Goal: Task Accomplishment & Management: Manage account settings

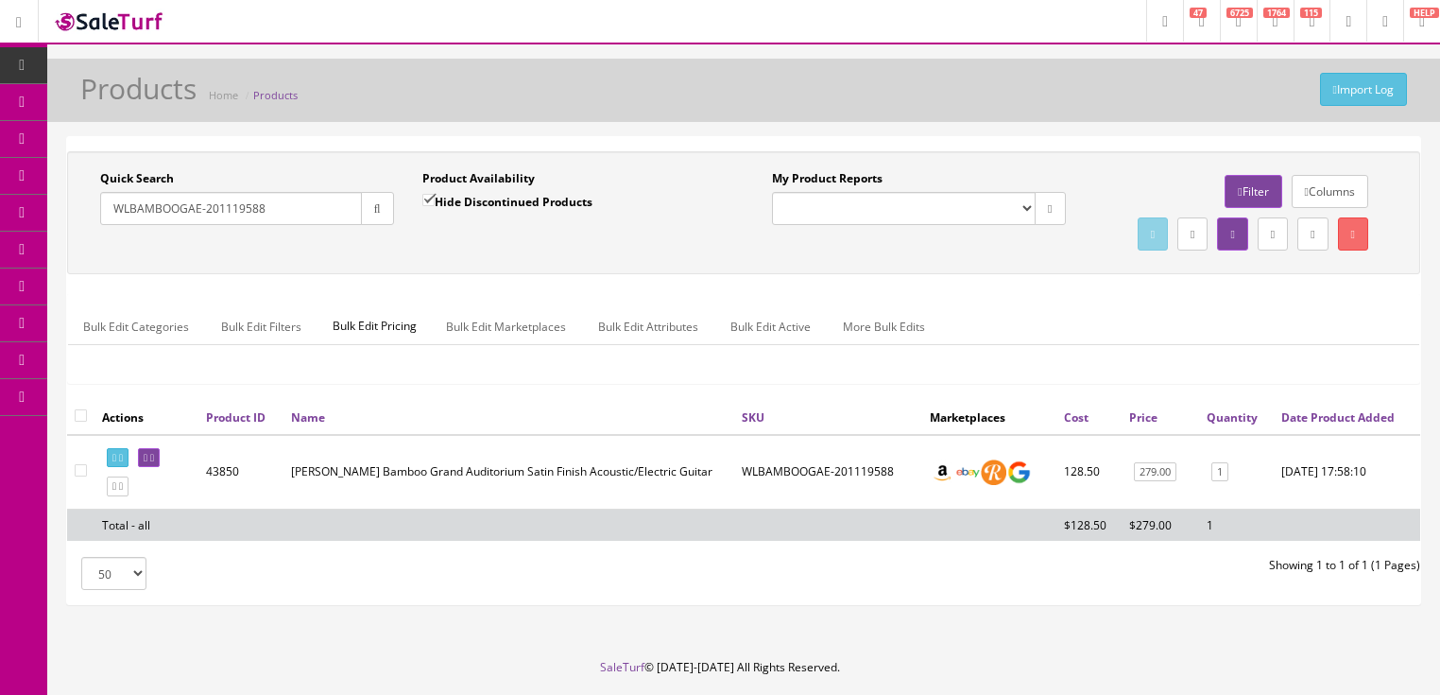
click at [431, 199] on input "Hide Discontinued Products" at bounding box center [428, 200] width 12 height 12
checkbox input "false"
drag, startPoint x: 310, startPoint y: 202, endPoint x: 195, endPoint y: 225, distance: 117.5
click at [46, 222] on div "Research Trends Trending on Ebay Google Trends Amazon Insights (Login Before Cl…" at bounding box center [720, 376] width 1440 height 753
paste input "2506115572"
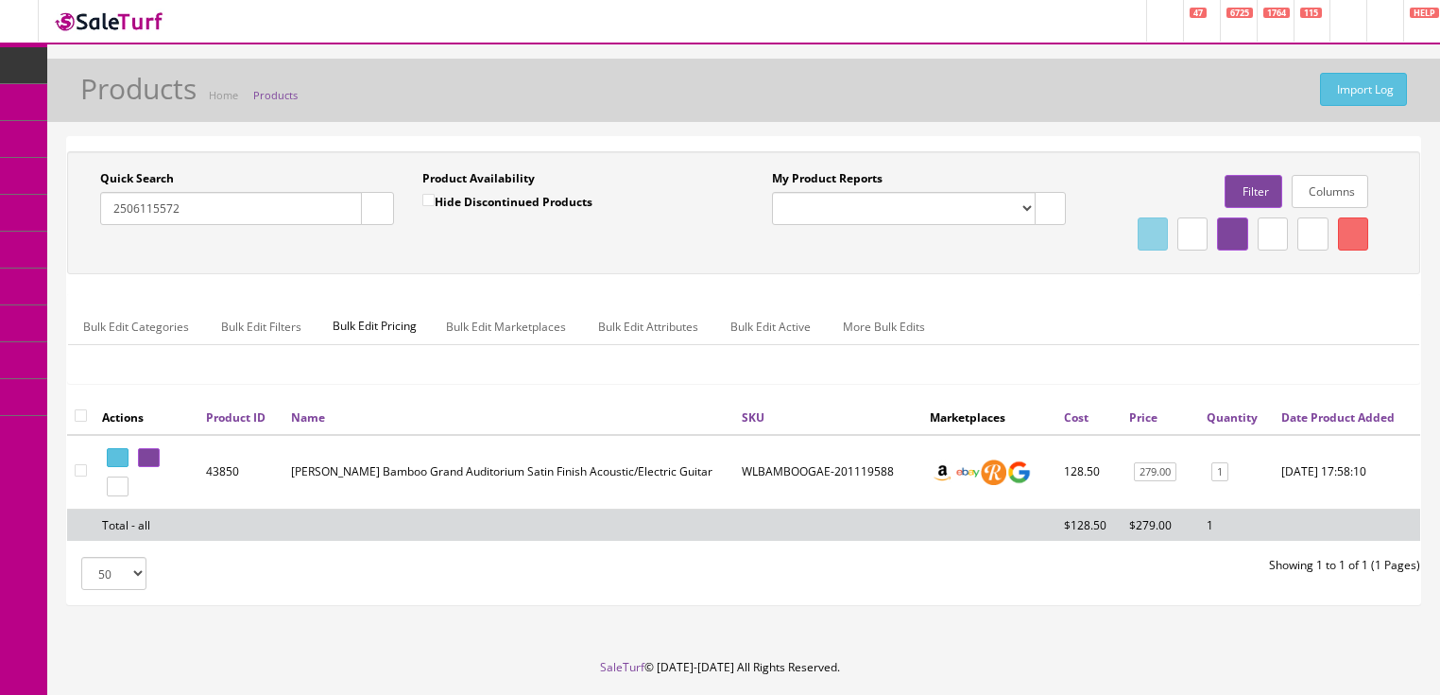
click at [370, 222] on button "button" at bounding box center [377, 208] width 33 height 33
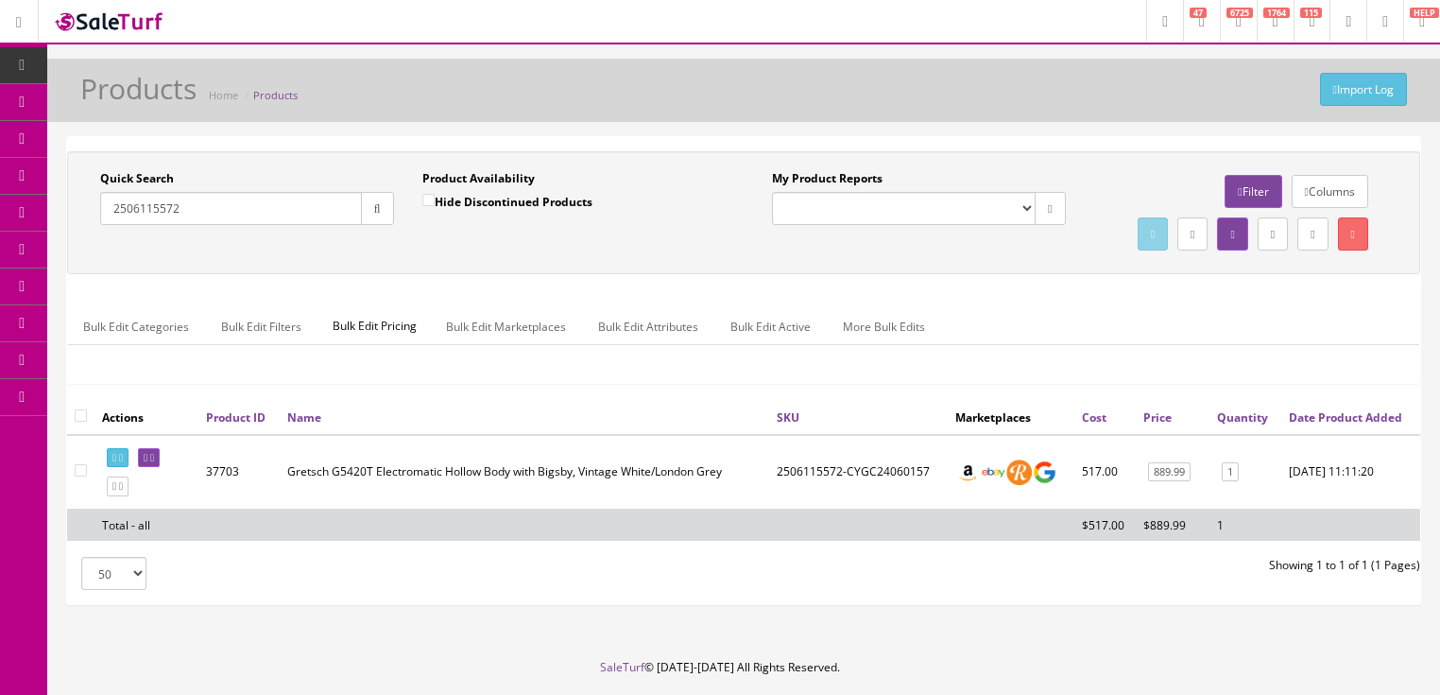
drag, startPoint x: 254, startPoint y: 212, endPoint x: 60, endPoint y: 212, distance: 193.7
click at [60, 212] on div "Quick Search 2506115572 Date From Product Availability Hide Discontinued Produc…" at bounding box center [743, 378] width 1393 height 485
paste input "7190505"
click at [382, 216] on button "button" at bounding box center [377, 208] width 33 height 33
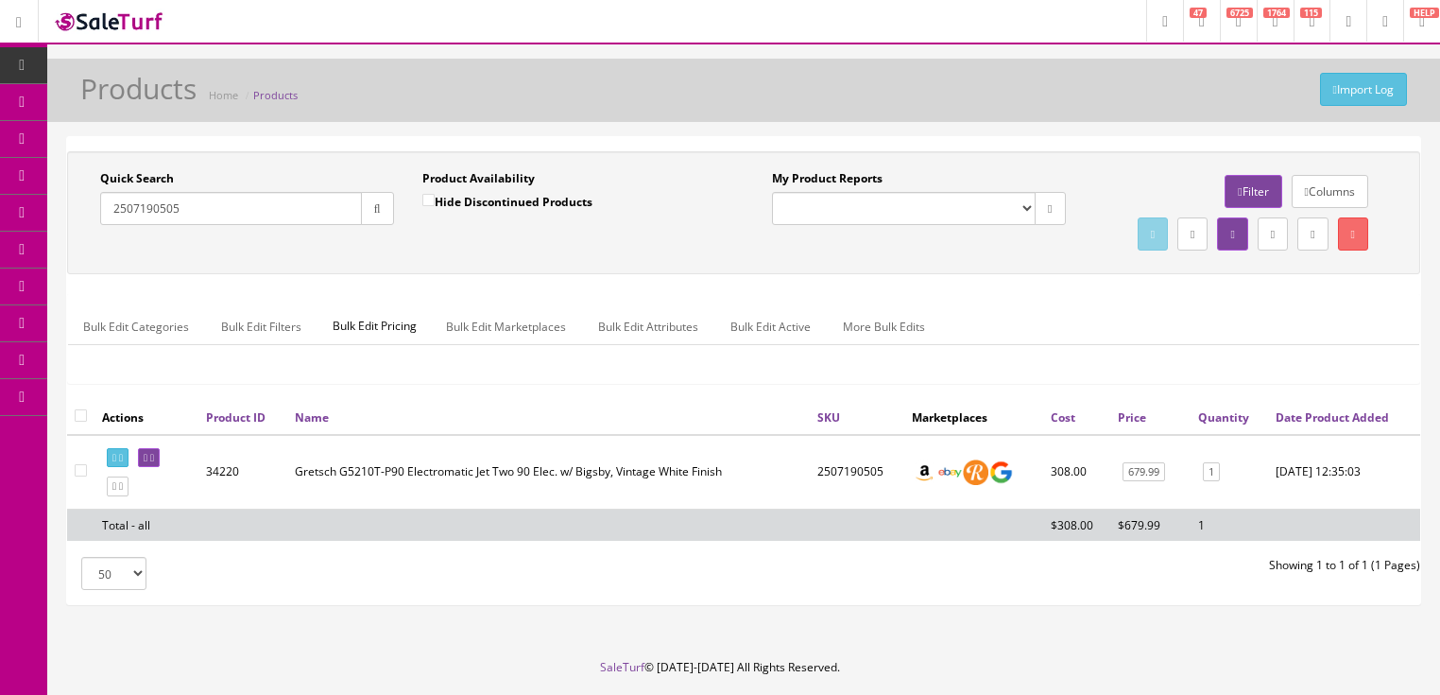
drag, startPoint x: 183, startPoint y: 203, endPoint x: 178, endPoint y: 217, distance: 15.3
click at [45, 217] on div "Research Trends Trending on Ebay Google Trends Amazon Insights (Login Before Cl…" at bounding box center [720, 376] width 1440 height 753
paste input "210546"
click at [374, 212] on icon "button" at bounding box center [377, 208] width 7 height 11
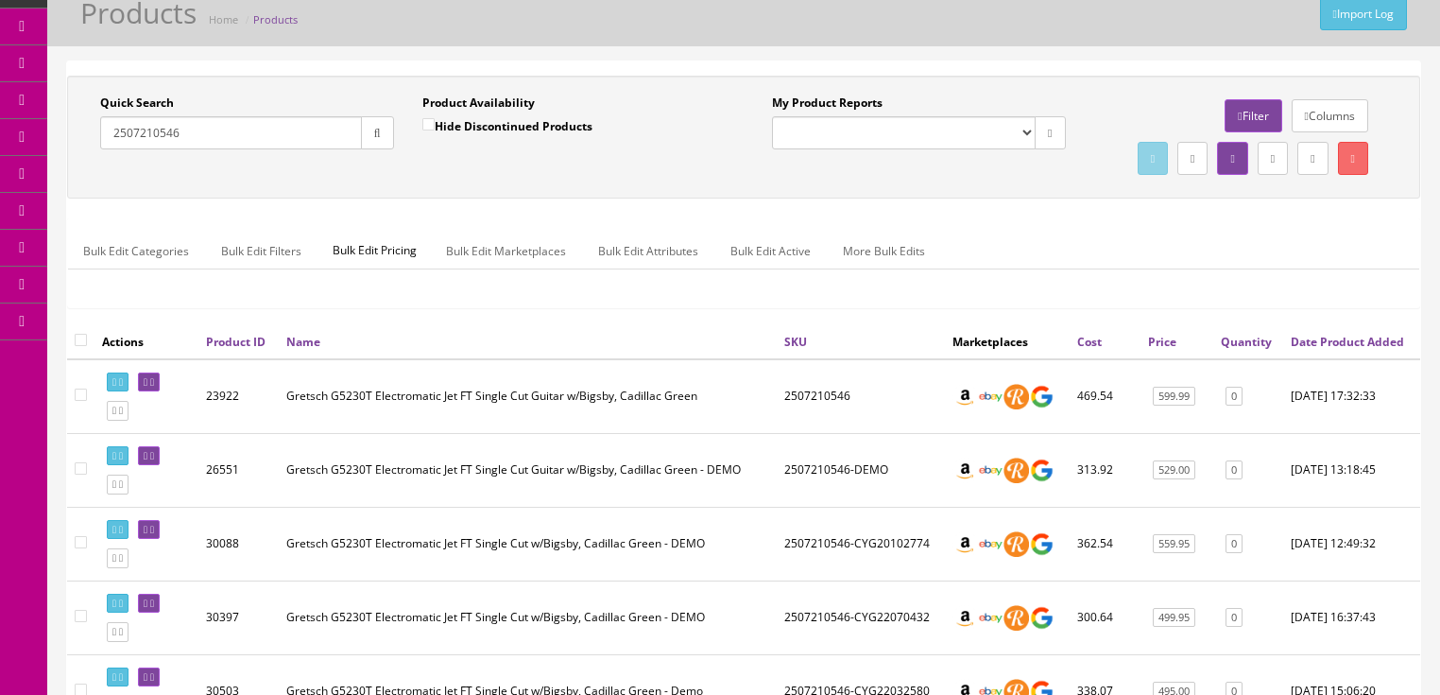
scroll to position [76, 0]
drag, startPoint x: 179, startPoint y: 128, endPoint x: 69, endPoint y: 136, distance: 109.9
click at [69, 136] on div "Quick Search 2507210546 Date From Product Availability Hide Discontinued Produc…" at bounding box center [743, 137] width 1353 height 123
paste input "02"
click at [361, 134] on button "button" at bounding box center [377, 132] width 33 height 33
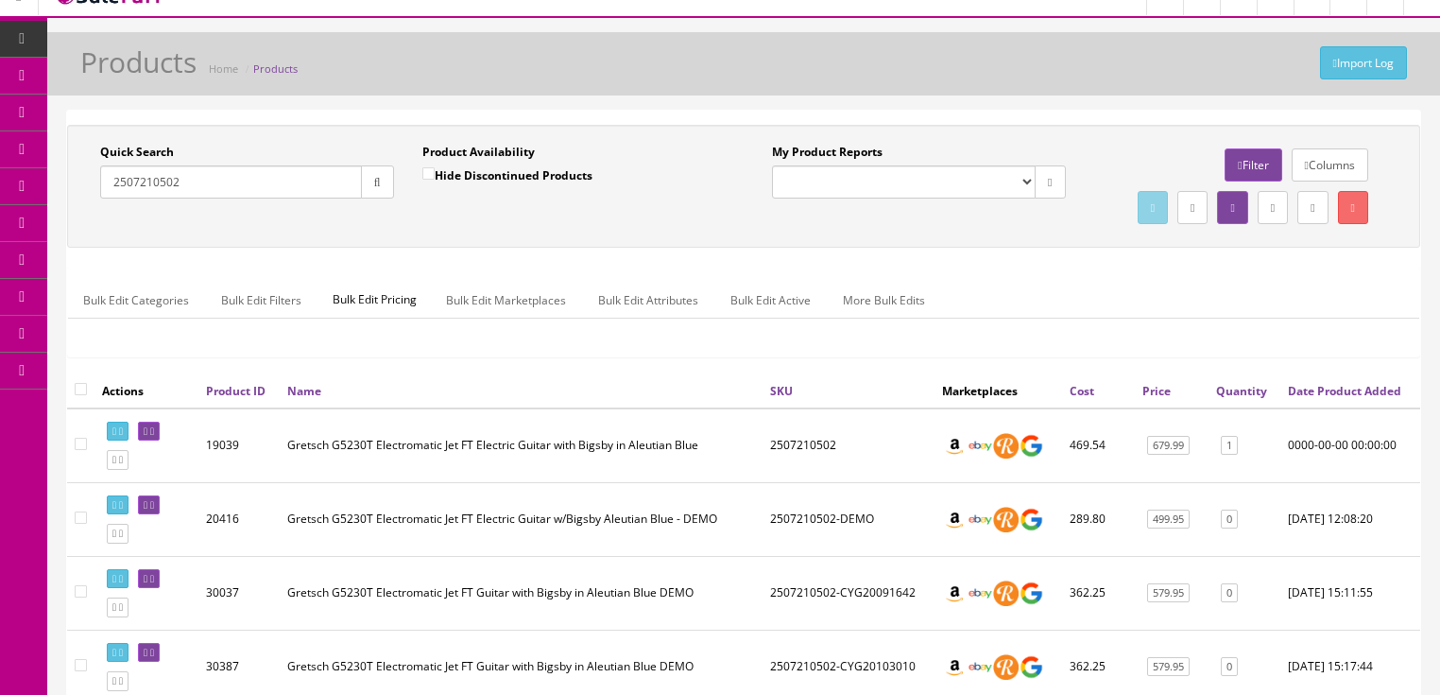
scroll to position [11, 0]
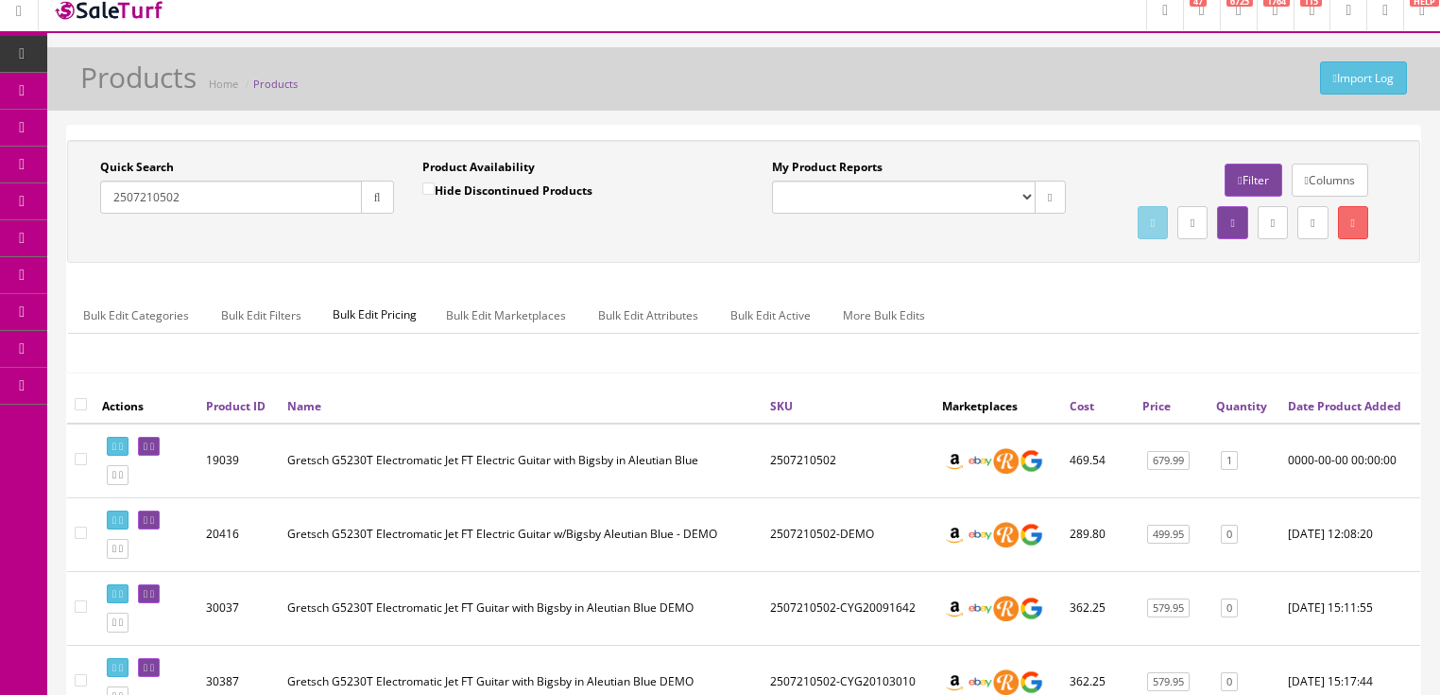
drag, startPoint x: 203, startPoint y: 193, endPoint x: 102, endPoint y: 197, distance: 101.2
click at [102, 197] on input "2507210502" at bounding box center [231, 196] width 262 height 33
paste input "830054"
click at [382, 194] on button "button" at bounding box center [377, 196] width 33 height 33
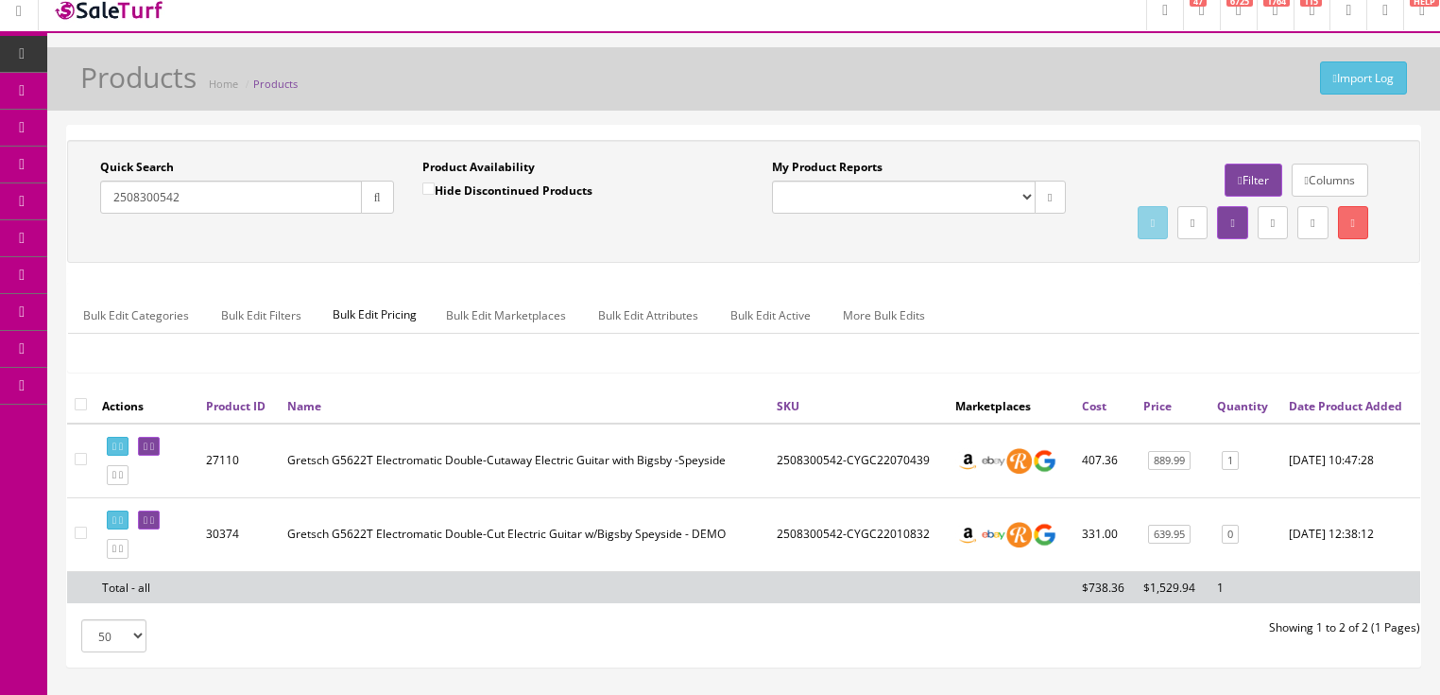
drag, startPoint x: 189, startPoint y: 206, endPoint x: 92, endPoint y: 214, distance: 97.6
click at [92, 214] on div "Quick Search 2508300542 Date From" at bounding box center [247, 193] width 322 height 69
paste input "210597"
click at [368, 200] on button "button" at bounding box center [377, 196] width 33 height 33
drag, startPoint x: 189, startPoint y: 200, endPoint x: 111, endPoint y: 212, distance: 78.3
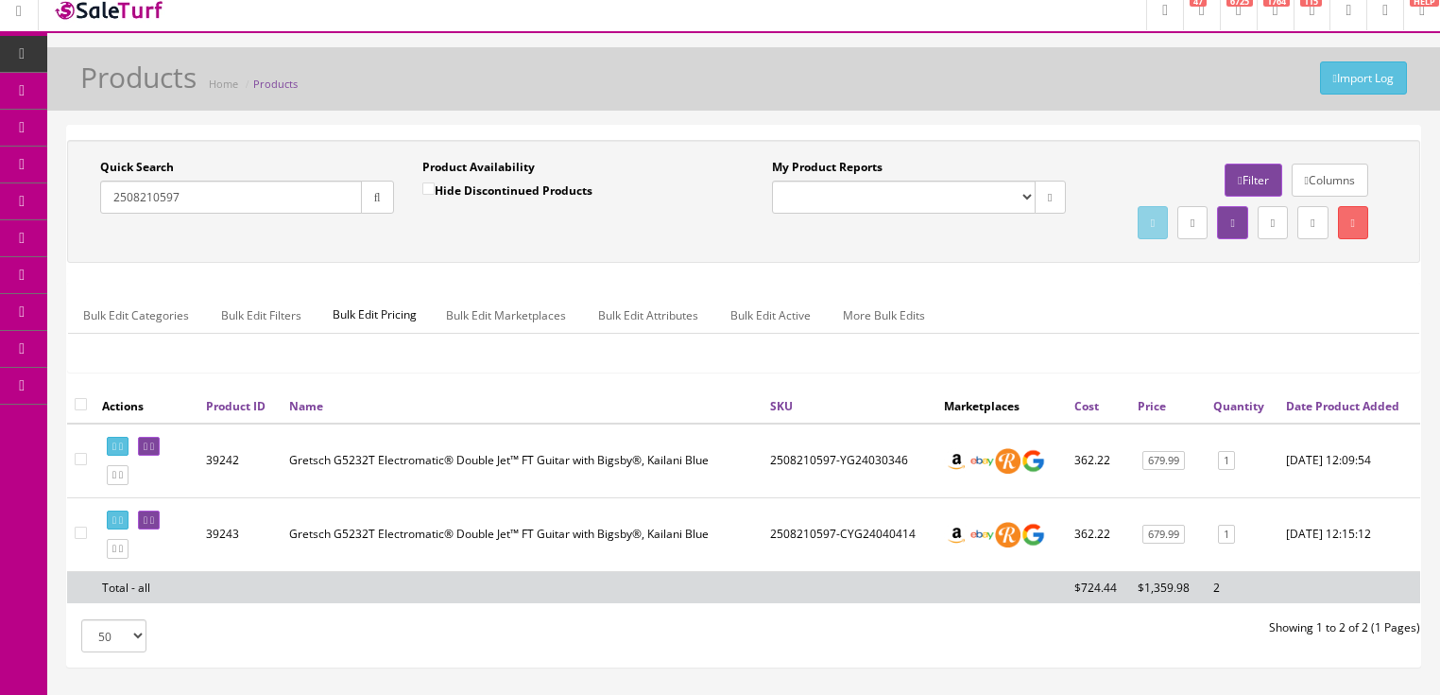
click at [80, 212] on div "Quick Search 2508210597 Date From Product Availability Hide Discontinued Produc…" at bounding box center [408, 193] width 672 height 69
paste input "300561"
click at [369, 205] on button "button" at bounding box center [377, 196] width 33 height 33
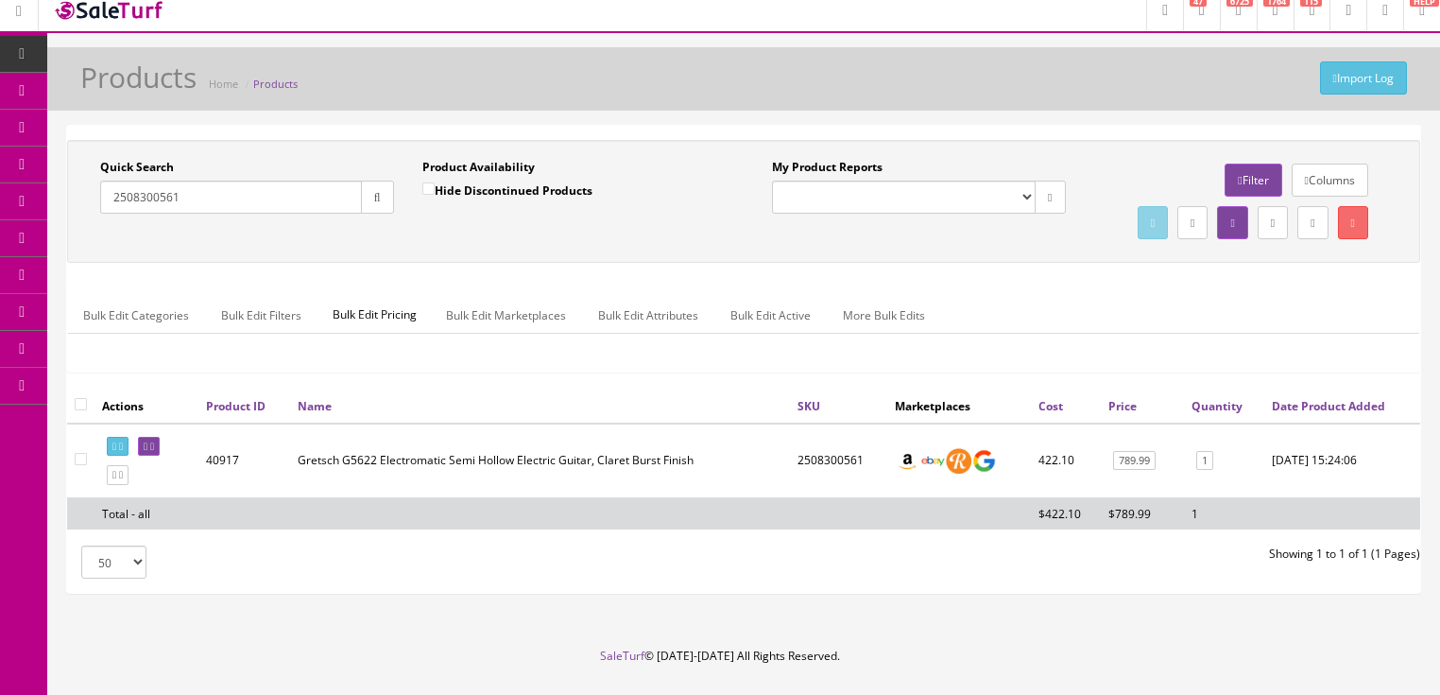
drag, startPoint x: 206, startPoint y: 208, endPoint x: 98, endPoint y: 212, distance: 107.8
click at [83, 213] on div "Quick Search 2508300561 Date From Product Availability Hide Discontinued Produc…" at bounding box center [408, 193] width 672 height 69
paste input "98"
click at [378, 205] on button "button" at bounding box center [377, 196] width 33 height 33
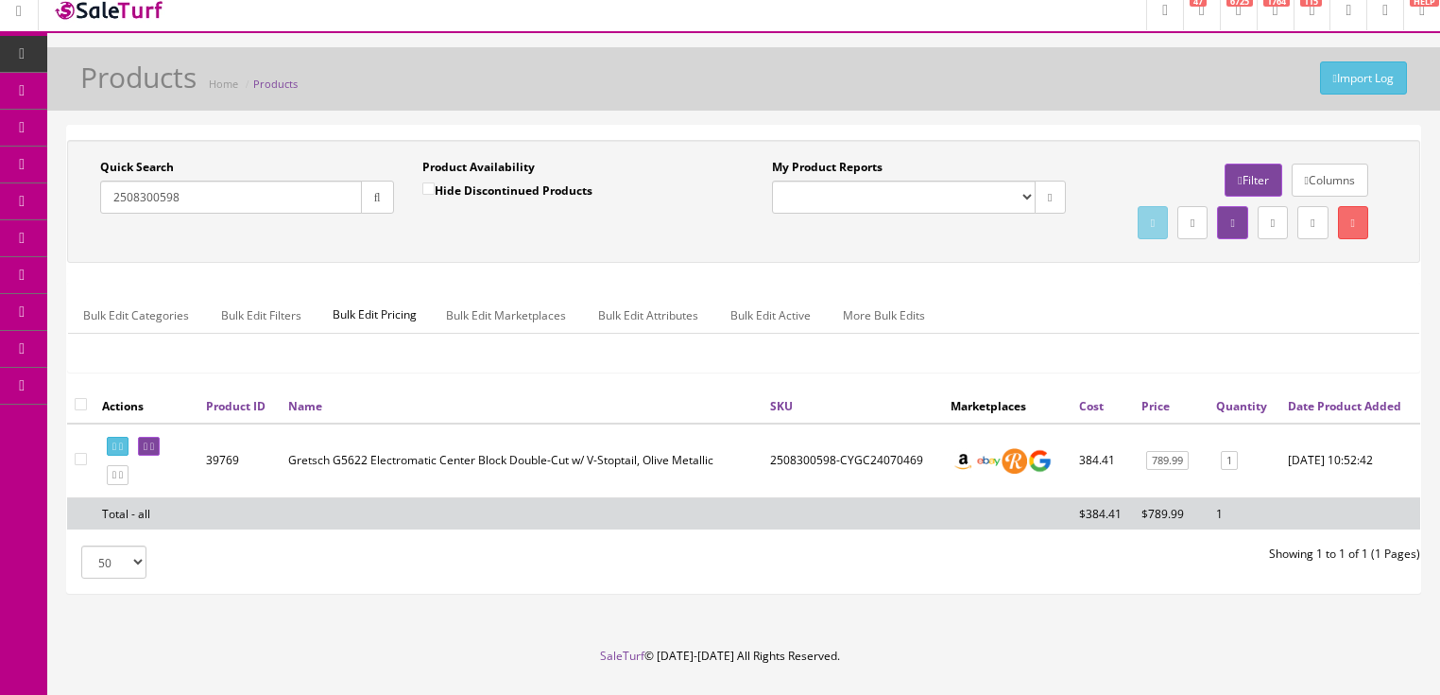
drag, startPoint x: 193, startPoint y: 196, endPoint x: 88, endPoint y: 200, distance: 105.0
click at [88, 200] on div "Quick Search 2508300598 Date From" at bounding box center [247, 193] width 322 height 69
paste input "10506"
click at [377, 200] on icon "button" at bounding box center [377, 197] width 7 height 11
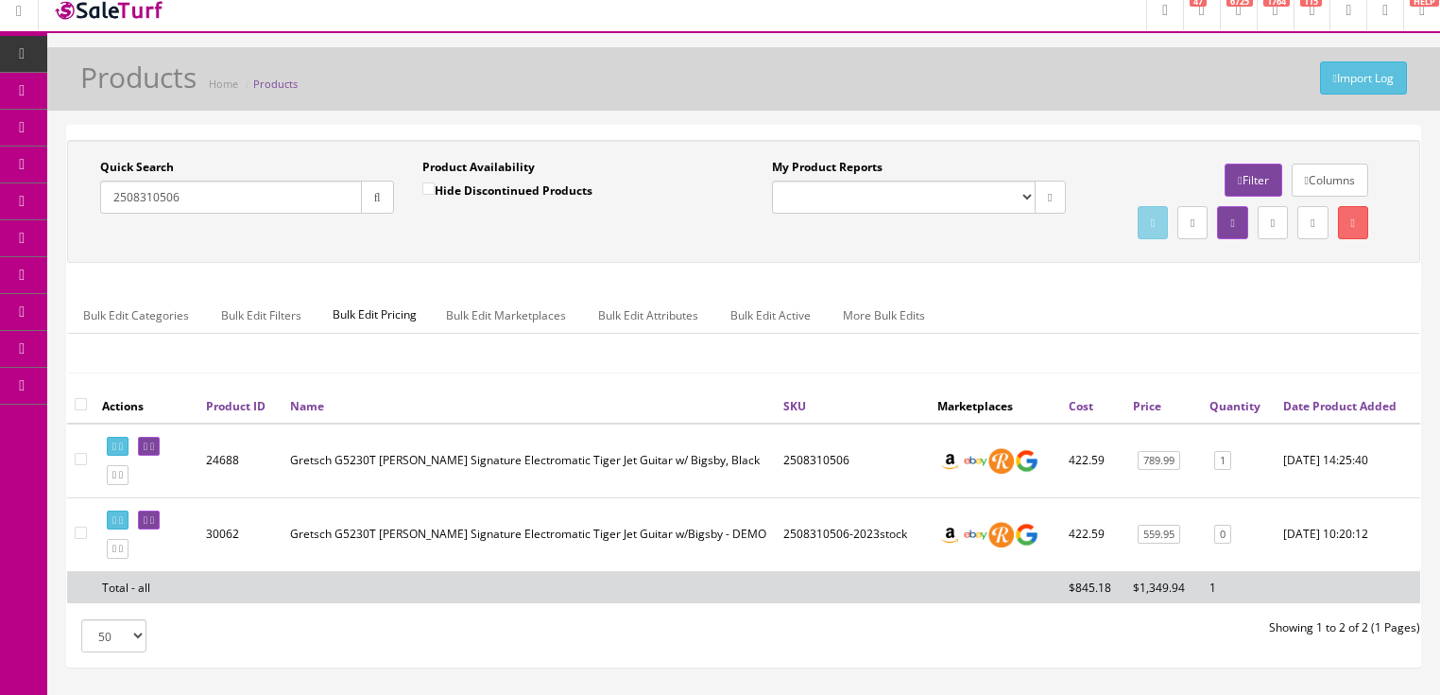
drag, startPoint x: 256, startPoint y: 193, endPoint x: 92, endPoint y: 218, distance: 166.4
click at [92, 218] on div "Quick Search 2508310506 Date From" at bounding box center [247, 193] width 322 height 69
paste input "9876542"
click at [374, 197] on icon "button" at bounding box center [377, 197] width 7 height 11
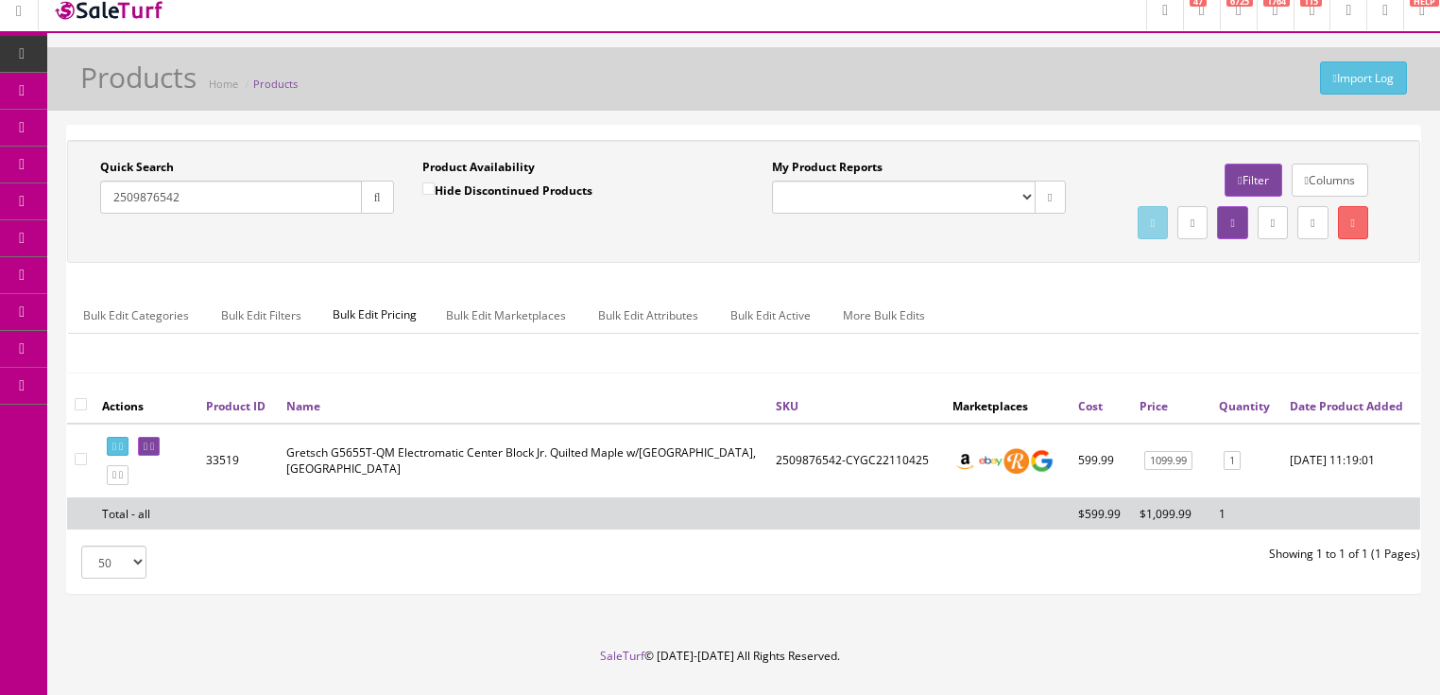
drag, startPoint x: 208, startPoint y: 204, endPoint x: 132, endPoint y: 208, distance: 75.7
click at [106, 223] on div "Quick Search 2509876542 Date From" at bounding box center [247, 193] width 322 height 69
drag, startPoint x: 146, startPoint y: 197, endPoint x: 370, endPoint y: 189, distance: 224.1
click at [374, 192] on icon "button" at bounding box center [377, 197] width 7 height 11
paste input "16319517"
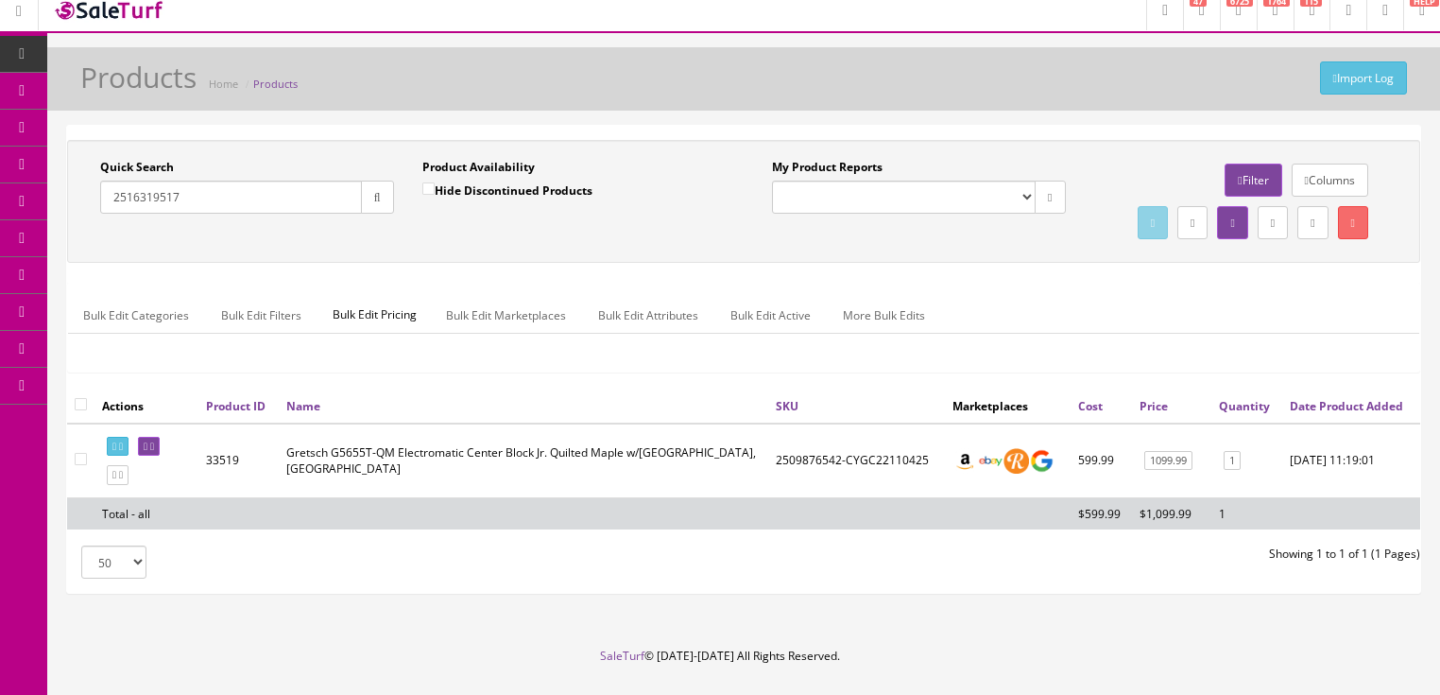
click at [365, 207] on button "button" at bounding box center [377, 196] width 33 height 33
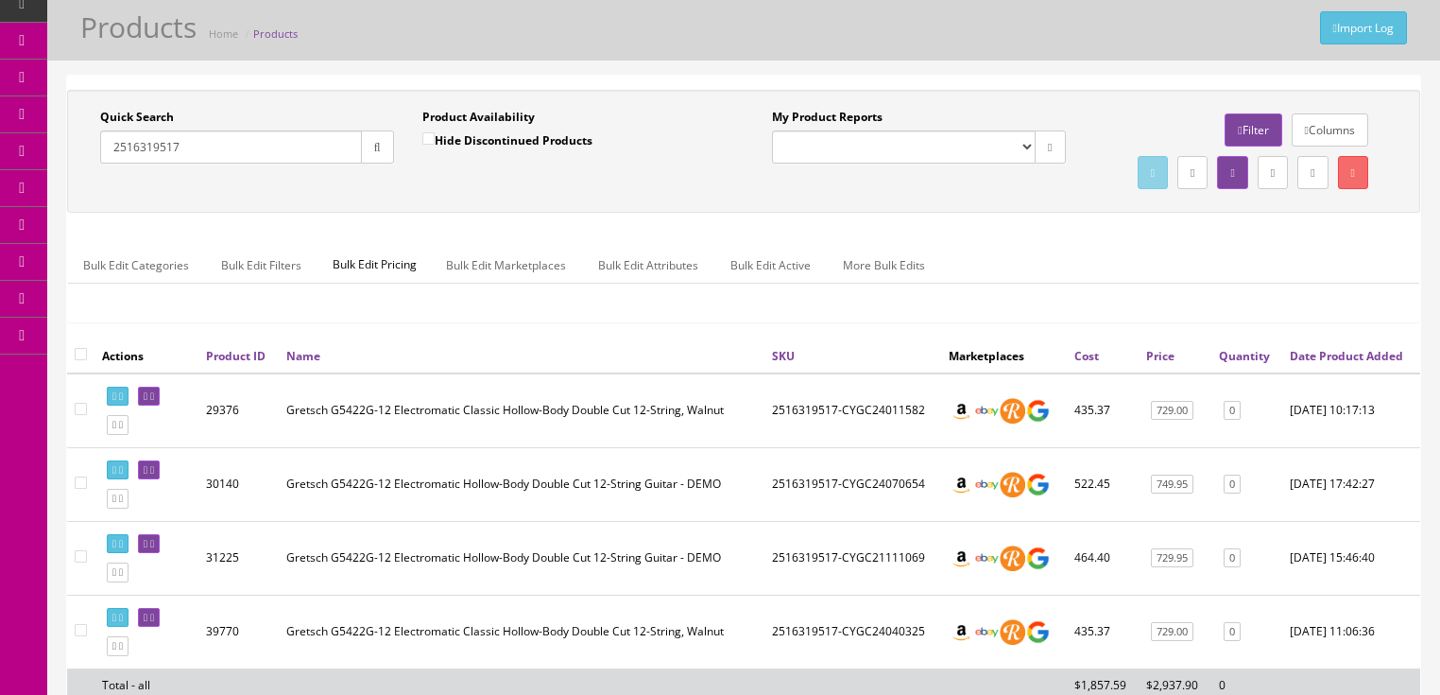
scroll to position [0, 0]
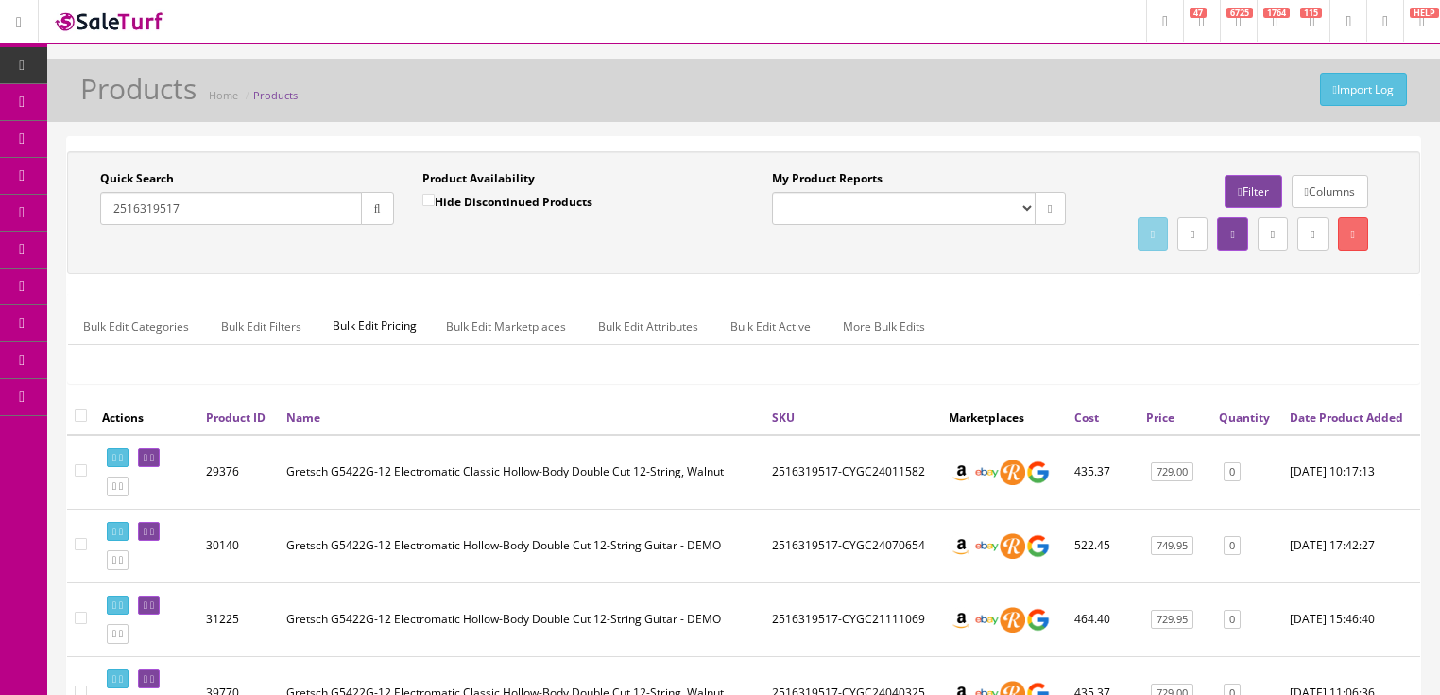
drag, startPoint x: 200, startPoint y: 214, endPoint x: 140, endPoint y: 223, distance: 61.2
click at [11, 232] on div "Research Trends Trending on Ebay Google Trends Amazon Insights (Login Before Cl…" at bounding box center [720, 487] width 1440 height 974
paste input "93"
click at [375, 203] on icon "button" at bounding box center [377, 208] width 7 height 11
drag, startPoint x: 202, startPoint y: 208, endPoint x: 83, endPoint y: 221, distance: 119.8
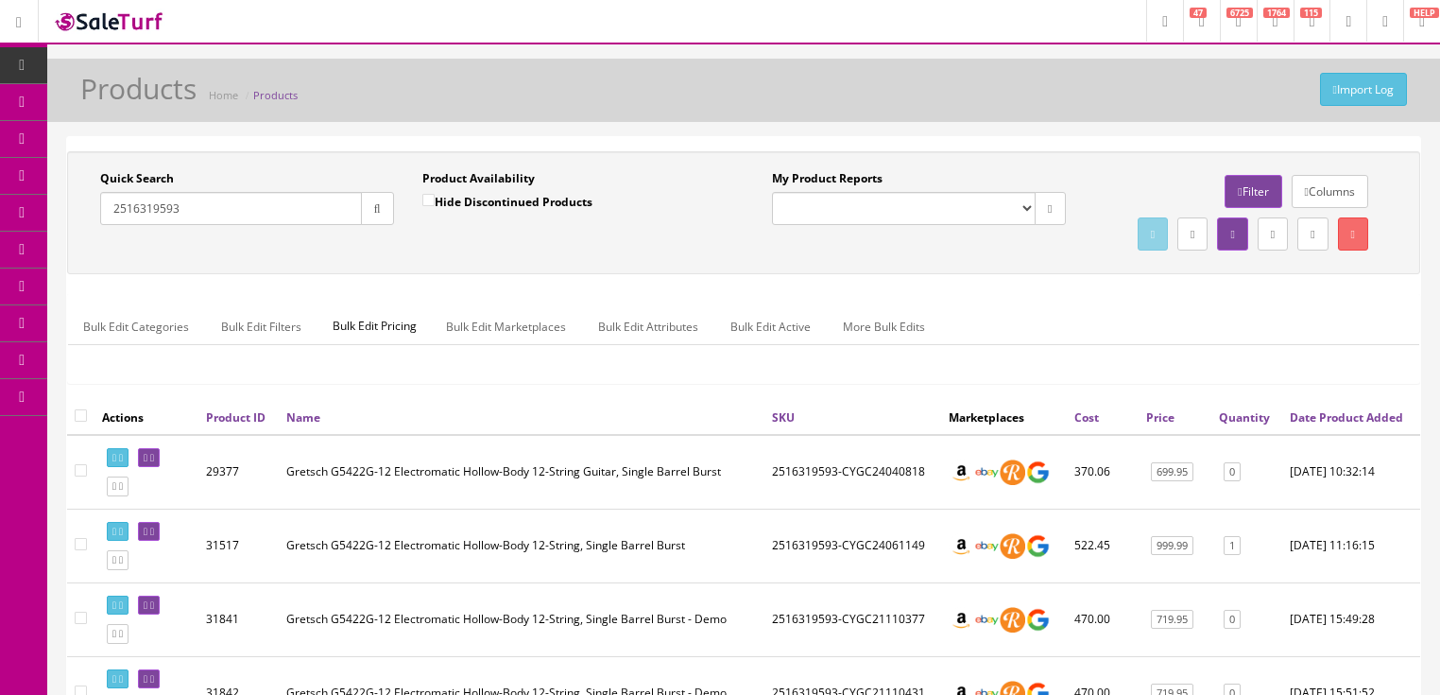
click at [83, 221] on div "Quick Search 2516319593 Date From Product Availability Hide Discontinued Produc…" at bounding box center [408, 204] width 672 height 69
paste input "7110597"
click at [374, 204] on icon "button" at bounding box center [377, 208] width 7 height 11
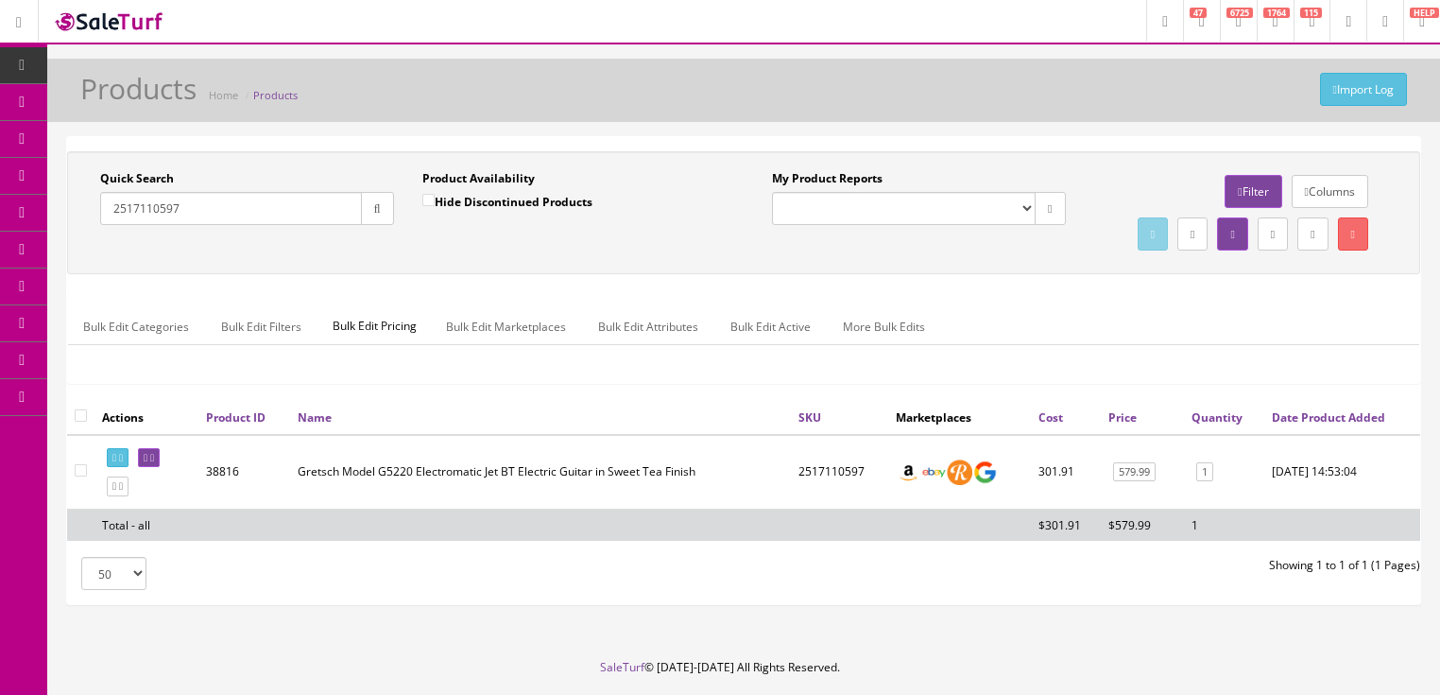
drag, startPoint x: 187, startPoint y: 212, endPoint x: 95, endPoint y: 220, distance: 92.1
click at [95, 220] on div "Quick Search 2517110597 Date From" at bounding box center [247, 204] width 322 height 69
paste input "90548"
click at [367, 209] on button "button" at bounding box center [377, 208] width 33 height 33
drag, startPoint x: 213, startPoint y: 208, endPoint x: 107, endPoint y: 220, distance: 106.5
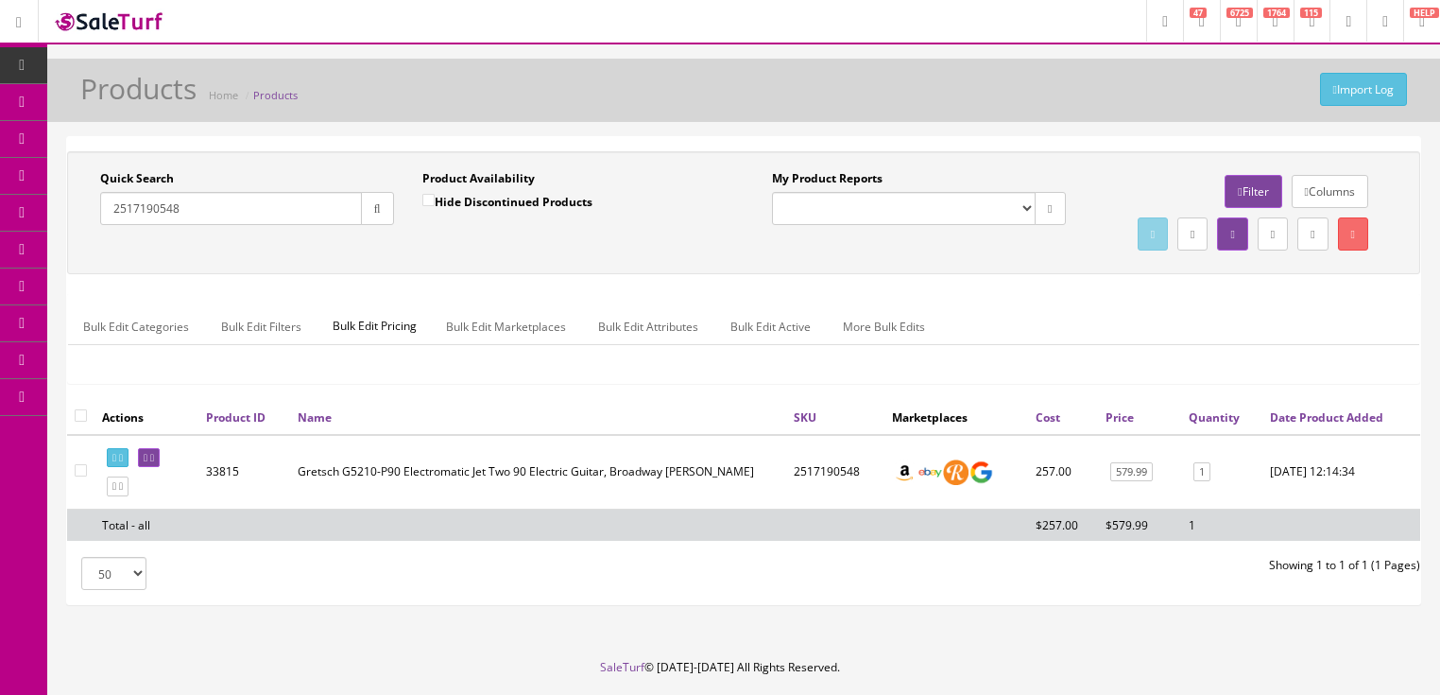
click at [107, 220] on input "2517190548" at bounding box center [231, 208] width 262 height 33
paste input "07914517"
click at [368, 214] on button "button" at bounding box center [377, 208] width 33 height 33
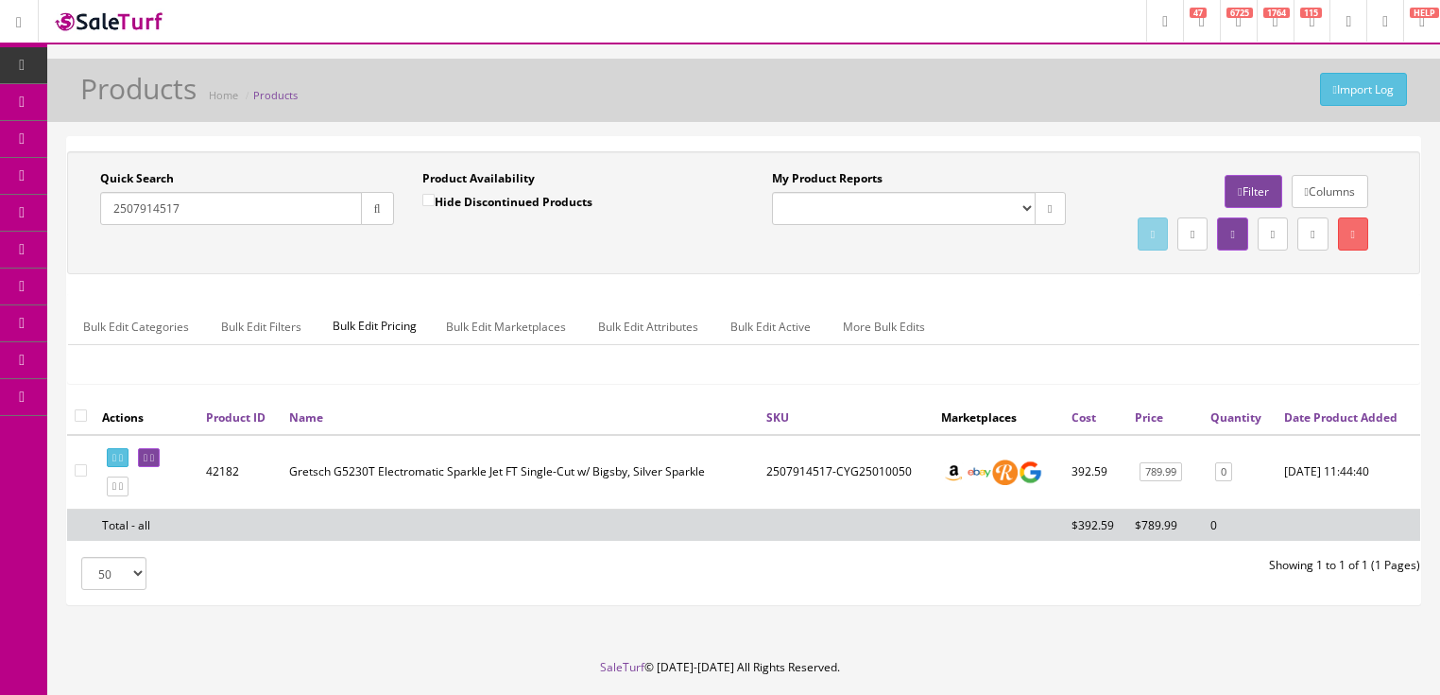
drag, startPoint x: 200, startPoint y: 208, endPoint x: 87, endPoint y: 232, distance: 115.8
click at [87, 232] on div "Quick Search 2507914517 Date From" at bounding box center [247, 204] width 322 height 69
paste input "807200531"
click at [369, 213] on button "button" at bounding box center [377, 208] width 33 height 33
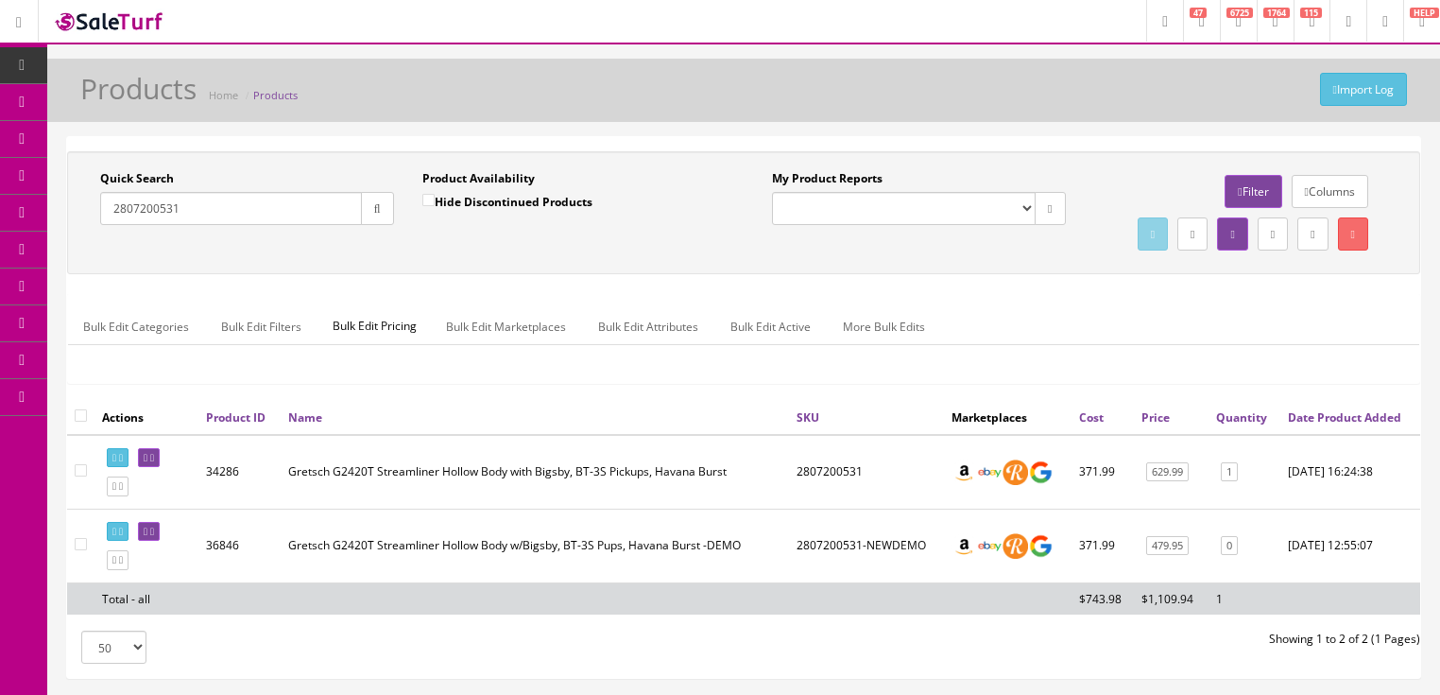
drag, startPoint x: 210, startPoint y: 204, endPoint x: 80, endPoint y: 217, distance: 130.1
click at [80, 217] on div "Quick Search 2807200531 Date From Product Availability Hide Discontinued Produc…" at bounding box center [408, 204] width 672 height 69
paste input "81502"
click at [365, 212] on button "button" at bounding box center [377, 208] width 33 height 33
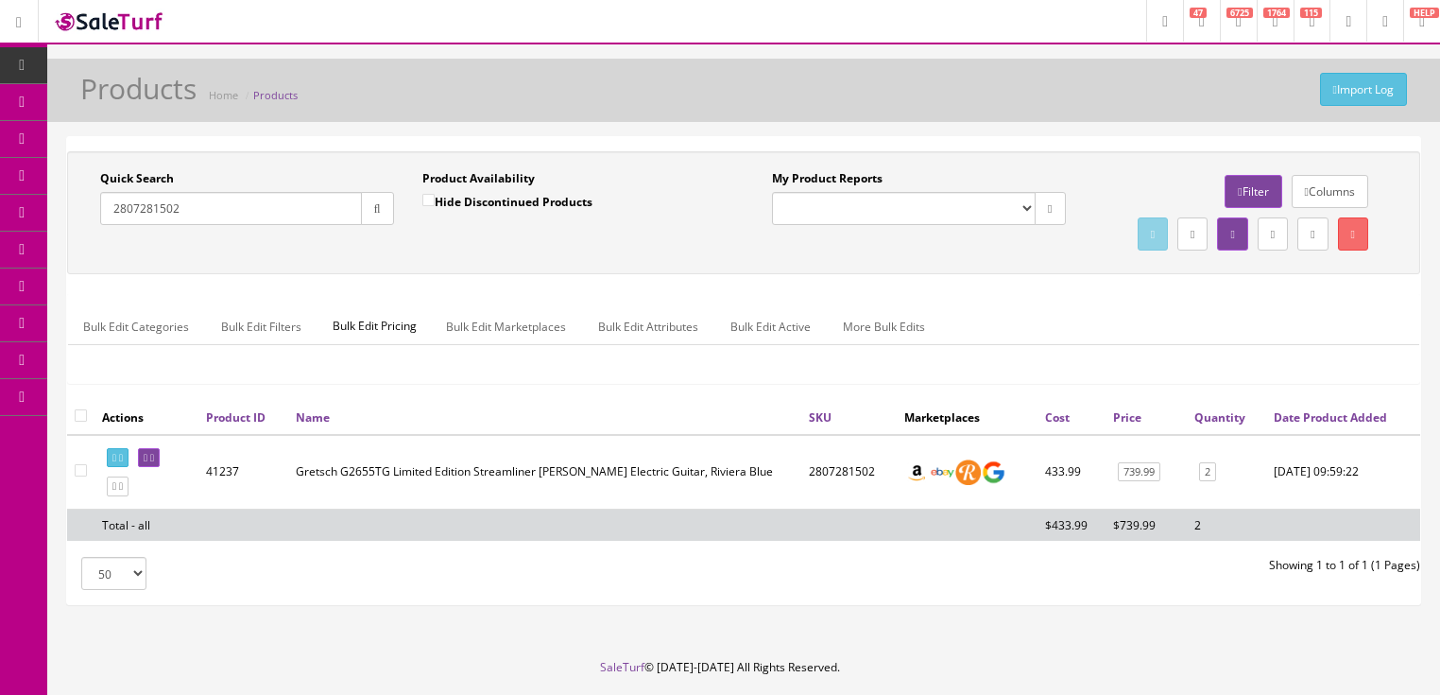
drag, startPoint x: 194, startPoint y: 209, endPoint x: 92, endPoint y: 228, distance: 103.8
click at [92, 228] on div "Quick Search 2807281502 Date From" at bounding box center [247, 204] width 322 height 69
paste input "16939505"
click at [374, 215] on button "button" at bounding box center [377, 208] width 33 height 33
drag, startPoint x: 208, startPoint y: 212, endPoint x: 105, endPoint y: 227, distance: 104.1
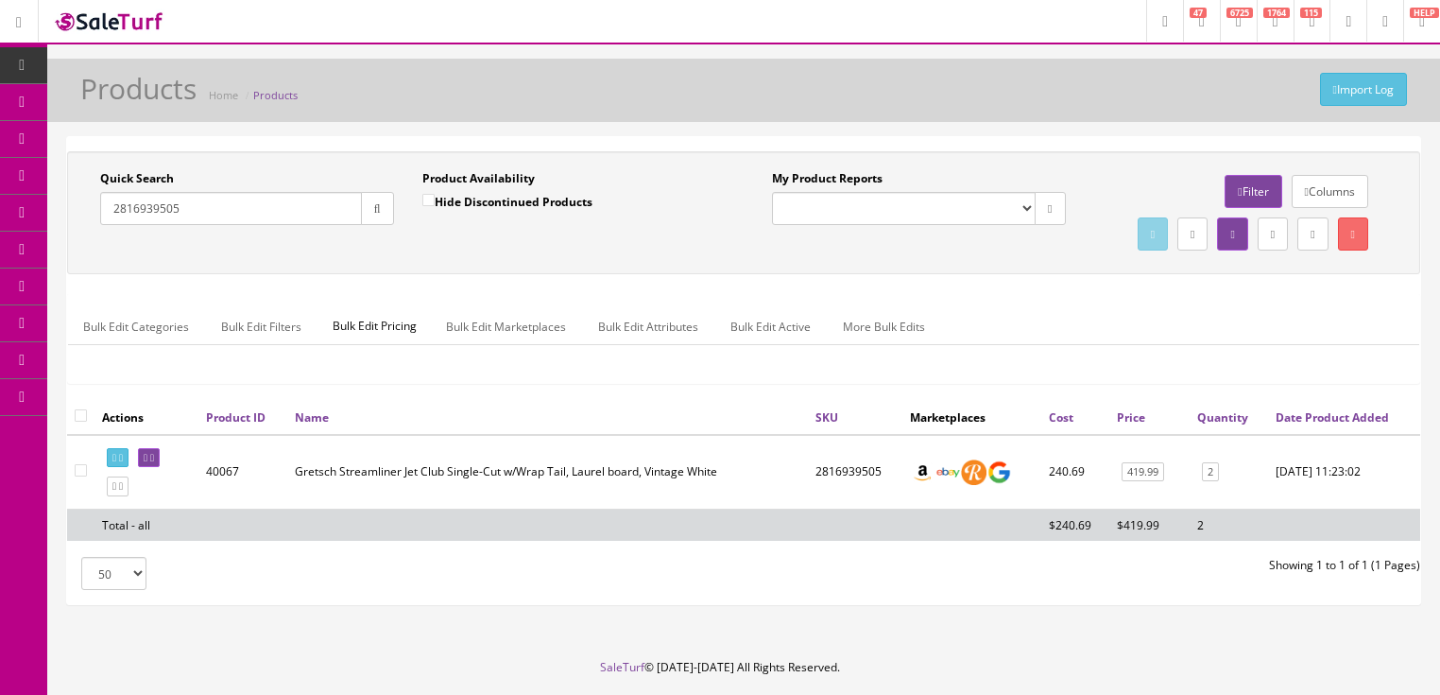
click at [105, 227] on div "Quick Search 2816939505 Date From" at bounding box center [247, 204] width 322 height 69
paste input "60"
click at [377, 204] on icon "button" at bounding box center [377, 208] width 7 height 11
drag, startPoint x: 178, startPoint y: 214, endPoint x: 98, endPoint y: 227, distance: 80.3
click at [98, 227] on div "Quick Search 2816939560 Date From" at bounding box center [247, 204] width 322 height 69
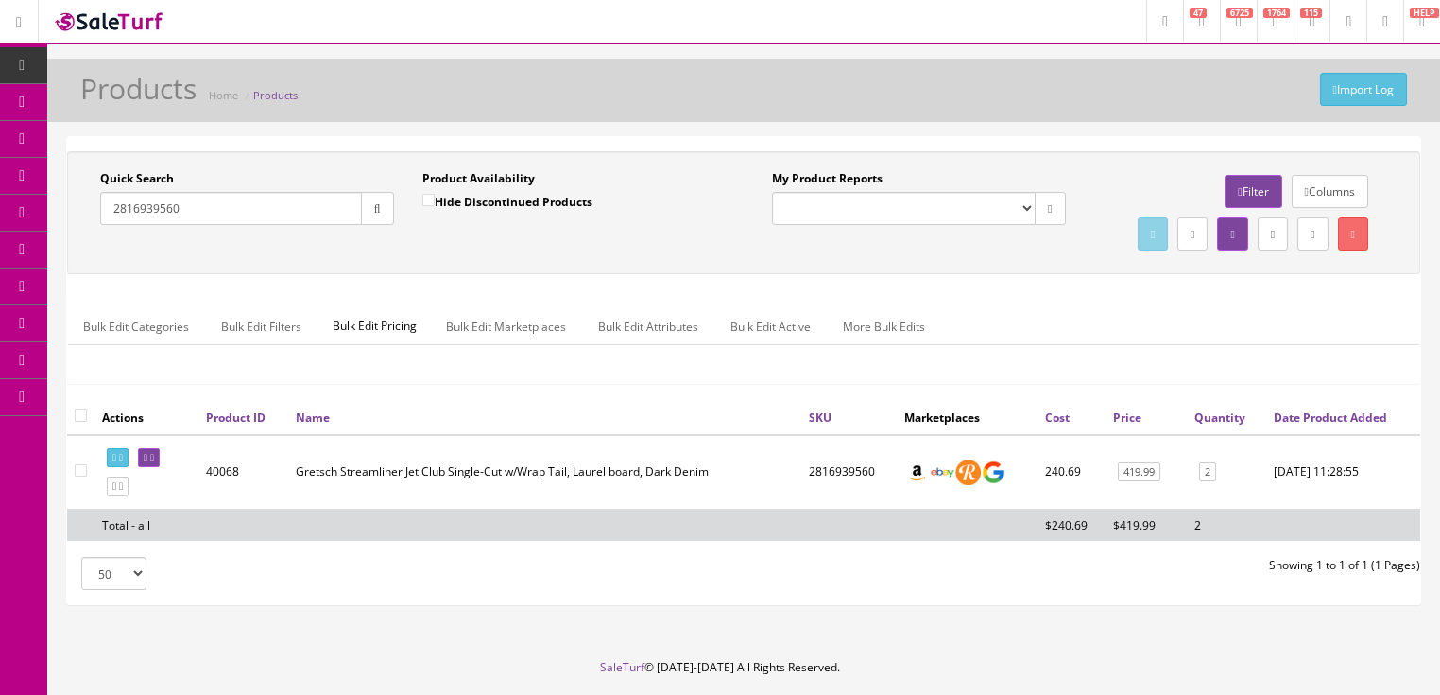
paste input "49"
click at [386, 199] on button "button" at bounding box center [377, 208] width 33 height 33
drag, startPoint x: 180, startPoint y: 215, endPoint x: 69, endPoint y: 244, distance: 114.1
click at [69, 244] on div "Quick Search 2816939549 Date From Product Availability Hide Discontinued Produc…" at bounding box center [743, 212] width 1353 height 123
paste input "910124595"
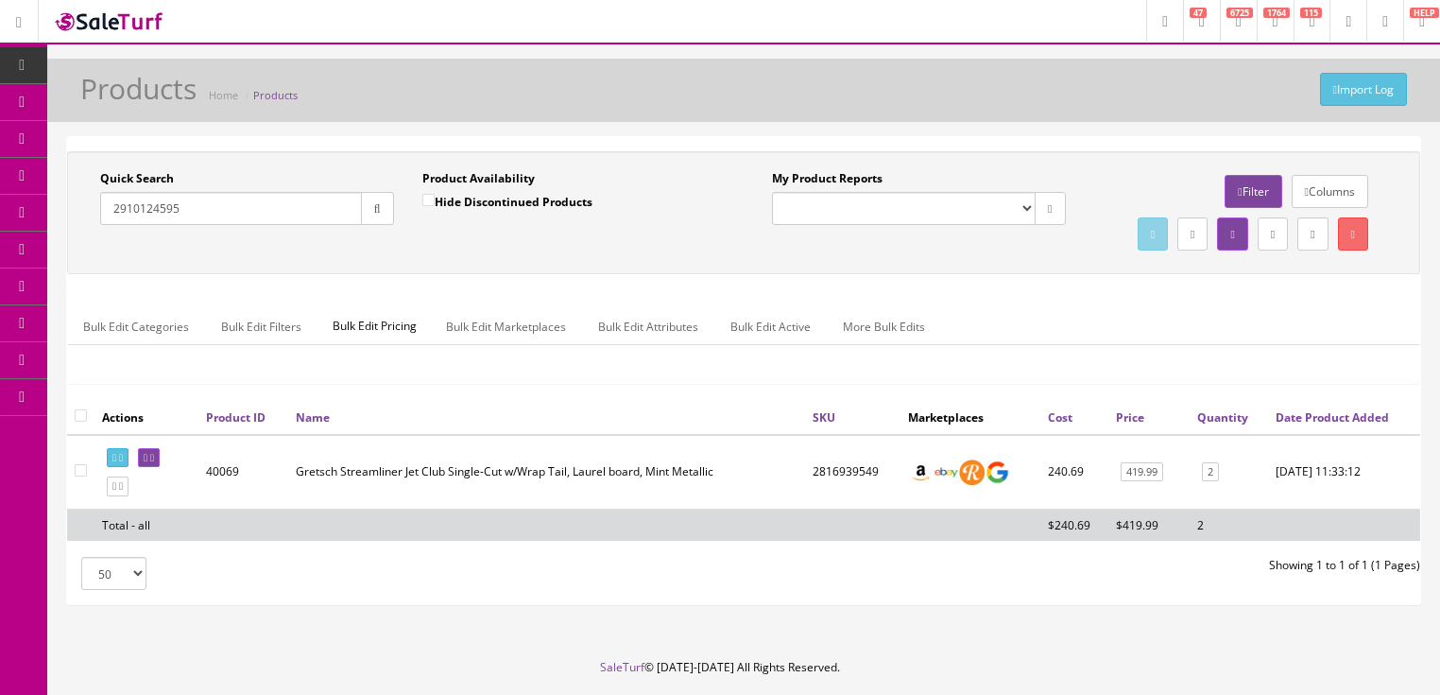
click at [376, 203] on icon "button" at bounding box center [377, 208] width 7 height 11
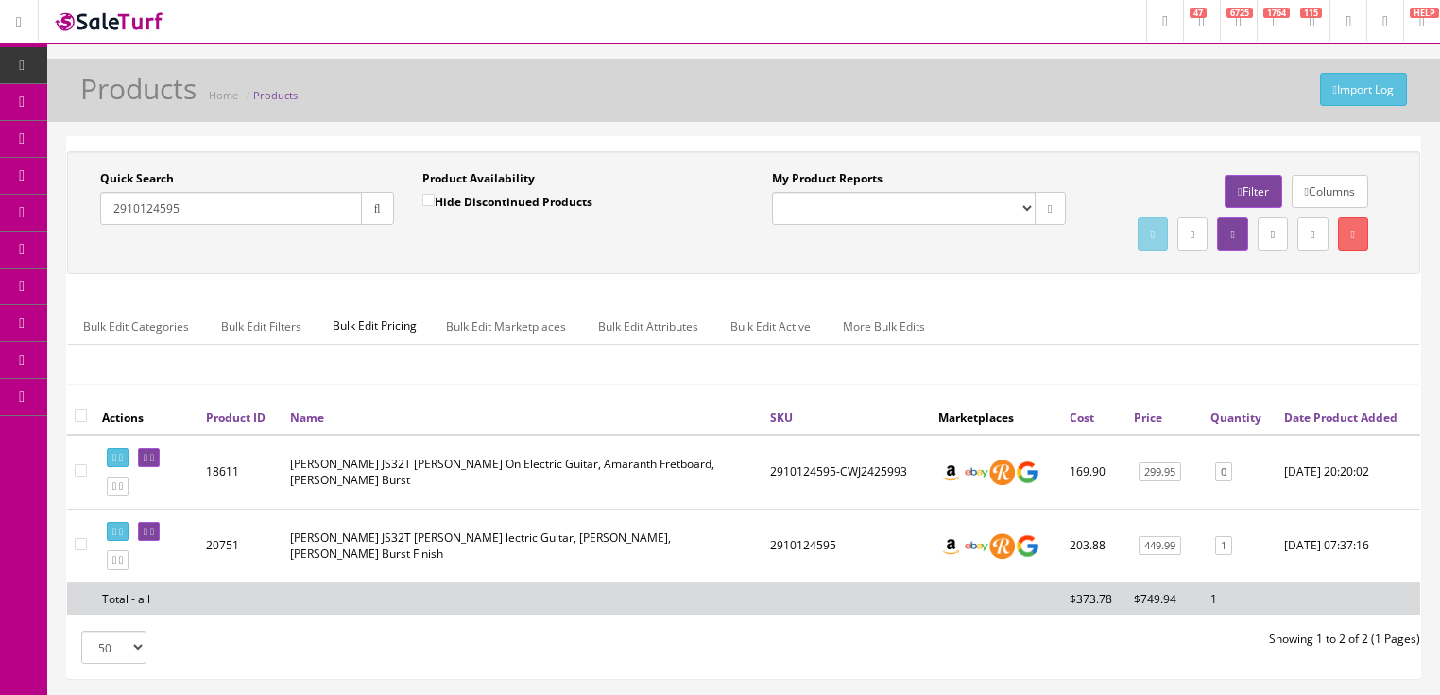
drag, startPoint x: 193, startPoint y: 212, endPoint x: 136, endPoint y: 219, distance: 57.2
click at [102, 219] on input "2910124595" at bounding box center [231, 208] width 262 height 33
paste input "68"
click at [369, 204] on button "button" at bounding box center [377, 208] width 33 height 33
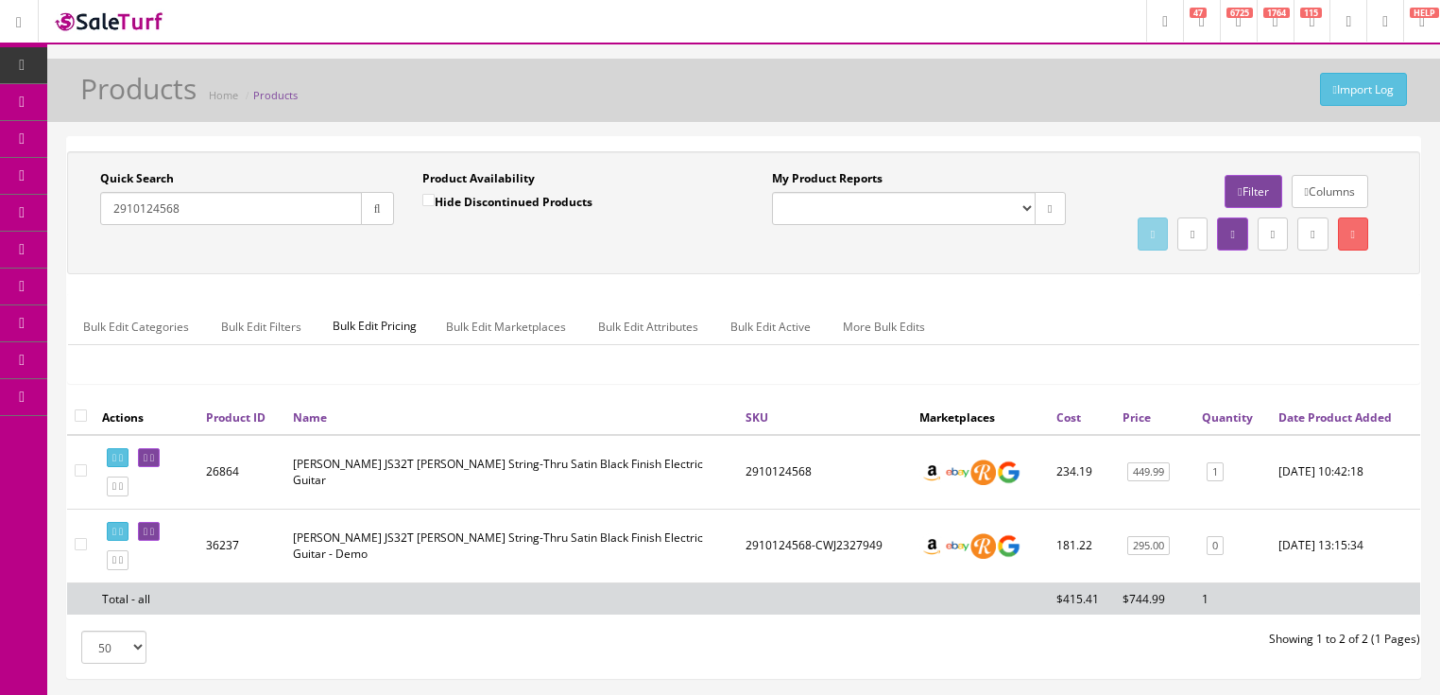
drag, startPoint x: 225, startPoint y: 211, endPoint x: 90, endPoint y: 224, distance: 135.8
click at [90, 224] on div "Quick Search 2910124568 Date From" at bounding box center [247, 204] width 322 height 69
paste input "34576"
click at [374, 203] on icon "button" at bounding box center [377, 208] width 7 height 11
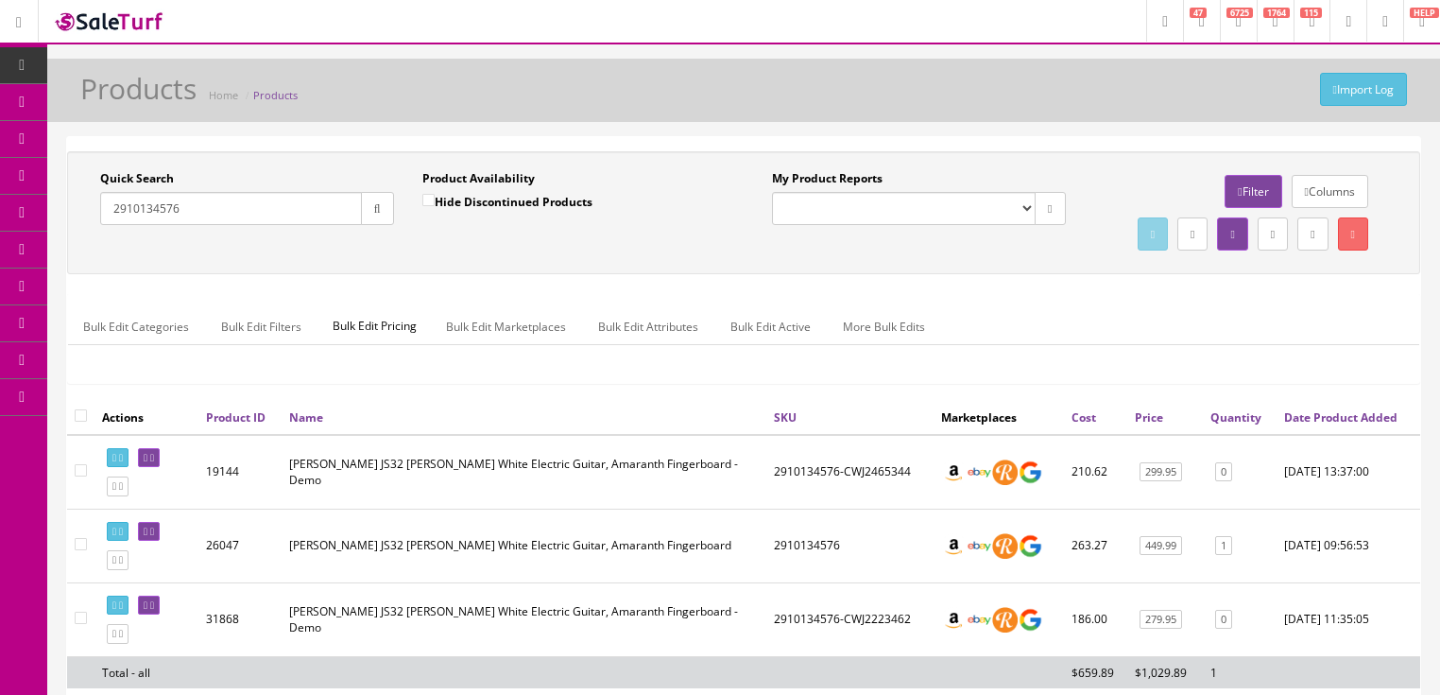
drag, startPoint x: 125, startPoint y: 207, endPoint x: 81, endPoint y: 207, distance: 43.5
click at [81, 207] on div "Quick Search 2910134576 Date From Product Availability Hide Discontinued Produc…" at bounding box center [408, 204] width 672 height 69
paste input "47522"
click at [381, 215] on button "button" at bounding box center [377, 208] width 33 height 33
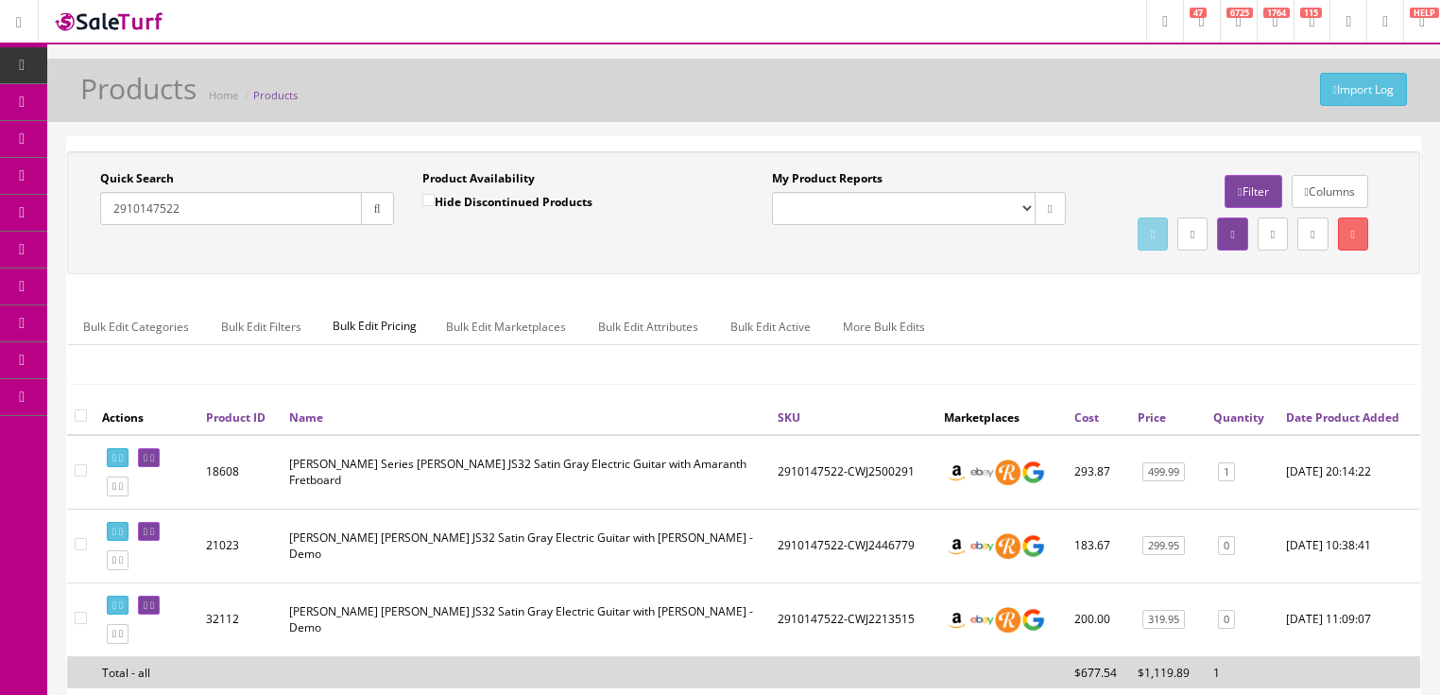
drag, startPoint x: 195, startPoint y: 202, endPoint x: 73, endPoint y: 224, distance: 123.8
click at [73, 224] on div "Quick Search 2910147522 Date From Product Availability Hide Discontinued Produc…" at bounding box center [408, 204] width 672 height 69
paste input "238576"
click at [374, 210] on icon "button" at bounding box center [377, 208] width 7 height 11
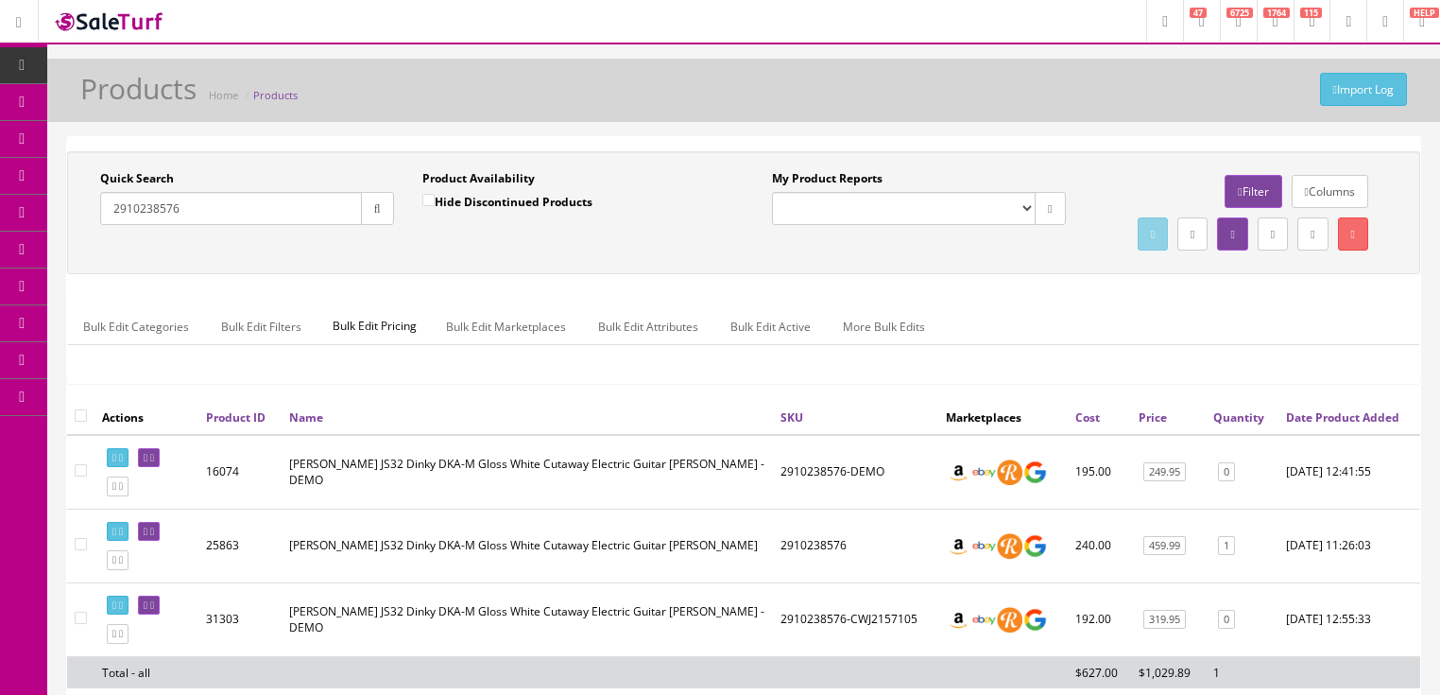
drag, startPoint x: 184, startPoint y: 208, endPoint x: 98, endPoint y: 222, distance: 87.1
click at [98, 222] on div "Quick Search 2910238576 Date From" at bounding box center [247, 204] width 322 height 69
paste input "03"
click at [387, 199] on button "button" at bounding box center [377, 208] width 33 height 33
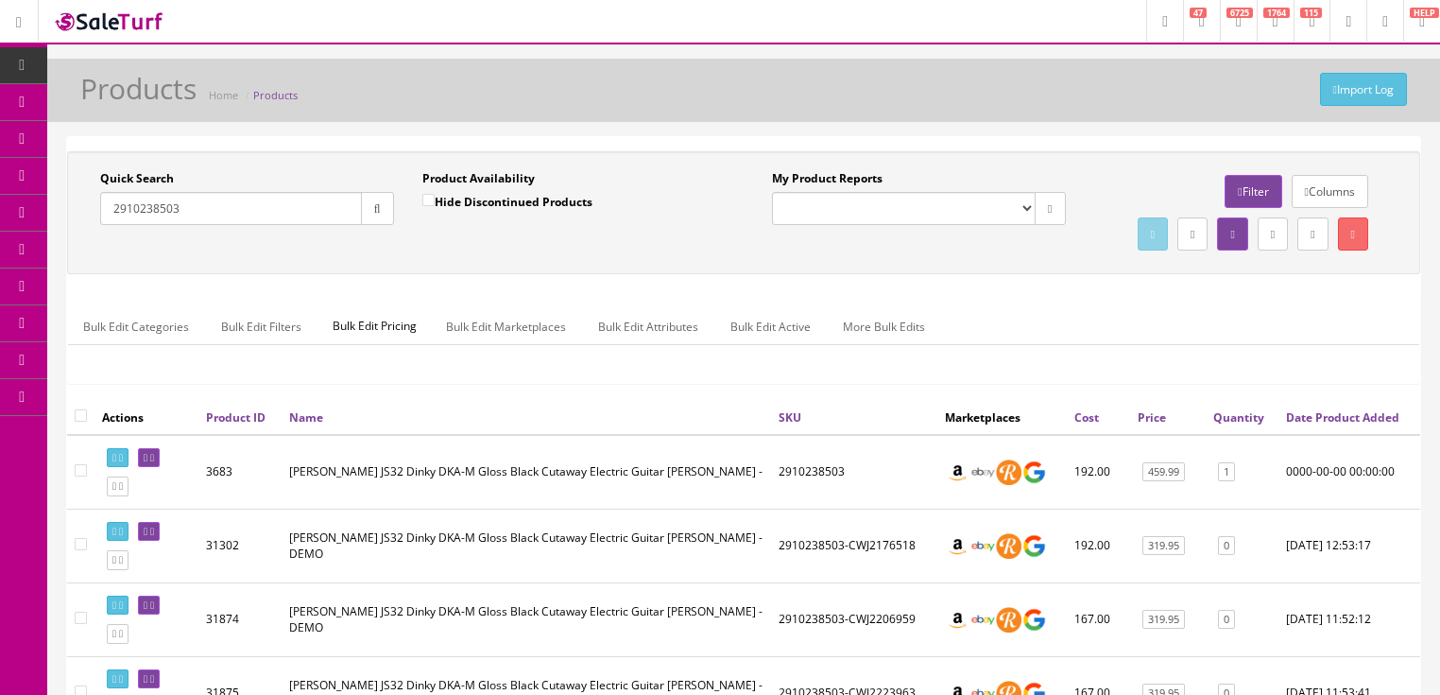
drag, startPoint x: 205, startPoint y: 212, endPoint x: 68, endPoint y: 217, distance: 137.1
click at [68, 217] on div "Quick Search 2910238503 Date From Product Availability Hide Discontinued Produc…" at bounding box center [743, 212] width 1353 height 123
paste input "11587"
click at [378, 215] on button "button" at bounding box center [377, 208] width 33 height 33
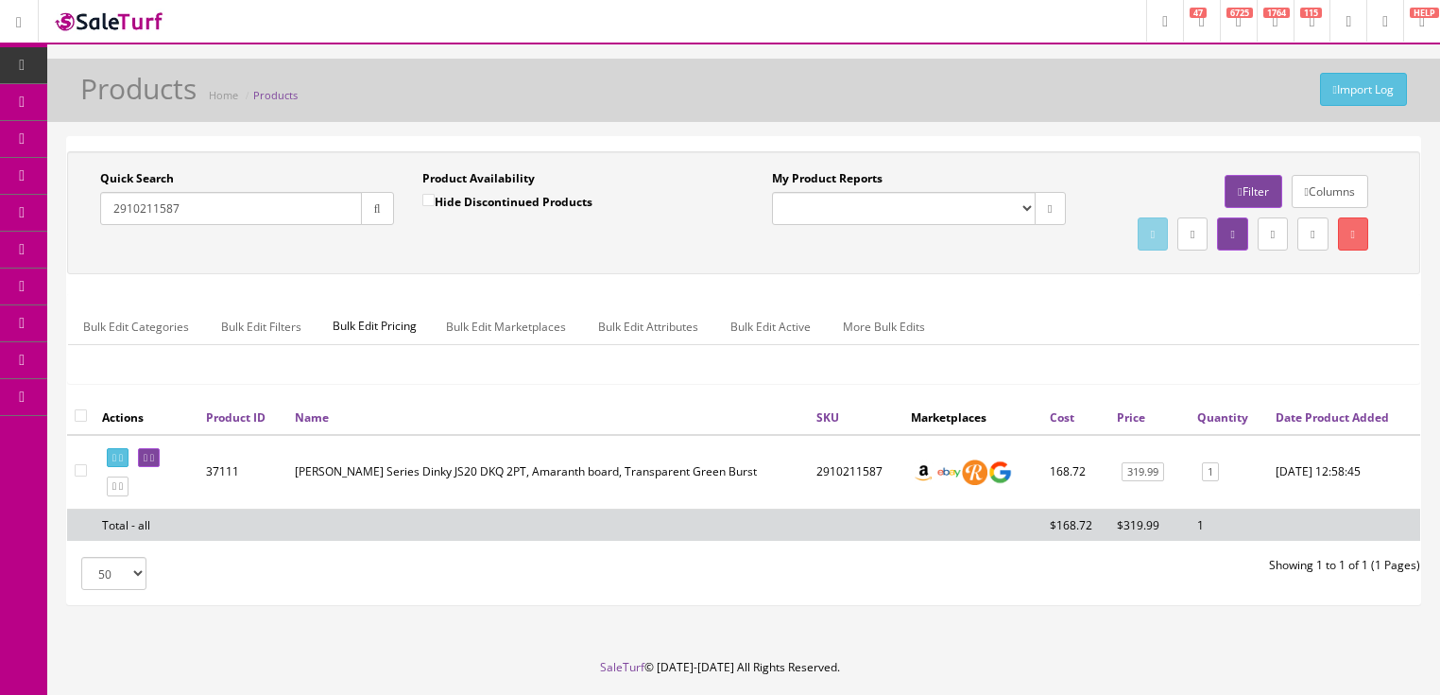
drag, startPoint x: 225, startPoint y: 211, endPoint x: 87, endPoint y: 219, distance: 138.2
click at [87, 219] on div "Quick Search 2910211587 Date From" at bounding box center [247, 204] width 322 height 69
paste input "6"
click at [376, 218] on button "button" at bounding box center [377, 208] width 33 height 33
drag, startPoint x: 240, startPoint y: 205, endPoint x: 82, endPoint y: 216, distance: 158.2
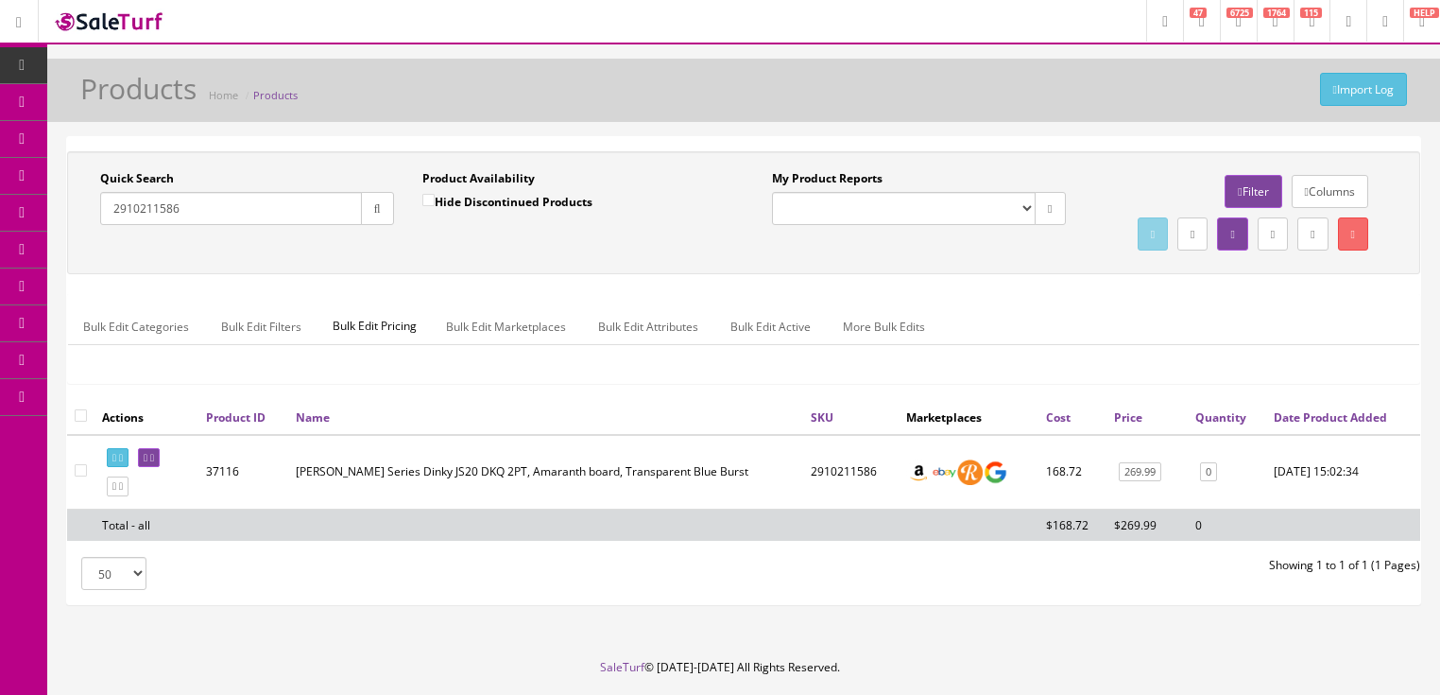
click at [82, 216] on div "Quick Search 2910211586 Date From Product Availability Hide Discontinued Produc…" at bounding box center [408, 204] width 672 height 69
paste input "339585"
click at [386, 205] on button "button" at bounding box center [377, 208] width 33 height 33
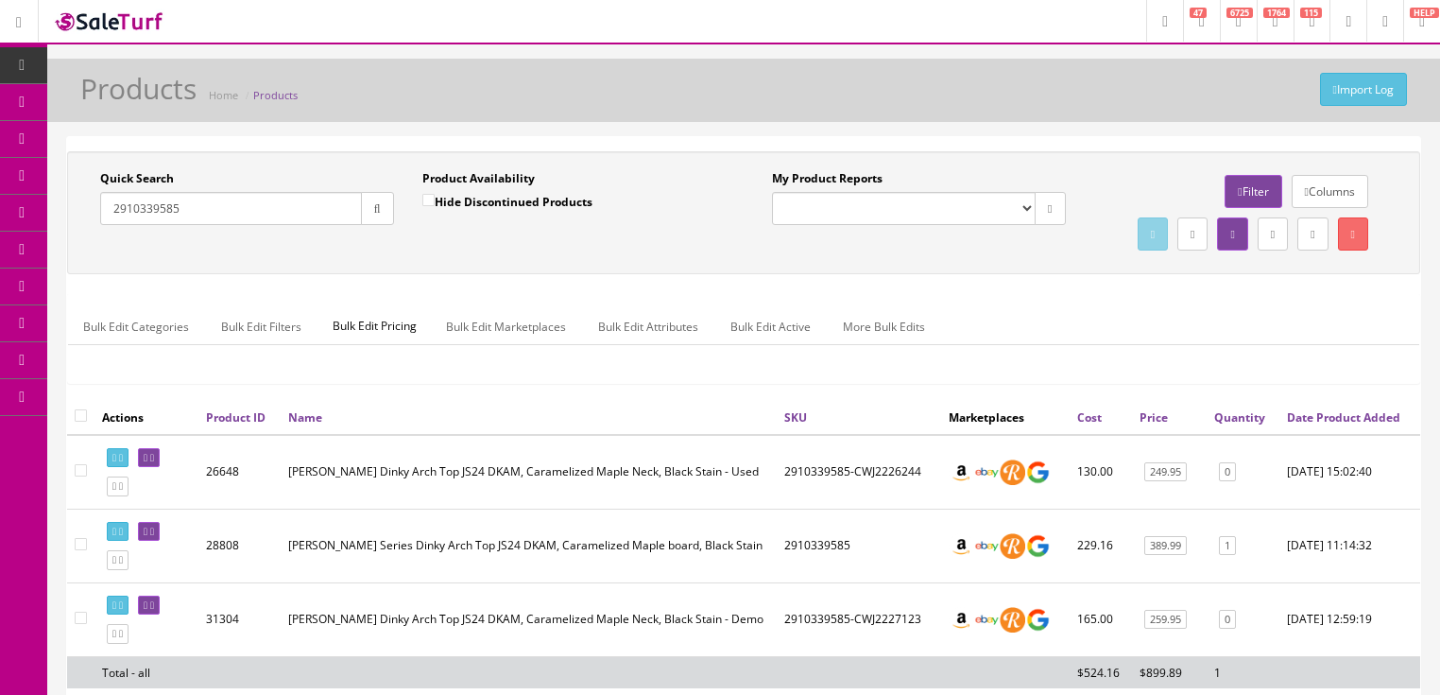
drag, startPoint x: 139, startPoint y: 205, endPoint x: 130, endPoint y: 212, distance: 10.8
click at [76, 208] on div "Quick Search 2910339585 Date From Product Availability Hide Discontinued Produc…" at bounding box center [408, 204] width 672 height 69
paste input "90"
drag, startPoint x: 382, startPoint y: 204, endPoint x: 399, endPoint y: 271, distance: 69.2
click at [384, 204] on button "button" at bounding box center [377, 208] width 33 height 33
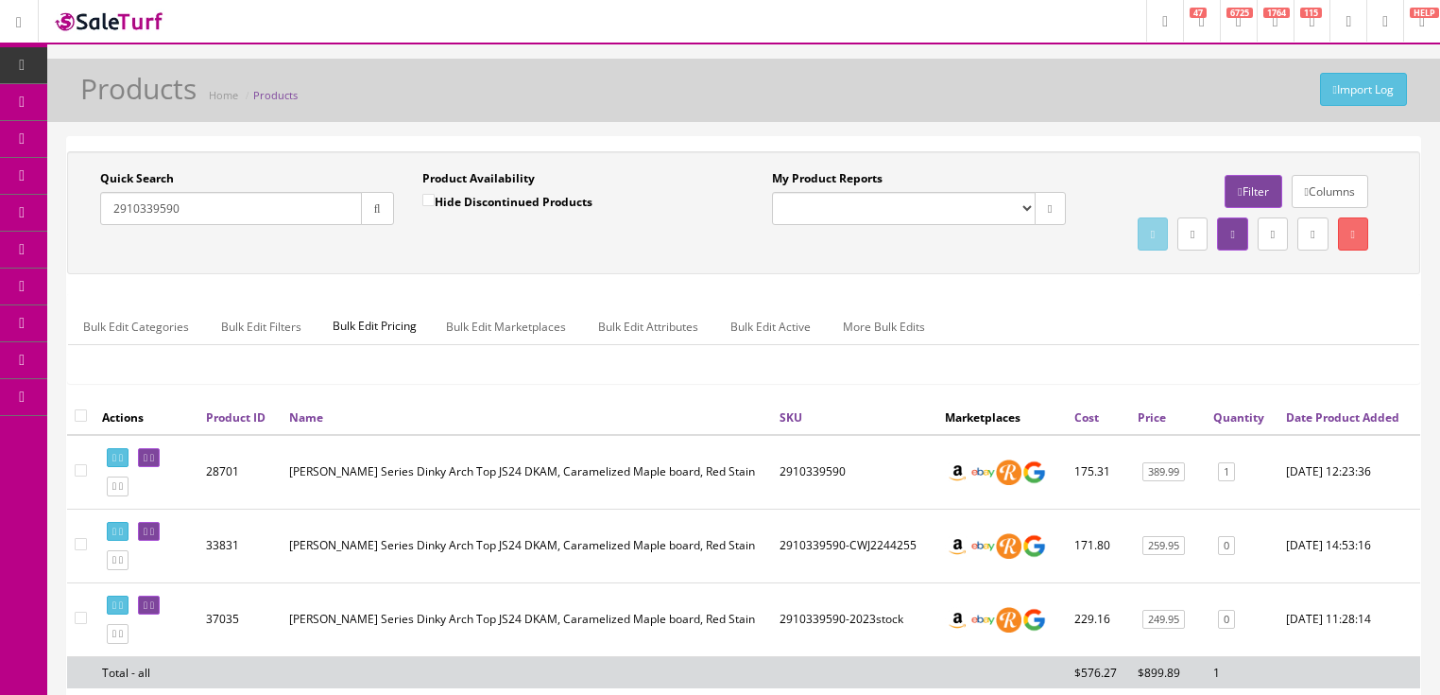
drag, startPoint x: 194, startPoint y: 206, endPoint x: 30, endPoint y: 231, distance: 165.3
click at [30, 231] on div "Research Trends Trending on Ebay Google Trends Amazon Insights (Login Before Cl…" at bounding box center [720, 450] width 1440 height 901
paste input "1138522"
click at [376, 208] on icon "button" at bounding box center [377, 208] width 7 height 11
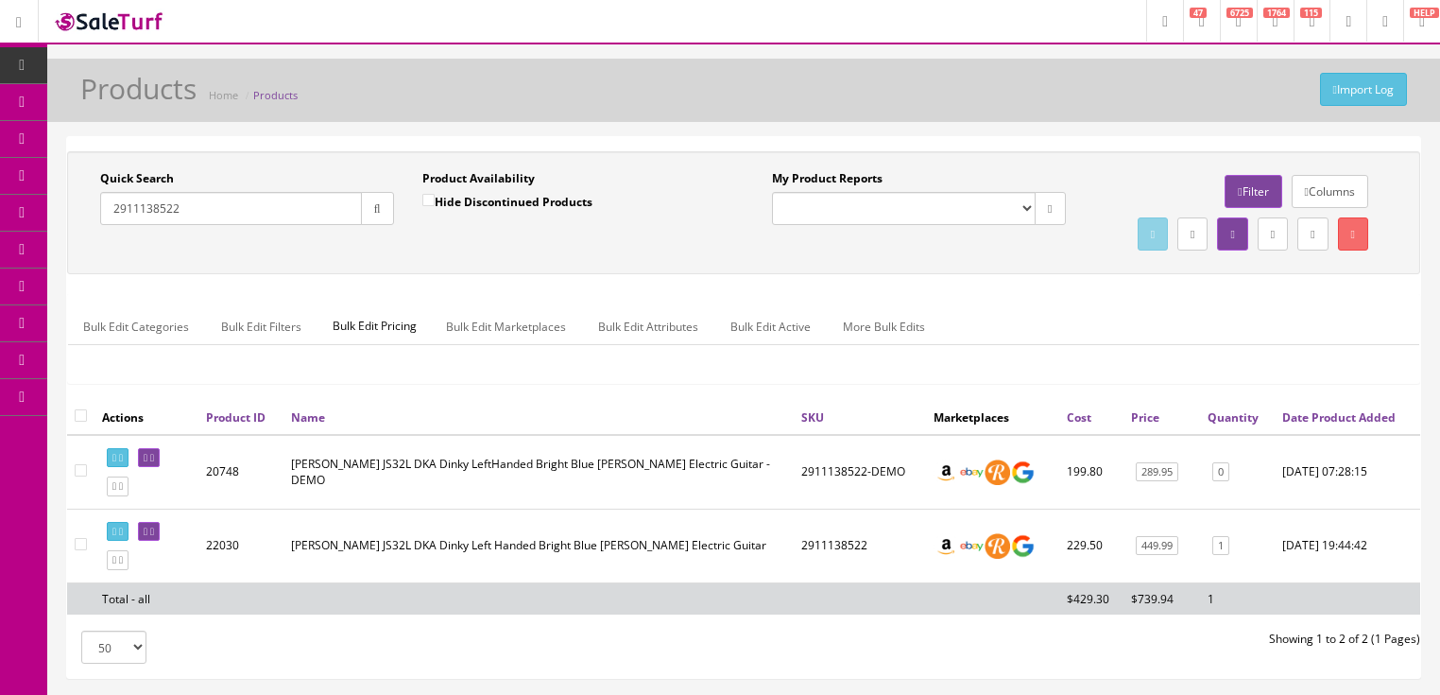
drag, startPoint x: 223, startPoint y: 217, endPoint x: 47, endPoint y: 234, distance: 176.6
click at [38, 234] on div "Research Trends Trending on Ebay Google Trends Amazon Insights (Login Before Cl…" at bounding box center [720, 413] width 1440 height 827
paste input "6901598"
click at [374, 207] on icon "button" at bounding box center [377, 208] width 7 height 11
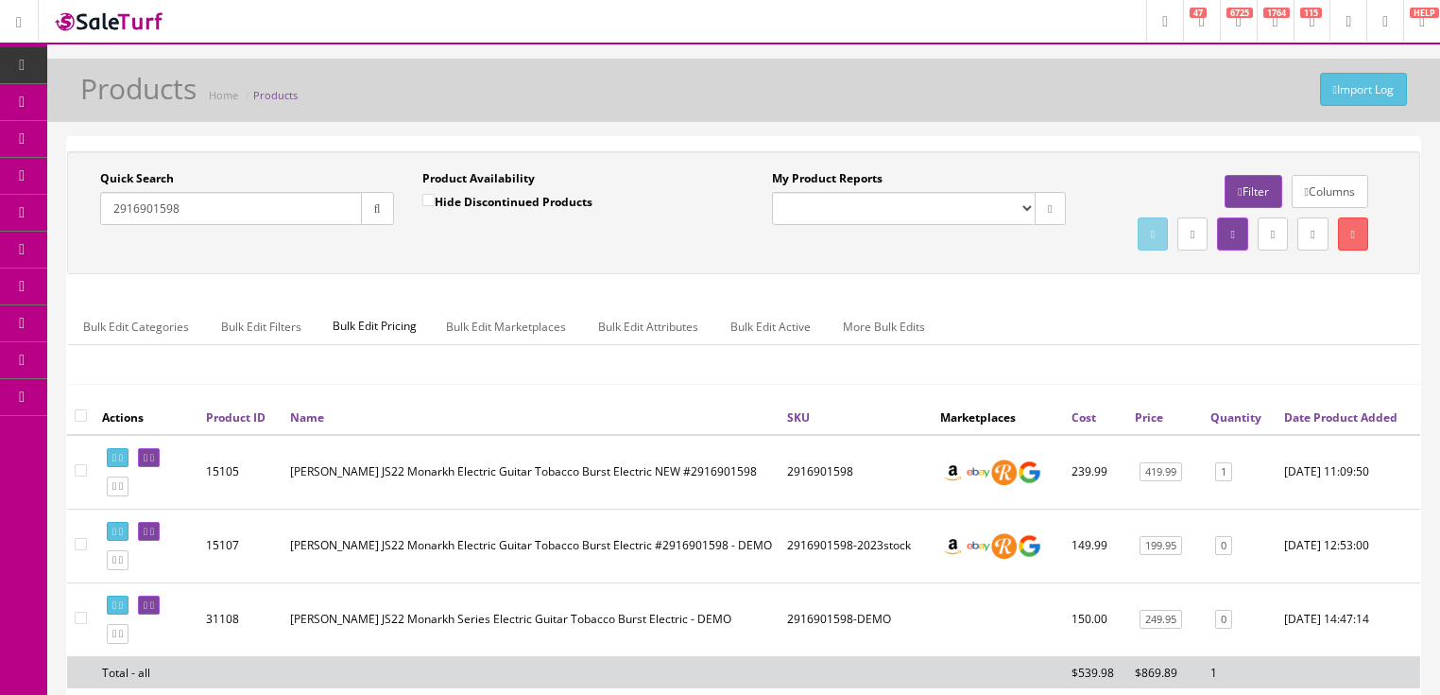
drag, startPoint x: 179, startPoint y: 205, endPoint x: 111, endPoint y: 211, distance: 68.3
click at [111, 211] on input "2916901598" at bounding box center [231, 208] width 262 height 33
paste input "8809587"
click at [375, 208] on icon "button" at bounding box center [377, 208] width 7 height 11
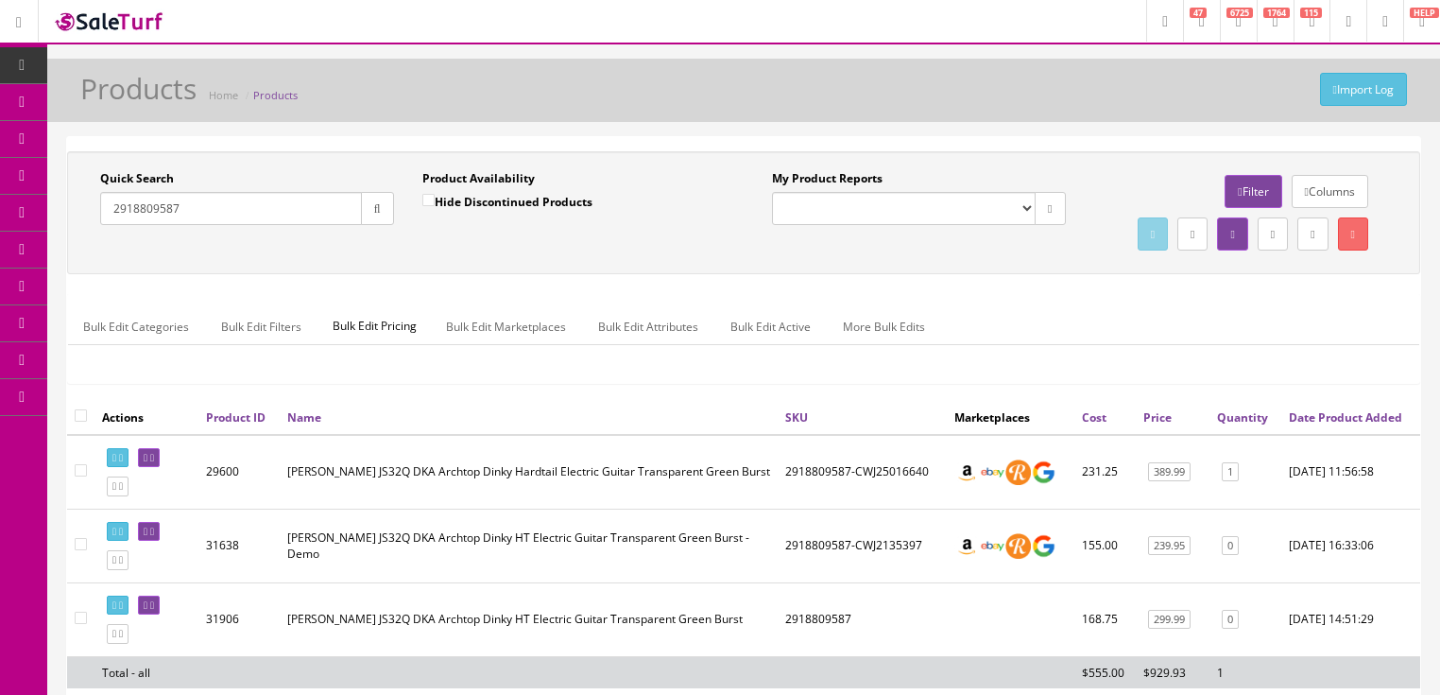
drag, startPoint x: 191, startPoint y: 208, endPoint x: 97, endPoint y: 225, distance: 95.1
click at [97, 225] on div "Quick Search 2918809587 Date From" at bounding box center [247, 204] width 322 height 69
paste input "2455"
click at [384, 206] on button "button" at bounding box center [377, 208] width 33 height 33
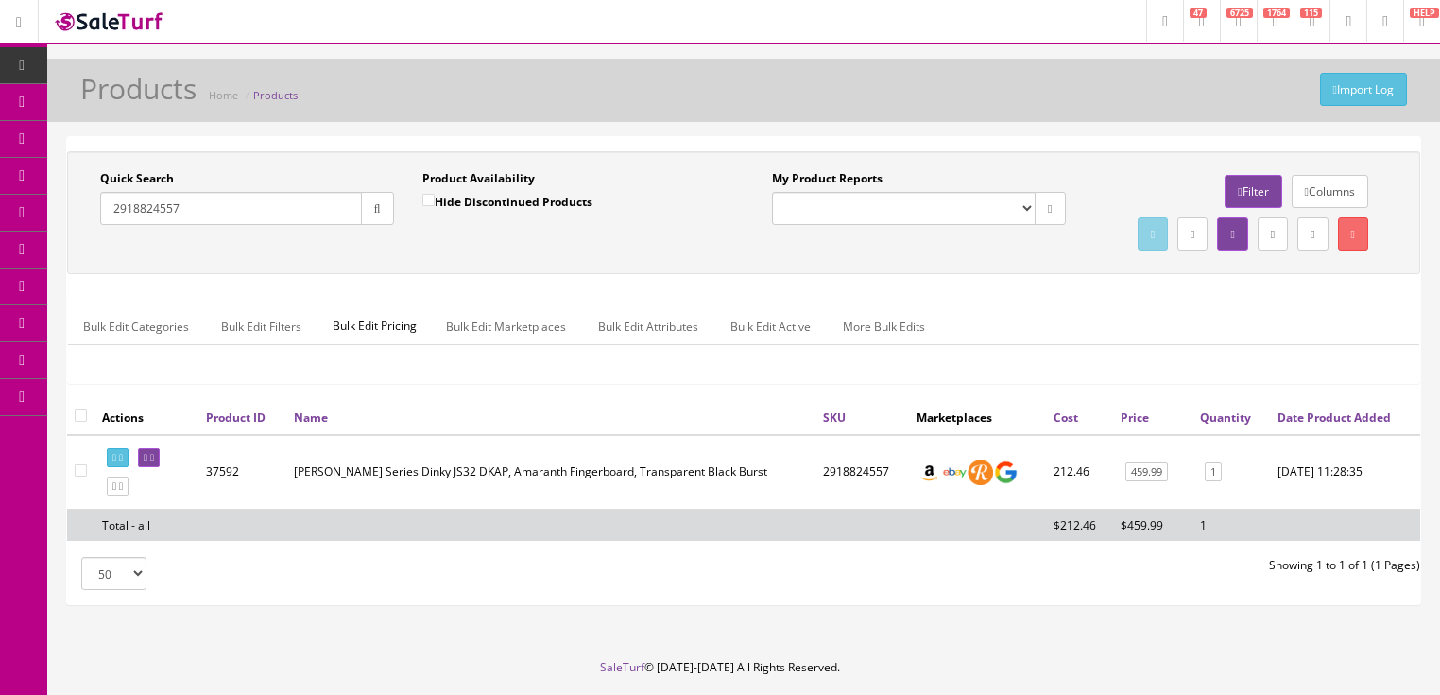
drag, startPoint x: 194, startPoint y: 218, endPoint x: 98, endPoint y: 226, distance: 95.7
click at [98, 226] on div "Quick Search 2918824557 Date From" at bounding box center [247, 204] width 322 height 69
paste input "9914518"
click at [368, 211] on button "button" at bounding box center [377, 208] width 33 height 33
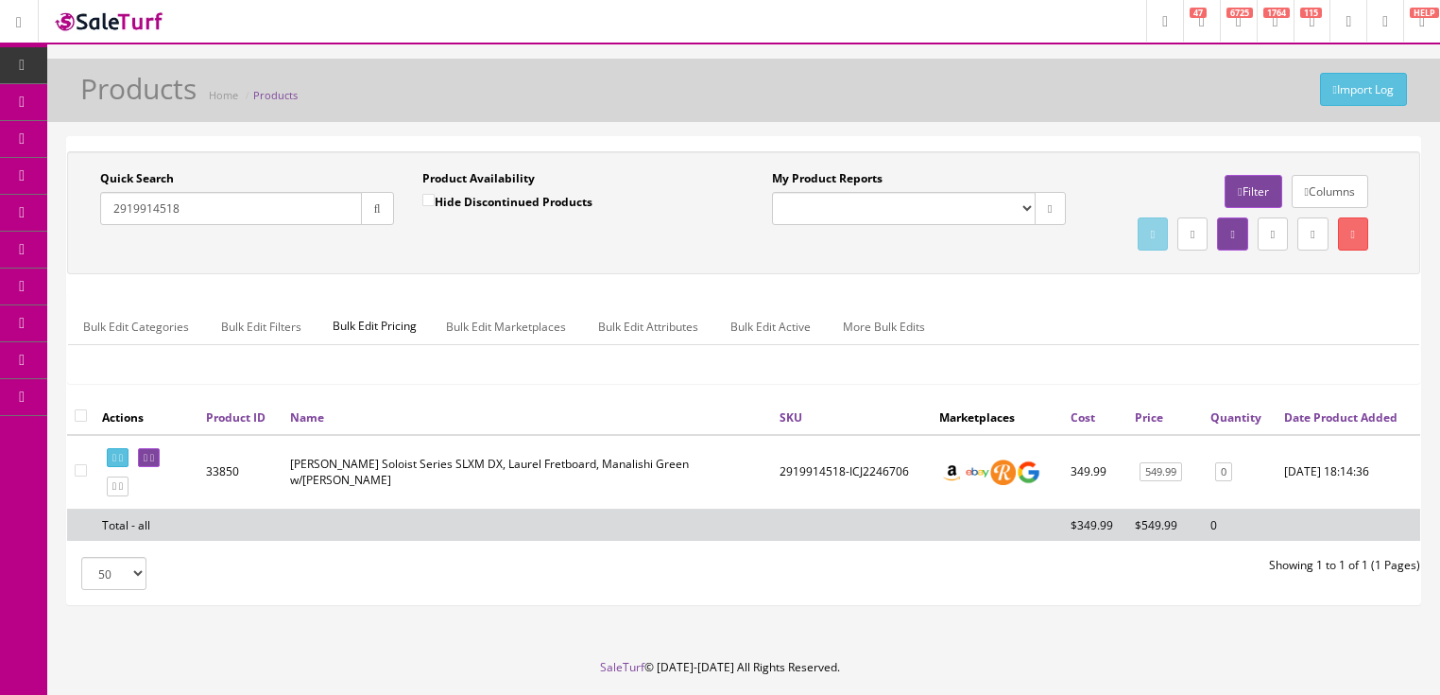
drag, startPoint x: 206, startPoint y: 214, endPoint x: 85, endPoint y: 238, distance: 123.4
click at [85, 238] on div "Quick Search 2919914518 Date From Product Availability Hide Discontinued Produc…" at bounding box center [744, 212] width 1344 height 85
paste input "6342509"
click at [377, 205] on icon "button" at bounding box center [377, 208] width 7 height 11
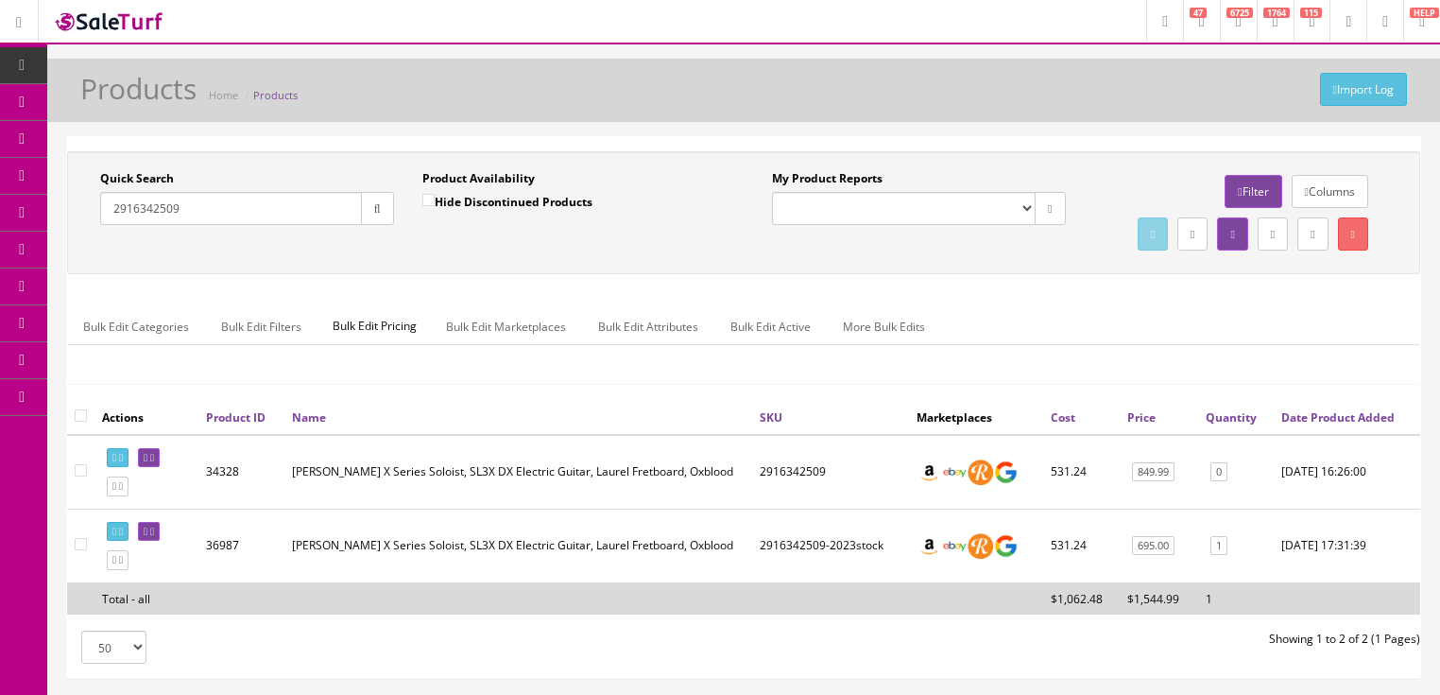
drag, startPoint x: 216, startPoint y: 210, endPoint x: 77, endPoint y: 244, distance: 143.9
click at [77, 244] on div "Quick Search 2916342509 Date From Product Availability Hide Discontinued Produc…" at bounding box center [744, 212] width 1344 height 85
paste input "3577"
click at [370, 214] on button "button" at bounding box center [377, 208] width 33 height 33
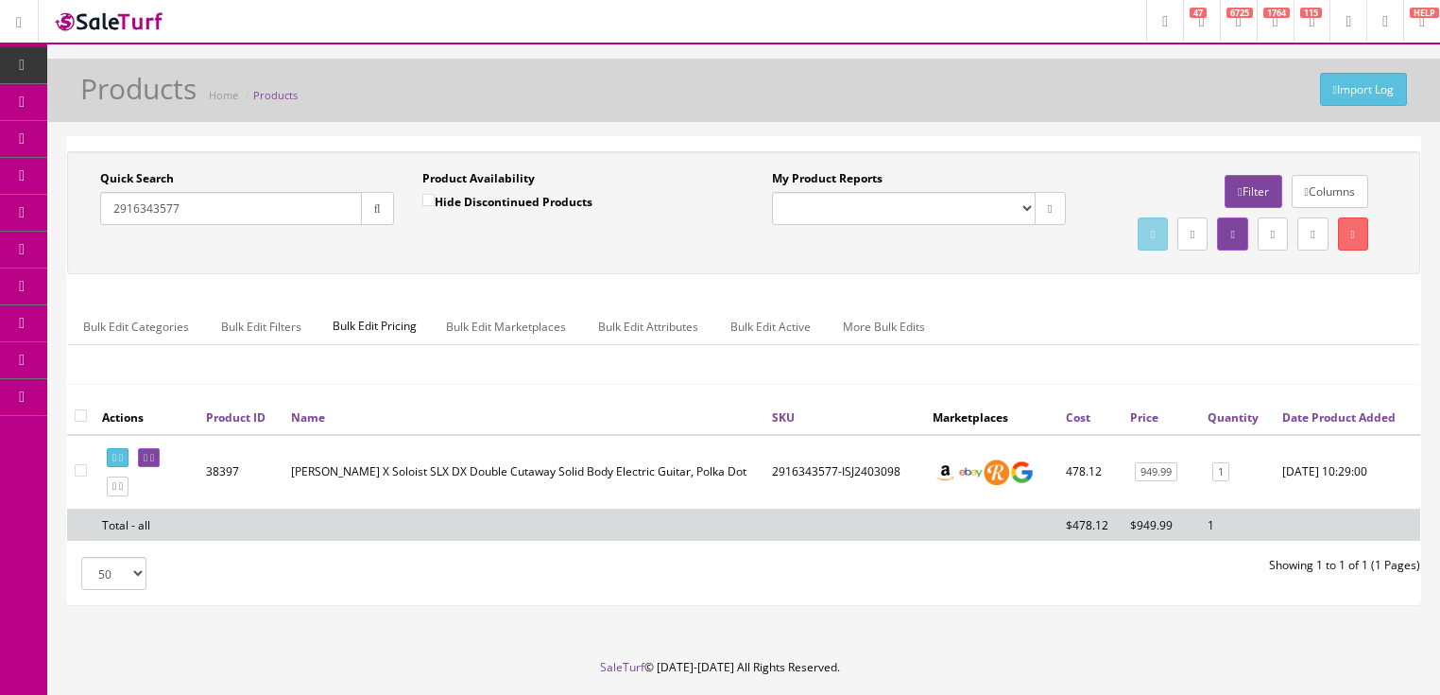
drag, startPoint x: 232, startPoint y: 212, endPoint x: 71, endPoint y: 217, distance: 161.7
click at [72, 217] on div "Quick Search 2916343577 Date From Product Availability Hide Discontinued Produc…" at bounding box center [408, 204] width 672 height 69
paste input "2"
click at [367, 212] on button "button" at bounding box center [377, 208] width 33 height 33
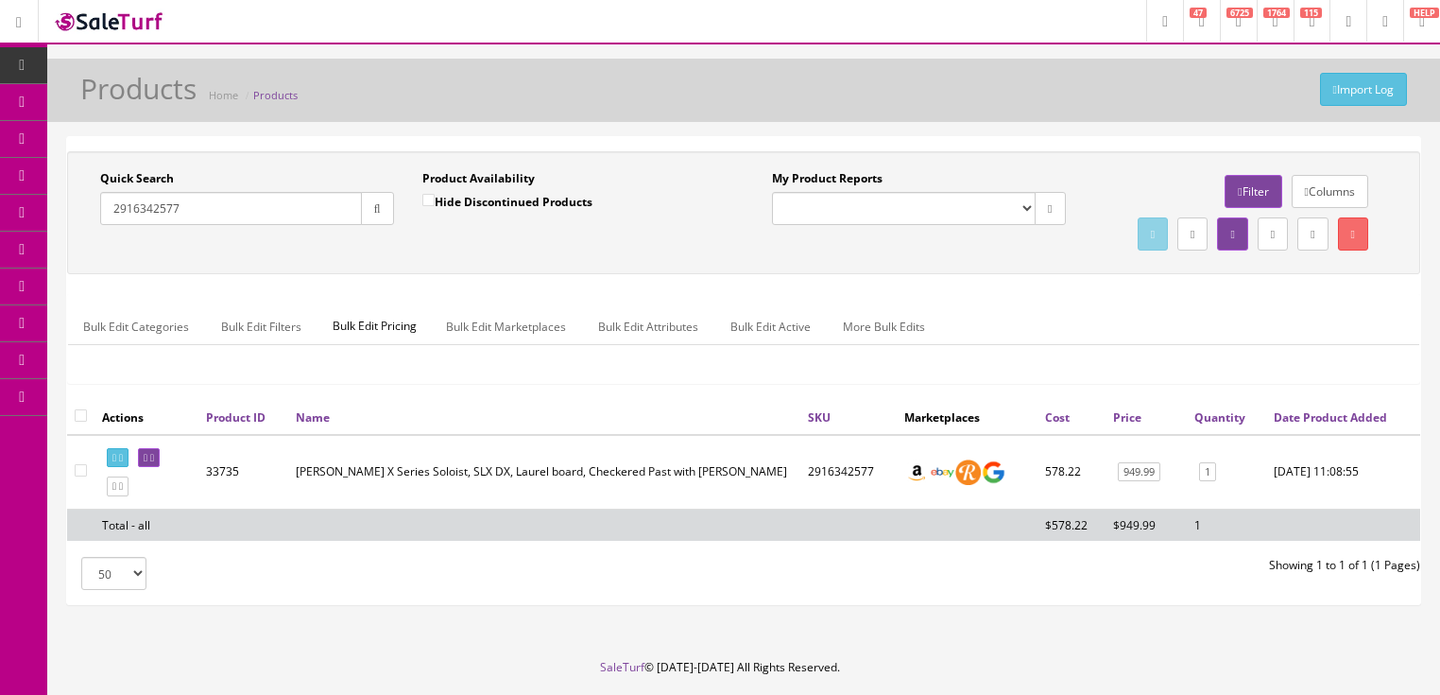
drag, startPoint x: 200, startPoint y: 197, endPoint x: 86, endPoint y: 214, distance: 115.7
click at [86, 214] on div "Quick Search 2916342577 Date From" at bounding box center [247, 204] width 322 height 69
paste input "3576"
click at [374, 211] on icon "button" at bounding box center [377, 208] width 7 height 11
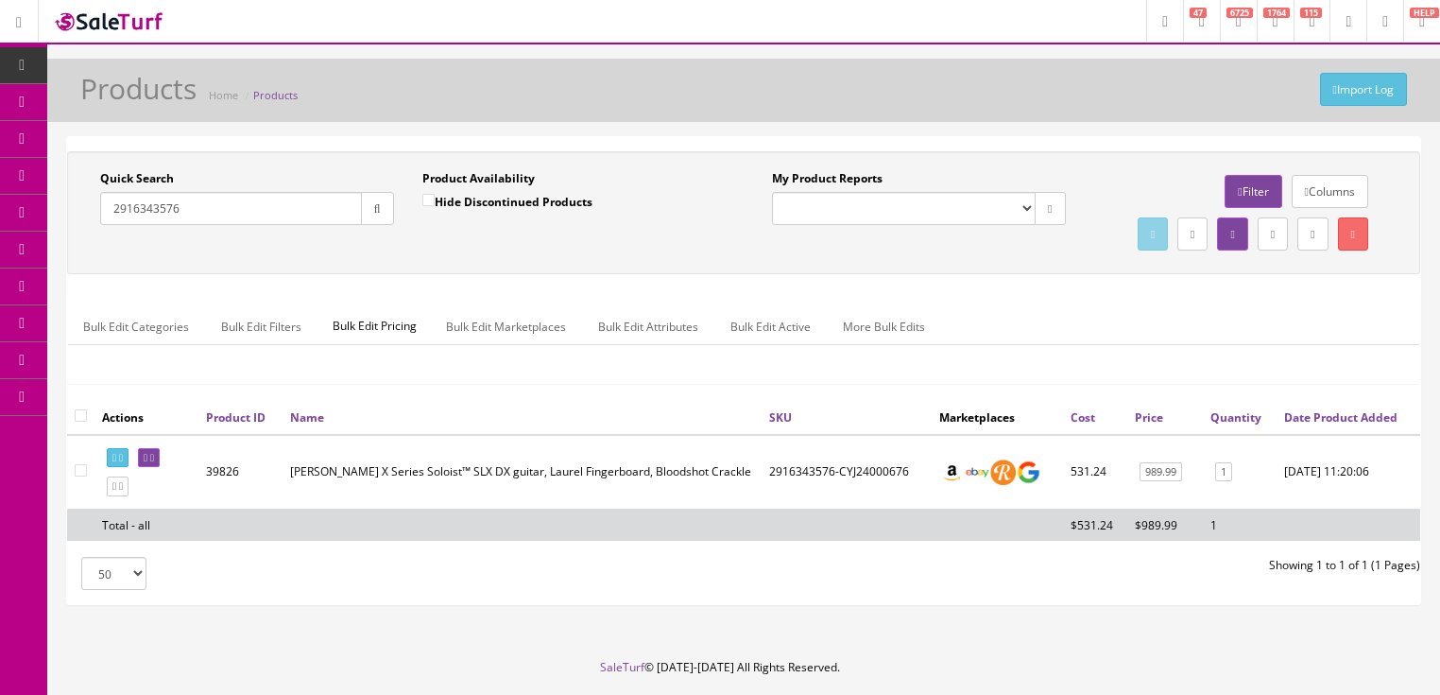
drag, startPoint x: 180, startPoint y: 208, endPoint x: 113, endPoint y: 221, distance: 68.4
click at [113, 221] on input "2916343576" at bounding box center [231, 208] width 262 height 33
paste input "654613"
click at [368, 215] on button "button" at bounding box center [377, 208] width 33 height 33
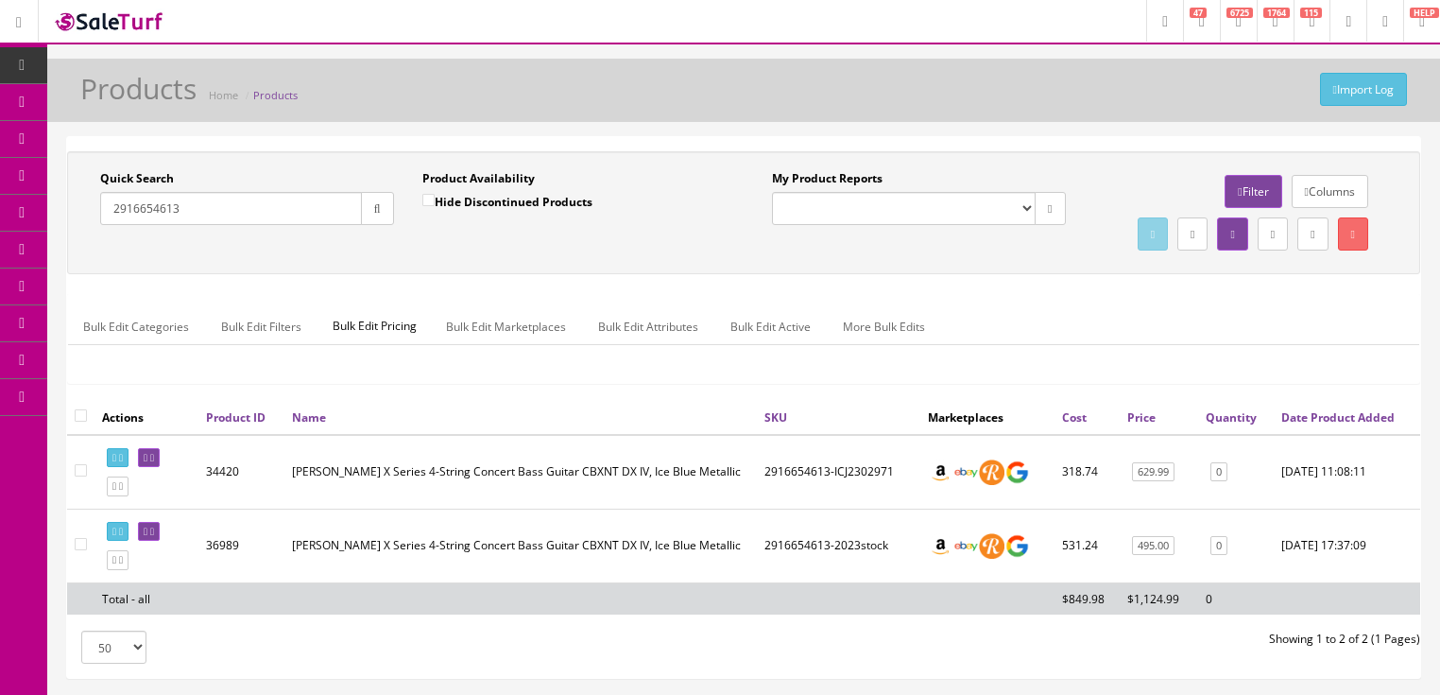
drag, startPoint x: 215, startPoint y: 208, endPoint x: 64, endPoint y: 219, distance: 151.6
click at [64, 219] on div "Quick Search 2916654613 Date From Product Availability Hide Discontinued Produc…" at bounding box center [743, 415] width 1393 height 558
paste input "20"
click at [382, 215] on button "button" at bounding box center [377, 208] width 33 height 33
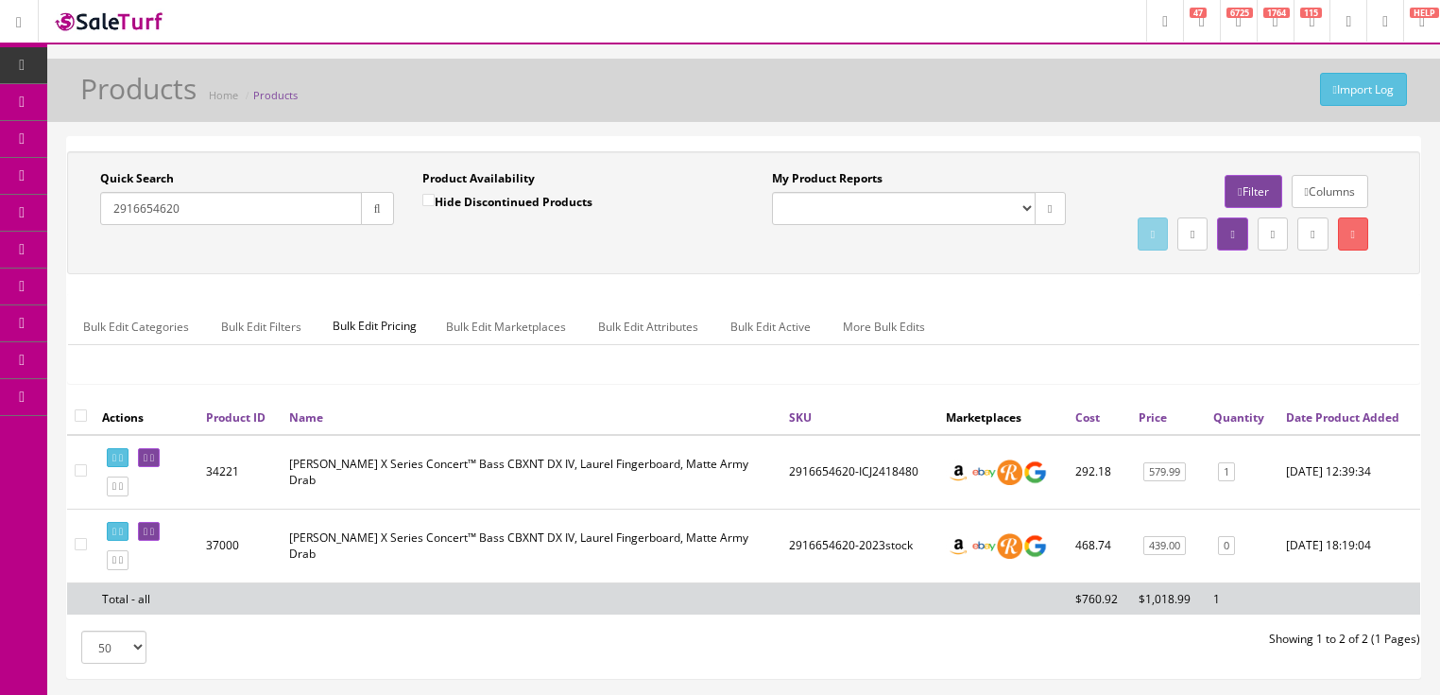
drag, startPoint x: 186, startPoint y: 199, endPoint x: 98, endPoint y: 215, distance: 89.3
click at [67, 215] on div "Quick Search 2916654620 Date From Product Availability Hide Discontinued Produc…" at bounding box center [743, 212] width 1353 height 123
paste input "9904544"
click at [370, 215] on button "button" at bounding box center [377, 208] width 33 height 33
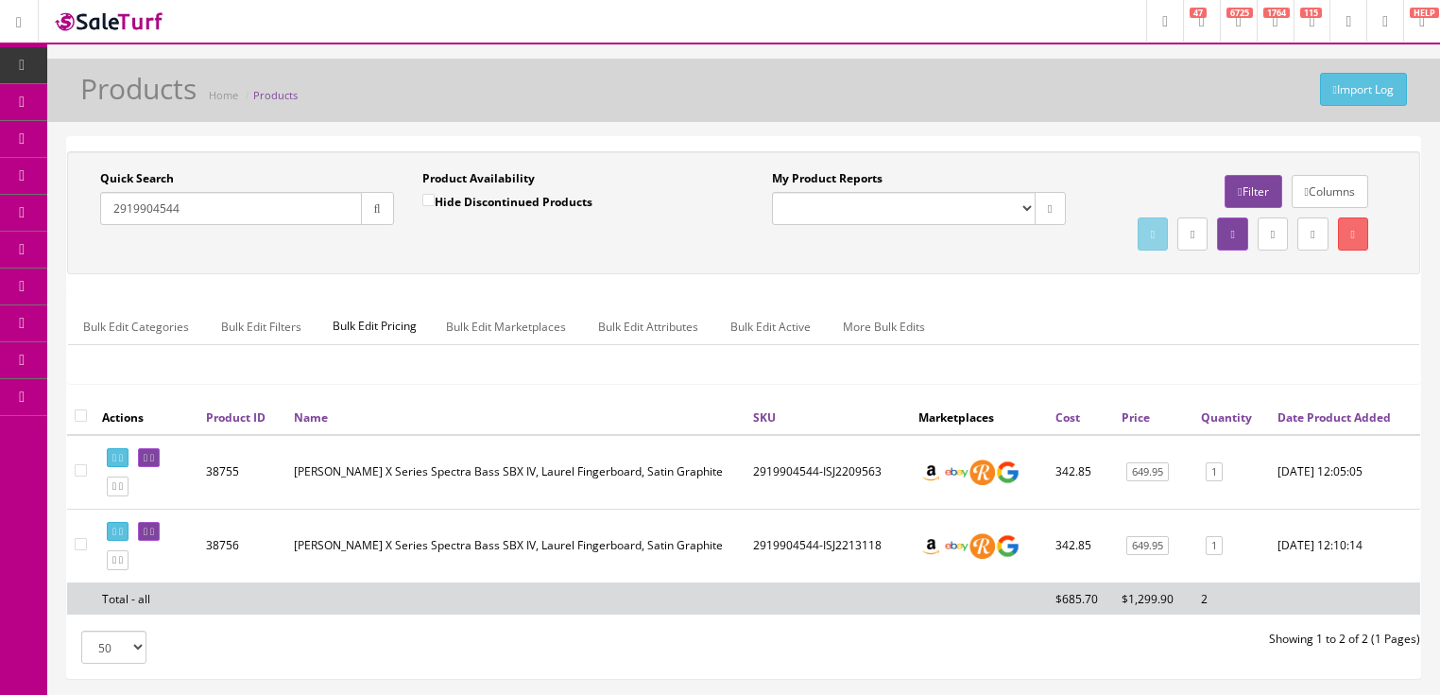
drag, startPoint x: 53, startPoint y: 224, endPoint x: 144, endPoint y: 226, distance: 90.7
click at [42, 226] on div "Research Trends Trending on Ebay Google Trends Amazon Insights (Login Before Cl…" at bounding box center [720, 413] width 1440 height 827
paste input "14586"
click at [369, 212] on button "button" at bounding box center [377, 208] width 33 height 33
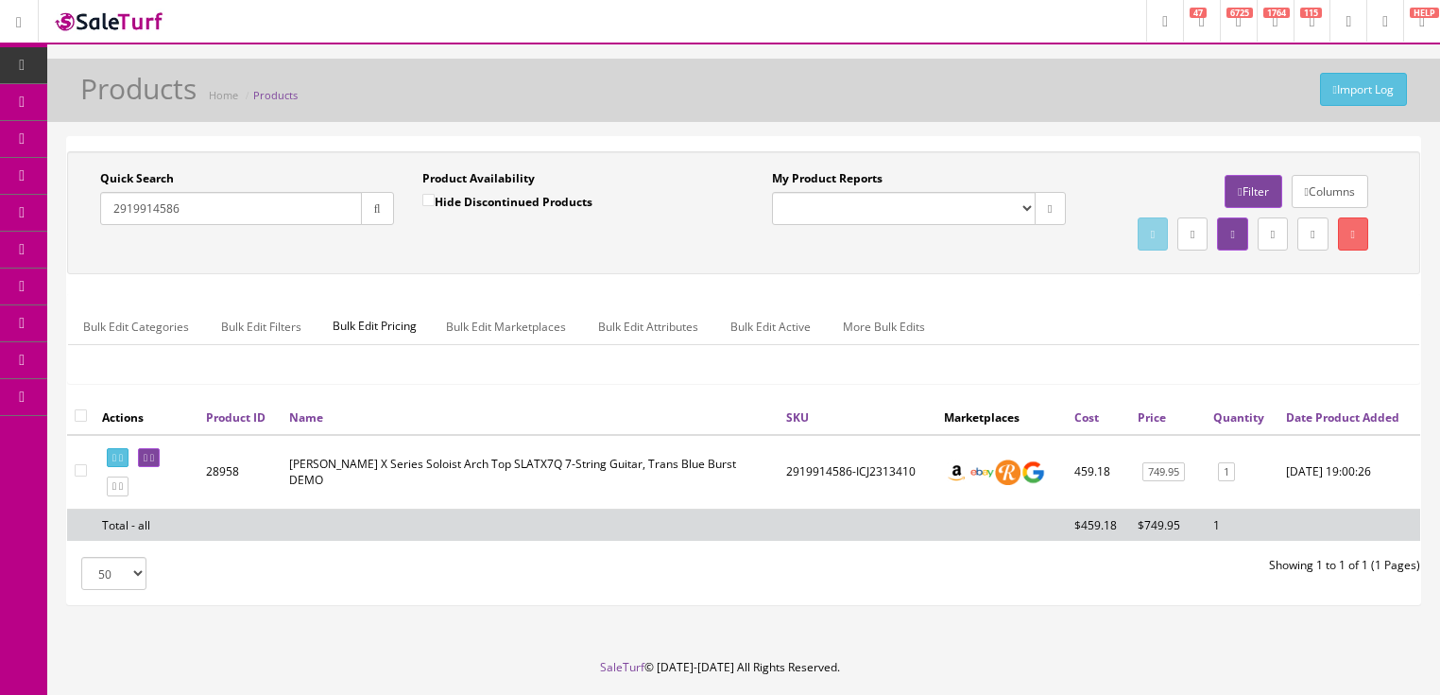
drag, startPoint x: 203, startPoint y: 208, endPoint x: 85, endPoint y: 215, distance: 118.4
click at [86, 215] on div "Quick Search 2919914586 Date From" at bounding box center [247, 204] width 322 height 69
paste input "0012500"
click at [373, 213] on button "button" at bounding box center [377, 208] width 33 height 33
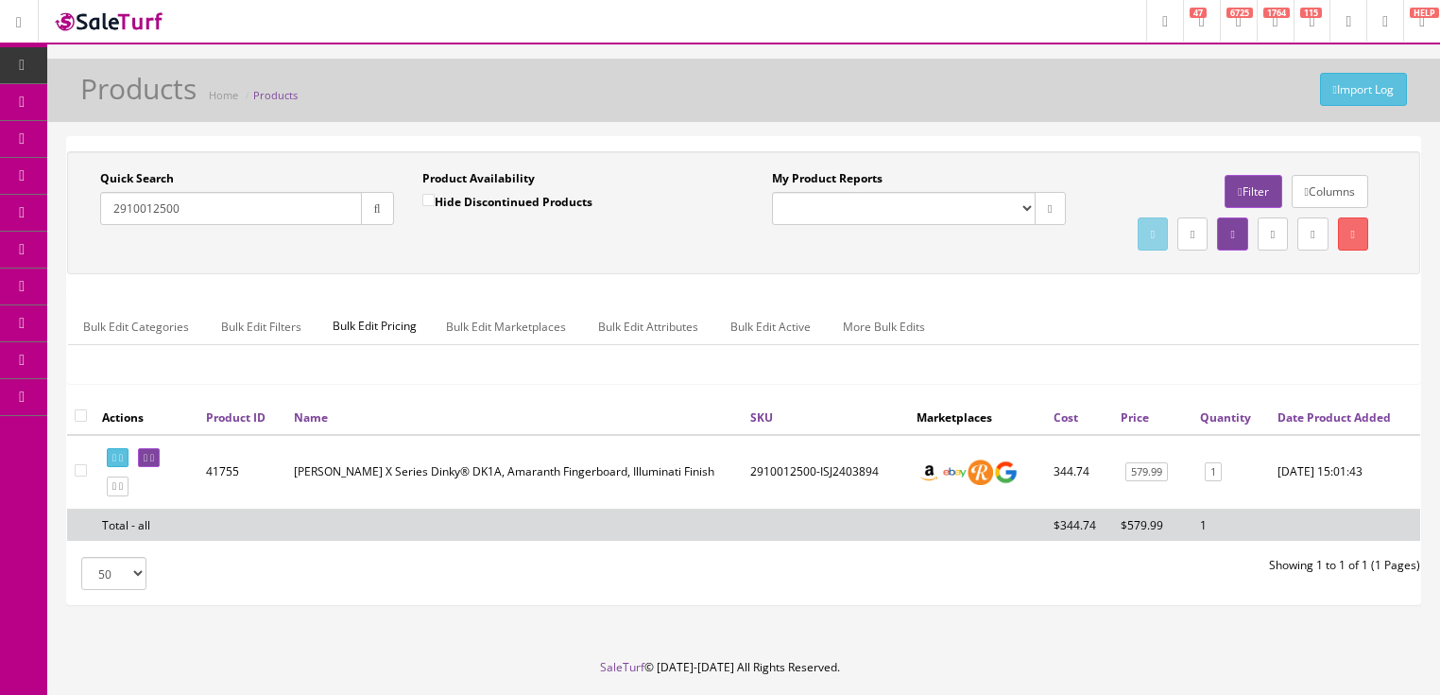
drag, startPoint x: 186, startPoint y: 204, endPoint x: 107, endPoint y: 221, distance: 81.2
click at [102, 224] on div "Quick Search 2910012500 Date From" at bounding box center [247, 204] width 322 height 69
paste input "110159"
click at [374, 213] on button "button" at bounding box center [377, 208] width 33 height 33
drag, startPoint x: 183, startPoint y: 199, endPoint x: 81, endPoint y: 215, distance: 103.3
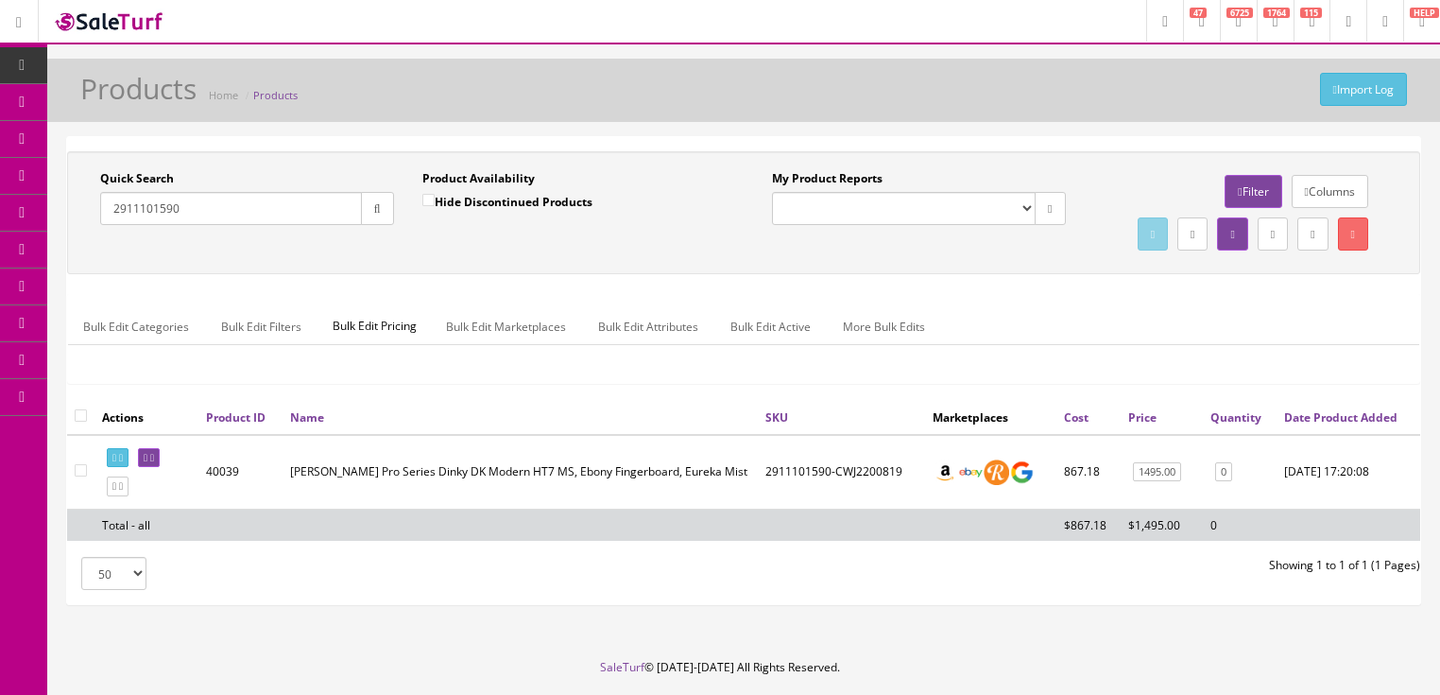
click at [81, 215] on div "Quick Search 2911101590 Date From Product Availability Hide Discontinued Produc…" at bounding box center [408, 204] width 672 height 69
paste input "9024515"
click at [373, 215] on button "button" at bounding box center [377, 208] width 33 height 33
drag, startPoint x: 201, startPoint y: 208, endPoint x: 92, endPoint y: 211, distance: 109.6
click at [92, 211] on div "Quick Search 2919024515 Date From" at bounding box center [247, 204] width 322 height 69
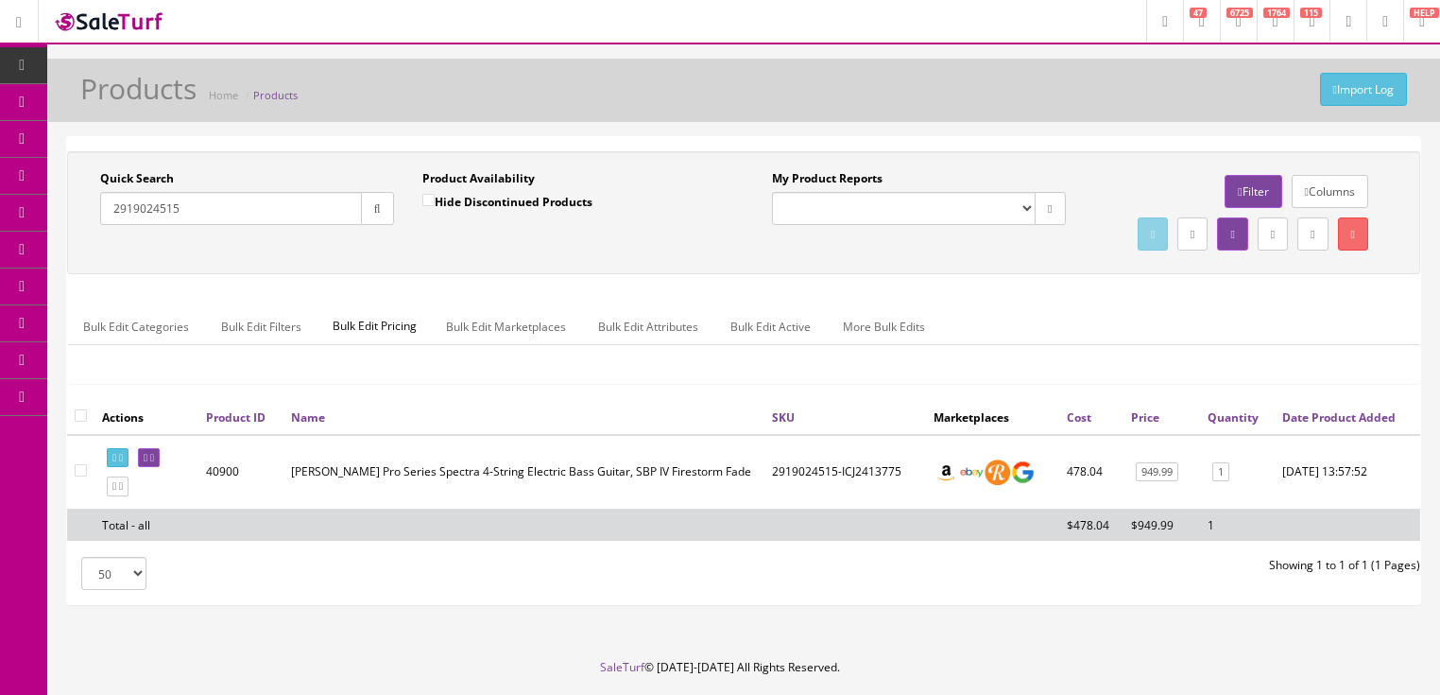
paste input "934586"
click at [374, 204] on icon "button" at bounding box center [377, 208] width 7 height 11
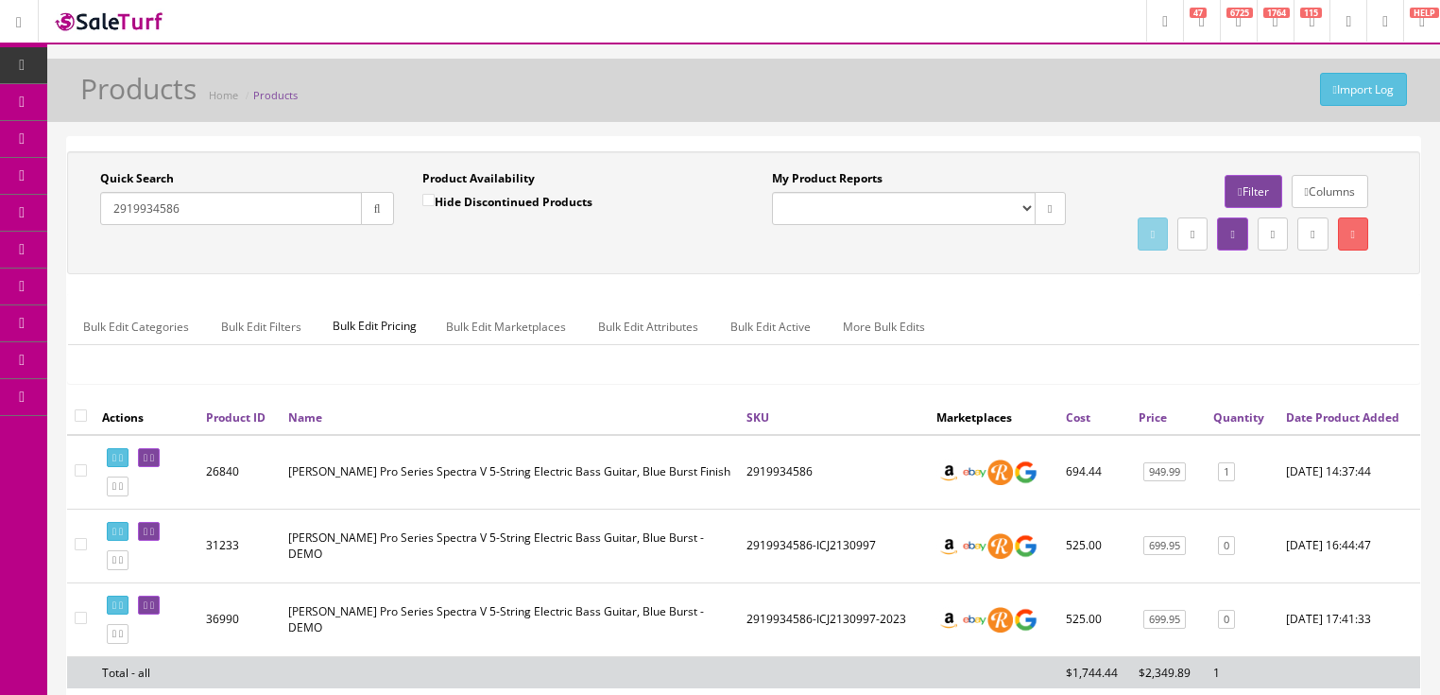
drag, startPoint x: 174, startPoint y: 207, endPoint x: 60, endPoint y: 227, distance: 115.1
click at [60, 227] on div "Quick Search 2919934586 Date From Product Availability Hide Discontinued Produc…" at bounding box center [743, 452] width 1393 height 632
drag, startPoint x: 181, startPoint y: 219, endPoint x: 108, endPoint y: 218, distance: 73.7
click at [108, 218] on input "2919934586" at bounding box center [231, 208] width 262 height 33
paste input "2233521"
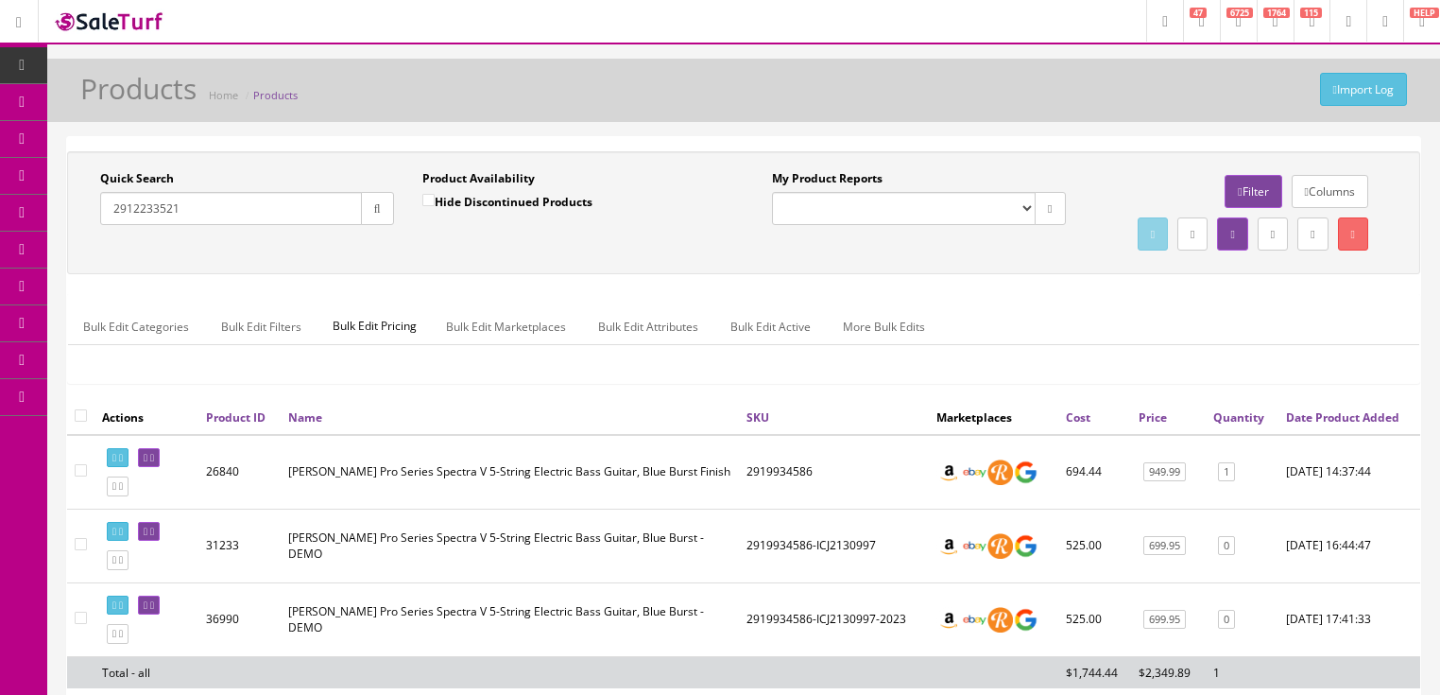
click at [371, 214] on button "button" at bounding box center [377, 208] width 33 height 33
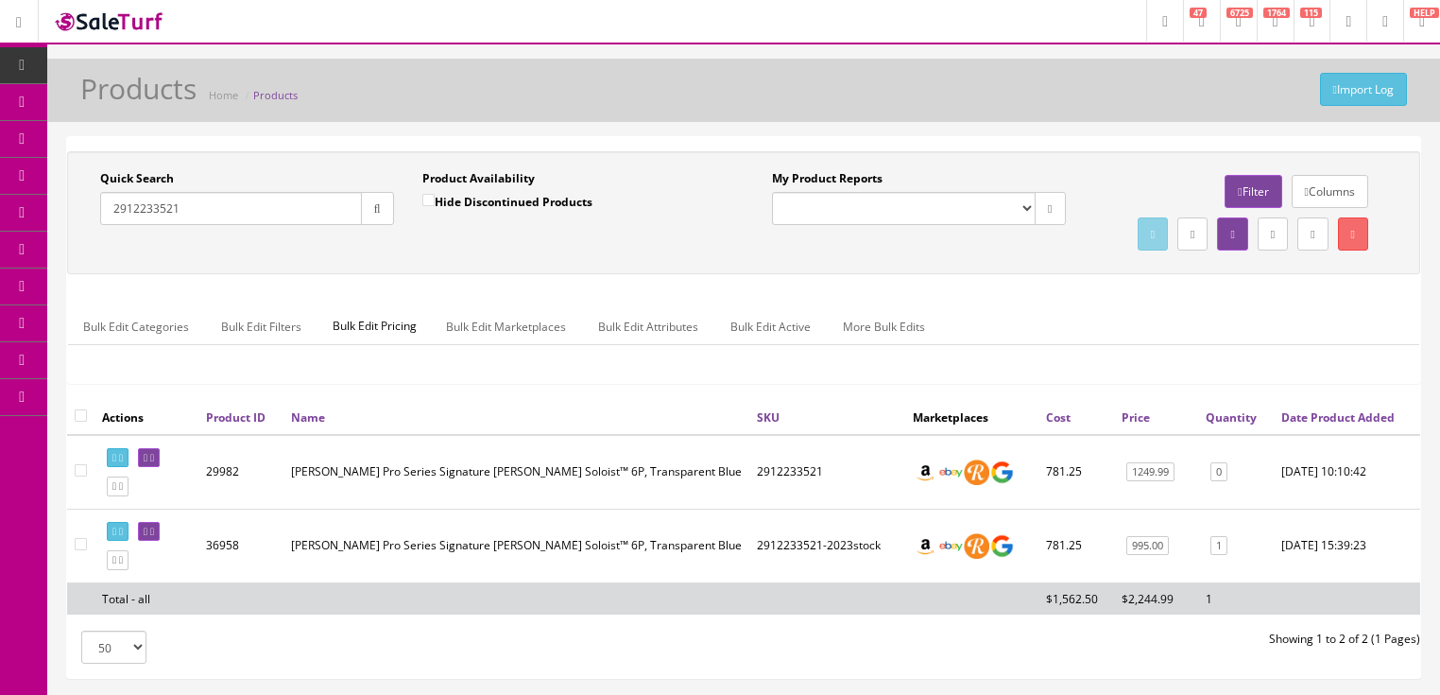
drag, startPoint x: 215, startPoint y: 200, endPoint x: 49, endPoint y: 232, distance: 169.4
click at [49, 232] on div "Quick Search 2912233521 Date From Product Availability Hide Discontinued Produc…" at bounding box center [743, 415] width 1393 height 558
paste input "4455"
click at [361, 208] on button "button" at bounding box center [377, 208] width 33 height 33
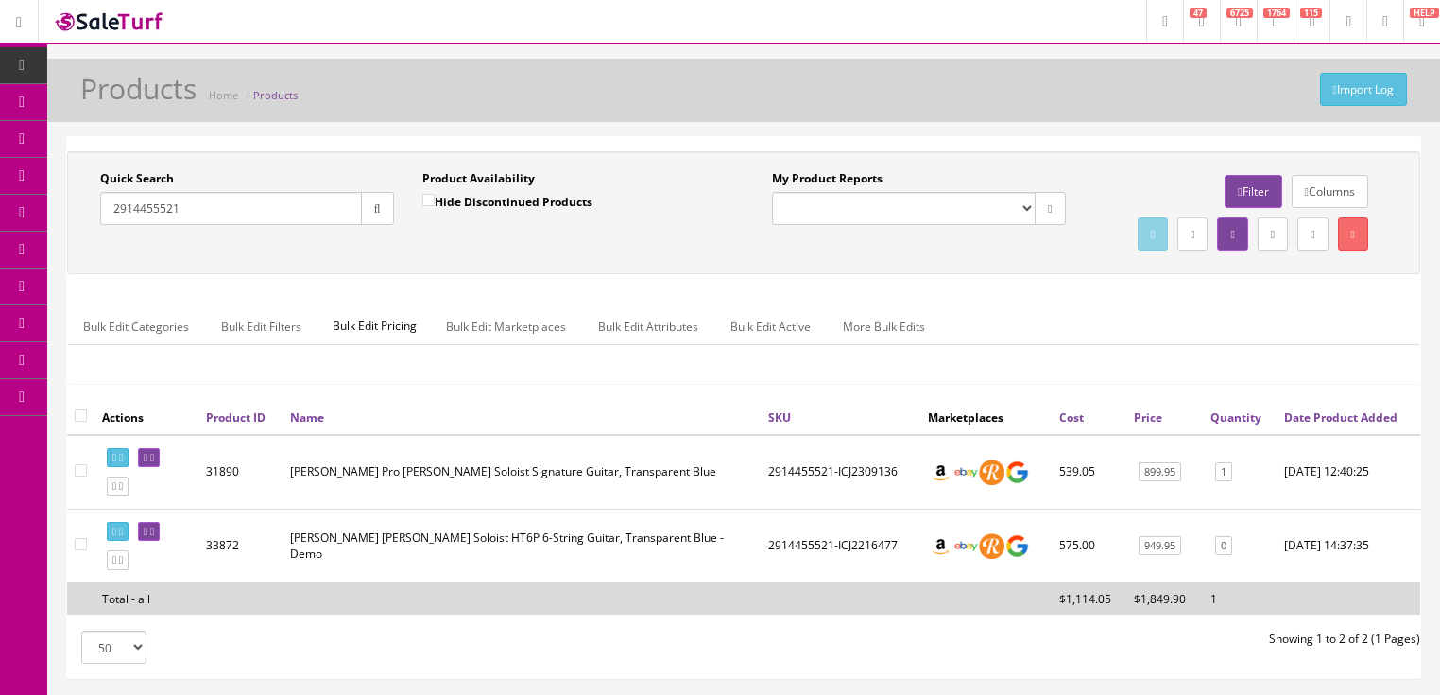
drag, startPoint x: 185, startPoint y: 205, endPoint x: 110, endPoint y: 231, distance: 79.8
click at [84, 231] on div "Quick Search 2914455521 Date From Product Availability Hide Discontinued Produc…" at bounding box center [408, 204] width 672 height 69
paste input "6601568"
click at [373, 216] on button "button" at bounding box center [377, 208] width 33 height 33
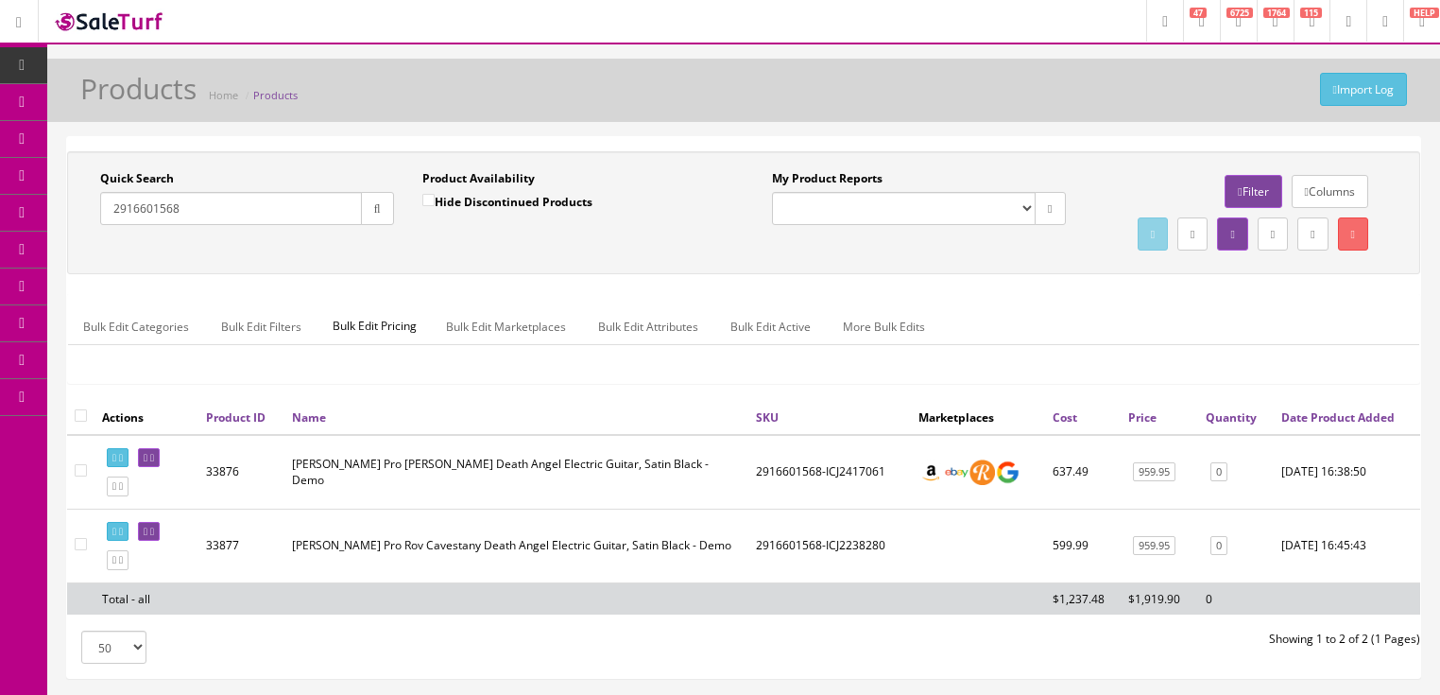
drag, startPoint x: 179, startPoint y: 215, endPoint x: 70, endPoint y: 237, distance: 110.8
click at [70, 237] on div "Quick Search 2916601568 Date From Product Availability Hide Discontinued Produc…" at bounding box center [743, 212] width 1353 height 123
paste input "9000555"
click at [374, 210] on icon "button" at bounding box center [377, 208] width 7 height 11
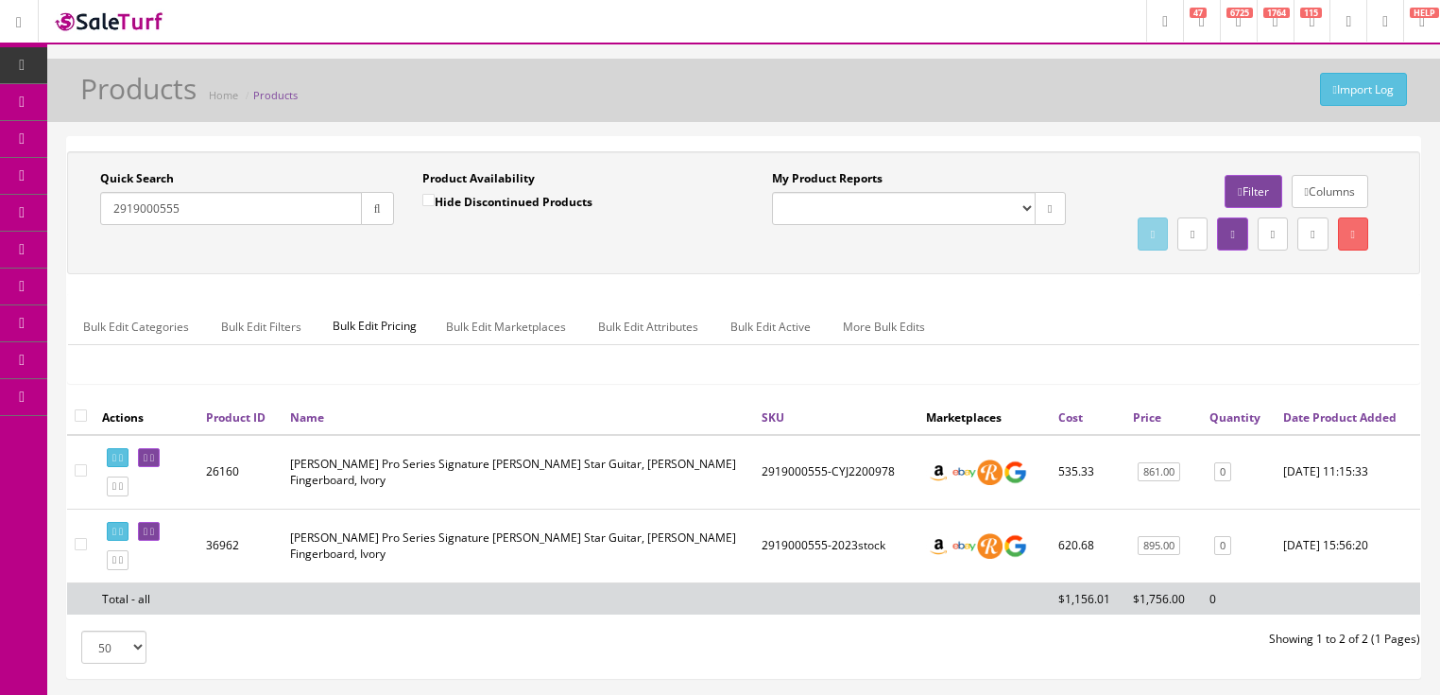
drag, startPoint x: 185, startPoint y: 212, endPoint x: 52, endPoint y: 223, distance: 133.7
click at [52, 223] on div "Quick Search 2919000555 Date From Product Availability Hide Discontinued Produc…" at bounding box center [743, 415] width 1393 height 558
paste input "4327503"
click at [377, 212] on icon "button" at bounding box center [377, 208] width 7 height 11
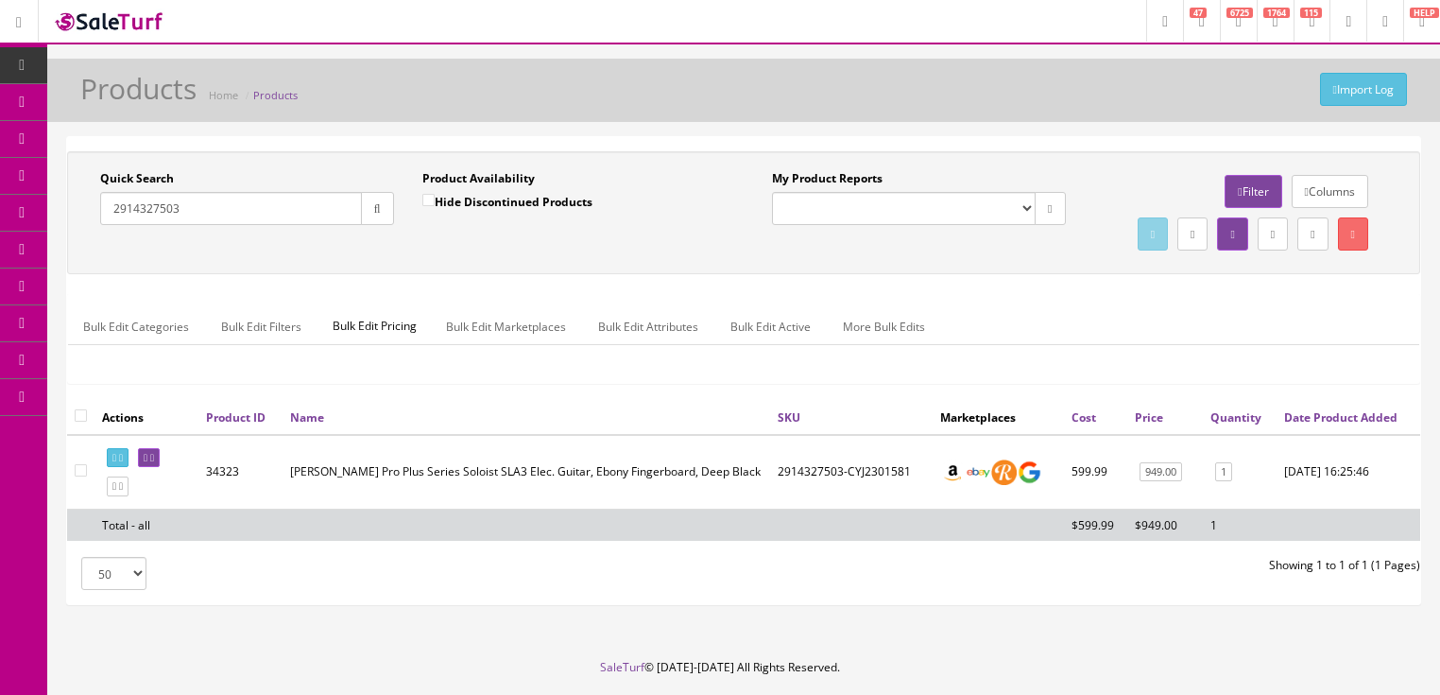
drag, startPoint x: 140, startPoint y: 208, endPoint x: 61, endPoint y: 216, distance: 78.9
click at [61, 216] on div "Quick Search 2914327503 Date From Product Availability Hide Discontinued Produc…" at bounding box center [743, 378] width 1393 height 485
paste input "0002"
click at [378, 214] on button "button" at bounding box center [377, 208] width 33 height 33
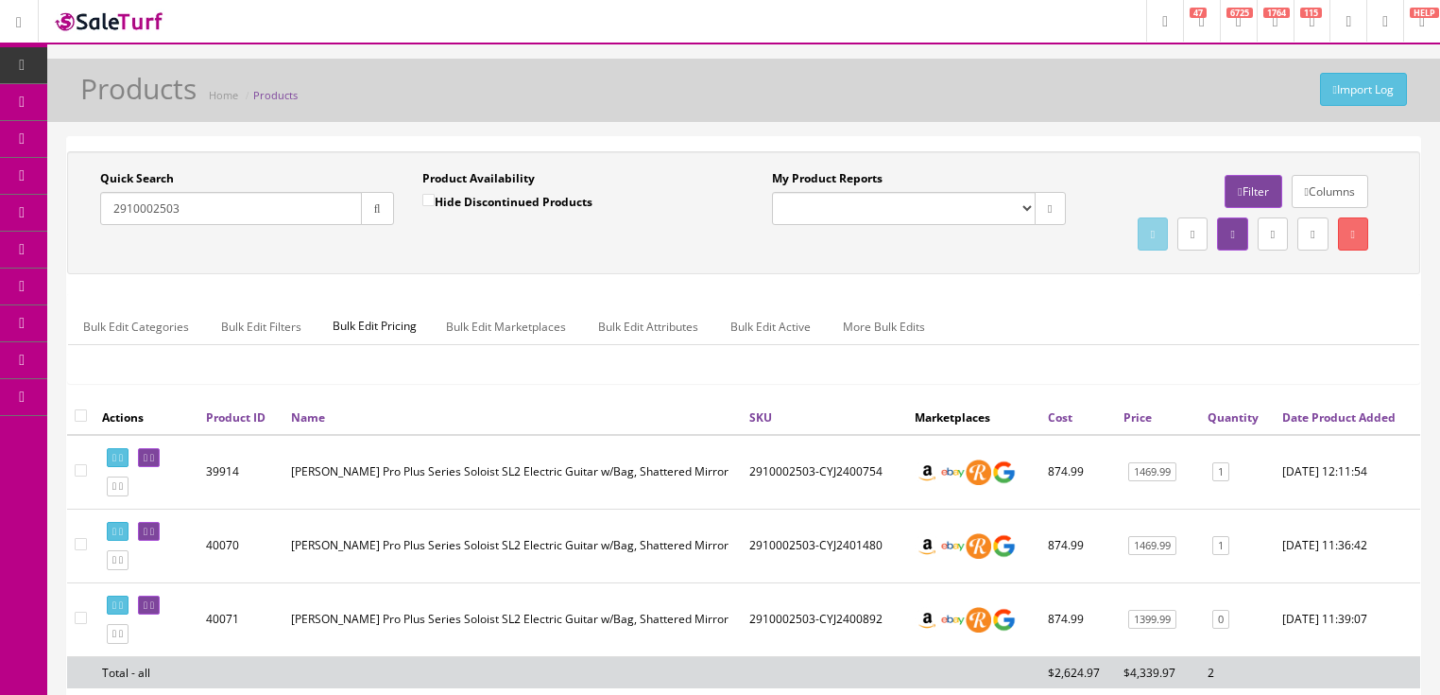
drag, startPoint x: 195, startPoint y: 210, endPoint x: 76, endPoint y: 232, distance: 121.0
click at [76, 232] on div "Quick Search 2910002503 Date From Product Availability Hide Discontinued Produc…" at bounding box center [408, 204] width 672 height 69
paste input "3521"
click at [374, 207] on icon "button" at bounding box center [377, 208] width 7 height 11
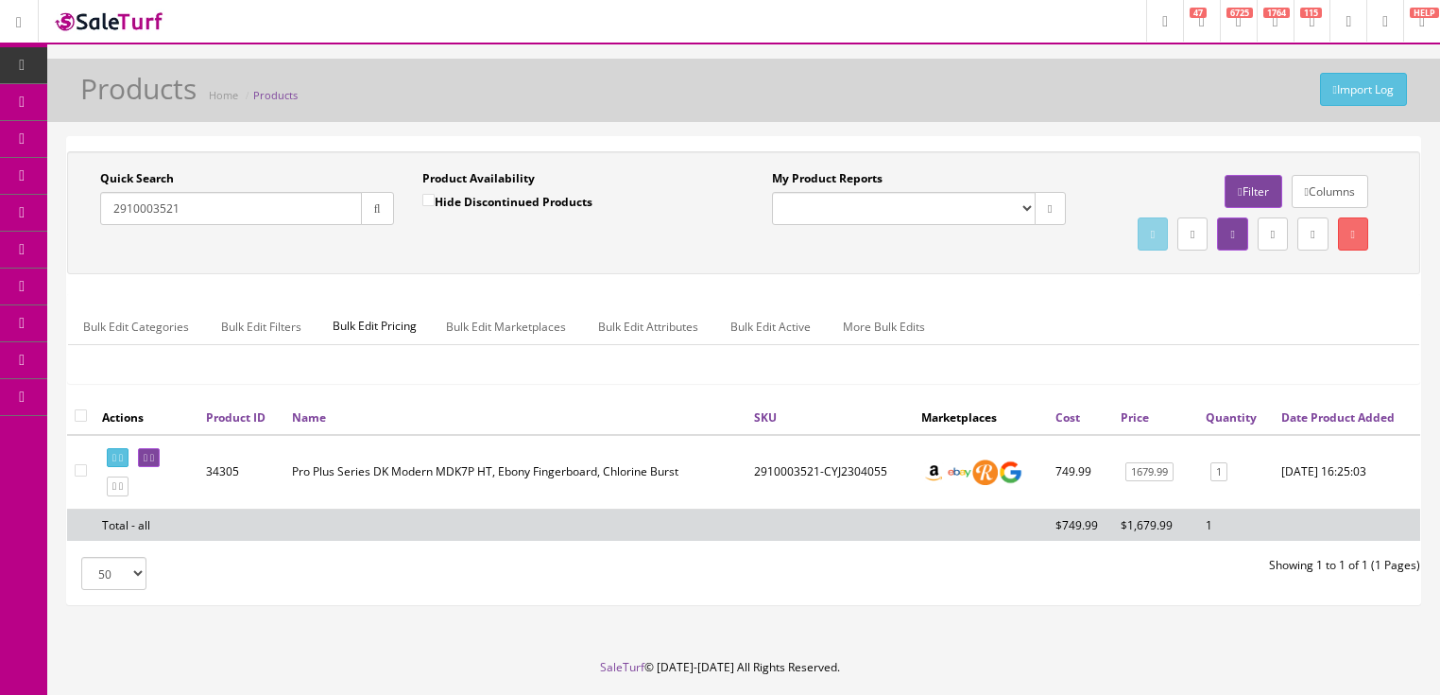
drag, startPoint x: 185, startPoint y: 214, endPoint x: 84, endPoint y: 231, distance: 102.4
click at [84, 231] on div "Quick Search 2910003521 Date From Product Availability Hide Discontinued Produc…" at bounding box center [408, 204] width 672 height 69
paste input "39"
click at [374, 212] on icon "button" at bounding box center [377, 208] width 7 height 11
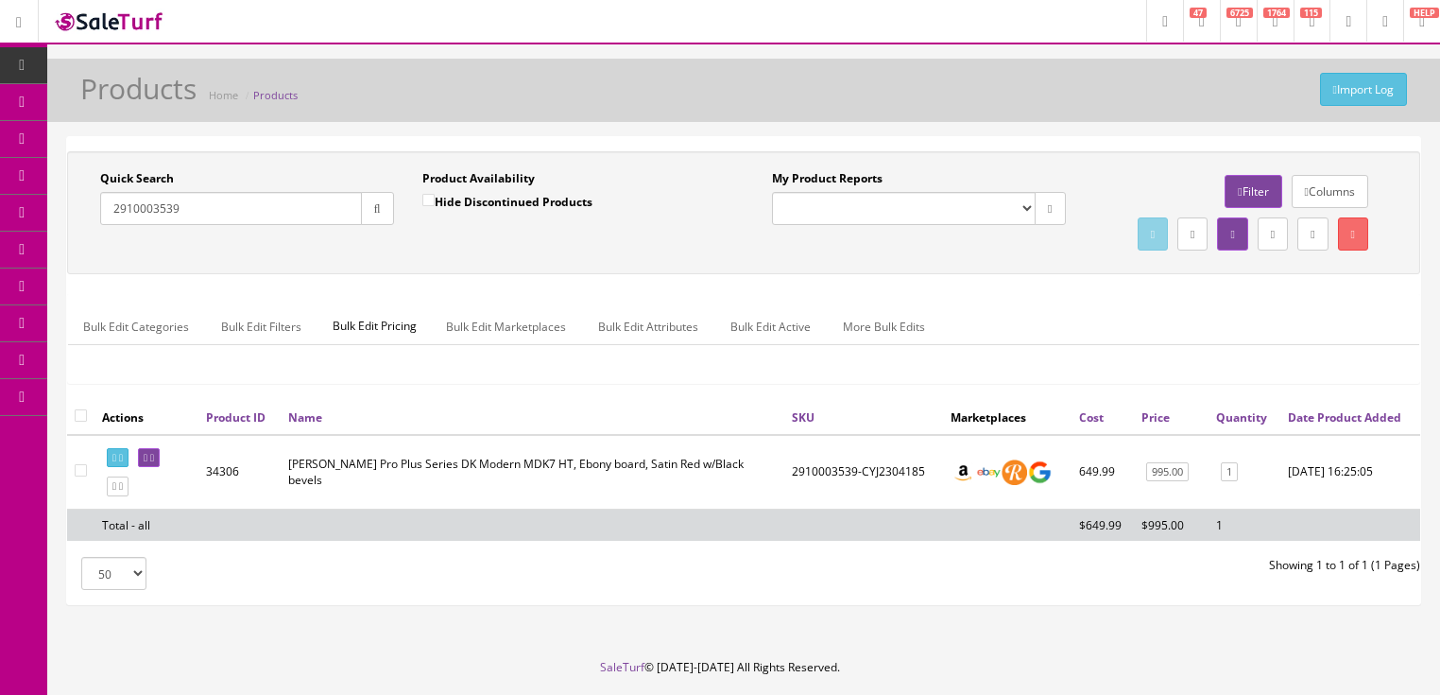
drag, startPoint x: 200, startPoint y: 205, endPoint x: 60, endPoint y: 208, distance: 139.9
click at [60, 208] on div "Quick Search 2910003539 Date From Product Availability Hide Discontinued Produc…" at bounding box center [743, 378] width 1393 height 485
paste input "1002503"
click at [367, 209] on button "button" at bounding box center [377, 208] width 33 height 33
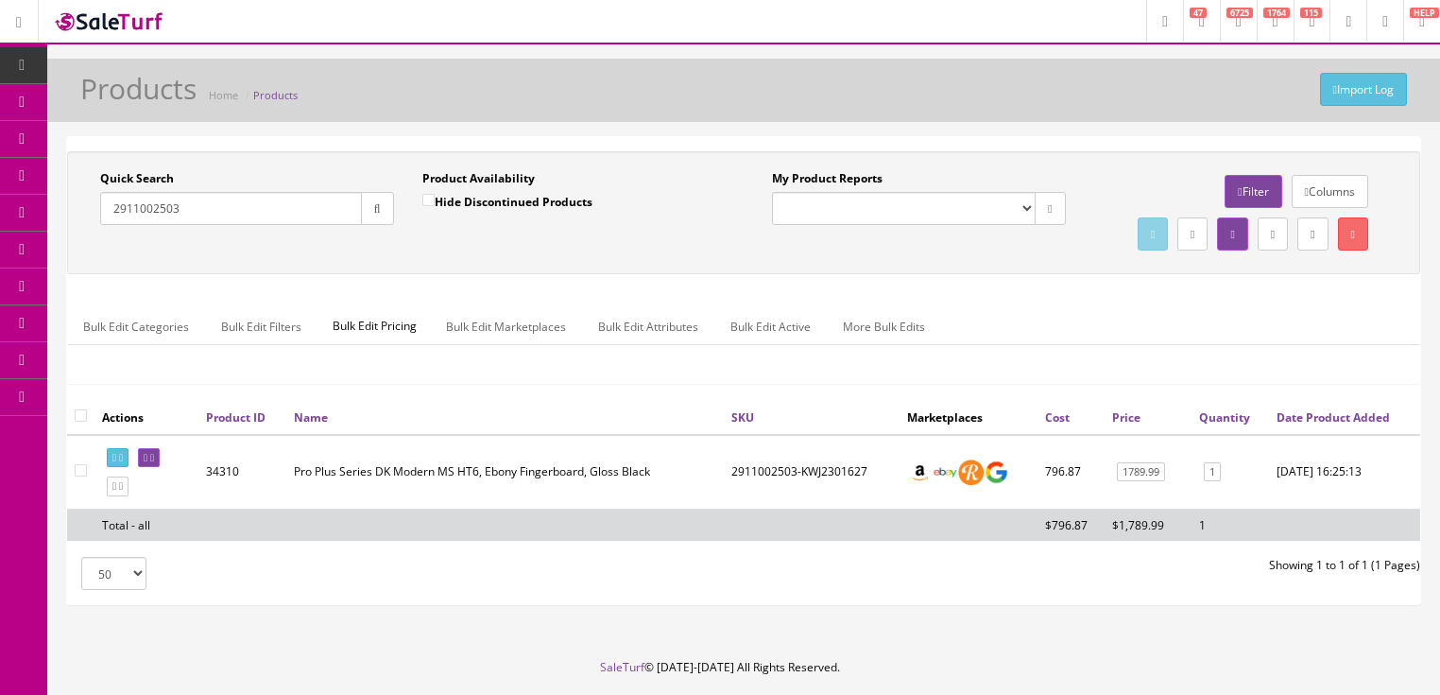
drag, startPoint x: 185, startPoint y: 210, endPoint x: 102, endPoint y: 224, distance: 84.4
click at [102, 224] on div "Quick Search 2911002503 Date From" at bounding box center [247, 204] width 322 height 69
paste input "4105585"
click at [369, 212] on button "button" at bounding box center [377, 208] width 33 height 33
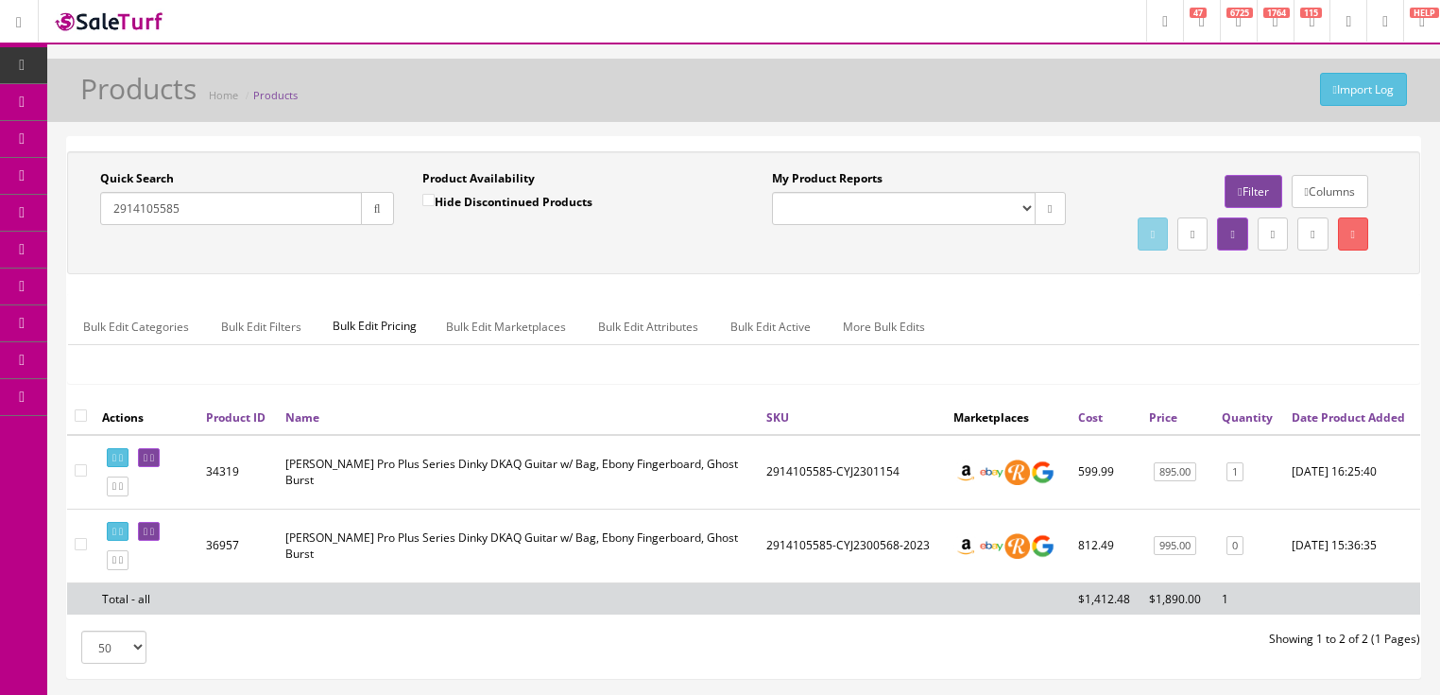
drag, startPoint x: 195, startPoint y: 210, endPoint x: 65, endPoint y: 221, distance: 129.9
click at [66, 221] on div "Quick Search 2914105585 Date From Product Availability Hide Discontinued Produc…" at bounding box center [743, 407] width 1355 height 542
paste input "52"
click at [362, 211] on button "button" at bounding box center [377, 208] width 33 height 33
drag, startPoint x: 185, startPoint y: 210, endPoint x: 92, endPoint y: 224, distance: 94.6
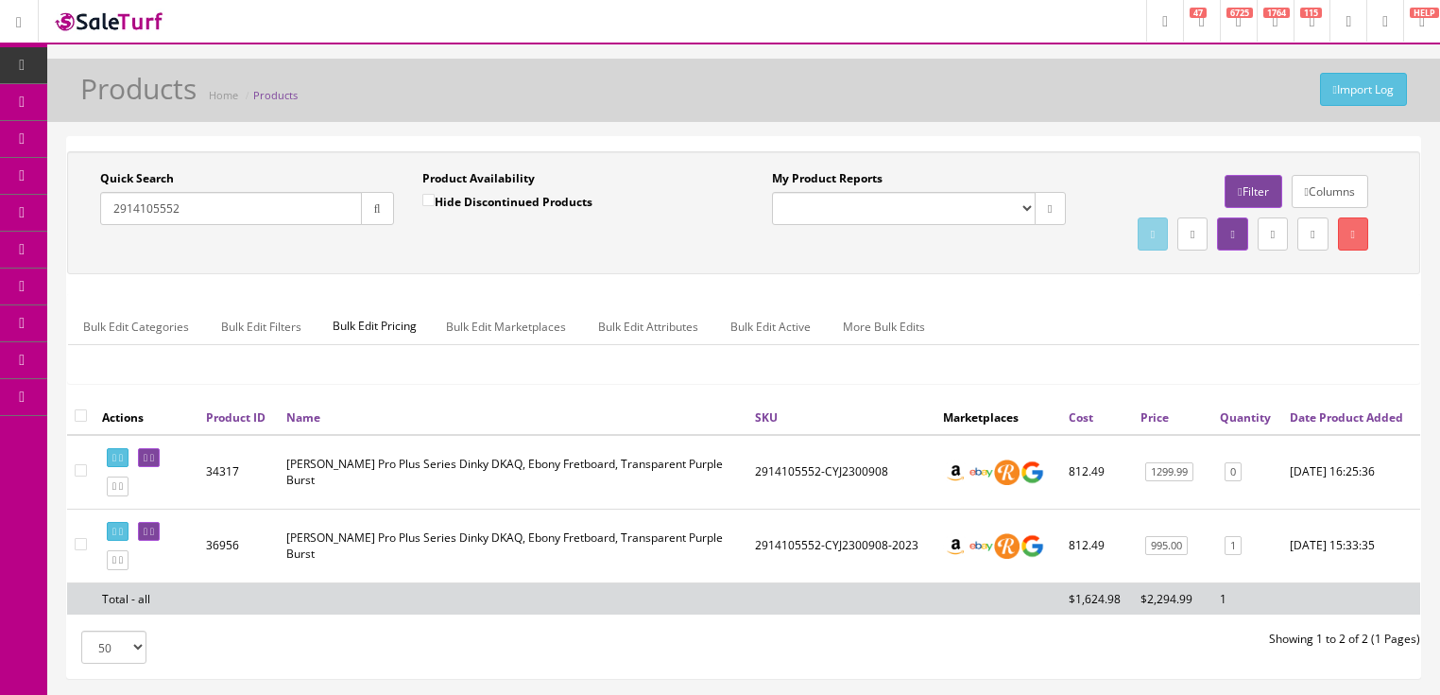
click at [92, 224] on div "Quick Search 2914105552 Date From" at bounding box center [247, 204] width 322 height 69
paste input "15"
click at [386, 208] on button "button" at bounding box center [377, 208] width 33 height 33
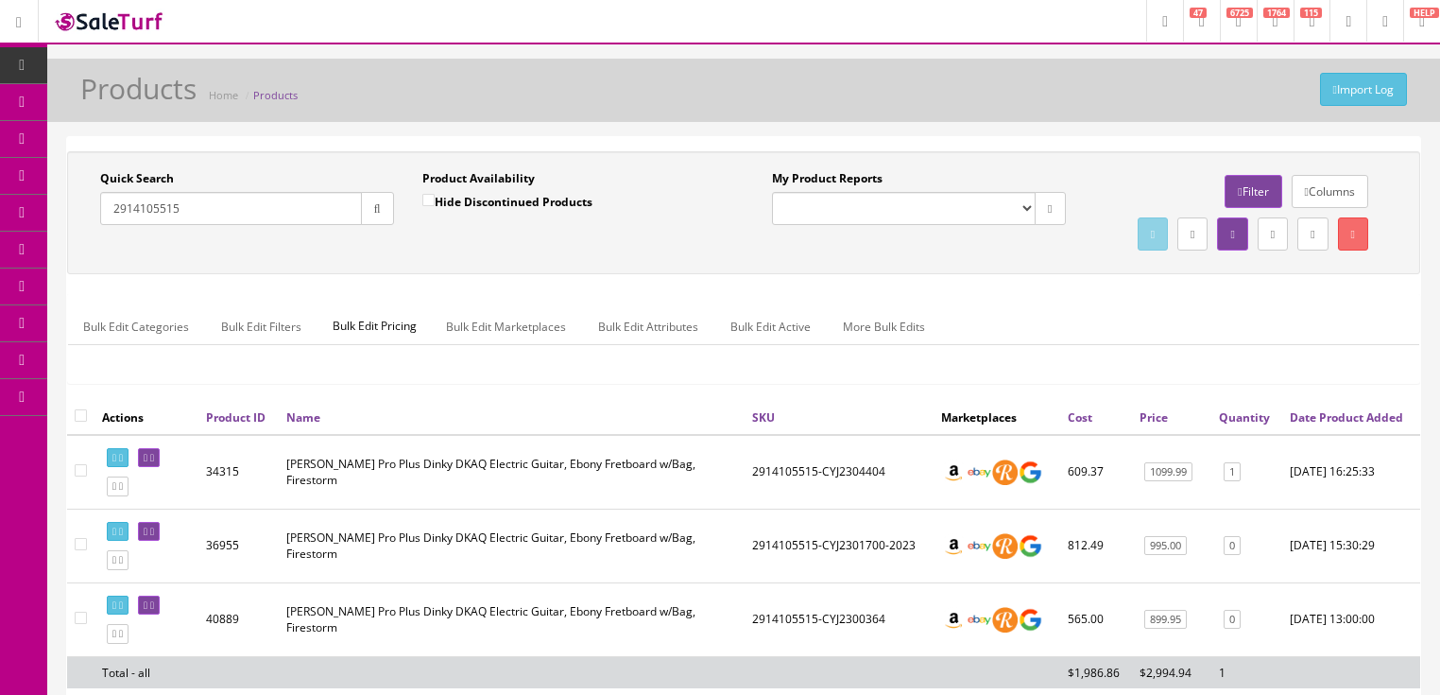
drag, startPoint x: 187, startPoint y: 210, endPoint x: 58, endPoint y: 222, distance: 130.0
click at [58, 222] on div "Quick Search 2914105515 Date From Product Availability Hide Discontinued Produc…" at bounding box center [743, 452] width 1393 height 632
paste input "54"
click at [380, 207] on icon "button" at bounding box center [377, 208] width 7 height 11
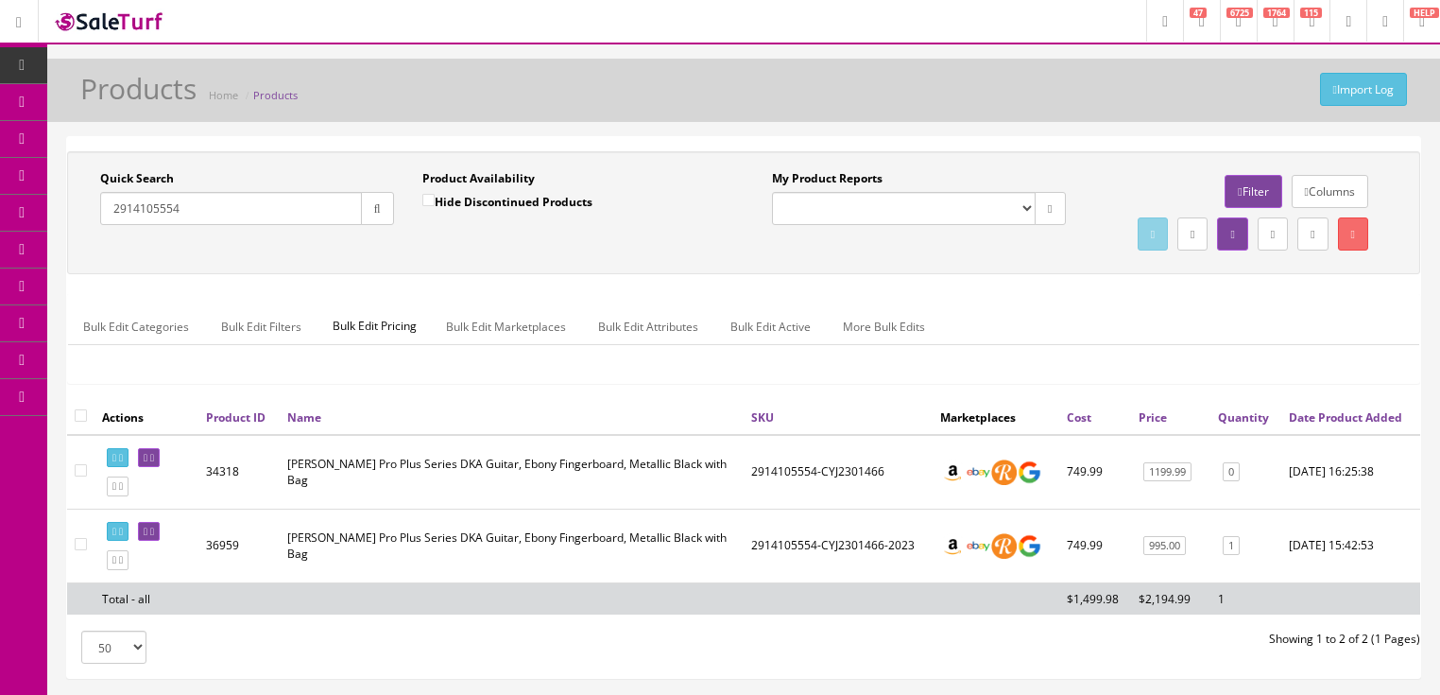
drag, startPoint x: 207, startPoint y: 214, endPoint x: 85, endPoint y: 242, distance: 125.1
click at [85, 242] on div "Quick Search 2914105554 Date From Product Availability Hide Discontinued Produc…" at bounding box center [744, 212] width 1344 height 85
paste input "27"
click at [381, 212] on button "button" at bounding box center [377, 208] width 33 height 33
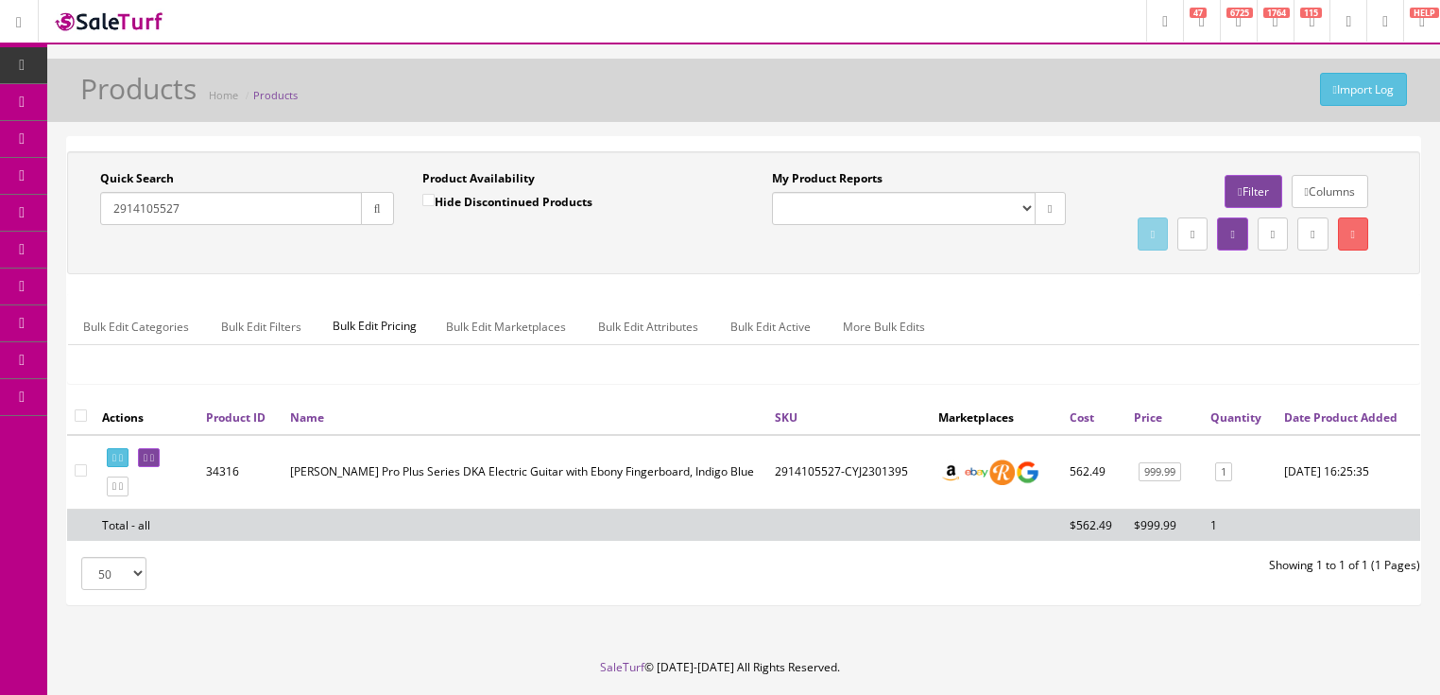
drag, startPoint x: 176, startPoint y: 207, endPoint x: 99, endPoint y: 221, distance: 77.8
click at [45, 221] on div "Research Trends Trending on Ebay Google Trends Amazon Insights (Login Before Cl…" at bounding box center [720, 376] width 1440 height 753
paste input "327586"
click at [381, 204] on button "button" at bounding box center [377, 208] width 33 height 33
drag, startPoint x: 193, startPoint y: 214, endPoint x: 136, endPoint y: 221, distance: 57.1
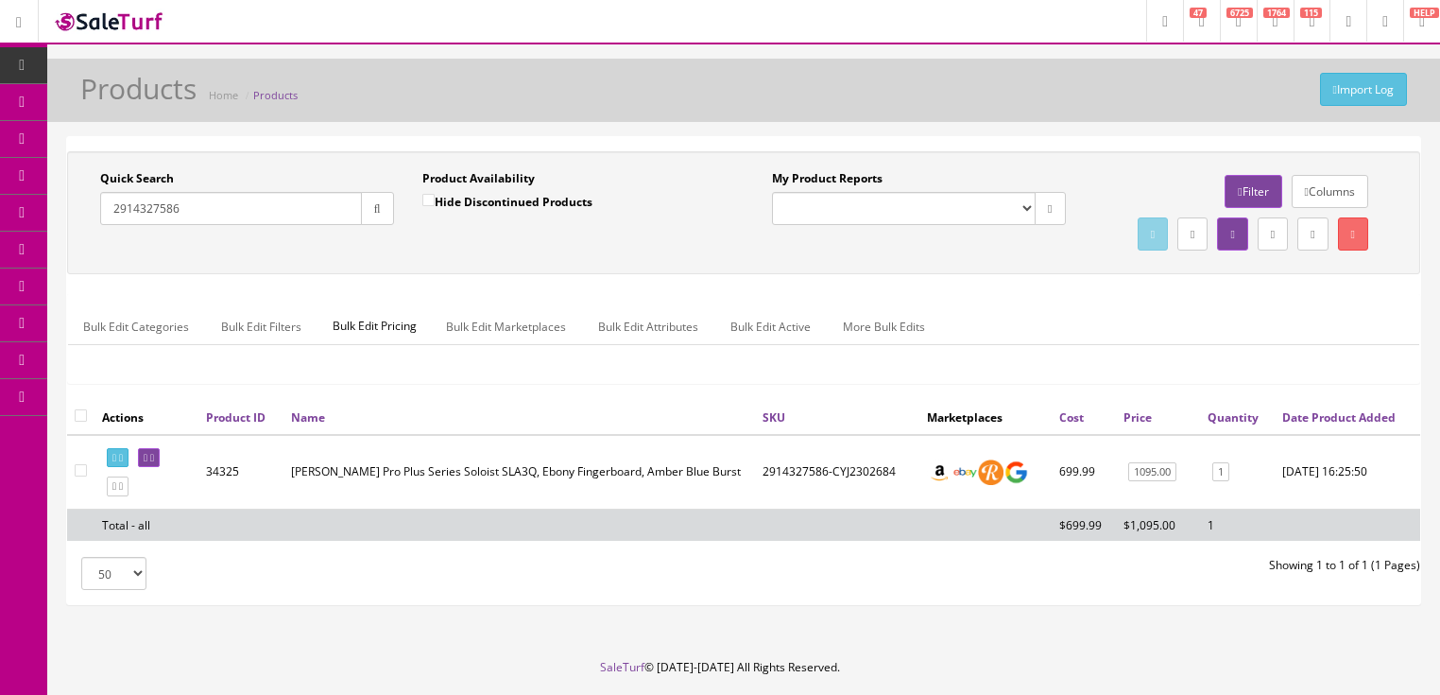
click at [78, 221] on div "Quick Search 2914327586 Date From Product Availability Hide Discontinued Produc…" at bounding box center [408, 204] width 672 height 69
paste input "43521"
click at [378, 217] on button "button" at bounding box center [377, 208] width 33 height 33
drag, startPoint x: 204, startPoint y: 208, endPoint x: 78, endPoint y: 217, distance: 126.0
click at [78, 217] on div "Quick Search 2914343521 Date From Product Availability Hide Discontinued Produc…" at bounding box center [408, 204] width 672 height 69
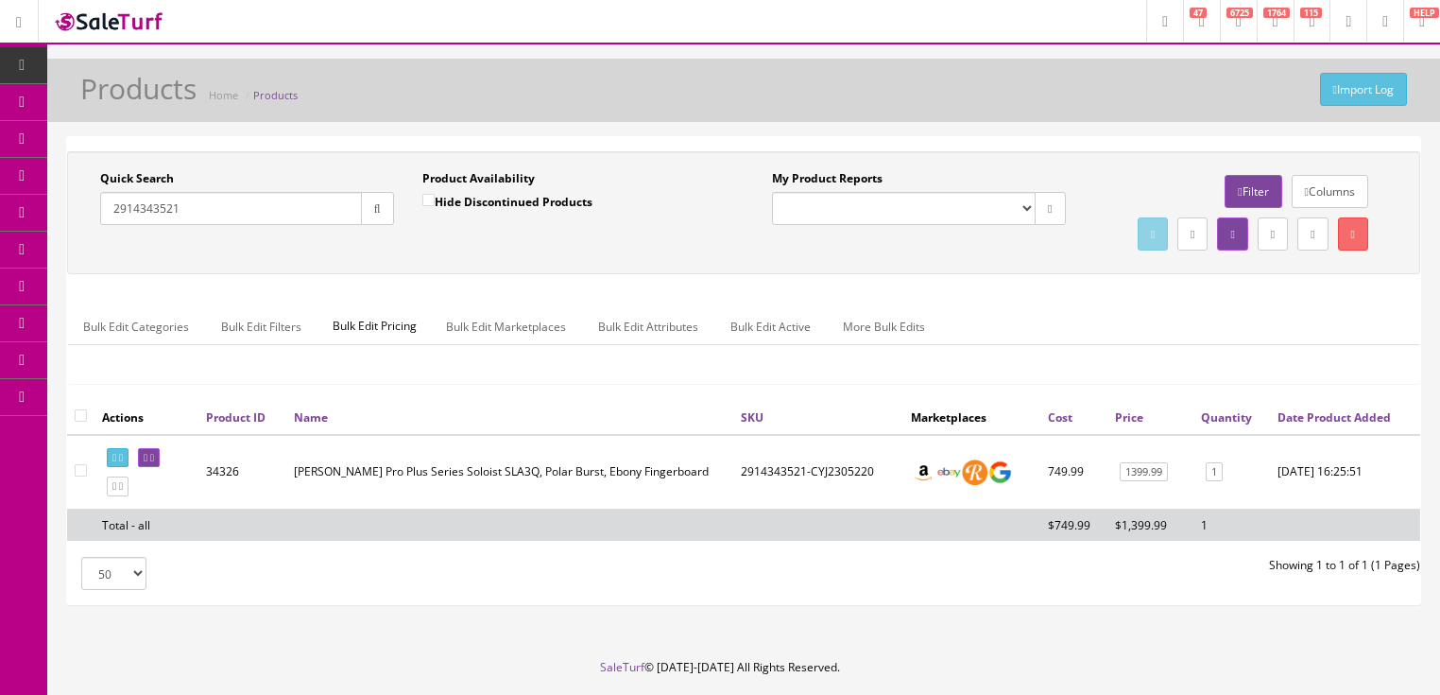
paste input "427576"
click at [383, 204] on button "button" at bounding box center [377, 208] width 33 height 33
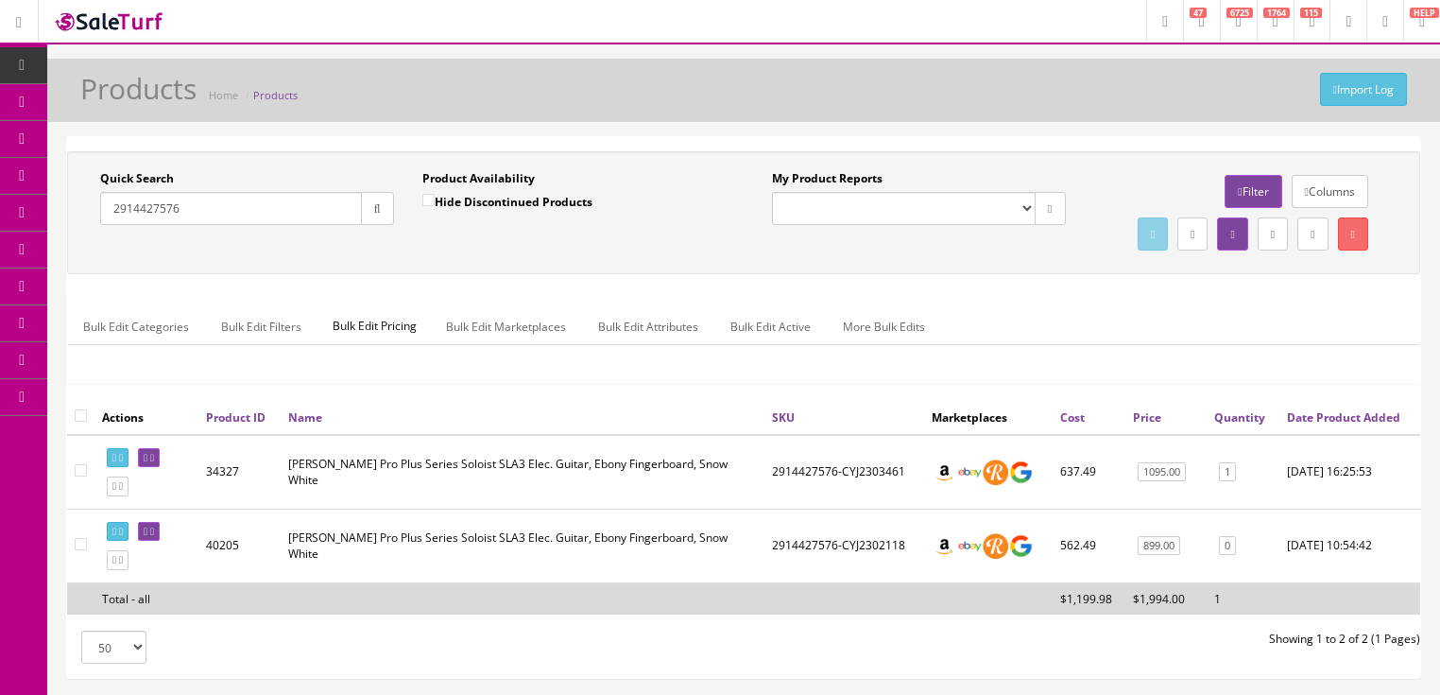
drag, startPoint x: 181, startPoint y: 211, endPoint x: 71, endPoint y: 217, distance: 110.8
click at [72, 217] on div "Quick Search 2914427576 Date From Product Availability Hide Discontinued Produc…" at bounding box center [408, 204] width 672 height 69
paste input "257100010"
click at [374, 211] on icon "button" at bounding box center [377, 208] width 7 height 11
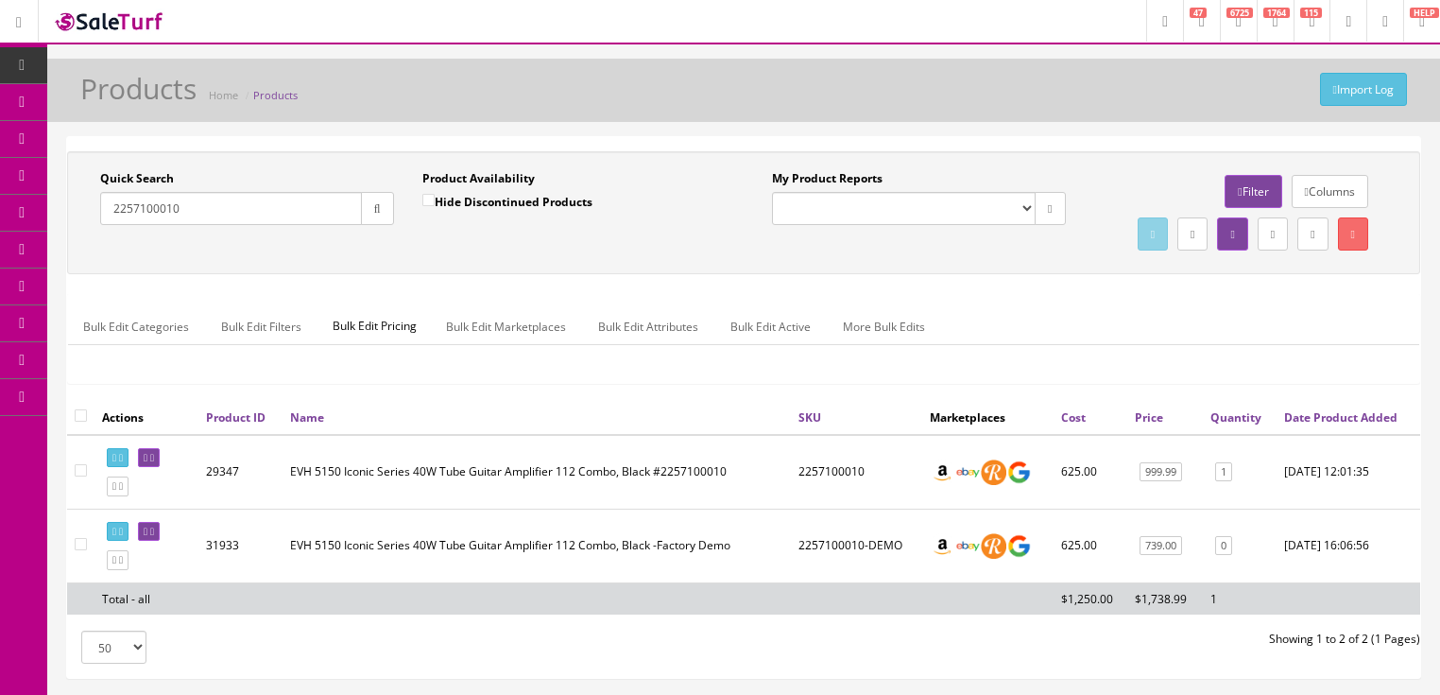
drag, startPoint x: 163, startPoint y: 221, endPoint x: 146, endPoint y: 214, distance: 17.4
click at [101, 229] on div "Quick Search 2257100010 Date From" at bounding box center [247, 204] width 322 height 69
paste input "3"
click at [374, 209] on icon "button" at bounding box center [377, 208] width 7 height 11
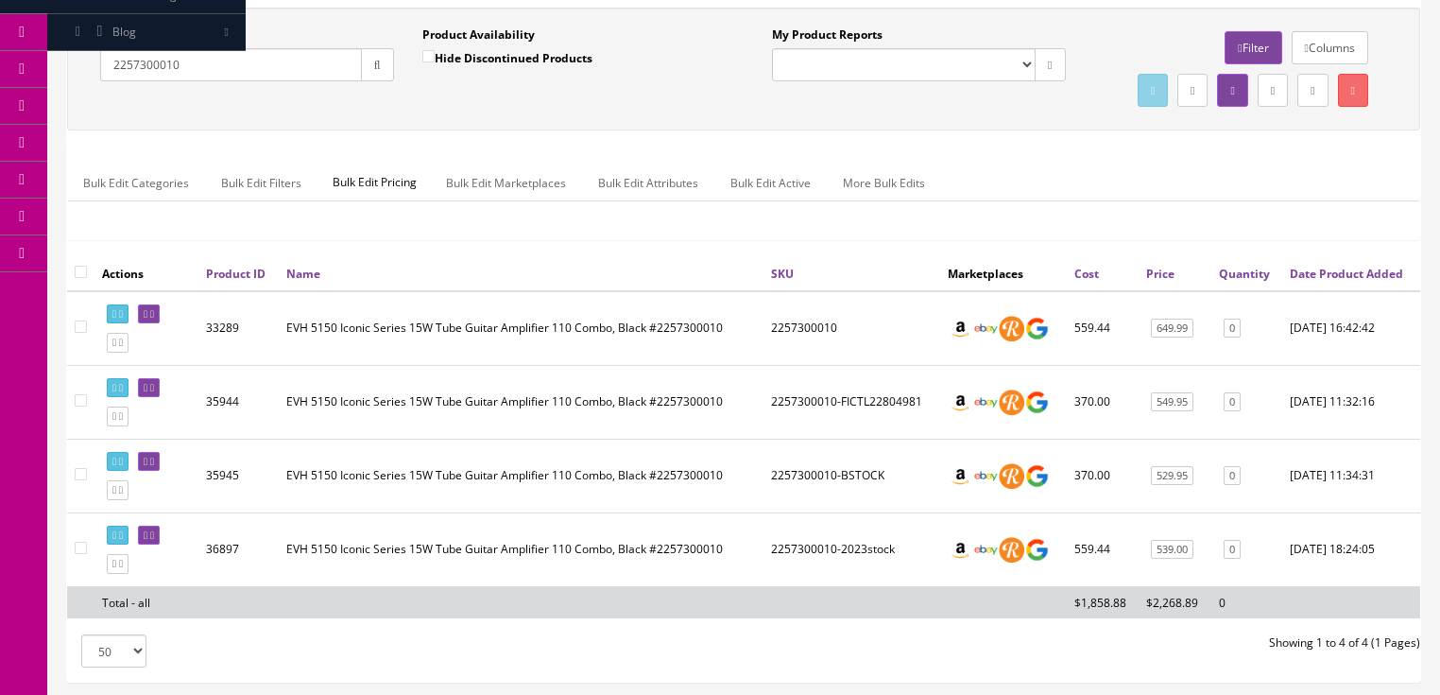
scroll to position [151, 0]
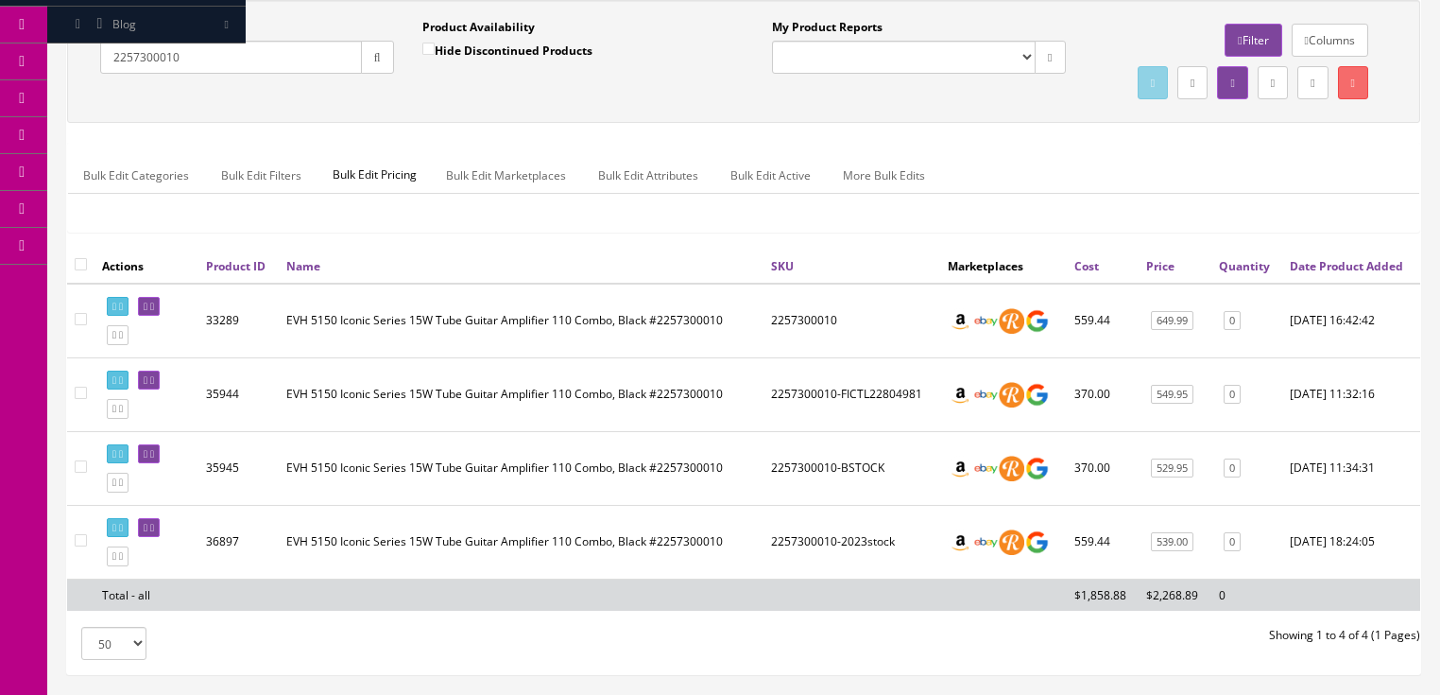
drag, startPoint x: 149, startPoint y: 72, endPoint x: 104, endPoint y: 62, distance: 46.3
click at [77, 80] on div "Quick Search 2257300010 Date From Product Availability Hide Discontinued Produc…" at bounding box center [408, 53] width 672 height 69
paste input "5108001504"
click at [374, 60] on icon "button" at bounding box center [377, 57] width 7 height 11
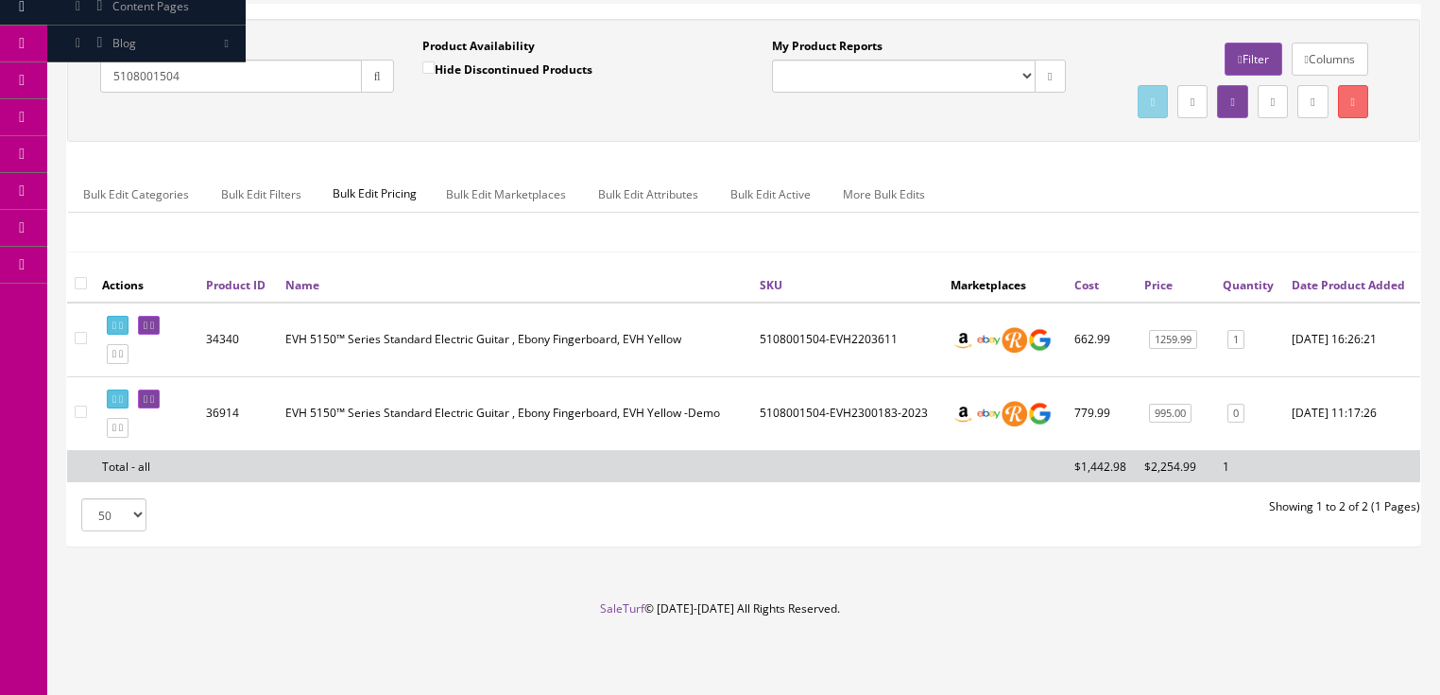
drag, startPoint x: 182, startPoint y: 59, endPoint x: 87, endPoint y: 67, distance: 95.8
click at [87, 67] on div "Quick Search 5108001504 Date From" at bounding box center [247, 72] width 322 height 69
paste input "2535"
click at [382, 60] on button "button" at bounding box center [377, 76] width 33 height 33
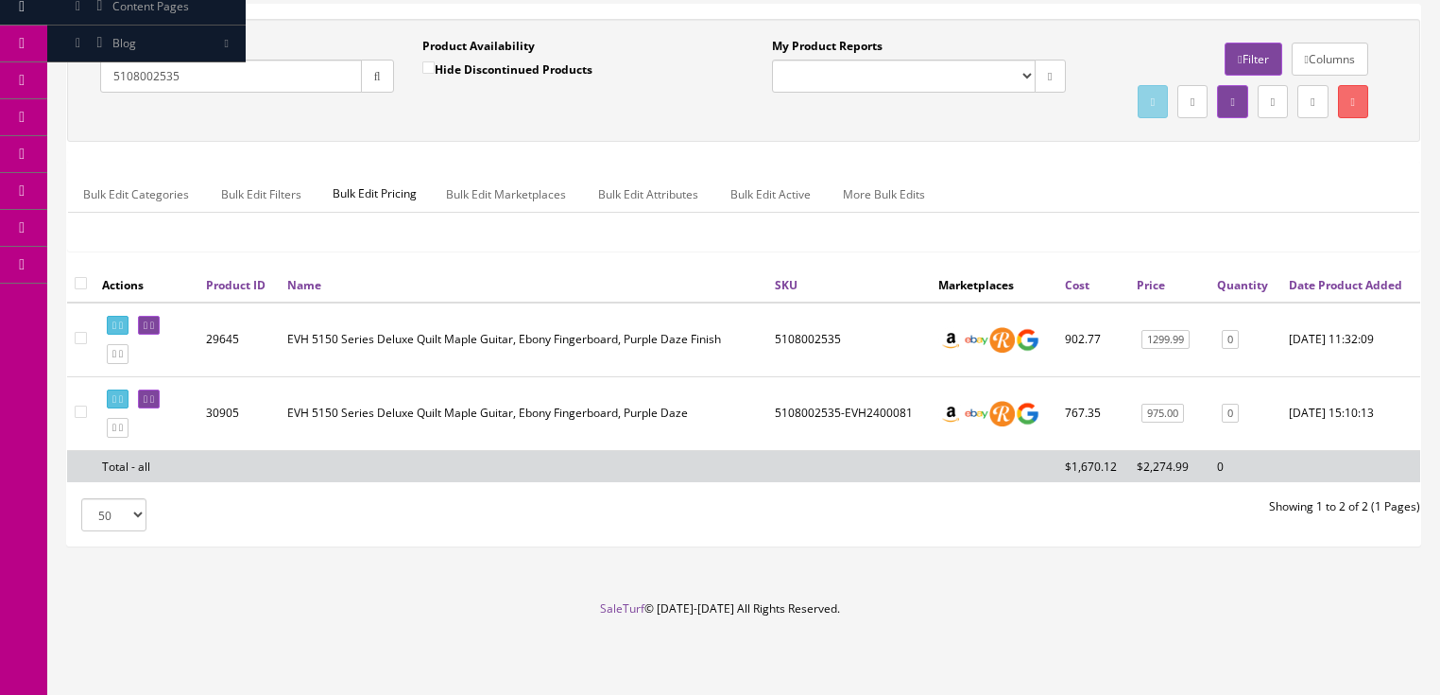
drag, startPoint x: 183, startPoint y: 57, endPoint x: 94, endPoint y: 71, distance: 90.9
click at [94, 71] on div "Quick Search 5108002535 Date From" at bounding box center [247, 72] width 322 height 69
paste input "58"
click at [386, 60] on button "button" at bounding box center [377, 76] width 33 height 33
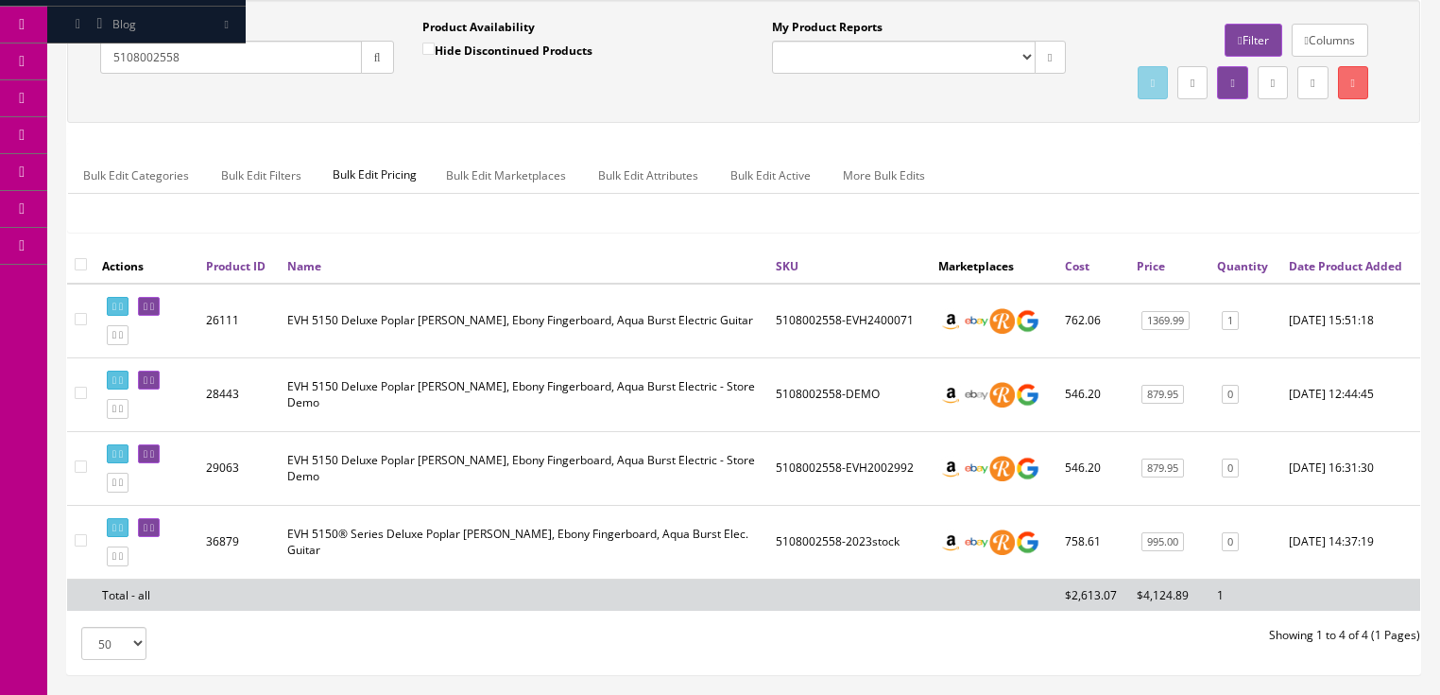
drag, startPoint x: 204, startPoint y: 61, endPoint x: 53, endPoint y: 94, distance: 154.8
click at [53, 94] on div "Quick Search 5108002558 Date From Product Availability Hide Discontinued Produc…" at bounding box center [743, 338] width 1393 height 706
paste input "356"
click at [382, 55] on button "button" at bounding box center [377, 57] width 33 height 33
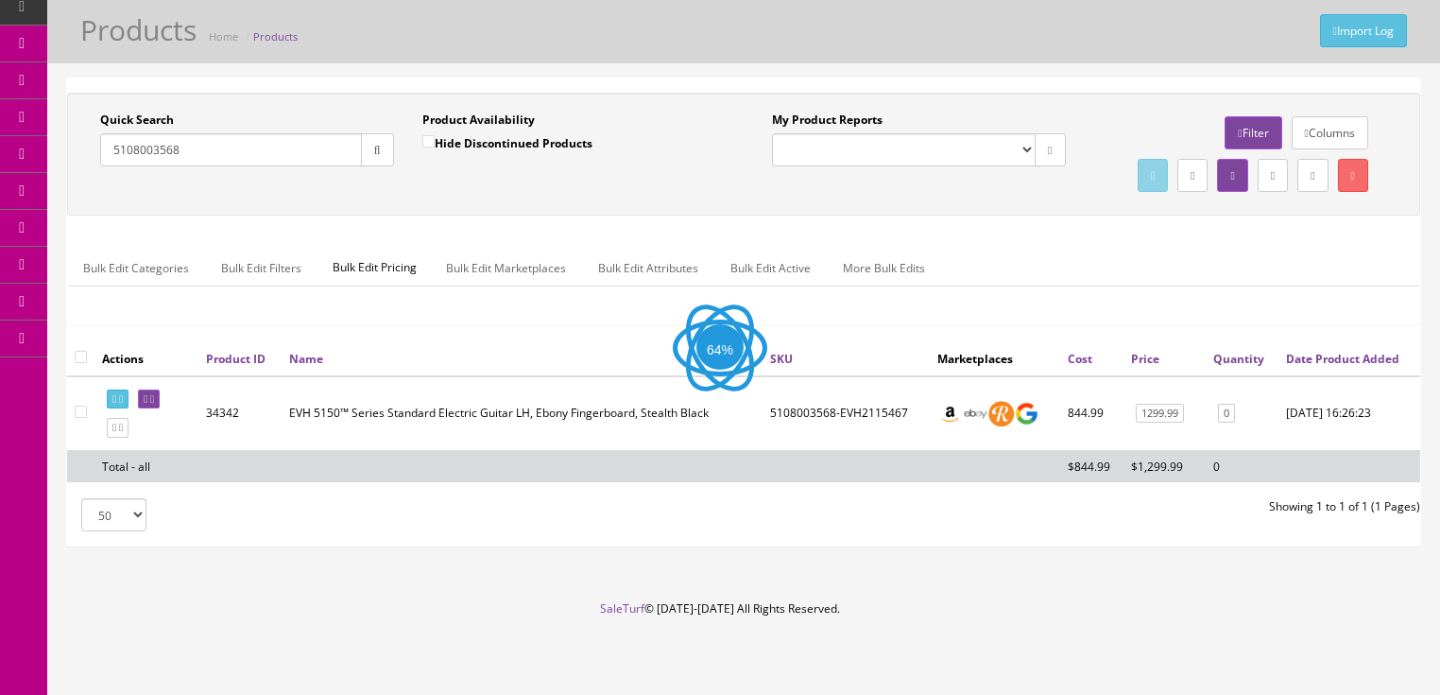
scroll to position [96, 0]
drag, startPoint x: 197, startPoint y: 115, endPoint x: 87, endPoint y: 129, distance: 111.3
click at [87, 129] on div "Quick Search 5108003568 Date From" at bounding box center [247, 145] width 322 height 69
paste input "13"
click at [370, 133] on button "button" at bounding box center [377, 149] width 33 height 33
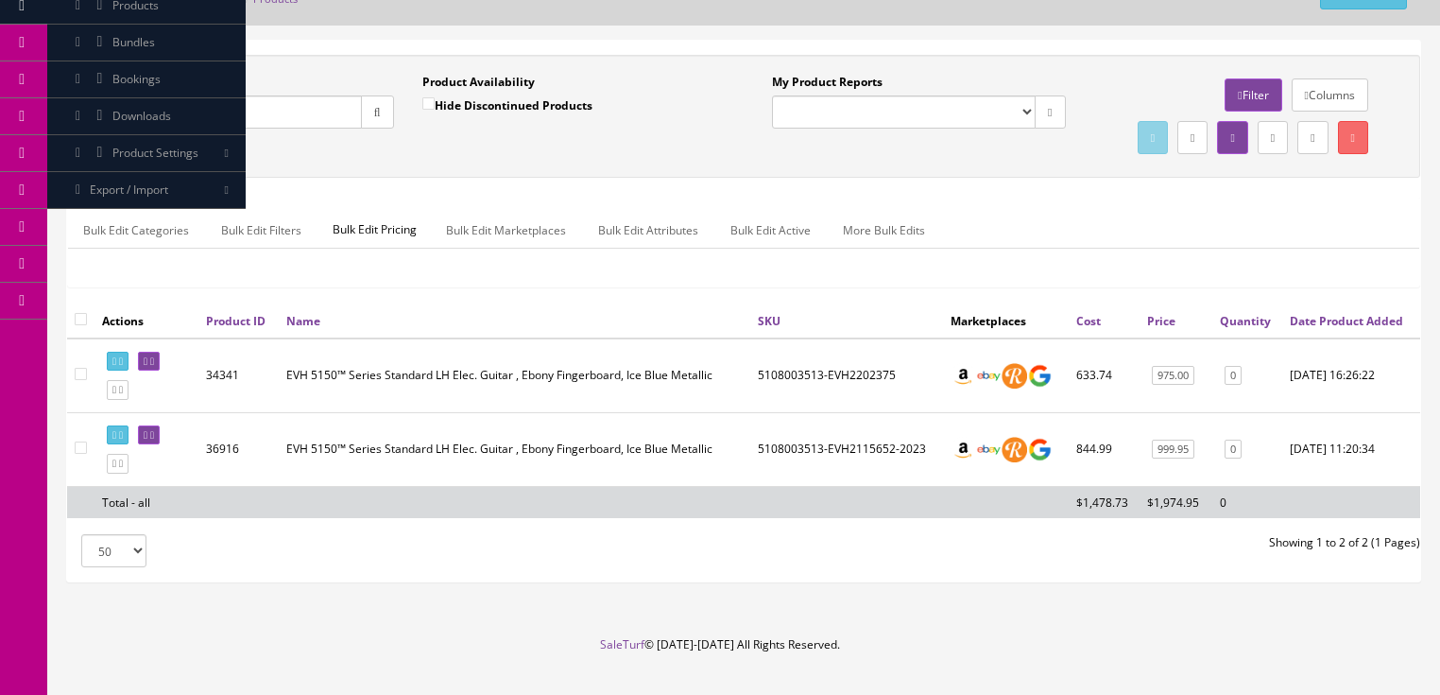
drag, startPoint x: 206, startPoint y: 102, endPoint x: 62, endPoint y: 127, distance: 145.7
click at [62, 127] on div "Quick Search 5108003513 Date From Product Availability Hide Discontinued Produc…" at bounding box center [743, 319] width 1393 height 558
paste input "702653"
click at [369, 106] on button "button" at bounding box center [377, 111] width 33 height 33
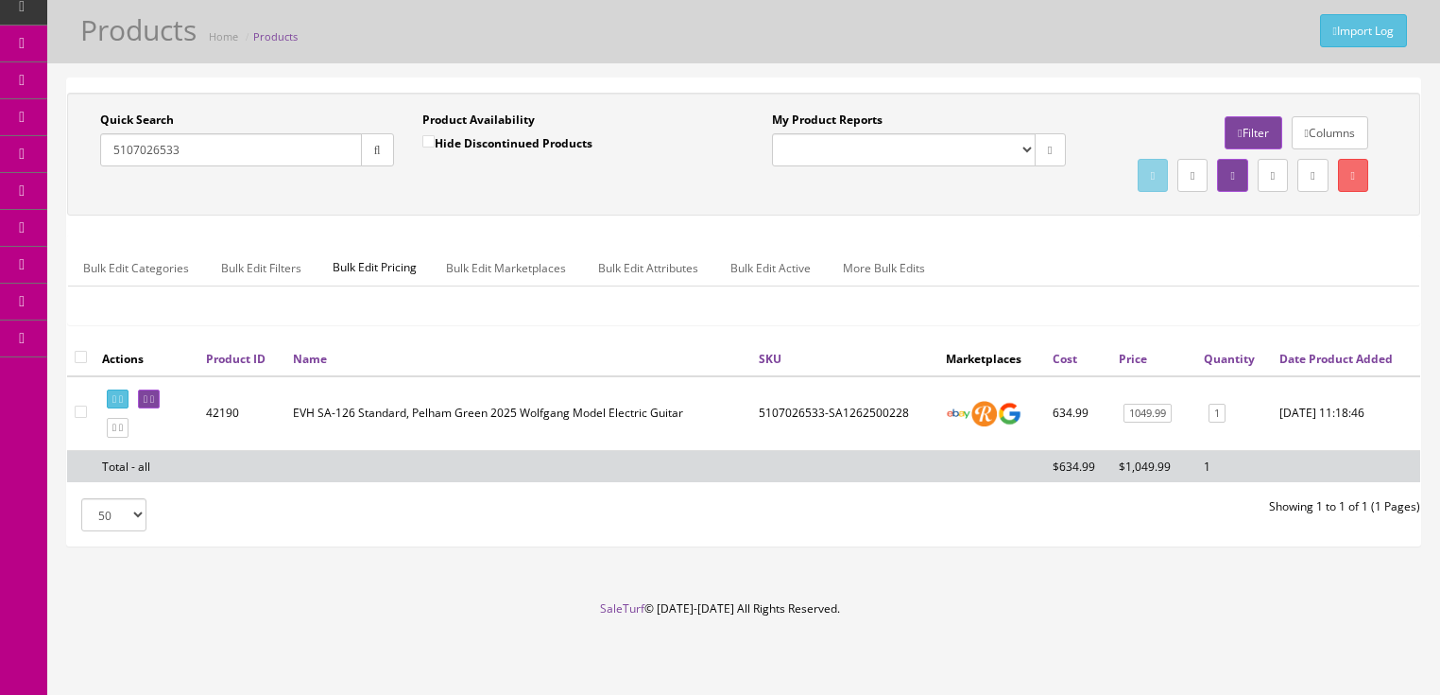
drag, startPoint x: 193, startPoint y: 104, endPoint x: 150, endPoint y: 113, distance: 43.6
click at [62, 131] on div "Quick Search 5107026533 Date From Product Availability Hide Discontinued Produc…" at bounding box center [743, 319] width 1393 height 485
paste input "91"
click at [374, 145] on icon "button" at bounding box center [377, 150] width 7 height 11
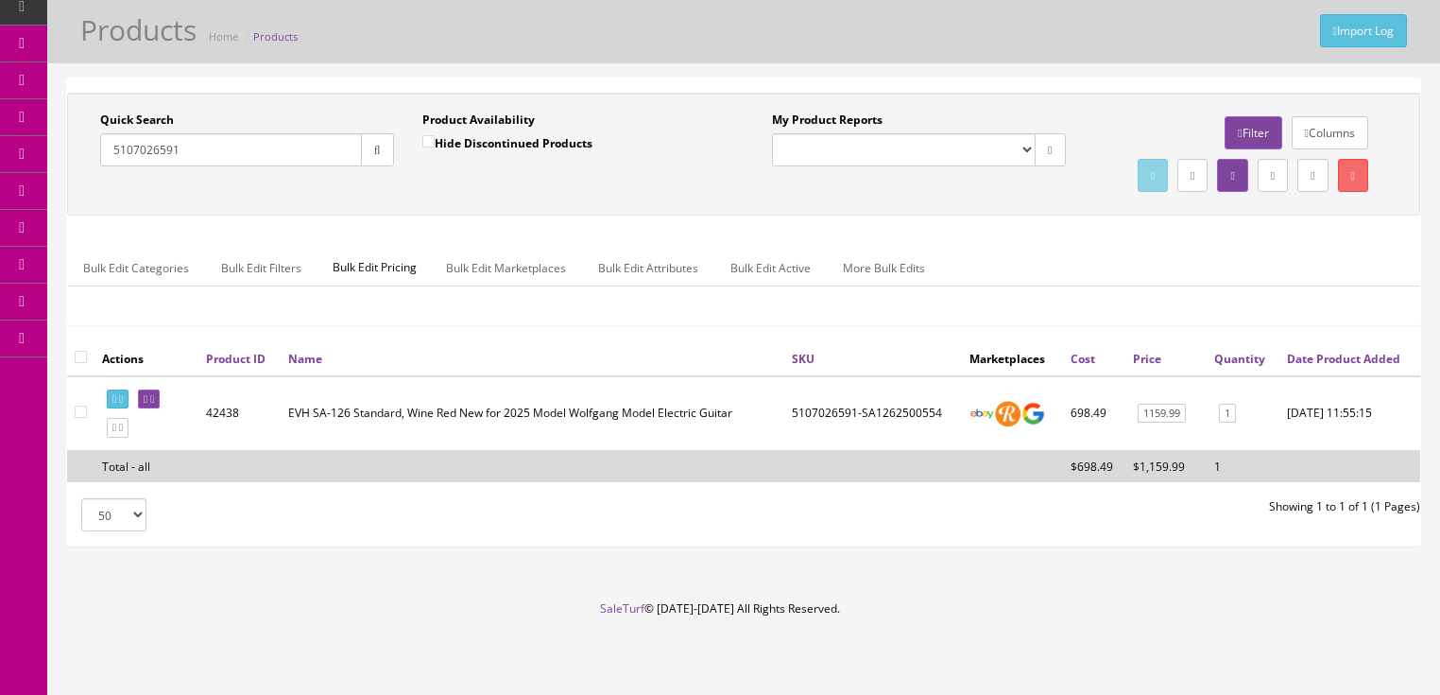
drag, startPoint x: 204, startPoint y: 107, endPoint x: 60, endPoint y: 135, distance: 146.4
click at [60, 135] on div "Quick Search 5107026591 Date From Product Availability Hide Discontinued Produc…" at bounding box center [743, 319] width 1393 height 485
paste input "726555"
click at [361, 133] on button "button" at bounding box center [377, 149] width 33 height 33
drag, startPoint x: 195, startPoint y: 122, endPoint x: 75, endPoint y: 138, distance: 121.1
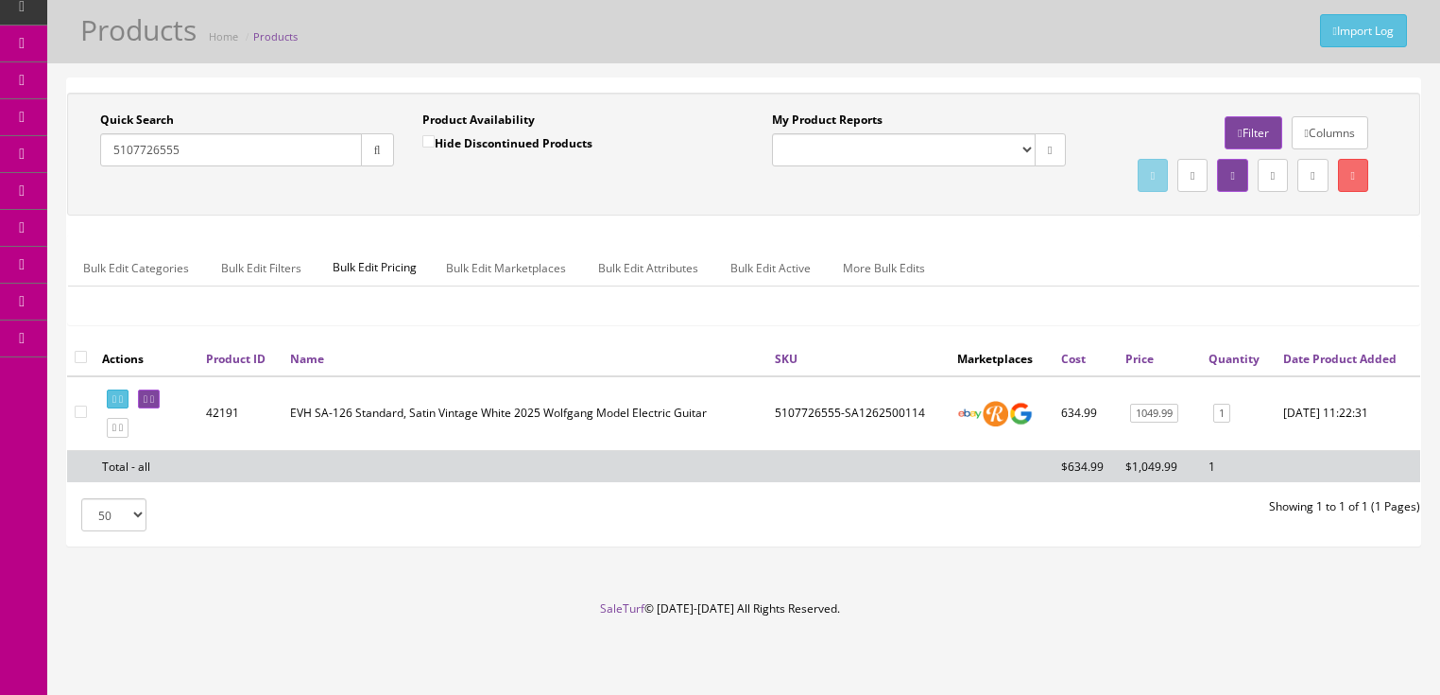
click at [75, 138] on div "Quick Search 5107726555 Date From Product Availability Hide Discontinued Produc…" at bounding box center [408, 145] width 672 height 69
paste input "820"
click at [375, 145] on icon "button" at bounding box center [377, 150] width 7 height 11
drag, startPoint x: 189, startPoint y: 113, endPoint x: 106, endPoint y: 126, distance: 84.1
click at [106, 133] on input "5107726820" at bounding box center [231, 149] width 262 height 33
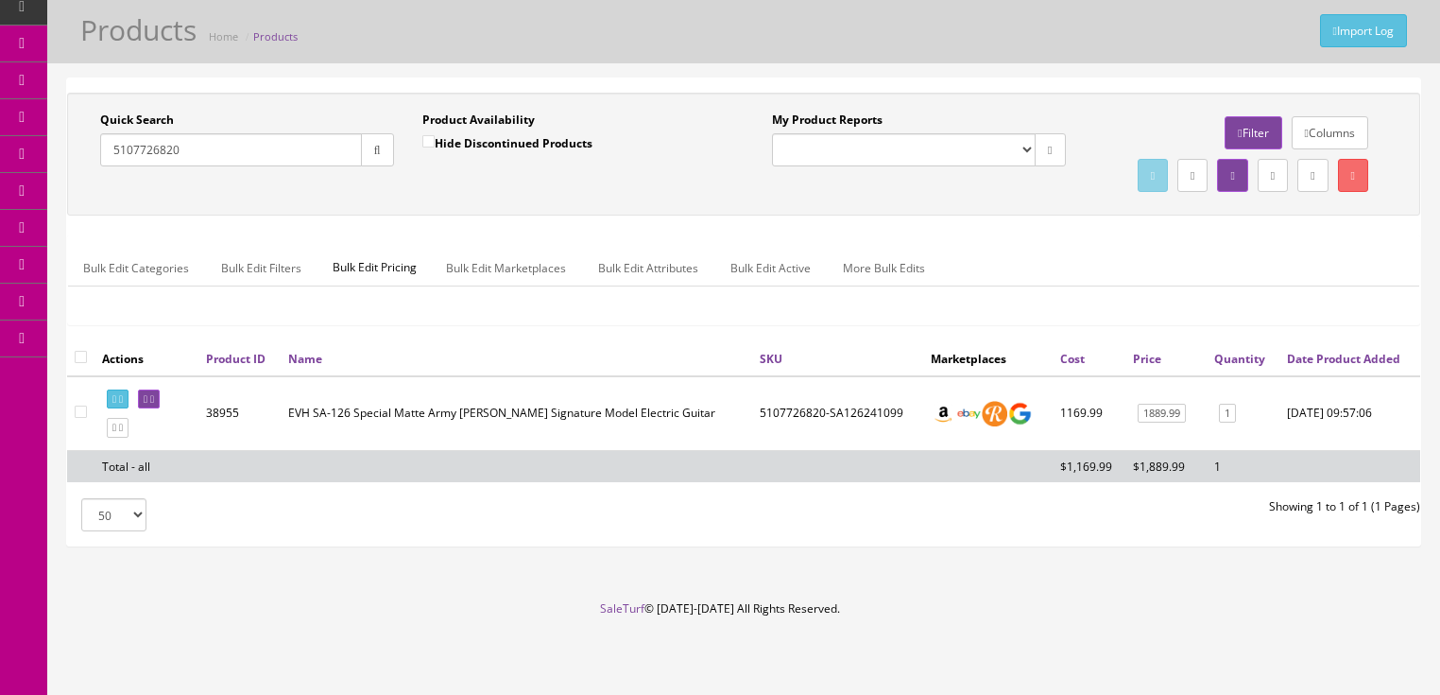
paste input "01521"
click at [369, 133] on button "button" at bounding box center [377, 149] width 33 height 33
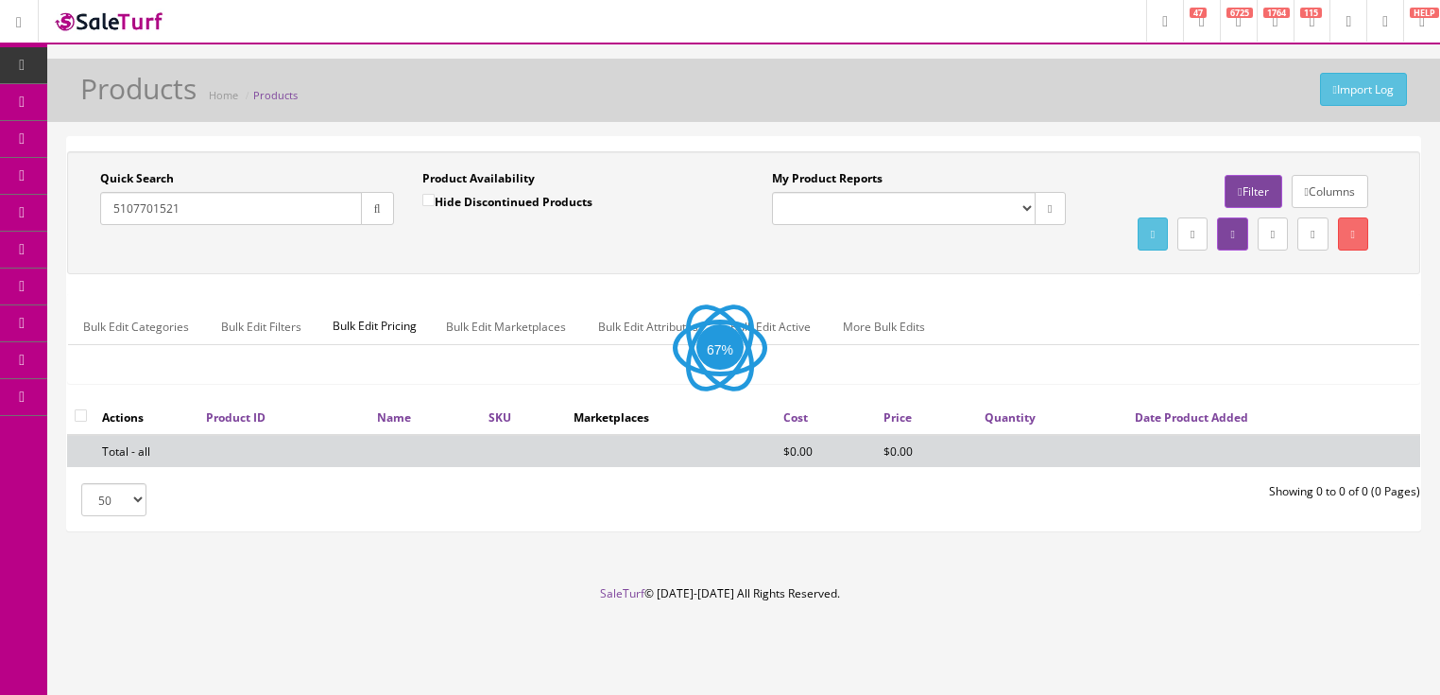
scroll to position [23, 0]
drag, startPoint x: 112, startPoint y: 196, endPoint x: 173, endPoint y: 189, distance: 60.8
click at [76, 197] on div "Quick Search 5107701521 Date From Product Availability Hide Discontinued Produc…" at bounding box center [408, 204] width 672 height 69
paste input "11568"
click at [380, 192] on button "button" at bounding box center [377, 208] width 33 height 33
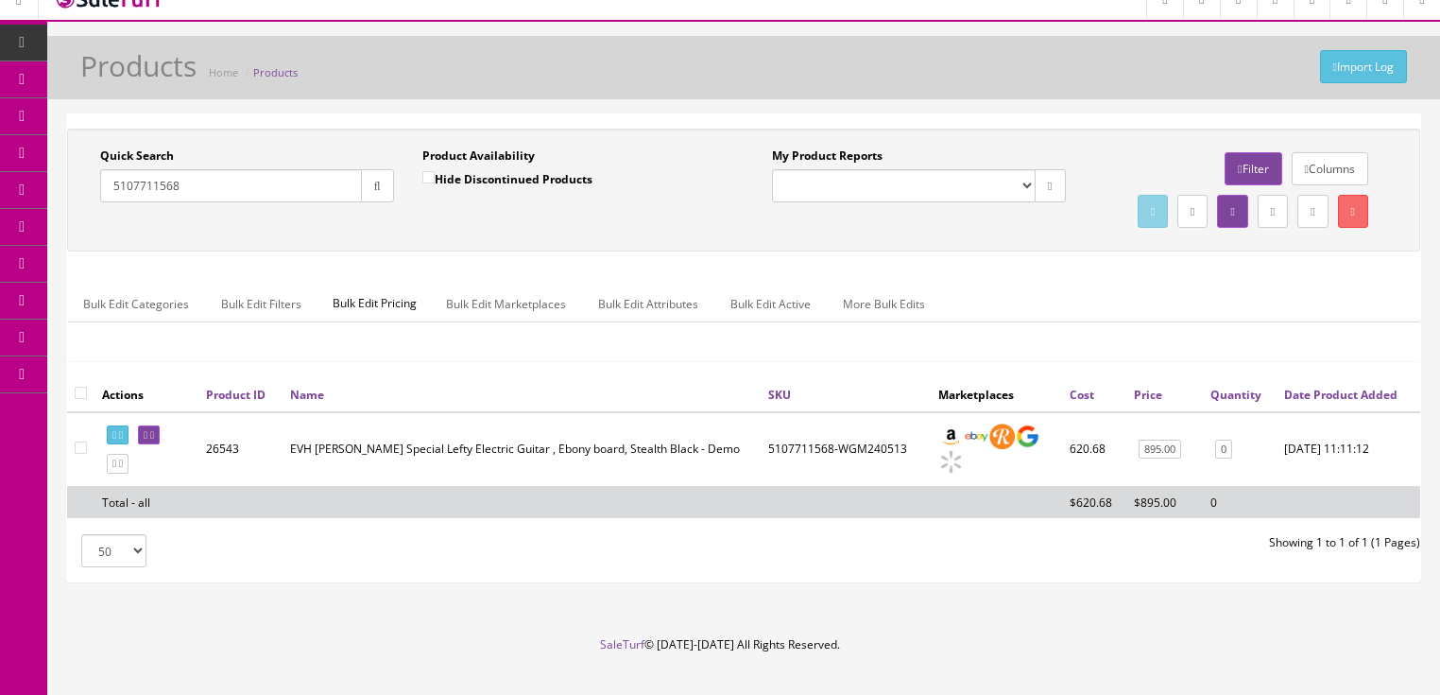
drag, startPoint x: 197, startPoint y: 182, endPoint x: 87, endPoint y: 192, distance: 110.0
click at [87, 192] on div "Quick Search 5107711568 Date From" at bounding box center [247, 181] width 322 height 69
paste input "002580"
click at [375, 190] on button "button" at bounding box center [377, 185] width 33 height 33
drag, startPoint x: 183, startPoint y: 196, endPoint x: 81, endPoint y: 197, distance: 102.1
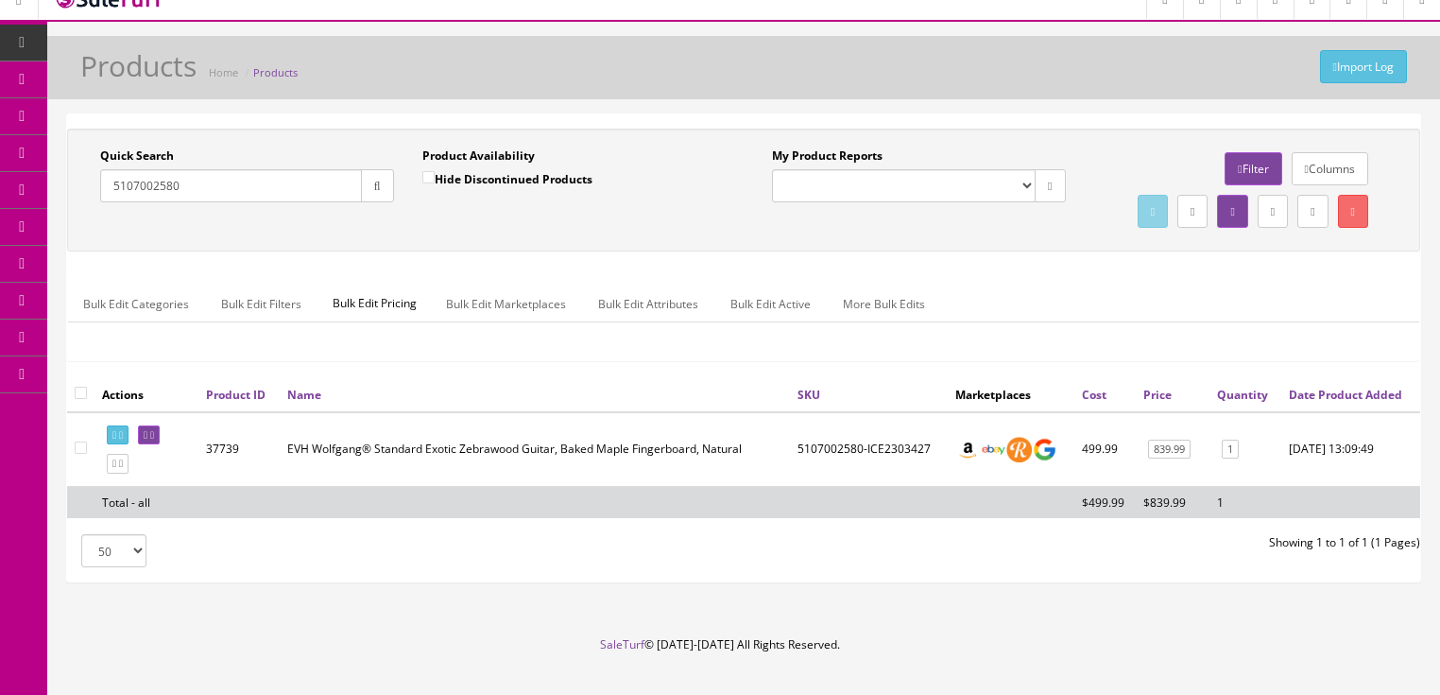
click at [81, 197] on div "Quick Search 5107002580 Date From Product Availability Hide Discontinued Produc…" at bounding box center [408, 181] width 672 height 69
paste input "3522"
click at [368, 174] on button "button" at bounding box center [377, 185] width 33 height 33
drag, startPoint x: 233, startPoint y: 197, endPoint x: 77, endPoint y: 265, distance: 171.0
click at [77, 232] on div "Quick Search 5107003522 Date From Product Availability Hide Discontinued Produc…" at bounding box center [744, 189] width 1344 height 85
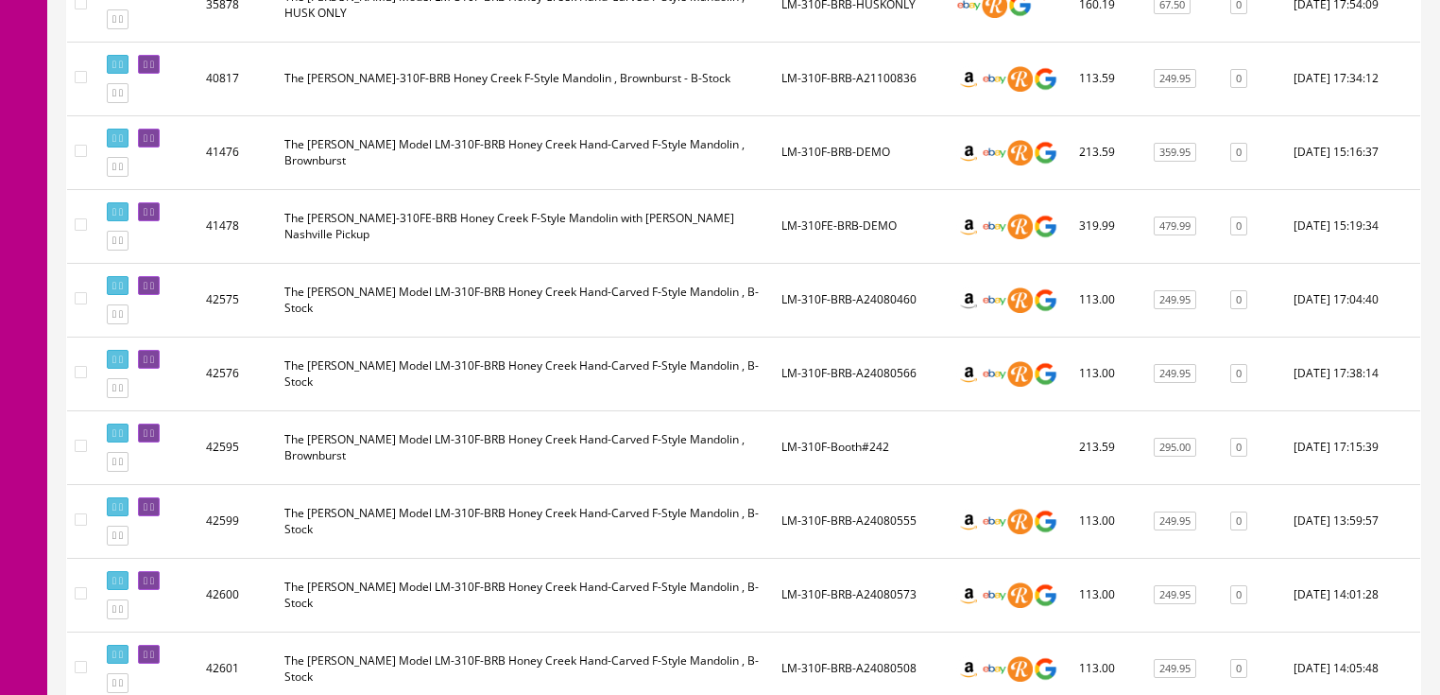
scroll to position [1157, 0]
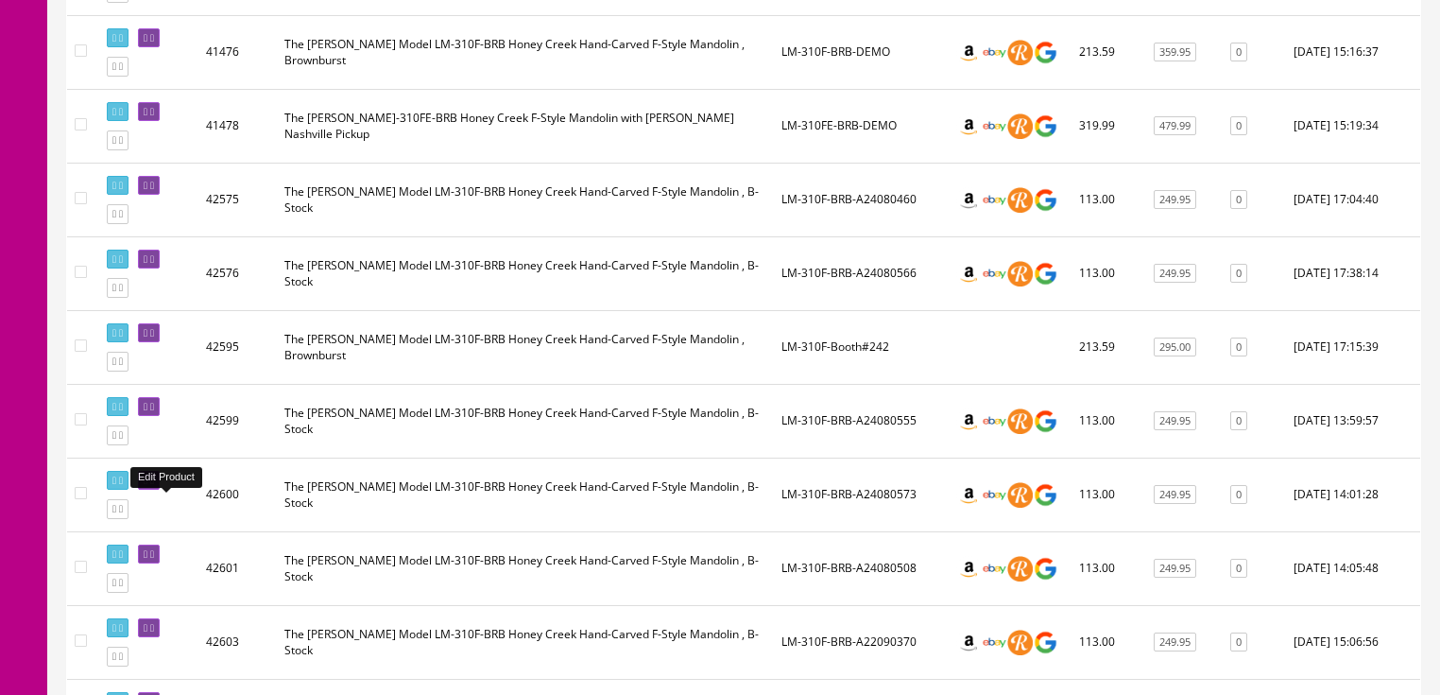
type input "lm-310"
click at [154, 486] on icon at bounding box center [152, 480] width 4 height 10
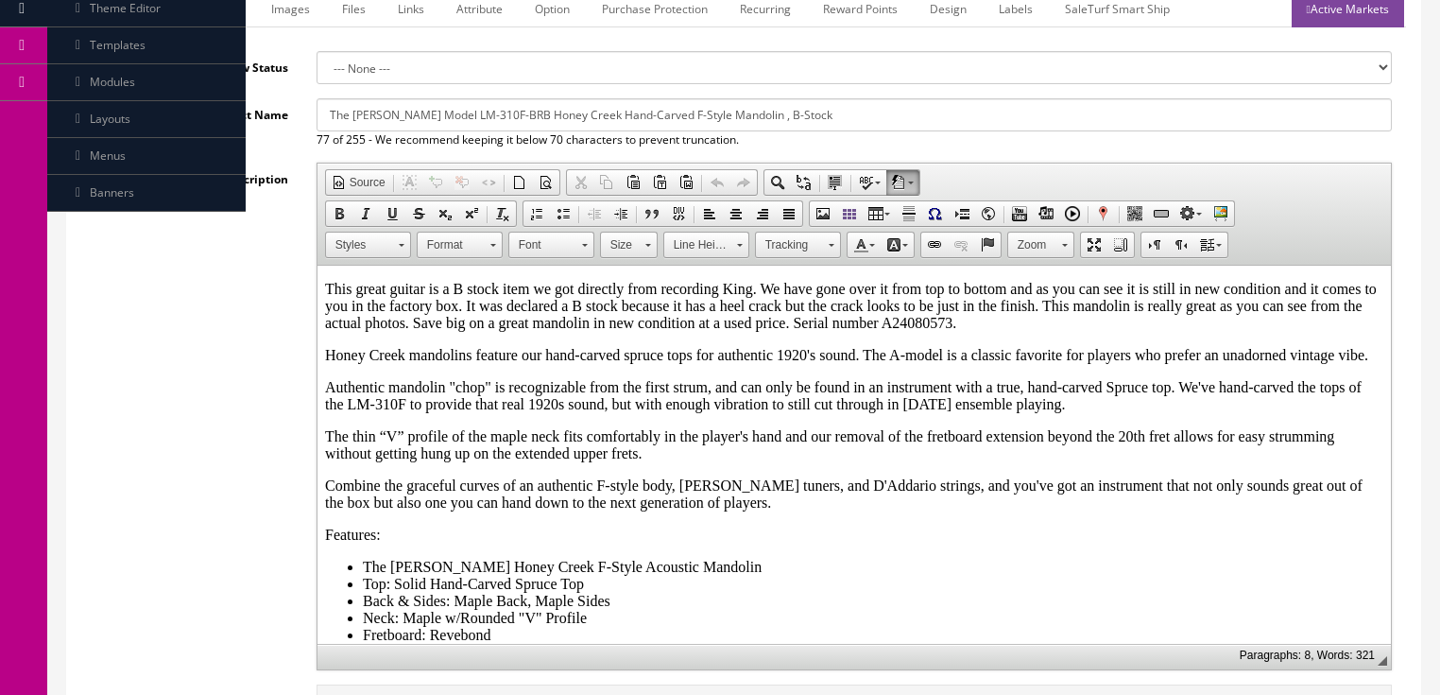
scroll to position [378, 0]
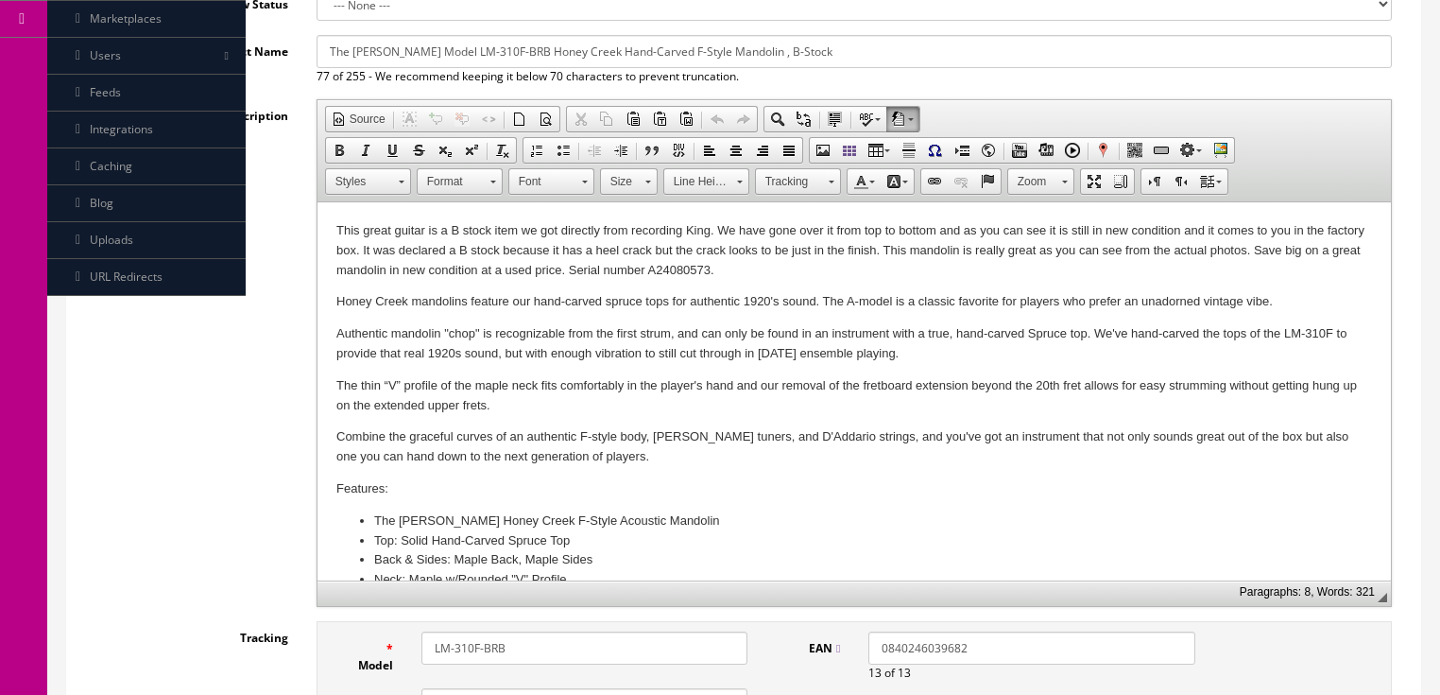
click at [731, 262] on p "This great guitar is a B stock item we got directly from recording King. We hav…" at bounding box center [853, 250] width 1036 height 59
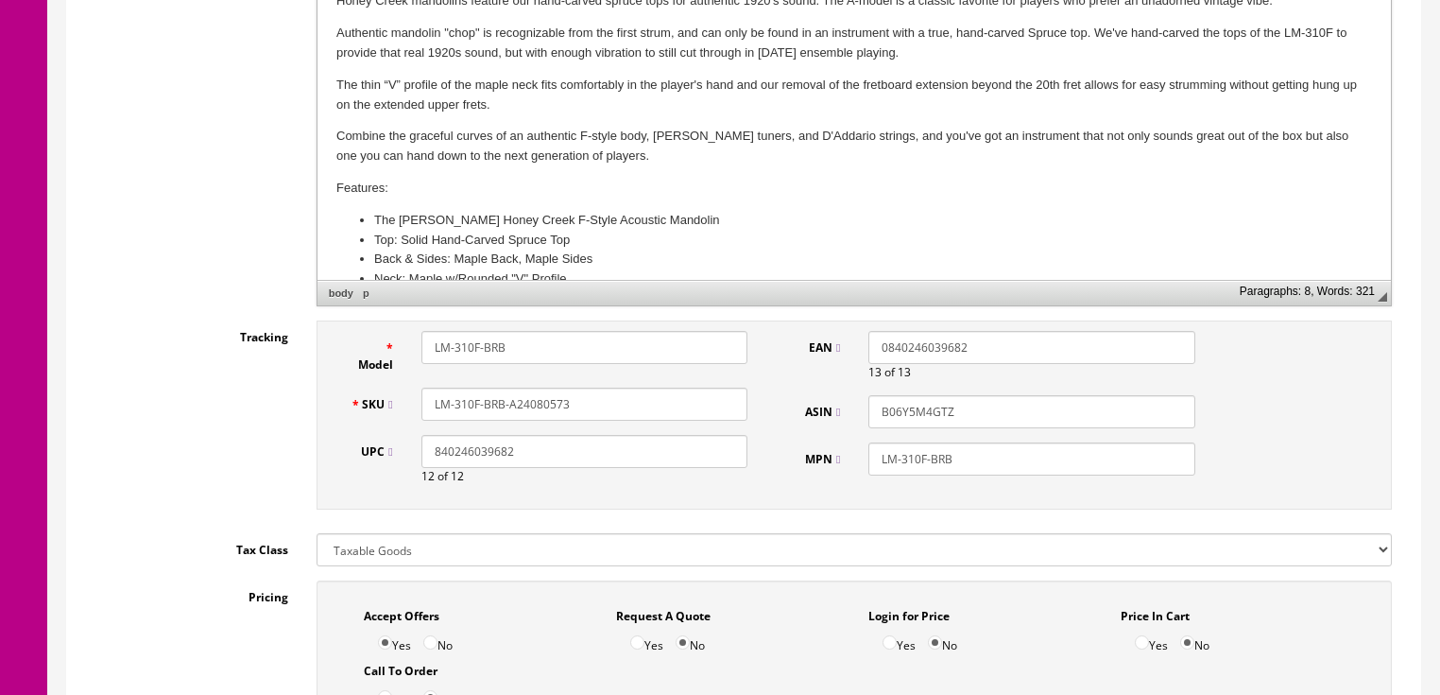
scroll to position [680, 0]
drag, startPoint x: 548, startPoint y: 379, endPoint x: 575, endPoint y: 378, distance: 26.5
click at [575, 386] on input "LM-310F-BRB-A24080573" at bounding box center [584, 402] width 326 height 33
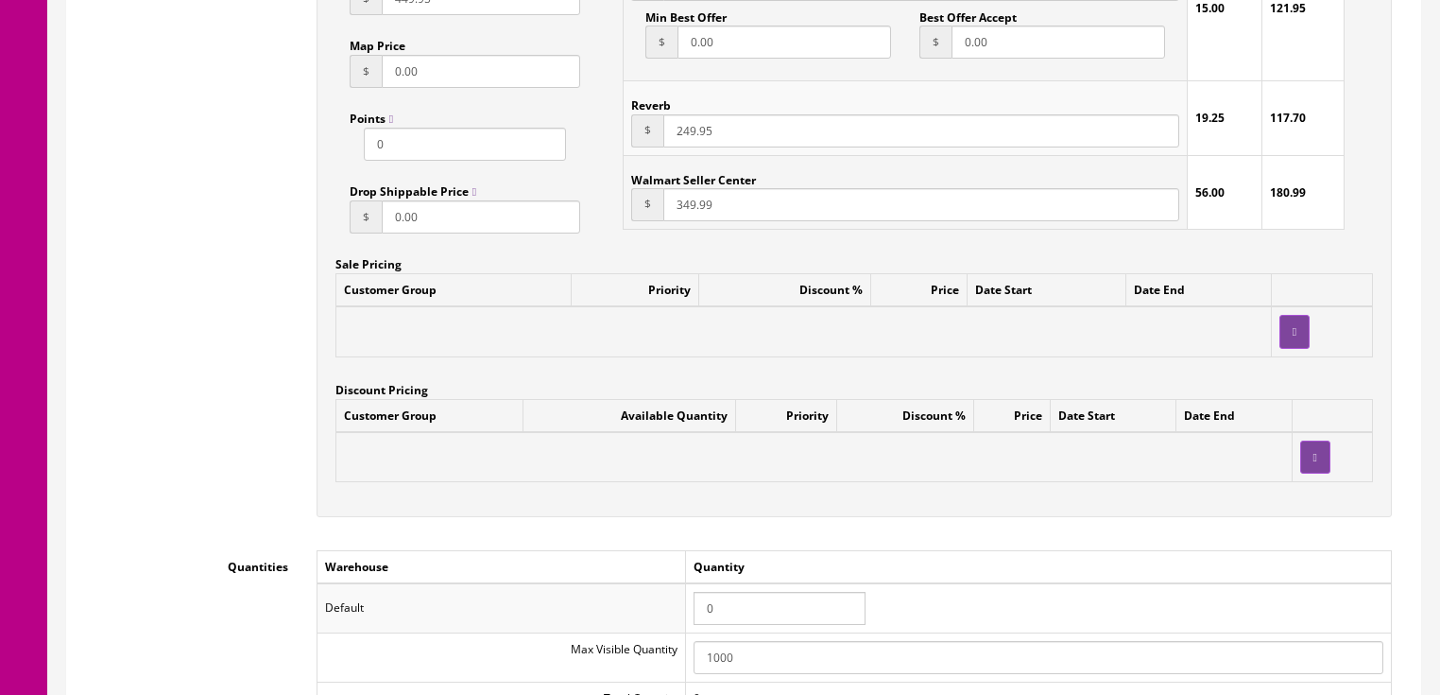
scroll to position [1587, 0]
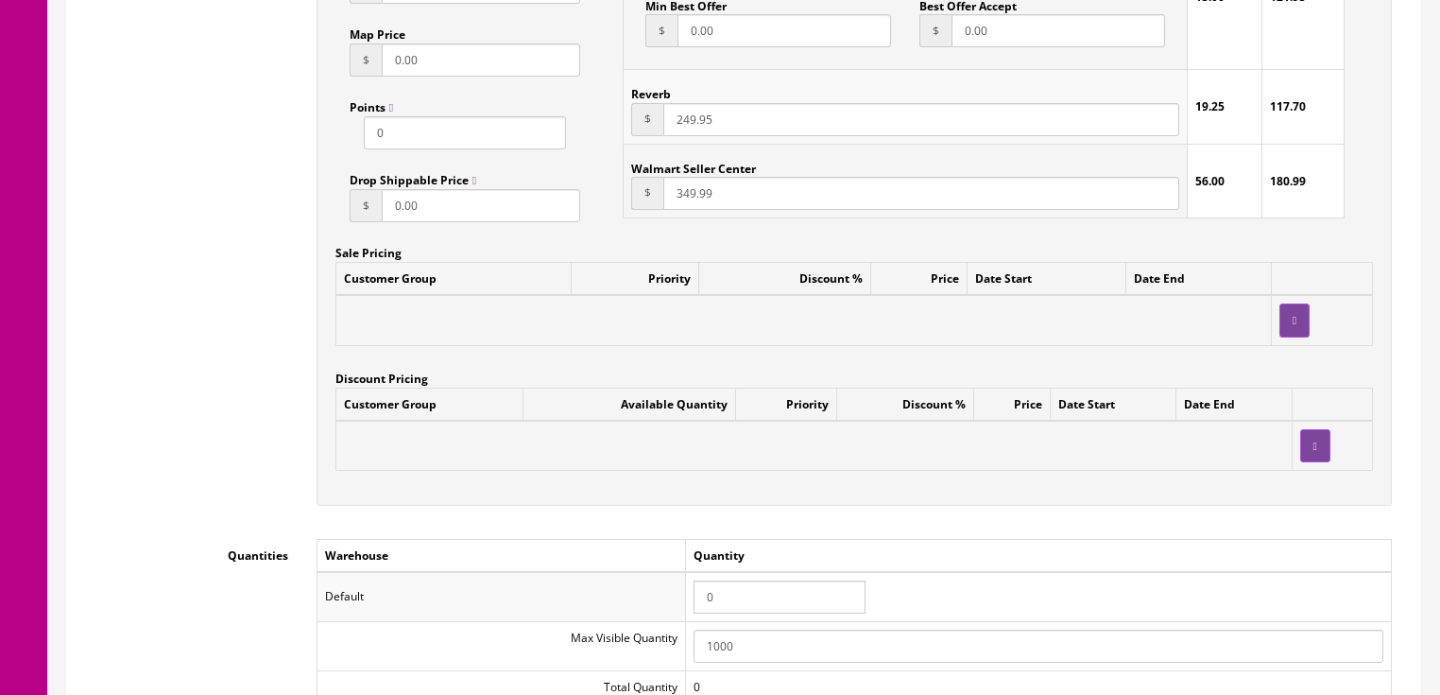
type input "LM-310F-BRB-A24080475"
drag, startPoint x: 740, startPoint y: 578, endPoint x: 678, endPoint y: 578, distance: 61.4
click at [678, 578] on tr "Default 0" at bounding box center [854, 596] width 1074 height 49
type input "1"
click at [620, 468] on div "Customer Group Available Quantity Priority Discount % Price Date Start Date End" at bounding box center [854, 436] width 1038 height 99
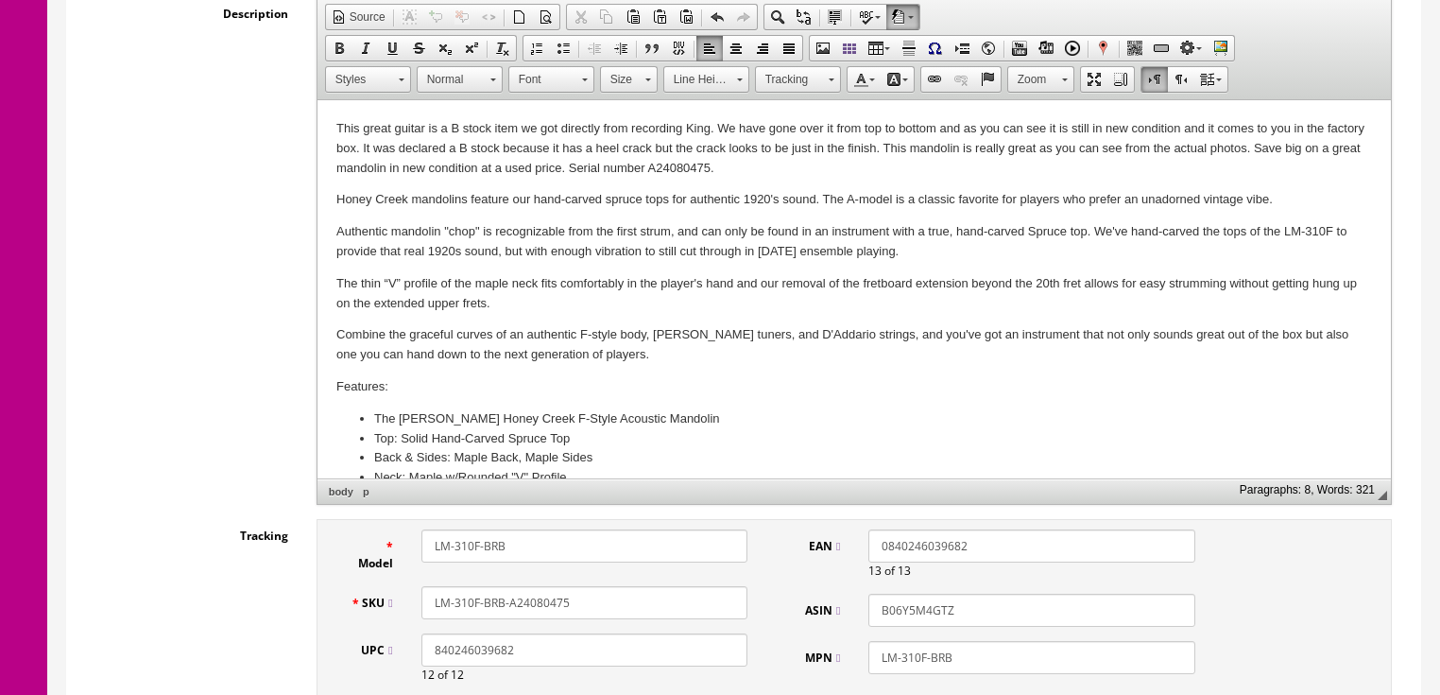
scroll to position [302, 0]
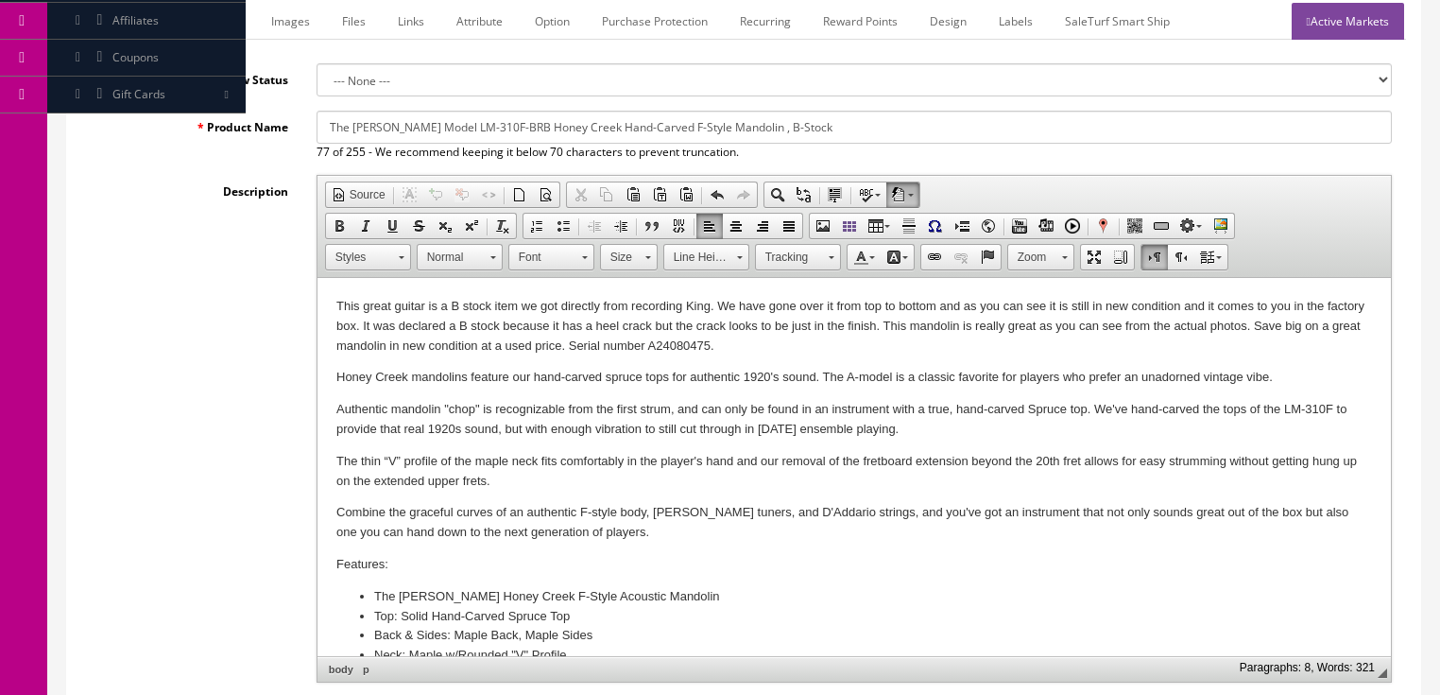
drag, startPoint x: 334, startPoint y: 308, endPoint x: 792, endPoint y: 347, distance: 459.9
click at [792, 347] on html "This great guitar is a B stock item we got directly from recording King. We hav…" at bounding box center [853, 658] width 1073 height 760
click at [774, 346] on span "Copy" at bounding box center [805, 346] width 100 height 24
copy p "This great guitar is a B stock item we got directly from recording King. We hav…"
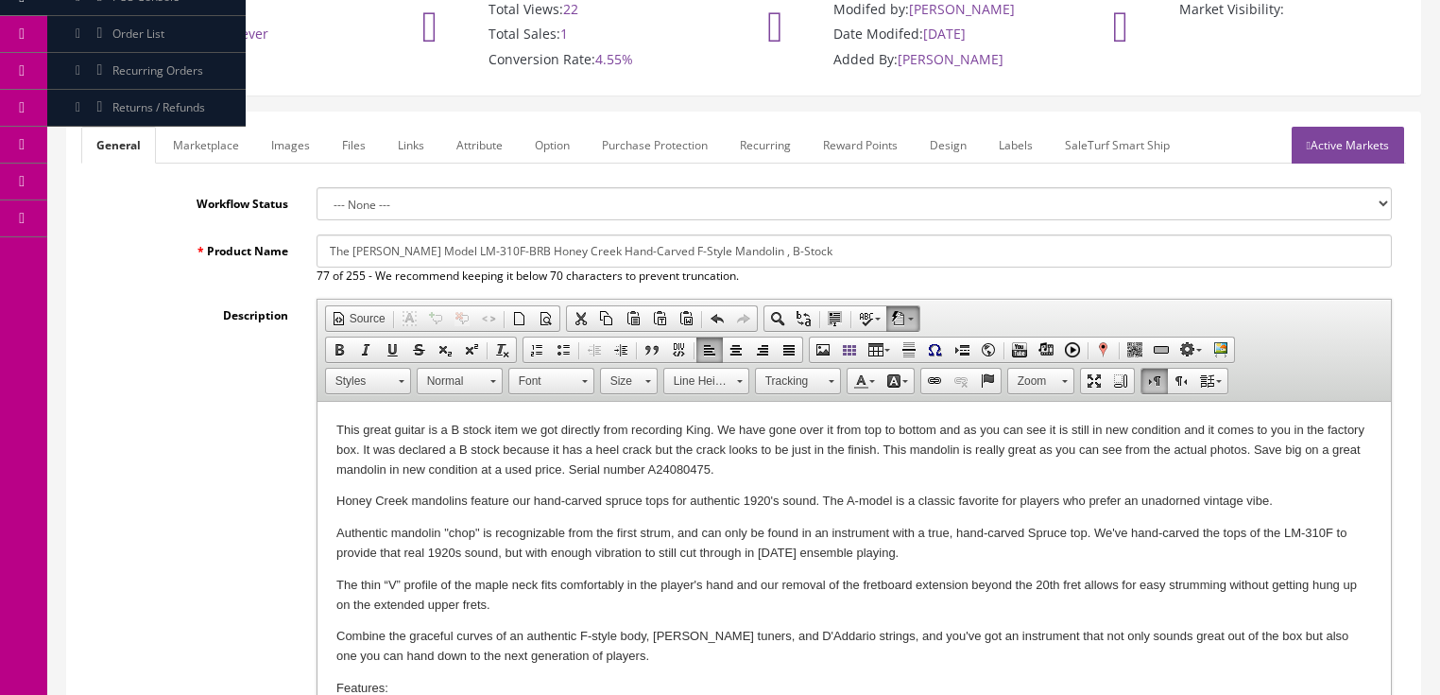
scroll to position [151, 0]
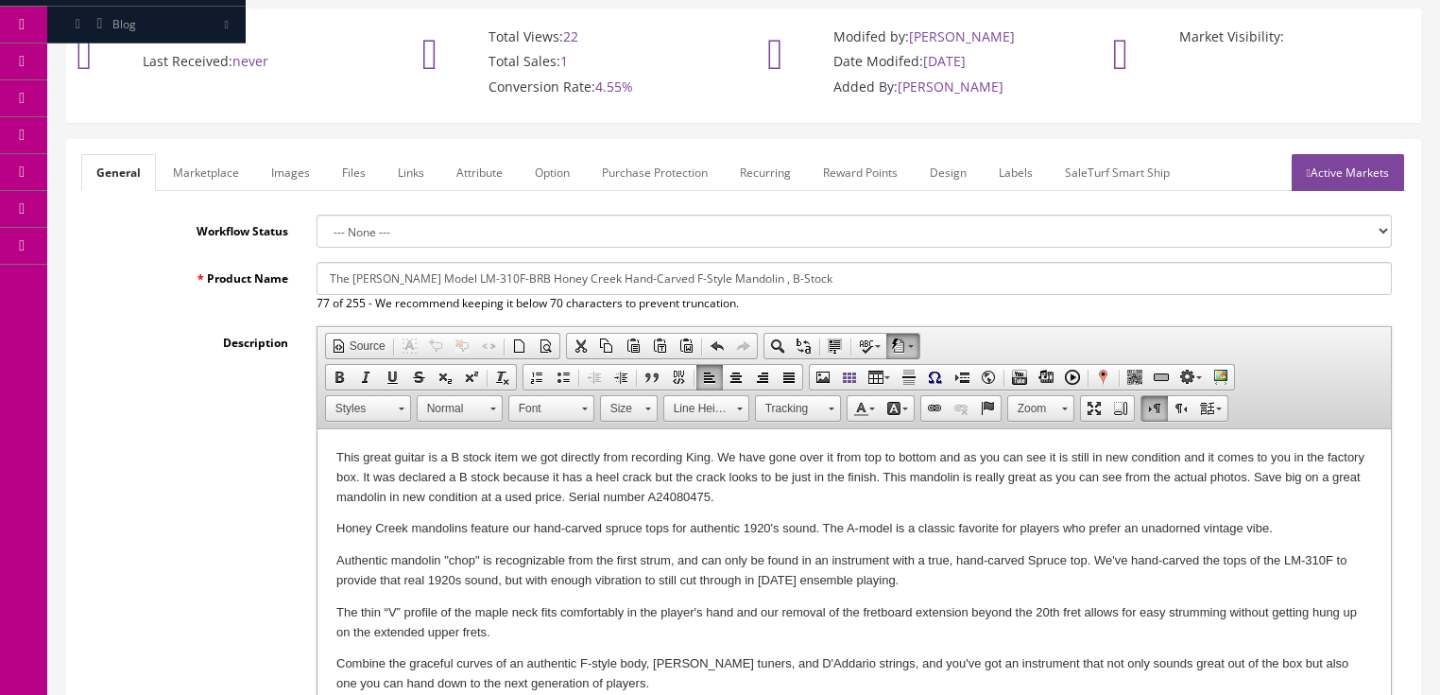
click at [208, 154] on link "Marketplace" at bounding box center [206, 172] width 96 height 37
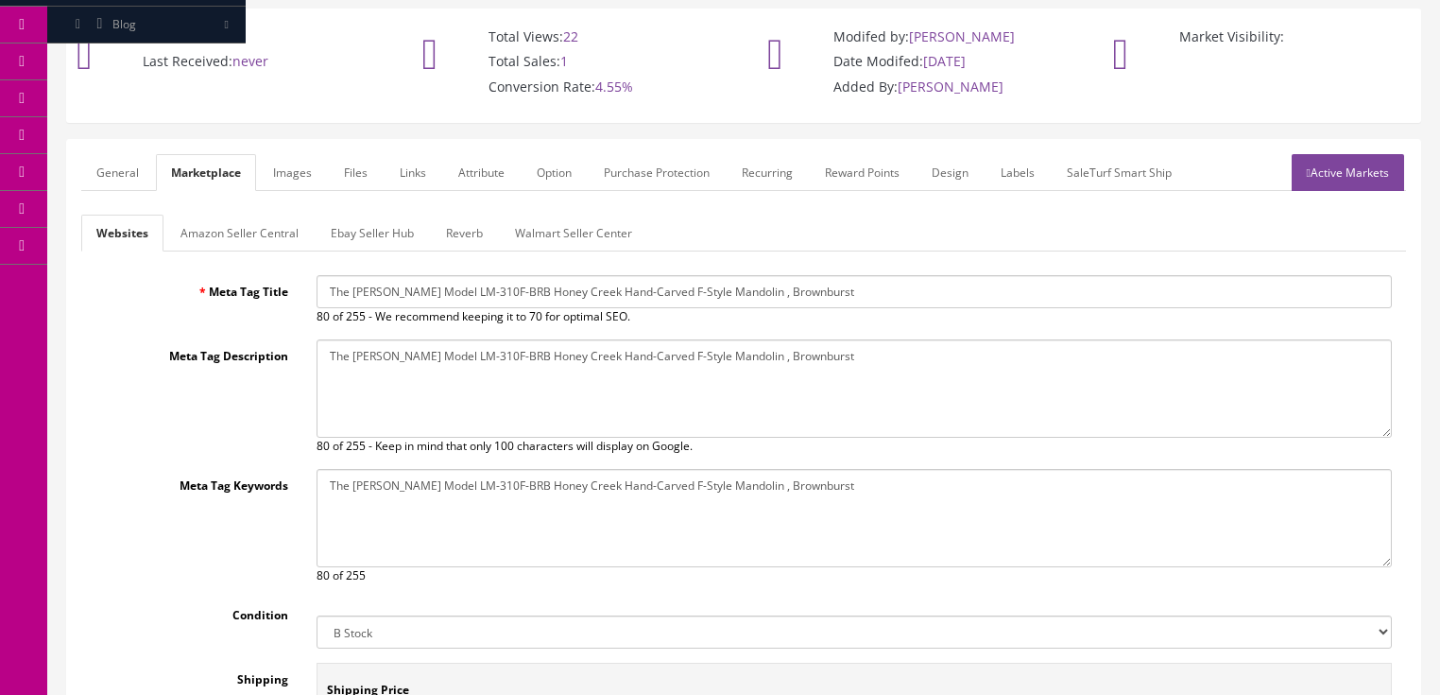
click at [242, 214] on link "Amazon Seller Central" at bounding box center [239, 232] width 148 height 37
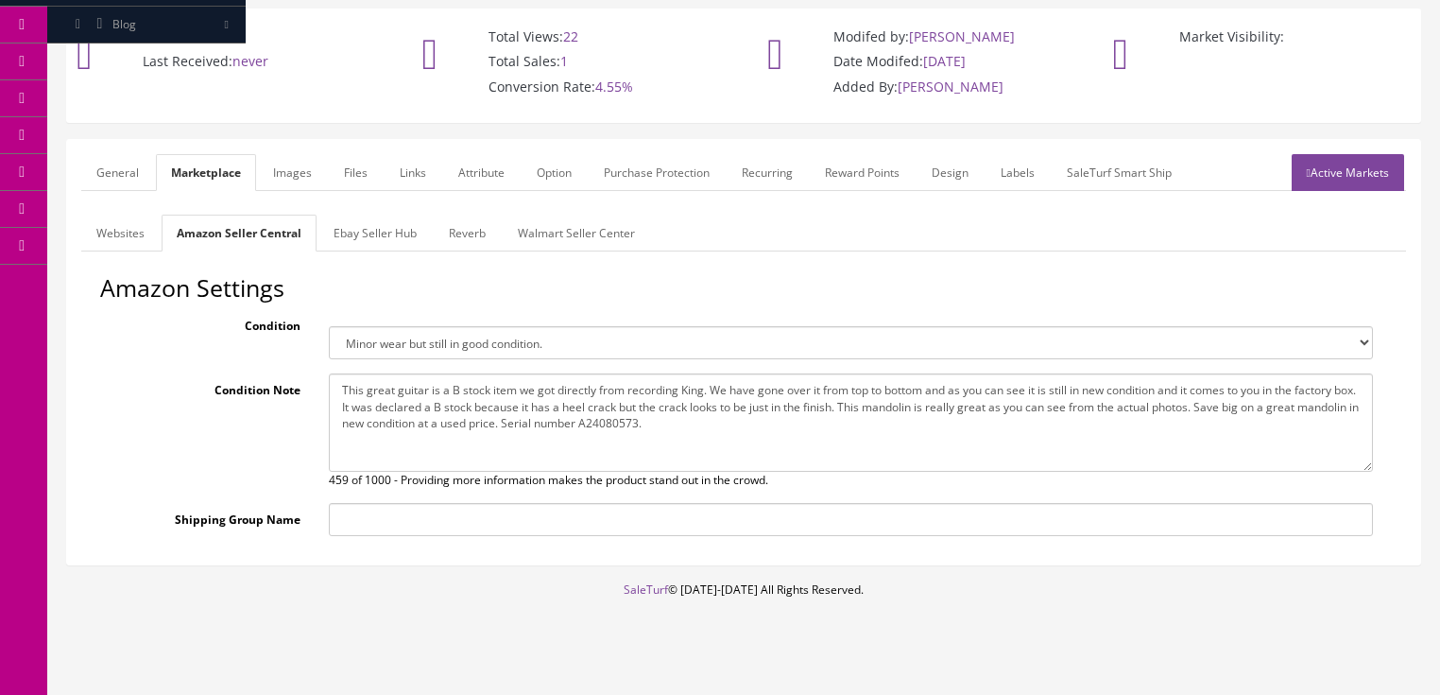
scroll to position [146, 0]
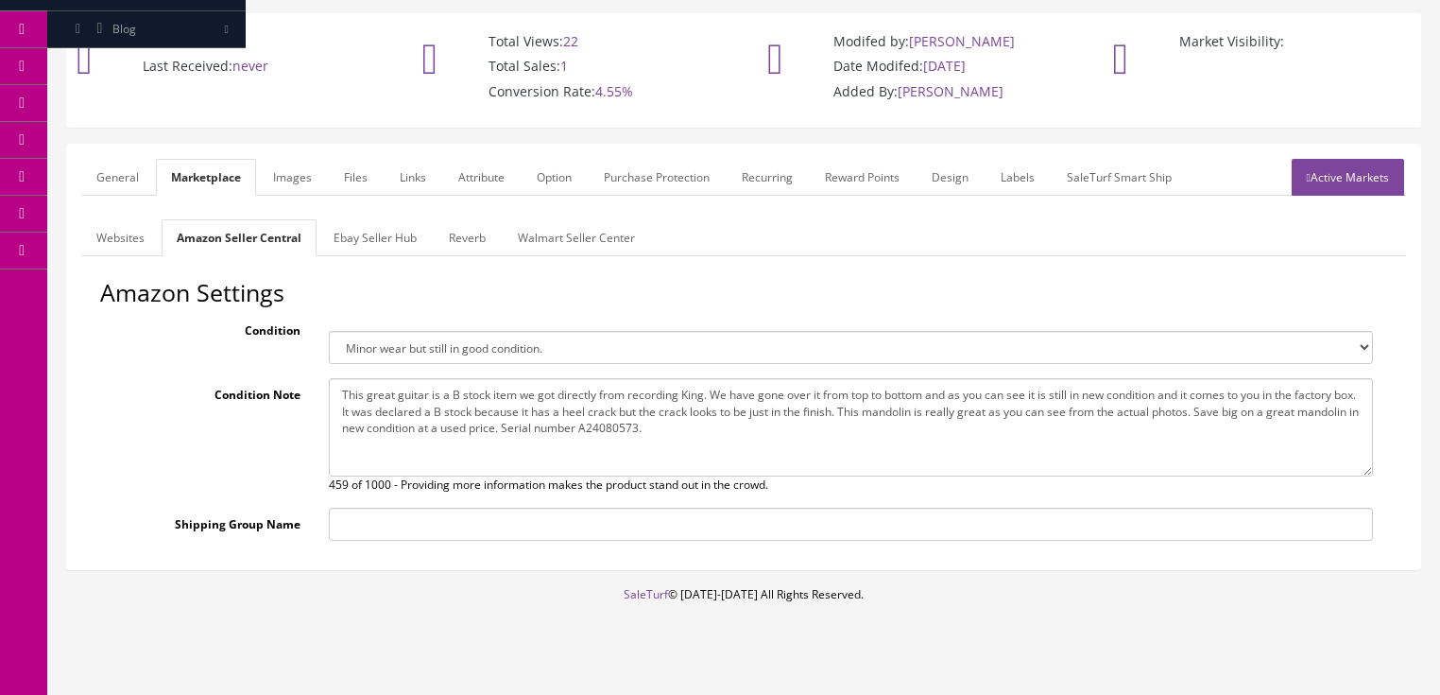
drag, startPoint x: 339, startPoint y: 368, endPoint x: 766, endPoint y: 427, distance: 431.2
click at [766, 427] on textarea "This great guitar is a B stock item we got directly from recording King. We hav…" at bounding box center [851, 427] width 1044 height 98
paste textarea "475"
type textarea "This great guitar is a B stock item we got directly from recording King. We hav…"
click at [353, 219] on link "Ebay Seller Hub" at bounding box center [374, 237] width 113 height 37
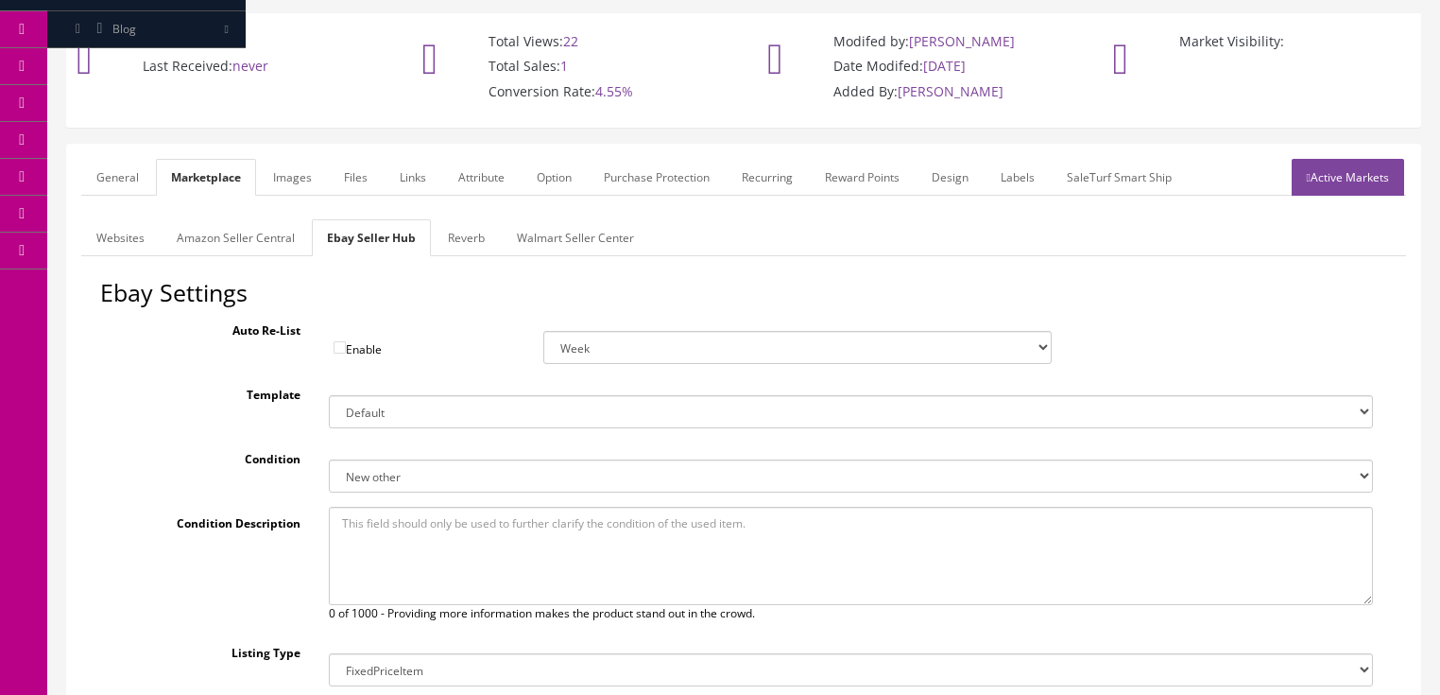
click at [465, 222] on link "Reverb" at bounding box center [466, 237] width 67 height 37
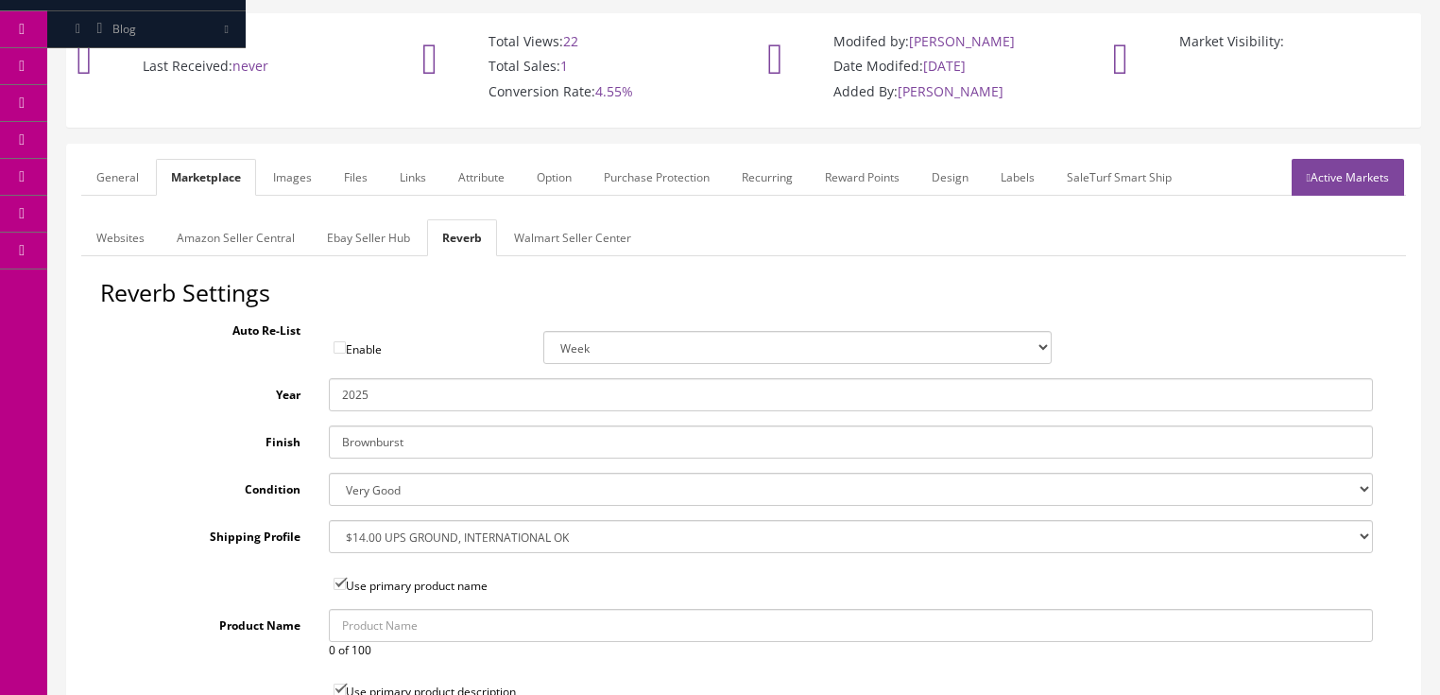
click at [1348, 159] on link "Active Markets" at bounding box center [1348, 177] width 112 height 37
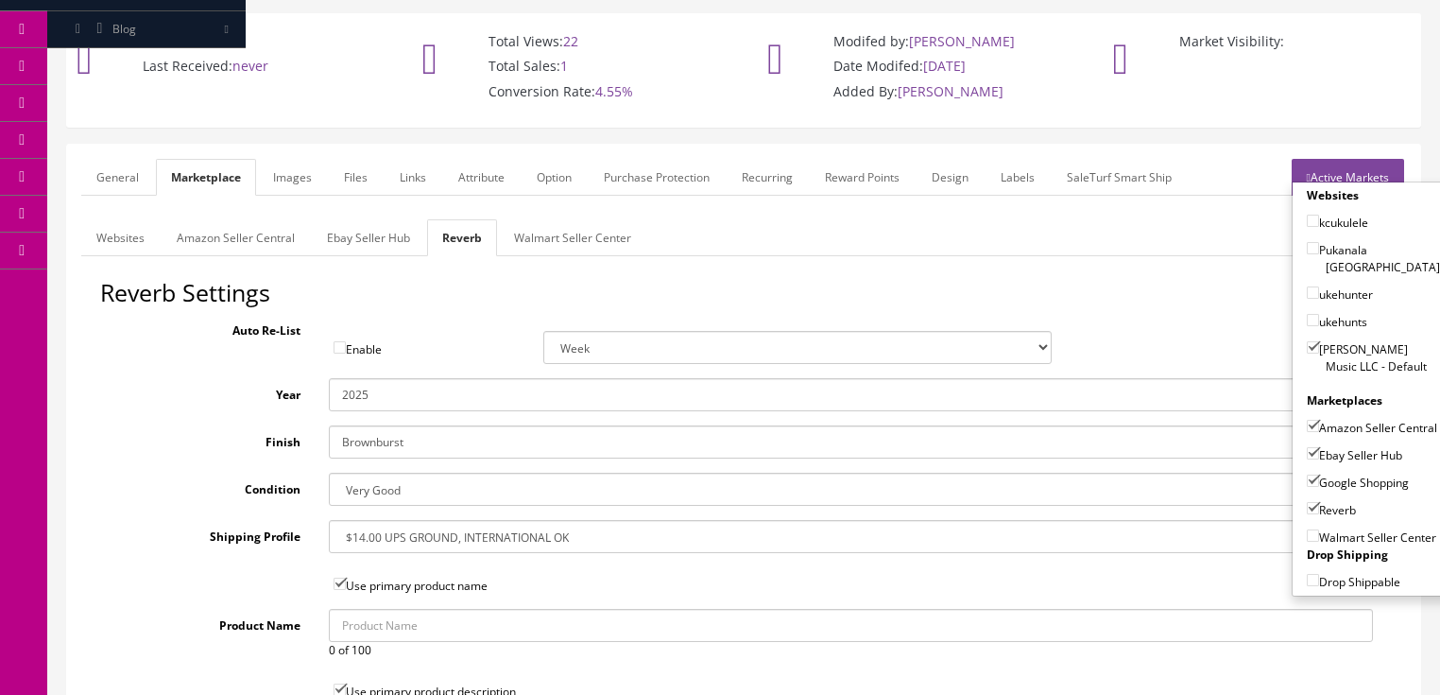
click at [1347, 159] on link "Active Markets" at bounding box center [1348, 177] width 112 height 37
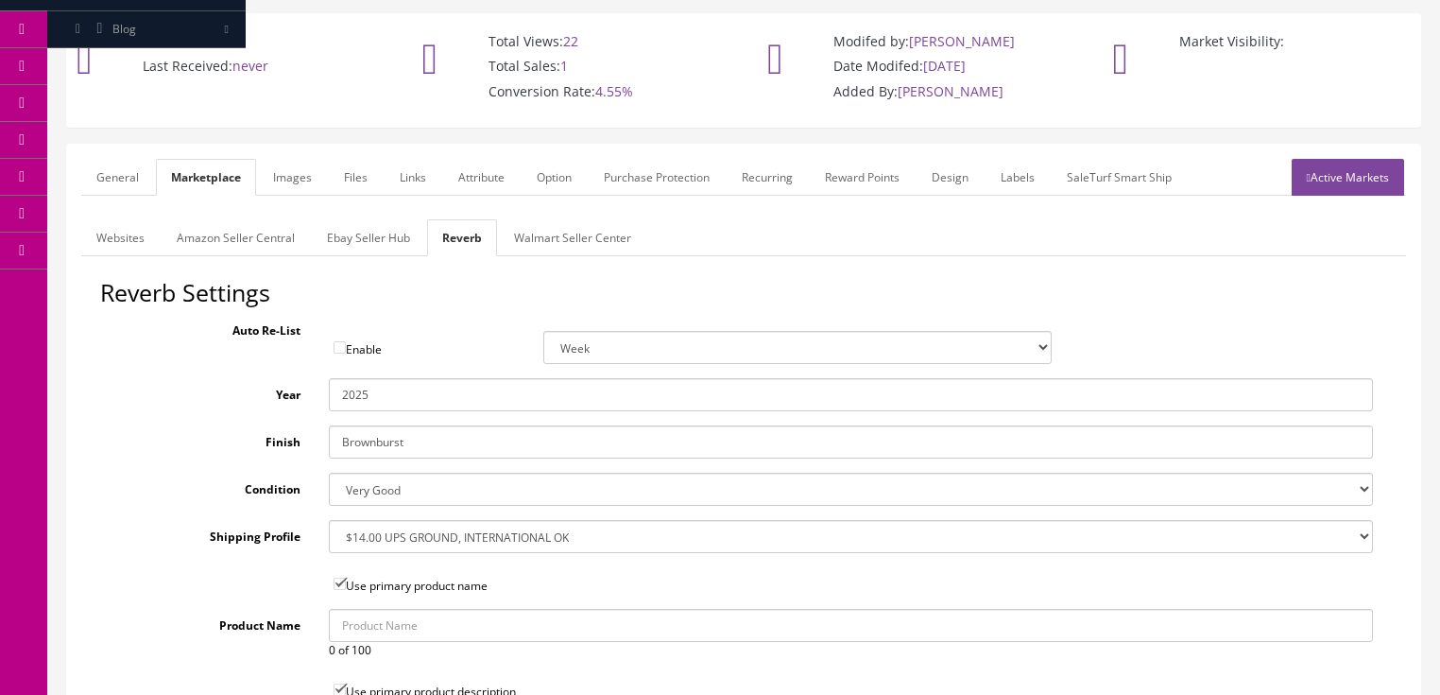
click at [102, 161] on link "General" at bounding box center [117, 177] width 73 height 37
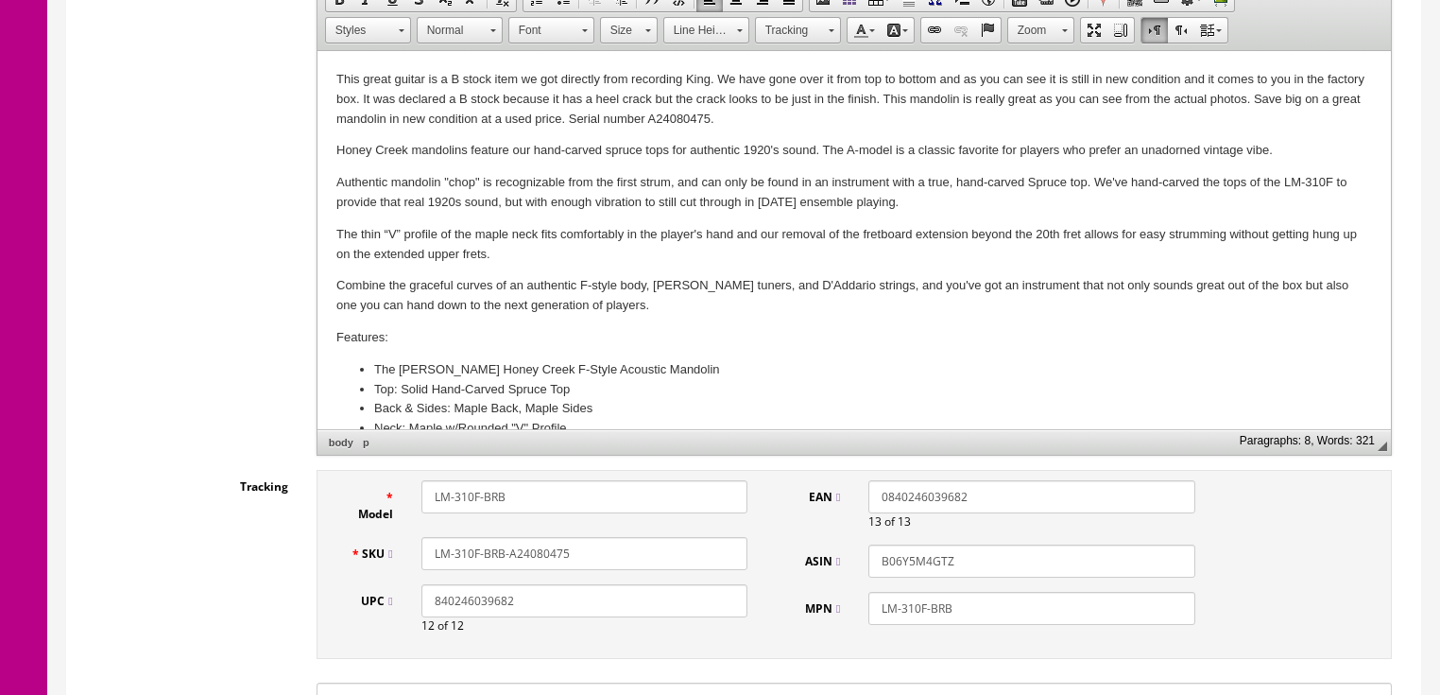
scroll to position [600, 0]
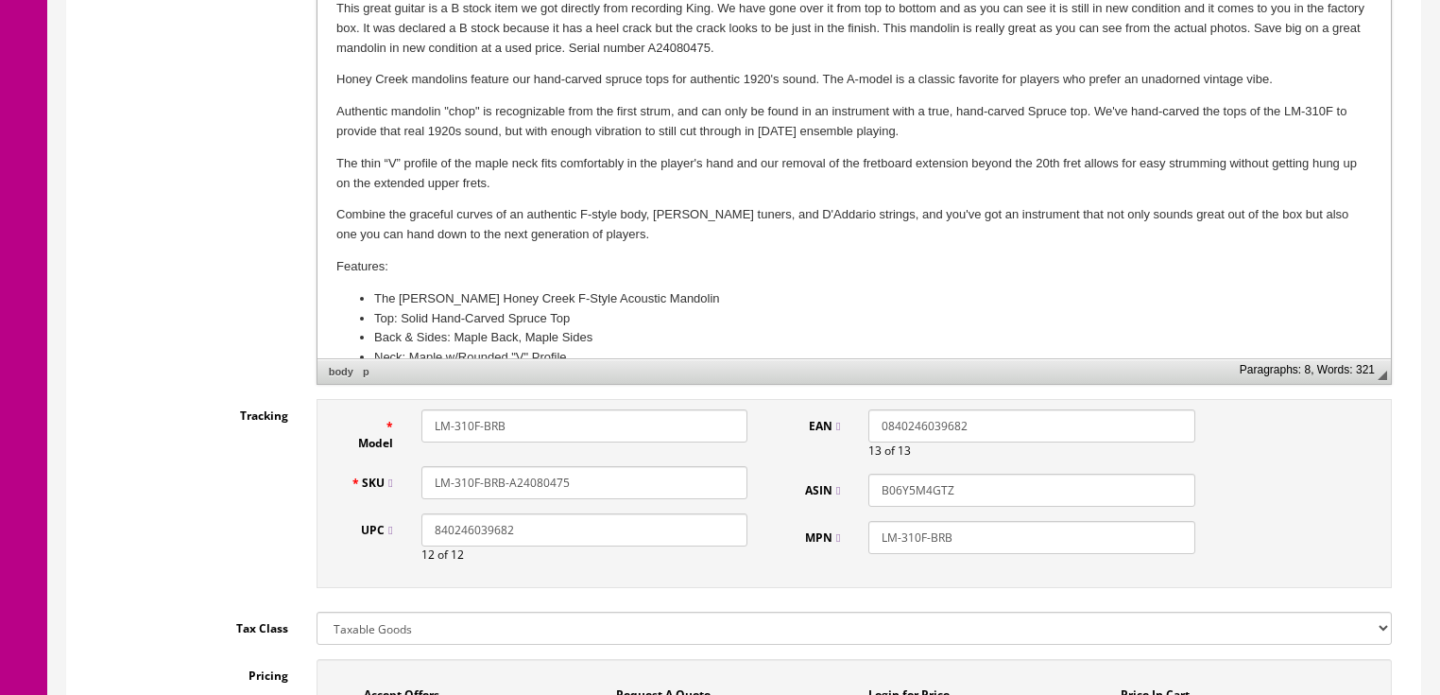
drag, startPoint x: 578, startPoint y: 463, endPoint x: 433, endPoint y: 459, distance: 145.6
click at [433, 466] on input "LM-310F-BRB-A24080475" at bounding box center [584, 482] width 326 height 33
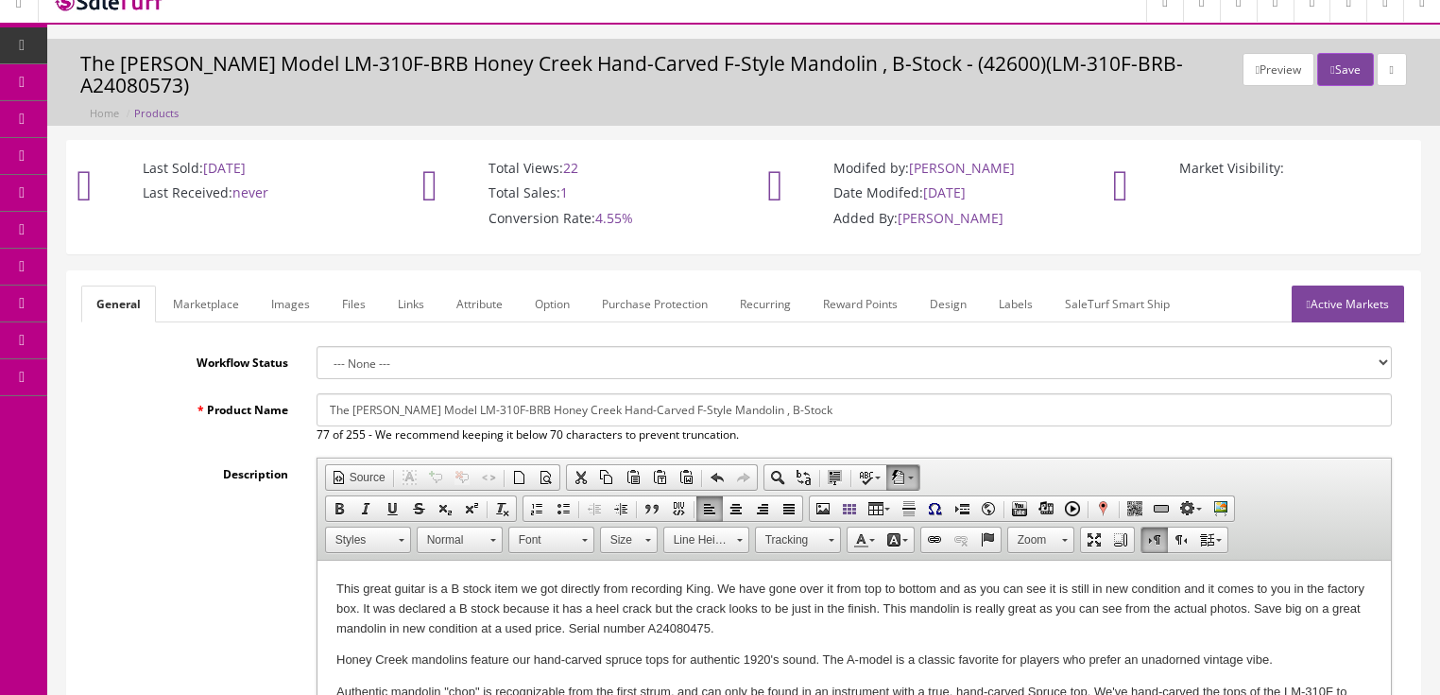
scroll to position [0, 0]
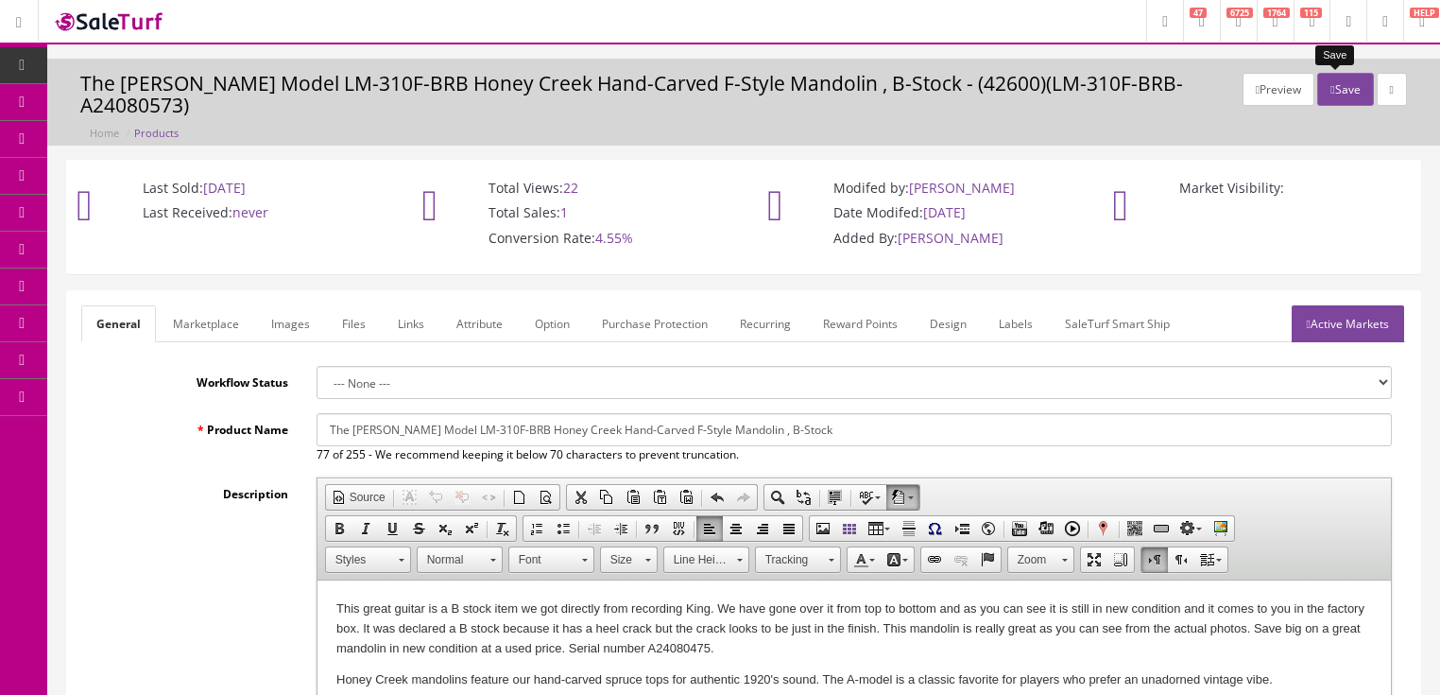
click at [1330, 91] on icon "button" at bounding box center [1332, 89] width 4 height 11
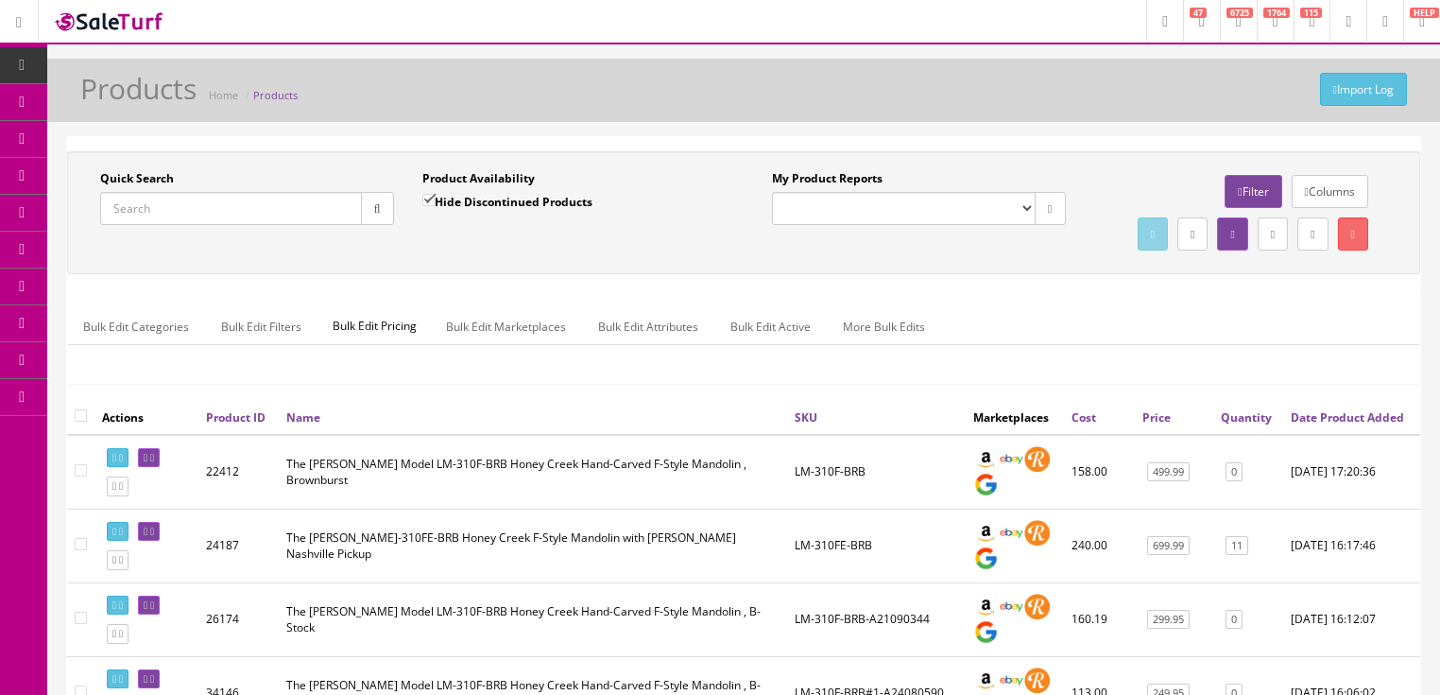
click at [182, 205] on input "Quick Search" at bounding box center [231, 208] width 262 height 33
paste input "LM-310F-BRB-A24080475"
click at [374, 206] on icon "button" at bounding box center [377, 208] width 7 height 11
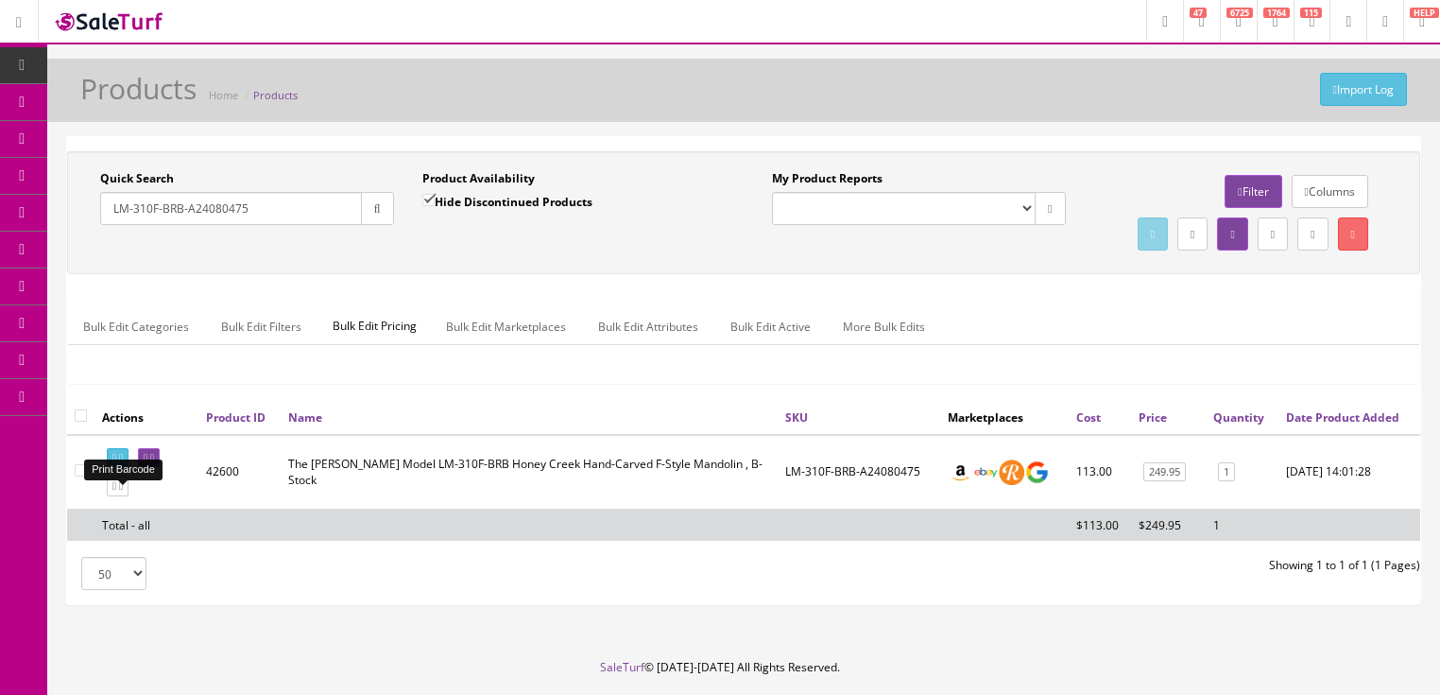
click at [125, 468] on link at bounding box center [118, 458] width 22 height 20
drag, startPoint x: 251, startPoint y: 215, endPoint x: 60, endPoint y: 265, distance: 197.1
click at [60, 265] on div "Quick Search LM-310F-BRB-A24080475 Date From Product Availability Hide Disconti…" at bounding box center [743, 378] width 1393 height 485
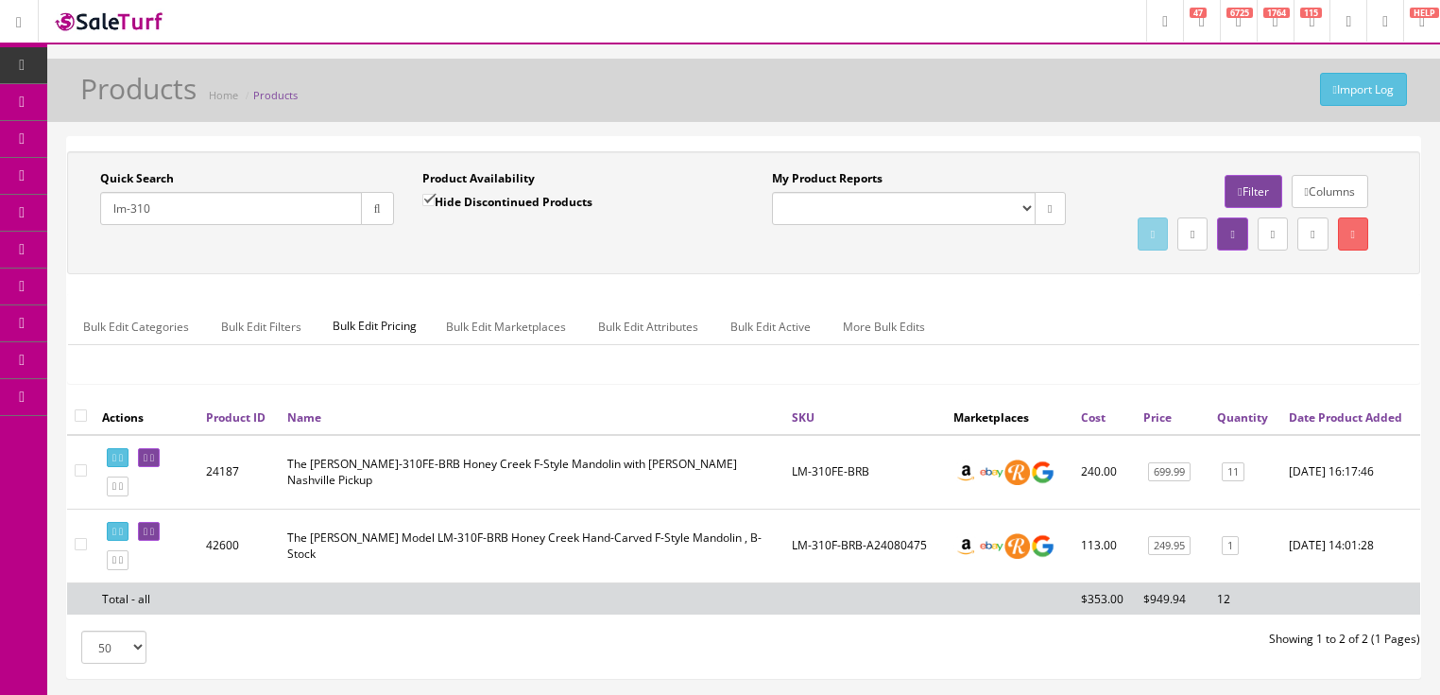
type input "lm-310"
click at [422, 200] on input "Hide Discontinued Products" at bounding box center [428, 200] width 12 height 12
checkbox input "false"
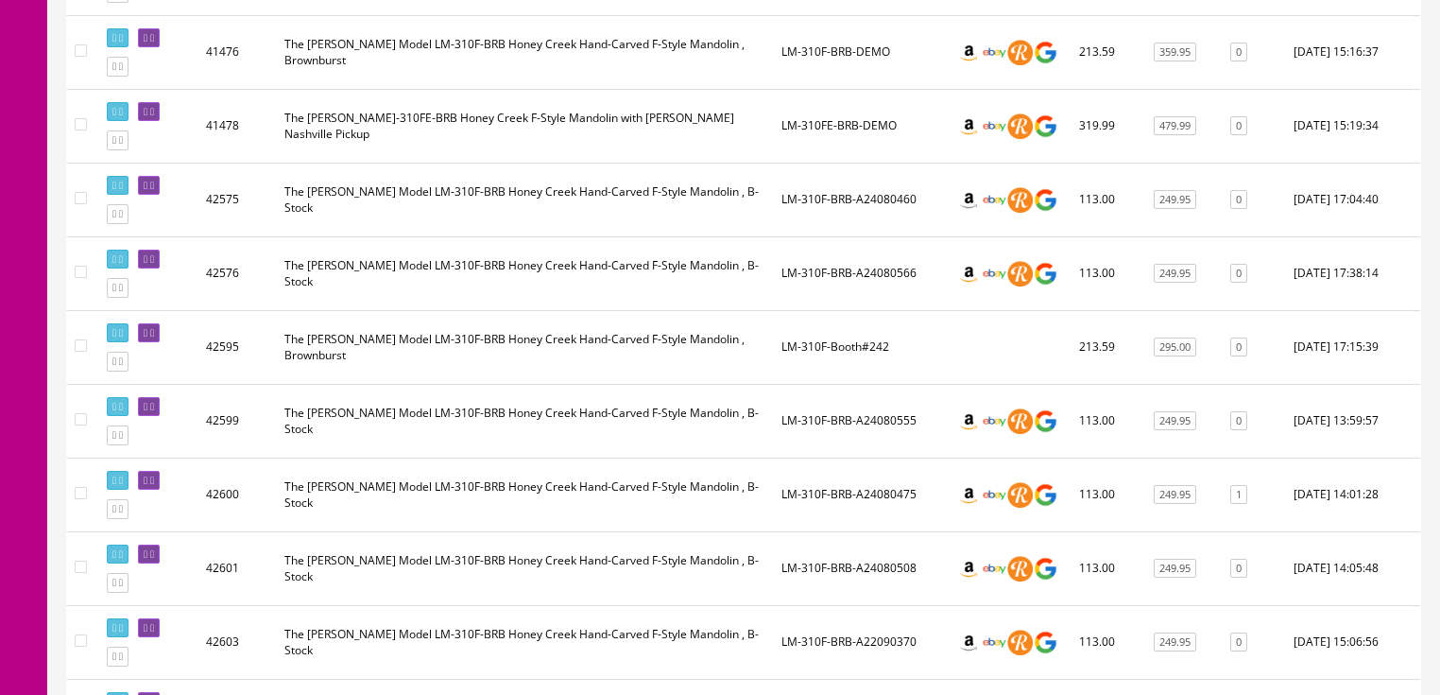
scroll to position [1436, 0]
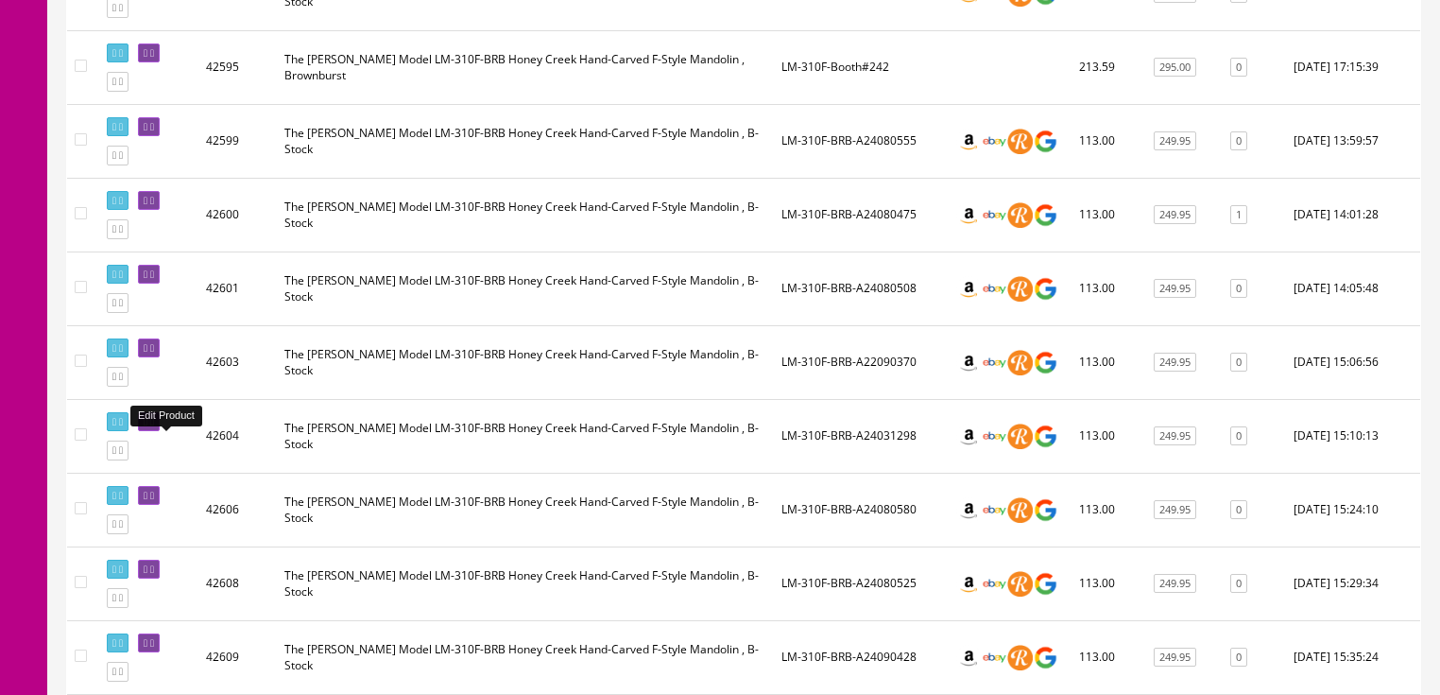
click at [154, 427] on icon at bounding box center [152, 422] width 4 height 10
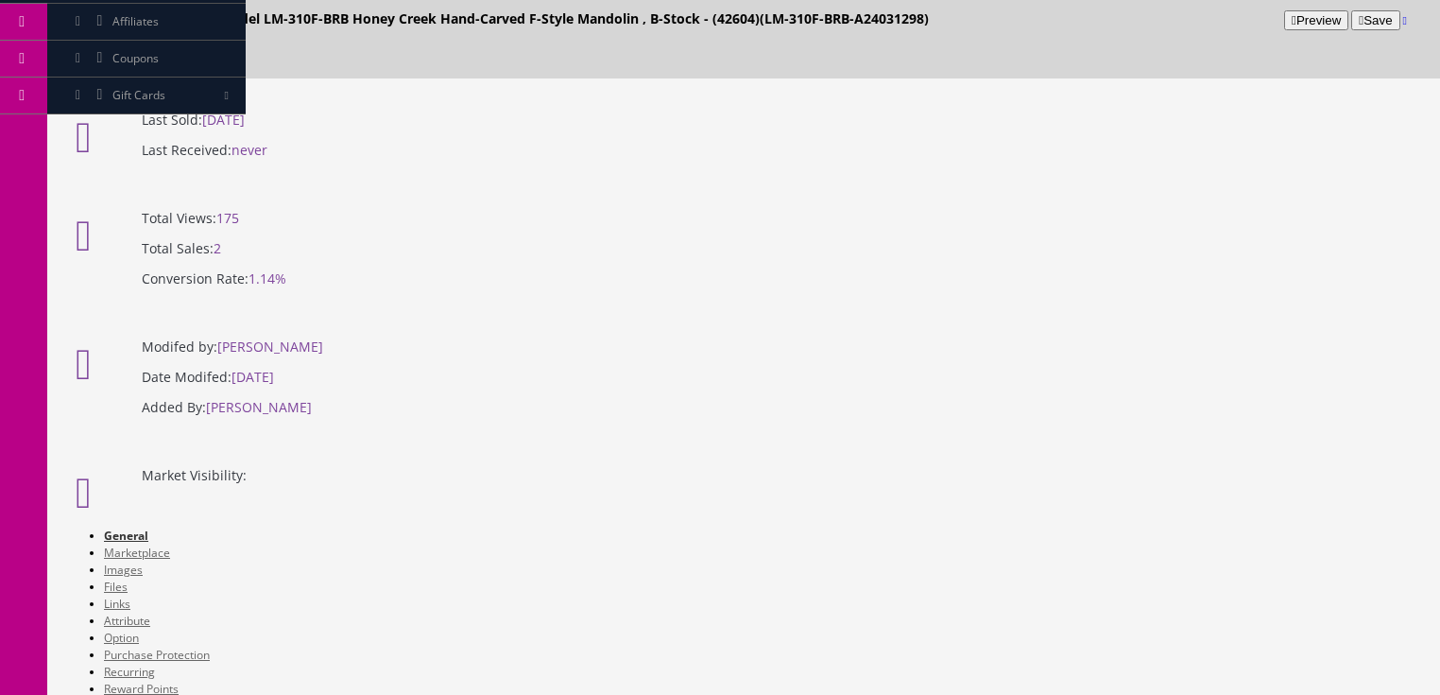
scroll to position [302, 0]
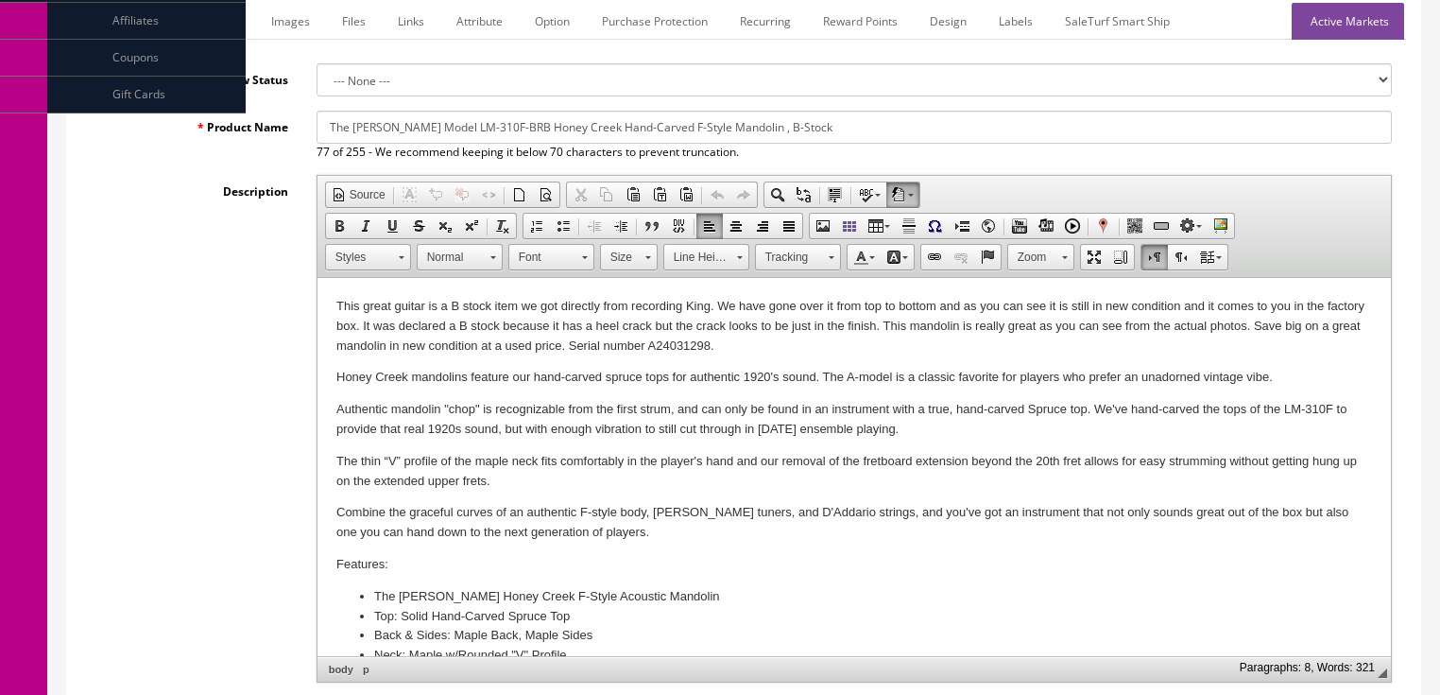
click at [715, 349] on p "This great guitar is a B stock item we got directly from recording King. We hav…" at bounding box center [853, 326] width 1036 height 59
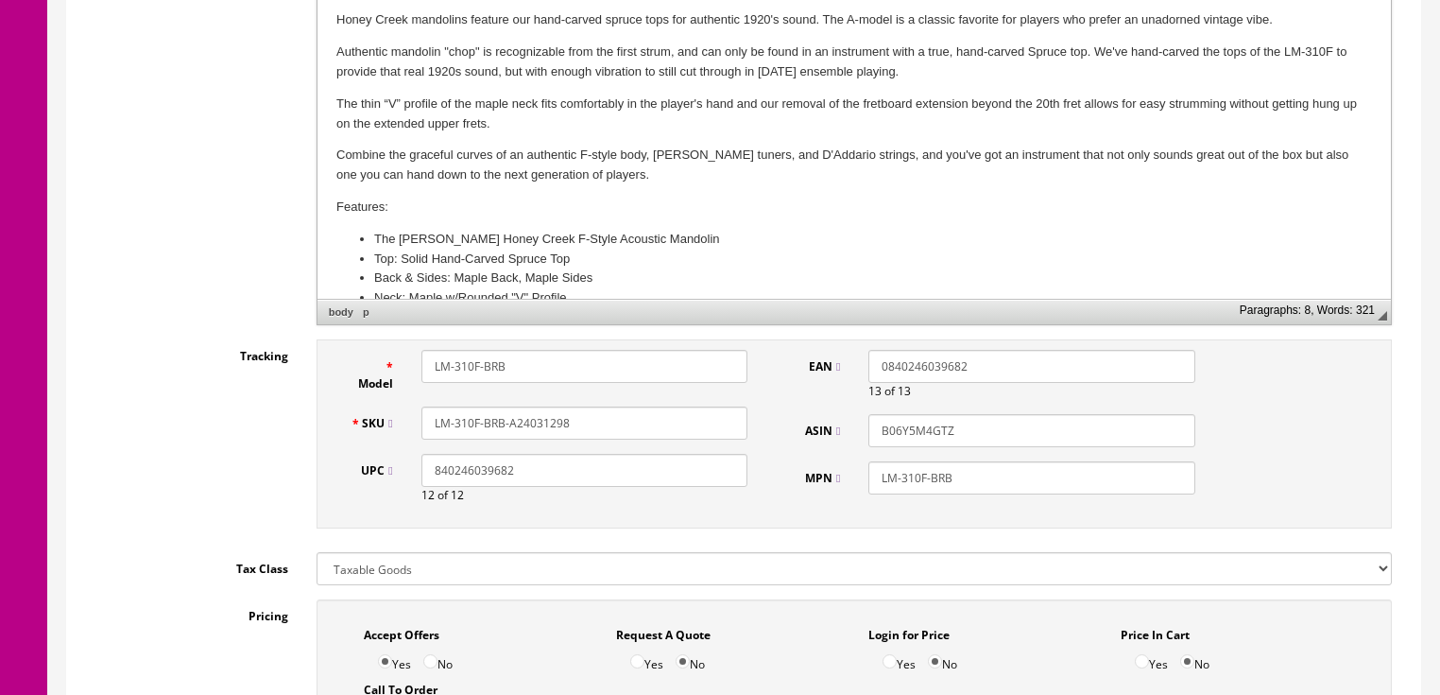
scroll to position [680, 0]
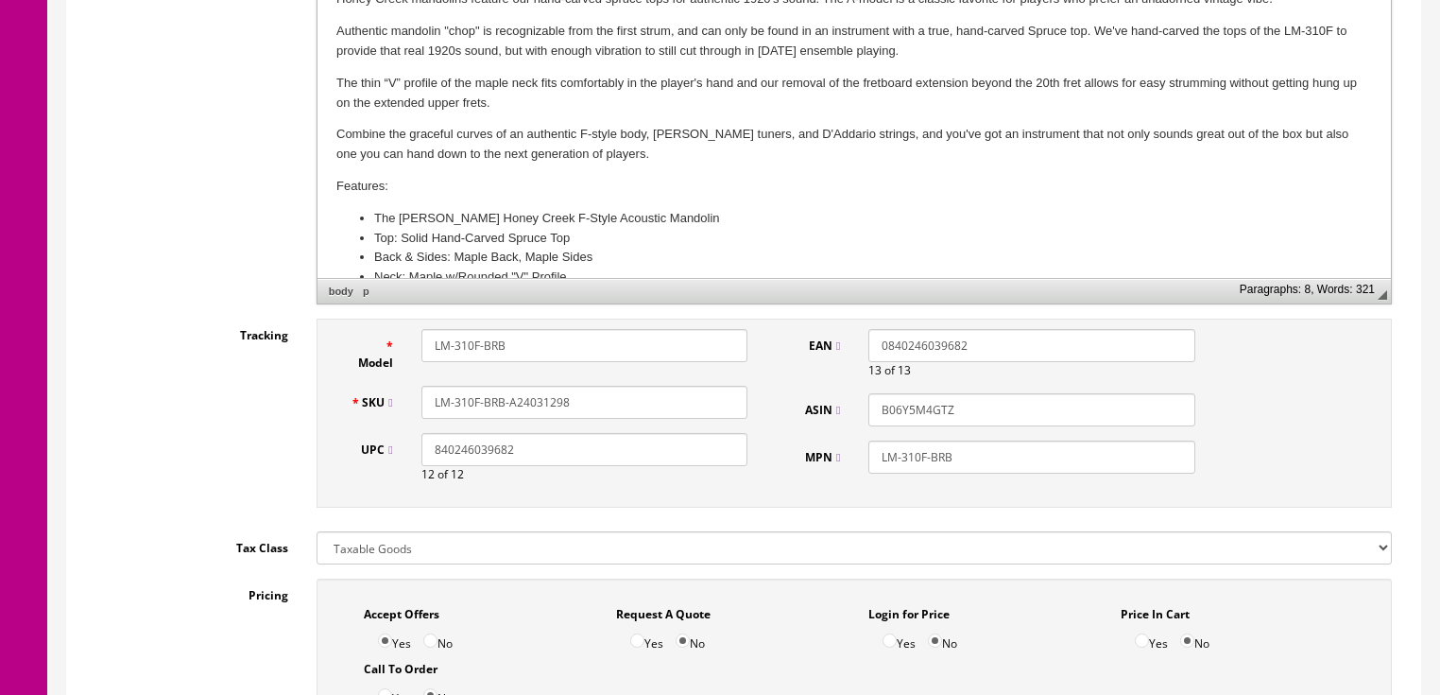
drag, startPoint x: 533, startPoint y: 370, endPoint x: 624, endPoint y: 373, distance: 90.8
click at [624, 386] on input "LM-310F-BRB-A24031298" at bounding box center [584, 402] width 326 height 33
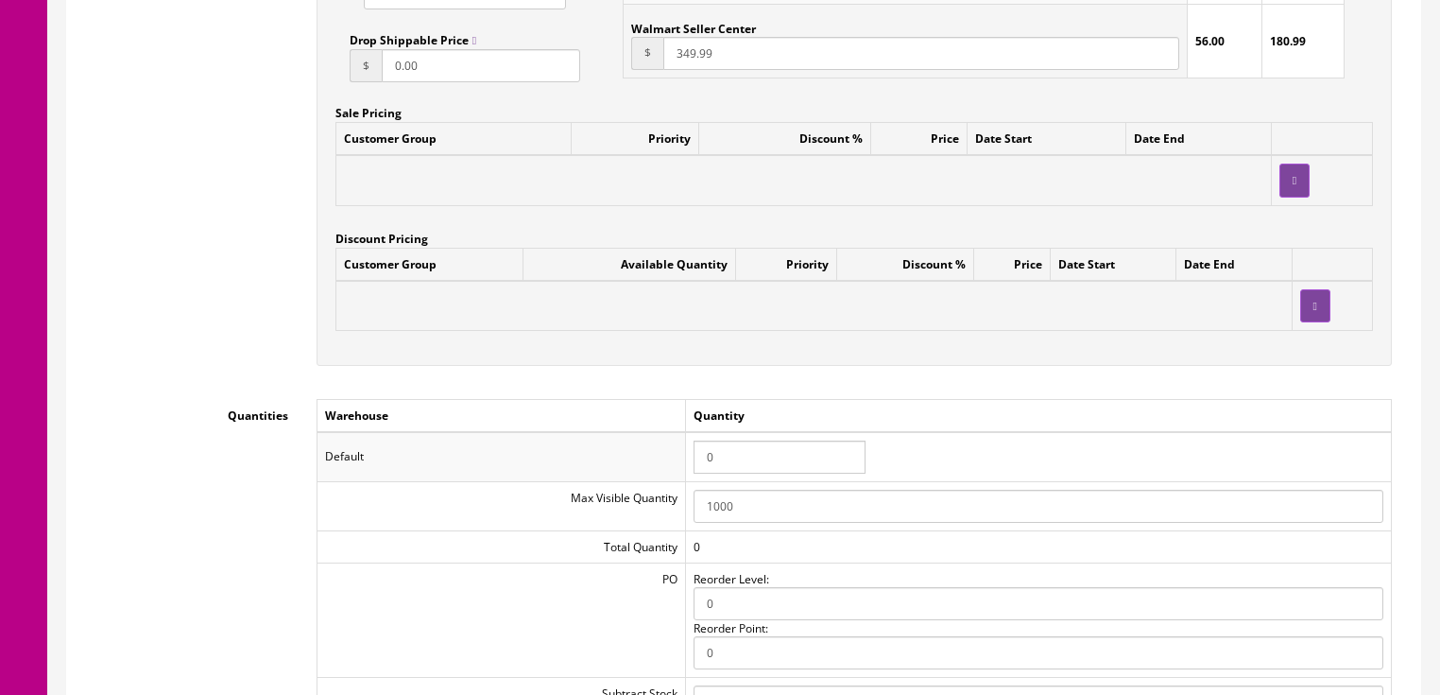
scroll to position [1739, 0]
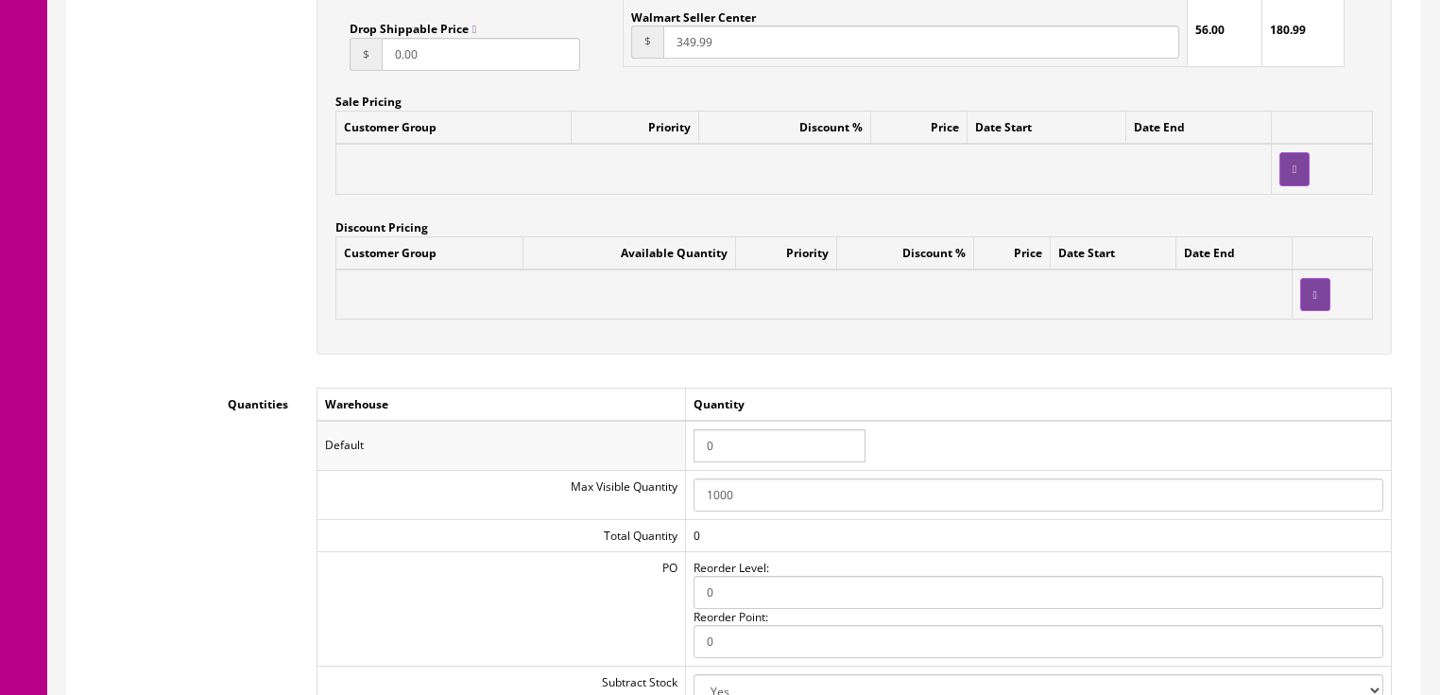
type input "LM-310F-BRB-A24051183"
drag, startPoint x: 760, startPoint y: 429, endPoint x: 679, endPoint y: 432, distance: 80.4
click at [679, 432] on tr "Default 0" at bounding box center [854, 444] width 1074 height 49
type input "1"
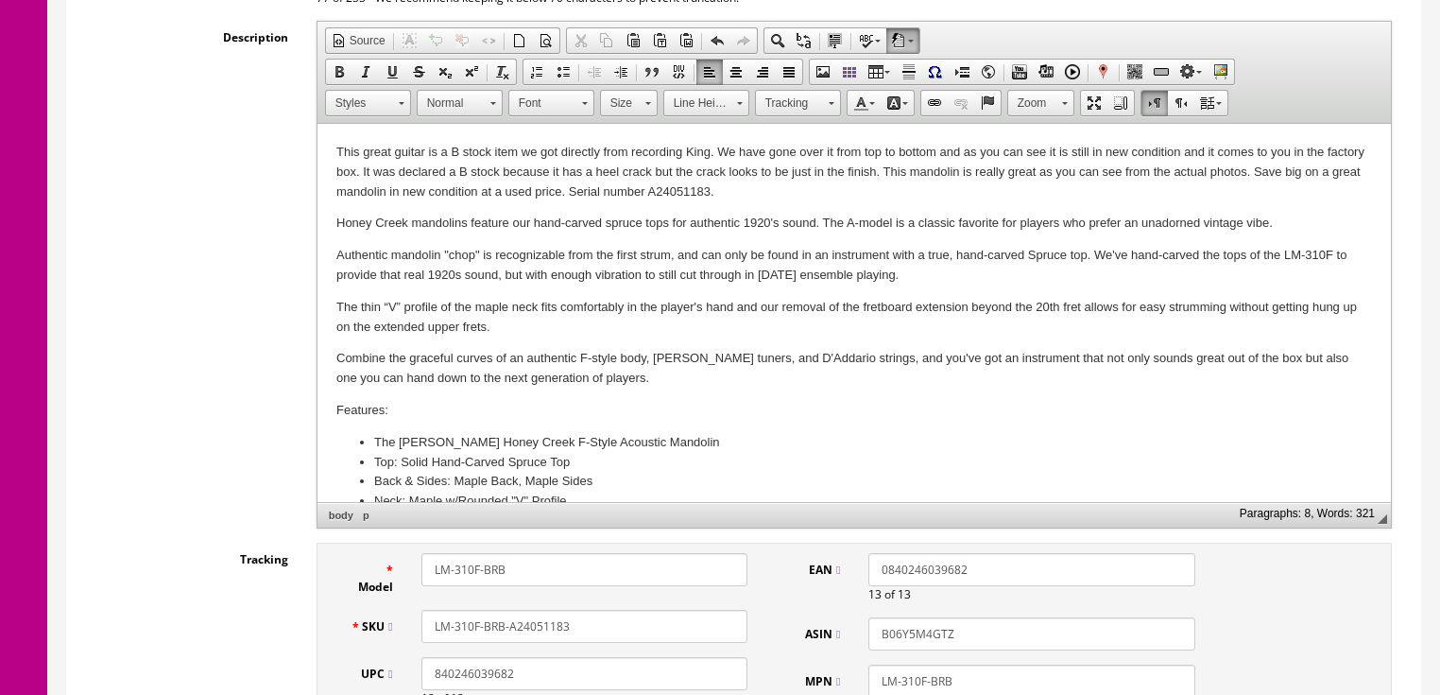
scroll to position [454, 0]
drag, startPoint x: 329, startPoint y: 148, endPoint x: 799, endPoint y: 193, distance: 472.7
click at [799, 193] on html "This great guitar is a B stock item we got directly from recording King. We hav…" at bounding box center [853, 507] width 1073 height 760
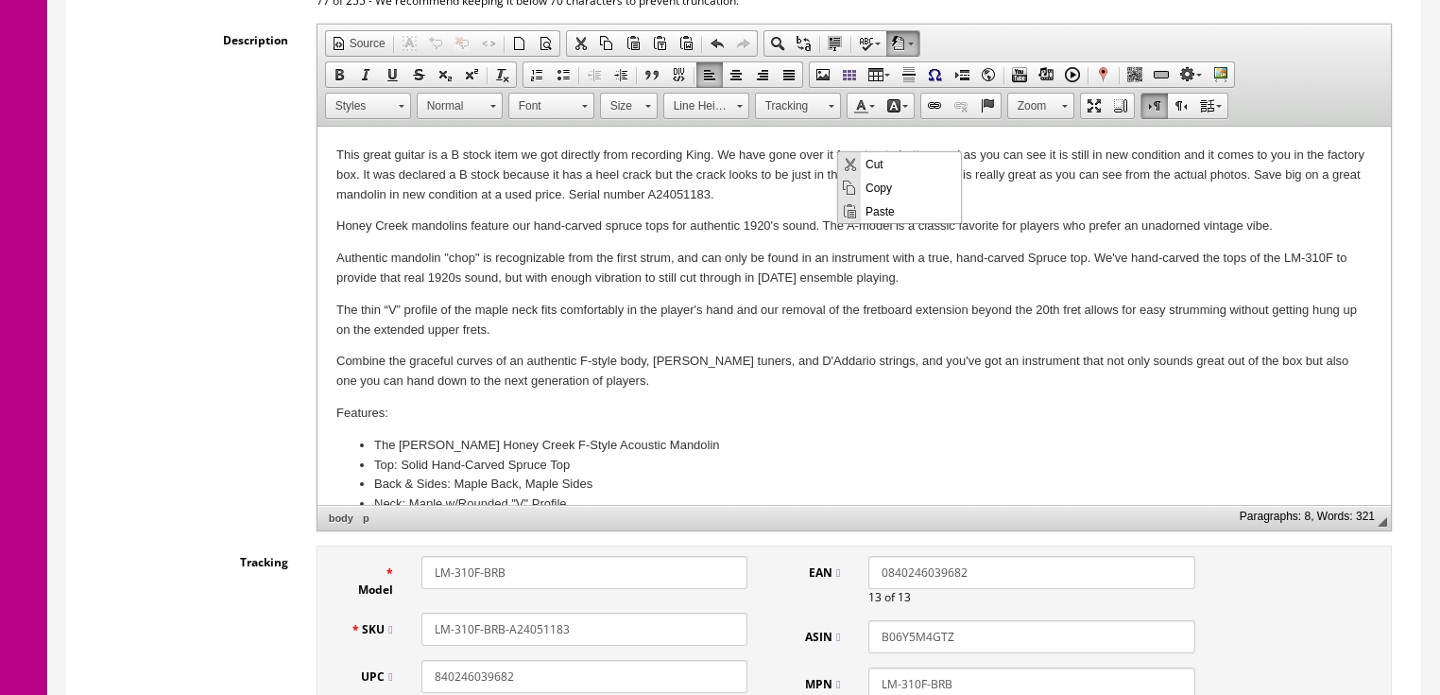
drag, startPoint x: 876, startPoint y: 189, endPoint x: 1041, endPoint y: 283, distance: 190.0
click at [876, 189] on span "Copy" at bounding box center [911, 187] width 100 height 24
copy p "This great guitar is a B stock item we got directly from recording King. We hav…"
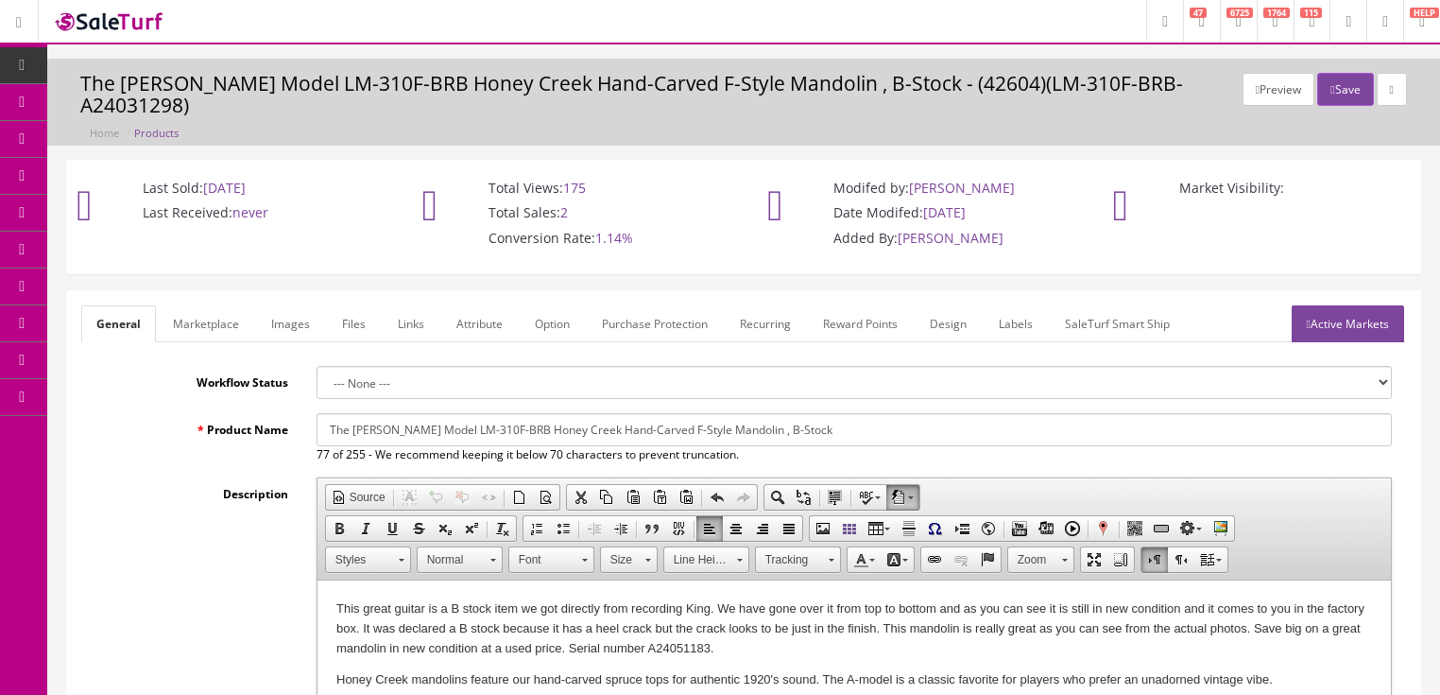
click at [228, 305] on link "Marketplace" at bounding box center [206, 323] width 96 height 37
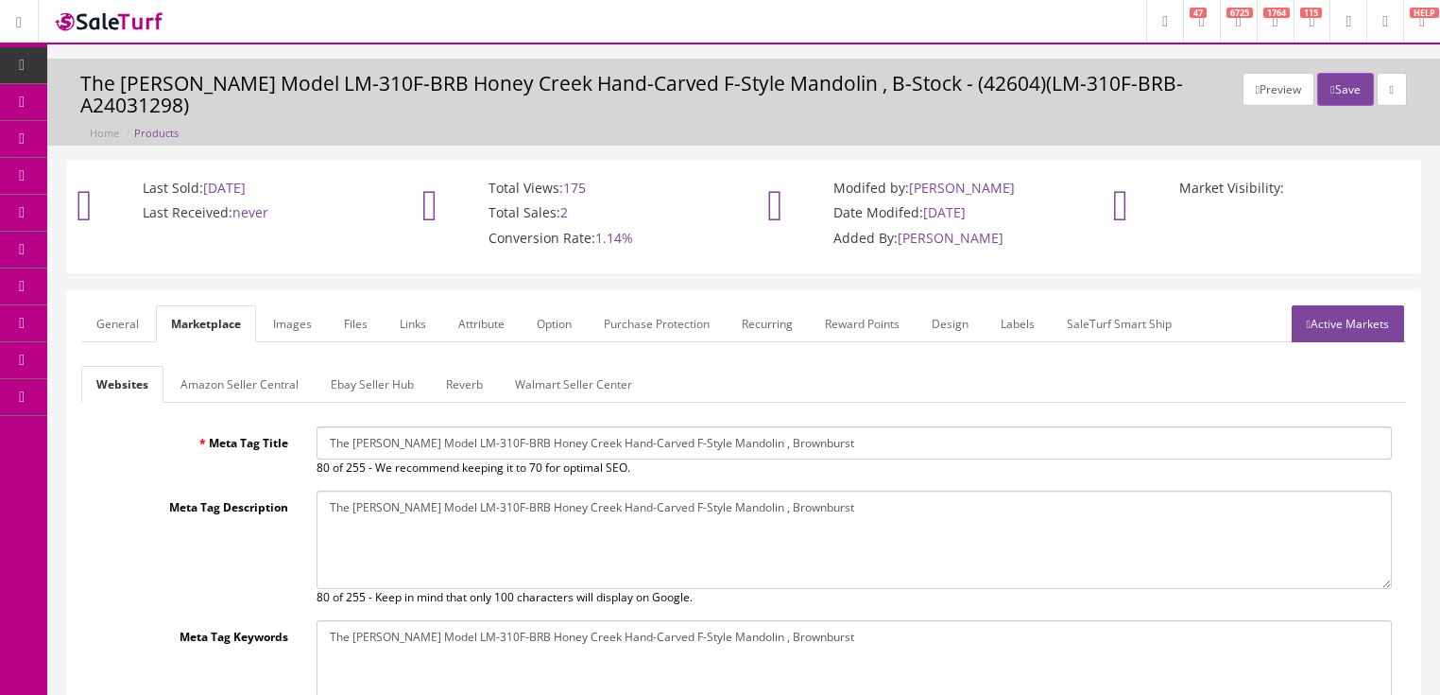
click at [238, 366] on link "Amazon Seller Central" at bounding box center [239, 384] width 148 height 37
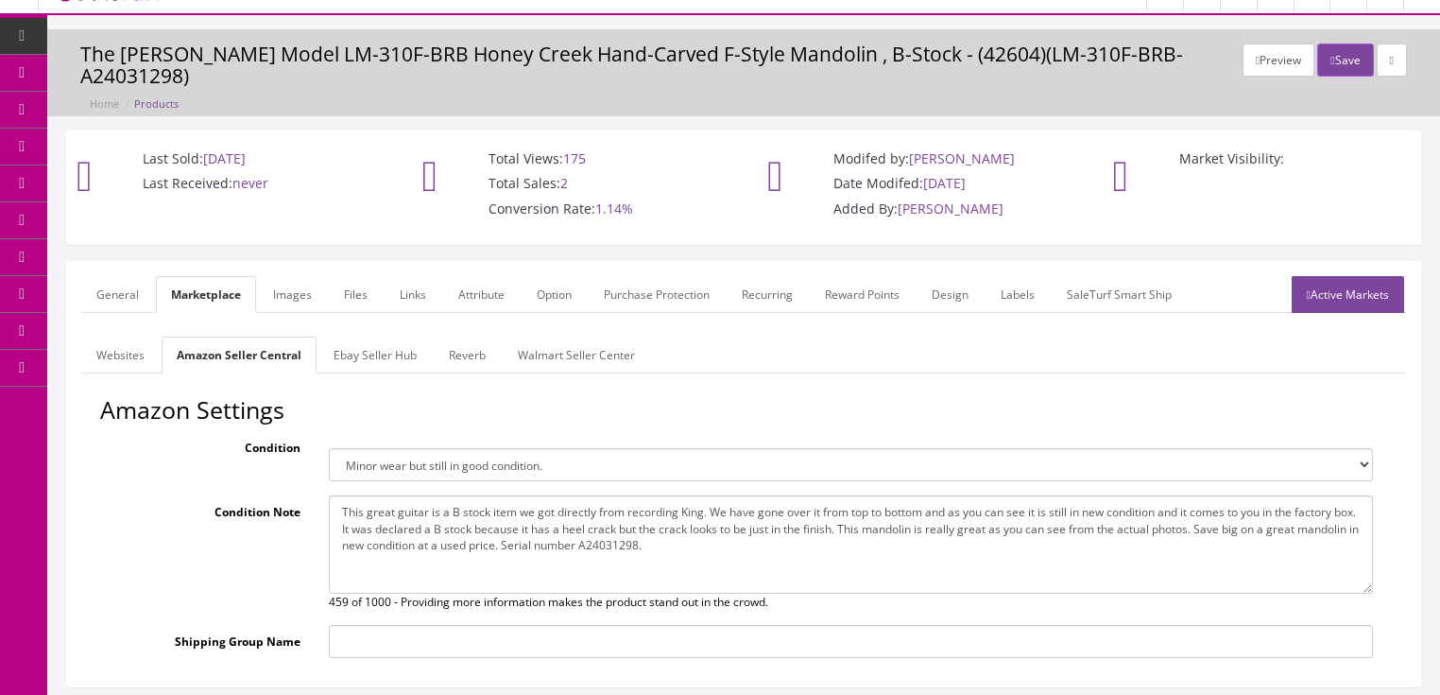
scroll to position [146, 0]
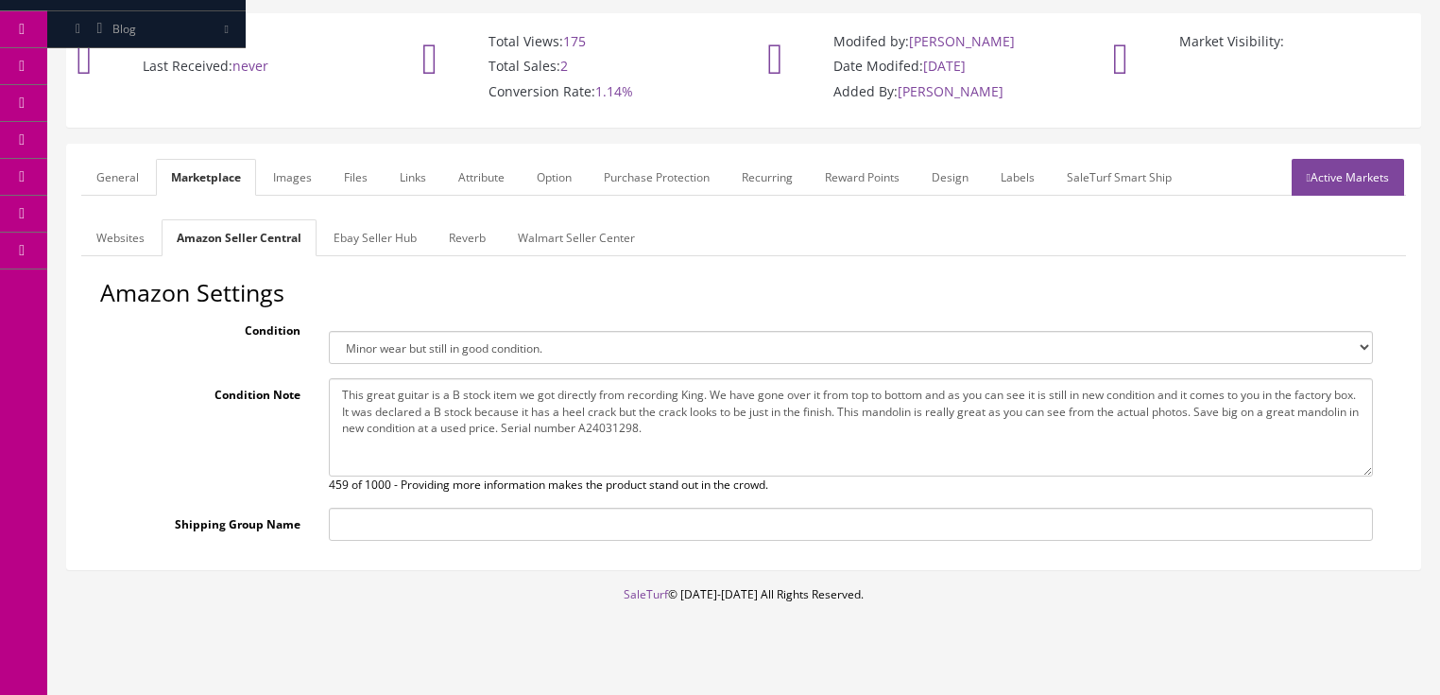
drag, startPoint x: 334, startPoint y: 365, endPoint x: 858, endPoint y: 417, distance: 526.1
click at [858, 417] on textarea "This great guitar is a B stock item we got directly from recording King. We hav…" at bounding box center [851, 427] width 1044 height 98
paste textarea "51183"
type textarea "This great guitar is a B stock item we got directly from recording King. We hav…"
click at [363, 219] on link "Ebay Seller Hub" at bounding box center [374, 237] width 113 height 37
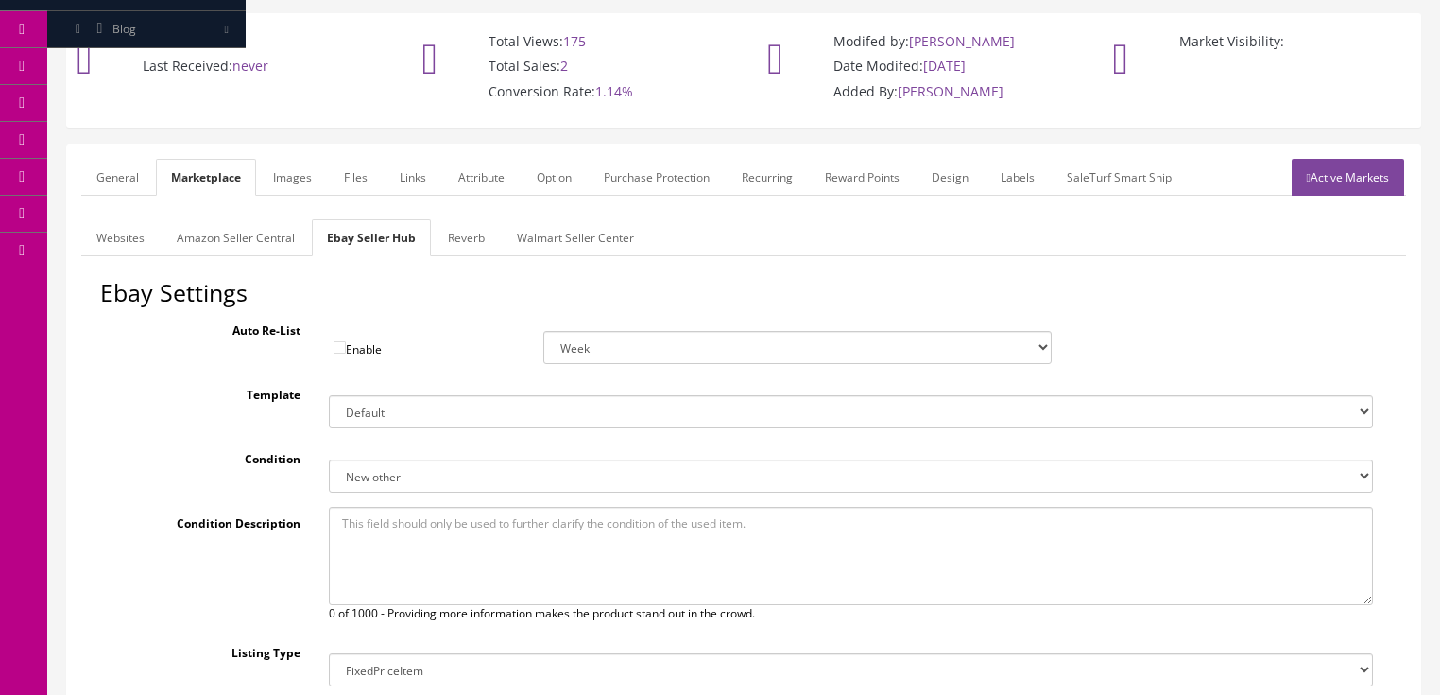
drag, startPoint x: 461, startPoint y: 218, endPoint x: 493, endPoint y: 224, distance: 32.6
click at [461, 219] on link "Reverb" at bounding box center [466, 237] width 67 height 37
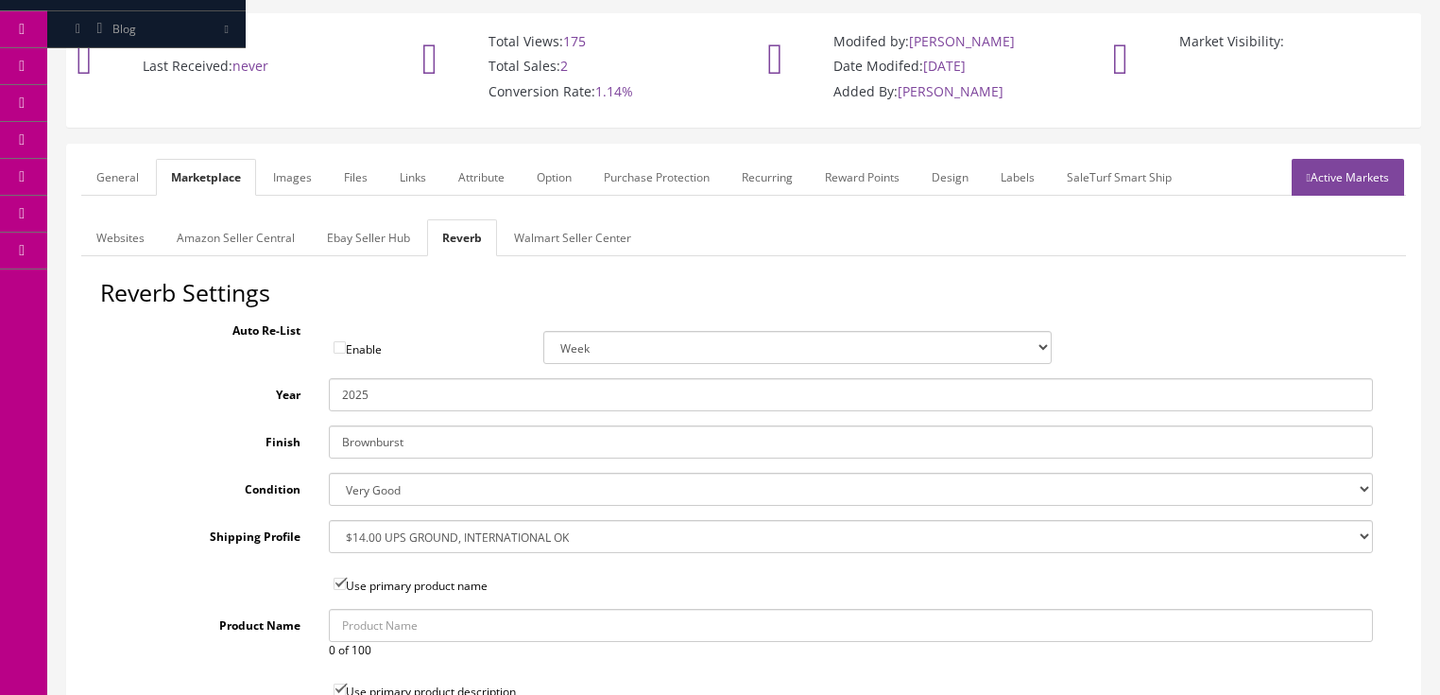
click at [1313, 159] on link "Active Markets" at bounding box center [1348, 177] width 112 height 37
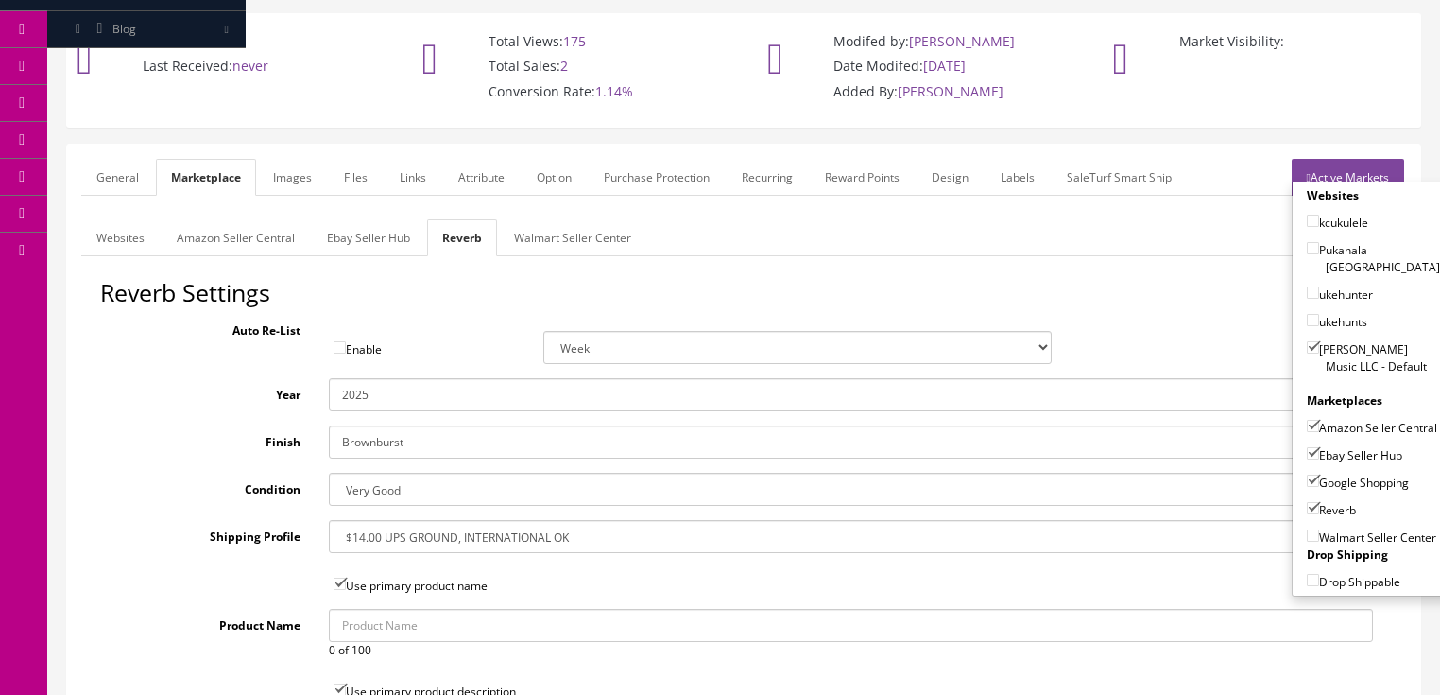
click at [1330, 159] on link "Active Markets" at bounding box center [1348, 177] width 112 height 37
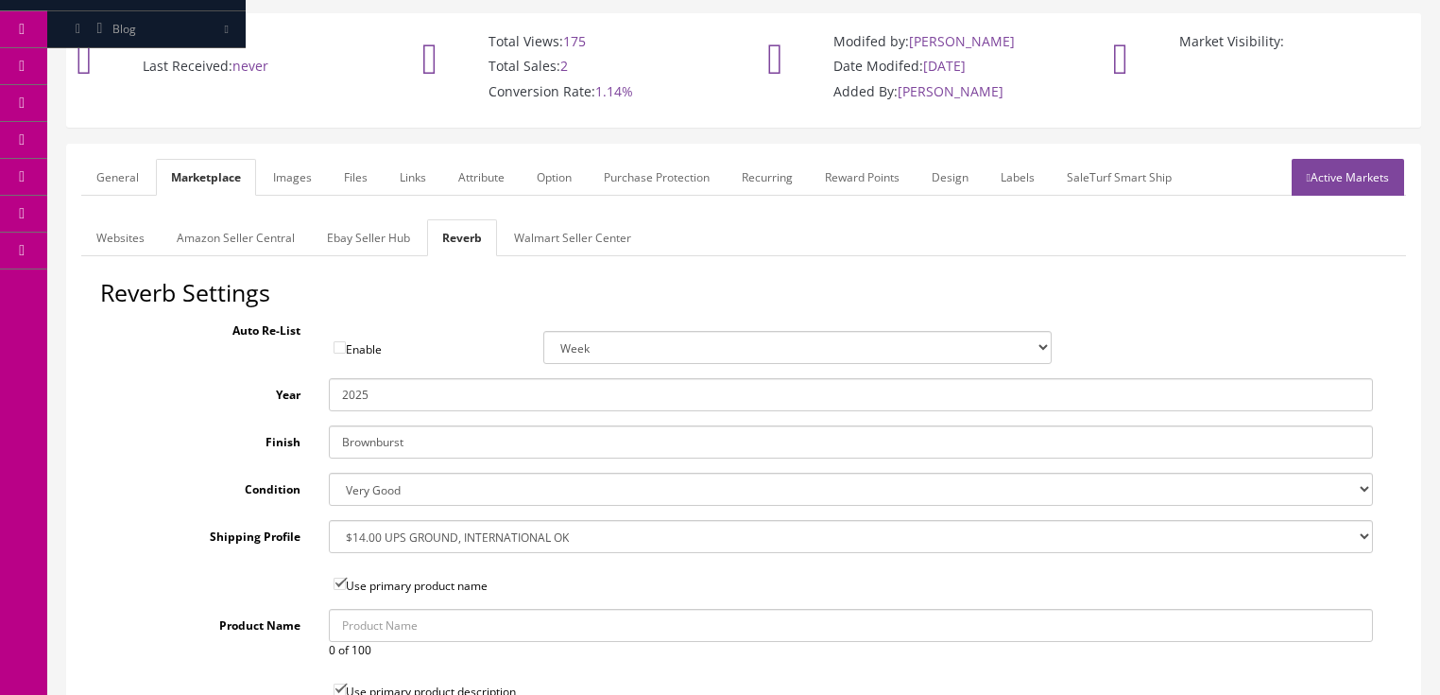
click at [299, 159] on link "Images" at bounding box center [292, 177] width 69 height 37
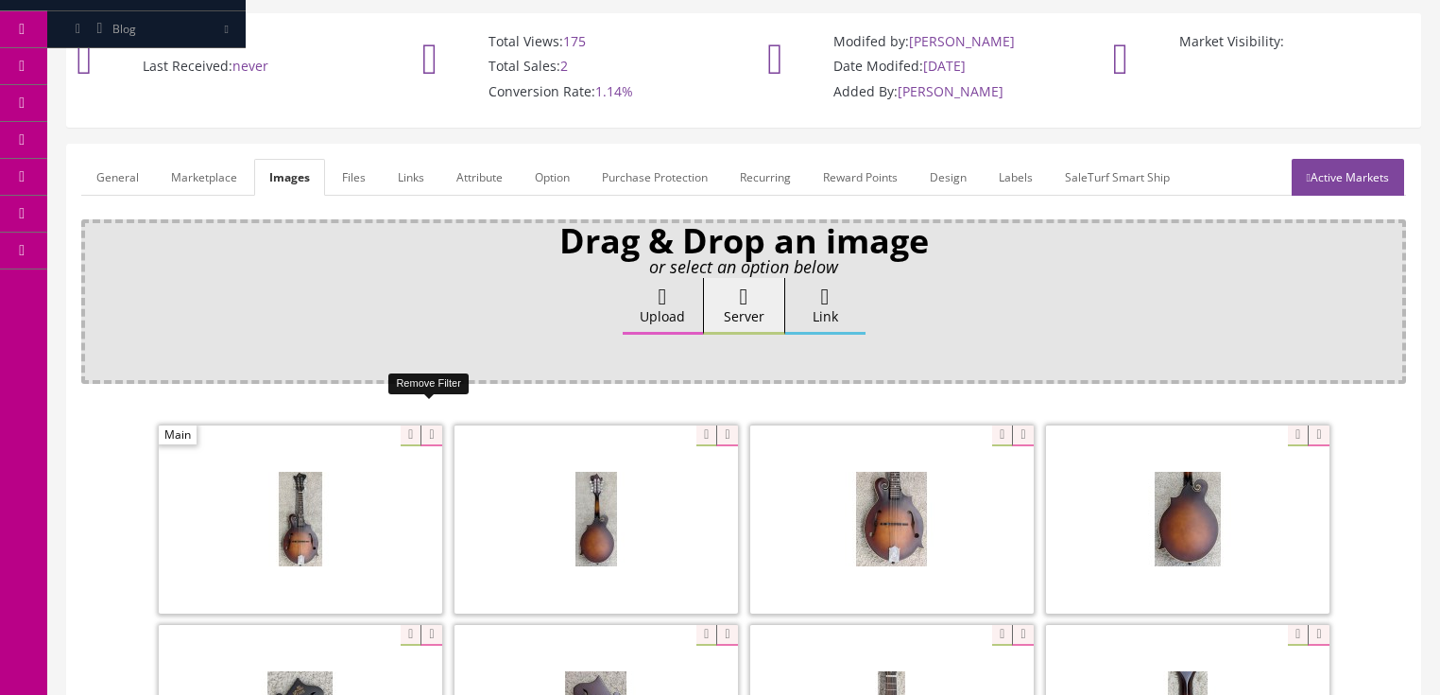
click at [433, 425] on icon at bounding box center [430, 435] width 21 height 21
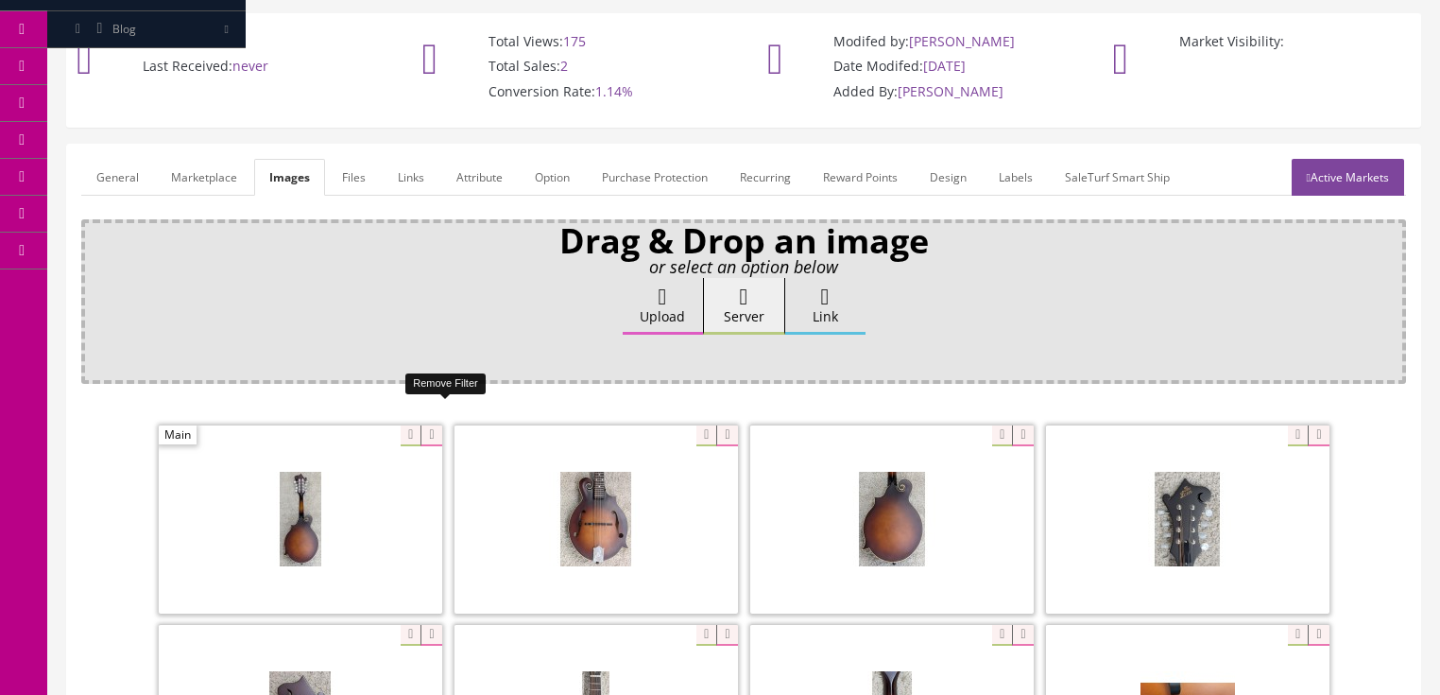
click at [433, 425] on icon at bounding box center [430, 435] width 21 height 21
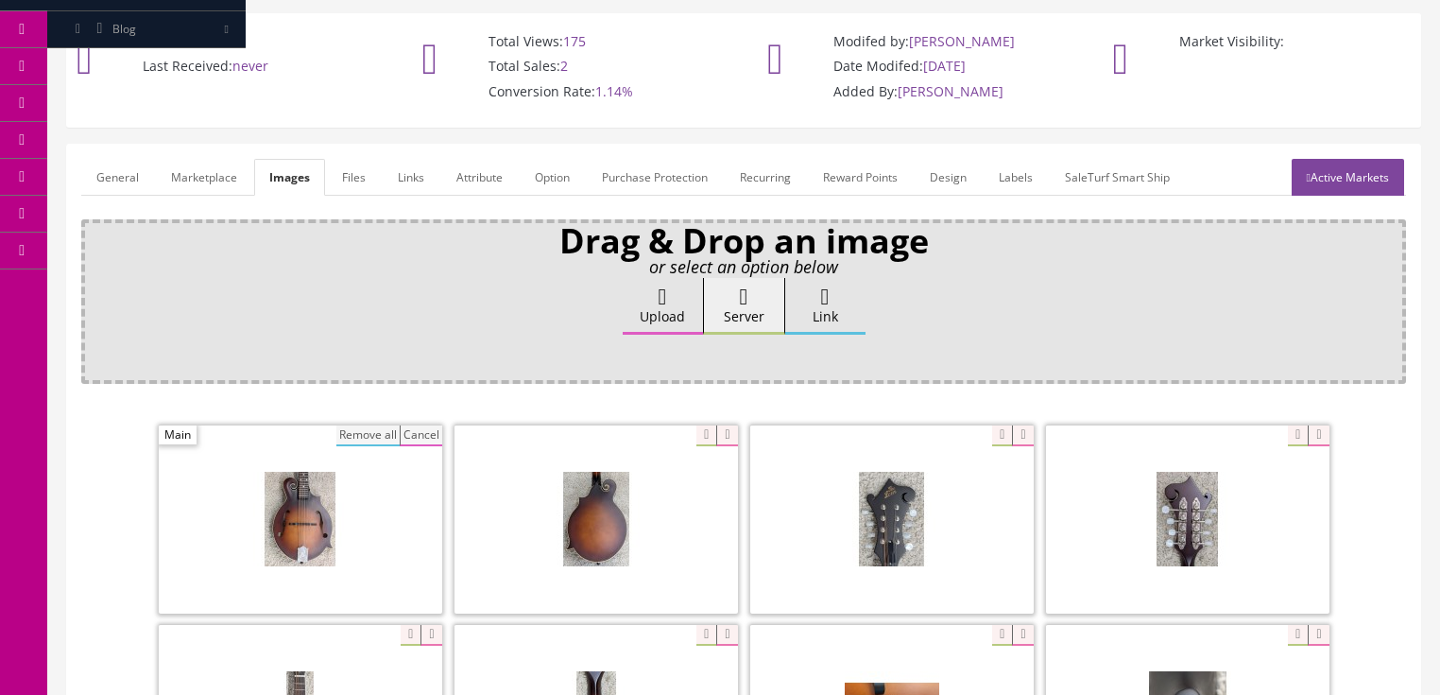
click at [346, 425] on button "Remove all" at bounding box center [367, 435] width 63 height 21
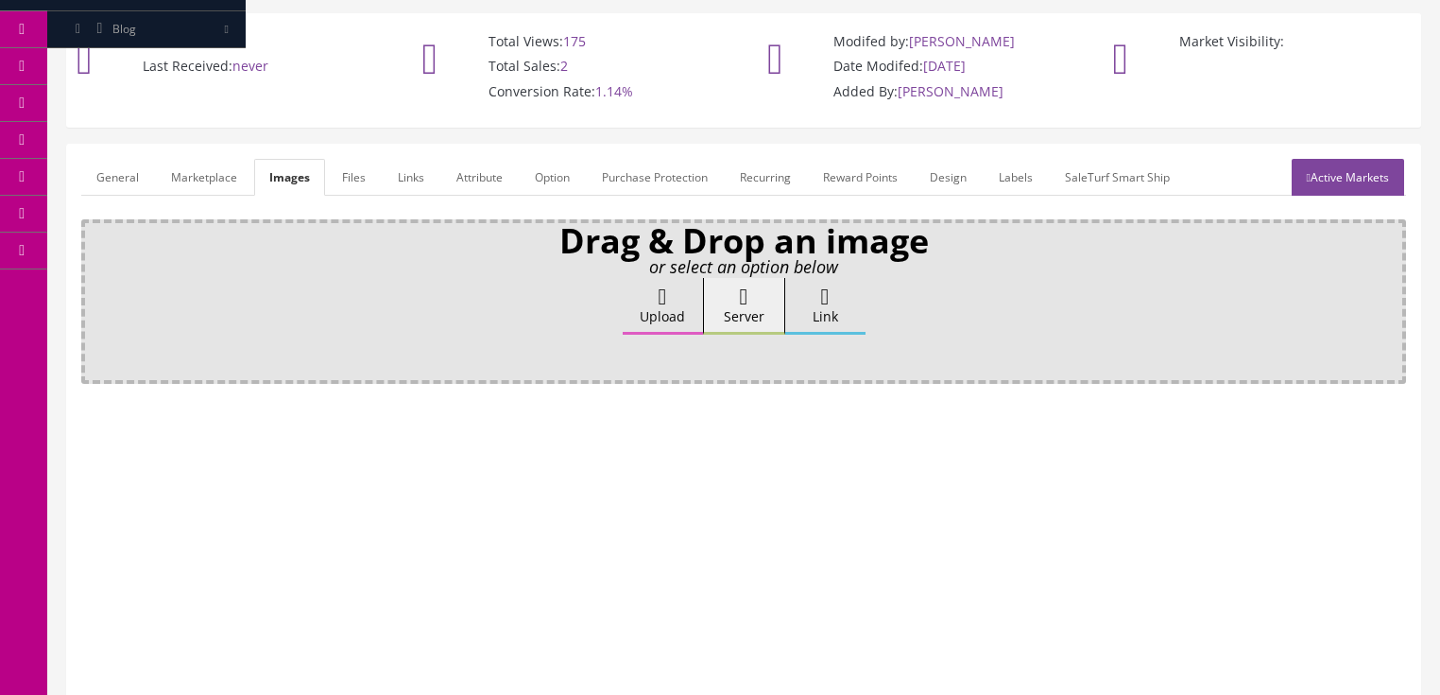
click at [667, 285] on icon at bounding box center [663, 296] width 9 height 23
click at [94, 280] on input "Upload" at bounding box center [94, 287] width 0 height 19
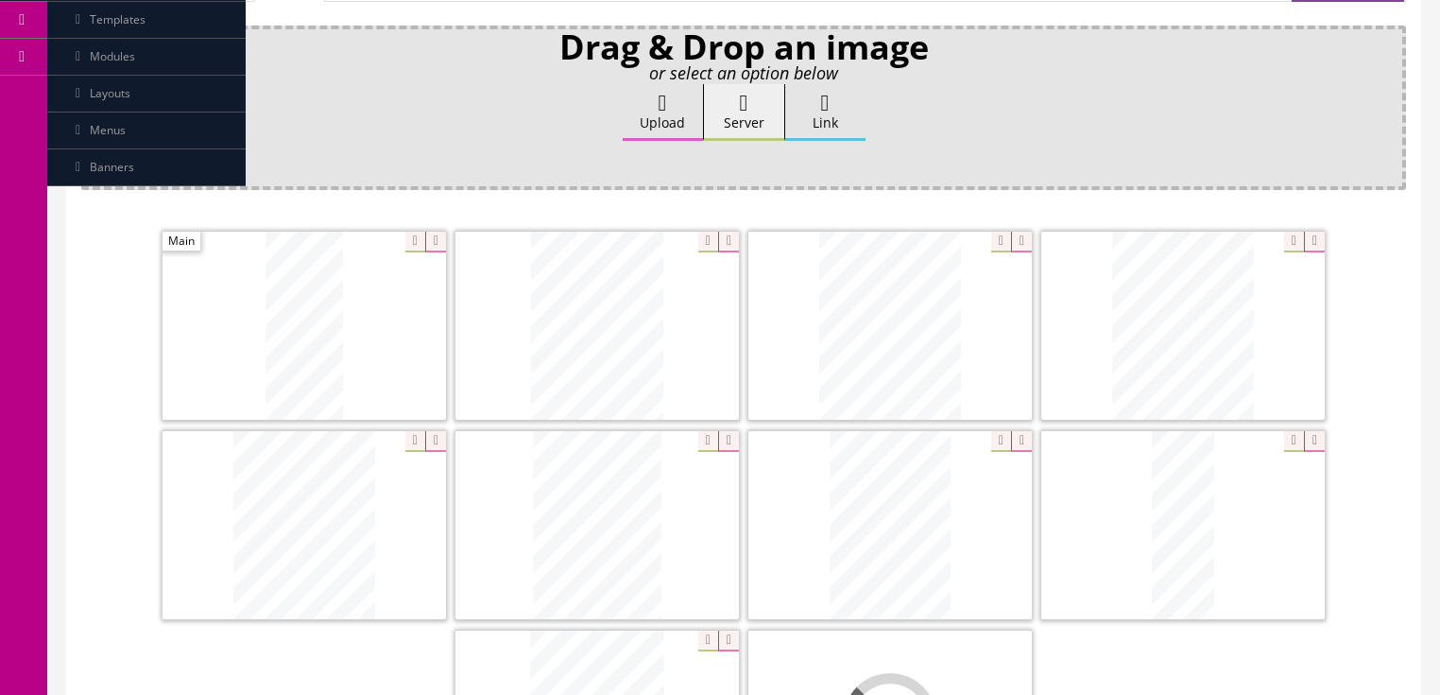
scroll to position [449, 0]
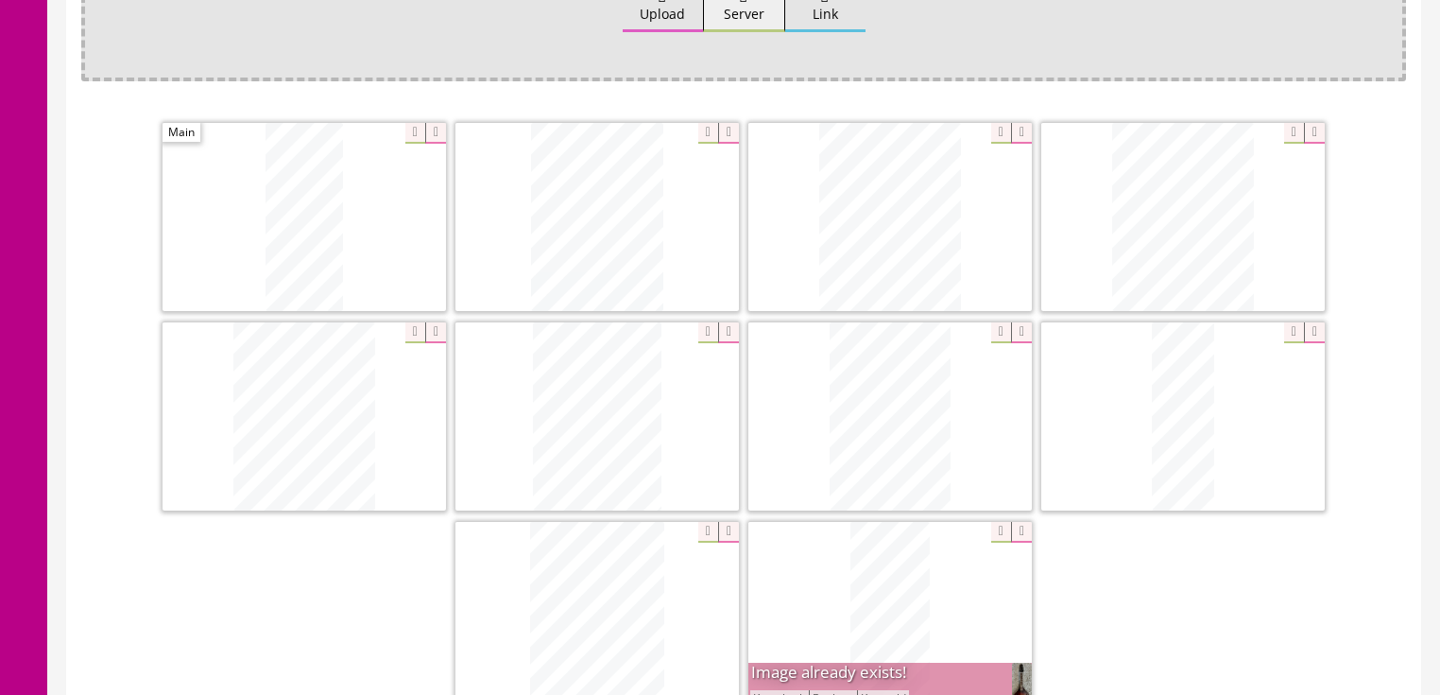
click at [801, 690] on button "Keep both" at bounding box center [779, 699] width 59 height 18
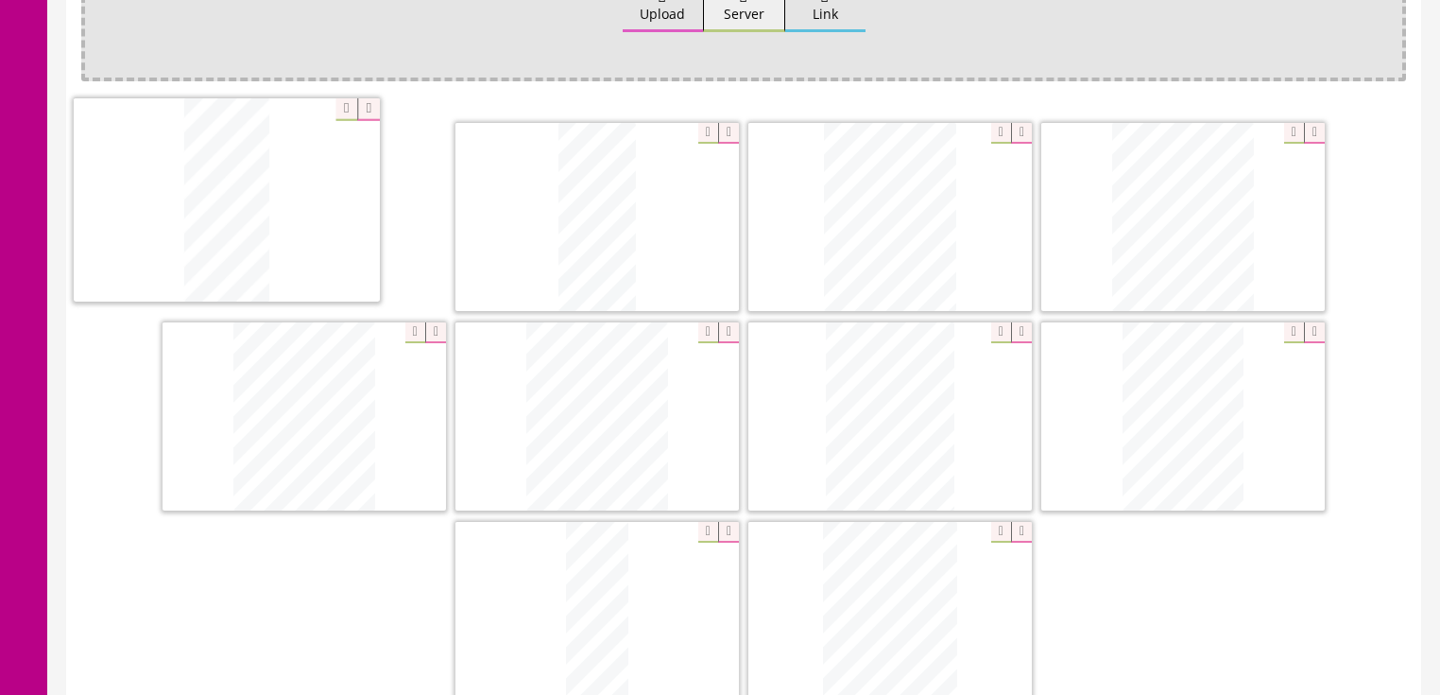
drag, startPoint x: 858, startPoint y: 610, endPoint x: 226, endPoint y: 217, distance: 744.4
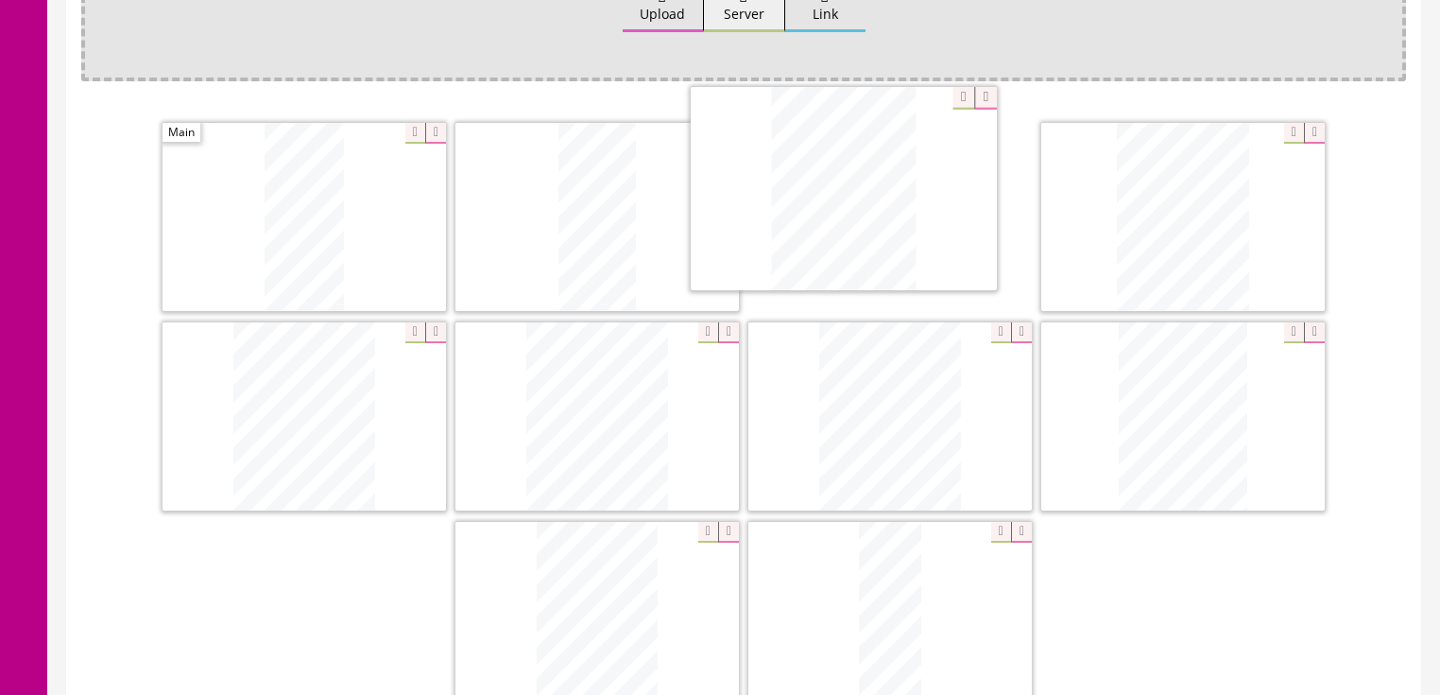
drag, startPoint x: 854, startPoint y: 559, endPoint x: 998, endPoint y: 222, distance: 366.6
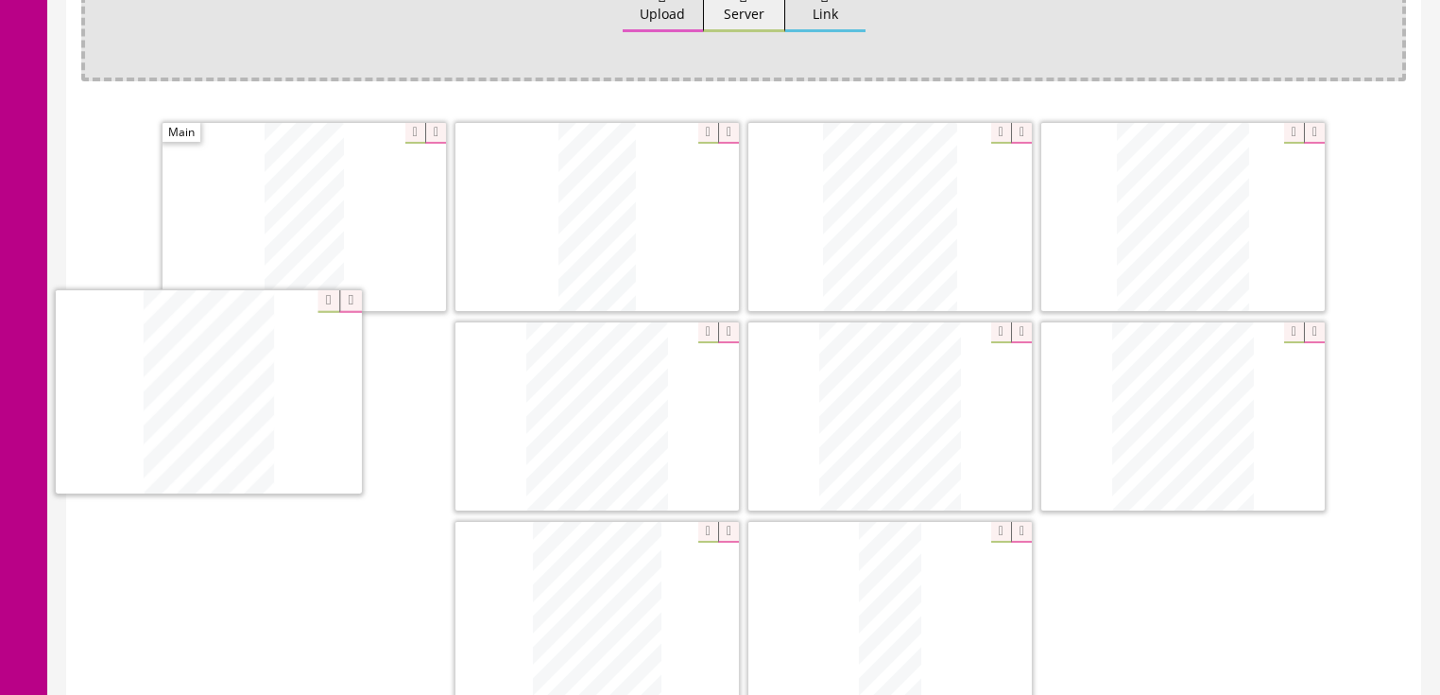
drag, startPoint x: 587, startPoint y: 593, endPoint x: 218, endPoint y: 389, distance: 421.3
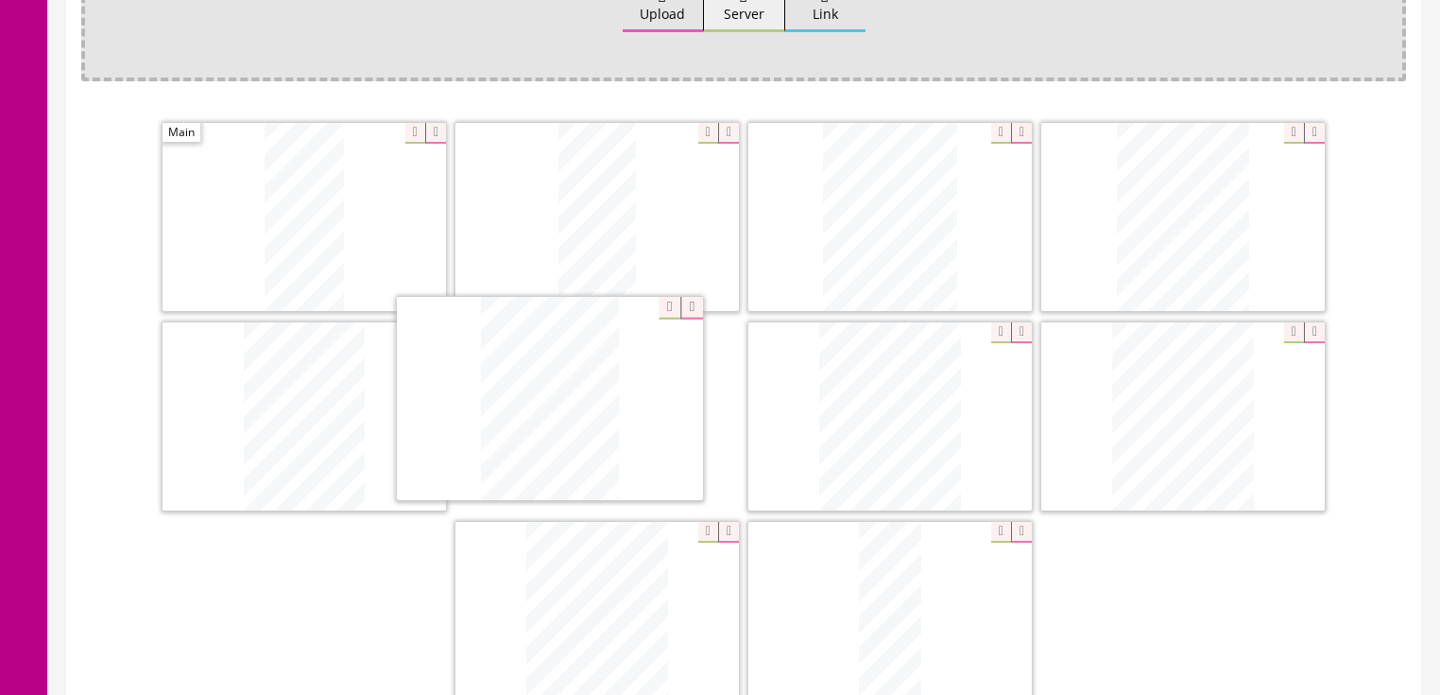
drag, startPoint x: 592, startPoint y: 609, endPoint x: 703, endPoint y: 513, distance: 146.8
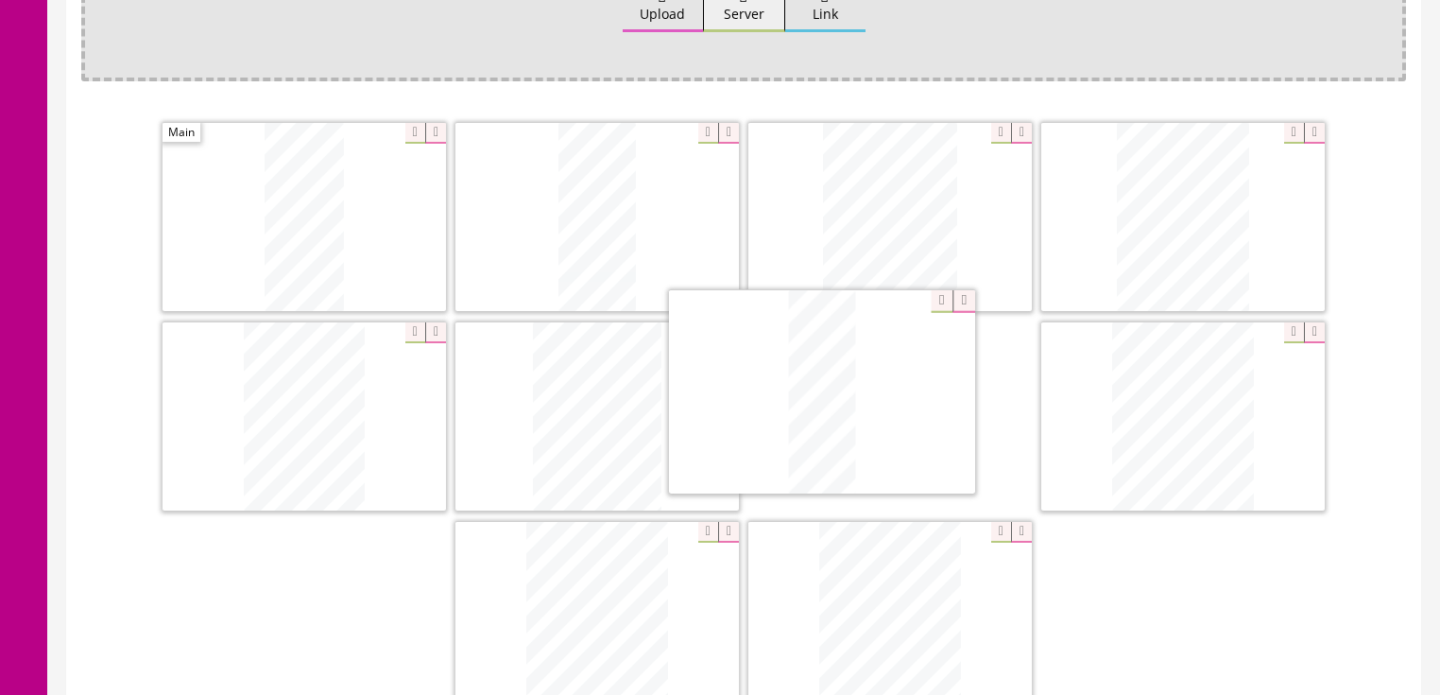
drag, startPoint x: 862, startPoint y: 610, endPoint x: 782, endPoint y: 403, distance: 221.6
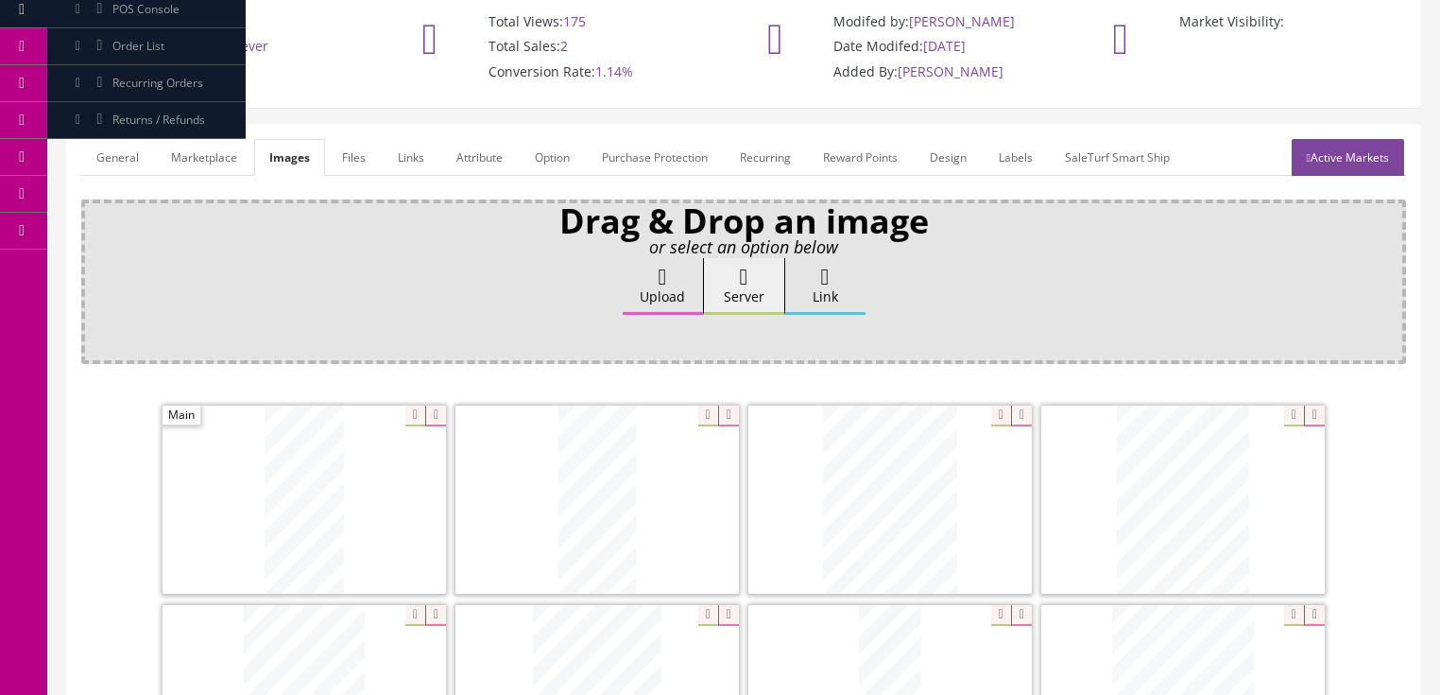
scroll to position [71, 0]
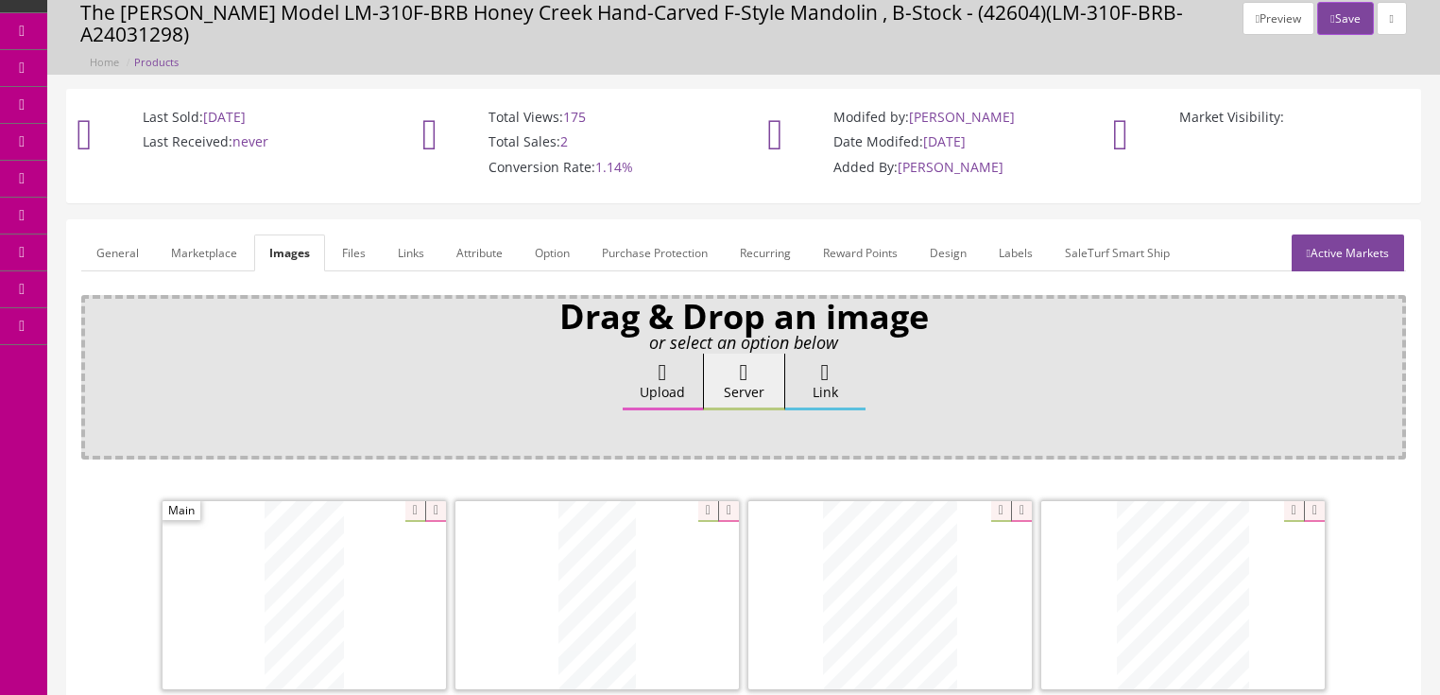
click at [110, 234] on link "General" at bounding box center [117, 252] width 73 height 37
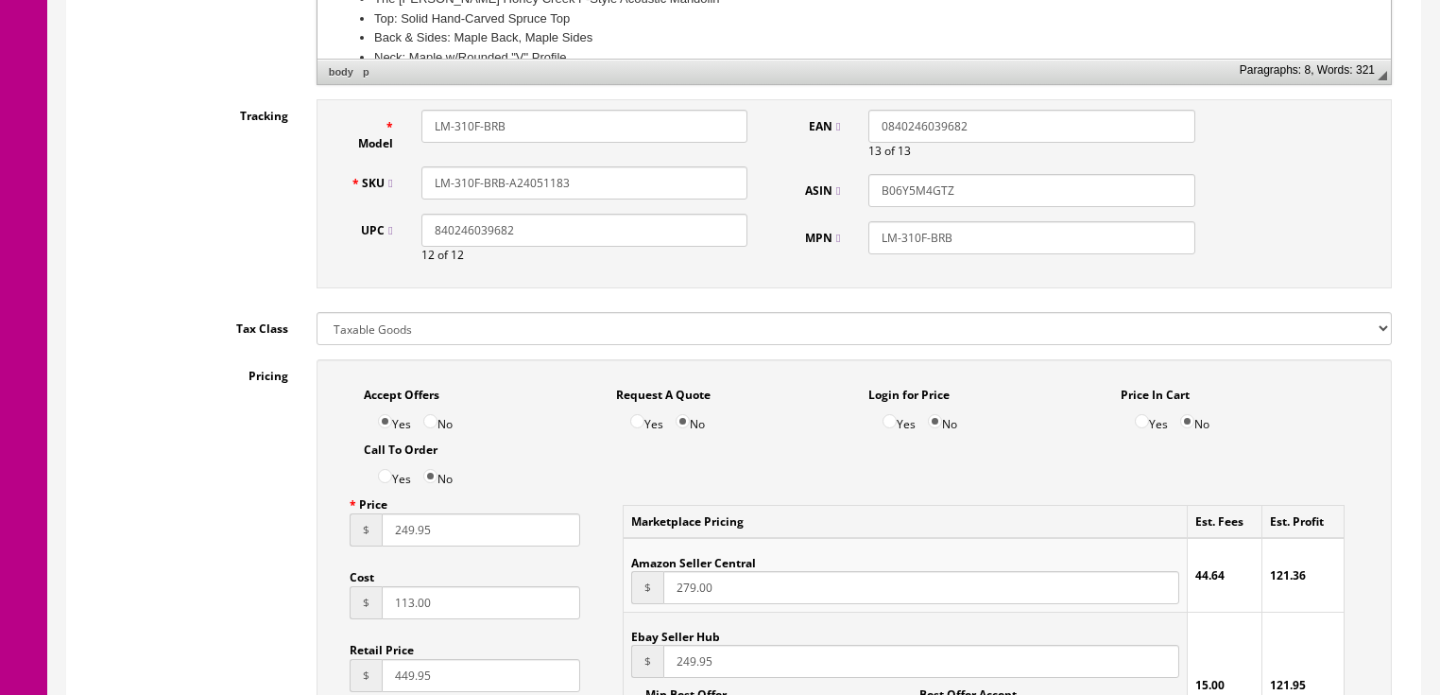
scroll to position [827, 0]
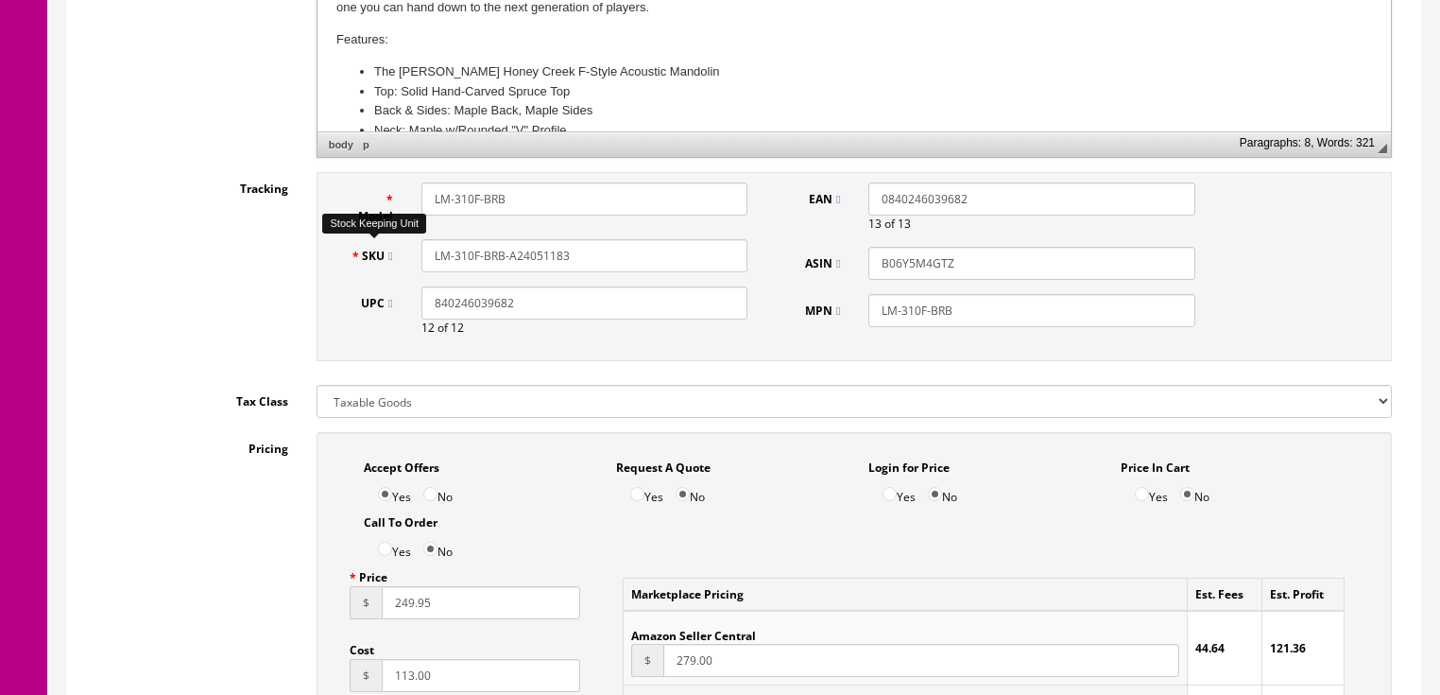
drag, startPoint x: 578, startPoint y: 223, endPoint x: 456, endPoint y: 230, distance: 122.1
click at [384, 243] on div "SKU LM-310F-BRB-A24051183" at bounding box center [549, 255] width 426 height 33
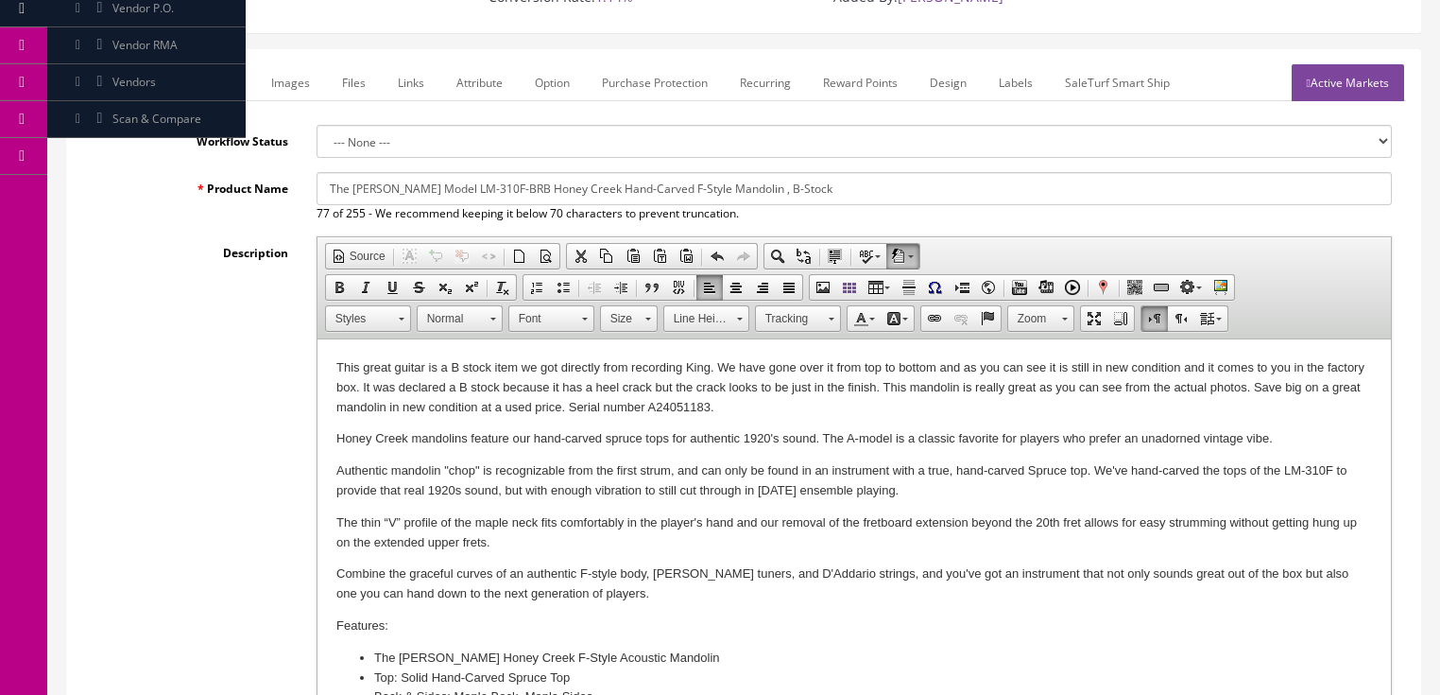
scroll to position [146, 0]
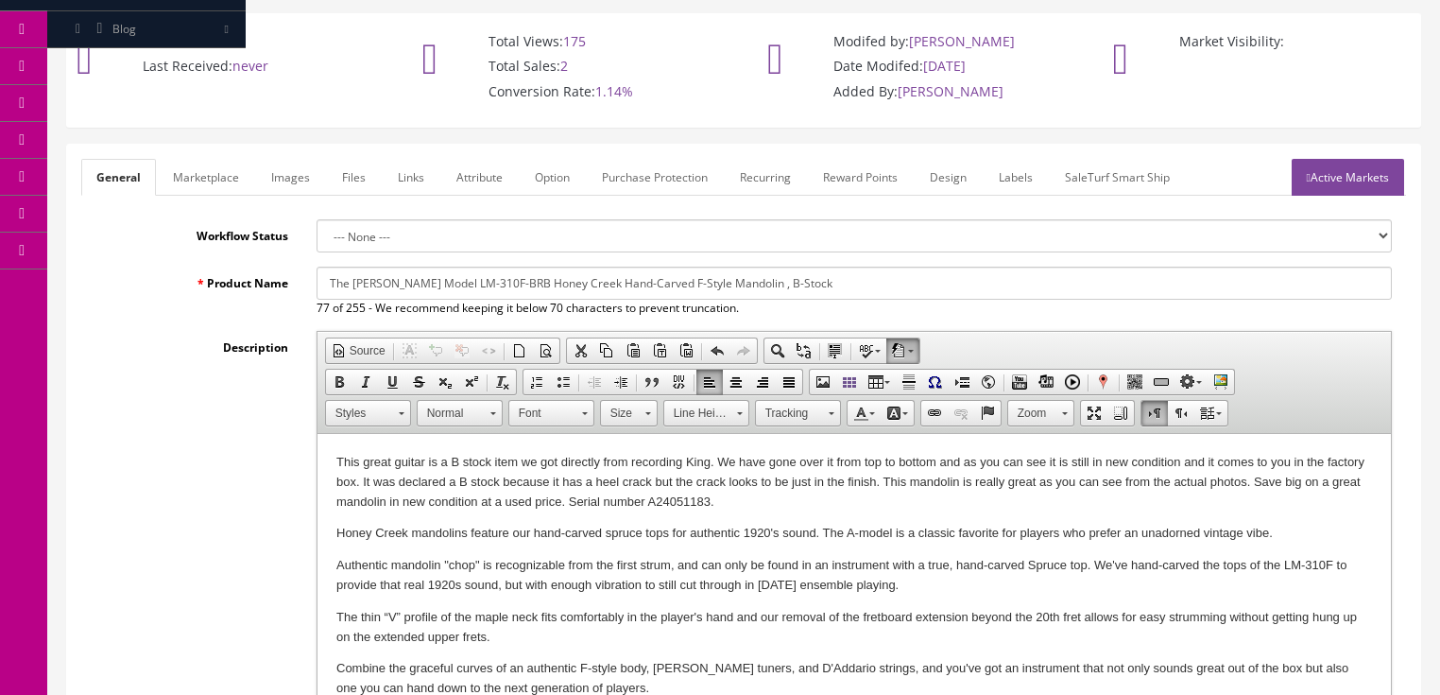
click at [1340, 159] on link "Active Markets" at bounding box center [1348, 177] width 112 height 37
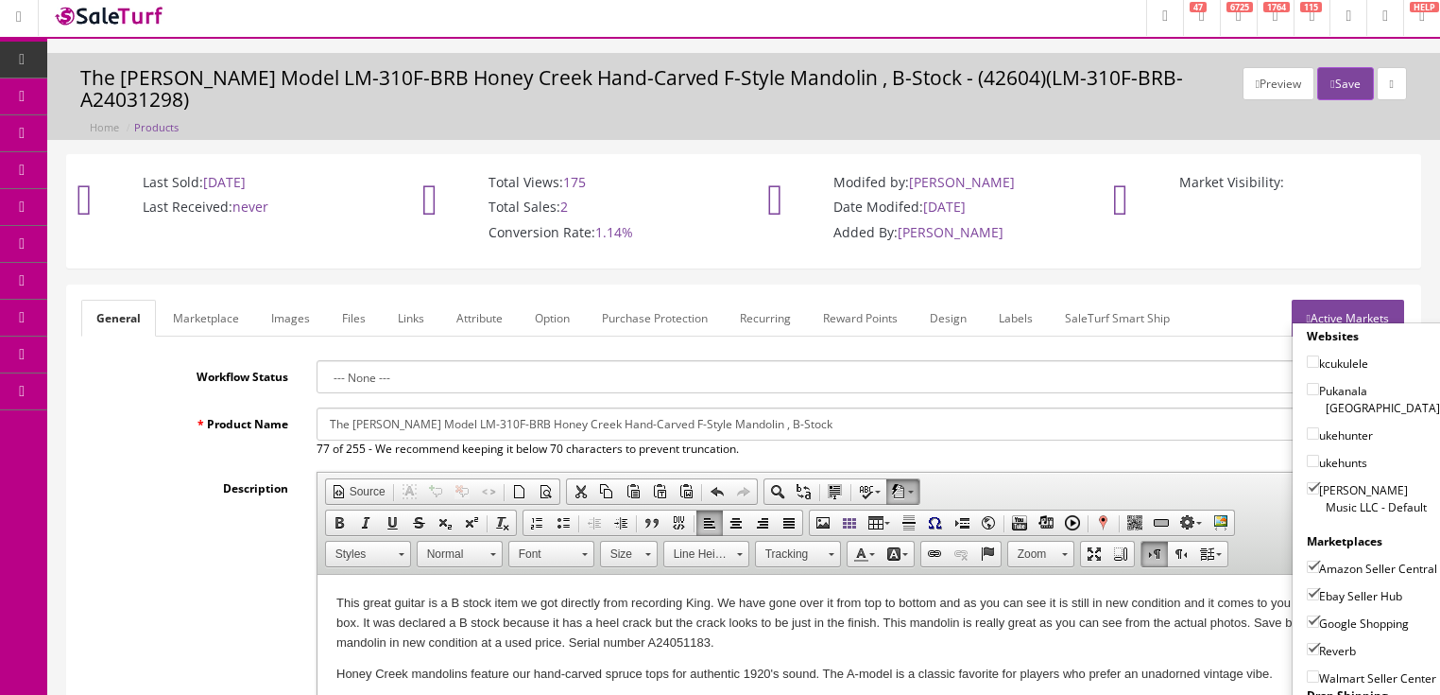
scroll to position [0, 0]
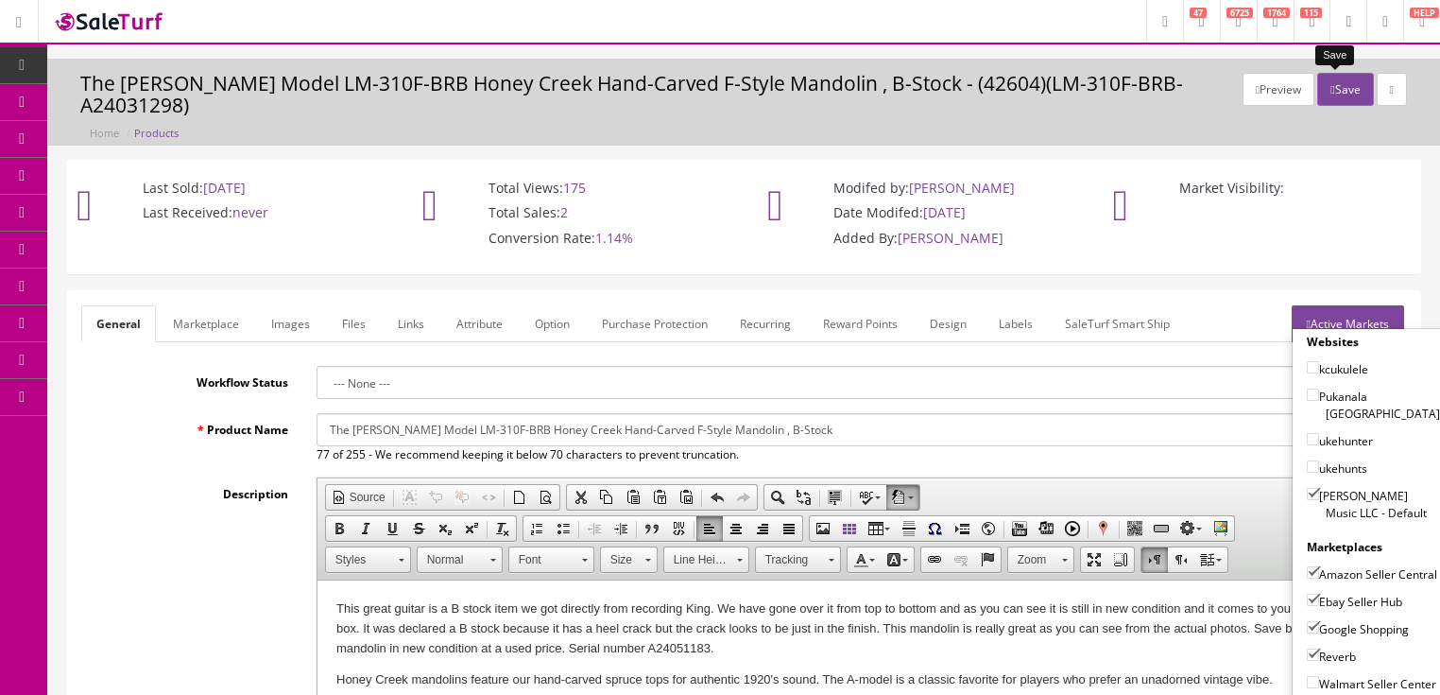
click at [1335, 91] on button "Save" at bounding box center [1345, 89] width 56 height 33
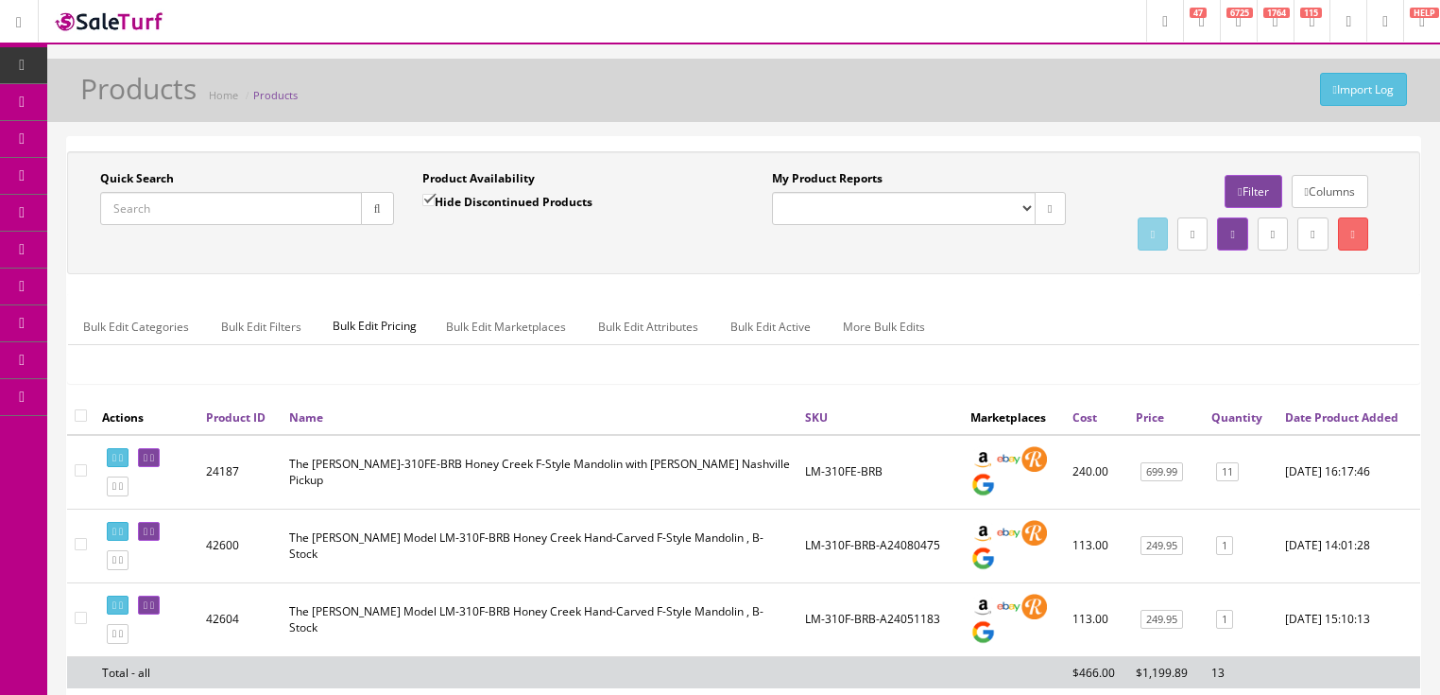
click at [227, 204] on input "Quick Search" at bounding box center [231, 208] width 262 height 33
paste input "LM-310F-BRB-A24051183"
click at [375, 207] on icon "button" at bounding box center [377, 208] width 7 height 11
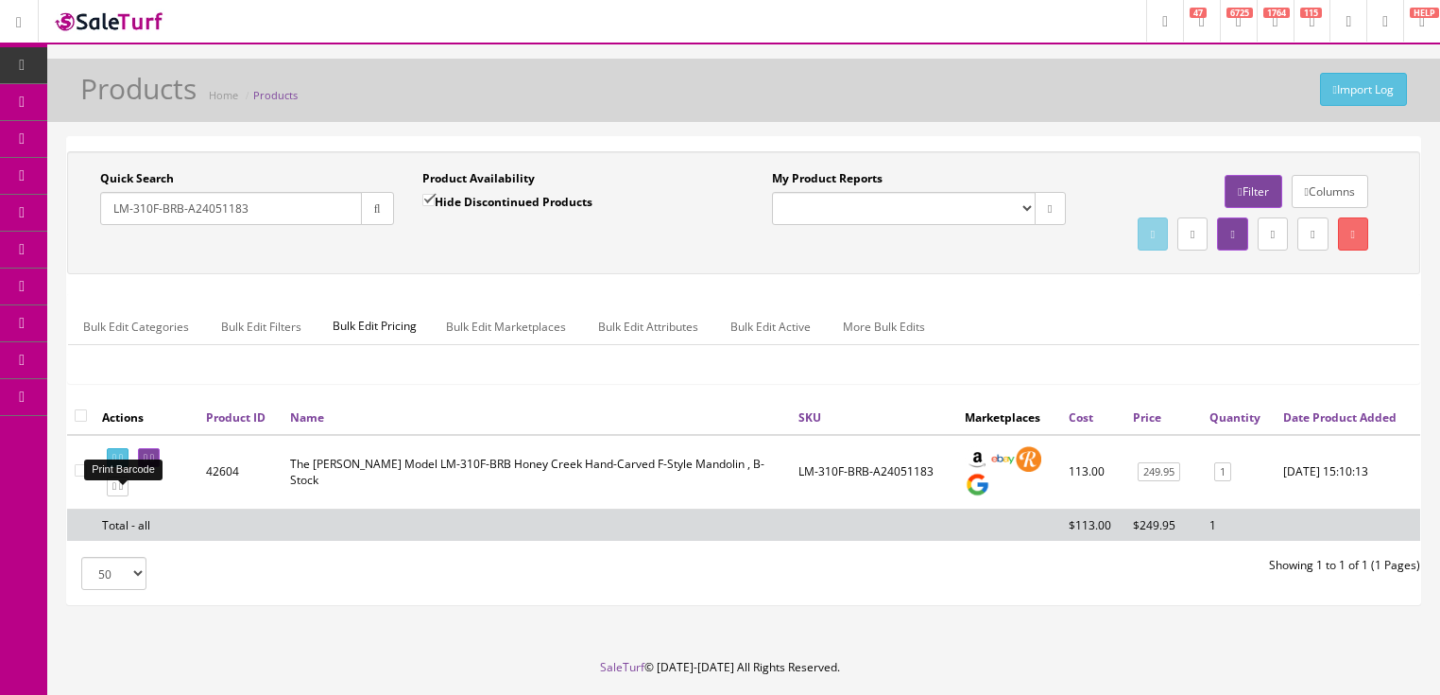
click at [123, 463] on icon at bounding box center [121, 458] width 4 height 10
drag, startPoint x: 272, startPoint y: 205, endPoint x: 98, endPoint y: 280, distance: 189.2
click at [98, 255] on div "Quick Search LM-310F-BRB-A24051183 Date From Product Availability Hide Disconti…" at bounding box center [744, 212] width 1344 height 85
type input "rps-jte-ts"
click at [427, 194] on input "Hide Discontinued Products" at bounding box center [428, 200] width 12 height 12
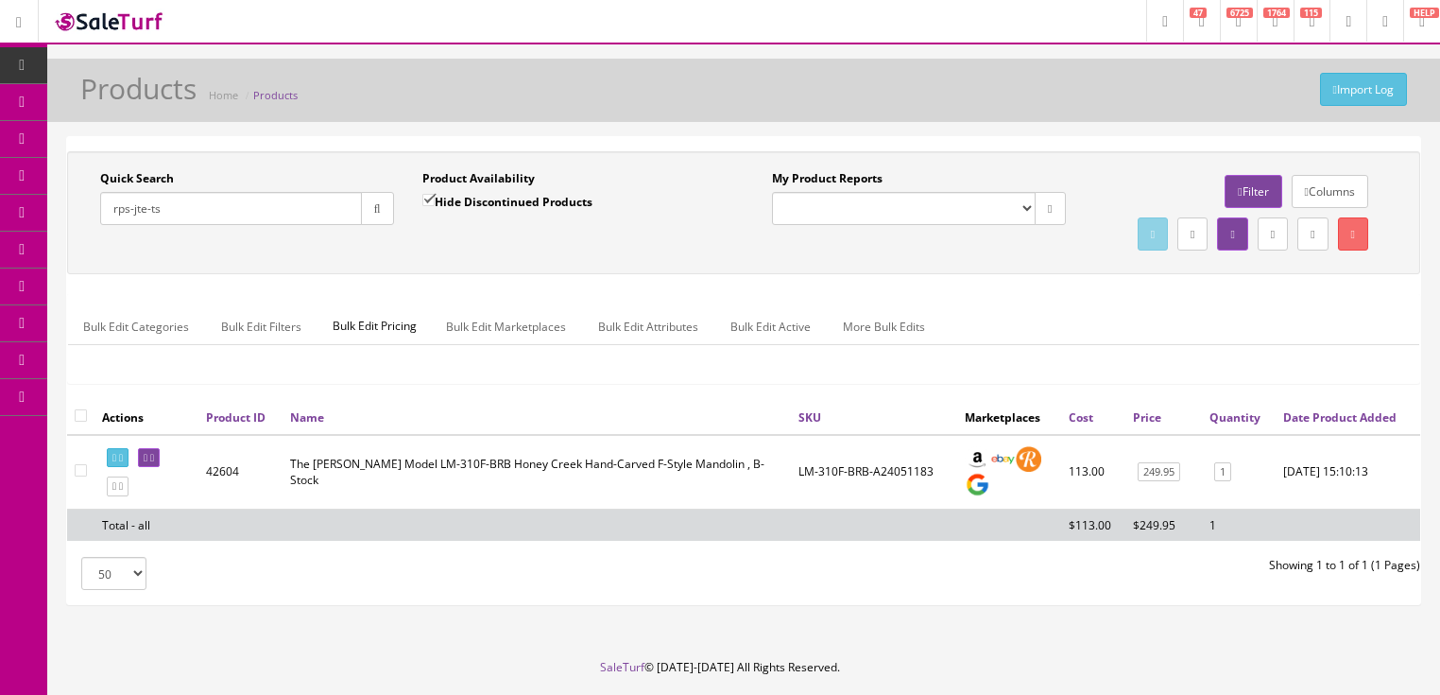
checkbox input "false"
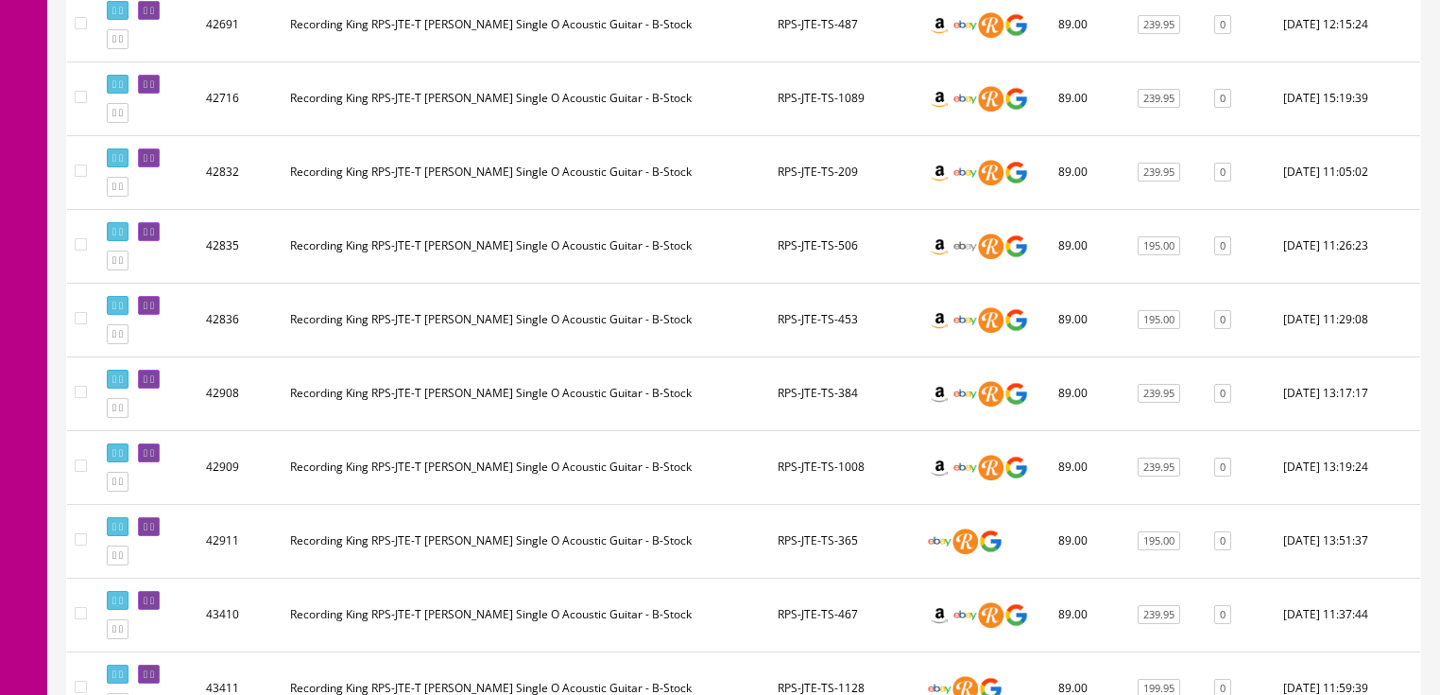
scroll to position [1436, 0]
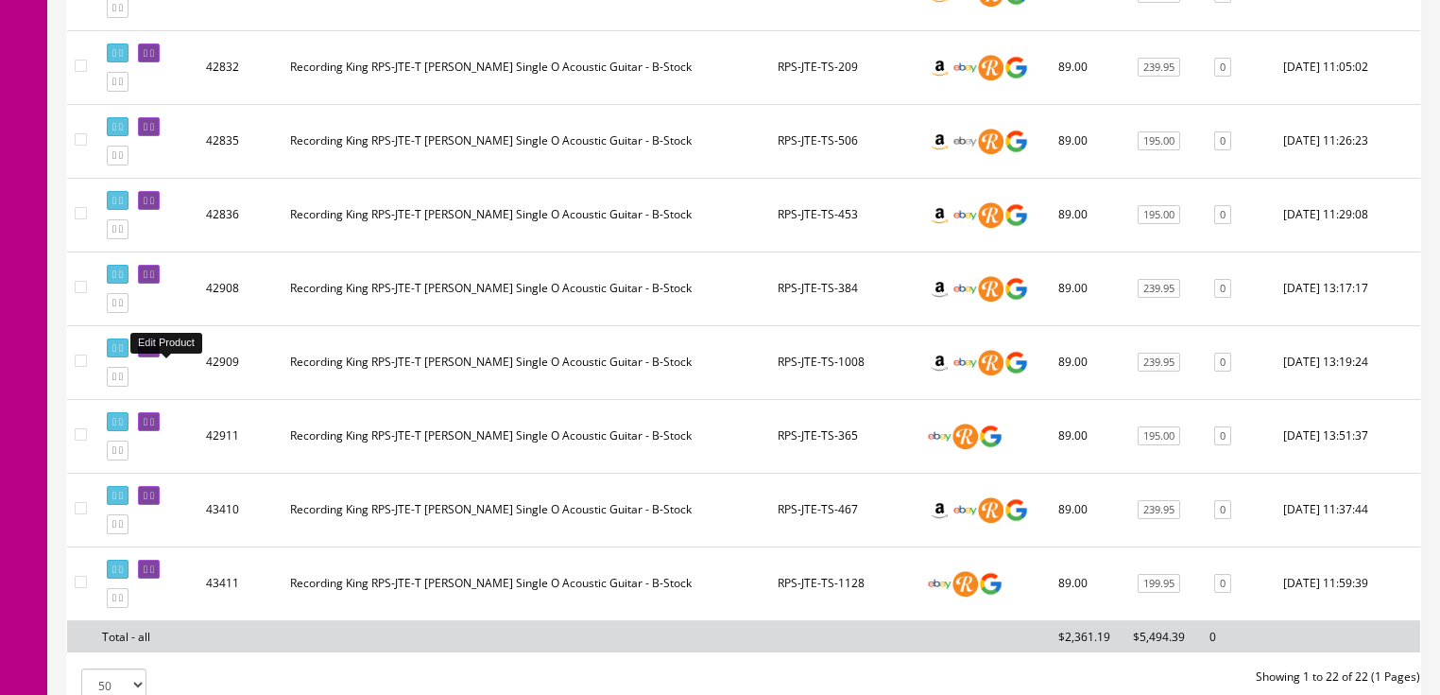
click at [147, 353] on icon at bounding box center [146, 348] width 4 height 10
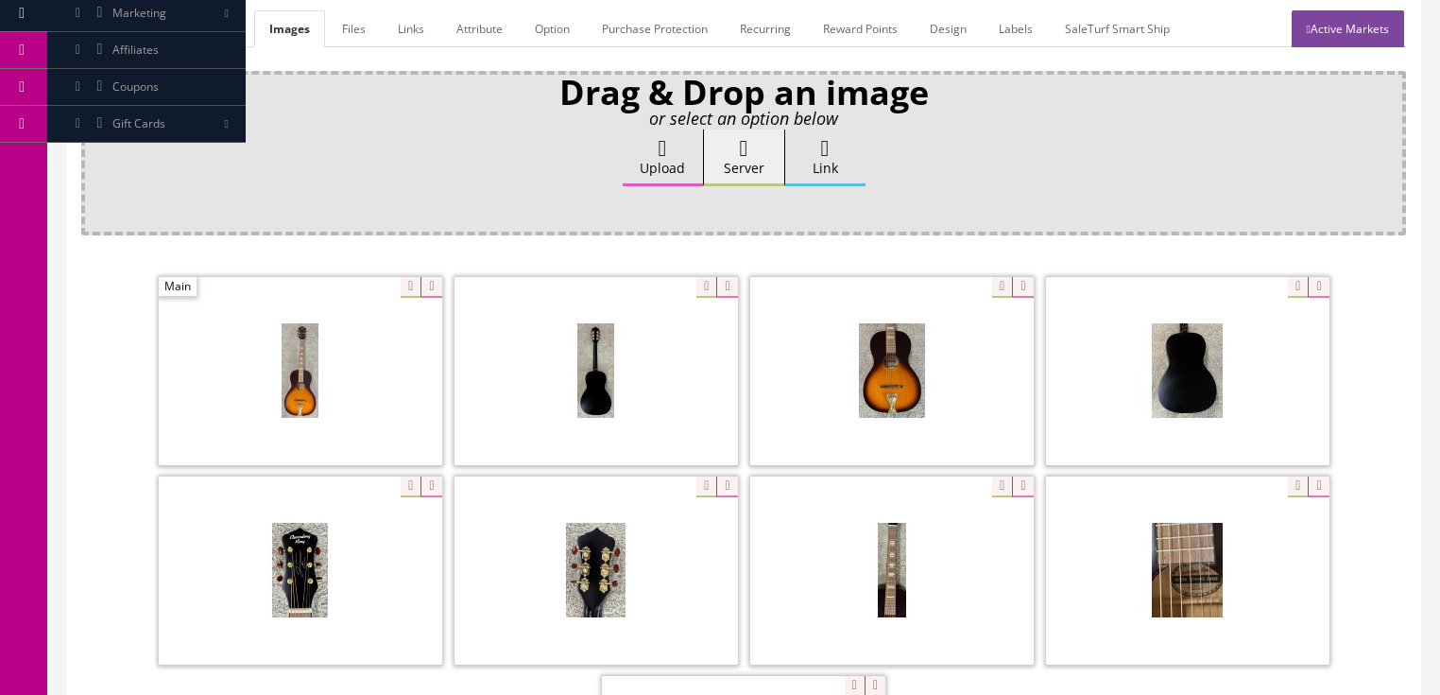
scroll to position [302, 0]
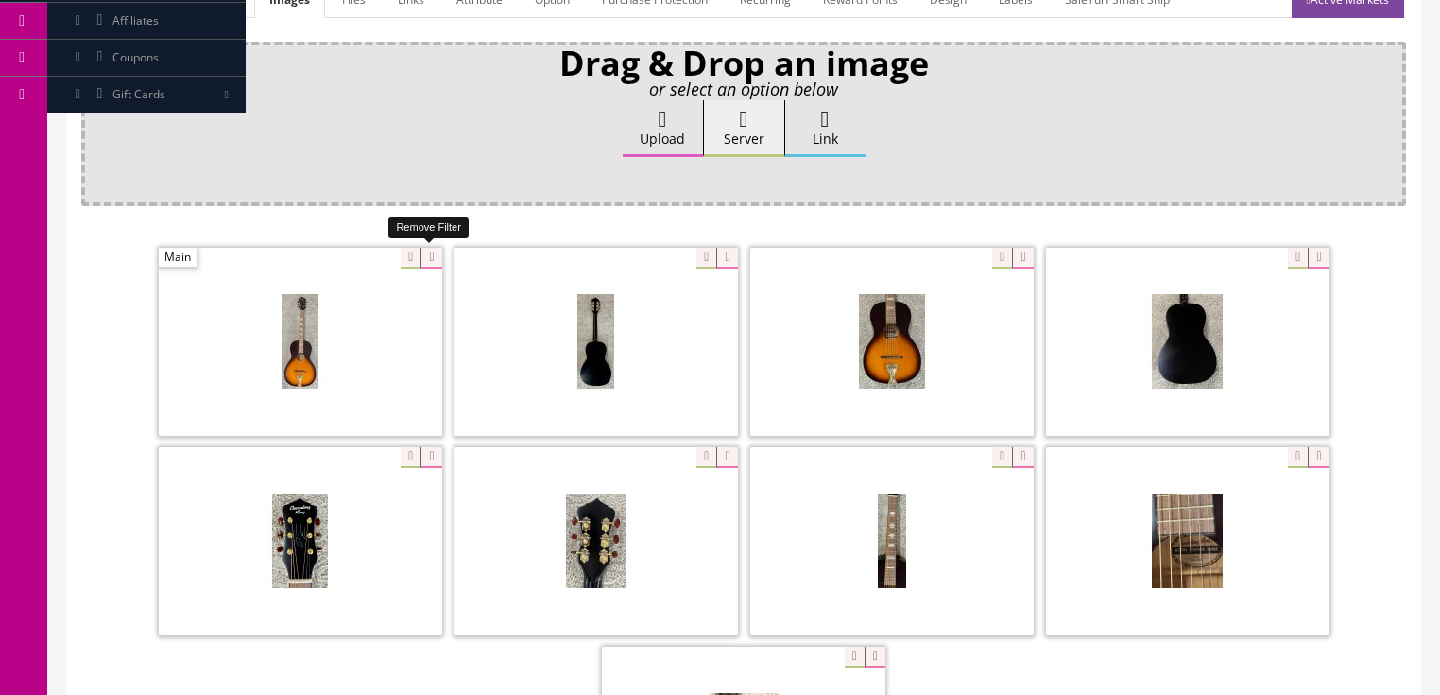
click at [431, 250] on icon at bounding box center [430, 258] width 21 height 21
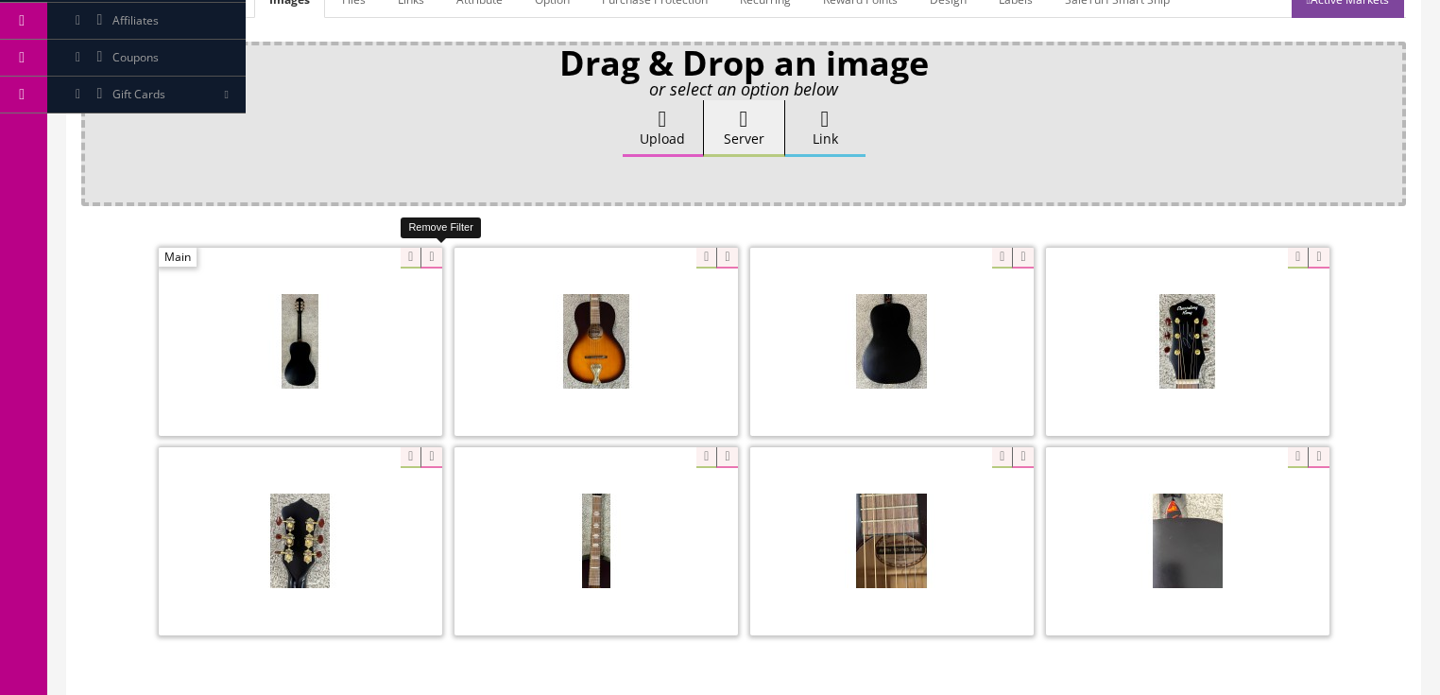
click at [431, 250] on icon at bounding box center [430, 258] width 21 height 21
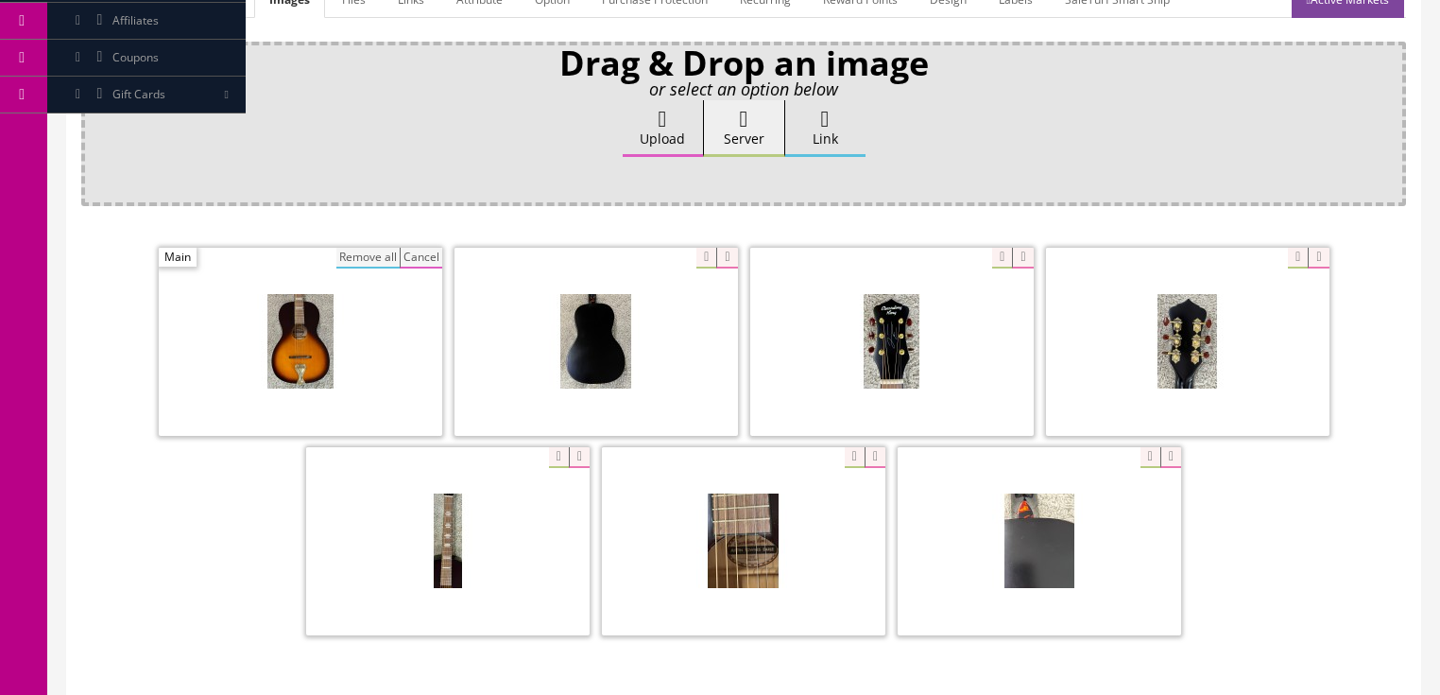
click at [381, 259] on button "Remove all" at bounding box center [367, 258] width 63 height 21
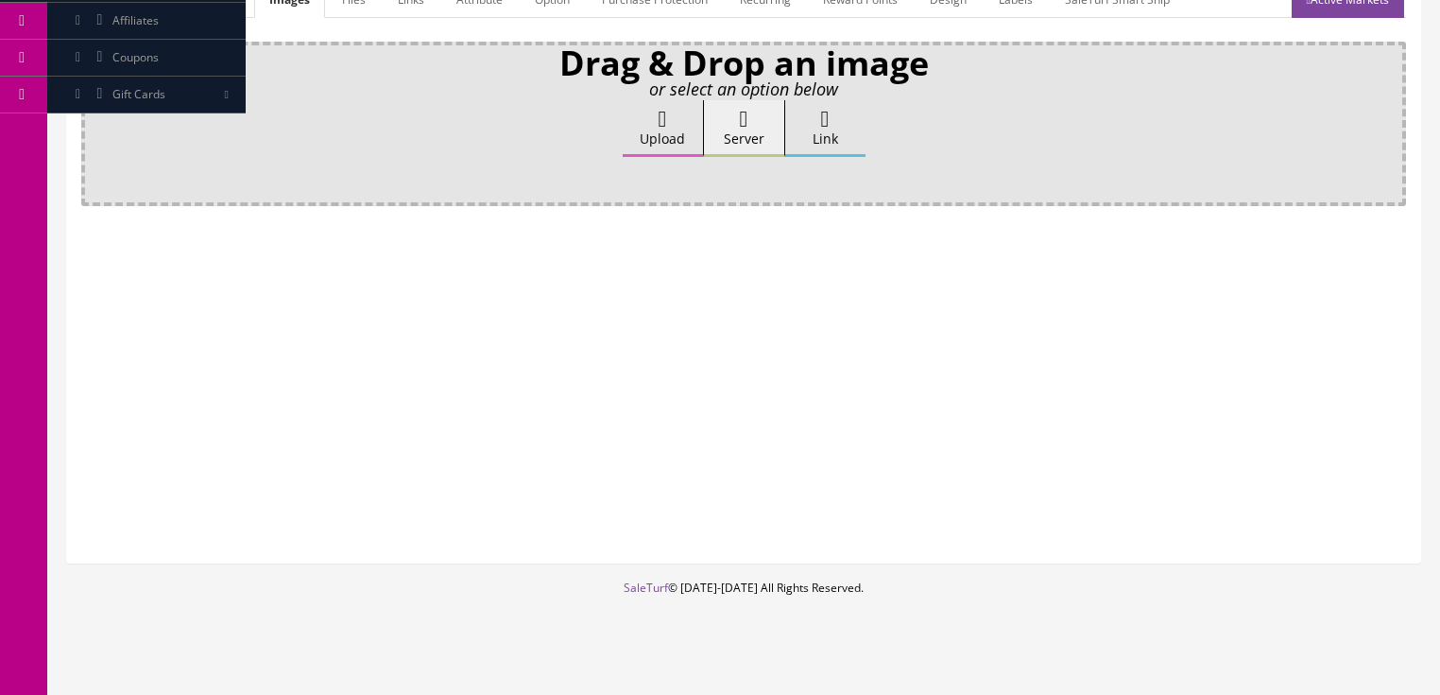
click at [643, 136] on label "Upload" at bounding box center [663, 128] width 80 height 57
click at [94, 119] on input "Upload" at bounding box center [94, 109] width 0 height 19
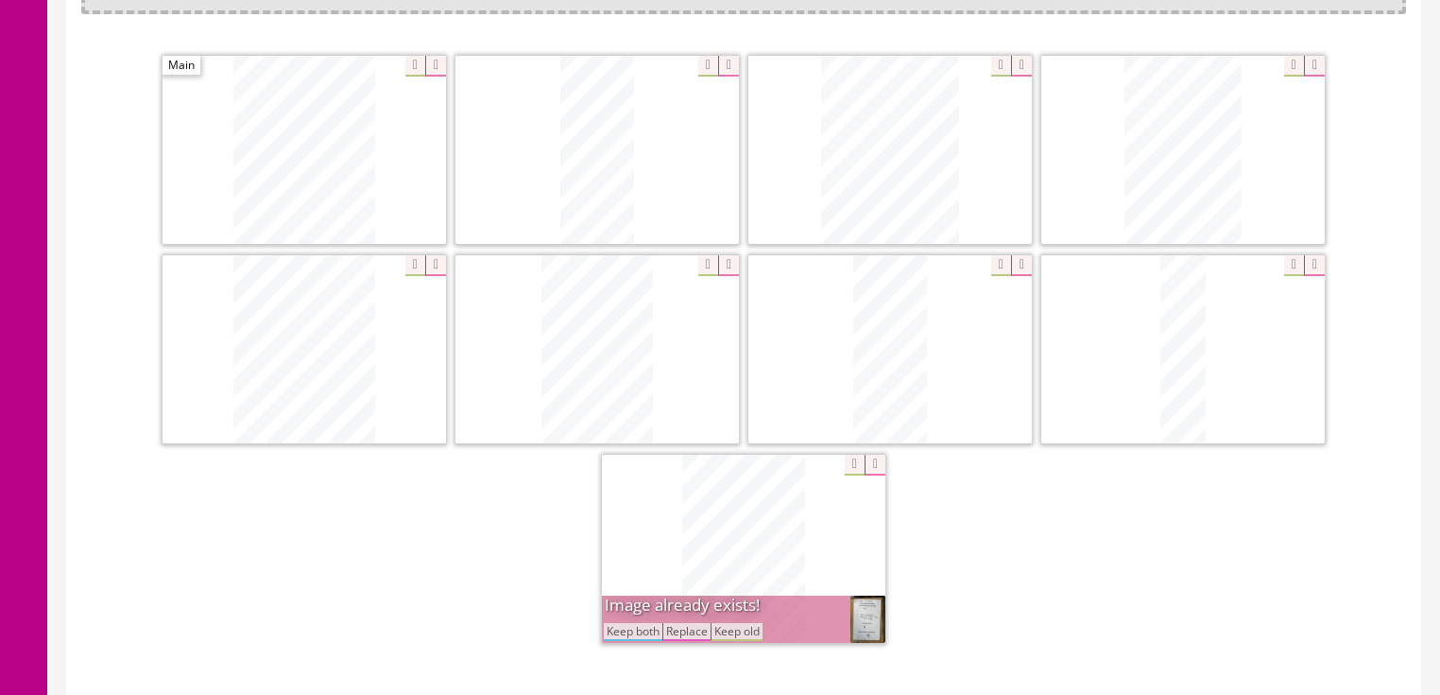
scroll to position [529, 0]
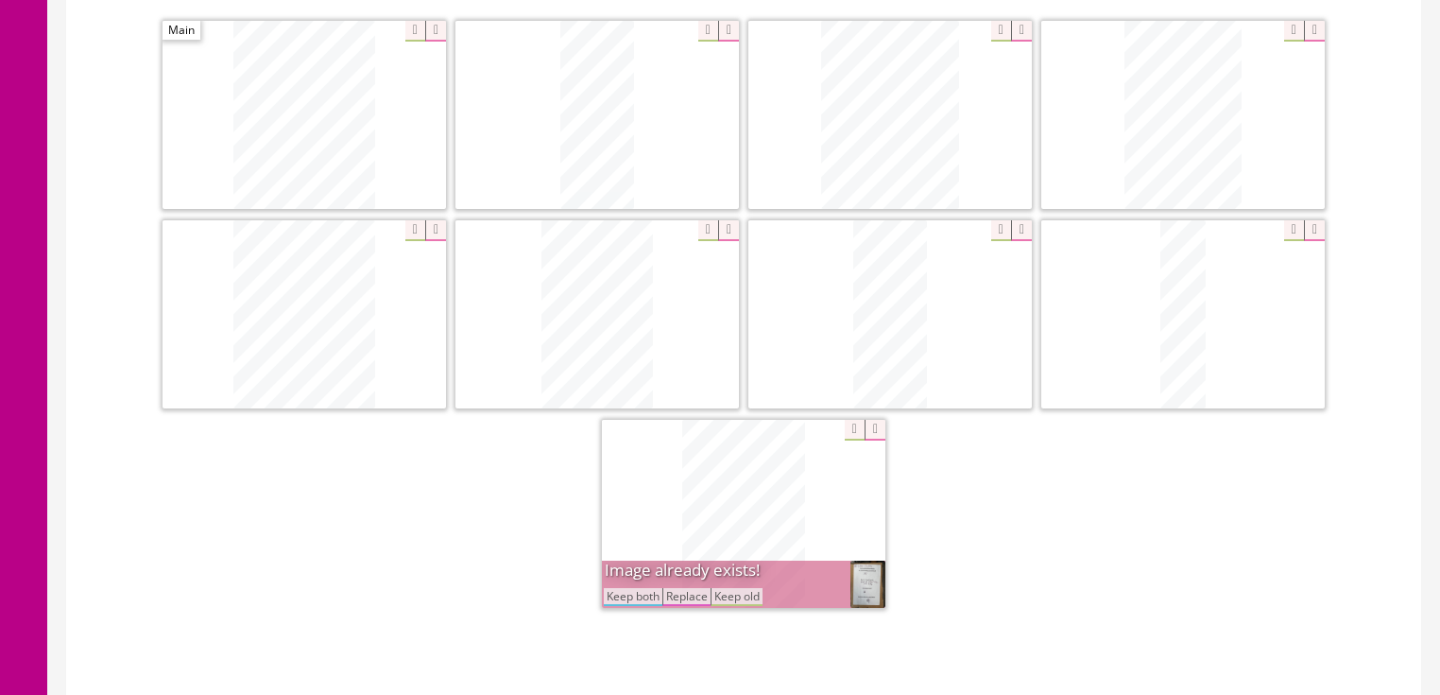
click at [629, 599] on button "Keep both" at bounding box center [633, 597] width 59 height 18
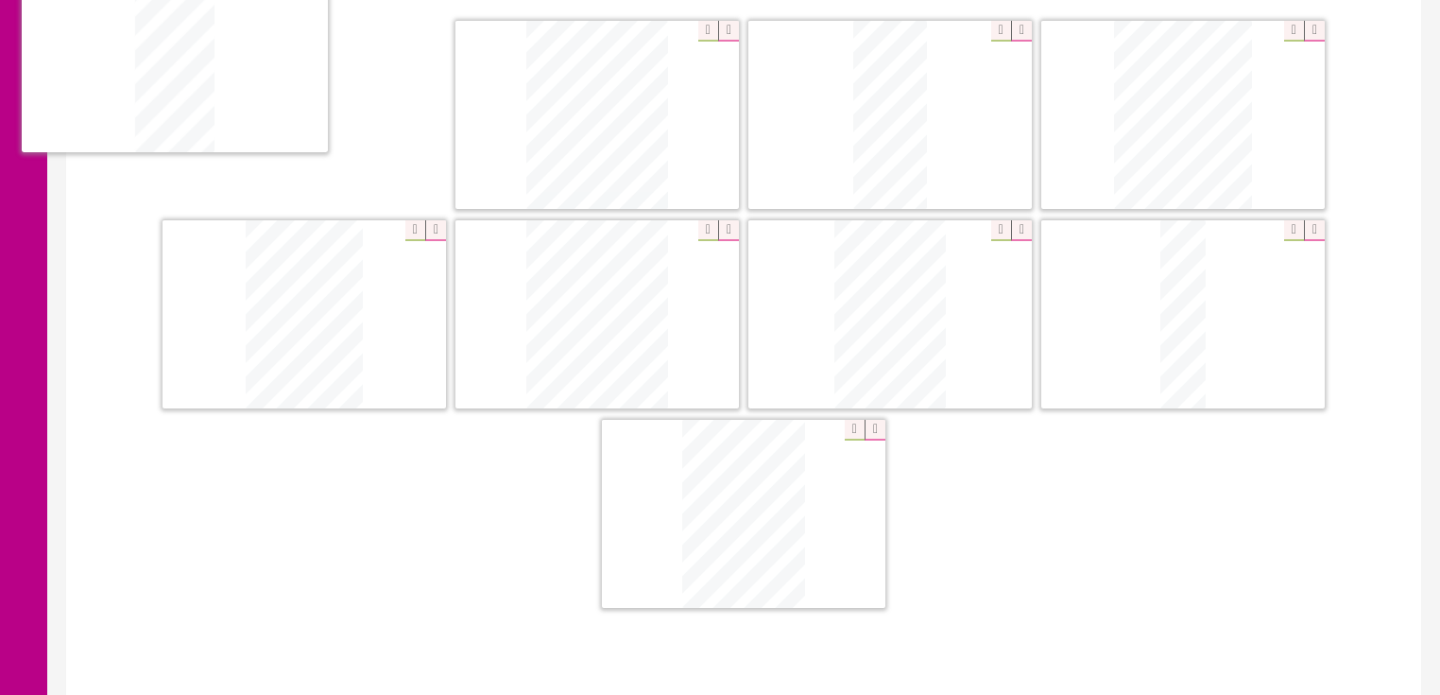
drag, startPoint x: 866, startPoint y: 368, endPoint x: 224, endPoint y: 145, distance: 679.2
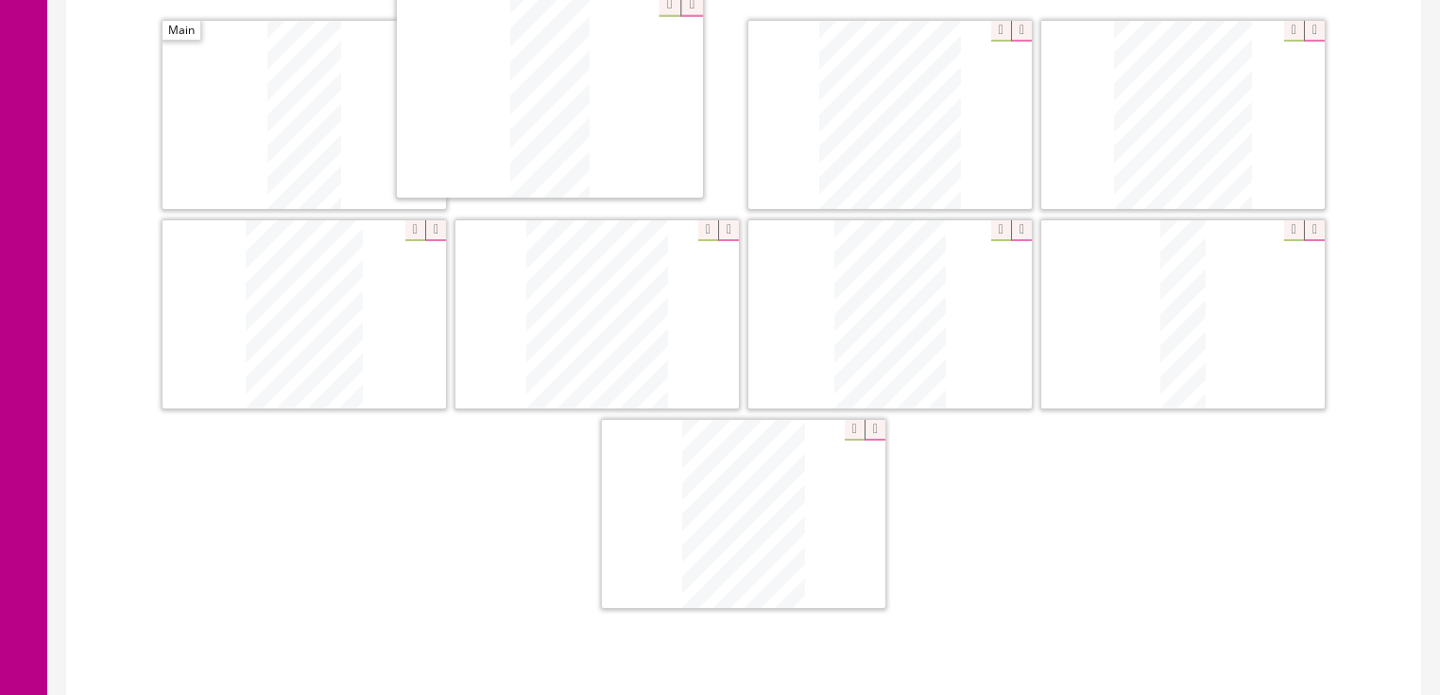
drag, startPoint x: 862, startPoint y: 139, endPoint x: 522, endPoint y: 122, distance: 340.6
drag, startPoint x: 722, startPoint y: 438, endPoint x: 846, endPoint y: 83, distance: 376.2
drag, startPoint x: 283, startPoint y: 287, endPoint x: 1226, endPoint y: 77, distance: 966.3
drag, startPoint x: 1134, startPoint y: 300, endPoint x: 161, endPoint y: 287, distance: 973.3
drag, startPoint x: 915, startPoint y: 302, endPoint x: 618, endPoint y: 354, distance: 301.2
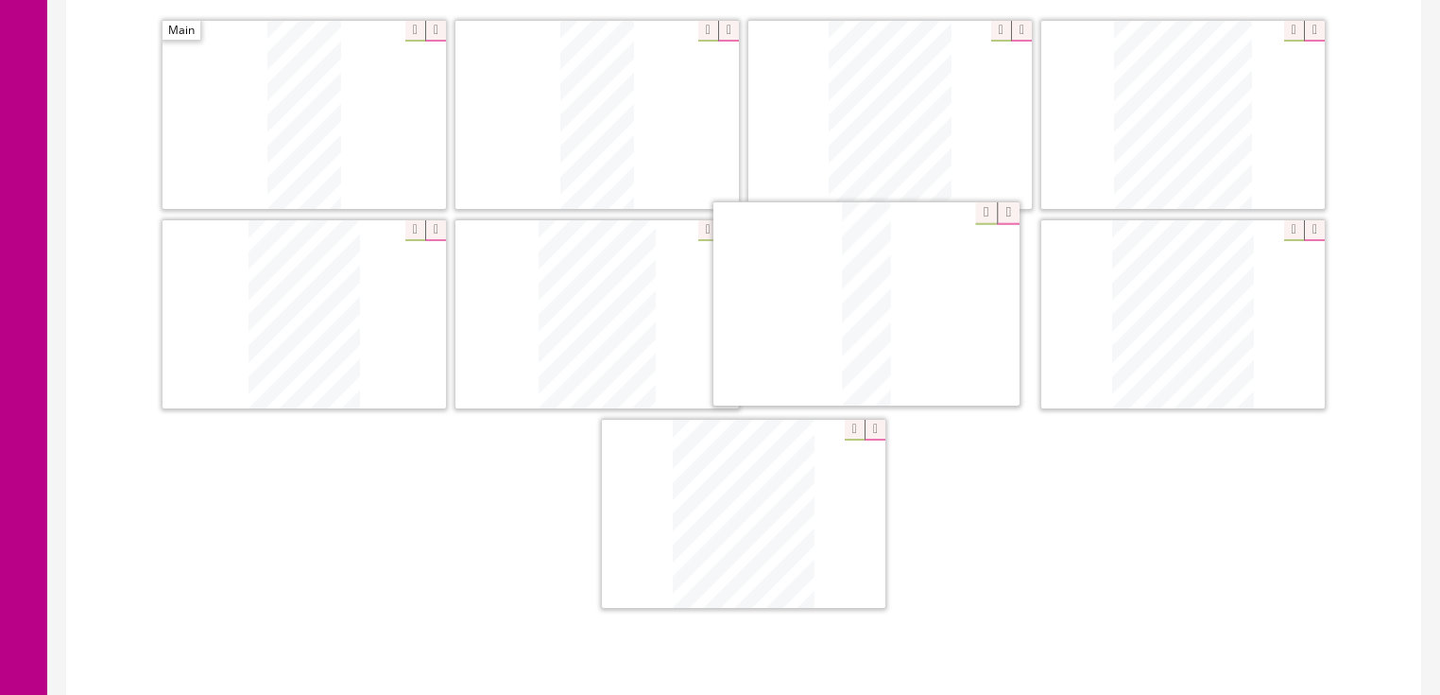
drag, startPoint x: 763, startPoint y: 464, endPoint x: 890, endPoint y: 265, distance: 236.7
drag, startPoint x: 757, startPoint y: 499, endPoint x: 972, endPoint y: 376, distance: 248.0
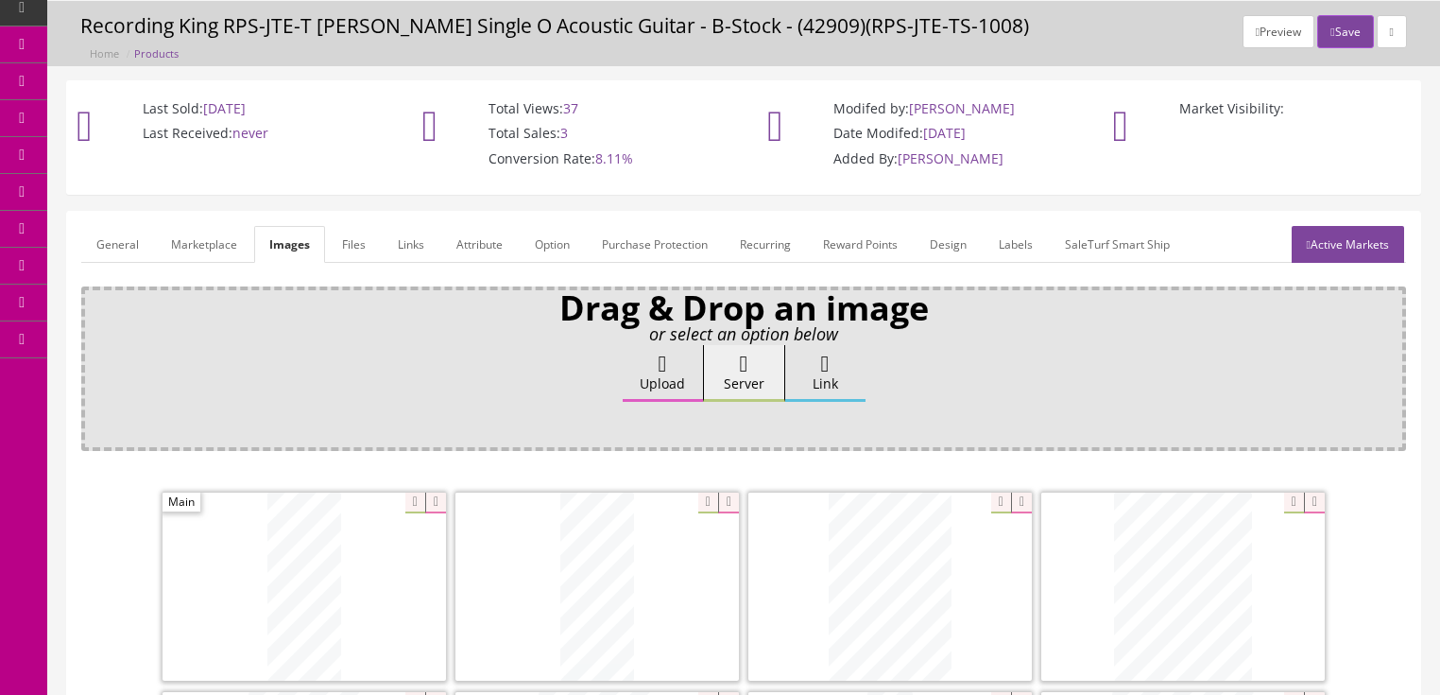
scroll to position [0, 0]
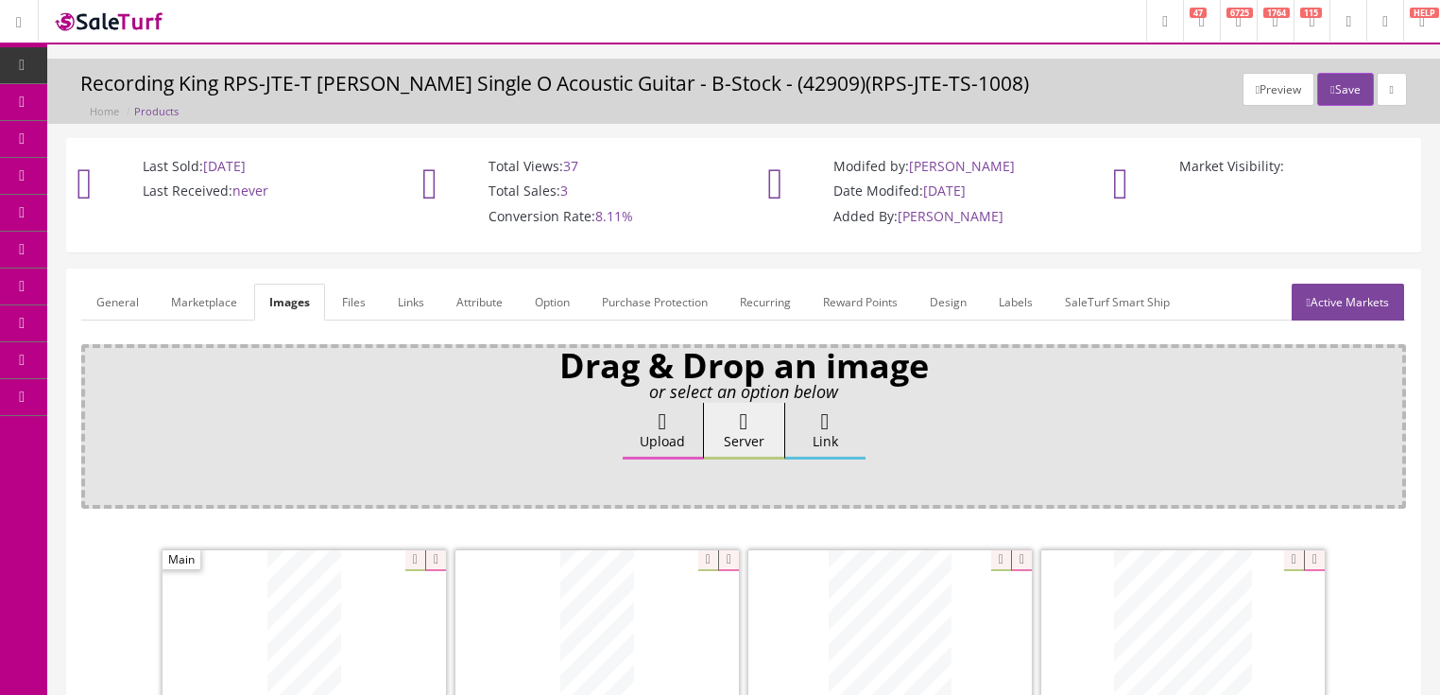
click at [121, 300] on link "General" at bounding box center [117, 301] width 73 height 37
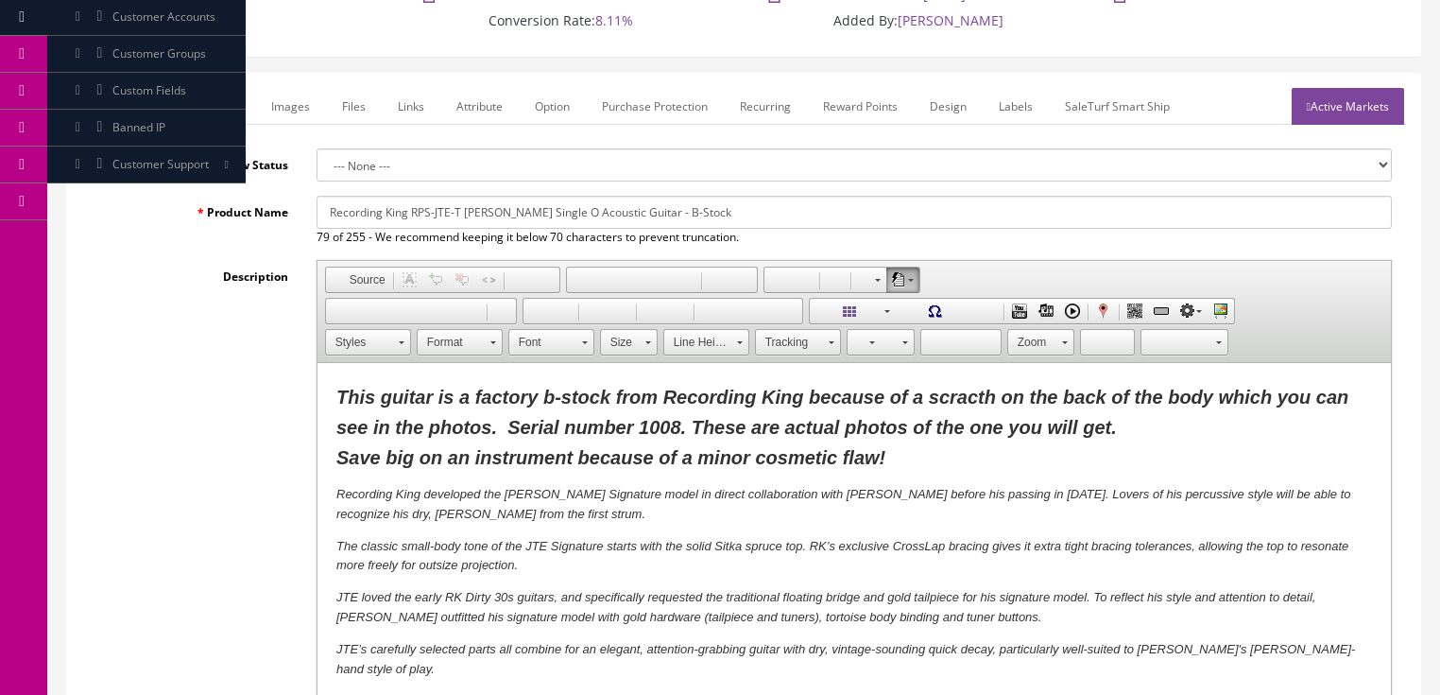
scroll to position [227, 0]
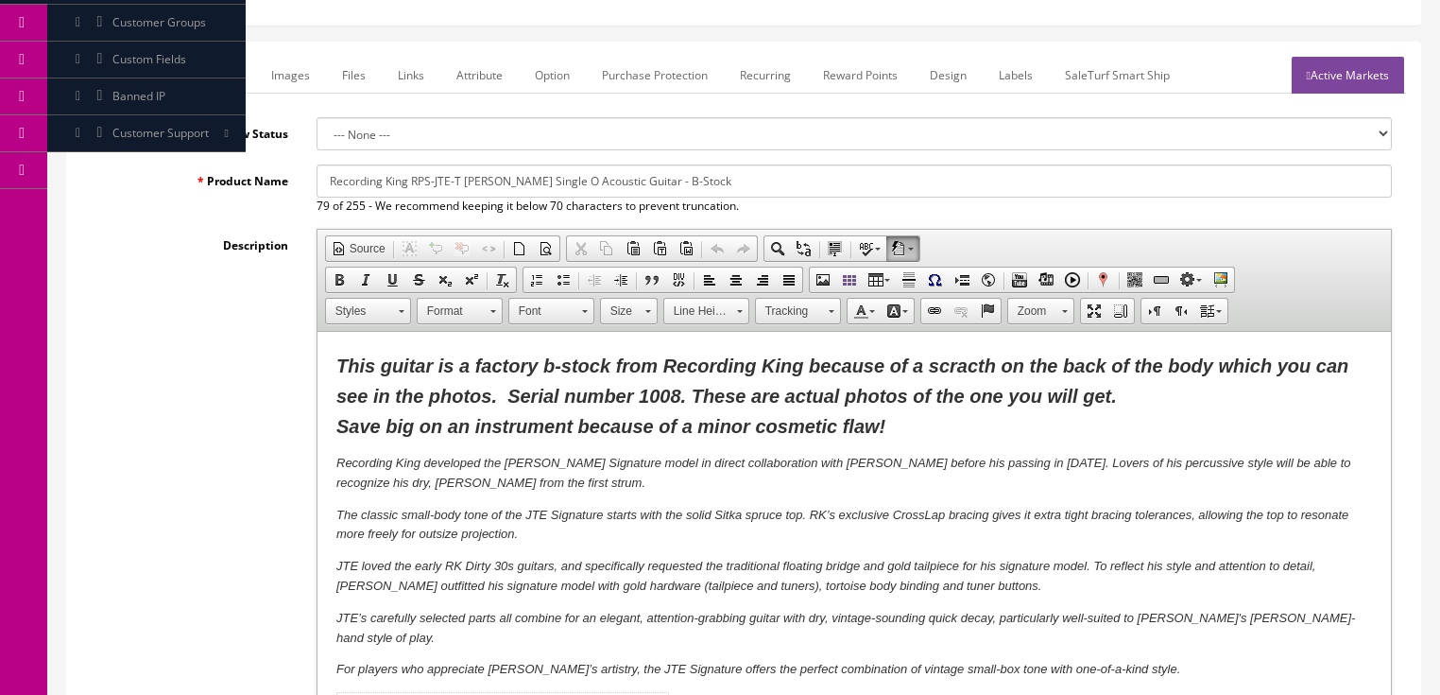
click span "This guitar is a factory b-stock from Recording King because of a scracth on th…"
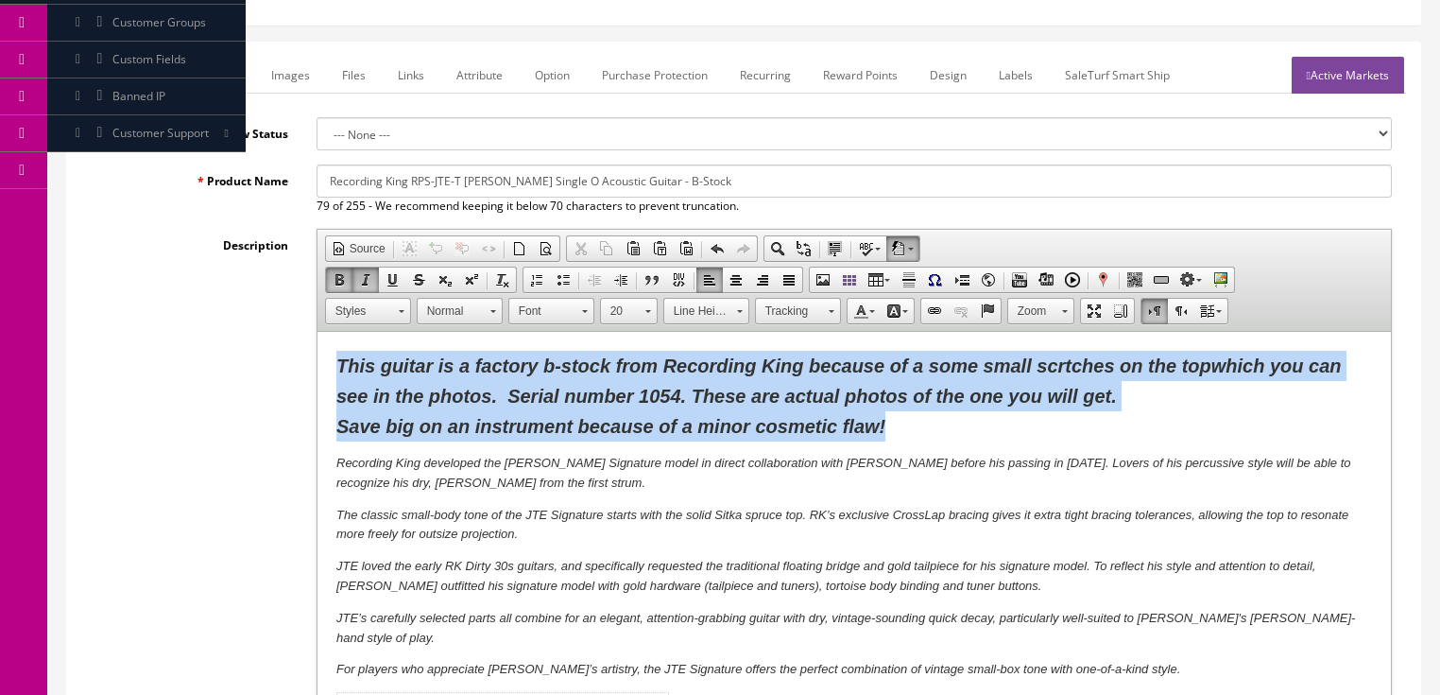
drag, startPoint x: 20, startPoint y: 26, endPoint x: 651, endPoint y: 82, distance: 633.7
click p "This guitar is a factory b-stock from Recording King because of a some small sc…"
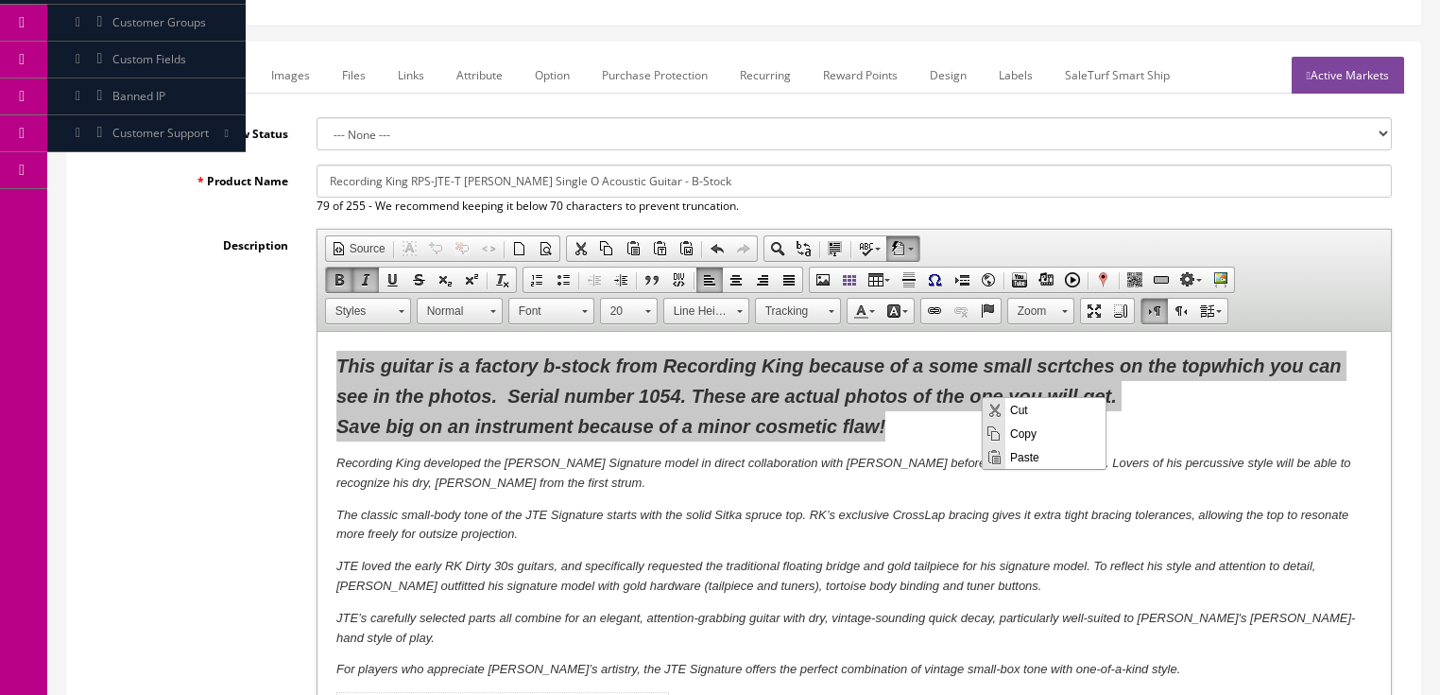
scroll to position [0, 0]
click at [1031, 438] on span "Copy" at bounding box center [1055, 432] width 100 height 24
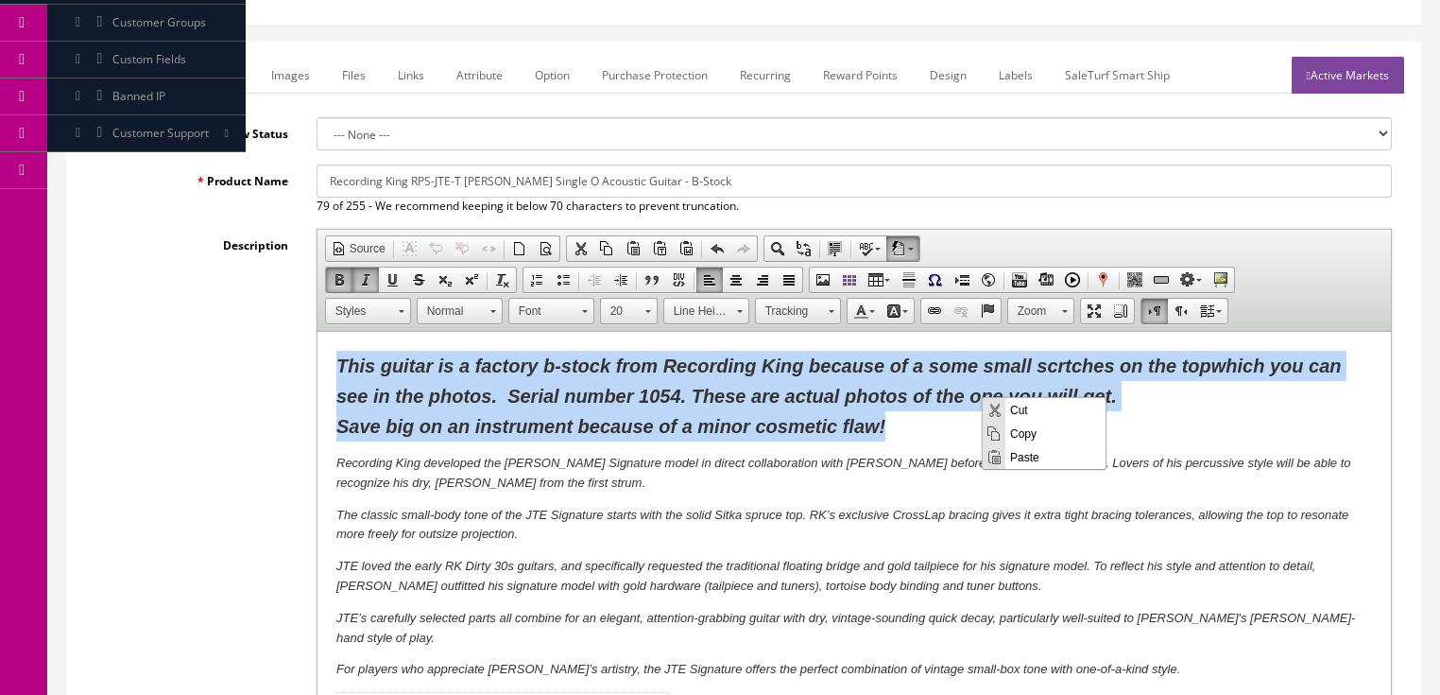
copy span "This guitar is a factory b-stock from Recording King because of a some small sc…"
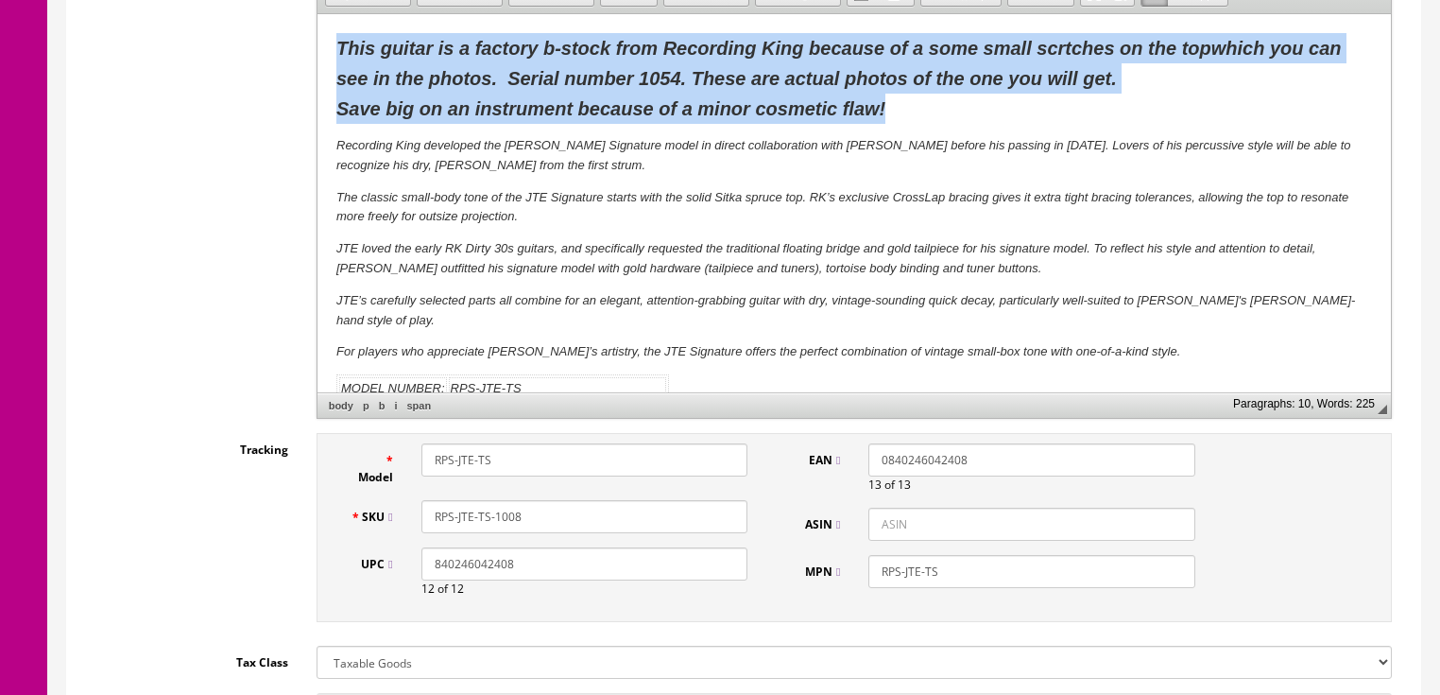
scroll to position [605, 0]
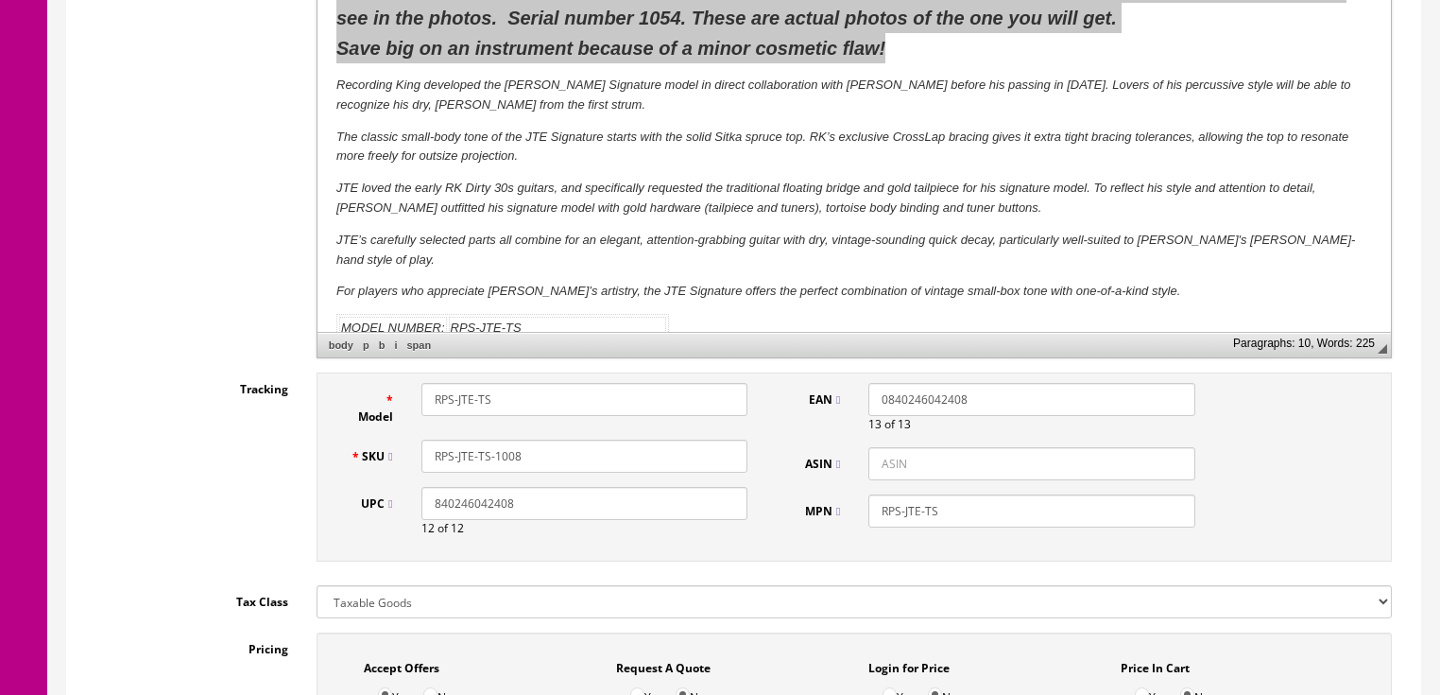
drag, startPoint x: 503, startPoint y: 455, endPoint x: 575, endPoint y: 455, distance: 71.8
click at [575, 455] on input "RPS-JTE-TS-1008" at bounding box center [584, 455] width 326 height 33
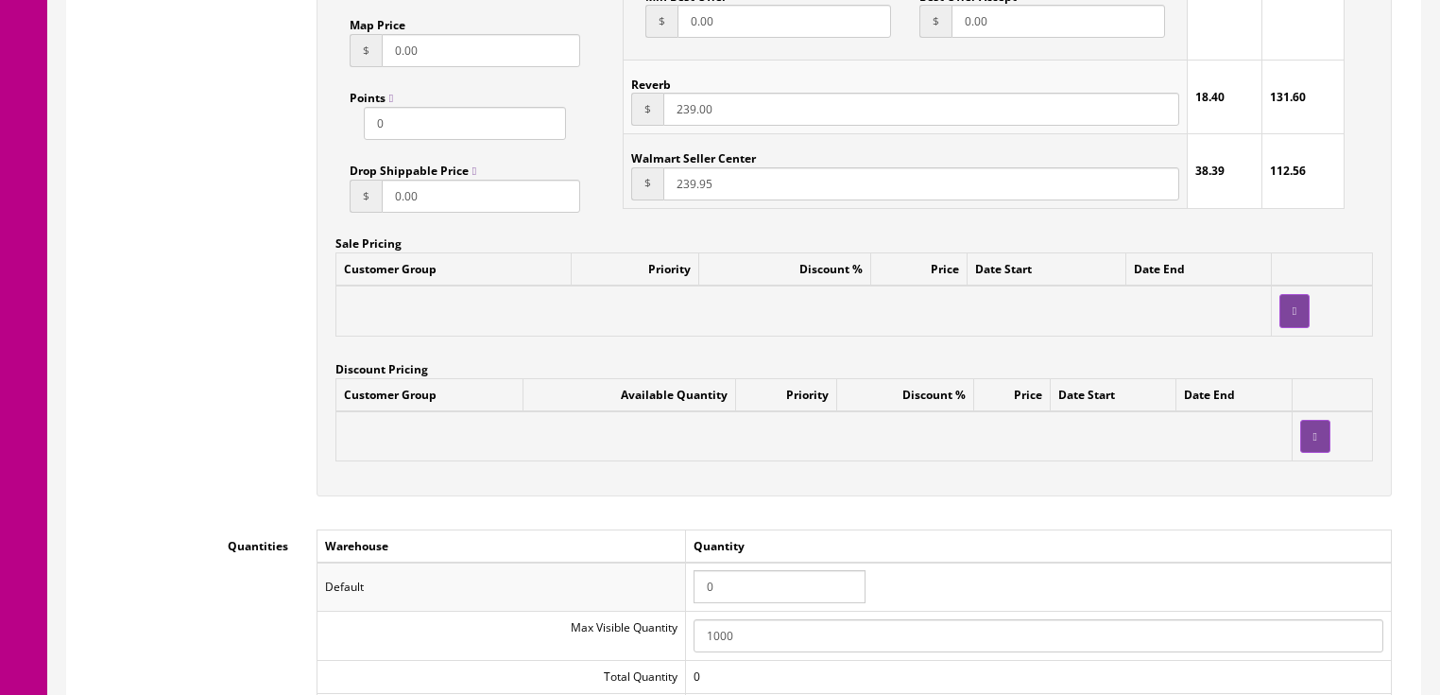
scroll to position [1739, 0]
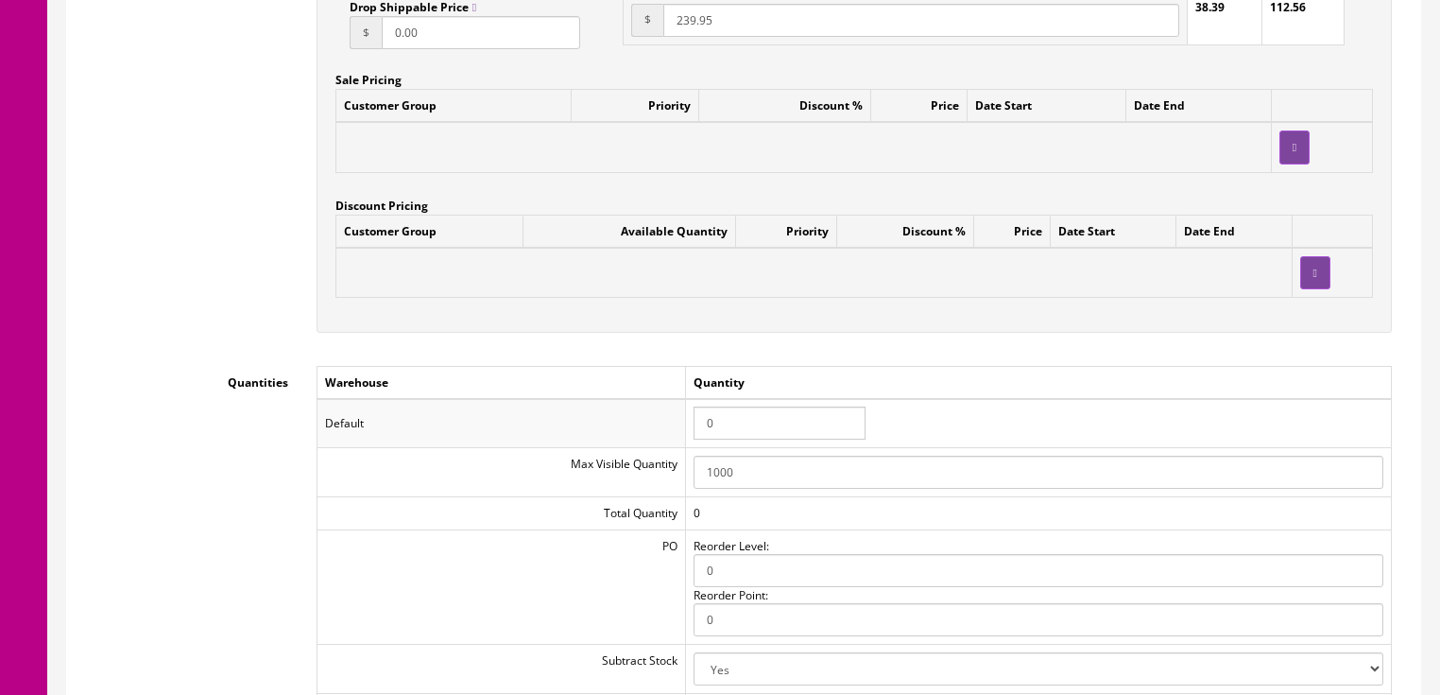
type input "RPS-JTE-TS-1054"
drag, startPoint x: 726, startPoint y: 423, endPoint x: 645, endPoint y: 423, distance: 80.3
click at [645, 423] on tr "Default 0" at bounding box center [854, 423] width 1074 height 49
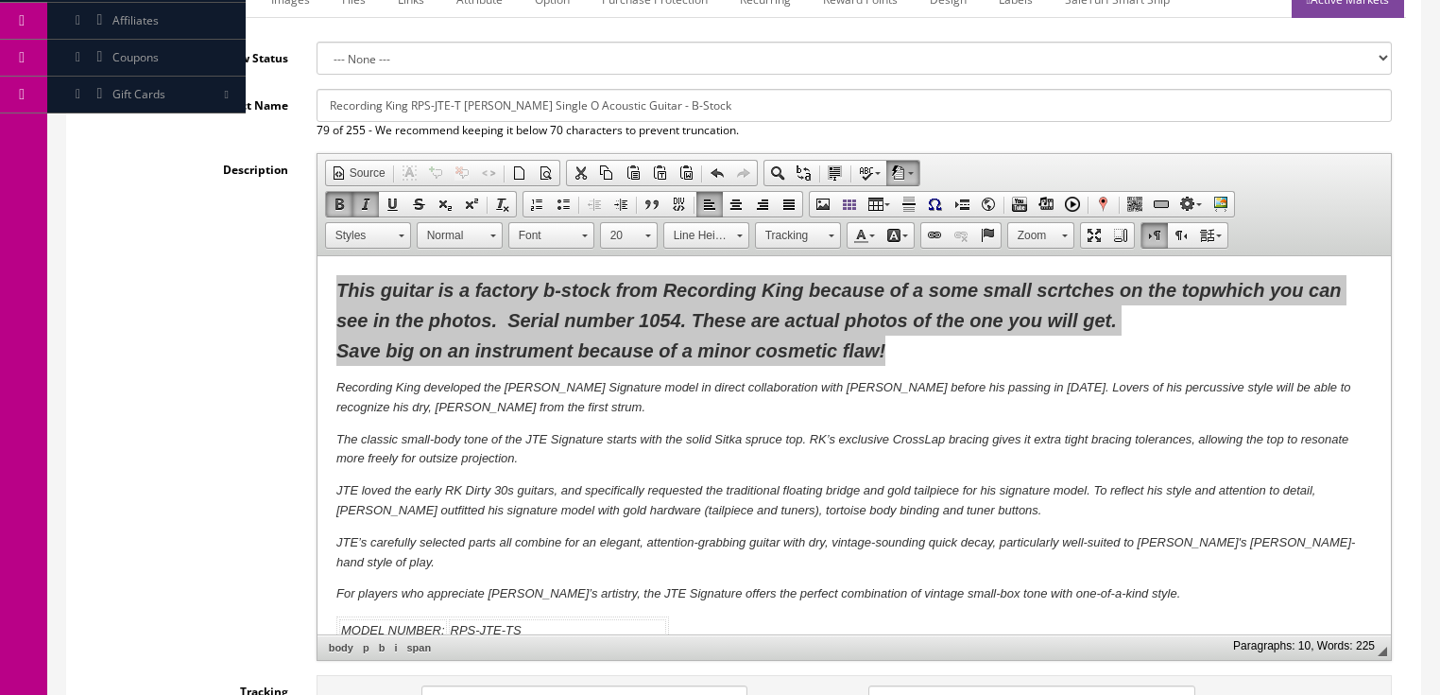
scroll to position [0, 0]
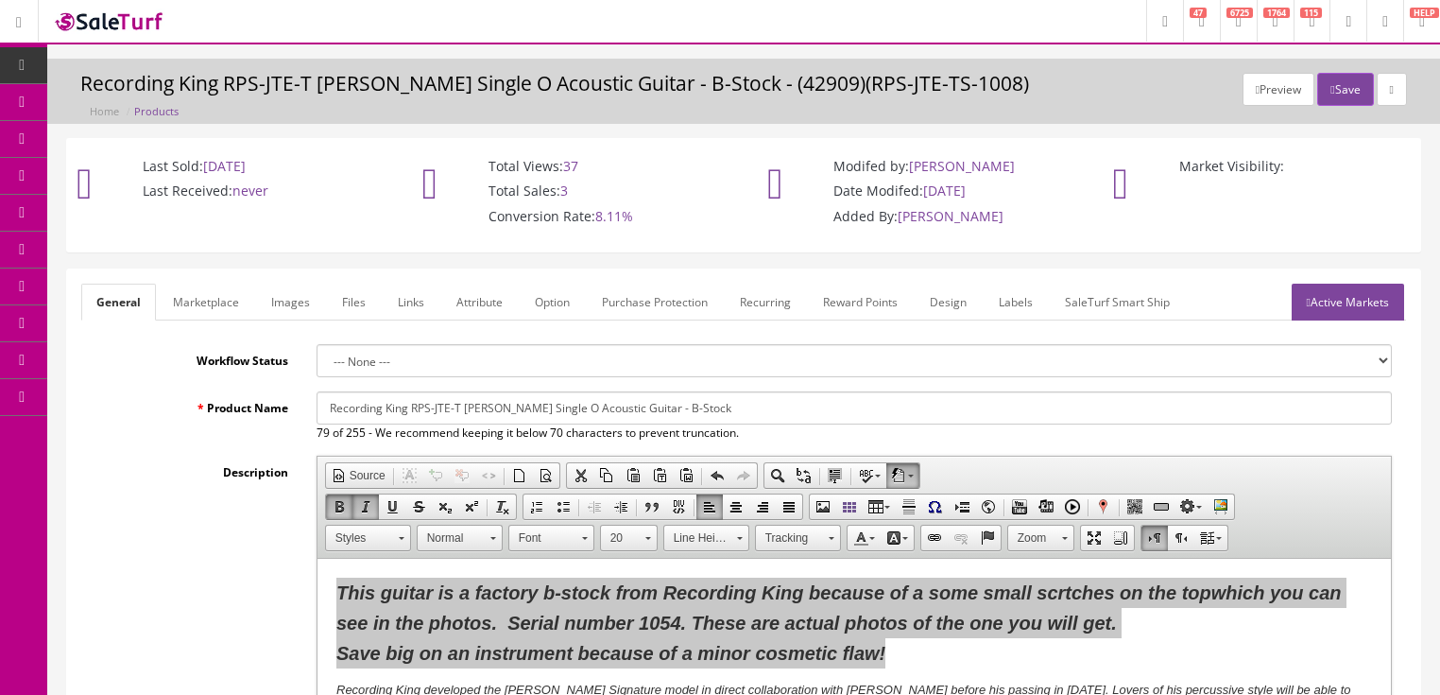
type input "1"
click at [224, 301] on link "Marketplace" at bounding box center [206, 301] width 96 height 37
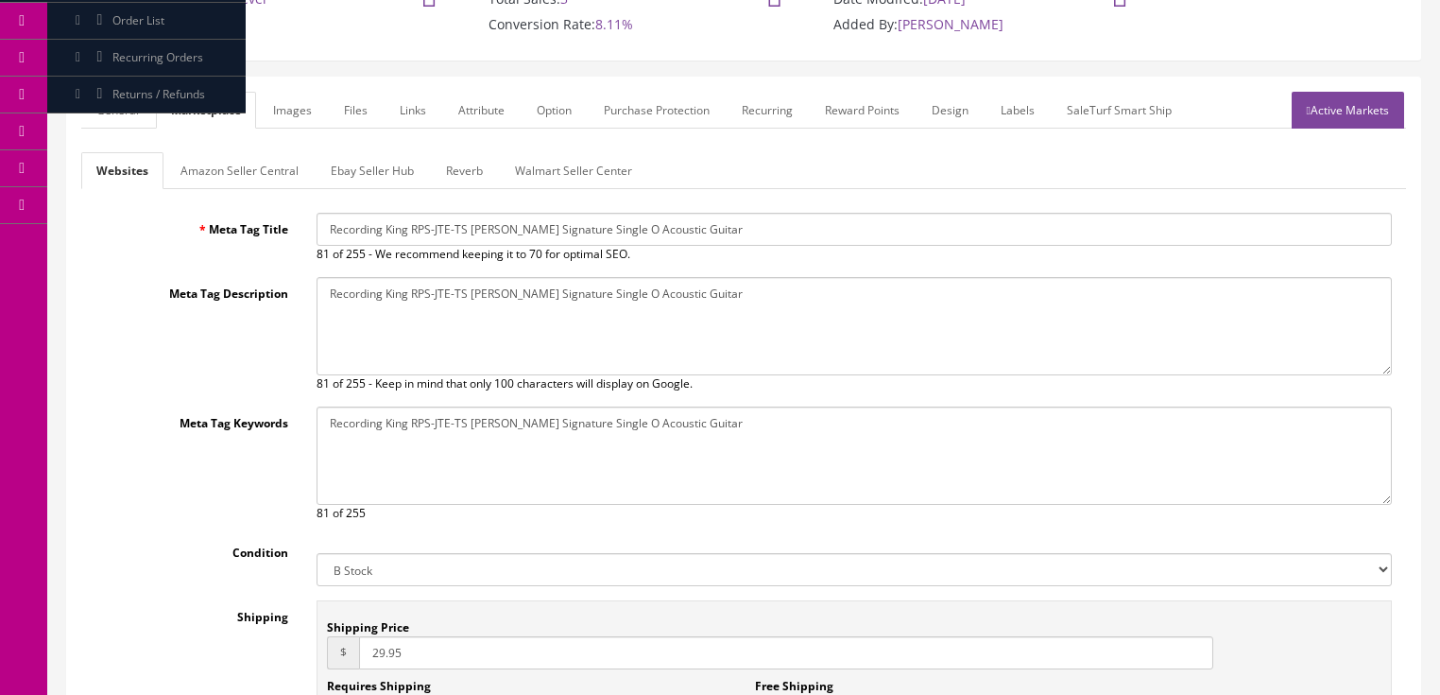
scroll to position [516, 0]
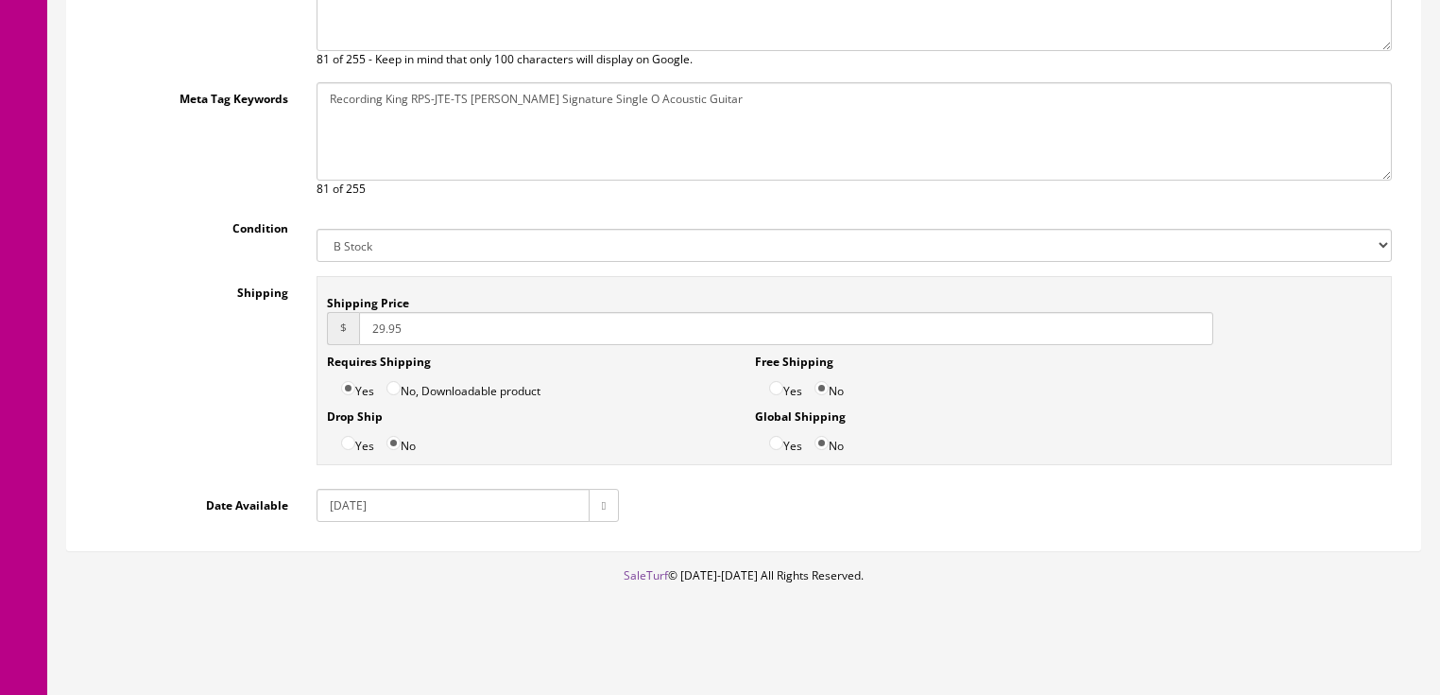
click at [363, 499] on input "2025-06-17" at bounding box center [453, 505] width 273 height 33
type input "2025-08-17"
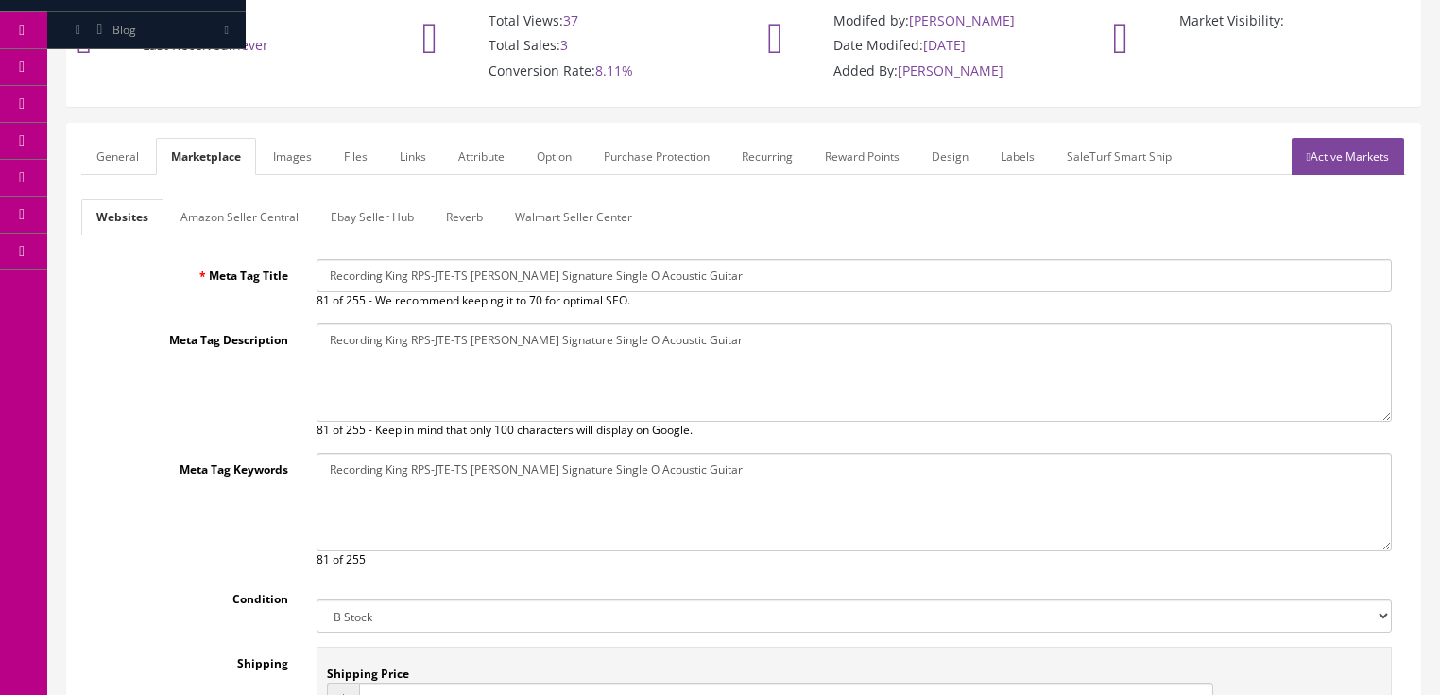
scroll to position [138, 0]
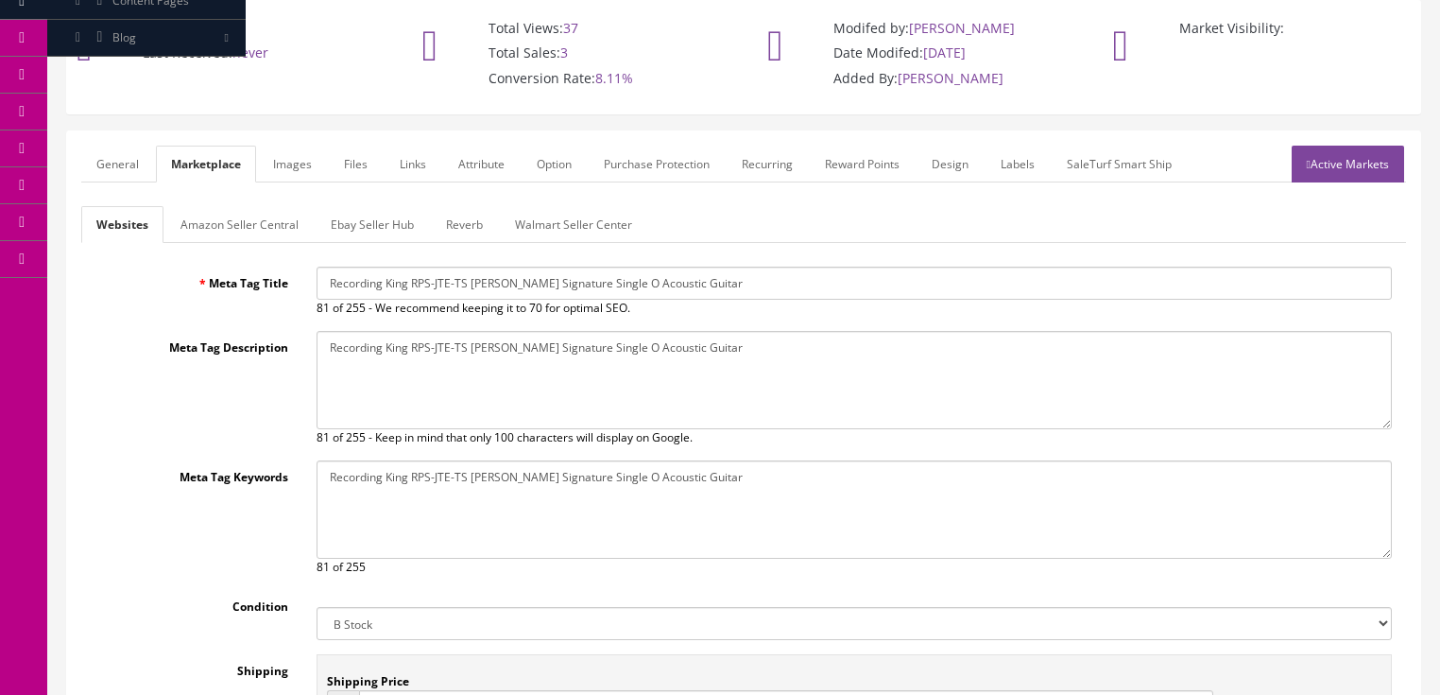
click at [272, 228] on link "Amazon Seller Central" at bounding box center [239, 224] width 148 height 37
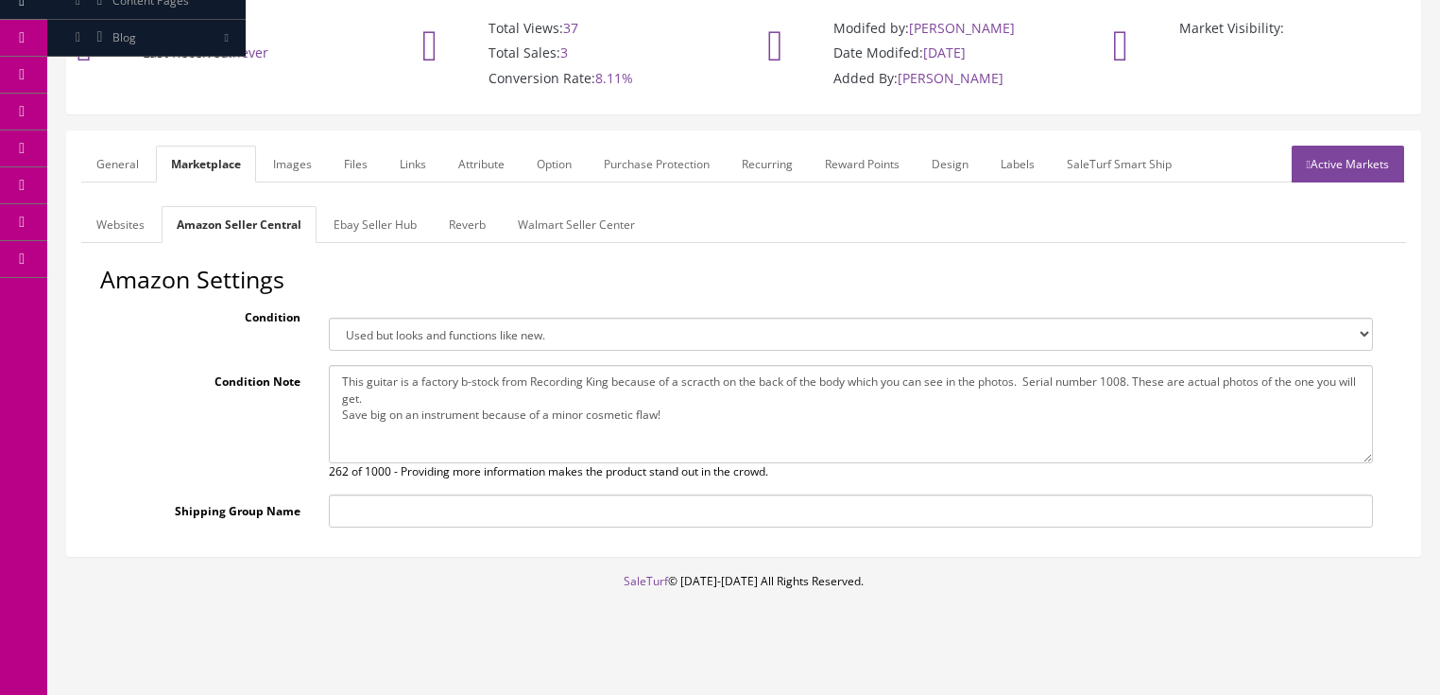
drag, startPoint x: 334, startPoint y: 379, endPoint x: 842, endPoint y: 446, distance: 511.8
click at [842, 446] on textarea "This guitar is a factory b-stock from Recording King because of a scracth on th…" at bounding box center [851, 414] width 1044 height 98
paste textarea "ome small scrtches on the top which you can see in the photos. Serial number 10…"
type textarea "This guitar is a factory b-stock from Recording King because of a some small sc…"
click at [393, 220] on link "Ebay Seller Hub" at bounding box center [374, 224] width 113 height 37
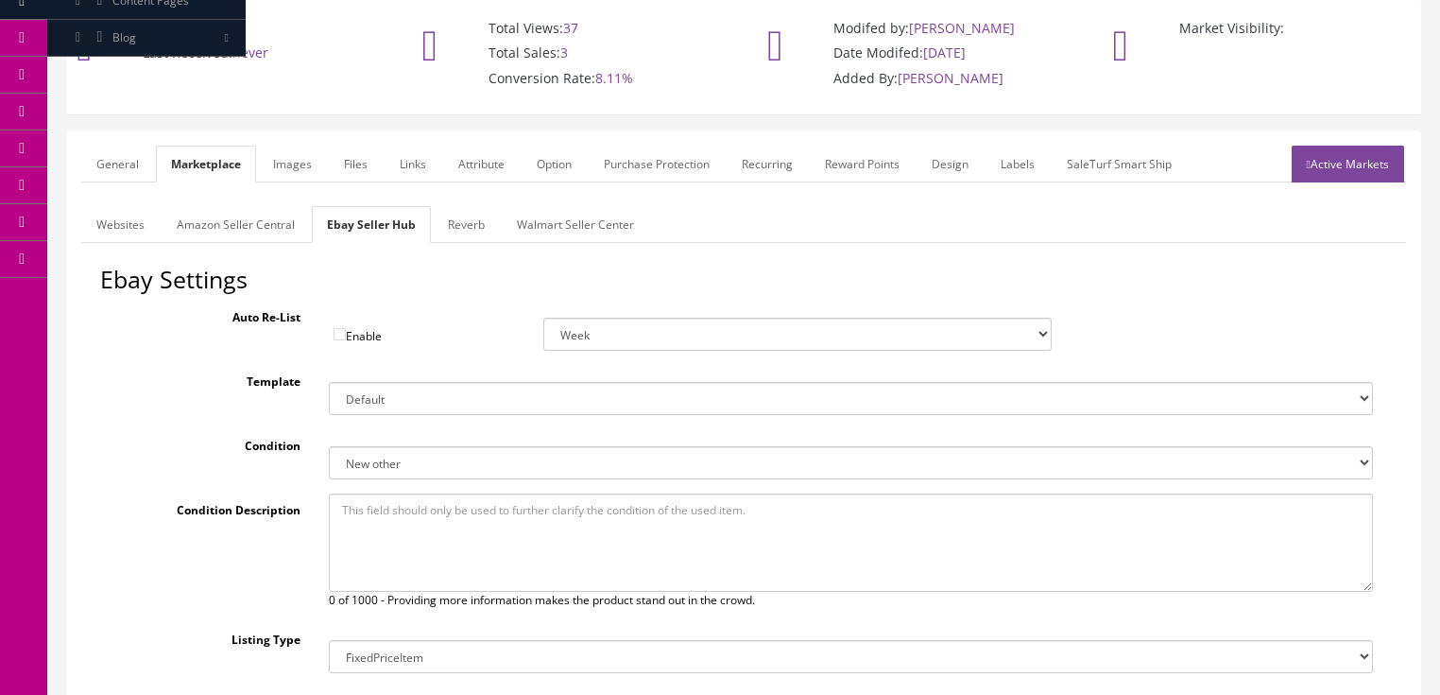
click at [446, 233] on link "Reverb" at bounding box center [466, 224] width 67 height 37
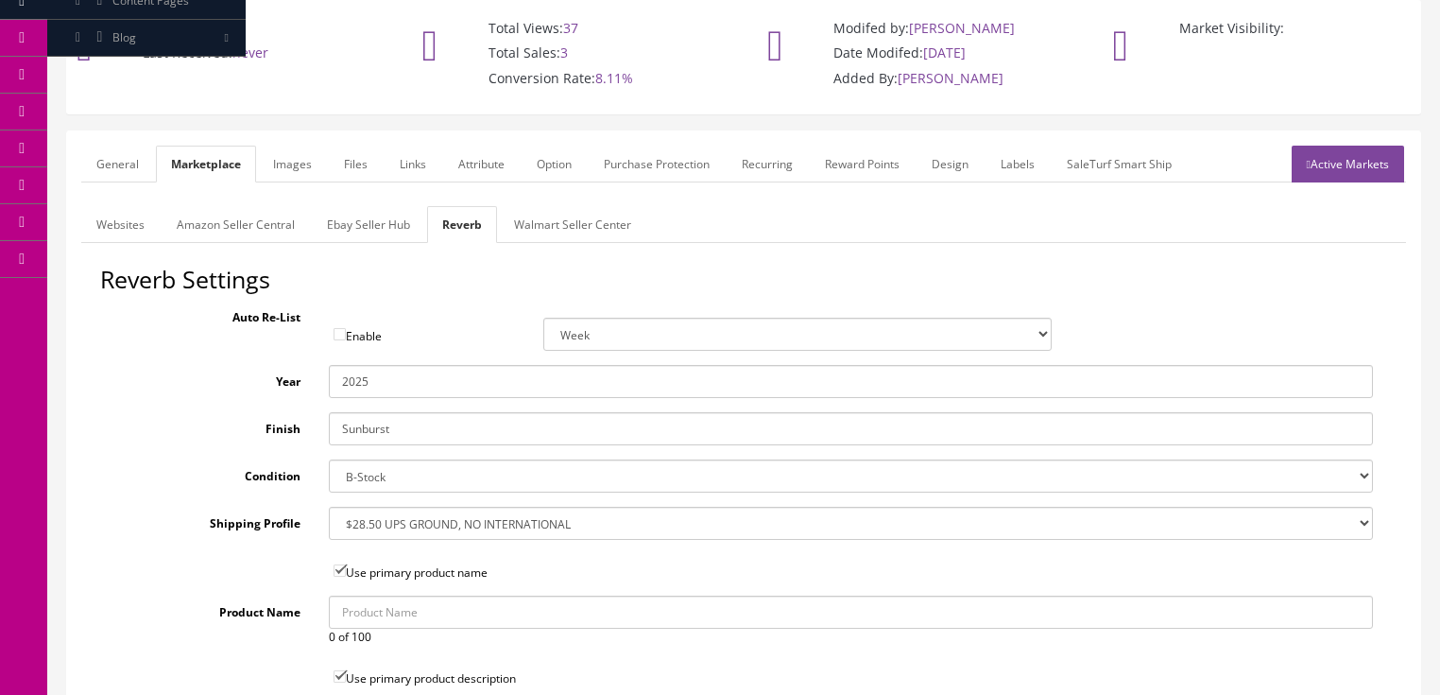
click at [1327, 160] on link "Active Markets" at bounding box center [1348, 164] width 112 height 37
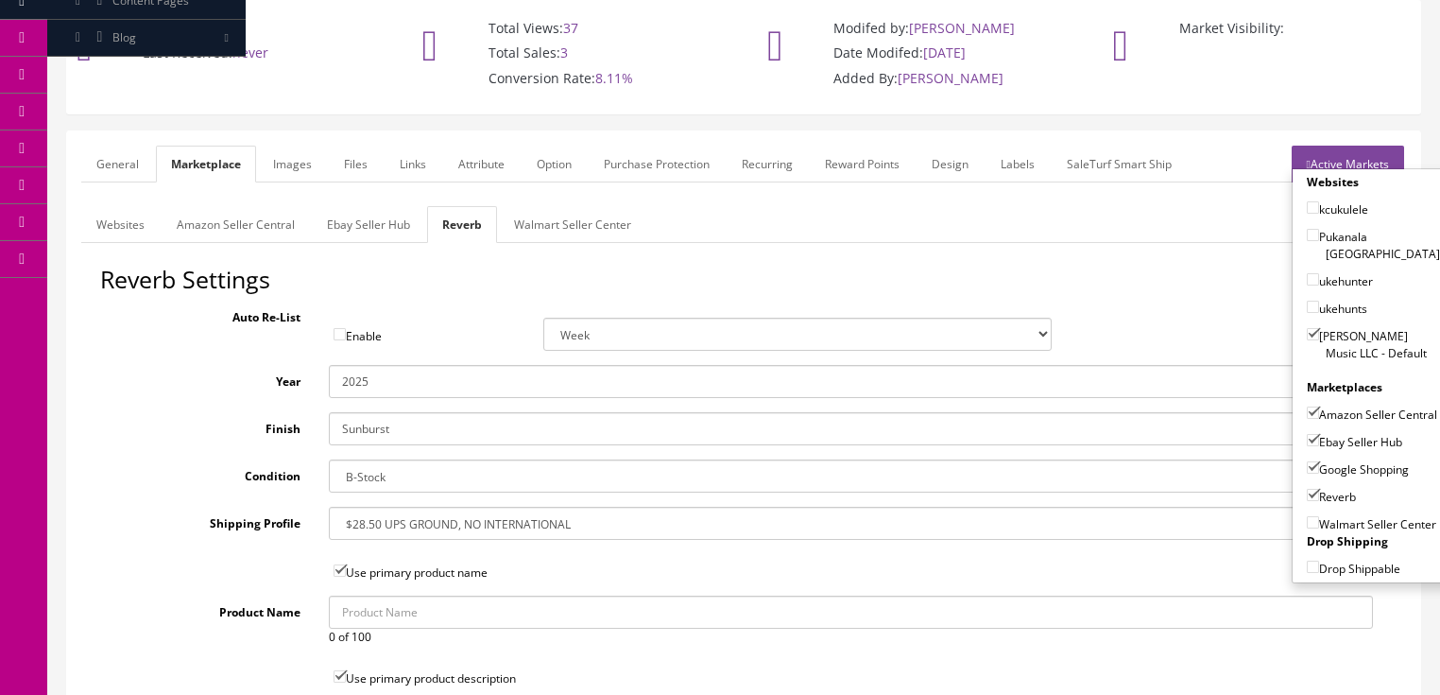
click at [1323, 161] on link "Active Markets" at bounding box center [1348, 164] width 112 height 37
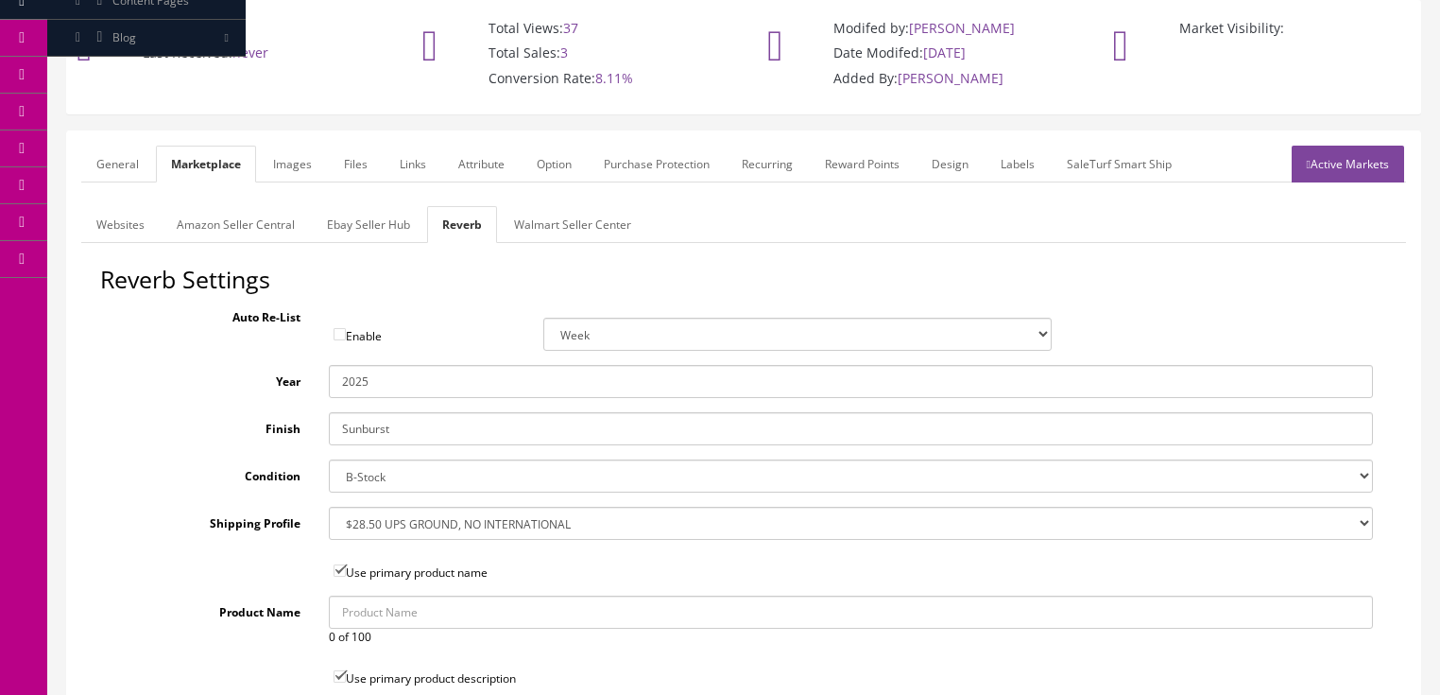
click at [102, 164] on link "General" at bounding box center [117, 164] width 73 height 37
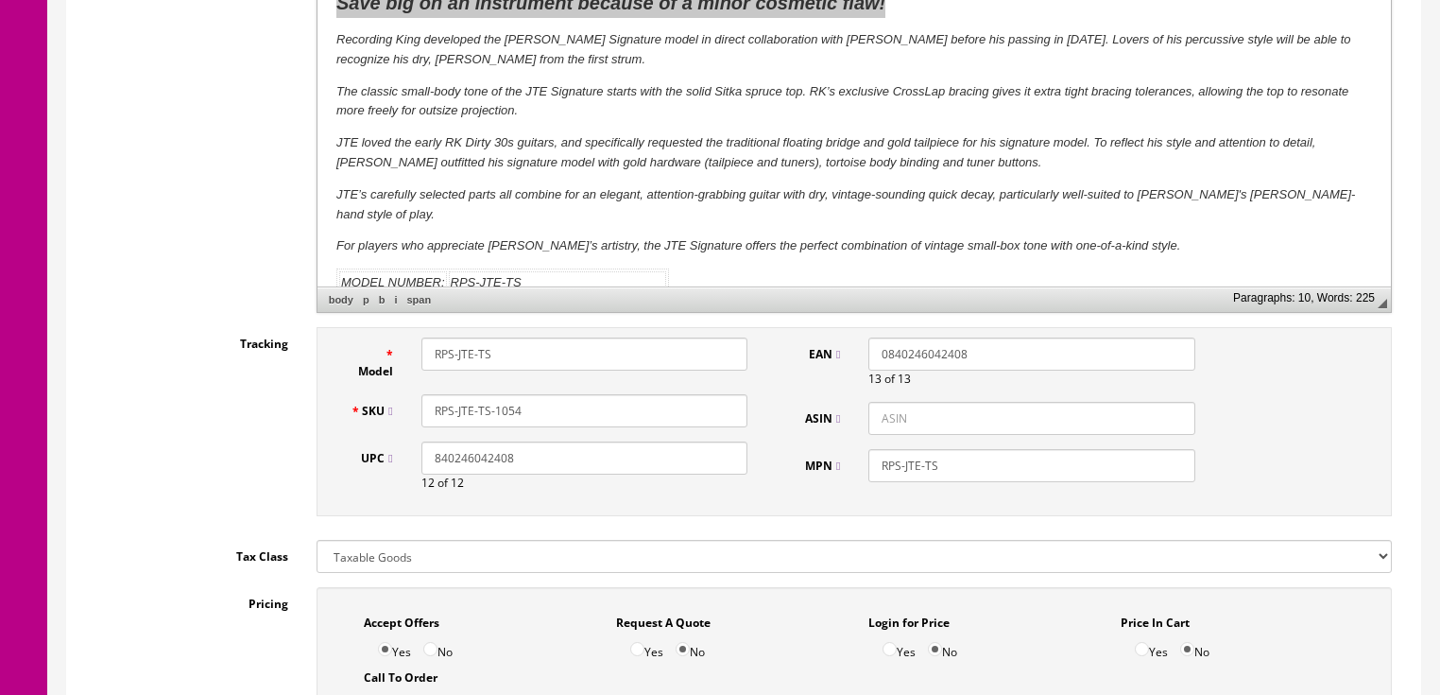
scroll to position [743, 0]
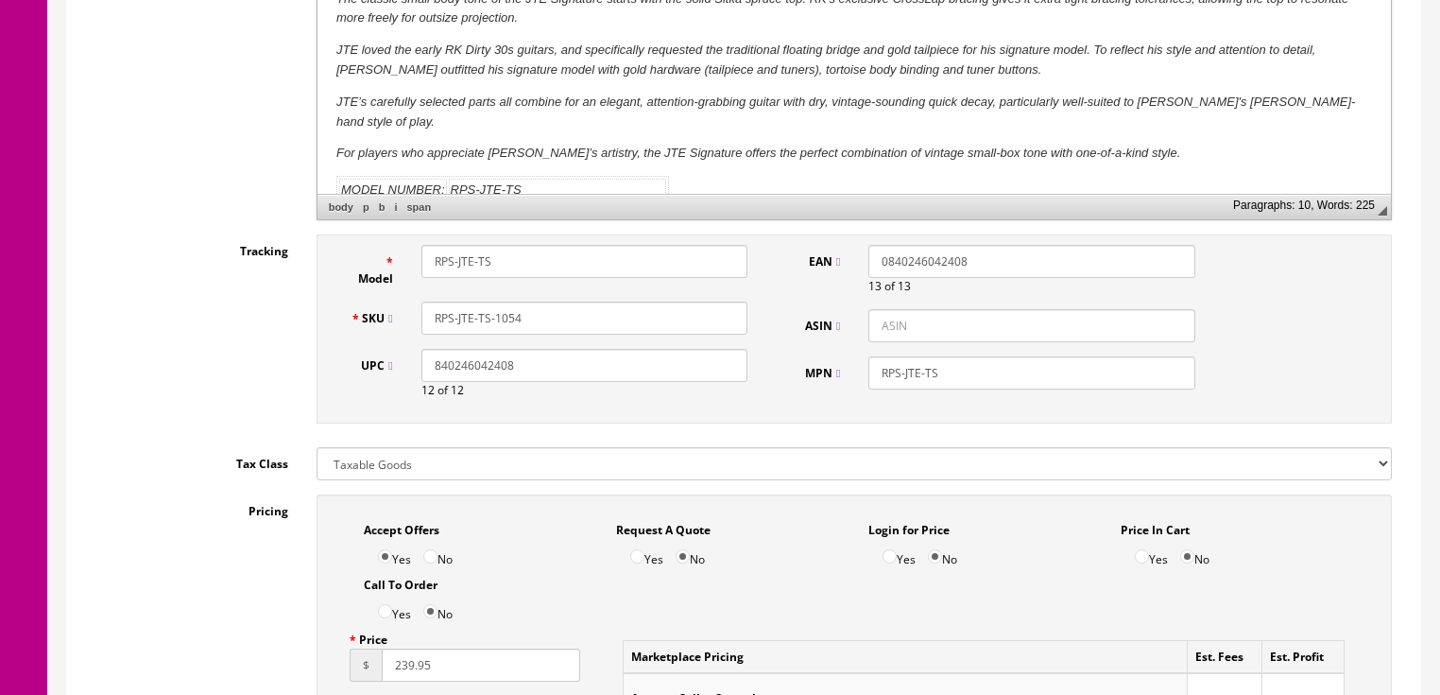
drag, startPoint x: 540, startPoint y: 314, endPoint x: 413, endPoint y: 322, distance: 127.8
click at [413, 322] on div "RPS-JTE-TS-1054" at bounding box center [584, 317] width 354 height 33
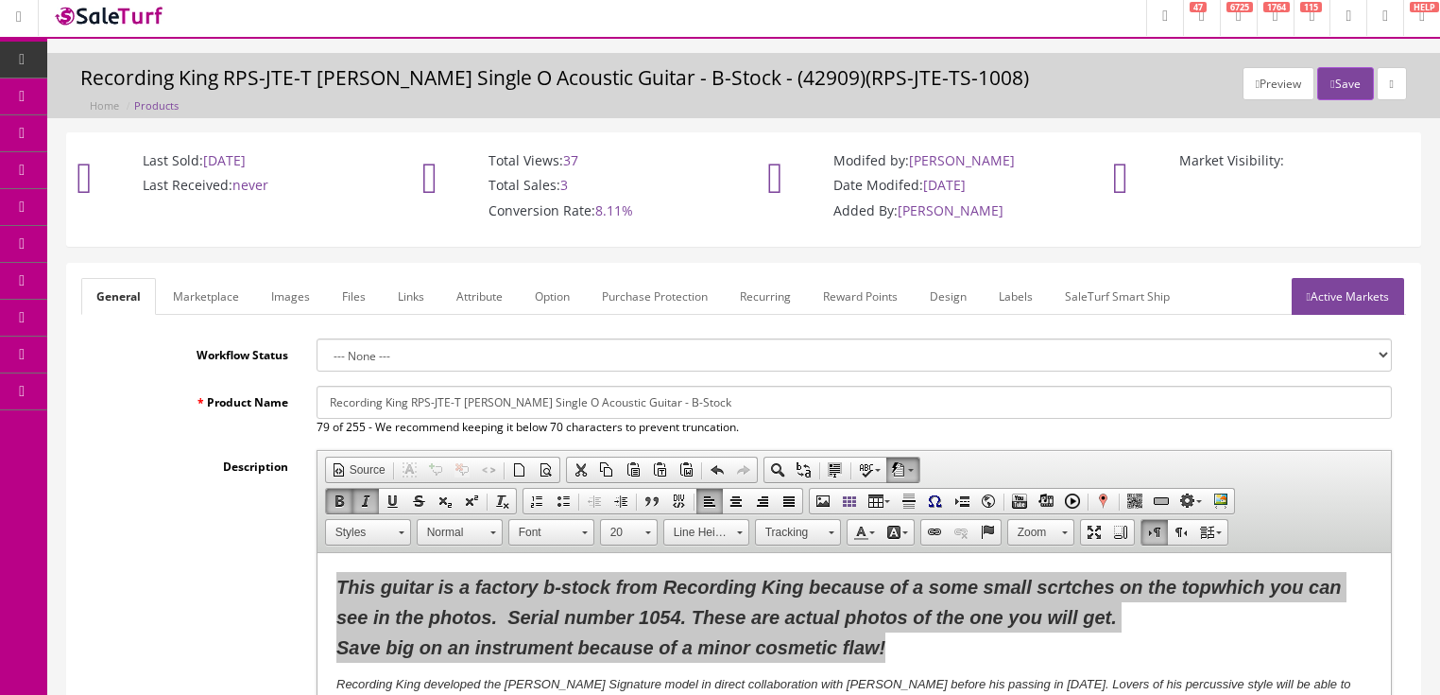
scroll to position [0, 0]
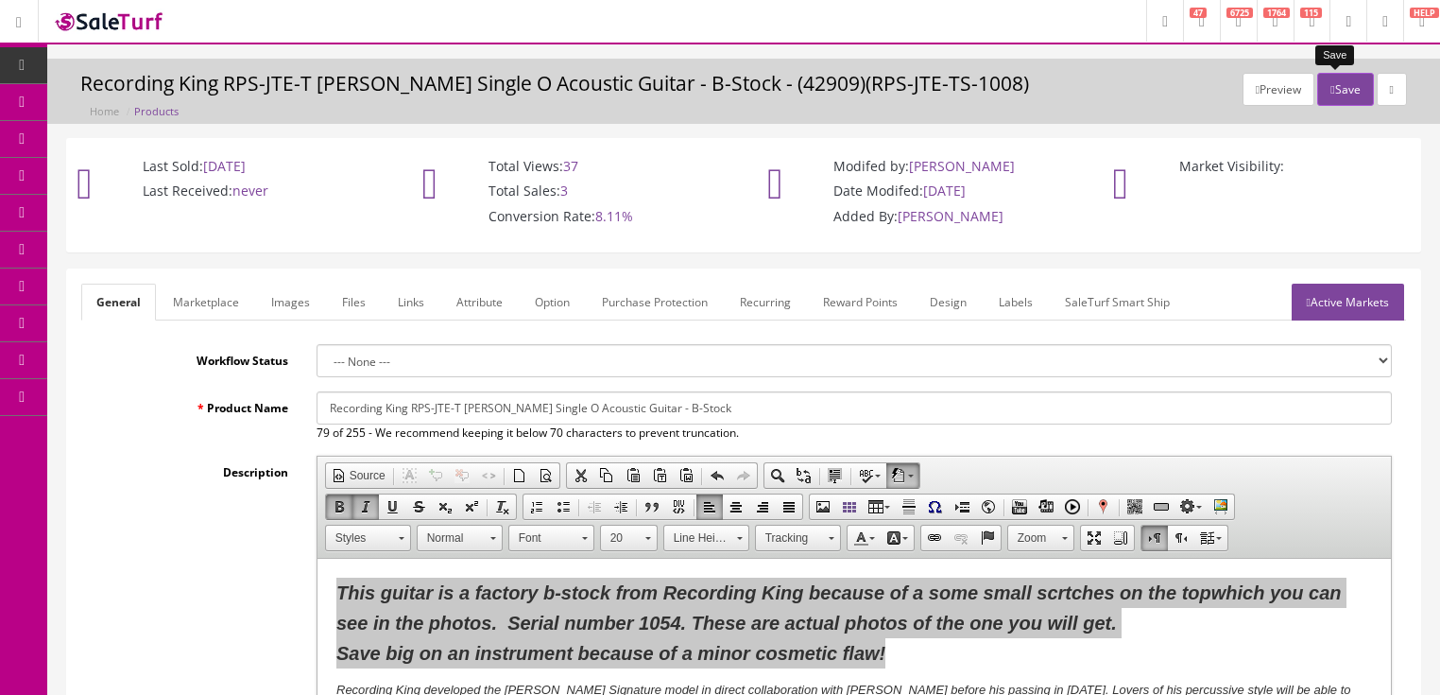
click at [1342, 77] on button "Save" at bounding box center [1345, 89] width 56 height 33
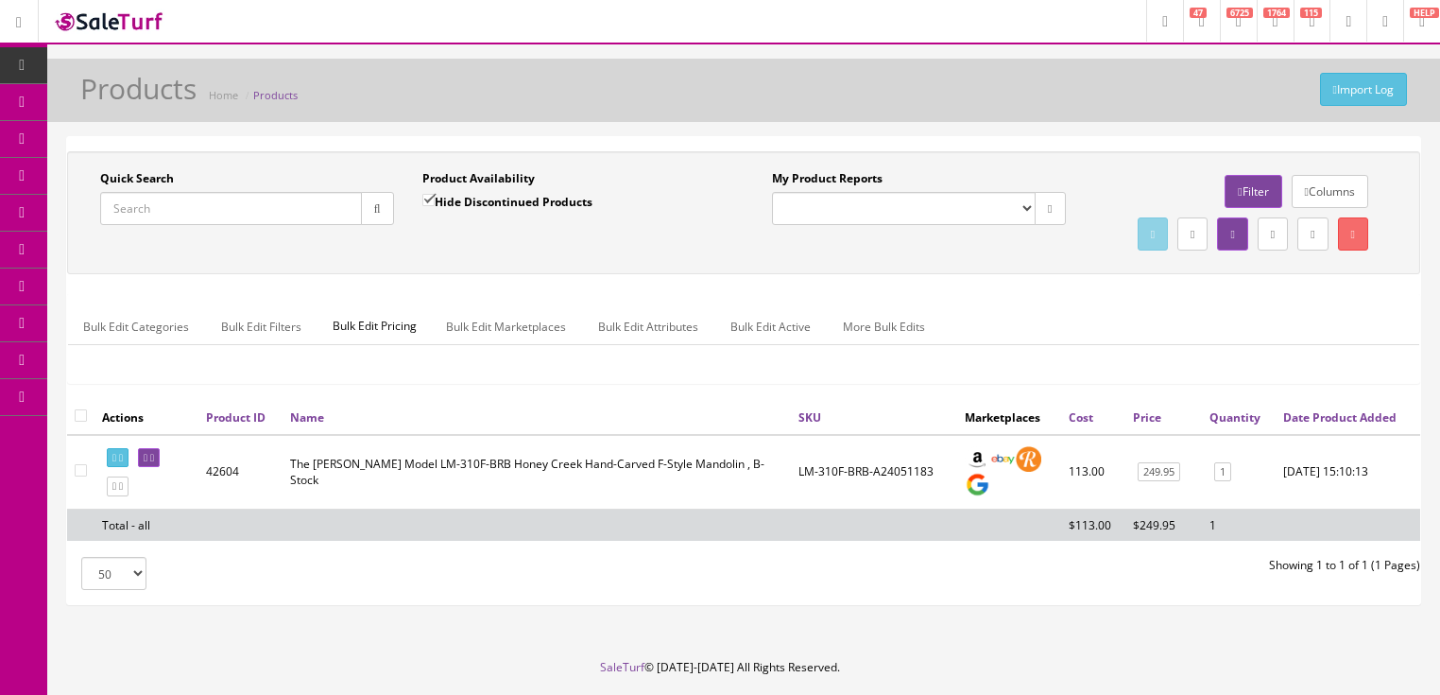
click at [268, 200] on input "Quick Search" at bounding box center [231, 208] width 262 height 33
paste input "RPS-JTE-TS-1054"
click at [374, 215] on button "button" at bounding box center [377, 208] width 33 height 33
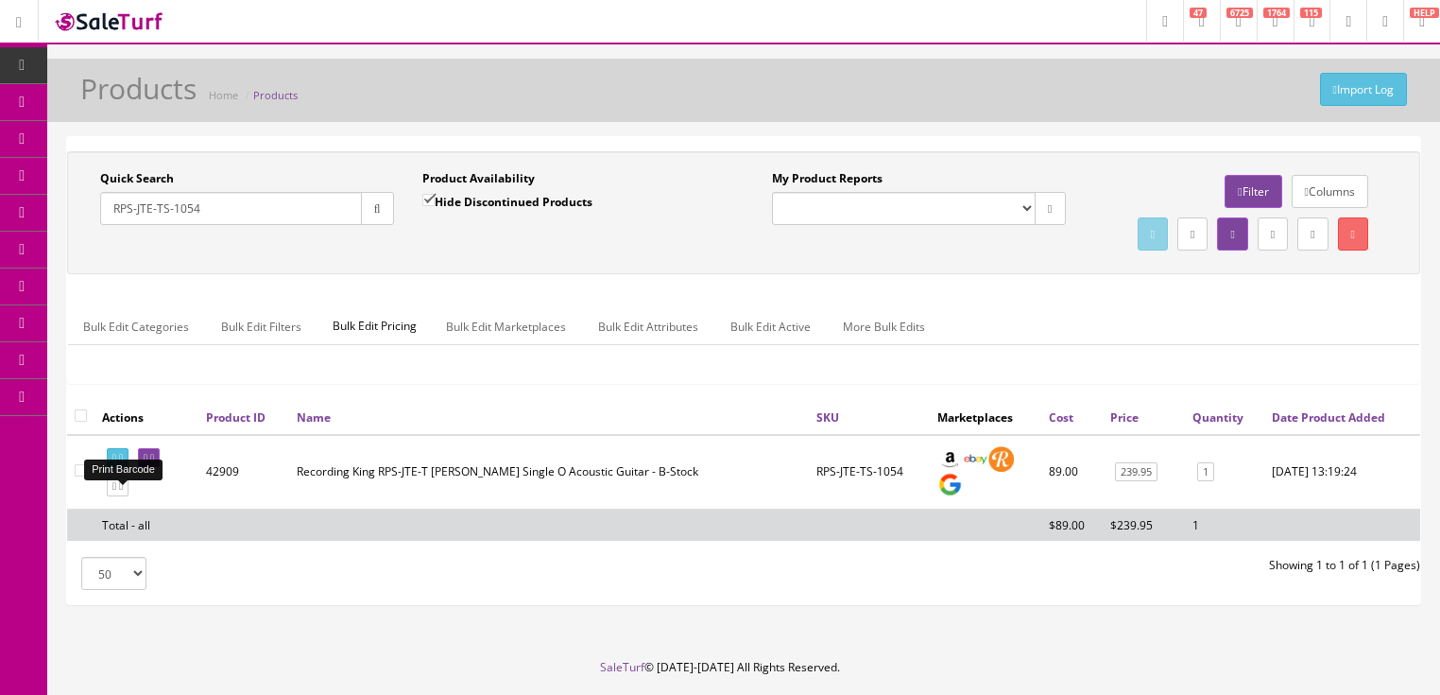
click at [123, 463] on icon at bounding box center [121, 458] width 4 height 10
drag, startPoint x: 171, startPoint y: 217, endPoint x: 238, endPoint y: 212, distance: 67.3
click at [236, 212] on input "RPS-JTE-TS-1054" at bounding box center [231, 208] width 262 height 33
type input "RPS-JTE-TS"
click at [422, 197] on input "Hide Discontinued Products" at bounding box center [428, 200] width 12 height 12
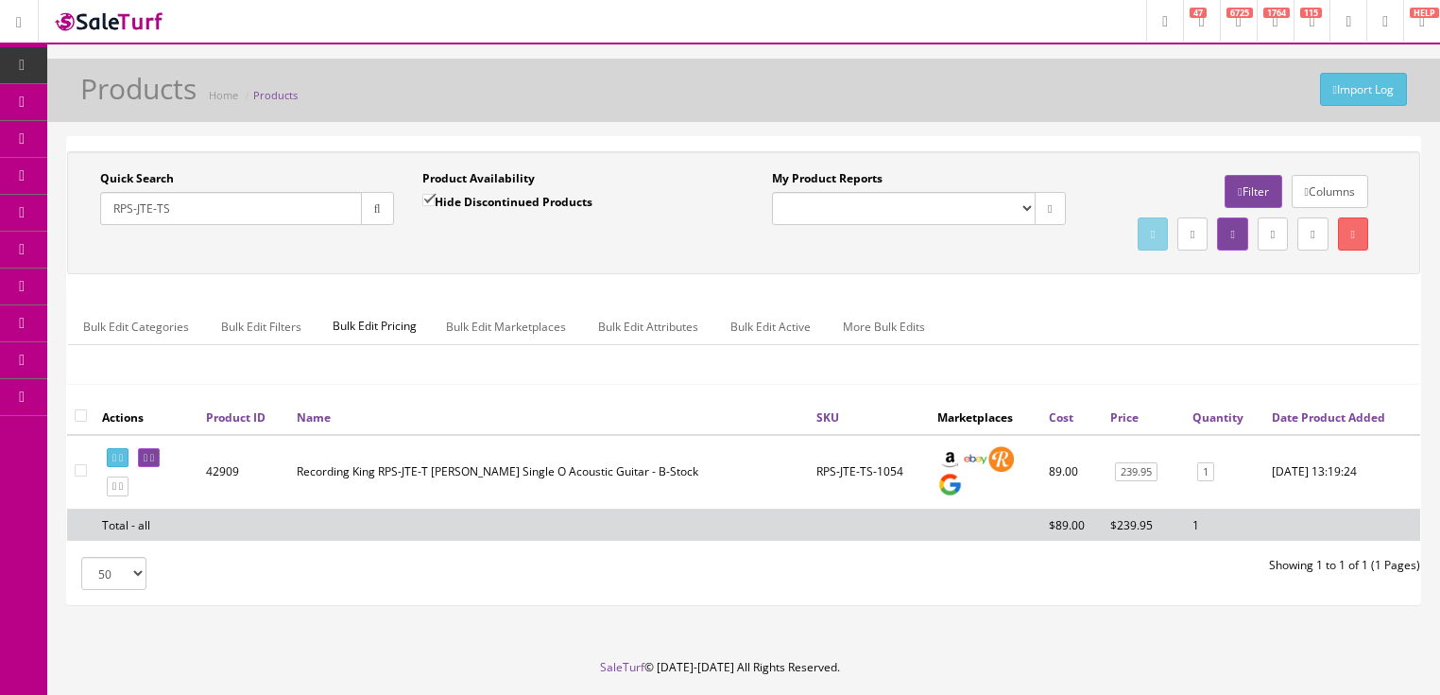
checkbox input "false"
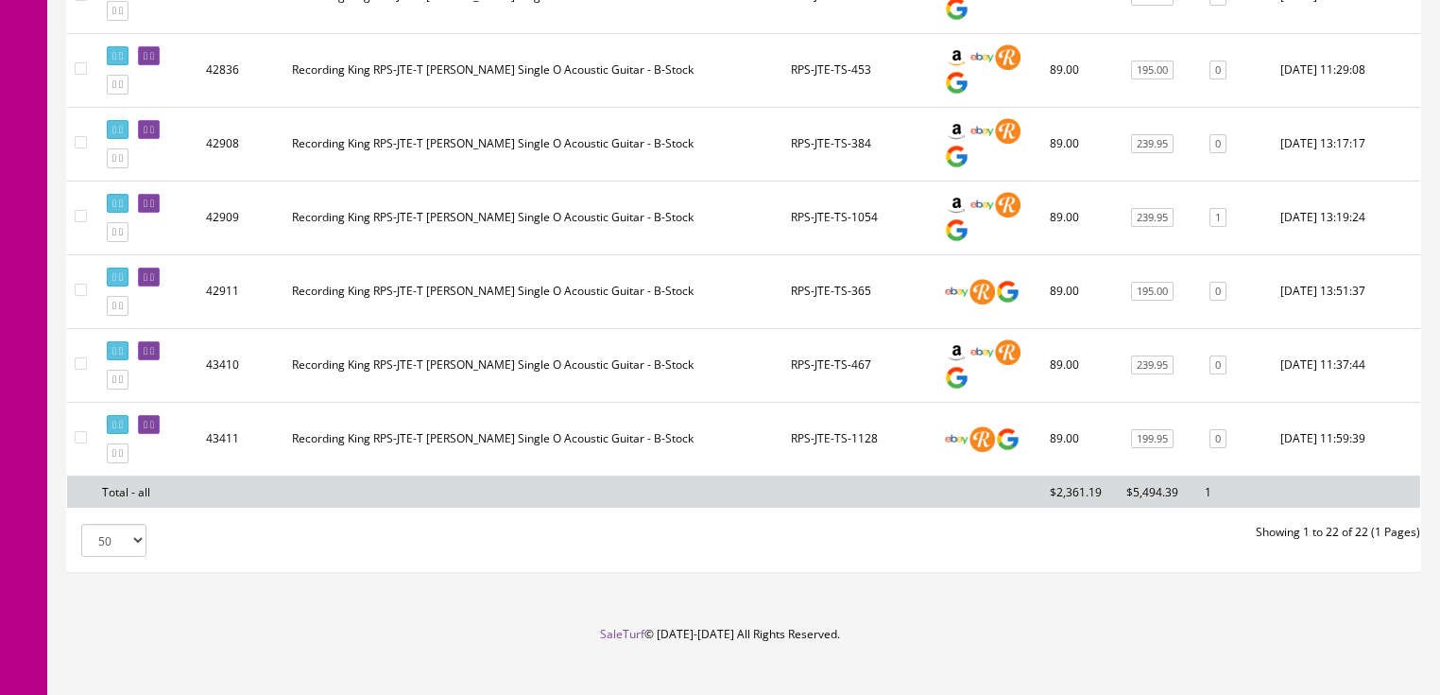
scroll to position [1587, 0]
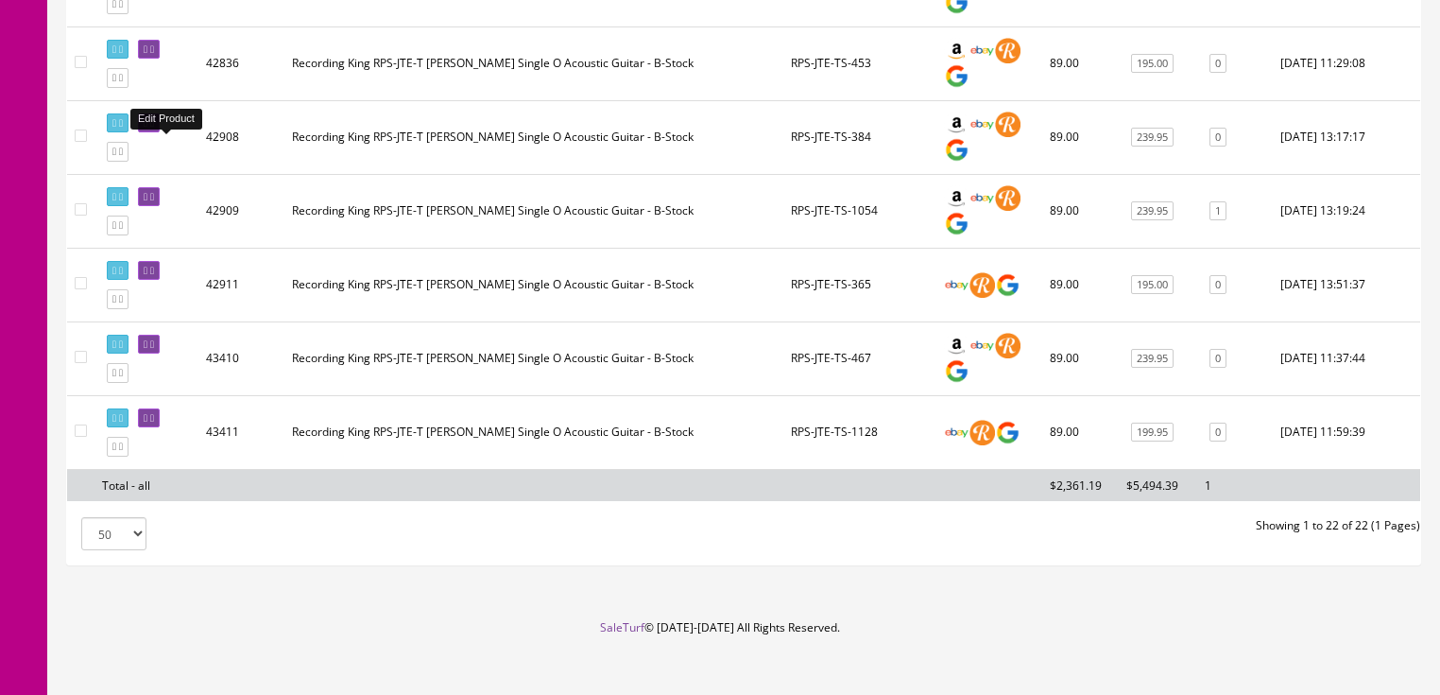
click at [147, 129] on icon at bounding box center [146, 123] width 4 height 10
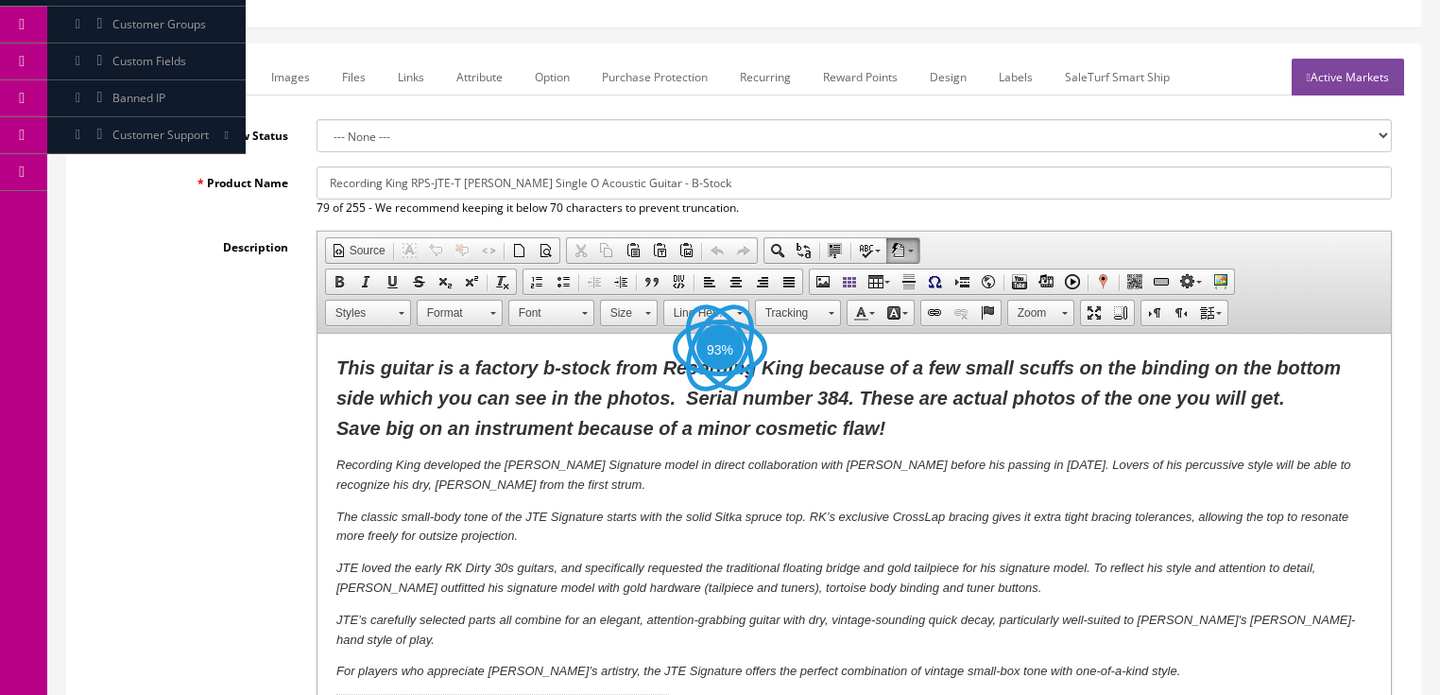
scroll to position [227, 0]
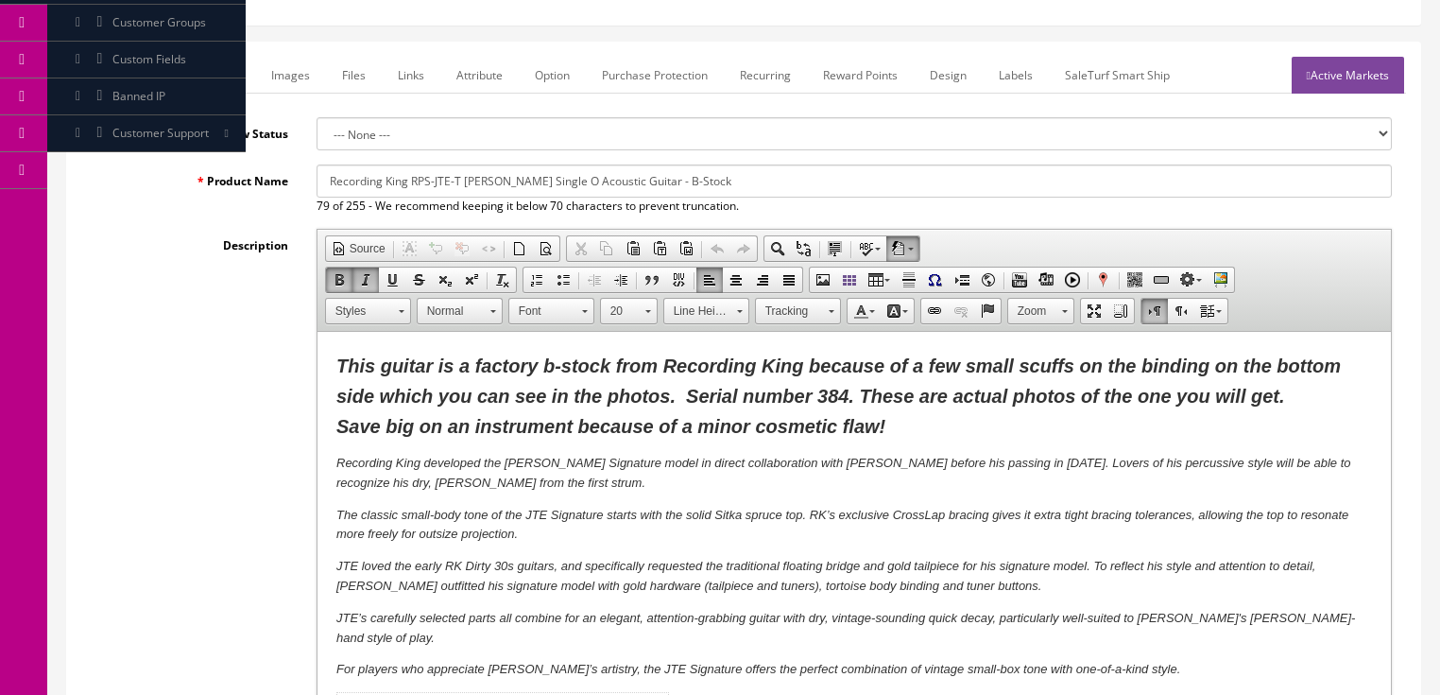
click span "This guitar is a factory b-stock from Recording King because of a few small scu…"
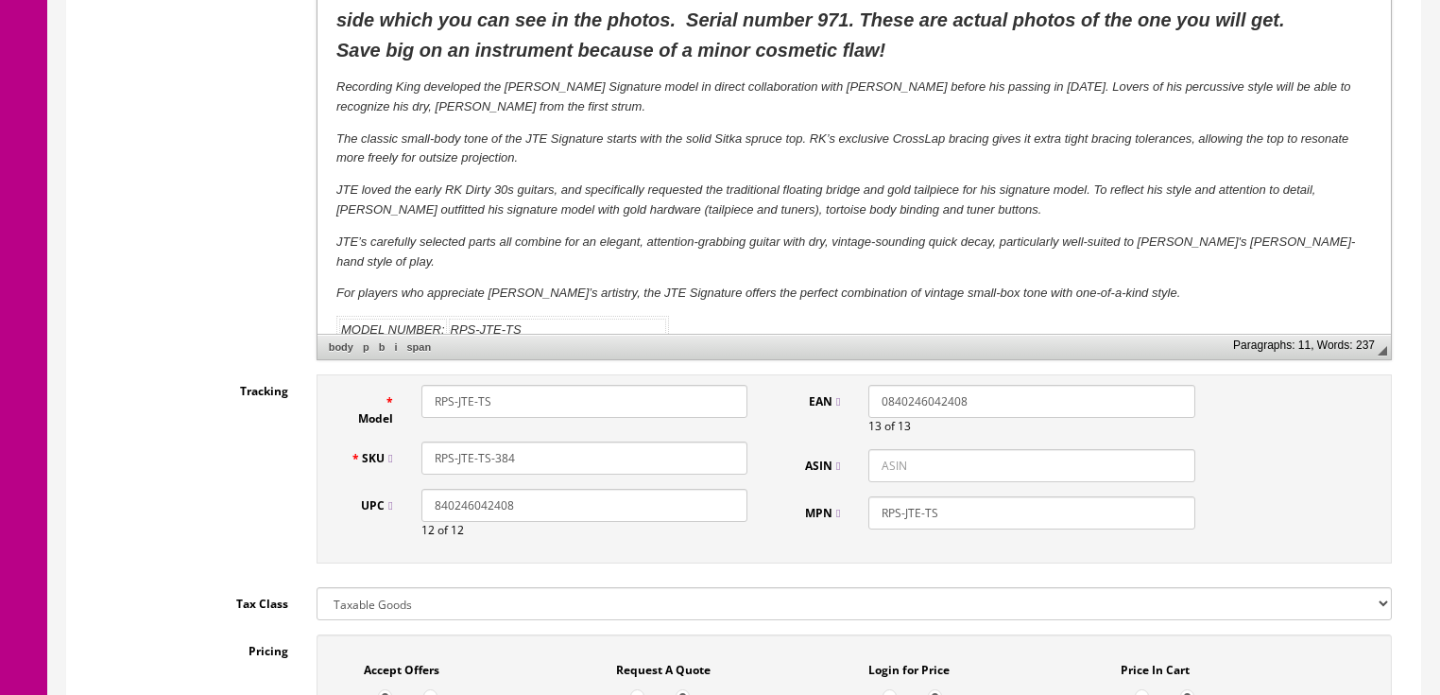
scroll to position [605, 0]
drag, startPoint x: 493, startPoint y: 457, endPoint x: 553, endPoint y: 452, distance: 59.8
click at [553, 452] on input "RPS-JTE-TS-384" at bounding box center [584, 455] width 326 height 33
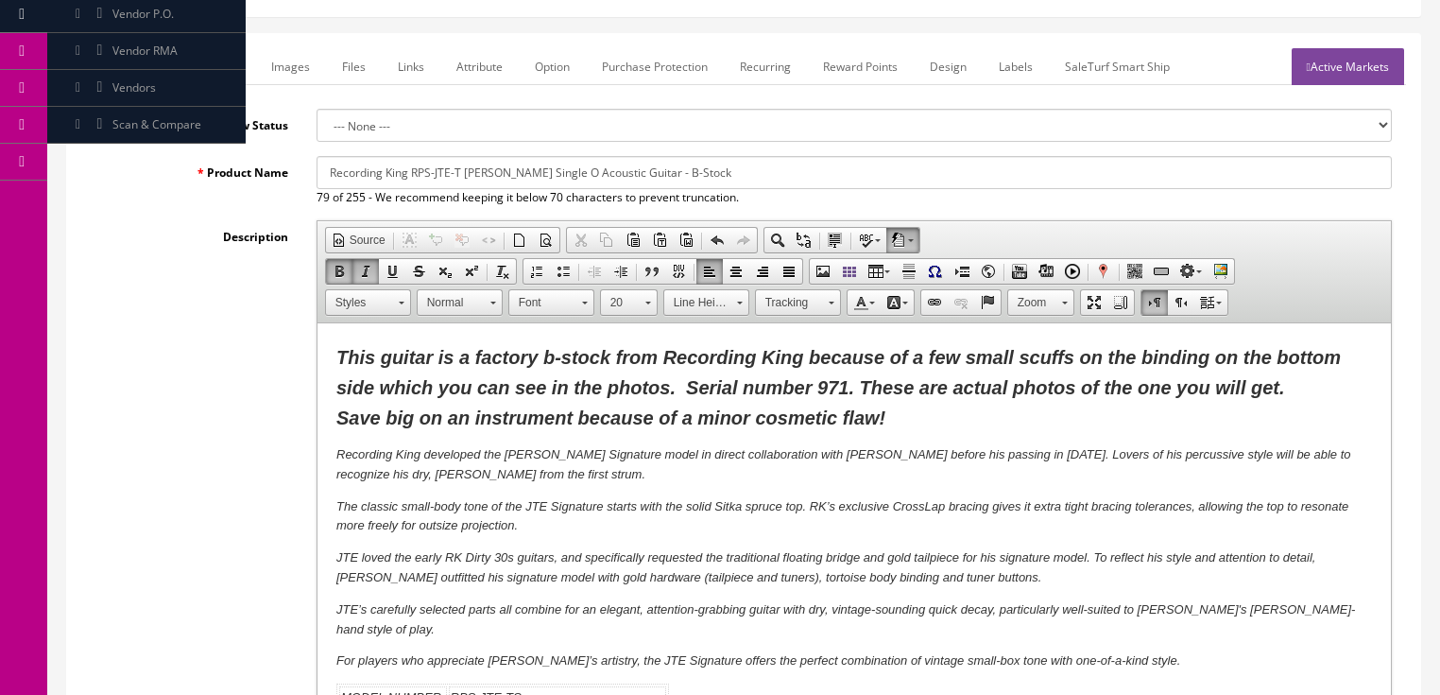
scroll to position [151, 0]
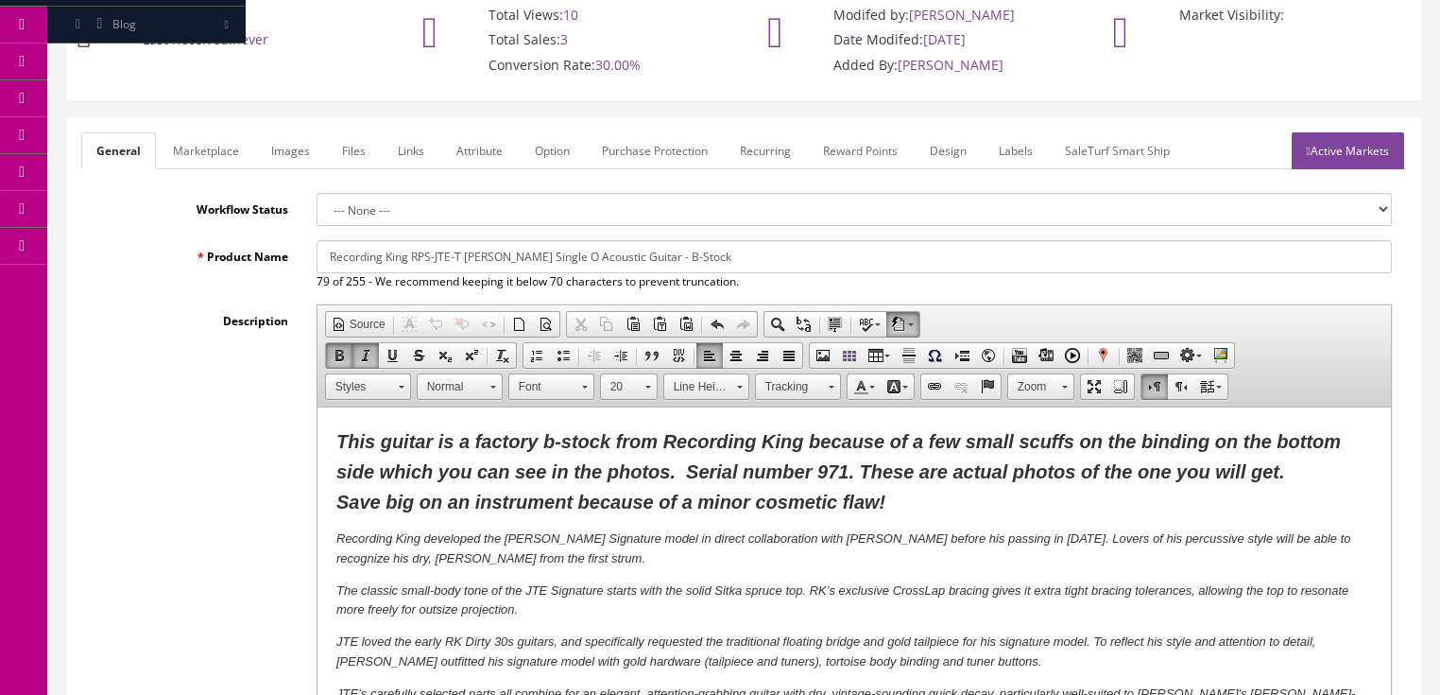
type input "RPS-JTE-TS-971"
click at [302, 144] on link "Images" at bounding box center [290, 150] width 69 height 37
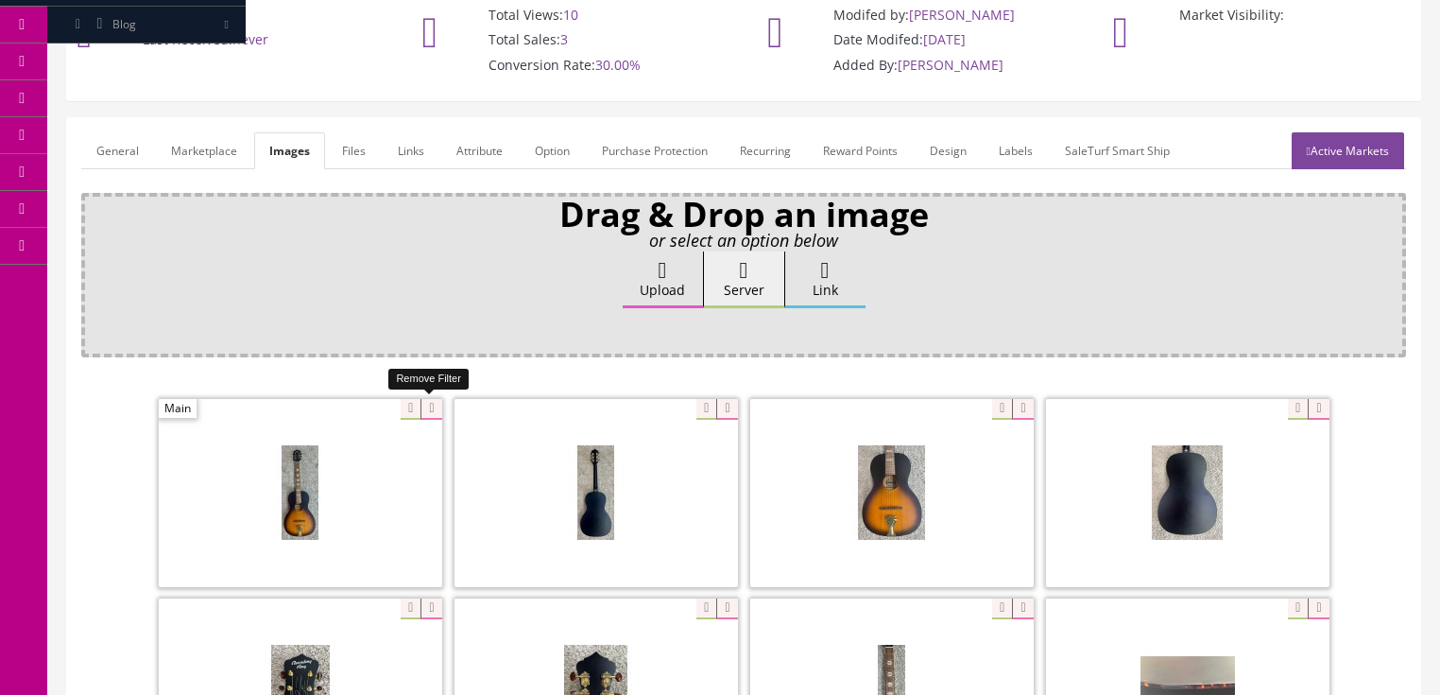
click at [426, 407] on icon at bounding box center [430, 409] width 21 height 21
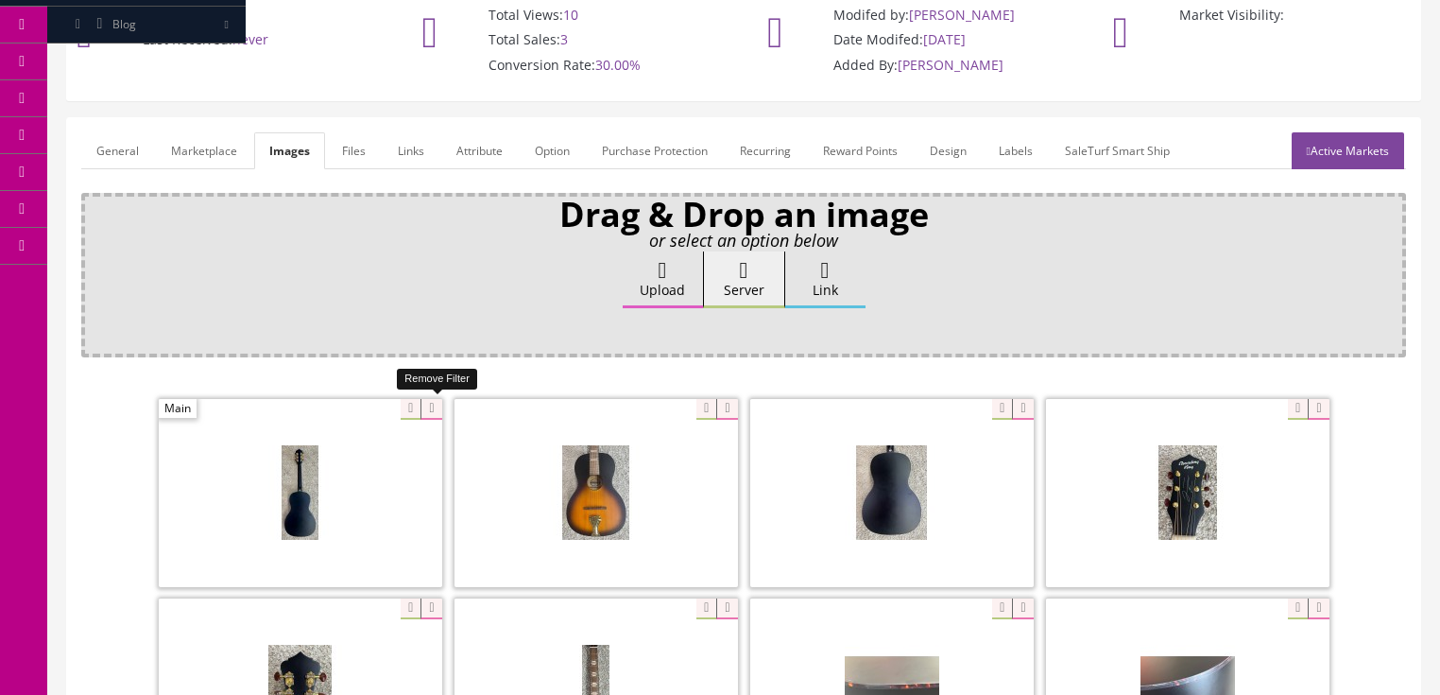
click at [426, 407] on icon at bounding box center [430, 409] width 21 height 21
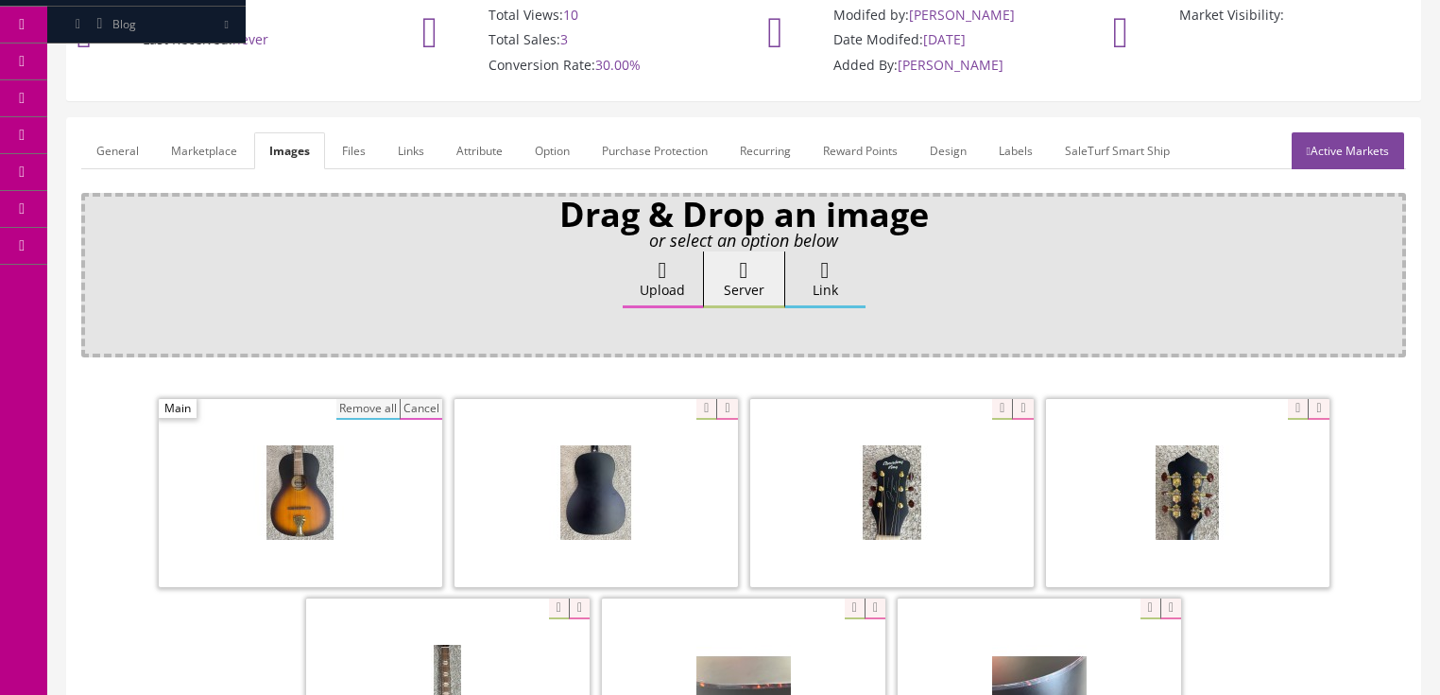
click at [380, 408] on button "Remove all" at bounding box center [367, 409] width 63 height 21
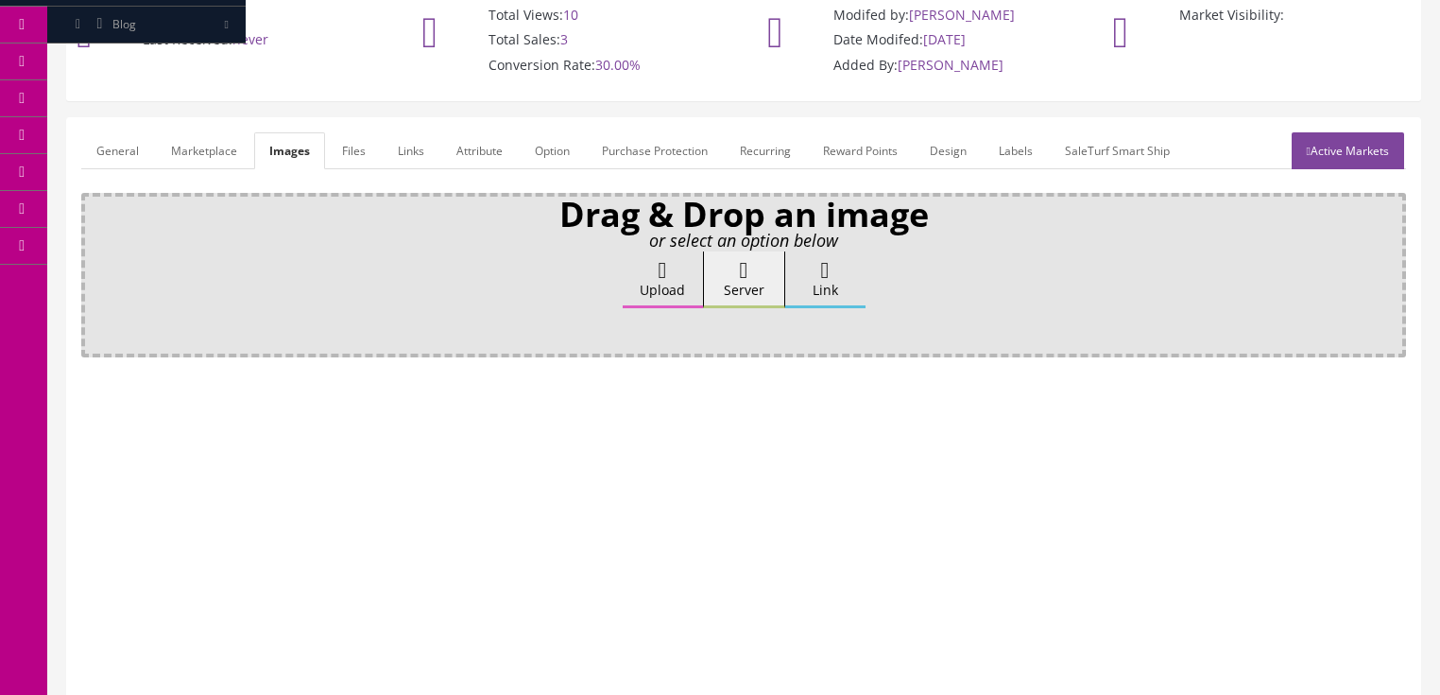
click at [662, 275] on icon at bounding box center [663, 270] width 9 height 23
click at [94, 270] on input "Upload" at bounding box center [94, 260] width 0 height 19
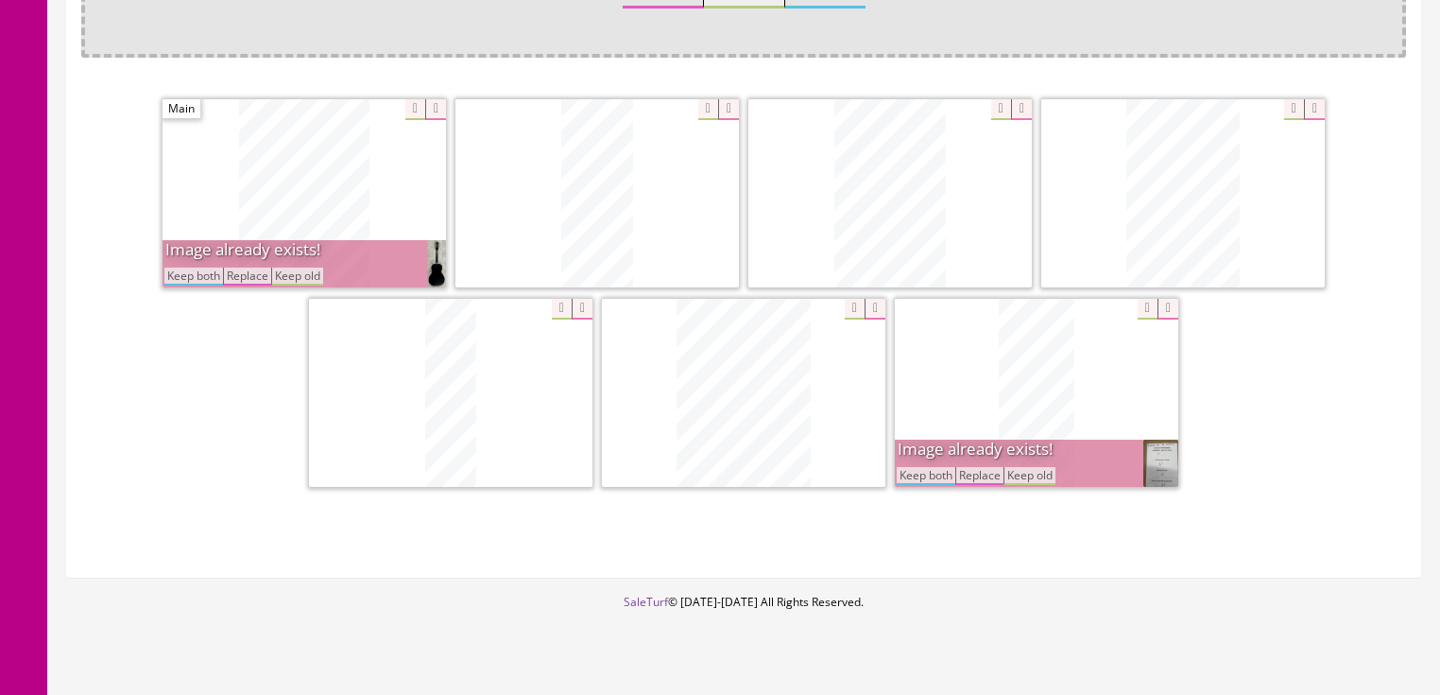
scroll to position [454, 0]
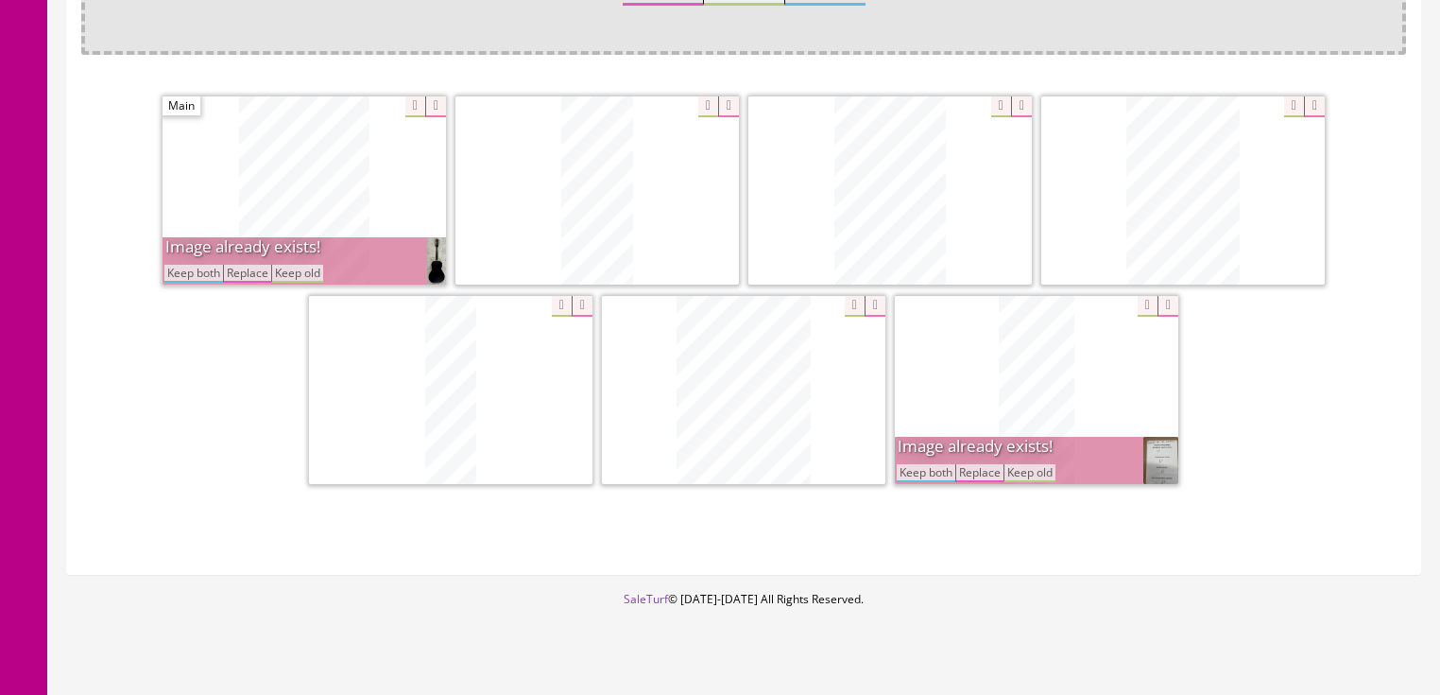
click at [211, 274] on button "Keep both" at bounding box center [193, 274] width 59 height 18
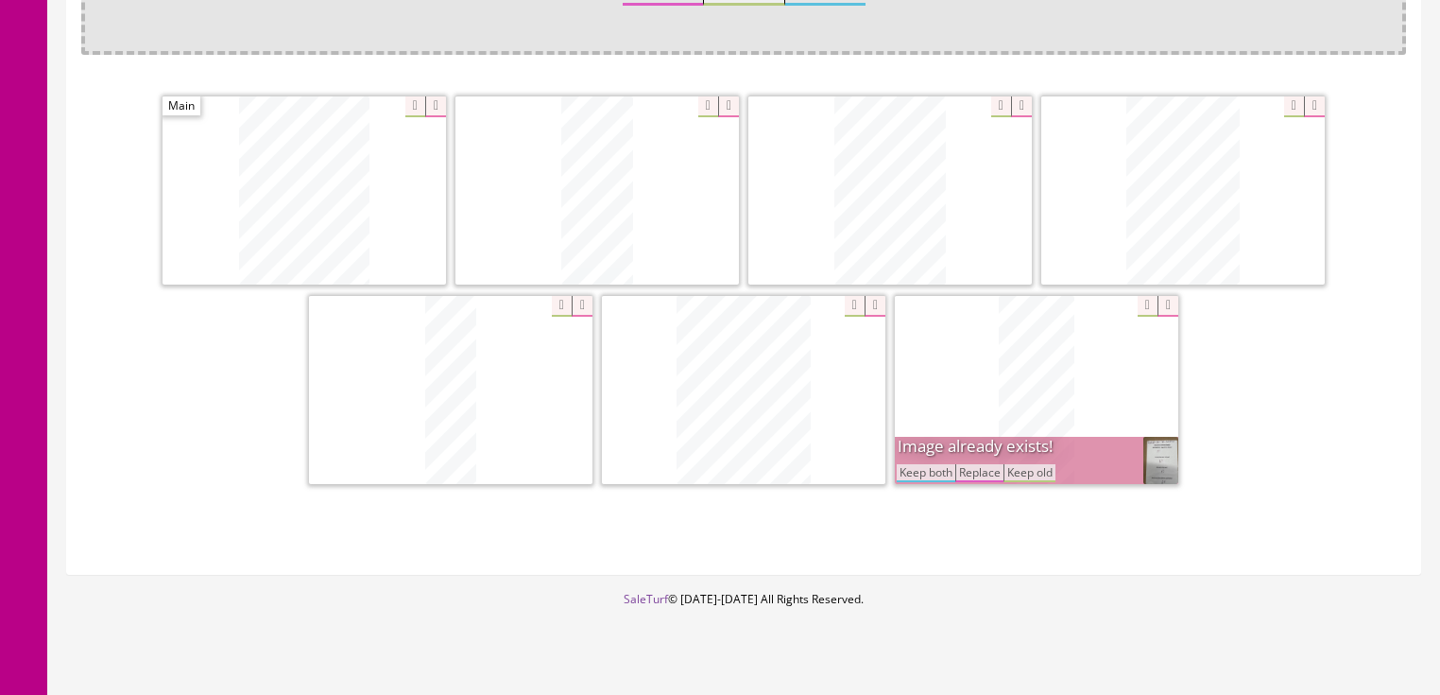
click at [935, 465] on button "Keep both" at bounding box center [926, 473] width 59 height 18
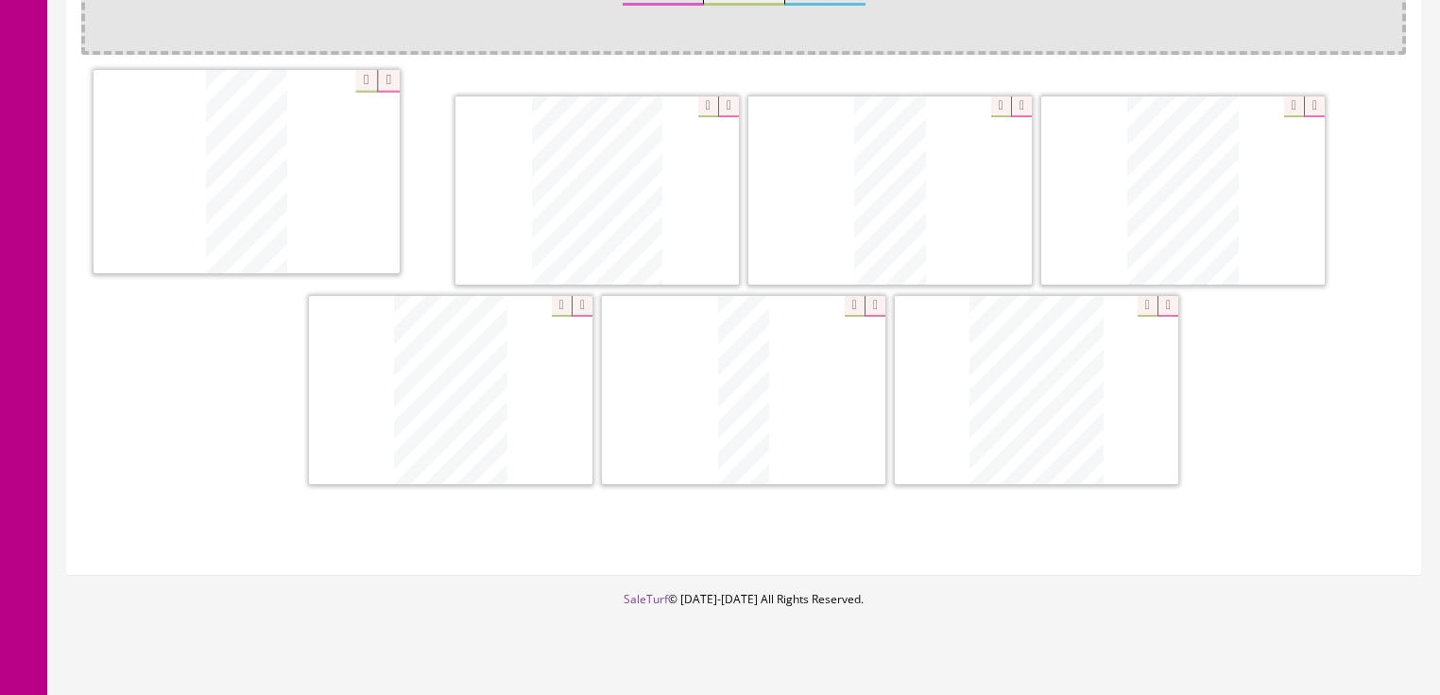
drag, startPoint x: 1025, startPoint y: 423, endPoint x: 256, endPoint y: 212, distance: 797.8
drag, startPoint x: 871, startPoint y: 199, endPoint x: 626, endPoint y: 219, distance: 246.5
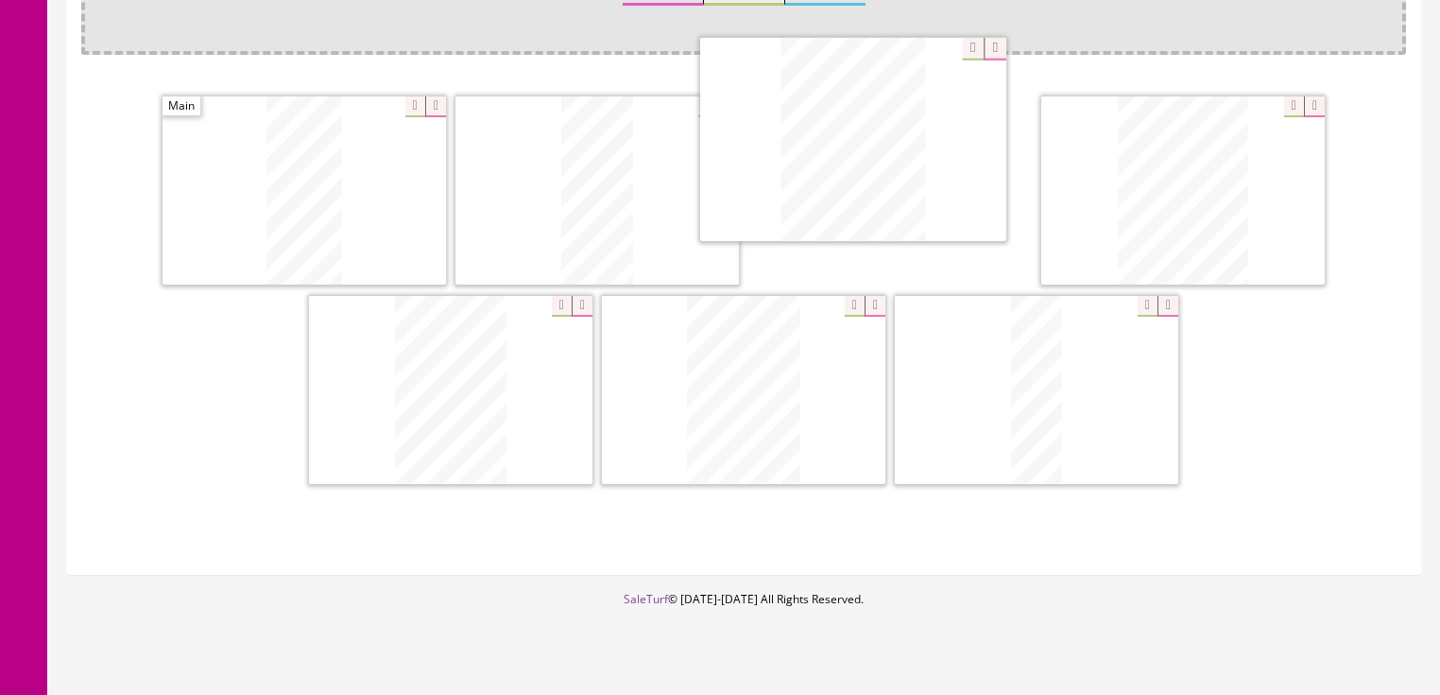
drag, startPoint x: 1025, startPoint y: 351, endPoint x: 842, endPoint y: 103, distance: 308.0
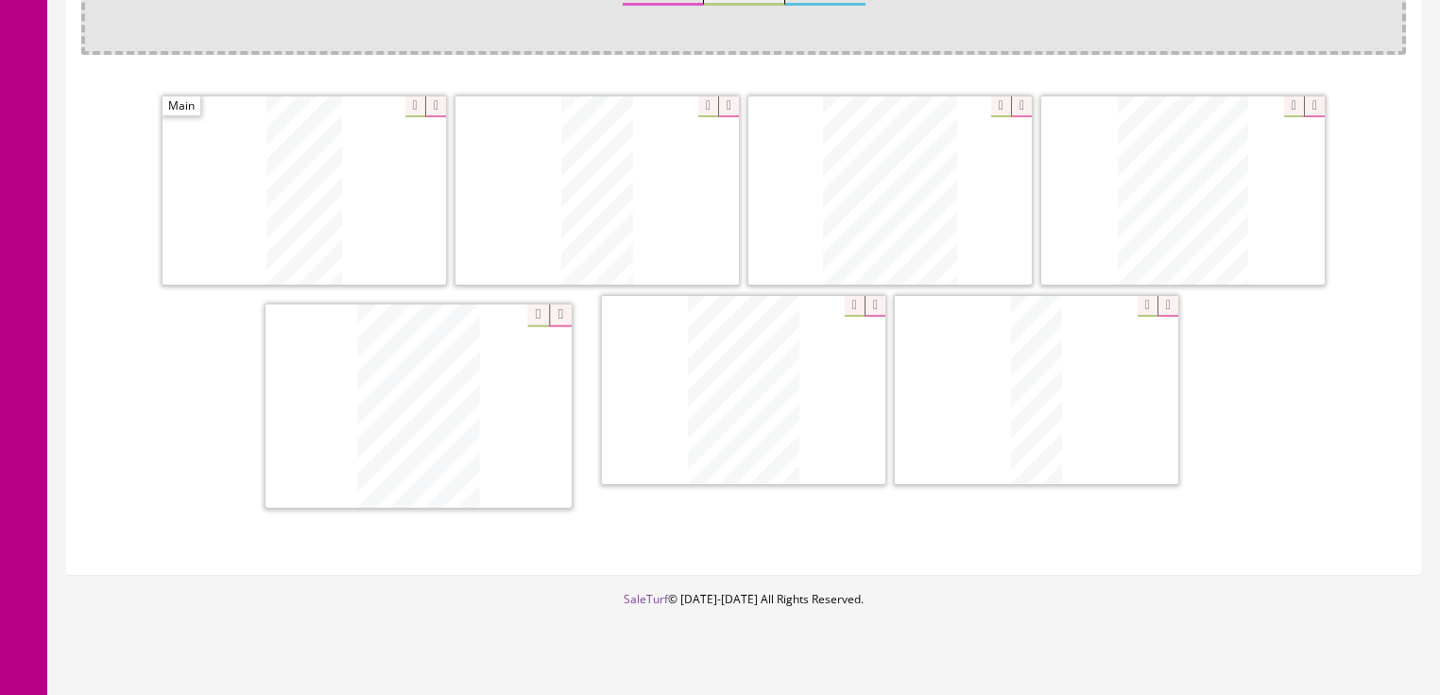
drag, startPoint x: 729, startPoint y: 335, endPoint x: 403, endPoint y: 354, distance: 325.6
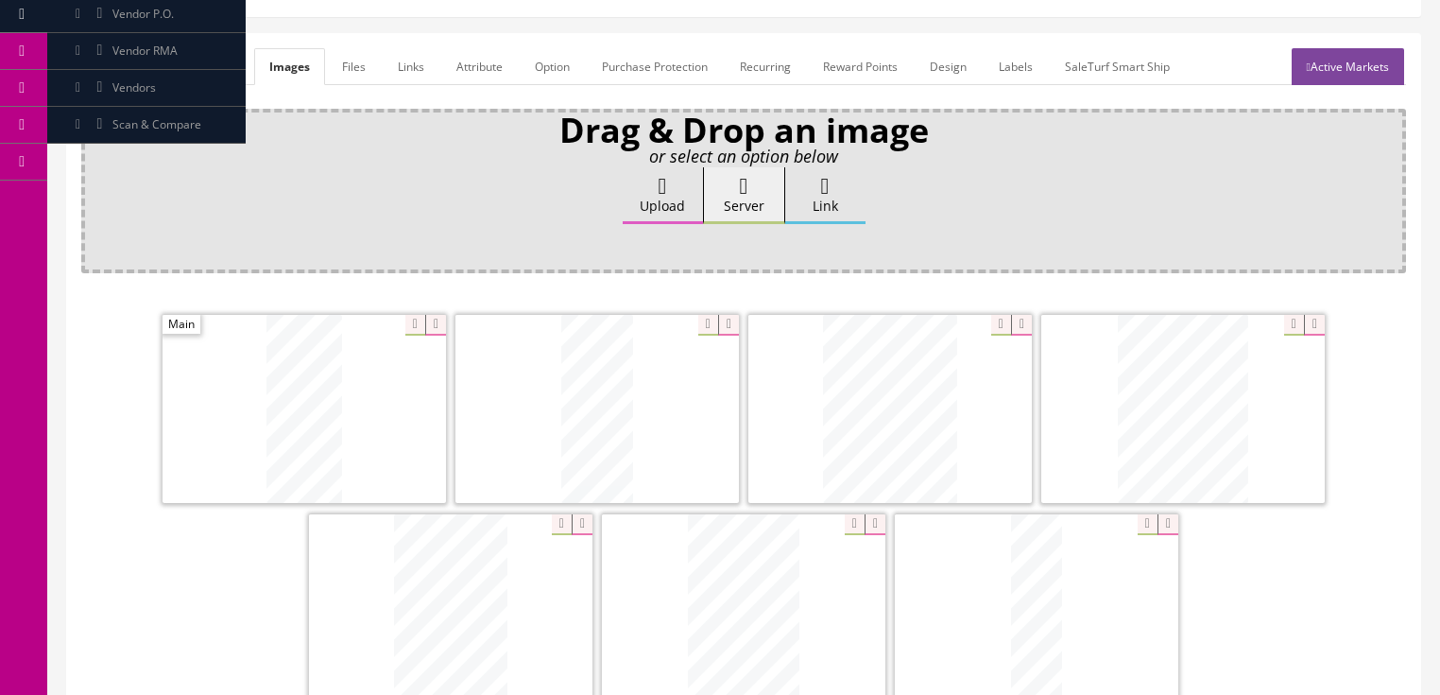
scroll to position [227, 0]
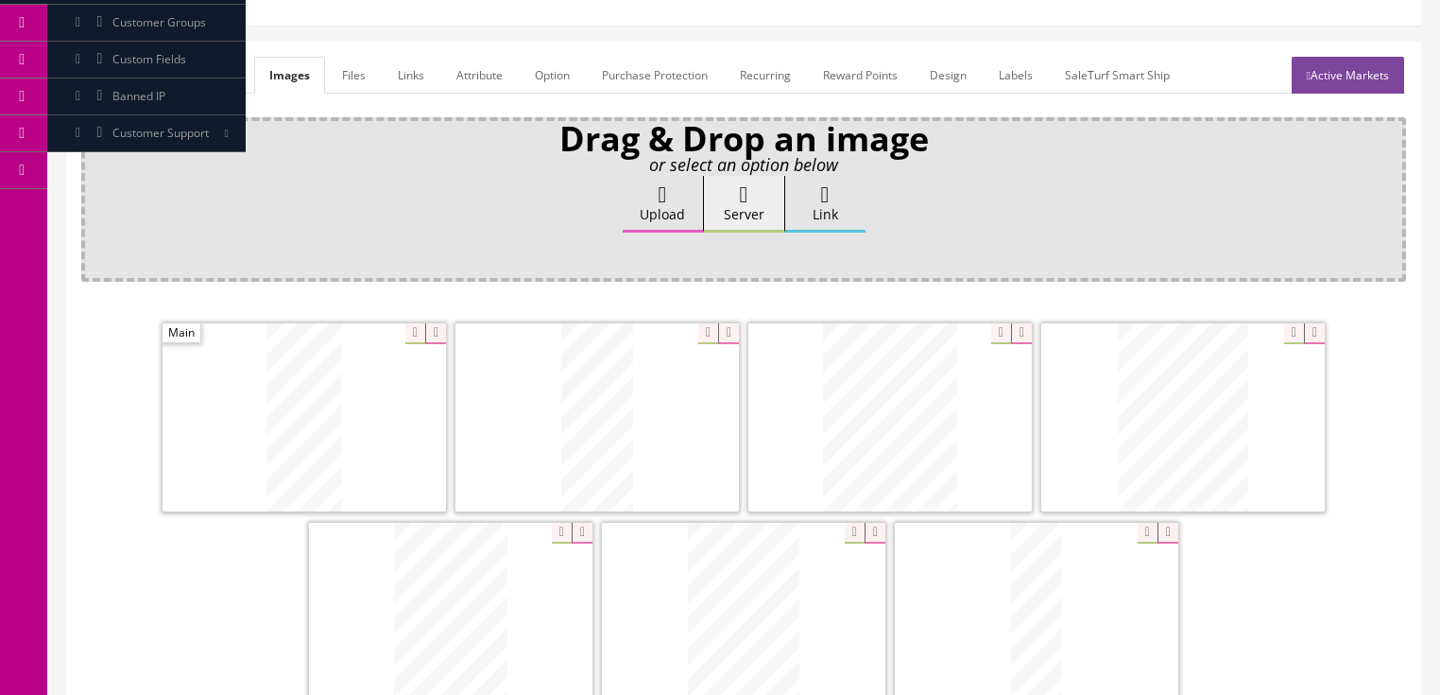
click at [1326, 70] on link "Active Markets" at bounding box center [1348, 75] width 112 height 37
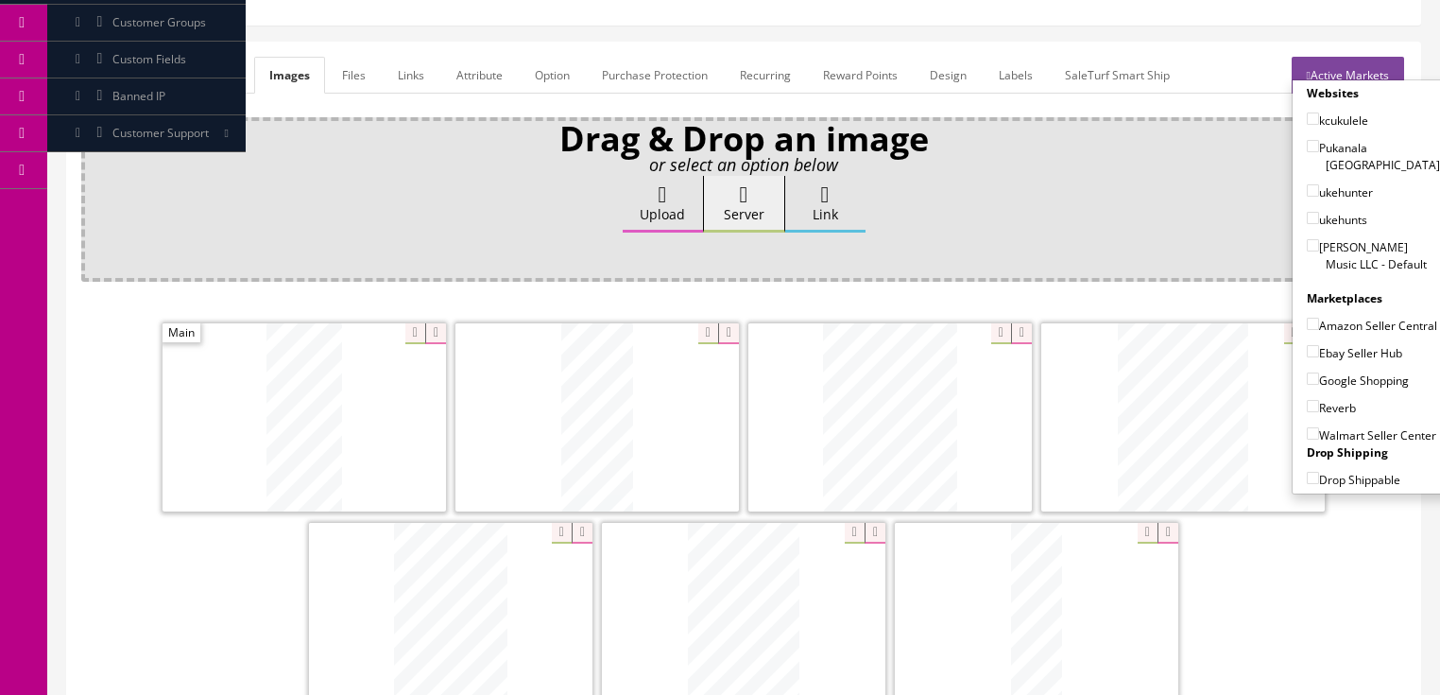
click at [1326, 70] on link "Active Markets" at bounding box center [1348, 75] width 112 height 37
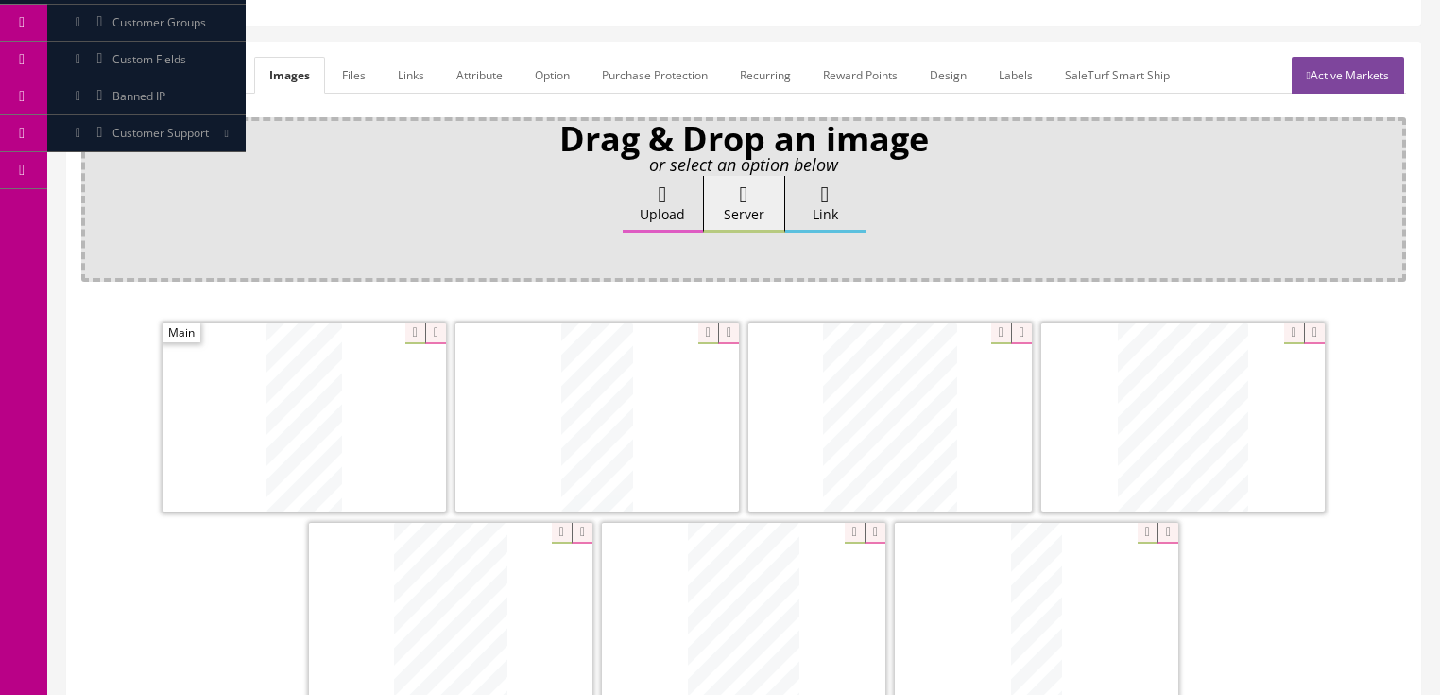
click at [101, 79] on link "General" at bounding box center [117, 75] width 73 height 37
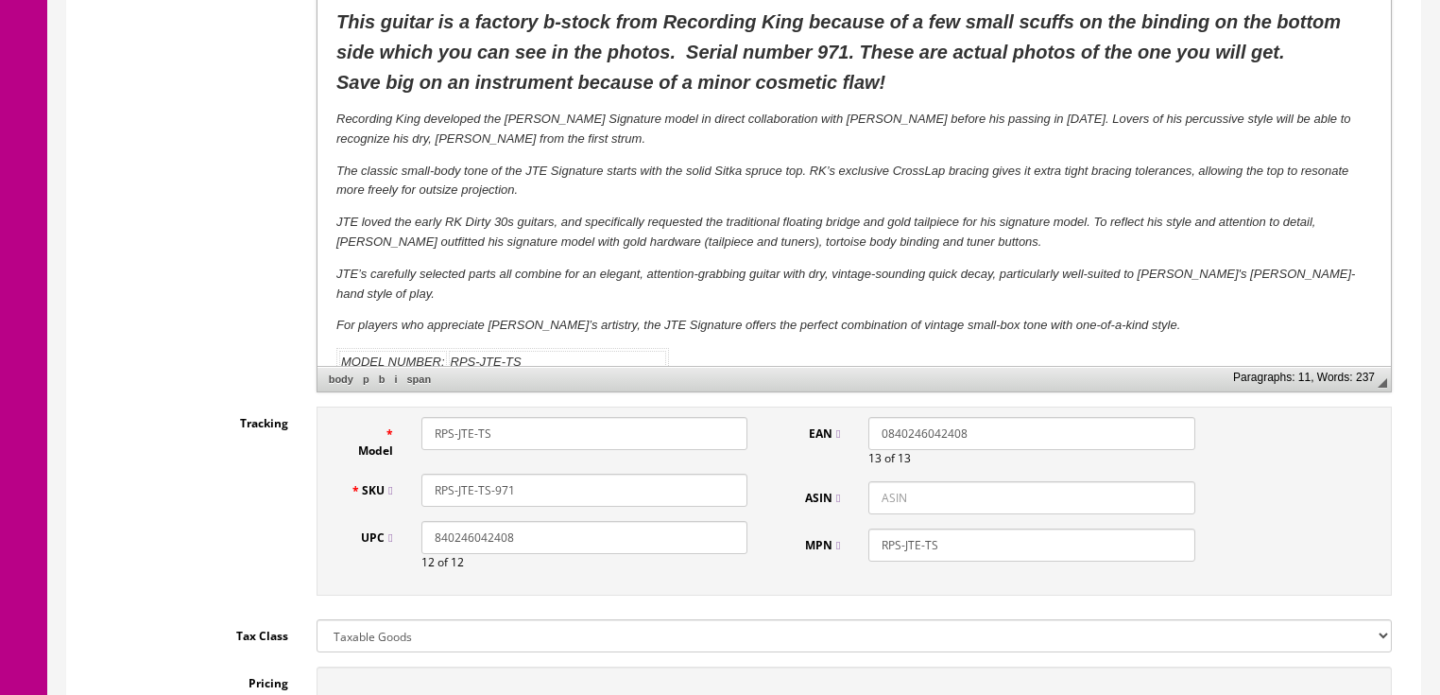
scroll to position [454, 0]
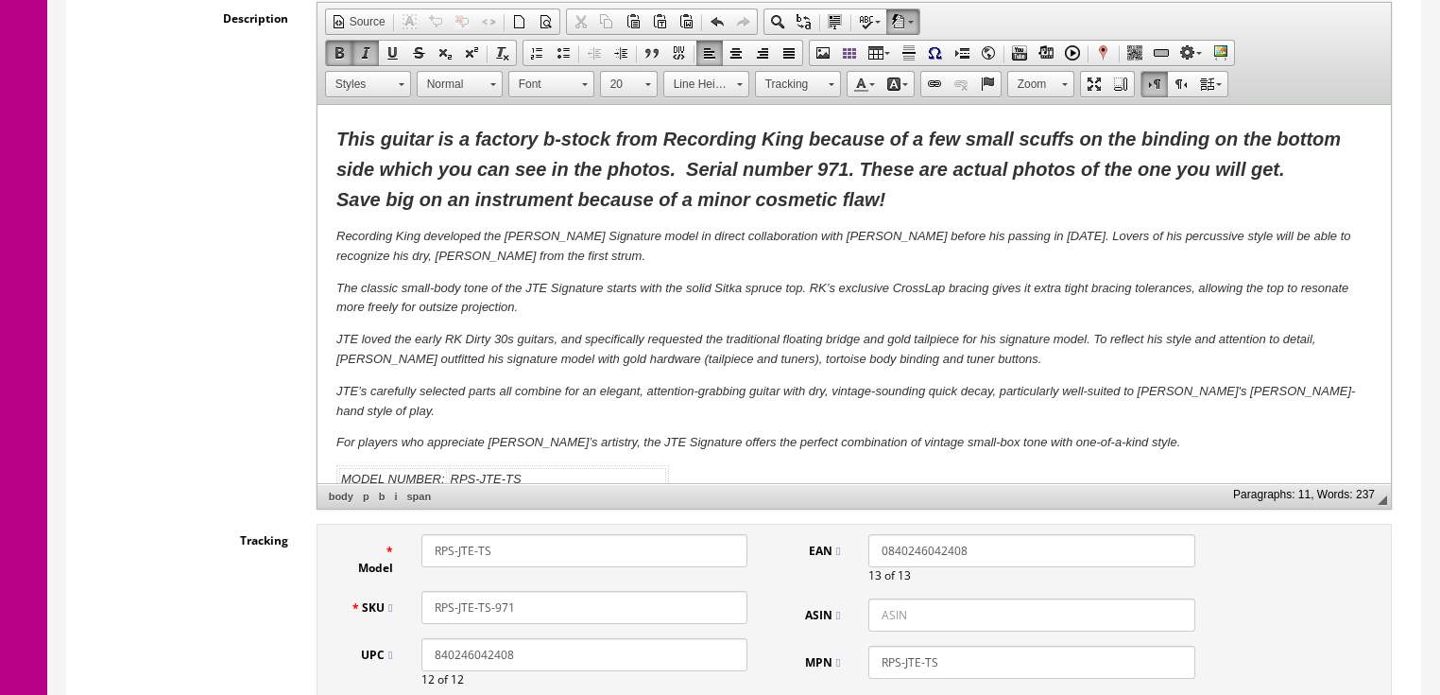
click html "This guitar is a factory b-stock from Recording King because of a few small scu…"
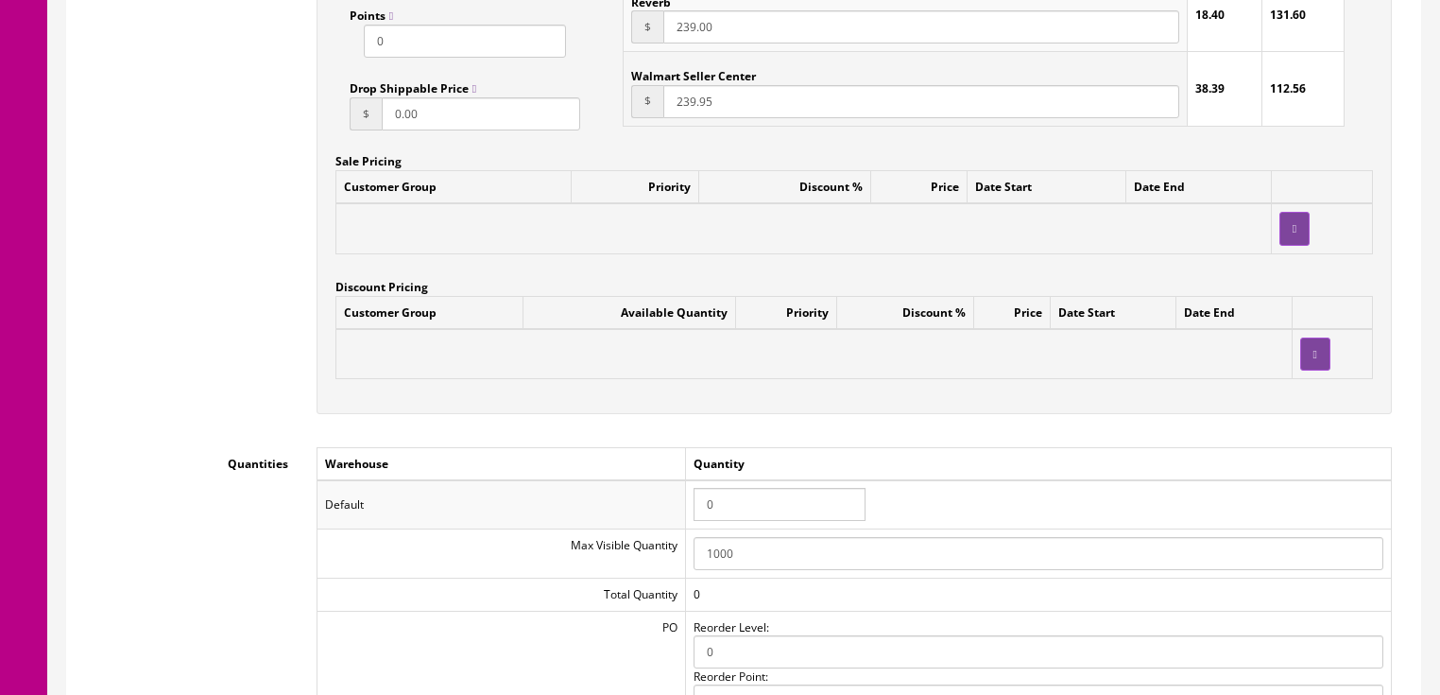
scroll to position [1663, 0]
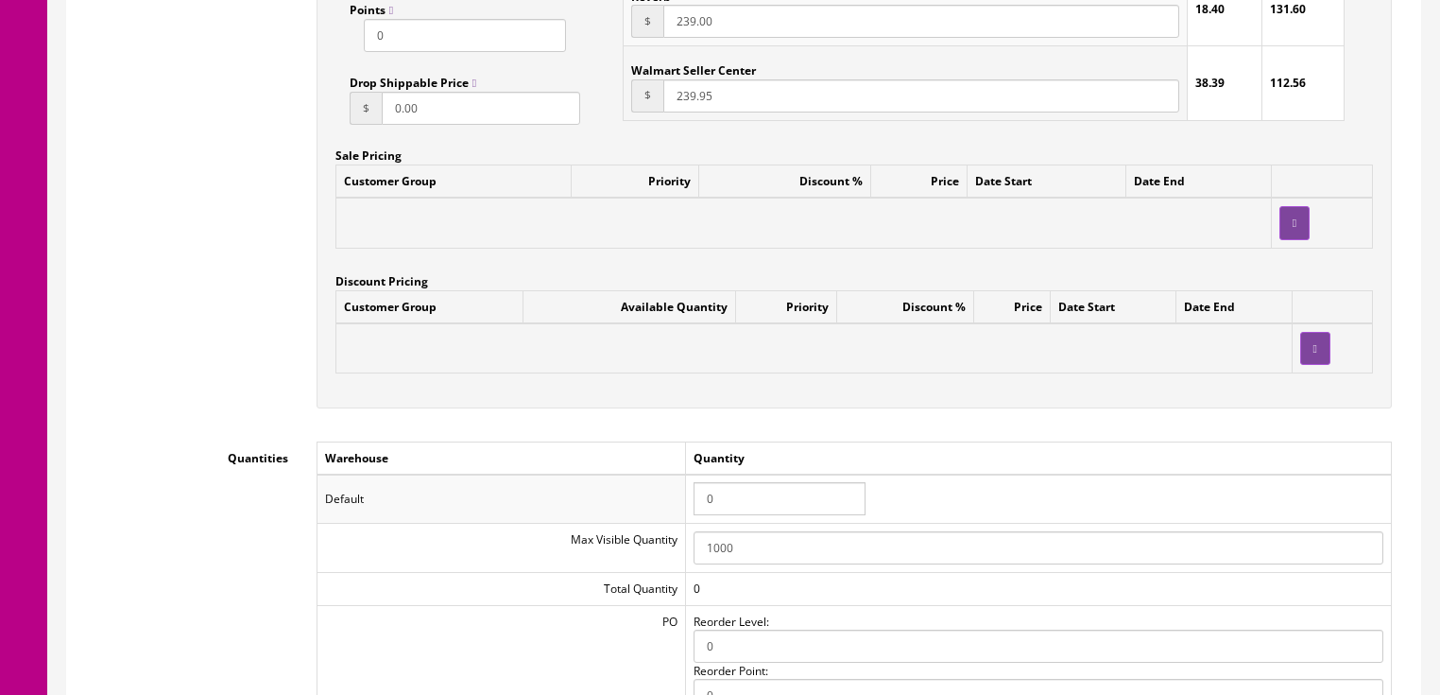
drag, startPoint x: 715, startPoint y: 506, endPoint x: 679, endPoint y: 506, distance: 35.9
click at [679, 506] on tr "Default 0" at bounding box center [854, 498] width 1074 height 49
type input "1"
drag, startPoint x: 670, startPoint y: 475, endPoint x: 624, endPoint y: 449, distance: 53.3
click at [669, 473] on td "Warehouse" at bounding box center [501, 457] width 369 height 33
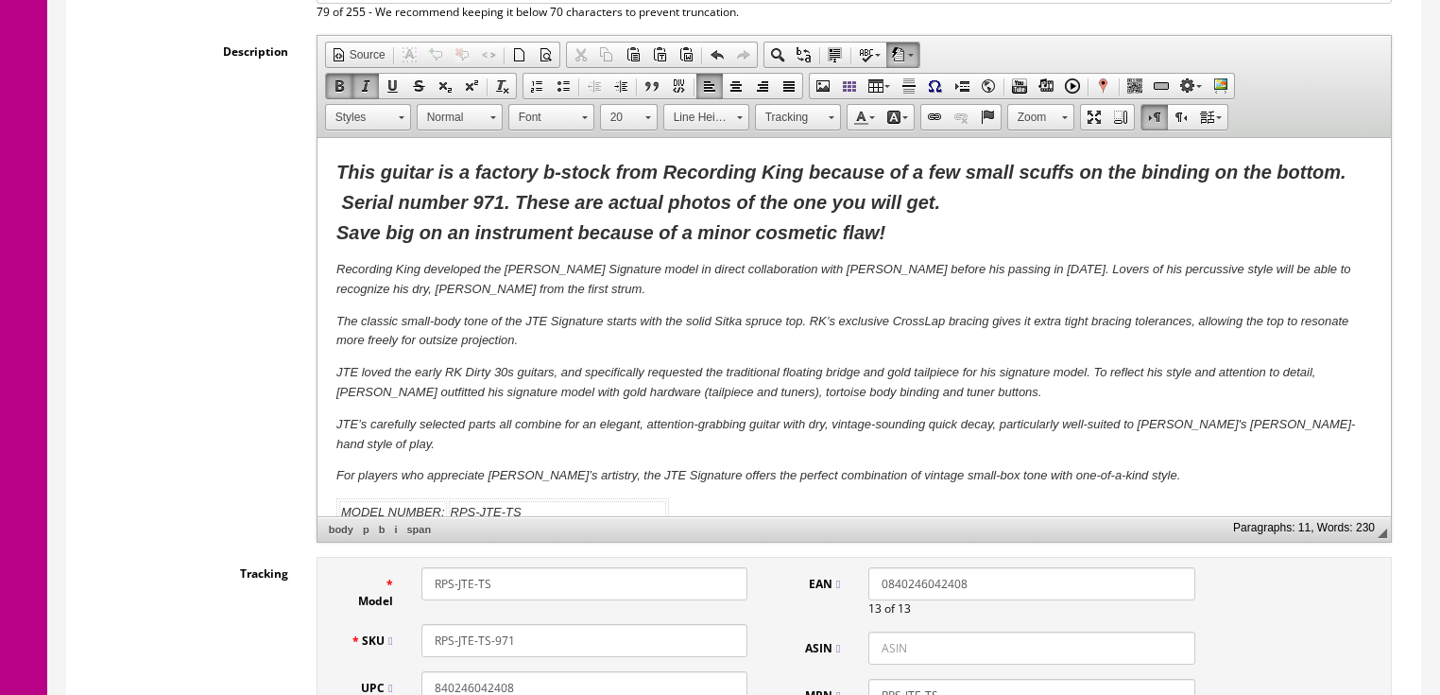
scroll to position [378, 0]
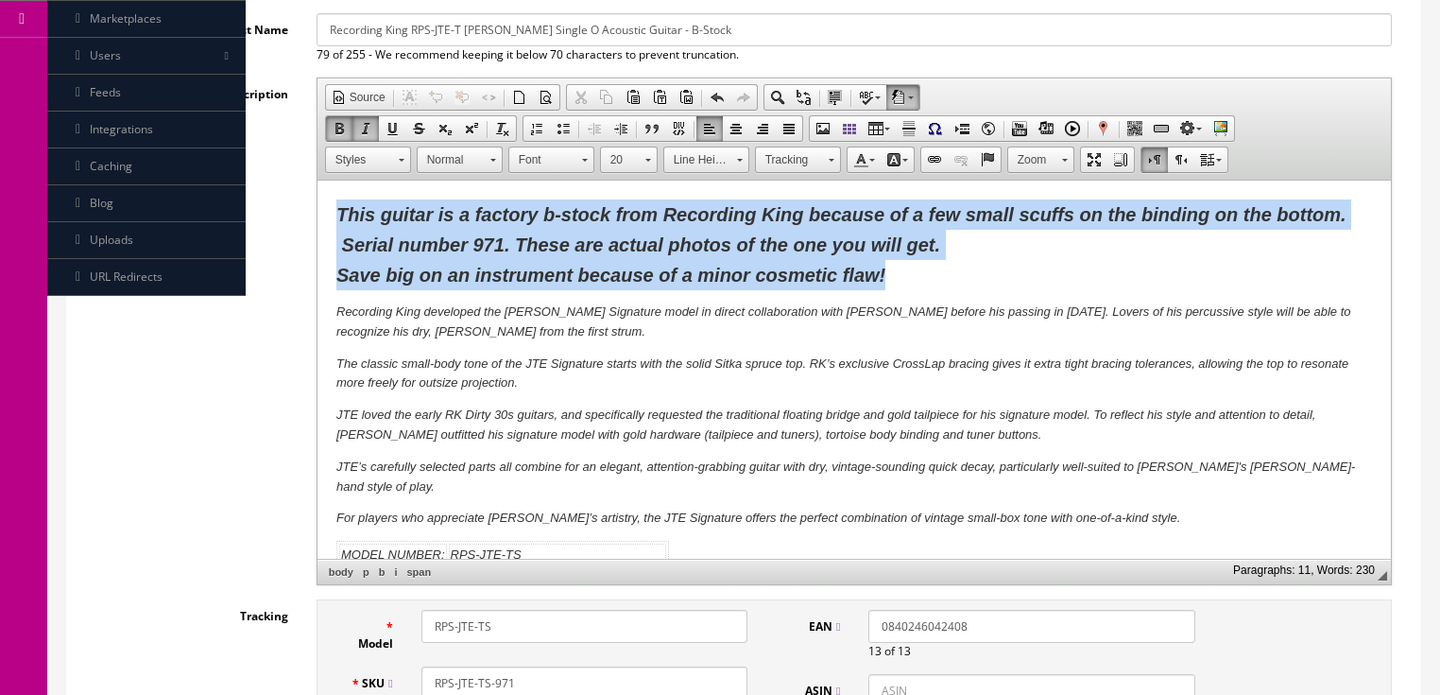
drag, startPoint x: 18, startPoint y: 27, endPoint x: 626, endPoint y: 101, distance: 613.0
click html "This guitar is a factory b-stock from Recording King because of a few small scu…"
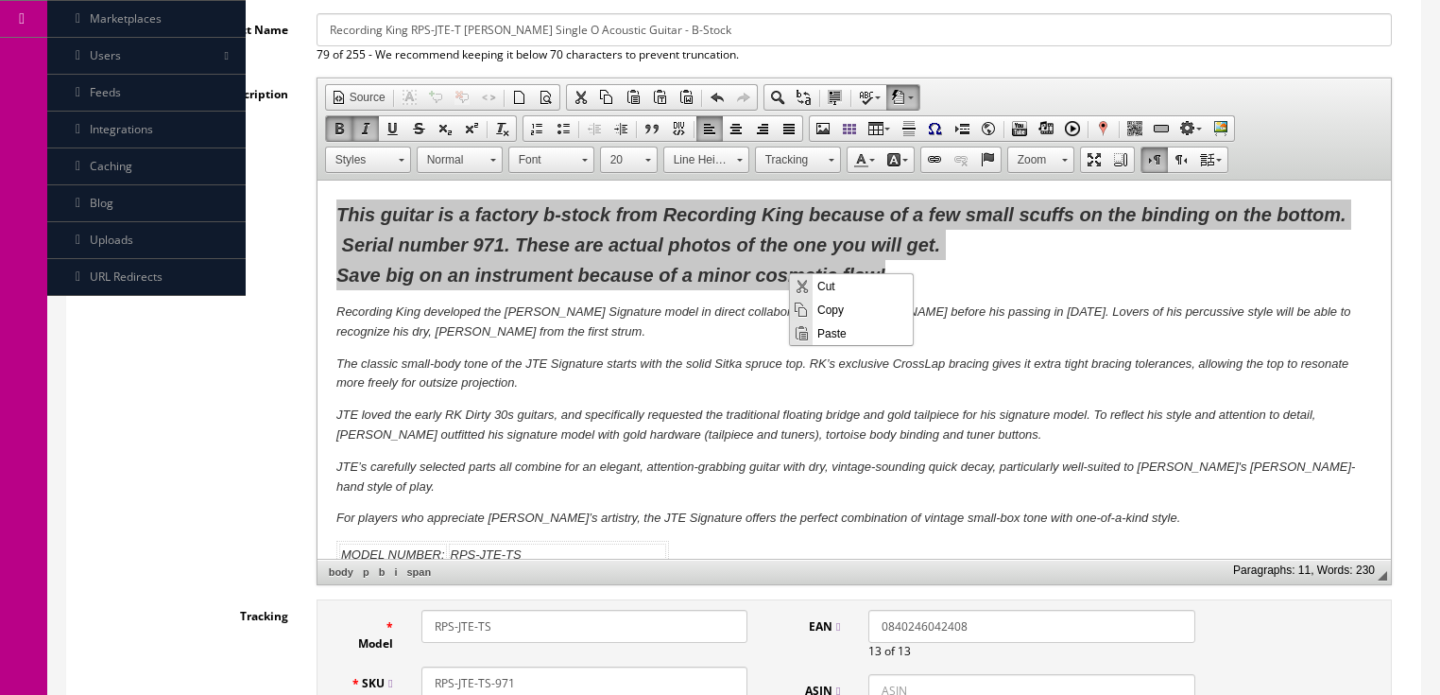
scroll to position [0, 0]
drag, startPoint x: 837, startPoint y: 310, endPoint x: 1061, endPoint y: 403, distance: 242.3
click at [837, 310] on span "Copy" at bounding box center [863, 309] width 100 height 24
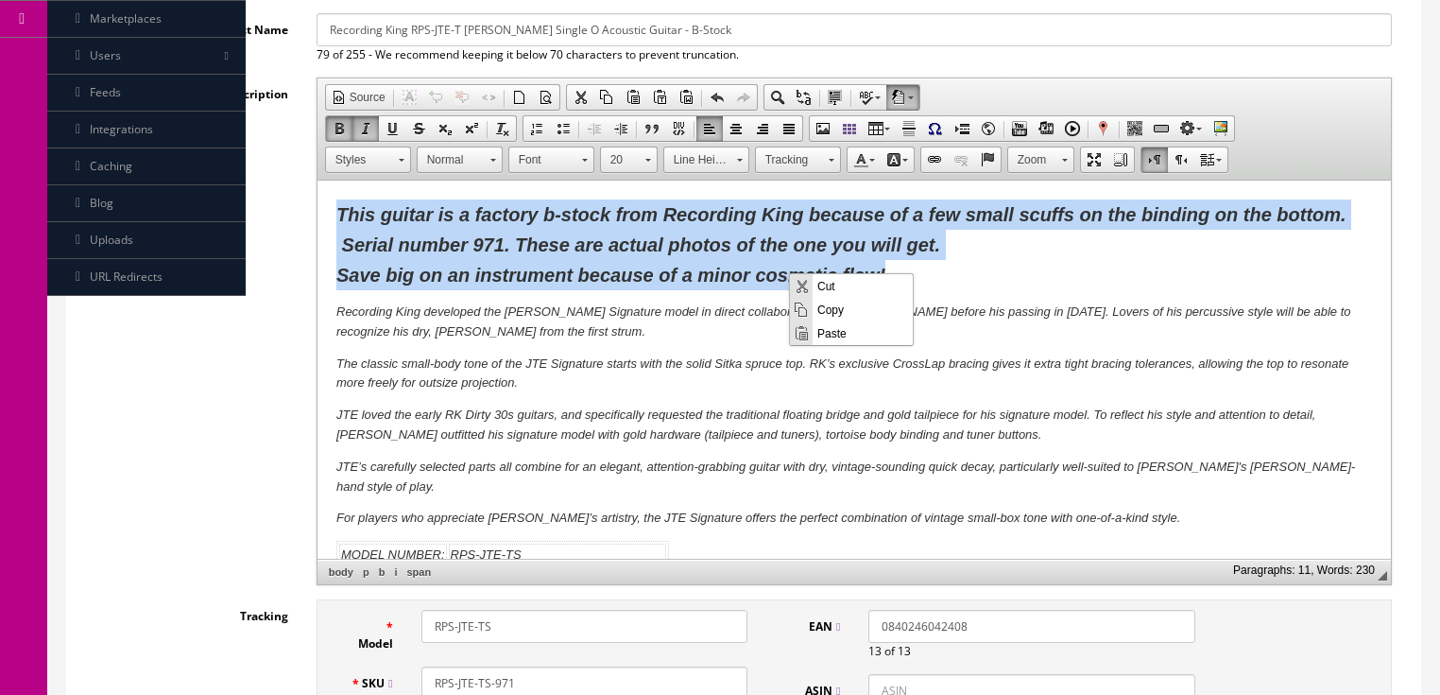
copy span "This guitar is a factory b-stock from Recording King because of a few small scu…"
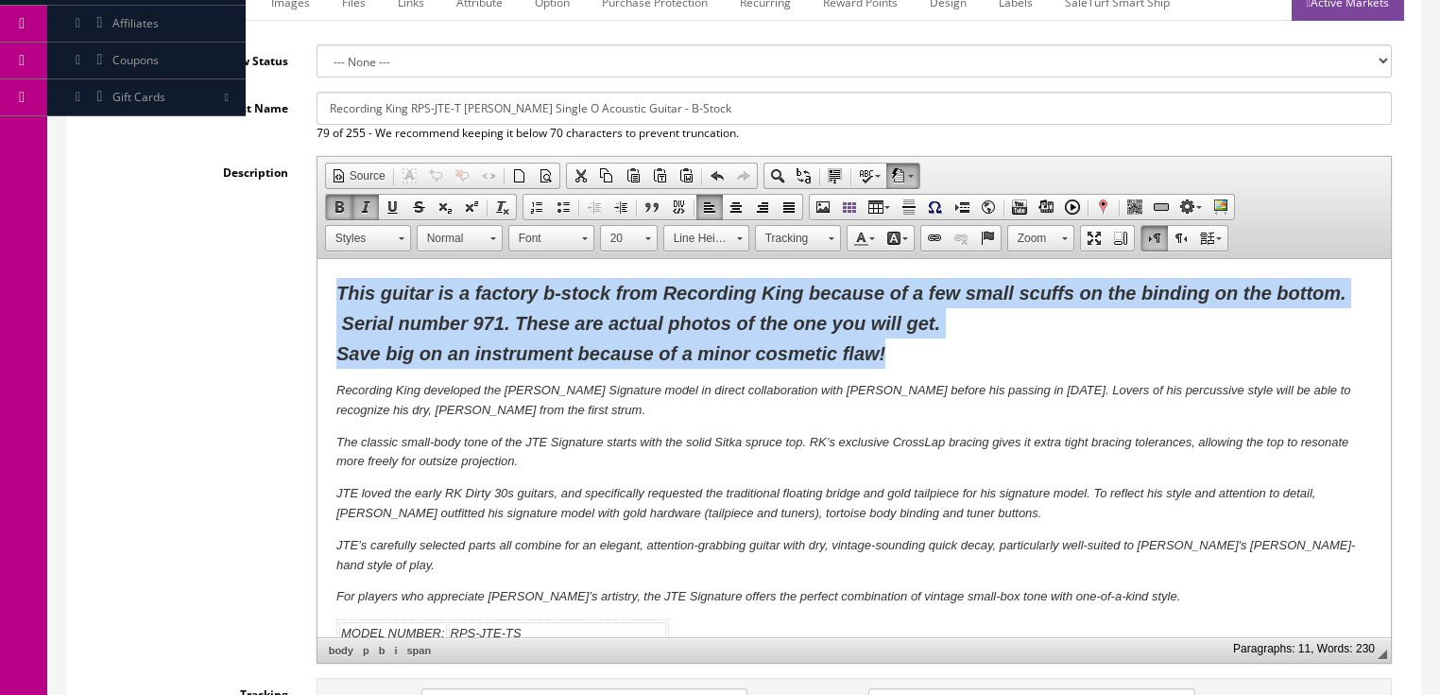
scroll to position [76, 0]
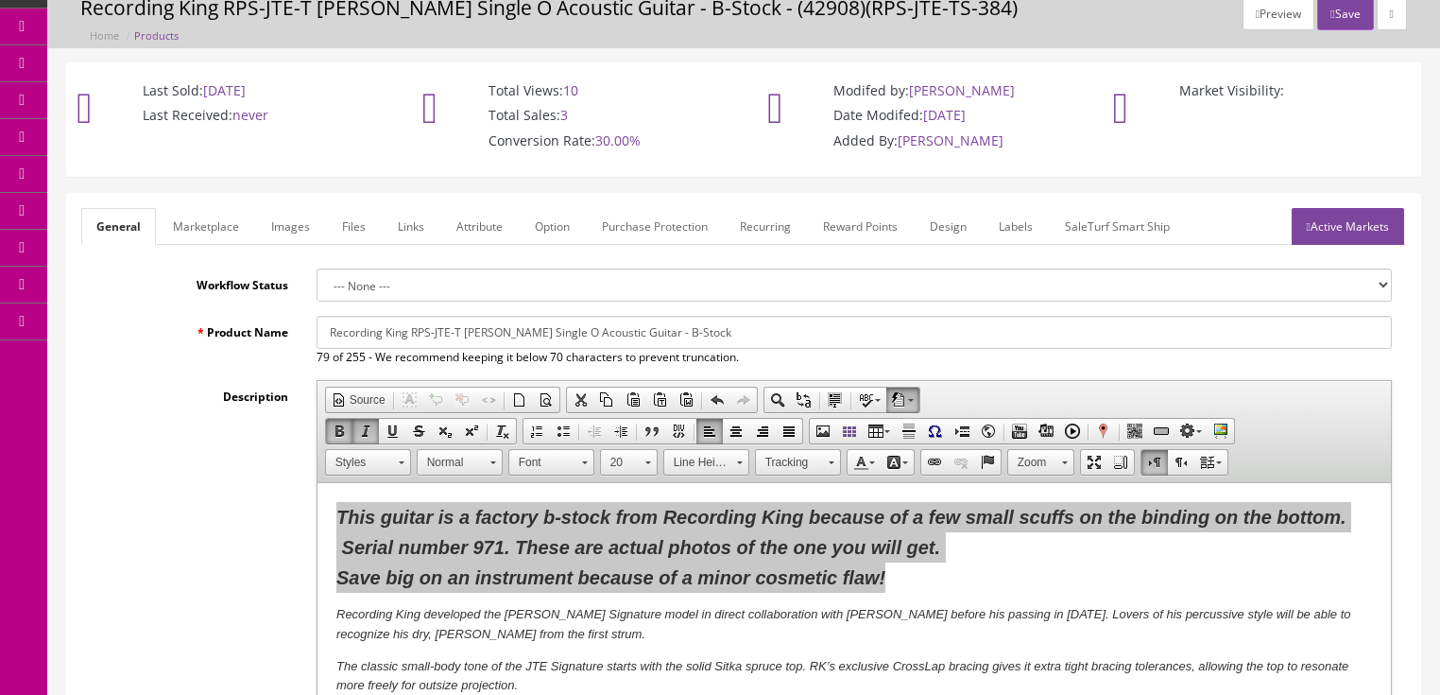
click at [208, 229] on link "Marketplace" at bounding box center [206, 226] width 96 height 37
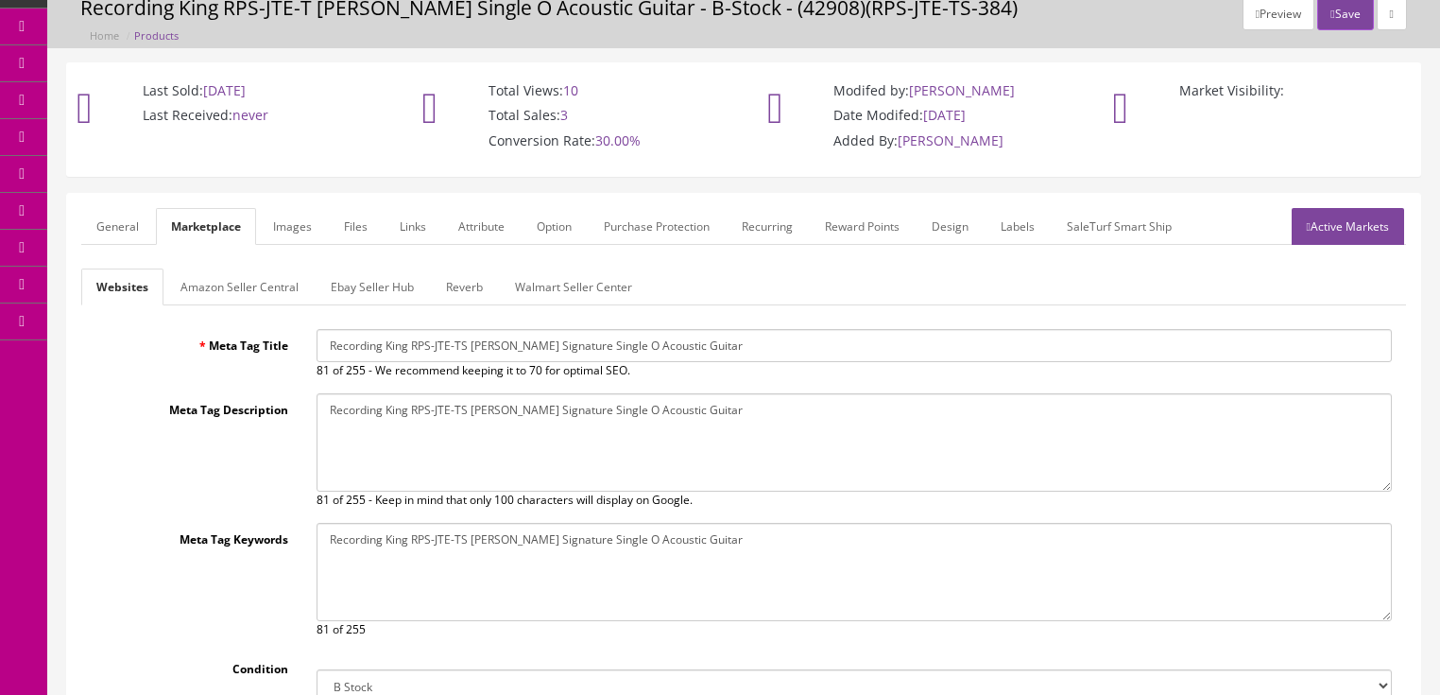
click at [250, 291] on link "Amazon Seller Central" at bounding box center [239, 286] width 148 height 37
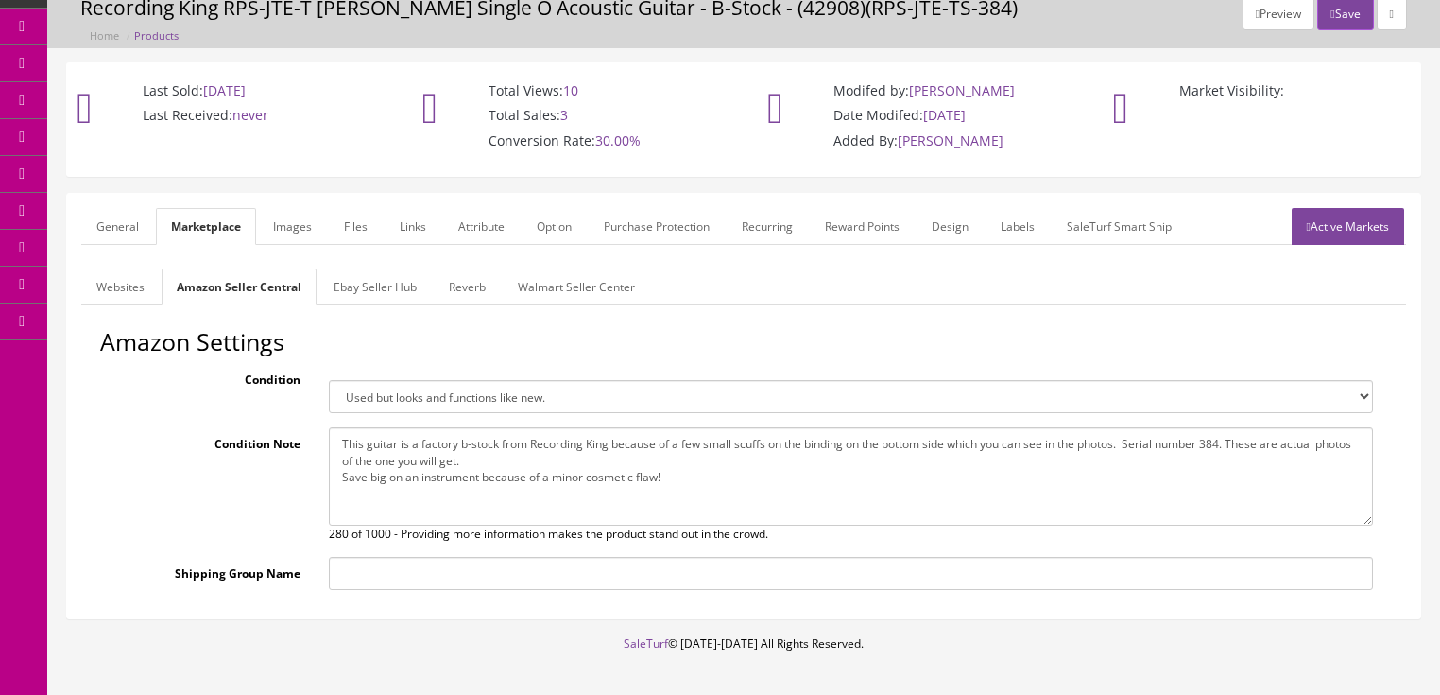
drag, startPoint x: 335, startPoint y: 439, endPoint x: 702, endPoint y: 485, distance: 369.4
click at [702, 485] on textarea "This guitar is a factory b-stock from Recording King because of a few small scu…" at bounding box center [851, 476] width 1044 height 98
paste textarea ". Serial number 971"
type textarea "This guitar is a factory b-stock from Recording King because of a few small scu…"
click at [386, 296] on link "Ebay Seller Hub" at bounding box center [374, 286] width 113 height 37
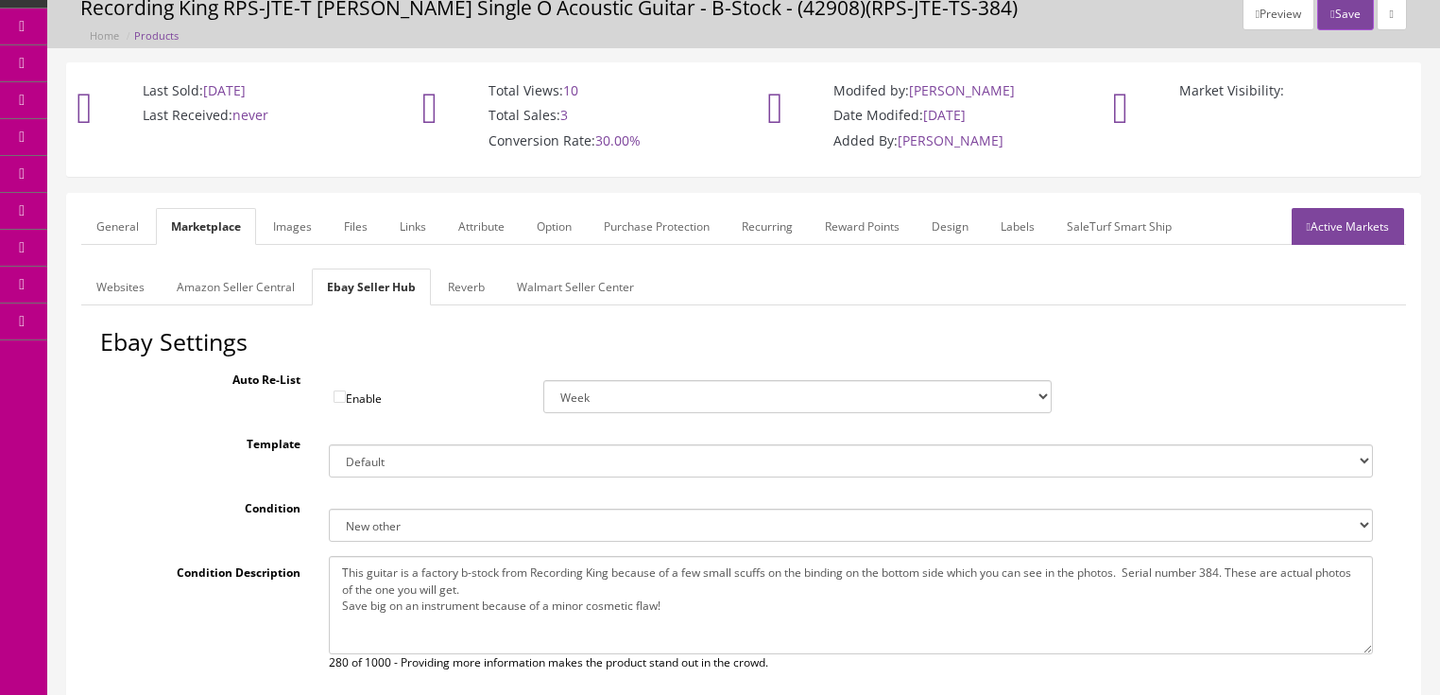
drag, startPoint x: 341, startPoint y: 571, endPoint x: 750, endPoint y: 621, distance: 412.2
click at [750, 621] on textarea "This guitar is a factory b-stock from Recording King because of a few small scu…" at bounding box center [851, 605] width 1044 height 98
paste textarea ". Serial number 971"
type textarea "This guitar is a factory b-stock from Recording King because of a few small scu…"
click at [461, 287] on link "Reverb" at bounding box center [466, 286] width 67 height 37
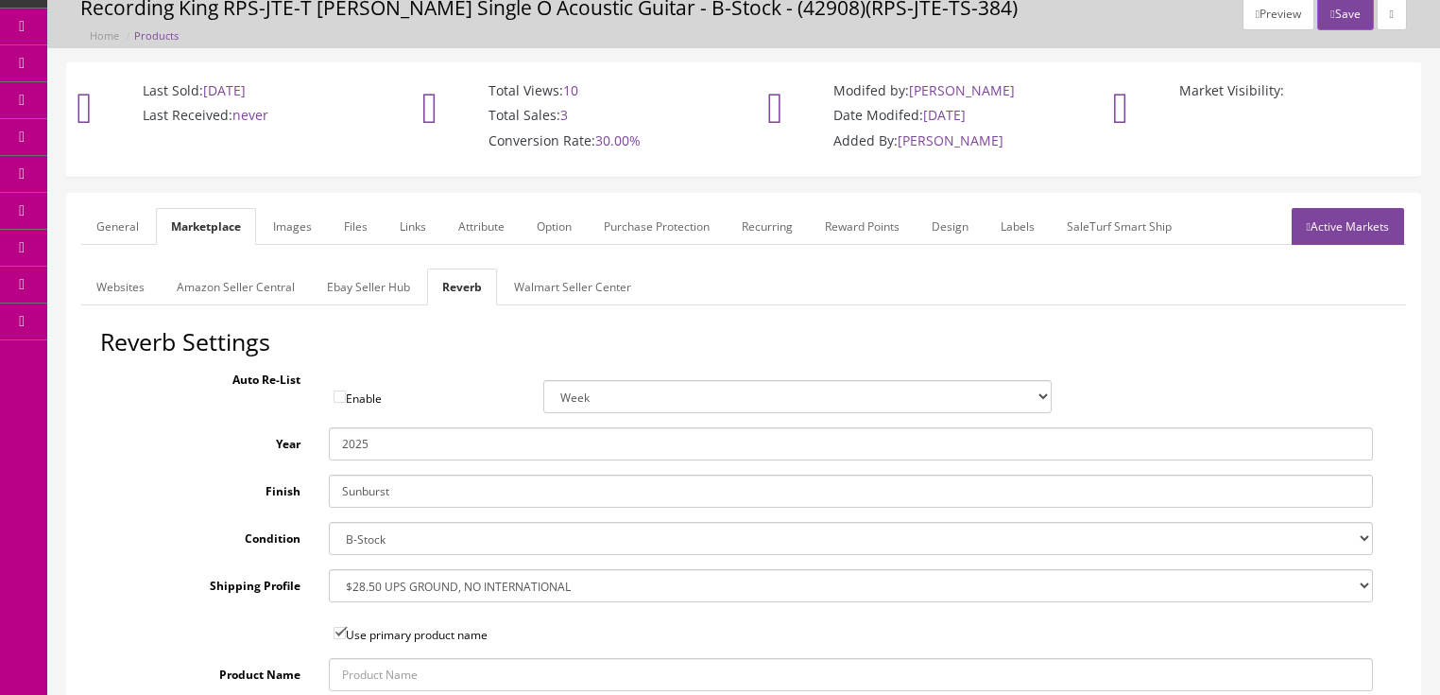
click at [322, 227] on link "Images" at bounding box center [292, 226] width 69 height 37
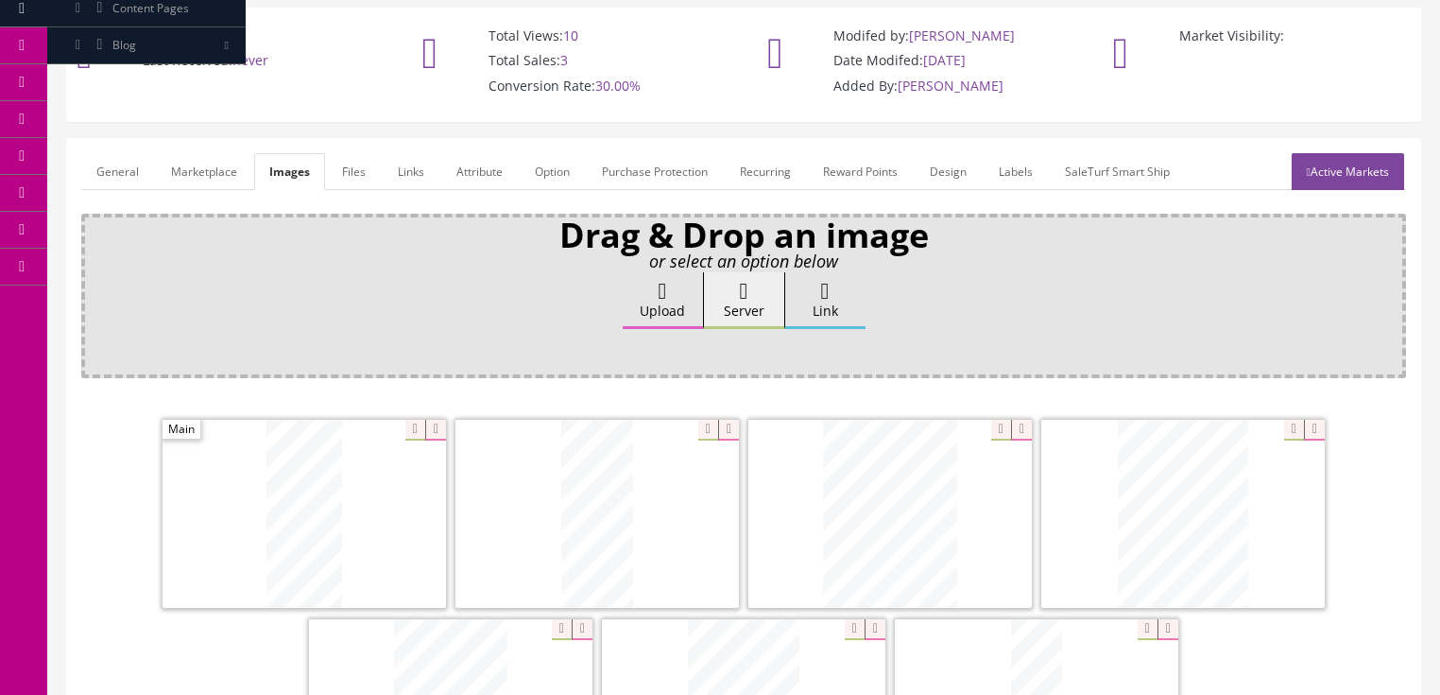
scroll to position [99, 0]
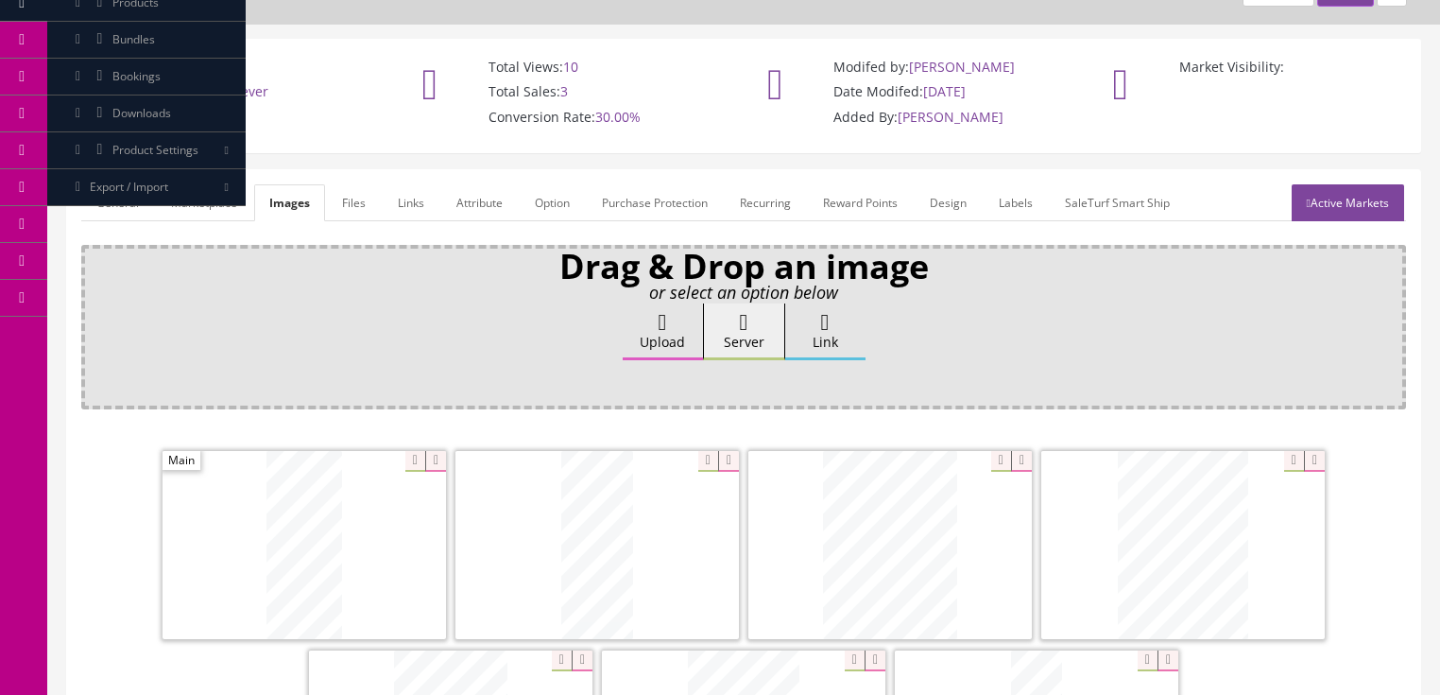
click at [1307, 198] on icon at bounding box center [1309, 202] width 4 height 11
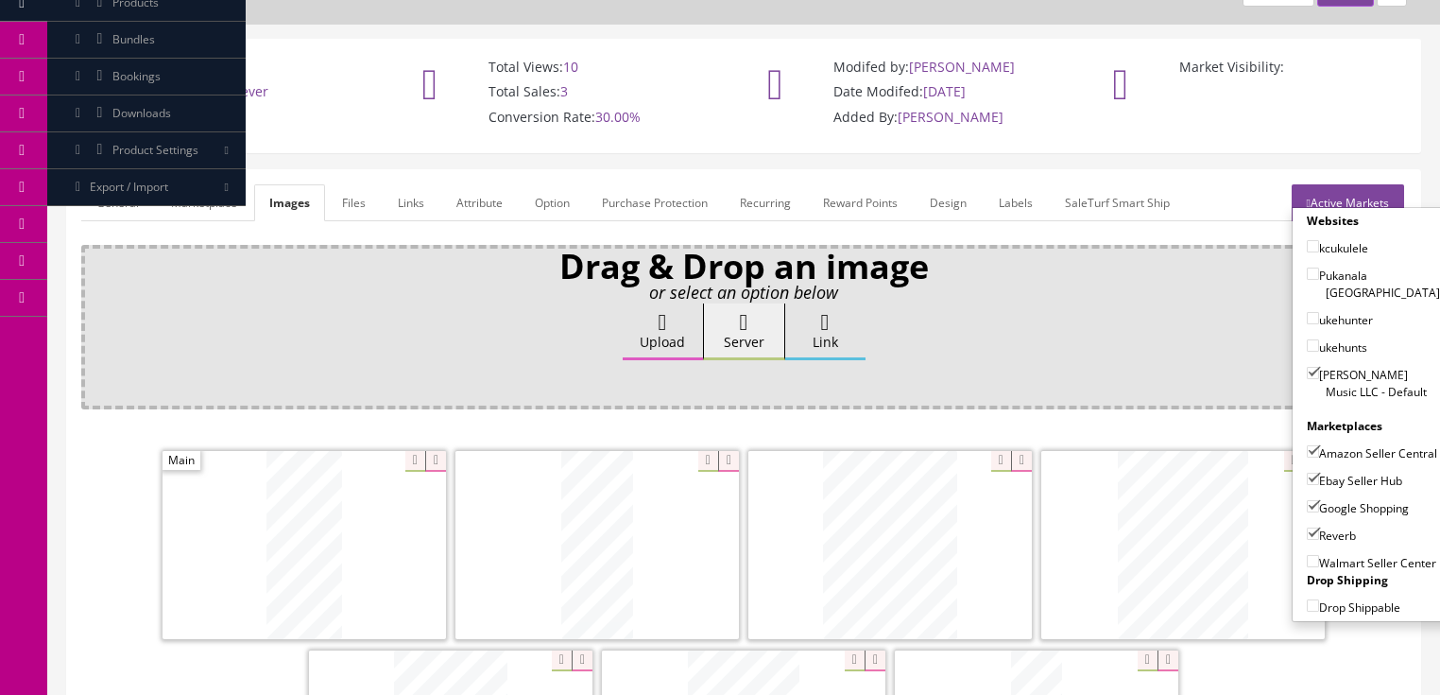
click at [1367, 192] on link "Active Markets" at bounding box center [1348, 202] width 112 height 37
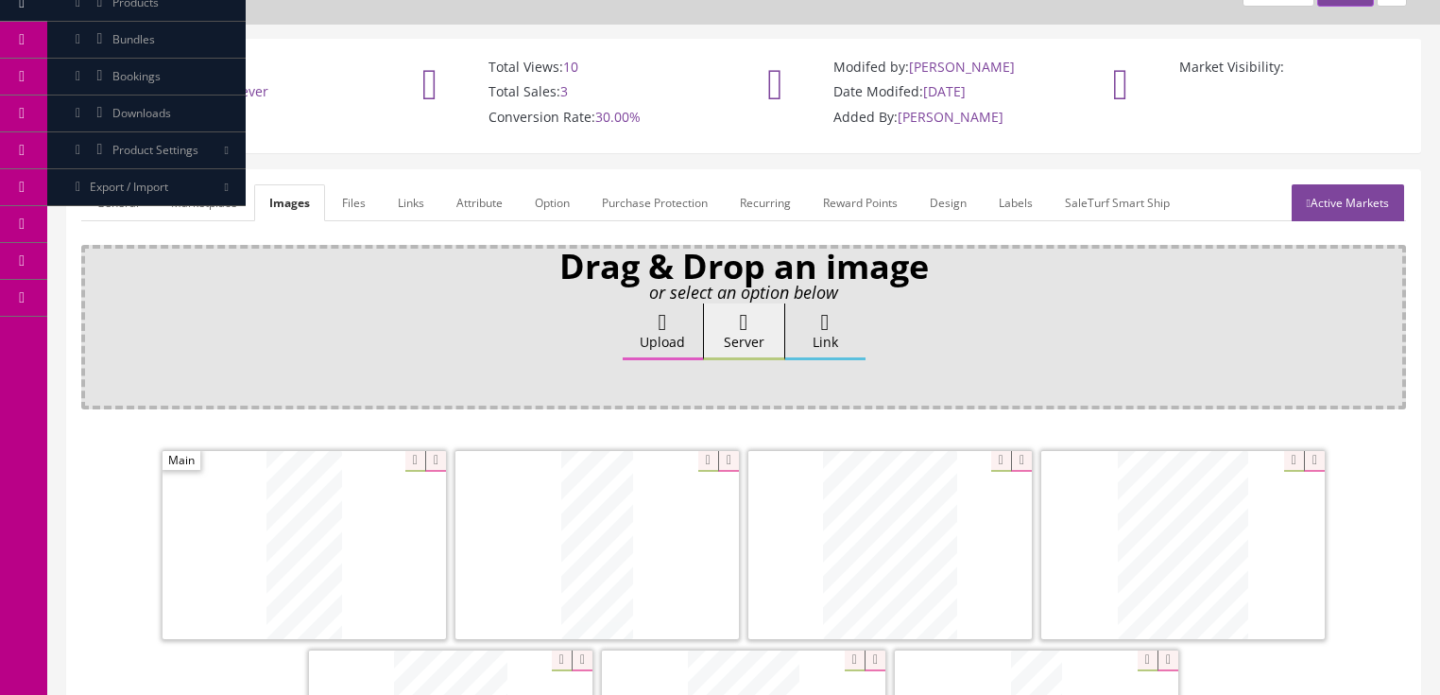
click at [121, 212] on link "General" at bounding box center [117, 202] width 73 height 37
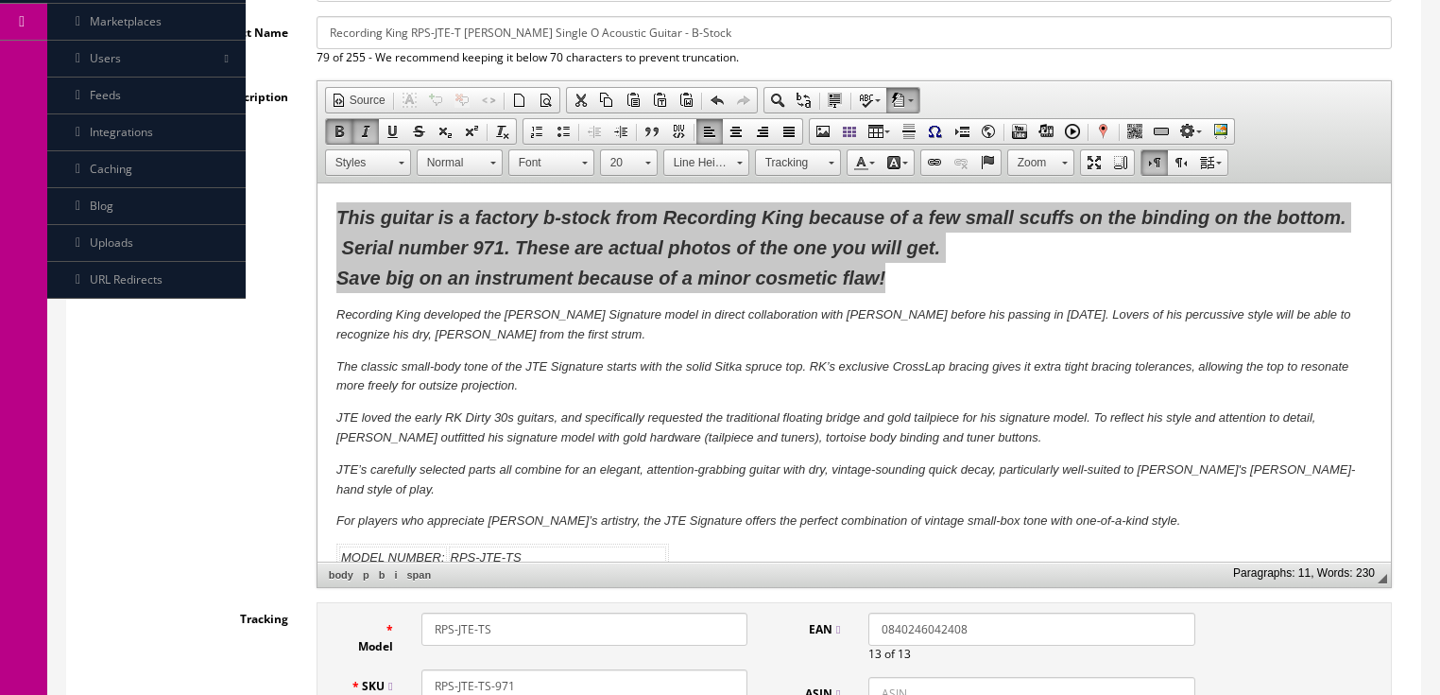
scroll to position [553, 0]
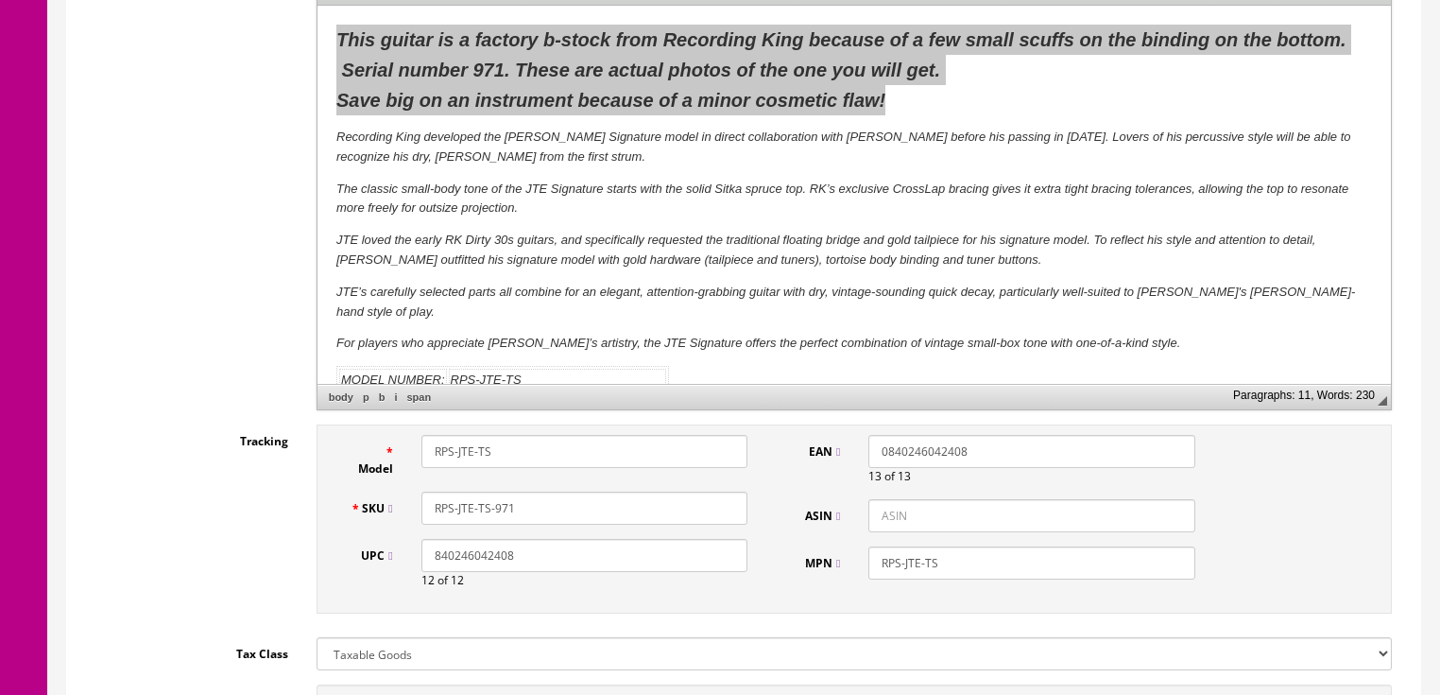
drag, startPoint x: 537, startPoint y: 502, endPoint x: 420, endPoint y: 507, distance: 116.4
click at [421, 507] on input "RPS-JTE-TS-971" at bounding box center [584, 507] width 326 height 33
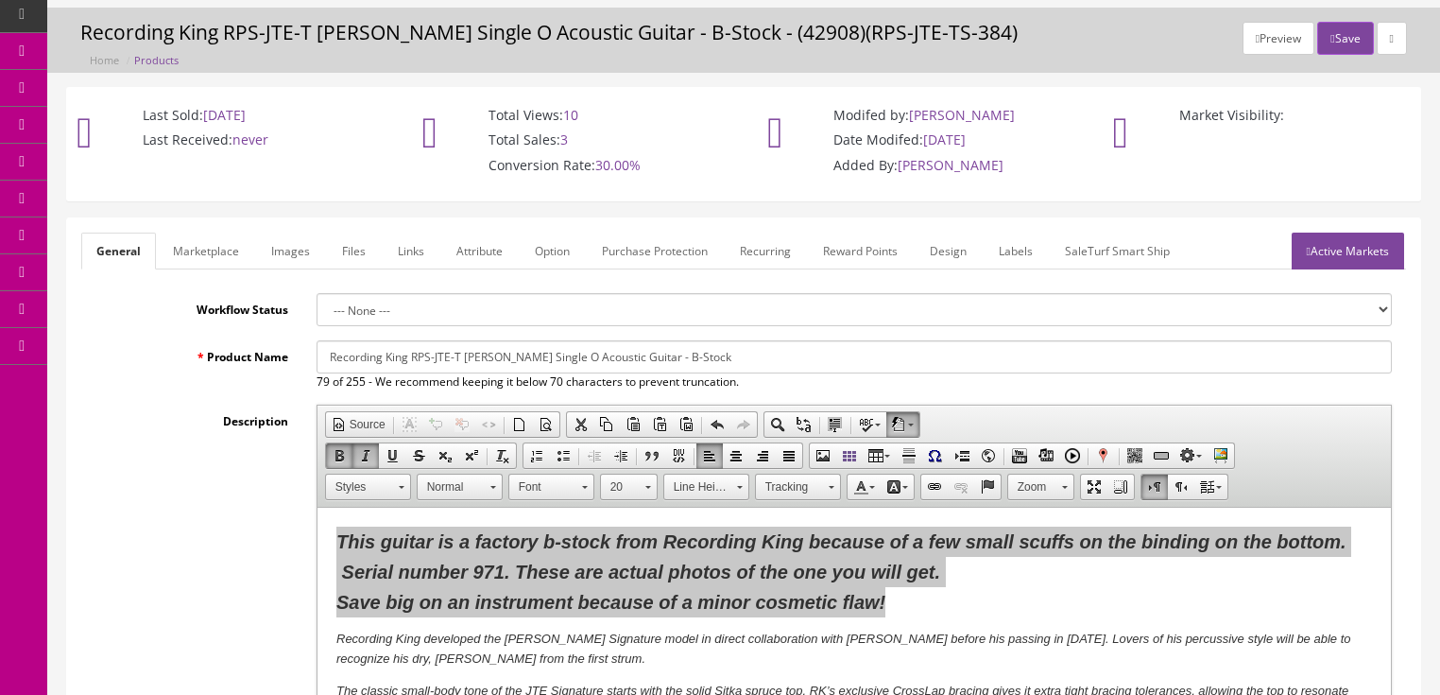
scroll to position [0, 0]
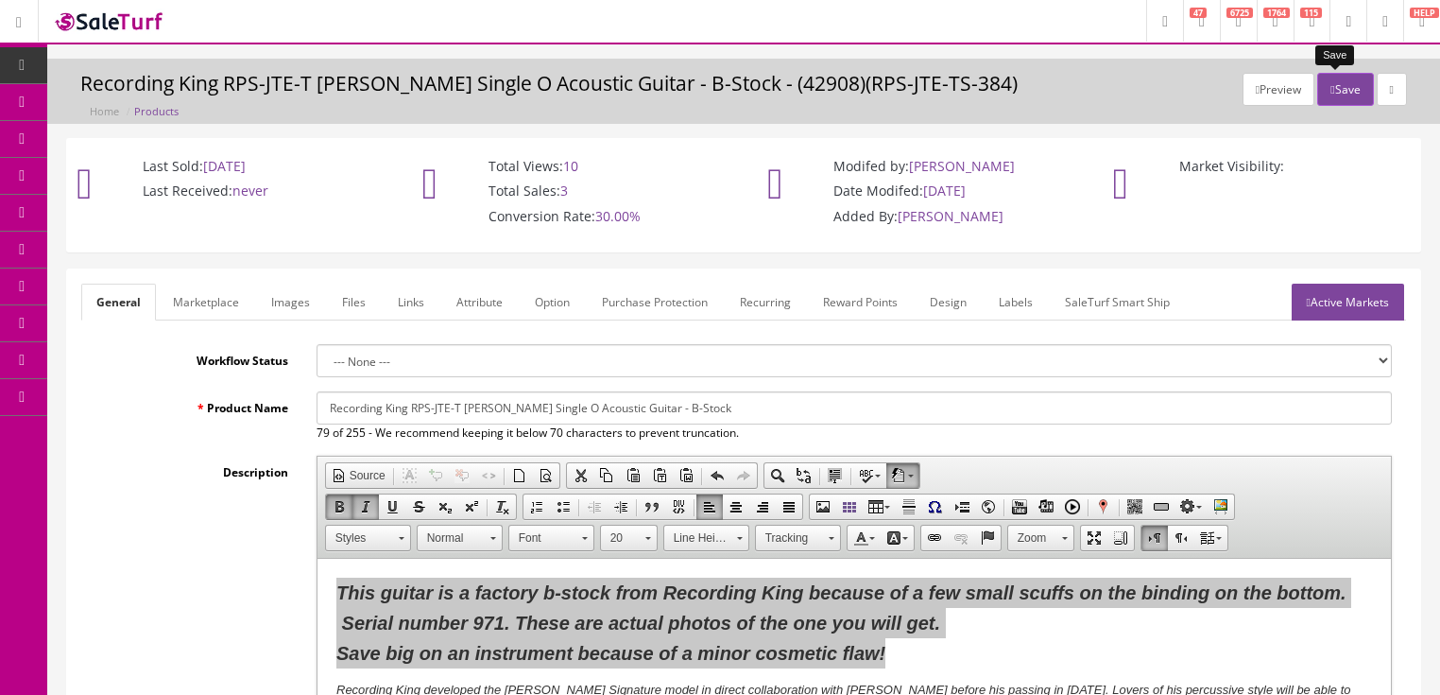
click at [1336, 88] on button "Save" at bounding box center [1345, 89] width 56 height 33
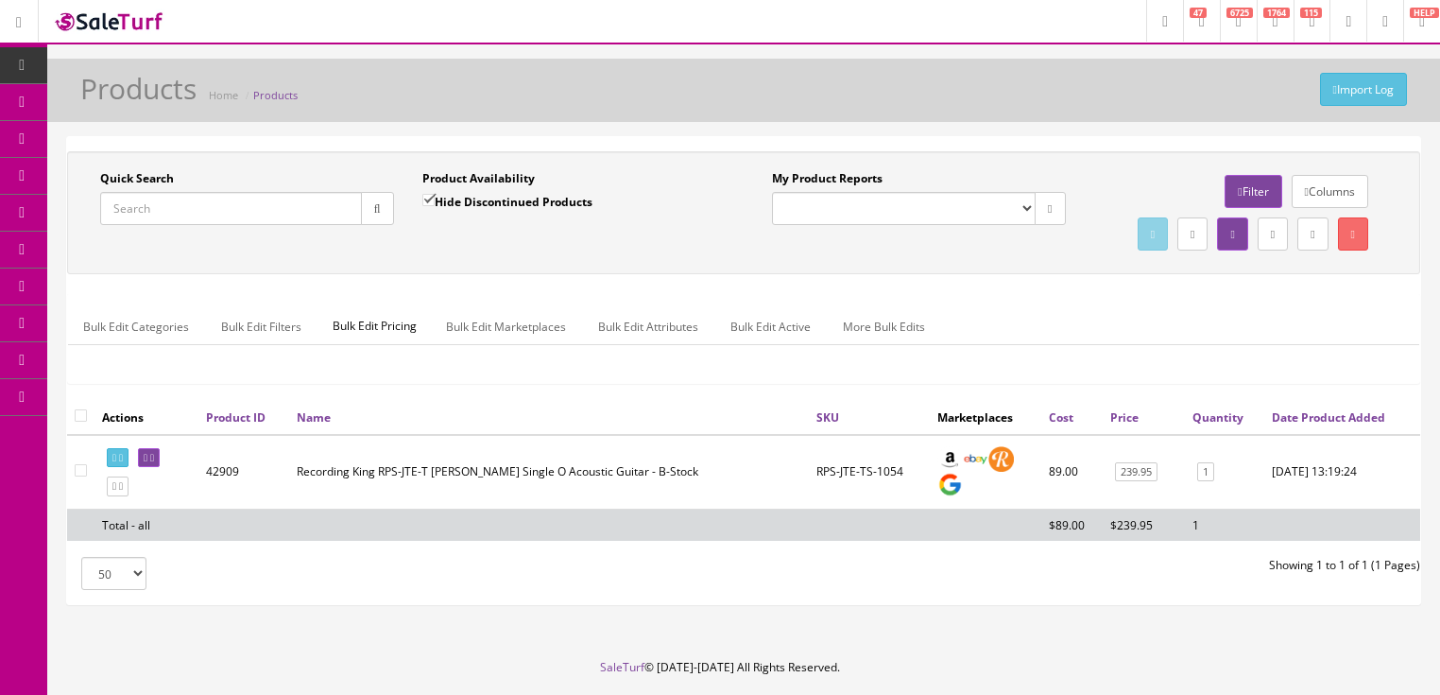
click at [237, 197] on input "Quick Search" at bounding box center [231, 208] width 262 height 33
paste input "RPS-JTE-TS-971"
click at [386, 208] on button "button" at bounding box center [377, 208] width 33 height 33
click at [123, 463] on icon at bounding box center [121, 458] width 4 height 10
drag, startPoint x: 214, startPoint y: 204, endPoint x: 98, endPoint y: 218, distance: 117.1
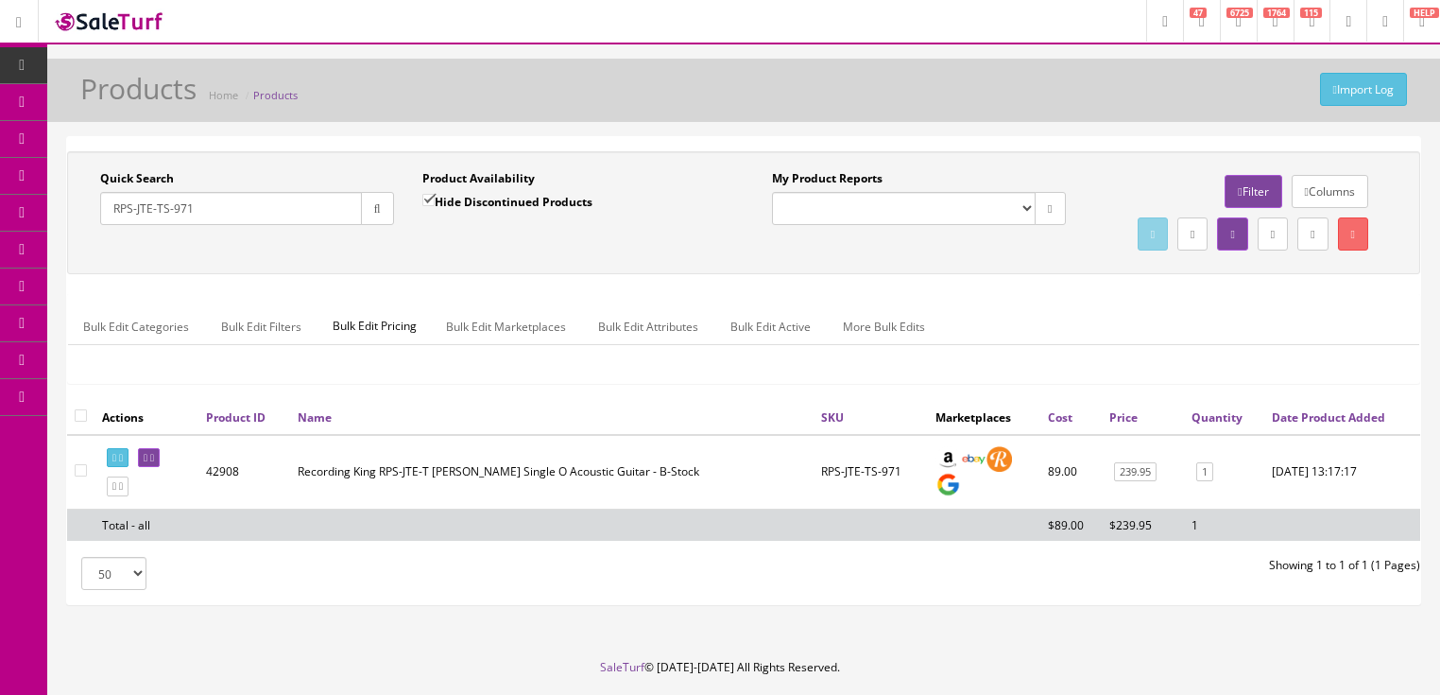
click at [86, 217] on div "Quick Search RPS-JTE-TS-971 Date From" at bounding box center [247, 204] width 322 height 69
paste input "2509500575"
click at [379, 210] on icon "button" at bounding box center [377, 208] width 7 height 11
drag, startPoint x: 181, startPoint y: 212, endPoint x: 113, endPoint y: 236, distance: 72.3
click at [113, 236] on div "Quick Search 2509500575 Date From" at bounding box center [247, 204] width 322 height 69
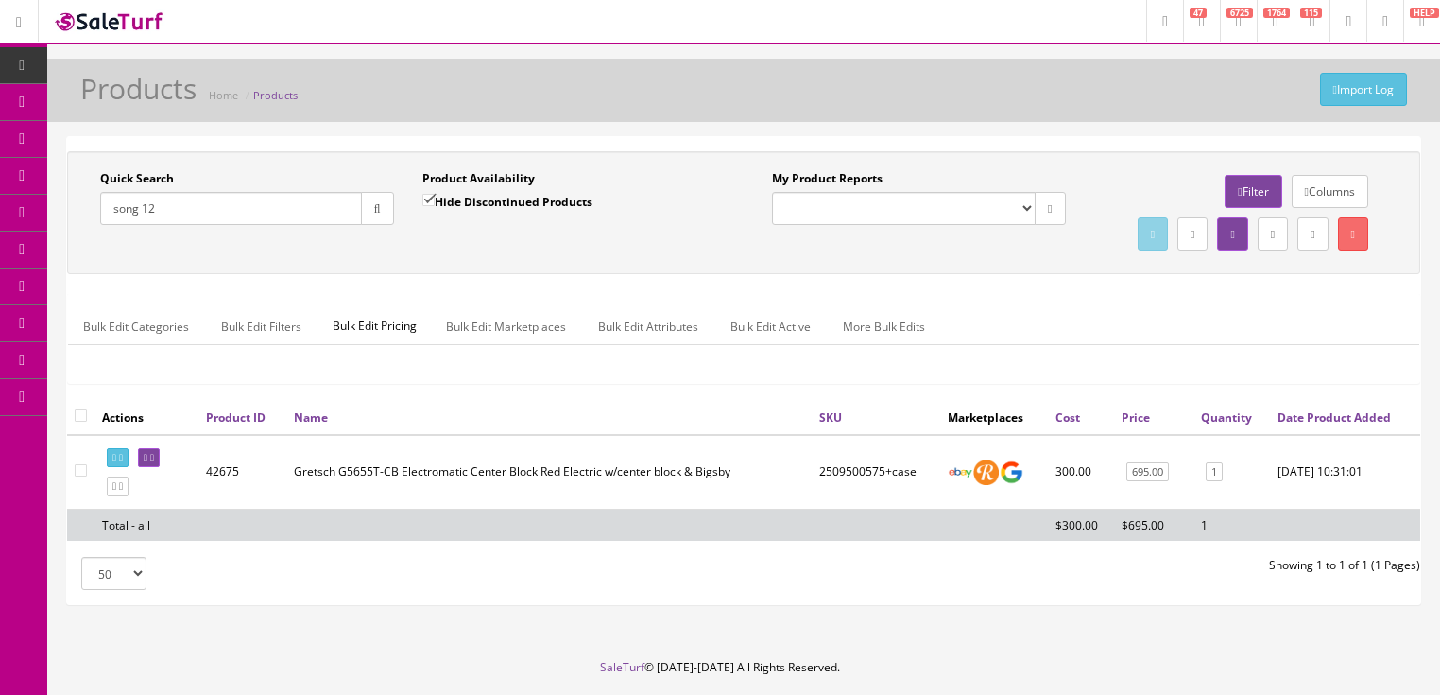
type input "song 12"
click at [433, 197] on input "Hide Discontinued Products" at bounding box center [428, 200] width 12 height 12
checkbox input "false"
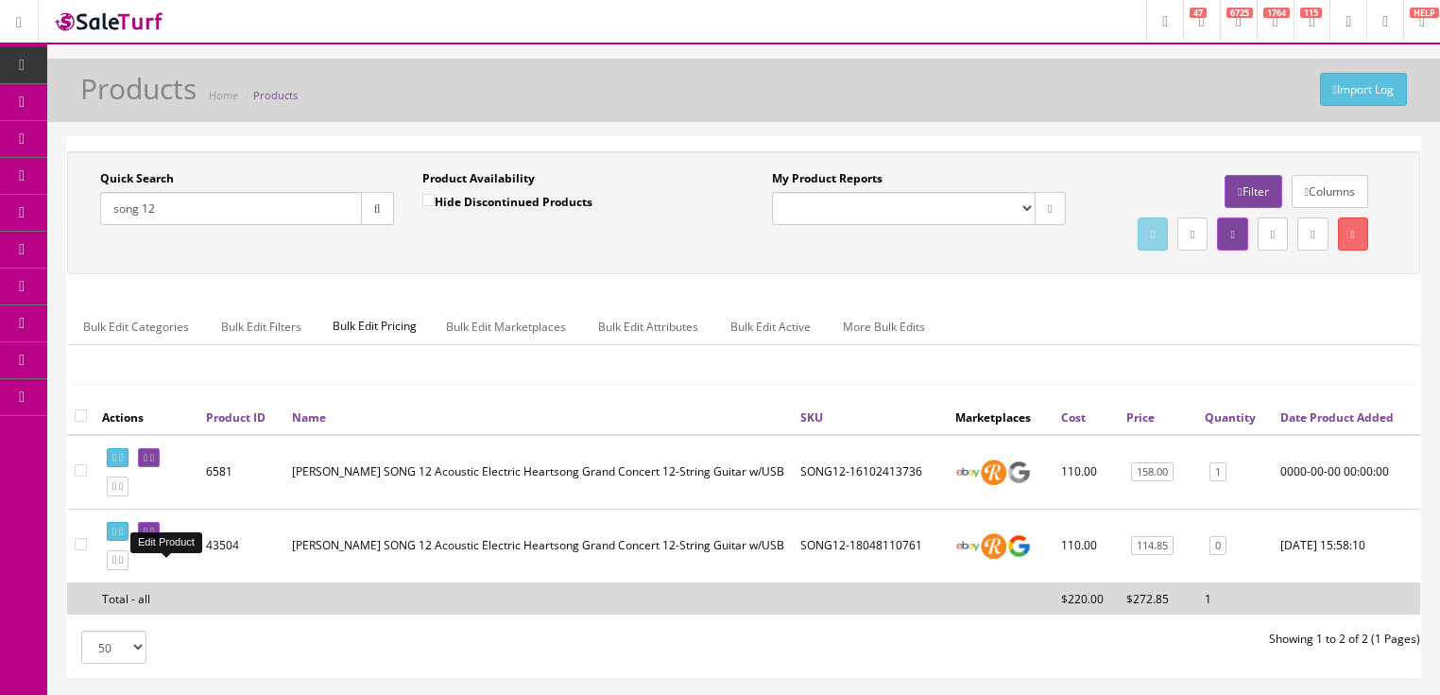
click at [160, 541] on link at bounding box center [149, 532] width 22 height 20
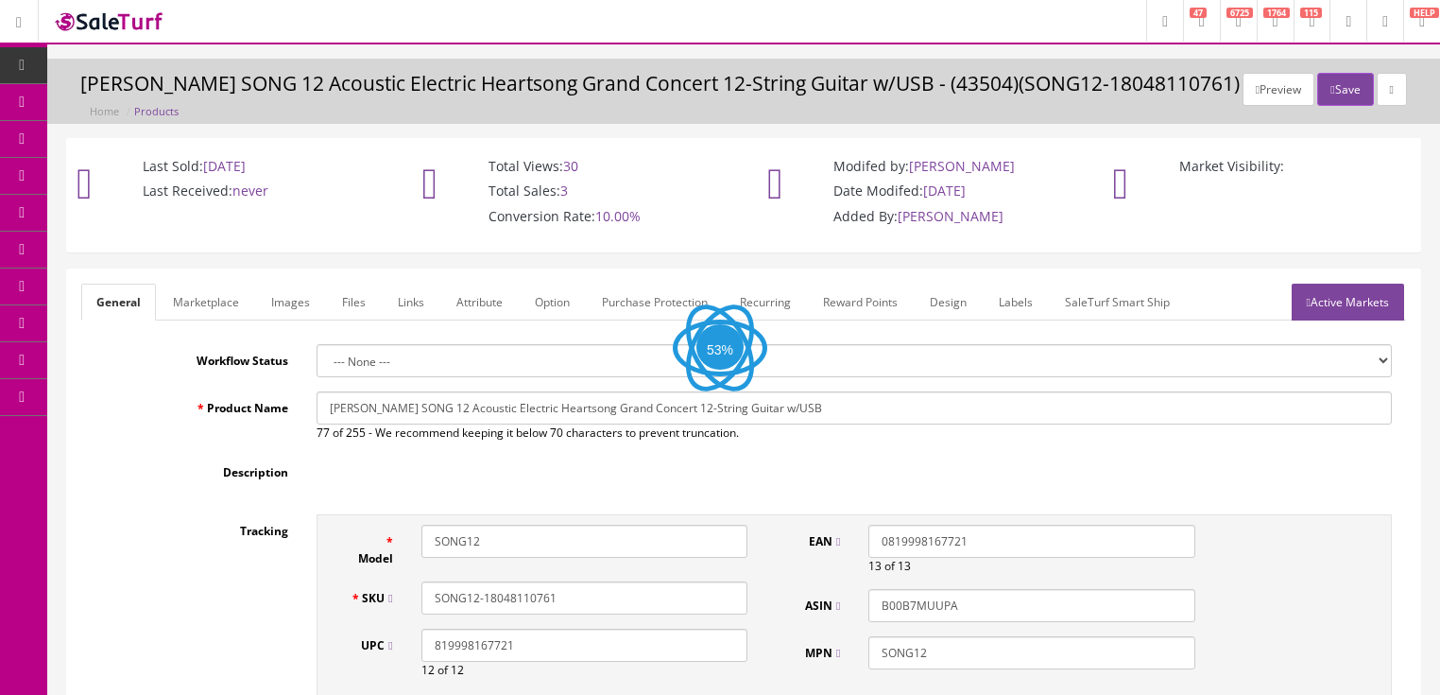
click at [287, 294] on link "Images" at bounding box center [290, 301] width 69 height 37
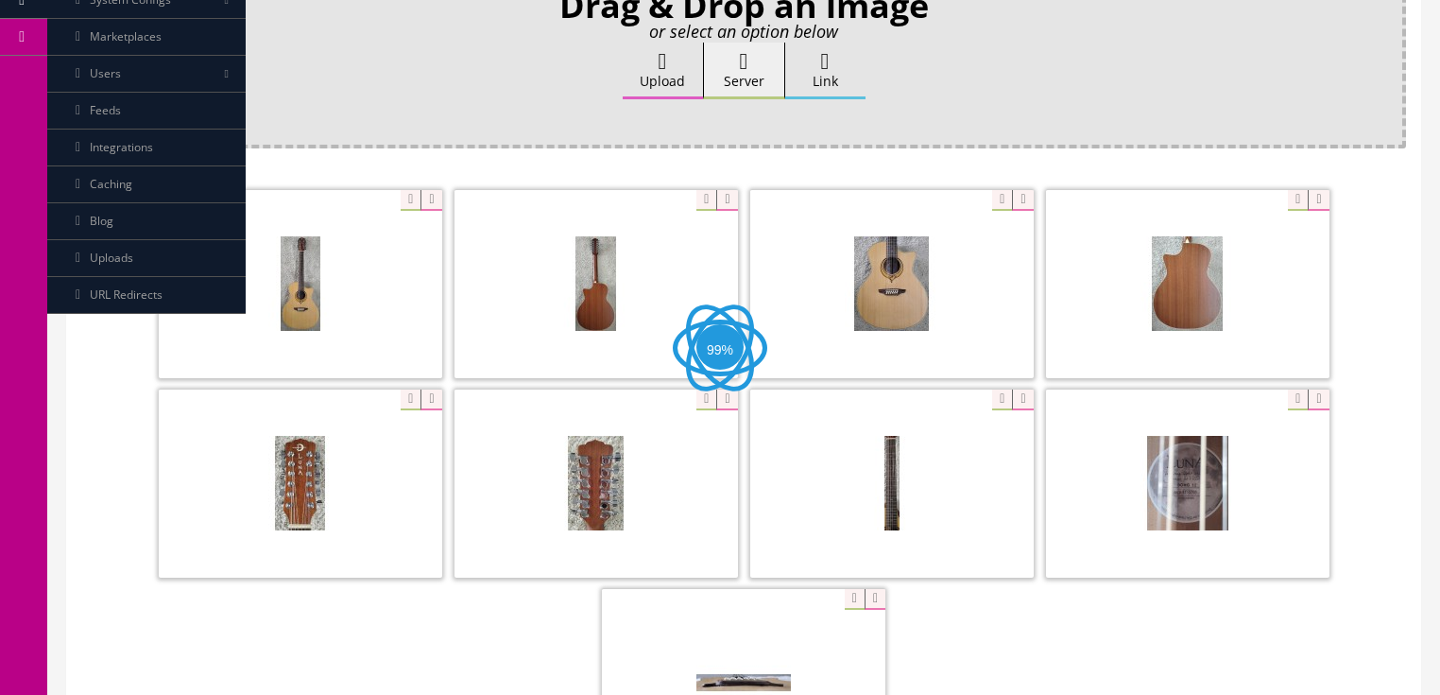
scroll to position [378, 0]
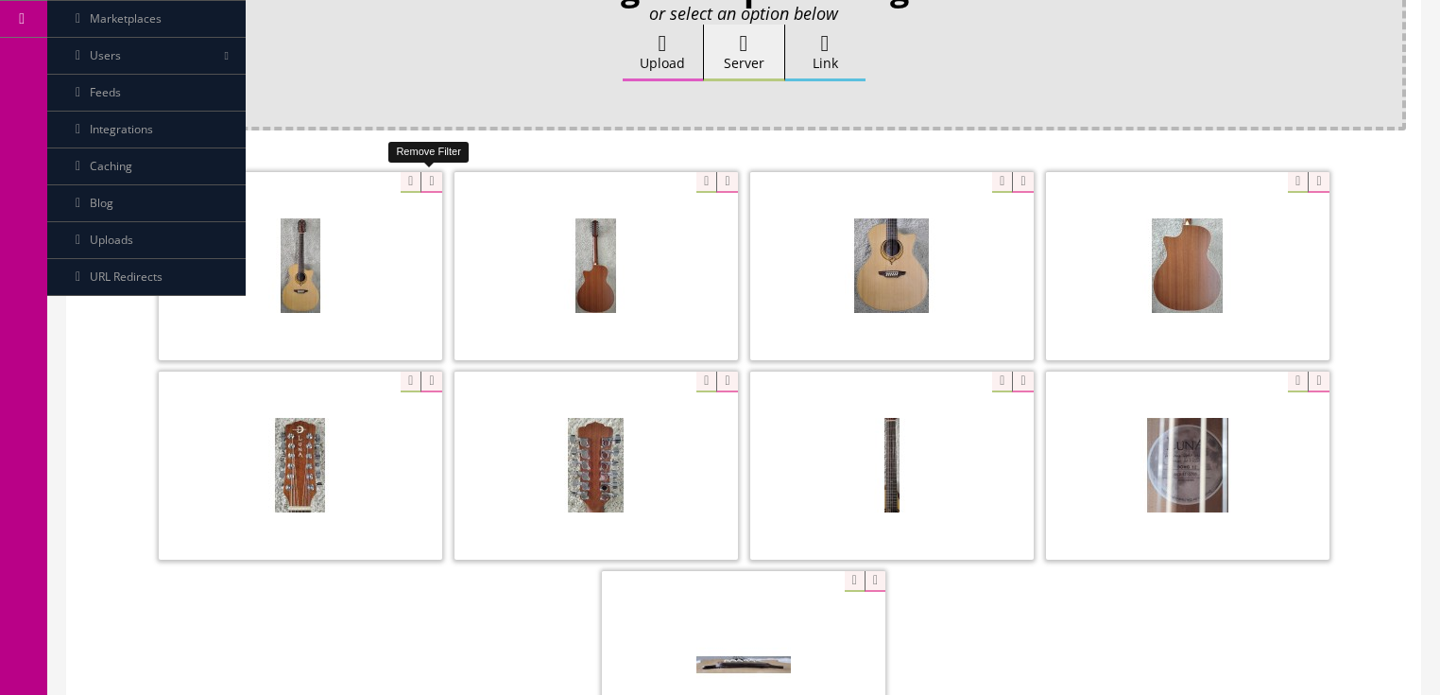
click at [427, 185] on icon at bounding box center [430, 182] width 21 height 21
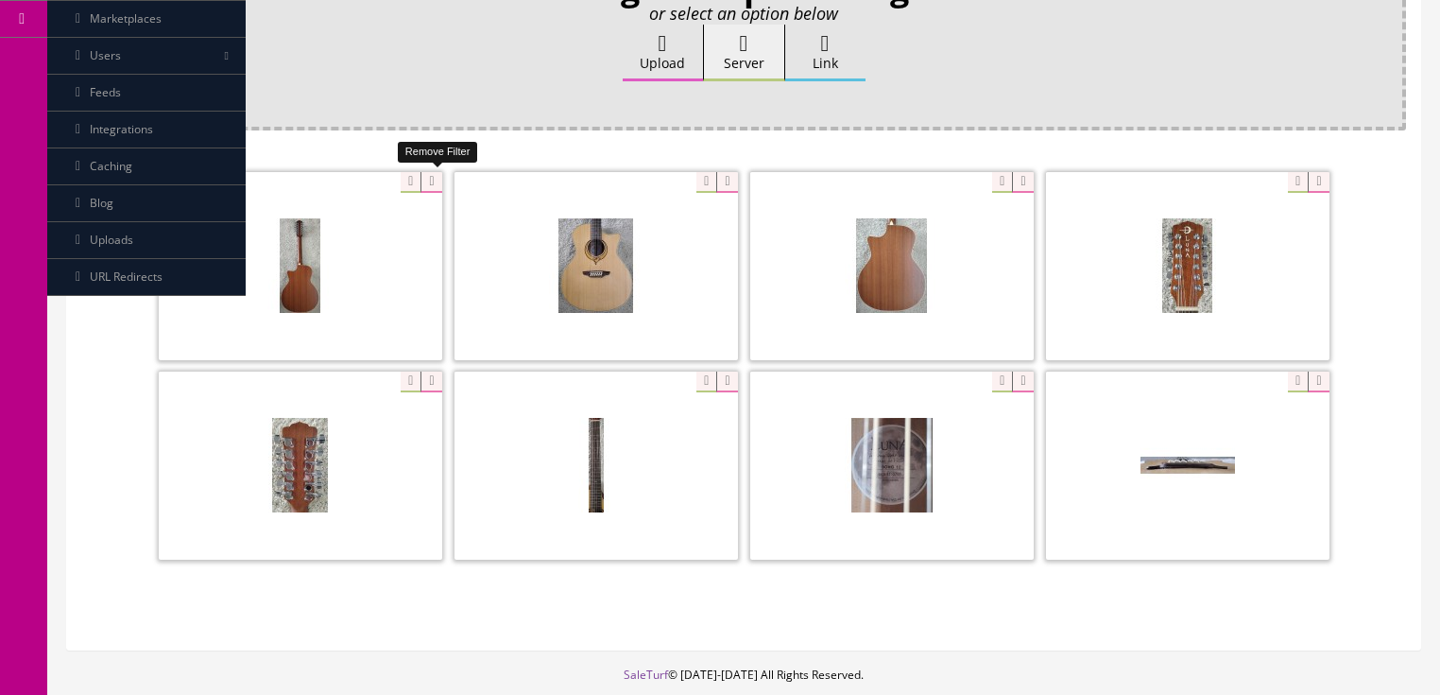
drag, startPoint x: 427, startPoint y: 185, endPoint x: 379, endPoint y: 184, distance: 48.2
click at [426, 185] on icon at bounding box center [430, 182] width 21 height 21
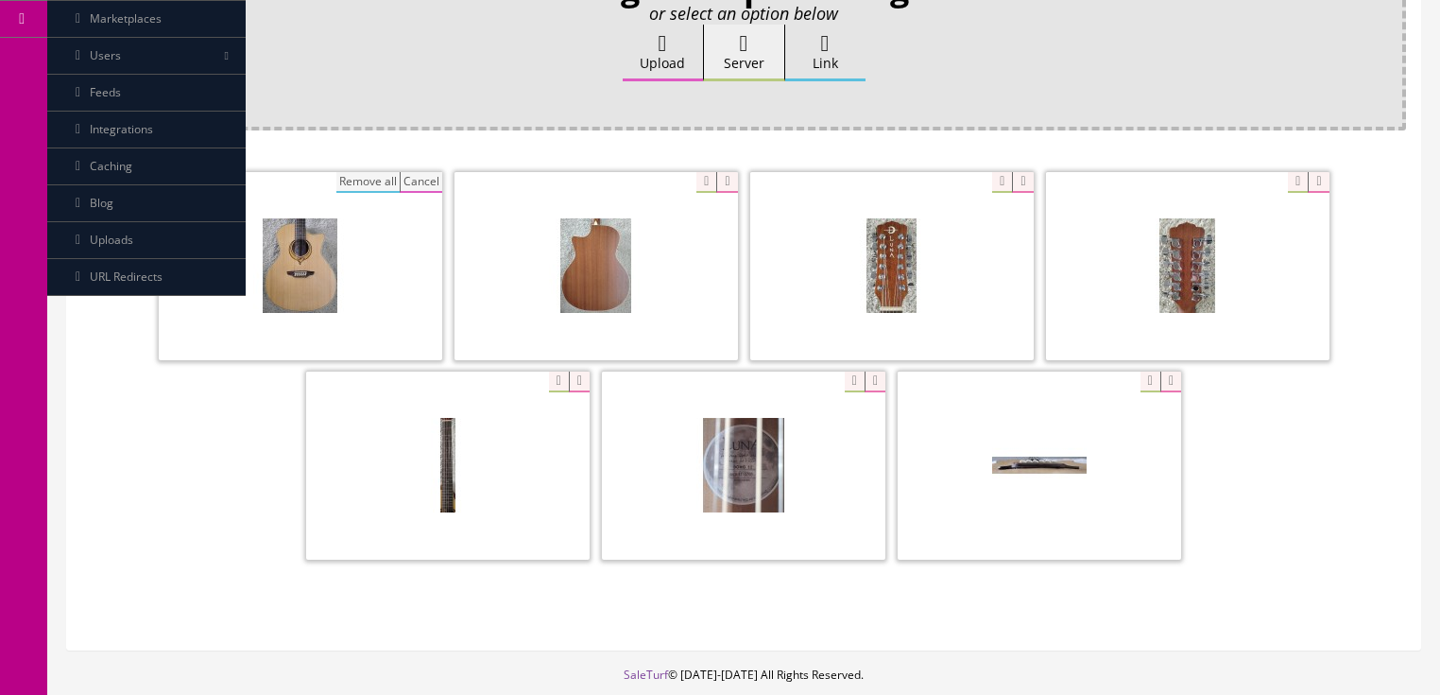
click at [358, 172] on button "Remove all" at bounding box center [367, 182] width 63 height 21
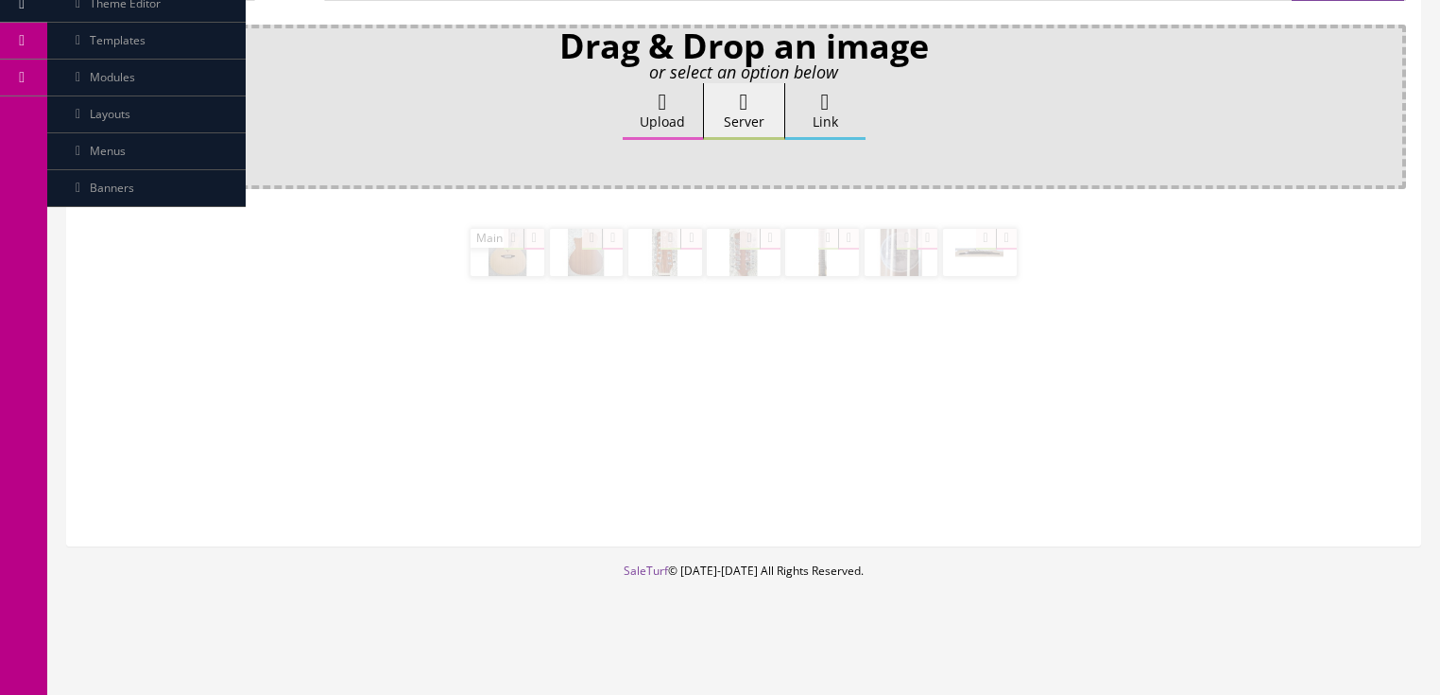
scroll to position [317, 0]
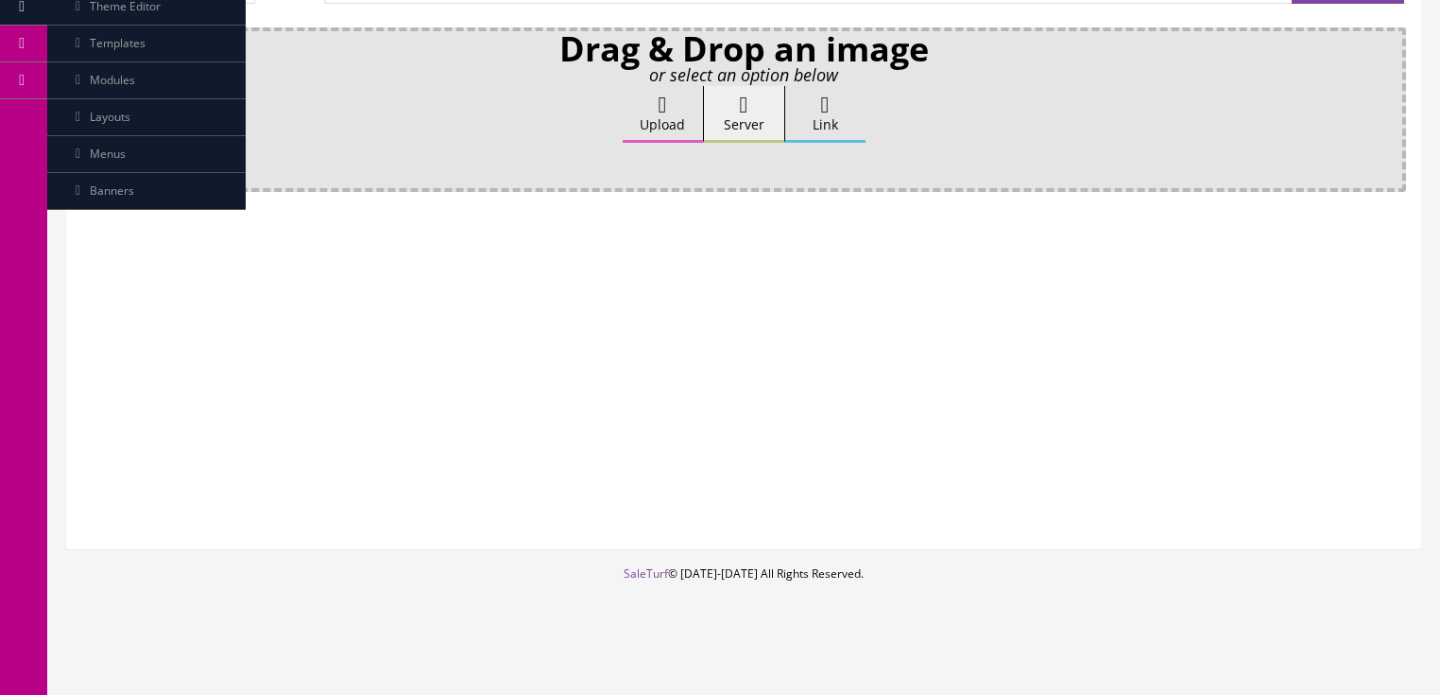
click at [633, 109] on label "Upload" at bounding box center [663, 114] width 80 height 57
click at [94, 105] on input "Upload" at bounding box center [94, 95] width 0 height 19
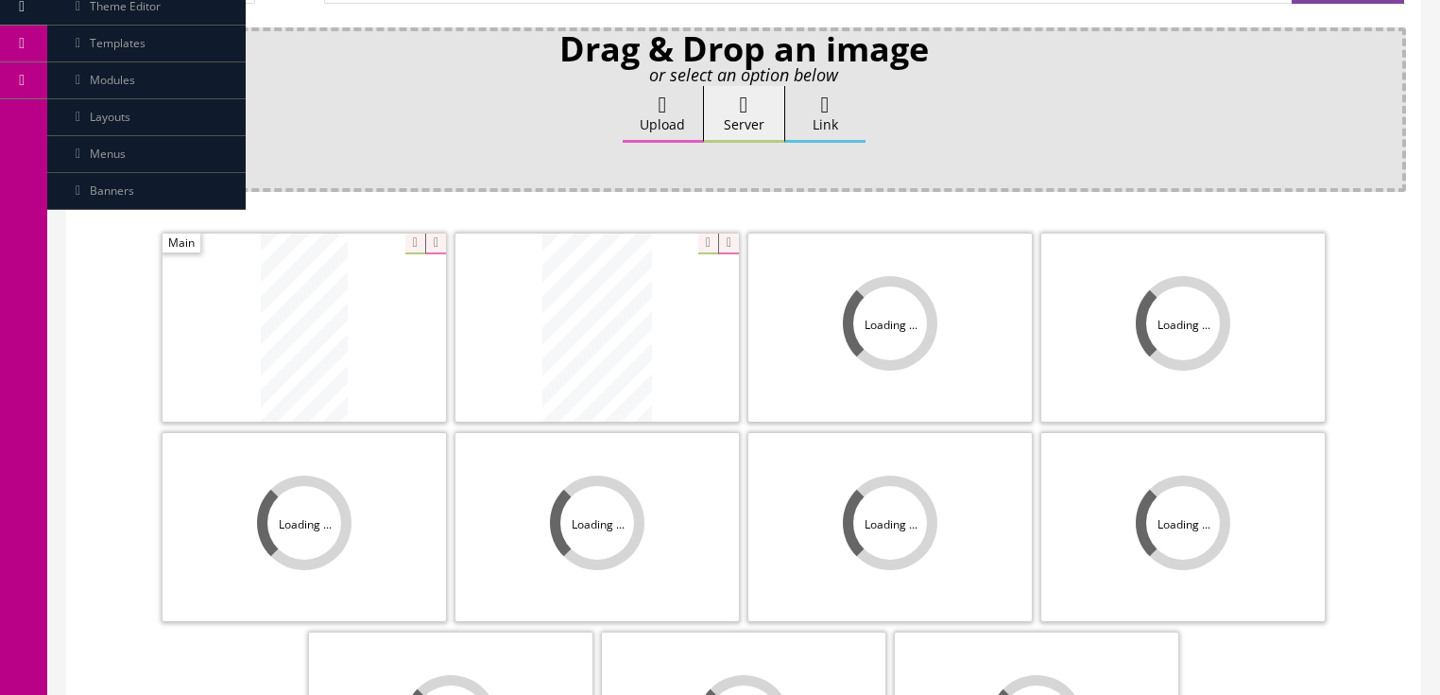
scroll to position [378, 0]
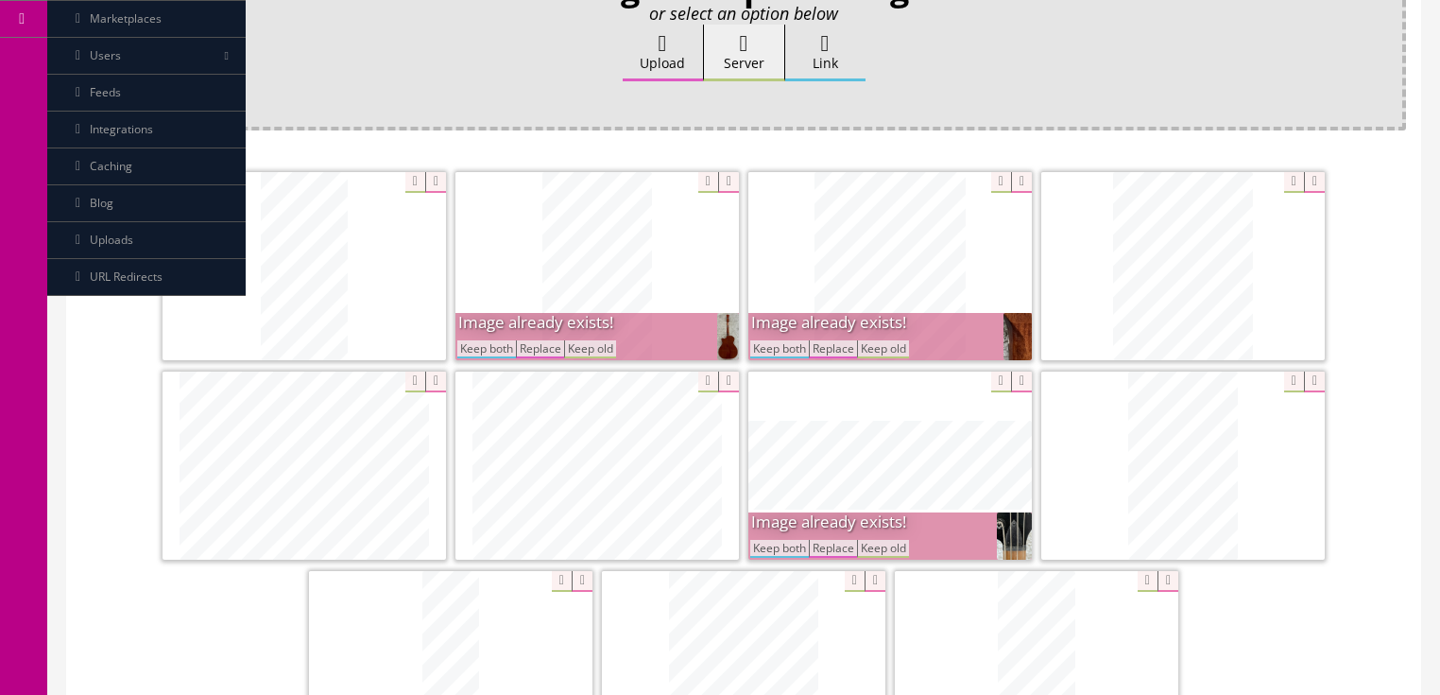
click at [469, 347] on button "Keep both" at bounding box center [486, 349] width 59 height 18
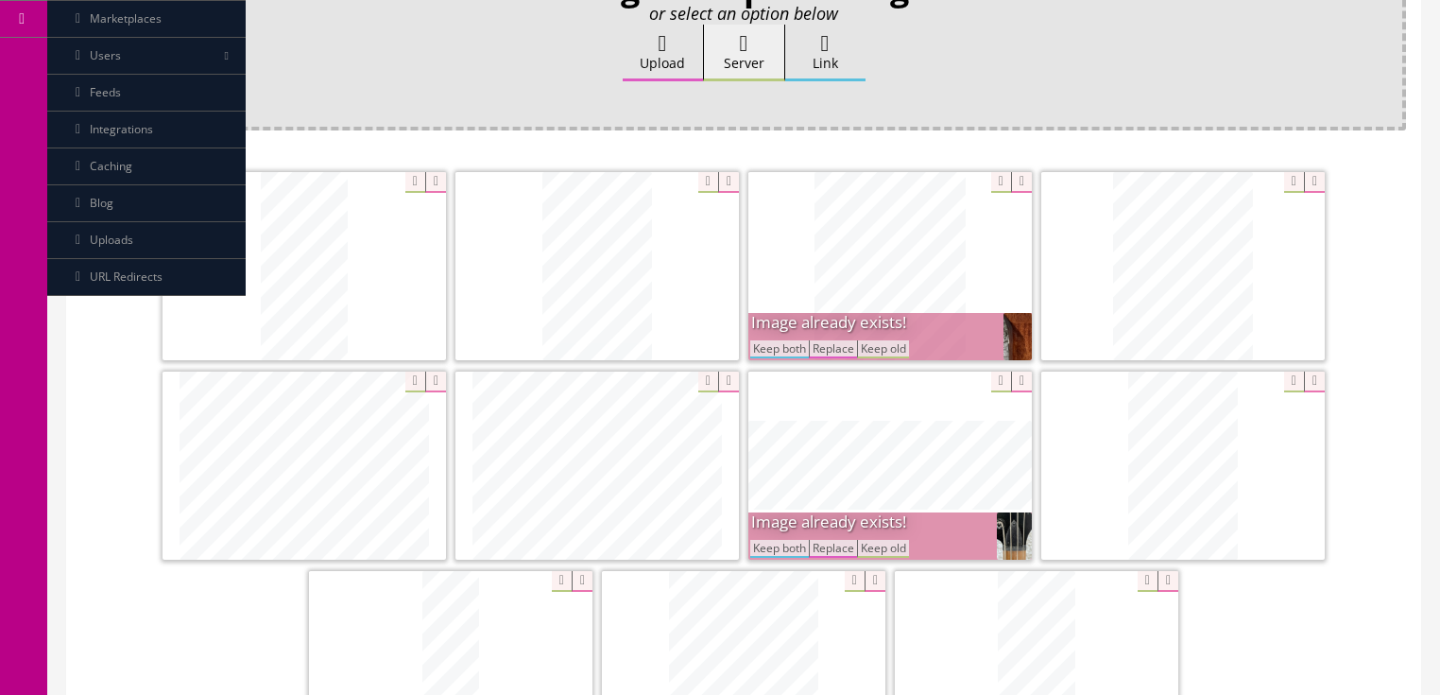
click at [780, 346] on button "Keep both" at bounding box center [779, 349] width 59 height 18
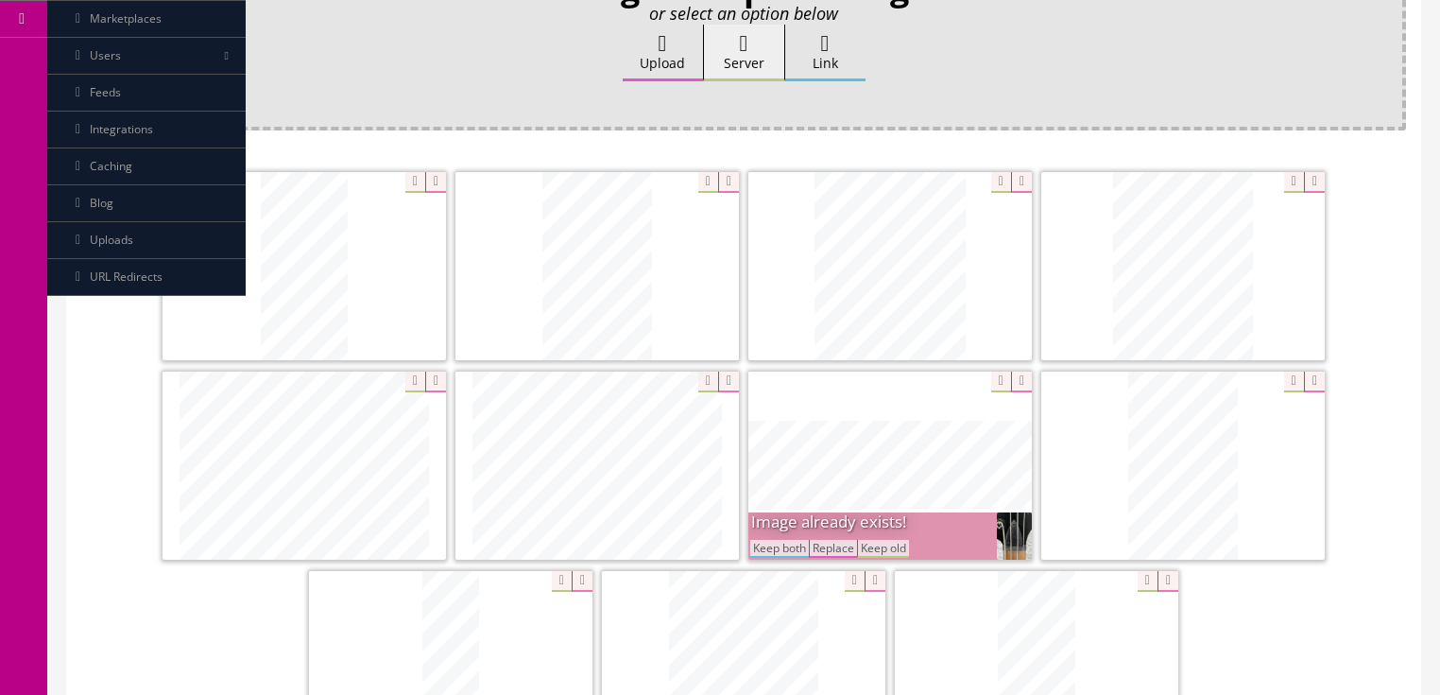
click at [794, 546] on button "Keep both" at bounding box center [779, 549] width 59 height 18
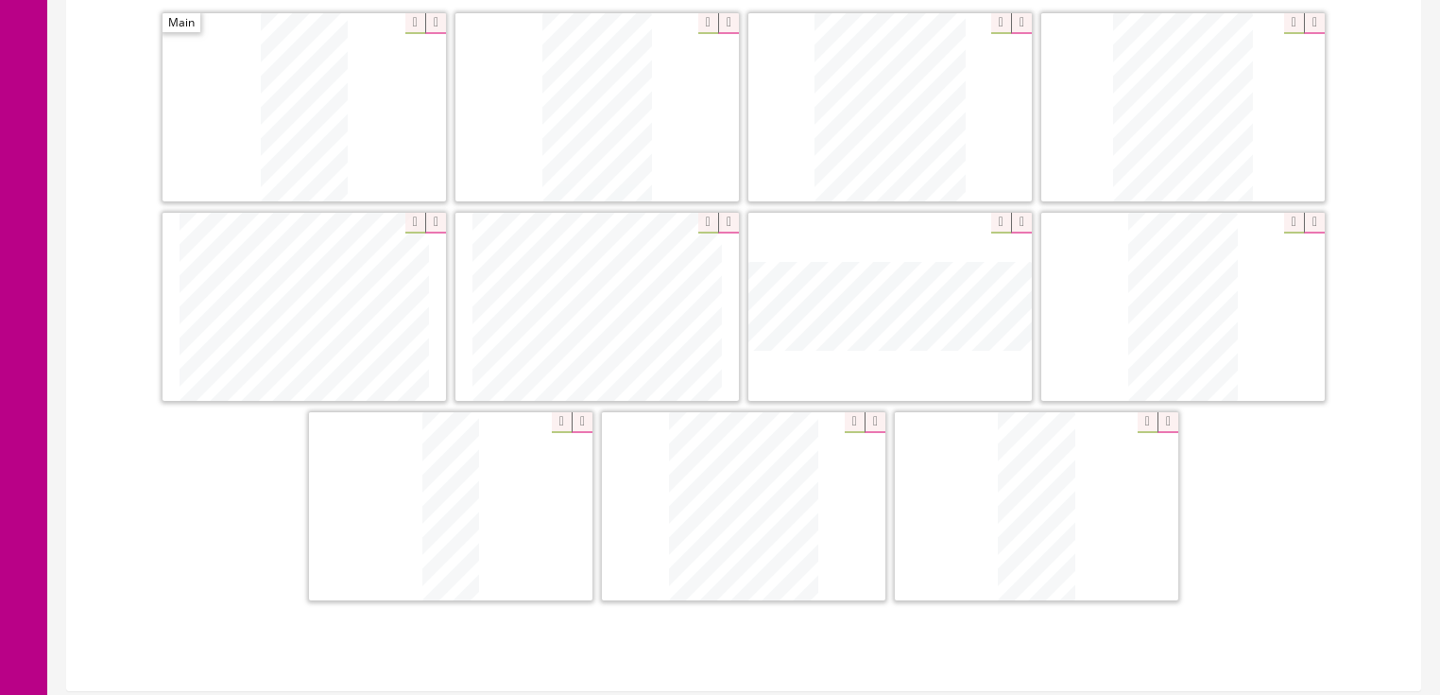
scroll to position [605, 0]
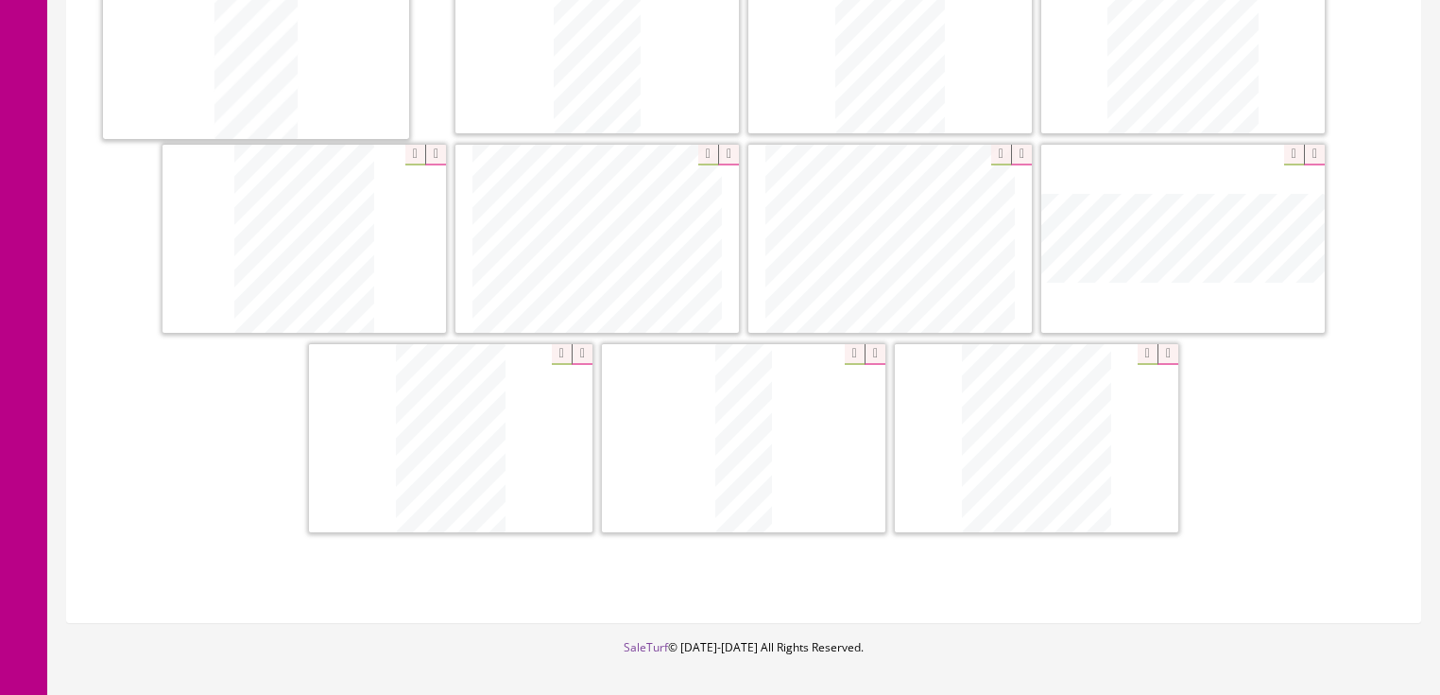
drag, startPoint x: 988, startPoint y: 465, endPoint x: 310, endPoint y: 125, distance: 758.9
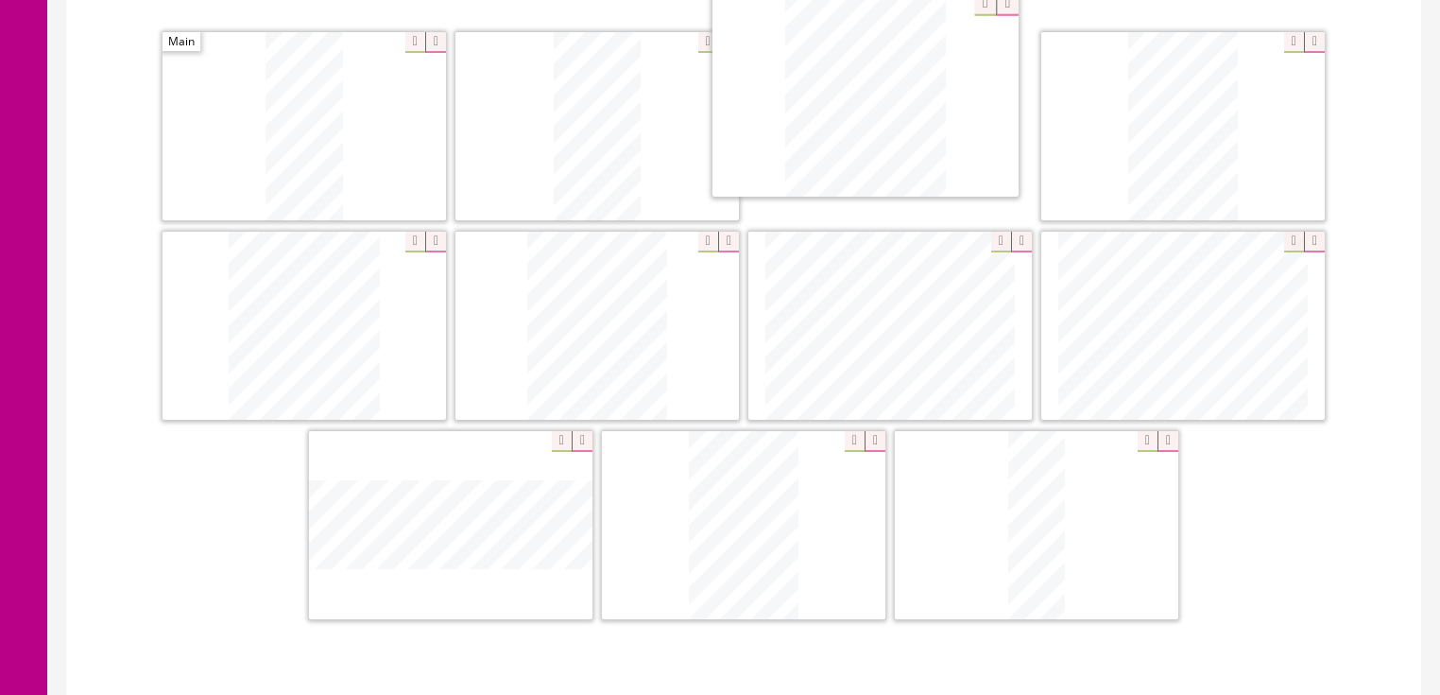
scroll to position [495, 0]
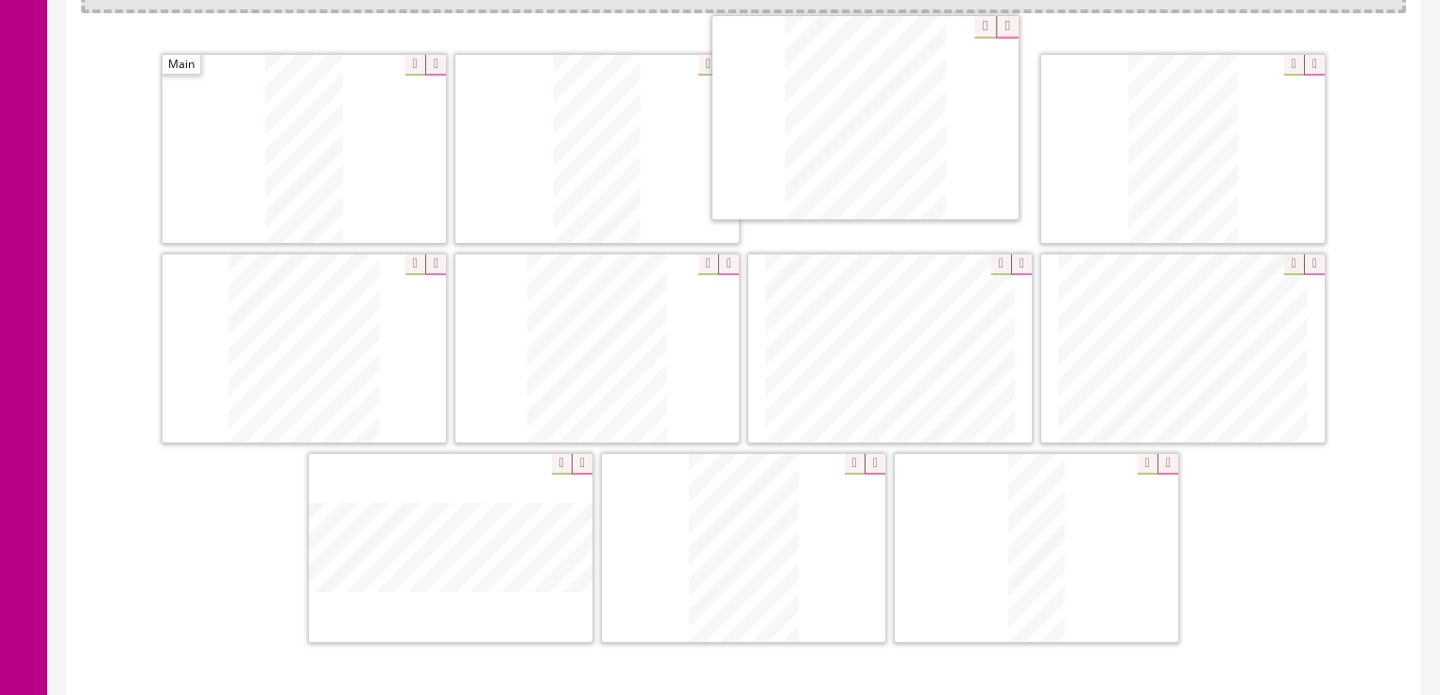
drag, startPoint x: 1036, startPoint y: 415, endPoint x: 806, endPoint y: 98, distance: 391.1
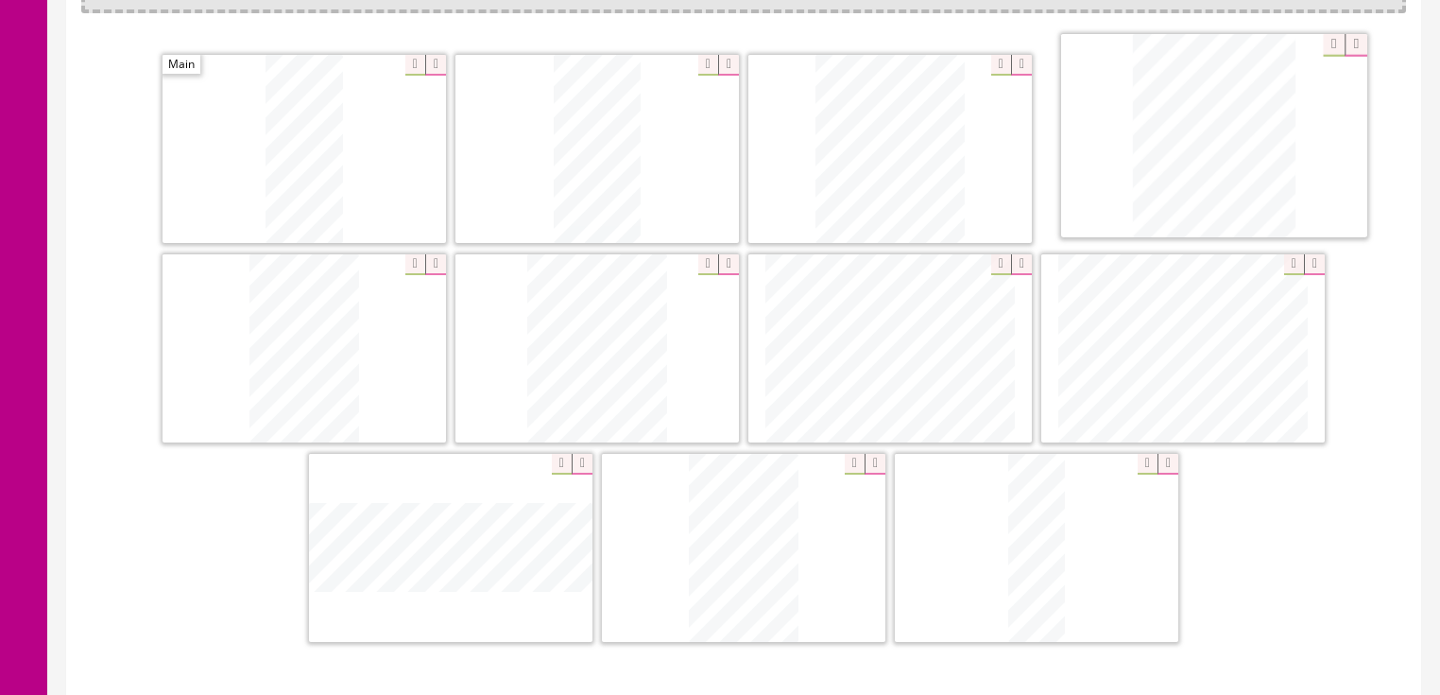
drag, startPoint x: 340, startPoint y: 340, endPoint x: 1244, endPoint y: 132, distance: 926.9
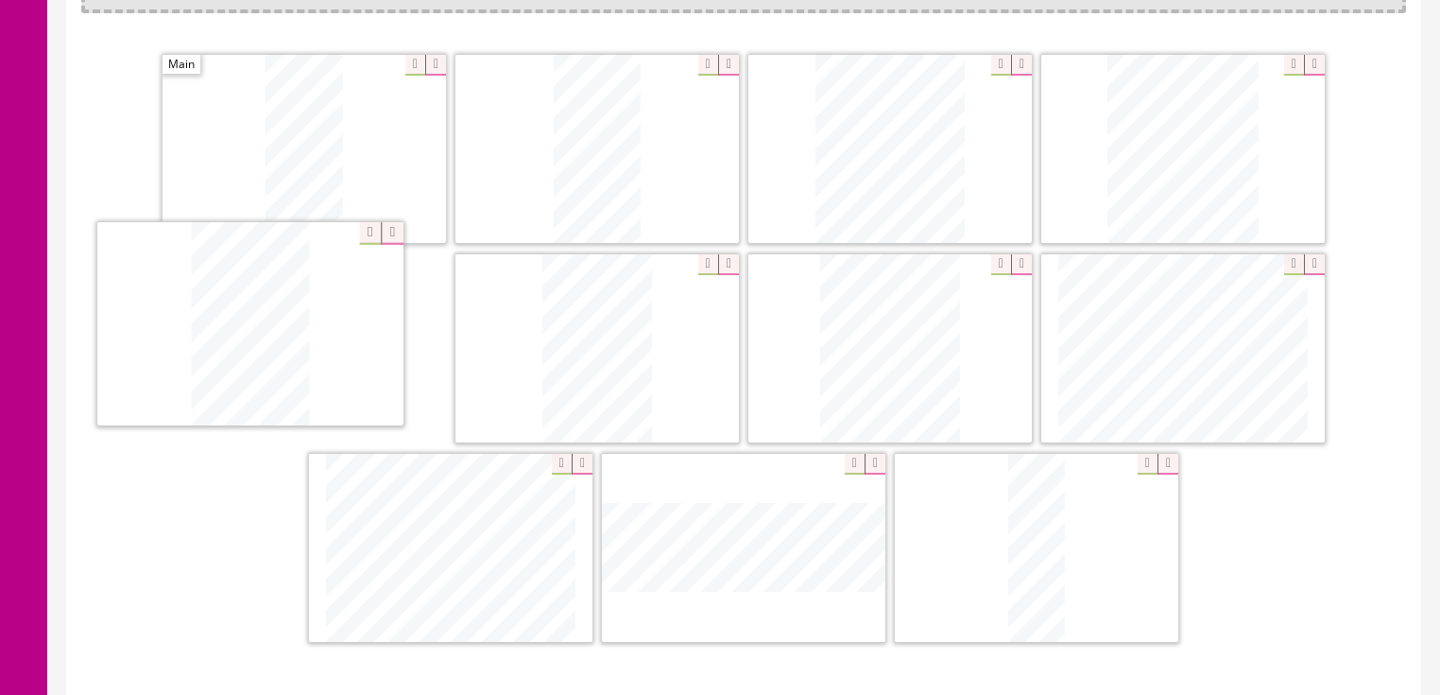
drag, startPoint x: 750, startPoint y: 523, endPoint x: 322, endPoint y: 346, distance: 463.1
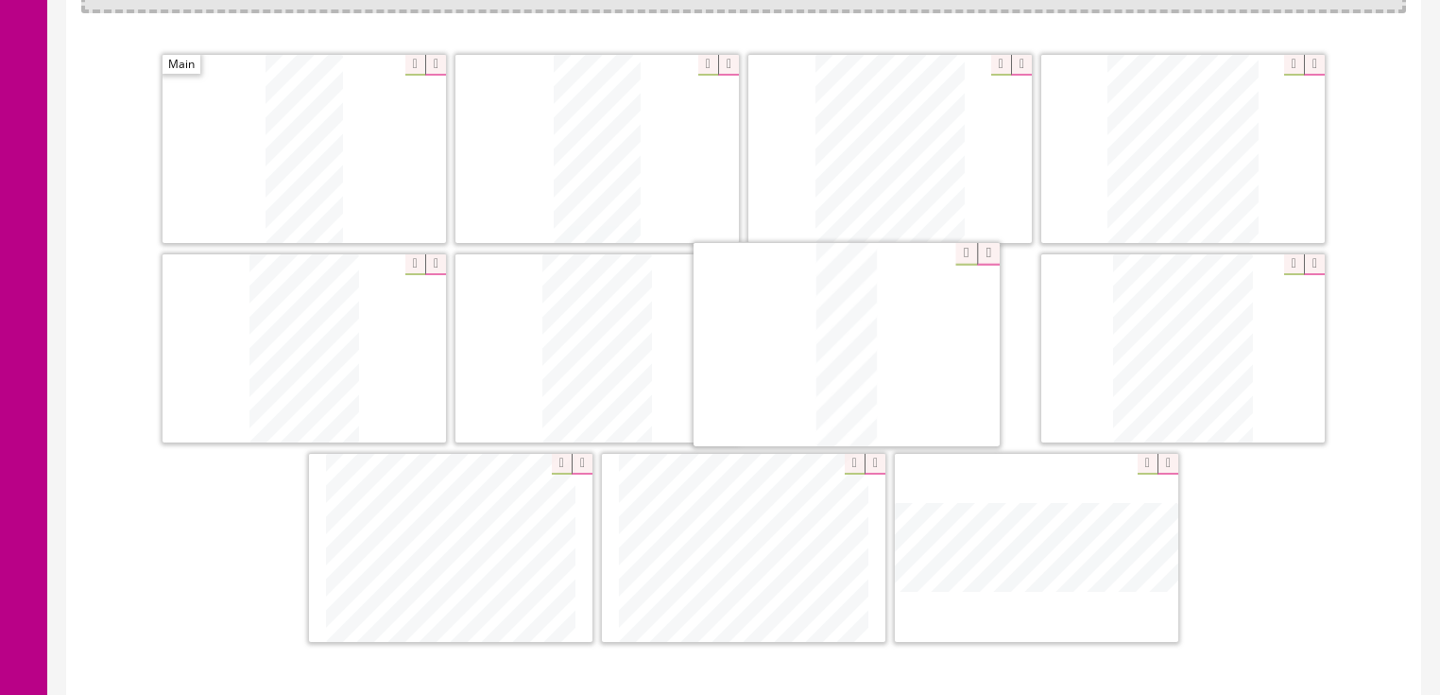
drag, startPoint x: 1012, startPoint y: 494, endPoint x: 822, endPoint y: 295, distance: 275.4
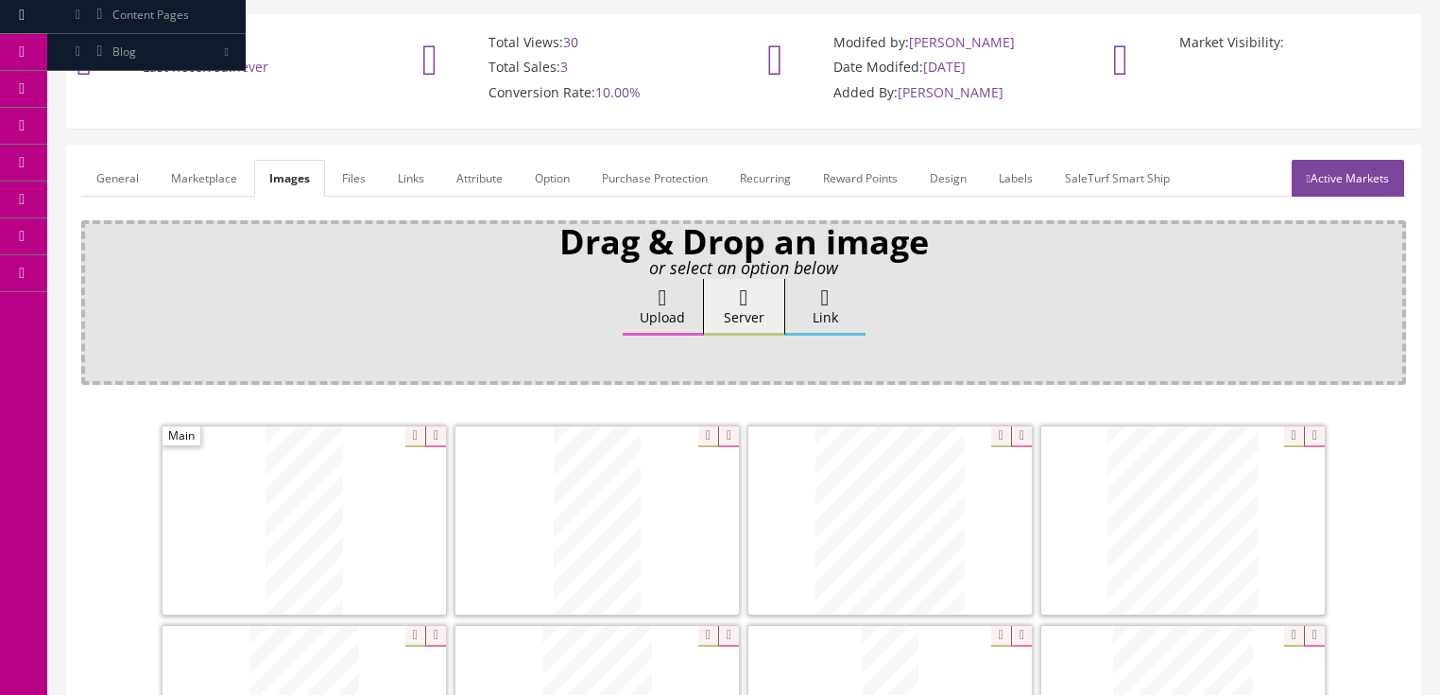
scroll to position [117, 0]
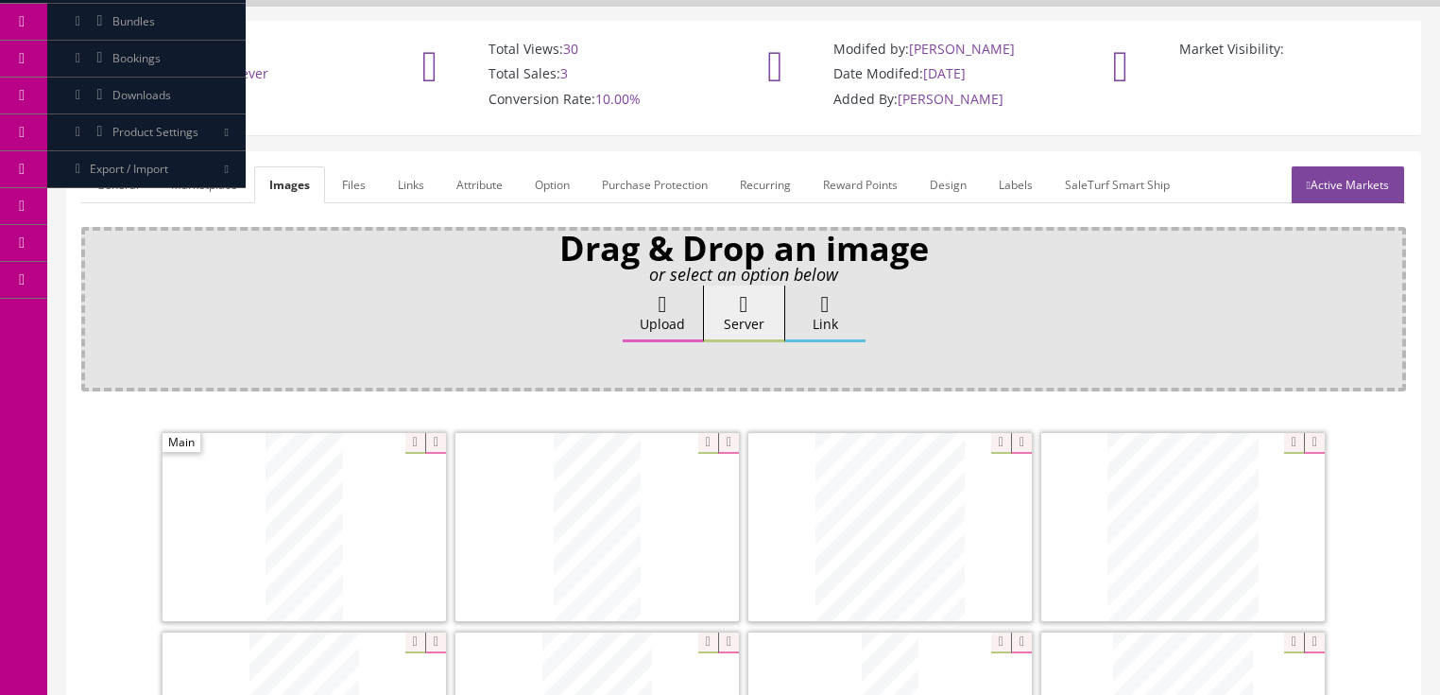
click at [1378, 184] on link "Active Markets" at bounding box center [1348, 184] width 112 height 37
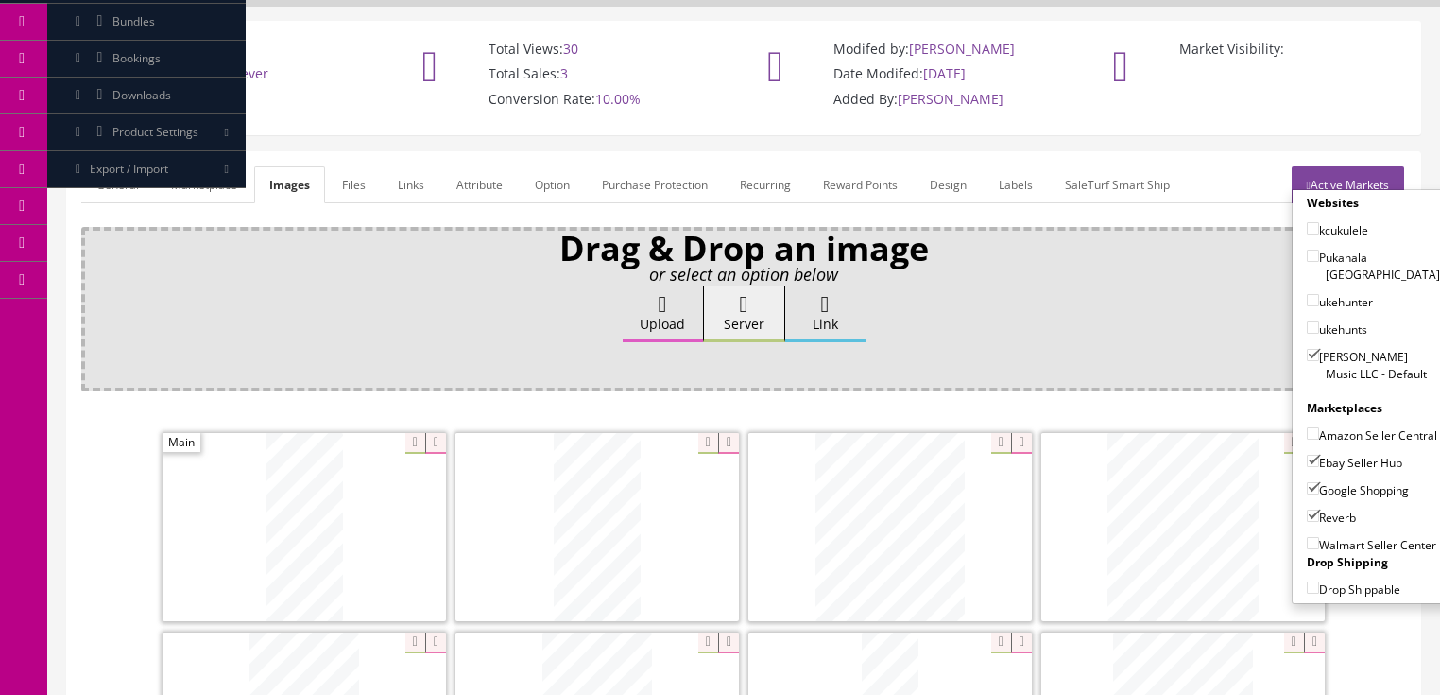
click at [1378, 184] on link "Active Markets" at bounding box center [1348, 184] width 112 height 37
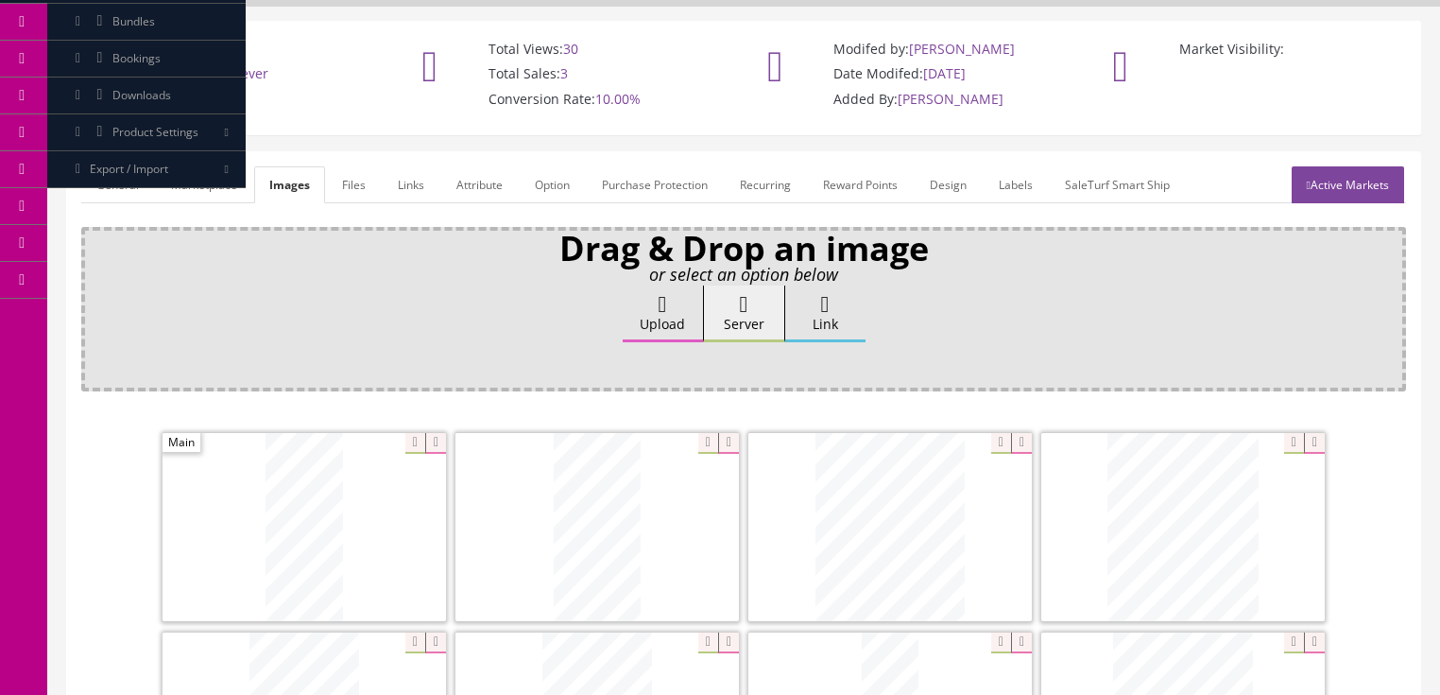
click at [129, 184] on link "General" at bounding box center [117, 184] width 73 height 37
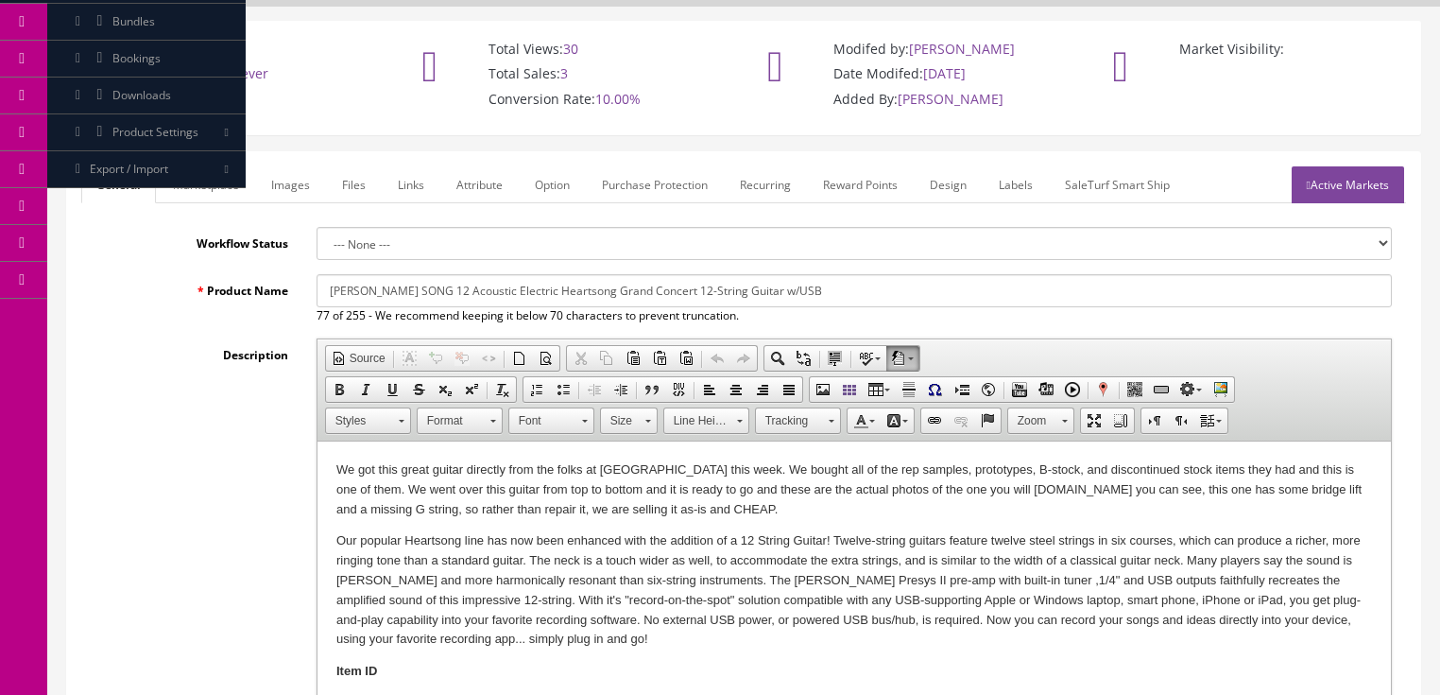
click at [1208, 497] on p "We got this great guitar directly from the folks at Luna this week. We bought a…" at bounding box center [853, 489] width 1036 height 59
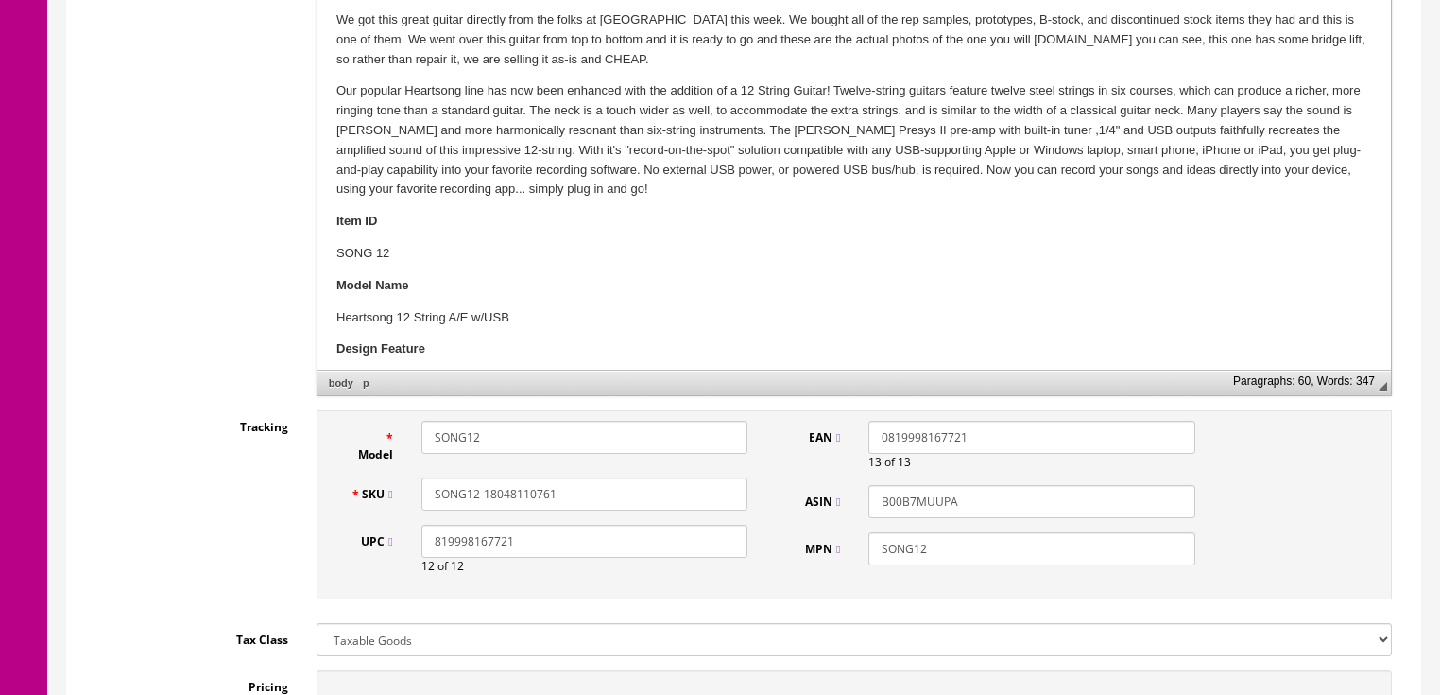
scroll to position [571, 0]
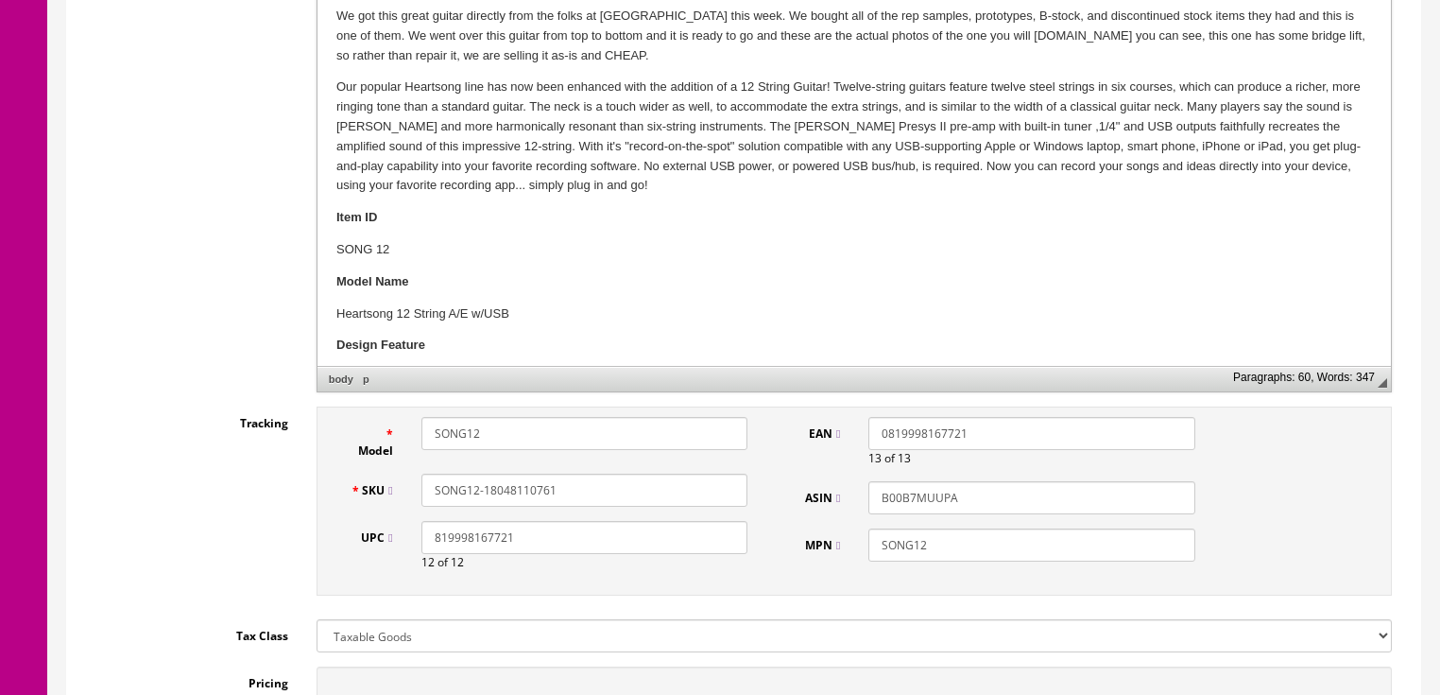
drag, startPoint x: 495, startPoint y: 490, endPoint x: 716, endPoint y: 490, distance: 221.1
click at [716, 490] on input "SONG12-18048110761" at bounding box center [584, 489] width 326 height 33
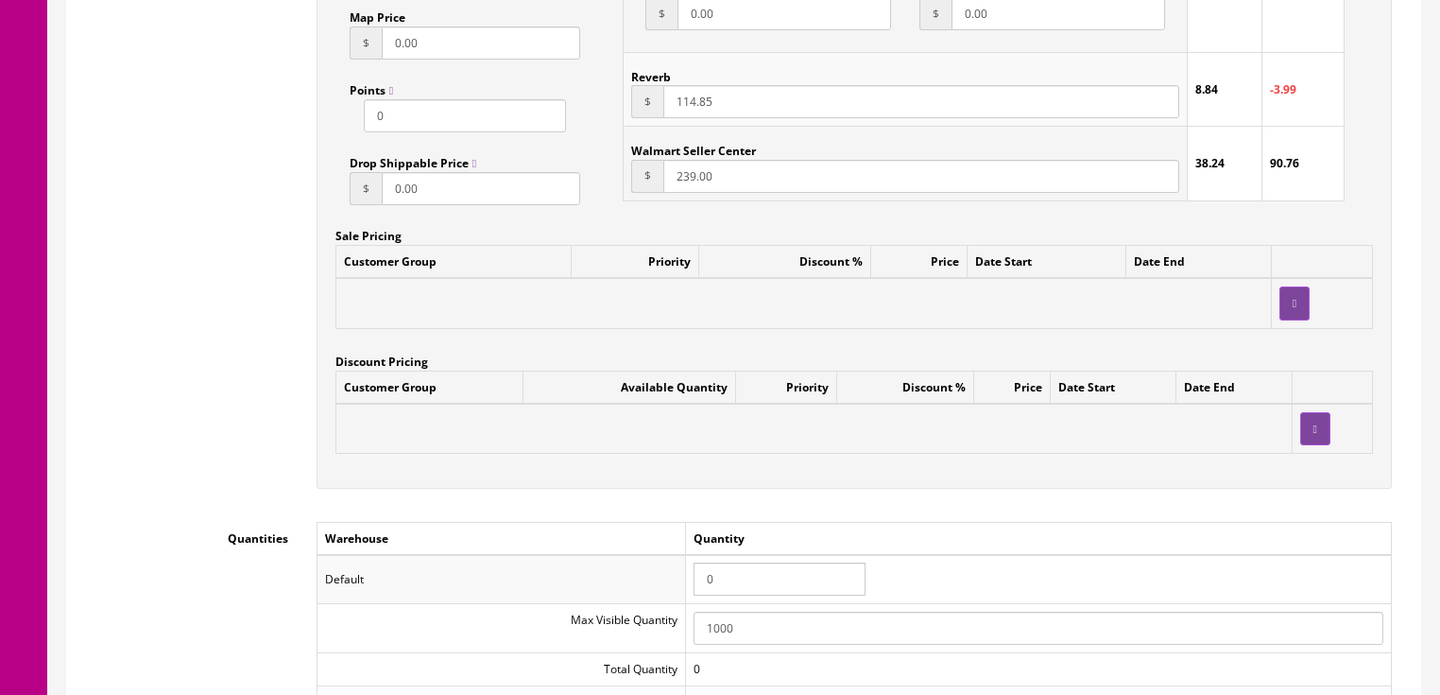
scroll to position [1629, 0]
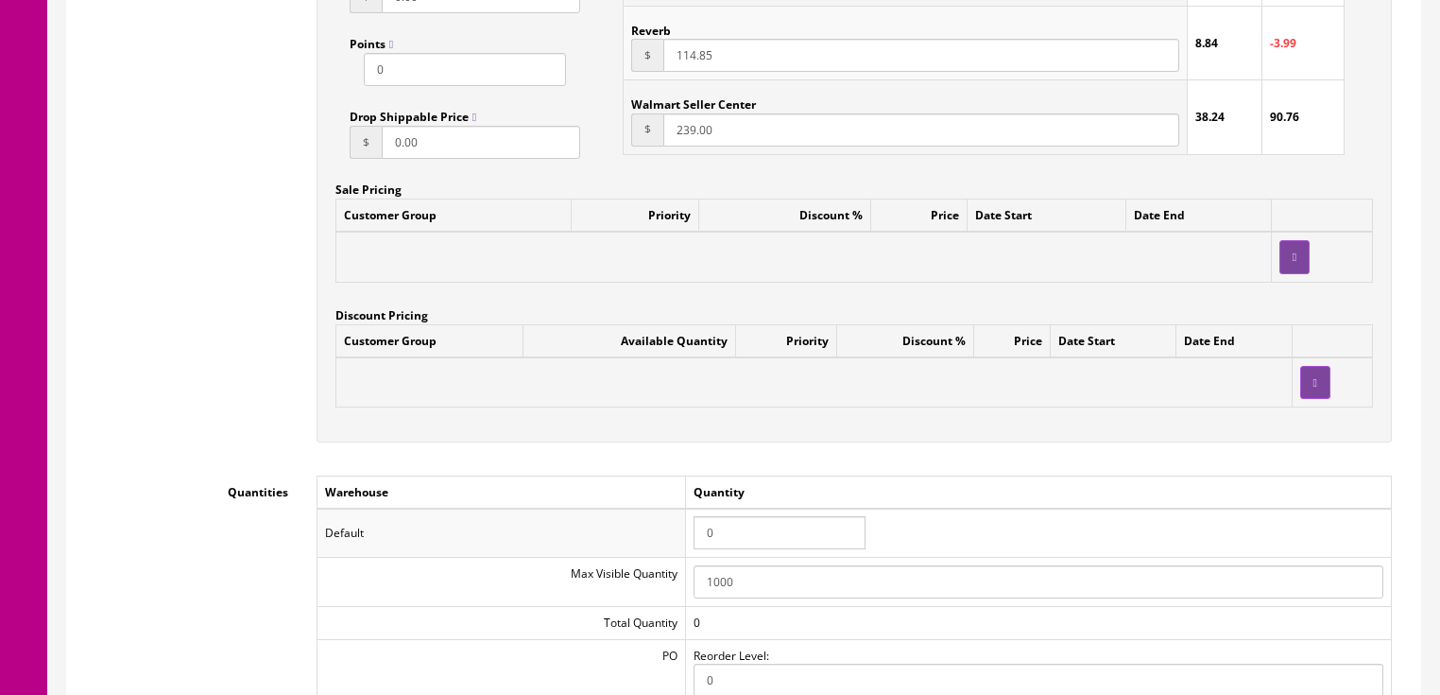
type input "SONG12-181111374"
drag, startPoint x: 713, startPoint y: 536, endPoint x: 679, endPoint y: 540, distance: 34.3
click at [679, 540] on tr "Default 0" at bounding box center [854, 532] width 1074 height 49
type input "1"
click at [762, 487] on td "Quantity" at bounding box center [1038, 491] width 706 height 33
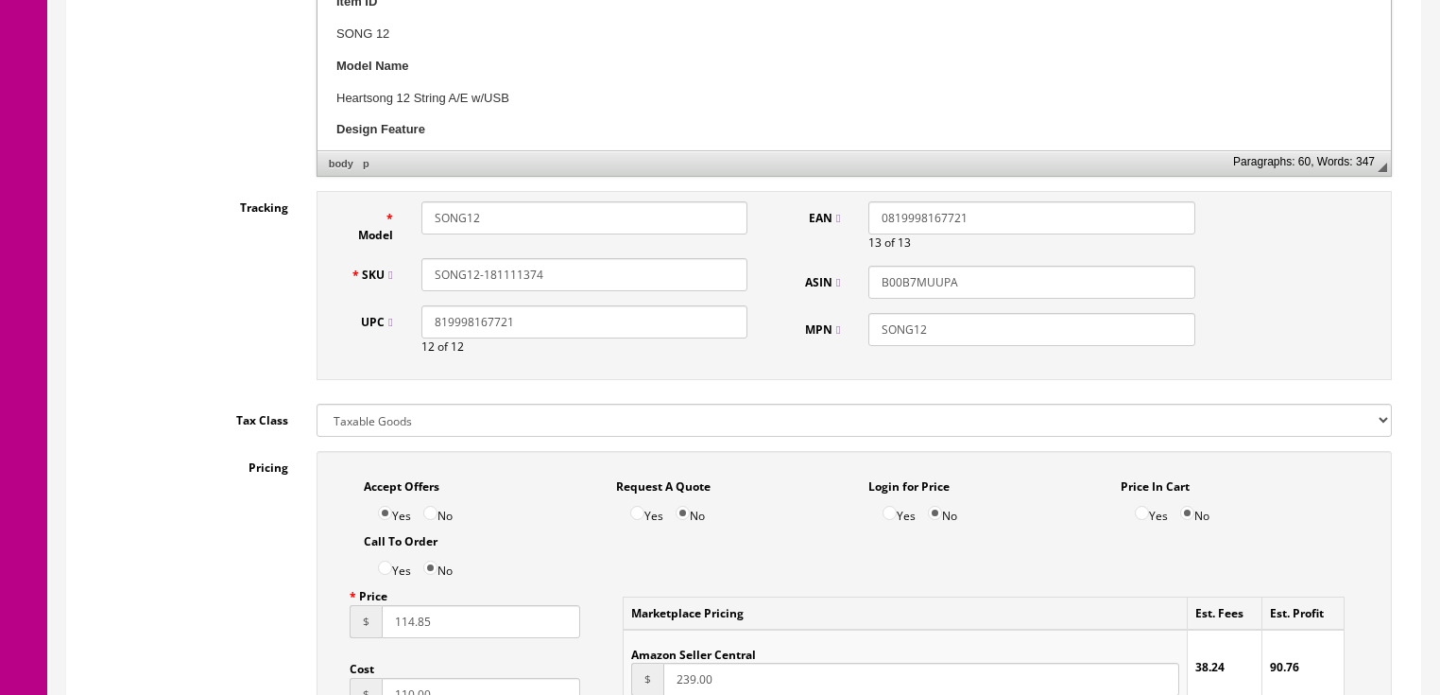
scroll to position [722, 0]
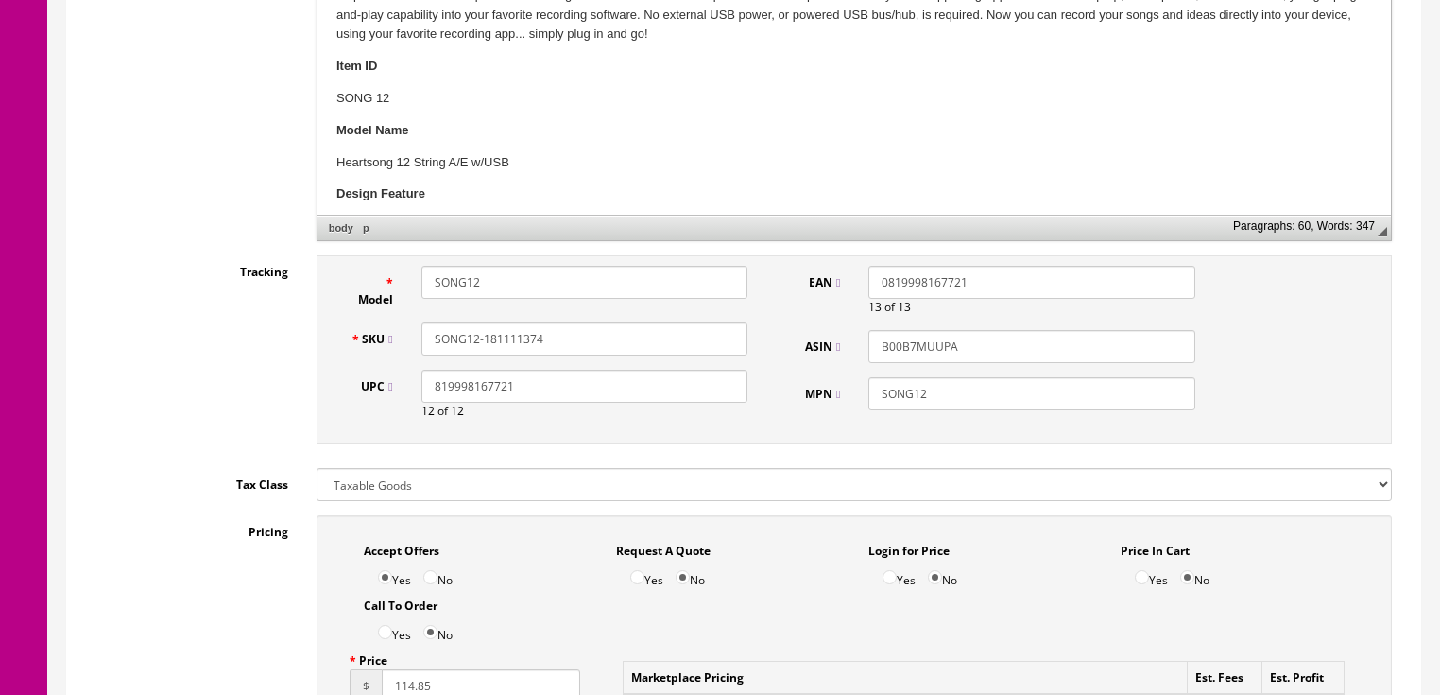
drag, startPoint x: 563, startPoint y: 341, endPoint x: 421, endPoint y: 349, distance: 141.9
click at [381, 355] on div "SKU SONG12-181111374" at bounding box center [549, 338] width 426 height 33
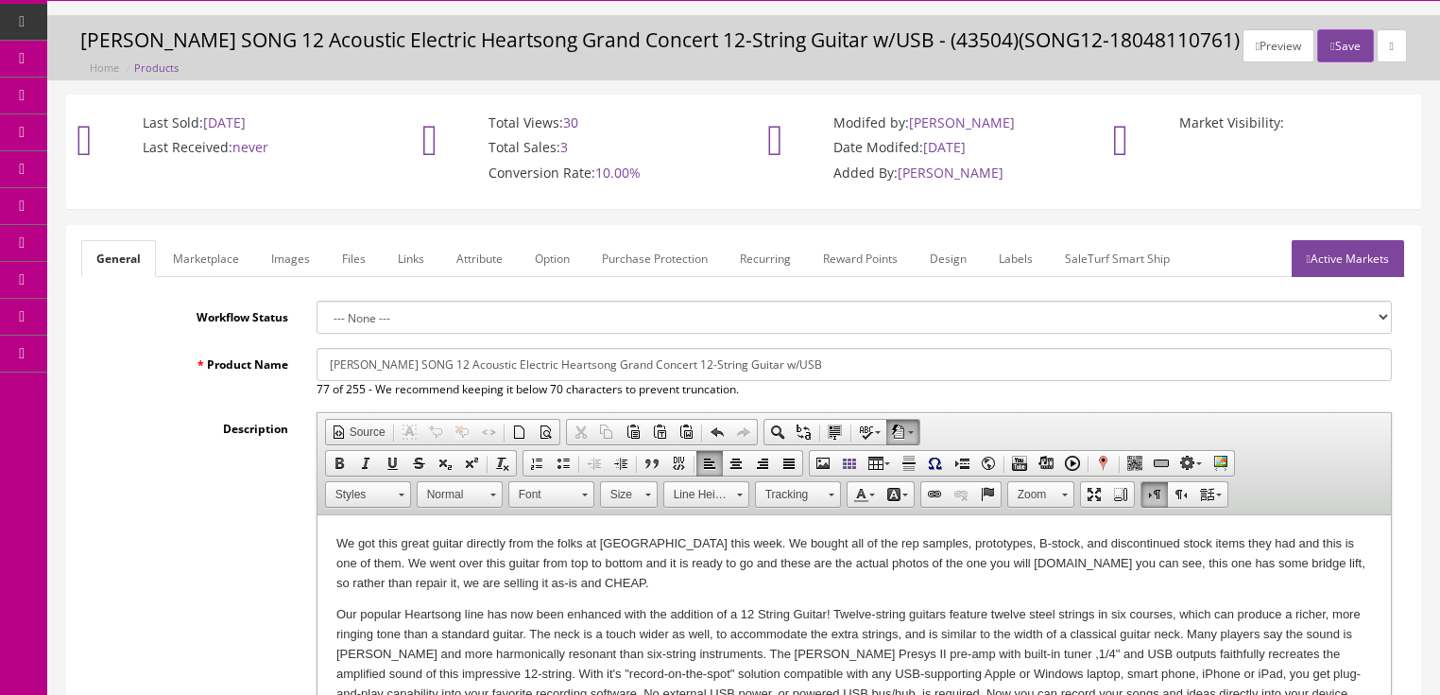
scroll to position [42, 0]
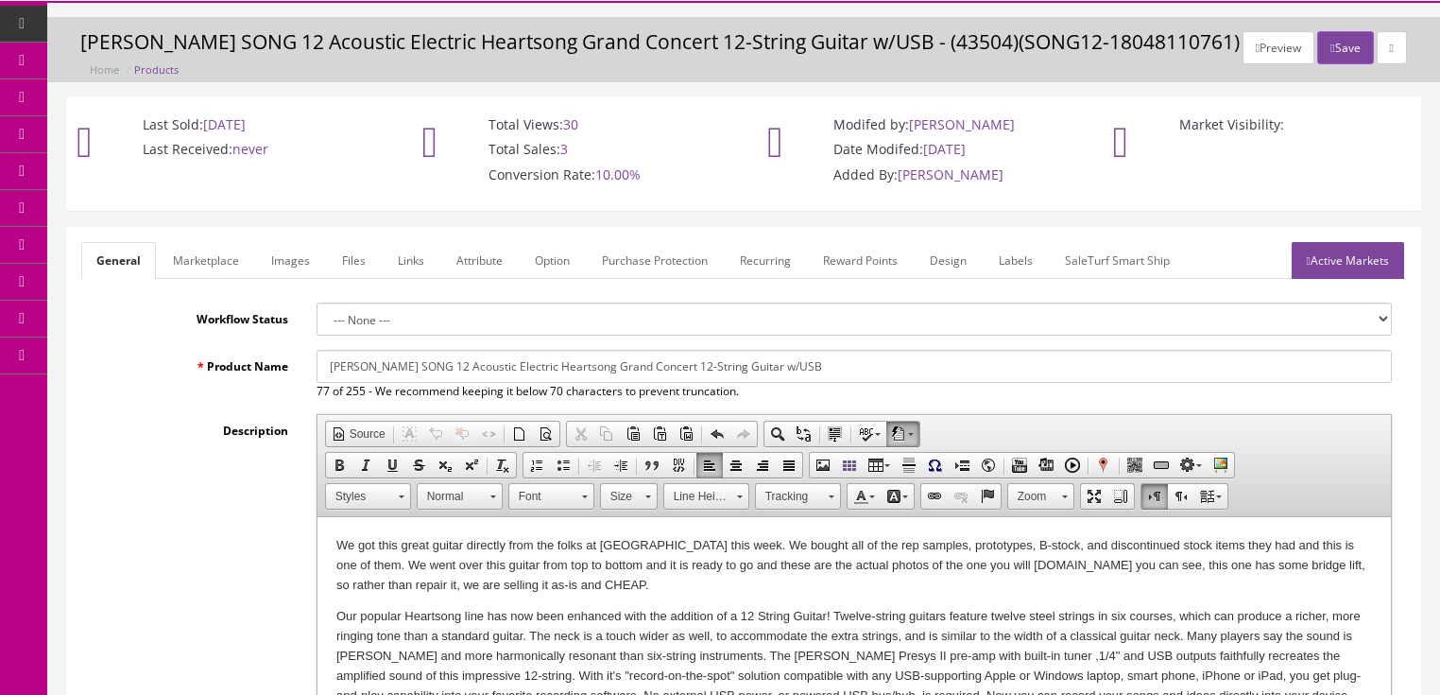
click at [1351, 272] on link "Active Markets" at bounding box center [1348, 260] width 112 height 37
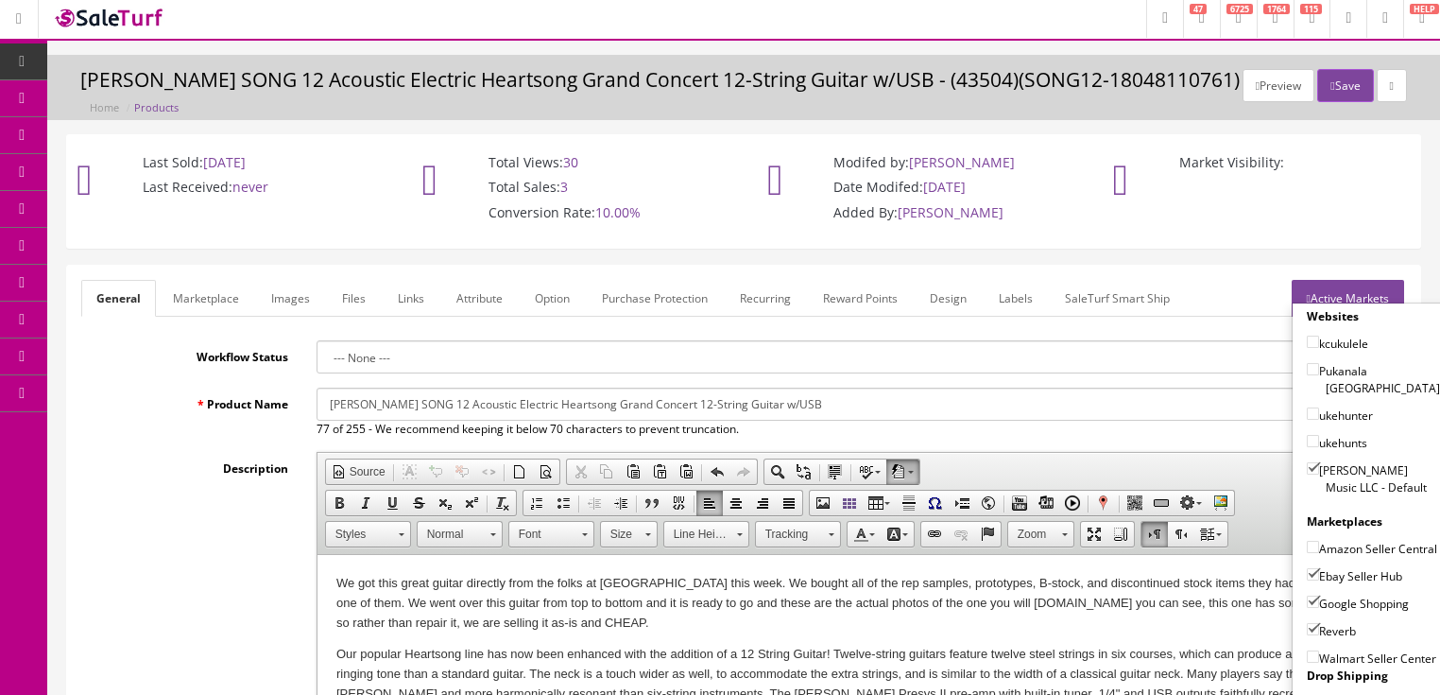
scroll to position [0, 0]
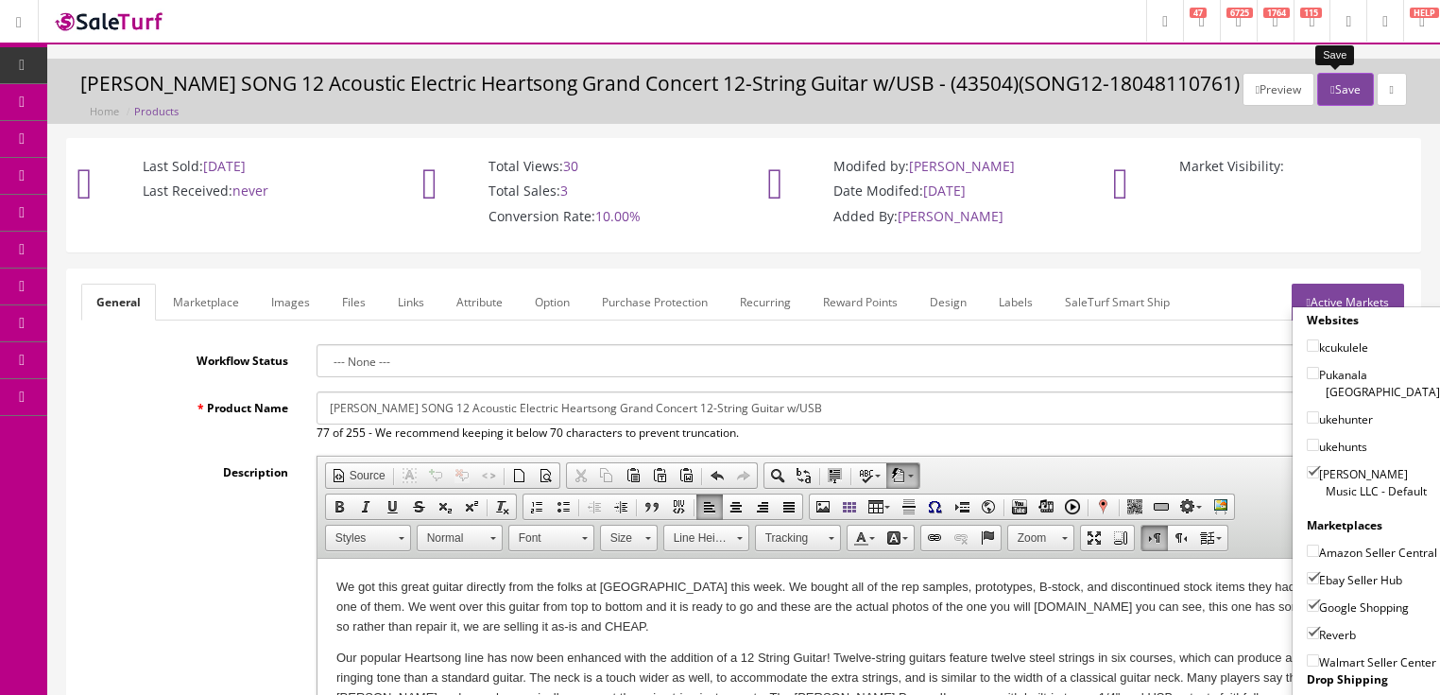
click at [1337, 88] on button "Save" at bounding box center [1345, 89] width 56 height 33
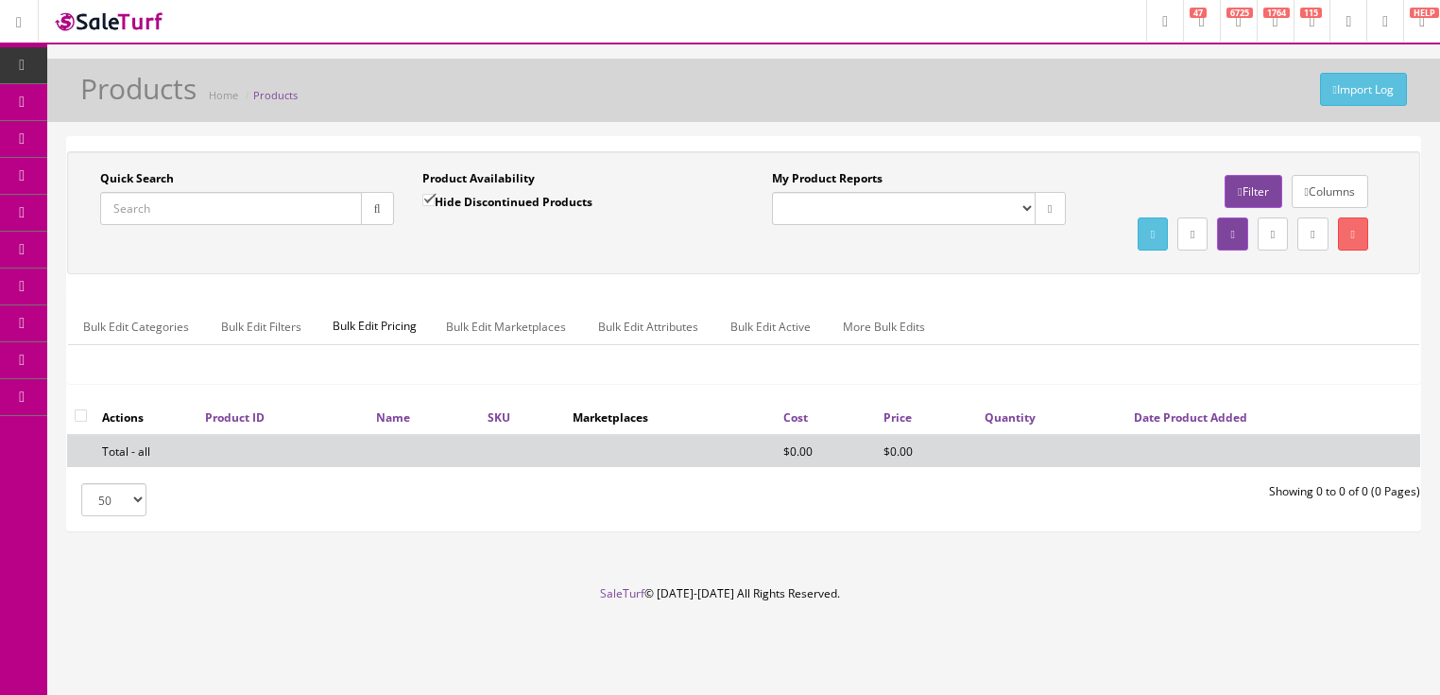
click at [213, 214] on input "Quick Search" at bounding box center [231, 208] width 262 height 33
paste input "SONG12-181111374"
click at [379, 207] on icon "button" at bounding box center [377, 208] width 7 height 11
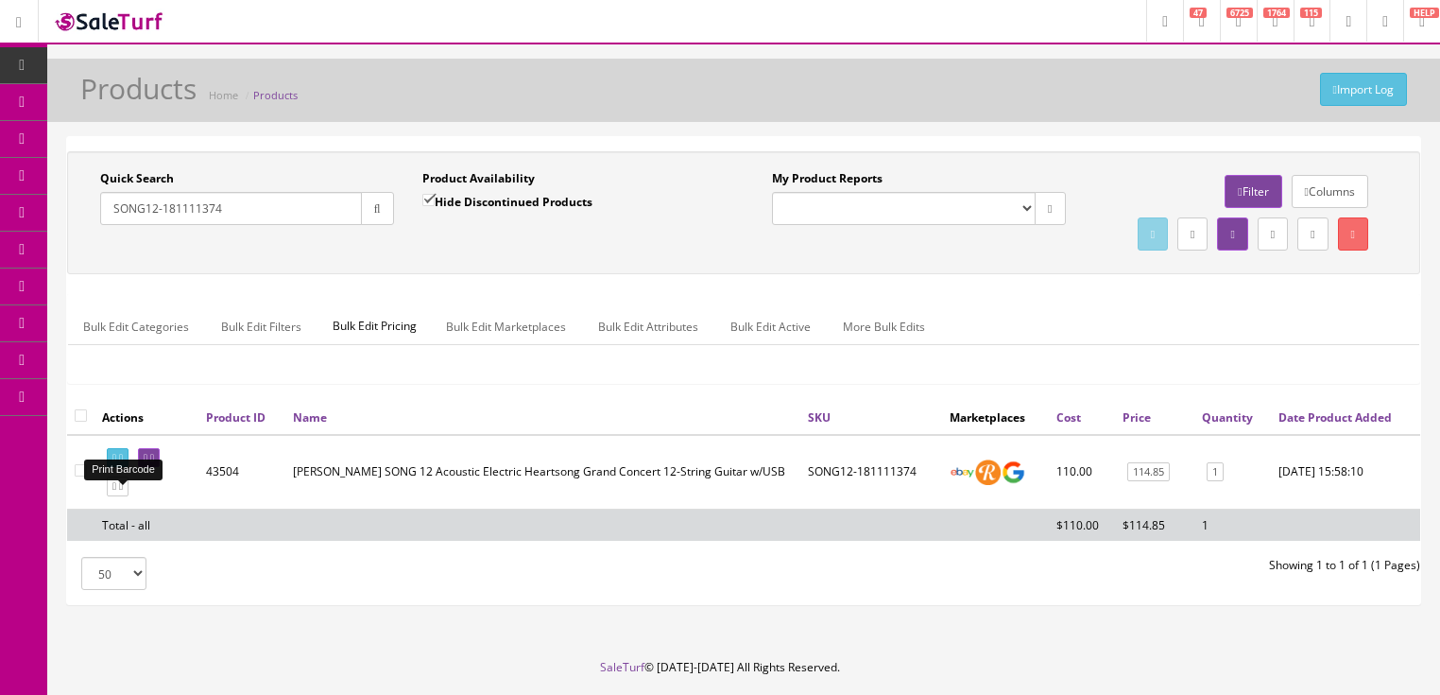
click at [123, 463] on icon at bounding box center [121, 458] width 4 height 10
drag, startPoint x: 228, startPoint y: 208, endPoint x: 72, endPoint y: 241, distance: 159.4
click at [72, 241] on div "Quick Search SONG12-181111374 Date From Product Availability Hide Discontinued …" at bounding box center [744, 212] width 1344 height 85
type input "axekoa"
click at [428, 194] on input "Hide Discontinued Products" at bounding box center [428, 200] width 12 height 12
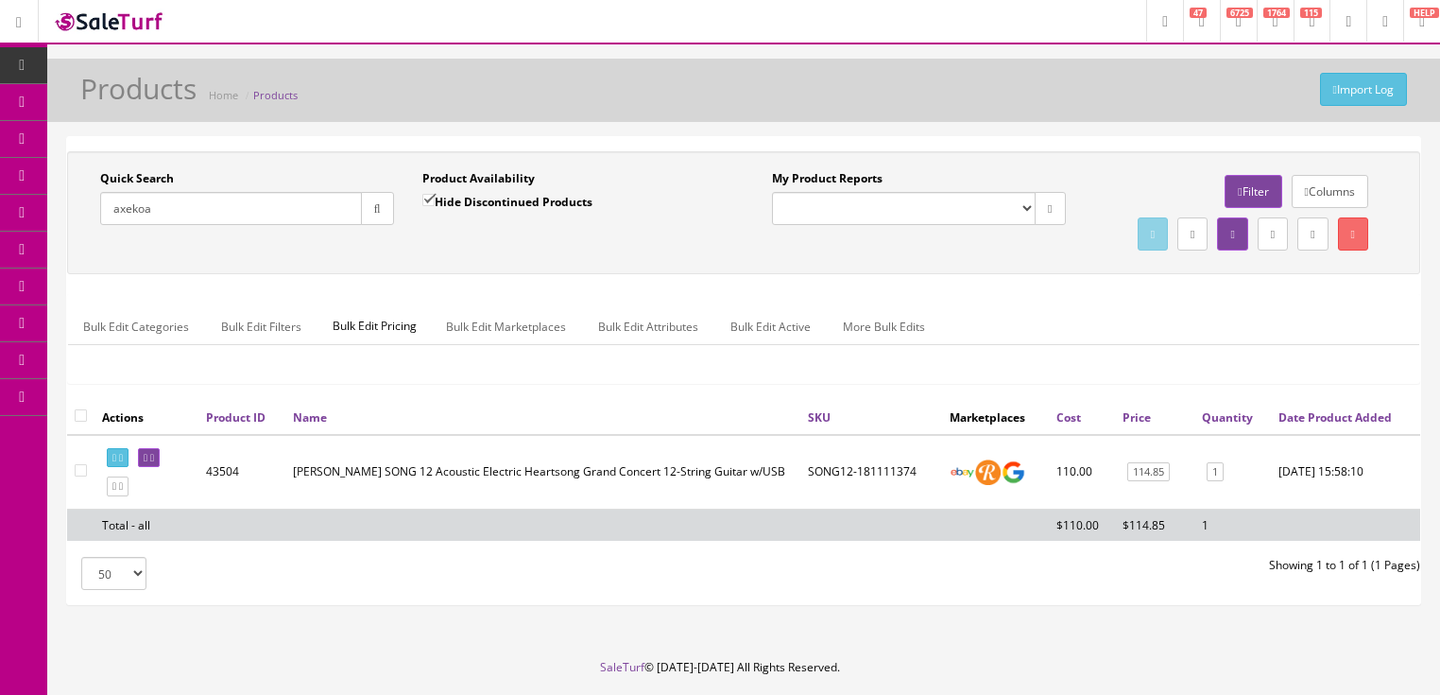
checkbox input "false"
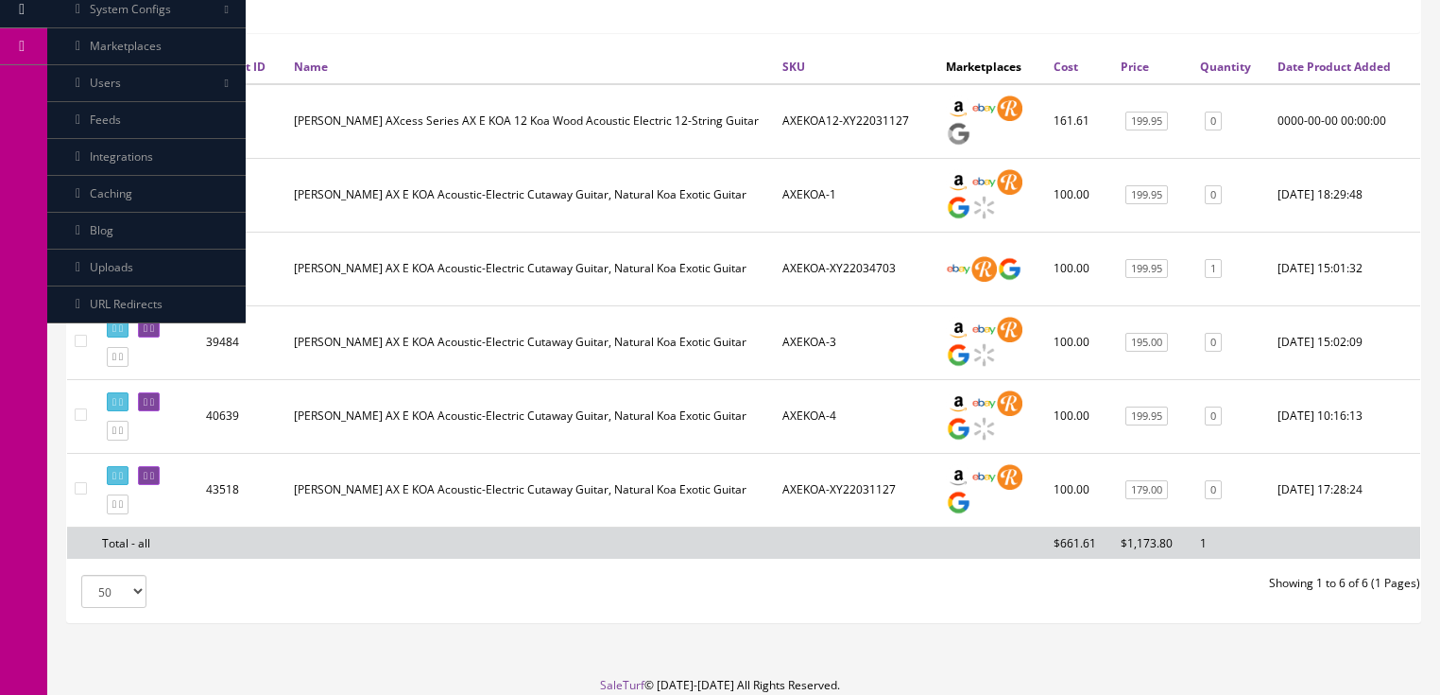
scroll to position [378, 0]
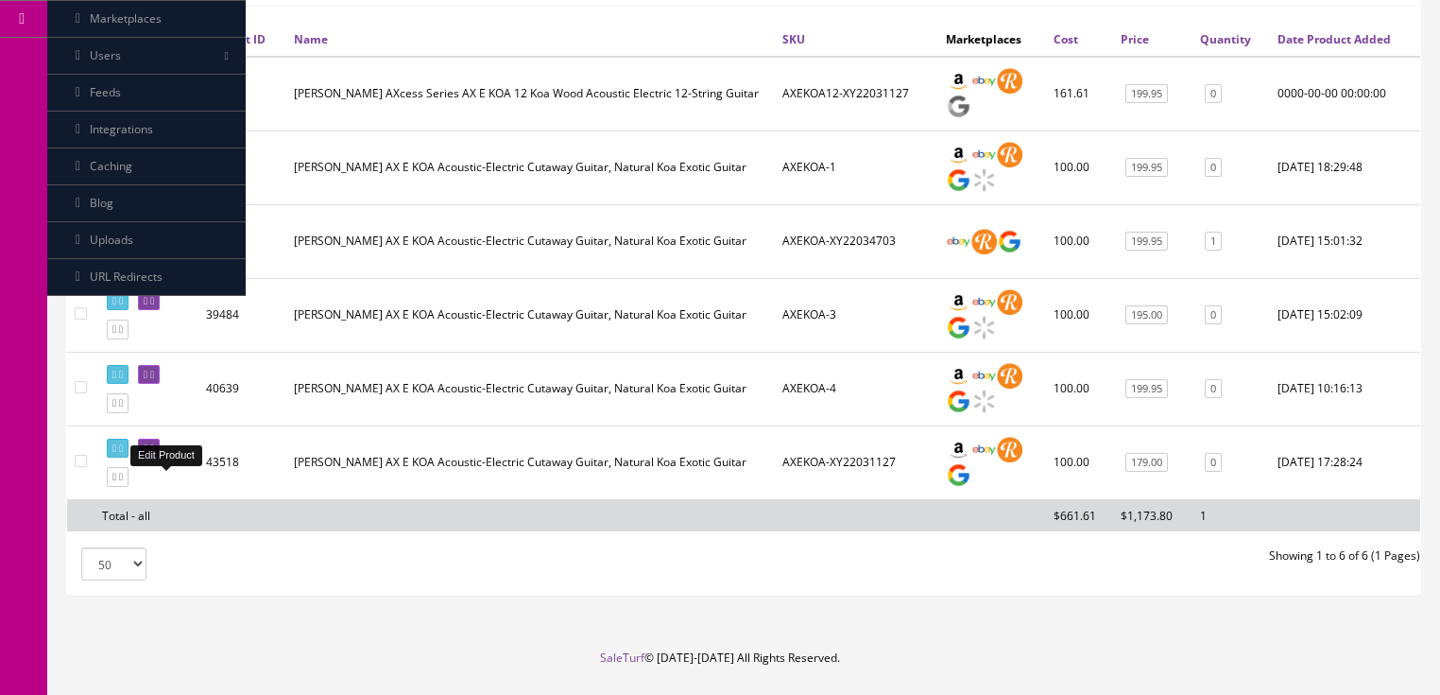
click at [160, 458] on link at bounding box center [149, 448] width 22 height 20
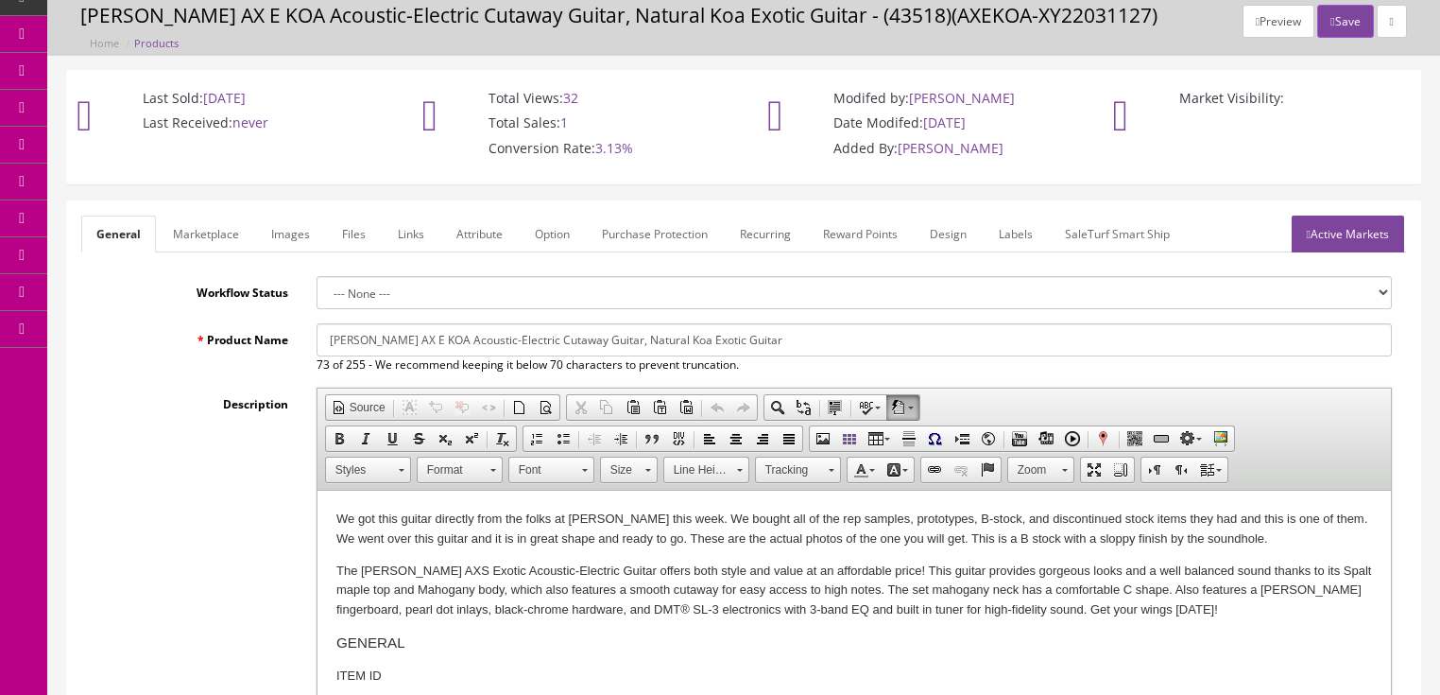
scroll to position [76, 0]
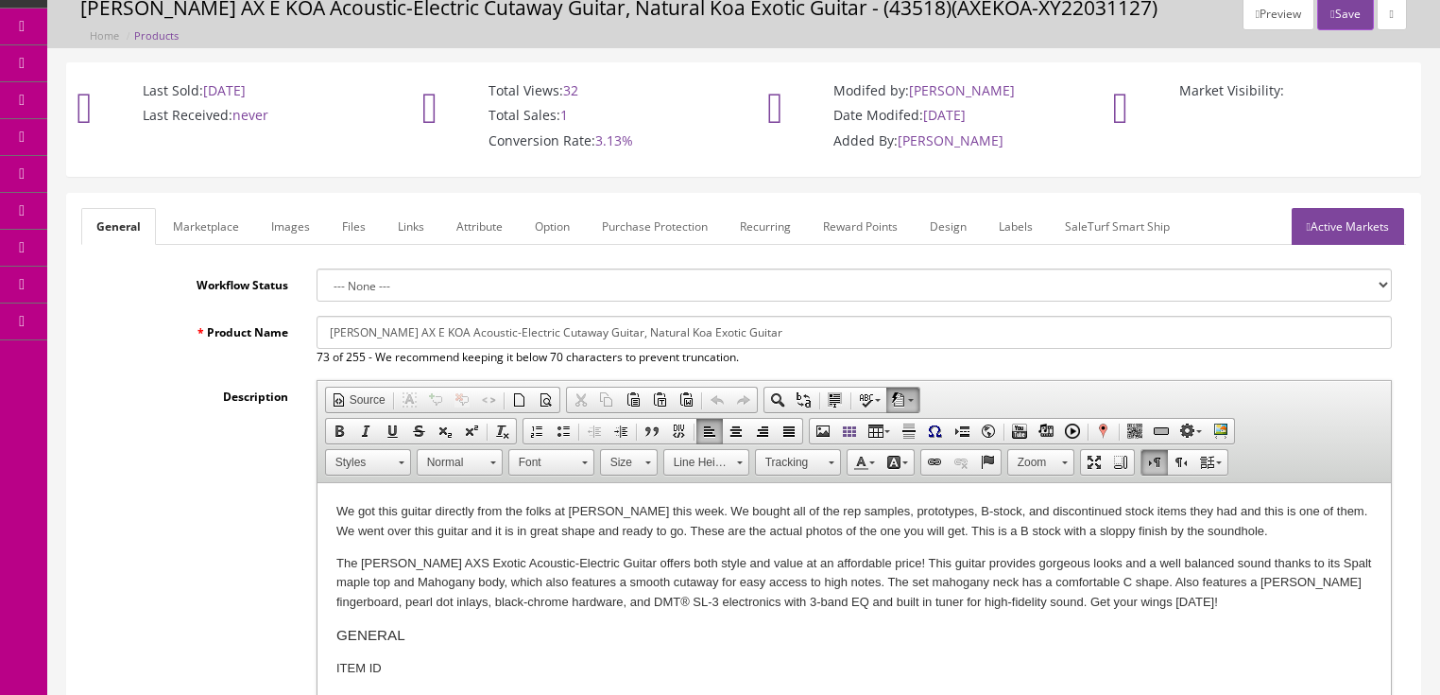
click at [1047, 540] on p "We got this guitar directly from the folks at [PERSON_NAME] this week. We bough…" at bounding box center [853, 522] width 1036 height 40
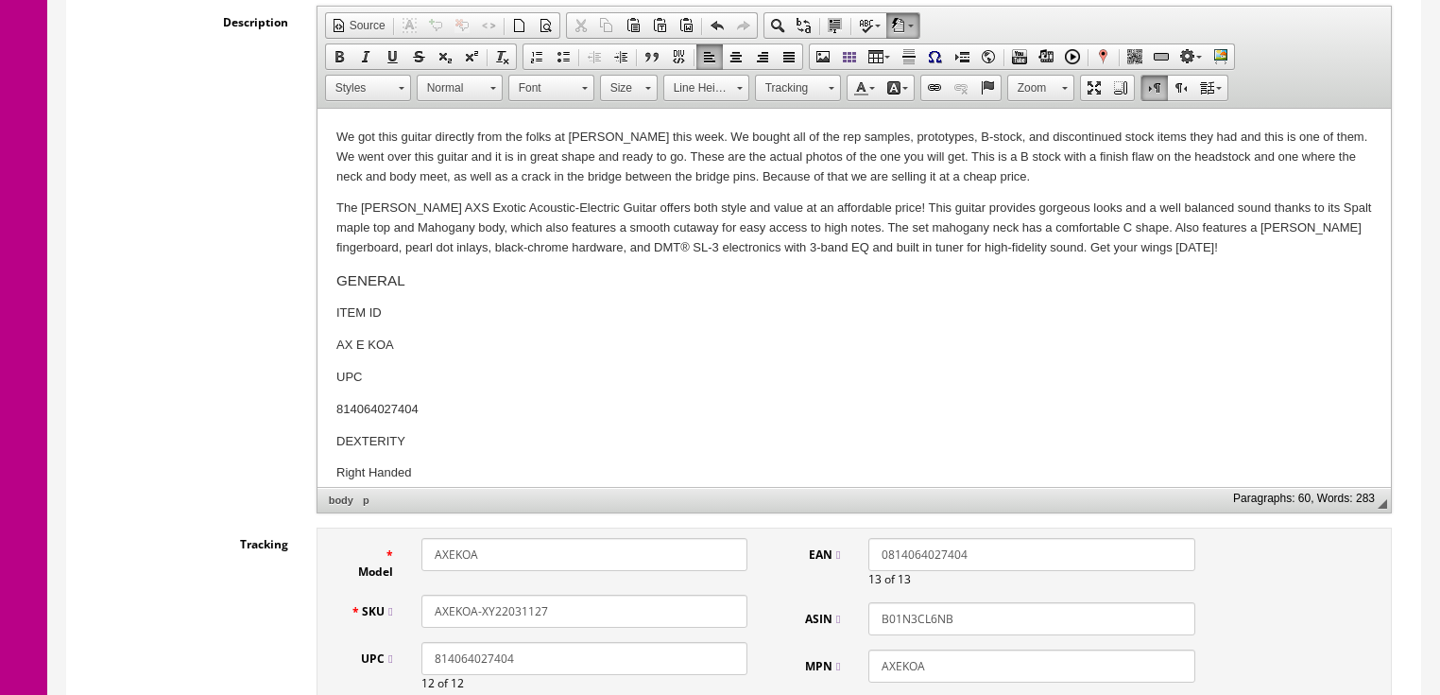
scroll to position [454, 0]
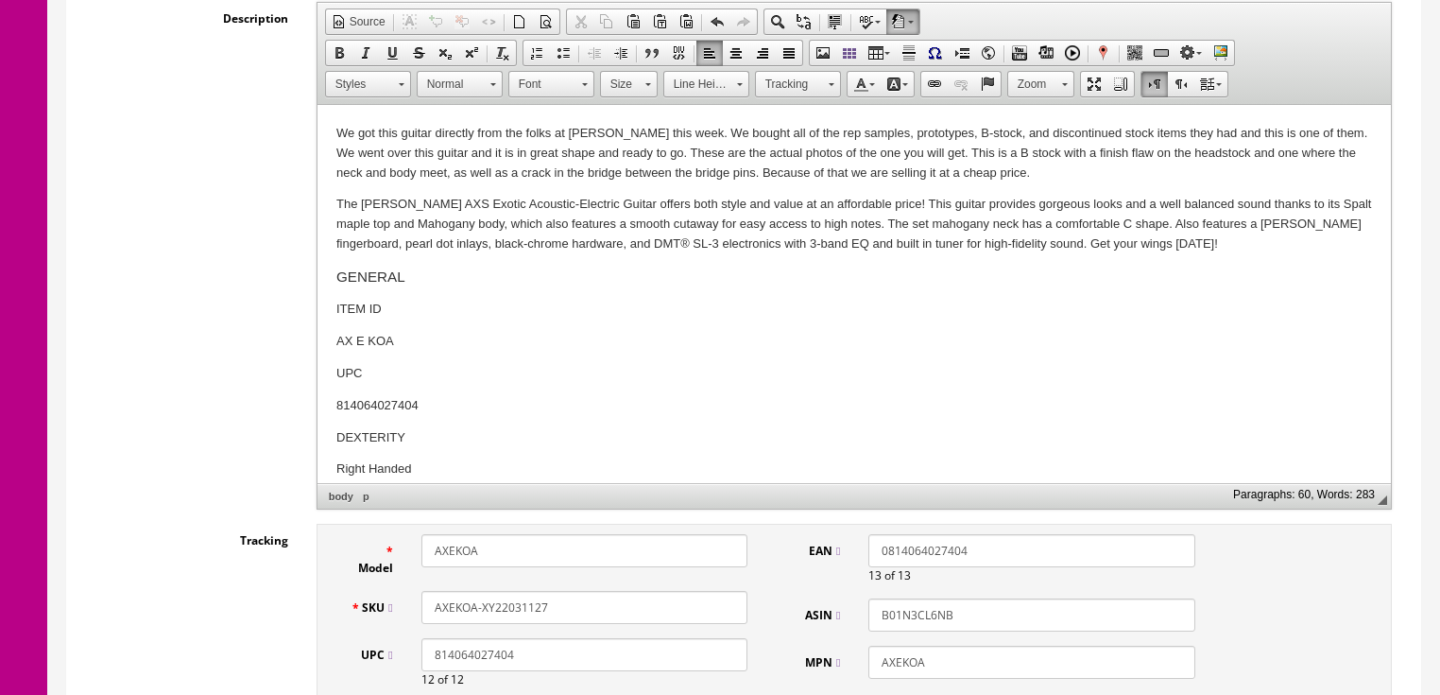
drag, startPoint x: 526, startPoint y: 607, endPoint x: 590, endPoint y: 606, distance: 63.3
click at [590, 606] on input "AXEKOA-XY22031127" at bounding box center [584, 607] width 326 height 33
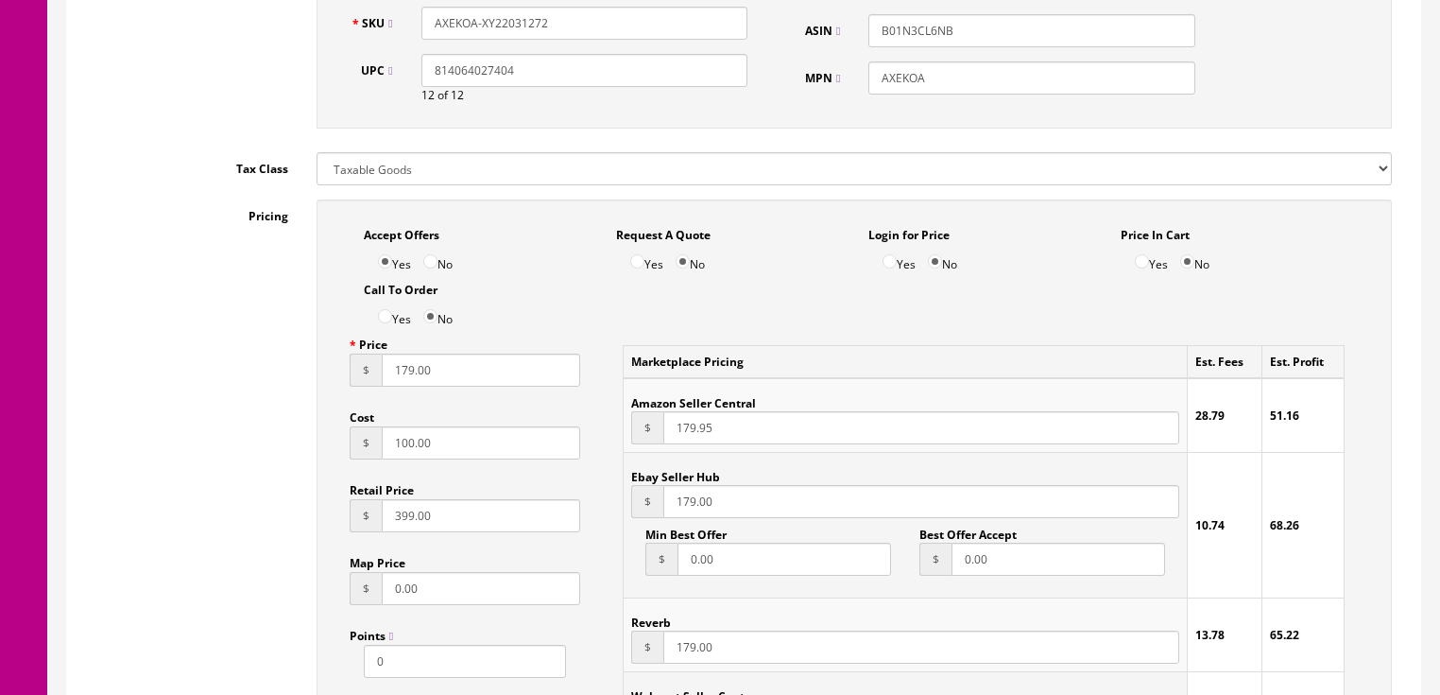
scroll to position [1058, 0]
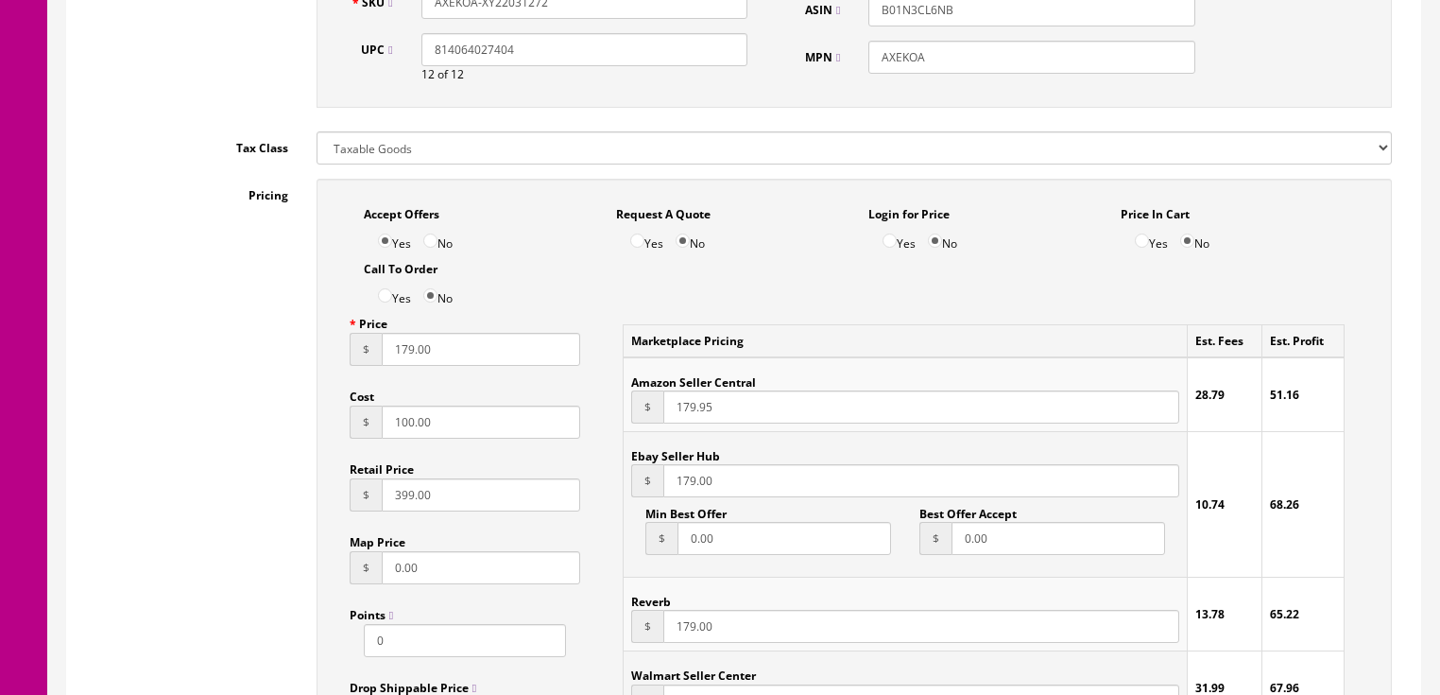
type input "AXEKOA-XY22031272"
drag, startPoint x: 401, startPoint y: 357, endPoint x: 317, endPoint y: 357, distance: 83.2
click at [400, 357] on input "179.00" at bounding box center [481, 349] width 199 height 33
type input "138.00"
click at [681, 488] on input "179.00" at bounding box center [920, 480] width 515 height 33
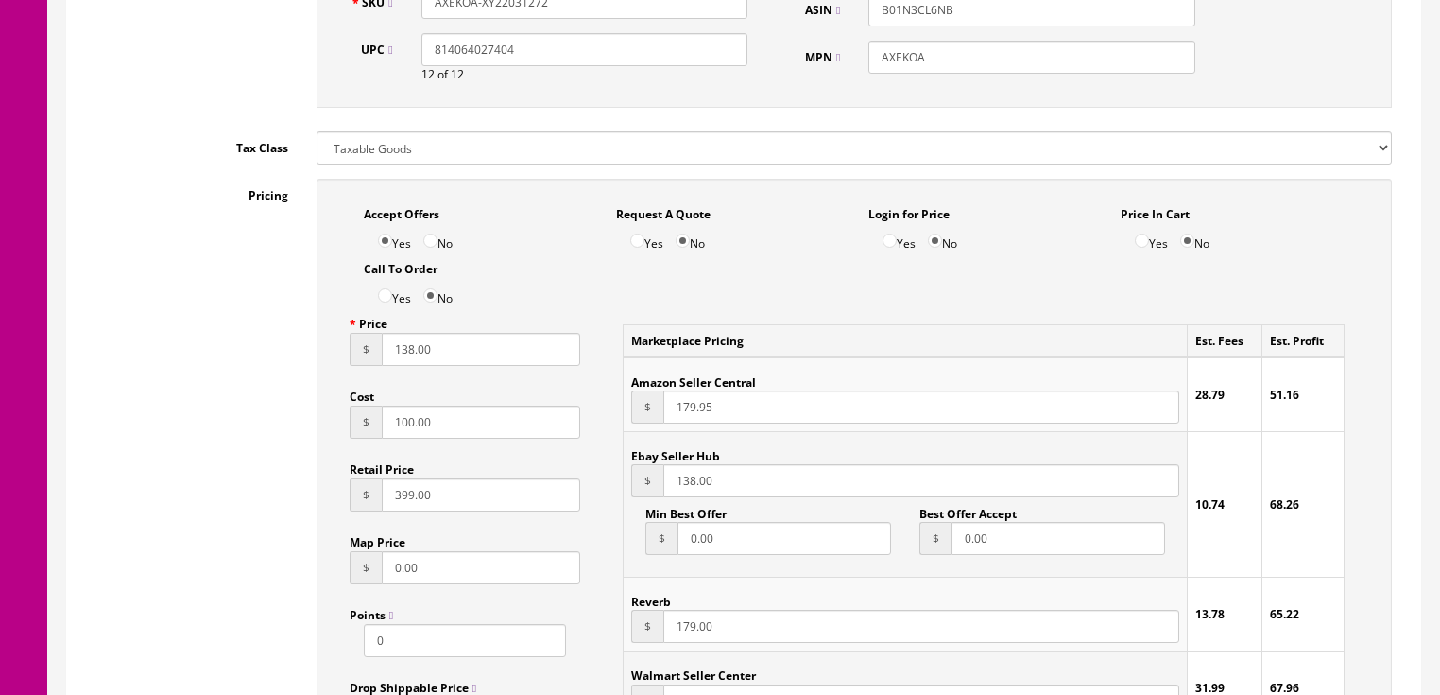
type input "138.00"
click at [684, 633] on input "179.00" at bounding box center [920, 625] width 515 height 33
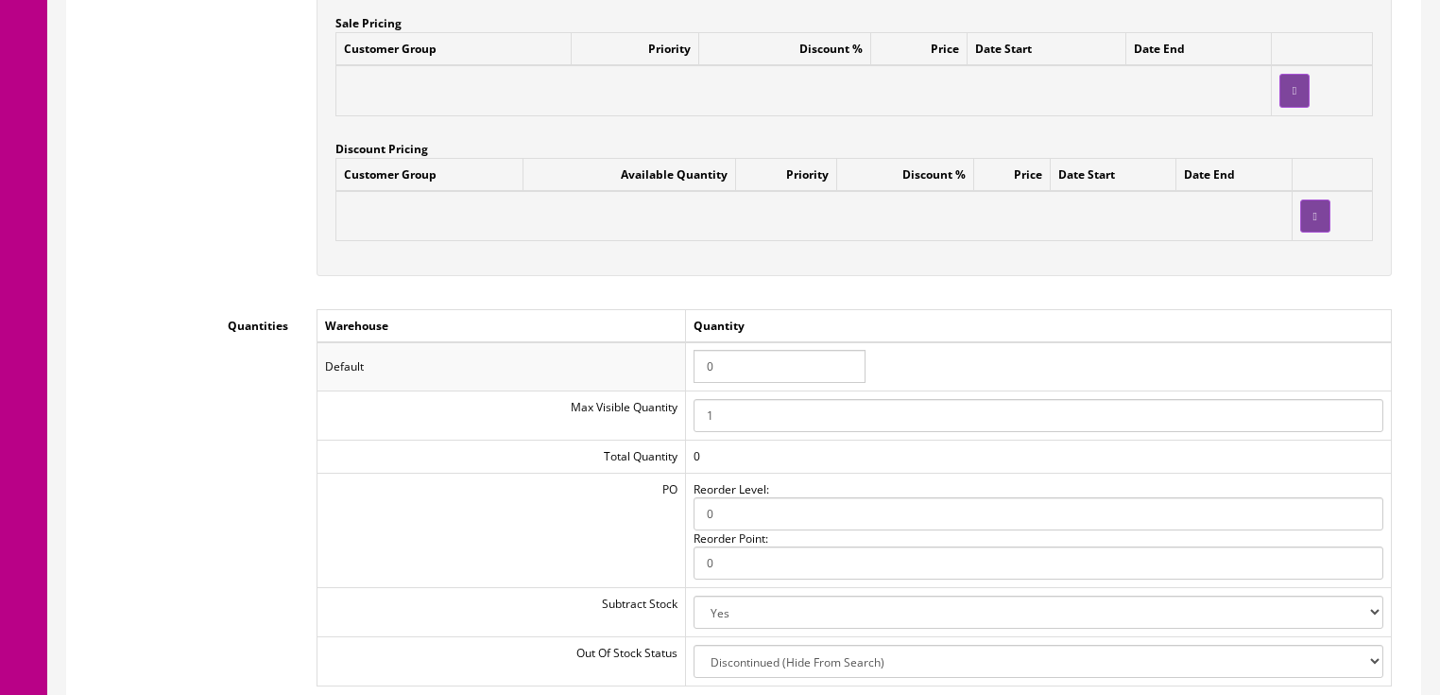
scroll to position [1814, 0]
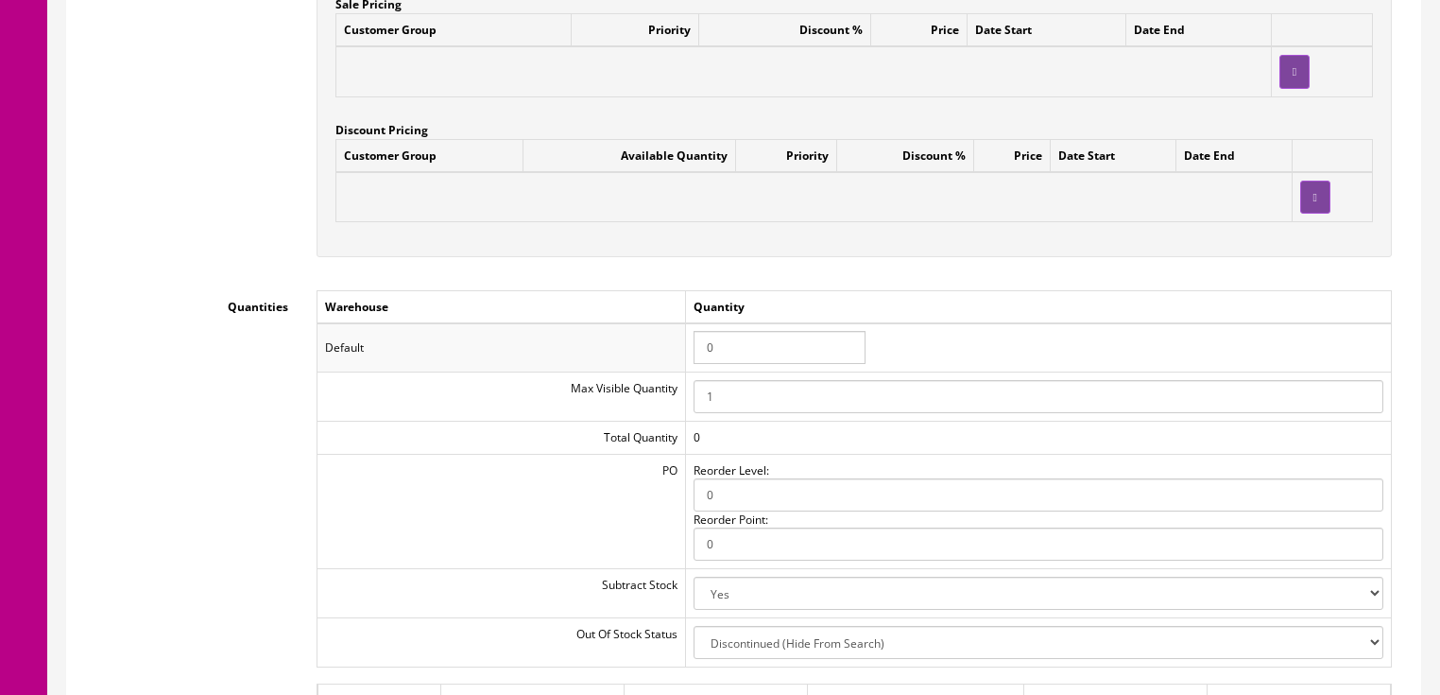
type input "138.00"
drag, startPoint x: 736, startPoint y: 355, endPoint x: 694, endPoint y: 355, distance: 42.5
click at [694, 355] on td "0" at bounding box center [1038, 347] width 706 height 49
type input "1"
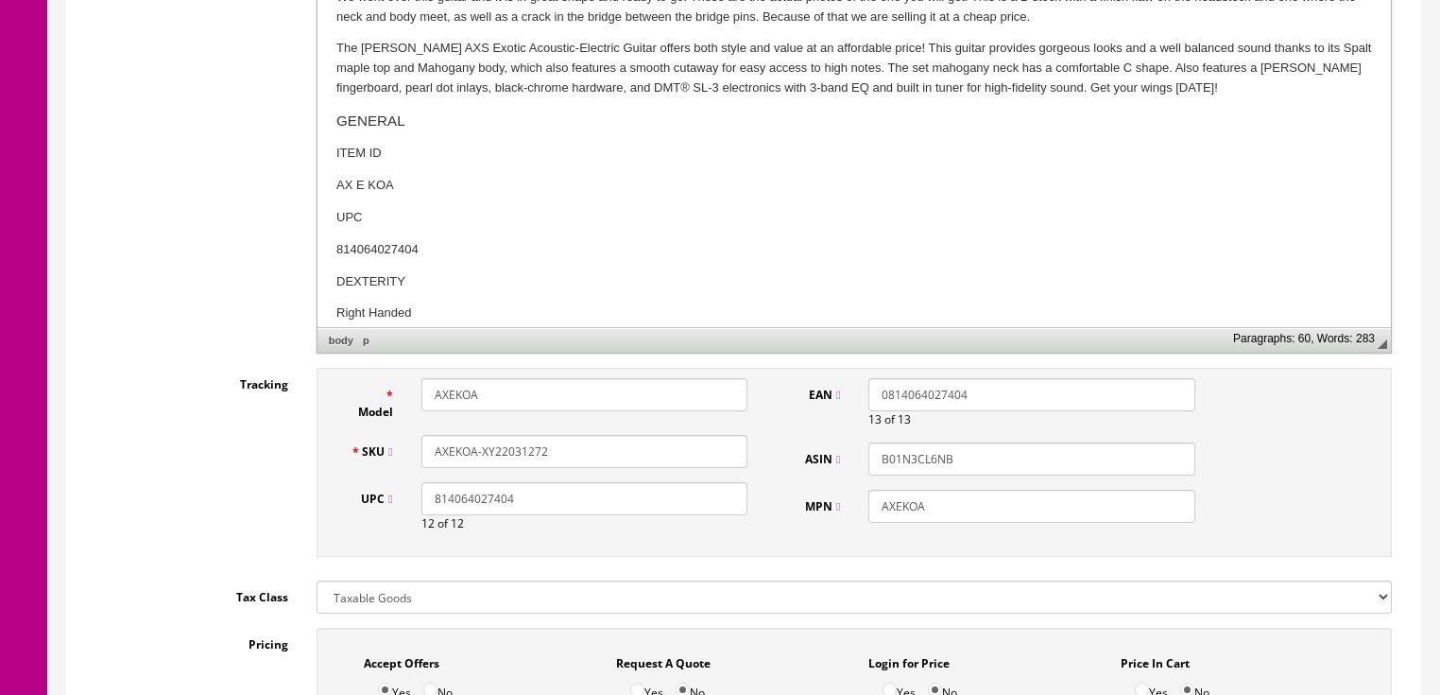
scroll to position [605, 0]
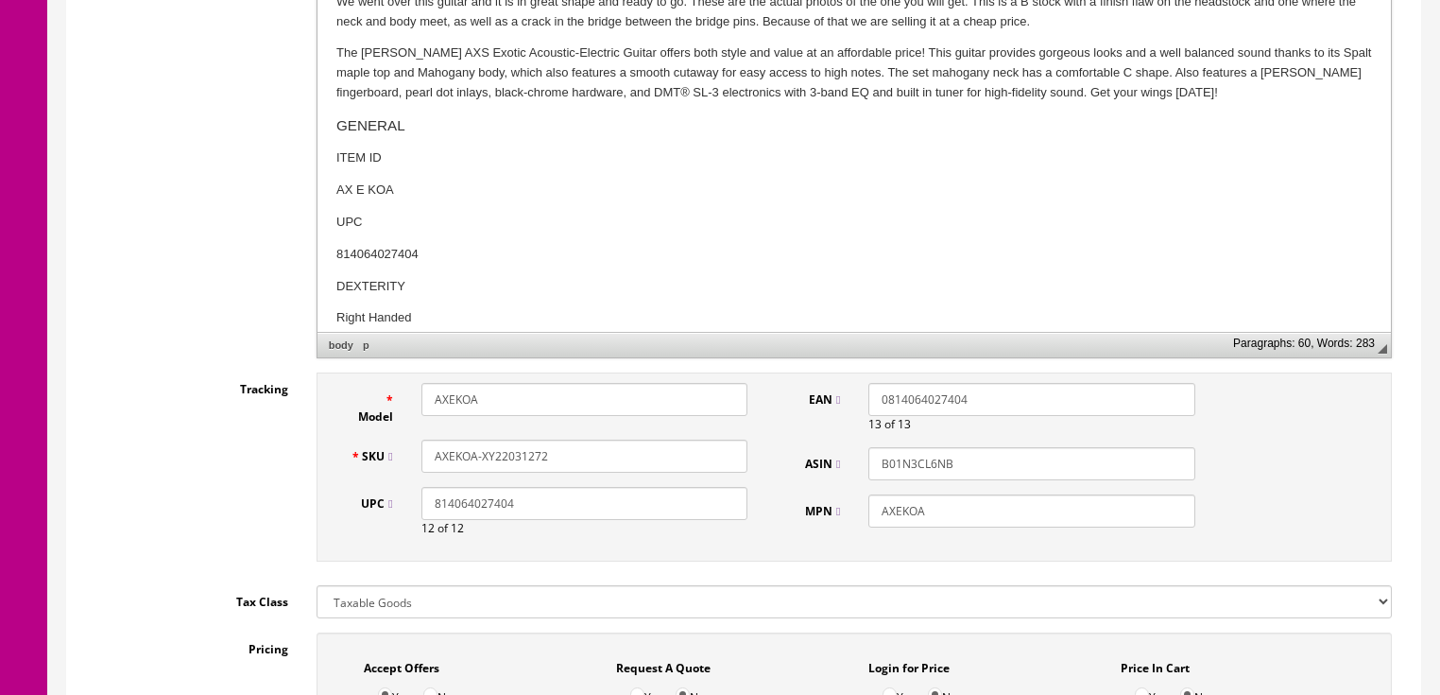
drag, startPoint x: 548, startPoint y: 454, endPoint x: 311, endPoint y: 461, distance: 237.3
click at [311, 461] on div "Model AXEKOA SKU AXEKOA-XY22031272 UPC 814064027404 12 of 12 EAN 0814064027404 …" at bounding box center [854, 471] width 1104 height 198
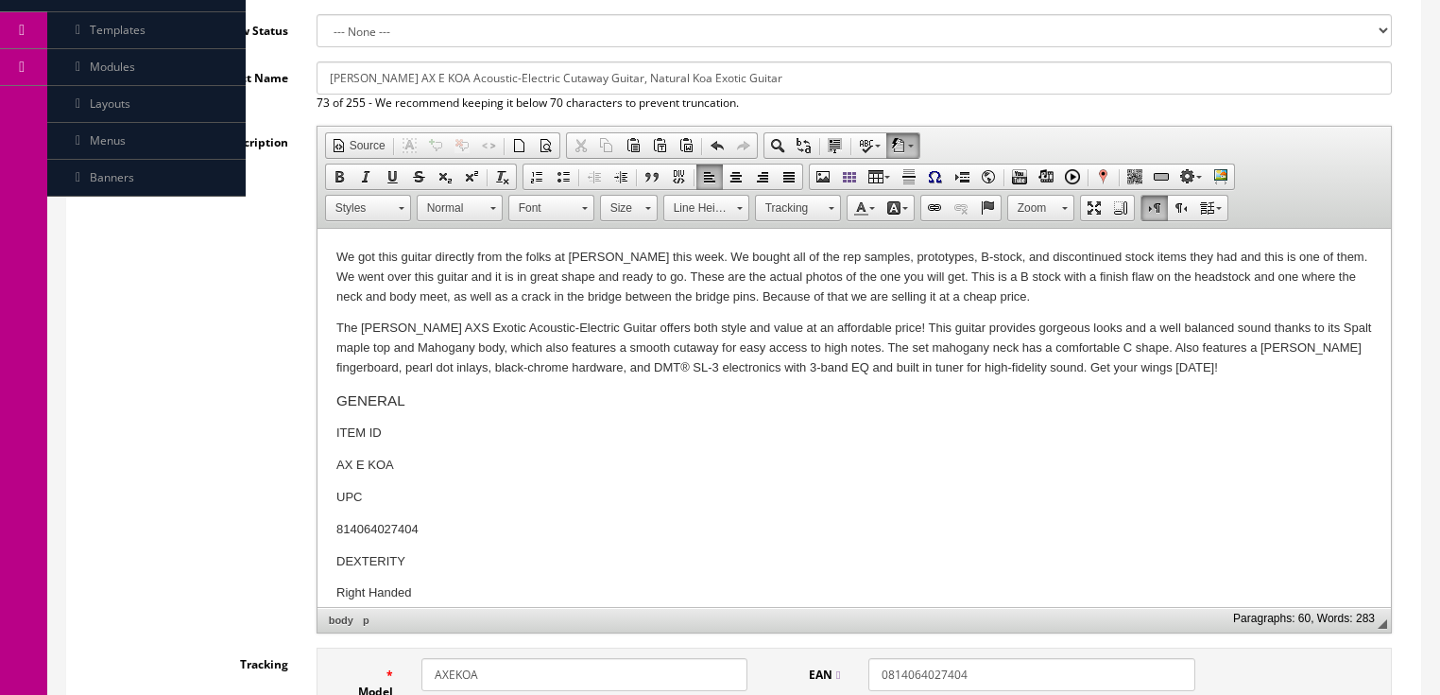
scroll to position [151, 0]
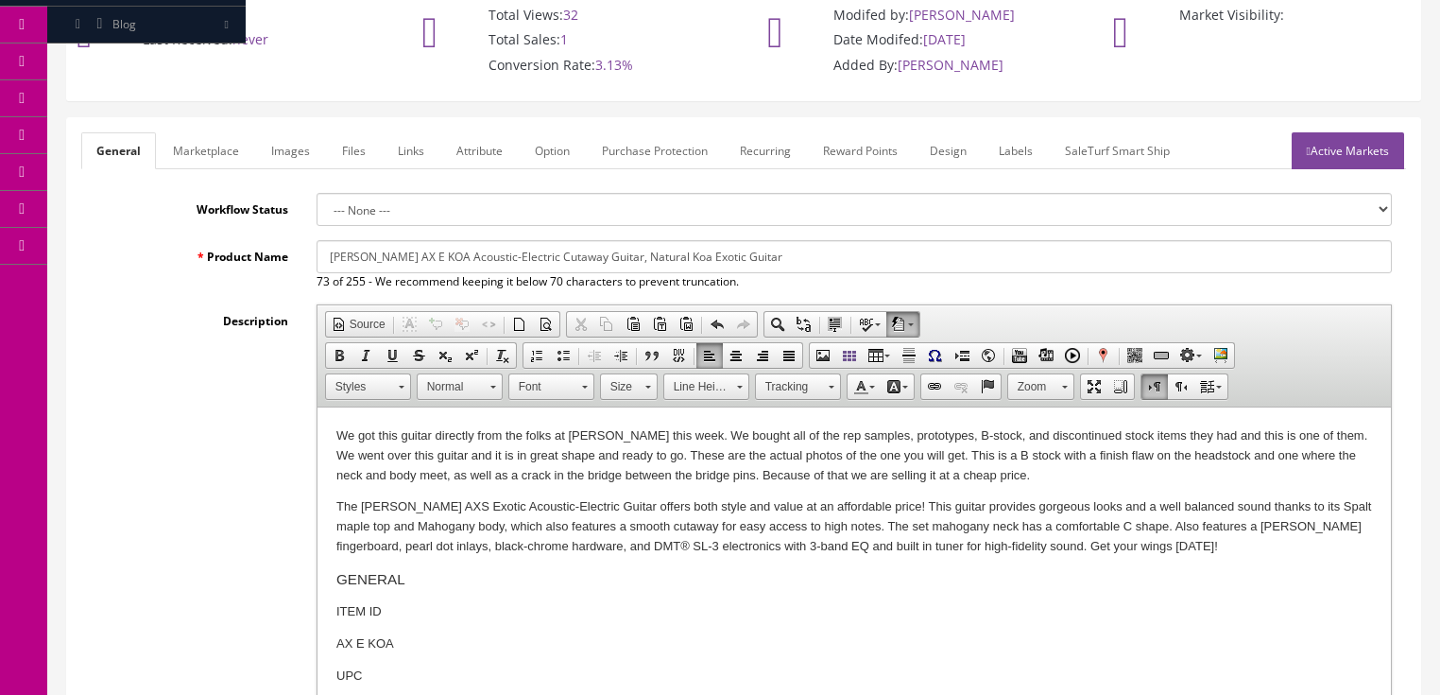
click at [1357, 150] on link "Active Markets" at bounding box center [1348, 150] width 112 height 37
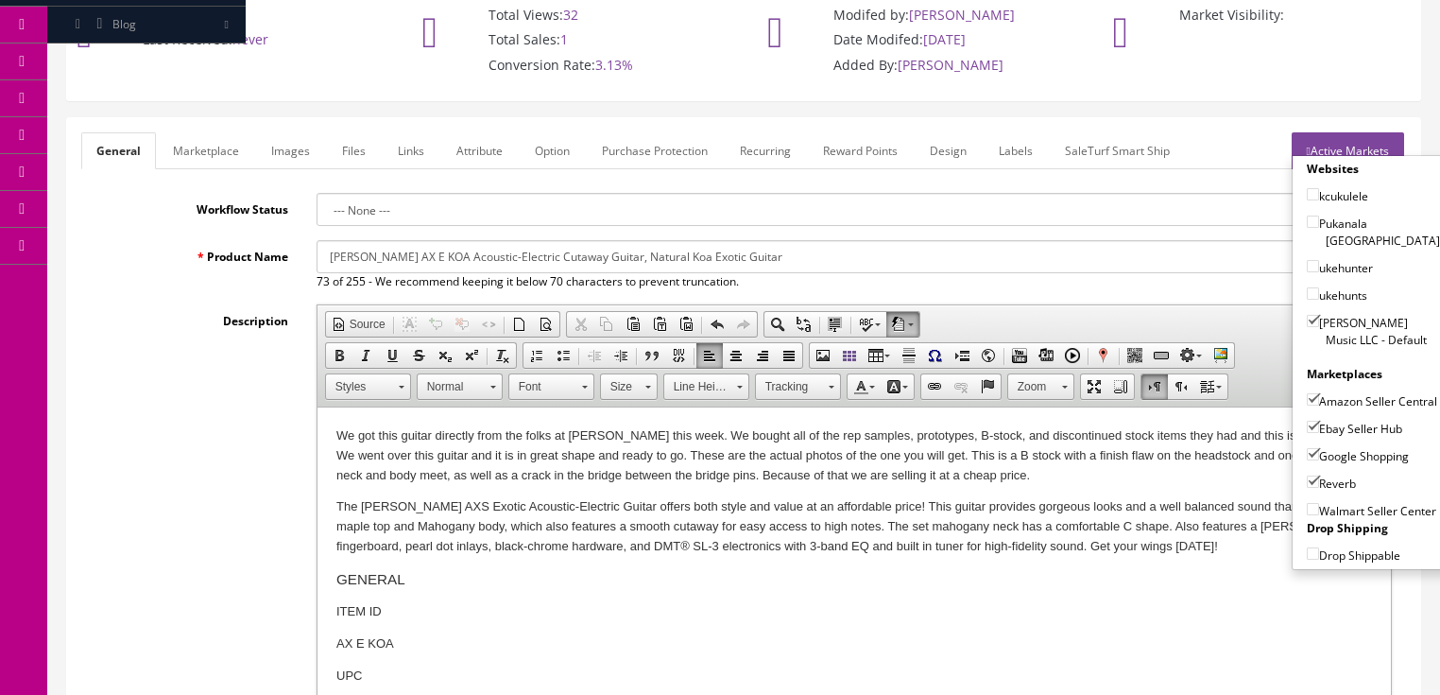
click at [1307, 393] on input"] "Amazon Seller Central" at bounding box center [1313, 399] width 12 height 12
checkbox input"] "false"
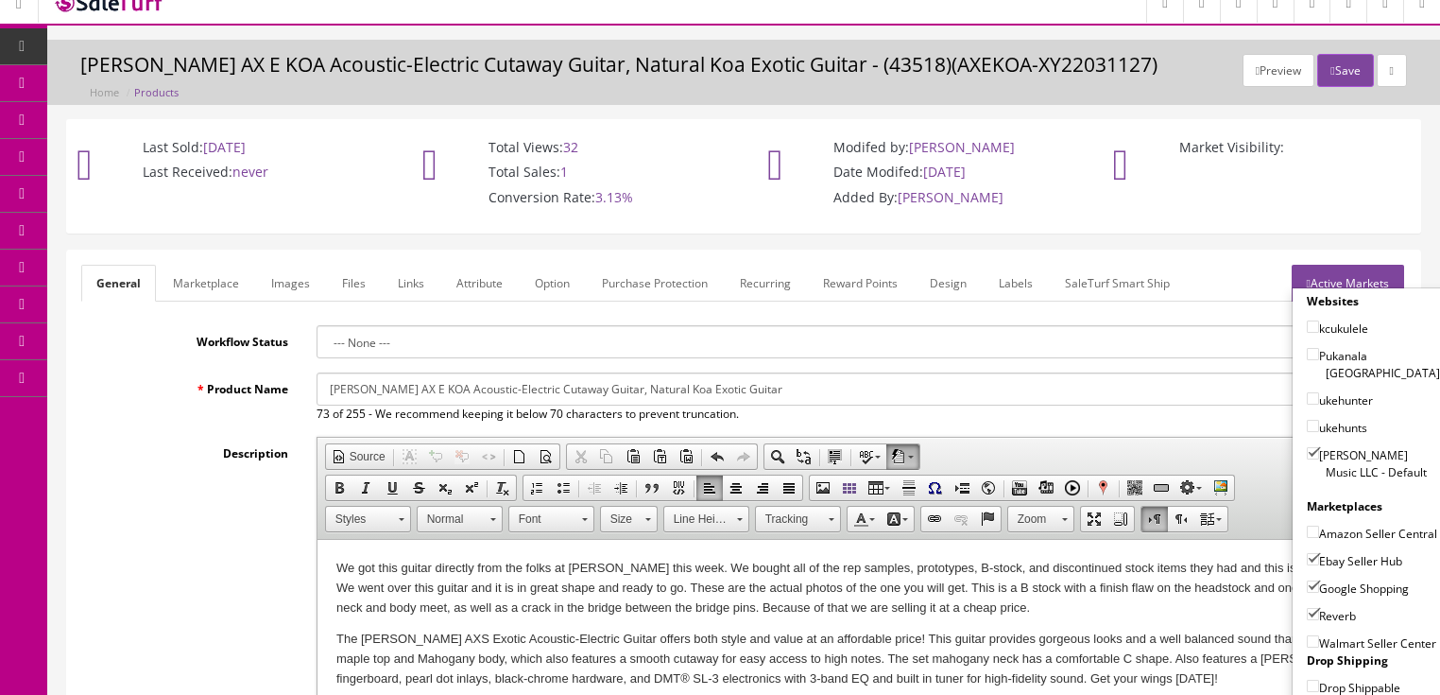
scroll to position [0, 0]
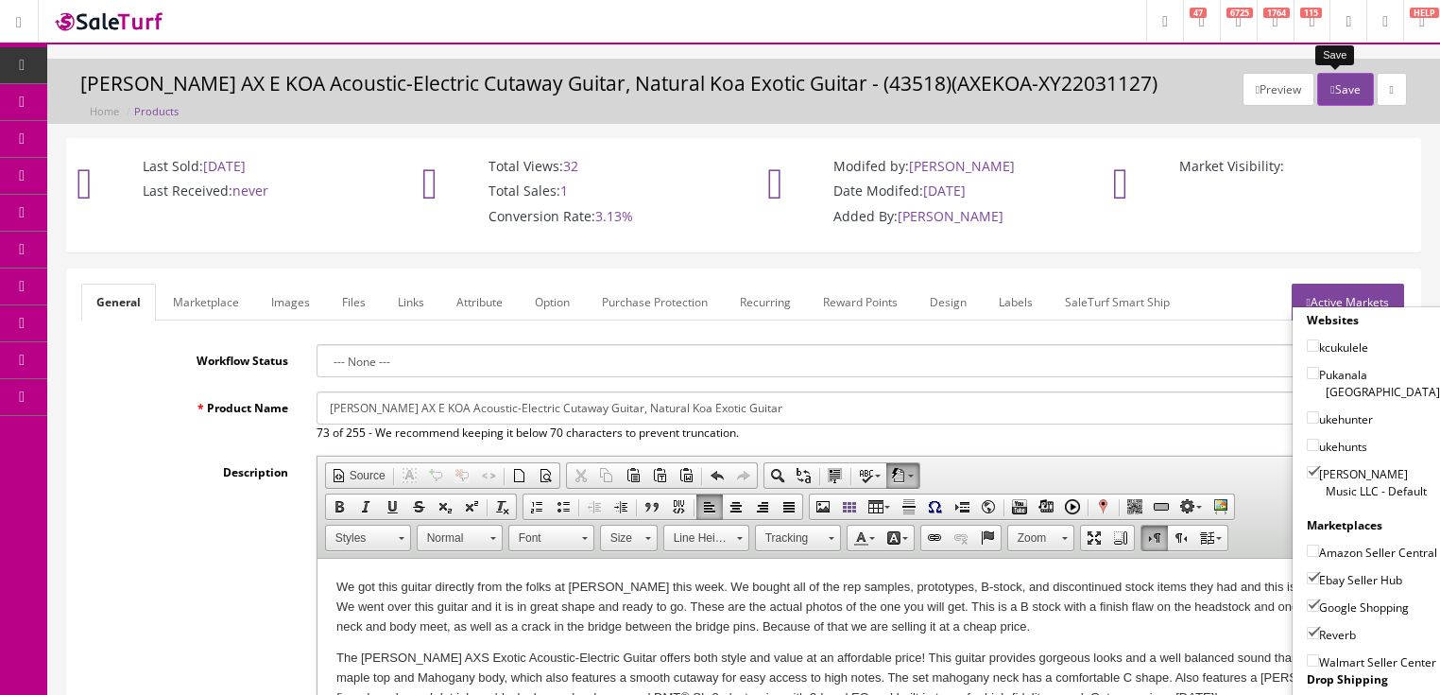
click at [1347, 91] on button "Save" at bounding box center [1345, 89] width 56 height 33
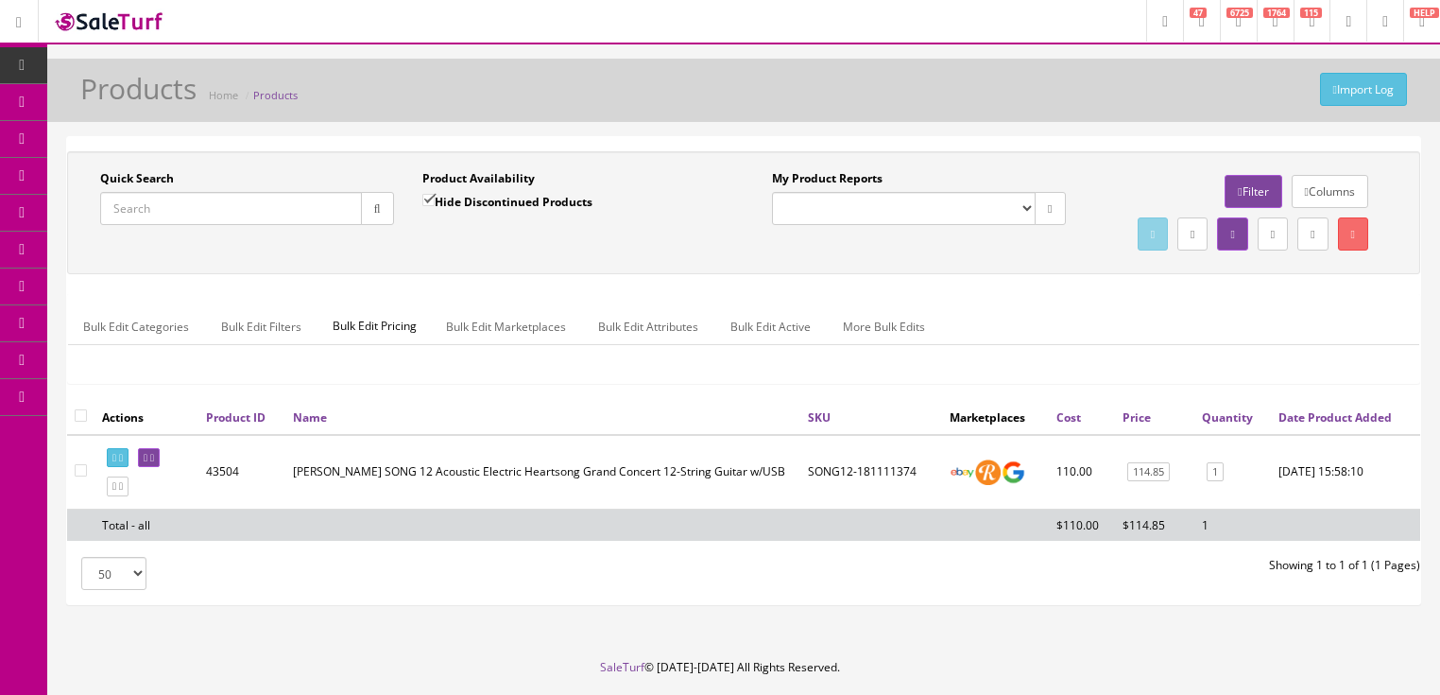
click at [272, 196] on input "Quick Search" at bounding box center [231, 208] width 262 height 33
paste input "AXEKOA-XY22031272"
click at [374, 212] on icon "button" at bounding box center [377, 208] width 7 height 11
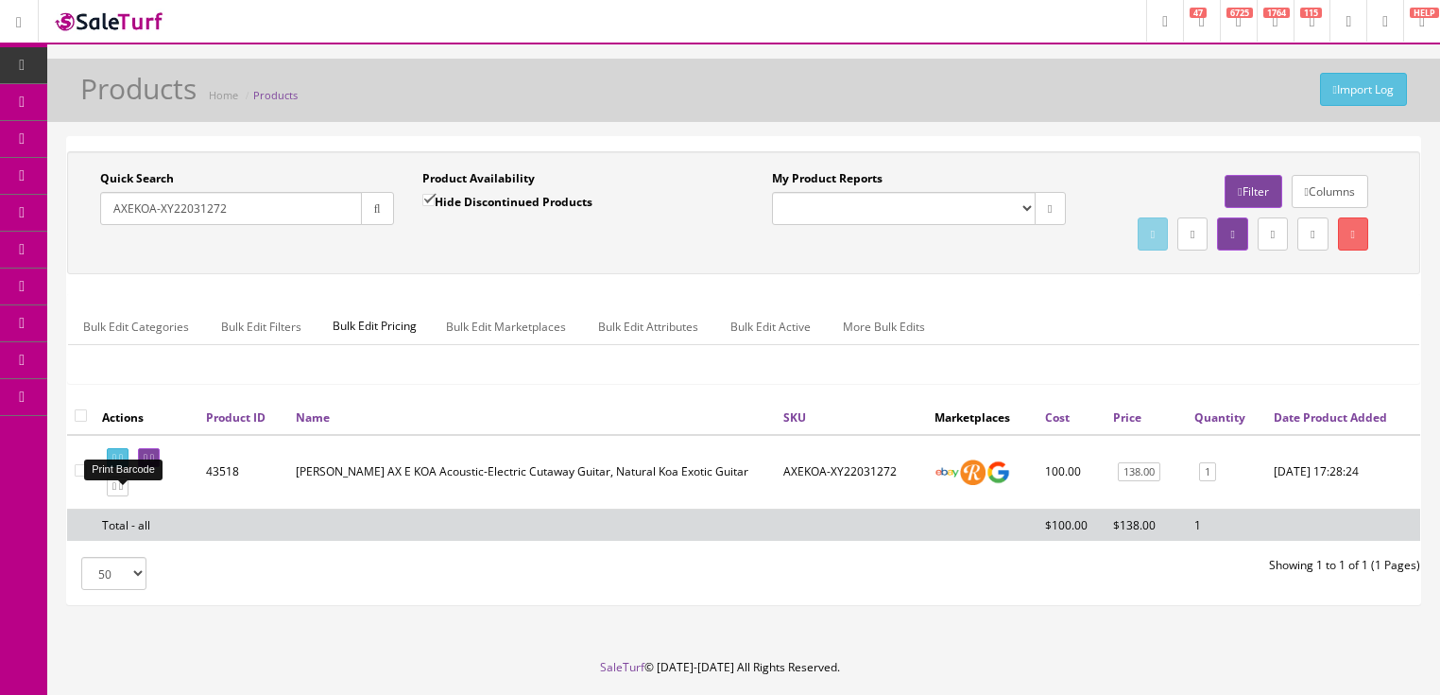
click at [123, 463] on icon at bounding box center [121, 458] width 4 height 10
drag, startPoint x: 245, startPoint y: 211, endPoint x: 100, endPoint y: 255, distance: 151.2
click at [101, 255] on div "Quick Search AXEKOA-XY22031272 Date From Product Availability Hide Discontinued…" at bounding box center [744, 212] width 1344 height 85
type input "rps-jte"
click at [422, 197] on input "Hide Discontinued Products" at bounding box center [428, 200] width 12 height 12
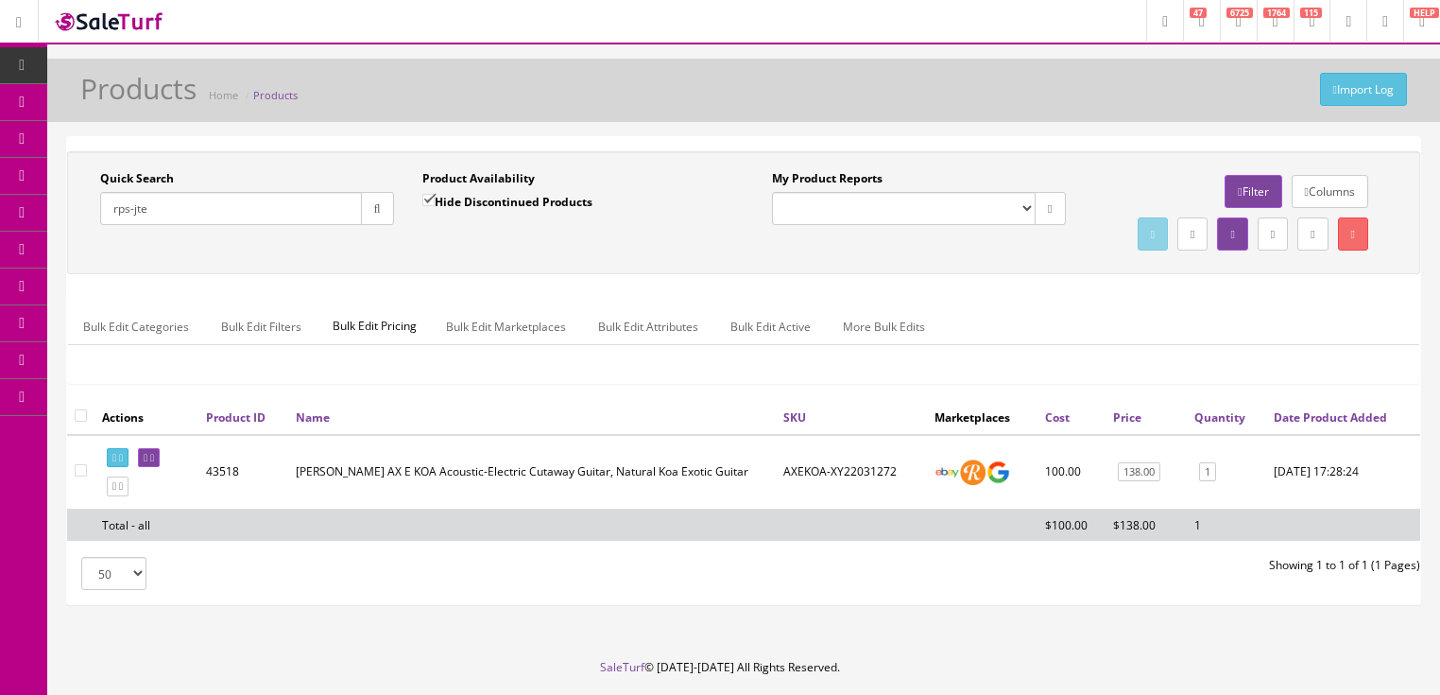
checkbox input "false"
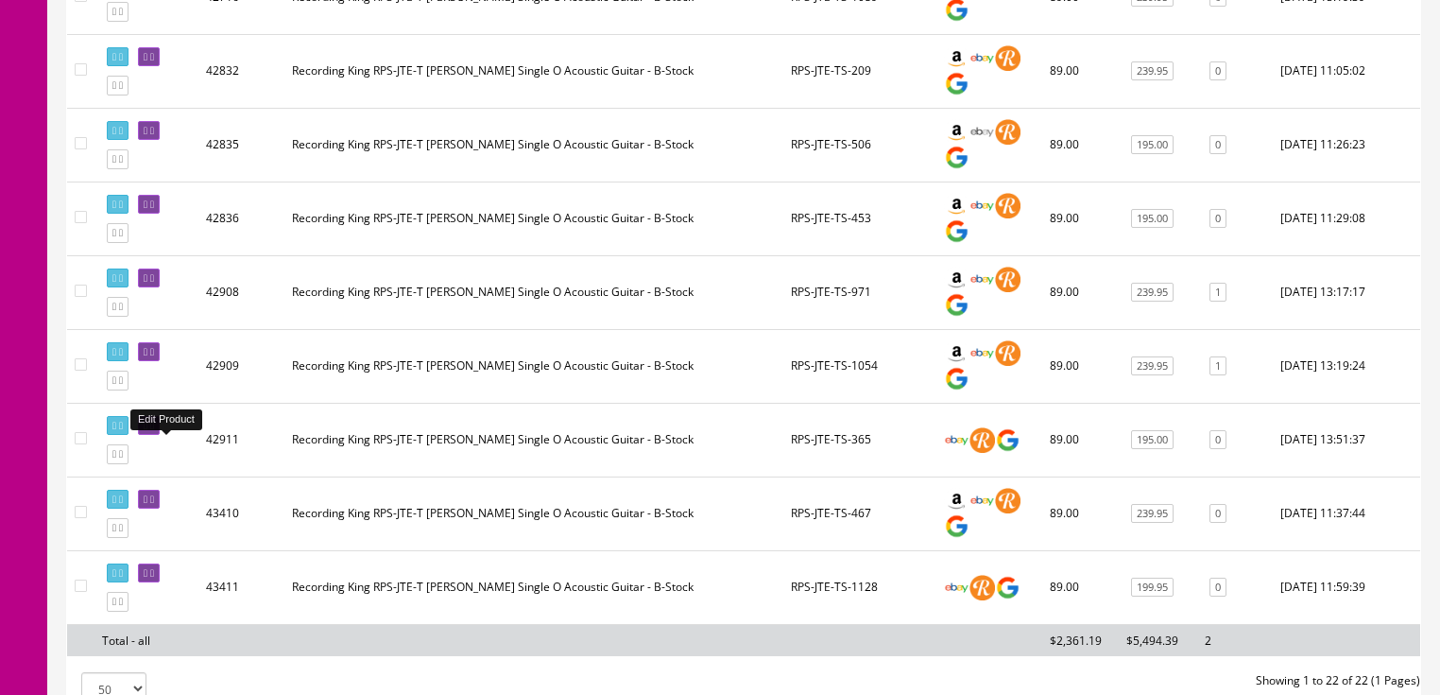
scroll to position [1398, 0]
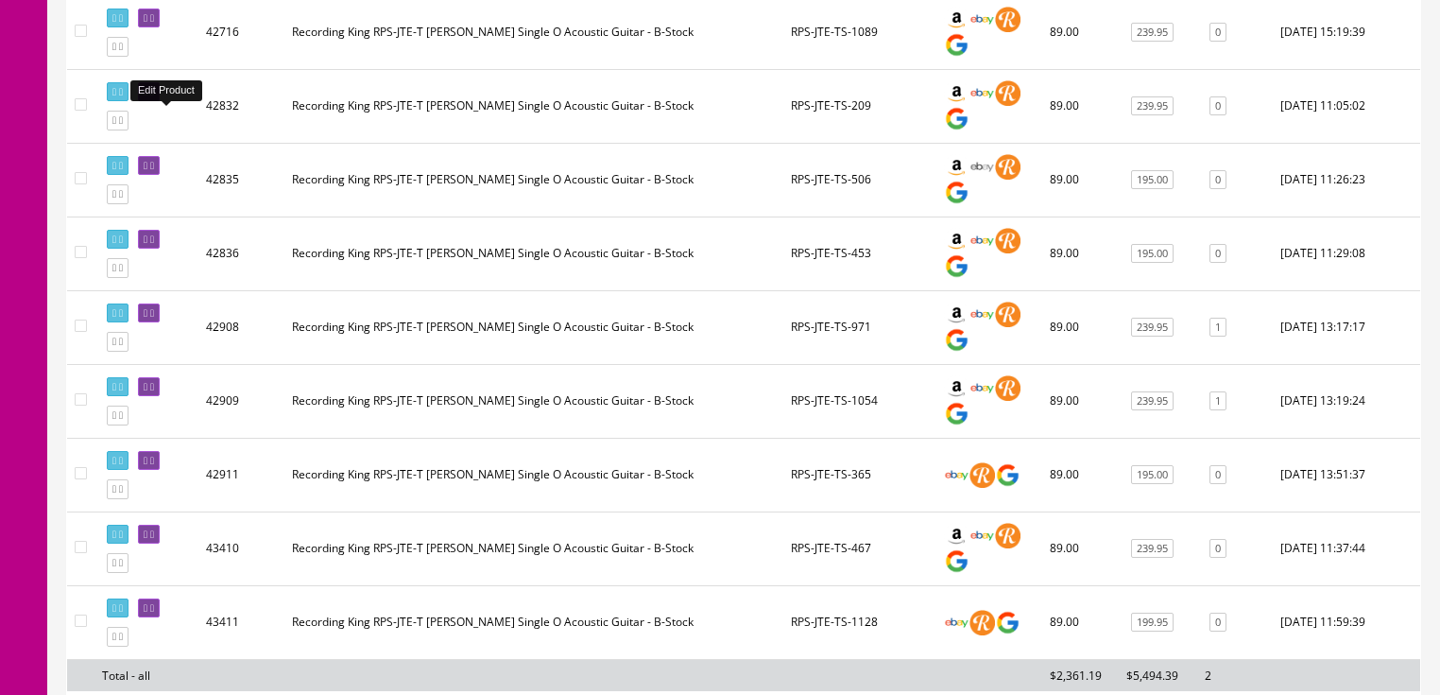
click at [147, 97] on icon at bounding box center [146, 92] width 4 height 10
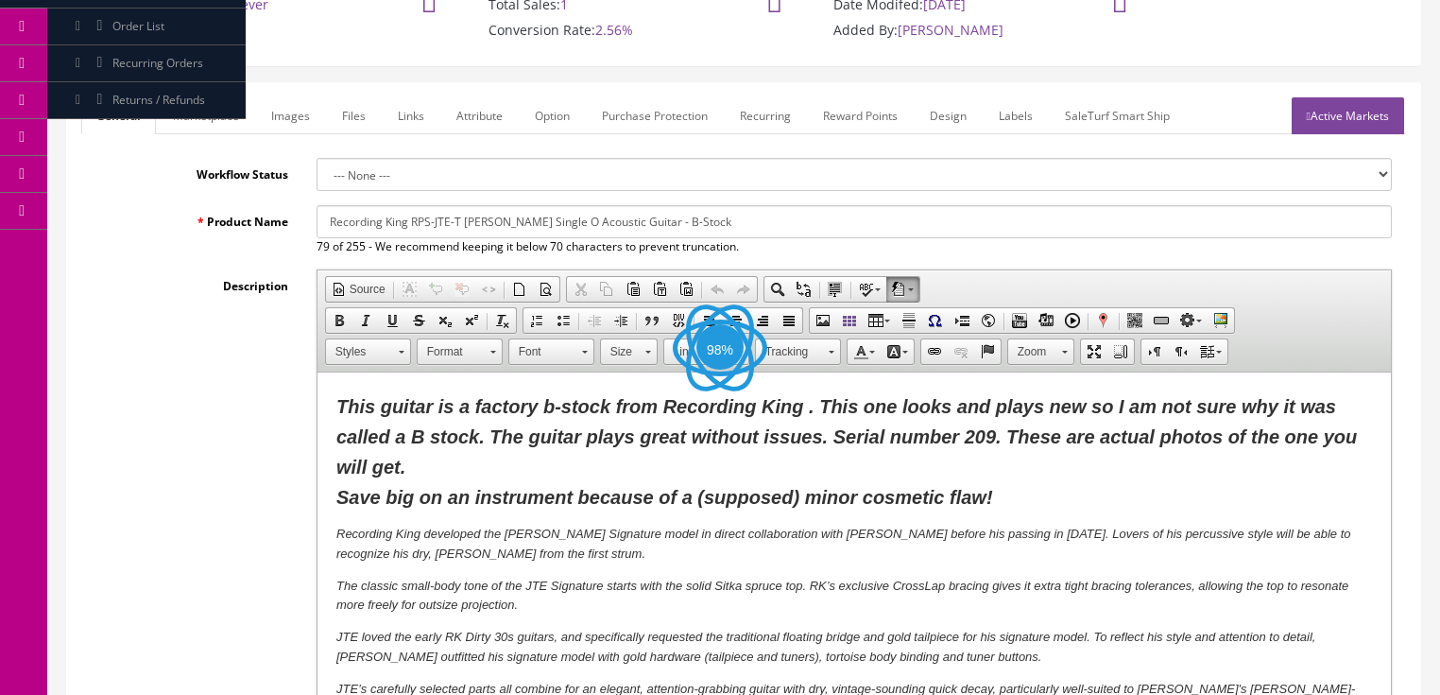
scroll to position [227, 0]
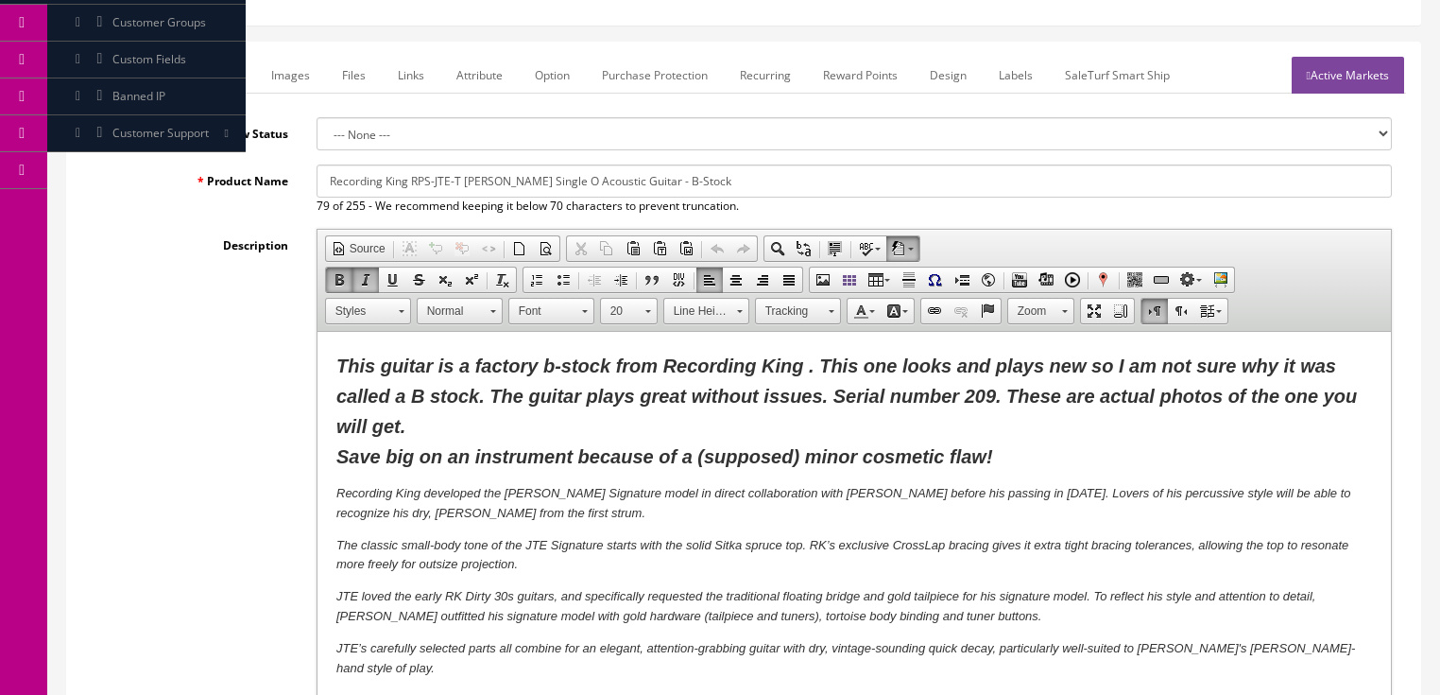
click at [964, 402] on span "This guitar is a factory b-stock from Recording King . This one looks and plays…" at bounding box center [845, 410] width 1021 height 111
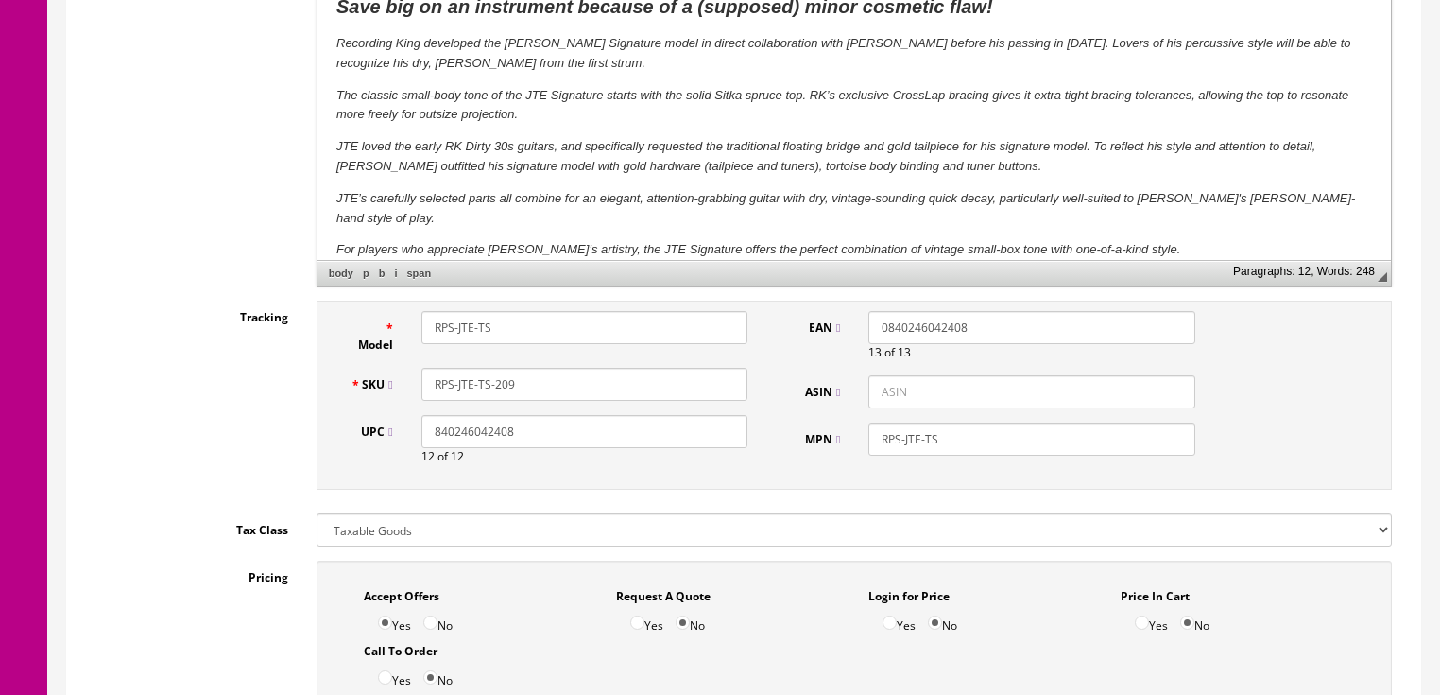
scroll to position [680, 0]
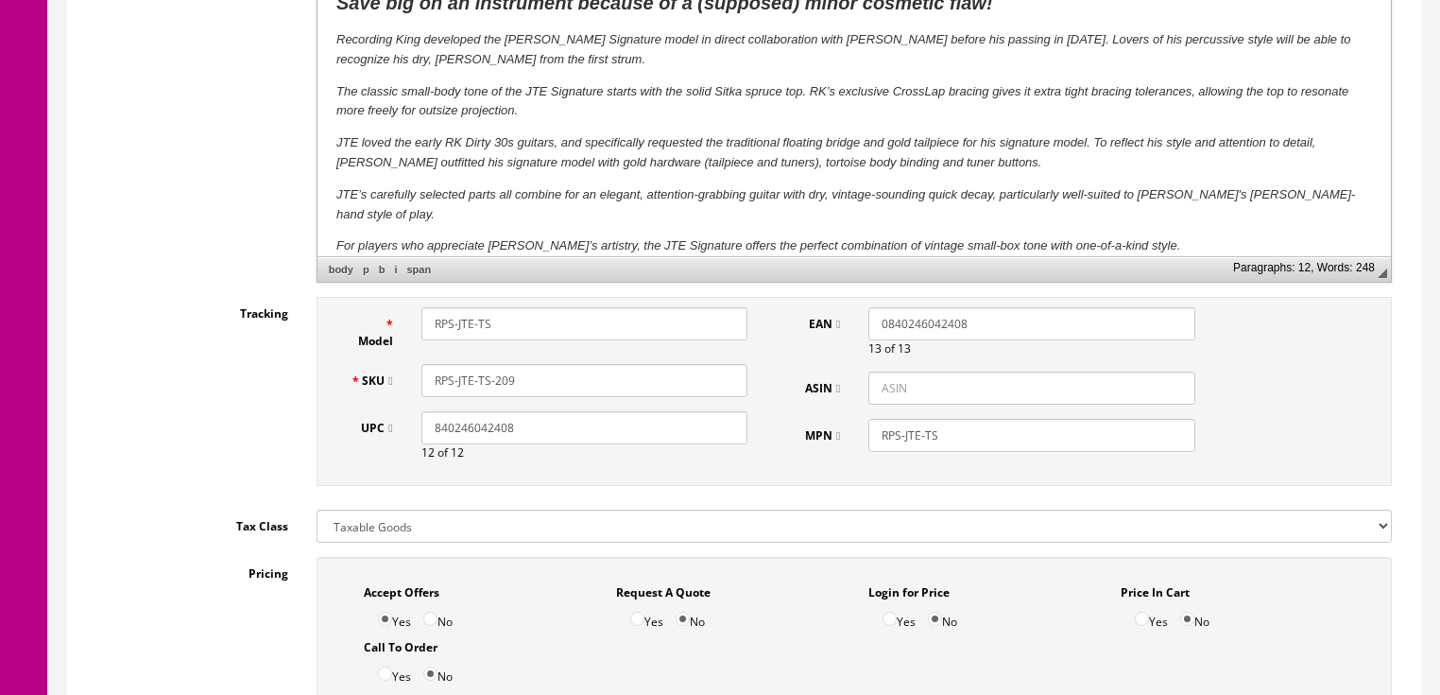
drag, startPoint x: 493, startPoint y: 382, endPoint x: 537, endPoint y: 382, distance: 43.5
click at [537, 382] on input "RPS-JTE-TS-209" at bounding box center [584, 380] width 326 height 33
type input "RPS-JTE-TS-163"
click at [206, 215] on div "Description Rich Text Editor, input-description1 Editor toolbars Document Sourc…" at bounding box center [743, 28] width 1325 height 507
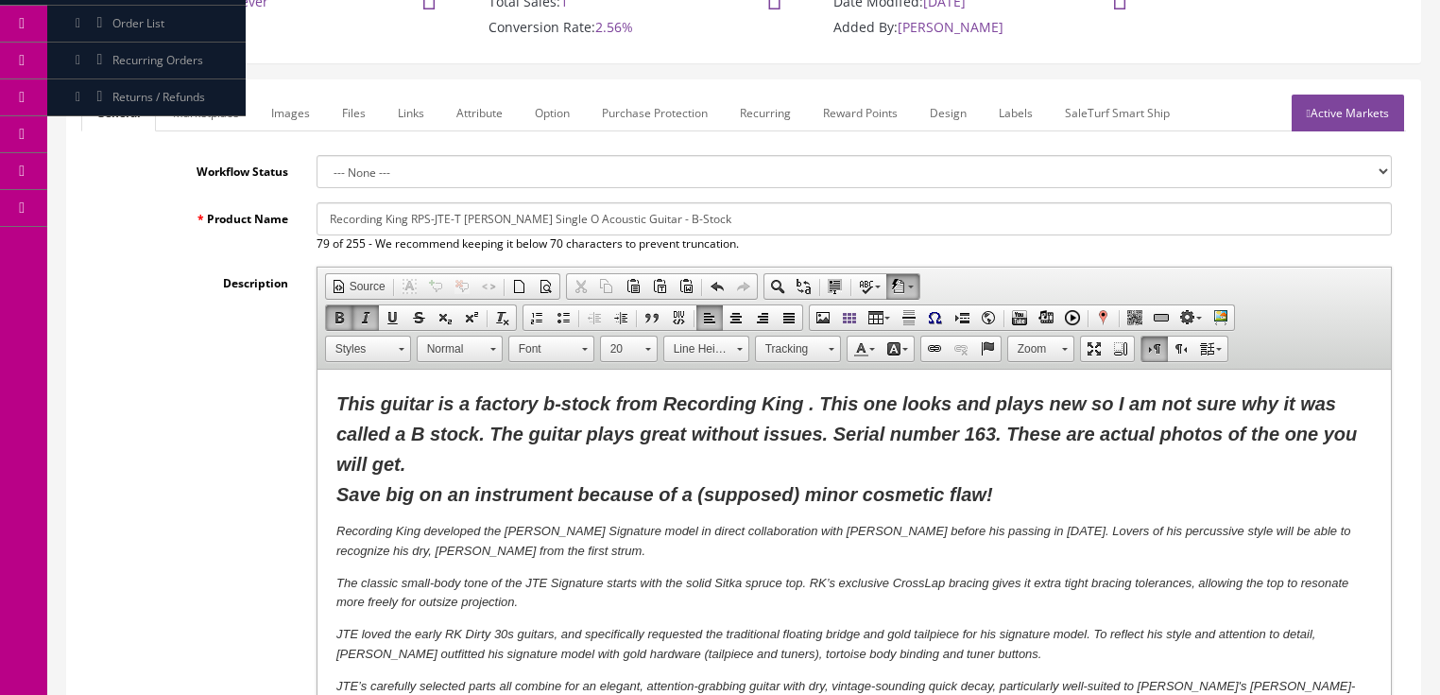
scroll to position [76, 0]
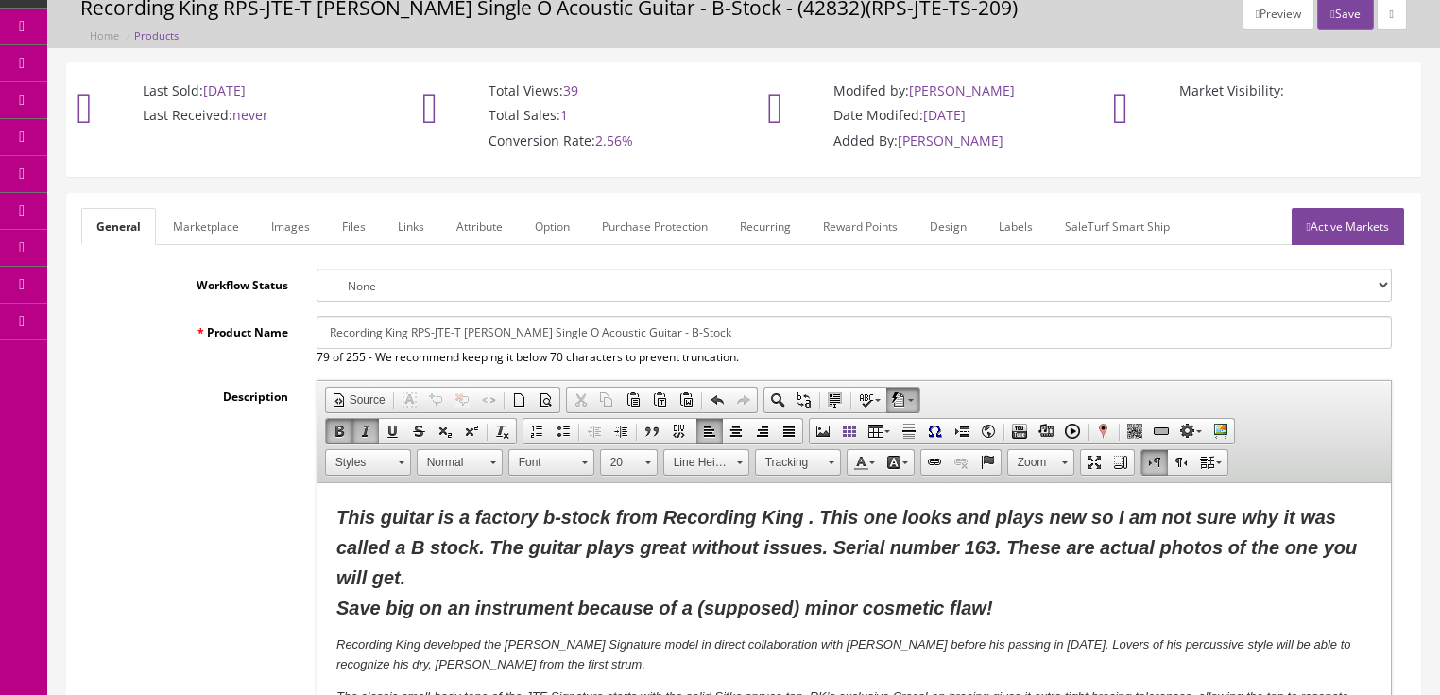
click at [287, 233] on link "Images" at bounding box center [290, 226] width 69 height 37
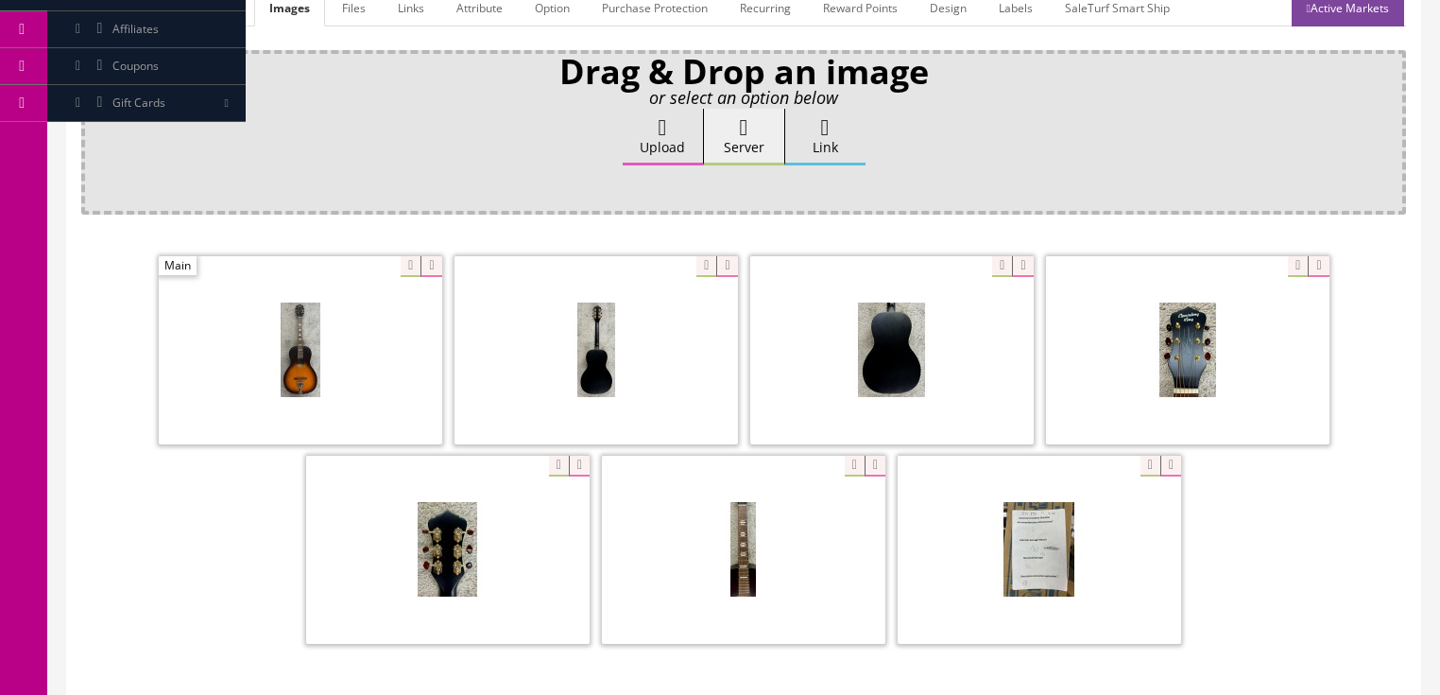
scroll to position [302, 0]
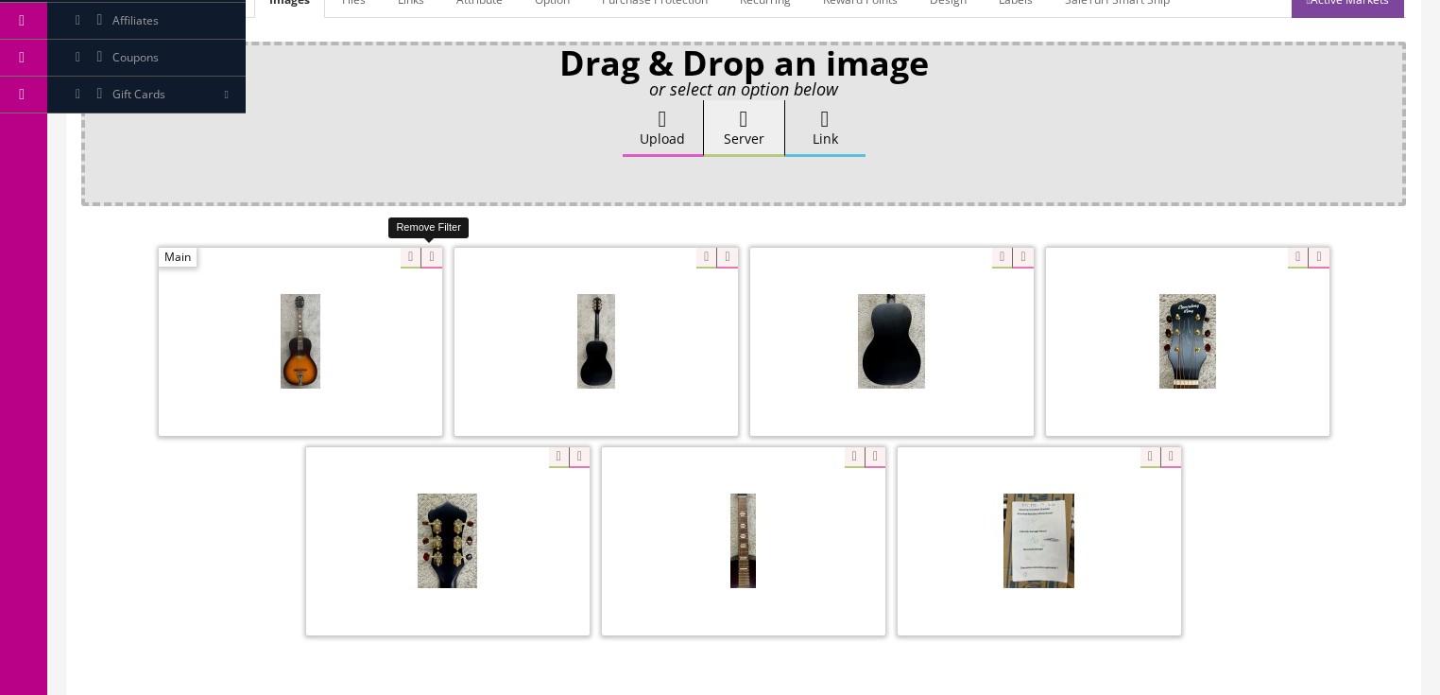
click at [422, 261] on icon at bounding box center [430, 258] width 21 height 21
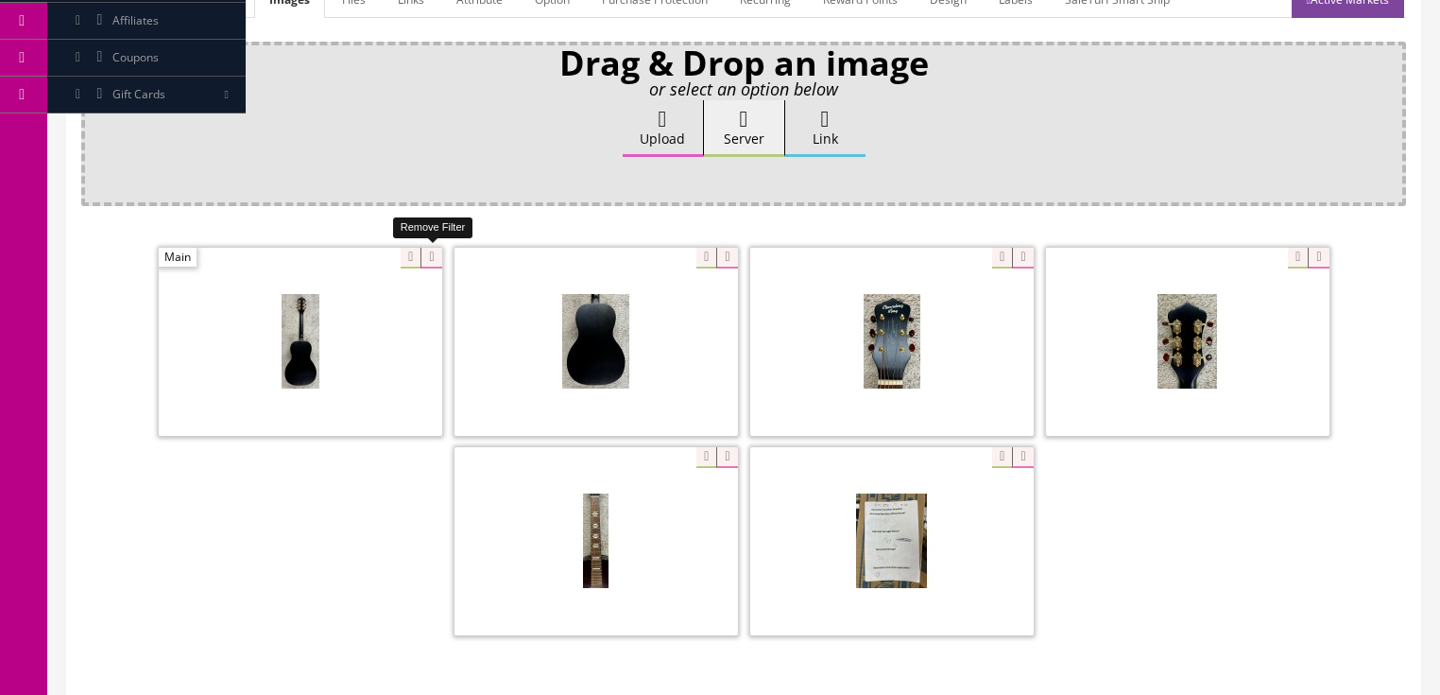
click at [422, 261] on icon at bounding box center [430, 258] width 21 height 21
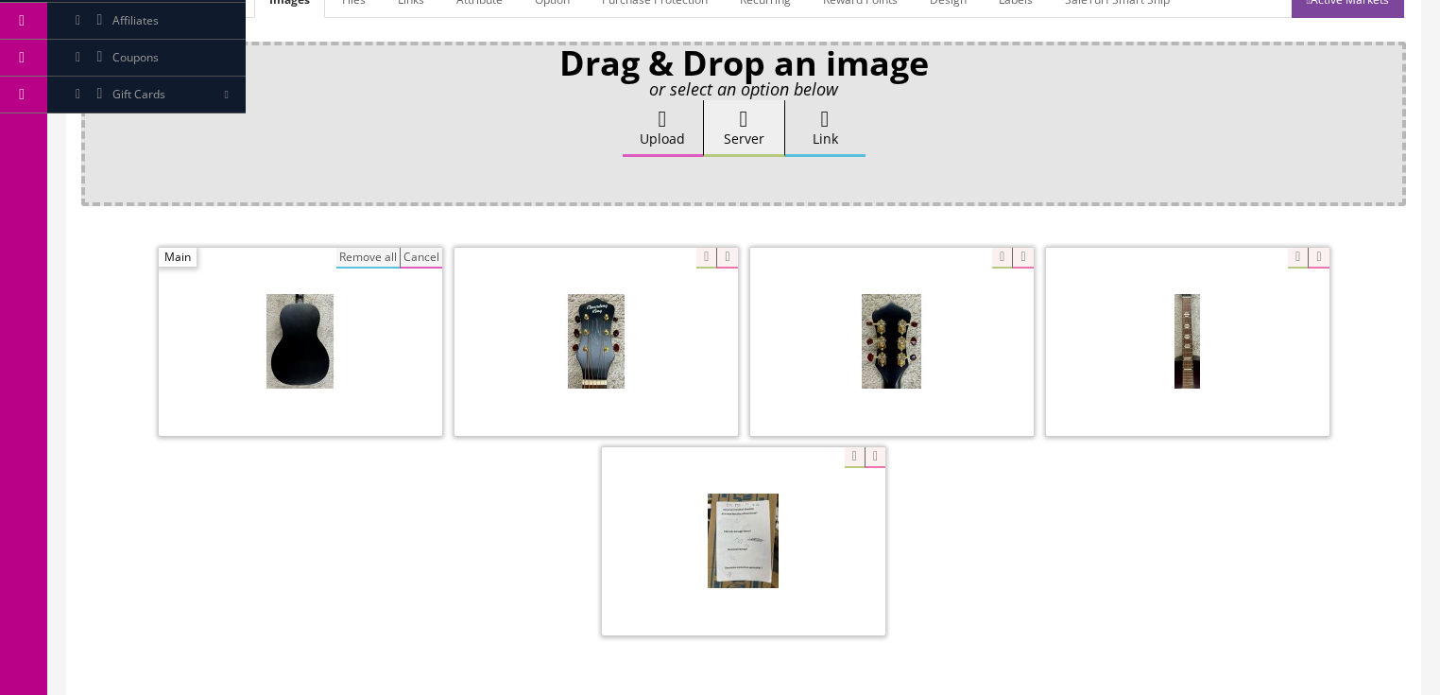
click at [383, 249] on button "Remove all" at bounding box center [367, 258] width 63 height 21
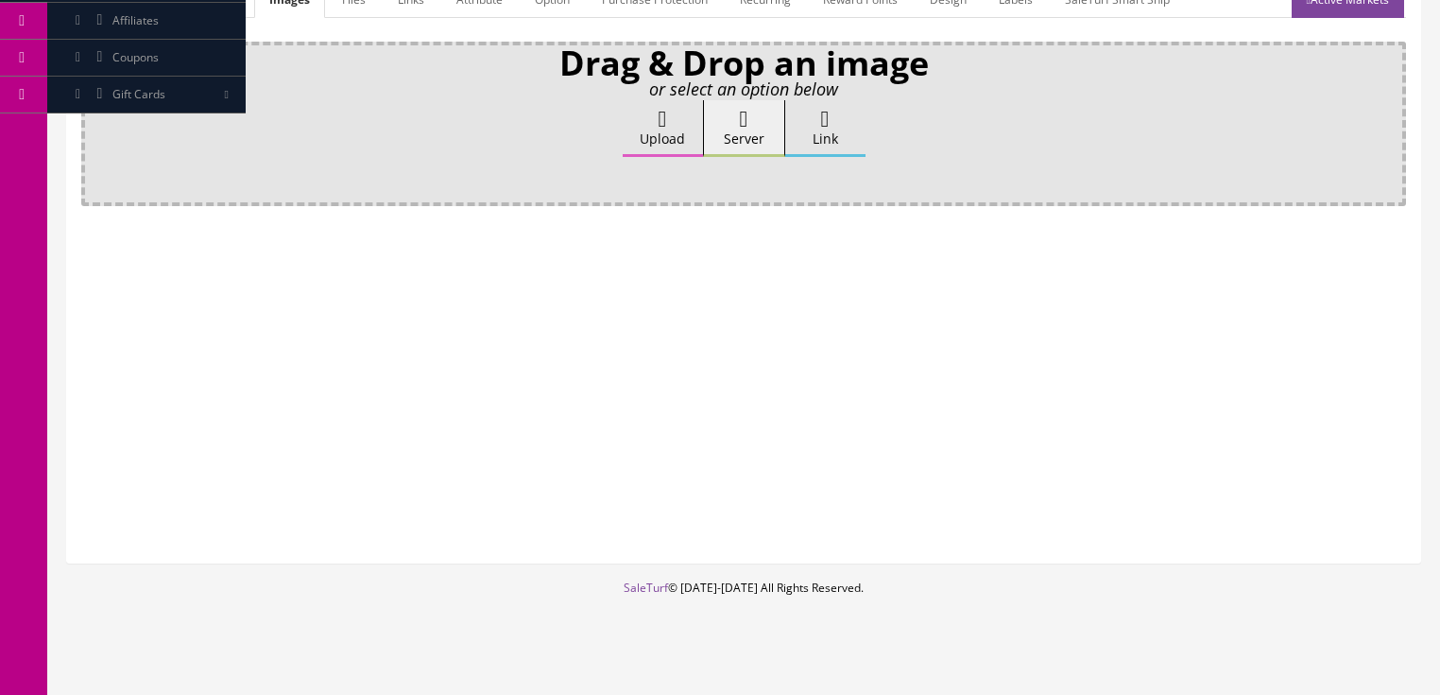
click at [680, 123] on label "Upload" at bounding box center [663, 128] width 80 height 57
click at [94, 119] on input "Upload" at bounding box center [94, 109] width 0 height 19
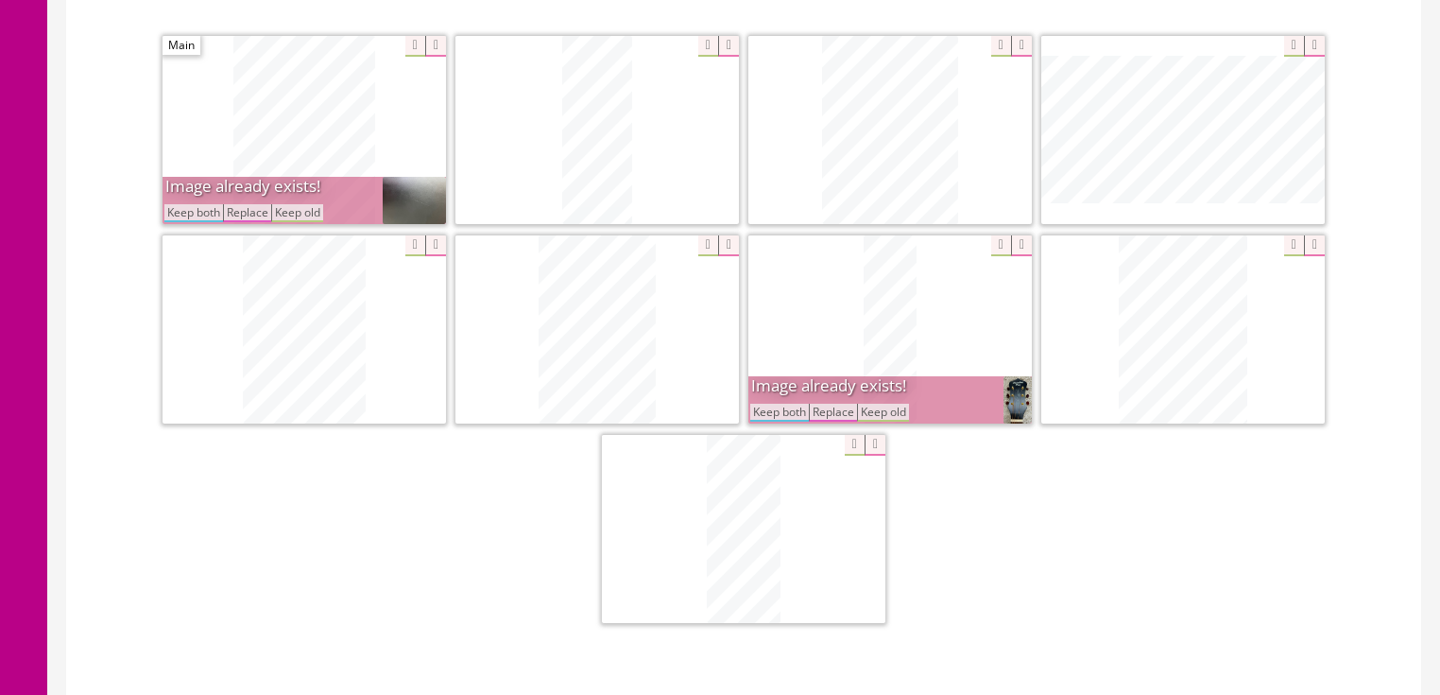
scroll to position [529, 0]
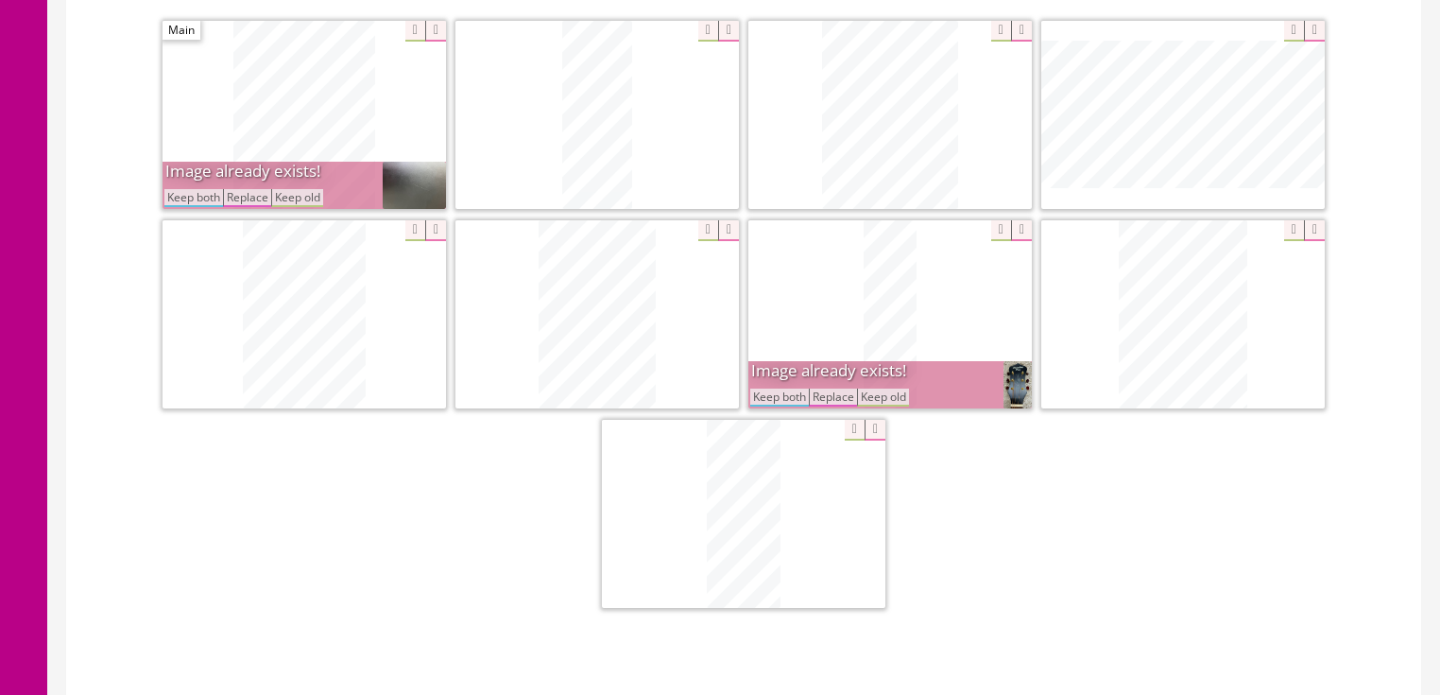
click at [779, 394] on button "Keep both" at bounding box center [779, 397] width 59 height 18
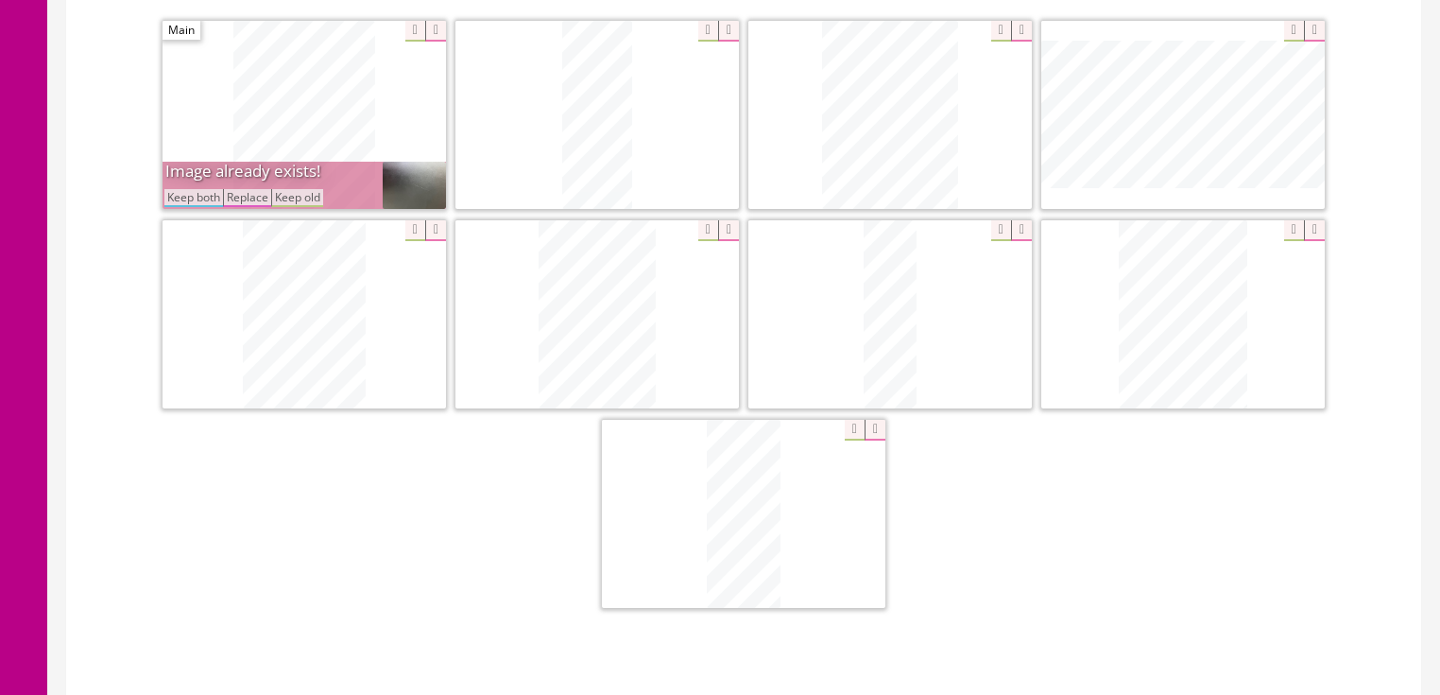
click at [193, 192] on button "Keep both" at bounding box center [193, 198] width 59 height 18
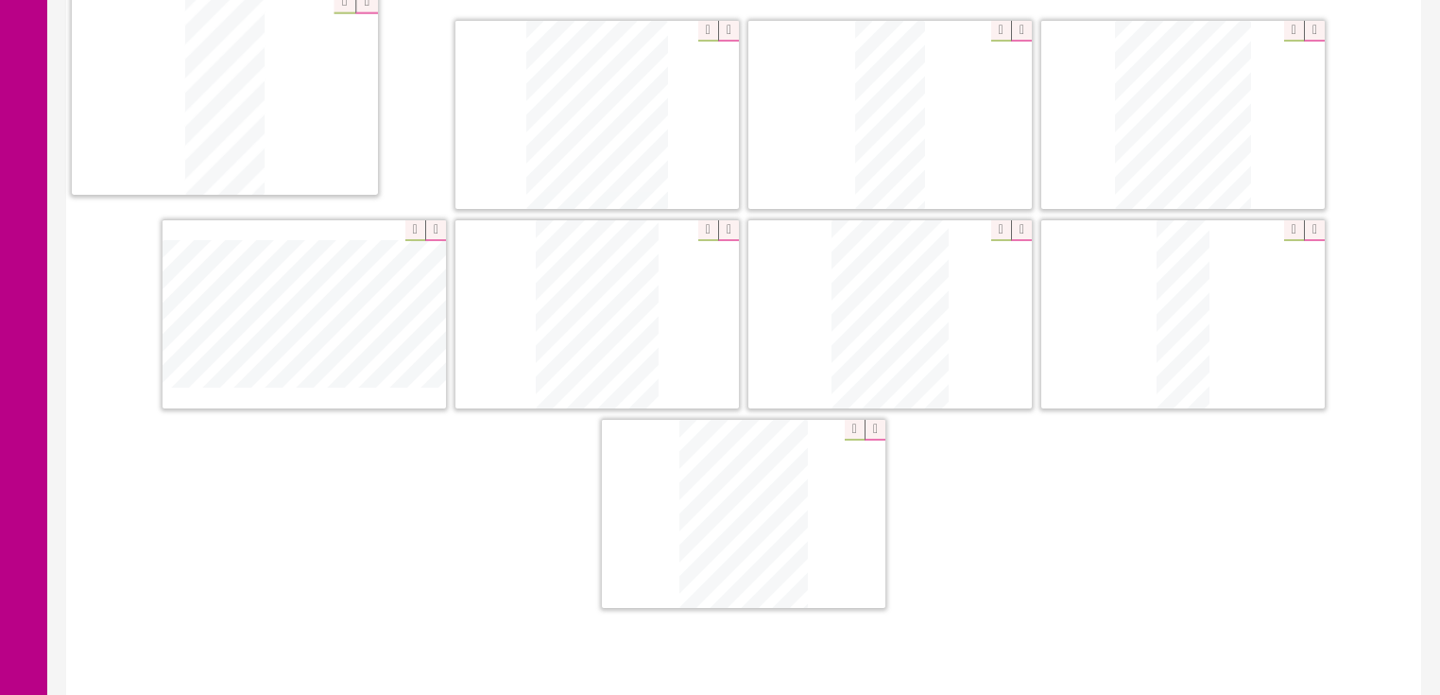
drag, startPoint x: 727, startPoint y: 493, endPoint x: 244, endPoint y: 105, distance: 619.7
drag, startPoint x: 902, startPoint y: 110, endPoint x: 581, endPoint y: 92, distance: 321.8
drag, startPoint x: 747, startPoint y: 461, endPoint x: 925, endPoint y: 45, distance: 452.1
drag, startPoint x: 325, startPoint y: 307, endPoint x: 1230, endPoint y: 112, distance: 925.9
drag, startPoint x: 1137, startPoint y: 333, endPoint x: 189, endPoint y: 336, distance: 947.8
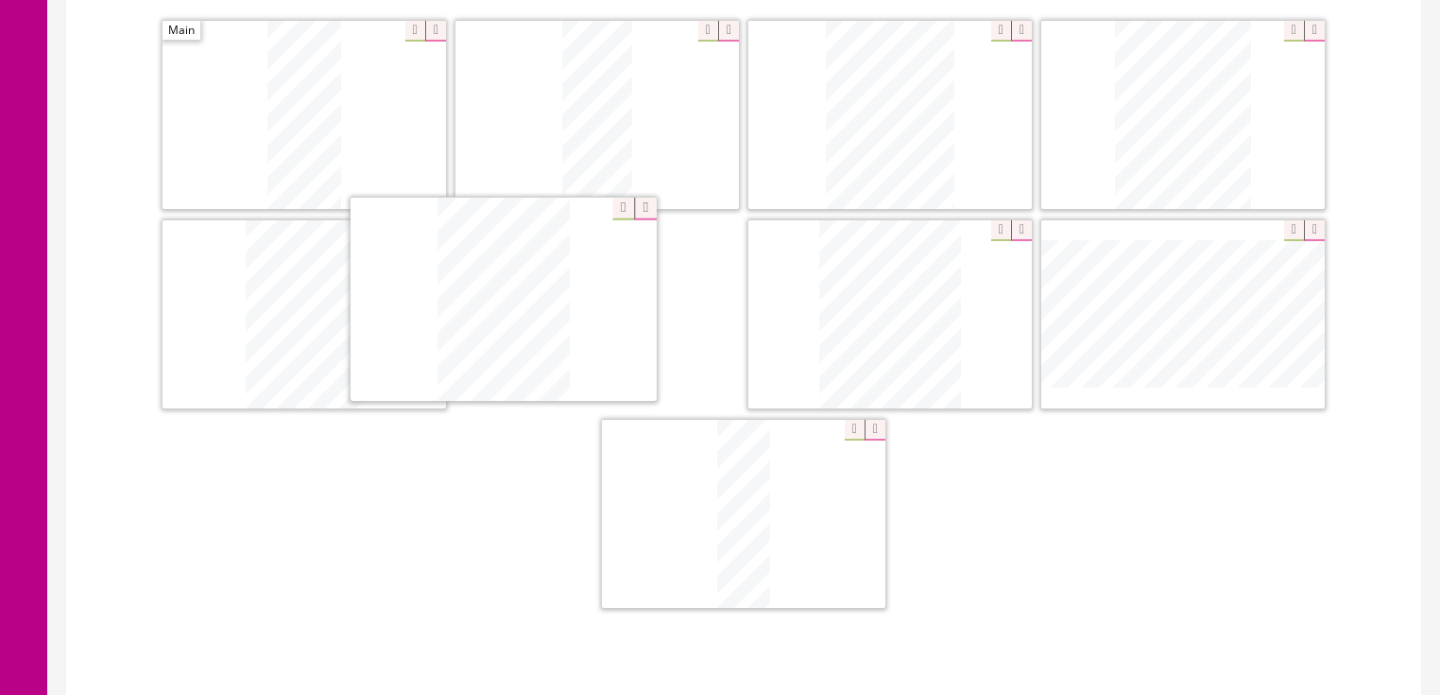
drag, startPoint x: 1199, startPoint y: 300, endPoint x: 520, endPoint y: 287, distance: 679.5
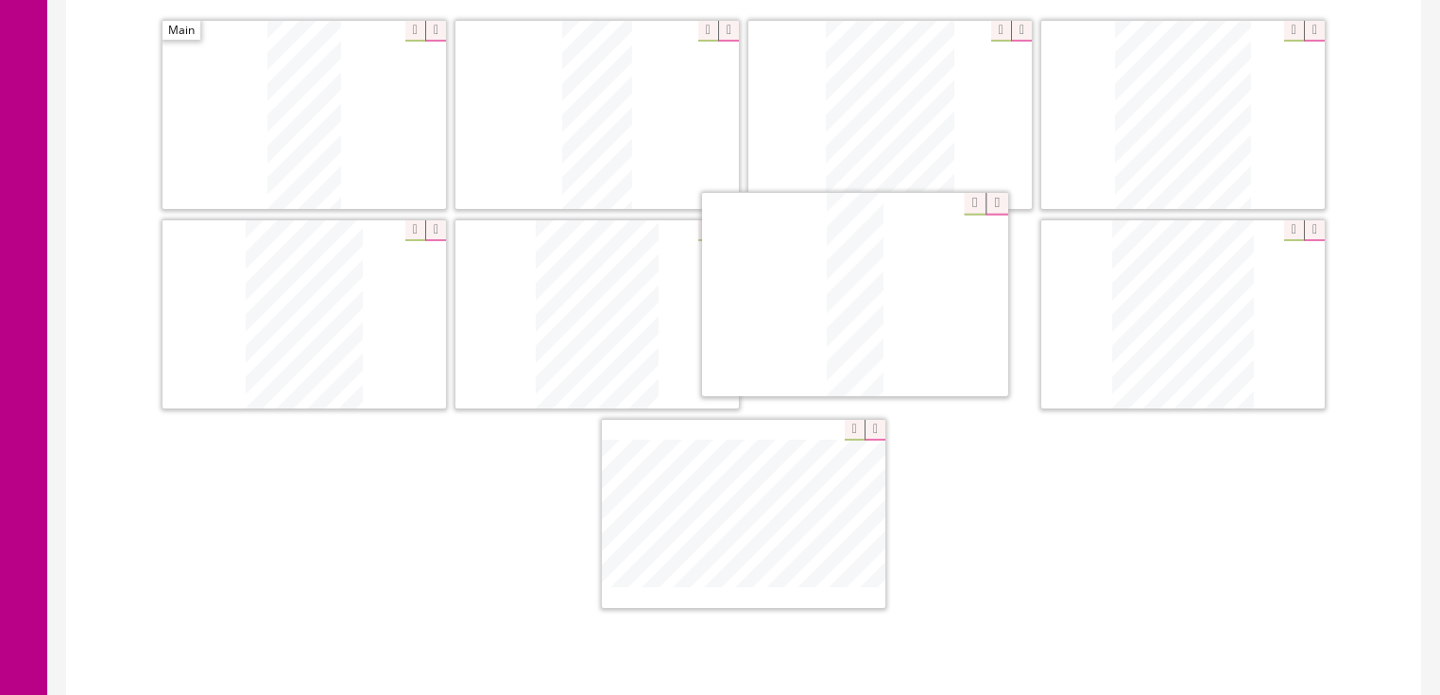
drag, startPoint x: 771, startPoint y: 510, endPoint x: 901, endPoint y: 295, distance: 251.8
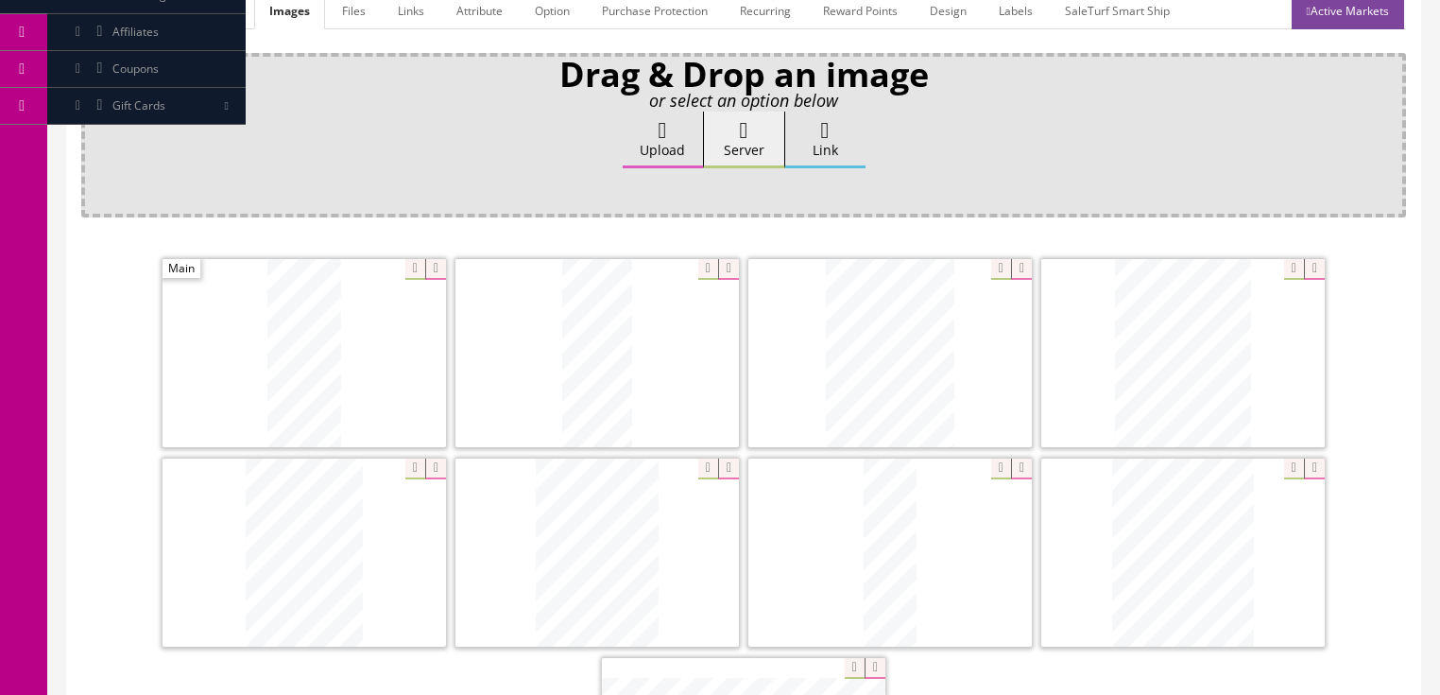
scroll to position [151, 0]
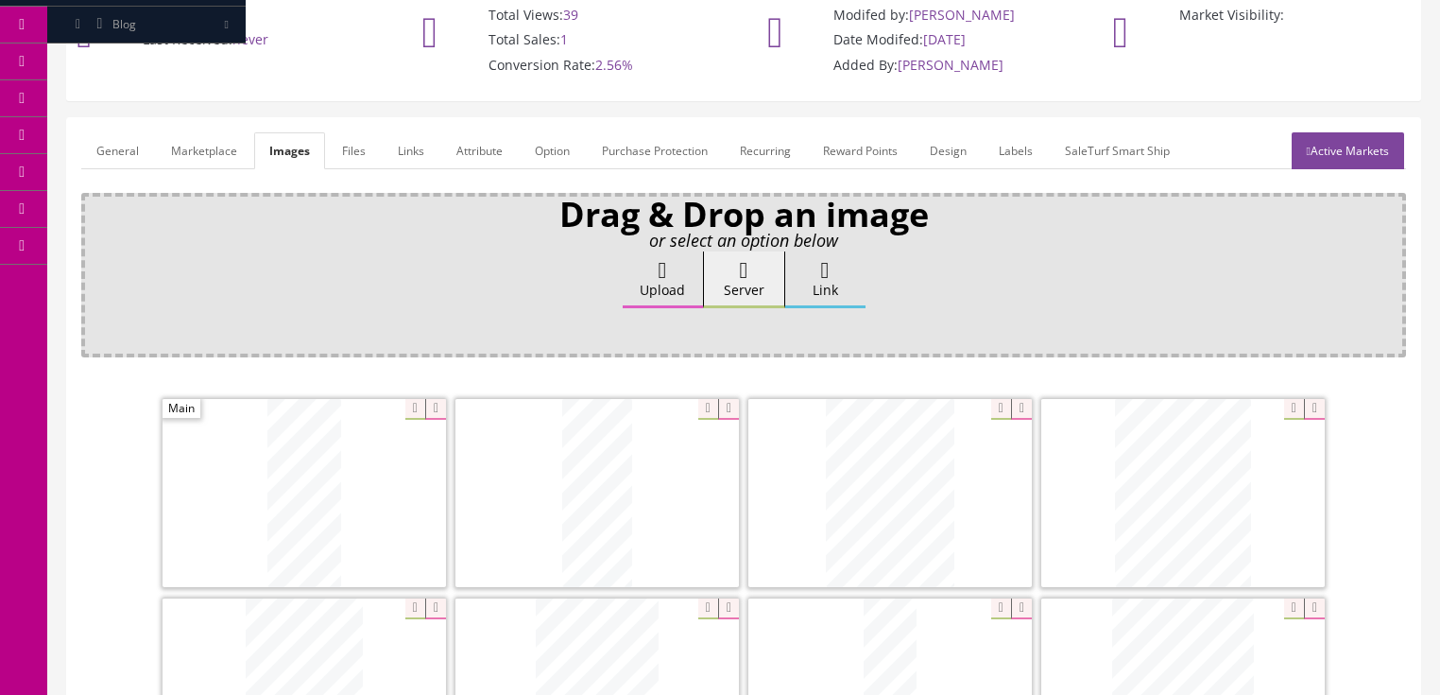
click at [129, 154] on link "General" at bounding box center [117, 150] width 73 height 37
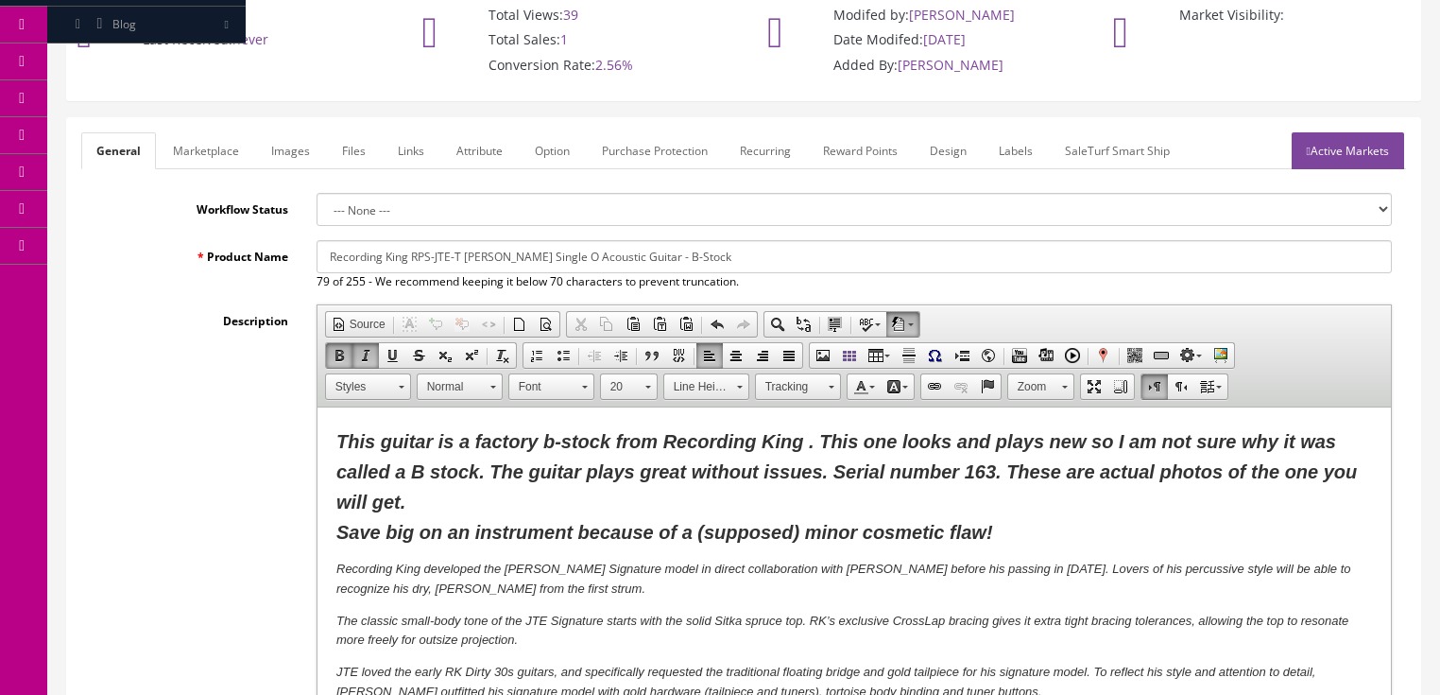
click at [901, 437] on span "This guitar is a factory b-stock from Recording King . This one looks and plays…" at bounding box center [845, 486] width 1021 height 111
click at [700, 536] on span "This guitar is a factory b-stock from Recording King . This one has a tiny flaw…" at bounding box center [847, 486] width 1025 height 111
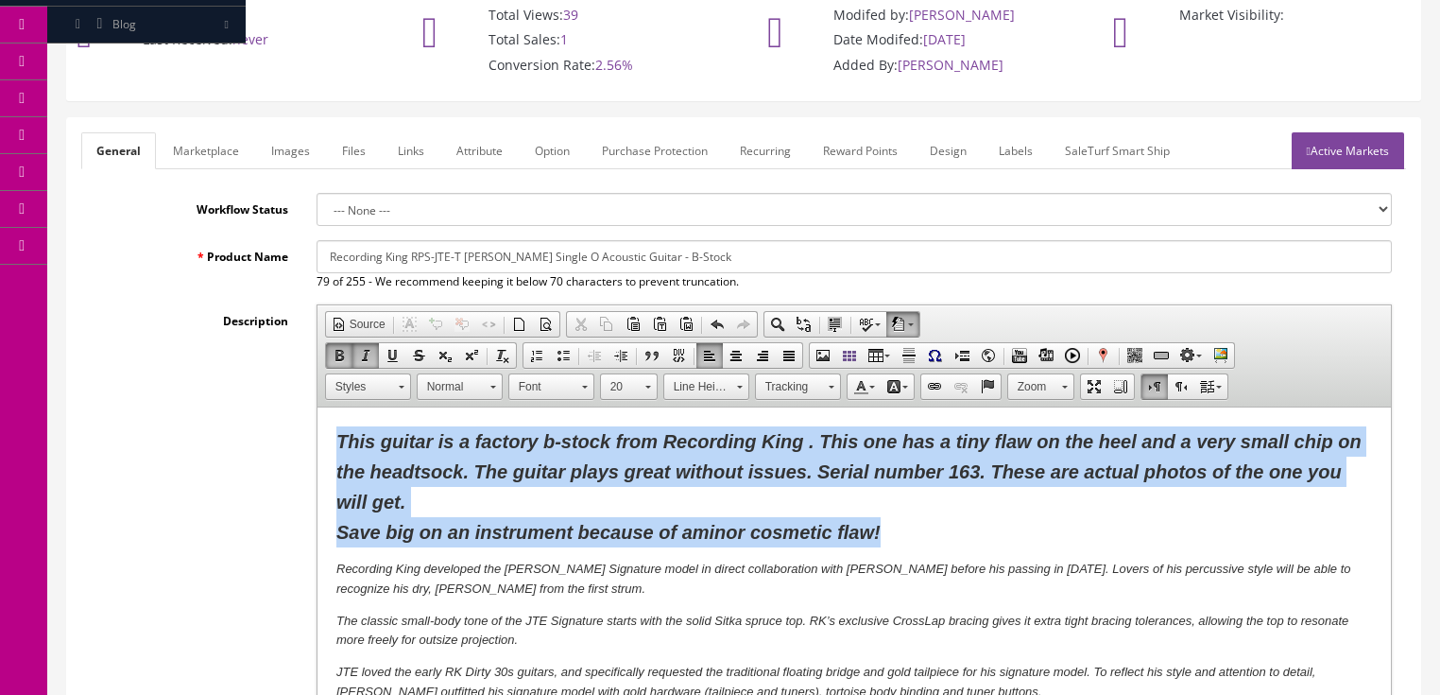
drag, startPoint x: 331, startPoint y: 438, endPoint x: 920, endPoint y: 534, distance: 597.3
click at [920, 534] on html "This guitar is a factory b-stock from Recording King . This one has a tiny flaw…" at bounding box center [853, 677] width 1073 height 540
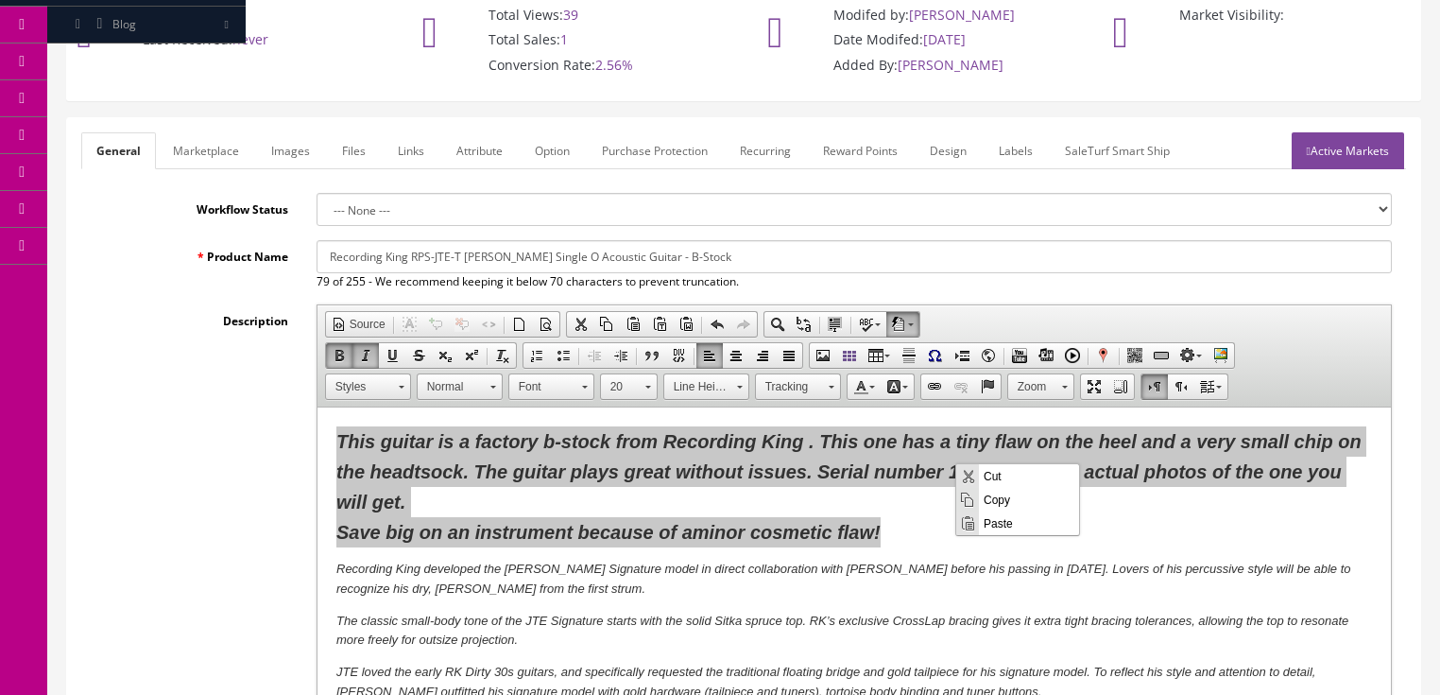
scroll to position [0, 0]
drag, startPoint x: 995, startPoint y: 498, endPoint x: 1614, endPoint y: 551, distance: 621.2
click at [995, 498] on span "Copy" at bounding box center [1029, 499] width 100 height 24
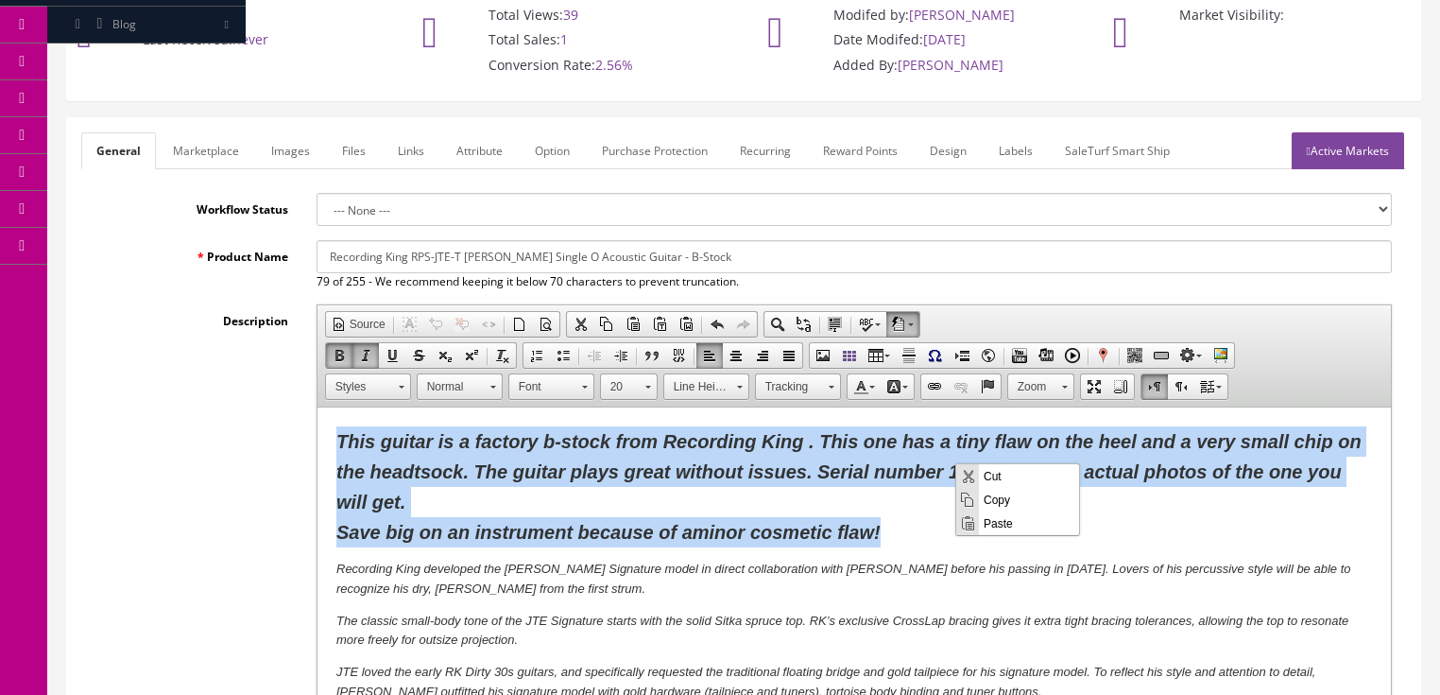
copy span "This guitar is a factory b-stock from Recording King . This one has a tiny flaw…"
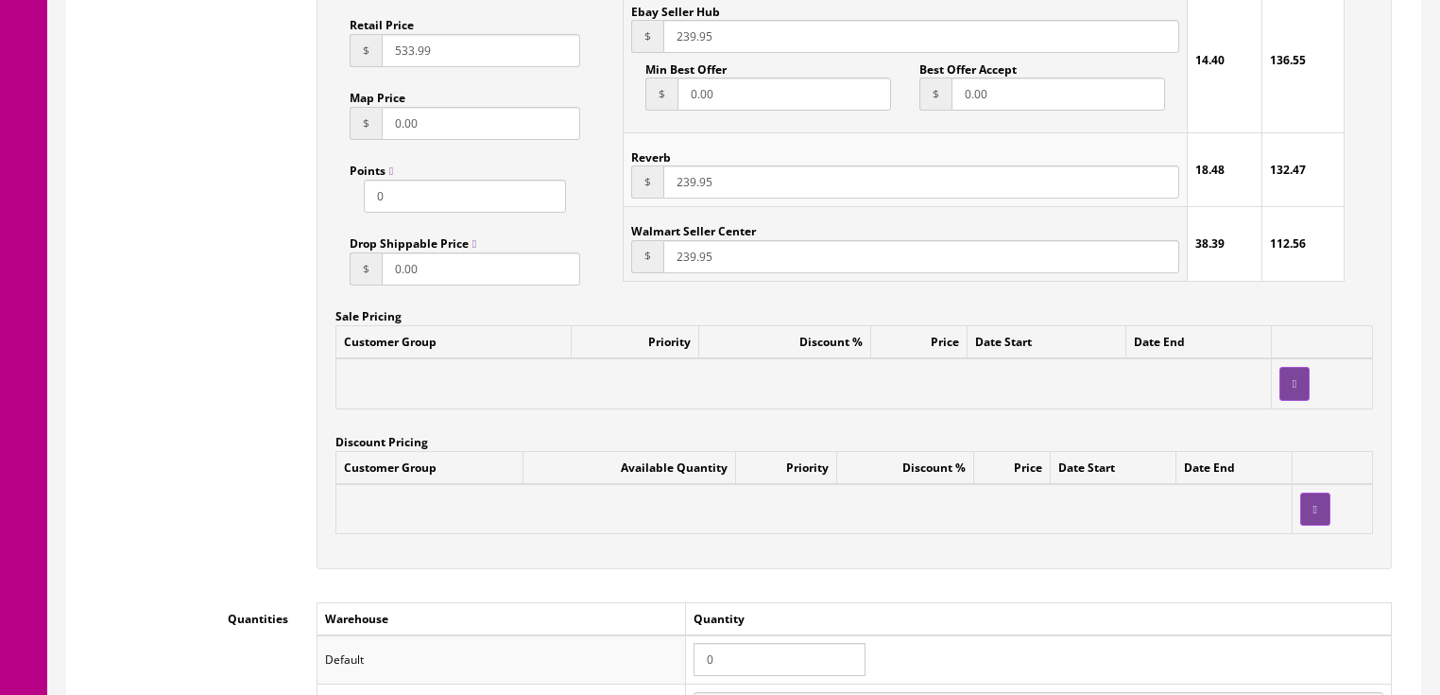
scroll to position [1512, 0]
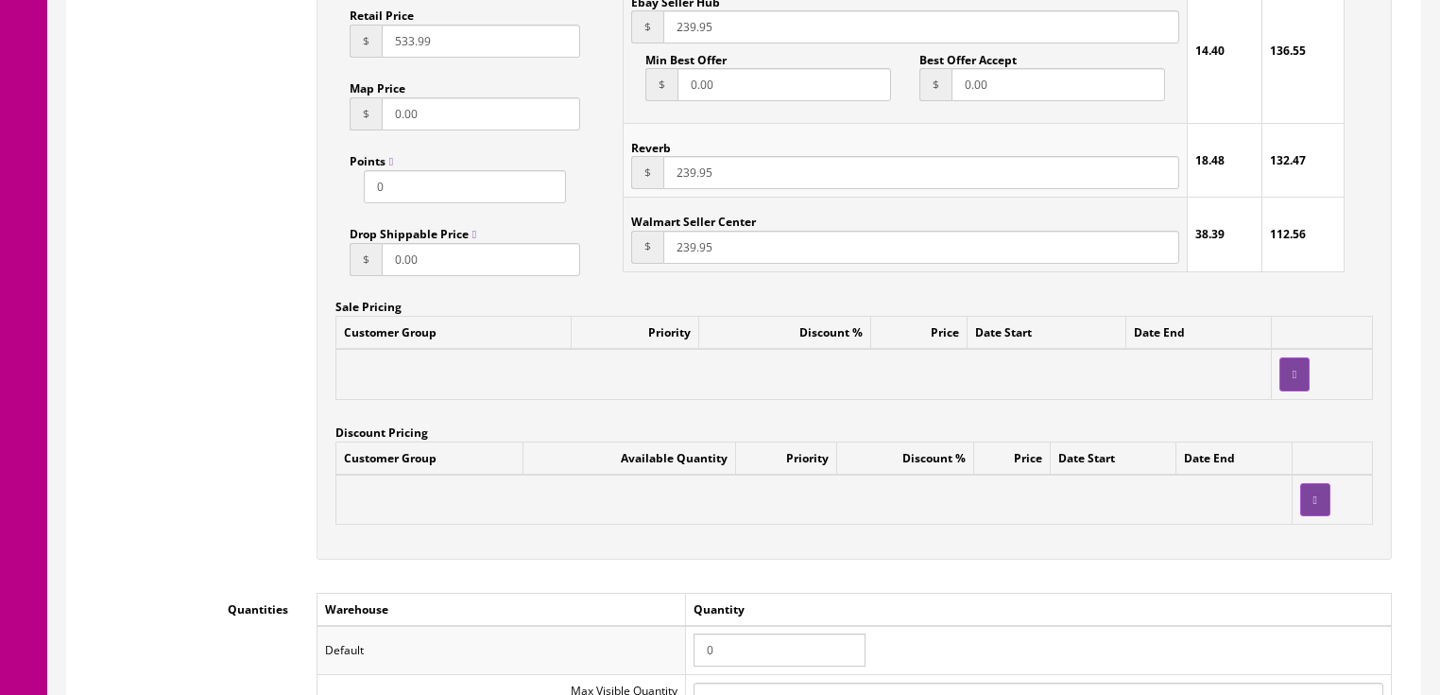
drag, startPoint x: 746, startPoint y: 663, endPoint x: 677, endPoint y: 646, distance: 71.0
click at [678, 654] on tr "Default 0" at bounding box center [854, 650] width 1074 height 49
type input "1"
click at [475, 506] on td at bounding box center [813, 499] width 956 height 50
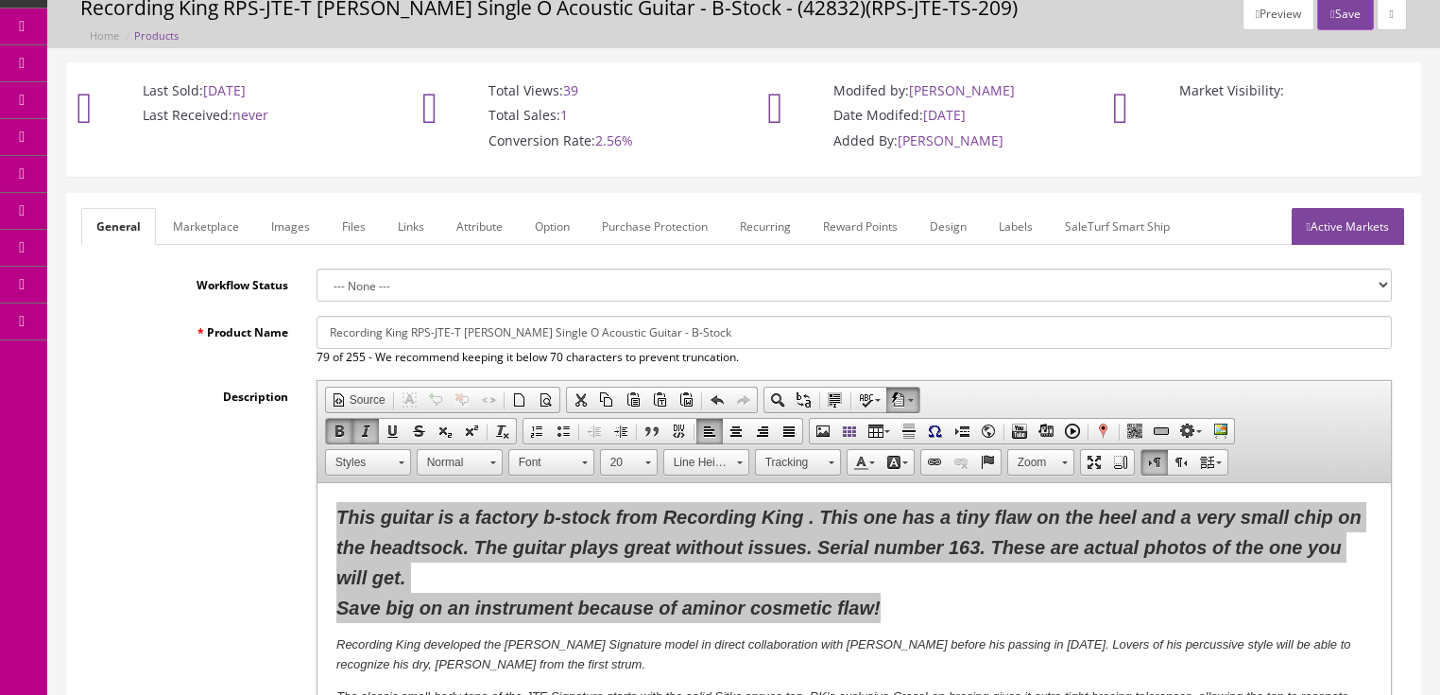
scroll to position [0, 0]
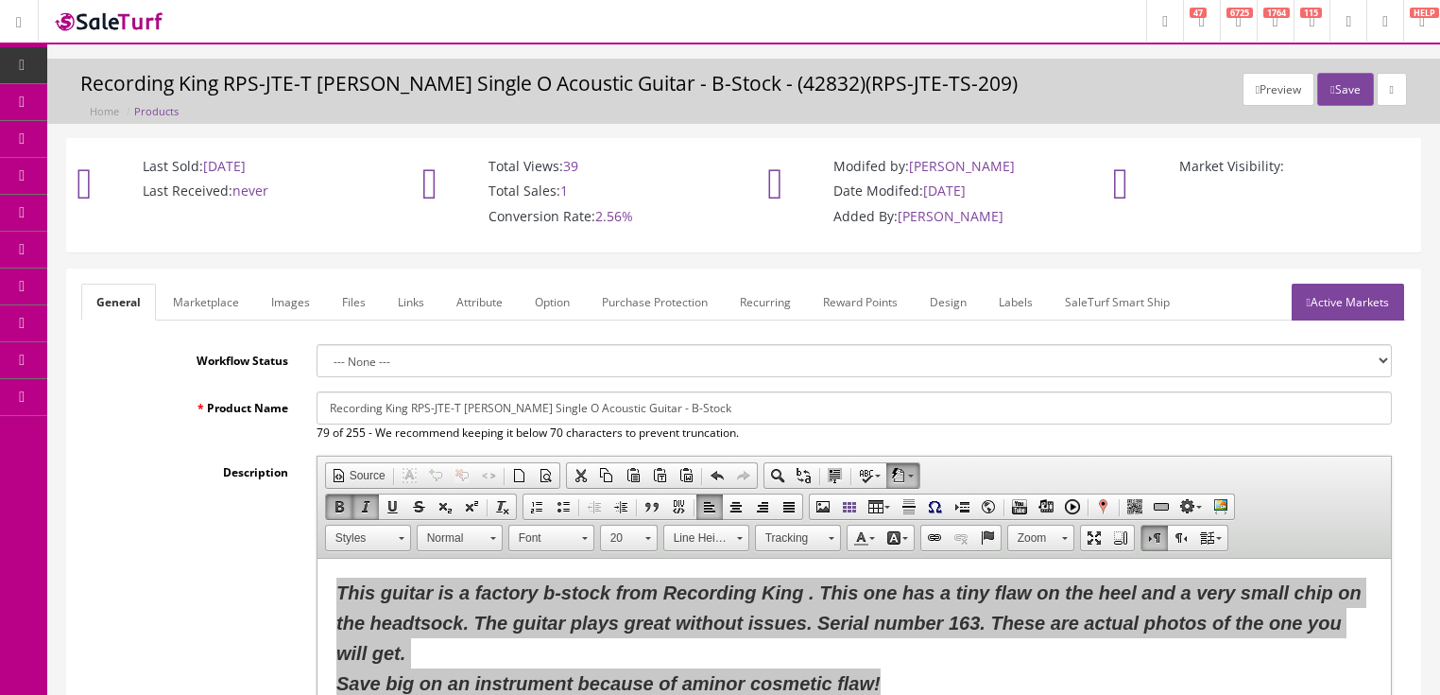
click at [210, 310] on link "Marketplace" at bounding box center [206, 301] width 96 height 37
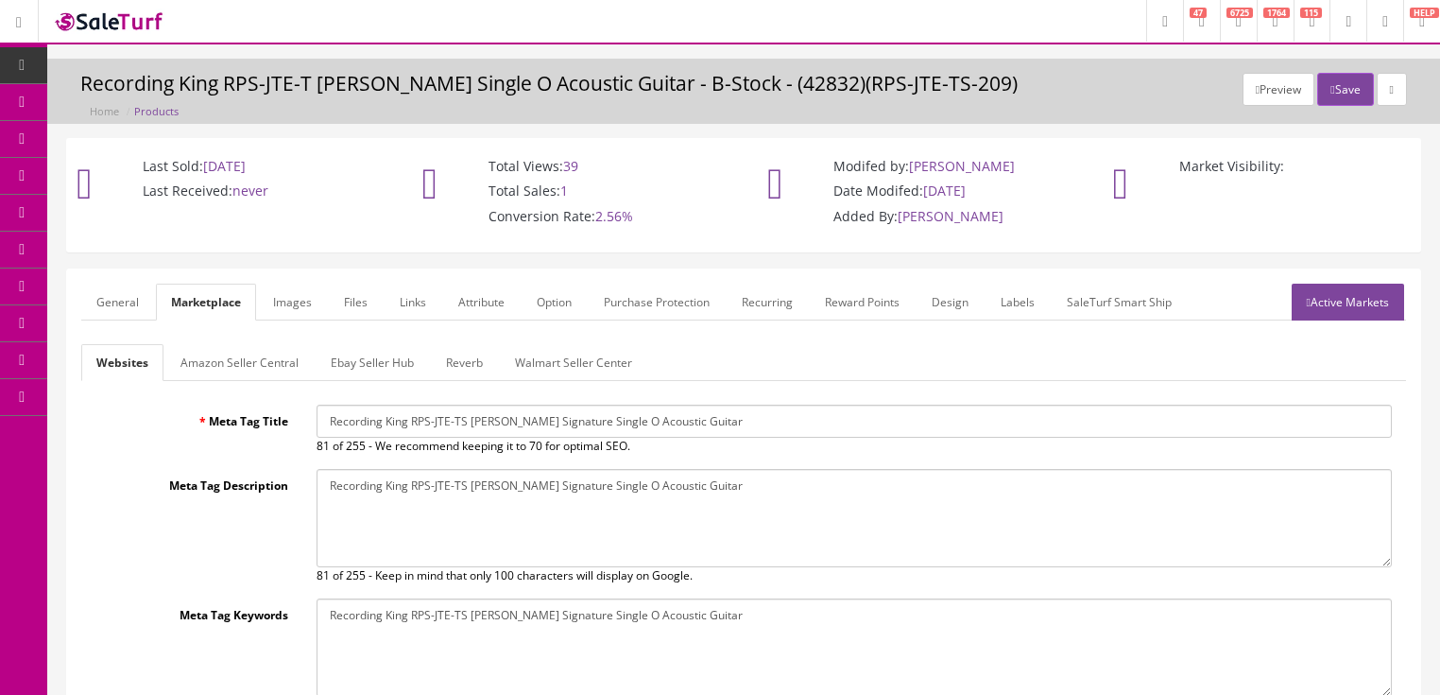
click at [239, 359] on link "Amazon Seller Central" at bounding box center [239, 362] width 148 height 37
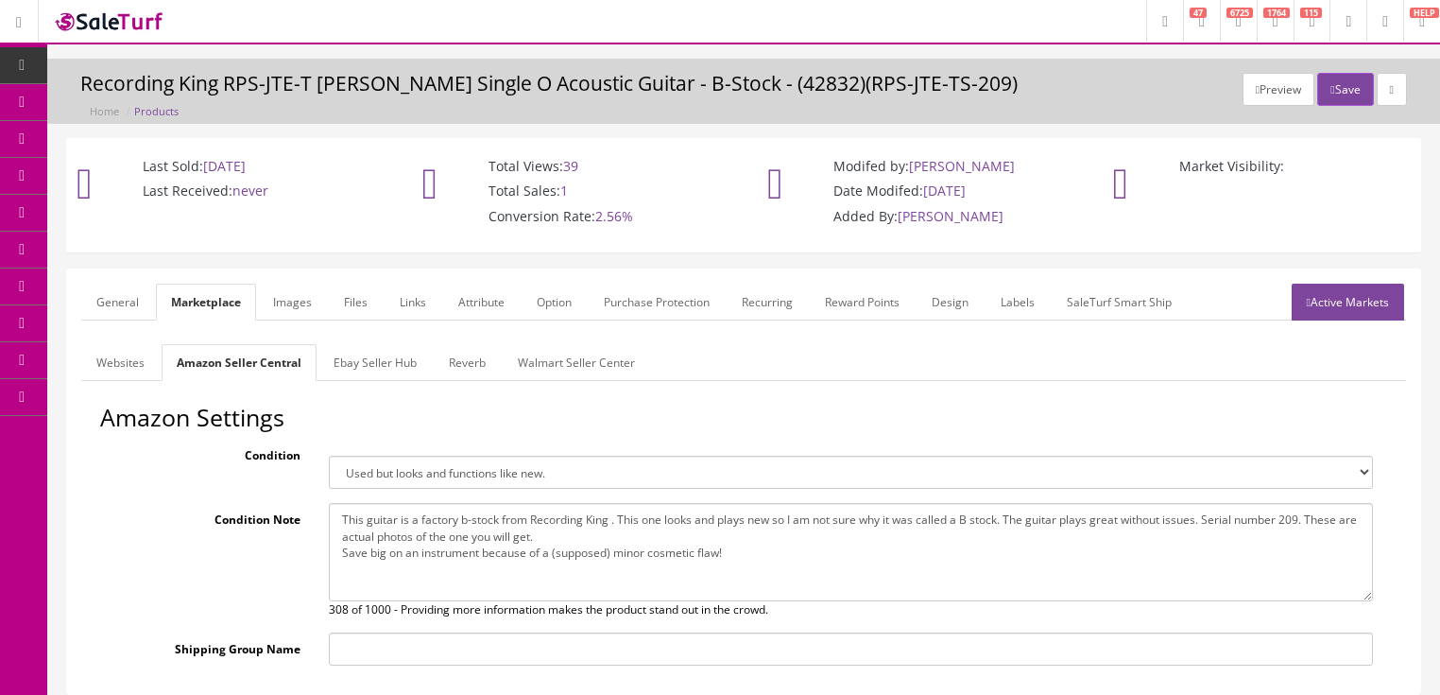
drag, startPoint x: 336, startPoint y: 525, endPoint x: 832, endPoint y: 594, distance: 500.9
click at [843, 597] on textarea "This guitar is a factory b-stock from Recording King . This one looks and plays…" at bounding box center [851, 552] width 1044 height 98
paste textarea "has a tiny flaw on the heel and a very small chip on the headtsock. The guitar …"
type textarea "This guitar is a factory b-stock from Recording King . This one has a tiny flaw…"
click at [352, 352] on link "Ebay Seller Hub" at bounding box center [374, 362] width 113 height 37
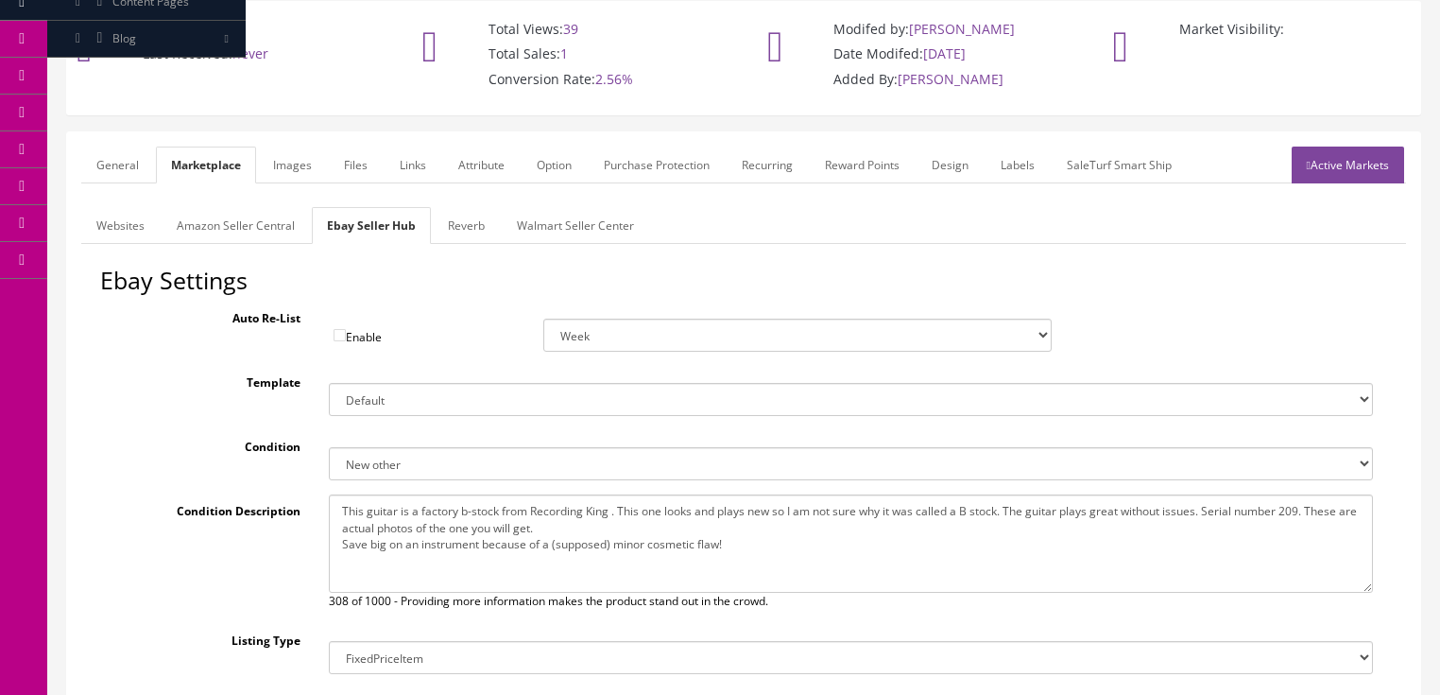
scroll to position [151, 0]
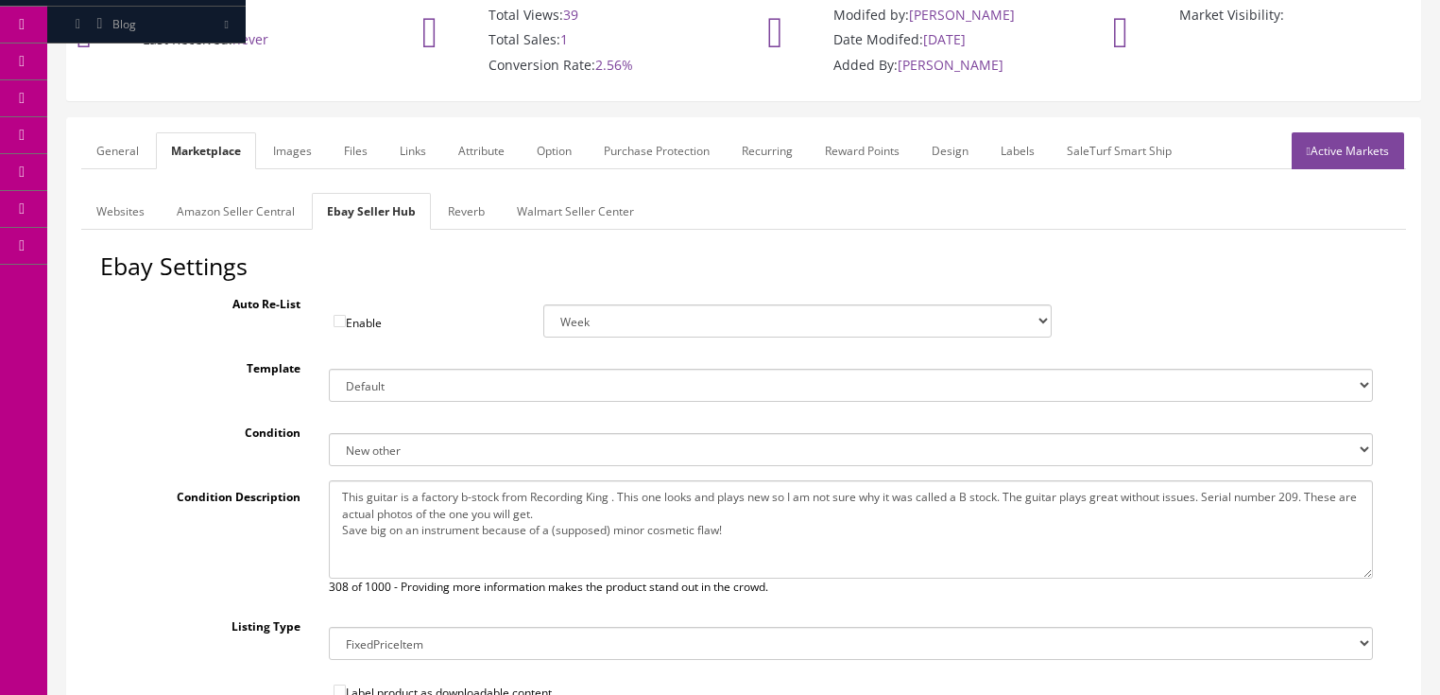
drag, startPoint x: 339, startPoint y: 492, endPoint x: 801, endPoint y: 533, distance: 463.8
click at [801, 533] on textarea "This guitar is a factory b-stock from Recording King . This one looks and plays…" at bounding box center [851, 529] width 1044 height 98
paste textarea "has a tiny flaw on the heel and a very small chip on the headtsock. The guitar …"
type textarea "This guitar is a factory b-stock from Recording King . This one has a tiny flaw…"
click at [457, 212] on link "Reverb" at bounding box center [466, 211] width 67 height 37
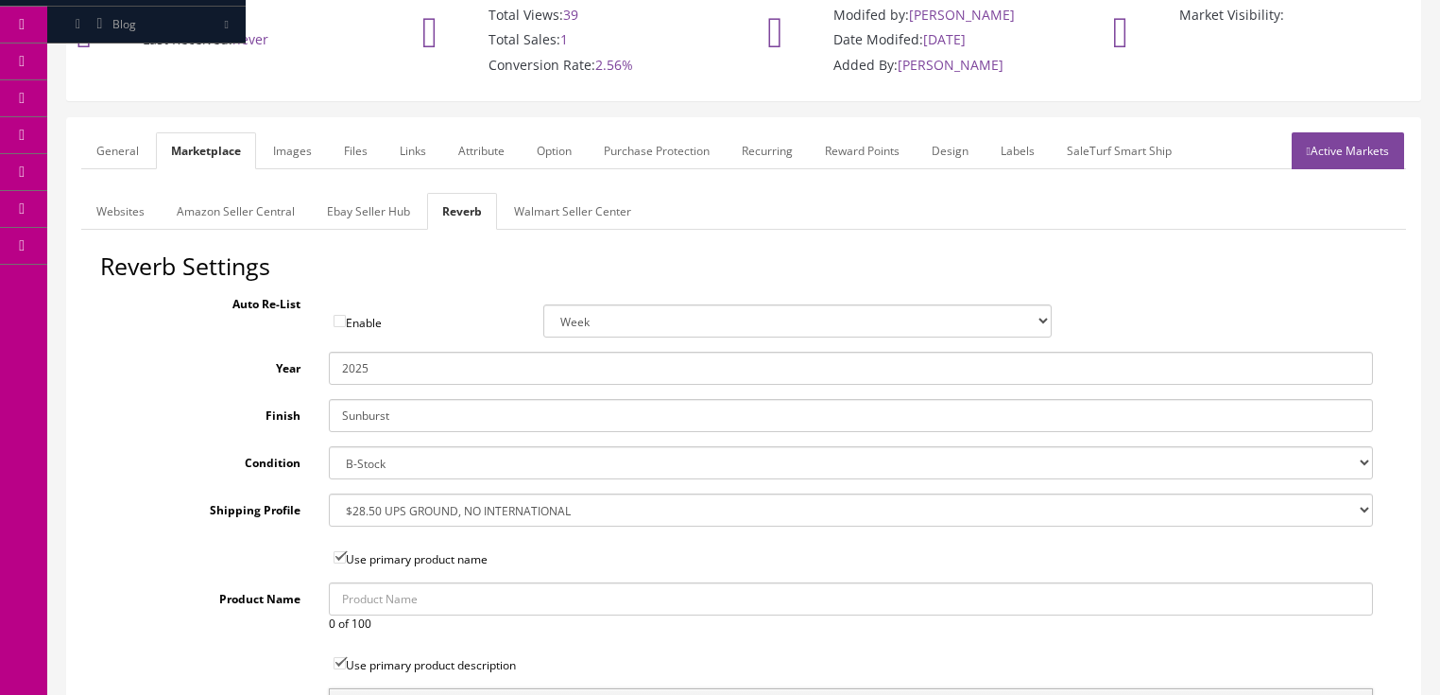
click at [1349, 151] on link "Active Markets" at bounding box center [1348, 150] width 112 height 37
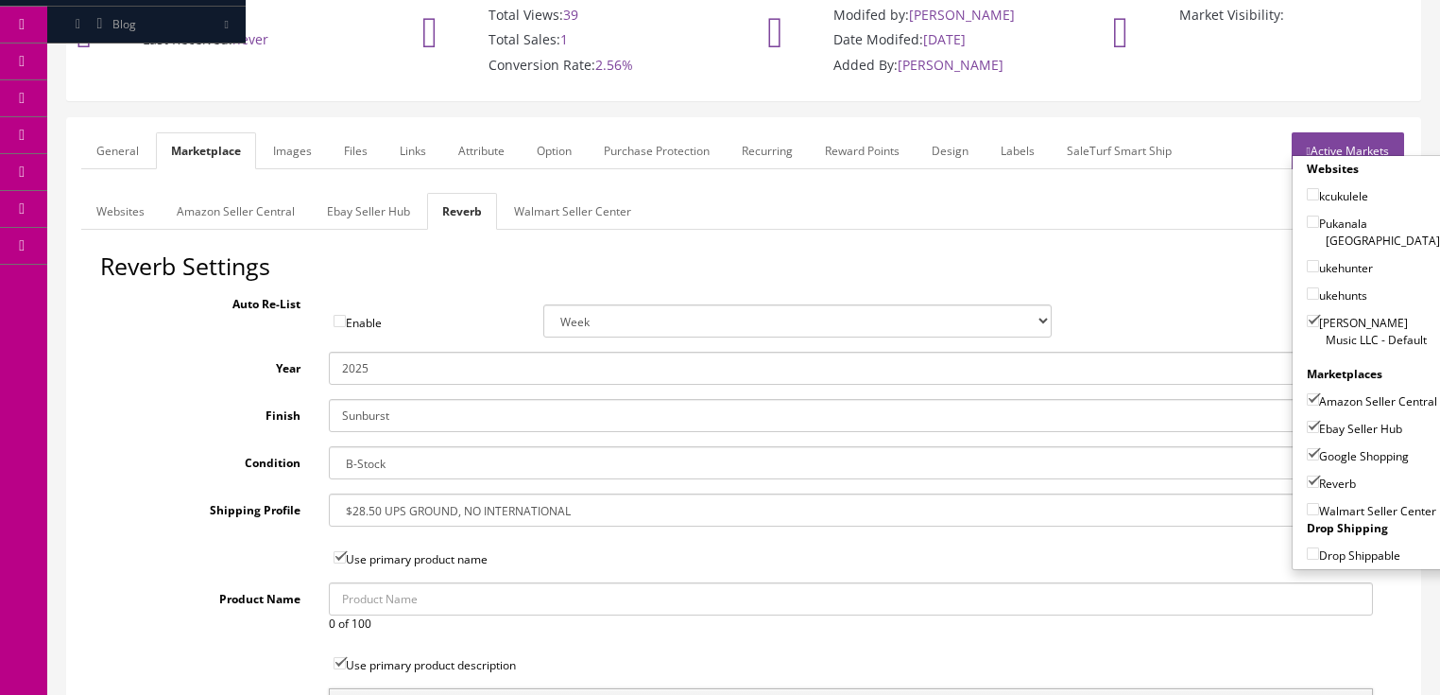
click at [1347, 147] on link "Active Markets" at bounding box center [1348, 150] width 112 height 37
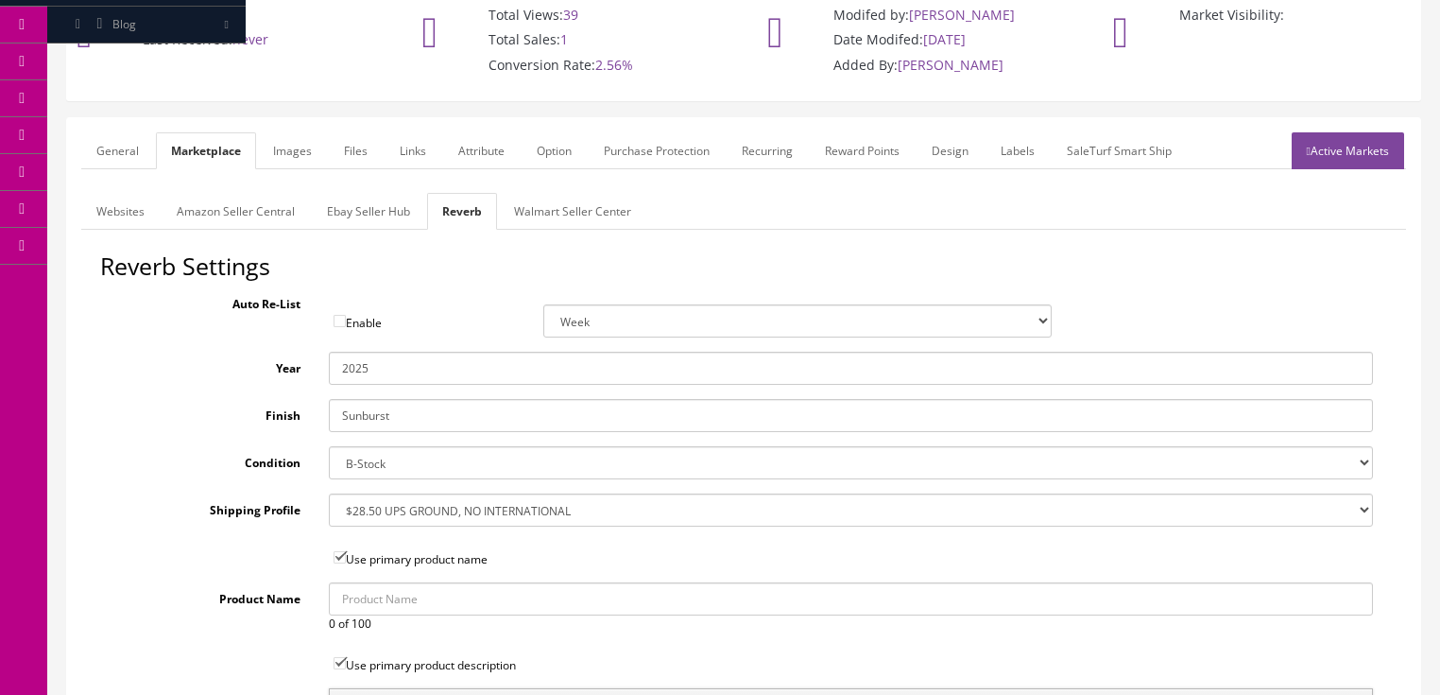
click at [113, 151] on link "General" at bounding box center [117, 150] width 73 height 37
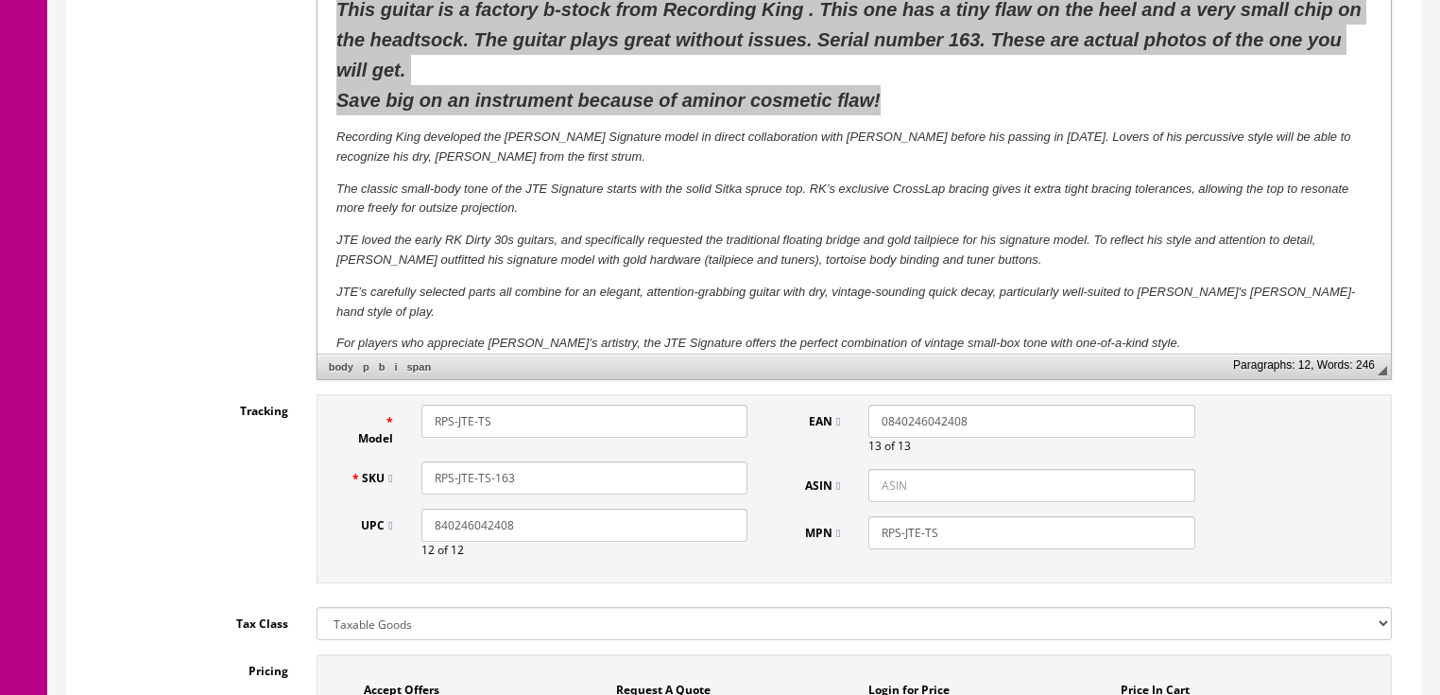
scroll to position [605, 0]
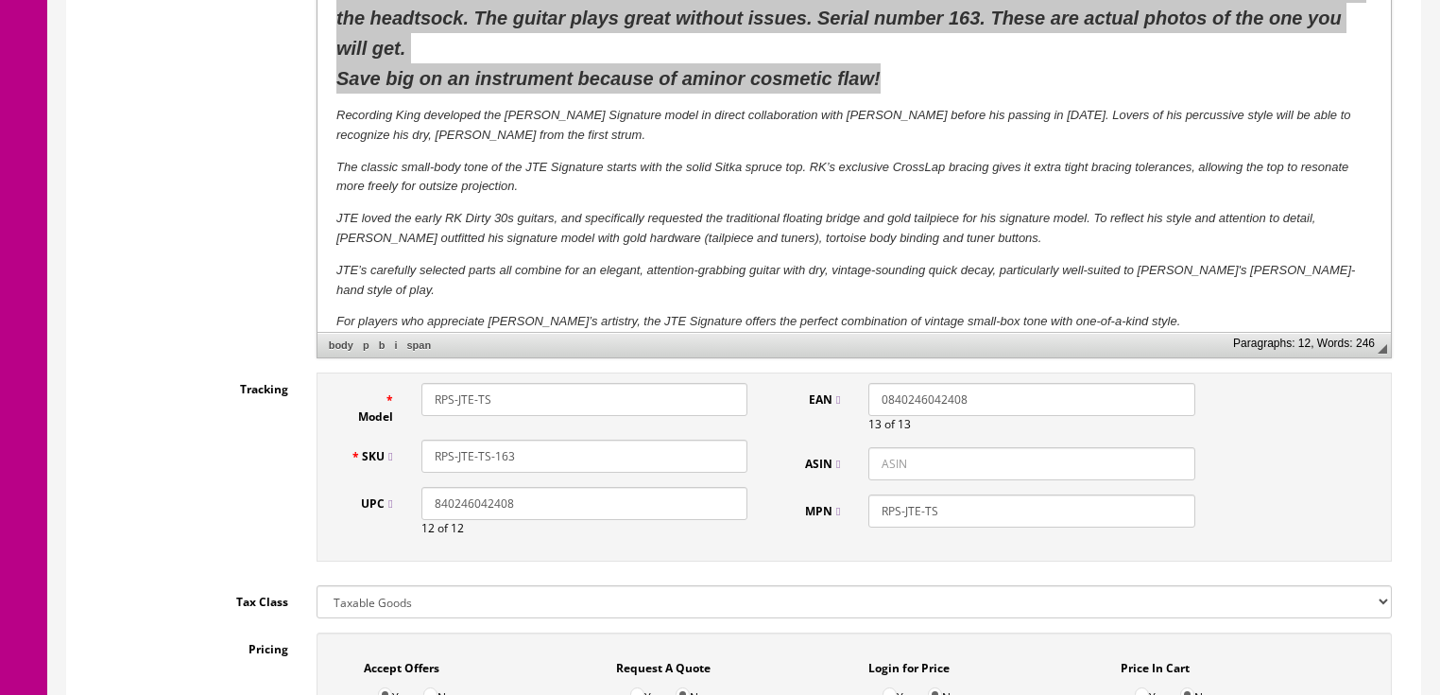
drag, startPoint x: 548, startPoint y: 460, endPoint x: 382, endPoint y: 452, distance: 166.5
click at [333, 464] on div "Model RPS-JTE-TS SKU RPS-JTE-TS-163 UPC 840246042408 12 of 12 EAN 0840246042408…" at bounding box center [854, 466] width 1075 height 189
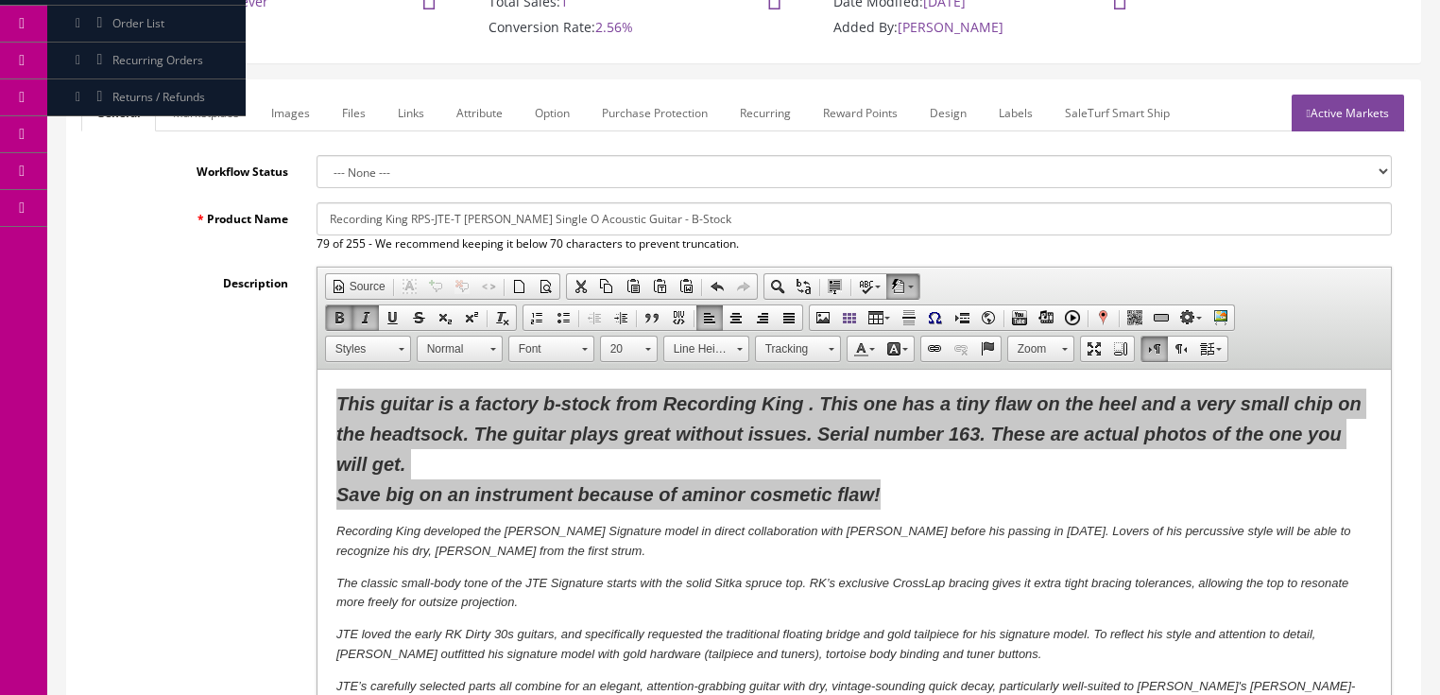
scroll to position [151, 0]
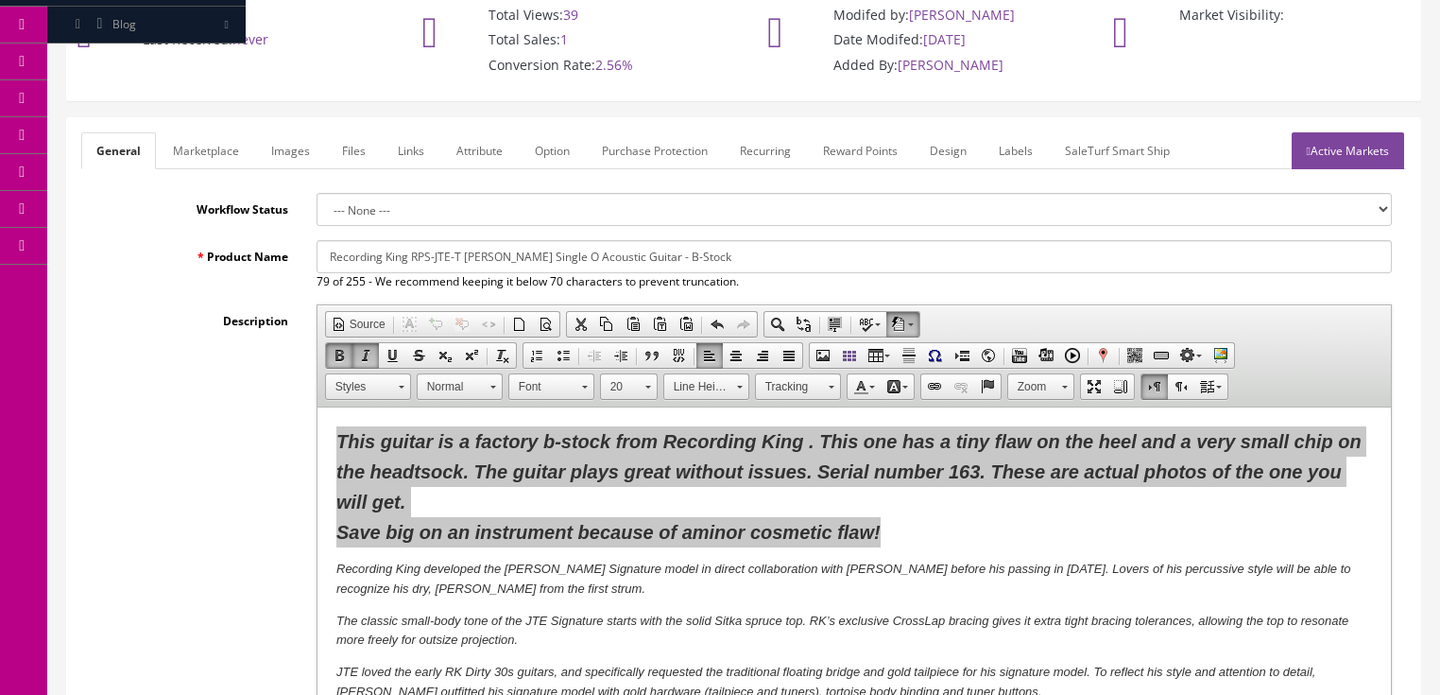
click at [1336, 152] on link "Active Markets" at bounding box center [1348, 150] width 112 height 37
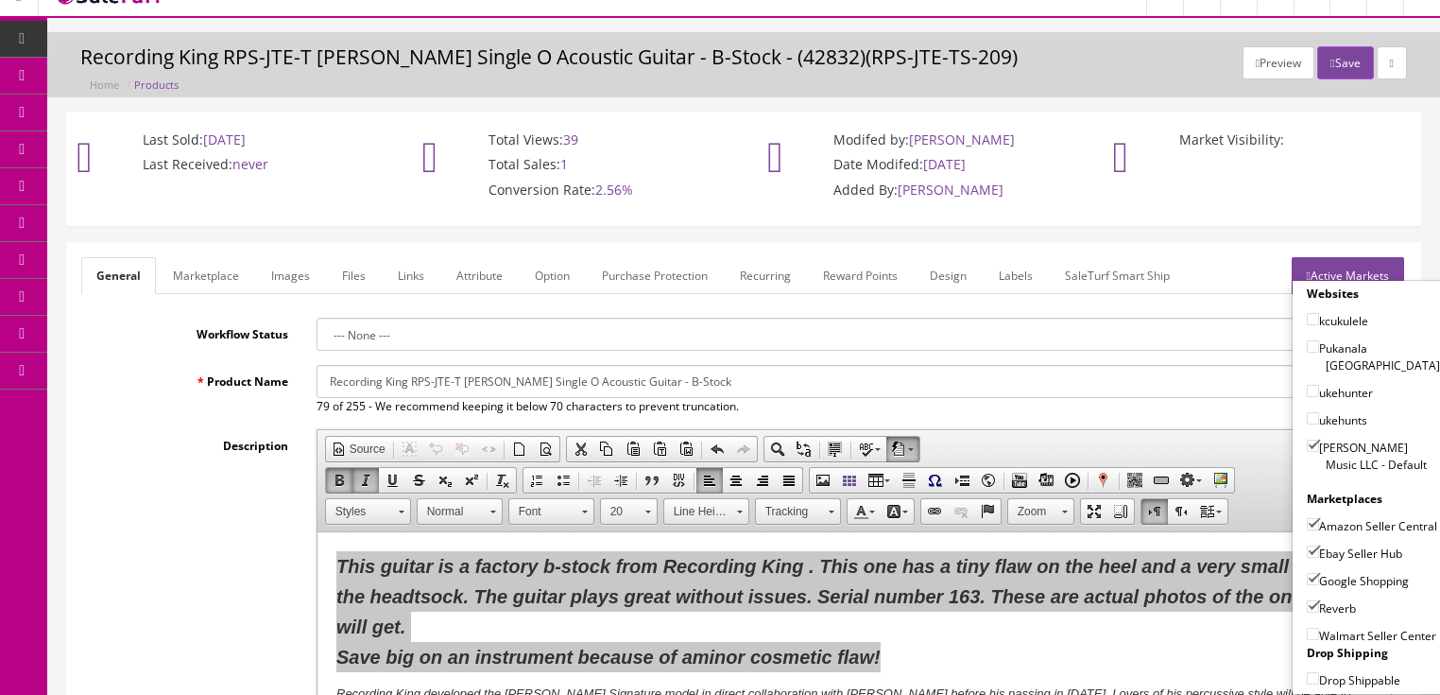
scroll to position [0, 0]
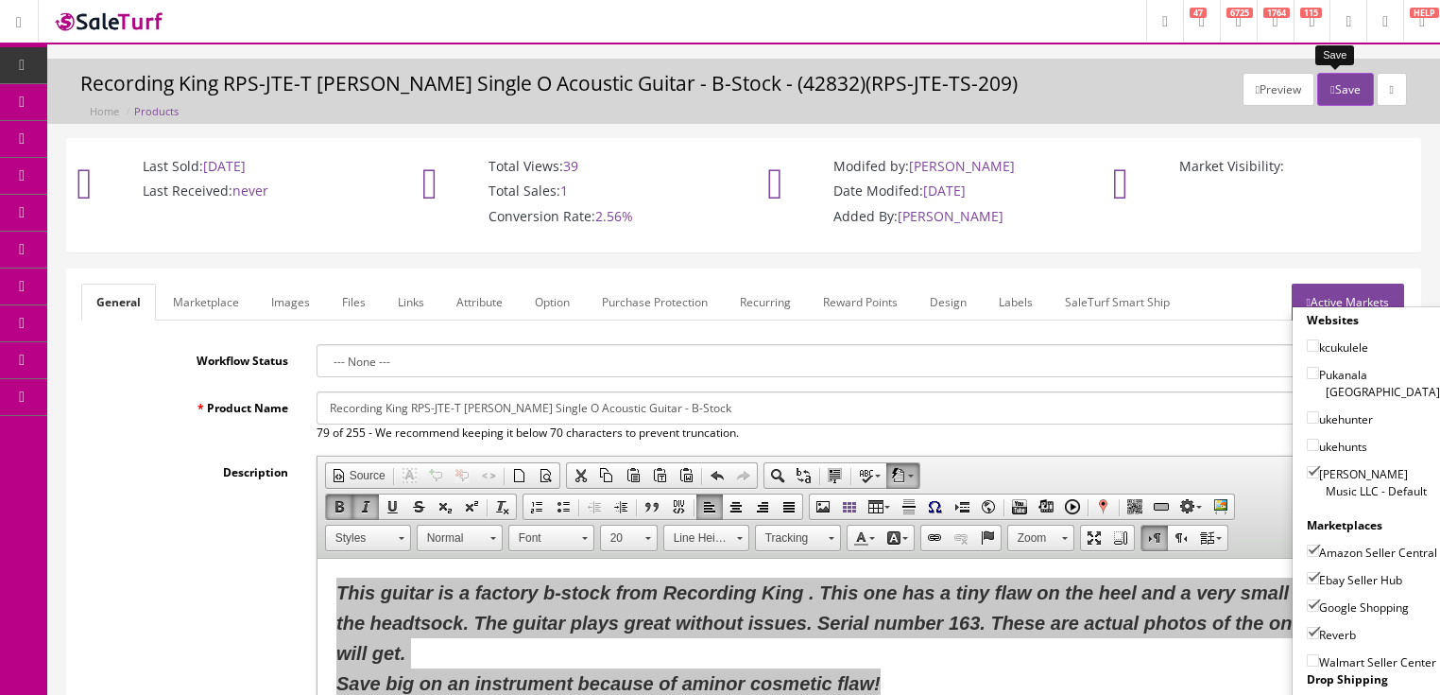
click at [1332, 89] on button "Save" at bounding box center [1345, 89] width 56 height 33
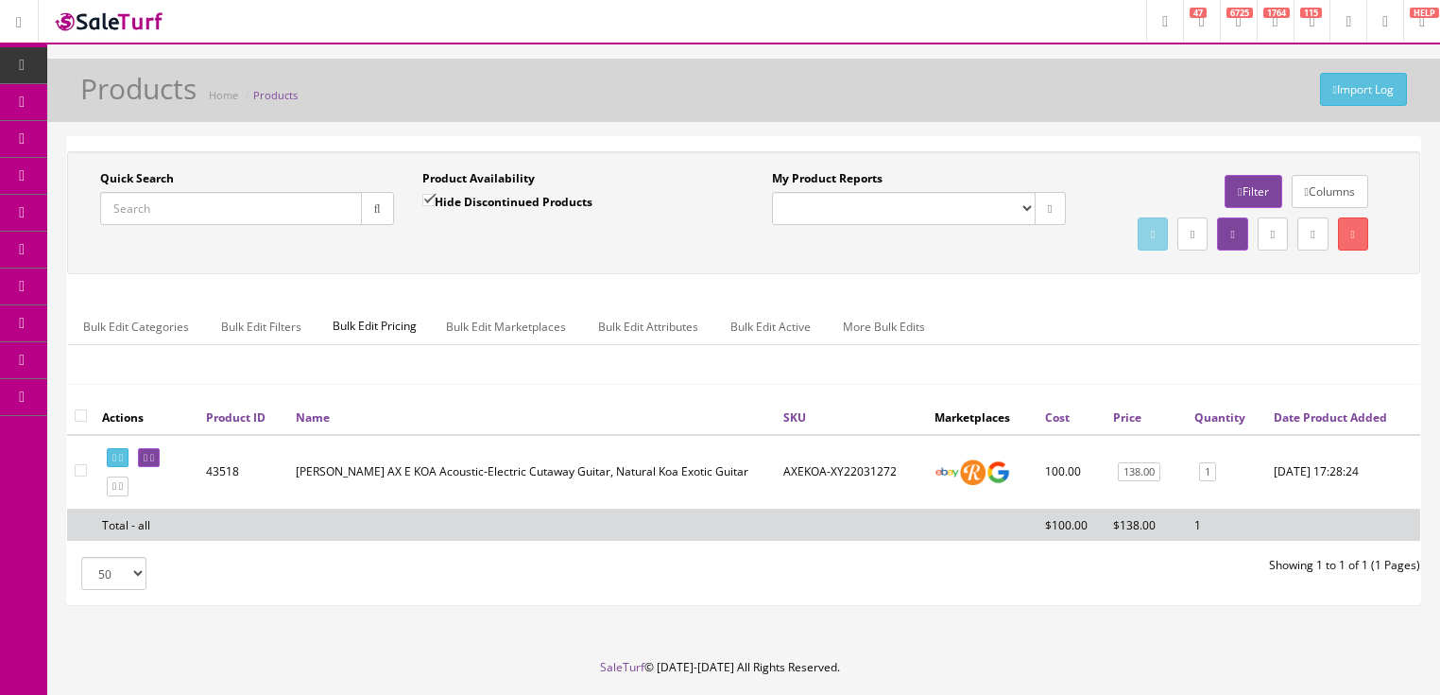
click at [272, 201] on input "Quick Search" at bounding box center [231, 208] width 262 height 33
paste input "RPS-JTE-TS-163"
click at [376, 214] on button "button" at bounding box center [377, 208] width 33 height 33
click at [116, 463] on icon at bounding box center [114, 458] width 4 height 10
drag, startPoint x: 232, startPoint y: 217, endPoint x: 86, endPoint y: 277, distance: 157.2
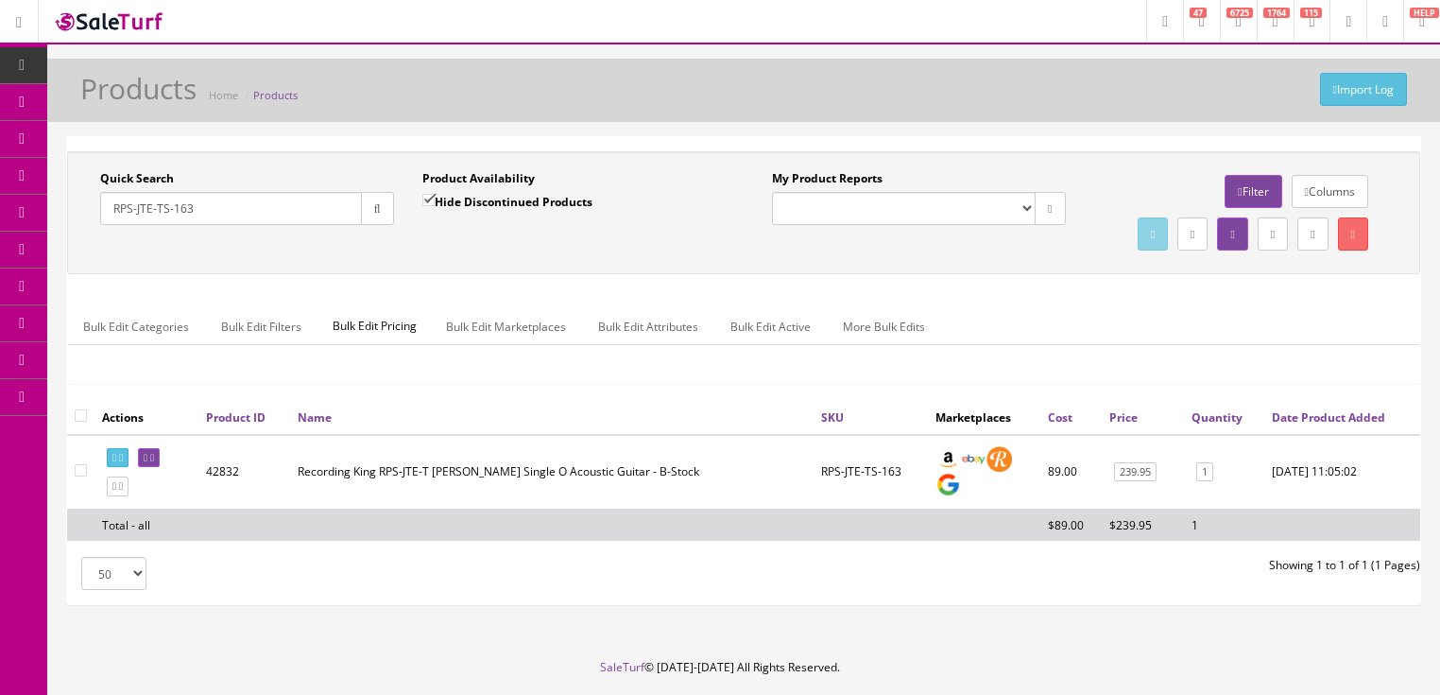
click at [85, 255] on div "Quick Search RPS-JTE-TS-163 Date From Product Availability Hide Discontinued Pr…" at bounding box center [744, 212] width 1344 height 85
type input "0170340806"
click at [425, 199] on input "Hide Discontinued Products" at bounding box center [428, 200] width 12 height 12
checkbox input "false"
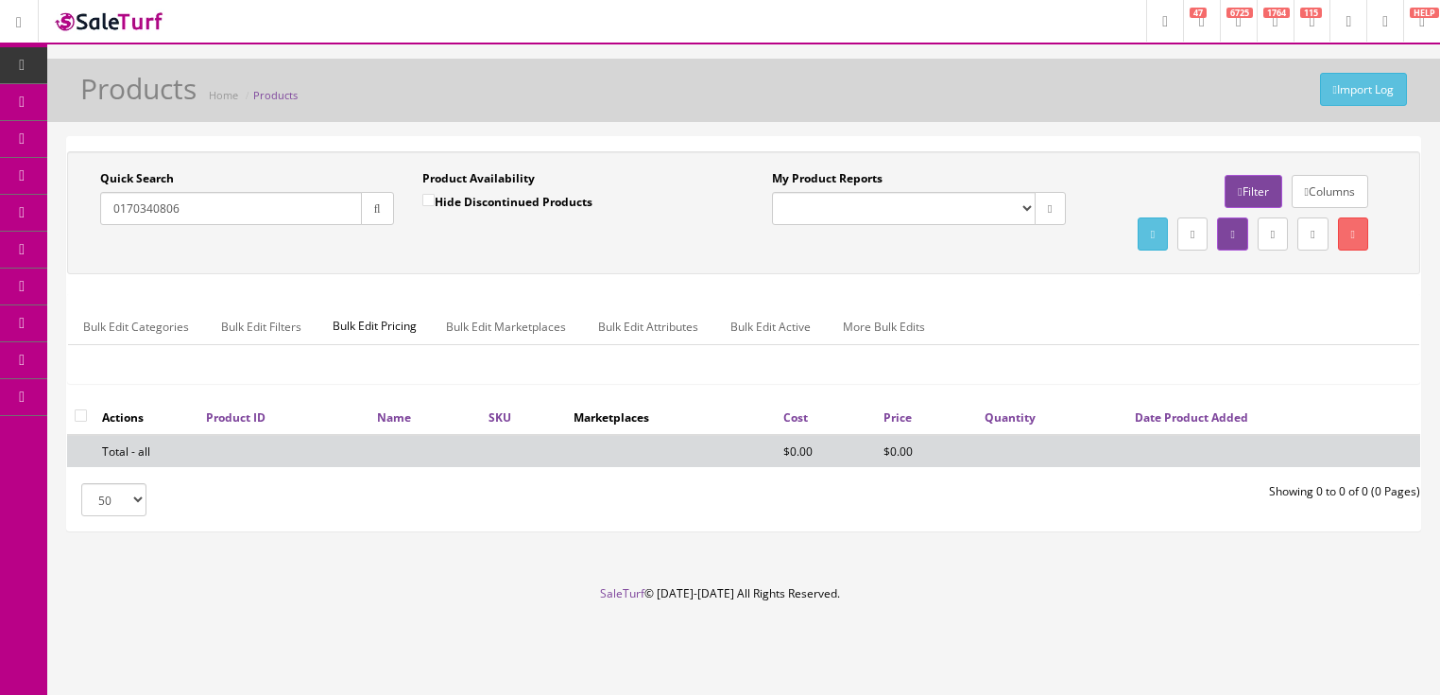
drag, startPoint x: 179, startPoint y: 209, endPoint x: 76, endPoint y: 216, distance: 103.3
click at [68, 216] on div "Quick Search 0170340806 Date From Product Availability Hide Discontinued Produc…" at bounding box center [743, 212] width 1353 height 123
click at [205, 208] on input "0170340806" at bounding box center [231, 208] width 262 height 33
drag, startPoint x: 205, startPoint y: 208, endPoint x: 100, endPoint y: 222, distance: 105.8
click at [100, 222] on input "0170340806" at bounding box center [231, 208] width 262 height 33
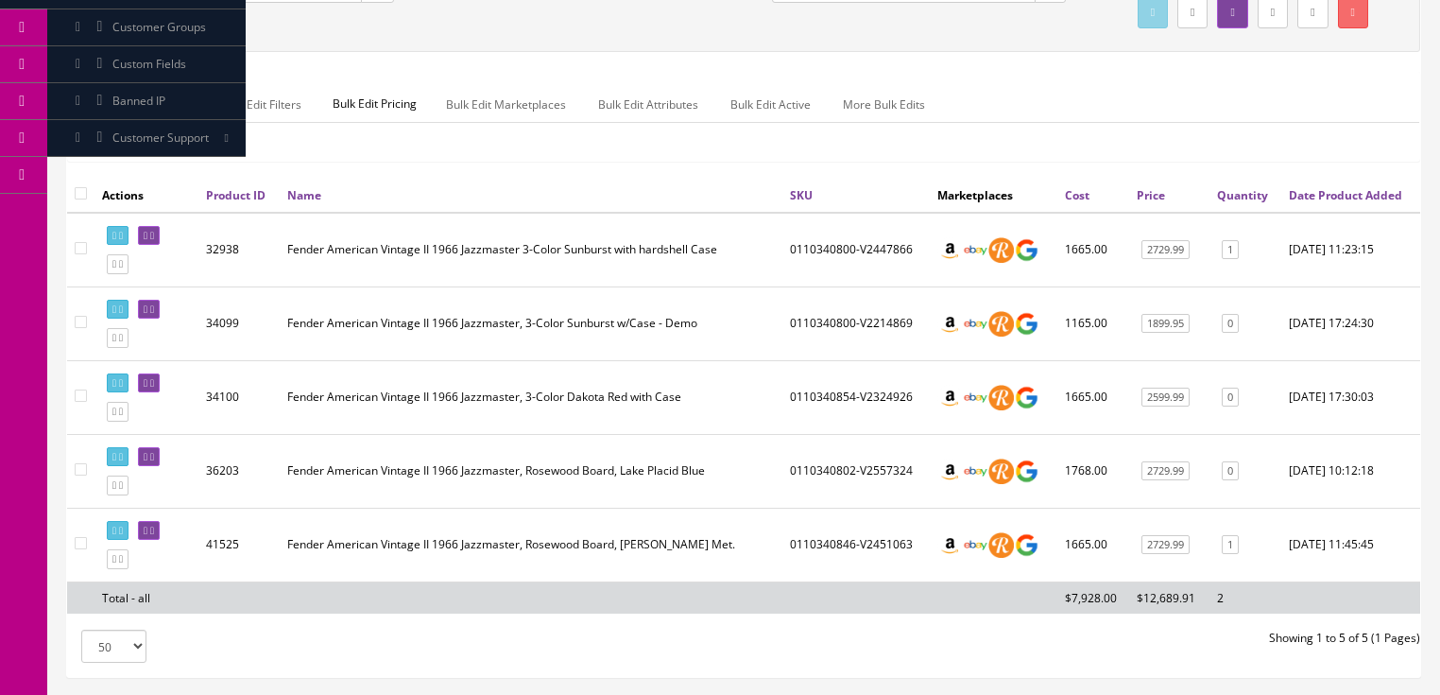
scroll to position [227, 0]
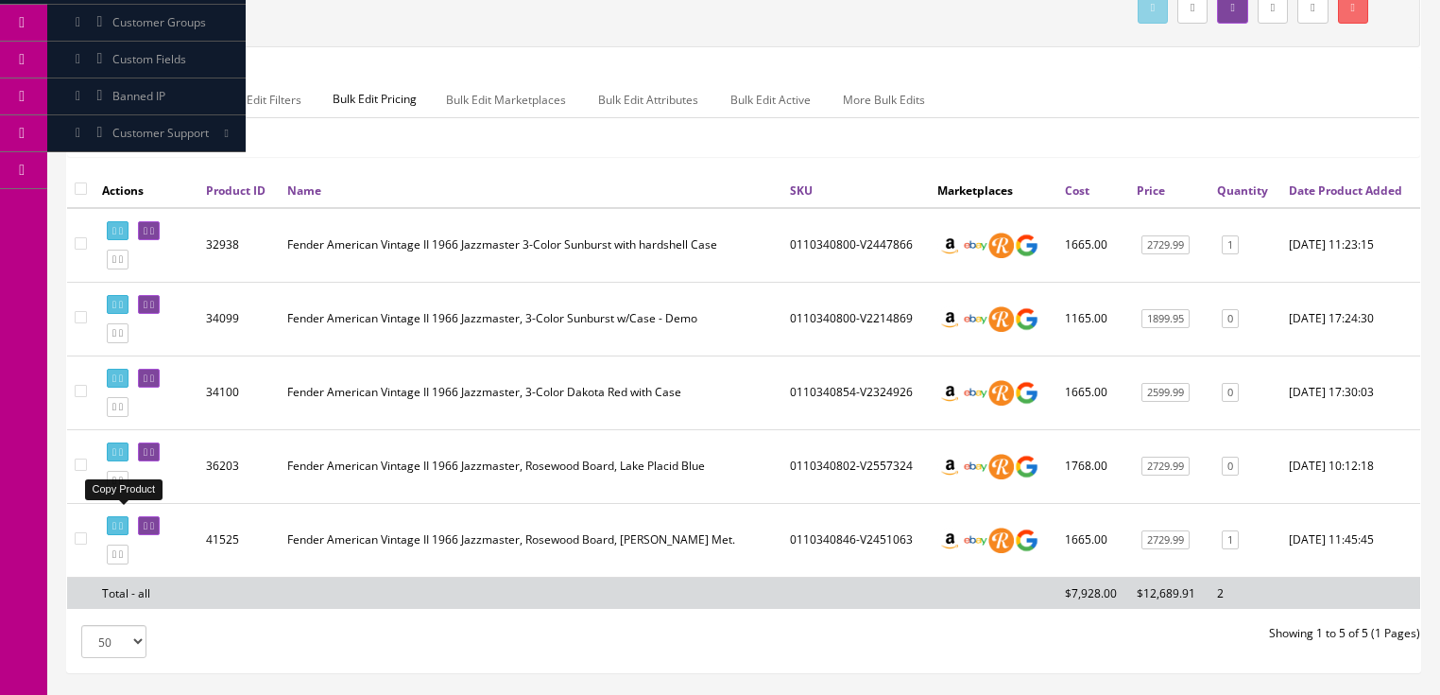
type input "american vintage II jazzmaster"
click at [123, 486] on icon at bounding box center [121, 480] width 4 height 10
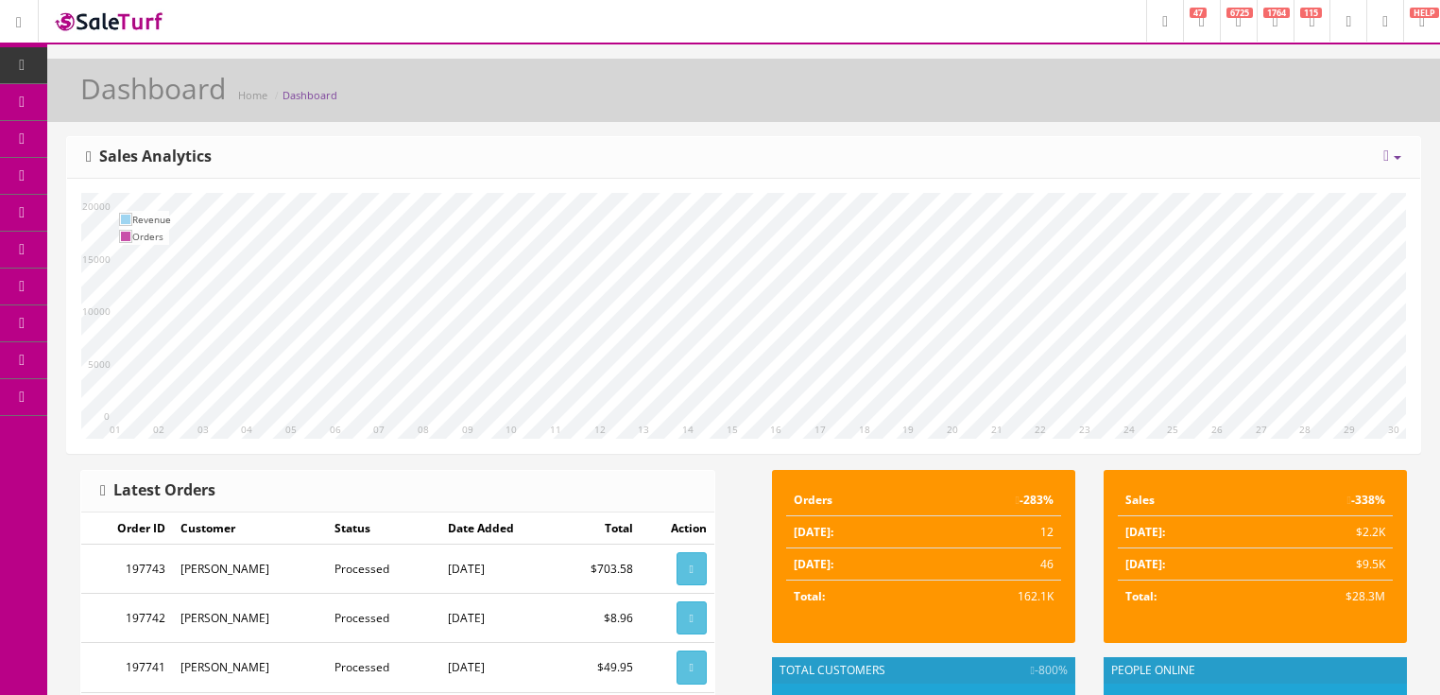
click at [1383, 163] on icon at bounding box center [1386, 155] width 6 height 15
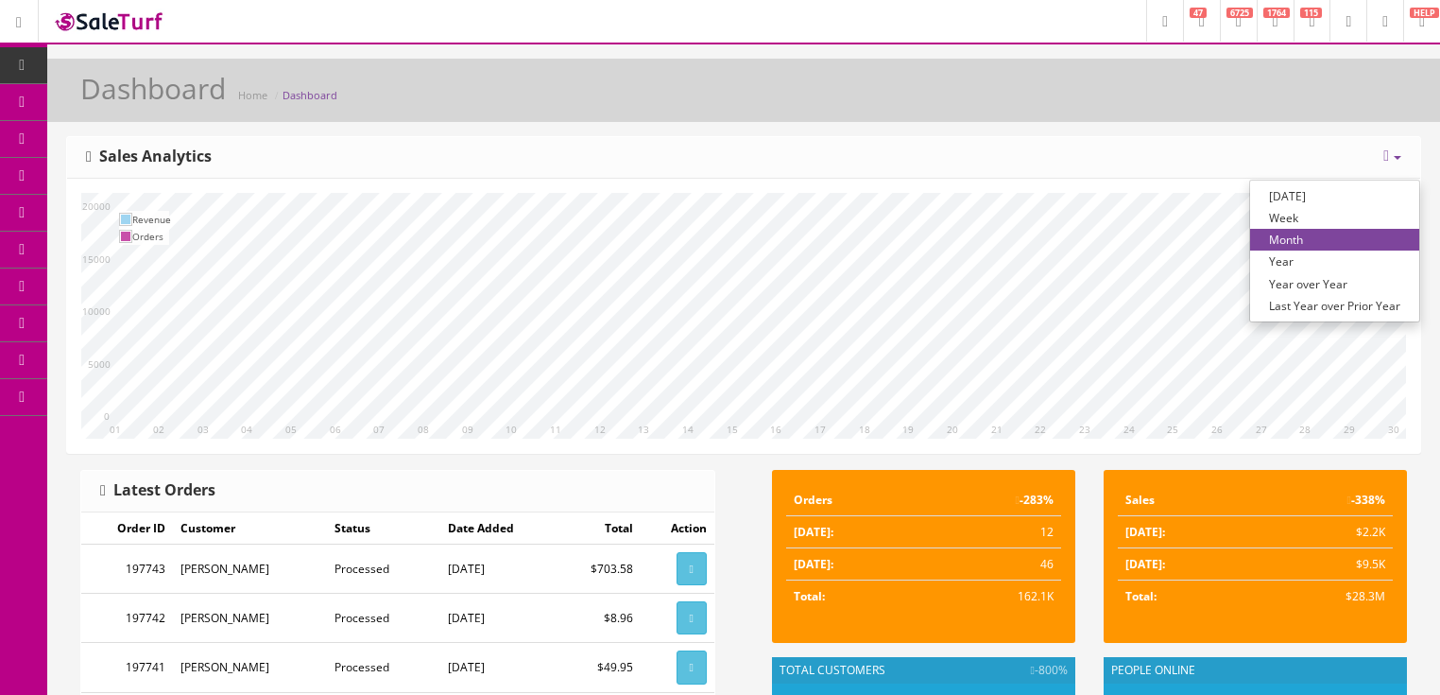
click at [1321, 284] on link "Year over Year" at bounding box center [1334, 284] width 169 height 22
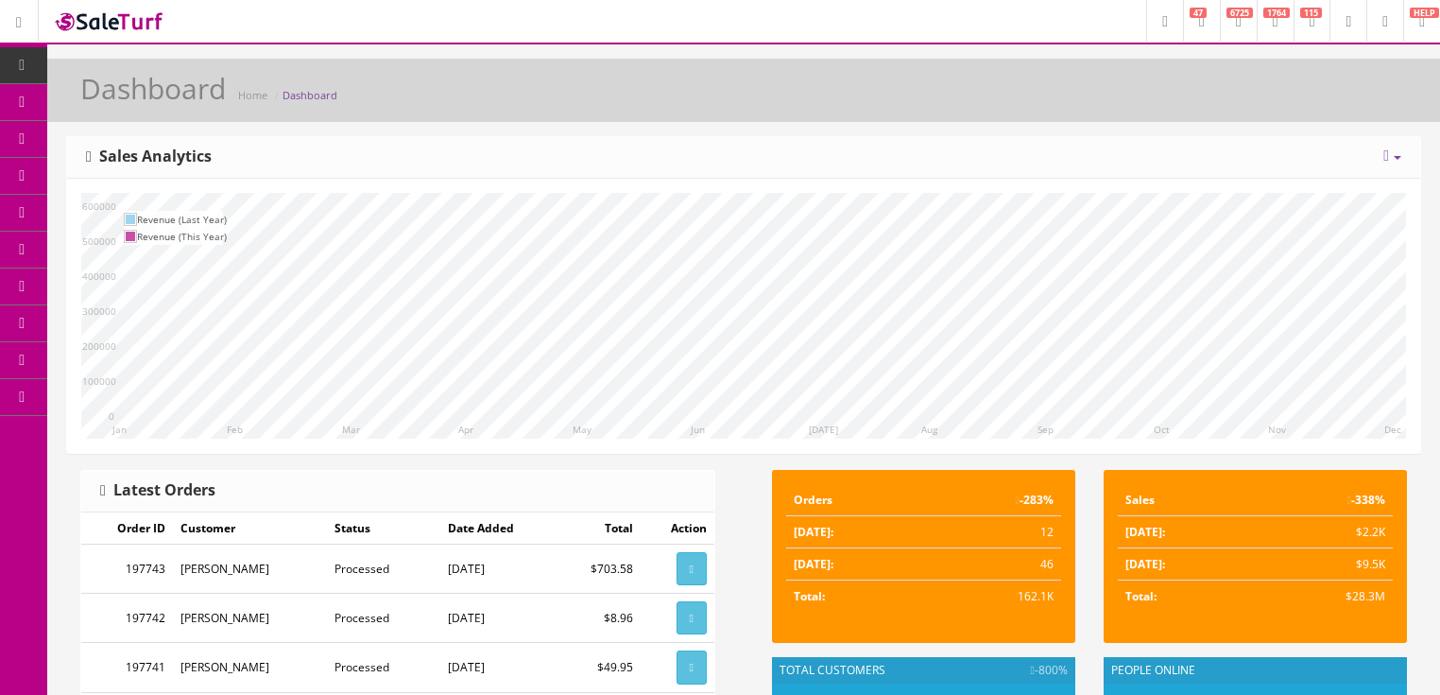
click at [1383, 160] on icon at bounding box center [1386, 155] width 6 height 15
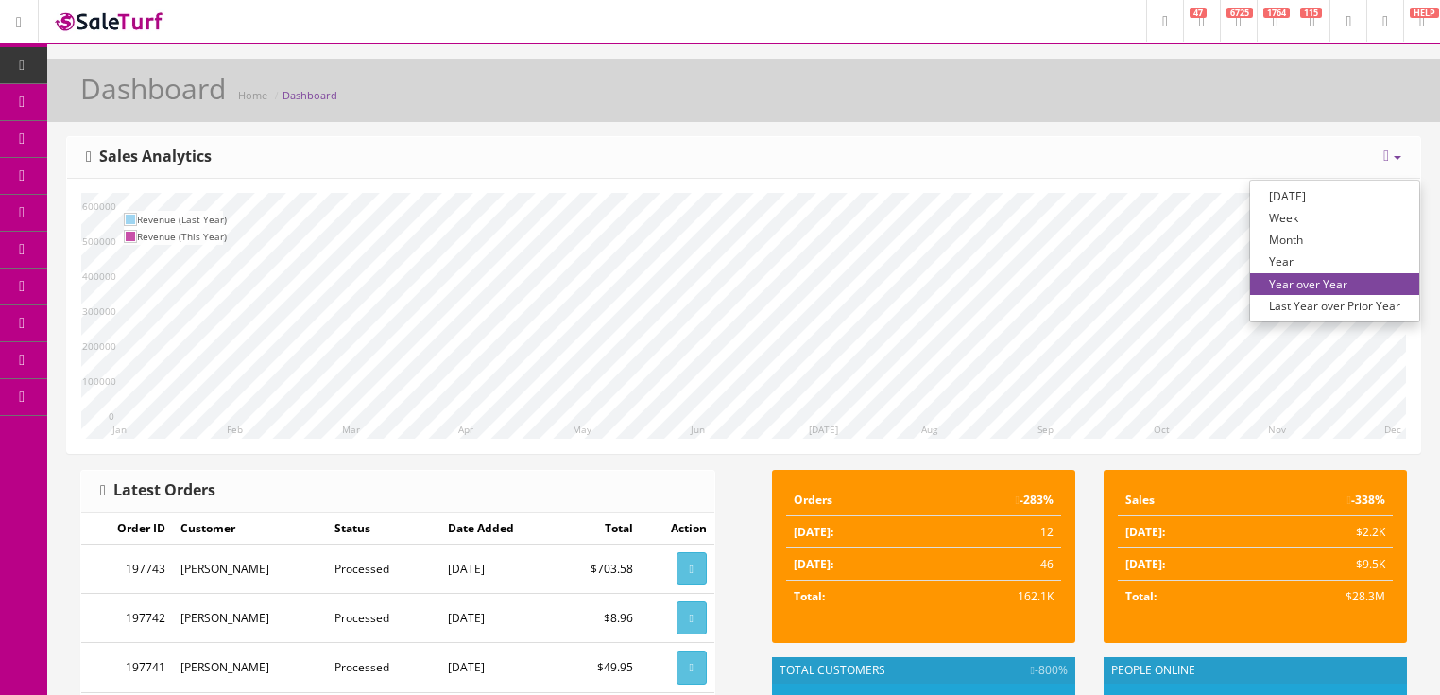
click at [1289, 243] on link "Month" at bounding box center [1334, 240] width 169 height 22
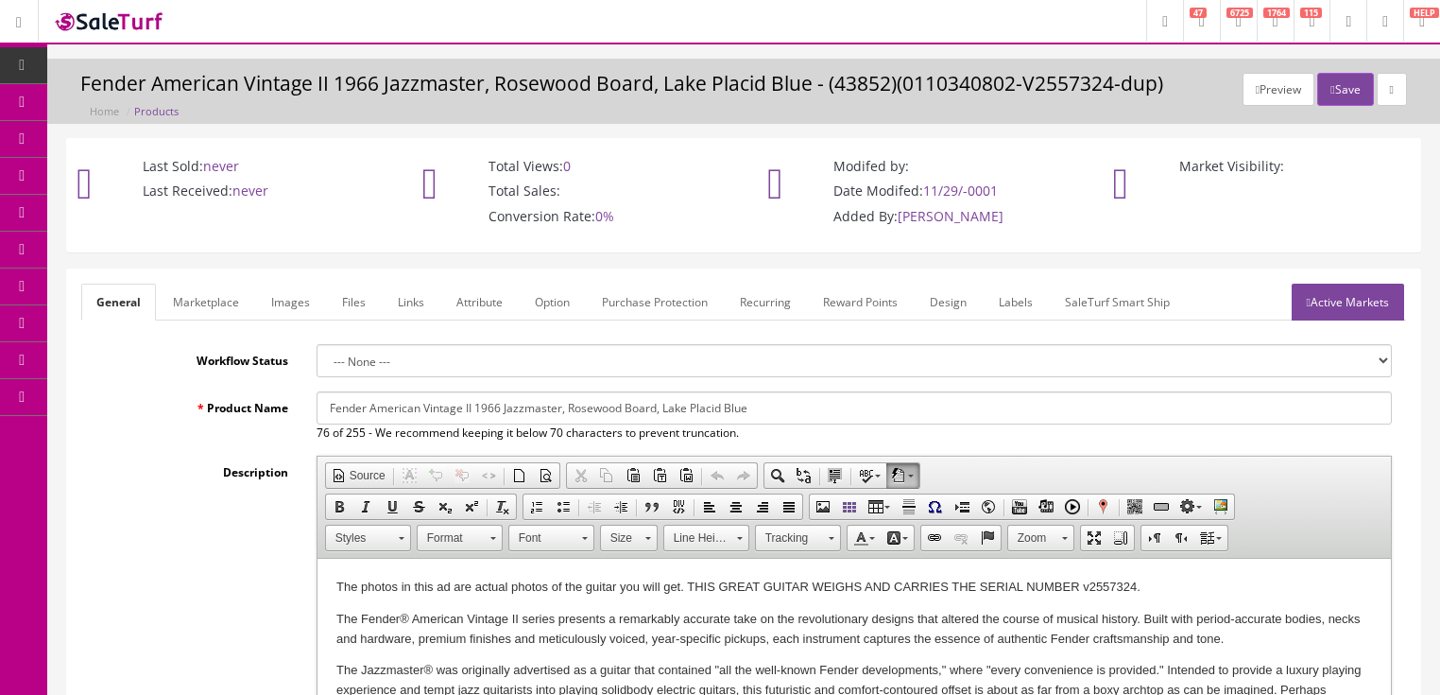
drag, startPoint x: 368, startPoint y: 405, endPoint x: 767, endPoint y: 423, distance: 400.1
click at [768, 424] on div "Fender American Vintage II 1966 Jazzmaster, Rosewood Board, Lake Placid Blue 76…" at bounding box center [854, 416] width 1104 height 50
paste input "Limited Edition American Vintage II 1966 Jazzmaster®, Rosewood Fingerboard, Bla…"
type input "Fender Limited Edition American Vintage II 1966 Jazzmaster, Rosewood board Black"
click at [1081, 587] on p "The photos in this ad are actual photos of the guitar you will get. THIS GREAT …" at bounding box center [853, 587] width 1036 height 20
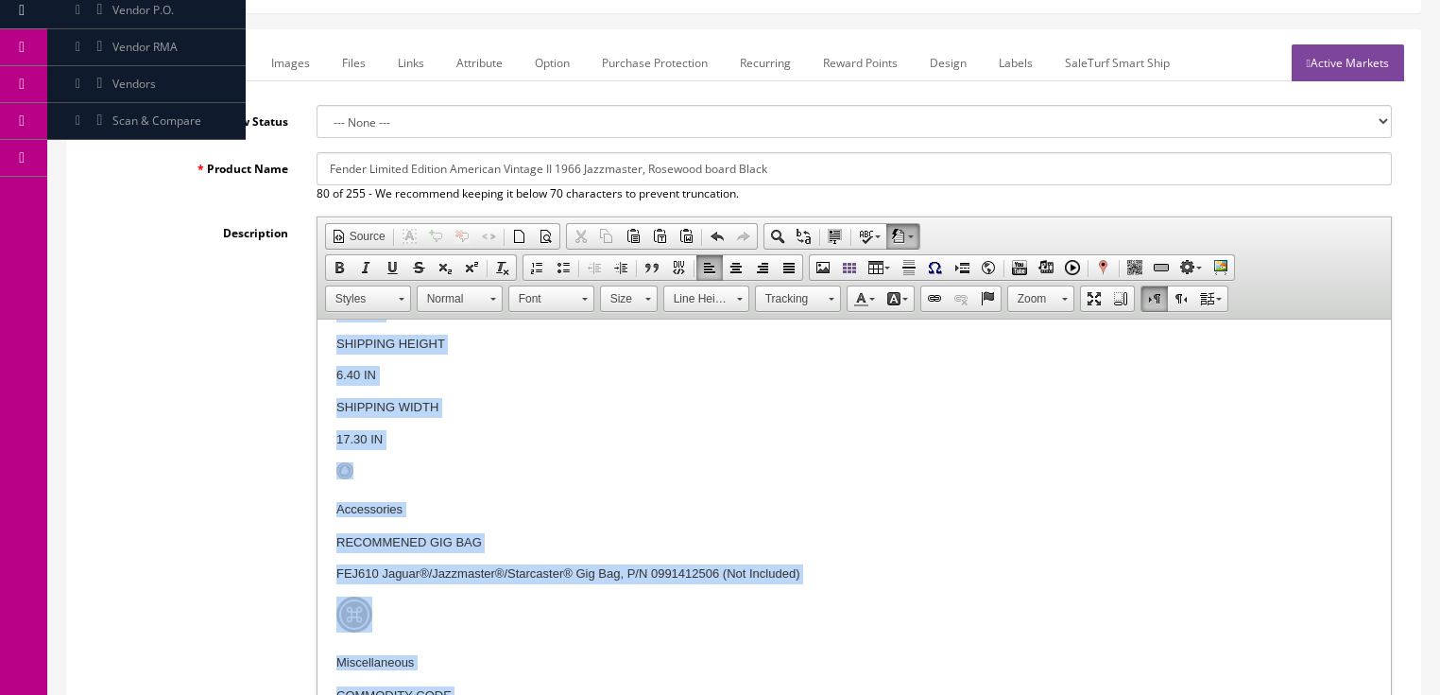
scroll to position [4228, 0]
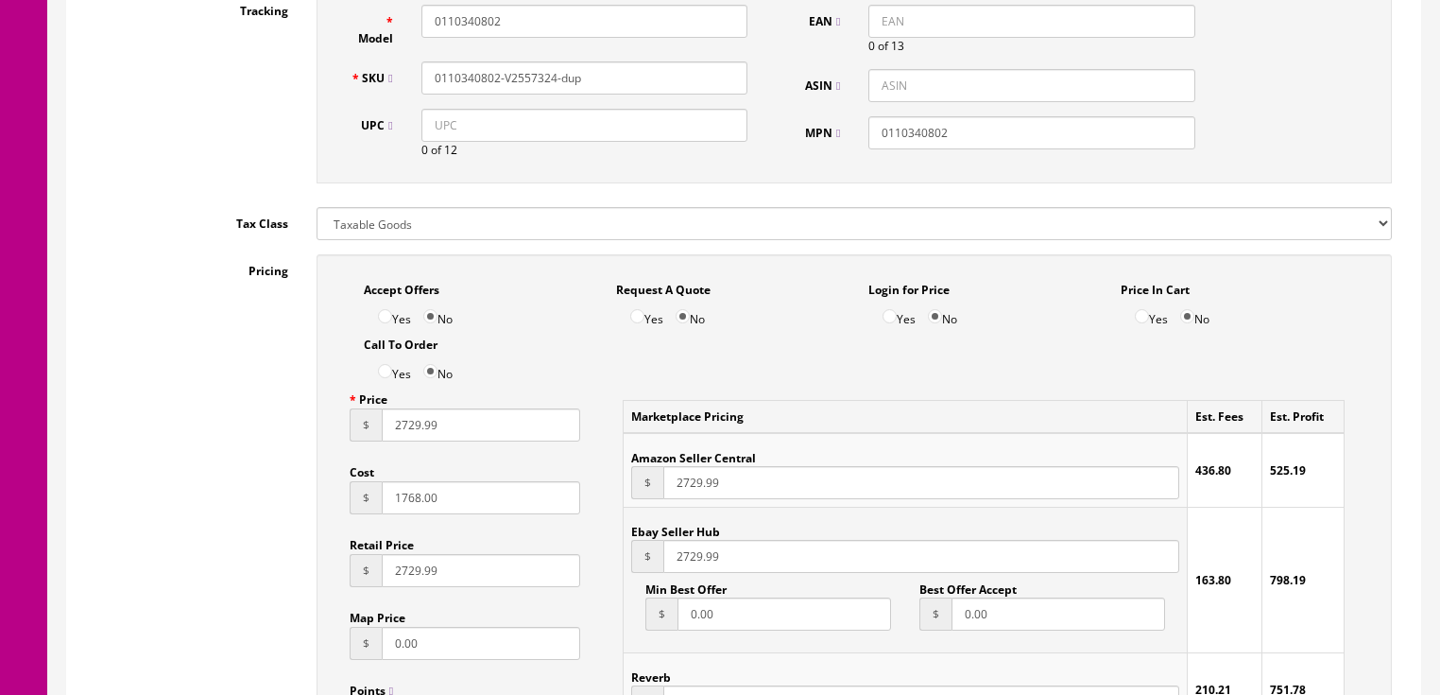
drag, startPoint x: 327, startPoint y: -362, endPoint x: 1123, endPoint y: 264, distance: 1012.1
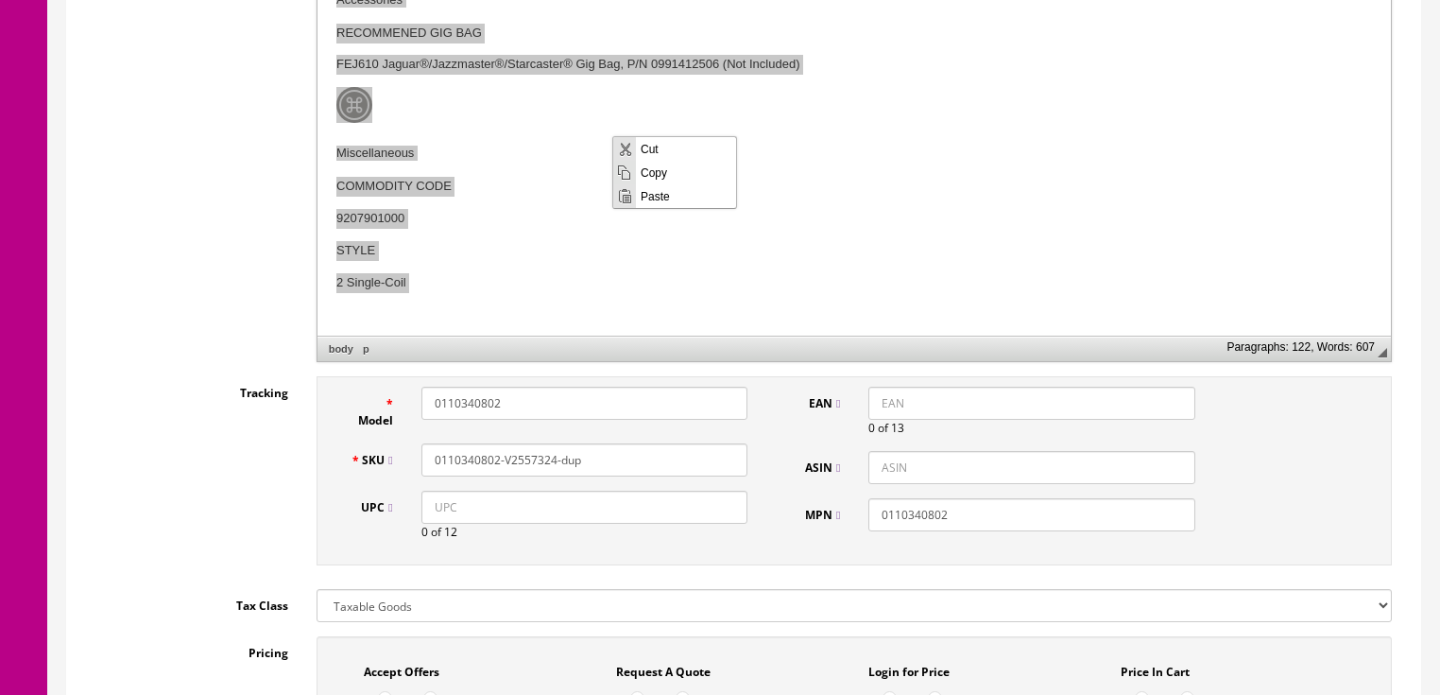
scroll to position [0, 0]
click at [668, 196] on span "Paste" at bounding box center [686, 195] width 100 height 24
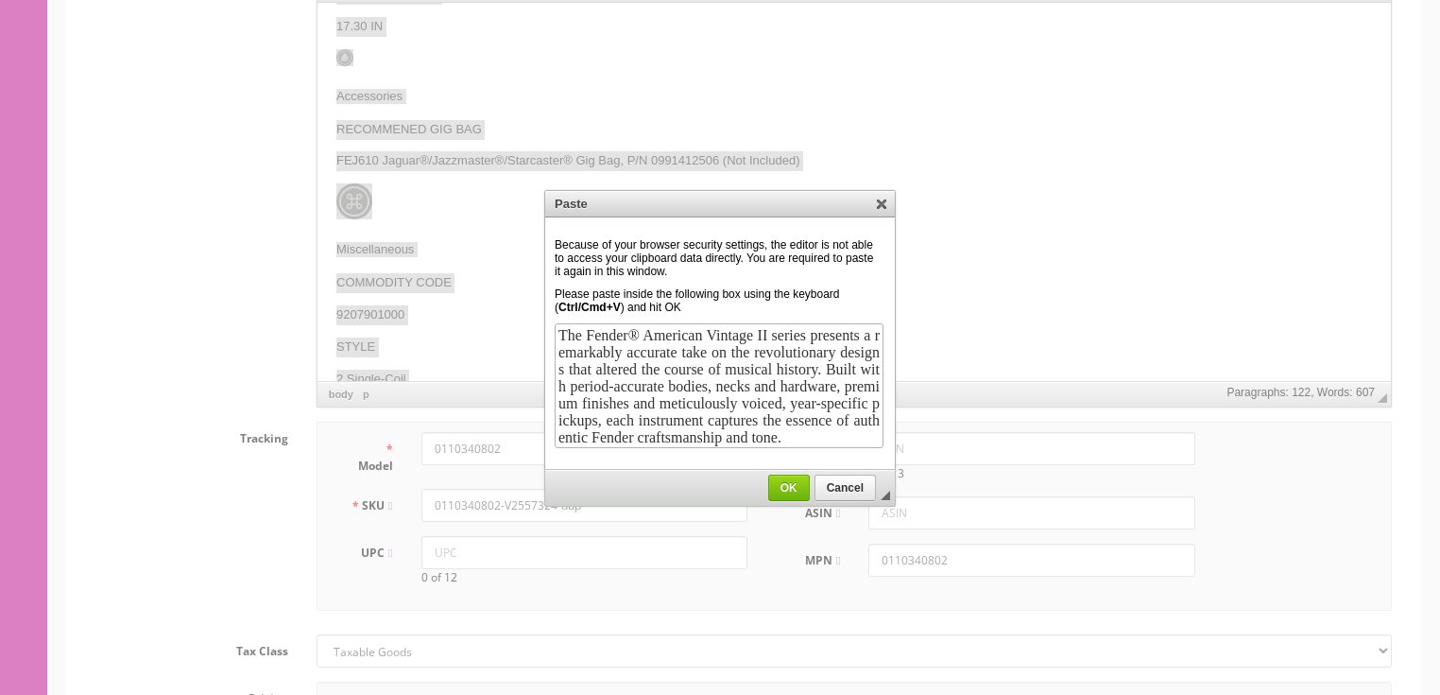
scroll to position [348, 0]
click at [779, 485] on span "OK" at bounding box center [789, 487] width 40 height 13
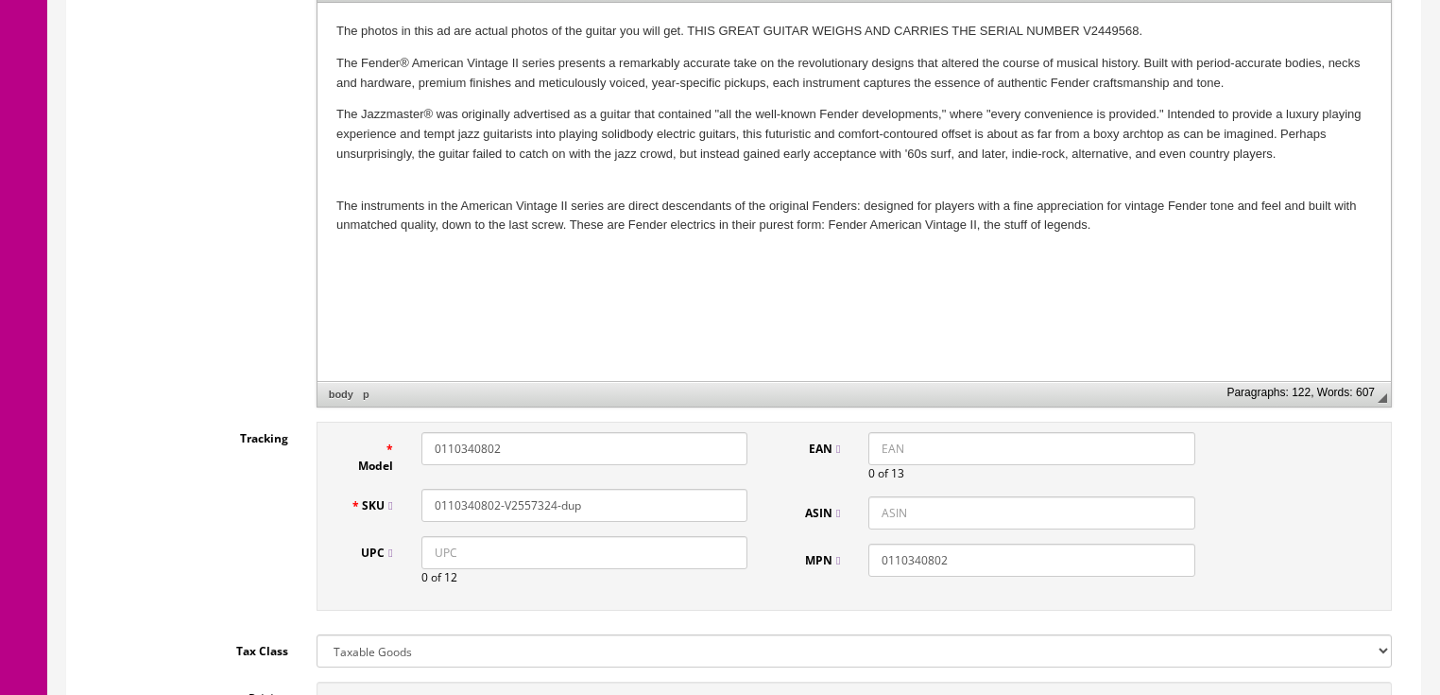
scroll to position [0, 0]
click at [1147, 225] on p "The instruments in the American Vintage II series are direct descendants of the…" at bounding box center [853, 217] width 1036 height 40
click at [388, 267] on span "Paste" at bounding box center [413, 268] width 100 height 24
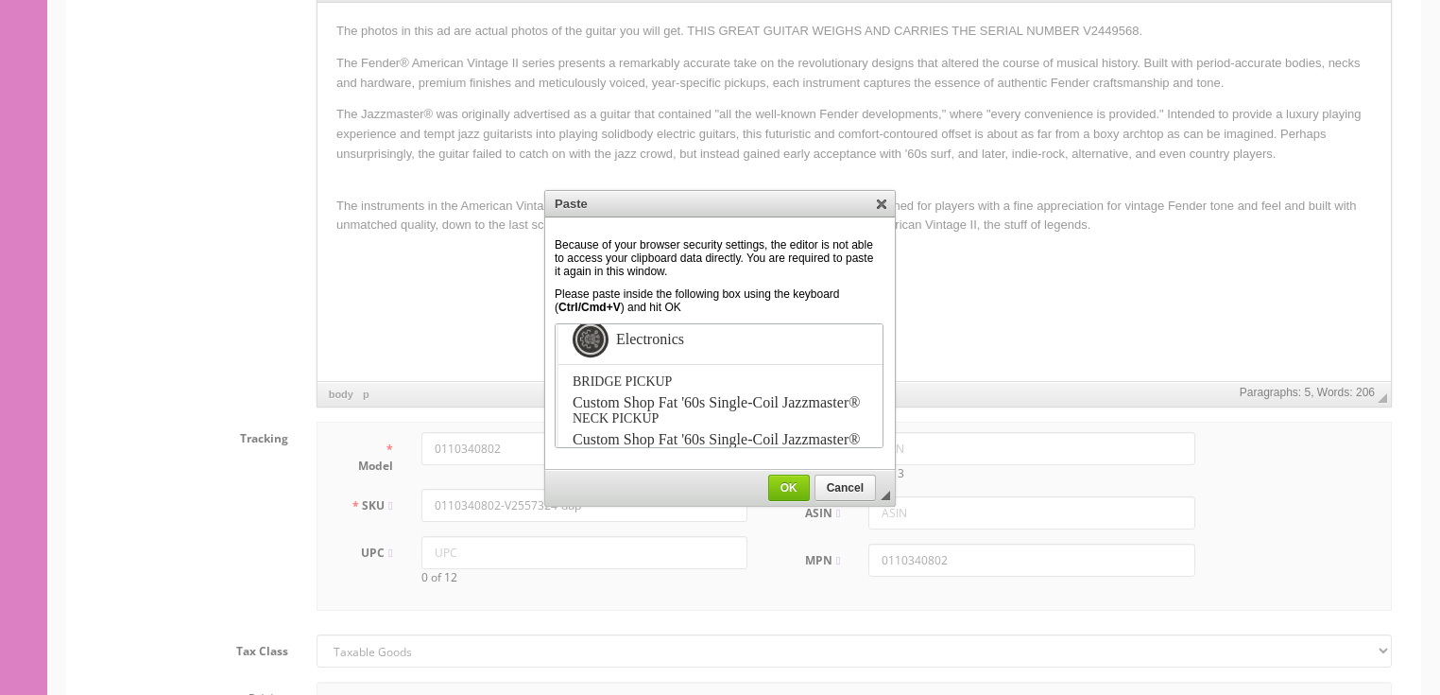
scroll to position [3118, 0]
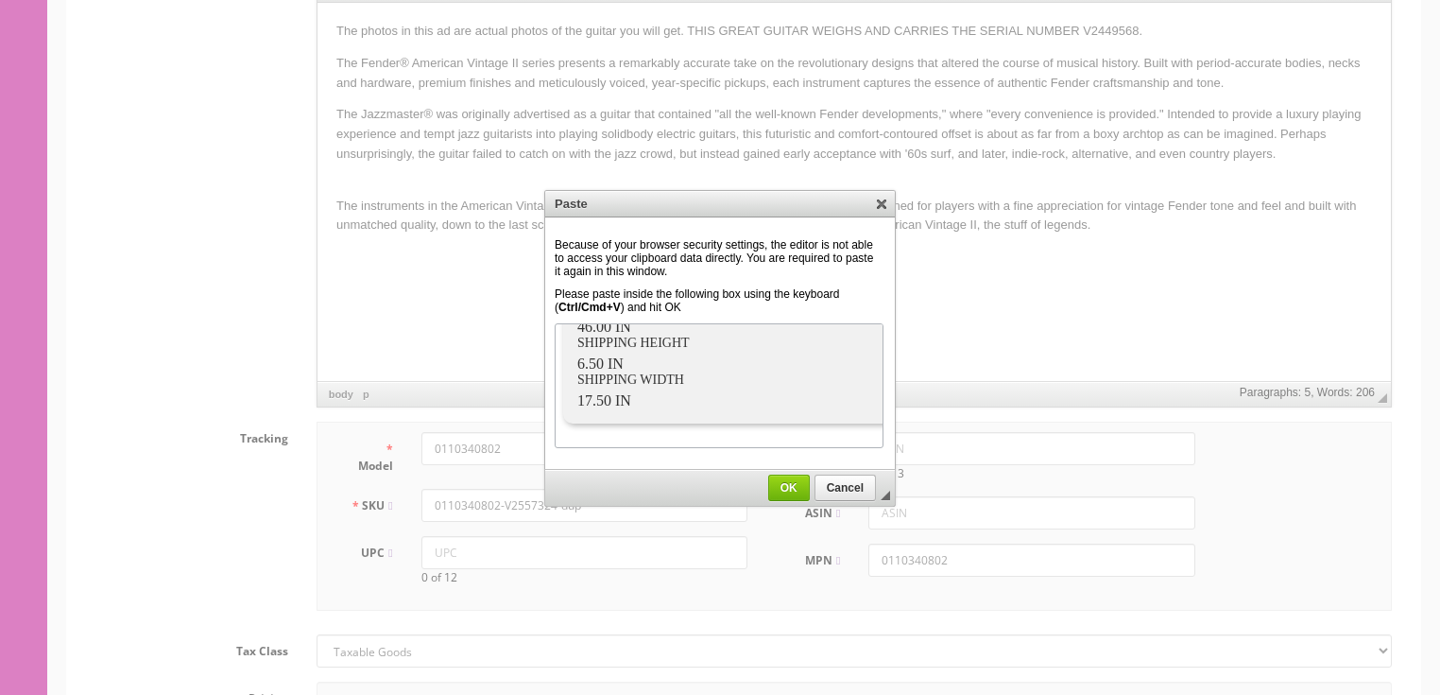
click at [794, 500] on td "◢ OK Cancel" at bounding box center [720, 488] width 350 height 36
click at [794, 498] on link "OK" at bounding box center [789, 487] width 42 height 26
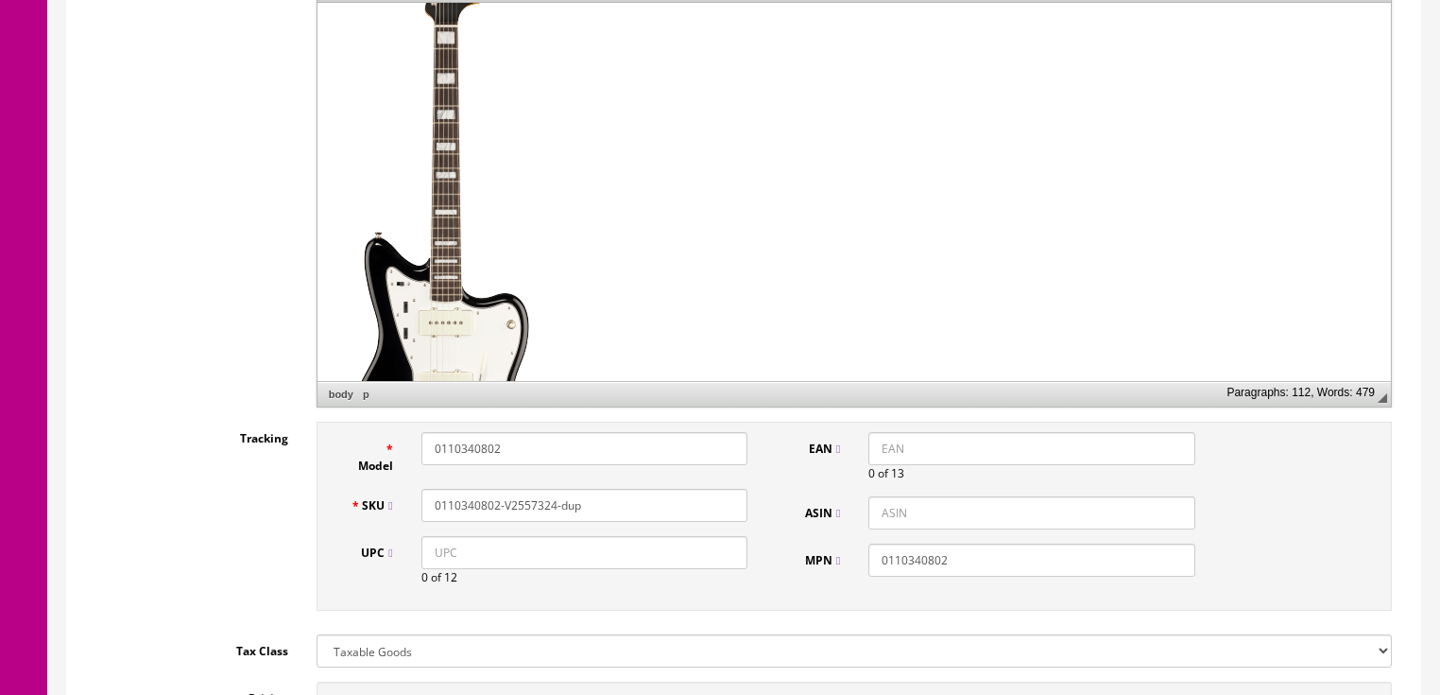
scroll to position [2200, 0]
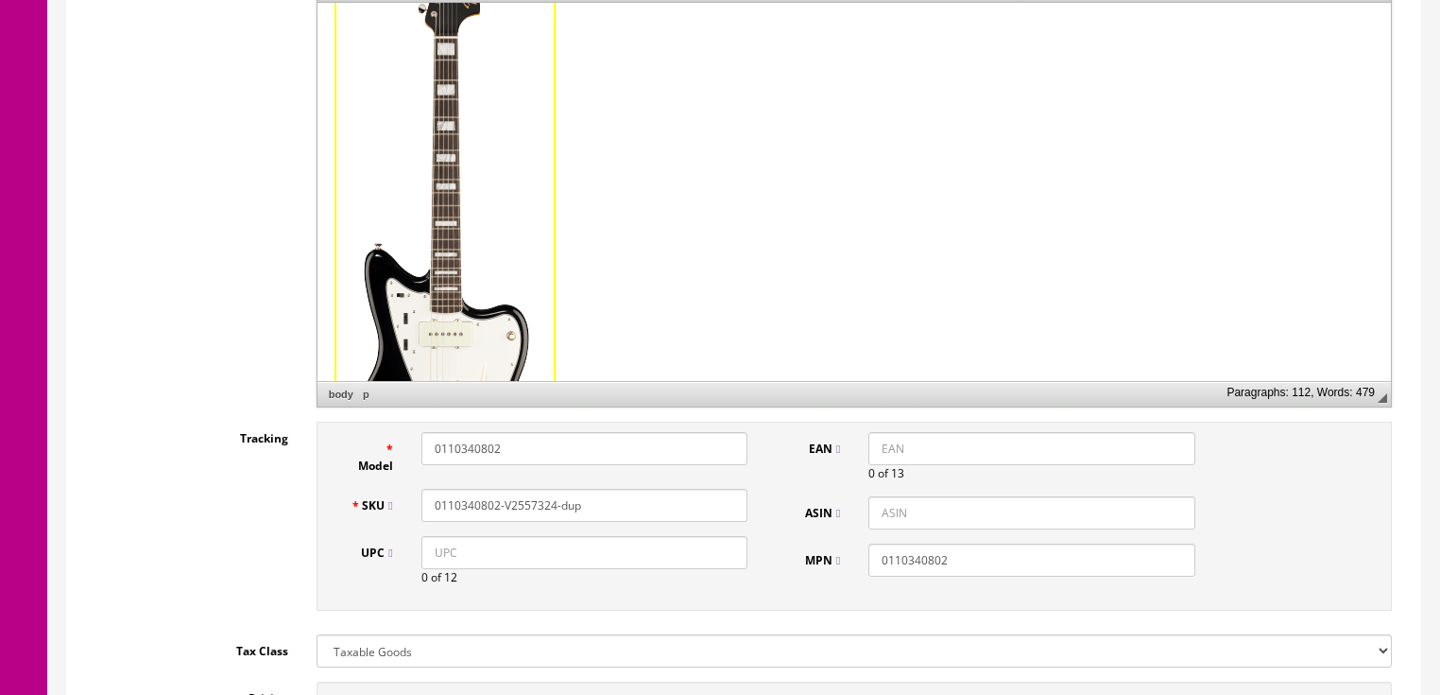
click at [438, 264] on img "sku-image image widget" at bounding box center [443, 230] width 217 height 614
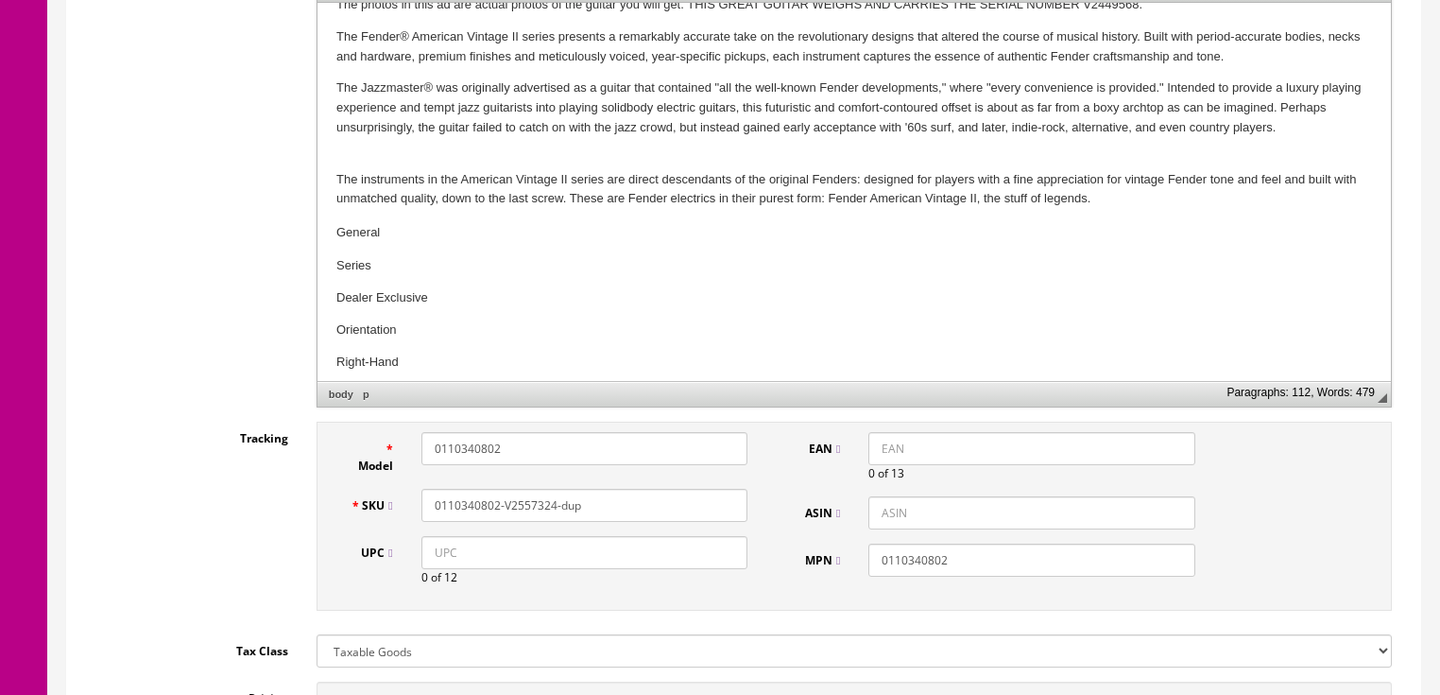
scroll to position [0, 0]
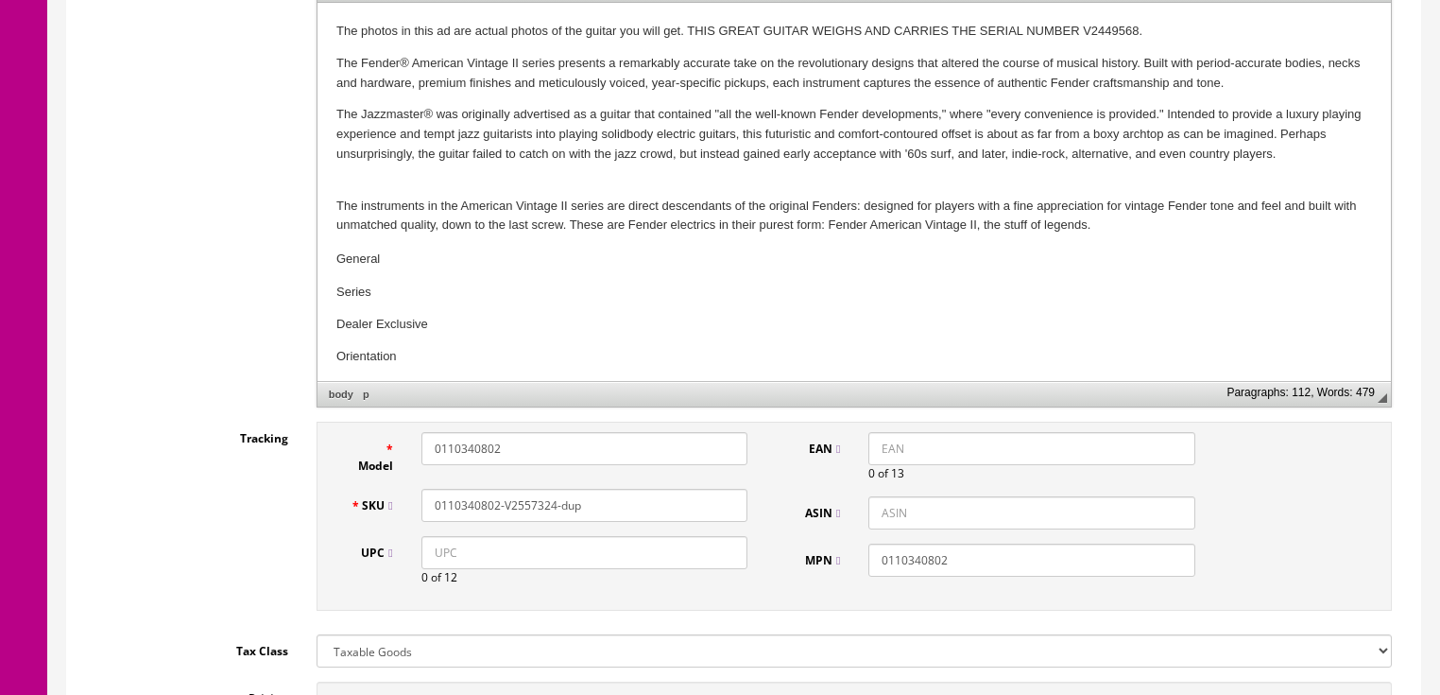
drag, startPoint x: 516, startPoint y: 503, endPoint x: 648, endPoint y: 510, distance: 132.5
click at [648, 510] on input "0110340802-V2557324-dup" at bounding box center [584, 505] width 326 height 33
type input "0110340802-V244"
click at [431, 564] on input "UPC" at bounding box center [584, 552] width 326 height 33
paste input "885978795246"
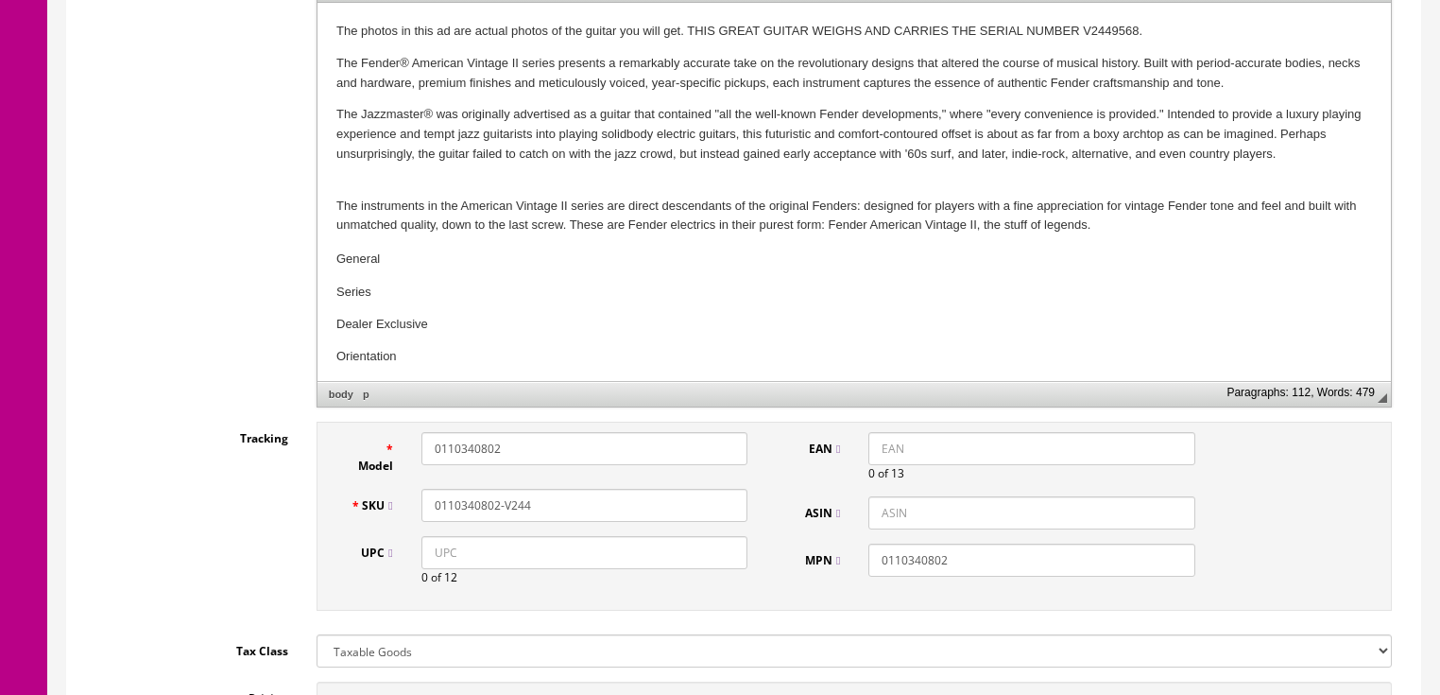
type input "885978795246"
drag, startPoint x: 432, startPoint y: 562, endPoint x: 351, endPoint y: 553, distance: 81.8
click at [428, 562] on input "885978795246" at bounding box center [584, 552] width 326 height 33
click at [875, 454] on input "EAN" at bounding box center [1031, 448] width 326 height 33
paste input "885978795246"
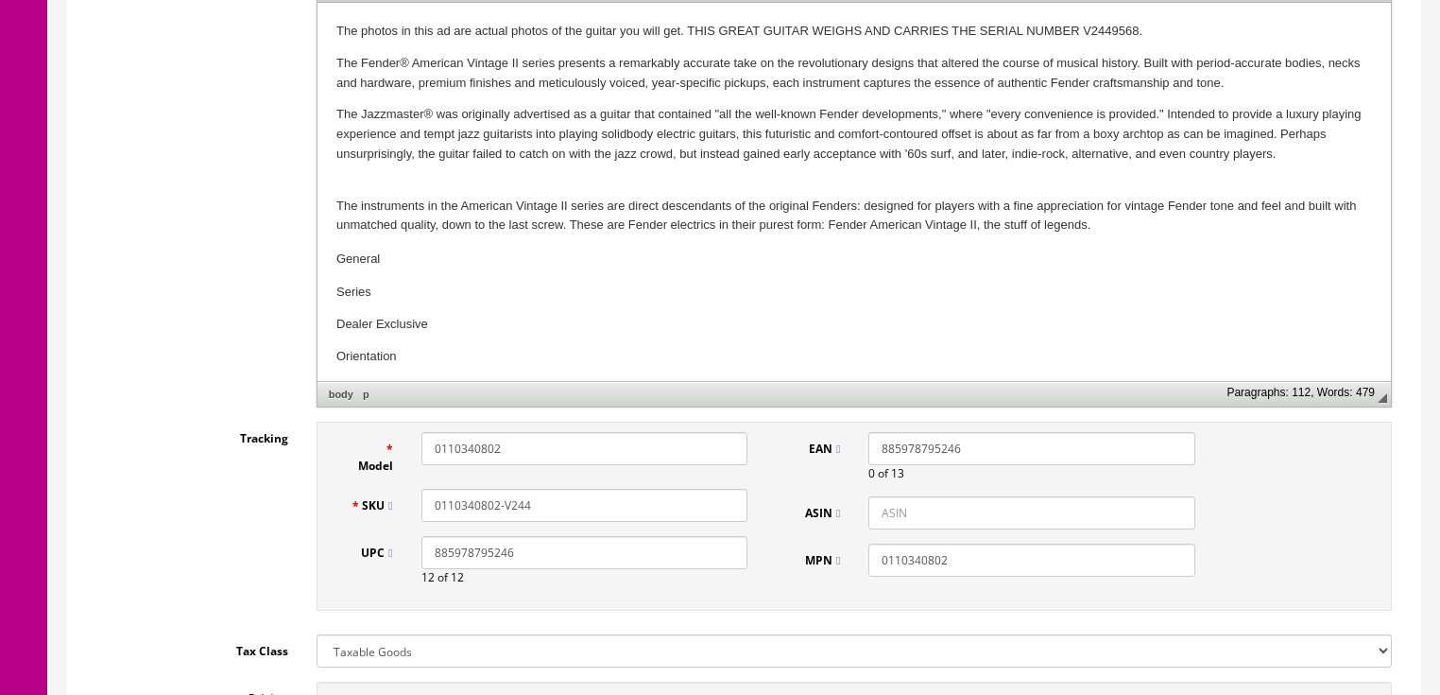
drag, startPoint x: 878, startPoint y: 437, endPoint x: 874, endPoint y: 403, distance: 35.2
click at [878, 437] on input "885978795246" at bounding box center [1031, 448] width 326 height 33
type input "0885978795246"
drag, startPoint x: 514, startPoint y: 441, endPoint x: 383, endPoint y: 454, distance: 131.9
click at [383, 454] on div "Model 0110340802" at bounding box center [549, 453] width 426 height 43
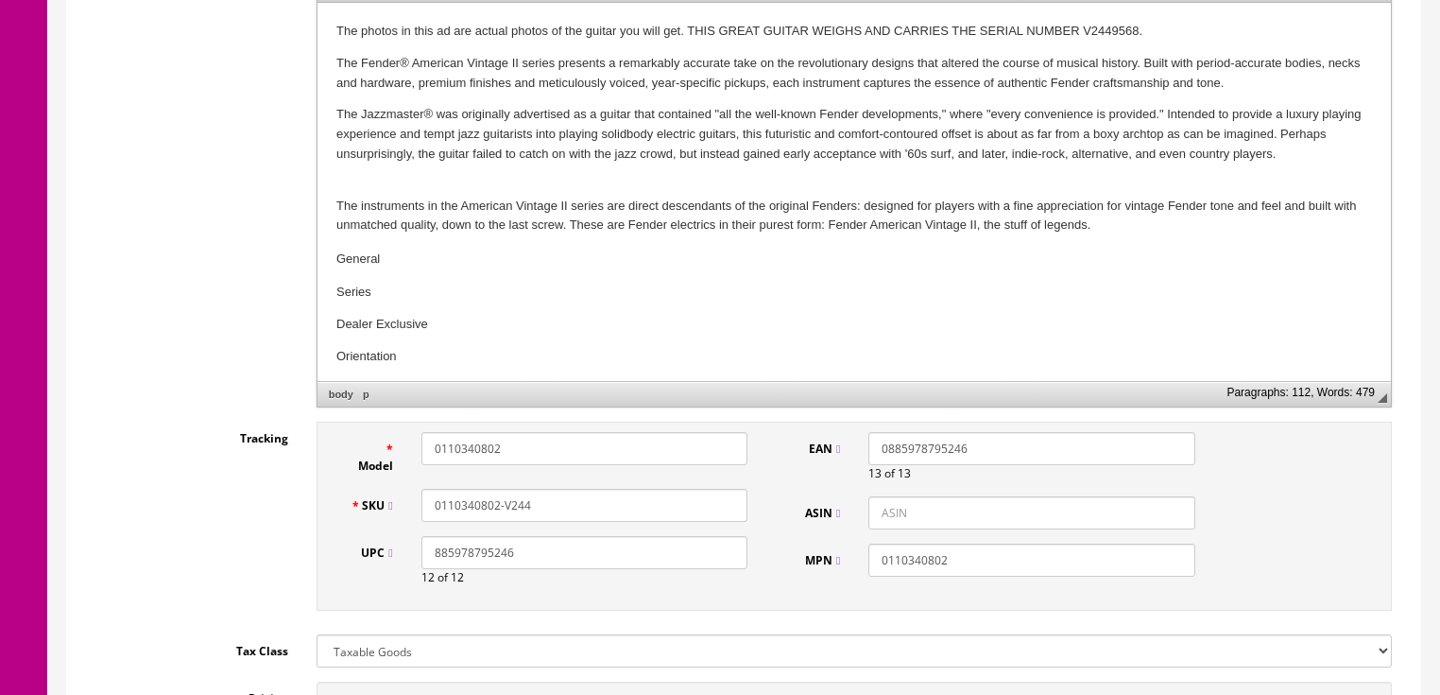
paste input "70340806"
type input "0170340806"
drag, startPoint x: 550, startPoint y: 503, endPoint x: 424, endPoint y: 514, distance: 126.2
click at [424, 514] on input "0110340802-V244" at bounding box center [584, 505] width 326 height 33
paste input "70340806"
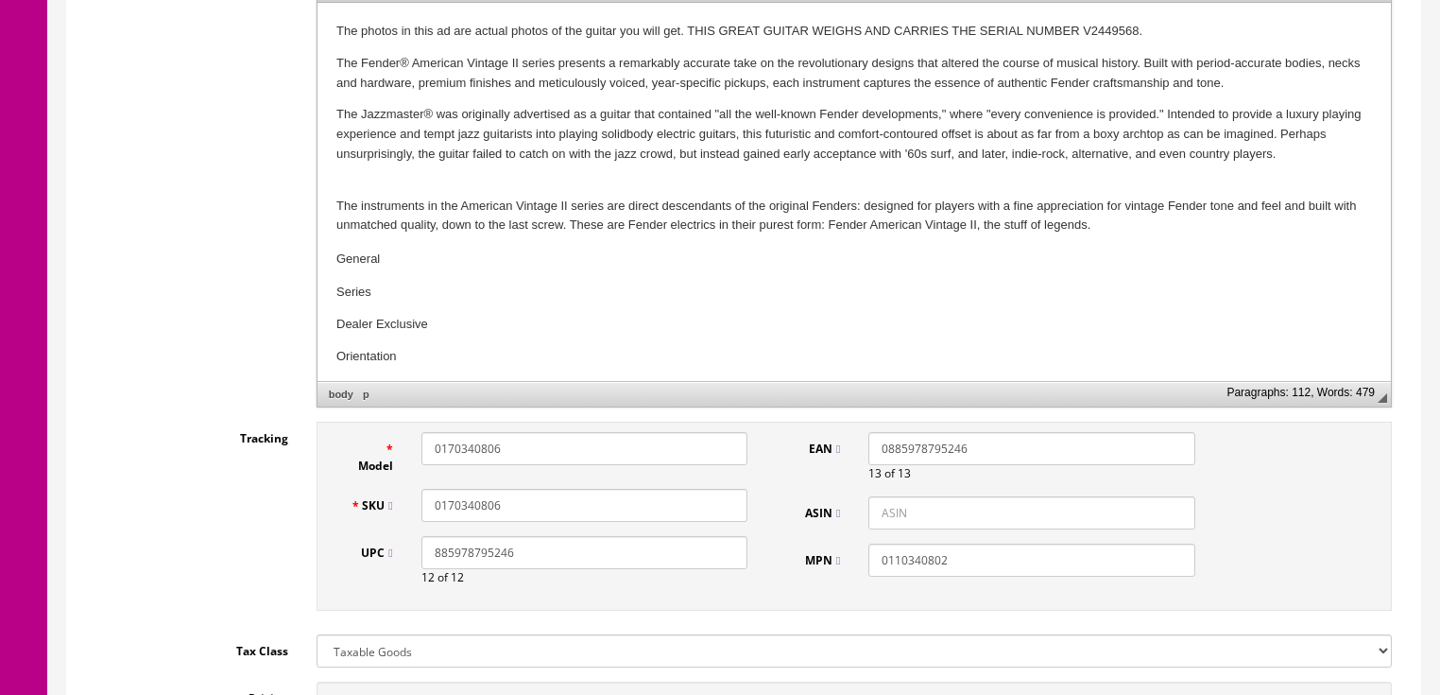
type input "0170340806"
drag, startPoint x: 957, startPoint y: 558, endPoint x: 874, endPoint y: 567, distance: 83.6
click at [874, 567] on input "0110340802" at bounding box center [1031, 559] width 326 height 33
paste input "70340806"
type input "0170340806"
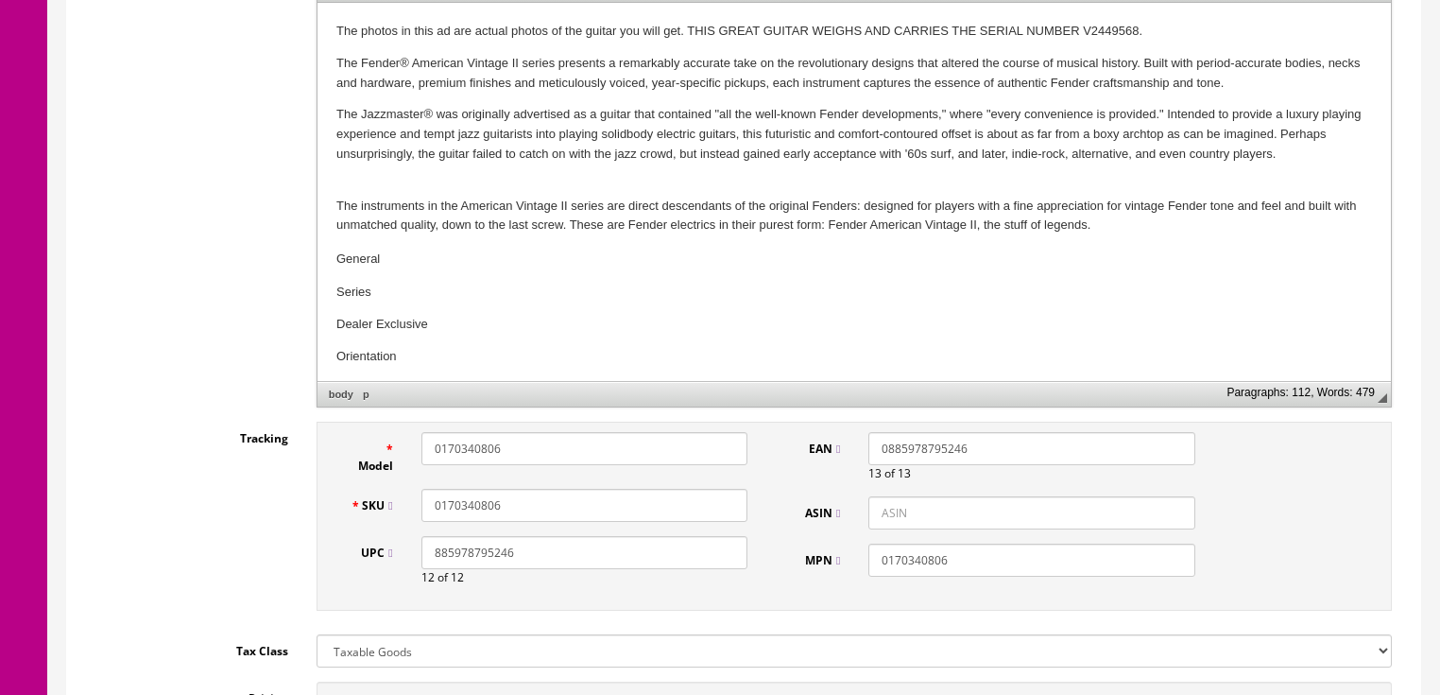
click at [552, 509] on input "0170340806" at bounding box center [584, 505] width 326 height 33
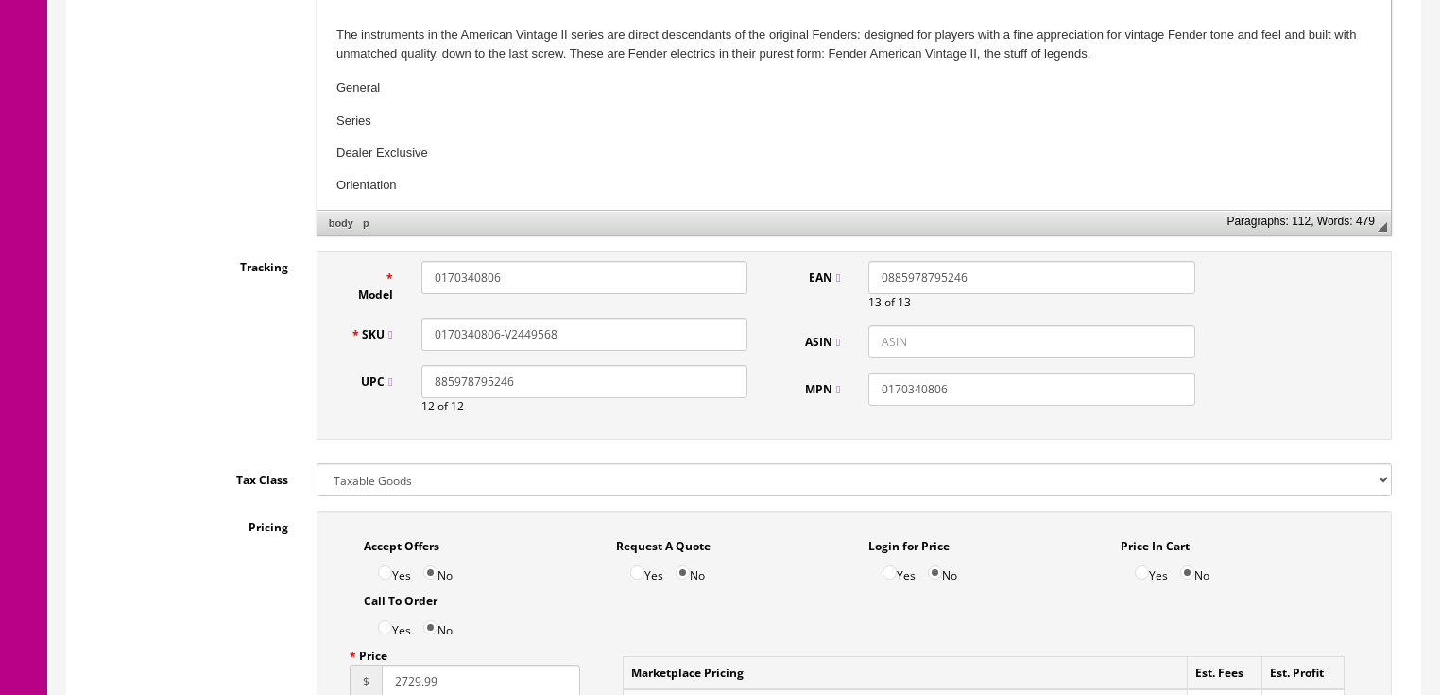
scroll to position [934, 0]
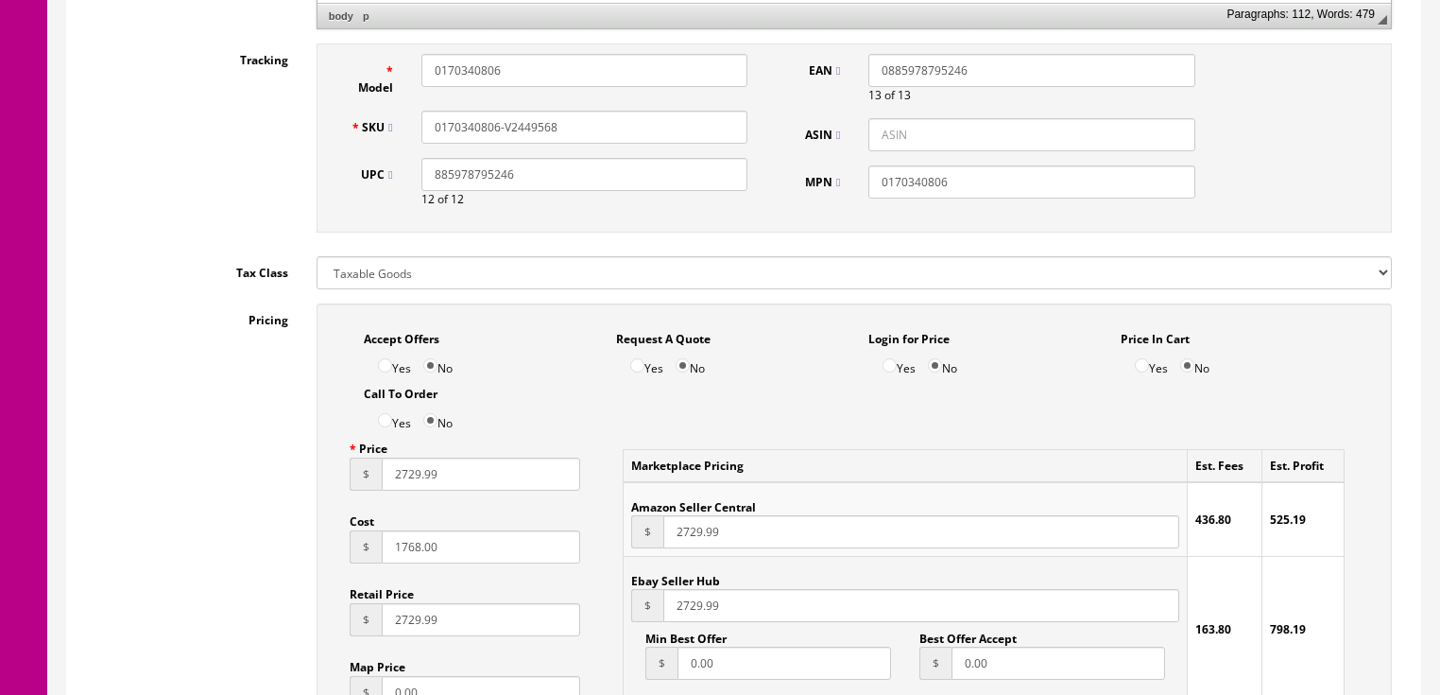
type input "0170340806-V2449568"
drag, startPoint x: 470, startPoint y: 490, endPoint x: 258, endPoint y: 490, distance: 211.7
type input "3049.99"
drag, startPoint x: 440, startPoint y: 550, endPoint x: 352, endPoint y: 552, distance: 88.8
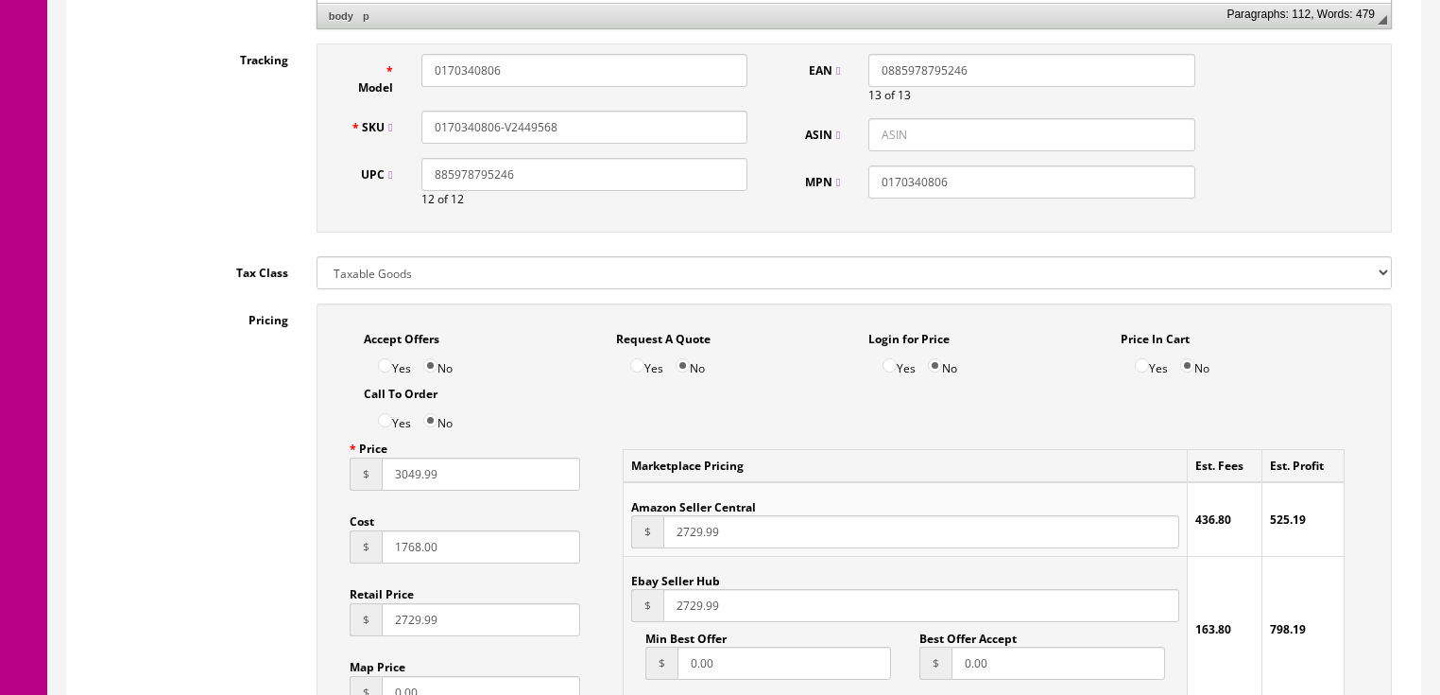
click at [352, 552] on div "$ 1768.00" at bounding box center [466, 546] width 232 height 33
type input "2116.08"
drag, startPoint x: 461, startPoint y: 629, endPoint x: 223, endPoint y: 629, distance: 238.1
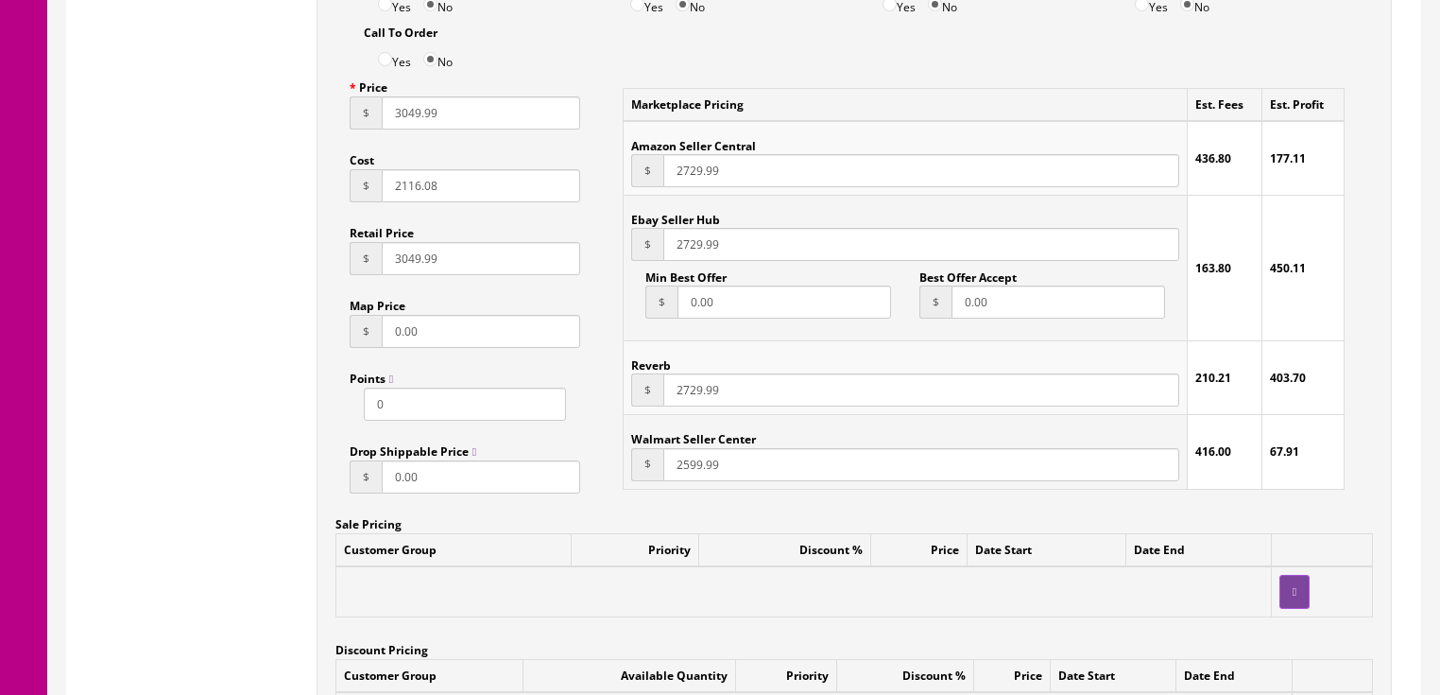
scroll to position [1312, 0]
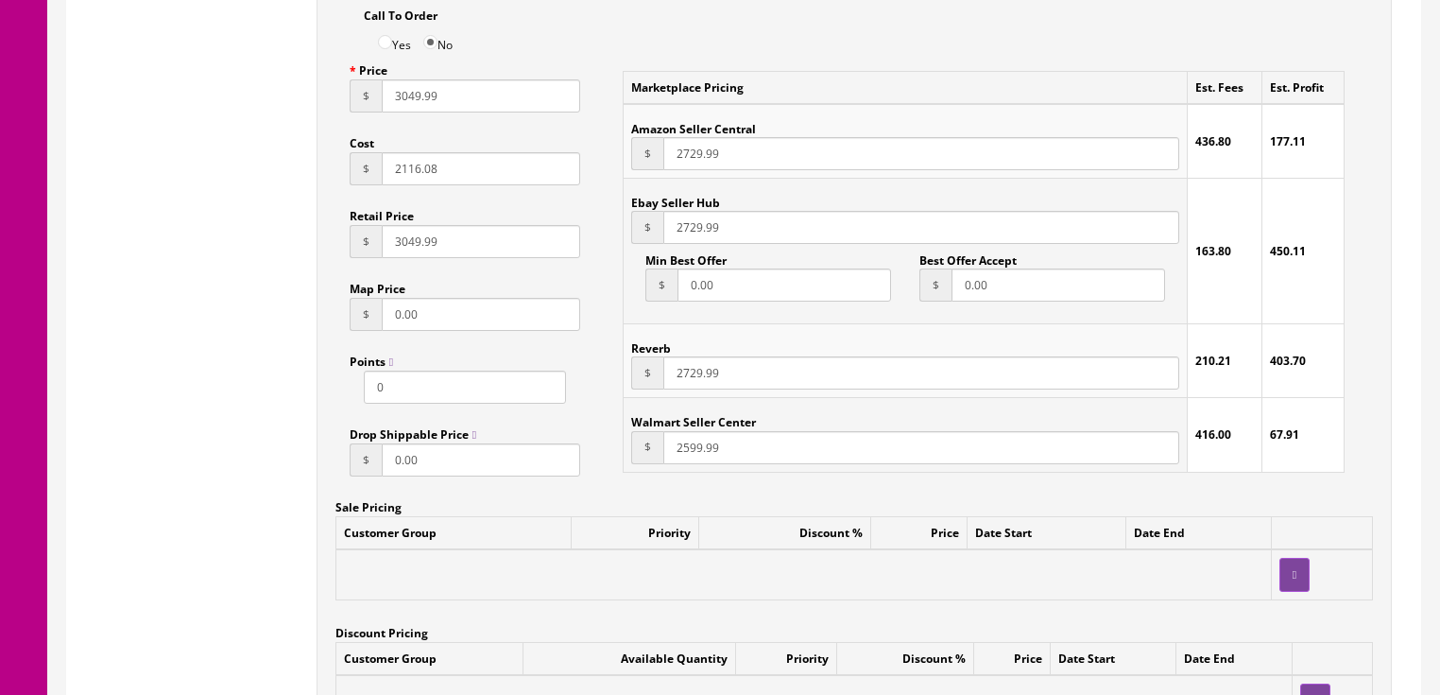
type input "3049.99"
drag, startPoint x: 759, startPoint y: 158, endPoint x: 659, endPoint y: 174, distance: 101.4
click at [658, 170] on div "$ 2729.99" at bounding box center [904, 153] width 547 height 33
type input "3049.99"
drag, startPoint x: 727, startPoint y: 240, endPoint x: 634, endPoint y: 243, distance: 92.6
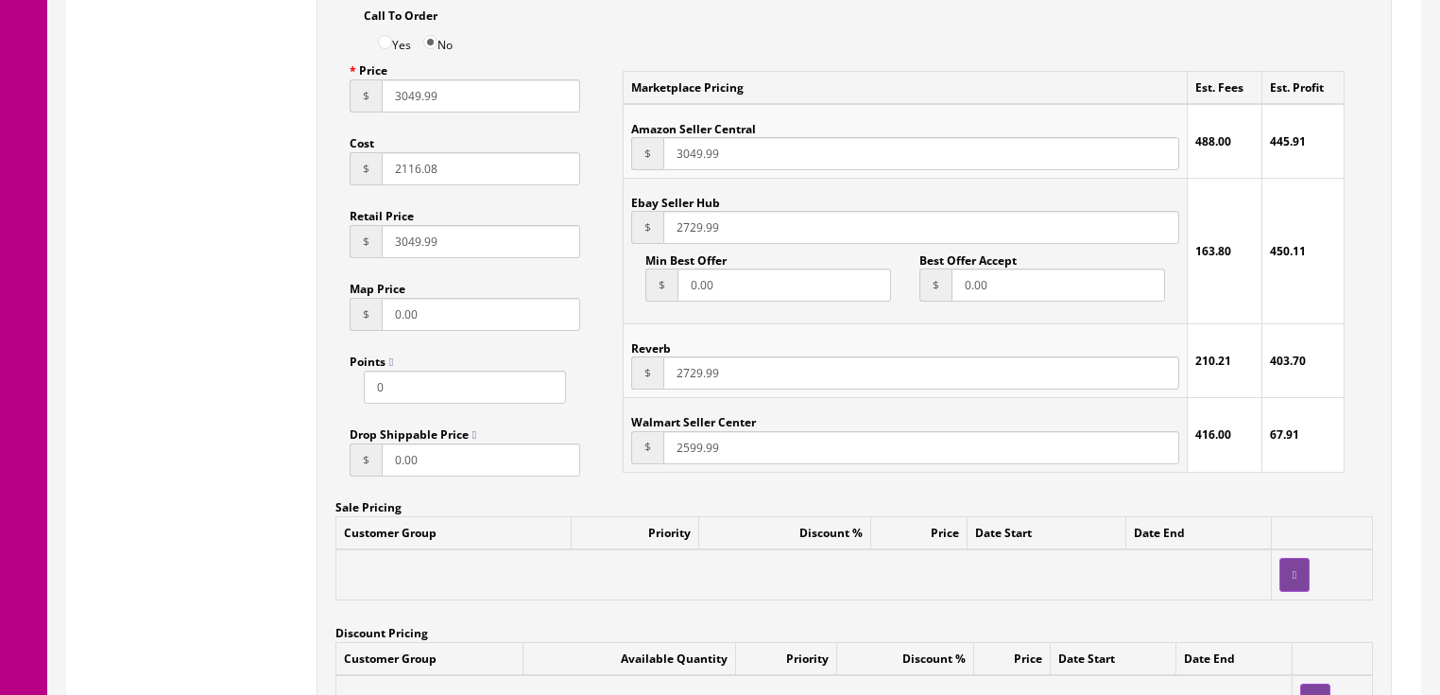
click at [634, 243] on div "$ 2729.99" at bounding box center [904, 227] width 547 height 33
type input "3049.99"
drag, startPoint x: 739, startPoint y: 385, endPoint x: 649, endPoint y: 385, distance: 89.8
click at [649, 385] on div "$ 2729.99" at bounding box center [904, 372] width 547 height 33
type input "3049.99"
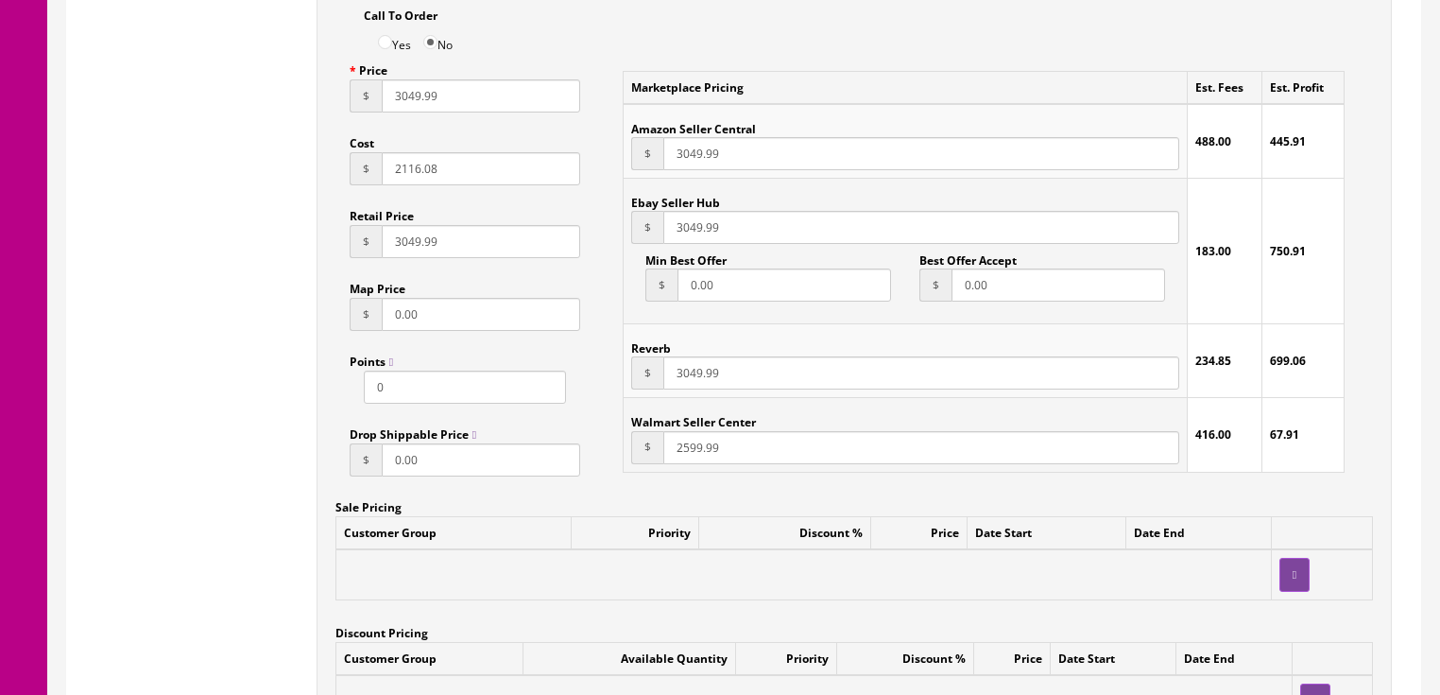
drag, startPoint x: 709, startPoint y: 462, endPoint x: 666, endPoint y: 472, distance: 43.8
click at [666, 472] on td "Walmart Seller Center $ 2599.99" at bounding box center [905, 435] width 563 height 74
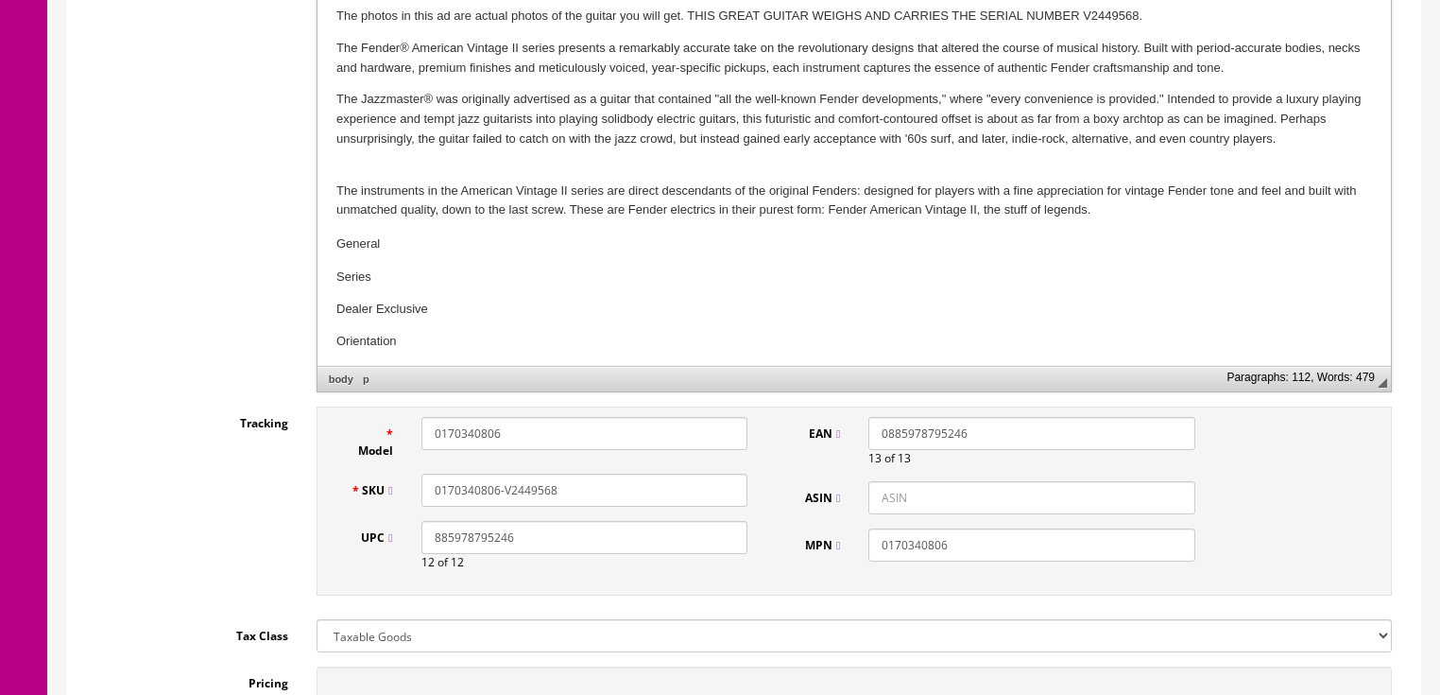
scroll to position [631, 0]
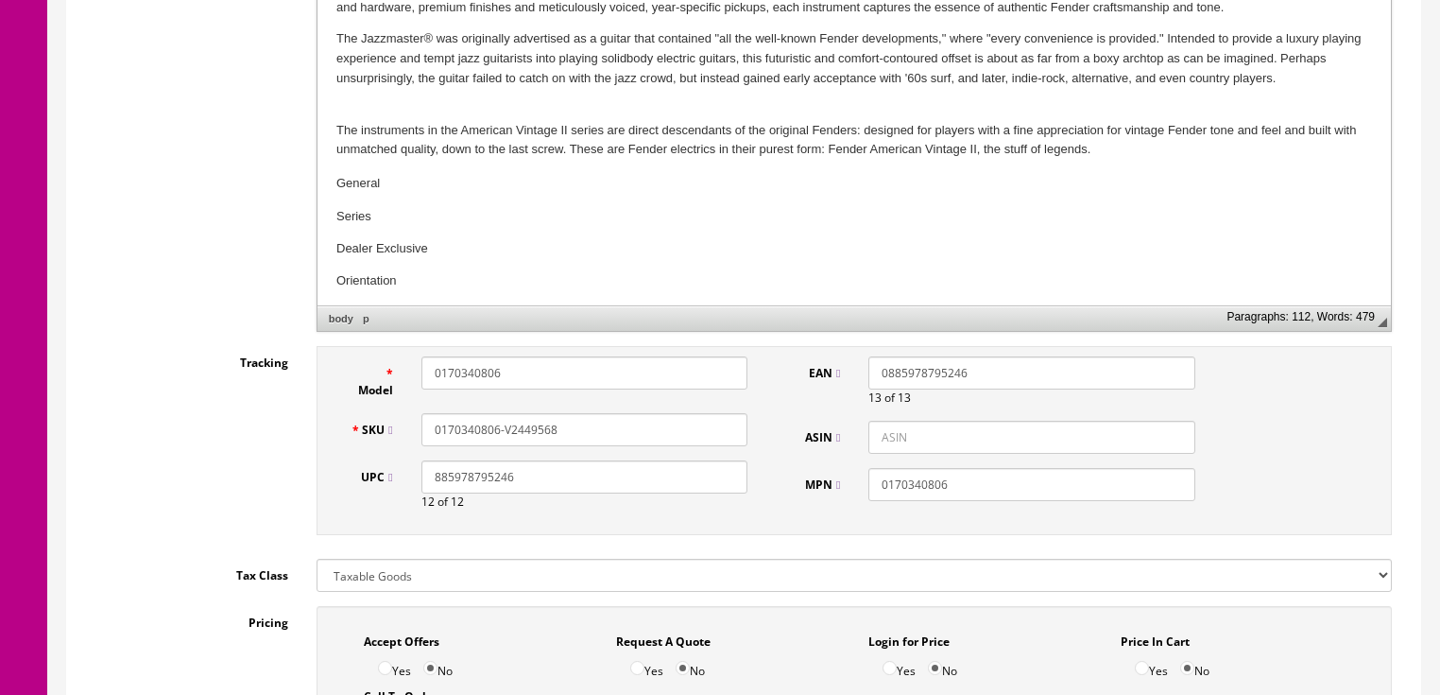
type input "3049.99"
drag, startPoint x: 560, startPoint y: 431, endPoint x: 435, endPoint y: 450, distance: 127.1
click at [435, 446] on div "SKU 0170340806-V2449568" at bounding box center [549, 429] width 426 height 33
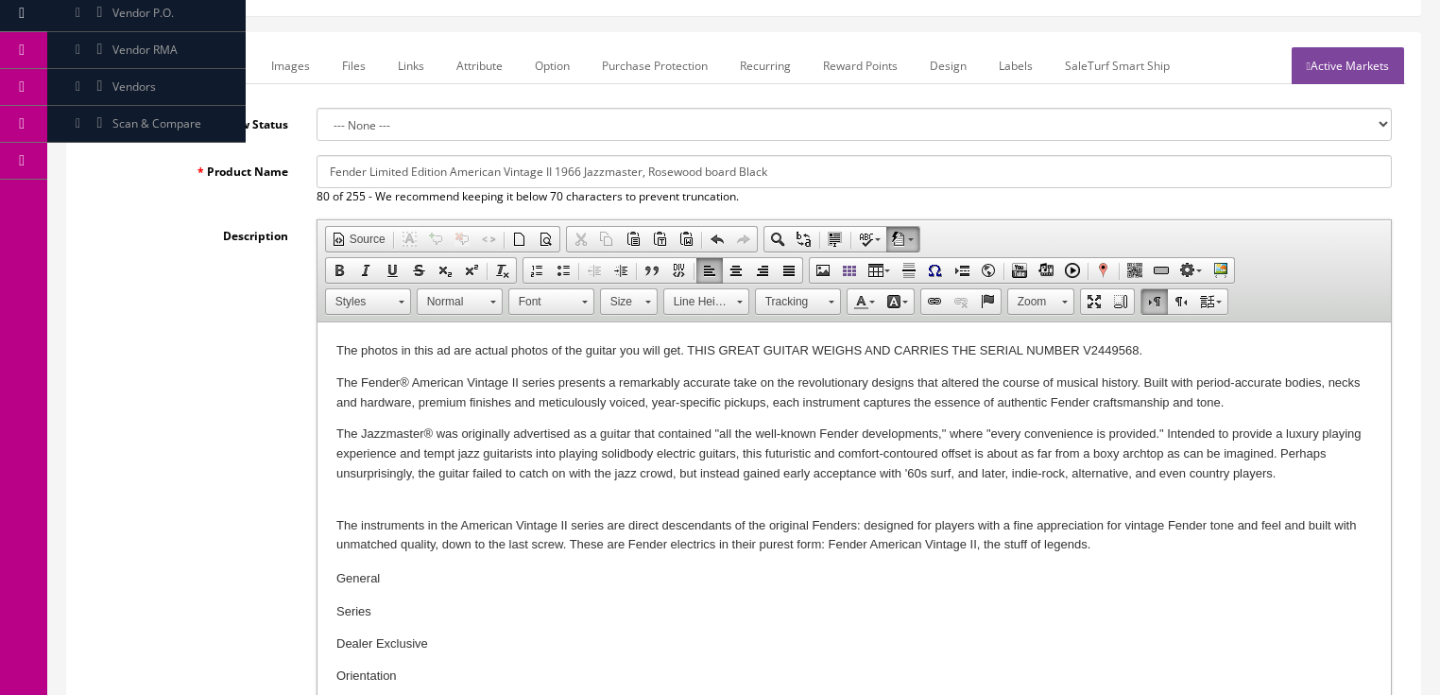
scroll to position [178, 0]
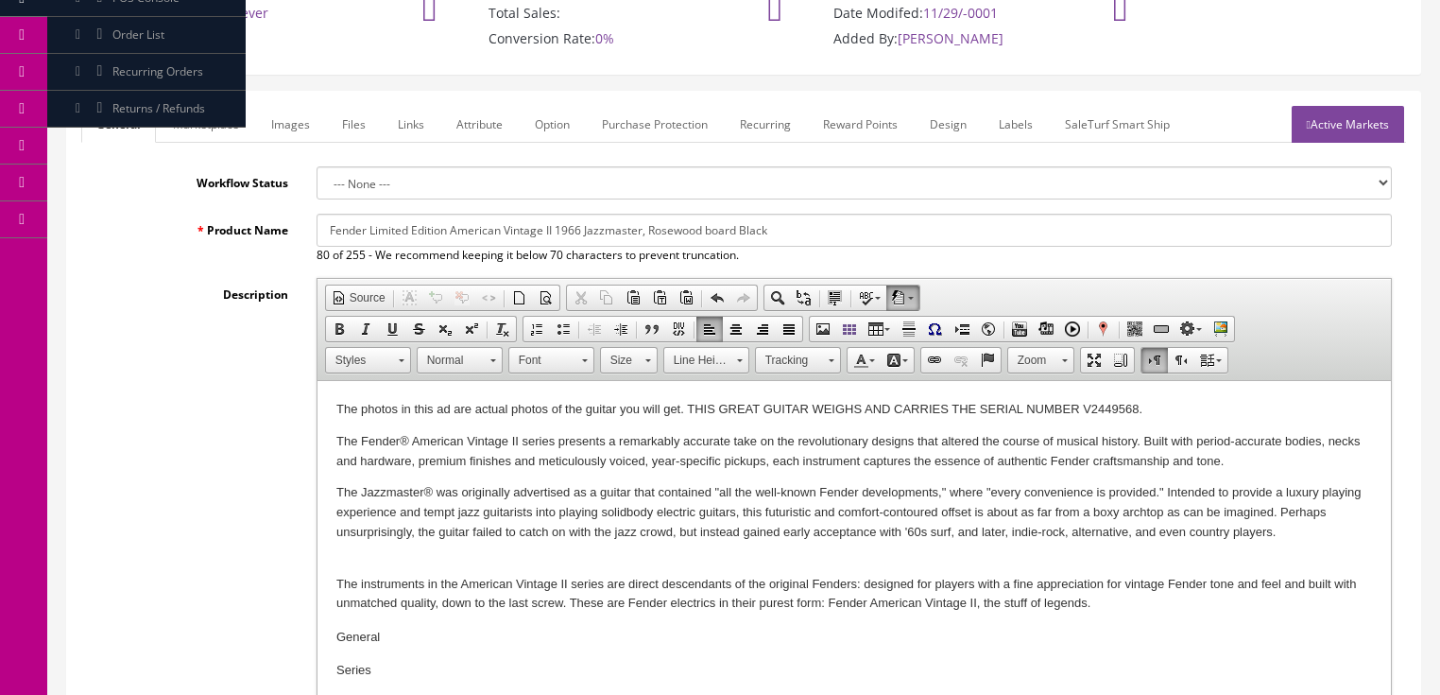
click at [199, 118] on link "Marketplace" at bounding box center [206, 124] width 96 height 37
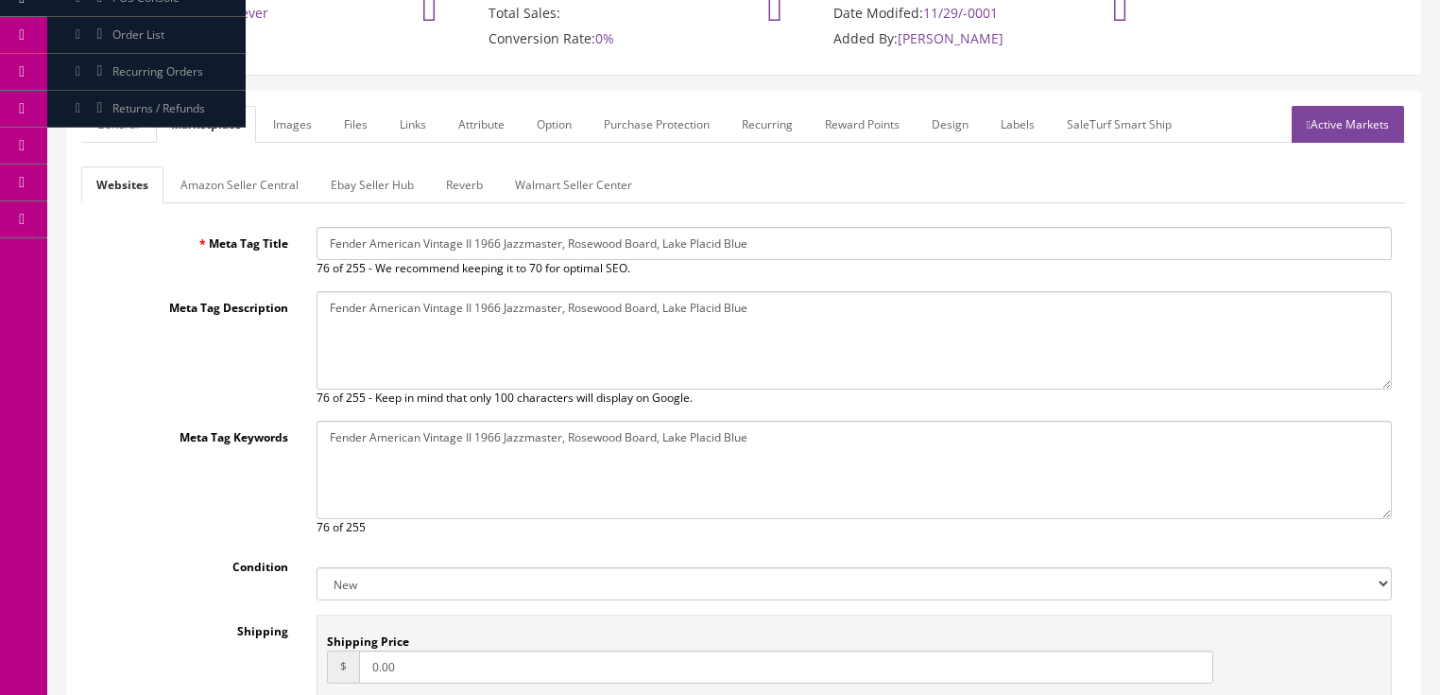
click at [111, 118] on link "General" at bounding box center [117, 124] width 73 height 37
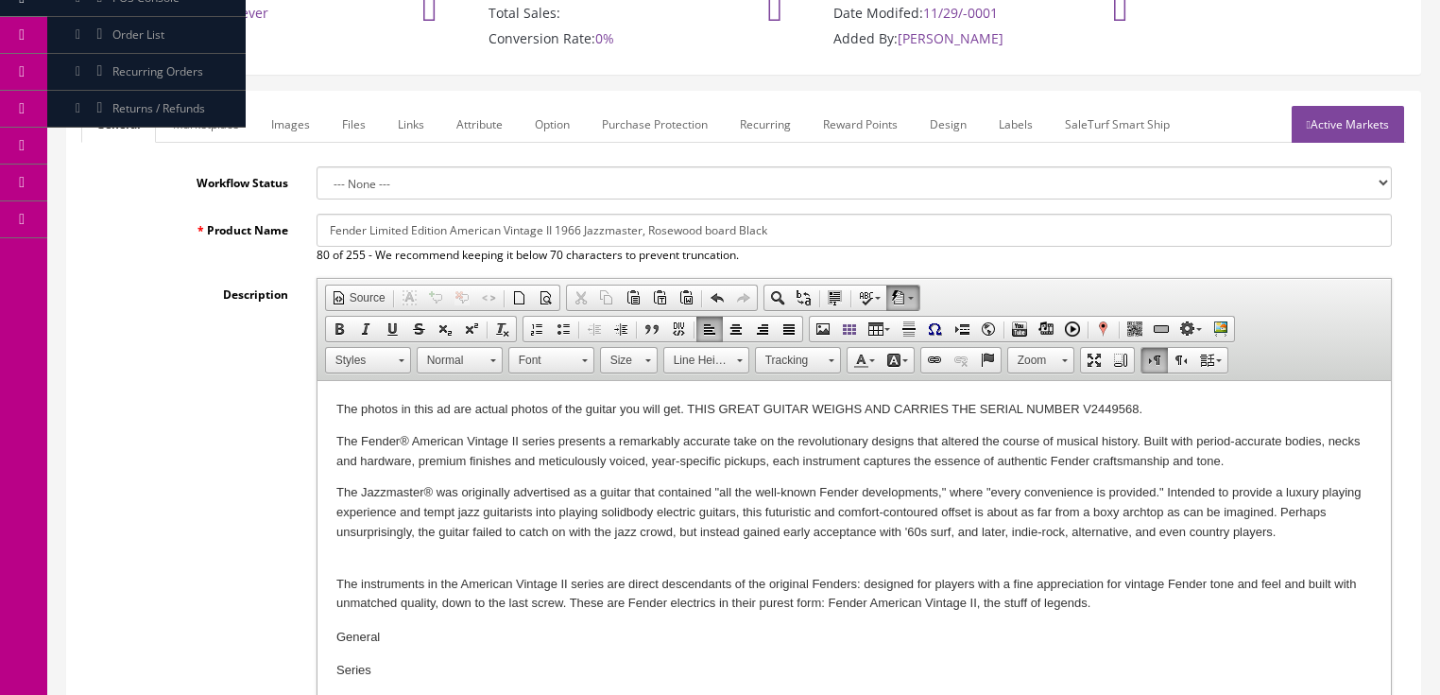
drag, startPoint x: 317, startPoint y: 228, endPoint x: 797, endPoint y: 230, distance: 479.1
click at [823, 230] on input "Fender Limited Edition American Vintage II 1966 Jazzmaster, Rosewood board Black" at bounding box center [854, 230] width 1075 height 33
click at [170, 128] on link "Marketplace" at bounding box center [206, 124] width 96 height 37
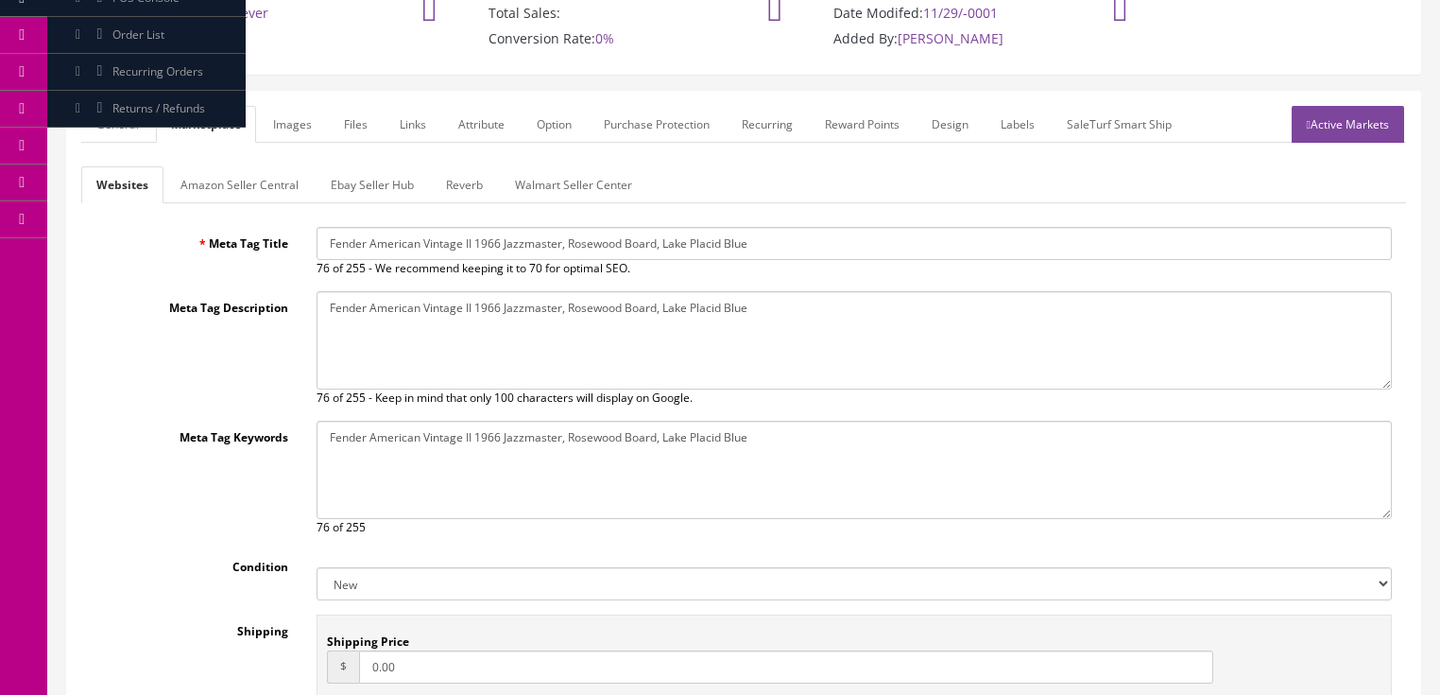
drag, startPoint x: 321, startPoint y: 253, endPoint x: 843, endPoint y: 247, distance: 521.6
click at [843, 247] on input "Fender American Vintage II 1966 Jazzmaster, Rosewood Board, Lake Placid Blue" at bounding box center [854, 243] width 1075 height 33
paste input "Limited Edition American Vintage II 1966 Jazzmaster, Rosewood board Black"
type input "Fender Limited Edition American Vintage II 1966 Jazzmaster, Rosewood board Black"
drag, startPoint x: 323, startPoint y: 297, endPoint x: 763, endPoint y: 297, distance: 440.3
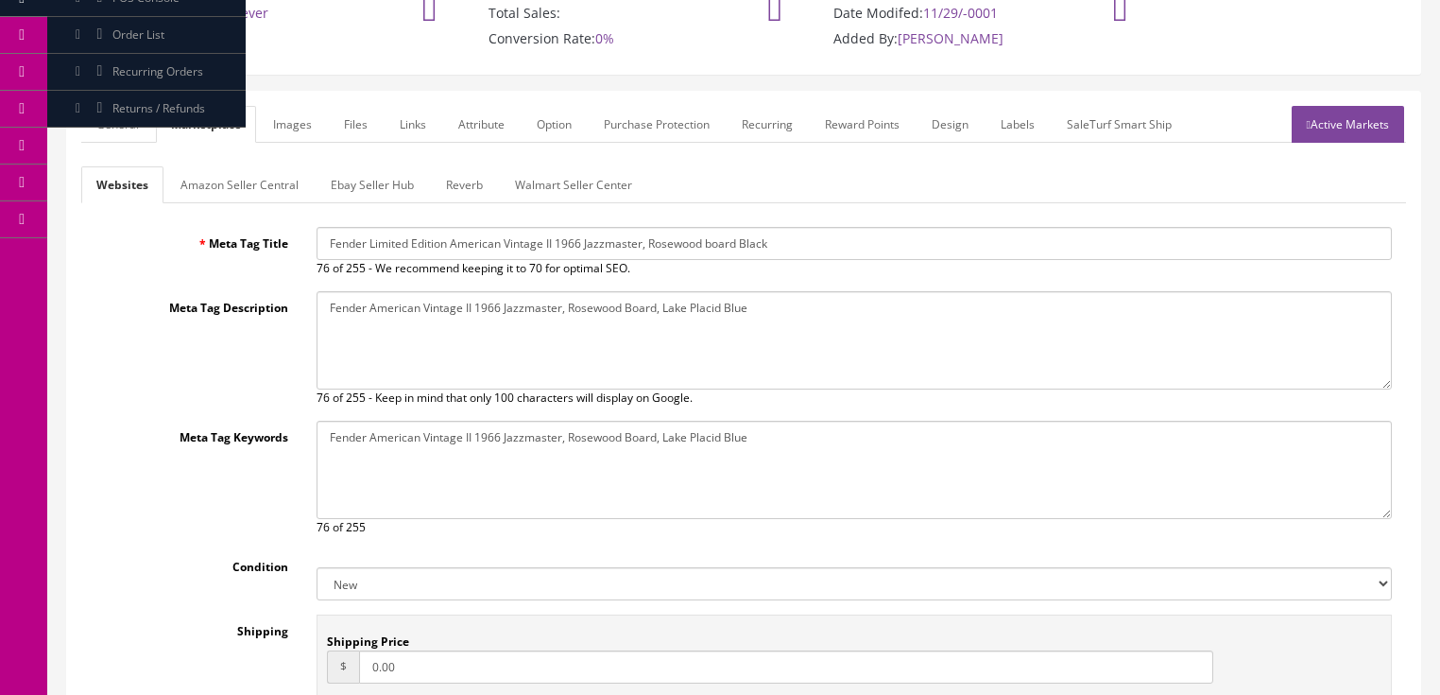
click at [763, 297] on textarea "Fender American Vintage II 1966 Jazzmaster, Rosewood Board, Lake Placid Blue" at bounding box center [854, 340] width 1075 height 98
paste textarea "Limited Edition American Vintage II 1966 Jazzmaster, Rosewood board Black"
type textarea "Fender Limited Edition American Vintage II 1966 Jazzmaster, Rosewood board Black"
drag, startPoint x: 321, startPoint y: 424, endPoint x: 756, endPoint y: 429, distance: 434.7
click at [756, 429] on textarea "Fender American Vintage II 1966 Jazzmaster, Rosewood Board, Lake Placid Blue" at bounding box center [854, 469] width 1075 height 98
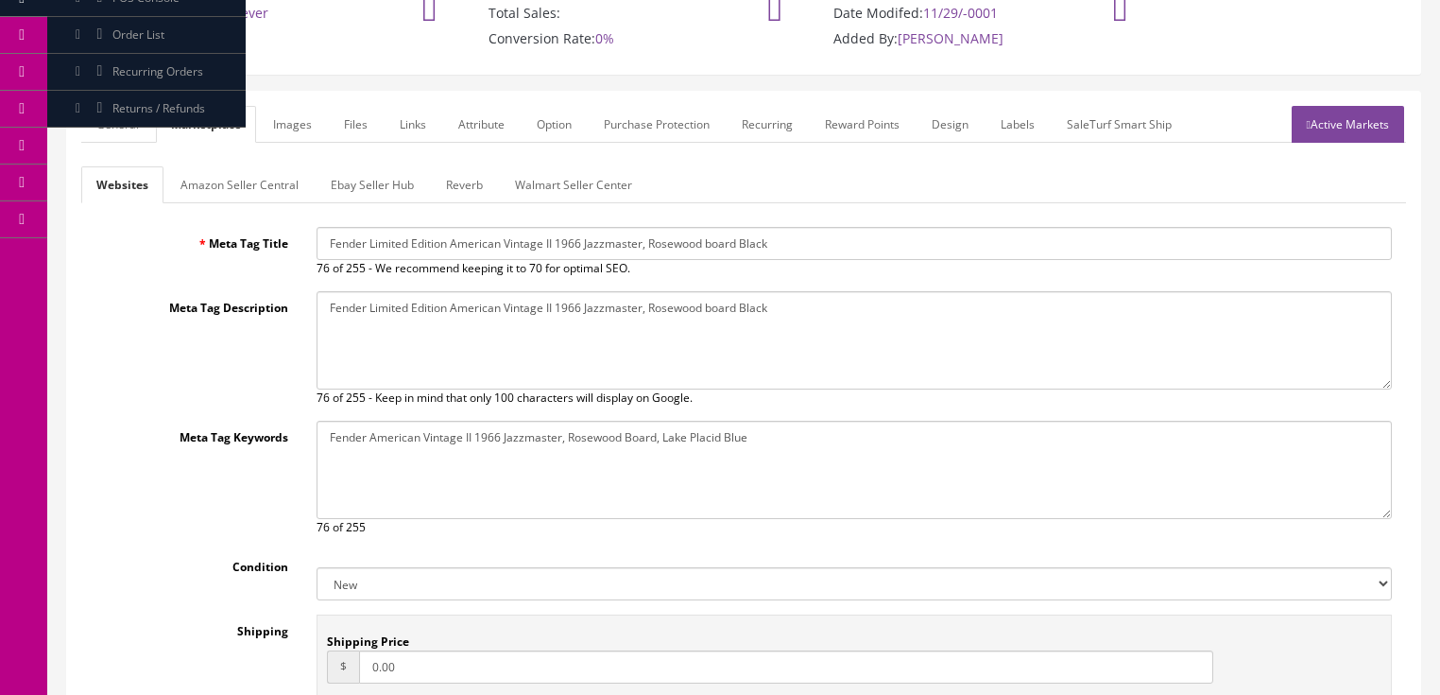
paste textarea "Limited Edition American Vintage II 1966 Jazzmaster, Rosewood board Black"
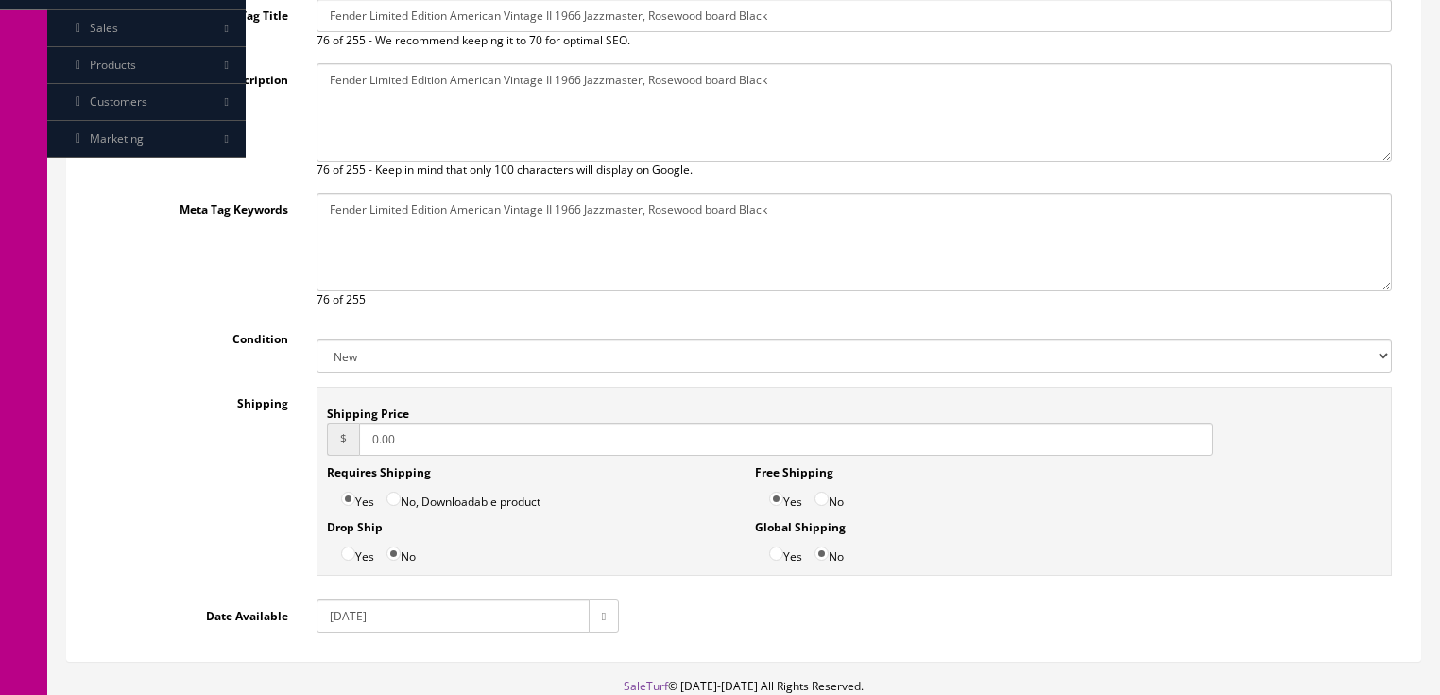
scroll to position [480, 0]
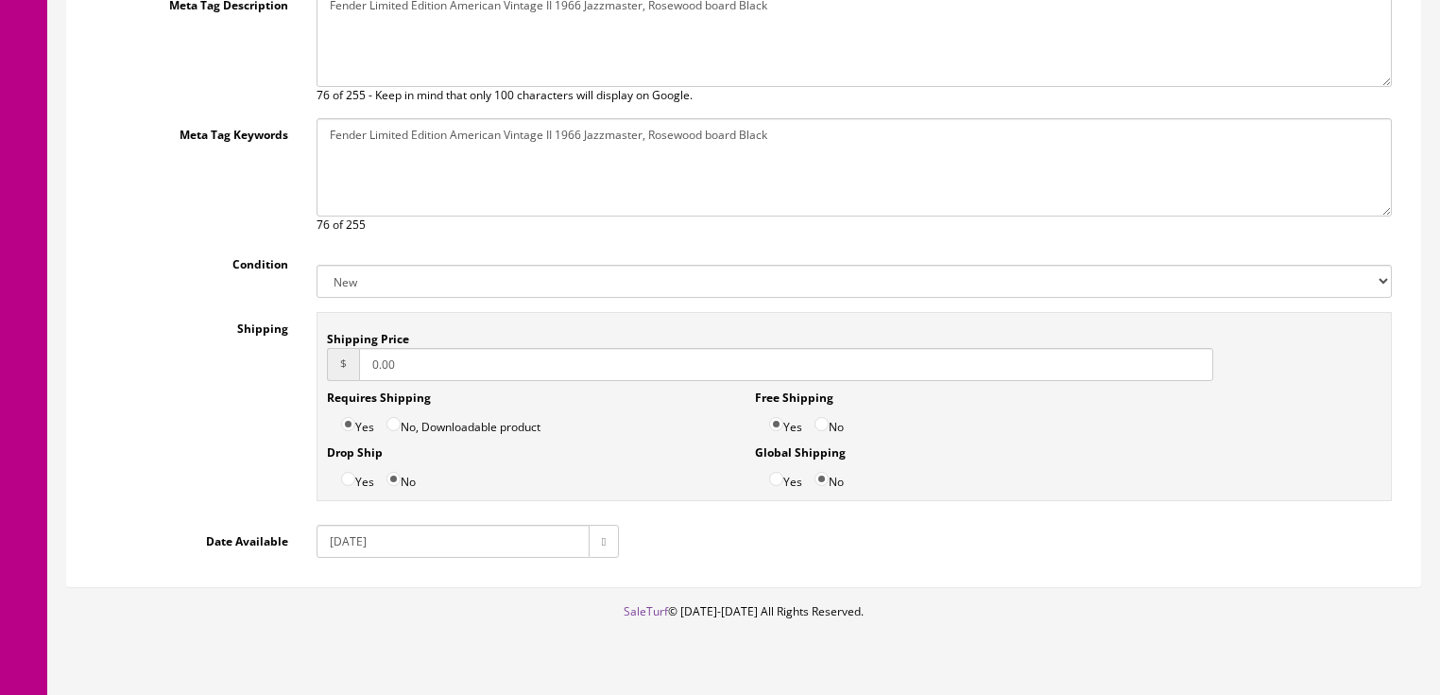
type textarea "Fender Limited Edition American Vintage II 1966 Jazzmaster, Rosewood board Black"
click at [349, 537] on input "2020-10-05" at bounding box center [453, 540] width 273 height 33
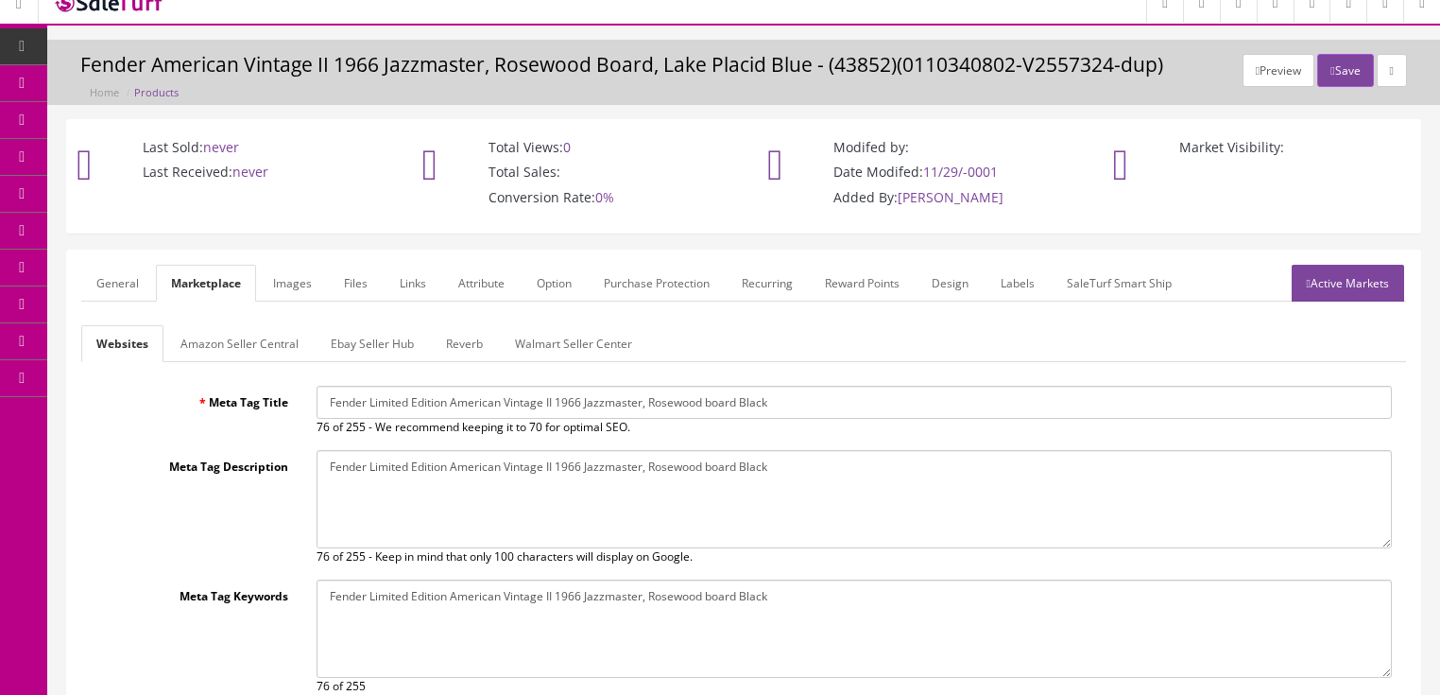
scroll to position [0, 0]
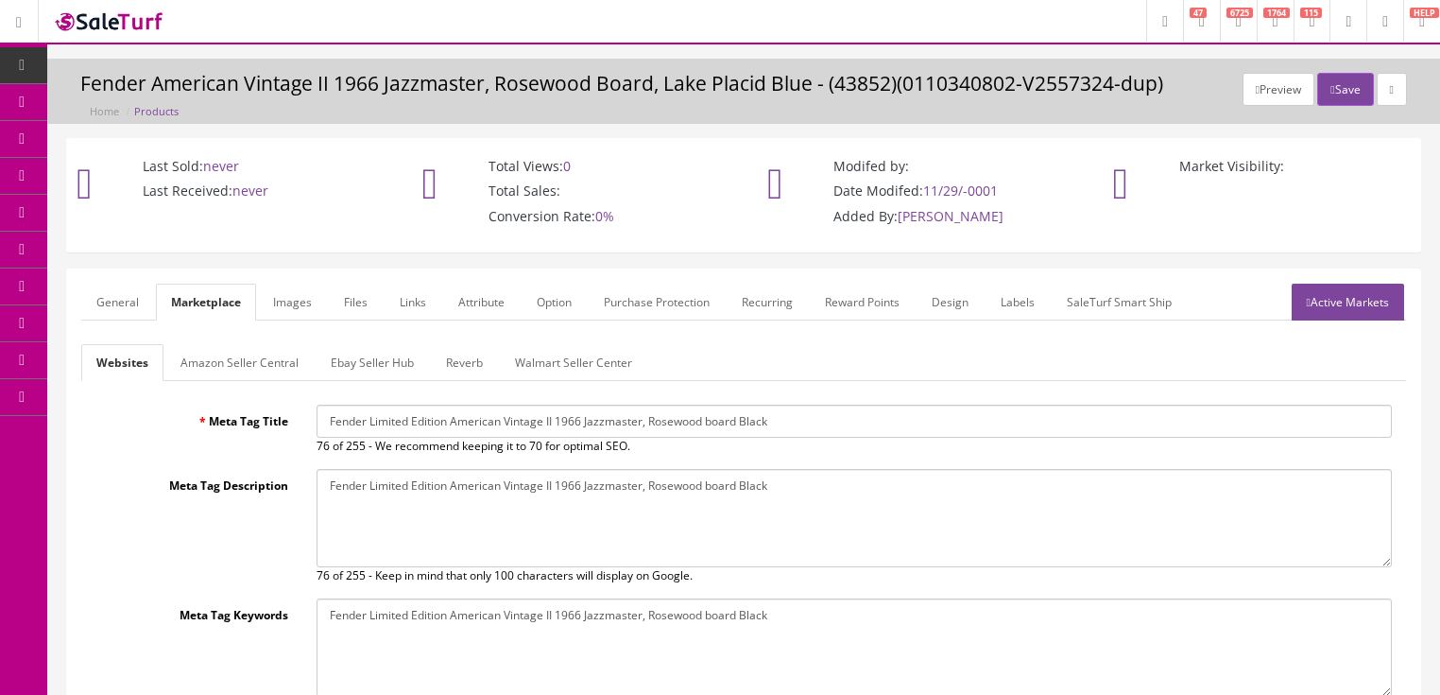
type input "2025-09-09"
click at [287, 295] on link "Images" at bounding box center [292, 301] width 69 height 37
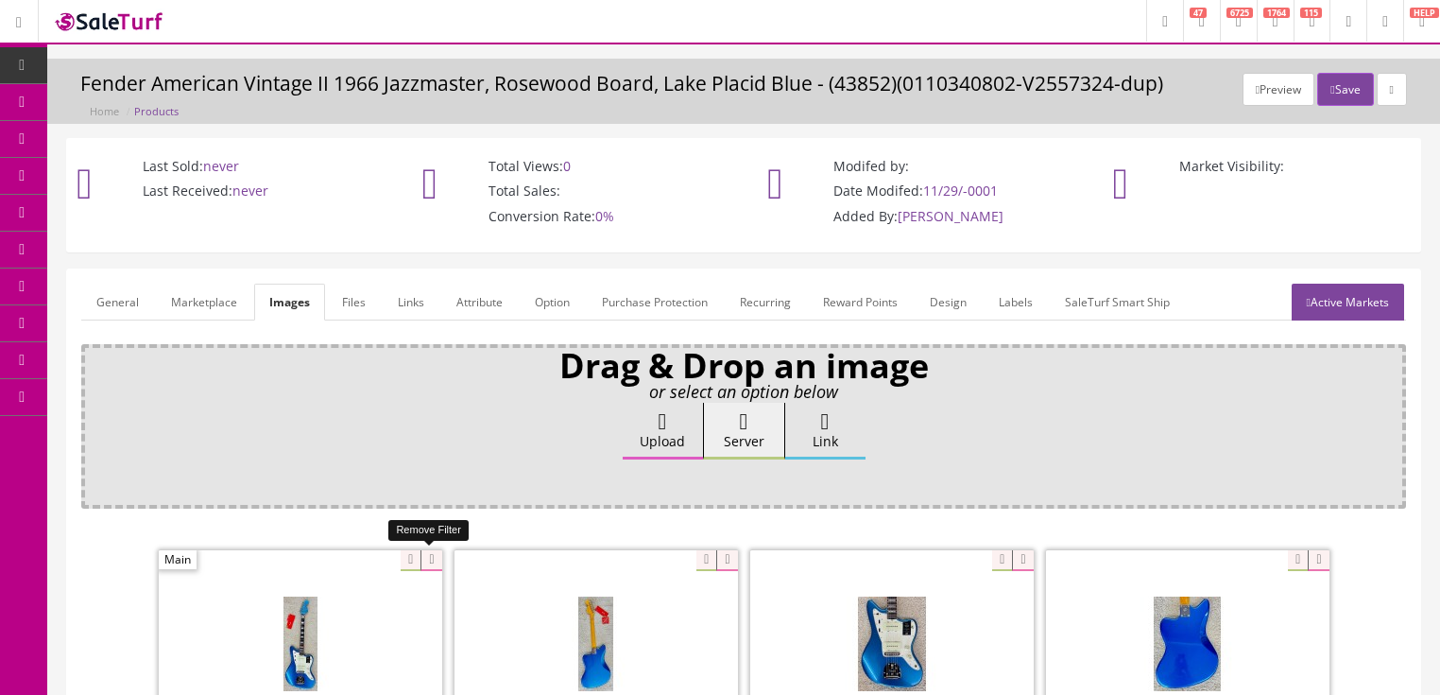
click at [436, 553] on icon at bounding box center [430, 560] width 21 height 21
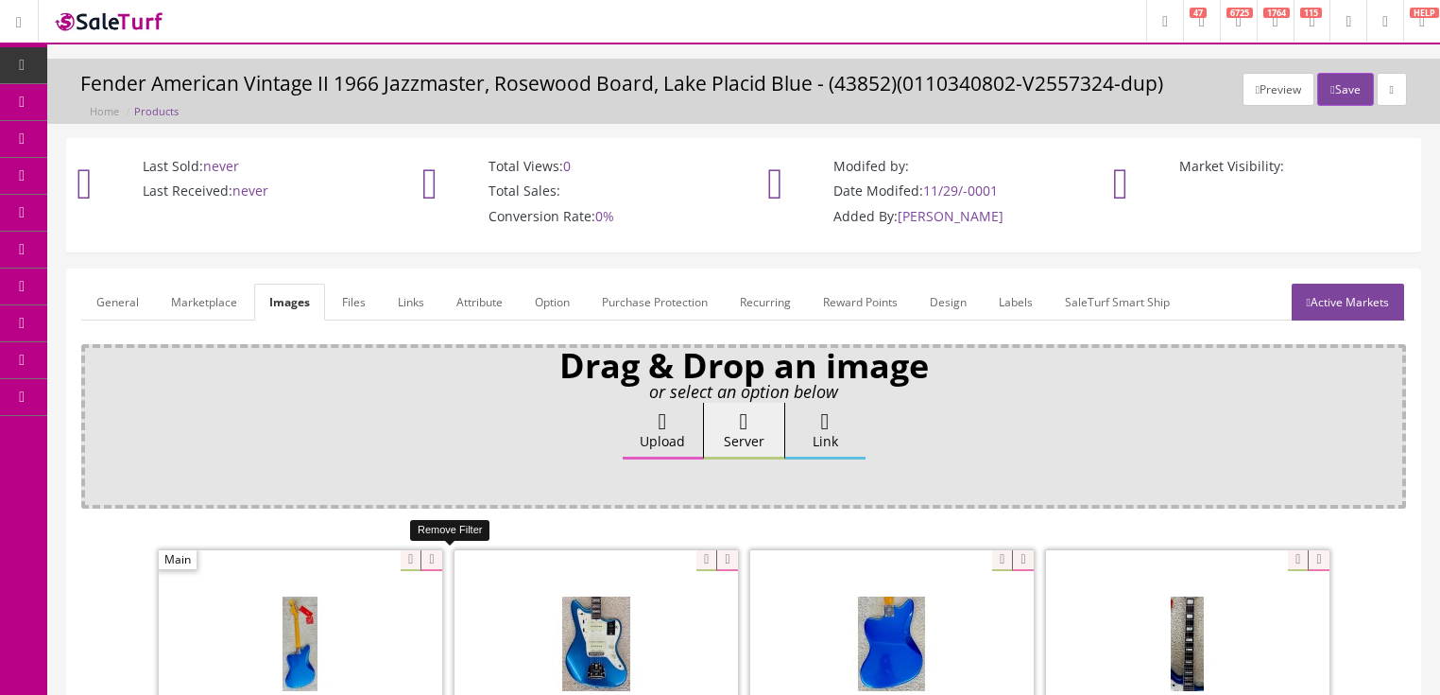
click at [437, 554] on icon at bounding box center [430, 560] width 21 height 21
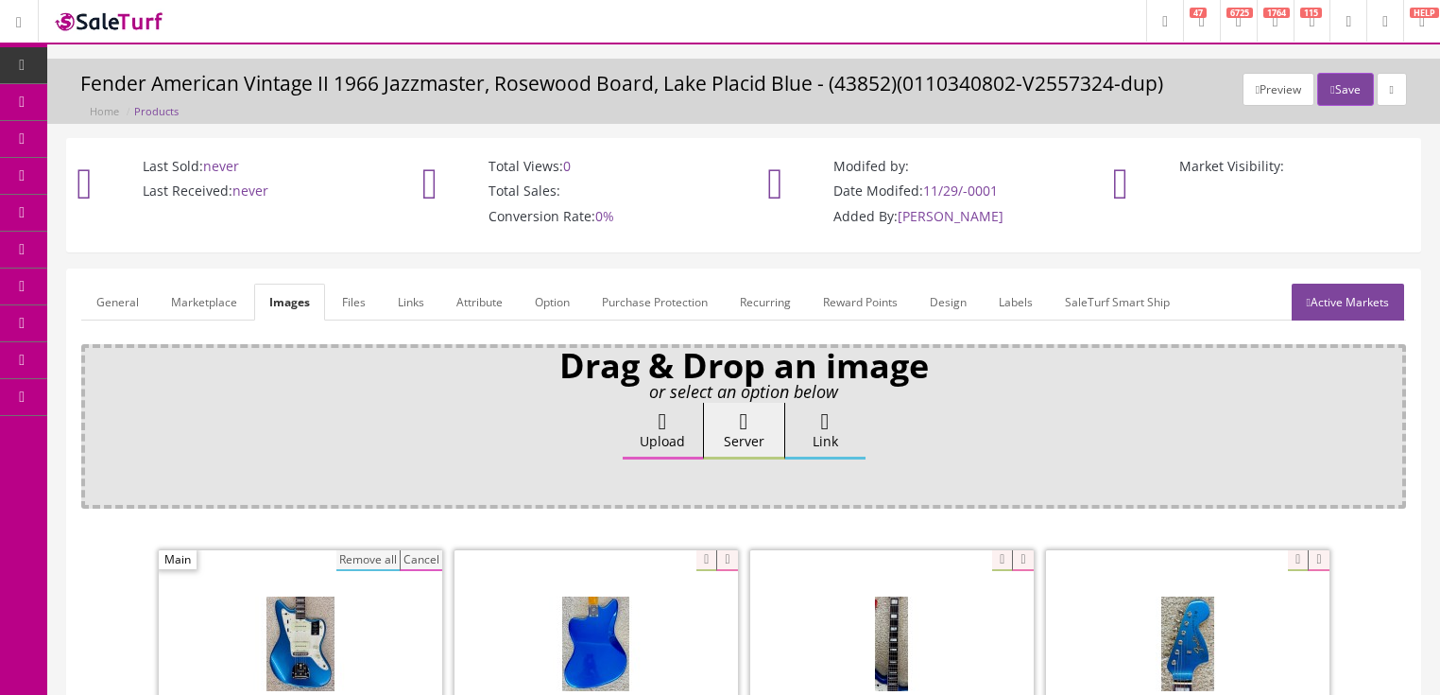
click at [373, 553] on button "Remove all" at bounding box center [367, 560] width 63 height 21
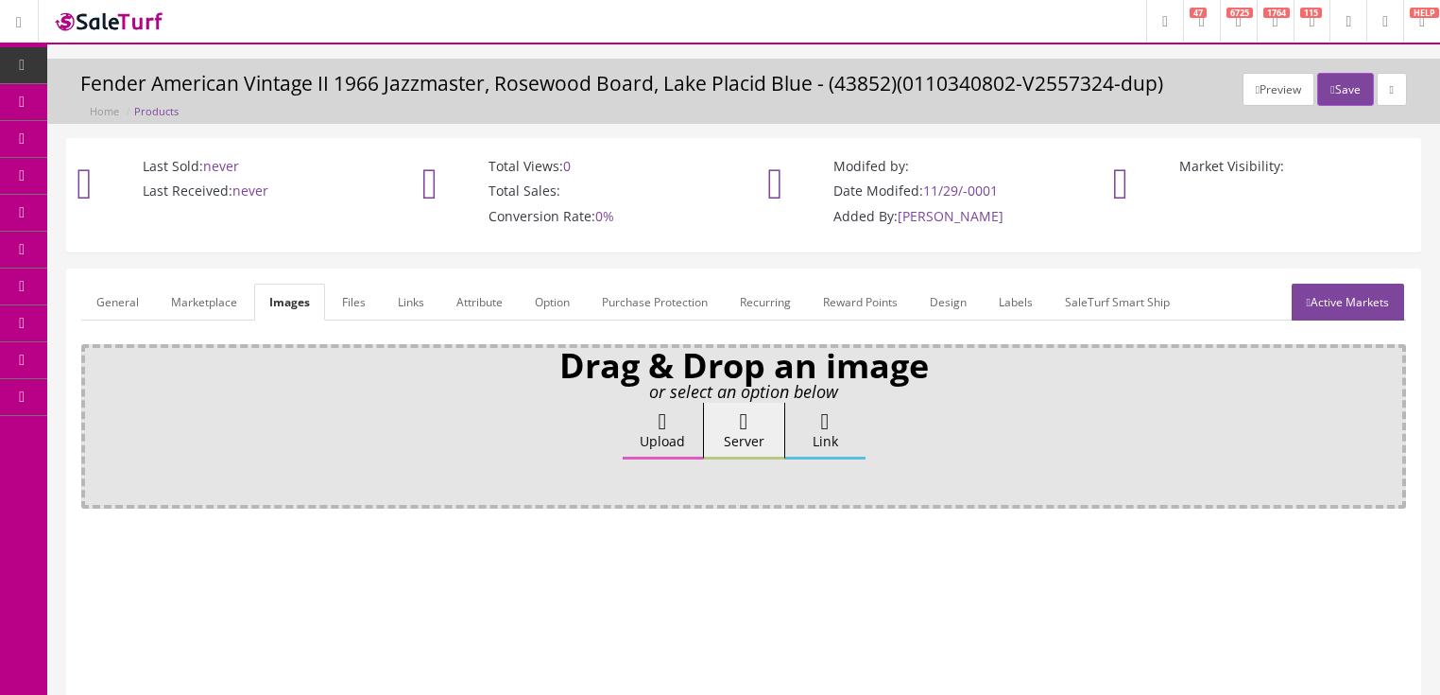
click at [462, 295] on link "Attribute" at bounding box center [479, 301] width 77 height 37
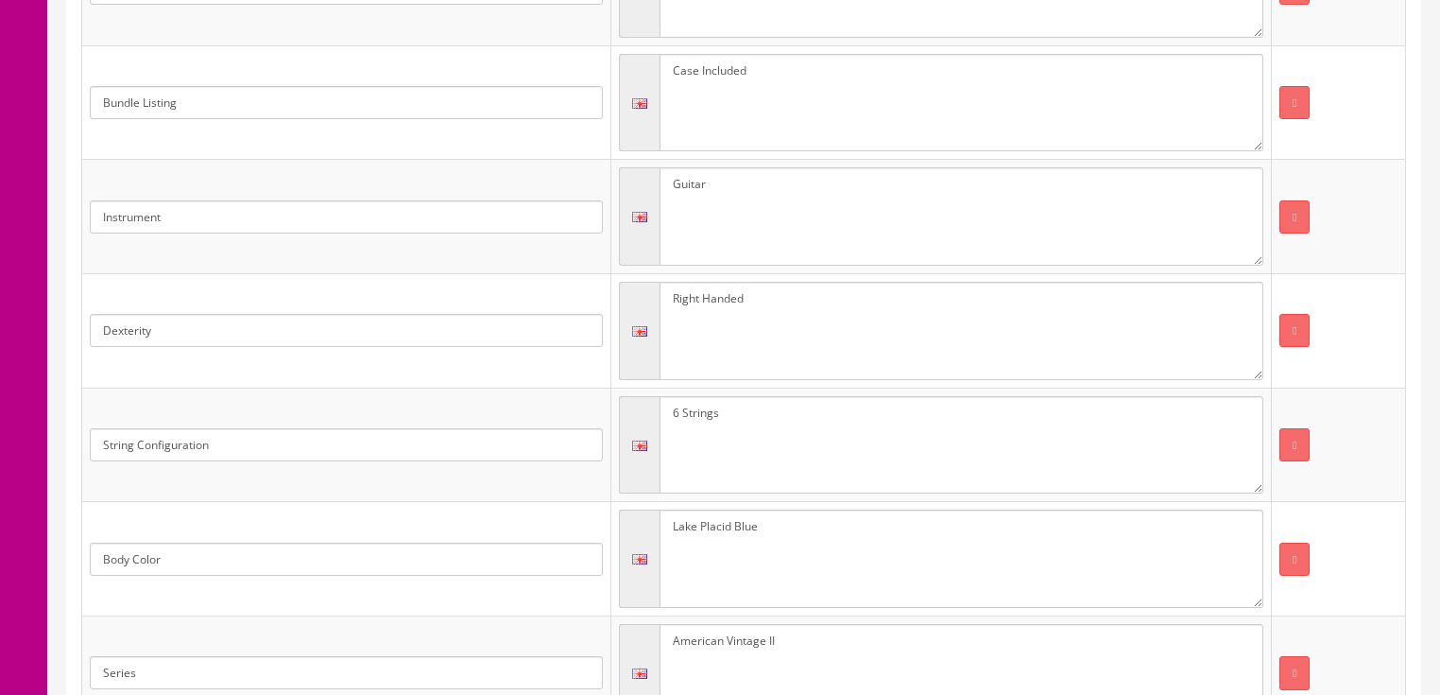
scroll to position [756, 0]
drag, startPoint x: 763, startPoint y: 514, endPoint x: 620, endPoint y: 523, distance: 143.9
click at [621, 523] on div "Lake Placid Blue" at bounding box center [941, 557] width 644 height 98
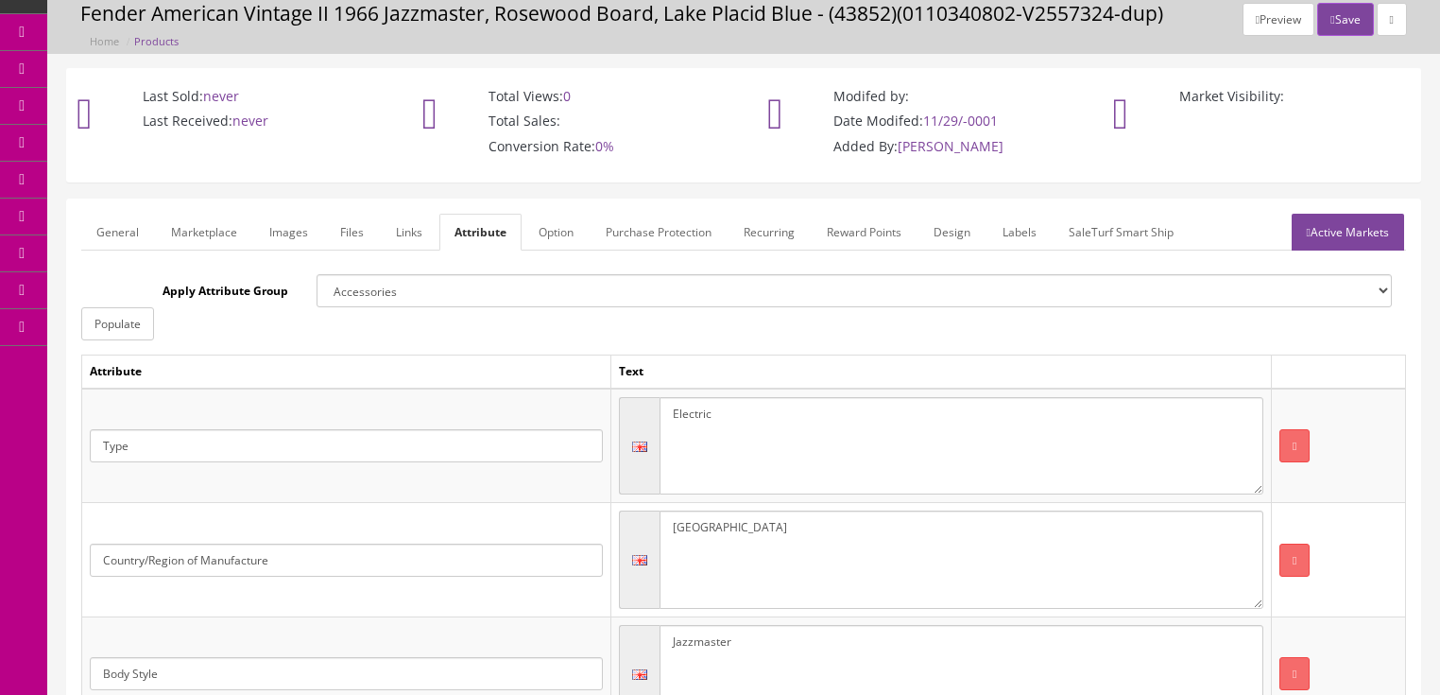
scroll to position [28, 0]
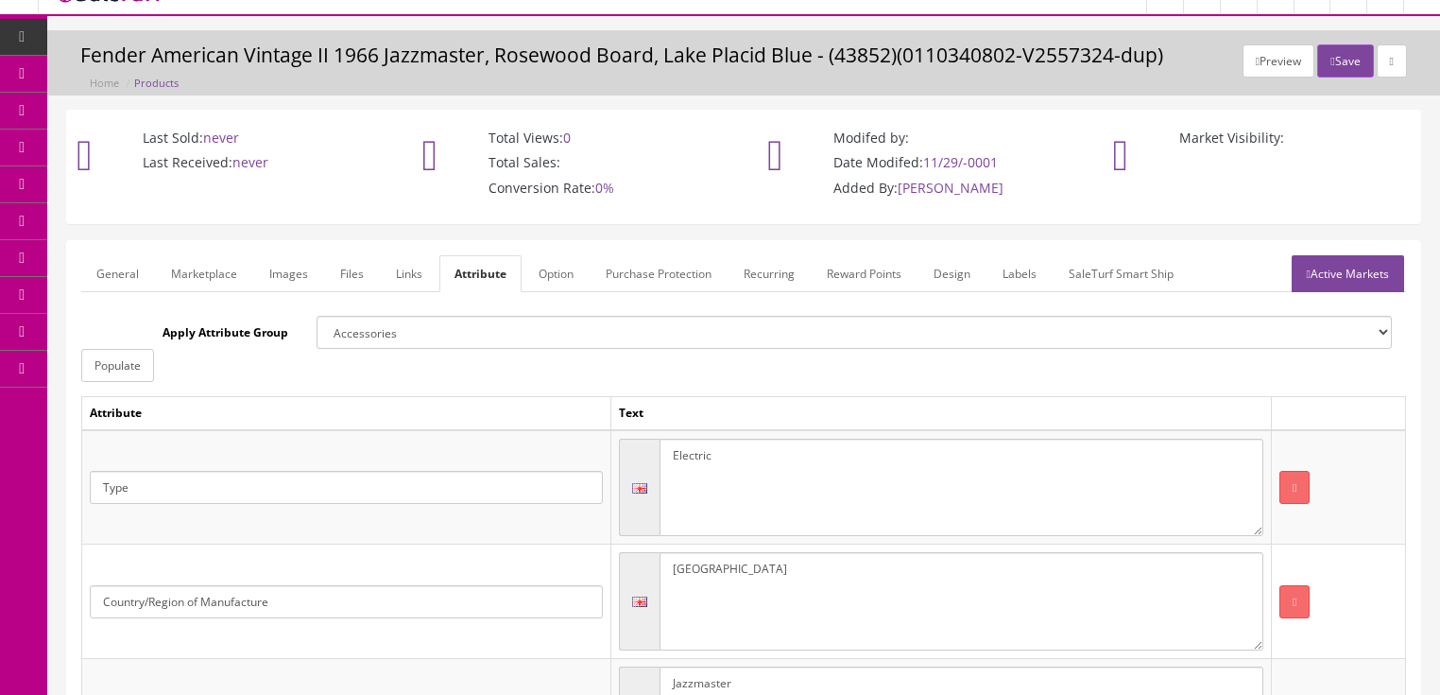
type textarea "Black"
click at [1350, 268] on link "Active Markets" at bounding box center [1348, 273] width 112 height 37
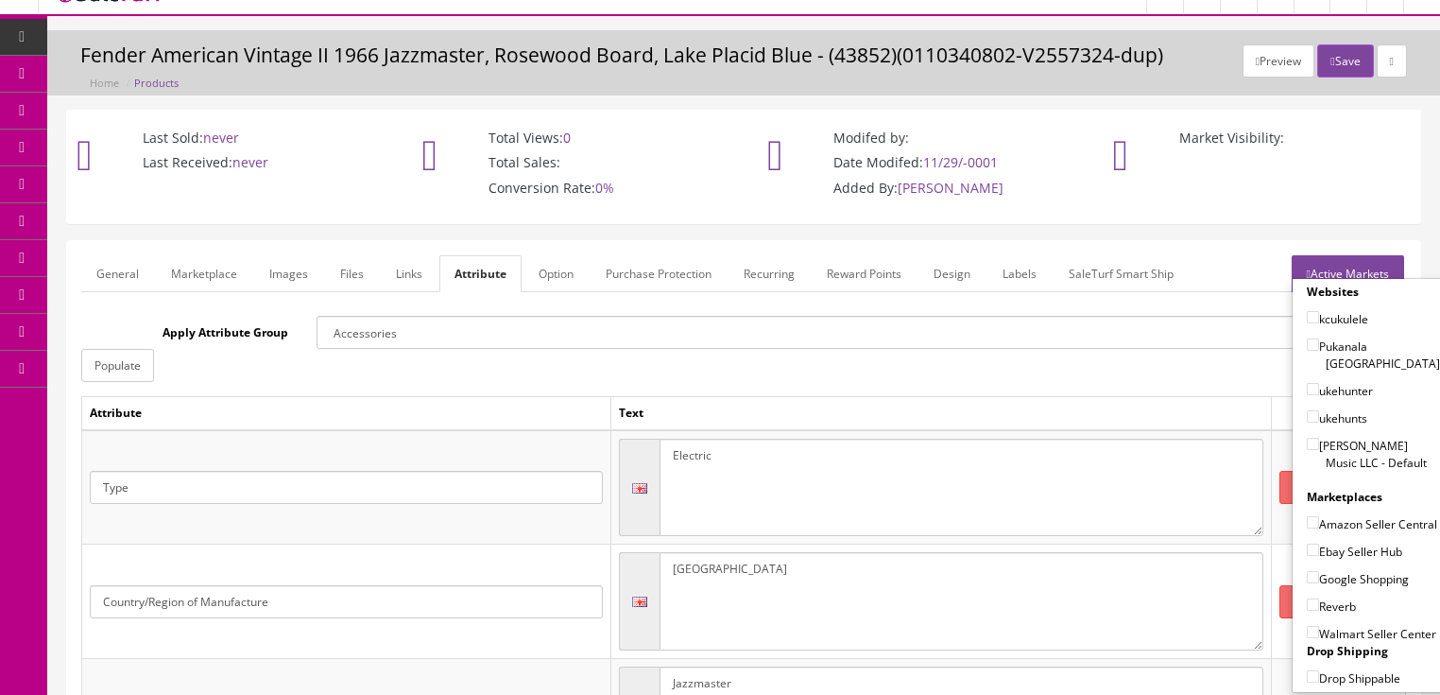
click at [1307, 437] on input"] "Butler Music LLC - Default" at bounding box center [1313, 443] width 12 height 12
checkbox input"] "true"
click at [1307, 516] on input"] "Amazon Seller Central" at bounding box center [1313, 522] width 12 height 12
checkbox input"] "true"
click at [1307, 544] on input"] "Ebay Seller Hub" at bounding box center [1313, 549] width 12 height 12
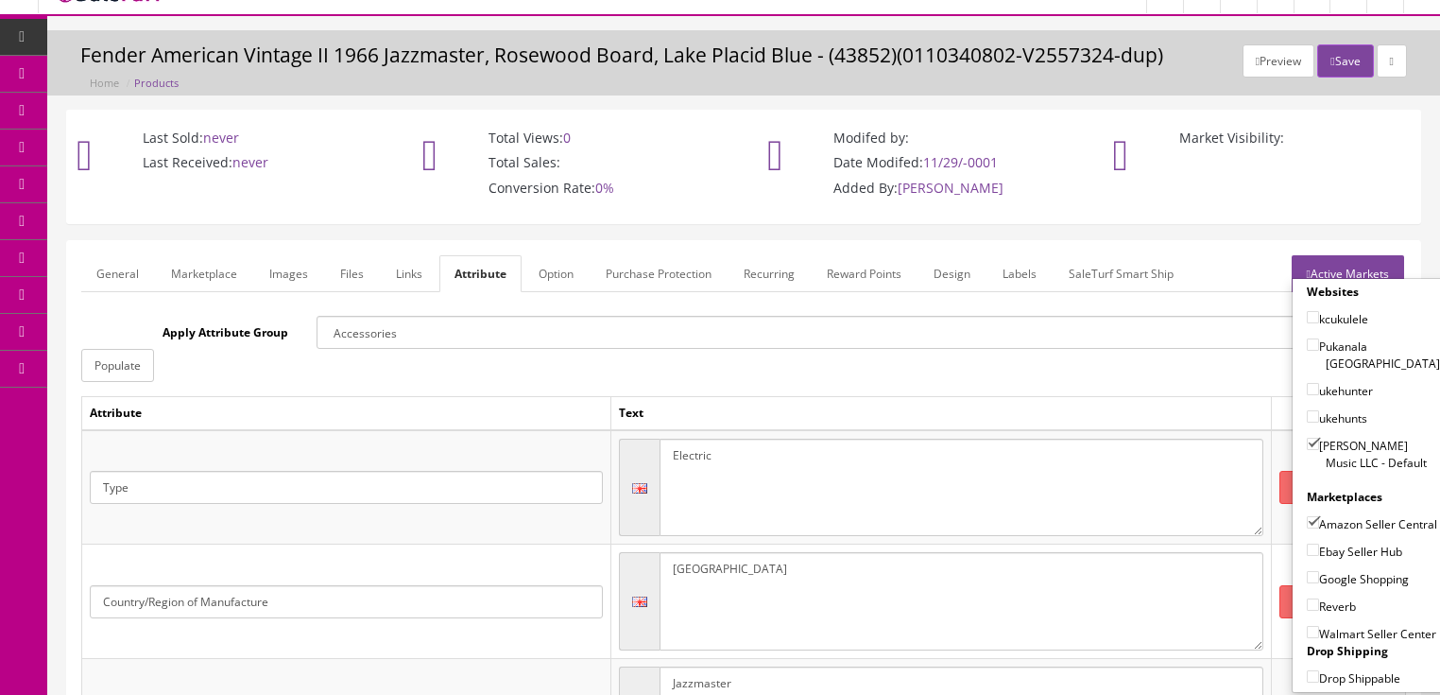
checkbox input"] "true"
click at [1307, 572] on input"] "Google Shopping" at bounding box center [1313, 577] width 12 height 12
checkbox input"] "true"
click at [1307, 598] on input"] "Reverb" at bounding box center [1313, 604] width 12 height 12
checkbox input"] "true"
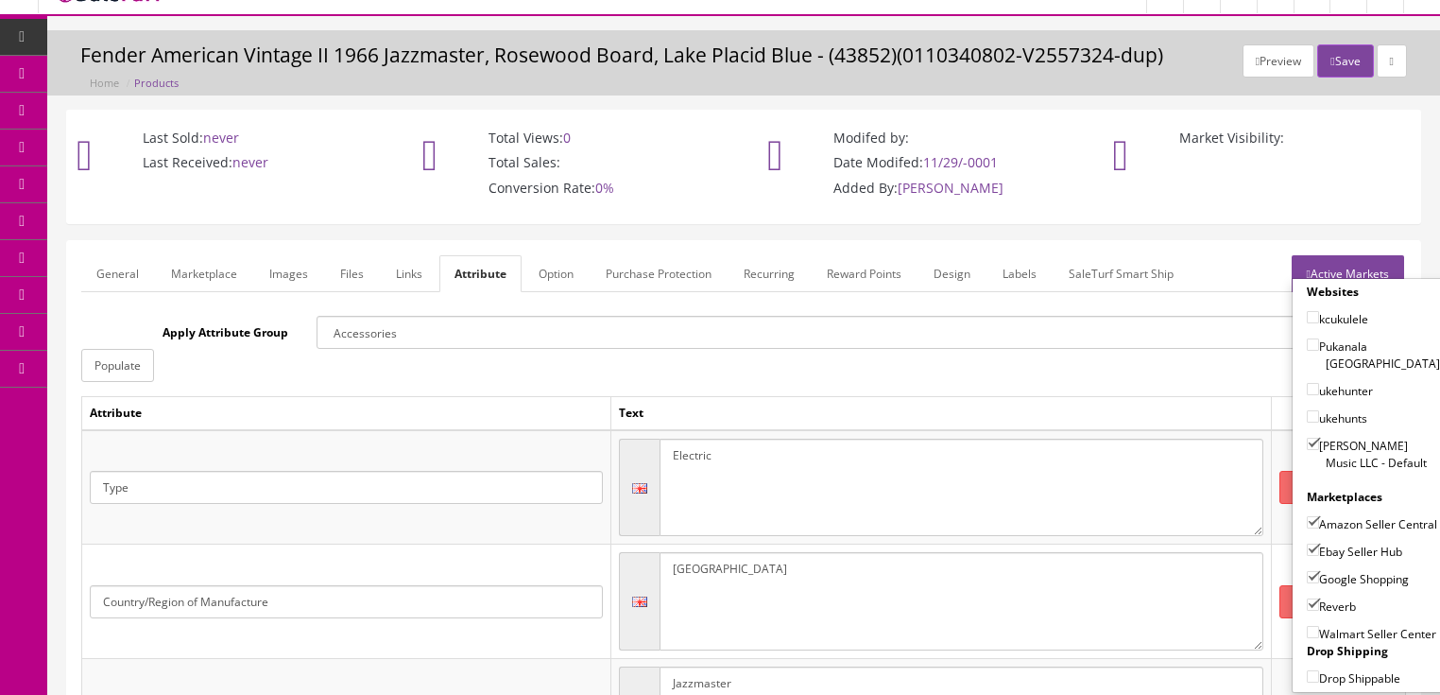
click at [1372, 257] on link "Active Markets" at bounding box center [1348, 273] width 112 height 37
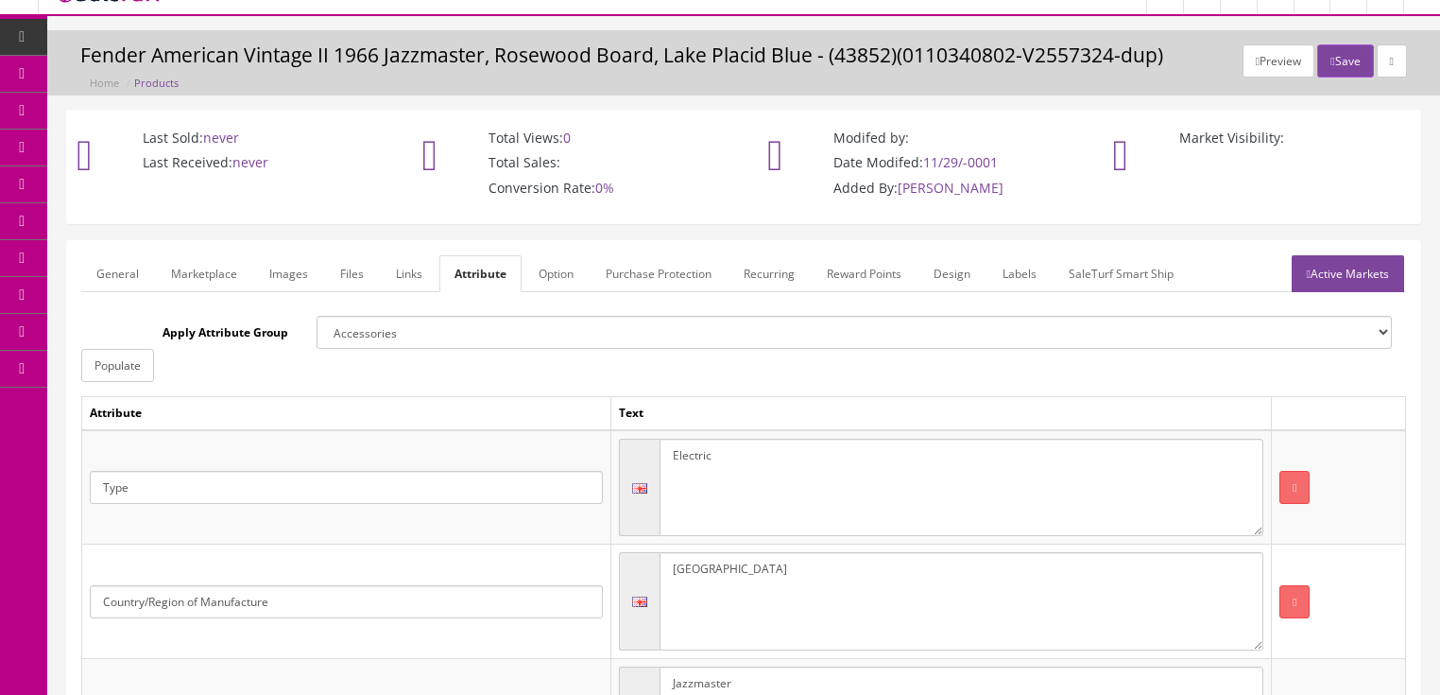
click at [99, 275] on link "General" at bounding box center [117, 273] width 73 height 37
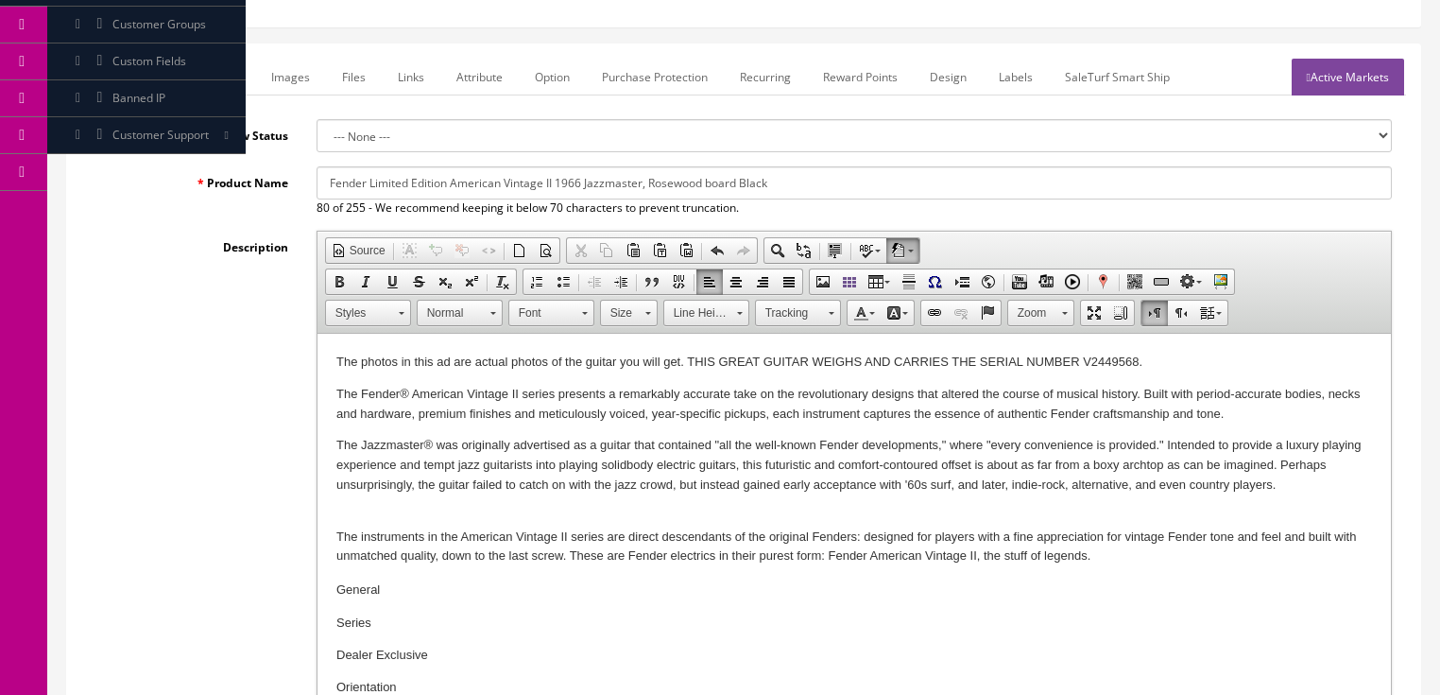
scroll to position [255, 0]
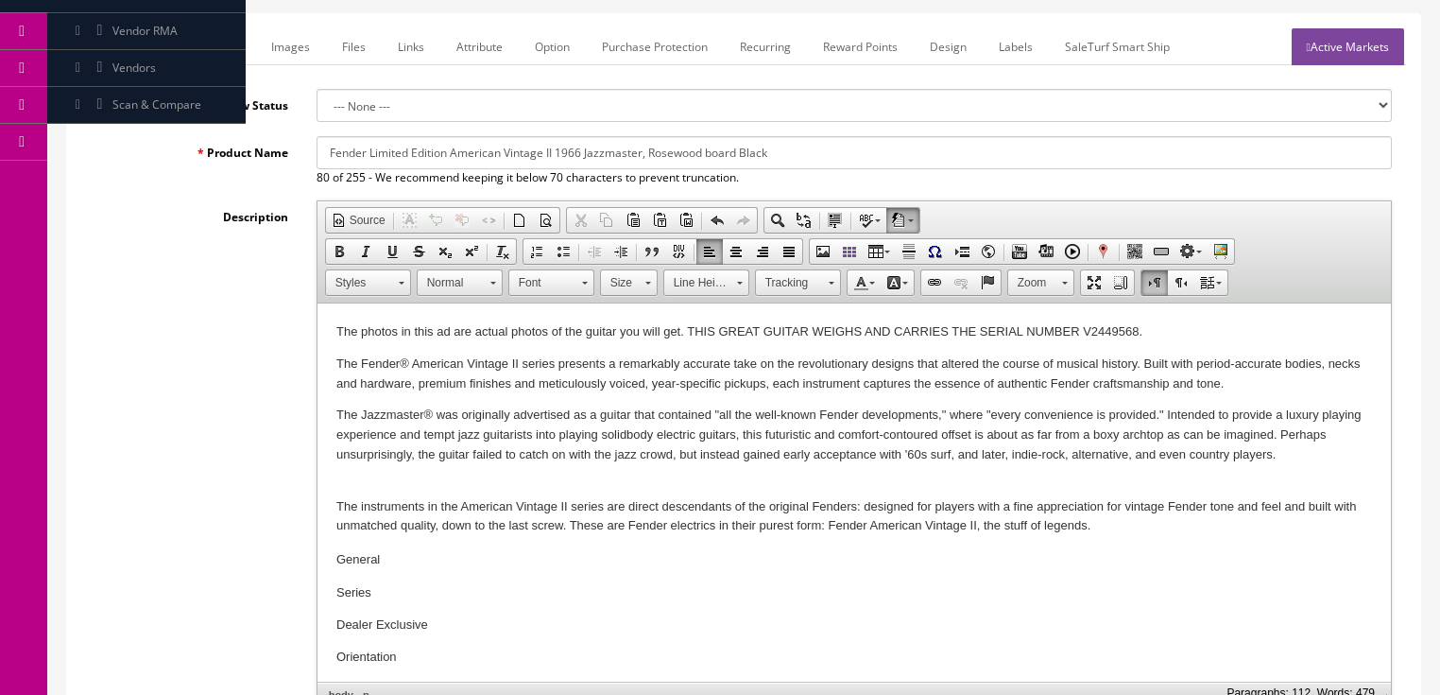
click at [584, 335] on p "The photos in this ad are actual photos of the guitar you will get. THIS GREAT …" at bounding box center [853, 332] width 1036 height 20
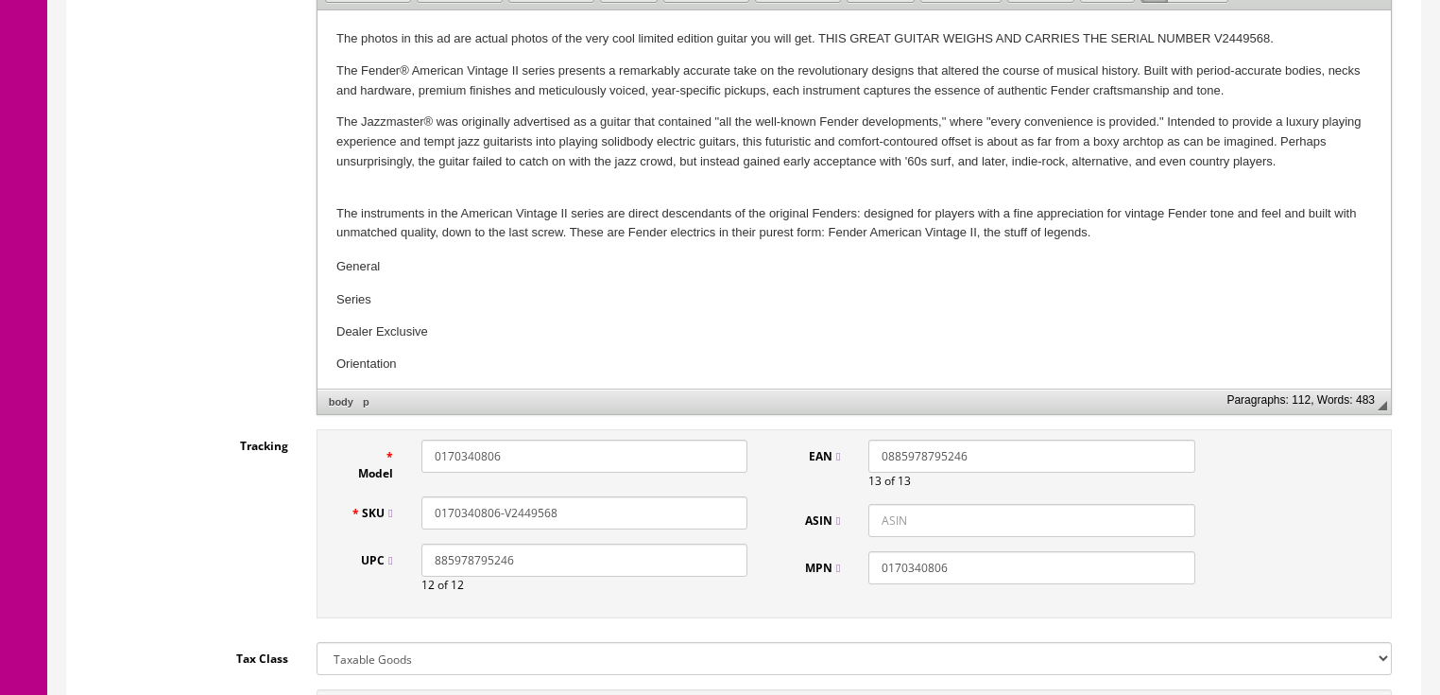
scroll to position [709, 0]
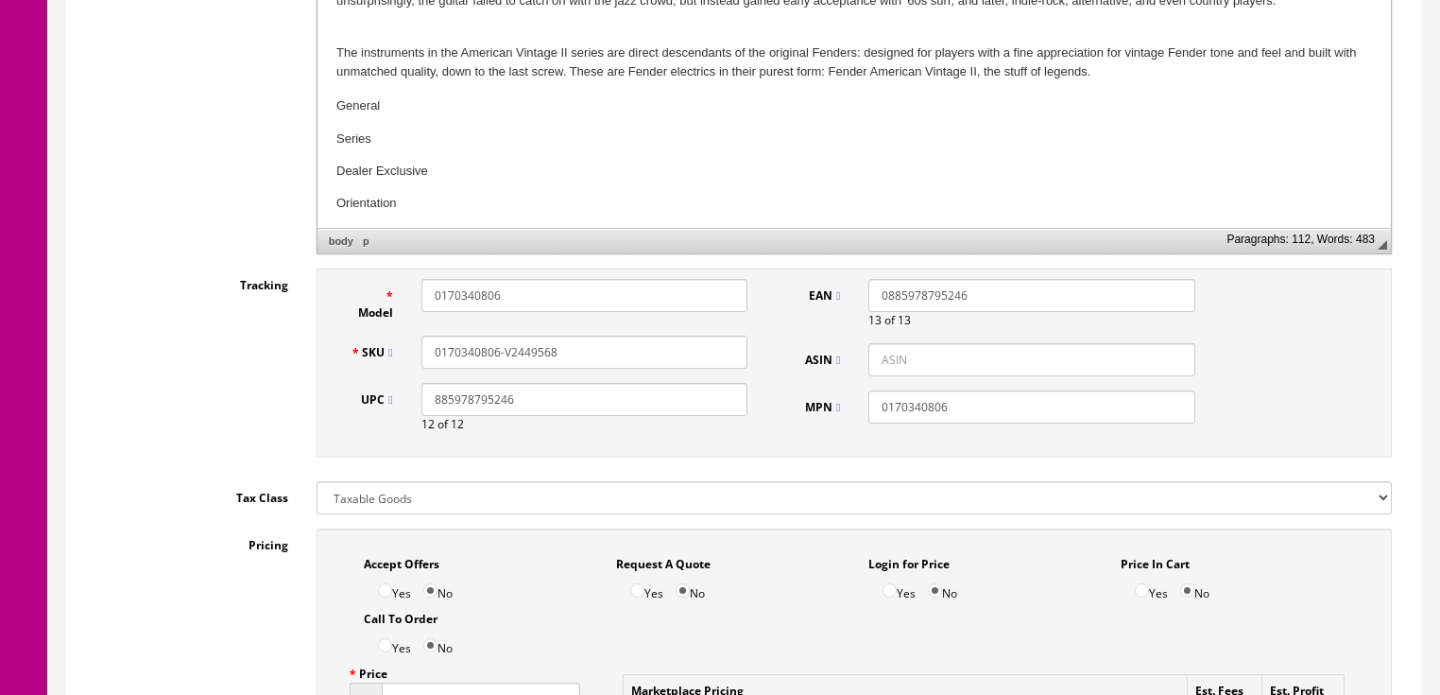
drag, startPoint x: 555, startPoint y: 356, endPoint x: 406, endPoint y: 368, distance: 148.8
click at [406, 368] on div "SKU 0170340806-V2449568" at bounding box center [549, 351] width 426 height 33
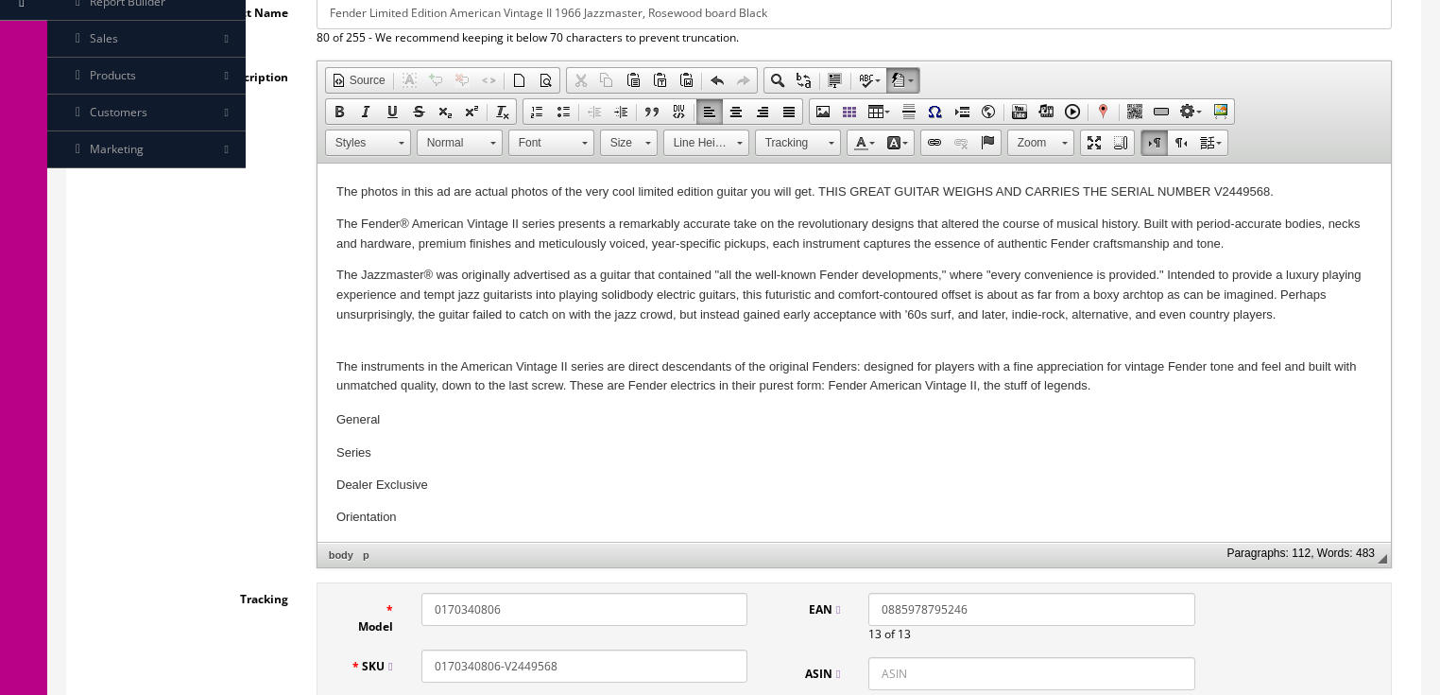
scroll to position [266, 0]
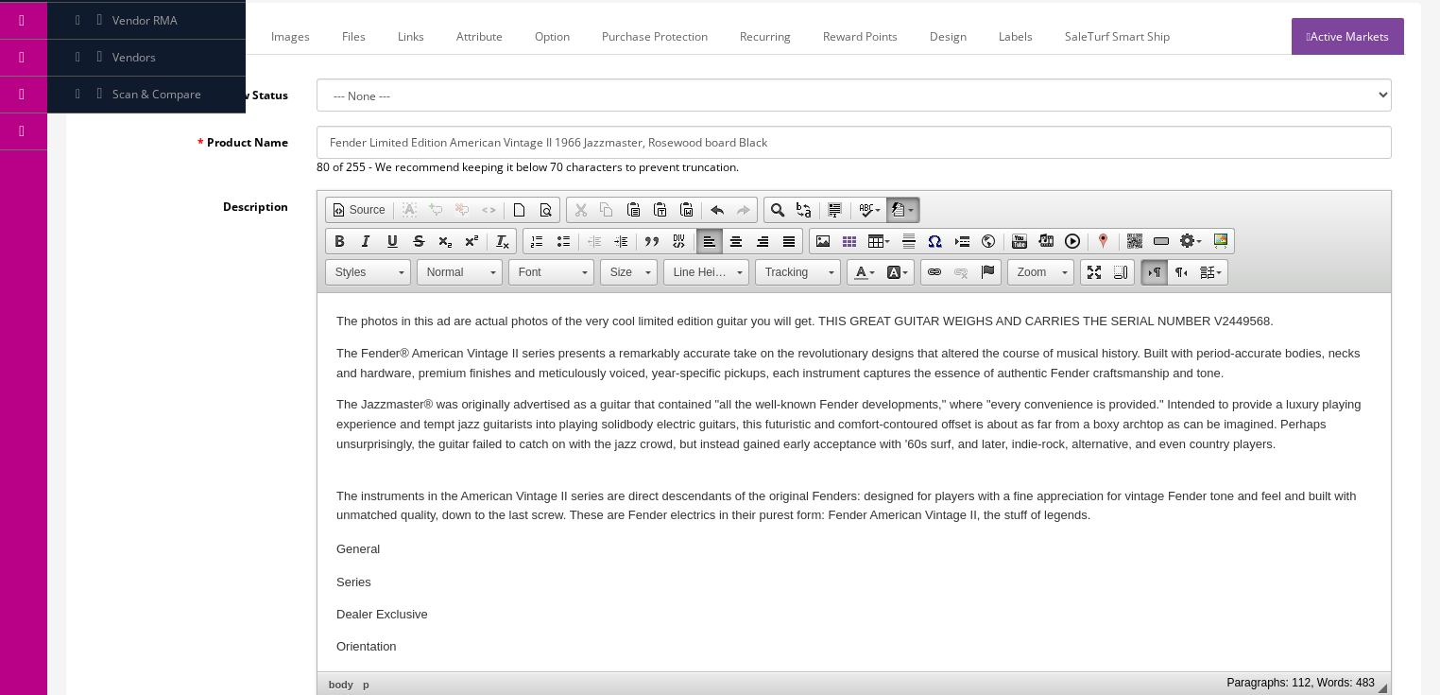
click at [1307, 31] on icon at bounding box center [1309, 36] width 4 height 11
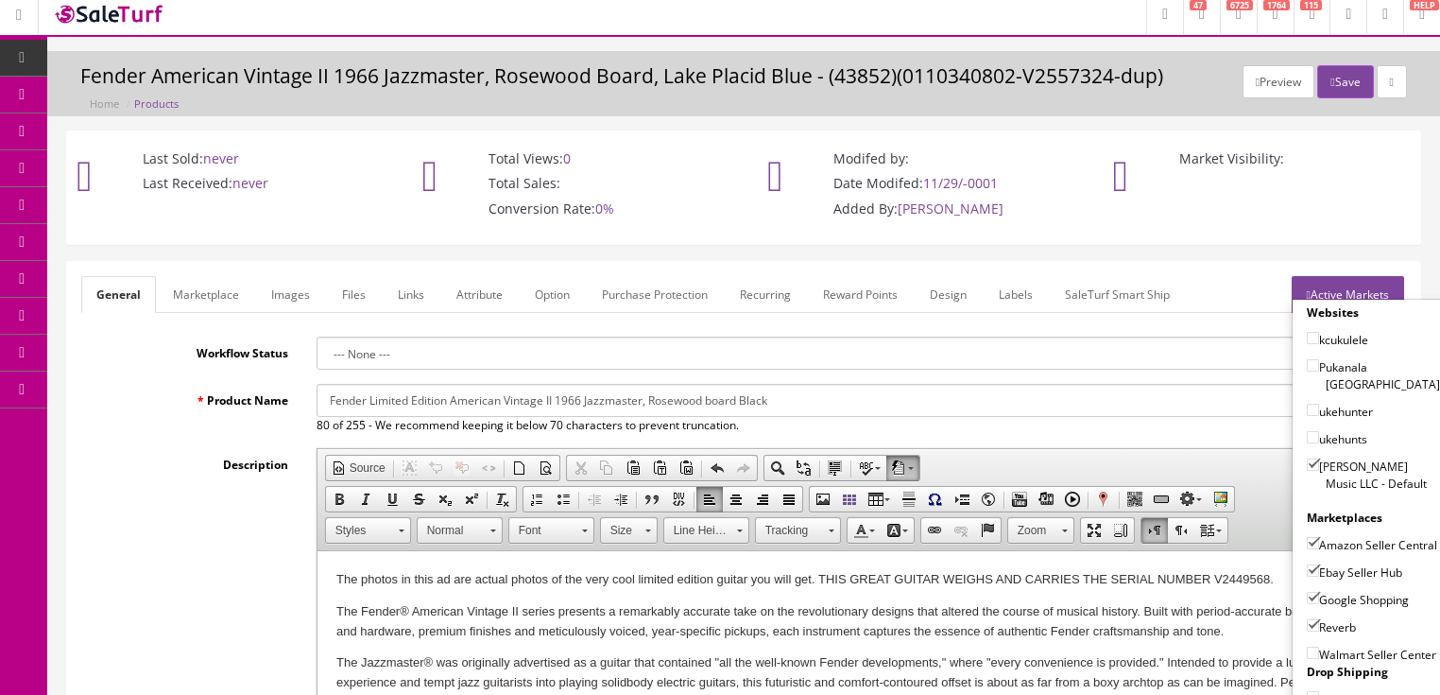
scroll to position [0, 0]
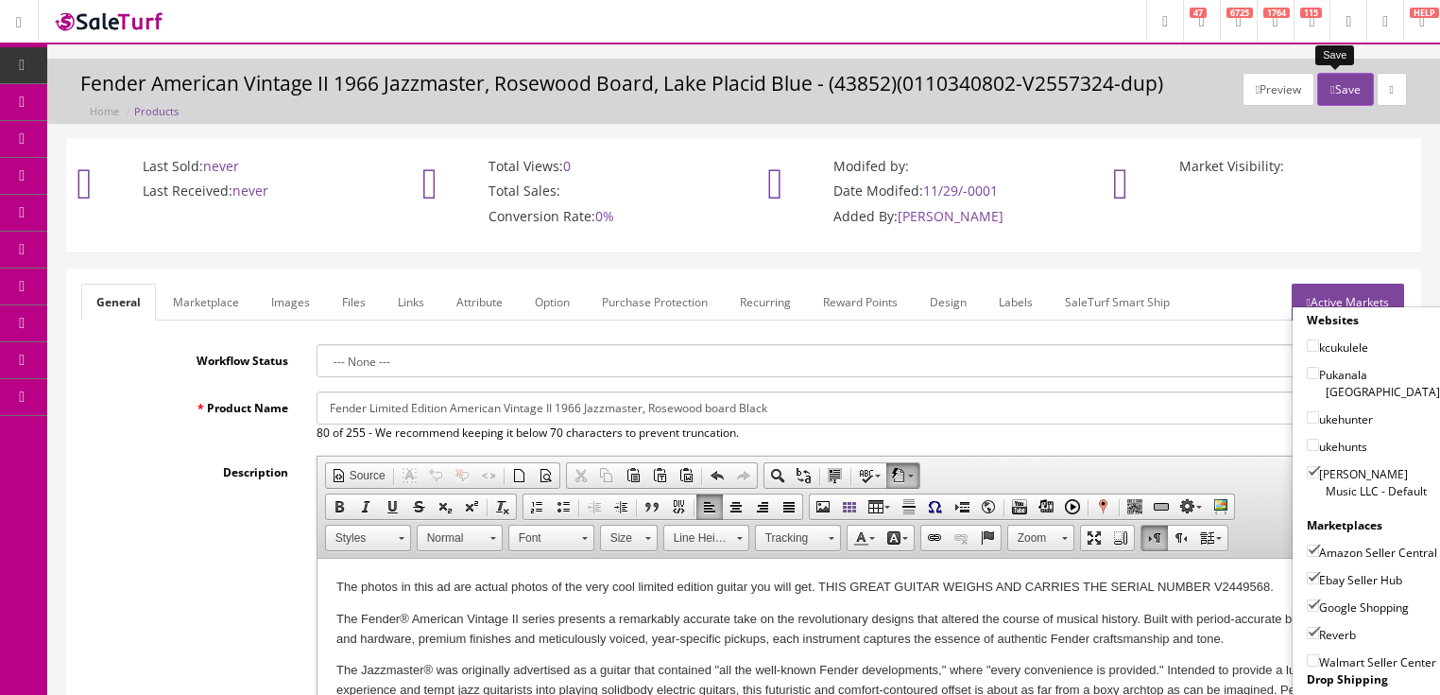
click at [1327, 95] on button "Save" at bounding box center [1345, 89] width 56 height 33
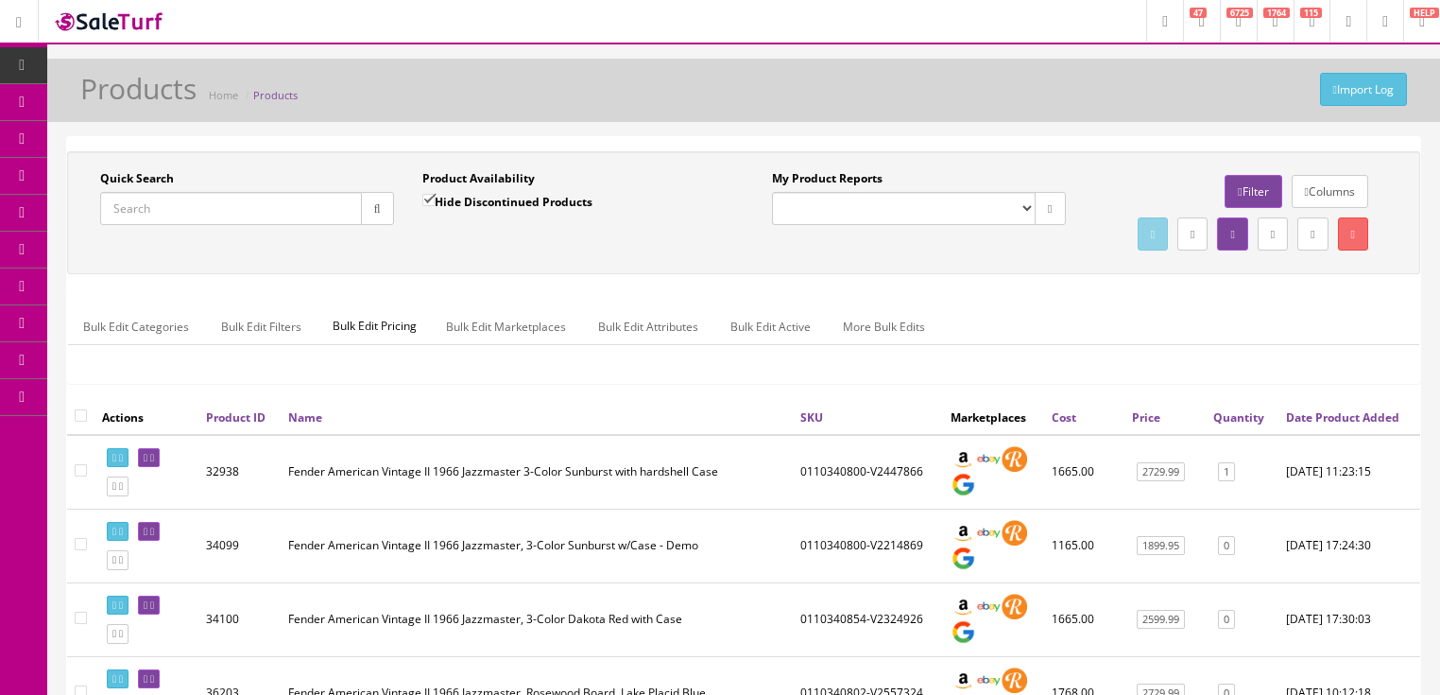
click at [230, 211] on input "Quick Search" at bounding box center [231, 208] width 262 height 33
paste input "0170340806-V2449568"
type input "0170340806-V2449568"
click at [430, 197] on input "Hide Discontinued Products" at bounding box center [428, 200] width 12 height 12
checkbox input "false"
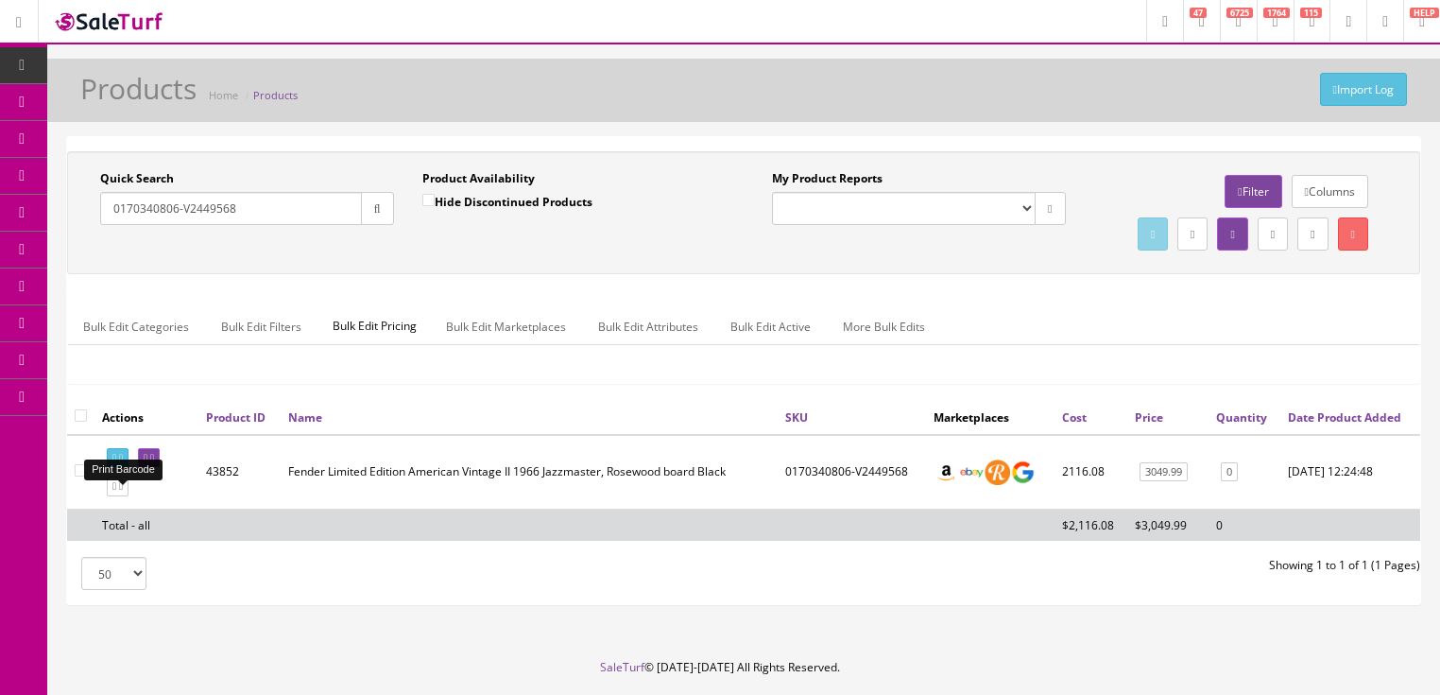
click at [116, 463] on icon at bounding box center [114, 458] width 4 height 10
drag, startPoint x: 258, startPoint y: 214, endPoint x: 55, endPoint y: 276, distance: 212.2
click at [48, 276] on div "Research Trends Trending on Ebay Google Trends Amazon Insights (Login Before Cl…" at bounding box center [720, 376] width 1440 height 753
click at [383, 215] on button "button" at bounding box center [377, 208] width 33 height 33
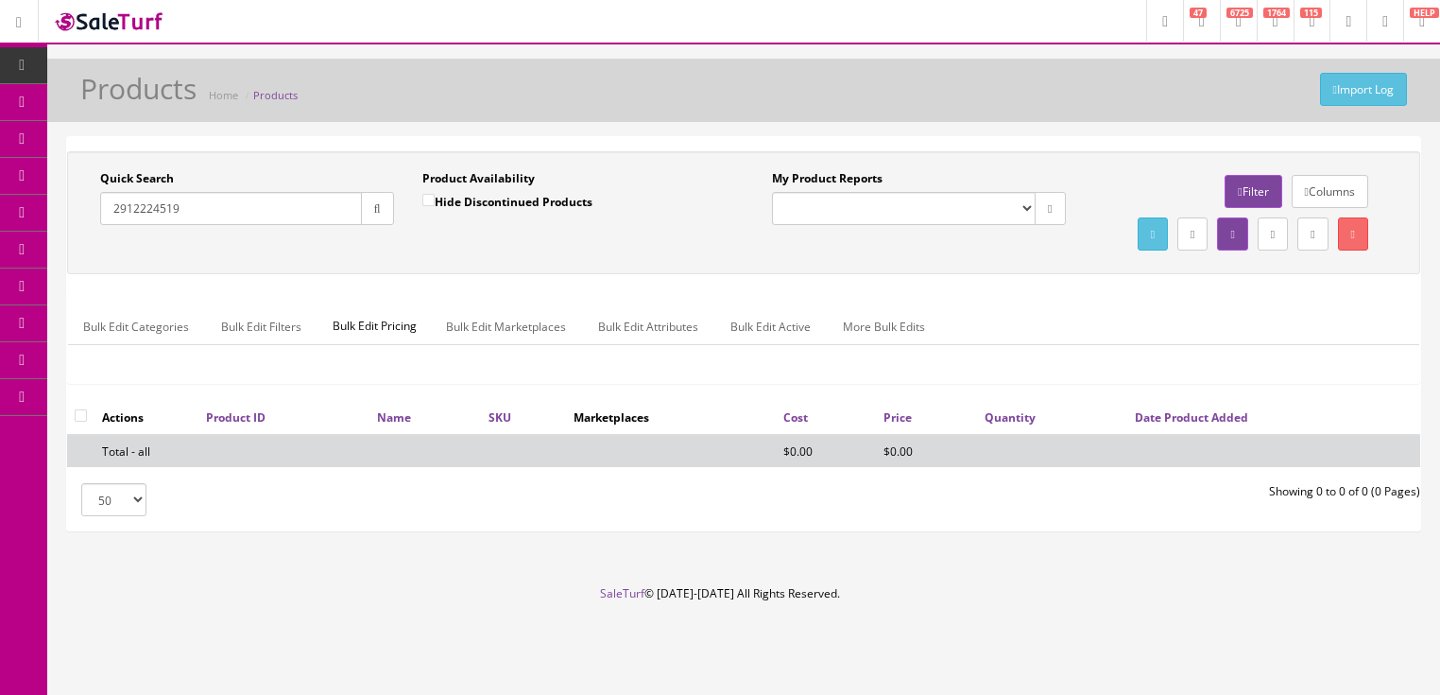
drag, startPoint x: 185, startPoint y: 209, endPoint x: 86, endPoint y: 223, distance: 100.2
click at [83, 223] on div "Quick Search 2912224519 Date From Product Availability Hide Discontinued Produc…" at bounding box center [408, 204] width 672 height 69
click at [187, 211] on input "2912224519" at bounding box center [231, 208] width 262 height 33
drag, startPoint x: 187, startPoint y: 211, endPoint x: 88, endPoint y: 219, distance: 99.6
click at [94, 229] on div "Quick Search 2912224519 Date From" at bounding box center [247, 204] width 322 height 69
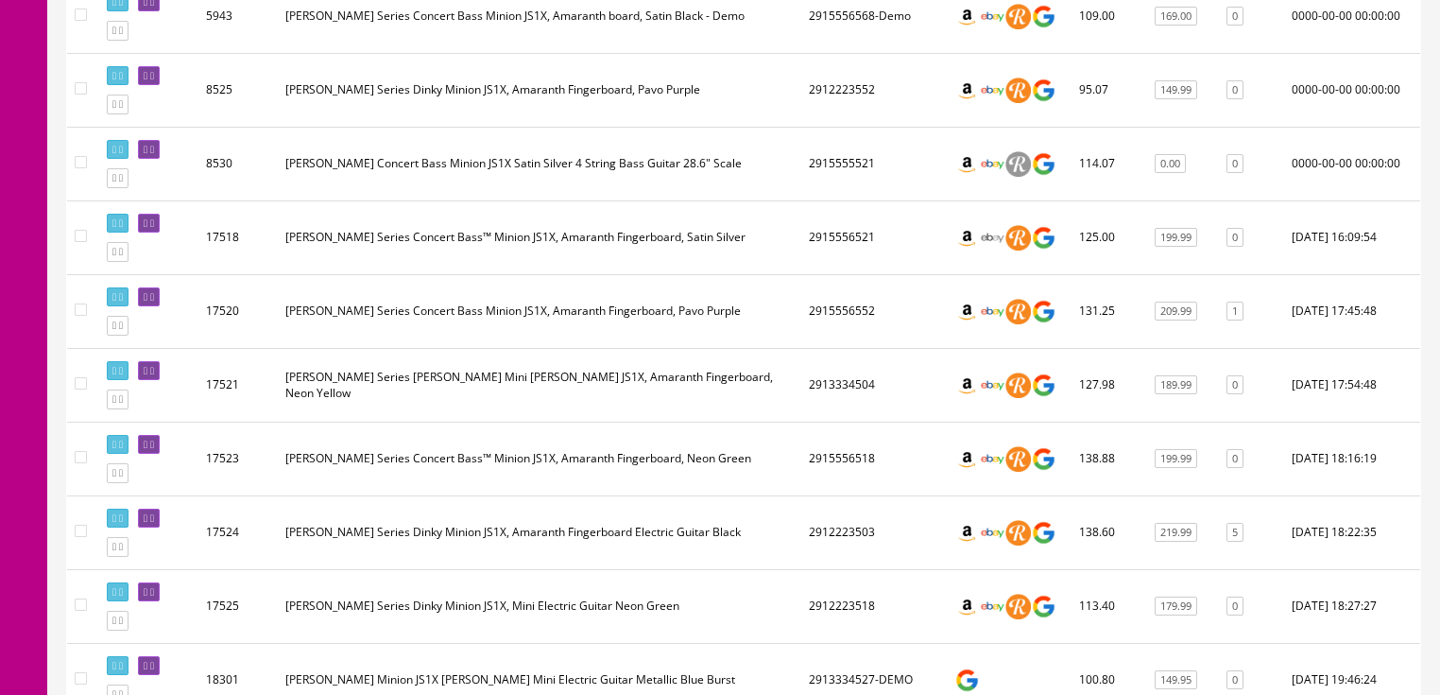
scroll to position [756, 0]
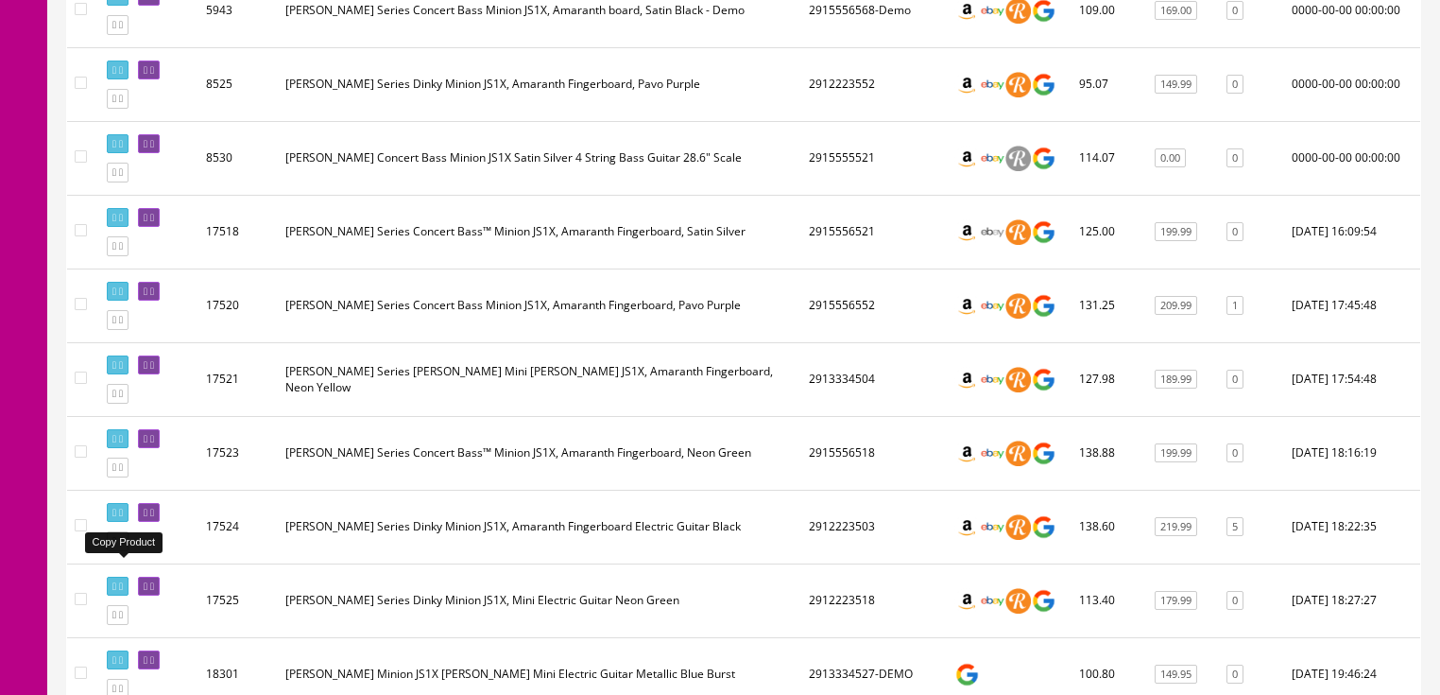
type input "js1x"
click at [123, 546] on icon at bounding box center [121, 541] width 4 height 10
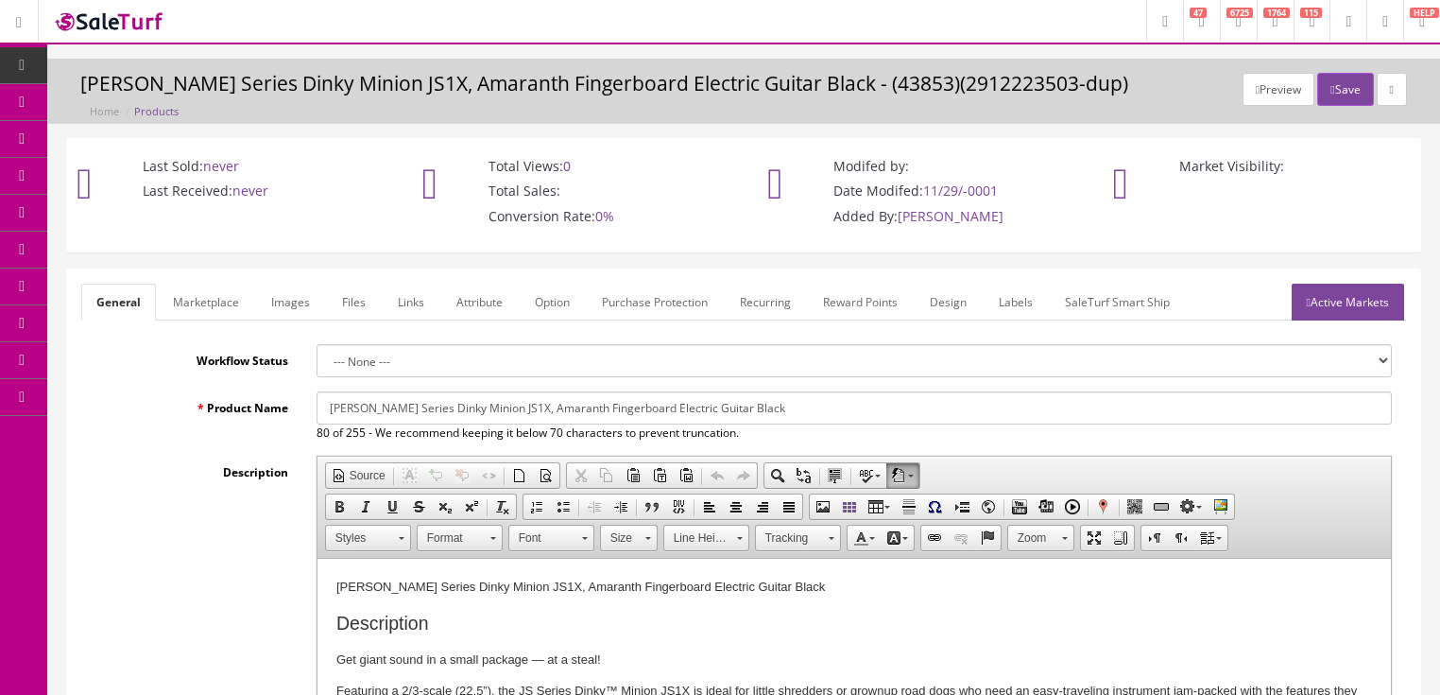
click at [299, 299] on link "Images" at bounding box center [290, 301] width 69 height 37
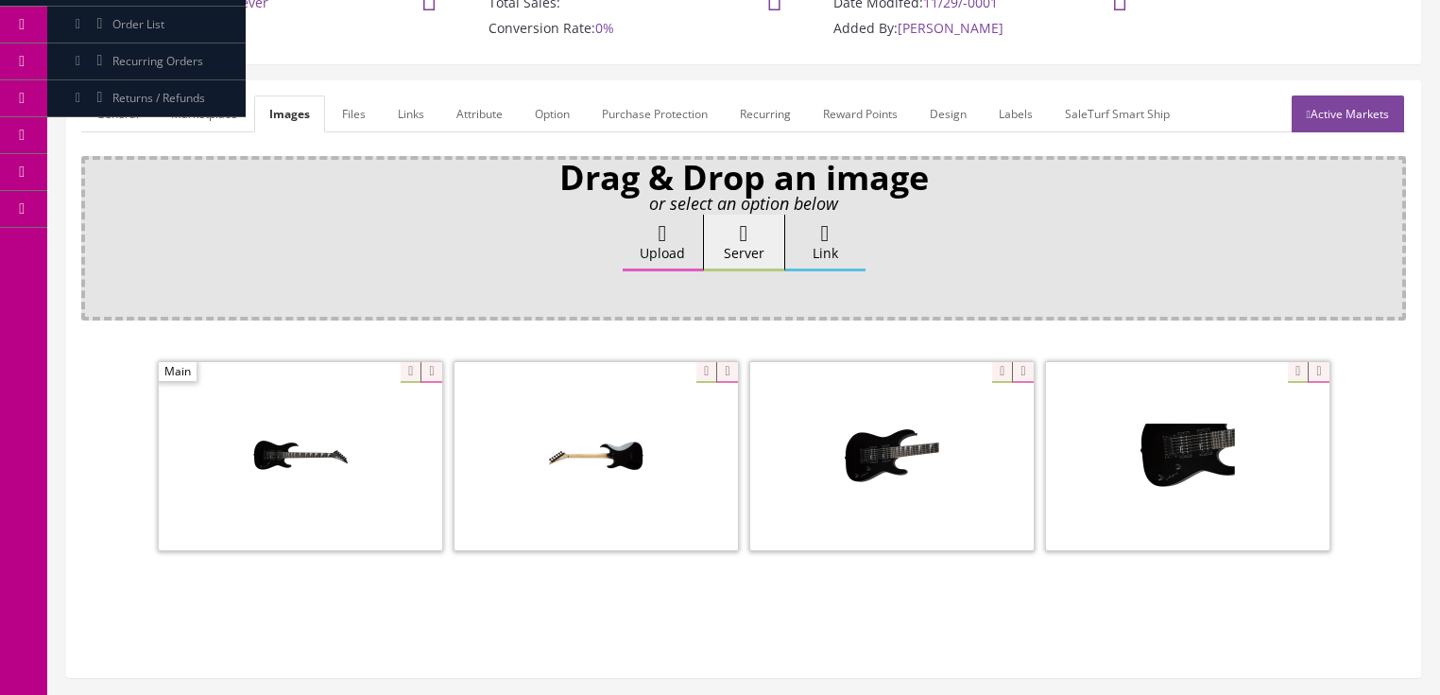
scroll to position [227, 0]
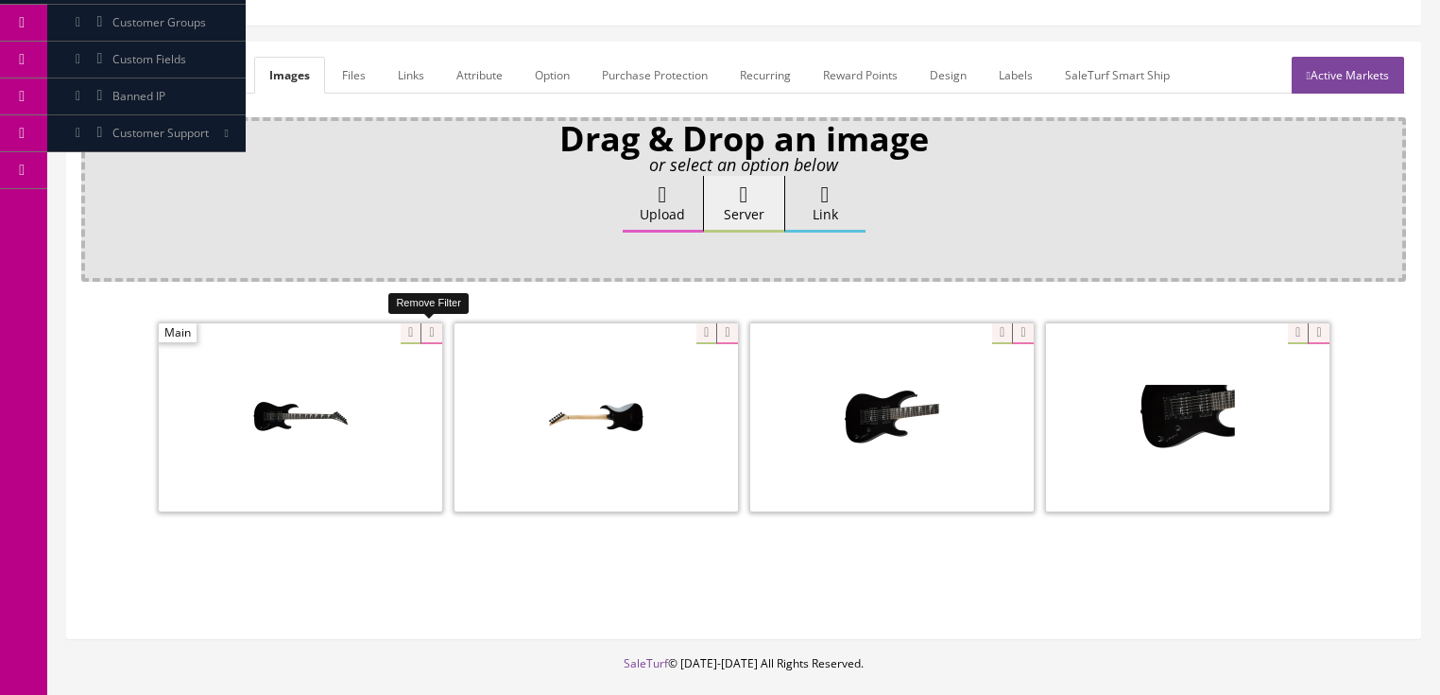
click at [429, 332] on icon at bounding box center [430, 333] width 21 height 21
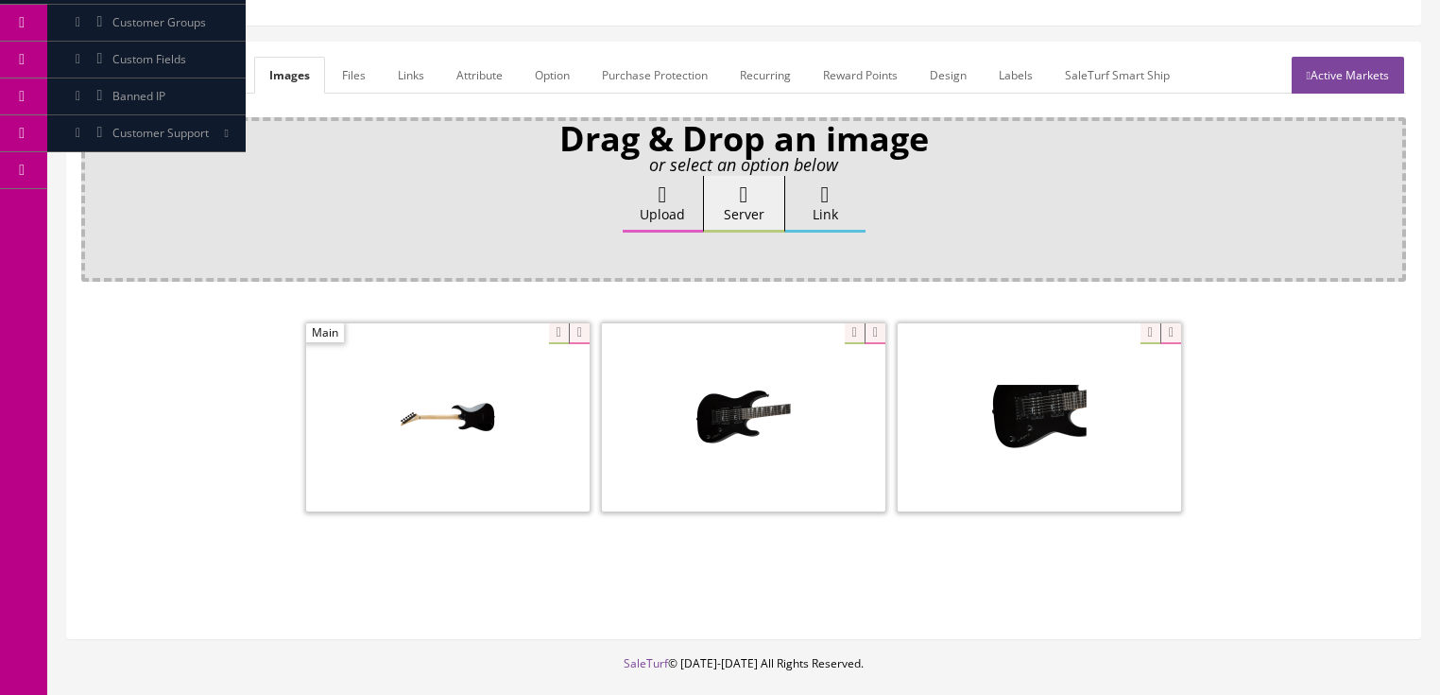
click at [429, 330] on span at bounding box center [447, 417] width 283 height 188
click at [570, 324] on icon at bounding box center [579, 333] width 21 height 21
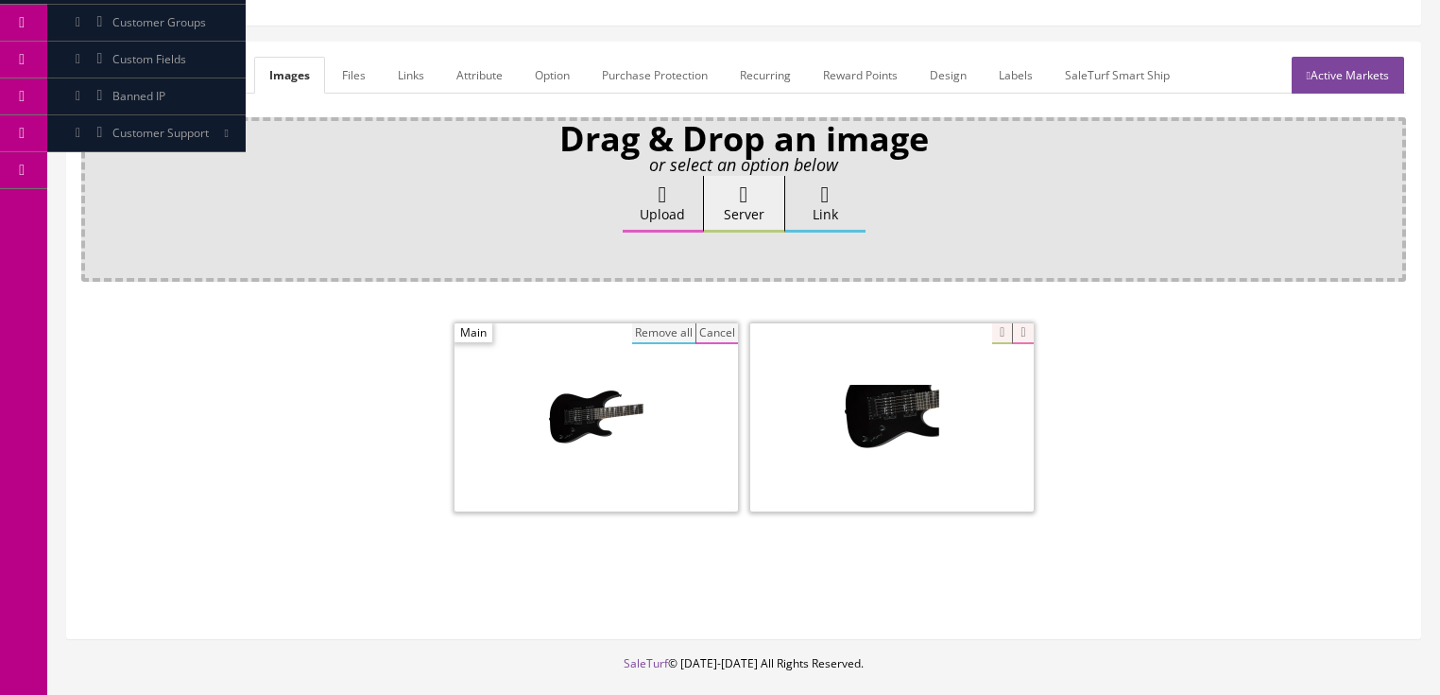
click at [668, 339] on button "Remove all" at bounding box center [663, 333] width 63 height 21
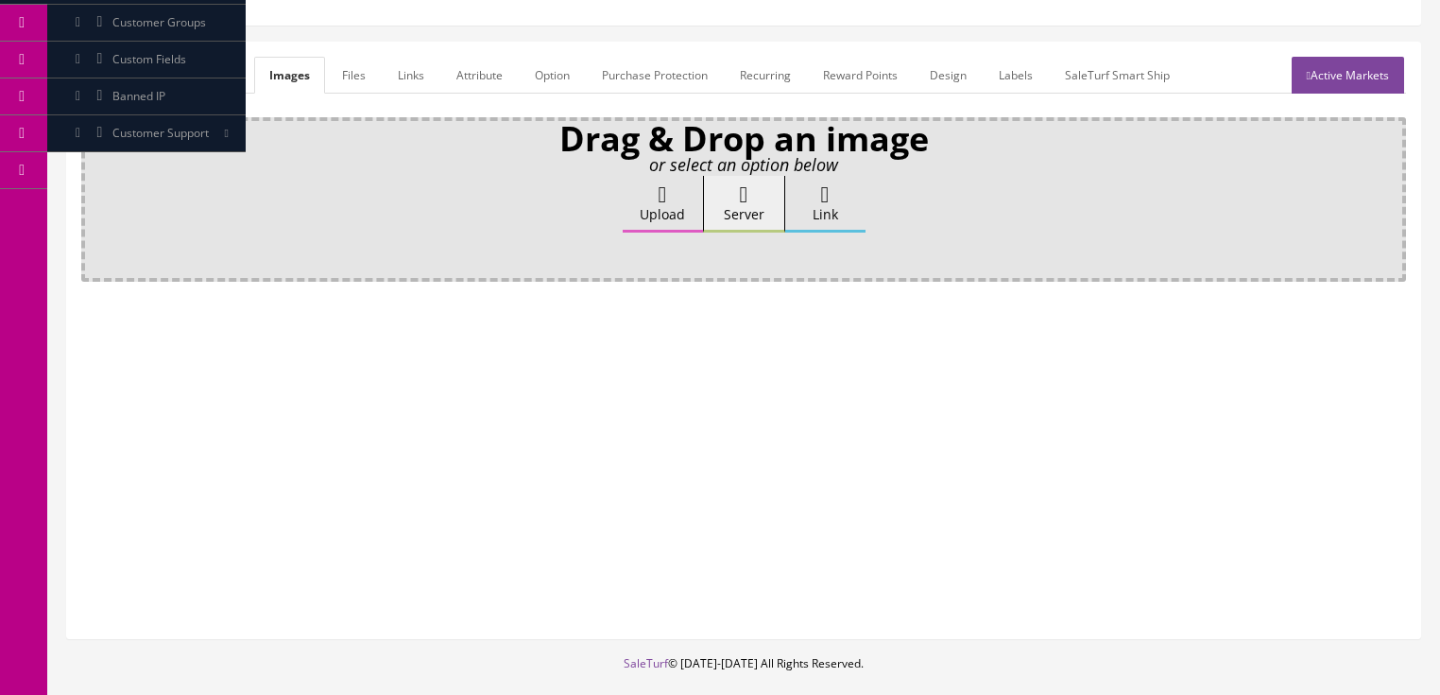
click at [663, 212] on label "Upload" at bounding box center [663, 204] width 80 height 57
click at [94, 195] on input "Upload" at bounding box center [94, 185] width 0 height 19
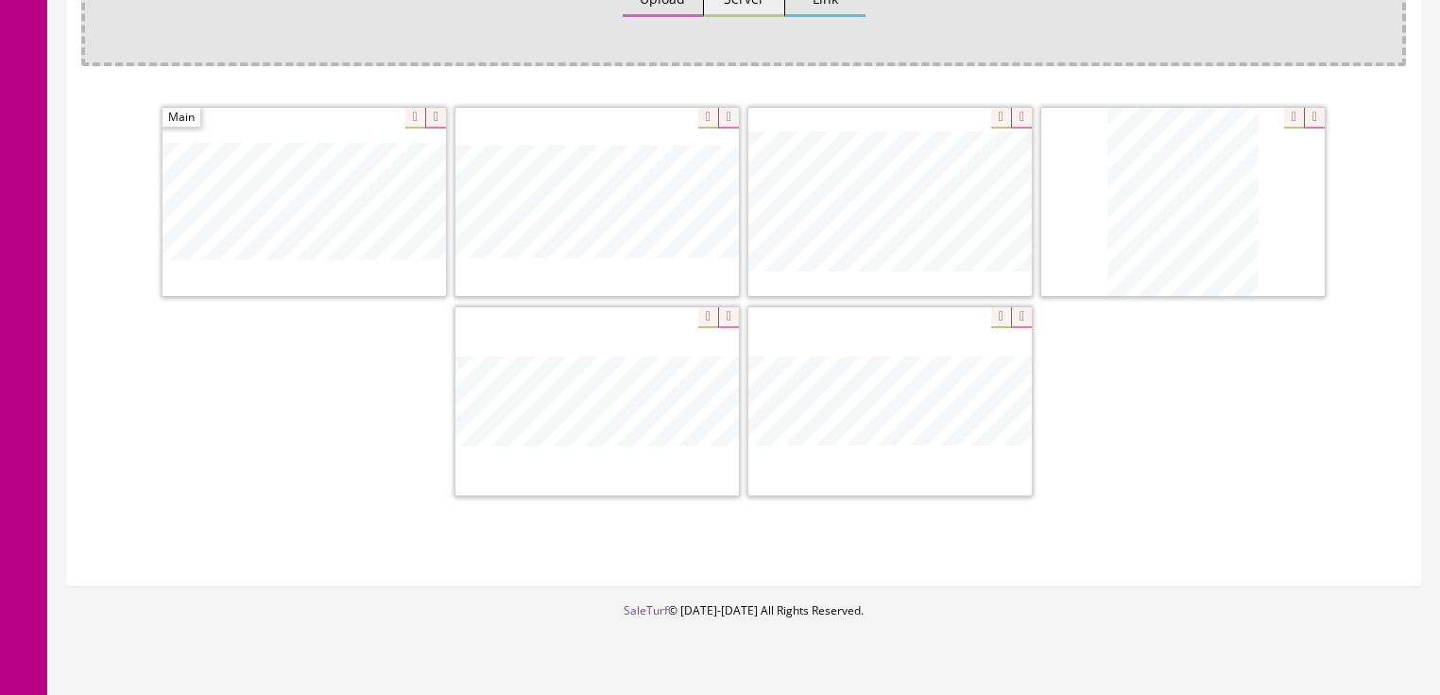
scroll to position [454, 0]
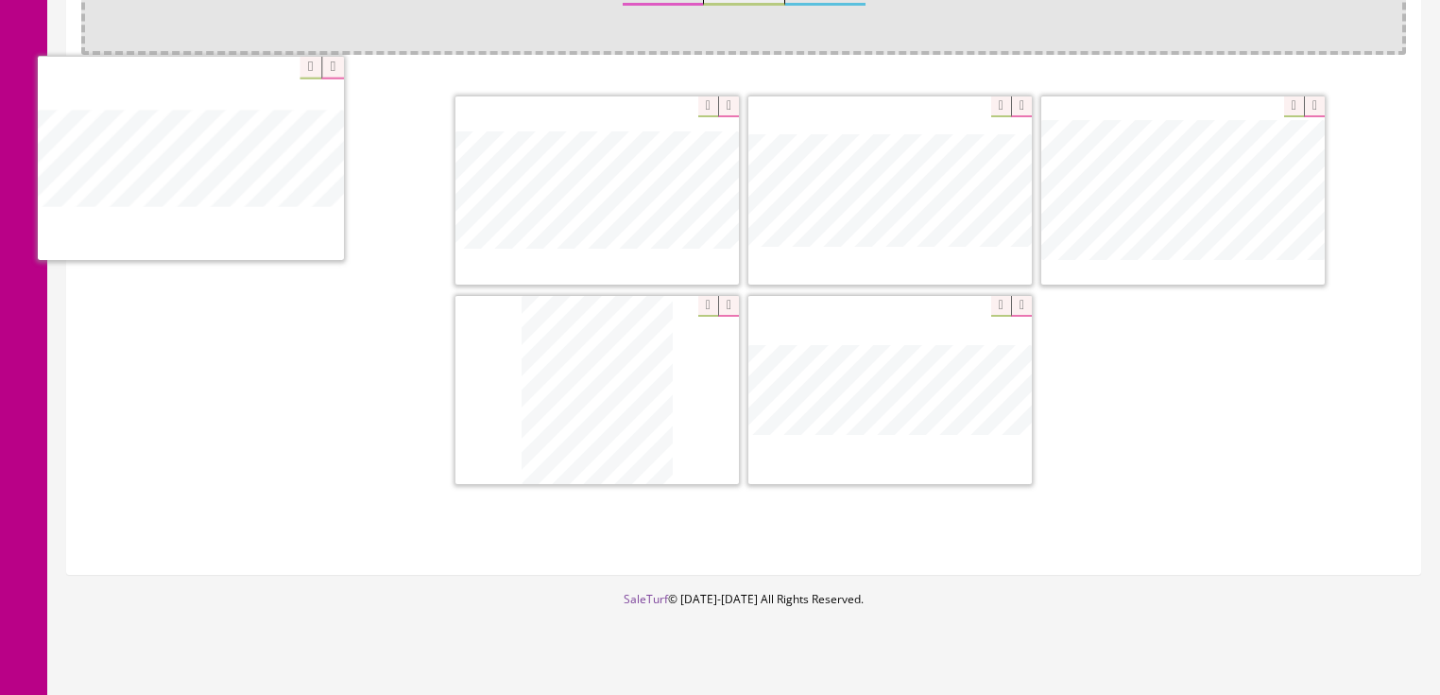
drag, startPoint x: 862, startPoint y: 383, endPoint x: 259, endPoint y: 185, distance: 634.4
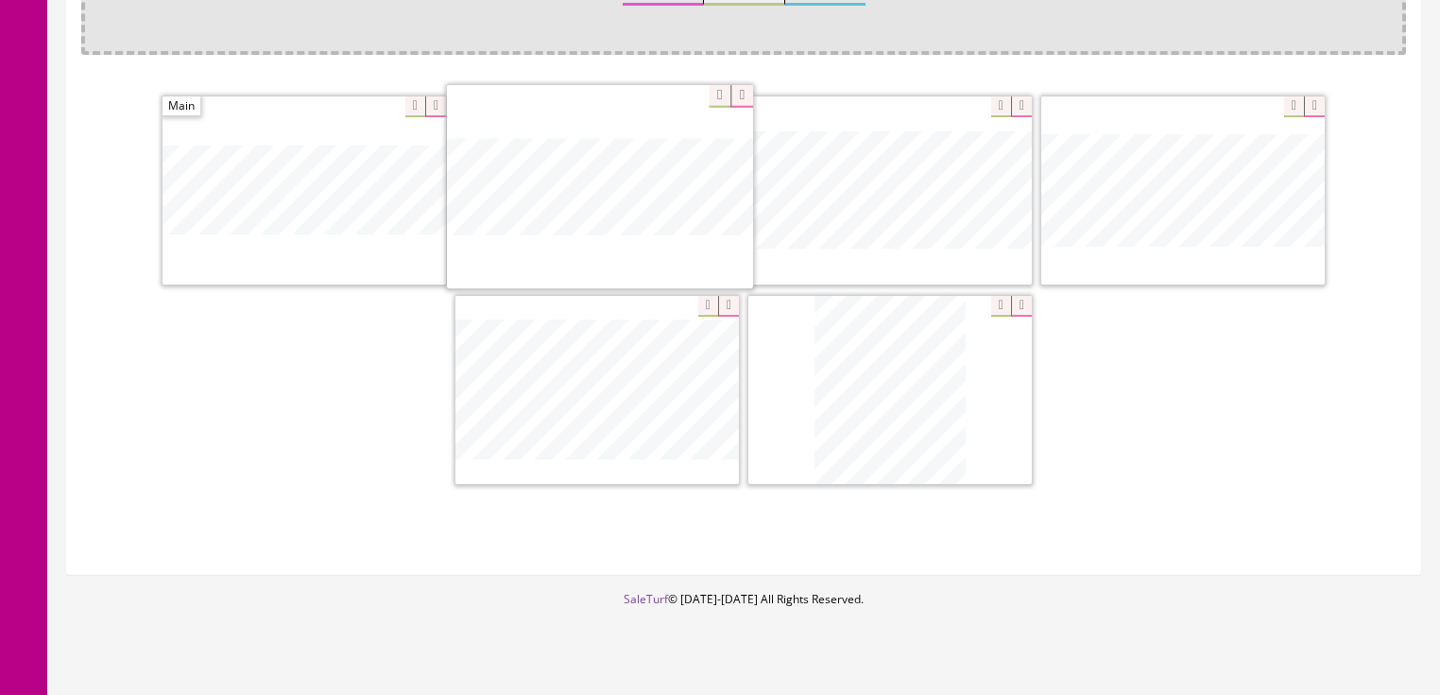
drag, startPoint x: 869, startPoint y: 333, endPoint x: 579, endPoint y: 132, distance: 352.5
drag, startPoint x: 897, startPoint y: 183, endPoint x: 1153, endPoint y: 198, distance: 256.5
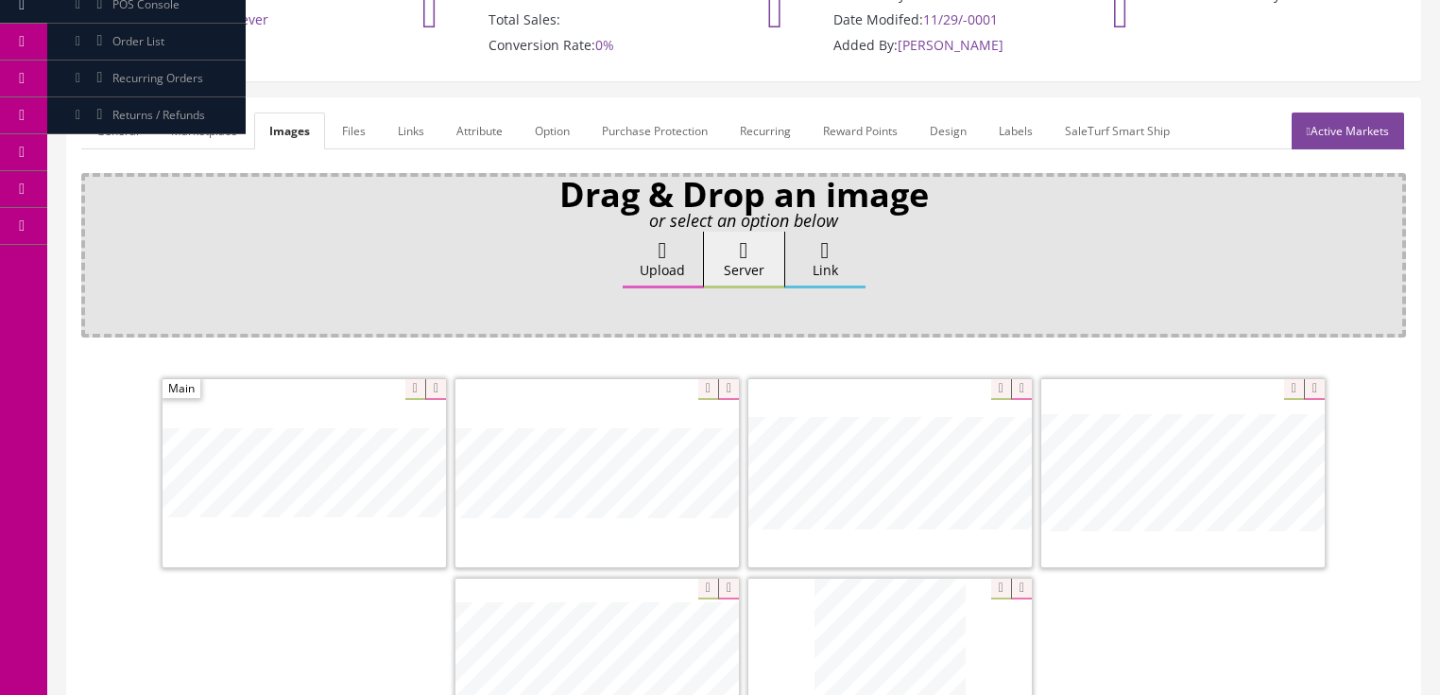
scroll to position [151, 0]
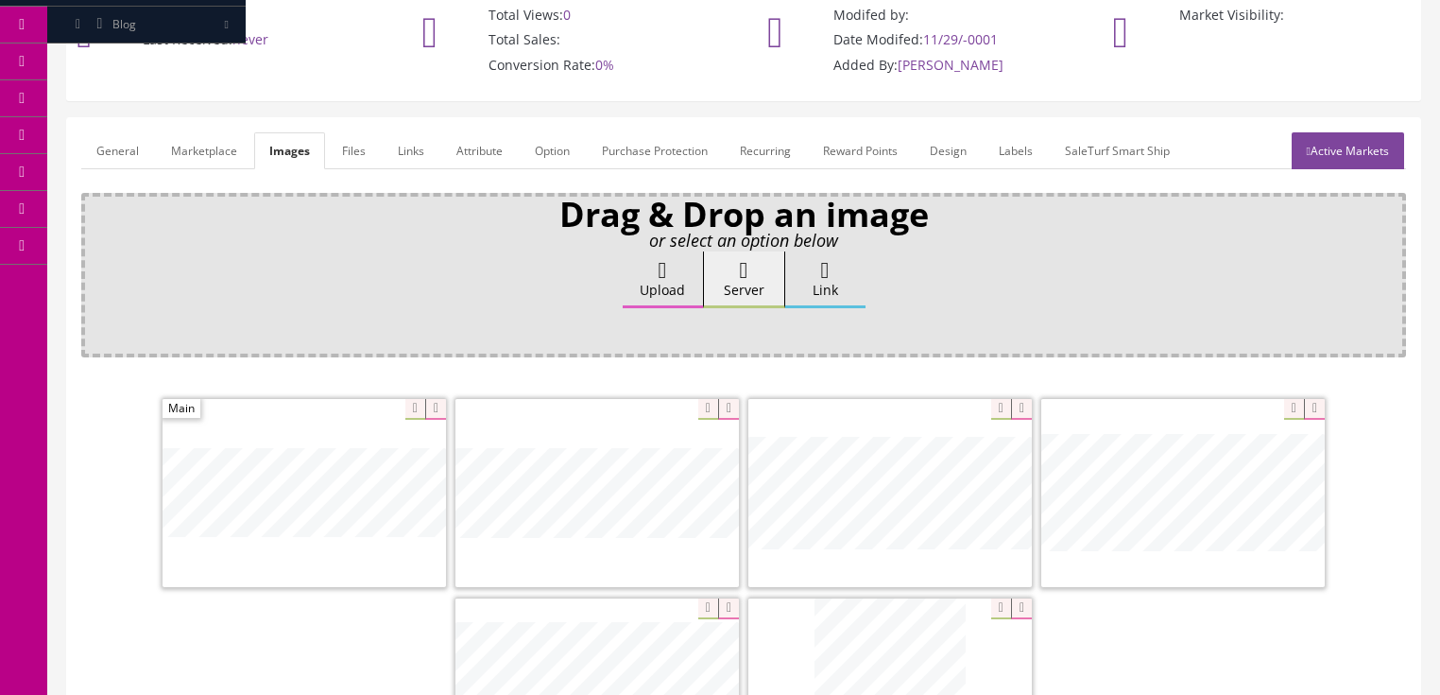
click at [1338, 140] on link "Active Markets" at bounding box center [1348, 150] width 112 height 37
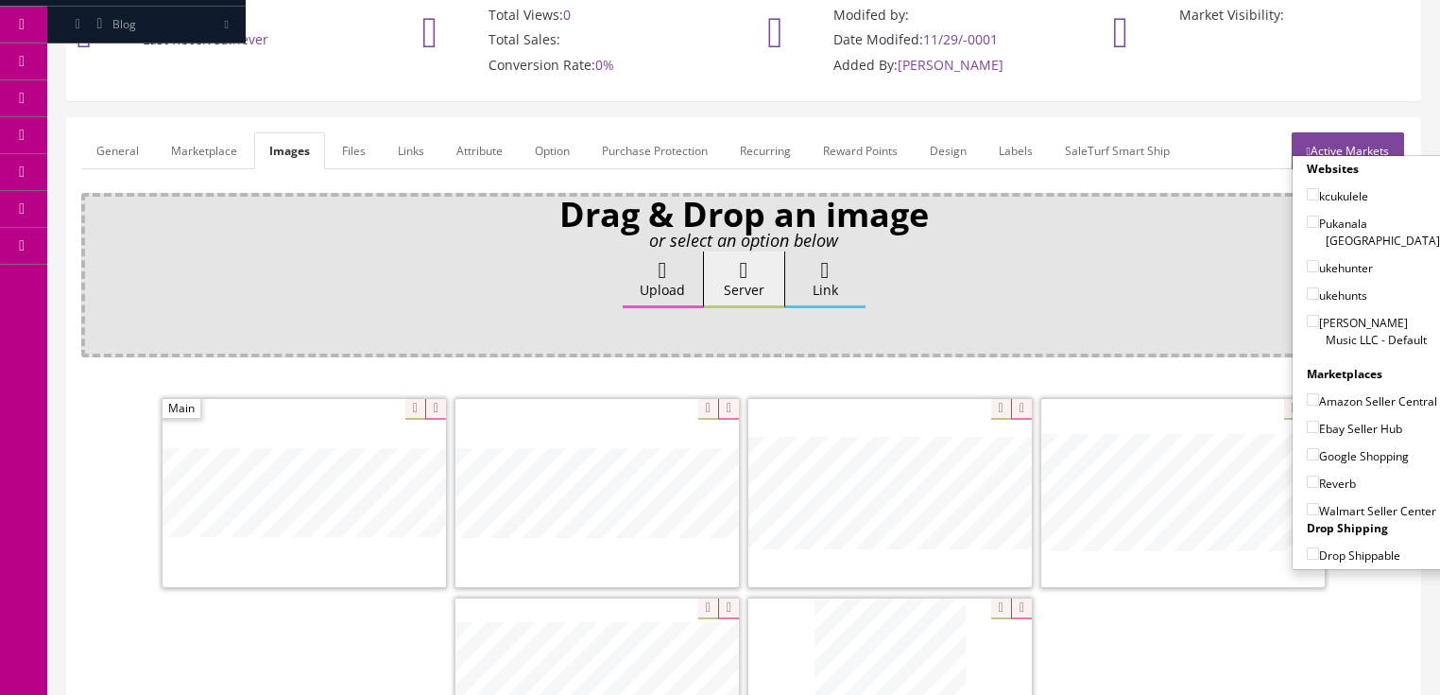
click at [1307, 315] on input"] "[PERSON_NAME] Music LLC - Default" at bounding box center [1313, 321] width 12 height 12
checkbox input"] "true"
click at [1308, 393] on input"] "Amazon Seller Central" at bounding box center [1313, 399] width 12 height 12
checkbox input"] "true"
click at [1307, 420] on input"] "Ebay Seller Hub" at bounding box center [1313, 426] width 12 height 12
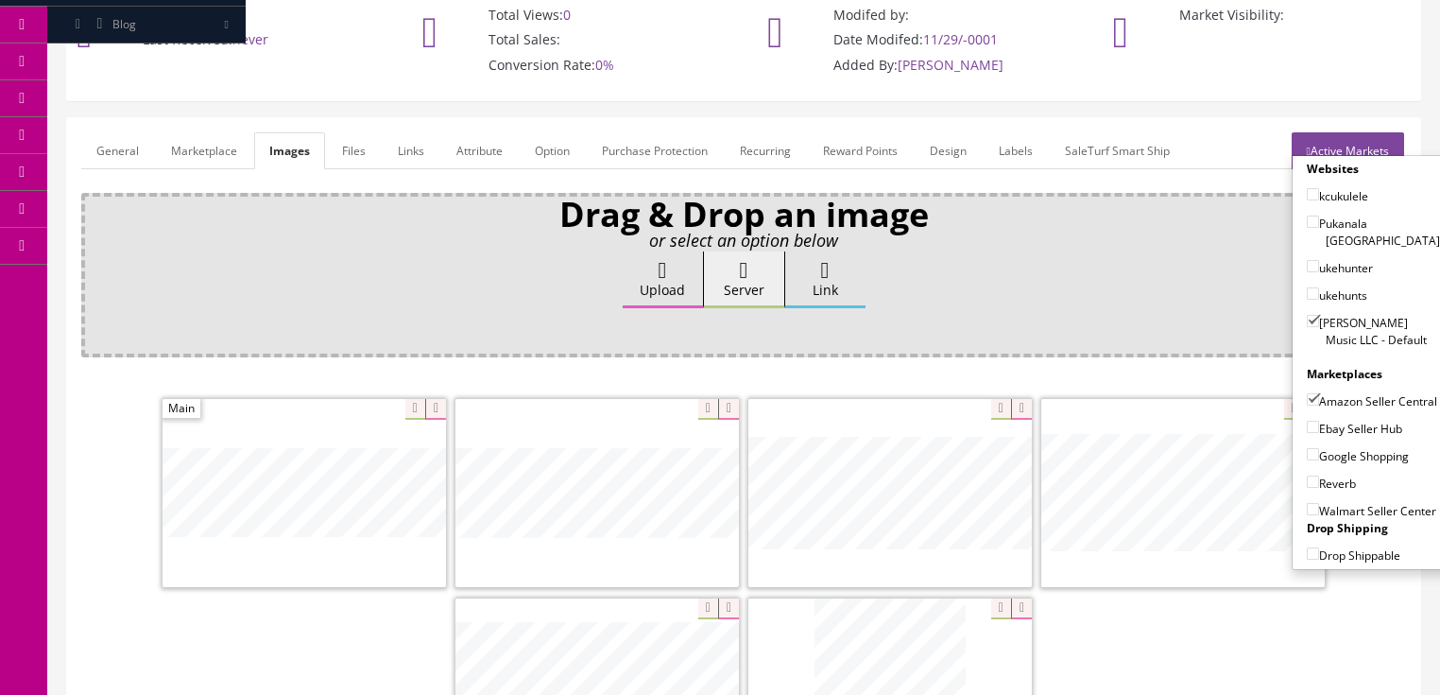
checkbox input"] "true"
click at [1307, 450] on input"] "Google Shopping" at bounding box center [1313, 454] width 12 height 12
checkbox input"] "true"
click at [1307, 475] on input"] "Reverb" at bounding box center [1313, 481] width 12 height 12
checkbox input"] "true"
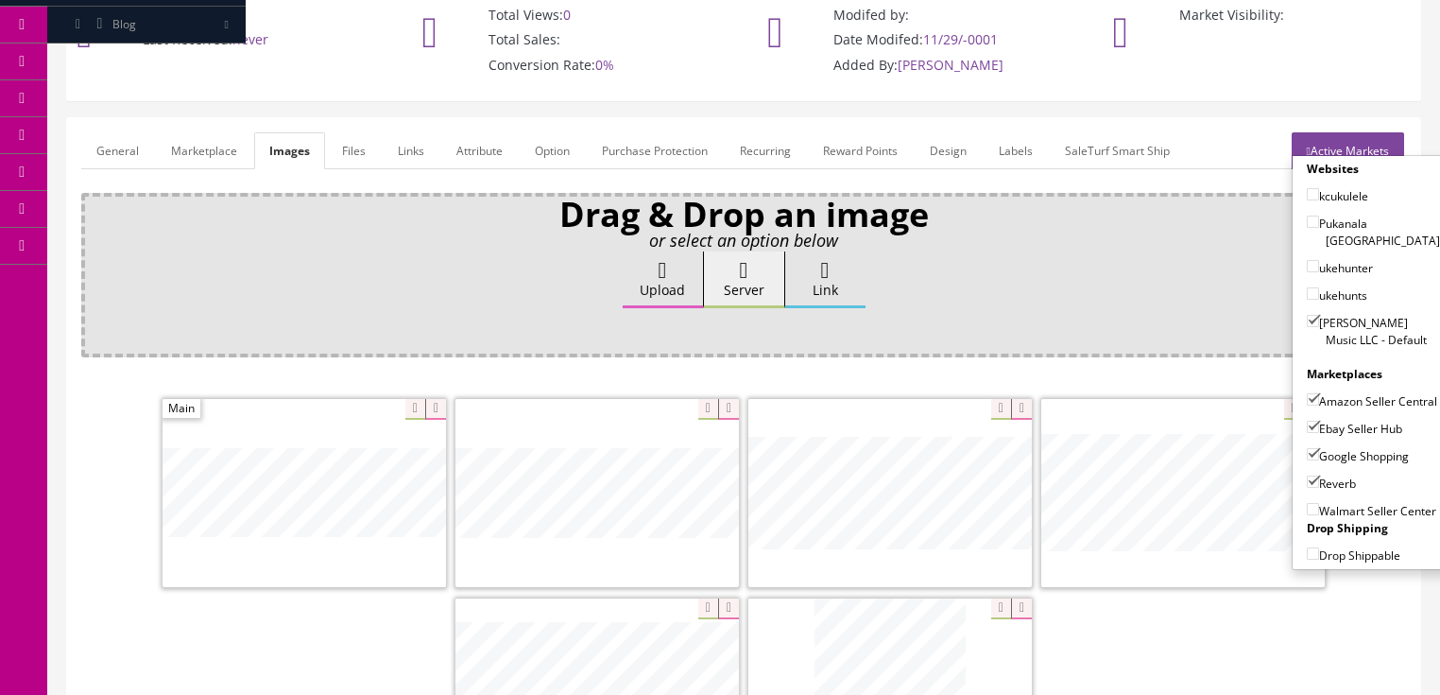
click at [1362, 136] on link "Active Markets" at bounding box center [1348, 150] width 112 height 37
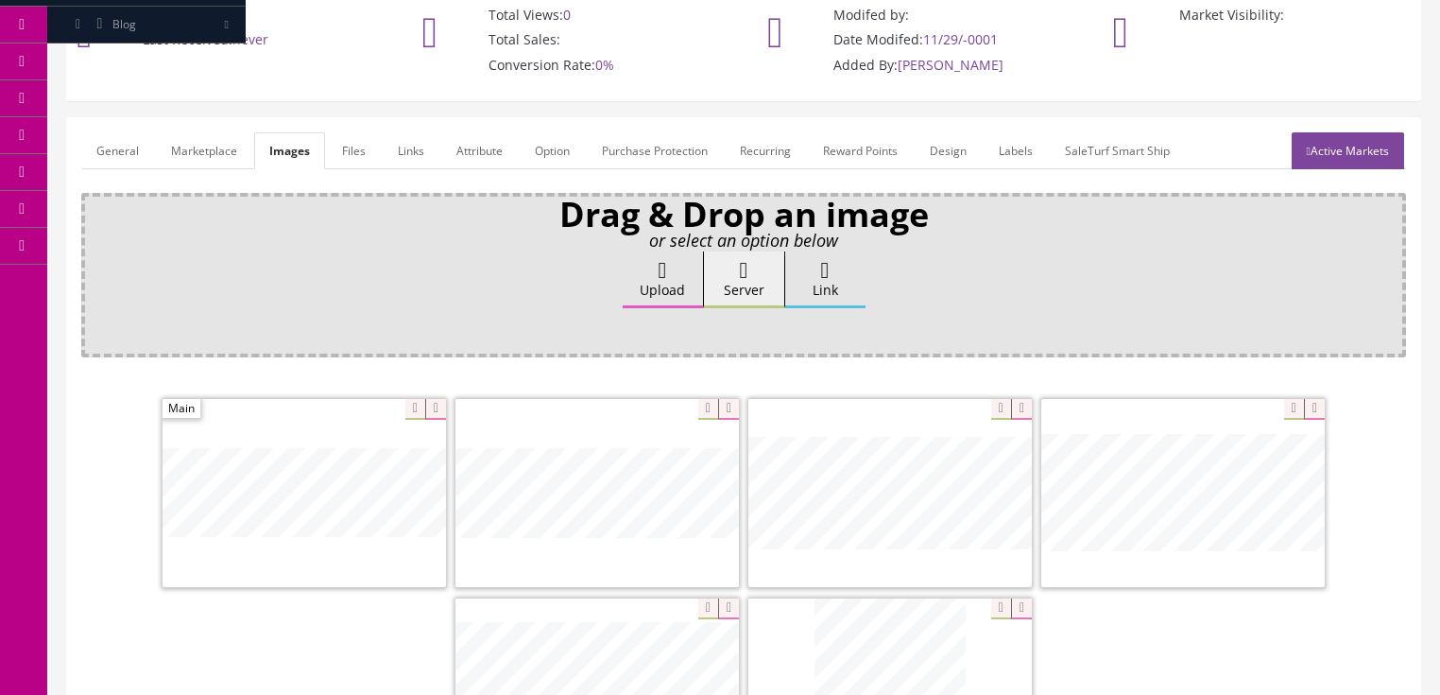
click at [131, 151] on link "General" at bounding box center [117, 150] width 73 height 37
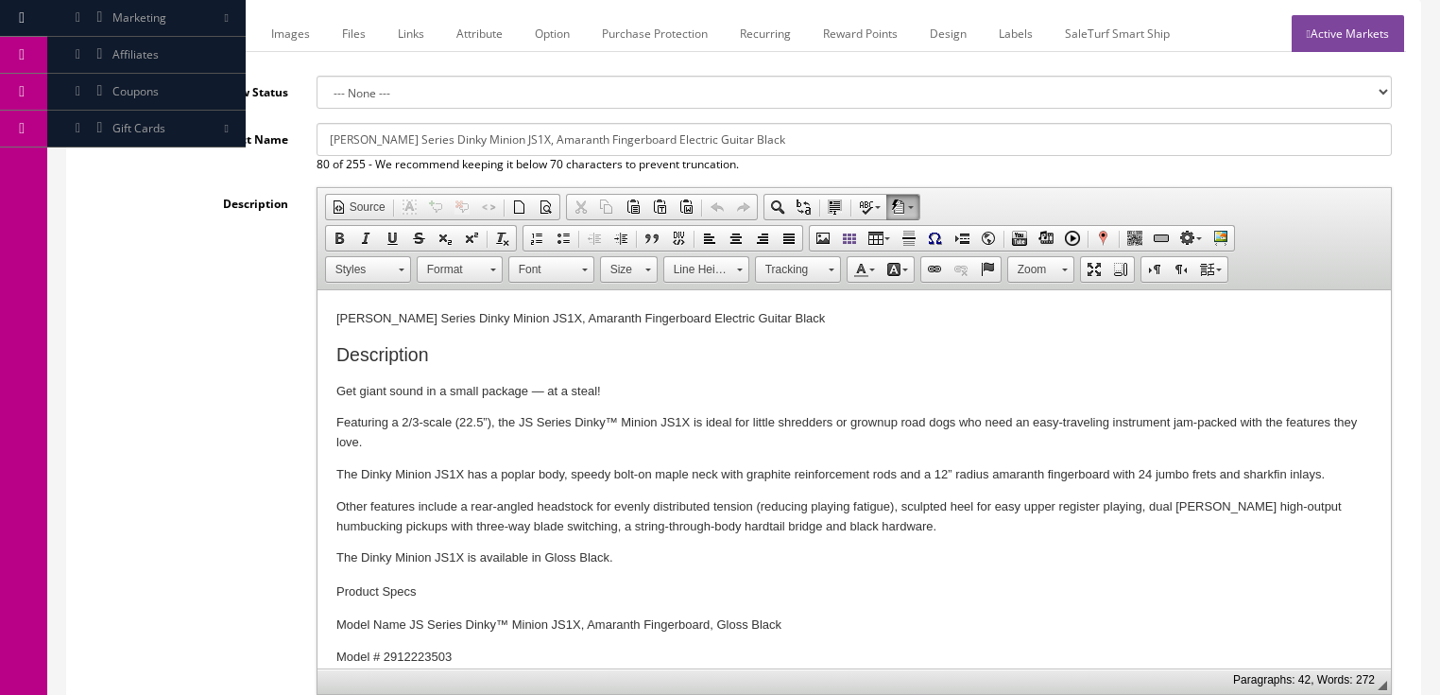
scroll to position [302, 0]
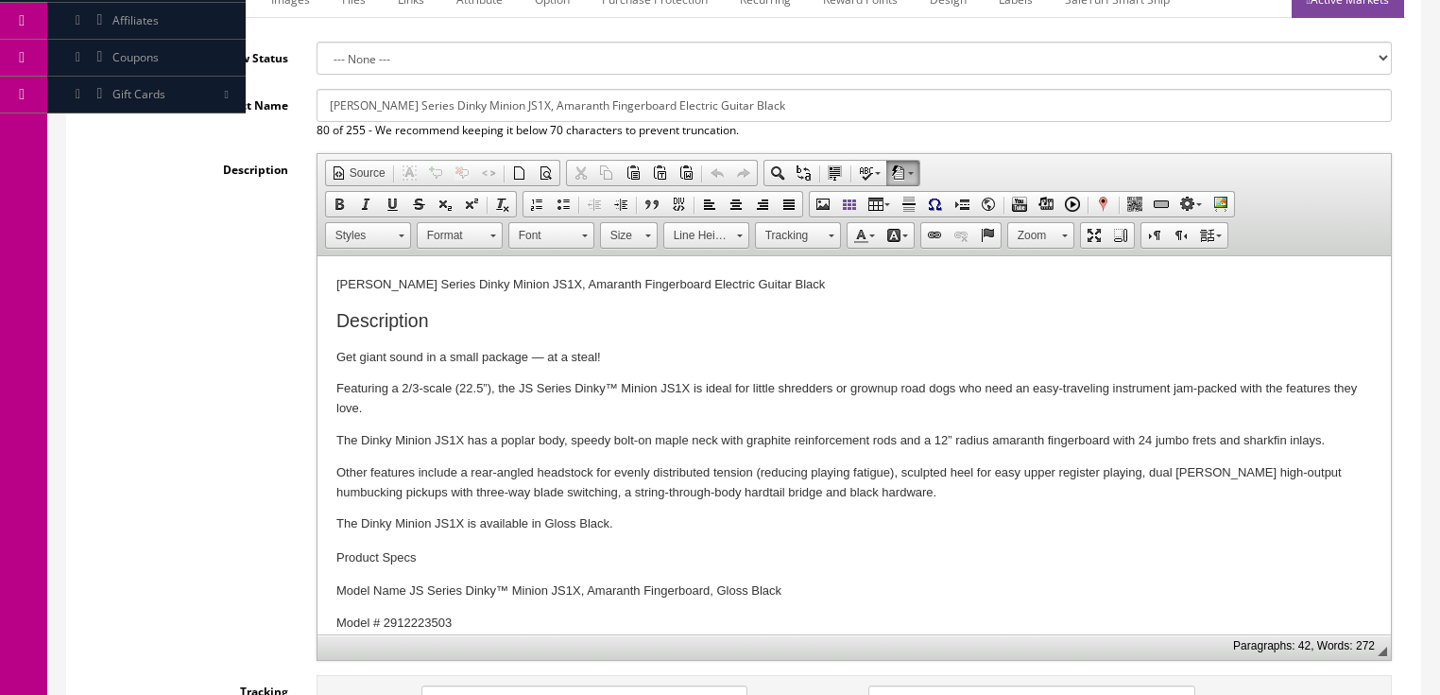
drag, startPoint x: 374, startPoint y: 102, endPoint x: 768, endPoint y: 107, distance: 394.1
click at [768, 107] on input "Jackson JS Series Dinky Minion JS1X, Amaranth Fingerboard Electric Guitar Black" at bounding box center [854, 105] width 1075 height 33
paste input "JS Series Dinky® Minion JS1XM, Maple Fingerboard, Bubble Gum Pin"
drag, startPoint x: 319, startPoint y: 111, endPoint x: 767, endPoint y: 117, distance: 447.9
click at [767, 117] on input "Jackson JS Series Dinky® Minion JS1XM, Maple Fingerboard, Bubble Gum Pink" at bounding box center [854, 105] width 1075 height 33
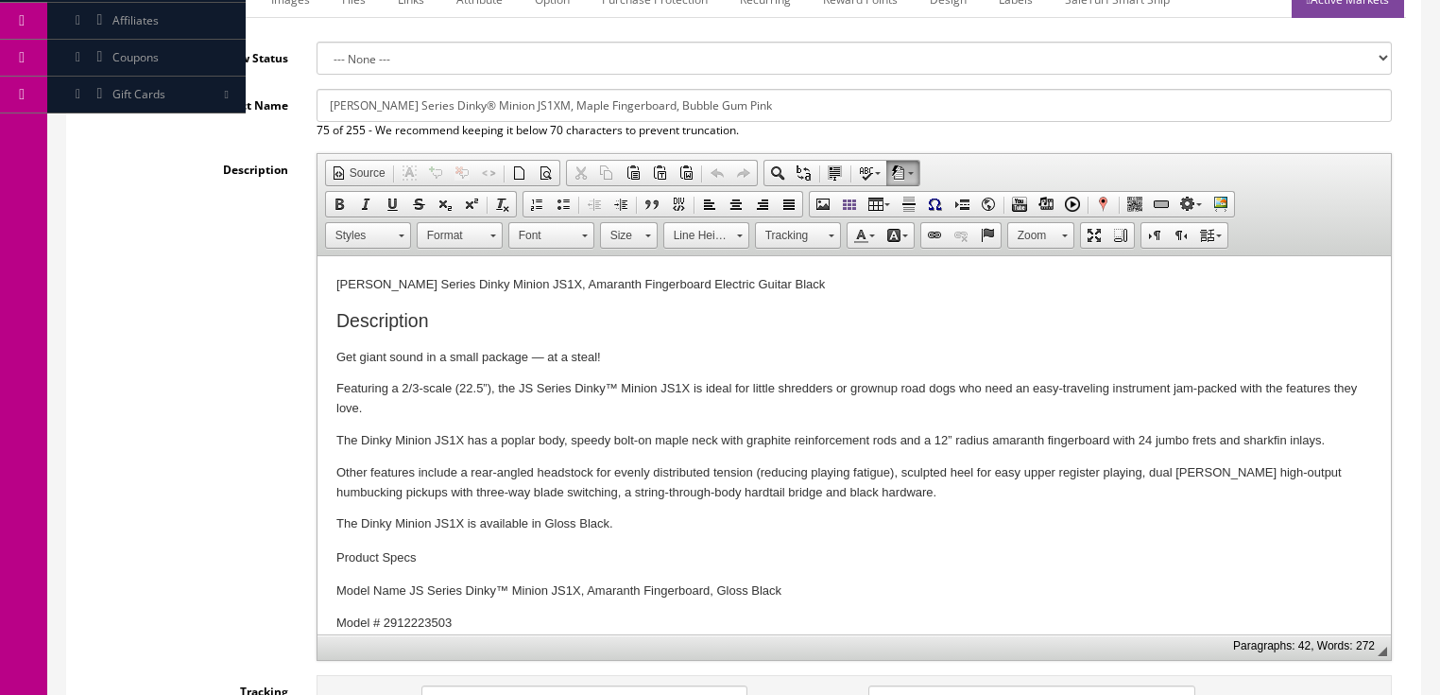
type input "Jackson JS Series Dinky® Minion JS1XM, Maple Fingerboard, Bubble Gum Pink"
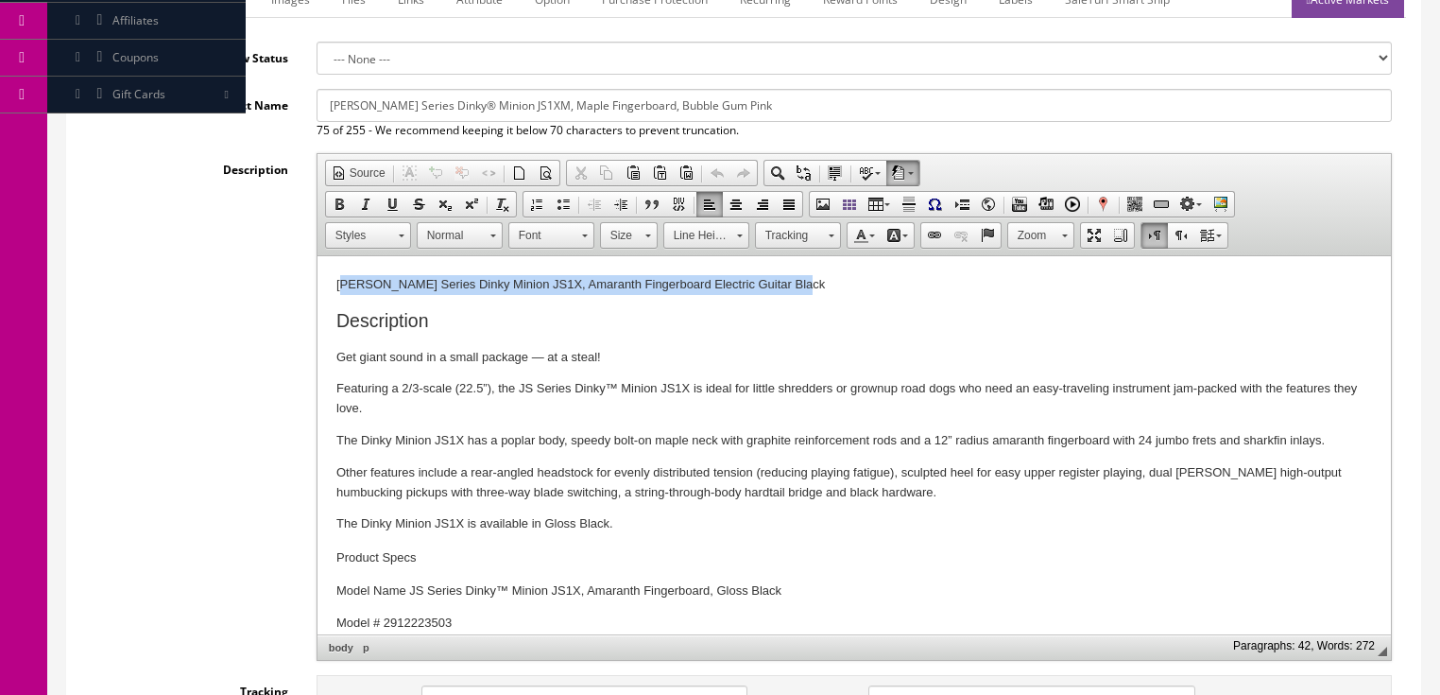
drag, startPoint x: 426, startPoint y: 285, endPoint x: 791, endPoint y: 285, distance: 364.7
click at [791, 285] on p "Jackson JS Series Dinky Minion JS1X, Amaranth Fingerboard Electric Guitar Black" at bounding box center [853, 285] width 1036 height 20
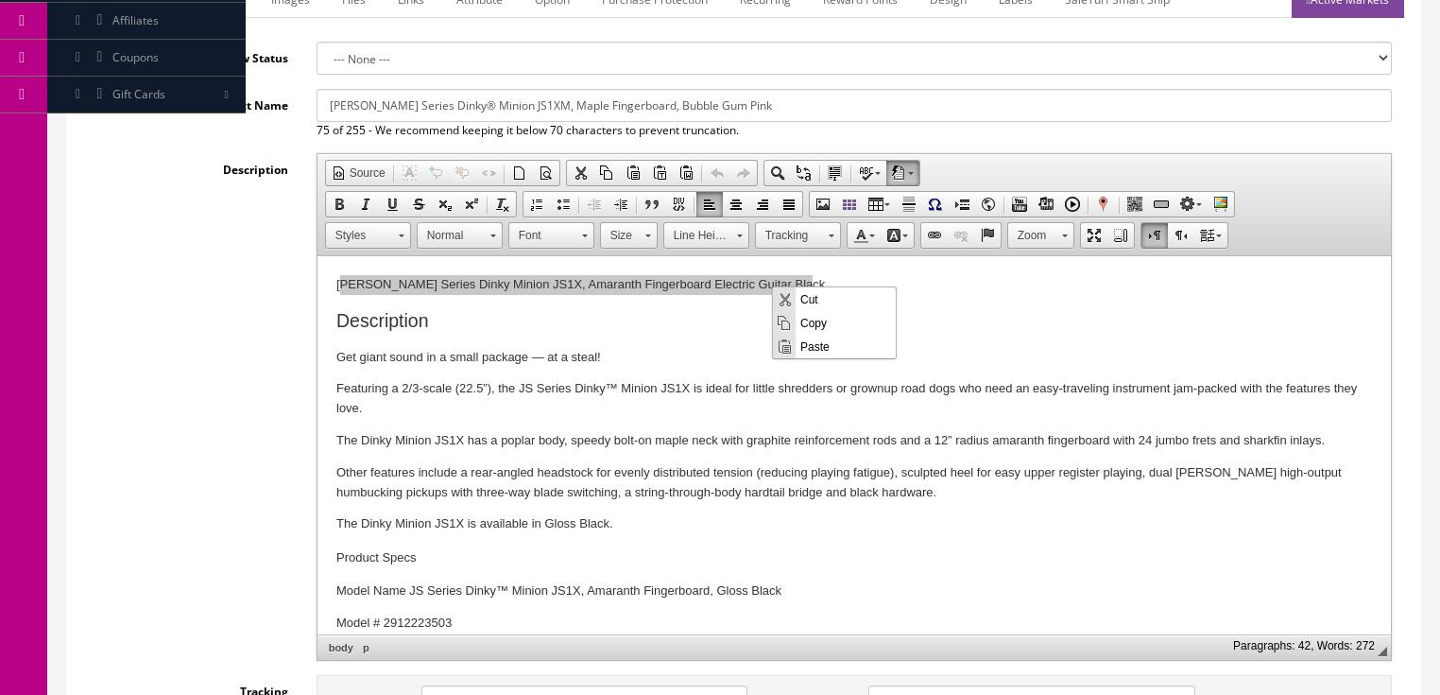
scroll to position [0, 0]
click at [812, 344] on span "Paste" at bounding box center [846, 346] width 100 height 24
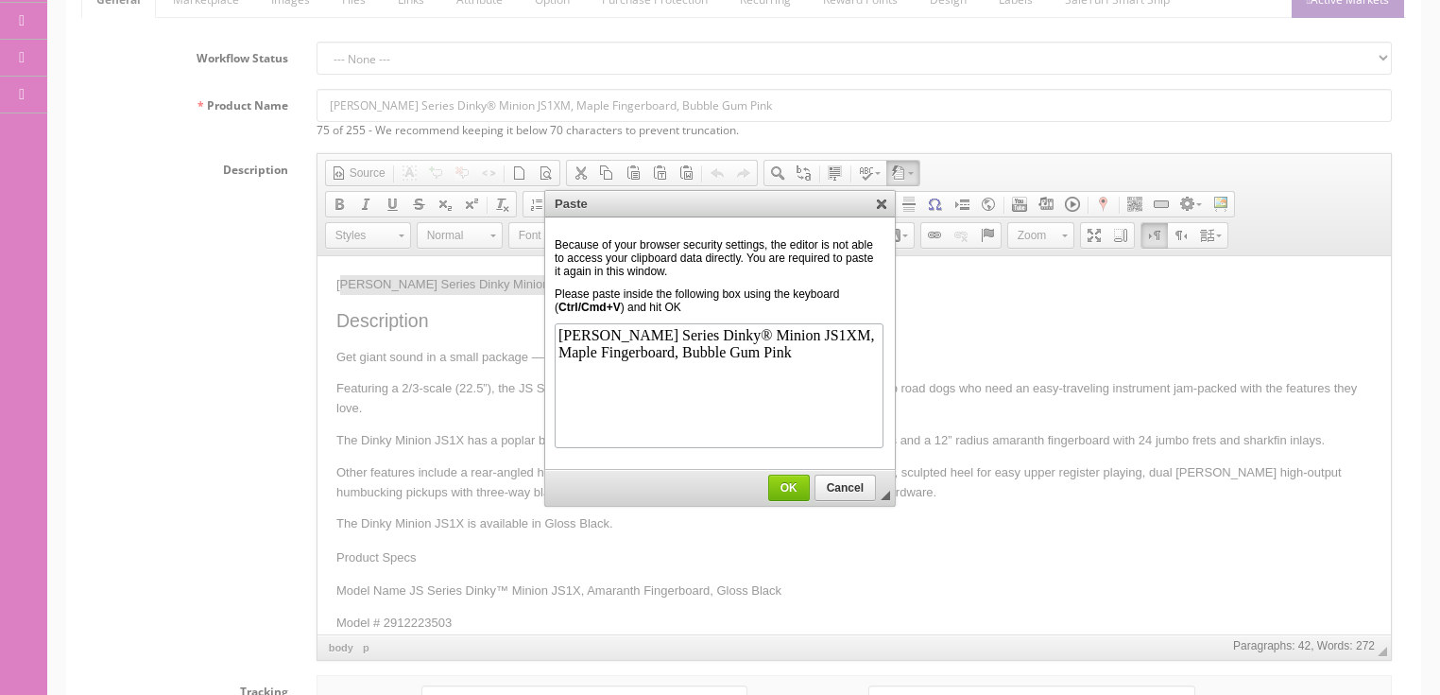
drag, startPoint x: 796, startPoint y: 492, endPoint x: 482, endPoint y: 235, distance: 405.6
click at [796, 492] on link "OK" at bounding box center [789, 487] width 42 height 26
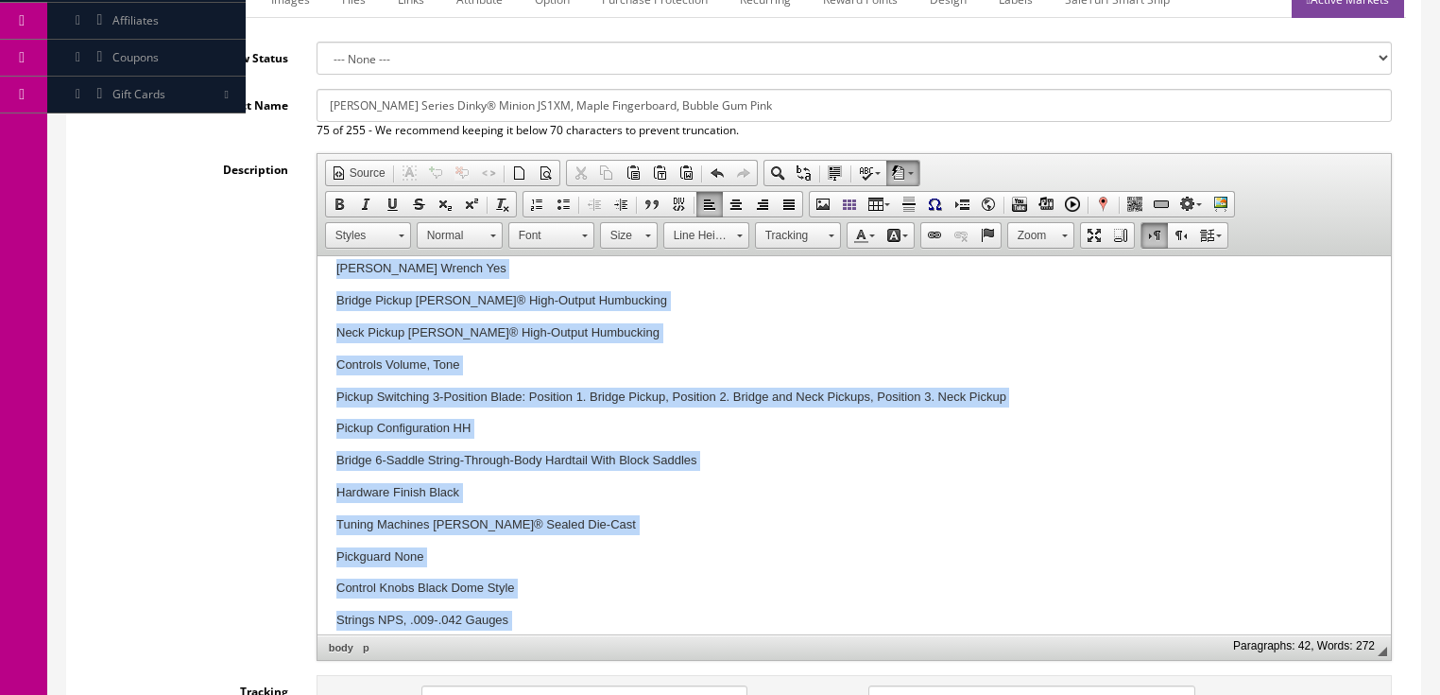
scroll to position [1007, 0]
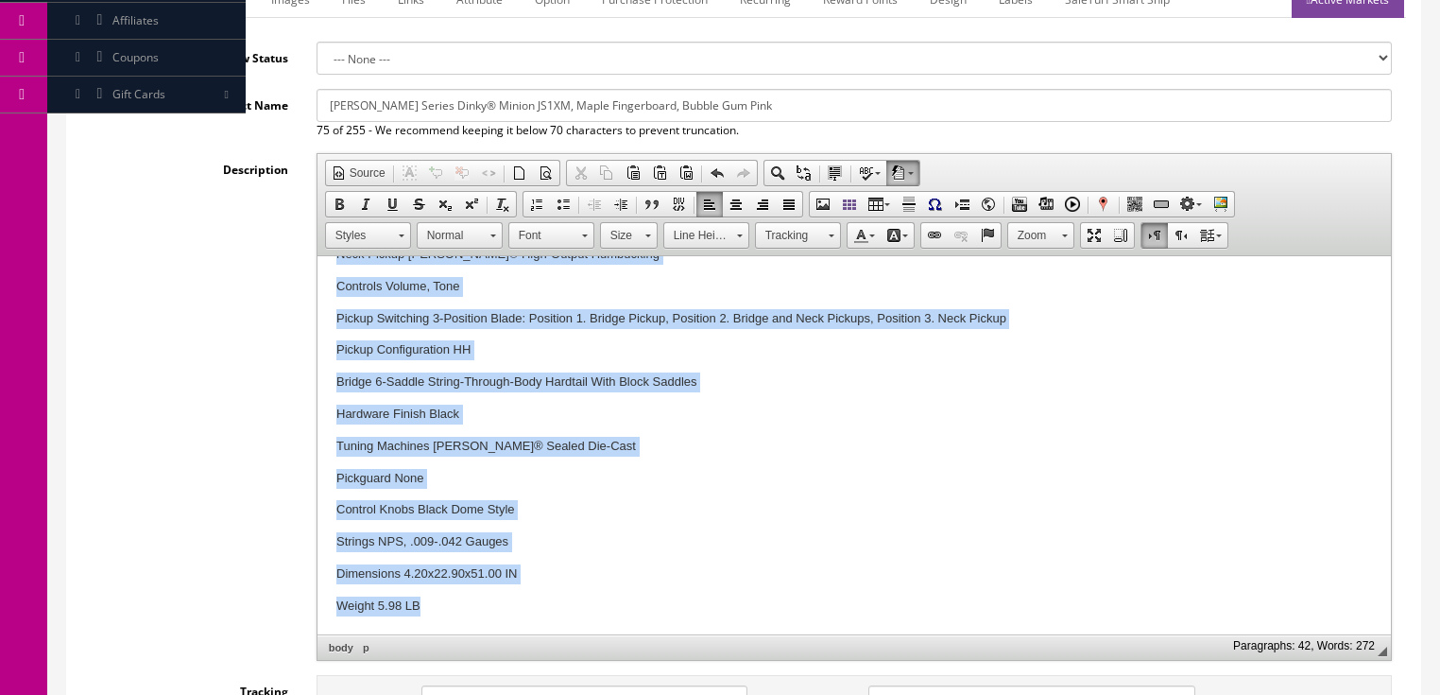
drag, startPoint x: 324, startPoint y: 385, endPoint x: 743, endPoint y: 640, distance: 490.2
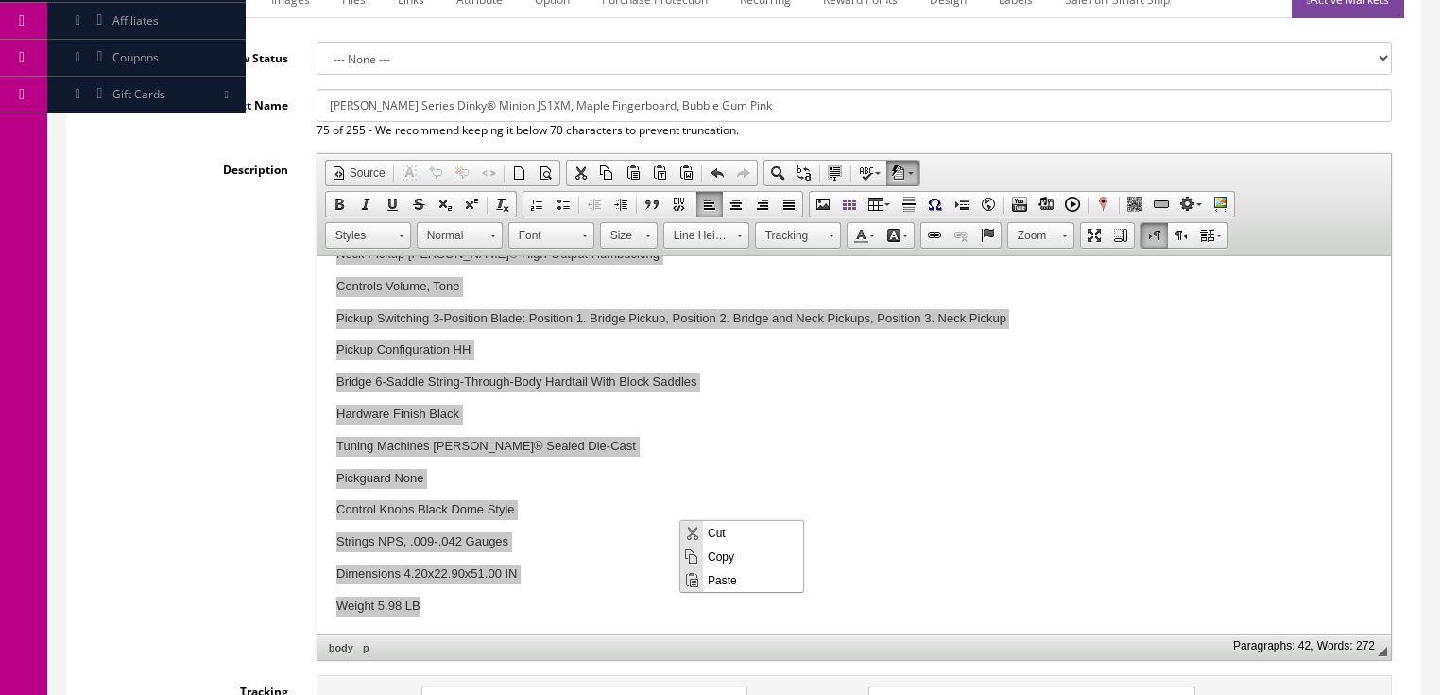
click at [740, 579] on span "Paste" at bounding box center [753, 579] width 100 height 24
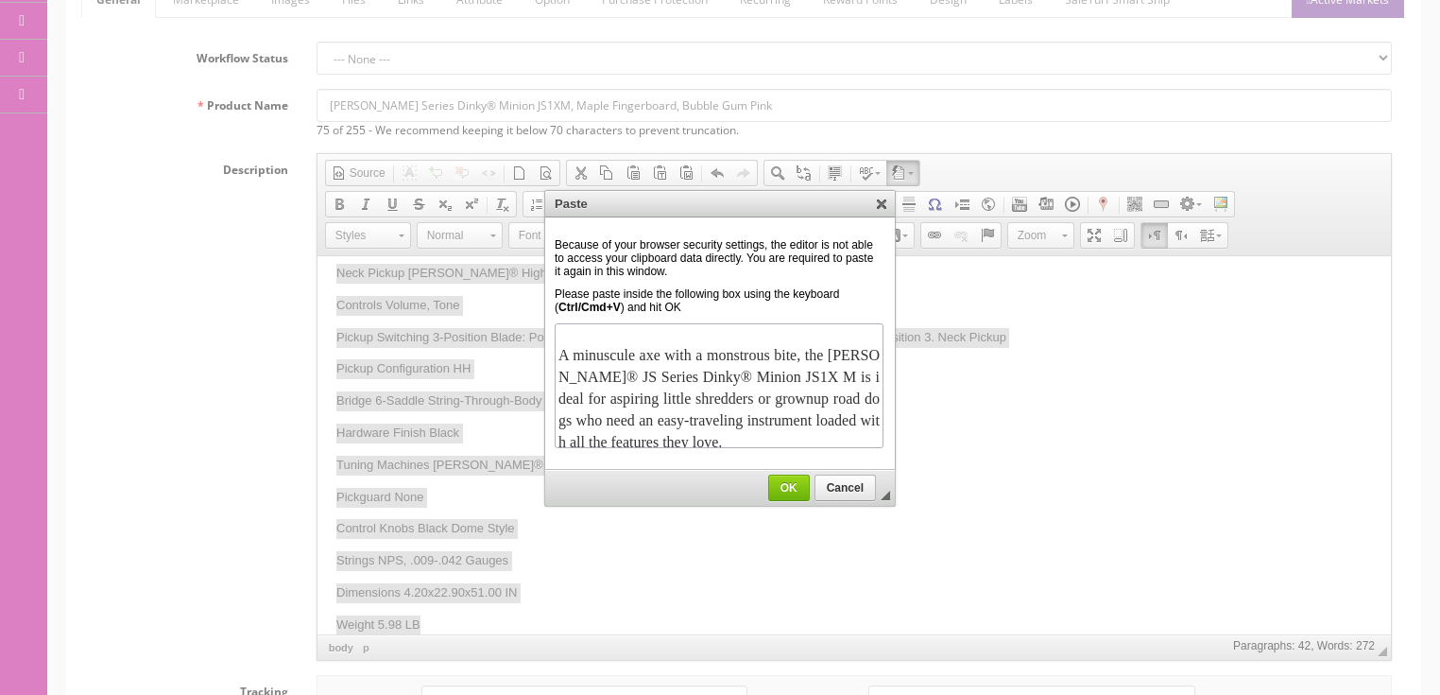
scroll to position [455, 0]
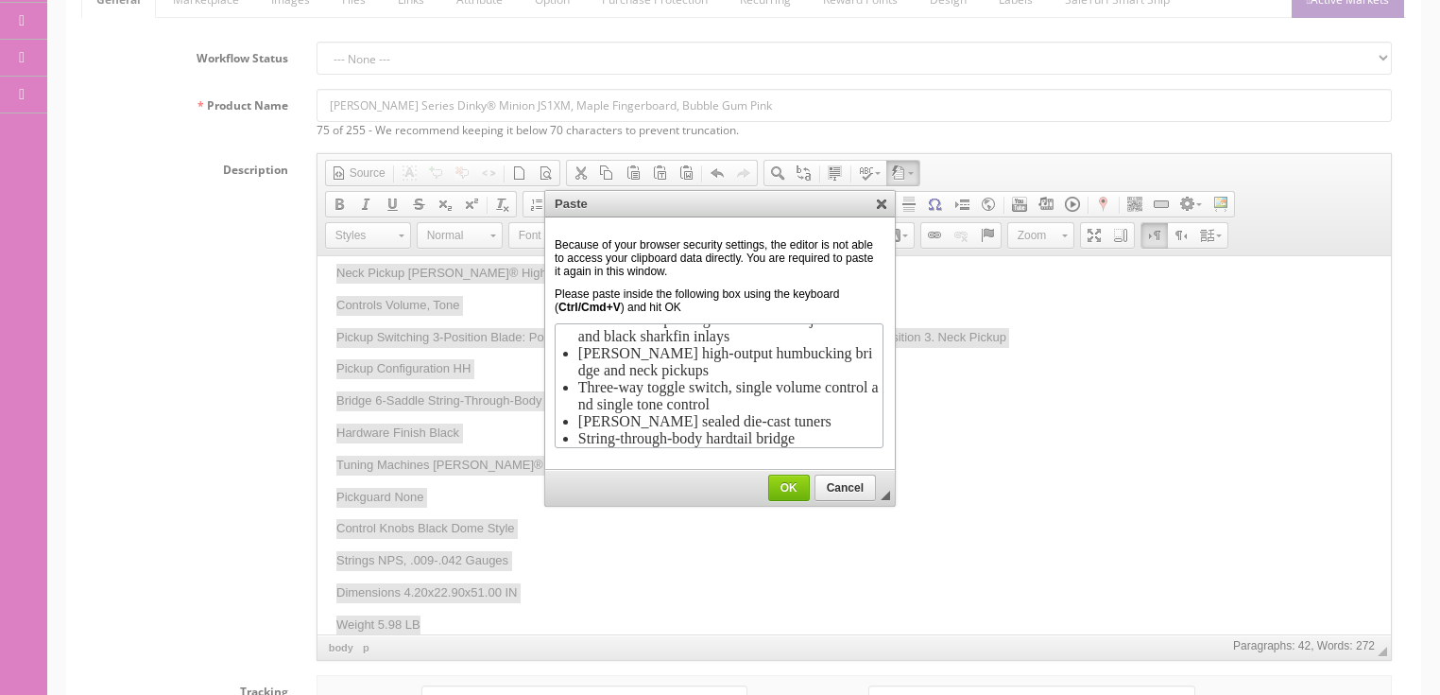
click at [780, 491] on span "OK" at bounding box center [789, 487] width 40 height 13
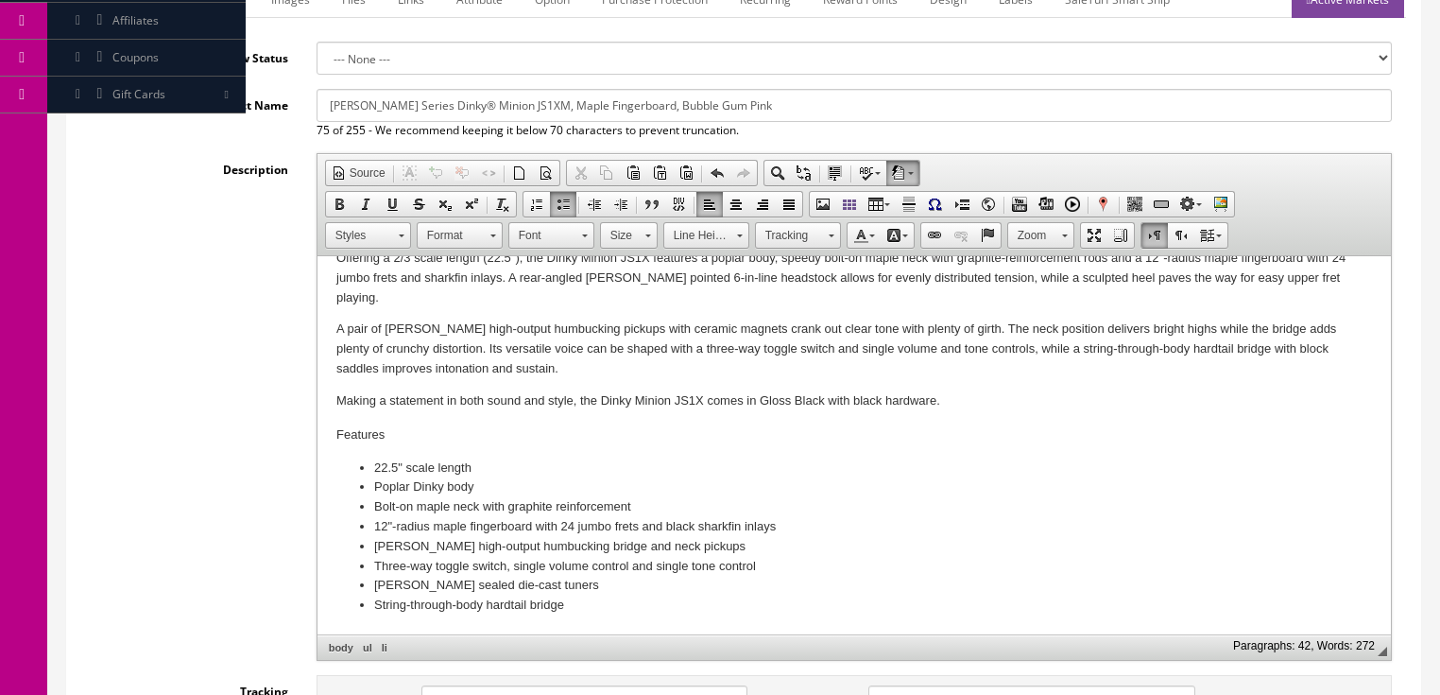
scroll to position [163, 0]
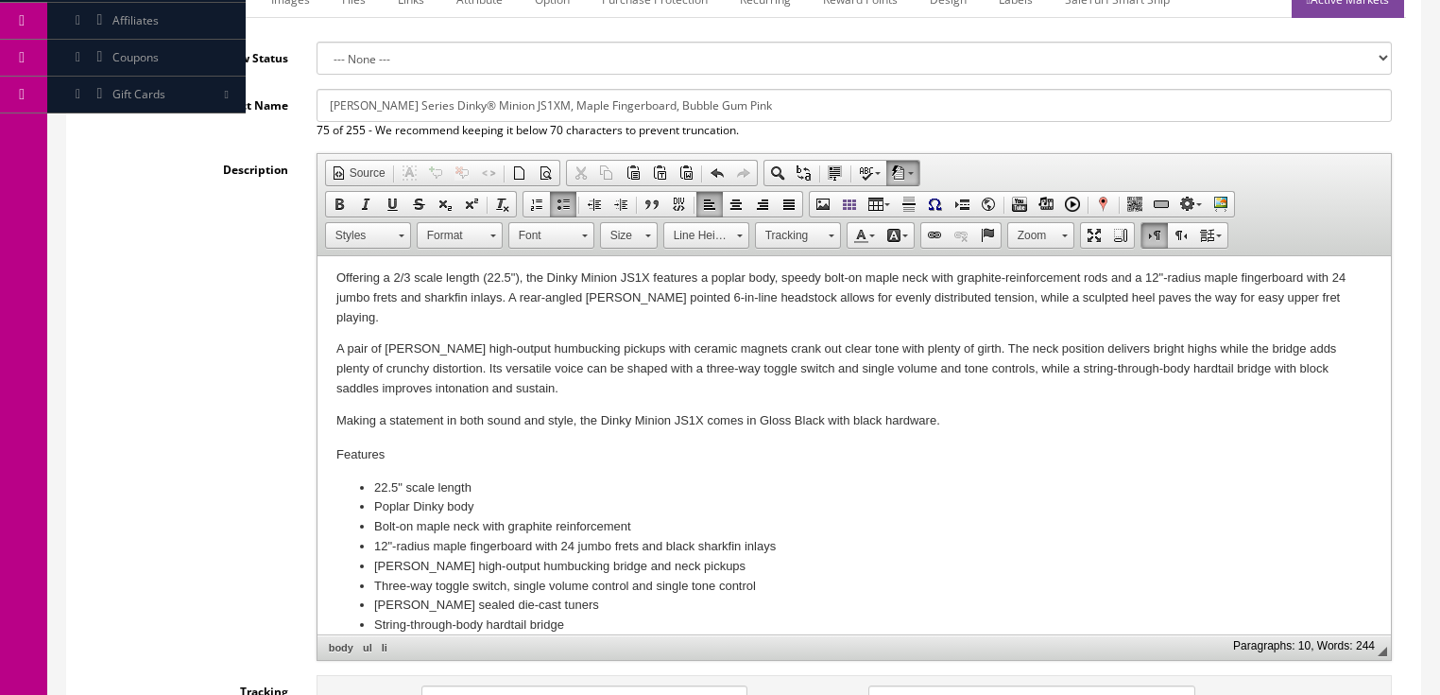
click at [588, 615] on li "String-through-body hardtail bridge" at bounding box center [853, 625] width 960 height 20
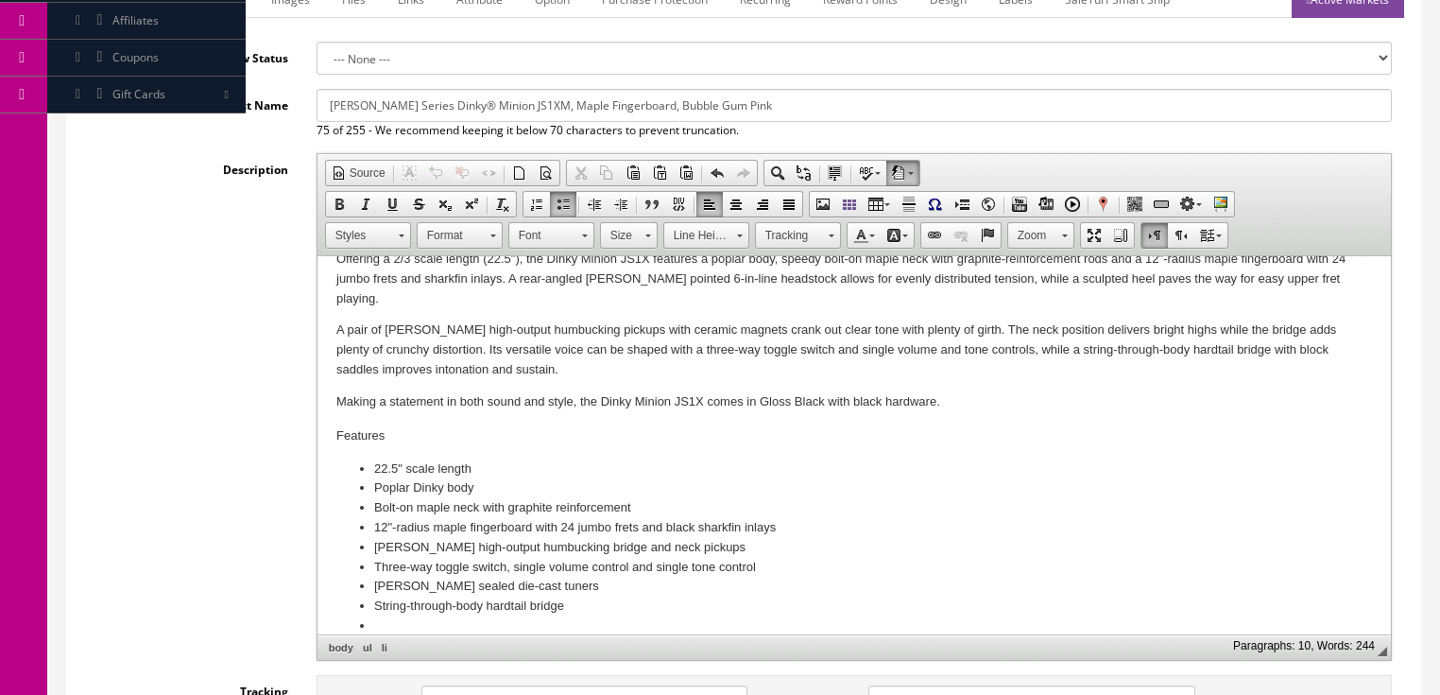
scroll to position [195, 0]
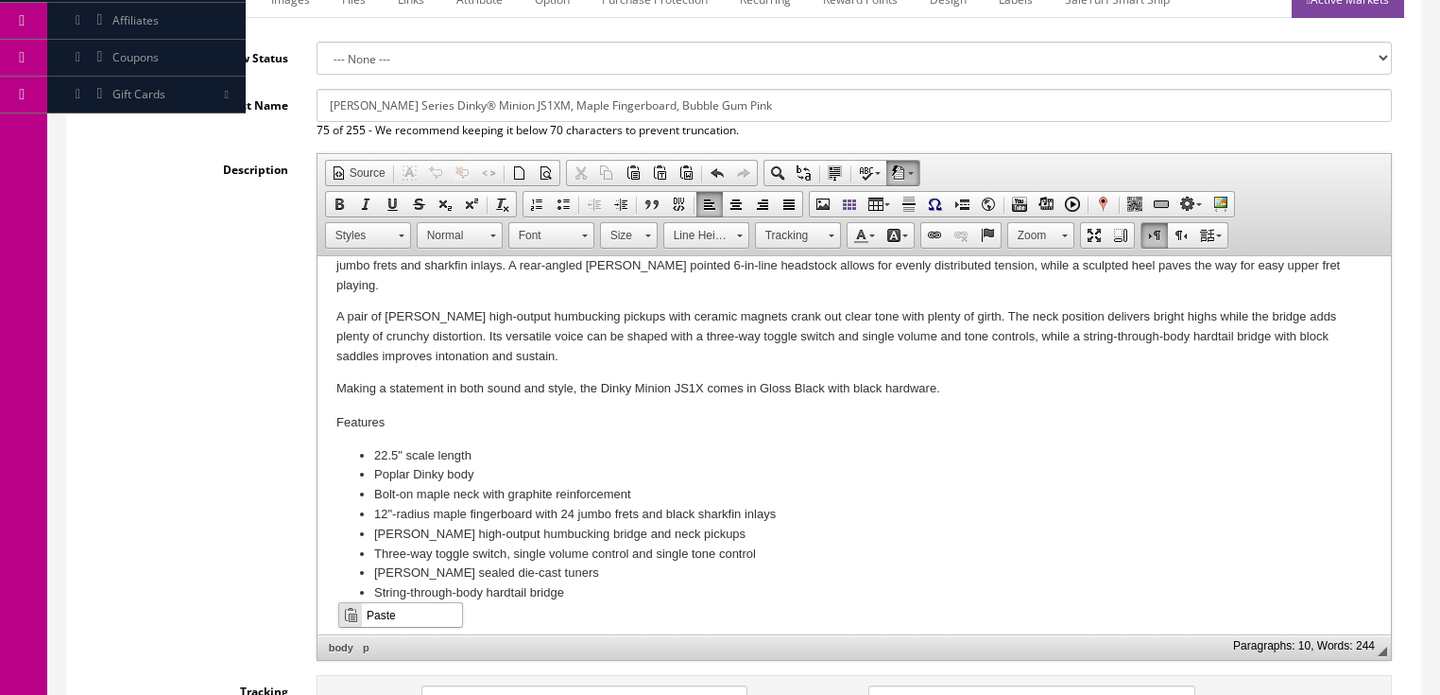
click at [390, 609] on span "Paste" at bounding box center [412, 614] width 100 height 24
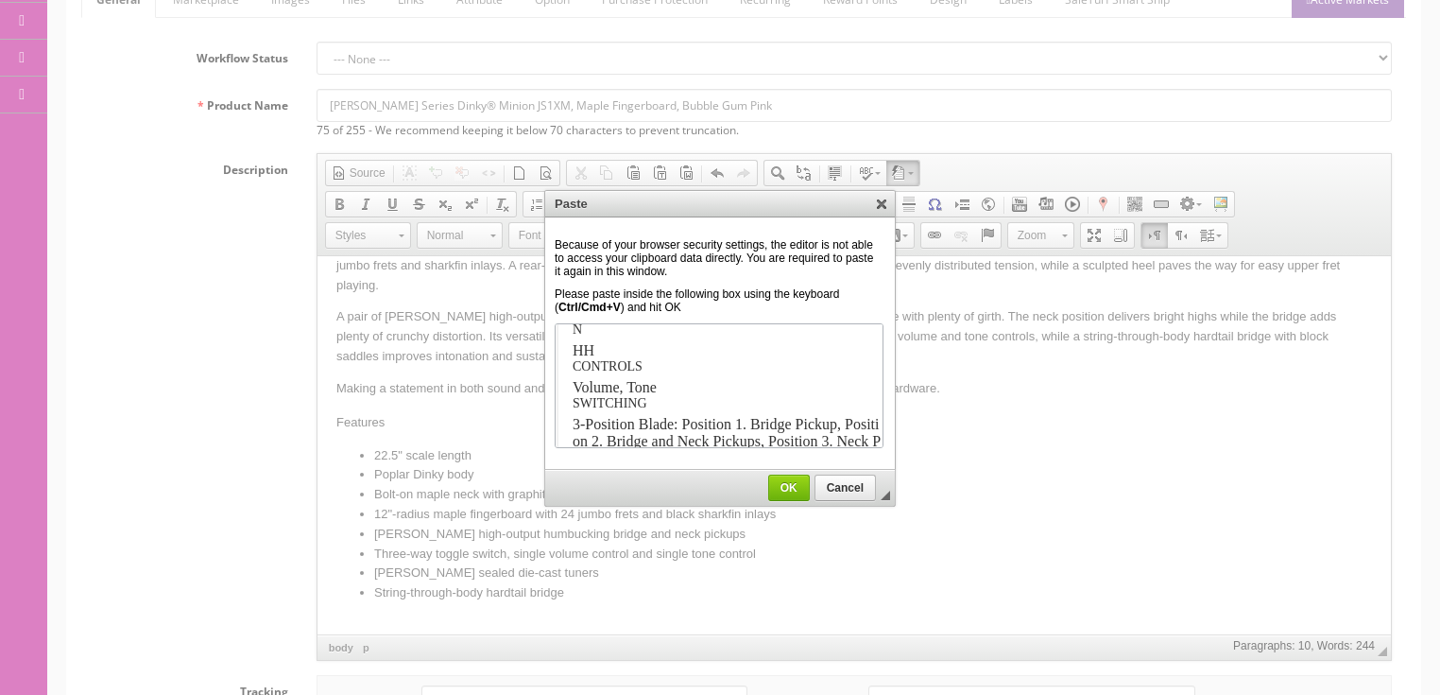
scroll to position [2915, 0]
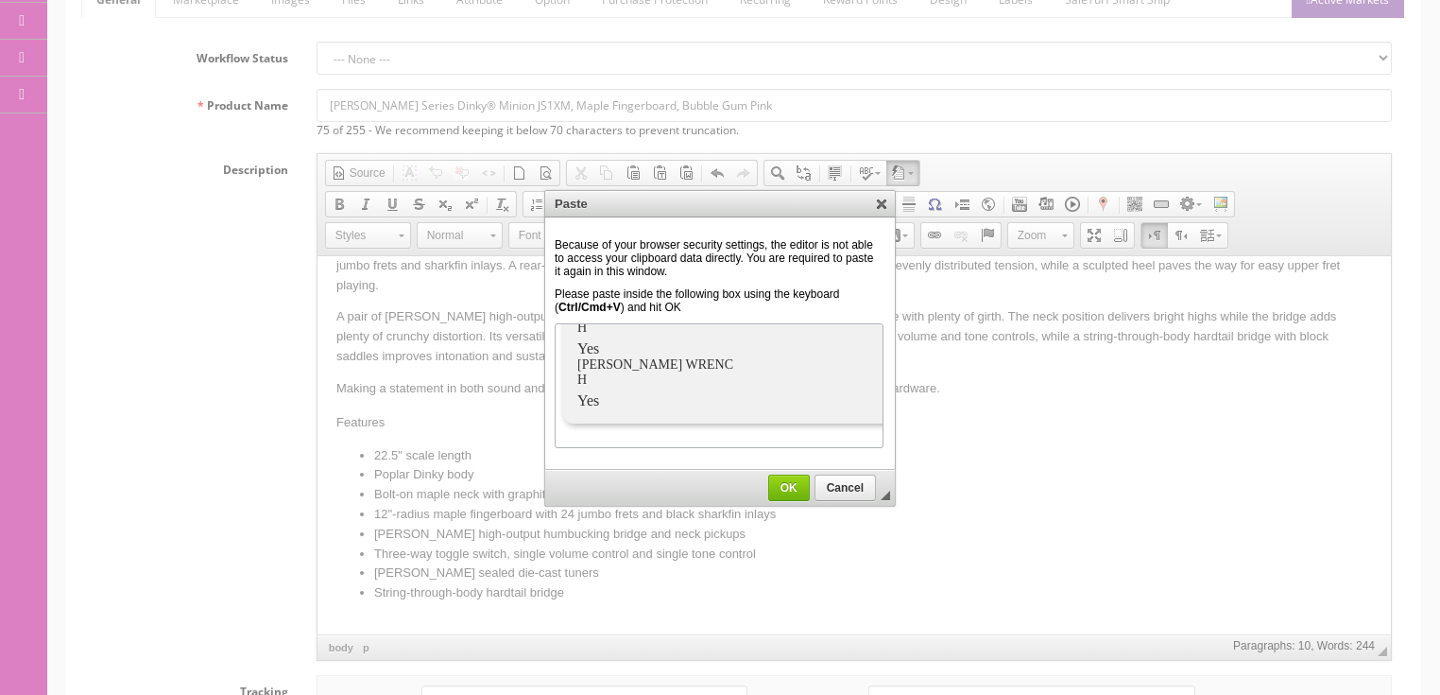
click at [793, 482] on span "OK" at bounding box center [789, 487] width 40 height 13
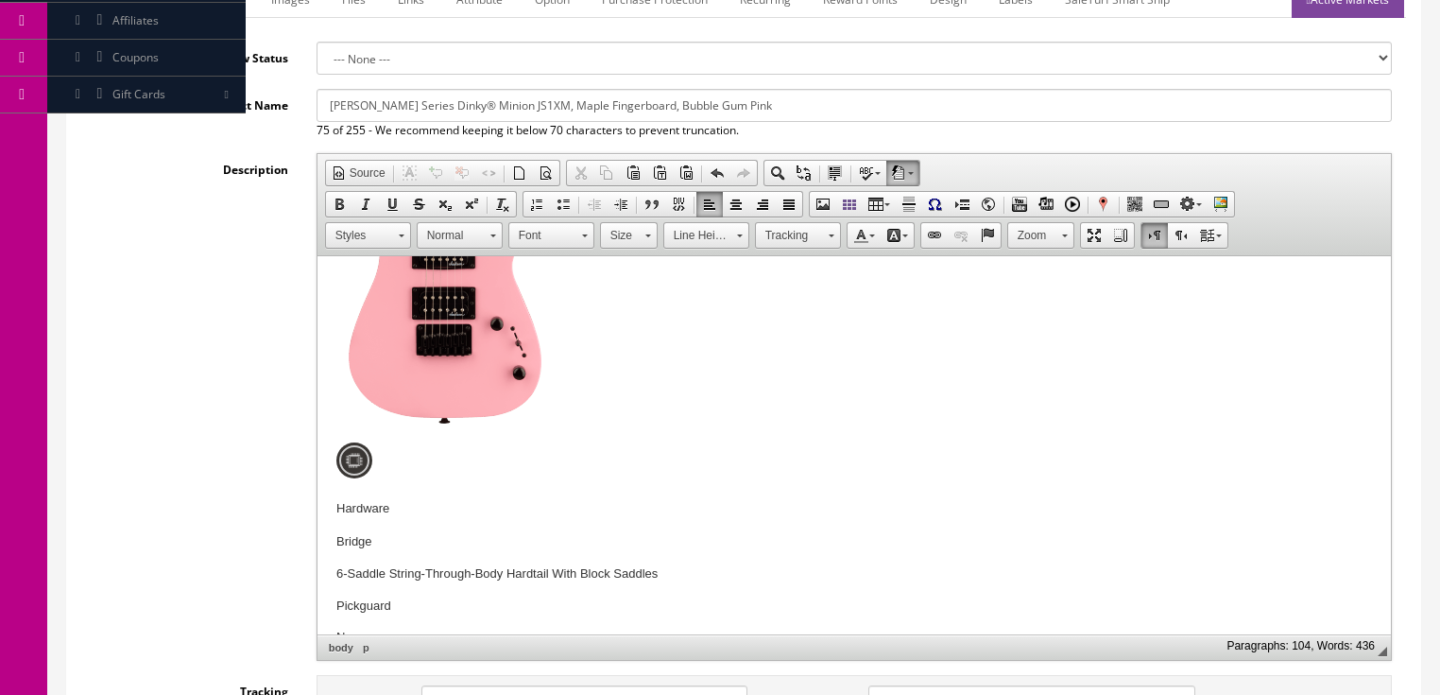
scroll to position [2616, 0]
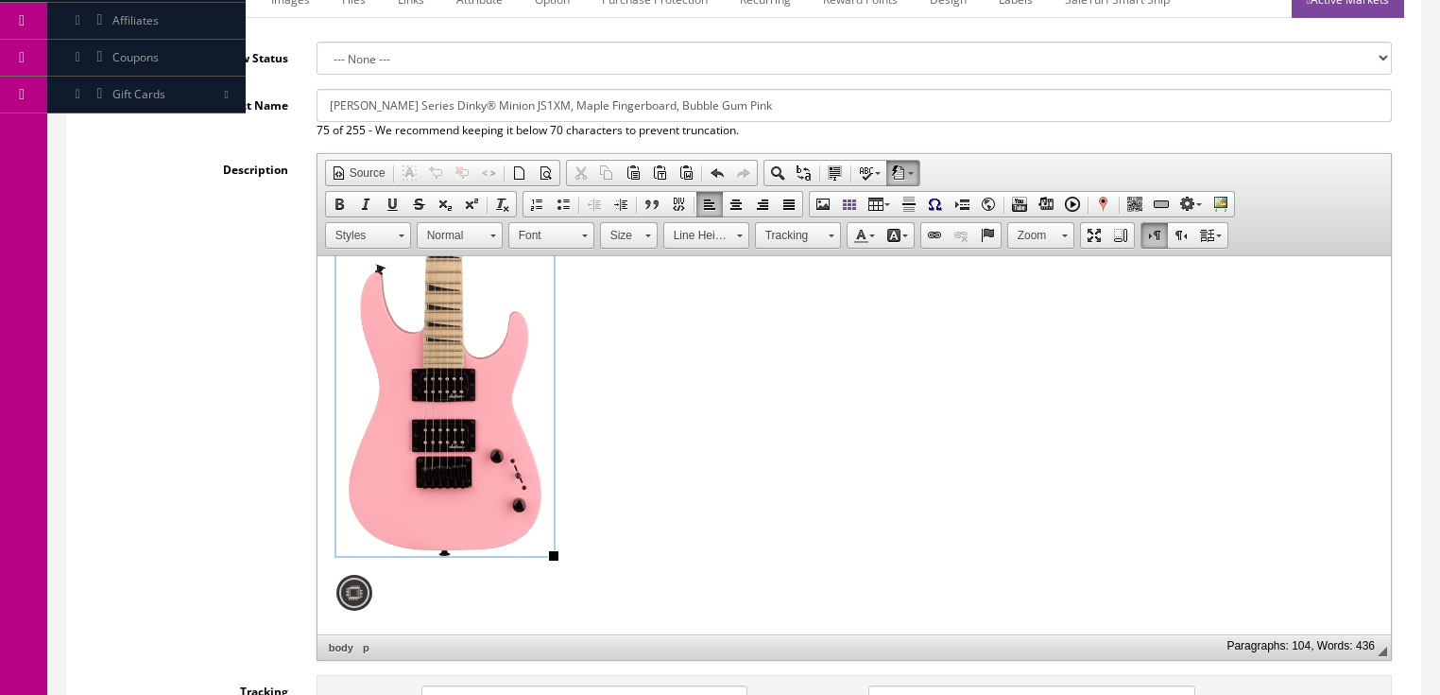
click at [442, 448] on img "sku-image image widget" at bounding box center [443, 248] width 217 height 614
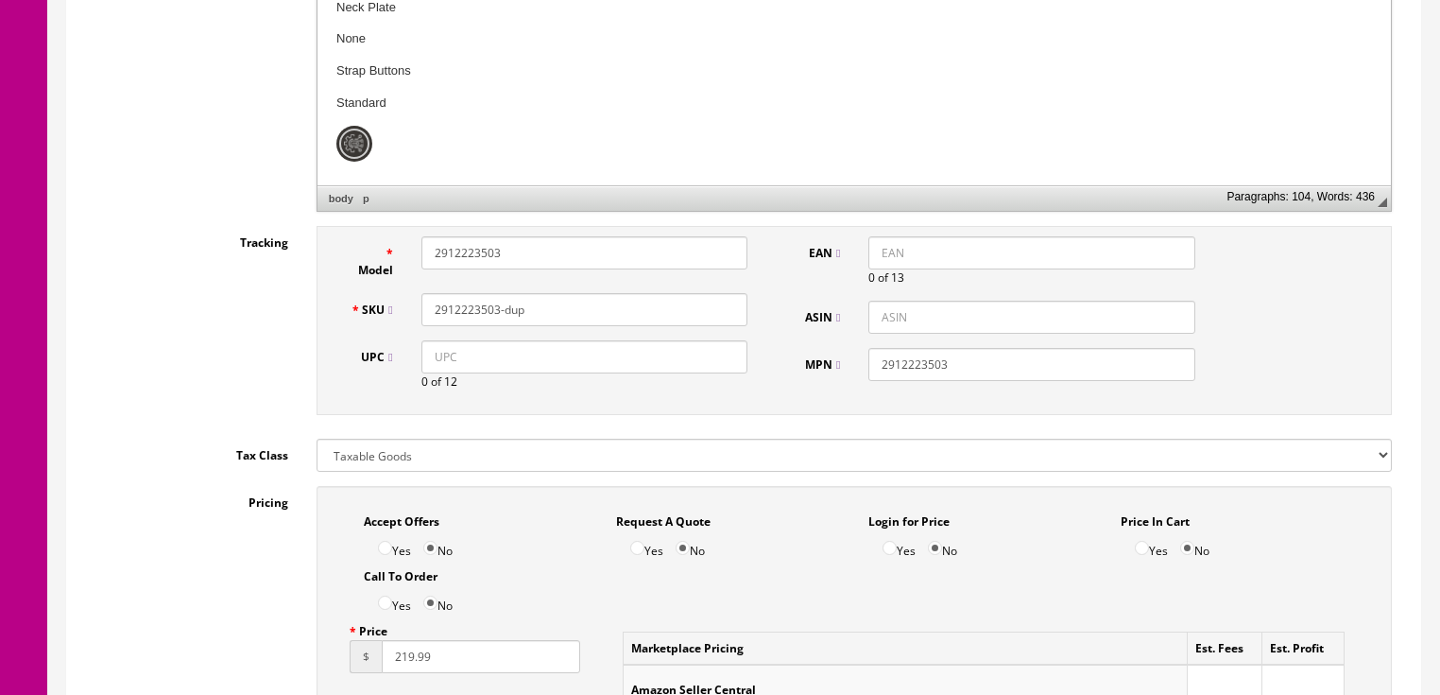
scroll to position [756, 0]
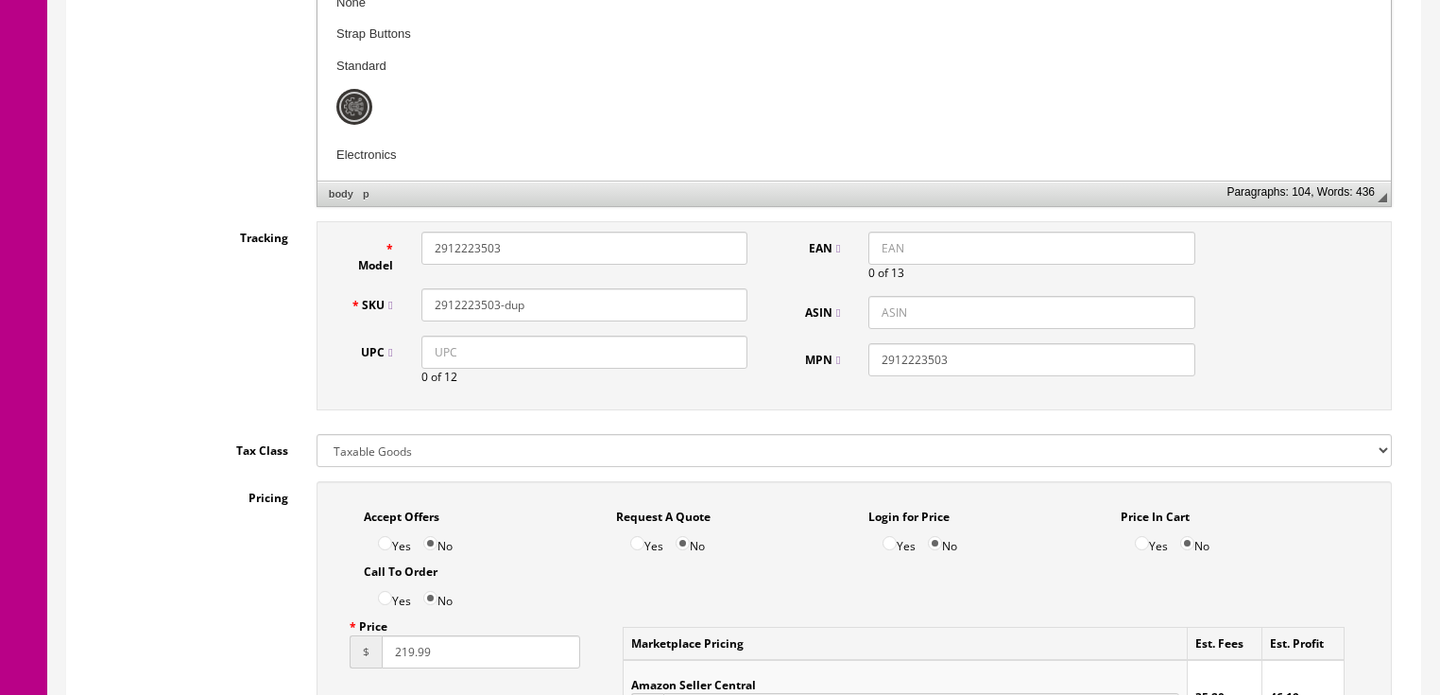
click at [425, 360] on input "UPC" at bounding box center [584, 351] width 326 height 33
paste input "885978919642"
type input "885978919642"
drag, startPoint x: 433, startPoint y: 355, endPoint x: 307, endPoint y: 364, distance: 126.0
click at [429, 355] on input "885978919642" at bounding box center [584, 351] width 326 height 33
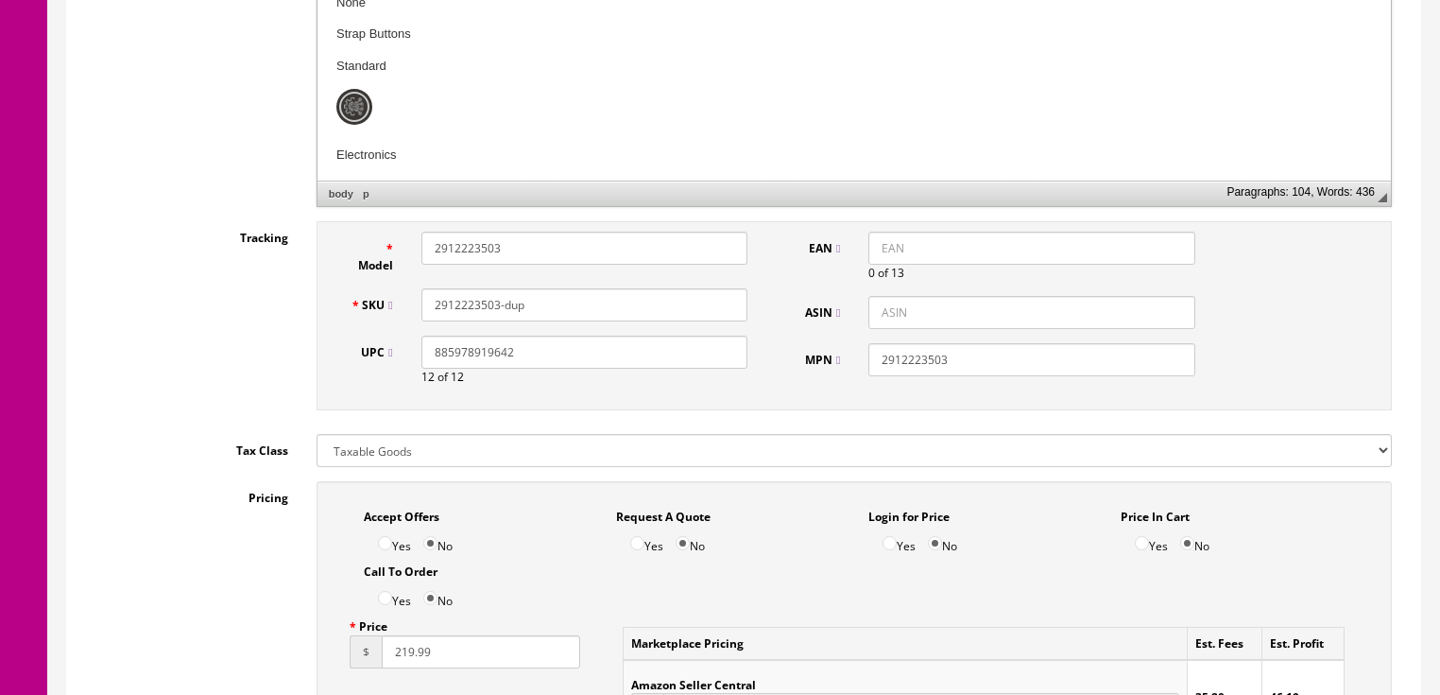
click at [877, 245] on input "EAN" at bounding box center [1031, 248] width 326 height 33
paste input "885978919642"
click at [880, 246] on input "885978919642" at bounding box center [1031, 248] width 326 height 33
type input "0885978919642"
drag, startPoint x: 506, startPoint y: 244, endPoint x: 422, endPoint y: 242, distance: 84.1
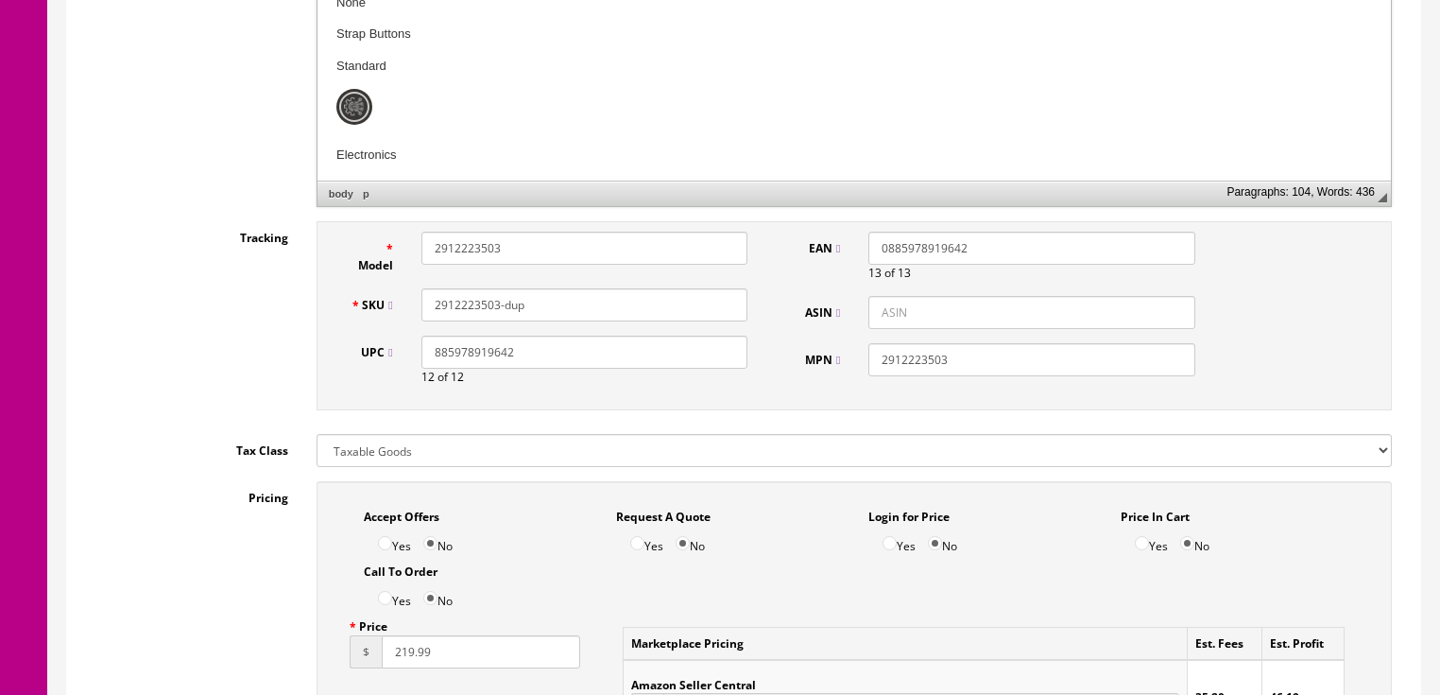
click at [422, 242] on input "2912223503" at bounding box center [584, 248] width 326 height 33
paste input "4519"
type input "2912224519"
drag, startPoint x: 454, startPoint y: 304, endPoint x: 580, endPoint y: 304, distance: 126.6
click at [580, 304] on input "2912223503-dup" at bounding box center [584, 304] width 326 height 33
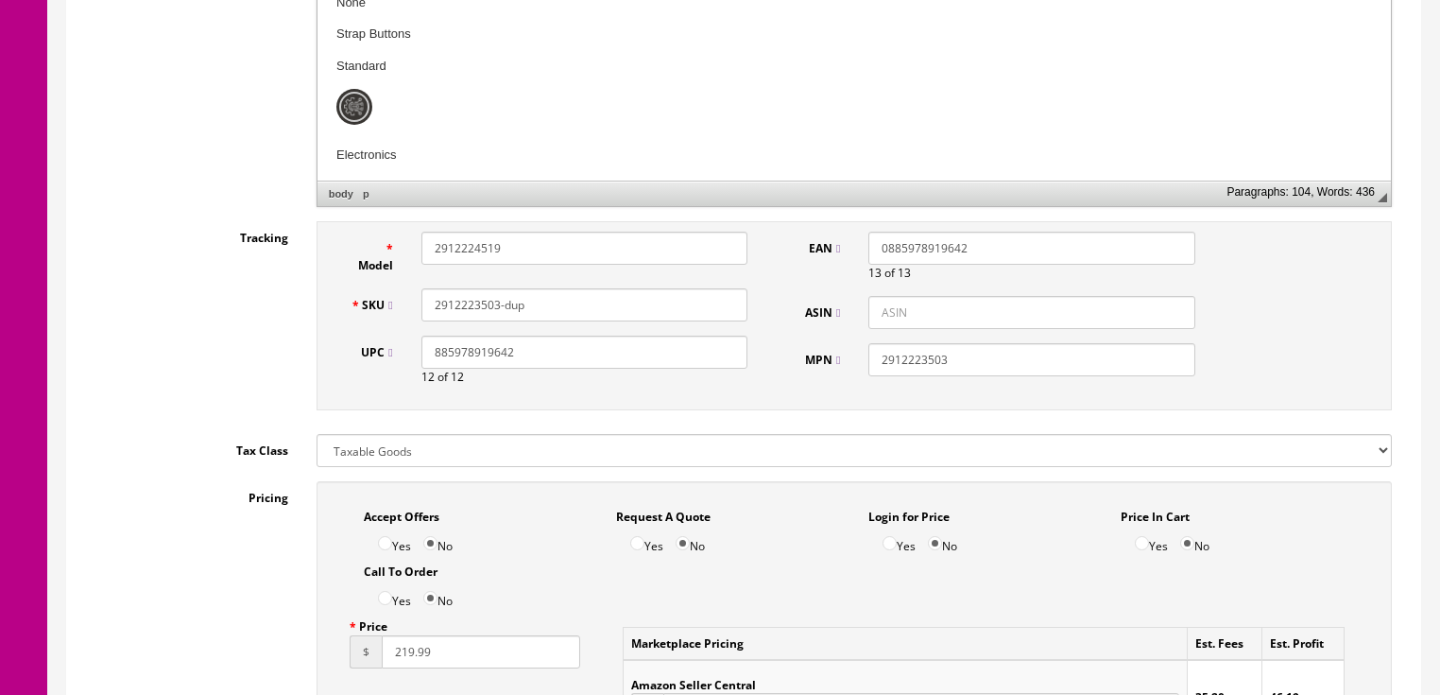
paste input "4519"
type input "2912224519"
drag, startPoint x: 877, startPoint y: 357, endPoint x: 1001, endPoint y: 357, distance: 123.8
click at [1001, 357] on input "2912223503" at bounding box center [1031, 359] width 326 height 33
paste input "4519"
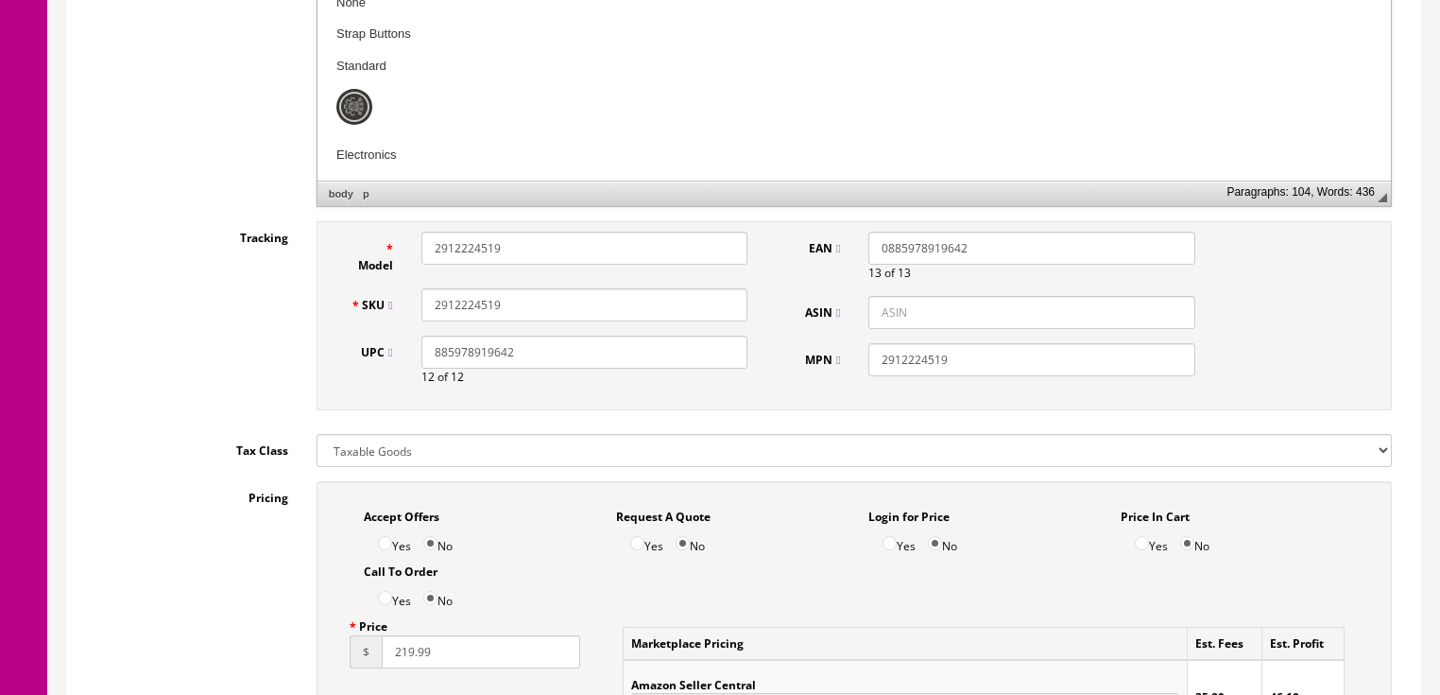
type input "2912224519"
drag, startPoint x: 522, startPoint y: 301, endPoint x: 377, endPoint y: 310, distance: 144.8
click at [377, 310] on div "SKU 2912224519" at bounding box center [549, 304] width 426 height 33
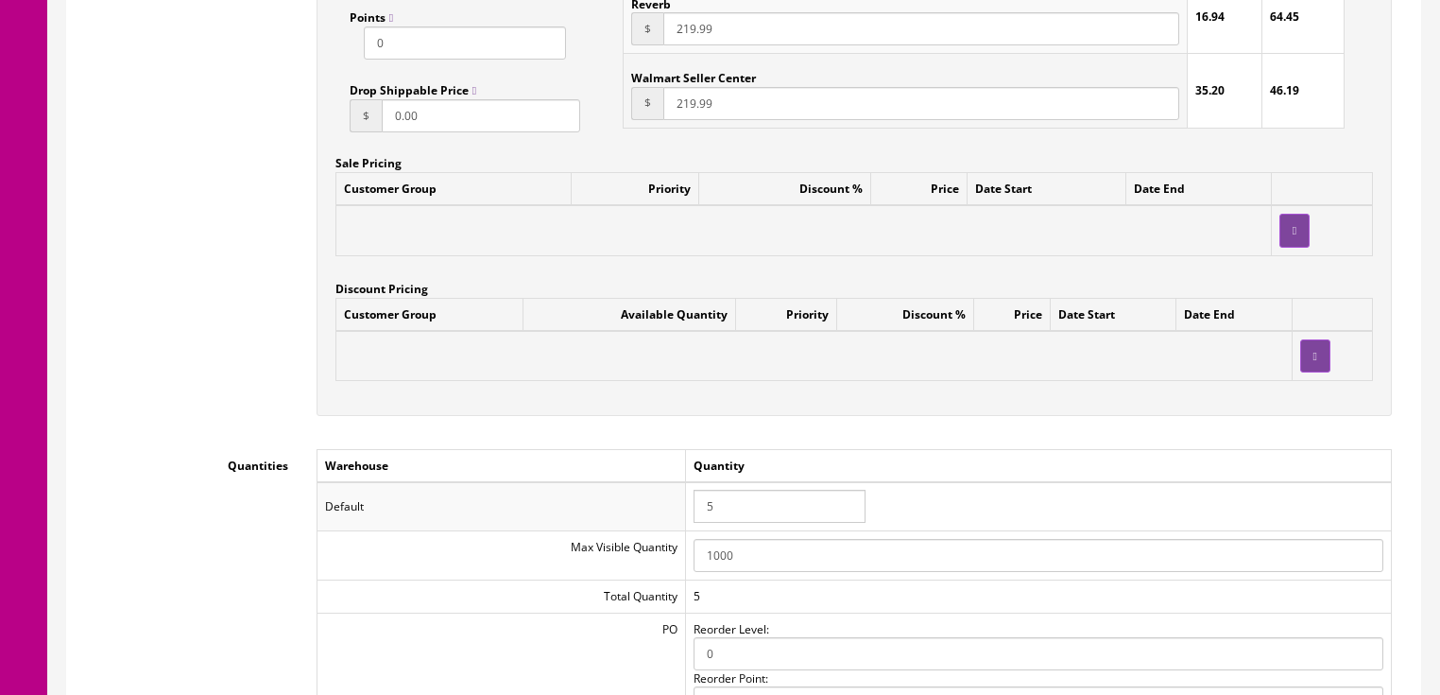
scroll to position [1663, 0]
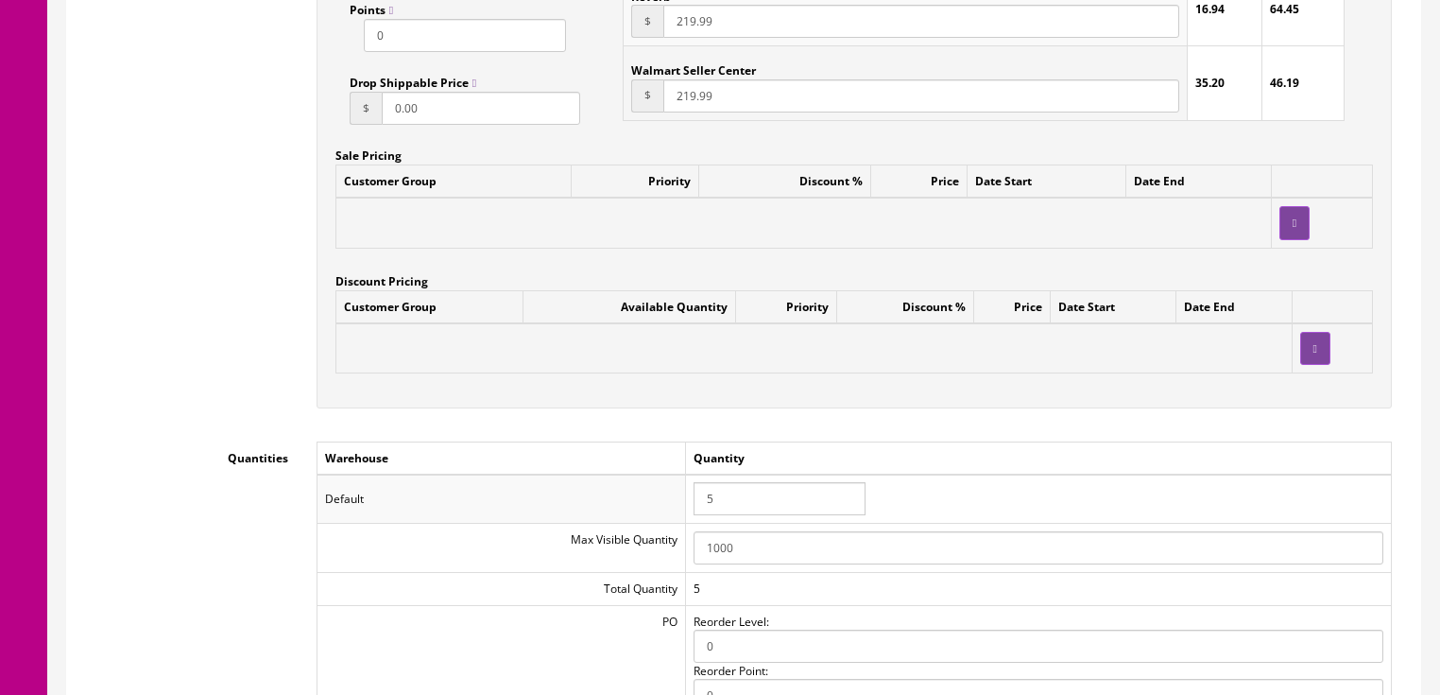
drag, startPoint x: 733, startPoint y: 511, endPoint x: 667, endPoint y: 497, distance: 67.6
click at [668, 503] on tr "Default 5" at bounding box center [854, 498] width 1074 height 49
type input "0"
click at [709, 426] on div "Accept Offers Yes No Request A Quote Yes No Login for Price Yes No Price In Car…" at bounding box center [854, 0] width 1104 height 853
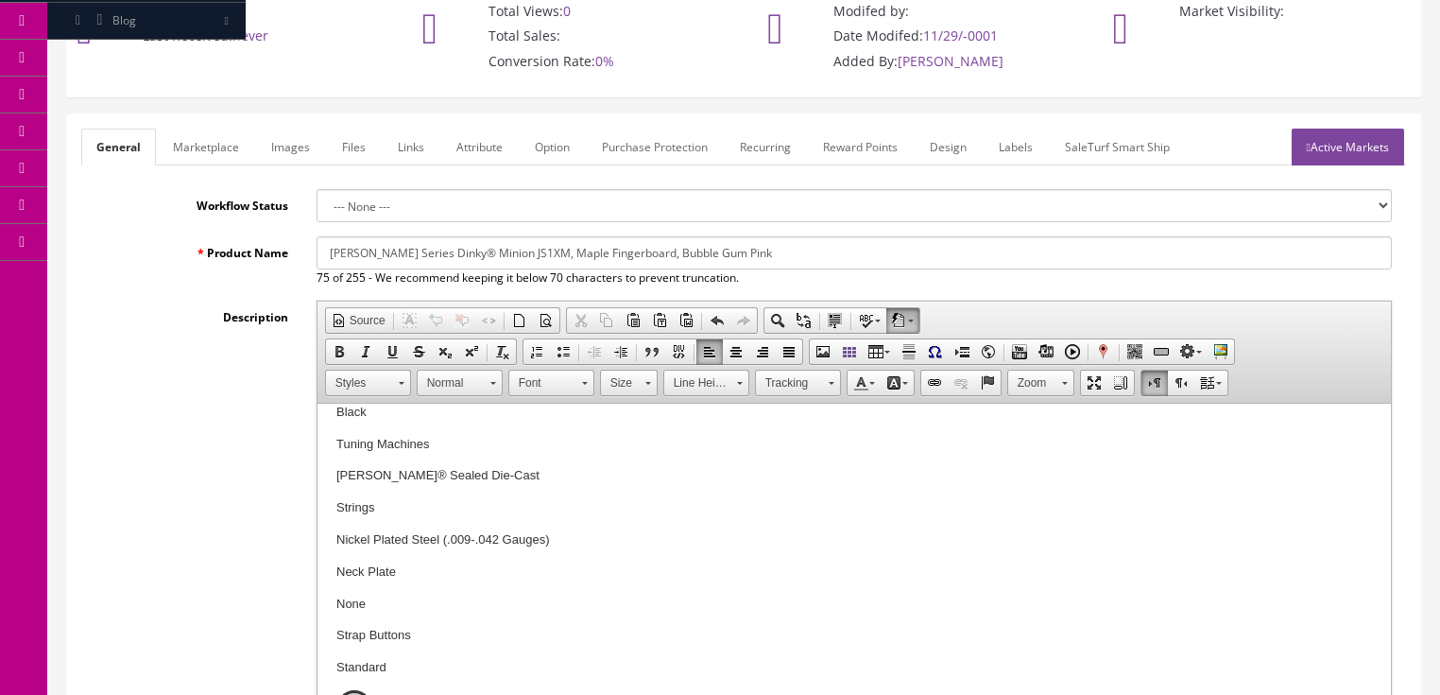
scroll to position [151, 0]
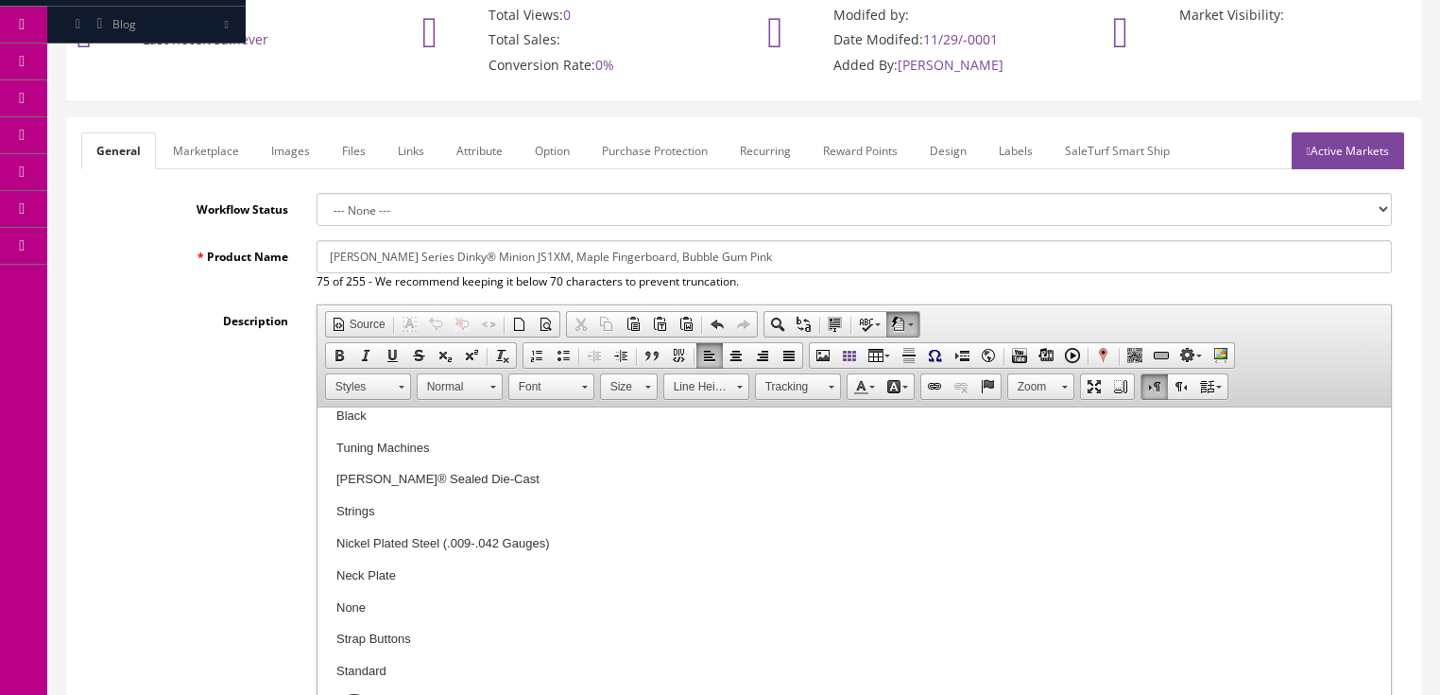
click at [187, 147] on link "Marketplace" at bounding box center [206, 150] width 96 height 37
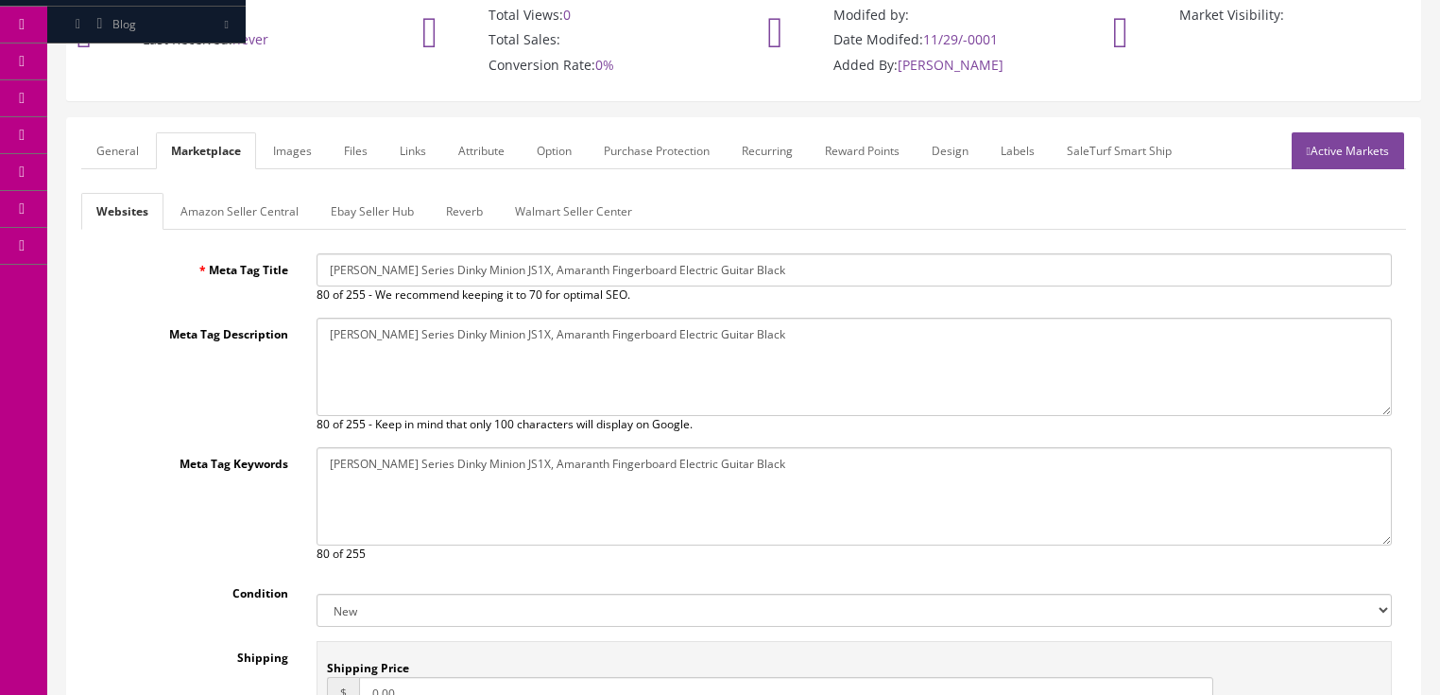
scroll to position [0, 0]
click at [241, 215] on link "Amazon Seller Central" at bounding box center [239, 211] width 148 height 37
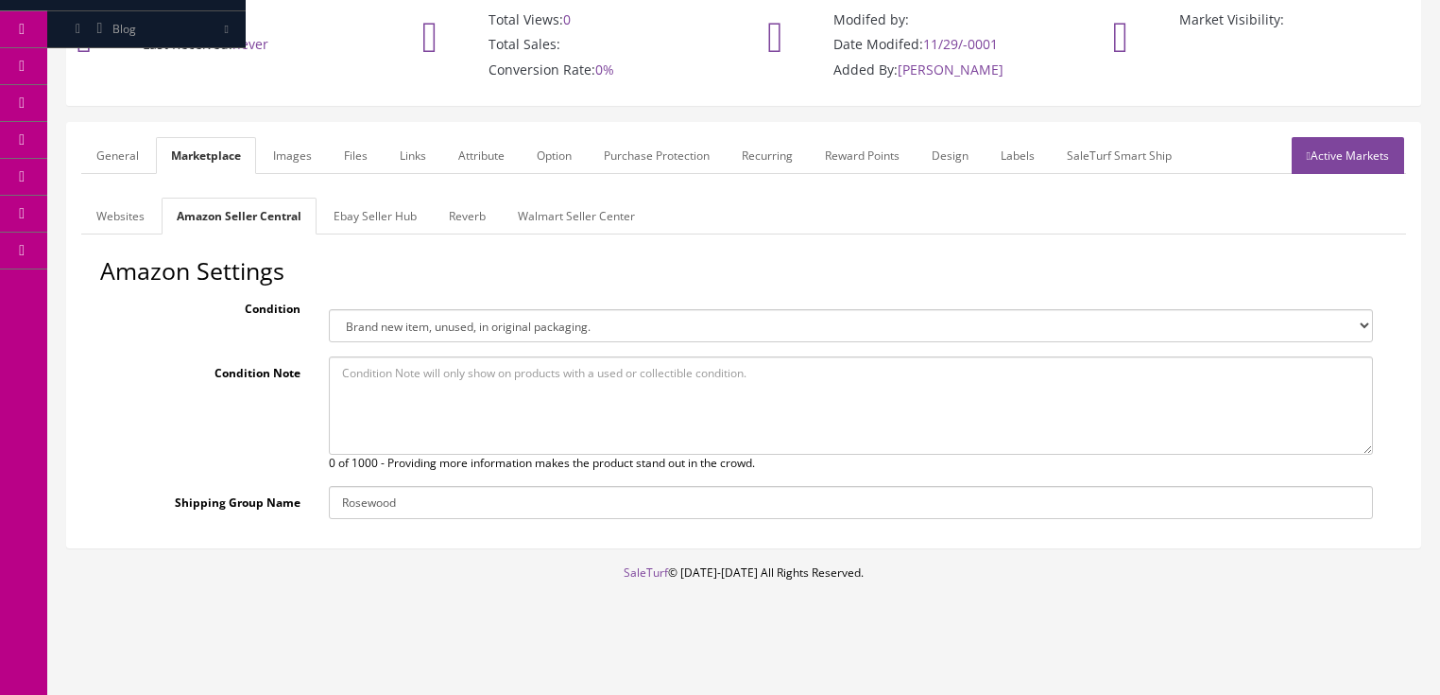
click at [389, 211] on link "Ebay Seller Hub" at bounding box center [374, 215] width 113 height 37
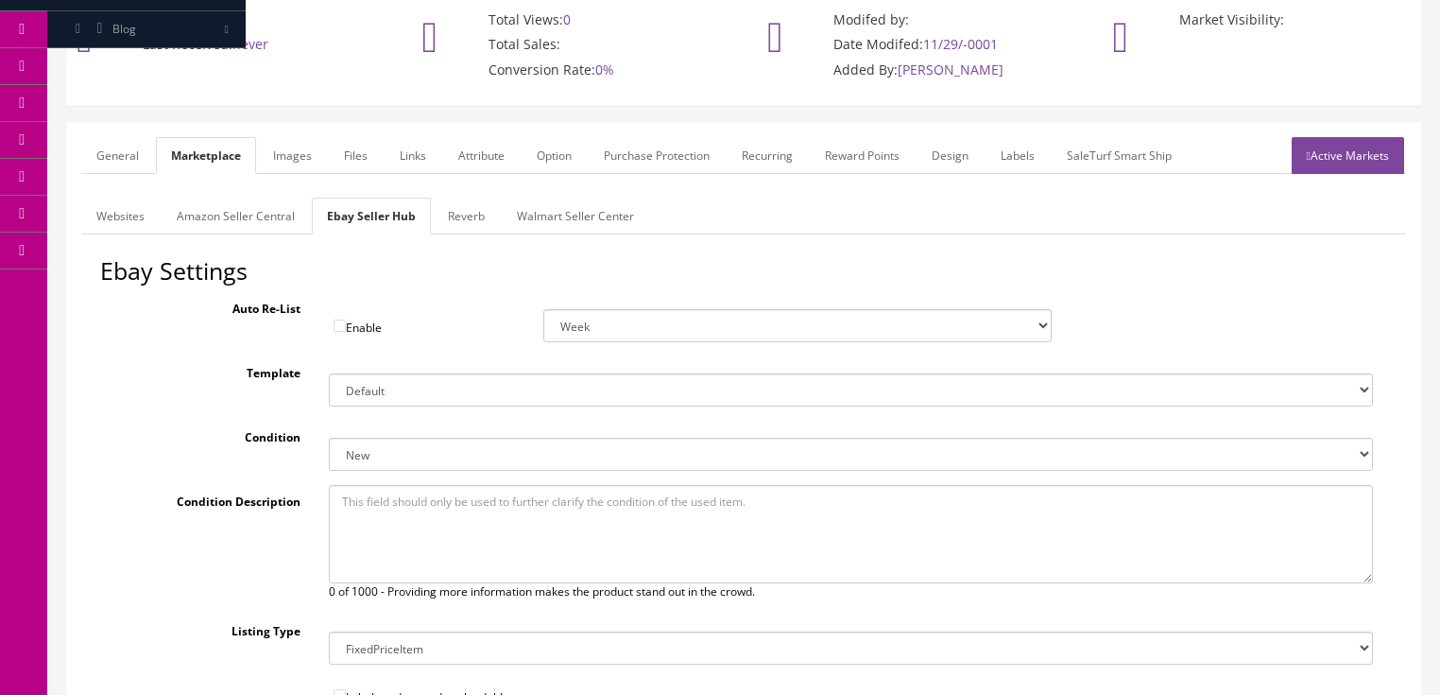
click at [465, 217] on link "Reverb" at bounding box center [466, 215] width 67 height 37
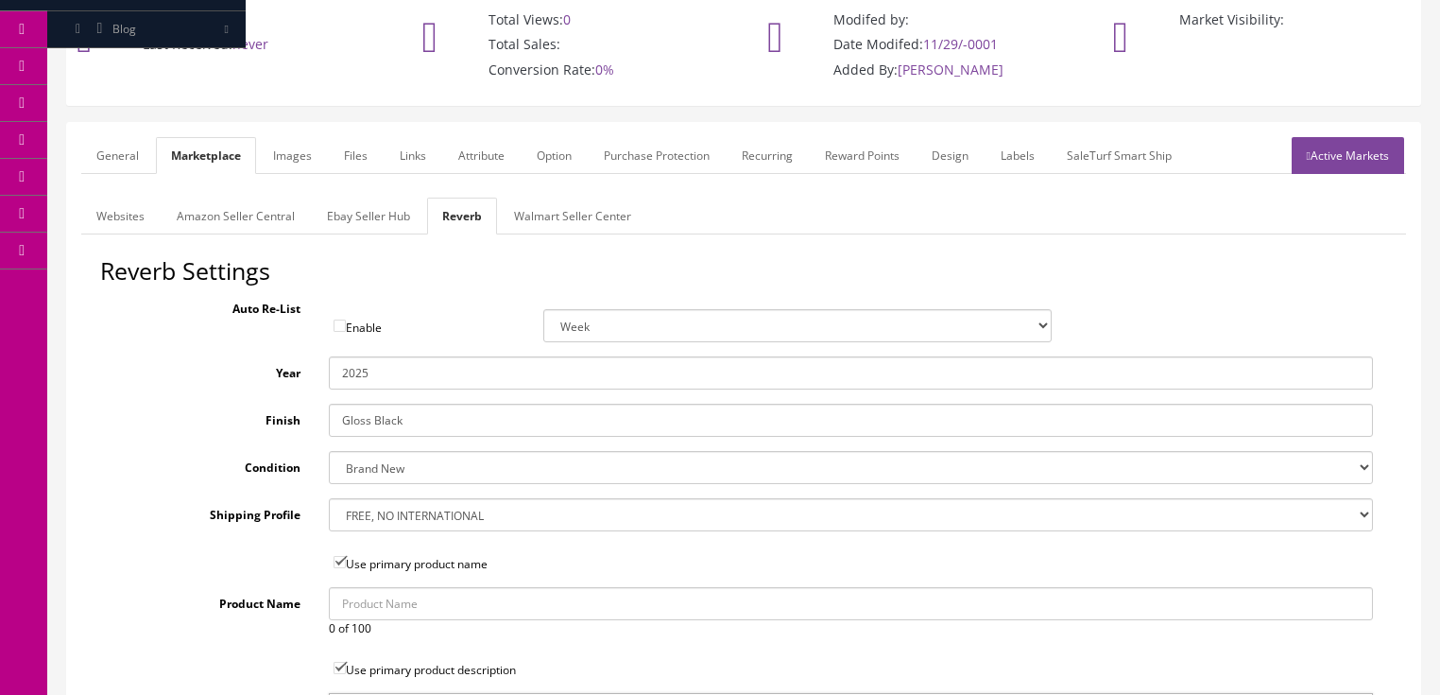
drag, startPoint x: 423, startPoint y: 420, endPoint x: 253, endPoint y: 413, distance: 170.3
click at [253, 413] on div "Finish Gloss Black" at bounding box center [743, 419] width 1287 height 33
type input "Bubble Gum Pink"
drag, startPoint x: 277, startPoint y: 162, endPoint x: 305, endPoint y: 161, distance: 28.4
click at [277, 161] on link "Images" at bounding box center [292, 155] width 69 height 37
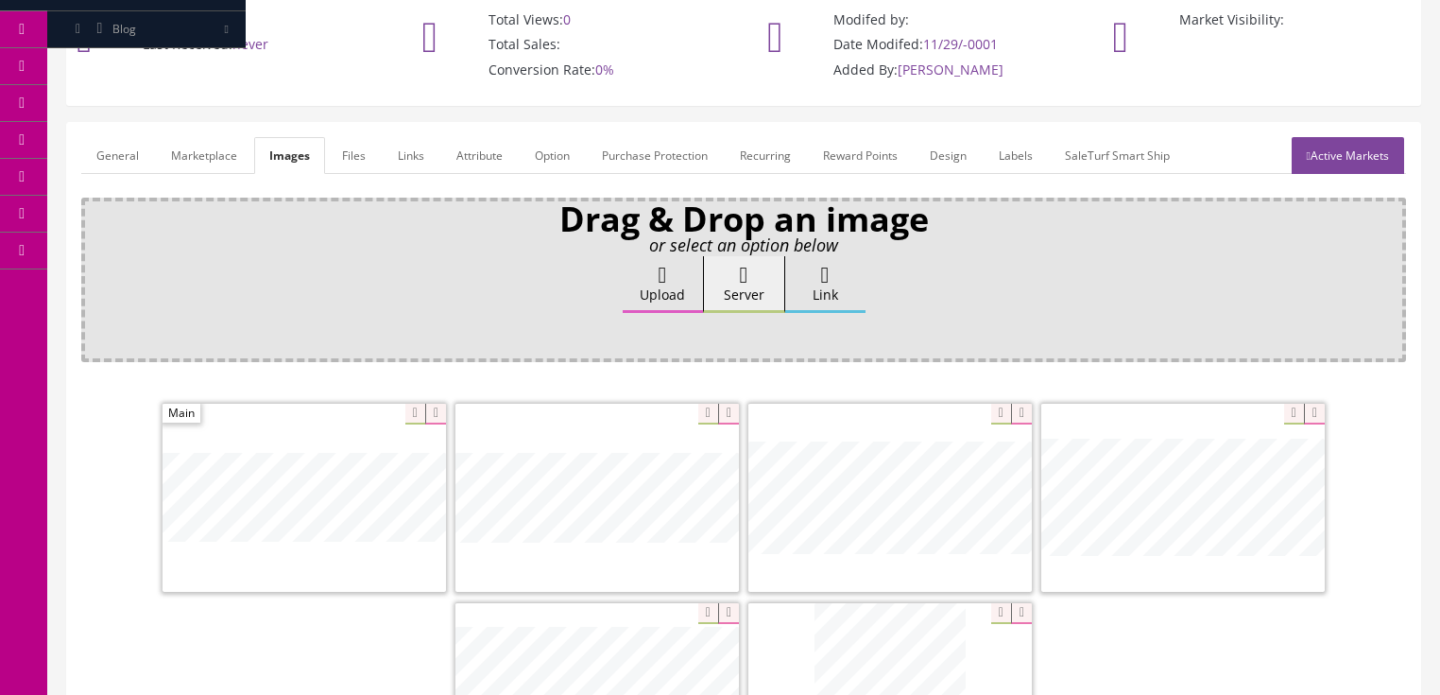
click at [472, 162] on link "Attribute" at bounding box center [479, 155] width 77 height 37
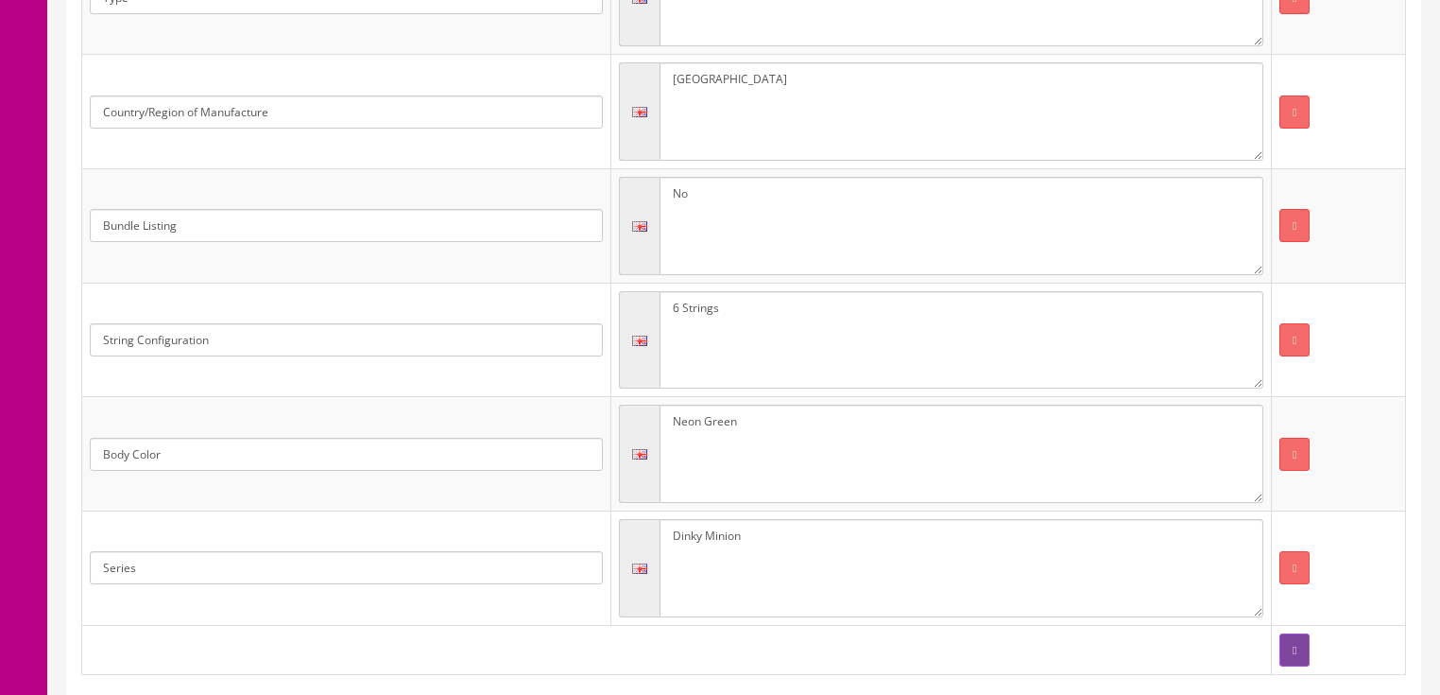
scroll to position [524, 0]
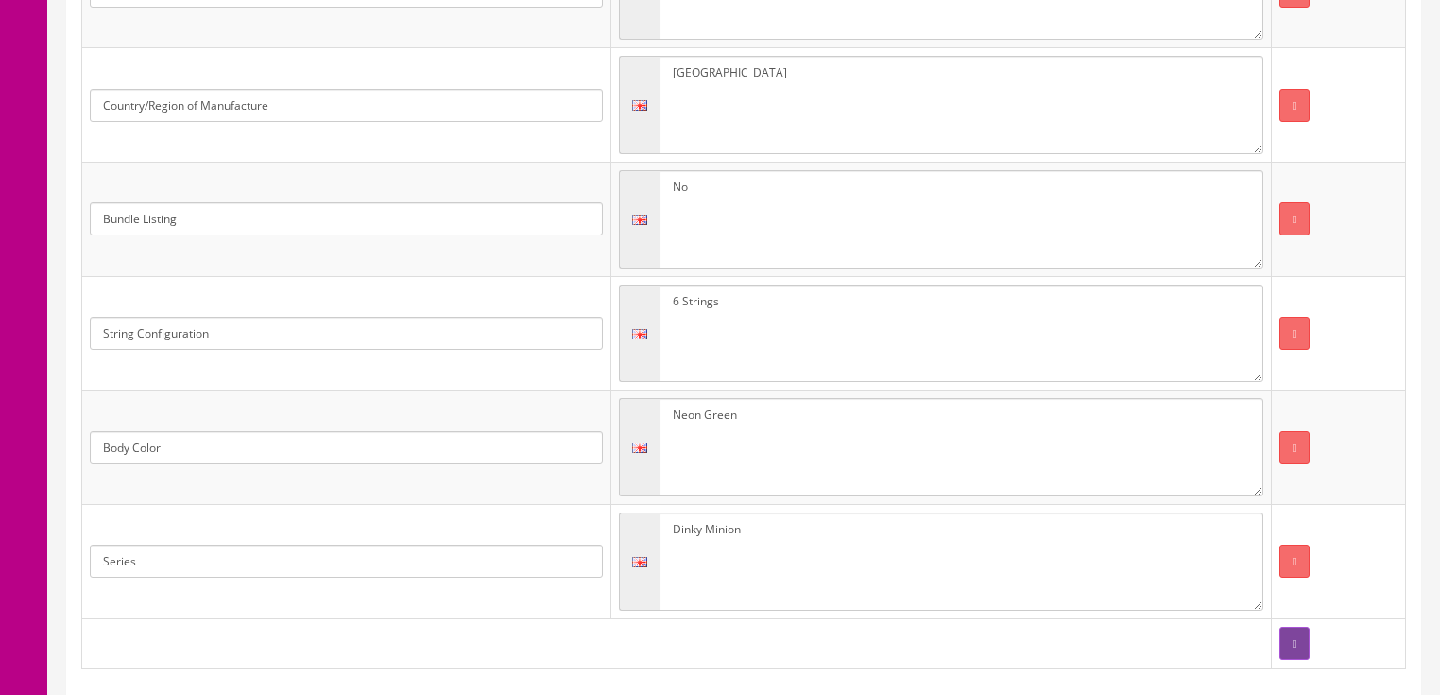
drag, startPoint x: 740, startPoint y: 412, endPoint x: 574, endPoint y: 410, distance: 166.3
click at [574, 410] on tr "Body Color Neon Green" at bounding box center [744, 447] width 1324 height 114
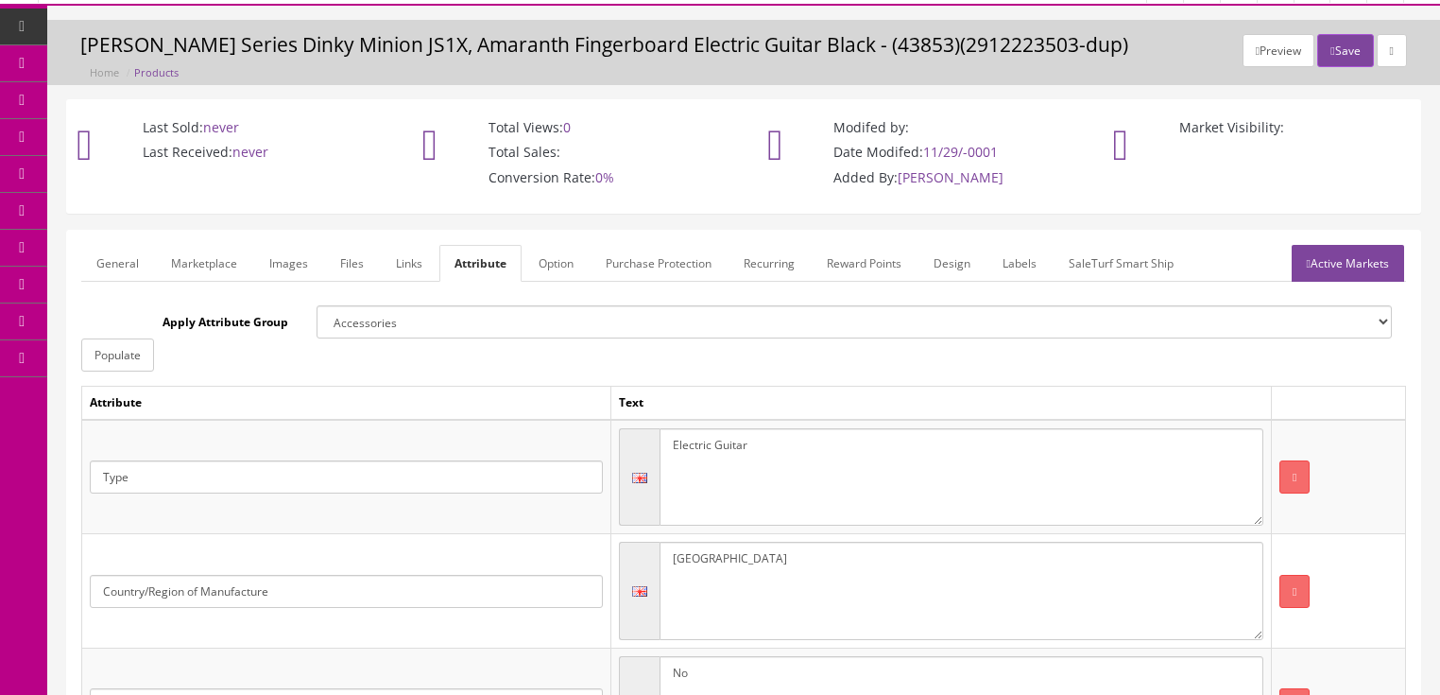
scroll to position [0, 0]
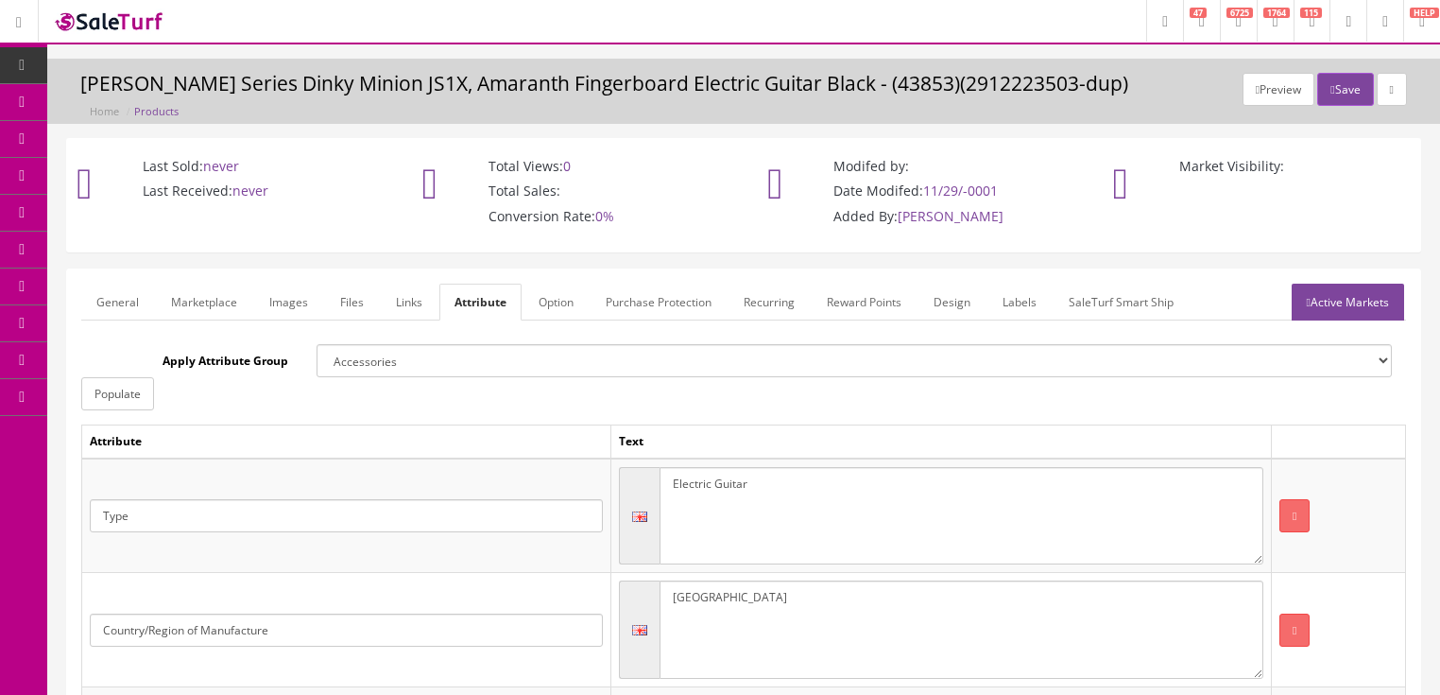
type textarea "Bubble Gum Pink"
click at [1342, 313] on link "Active Markets" at bounding box center [1348, 301] width 112 height 37
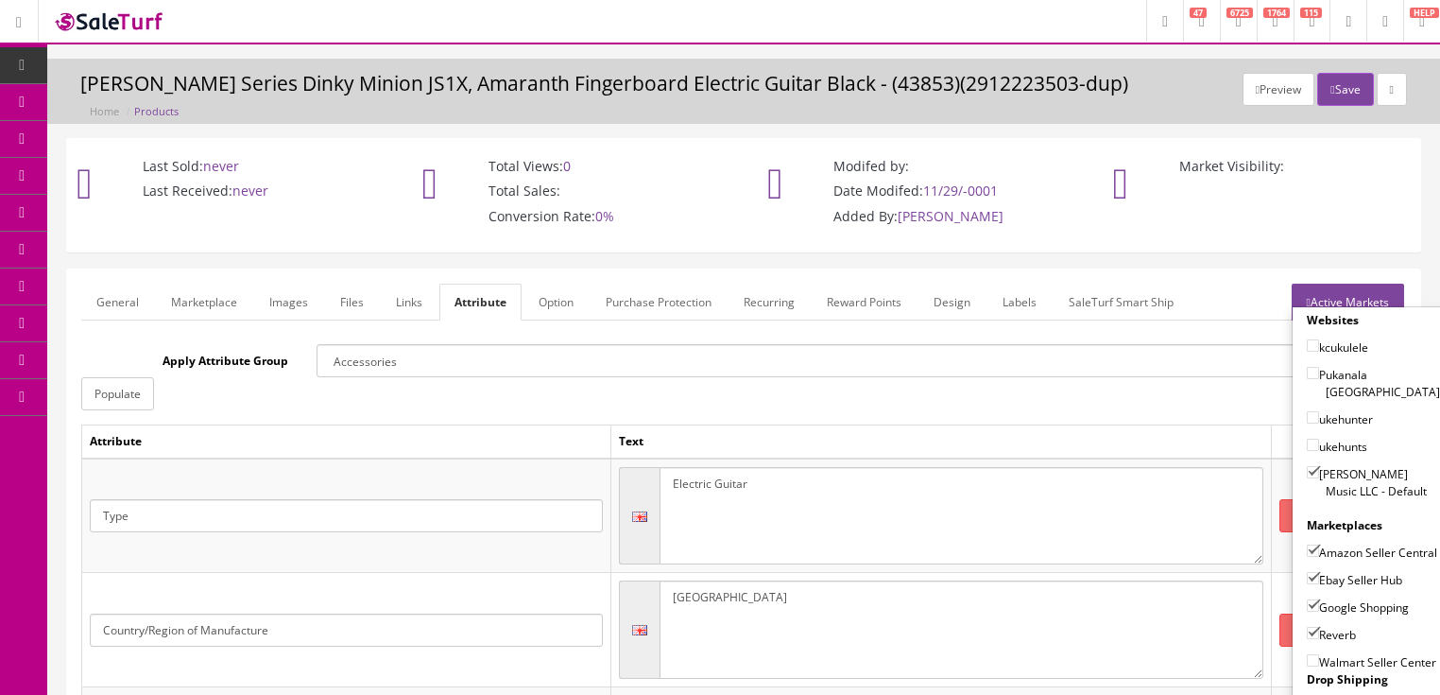
click at [1357, 295] on link "Active Markets" at bounding box center [1348, 301] width 112 height 37
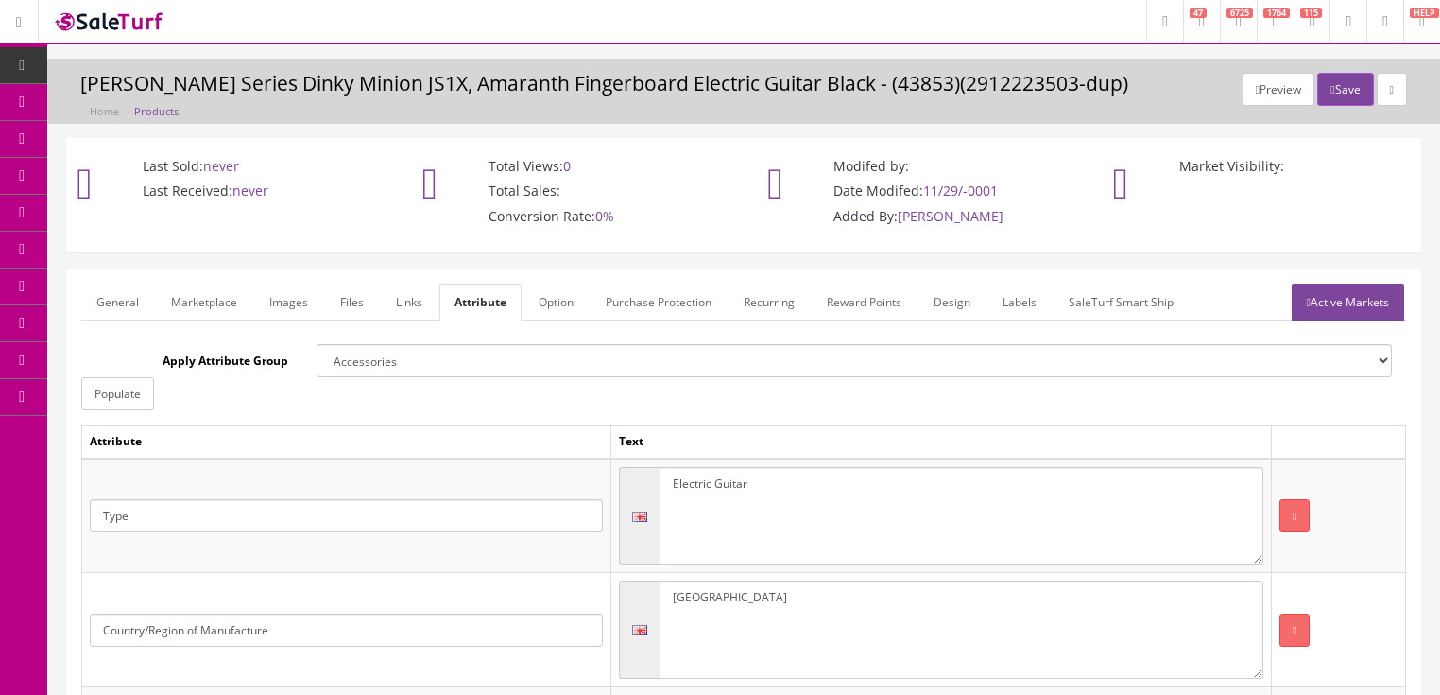
click at [129, 300] on link "General" at bounding box center [117, 301] width 73 height 37
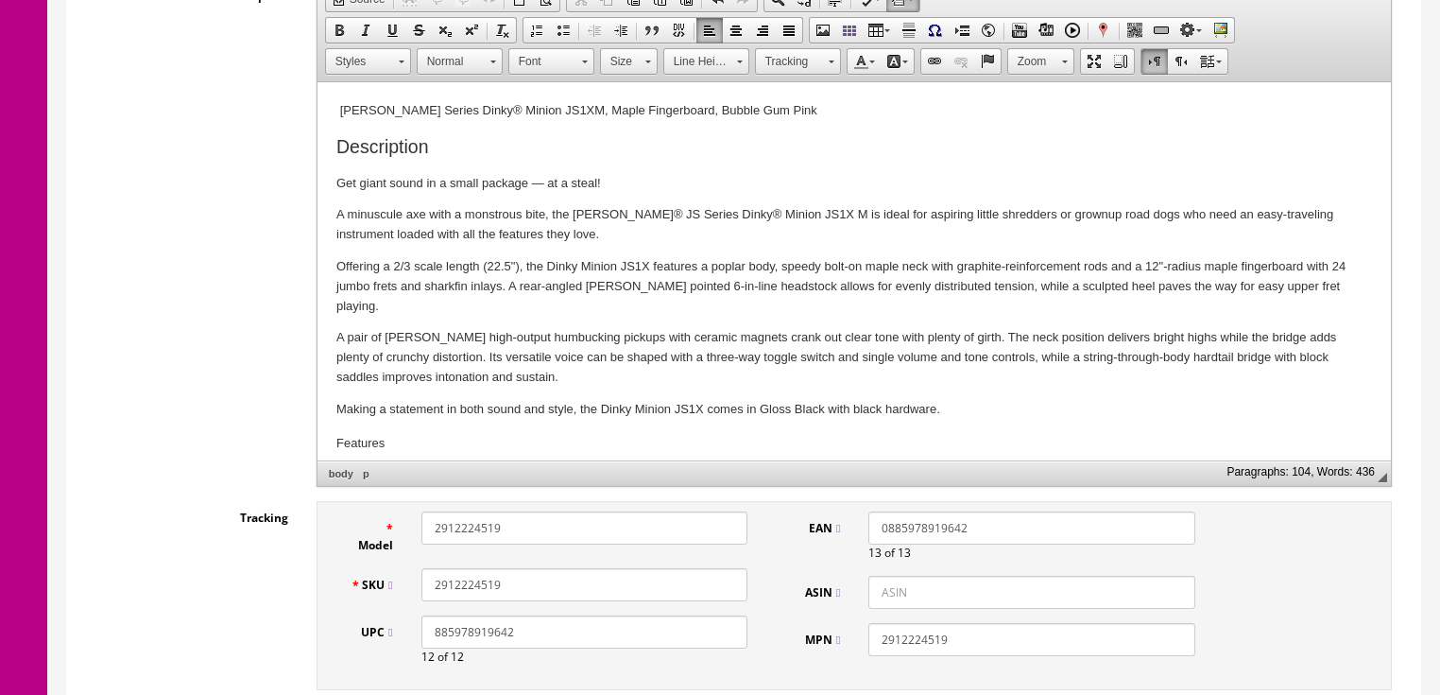
scroll to position [529, 0]
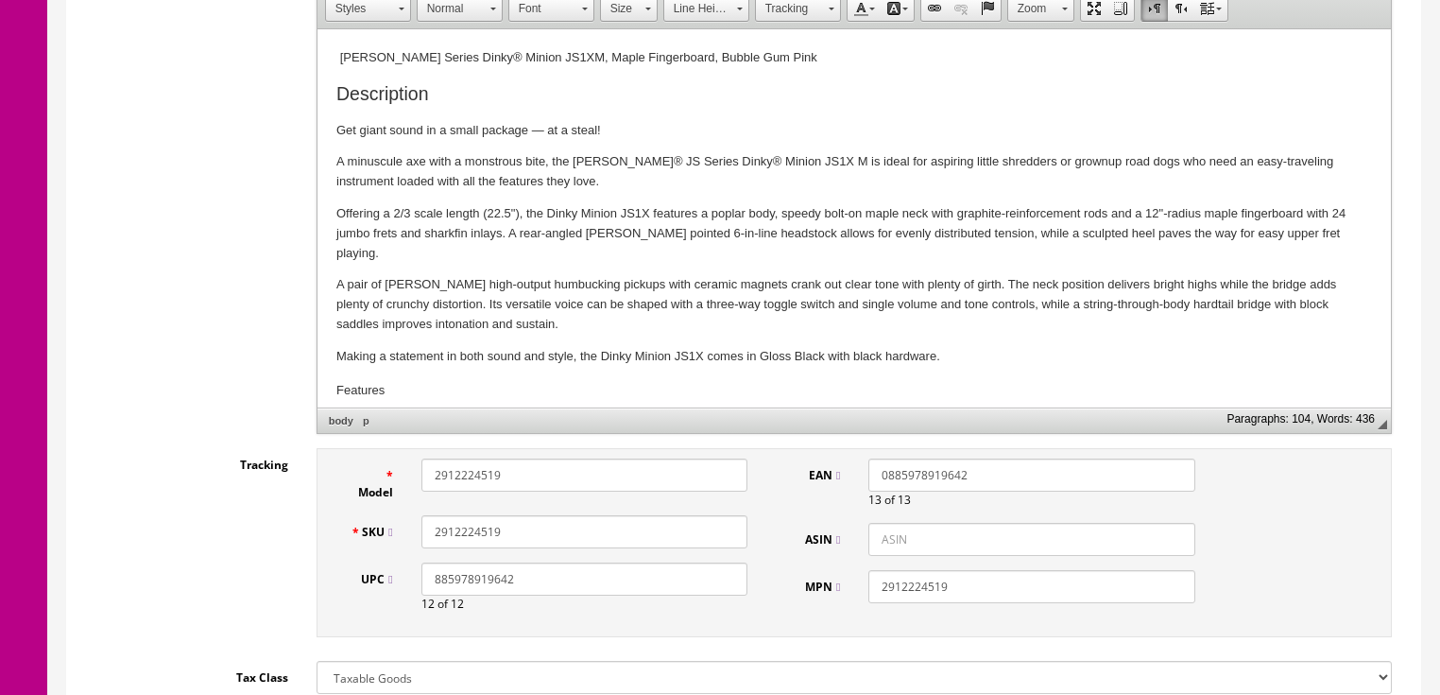
drag, startPoint x: 529, startPoint y: 539, endPoint x: 431, endPoint y: 529, distance: 98.7
click at [411, 539] on div "2912224519" at bounding box center [584, 531] width 354 height 33
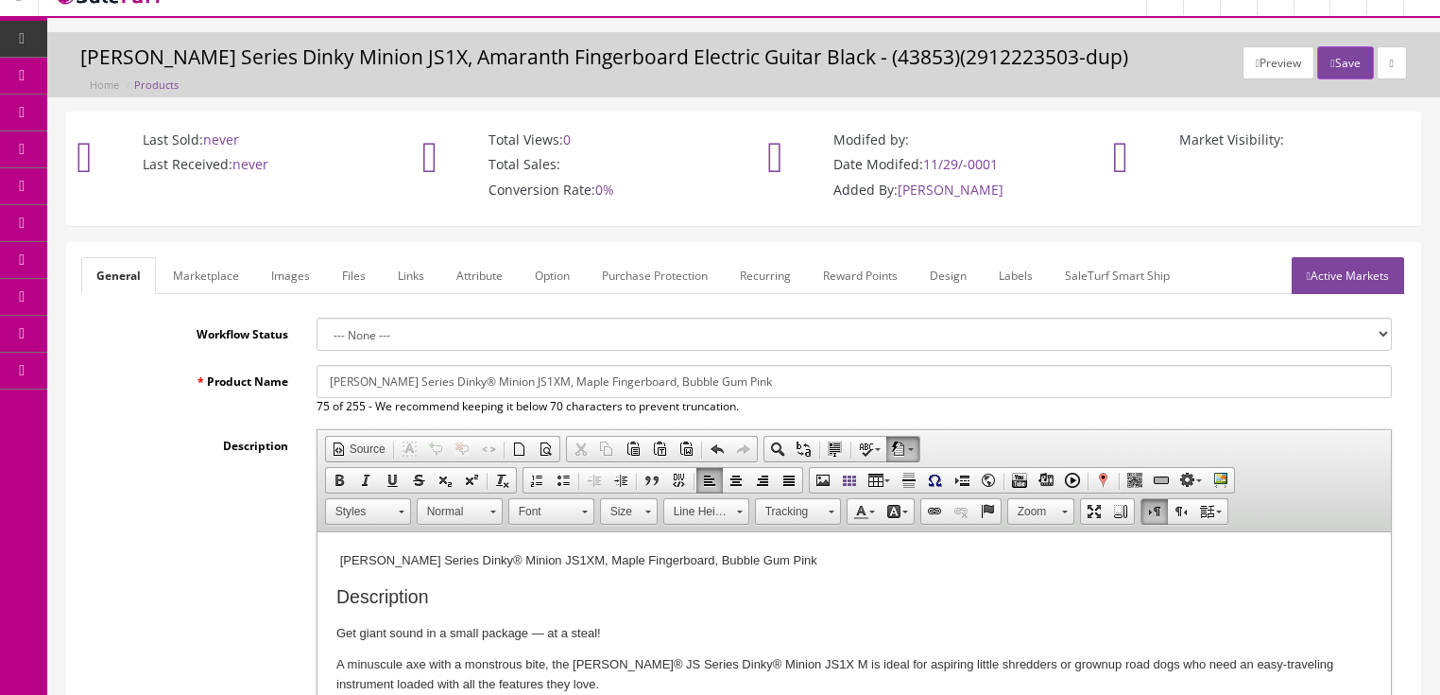
scroll to position [0, 0]
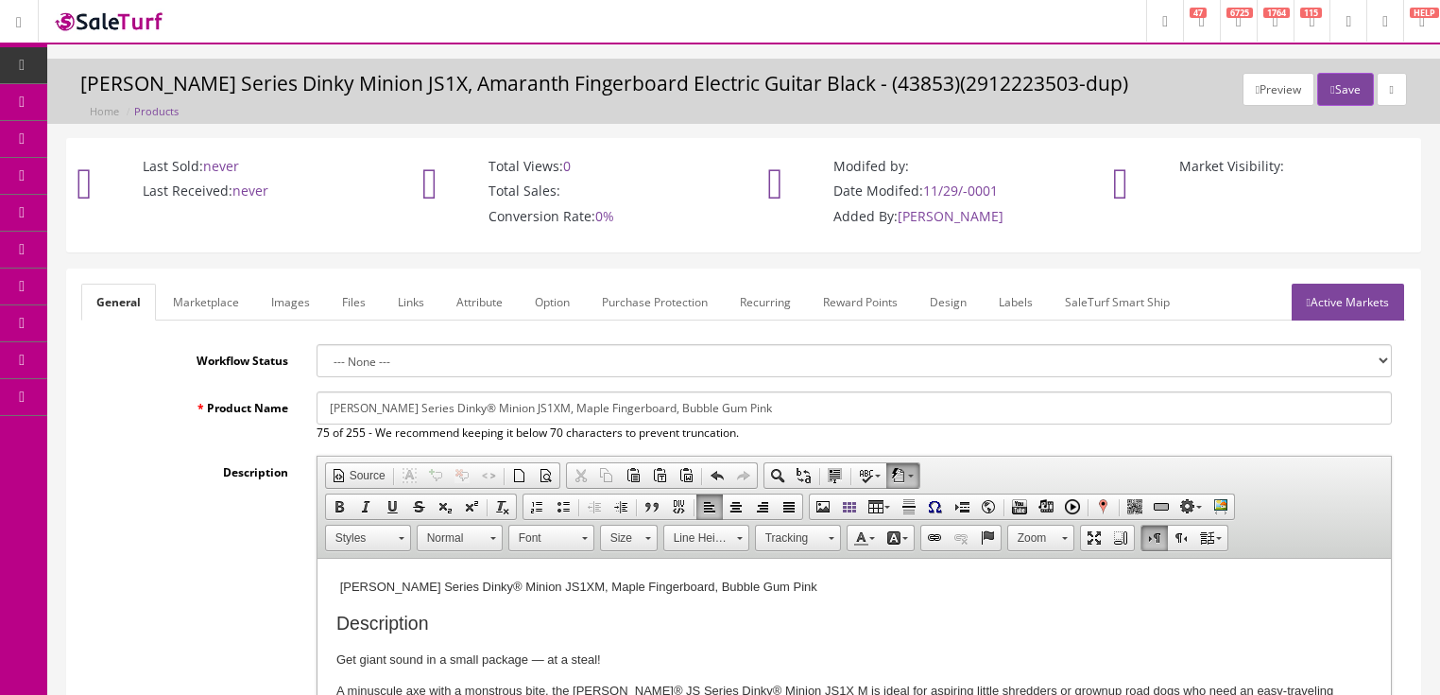
click at [1358, 304] on link "Active Markets" at bounding box center [1348, 301] width 112 height 37
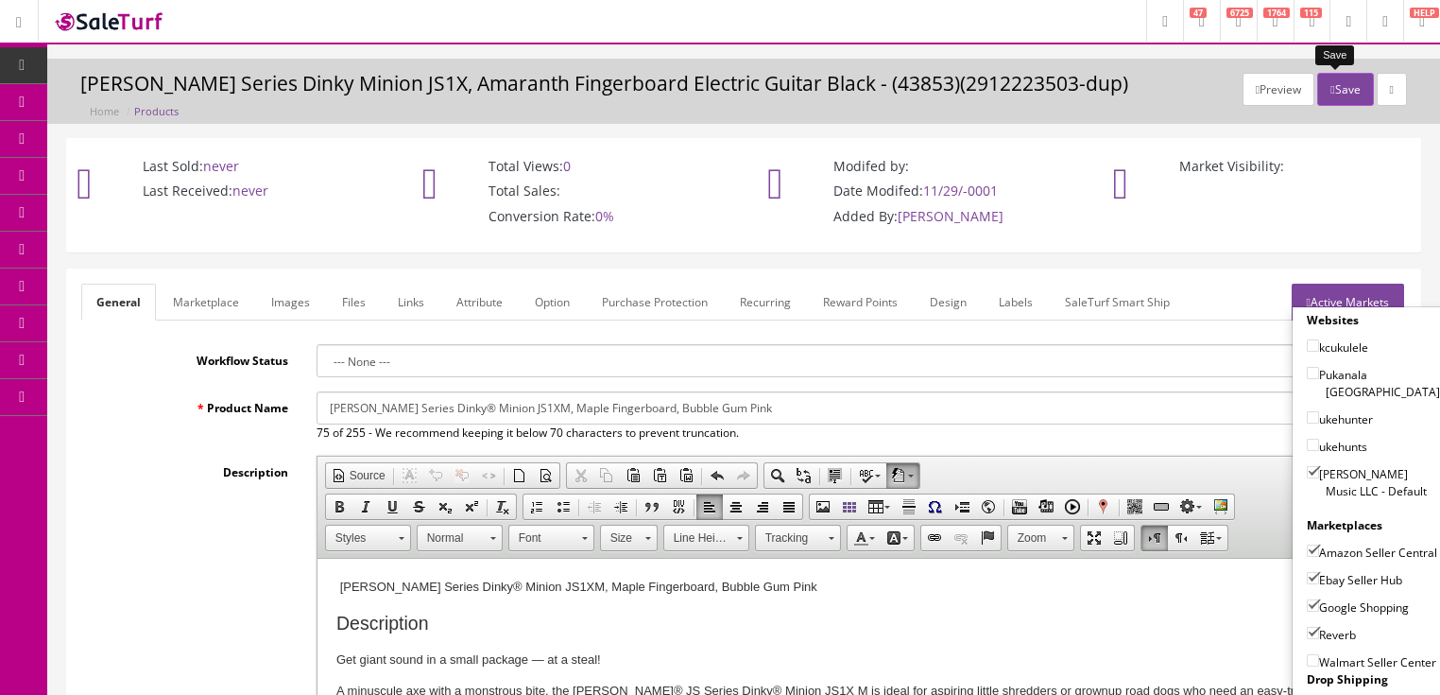
click at [1330, 94] on button "Save" at bounding box center [1345, 89] width 56 height 33
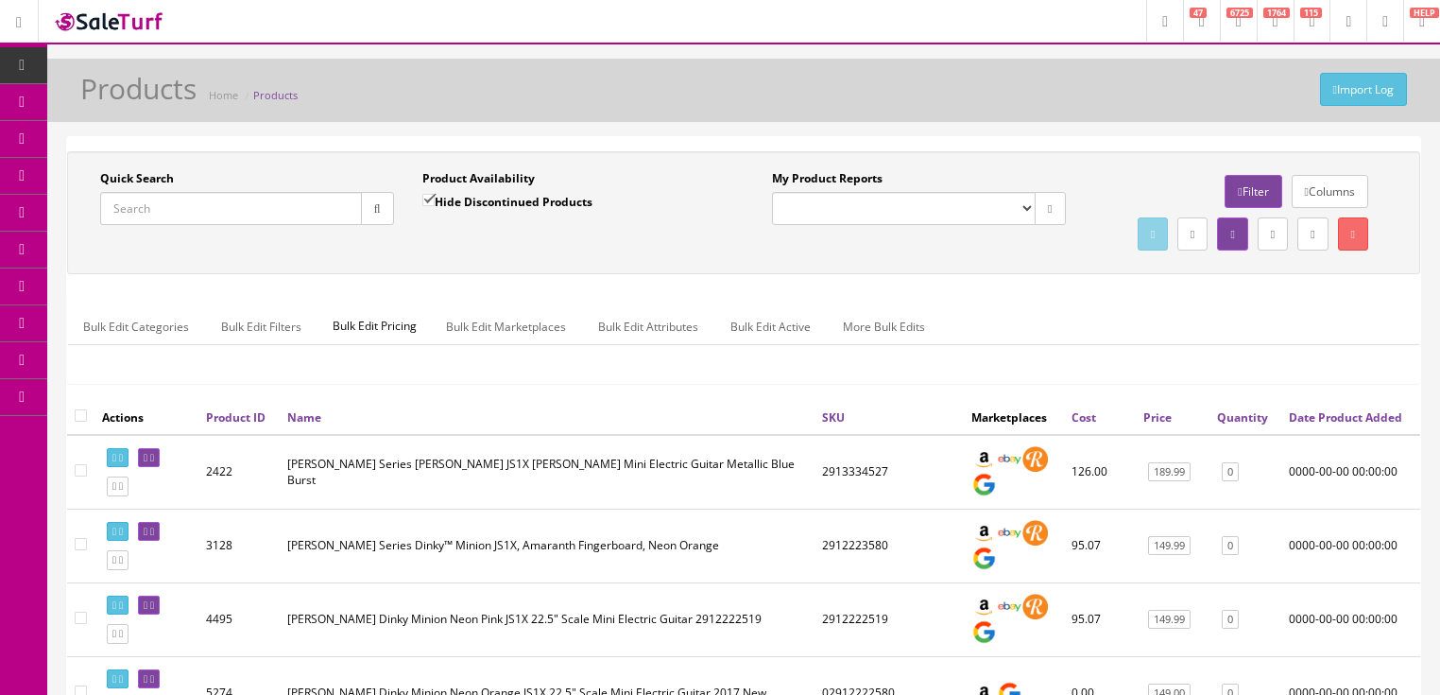
click at [277, 216] on input "Quick Search" at bounding box center [231, 208] width 262 height 33
paste input "2912224519"
type input "2912224519"
click at [423, 196] on input "Hide Discontinued Products" at bounding box center [428, 200] width 12 height 12
checkbox input "false"
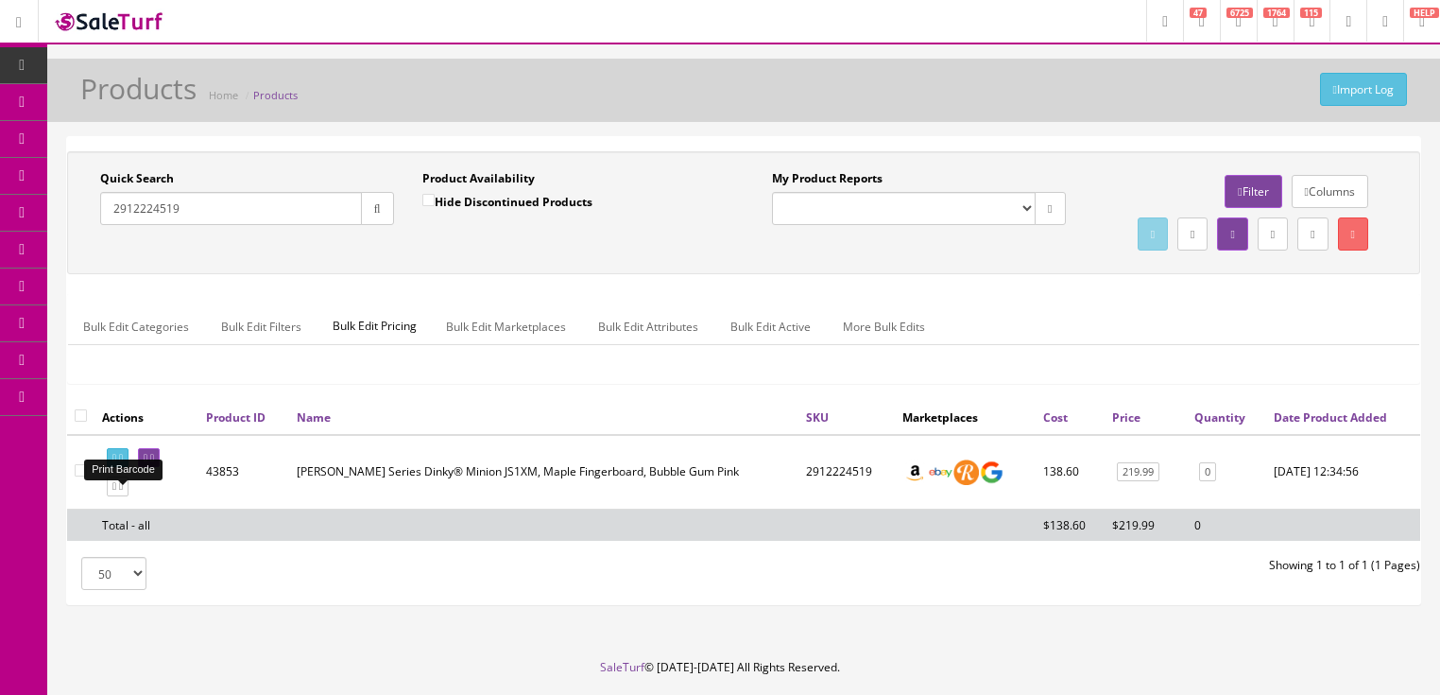
click at [123, 463] on icon at bounding box center [121, 458] width 4 height 10
drag, startPoint x: 249, startPoint y: 215, endPoint x: 77, endPoint y: 272, distance: 182.0
click at [77, 255] on div "Quick Search 2912224519 Date From Product Availability Hide Discontinued Produc…" at bounding box center [744, 212] width 1344 height 85
type input "gyppar"
click at [388, 208] on button "button" at bounding box center [377, 208] width 33 height 33
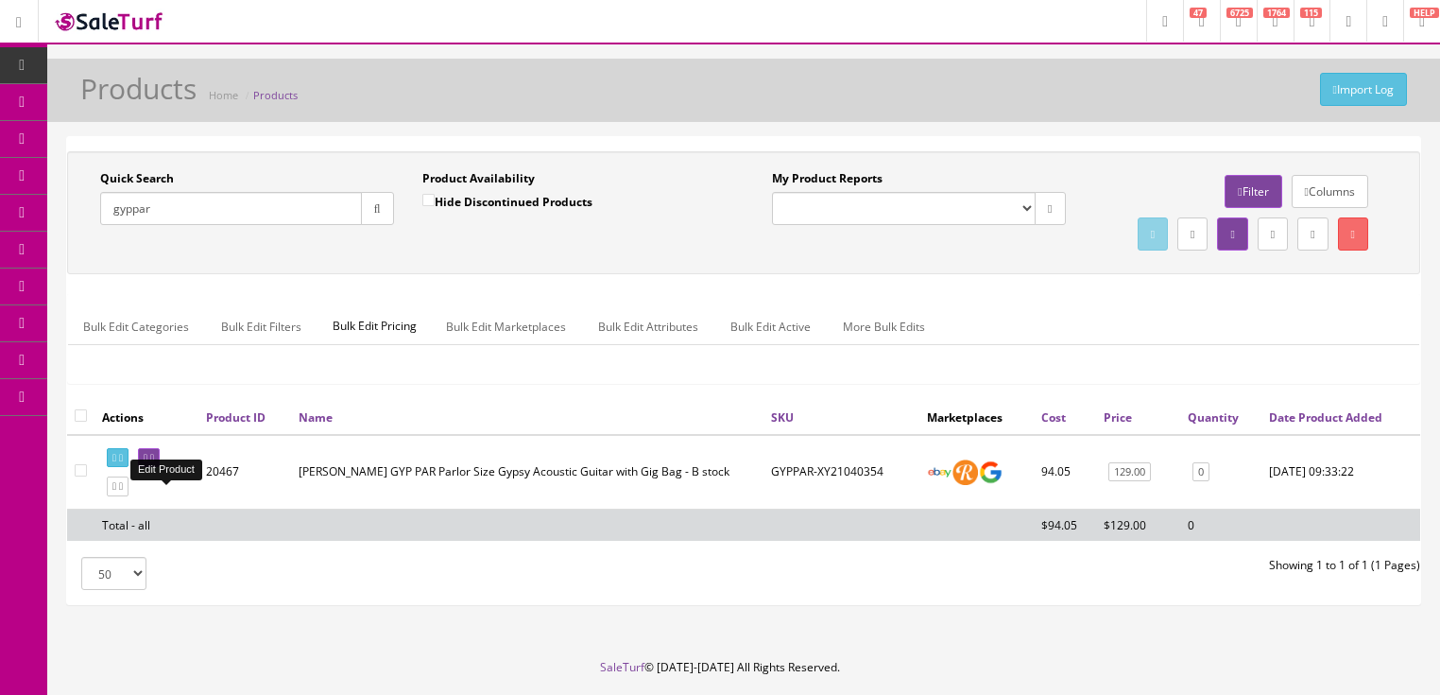
click at [154, 463] on icon at bounding box center [152, 458] width 4 height 10
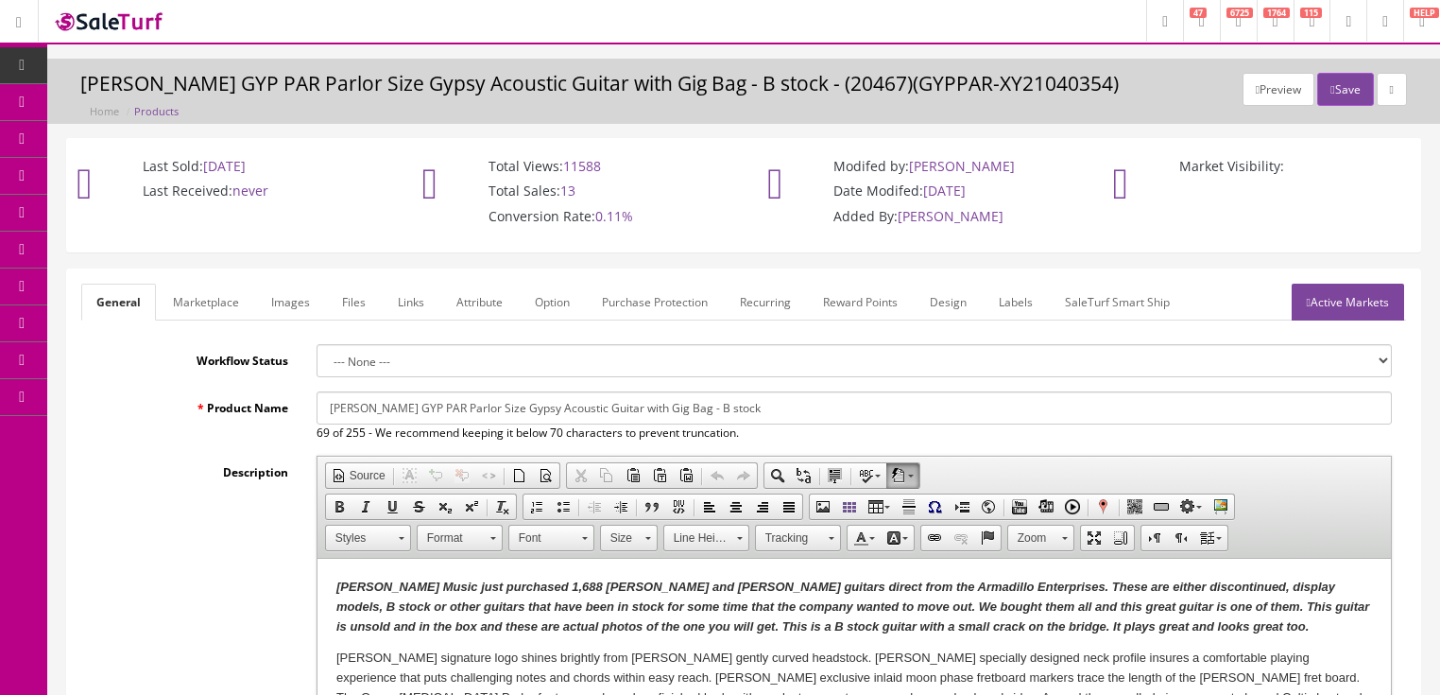
click at [287, 299] on link "Images" at bounding box center [290, 301] width 69 height 37
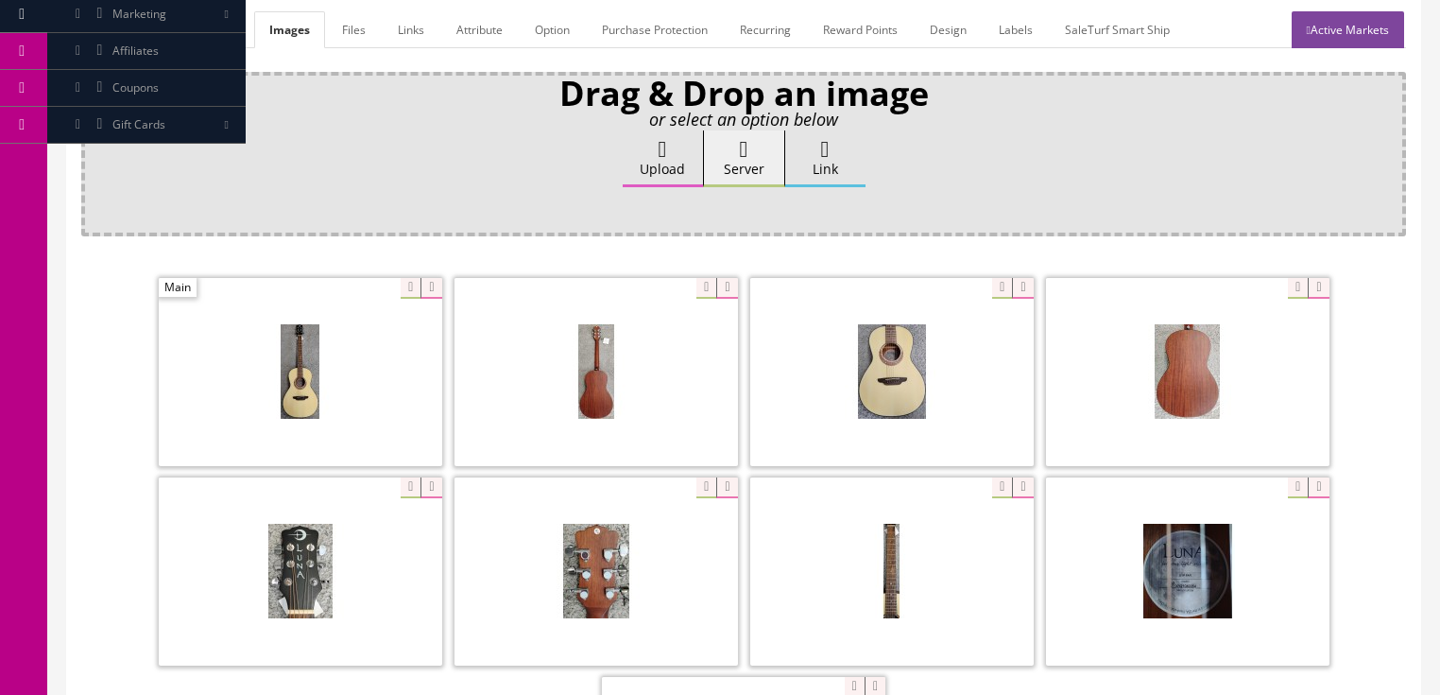
scroll to position [302, 0]
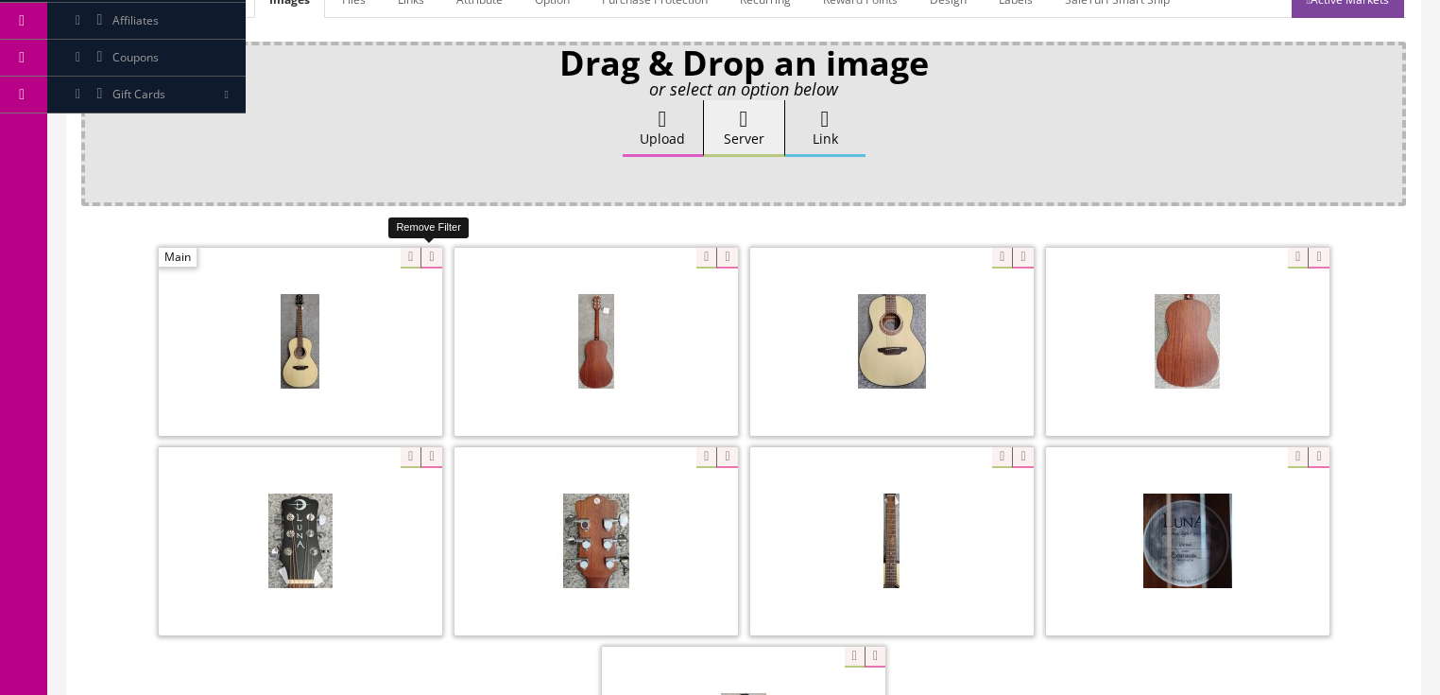
click at [422, 263] on icon at bounding box center [430, 258] width 21 height 21
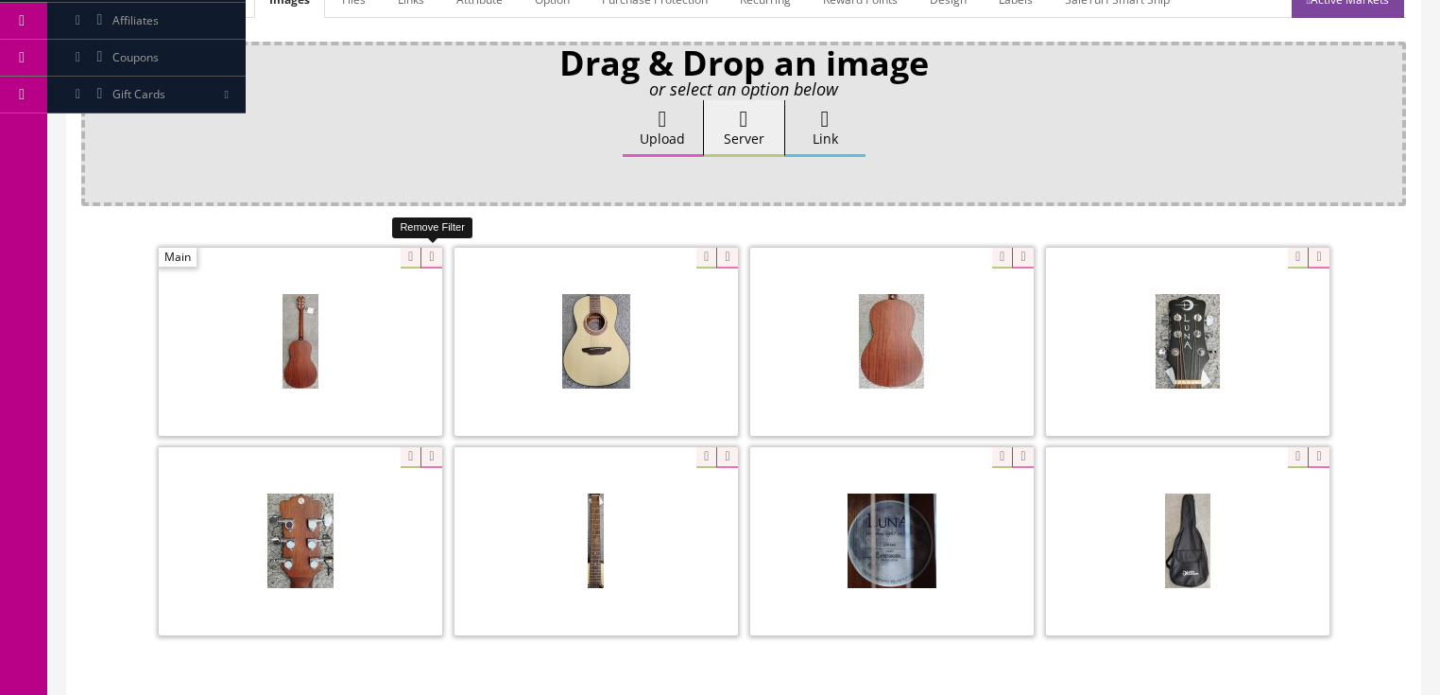
click at [420, 261] on icon at bounding box center [430, 258] width 21 height 21
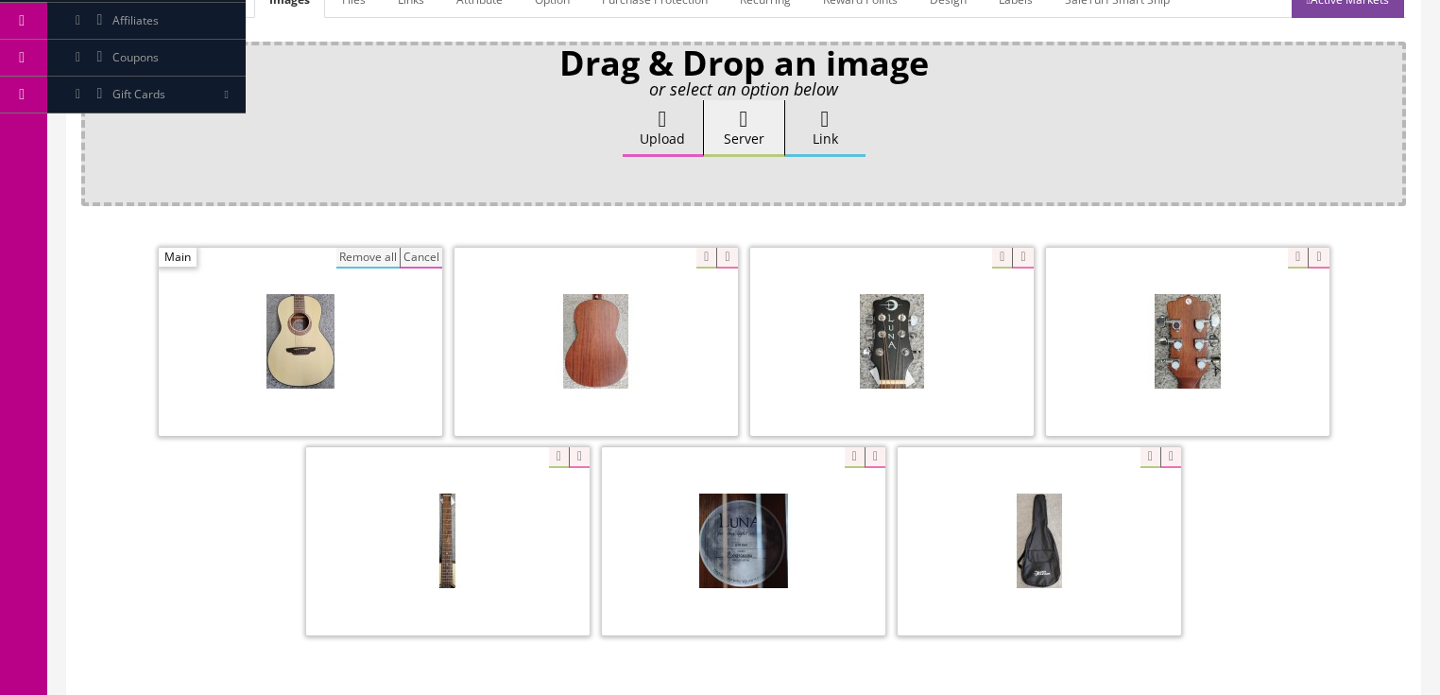
click at [348, 258] on button "Remove all" at bounding box center [367, 258] width 63 height 21
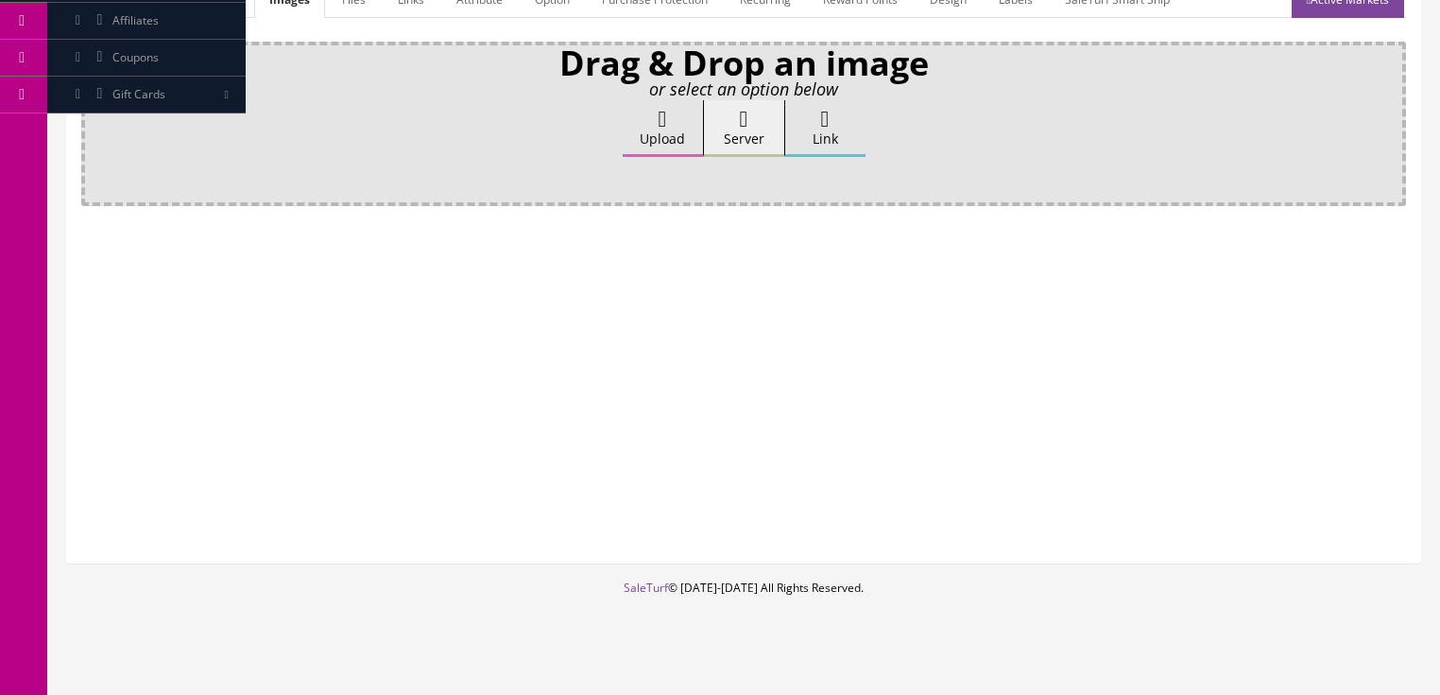
click at [646, 140] on label "Upload" at bounding box center [663, 128] width 80 height 57
click at [94, 119] on input "Upload" at bounding box center [94, 109] width 0 height 19
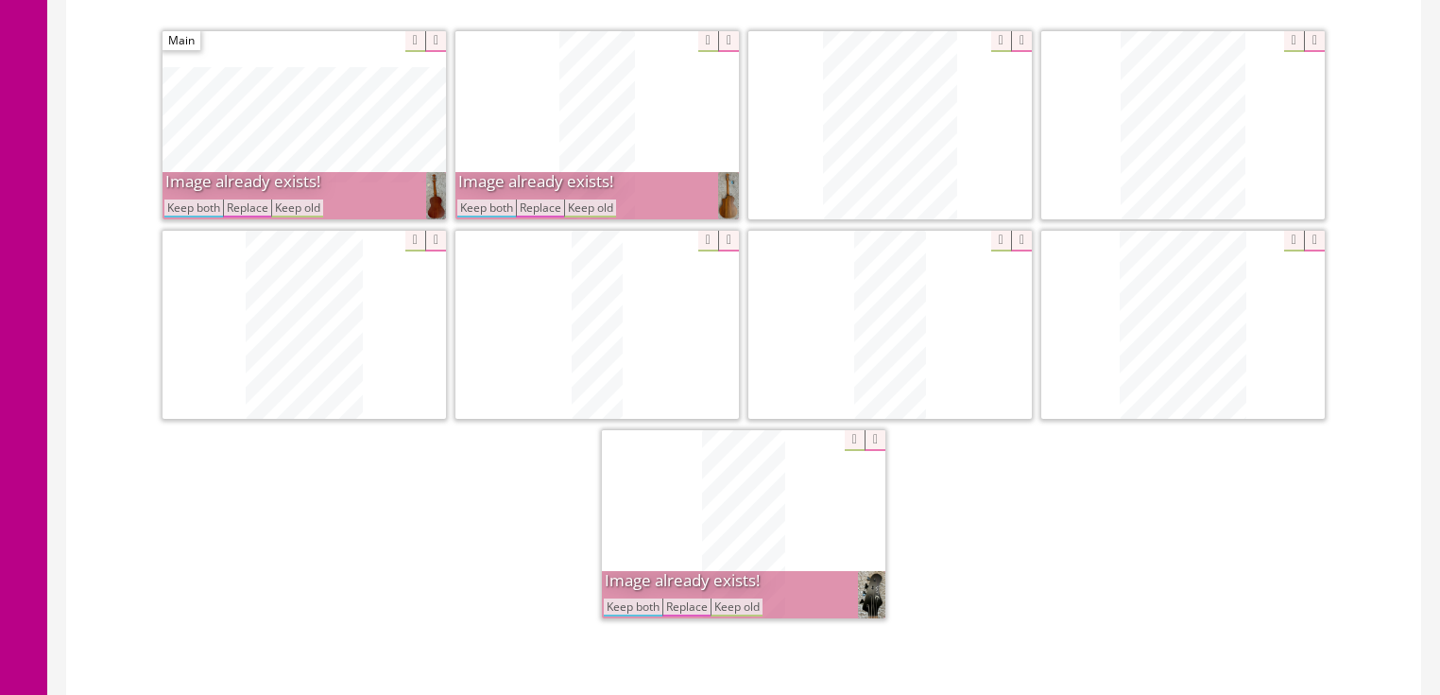
scroll to position [529, 0]
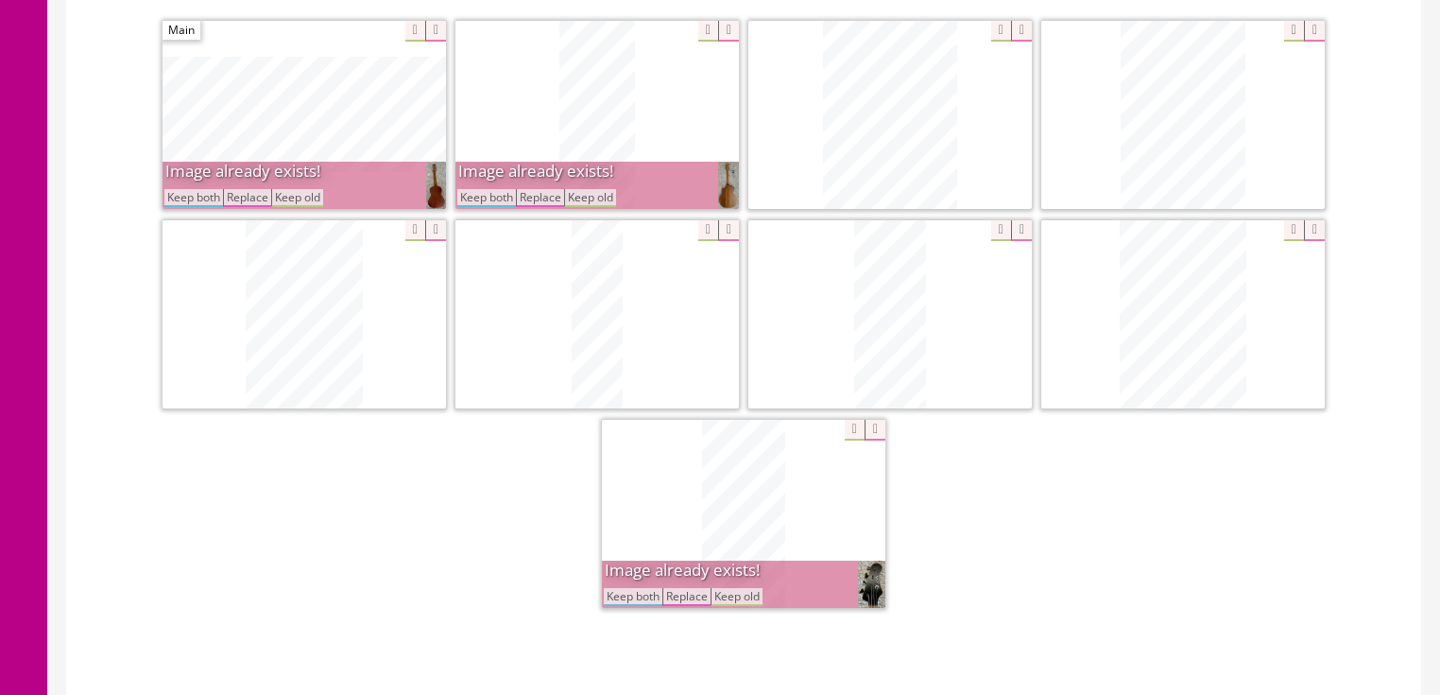
click at [477, 192] on button "Keep both" at bounding box center [486, 198] width 59 height 18
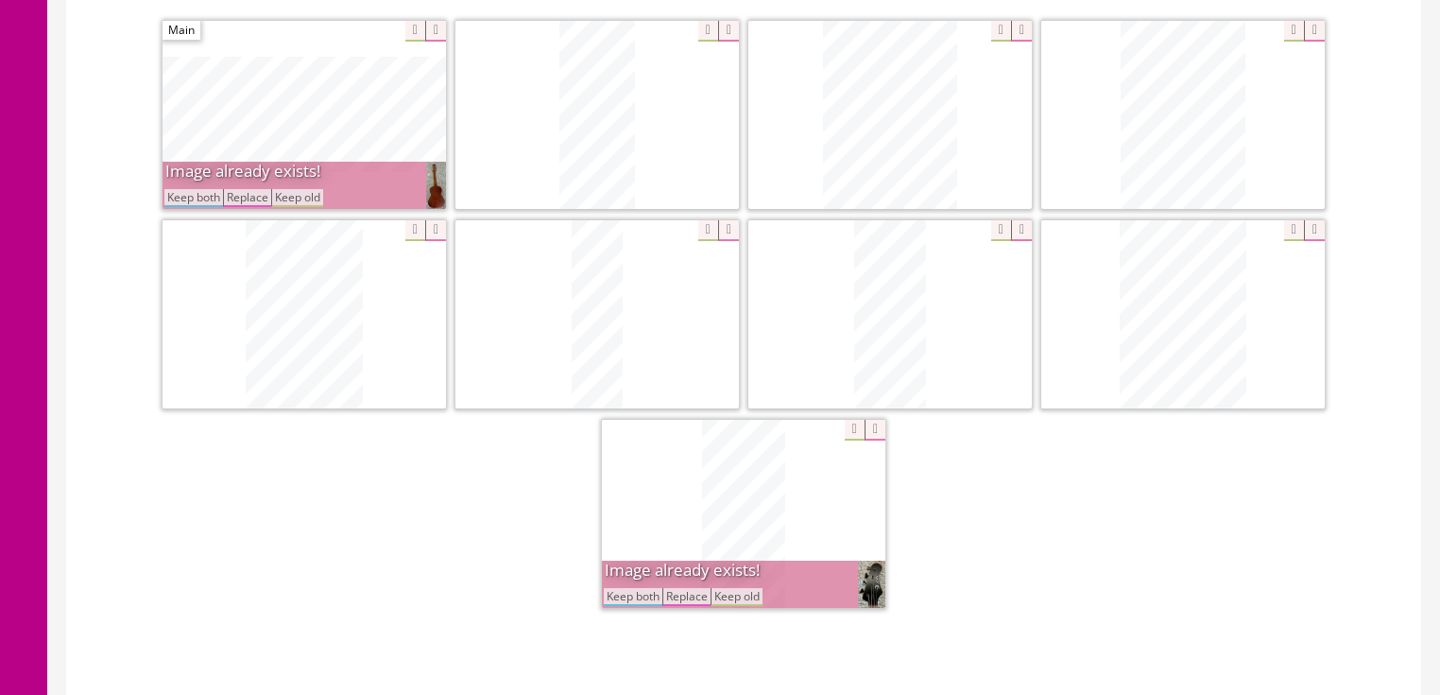
click at [221, 197] on button "Keep both" at bounding box center [193, 198] width 59 height 18
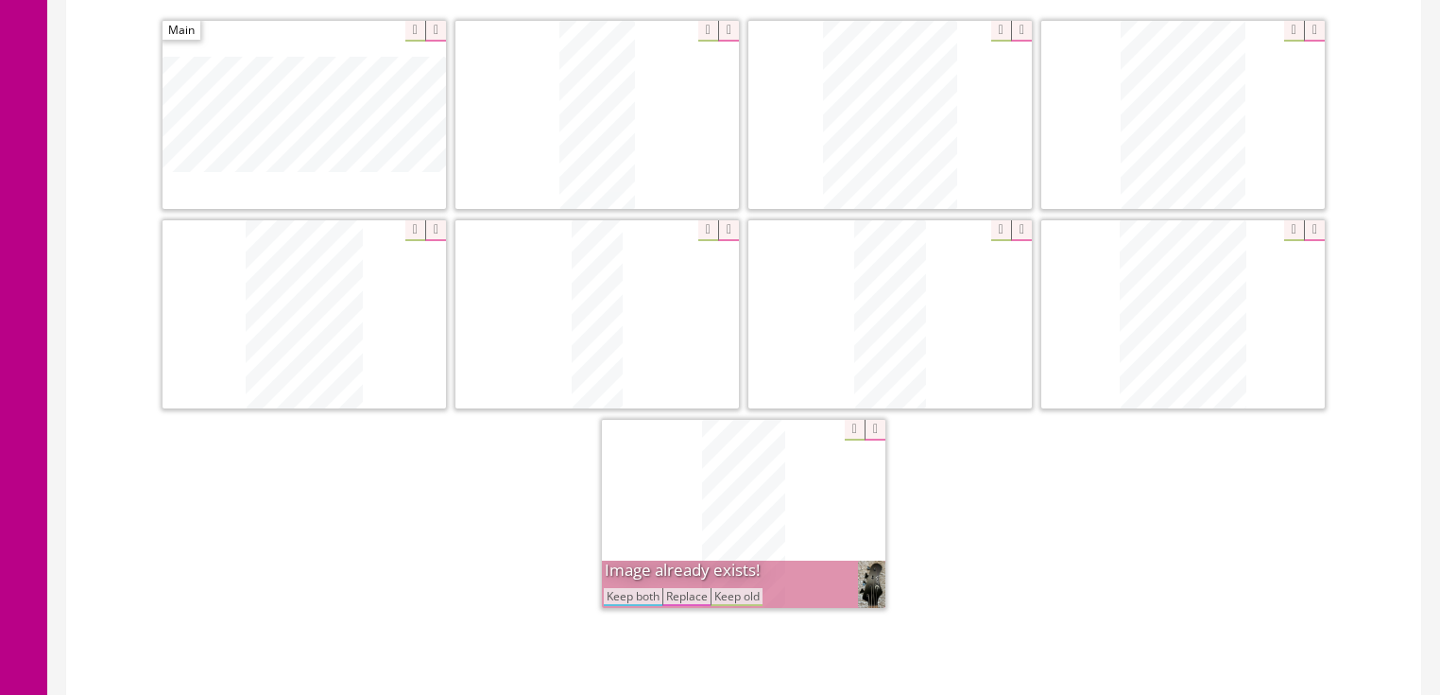
drag, startPoint x: 626, startPoint y: 588, endPoint x: 665, endPoint y: 529, distance: 70.2
click at [626, 589] on button "Keep both" at bounding box center [633, 597] width 59 height 18
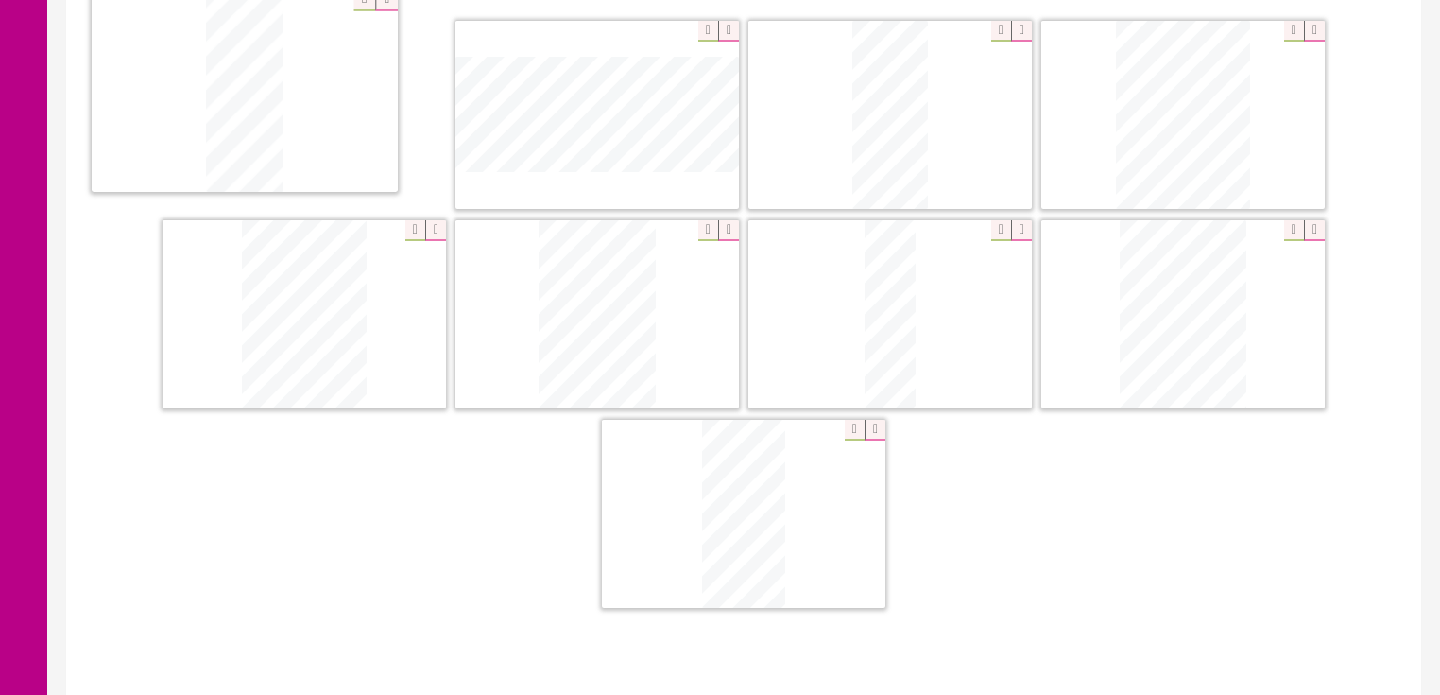
drag, startPoint x: 853, startPoint y: 344, endPoint x: 213, endPoint y: 129, distance: 675.9
drag, startPoint x: 897, startPoint y: 105, endPoint x: 536, endPoint y: 93, distance: 361.2
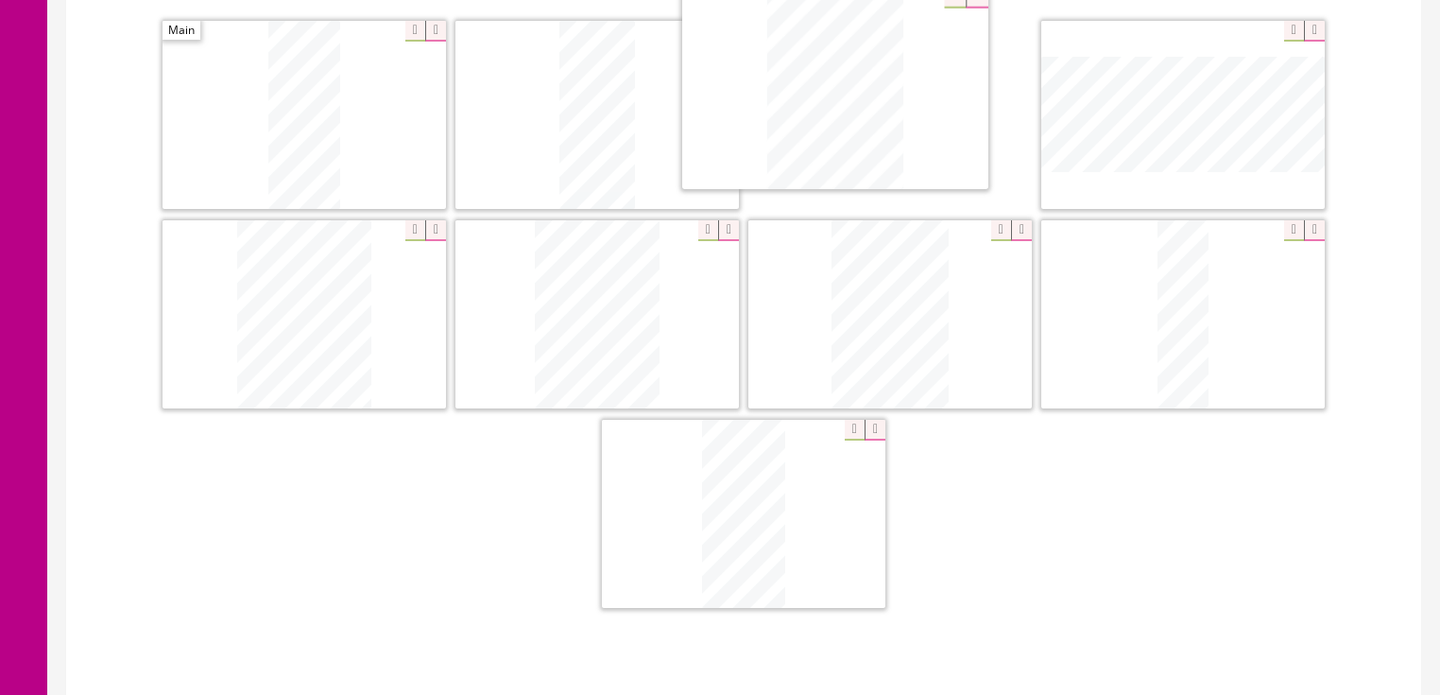
drag, startPoint x: 1155, startPoint y: 288, endPoint x: 807, endPoint y: 64, distance: 413.6
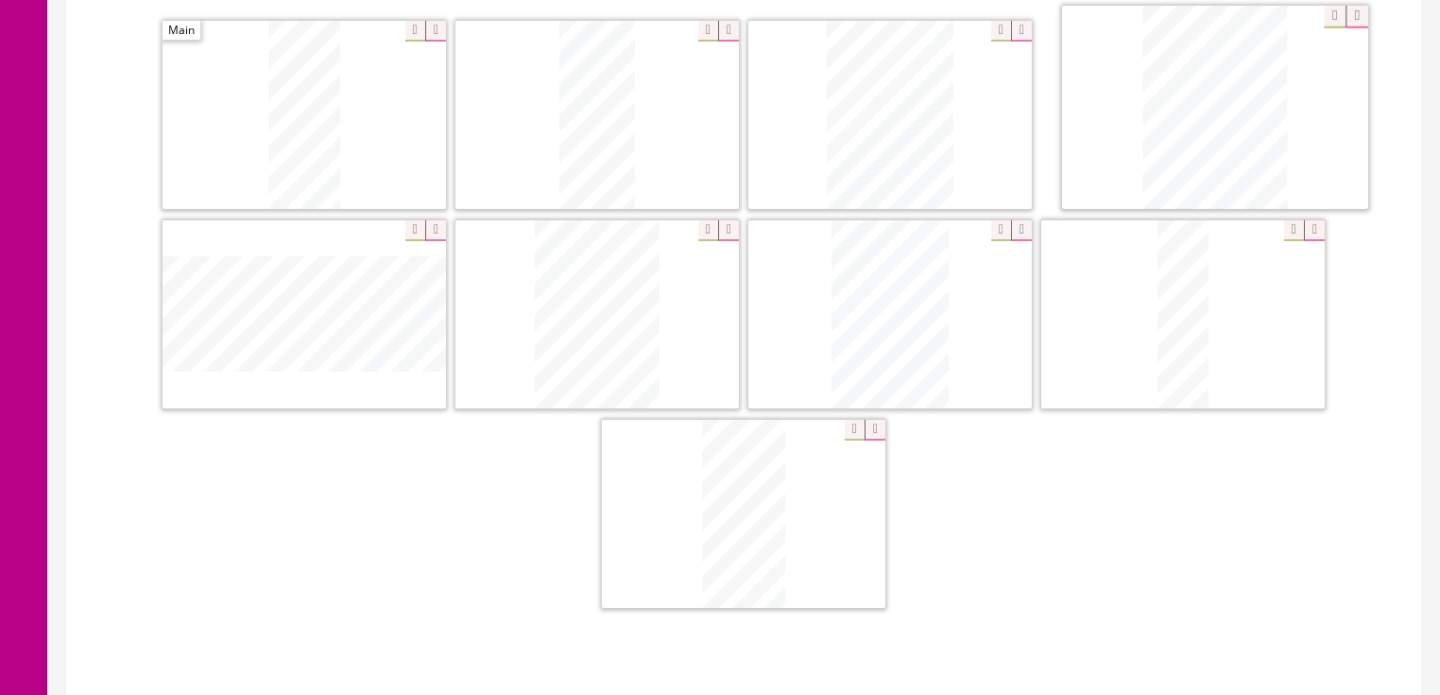
drag, startPoint x: 310, startPoint y: 253, endPoint x: 1203, endPoint y: 60, distance: 913.5
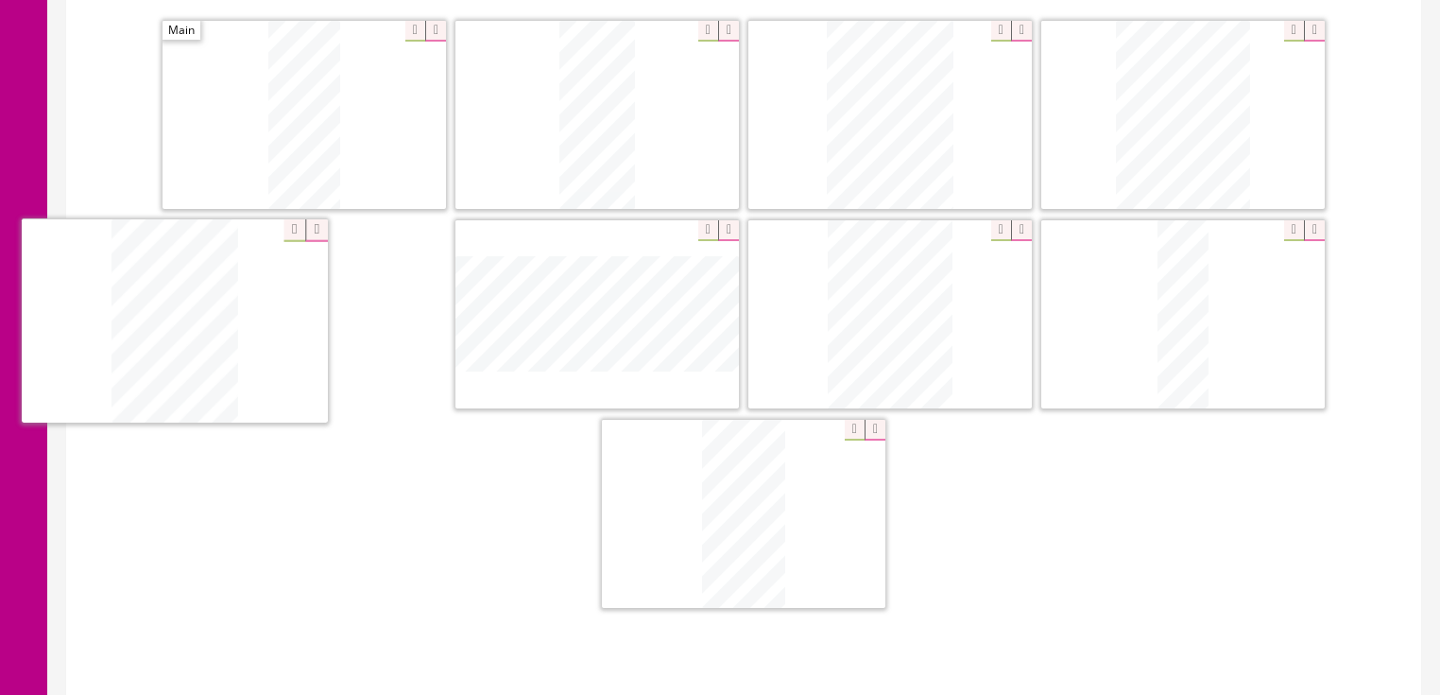
drag, startPoint x: 893, startPoint y: 265, endPoint x: 178, endPoint y: 273, distance: 715.3
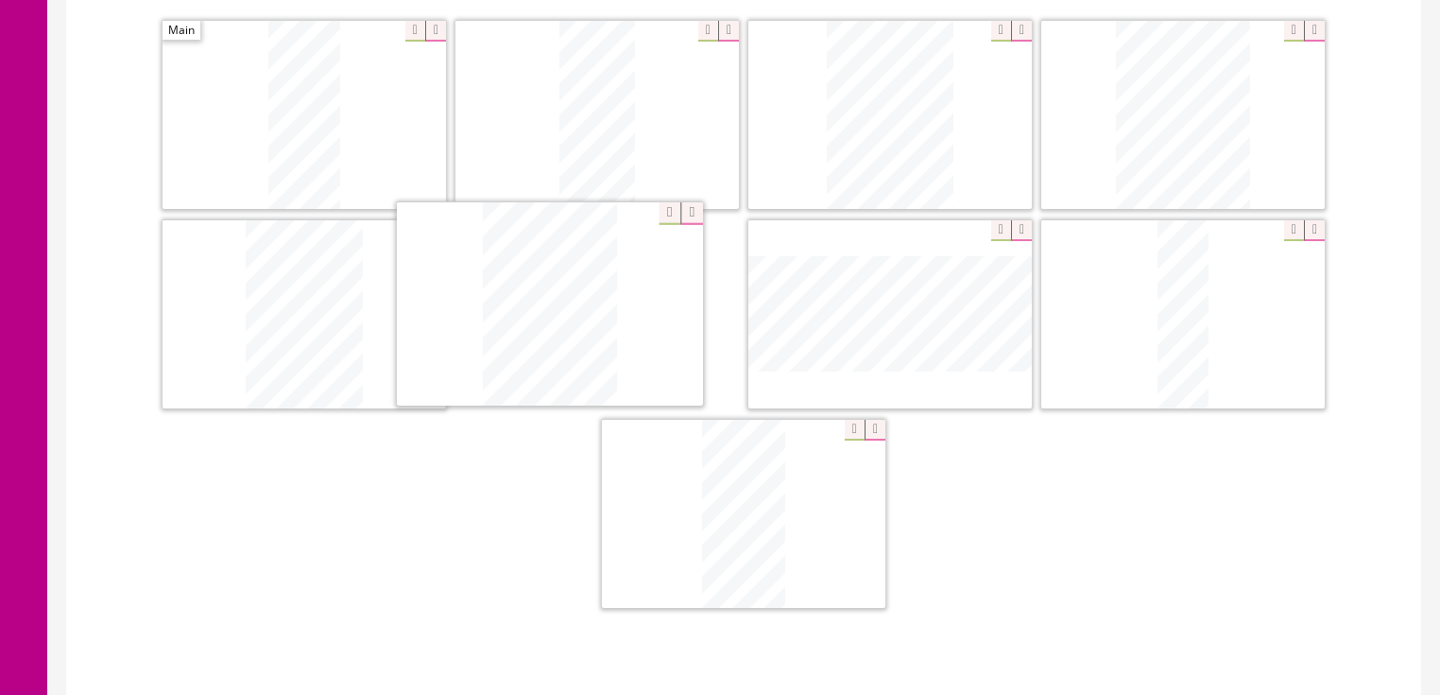
drag, startPoint x: 828, startPoint y: 285, endPoint x: 533, endPoint y: 279, distance: 294.9
drag, startPoint x: 1194, startPoint y: 302, endPoint x: 828, endPoint y: 295, distance: 366.7
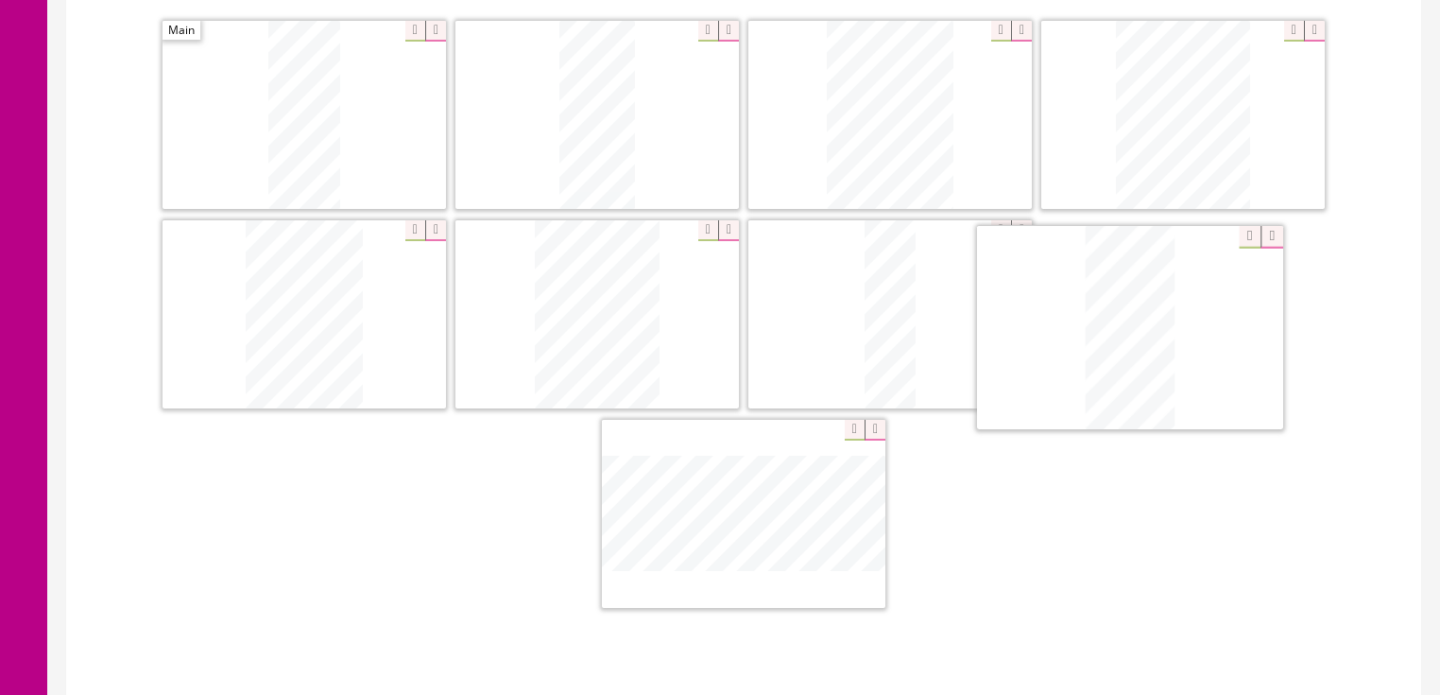
drag, startPoint x: 952, startPoint y: 394, endPoint x: 1175, endPoint y: 287, distance: 247.2
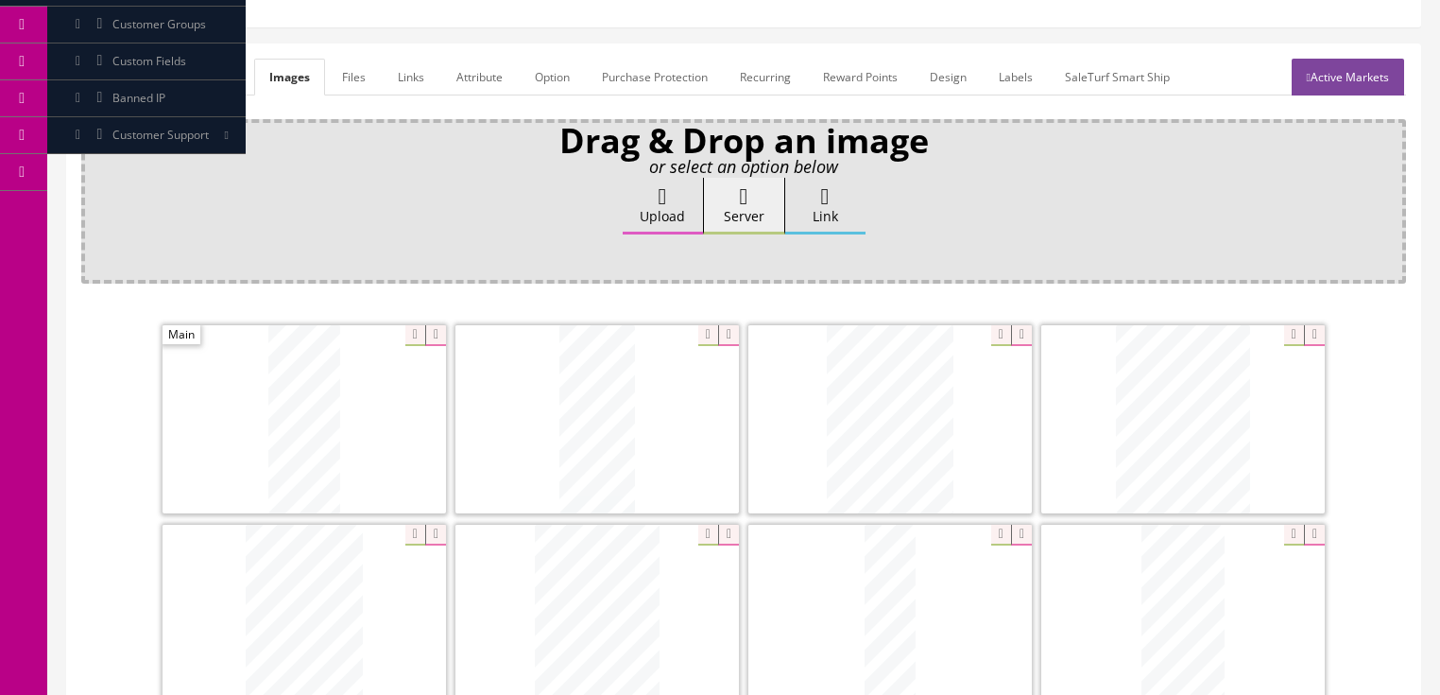
scroll to position [76, 0]
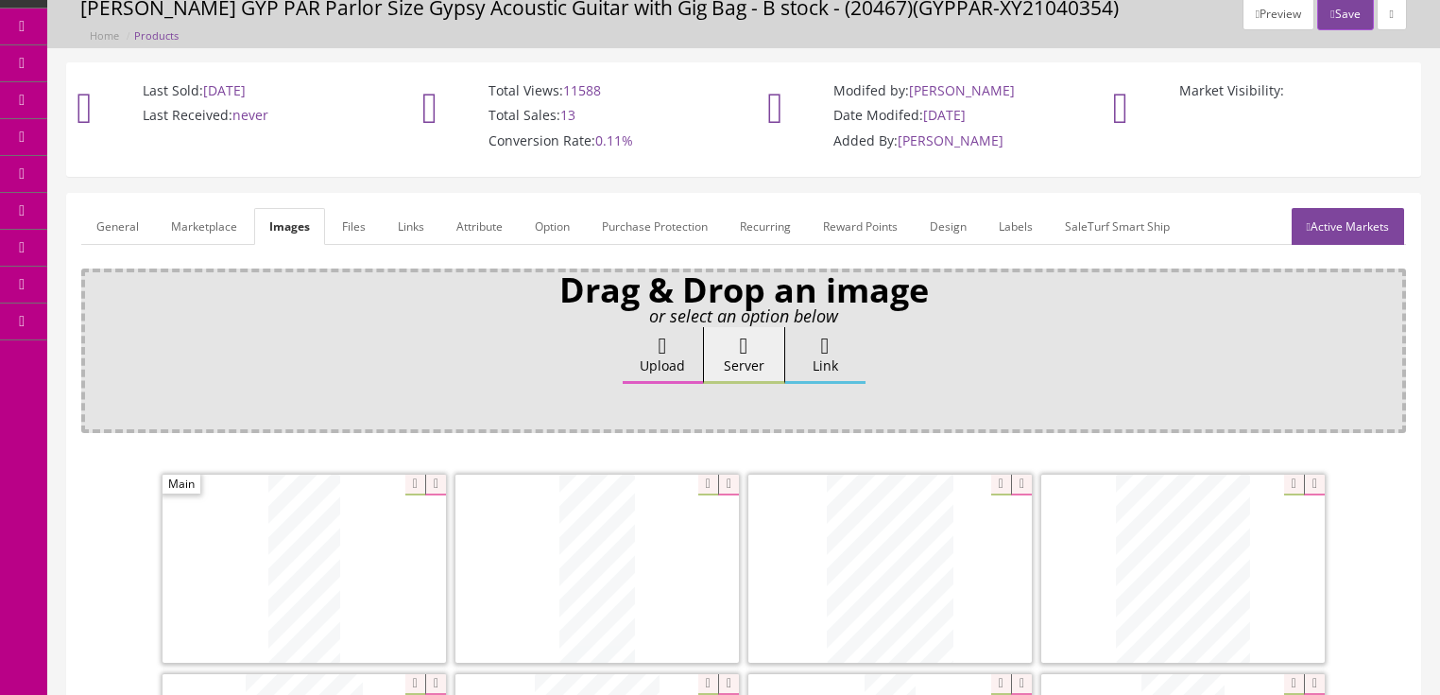
click at [1346, 234] on link "Active Markets" at bounding box center [1348, 226] width 112 height 37
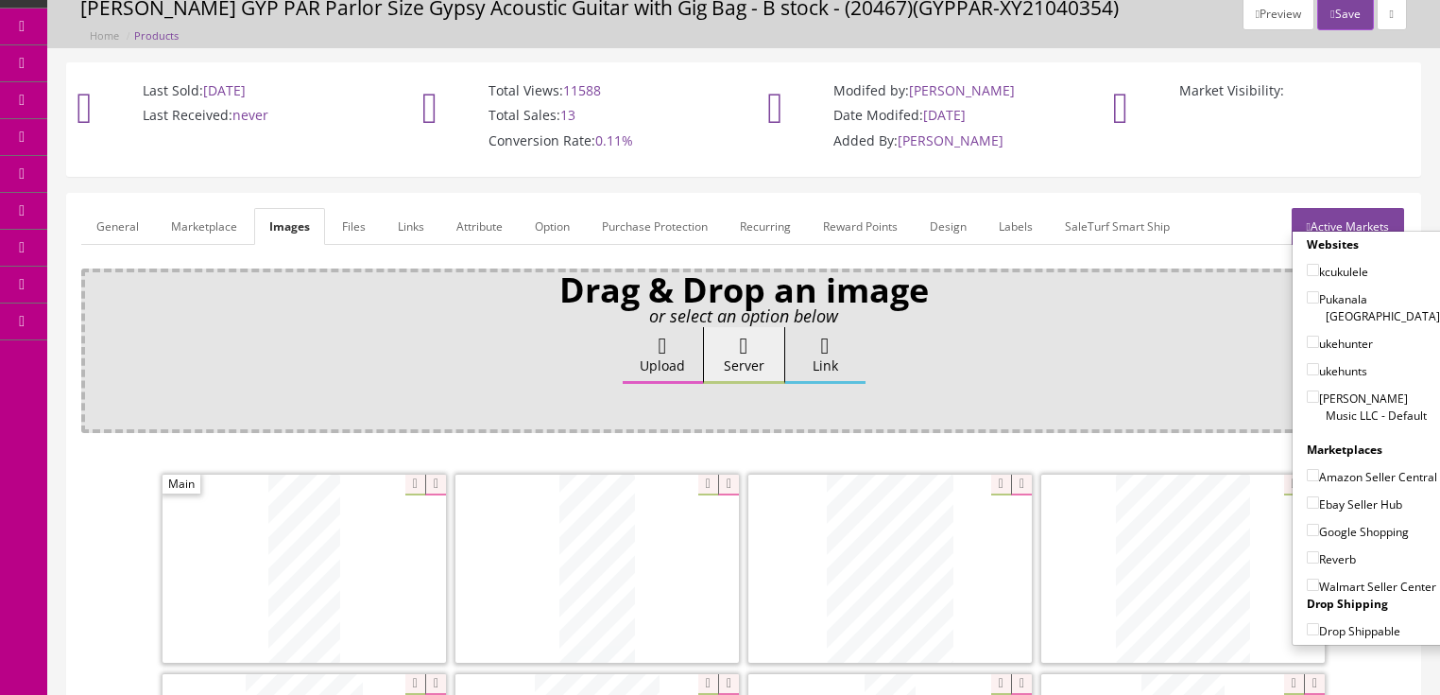
click at [1342, 228] on link "Active Markets" at bounding box center [1348, 226] width 112 height 37
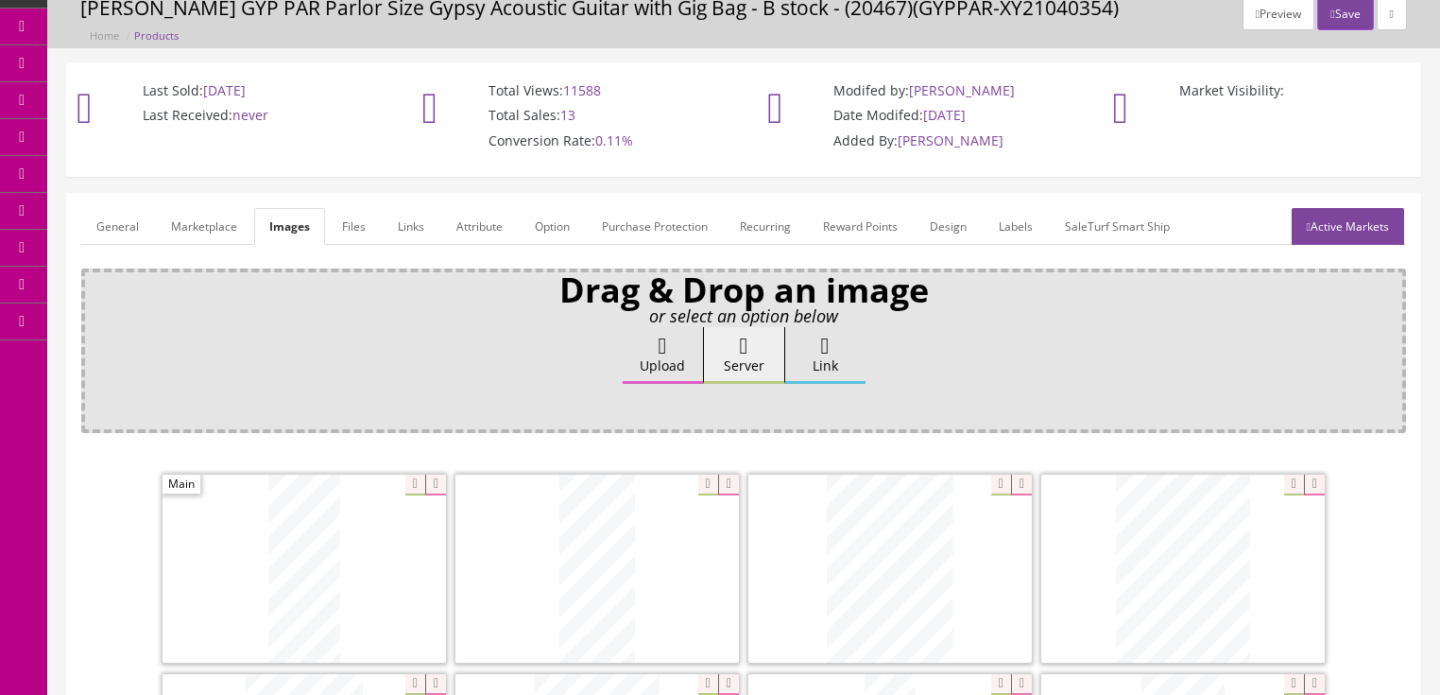
click at [121, 229] on link "General" at bounding box center [117, 226] width 73 height 37
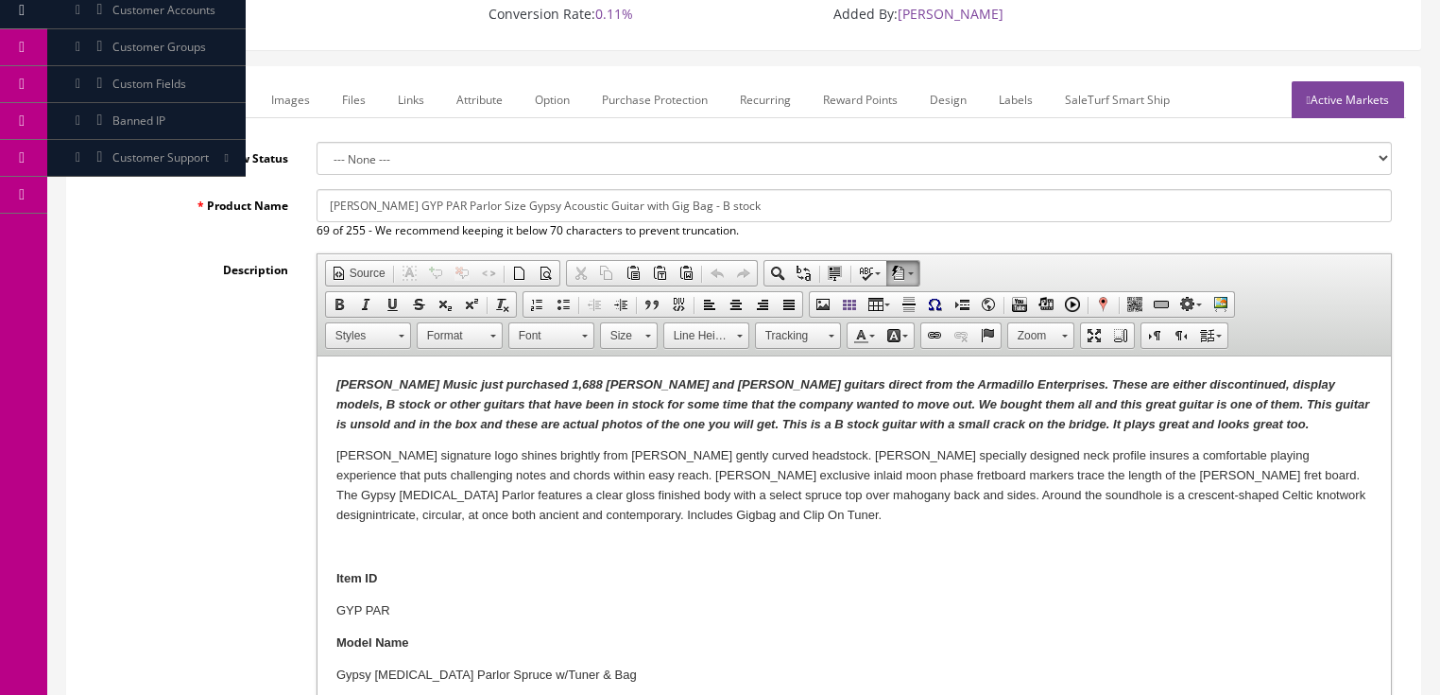
scroll to position [227, 0]
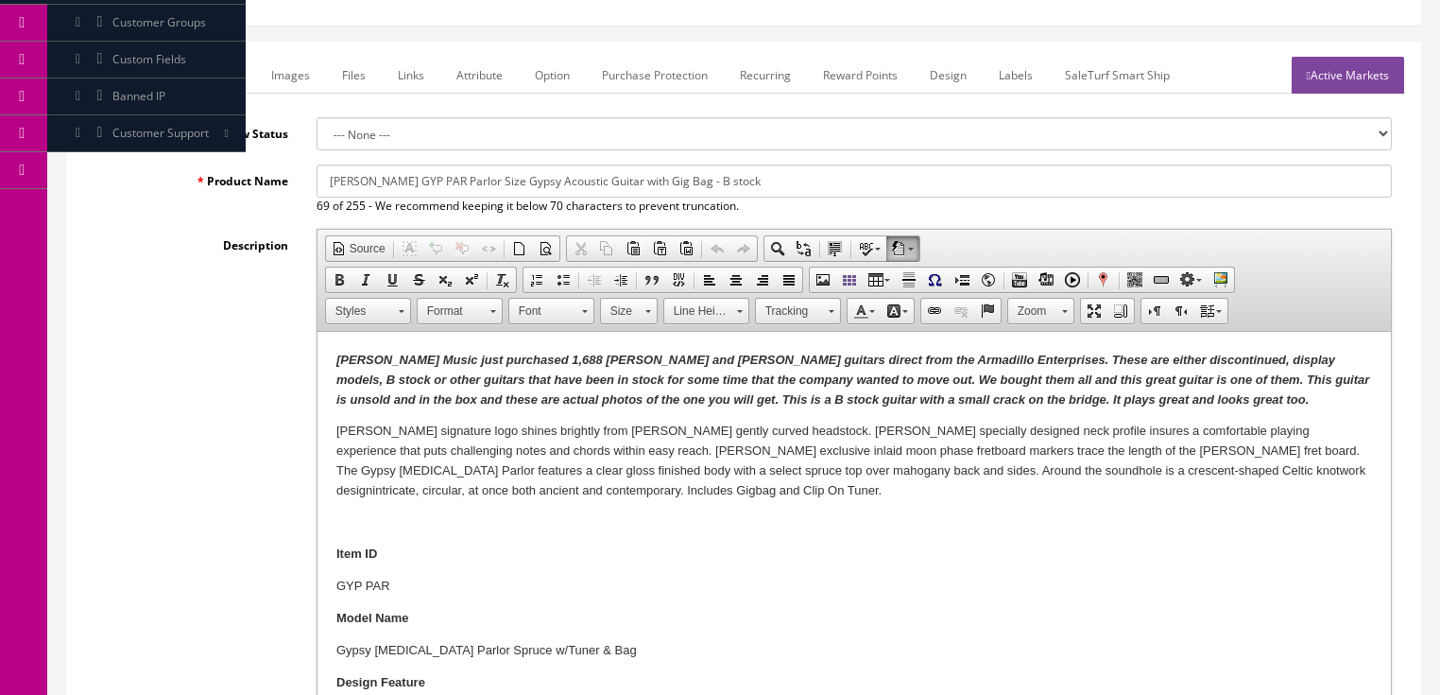
click at [794, 408] on p "[PERSON_NAME] Music just purchased 1,688 [PERSON_NAME] and [PERSON_NAME] guitar…" at bounding box center [853, 380] width 1036 height 59
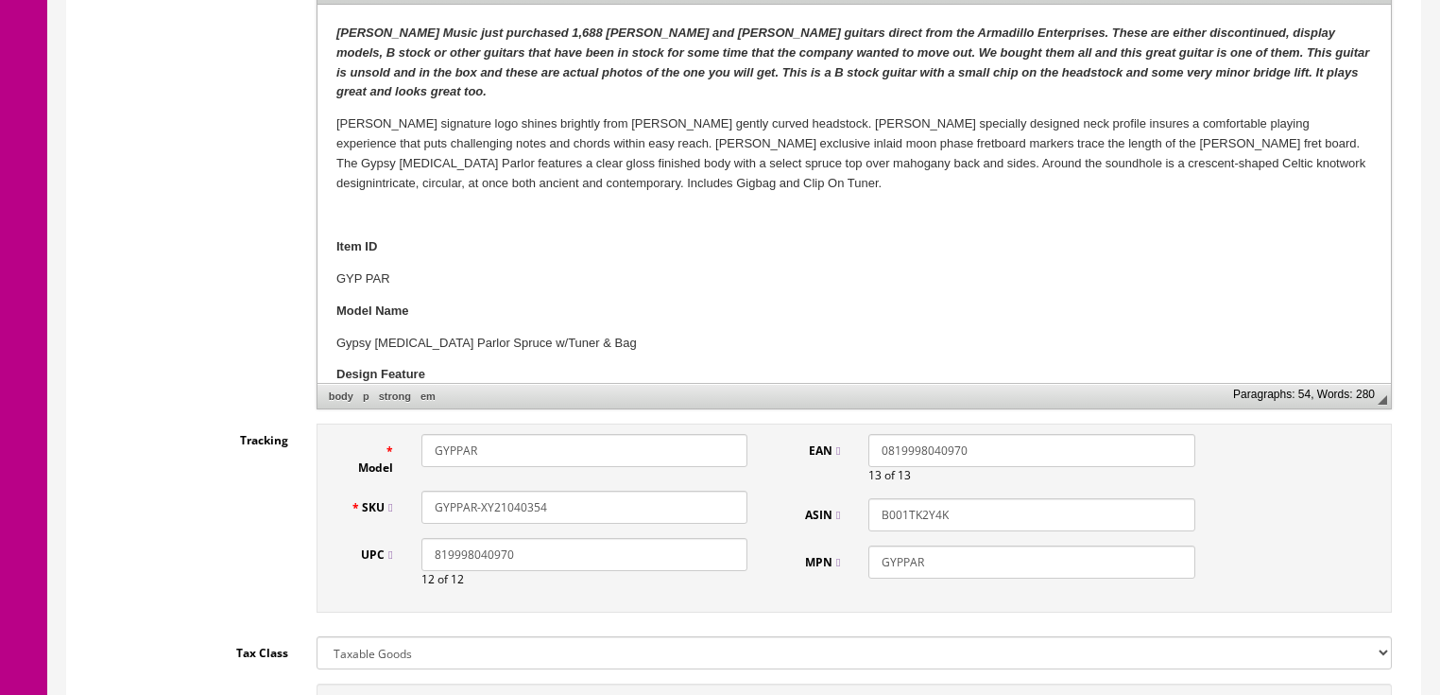
scroll to position [605, 0]
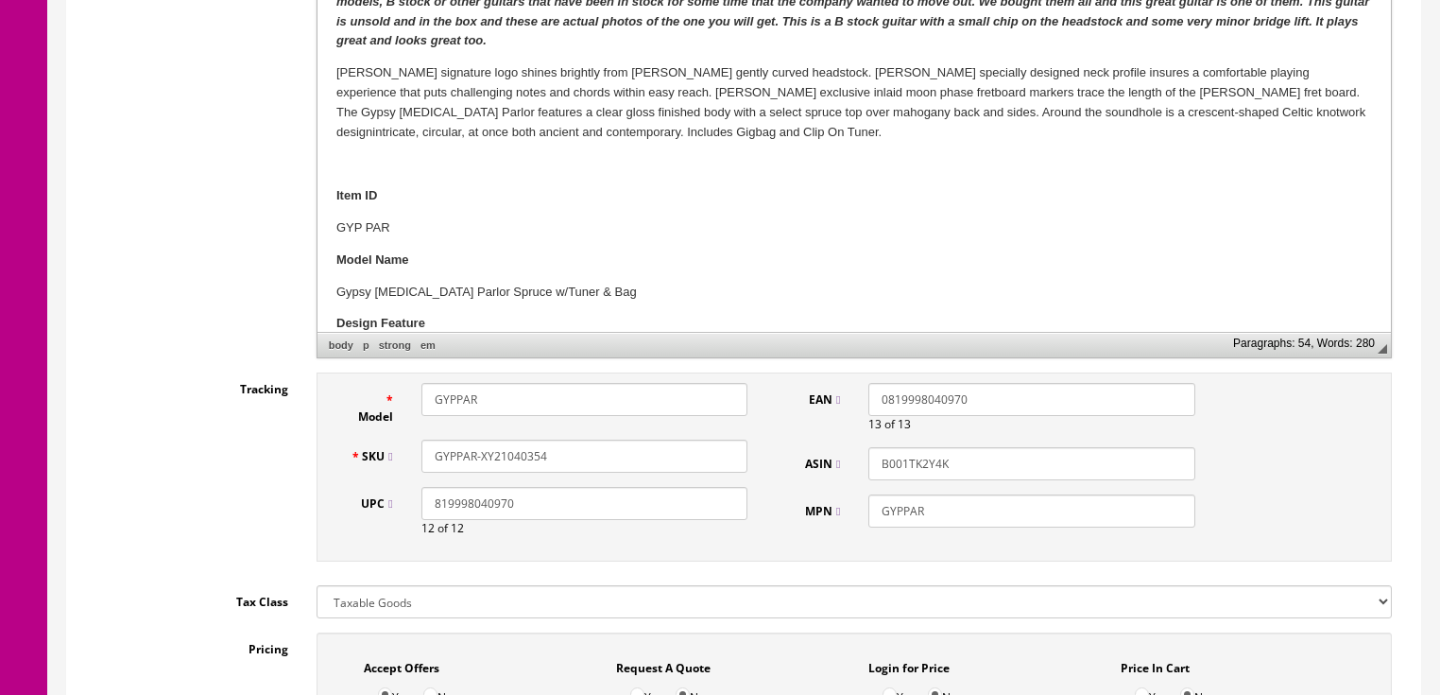
drag, startPoint x: 499, startPoint y: 452, endPoint x: 652, endPoint y: 451, distance: 153.1
click at [652, 451] on input "GYPPAR-XY21040354" at bounding box center [584, 455] width 326 height 33
drag, startPoint x: 431, startPoint y: 456, endPoint x: 530, endPoint y: 467, distance: 99.8
click at [626, 467] on input "GYPPAR-XY2R030991" at bounding box center [584, 455] width 326 height 33
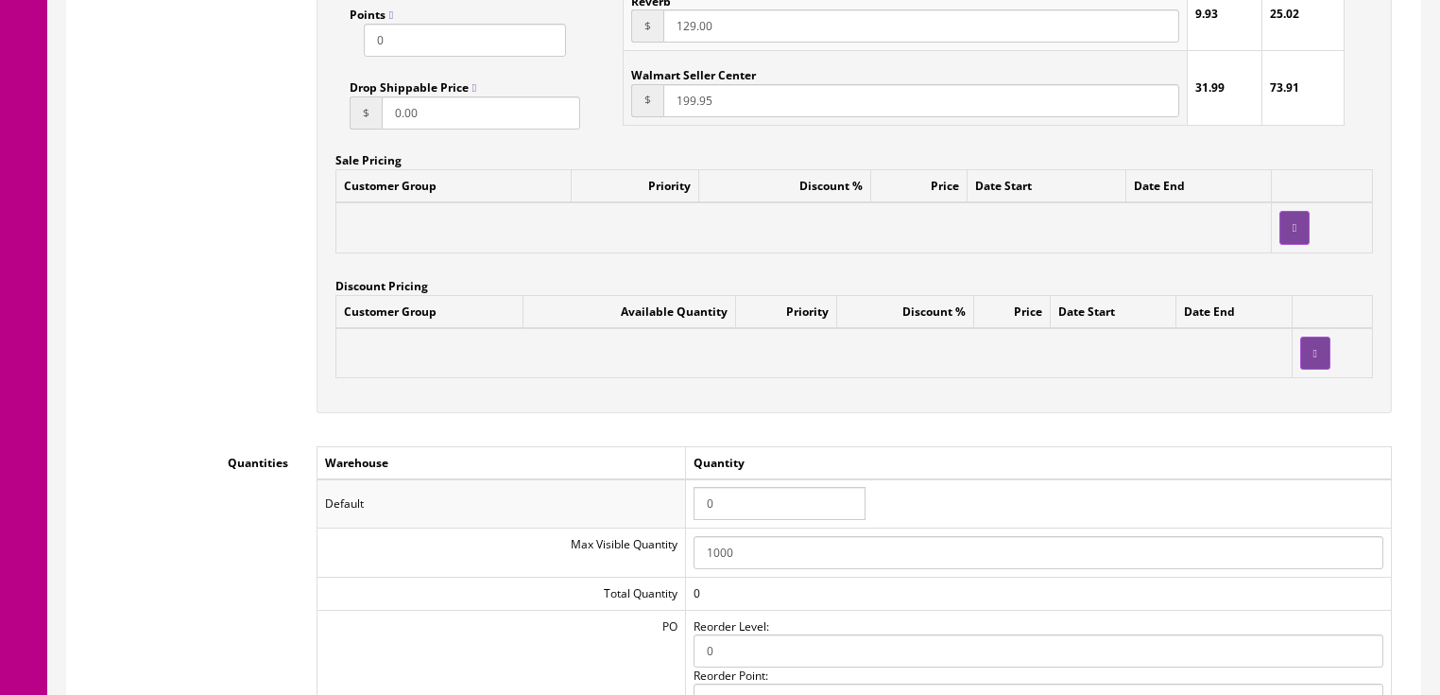
scroll to position [1663, 0]
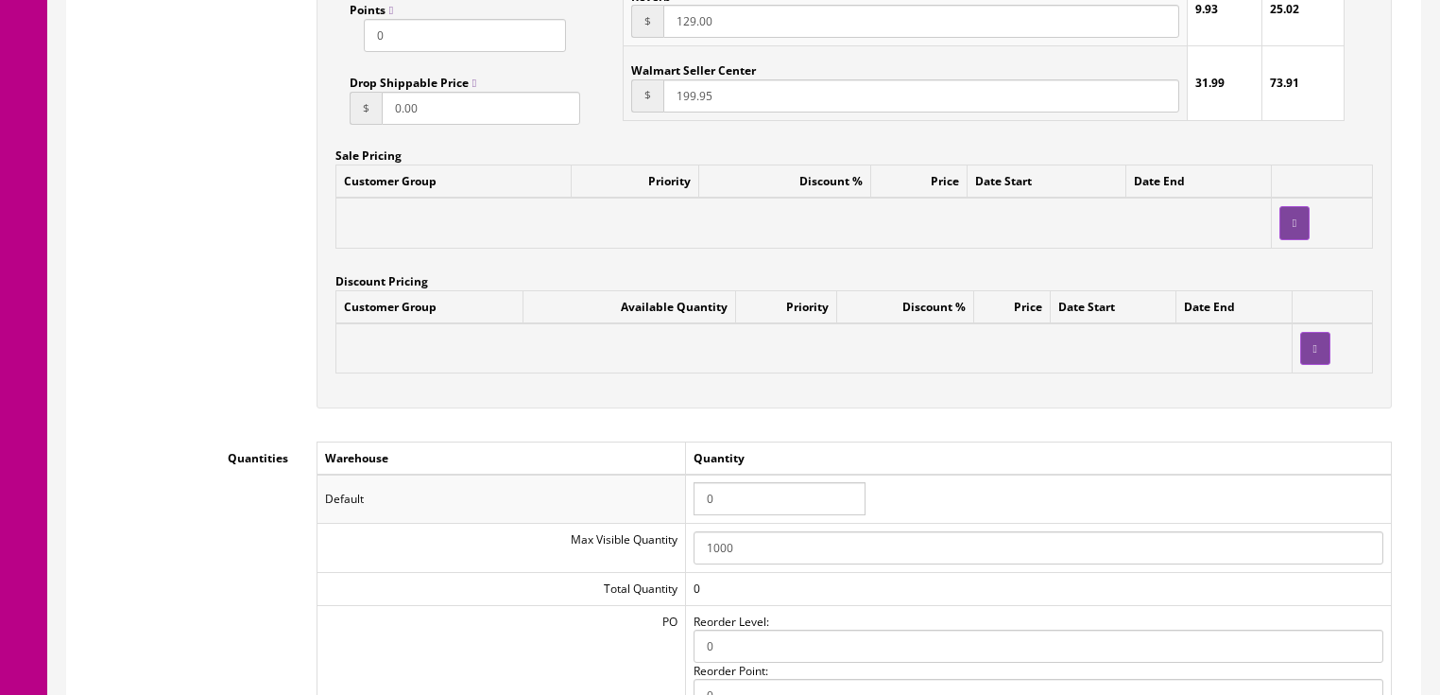
type input "GYPPAR-XY2R030991"
drag, startPoint x: 720, startPoint y: 506, endPoint x: 686, endPoint y: 492, distance: 36.9
click at [686, 492] on tr "Default 0" at bounding box center [854, 498] width 1074 height 49
type input "1"
drag, startPoint x: 1094, startPoint y: 420, endPoint x: 1107, endPoint y: 427, distance: 14.8
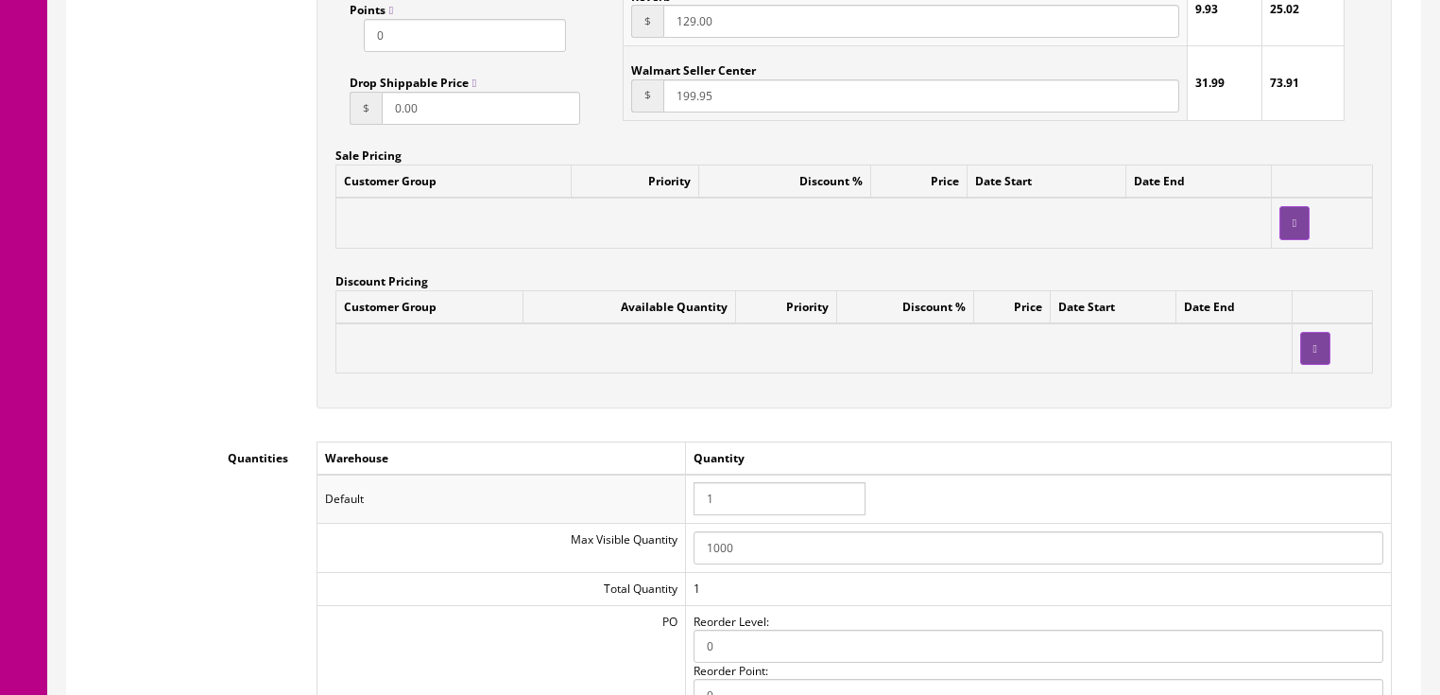
click at [1100, 424] on div "Accept Offers Yes No Request A Quote Yes No Login for Price Yes No Price In Car…" at bounding box center [854, 0] width 1104 height 853
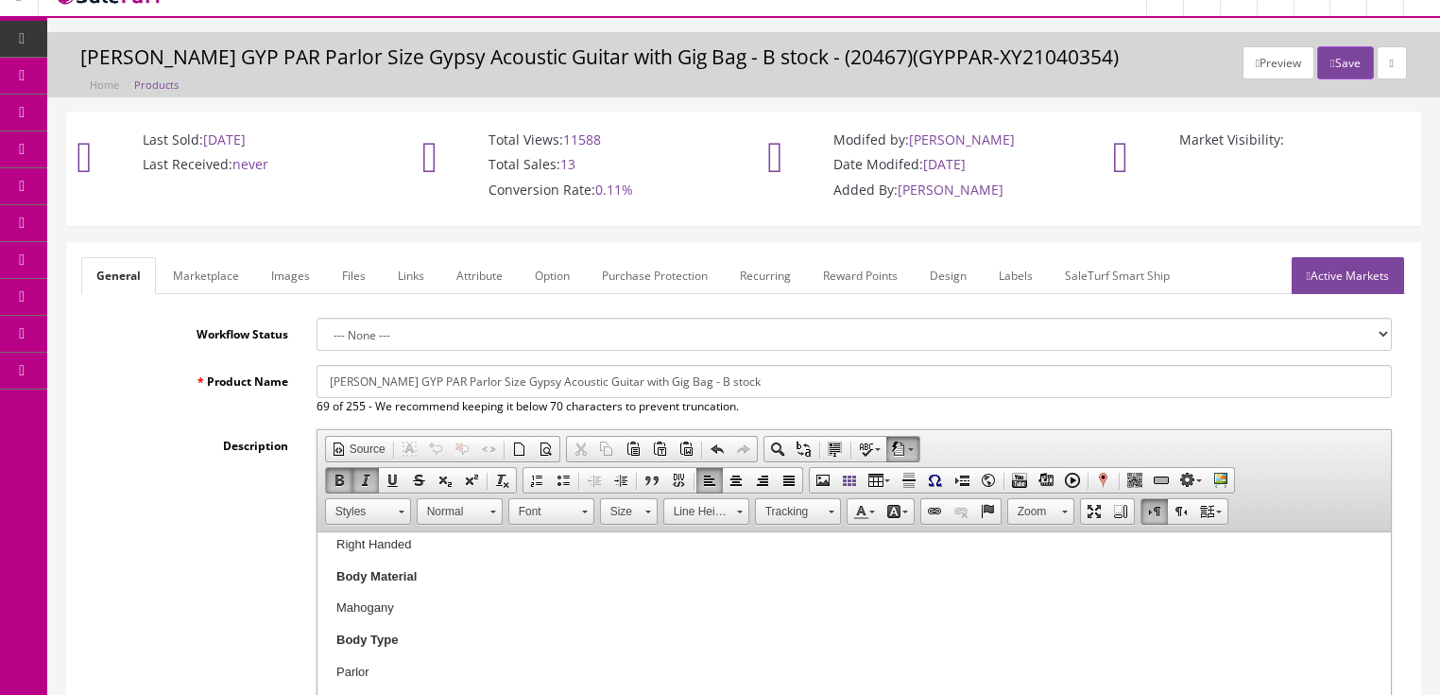
scroll to position [0, 0]
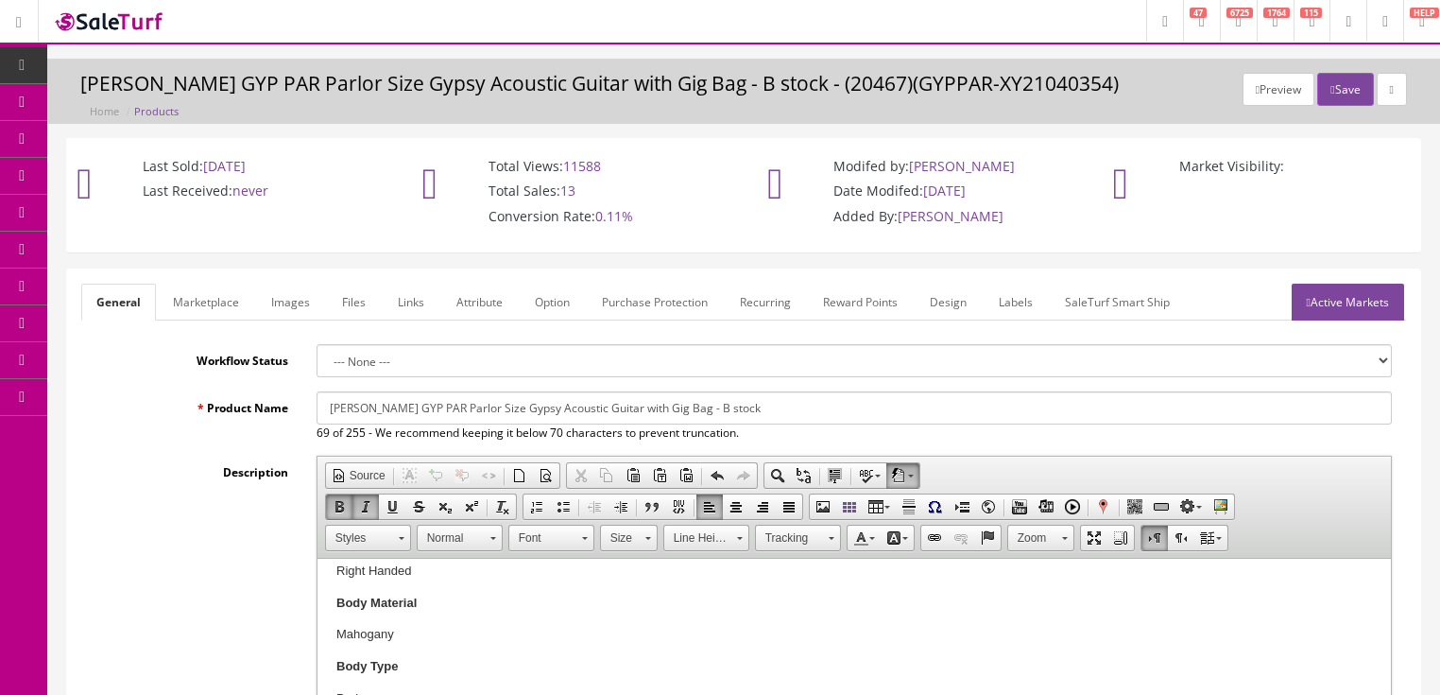
click at [1351, 314] on link "Active Markets" at bounding box center [1348, 301] width 112 height 37
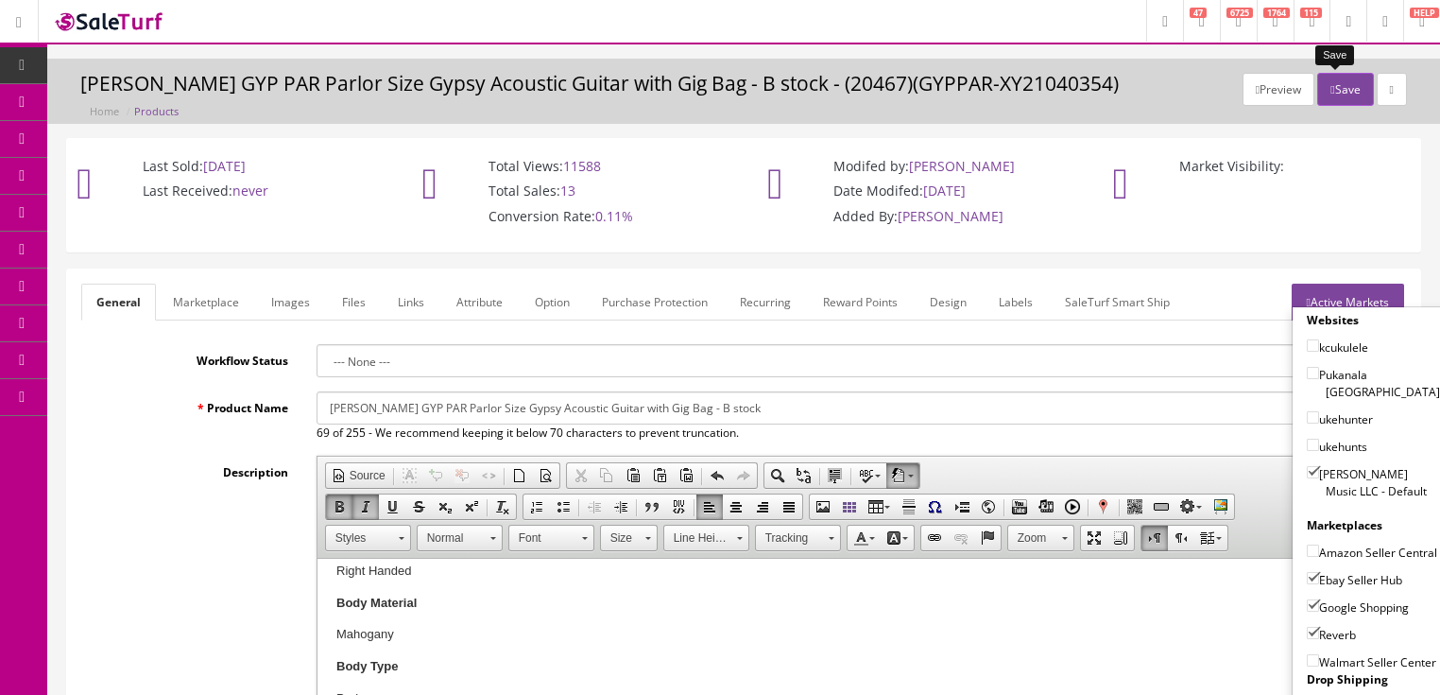
click at [1342, 94] on button "Save" at bounding box center [1345, 89] width 56 height 33
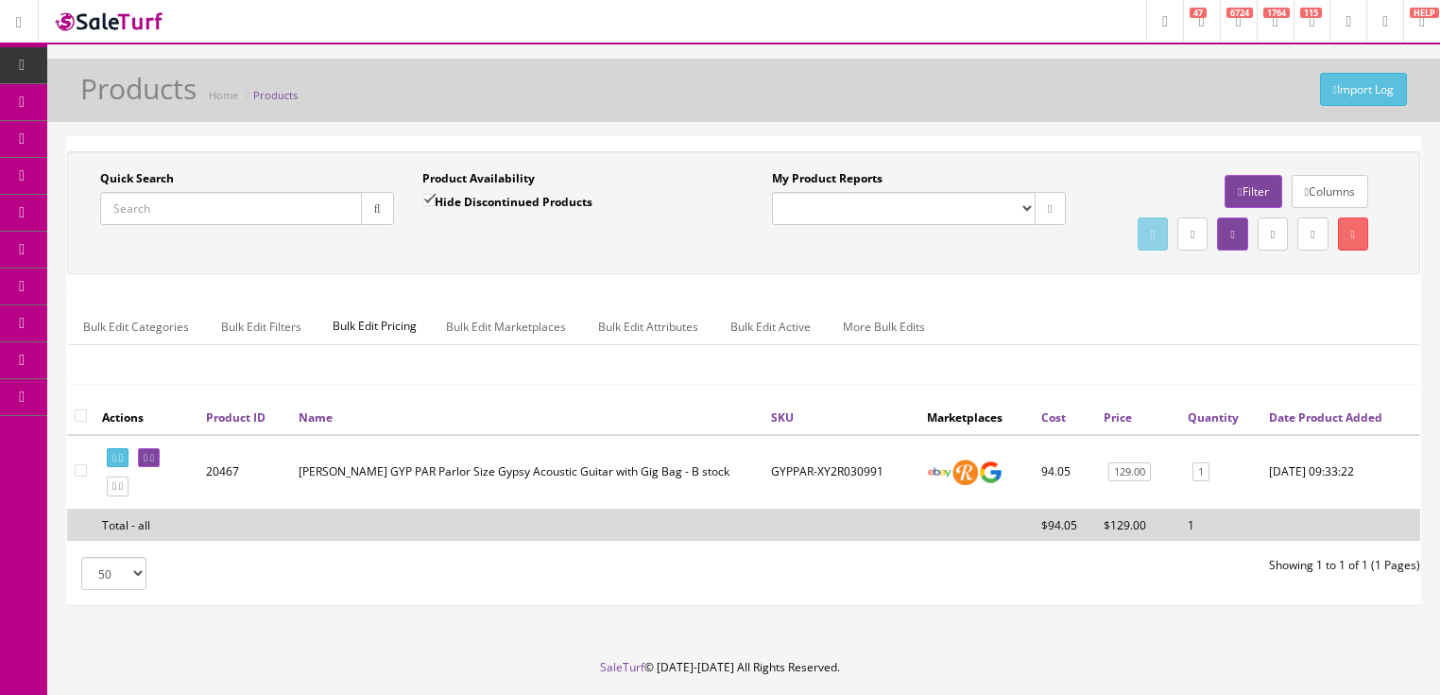
click at [267, 214] on input "Quick Search" at bounding box center [231, 208] width 262 height 33
paste input "GYPPAR-XY2R030991"
click at [385, 218] on button "button" at bounding box center [377, 208] width 33 height 33
click at [121, 468] on link at bounding box center [118, 458] width 22 height 20
drag, startPoint x: 229, startPoint y: 211, endPoint x: 86, endPoint y: 259, distance: 150.6
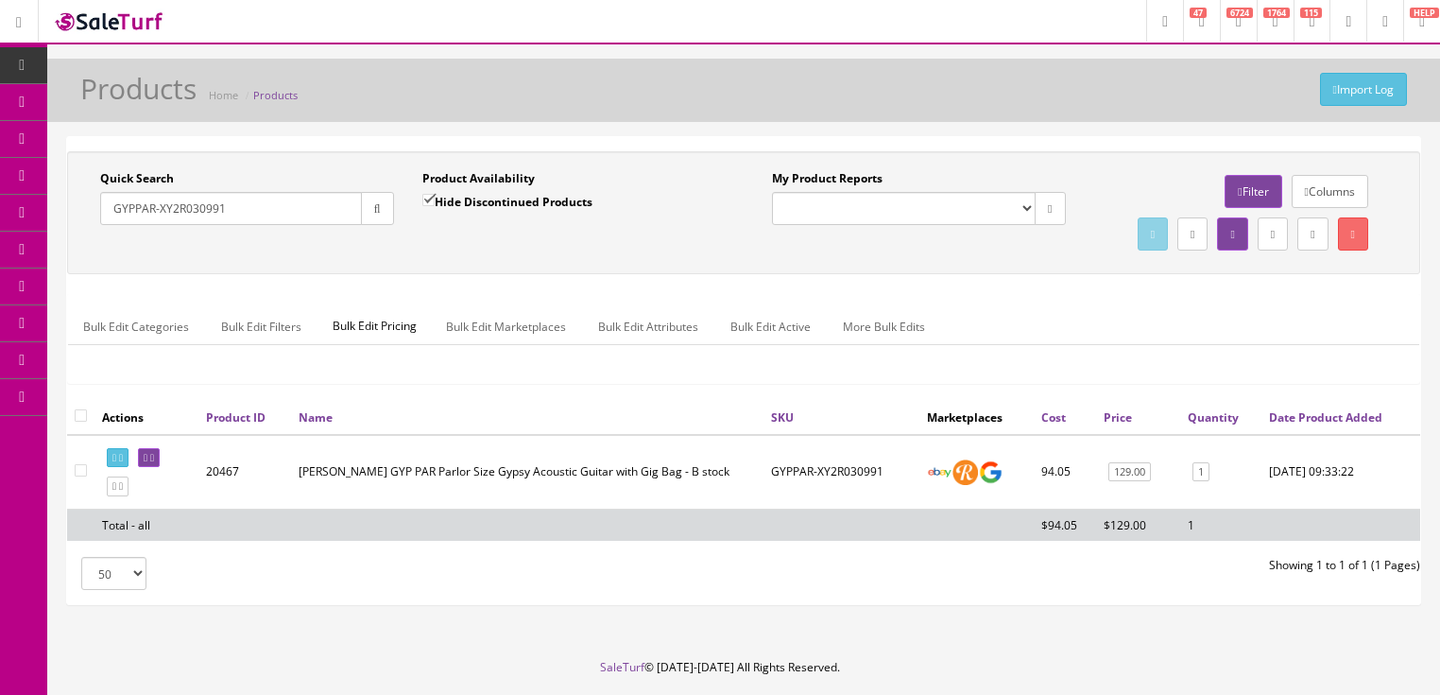
click at [86, 255] on div "Quick Search GYPPAR-XY2R030991 Date From Product Availability Hide Discontinued…" at bounding box center [744, 212] width 1344 height 85
type input "jte-ts"
click at [424, 197] on input "Hide Discontinued Products" at bounding box center [428, 200] width 12 height 12
checkbox input "false"
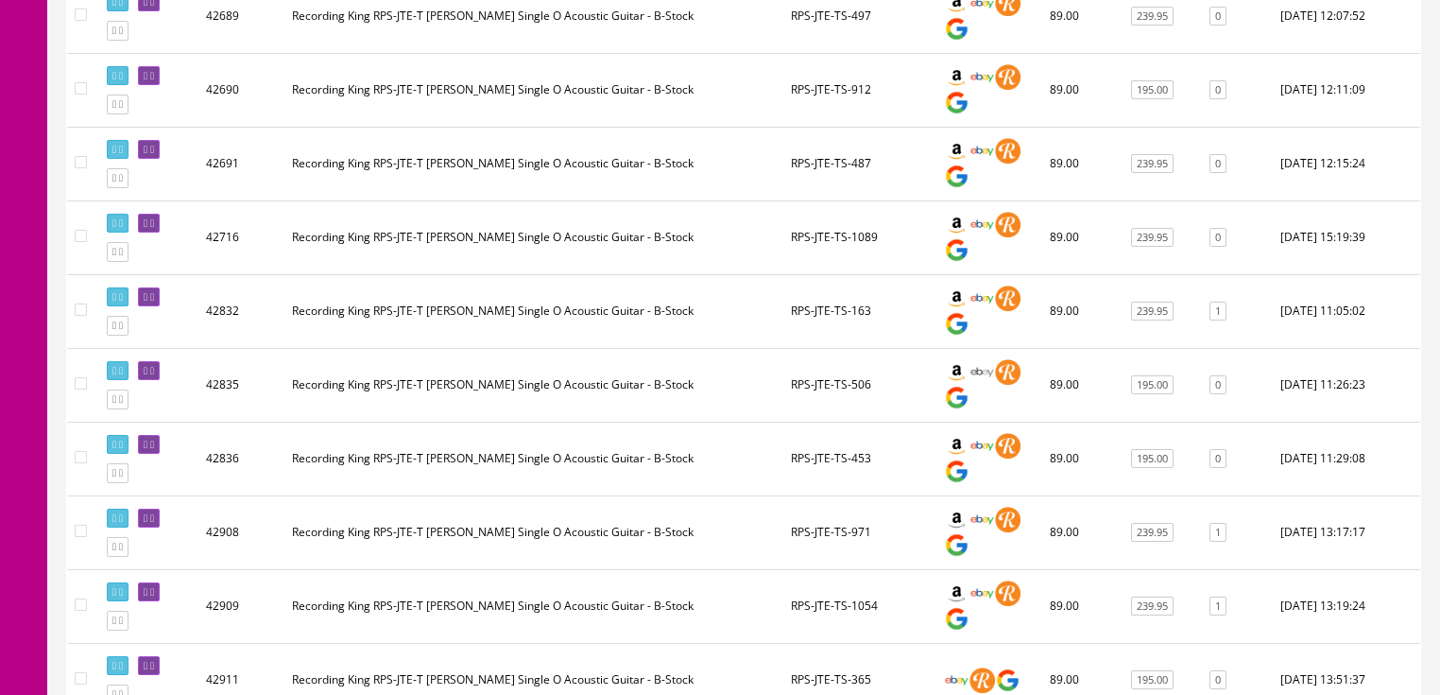
scroll to position [1209, 0]
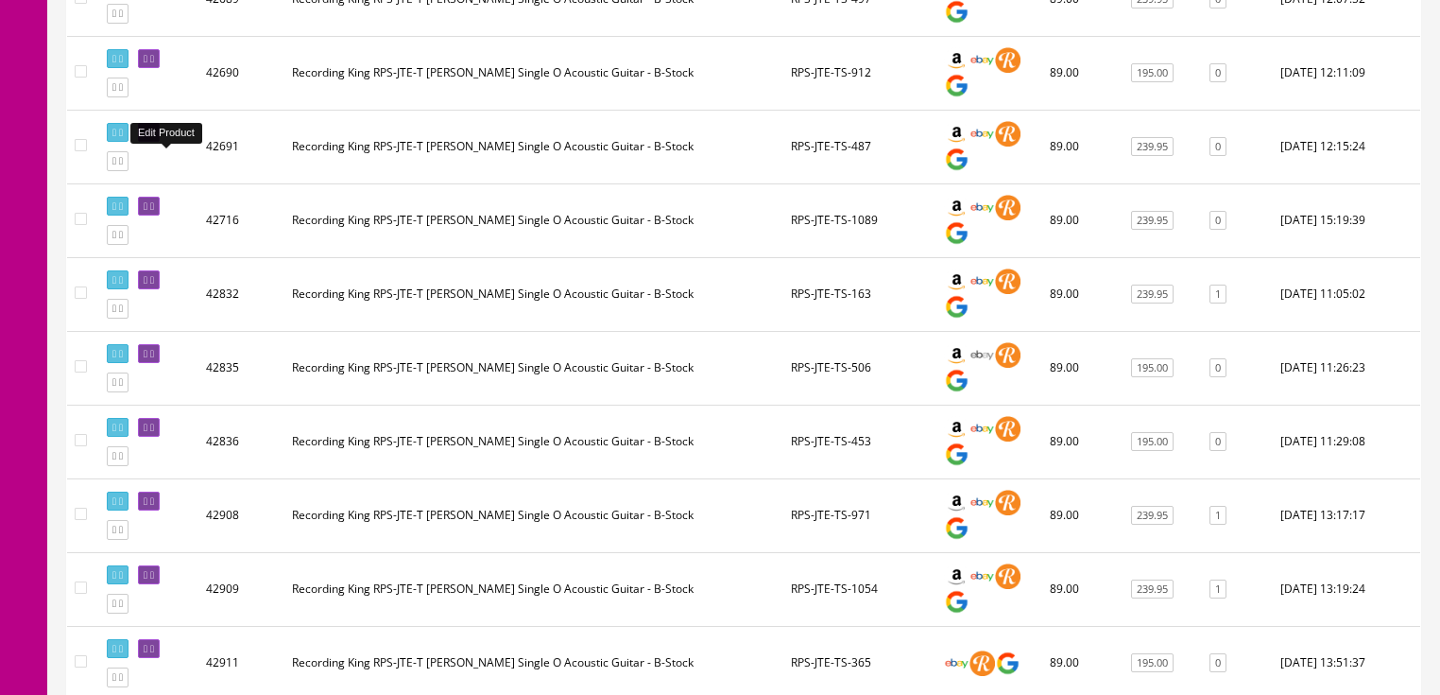
click at [154, 138] on icon at bounding box center [152, 133] width 4 height 10
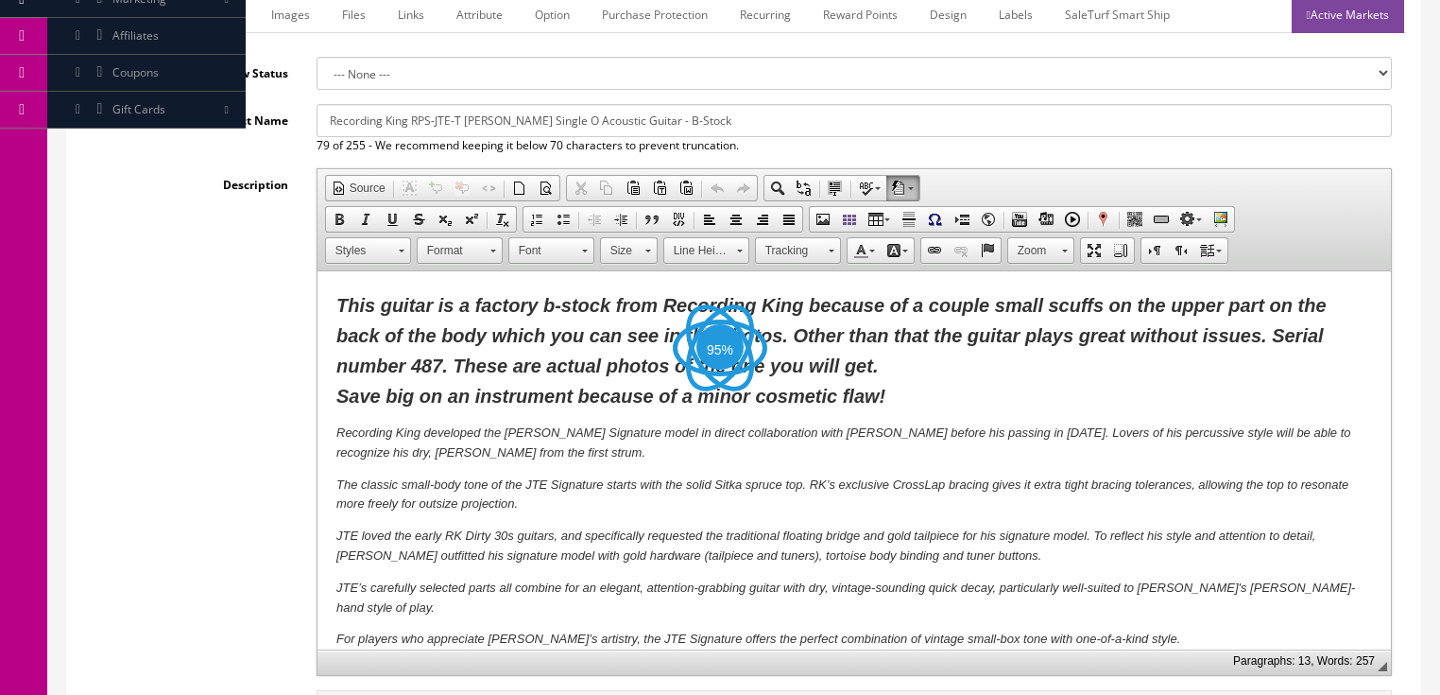
scroll to position [378, 0]
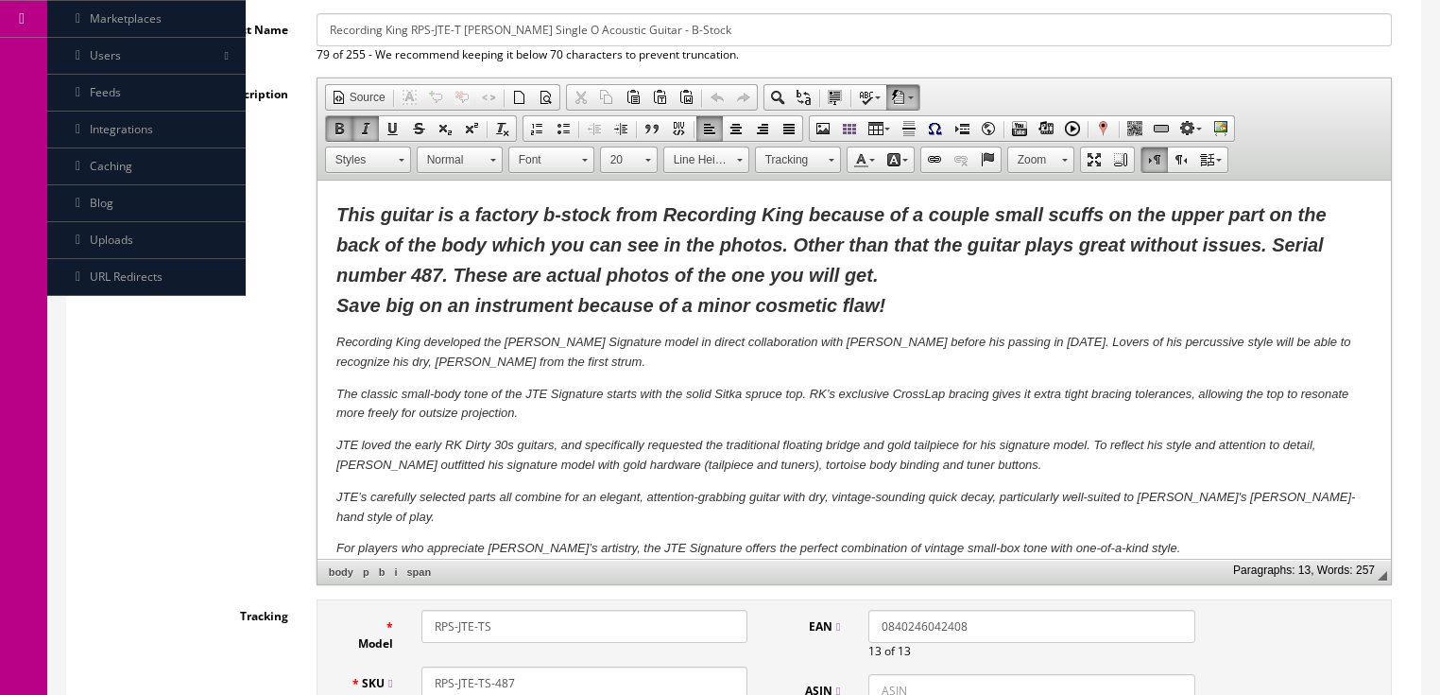
click at [410, 271] on span "This guitar is a factory b-stock from Recording King because of a couple small …" at bounding box center [830, 259] width 990 height 111
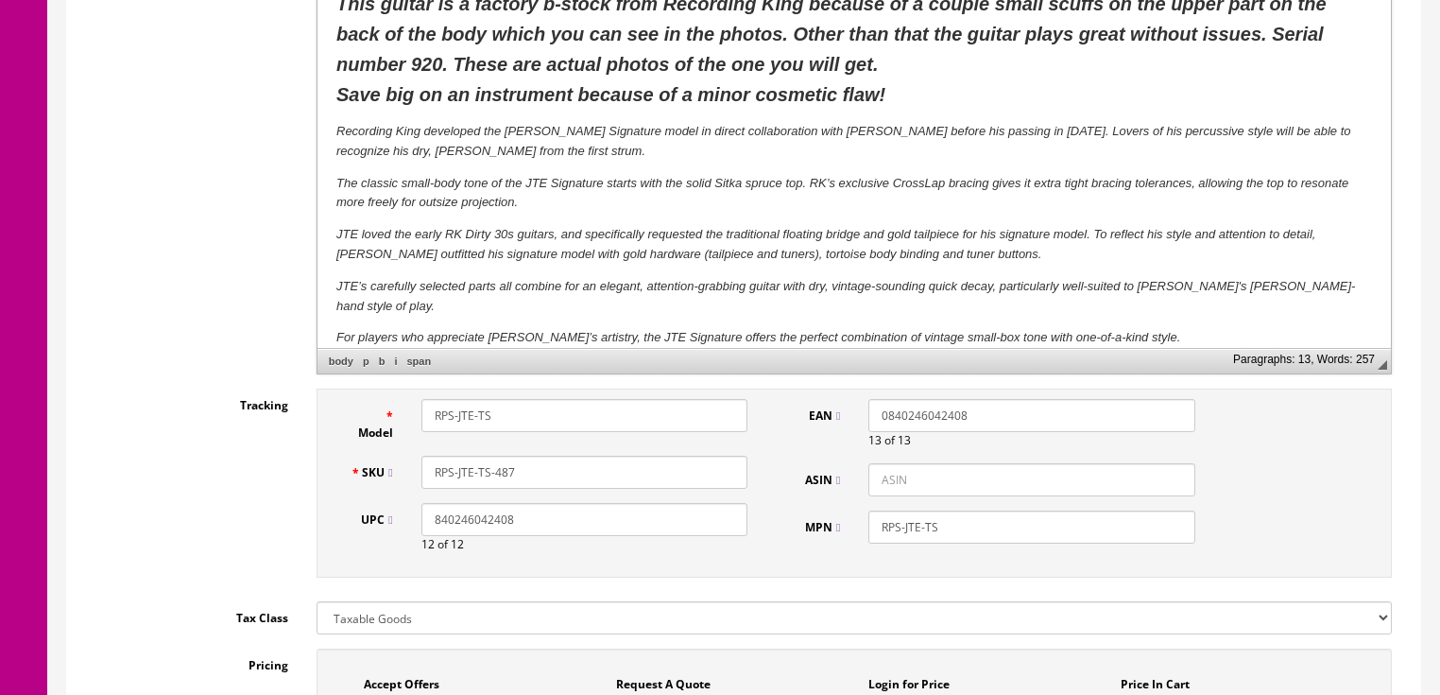
scroll to position [605, 0]
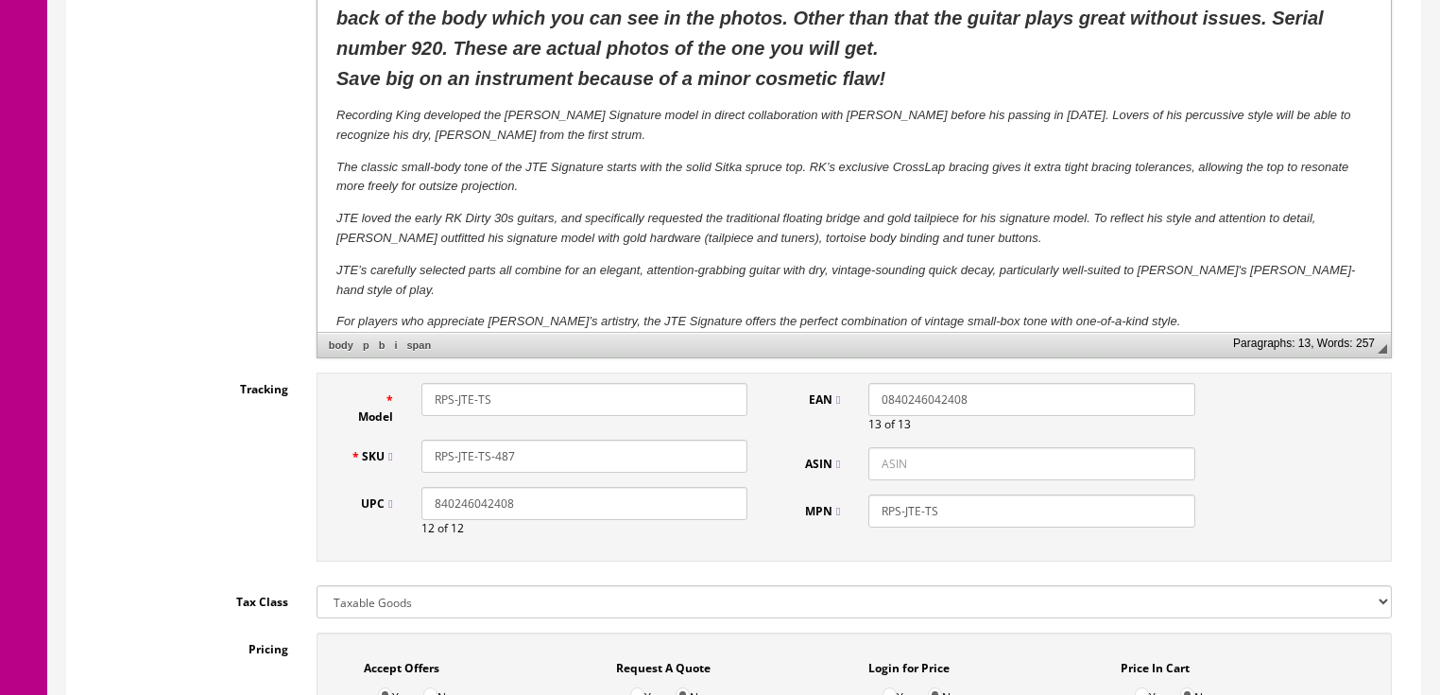
drag, startPoint x: 492, startPoint y: 452, endPoint x: 540, endPoint y: 450, distance: 48.2
click at [533, 463] on input "RPS-JTE-TS-487" at bounding box center [584, 455] width 326 height 33
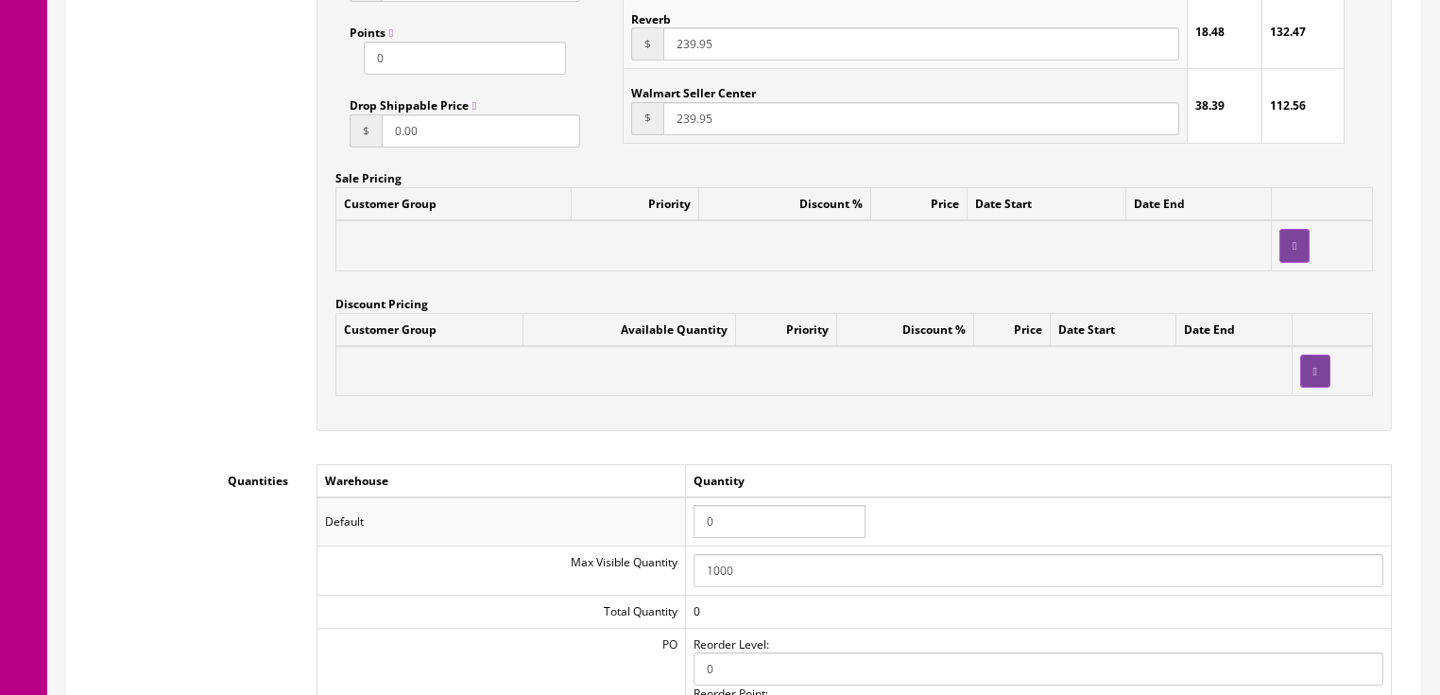
scroll to position [1663, 0]
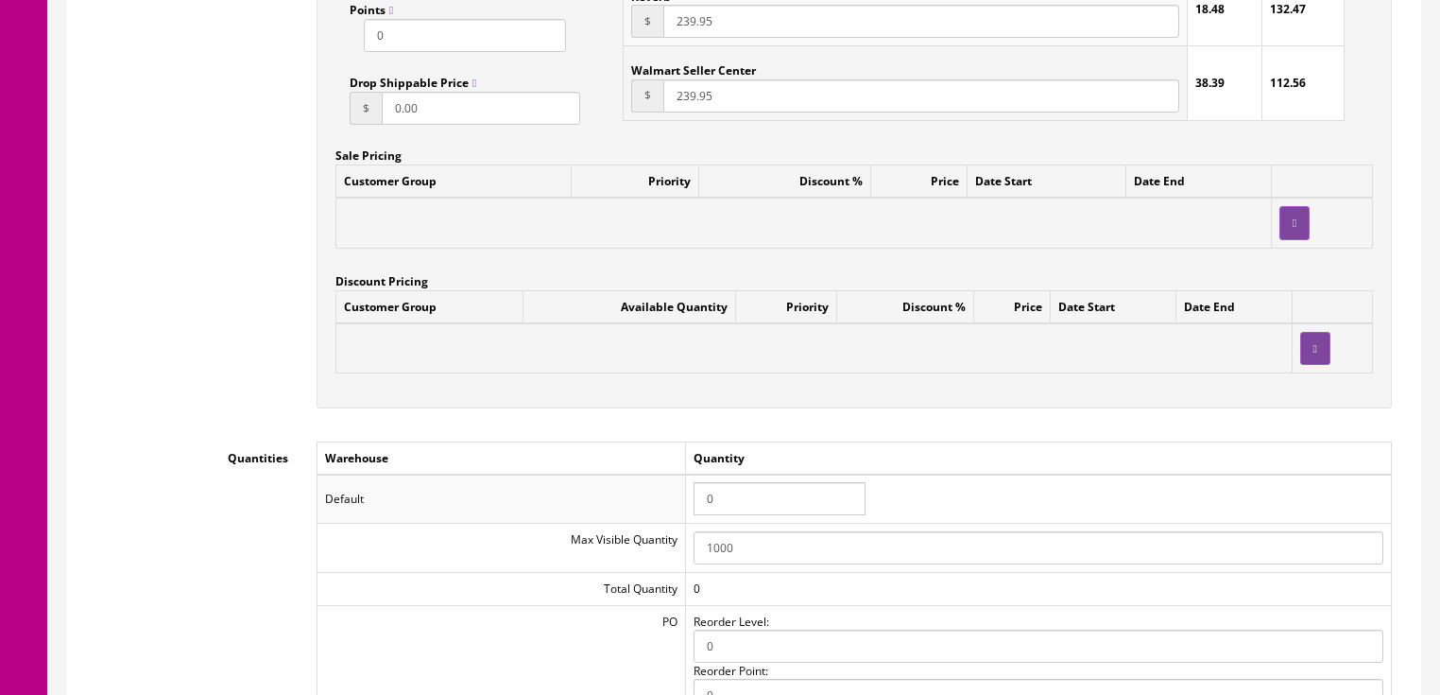
type input "RPS-JTE-TS-920"
drag, startPoint x: 721, startPoint y: 499, endPoint x: 632, endPoint y: 496, distance: 88.9
click at [632, 496] on tr "Default 0" at bounding box center [854, 498] width 1074 height 49
type input "1"
drag, startPoint x: 1012, startPoint y: 427, endPoint x: 1225, endPoint y: 426, distance: 212.6
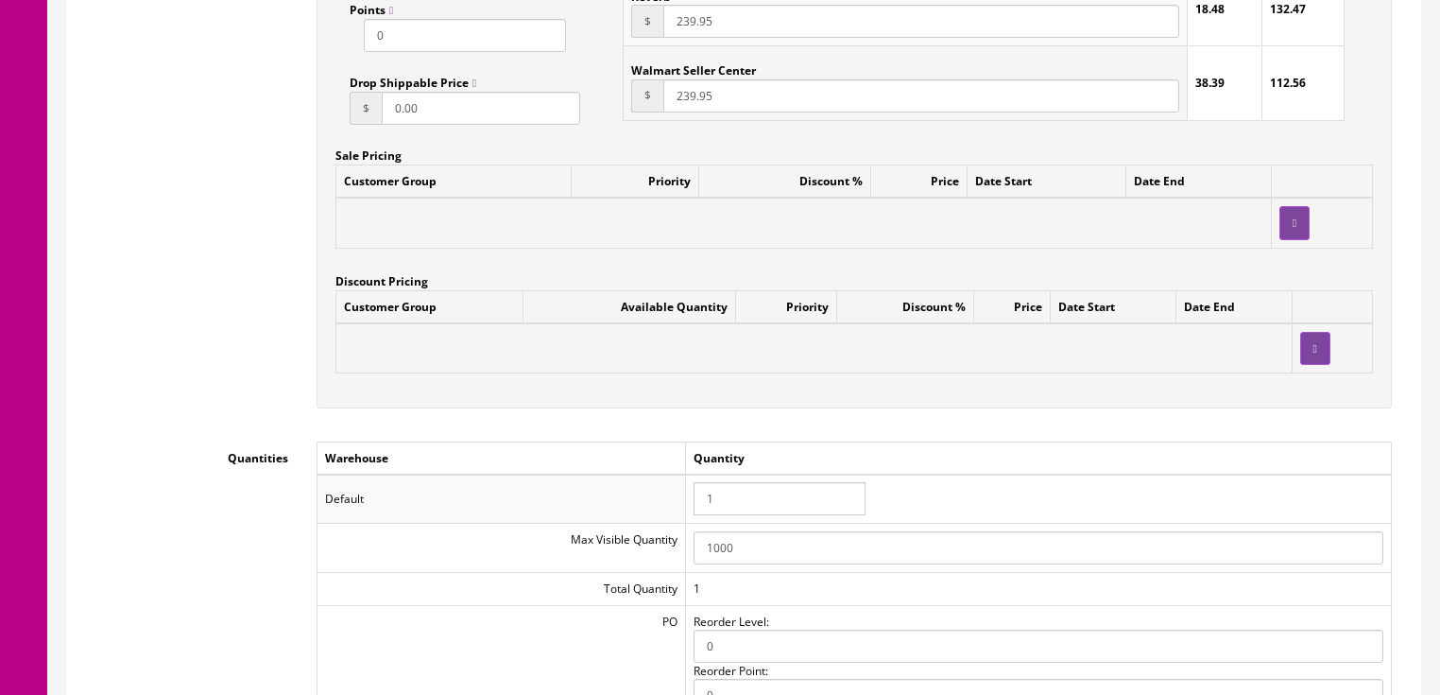
click at [1013, 427] on div "Accept Offers Yes No Request A Quote Yes No Login for Price Yes No Price In Car…" at bounding box center [854, 0] width 1104 height 853
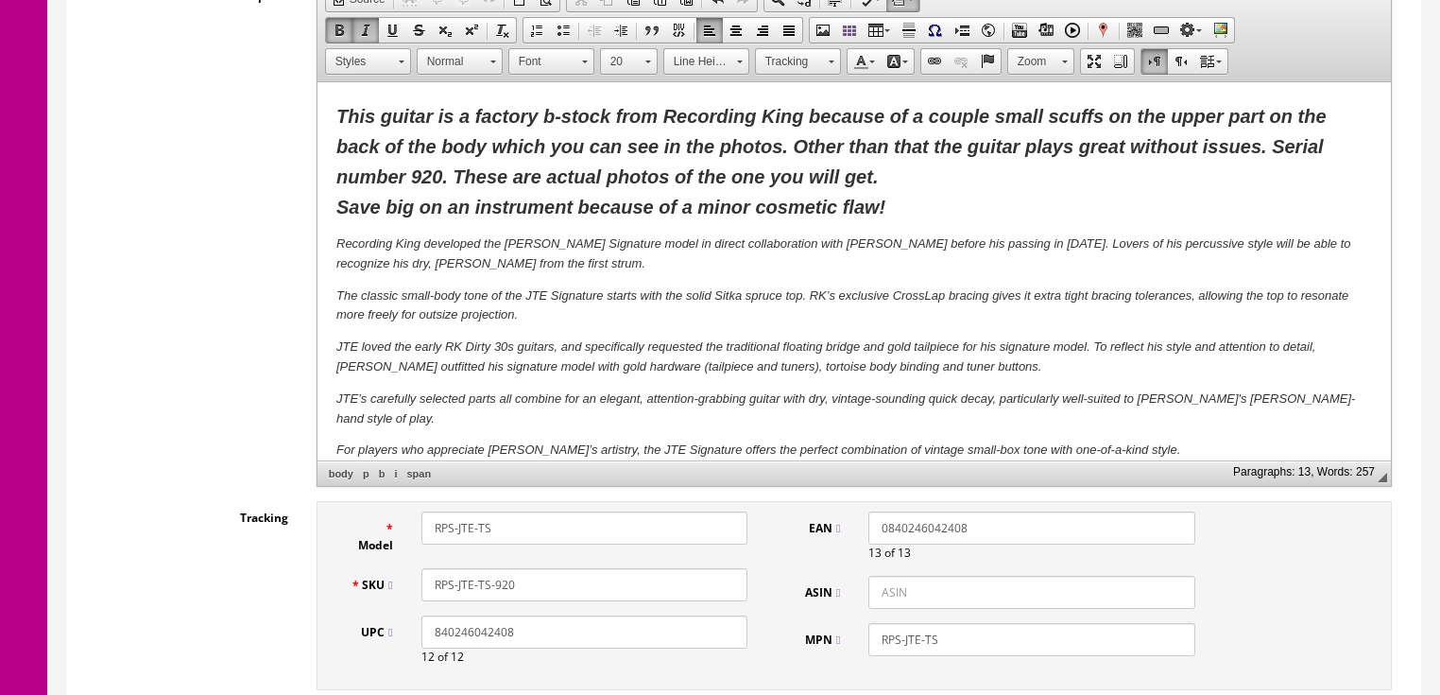
scroll to position [378, 0]
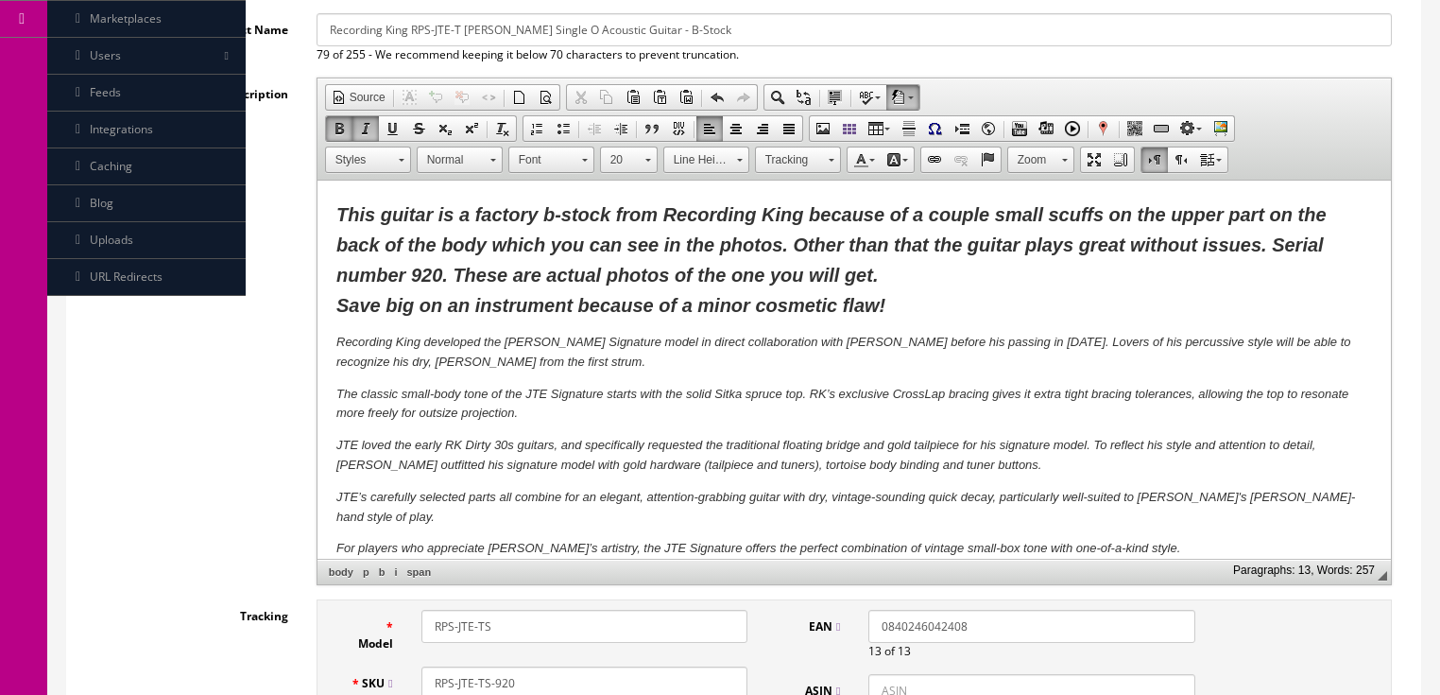
click at [928, 217] on span "This guitar is a factory b-stock from Recording King because of a couple small …" at bounding box center [830, 259] width 990 height 111
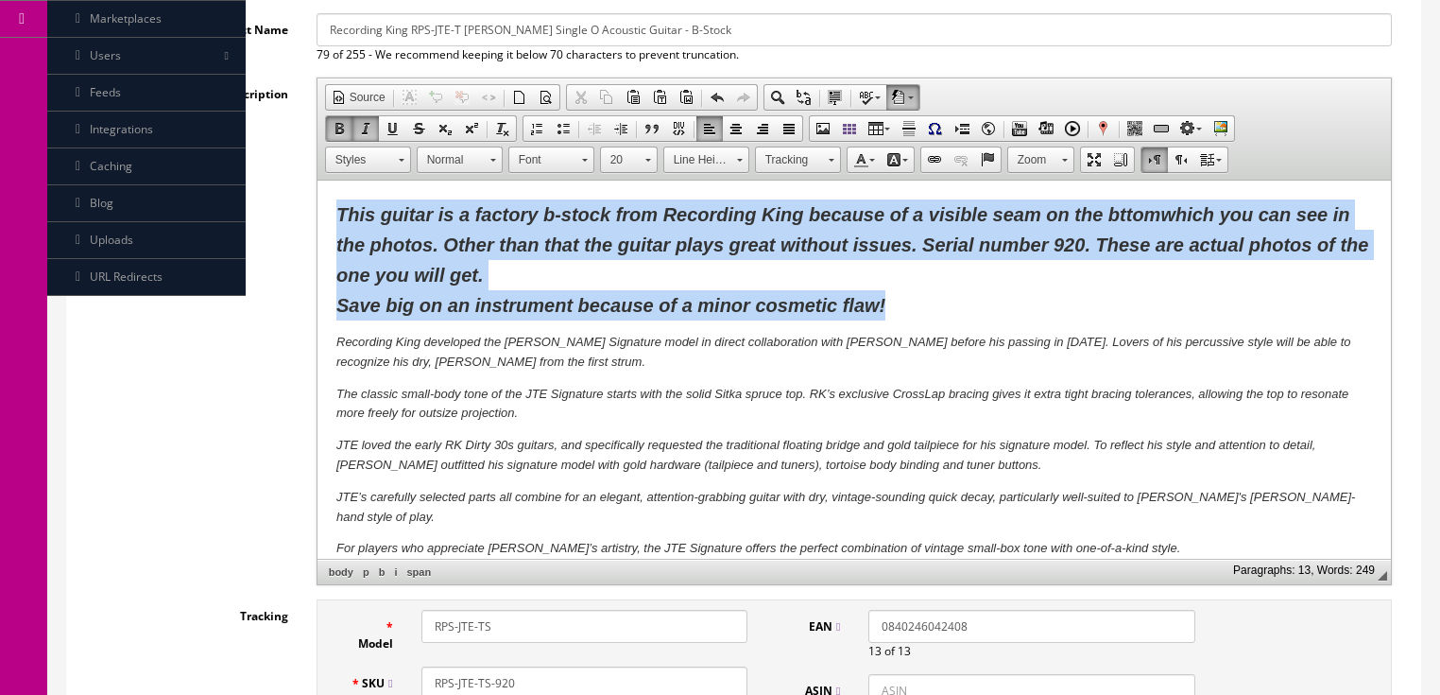
drag, startPoint x: 334, startPoint y: 211, endPoint x: 985, endPoint y: 303, distance: 657.6
click at [982, 304] on html "This guitar is a factory b-stock from Recording King because of a visible seam …" at bounding box center [853, 462] width 1073 height 565
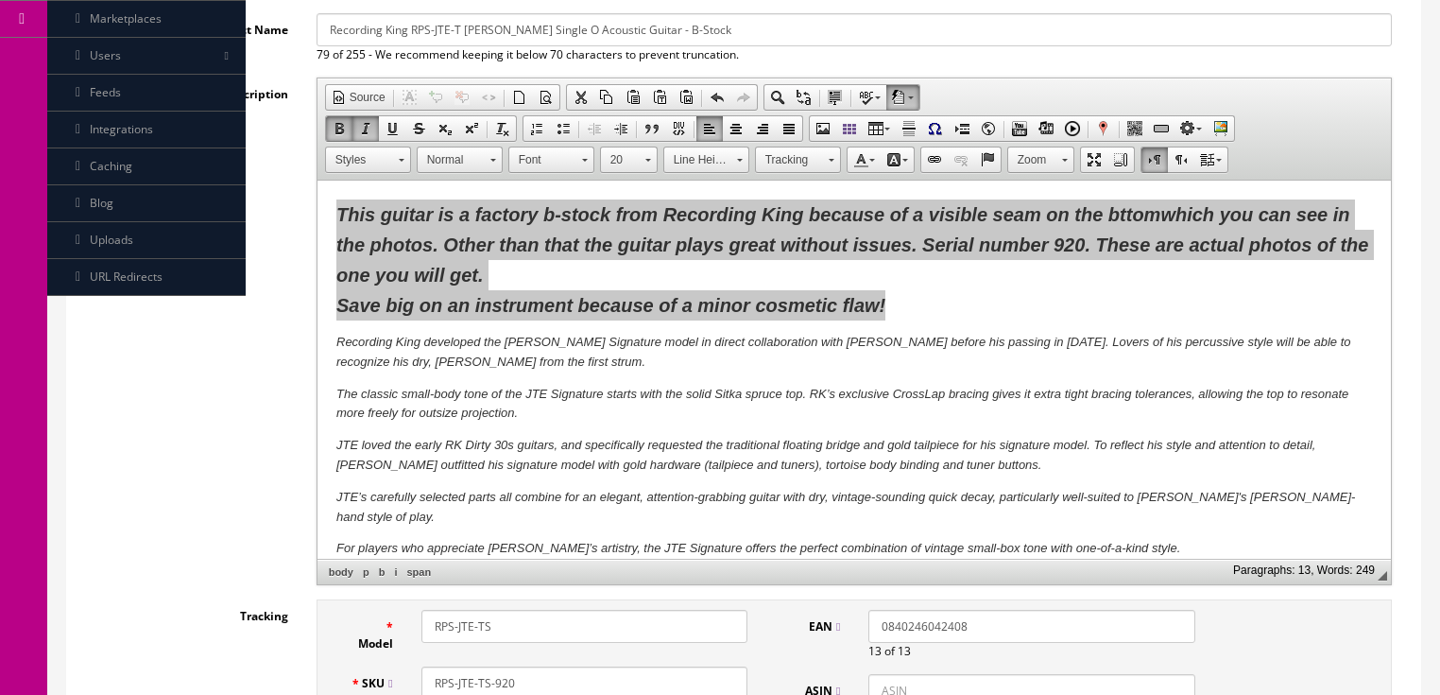
scroll to position [0, 0]
drag, startPoint x: 1054, startPoint y: 284, endPoint x: 1489, endPoint y: 425, distance: 457.8
click at [1054, 284] on span "Copy" at bounding box center [1084, 284] width 100 height 24
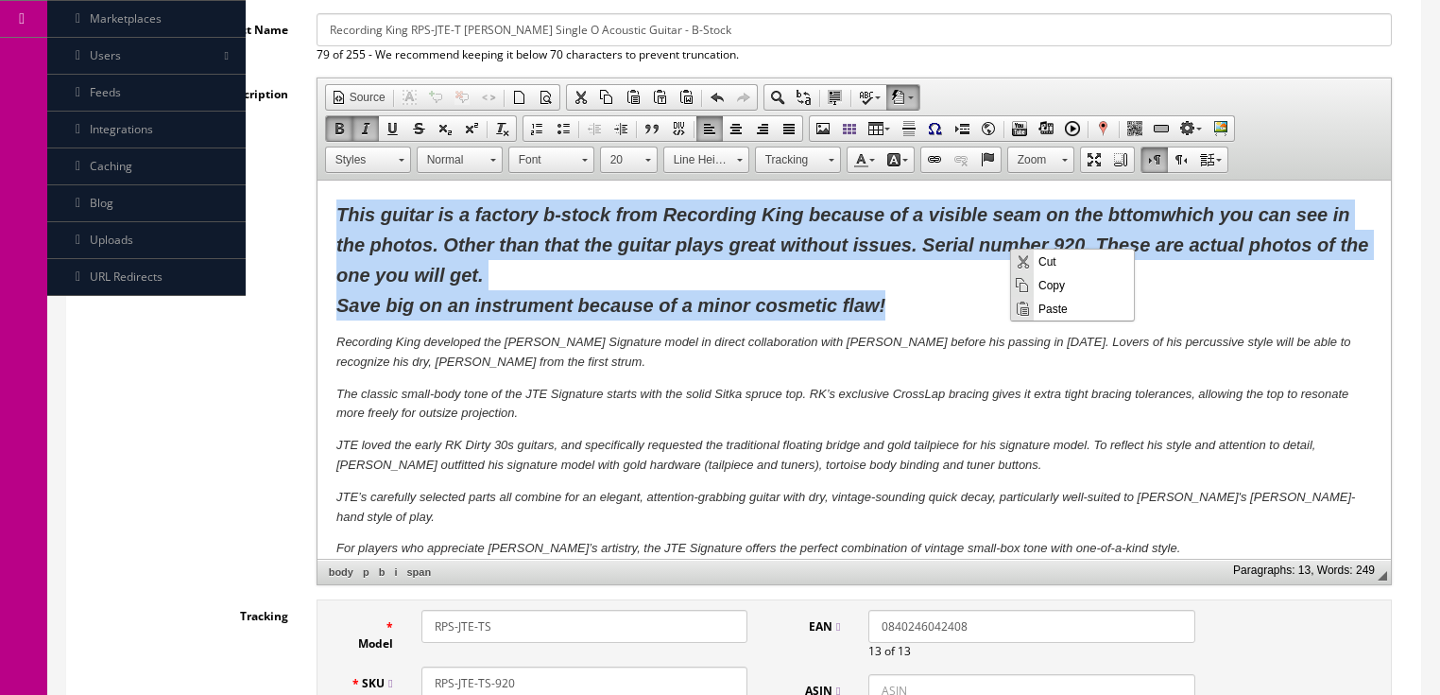
copy span "This guitar is a factory b-stock from Recording King because of a visible seam …"
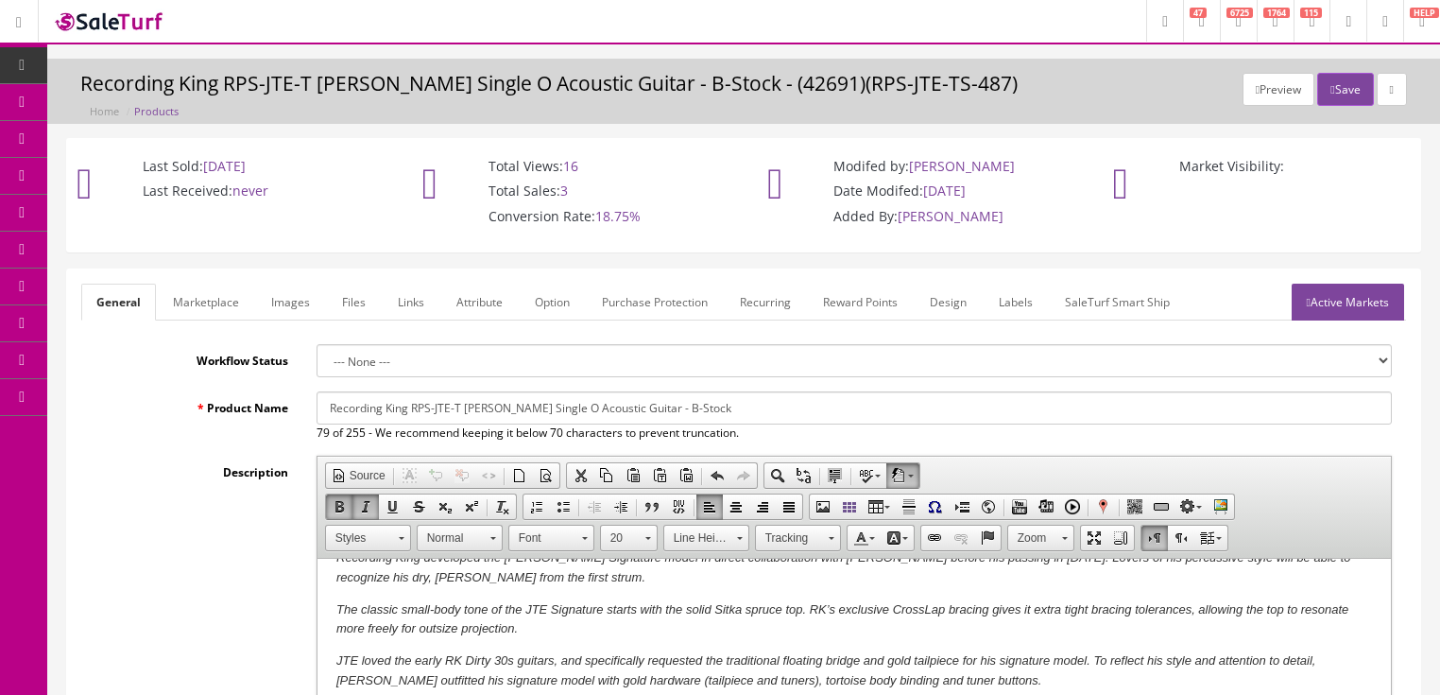
click at [216, 294] on link "Marketplace" at bounding box center [206, 301] width 96 height 37
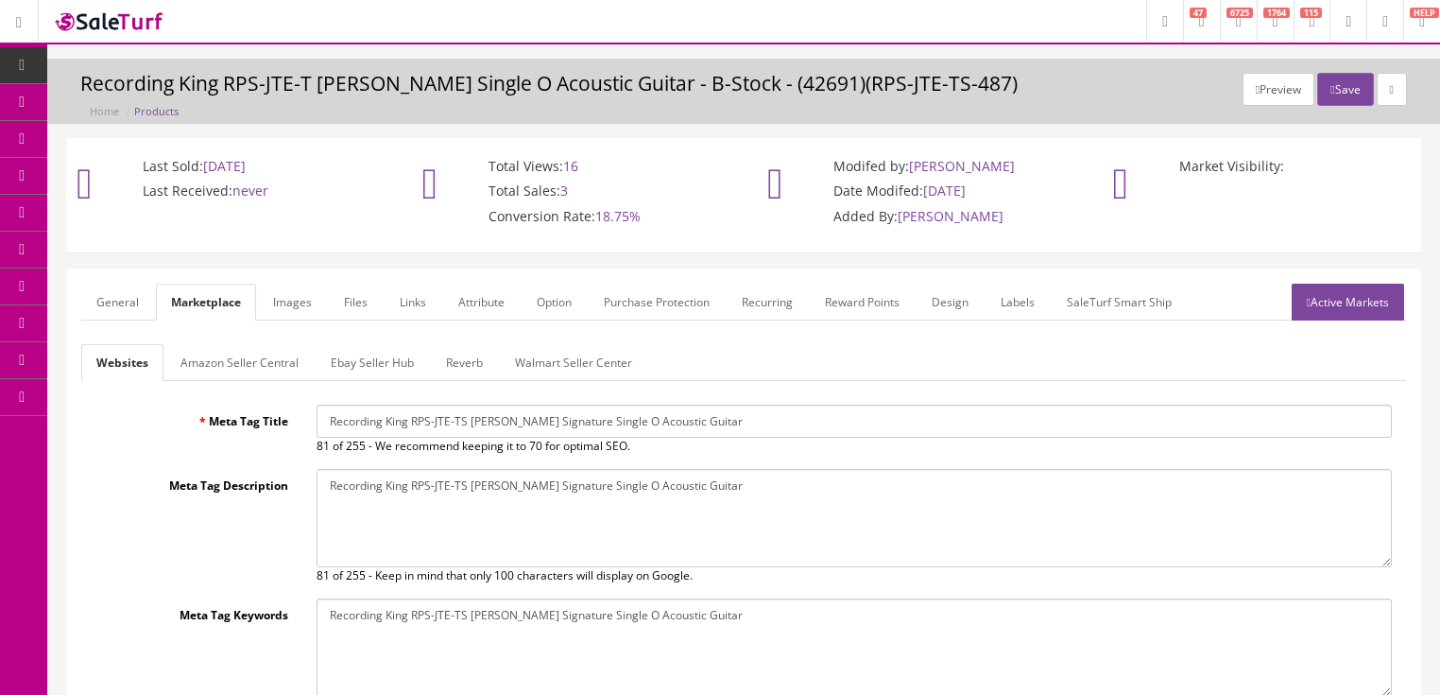
click at [261, 360] on link "Amazon Seller Central" at bounding box center [239, 362] width 148 height 37
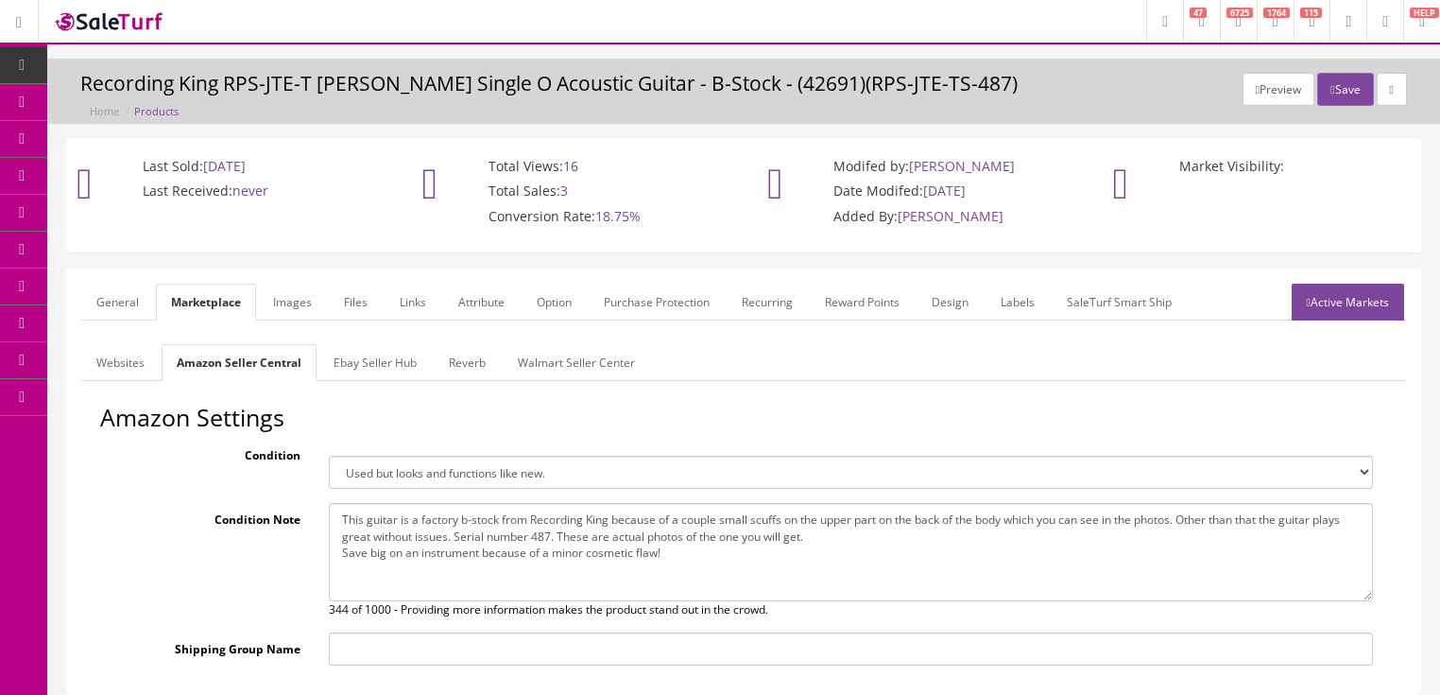
drag, startPoint x: 336, startPoint y: 523, endPoint x: 719, endPoint y: 569, distance: 385.5
click at [719, 569] on textarea "This guitar is a factory b-stock from Recording King because of a couple small …" at bounding box center [851, 552] width 1044 height 98
paste textarea "visible seam on the bttom which you can see in the photos. Other than that the …"
type textarea "This guitar is a factory b-stock from Recording King because of a visible seam …"
click at [345, 365] on link "Ebay Seller Hub" at bounding box center [374, 362] width 113 height 37
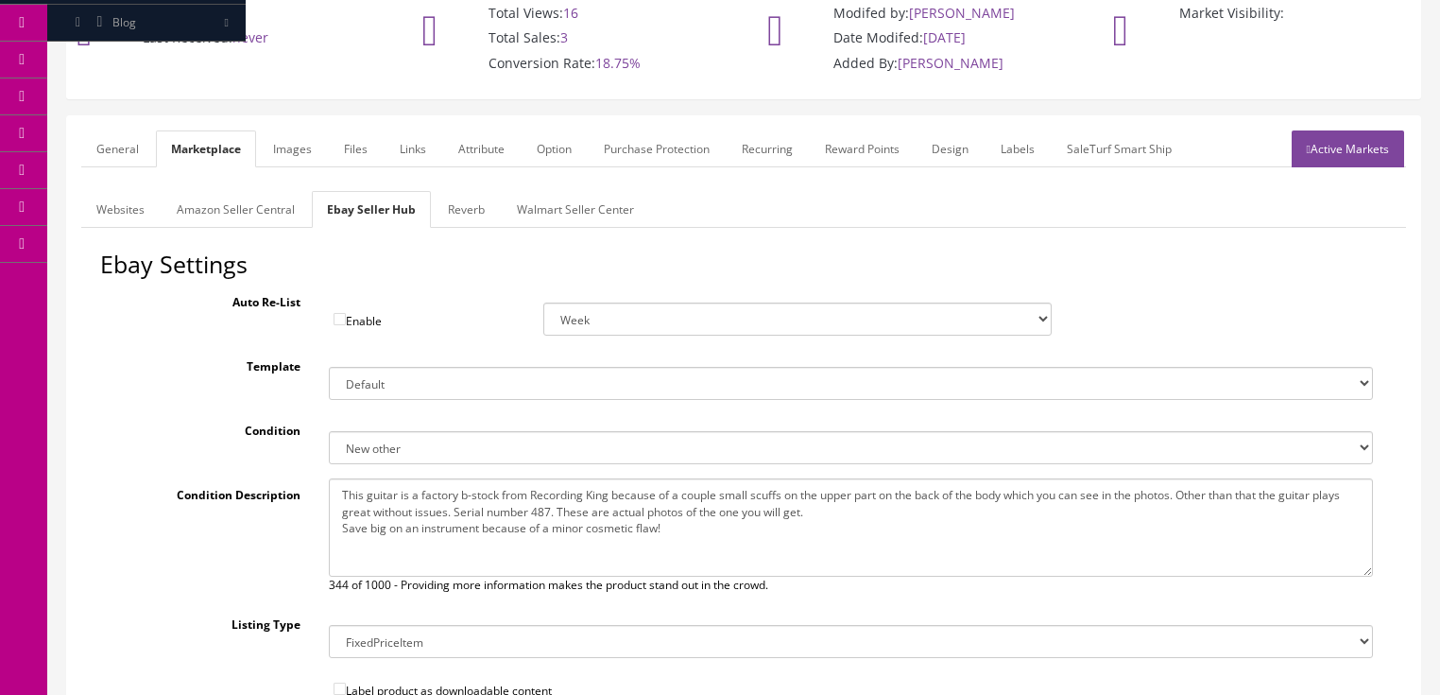
scroll to position [227, 0]
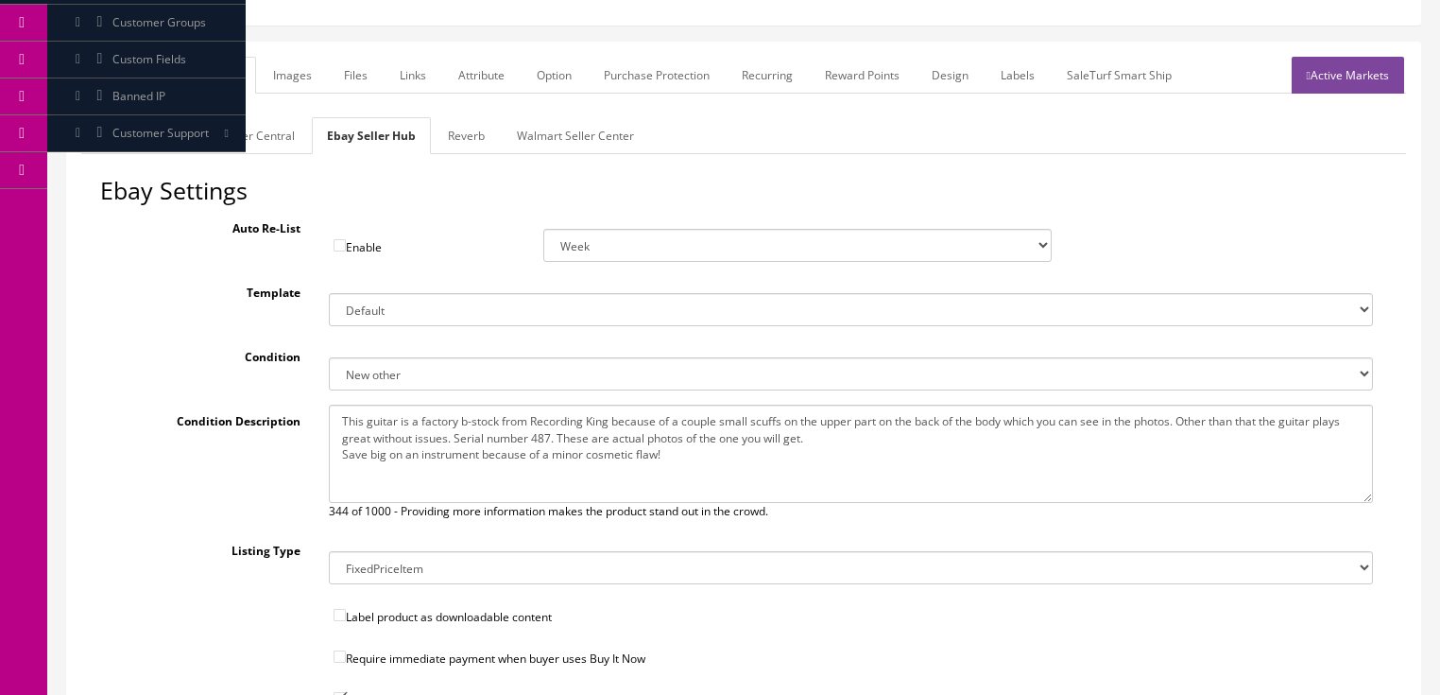
drag, startPoint x: 340, startPoint y: 420, endPoint x: 717, endPoint y: 469, distance: 380.2
click at [717, 473] on textarea "This guitar is a factory b-stock from Recording King because of a couple small …" at bounding box center [851, 453] width 1044 height 98
paste textarea "visible seam on the bttom which you can see in the photos. Other than that the …"
type textarea "This guitar is a factory b-stock from Recording King because of a visible seam …"
click at [454, 124] on link "Reverb" at bounding box center [466, 135] width 67 height 37
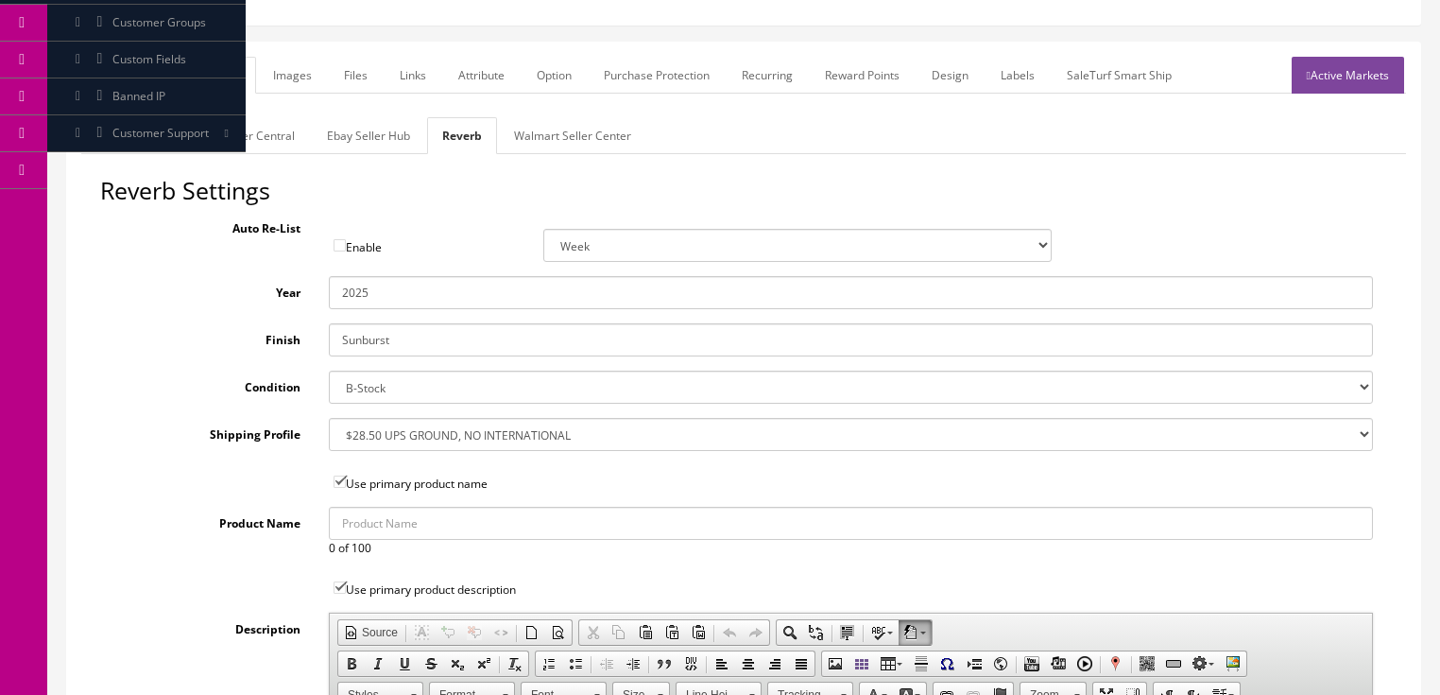
click at [270, 76] on link "Images" at bounding box center [292, 75] width 69 height 37
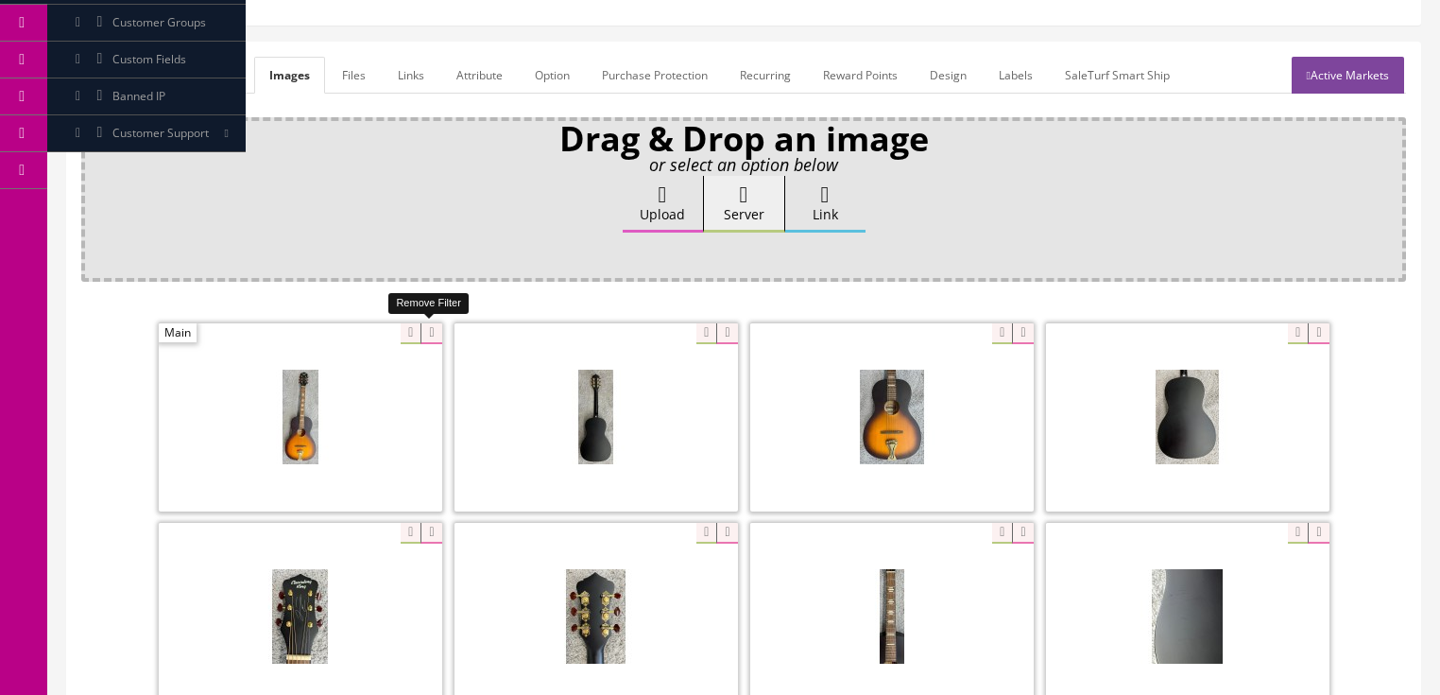
click at [429, 332] on icon at bounding box center [430, 333] width 21 height 21
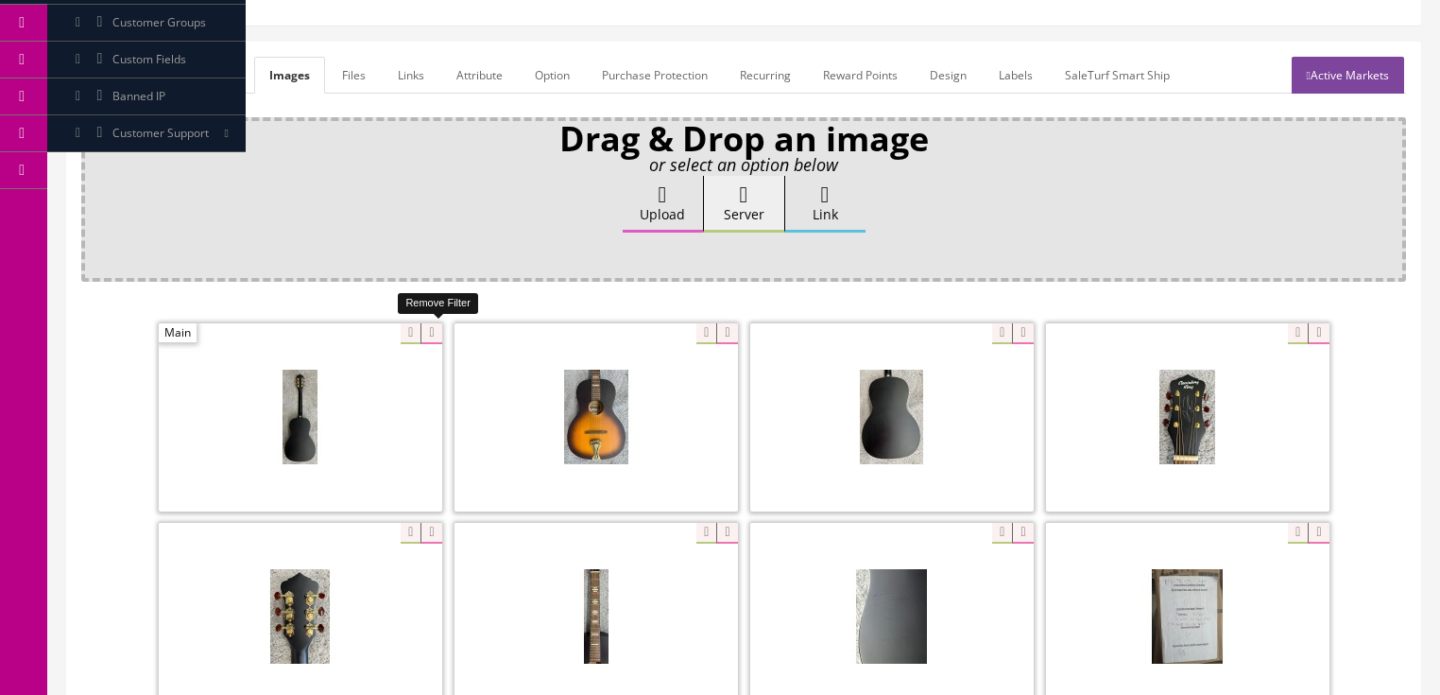
drag, startPoint x: 430, startPoint y: 331, endPoint x: 401, endPoint y: 329, distance: 29.4
click at [429, 329] on icon at bounding box center [430, 333] width 21 height 21
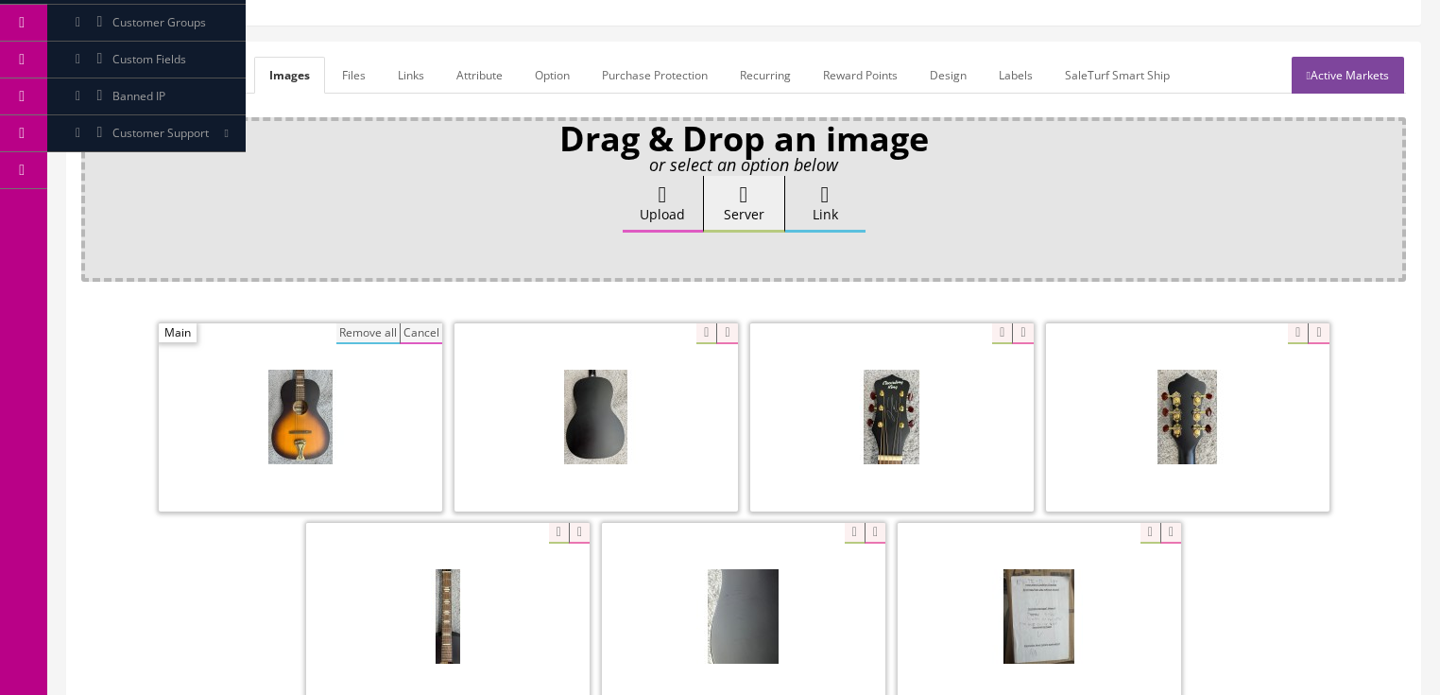
click at [354, 323] on button "Remove all" at bounding box center [367, 333] width 63 height 21
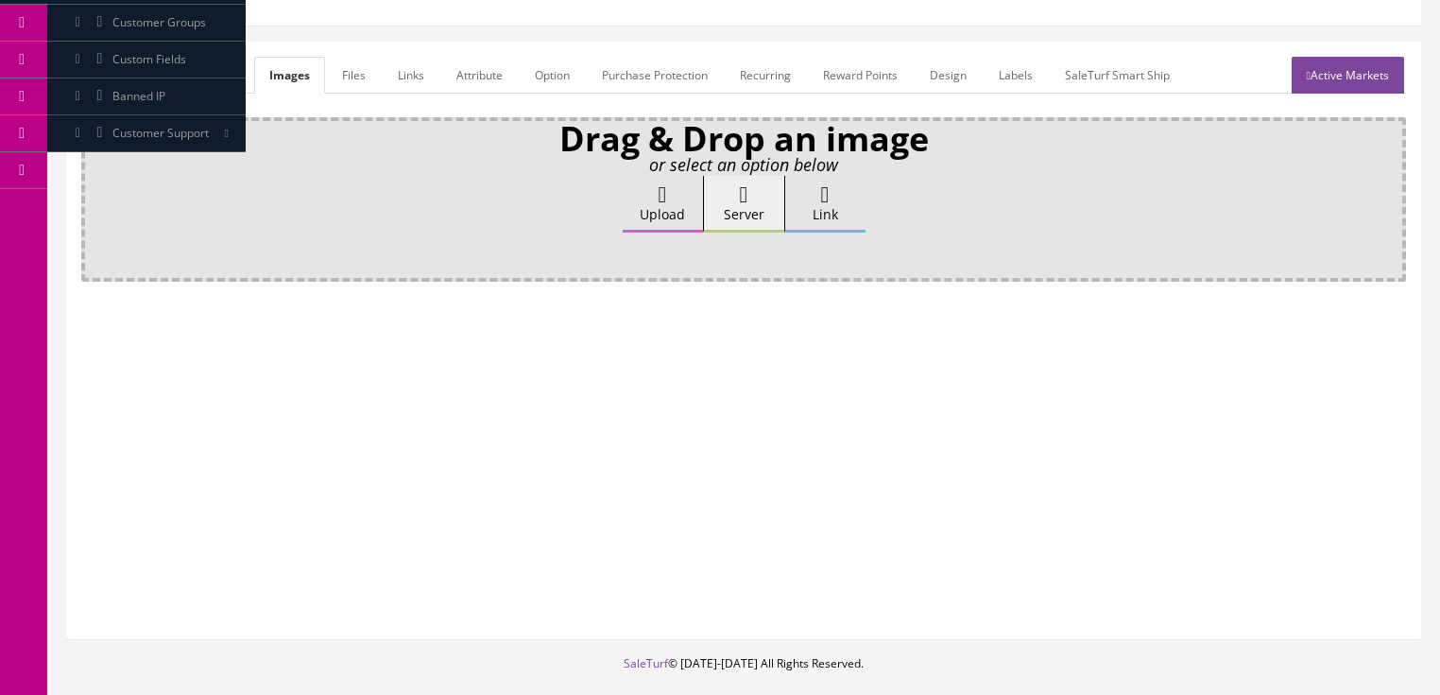
click at [678, 176] on label "Upload" at bounding box center [663, 204] width 80 height 57
click at [94, 176] on input "Upload" at bounding box center [94, 185] width 0 height 19
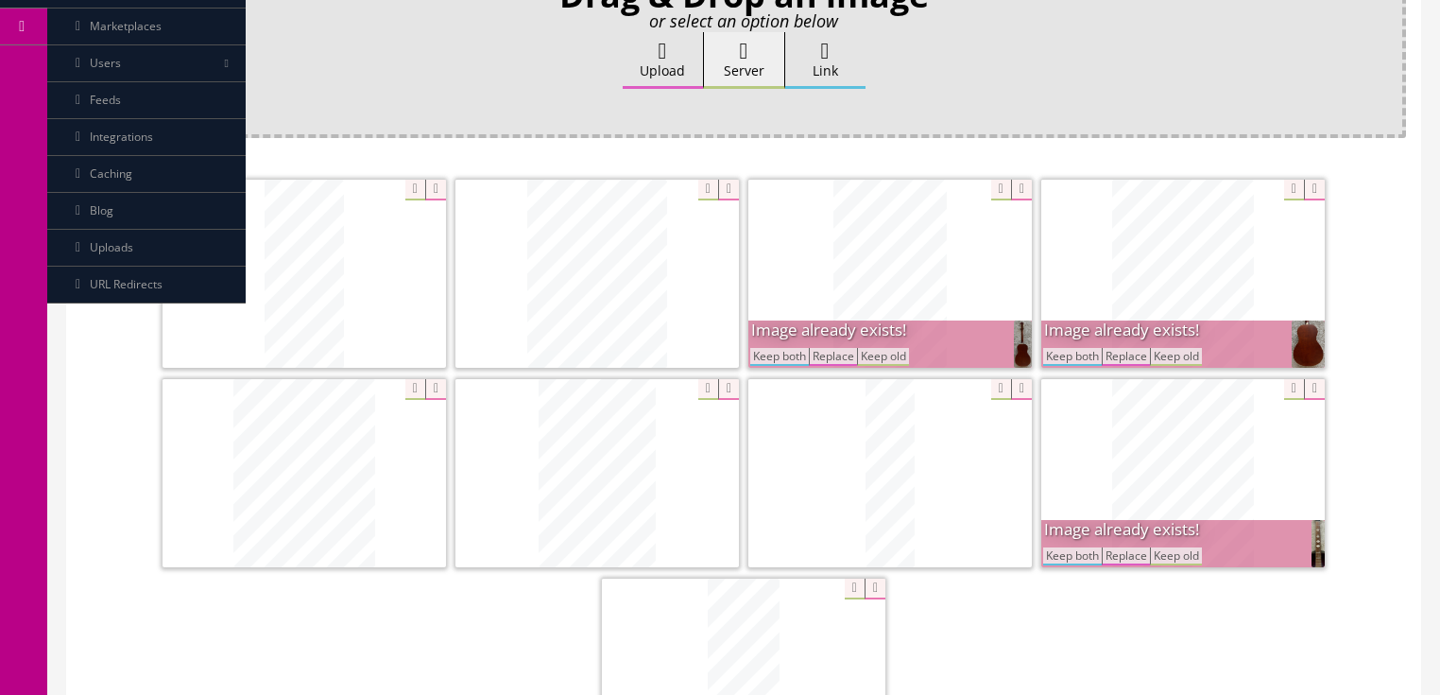
scroll to position [378, 0]
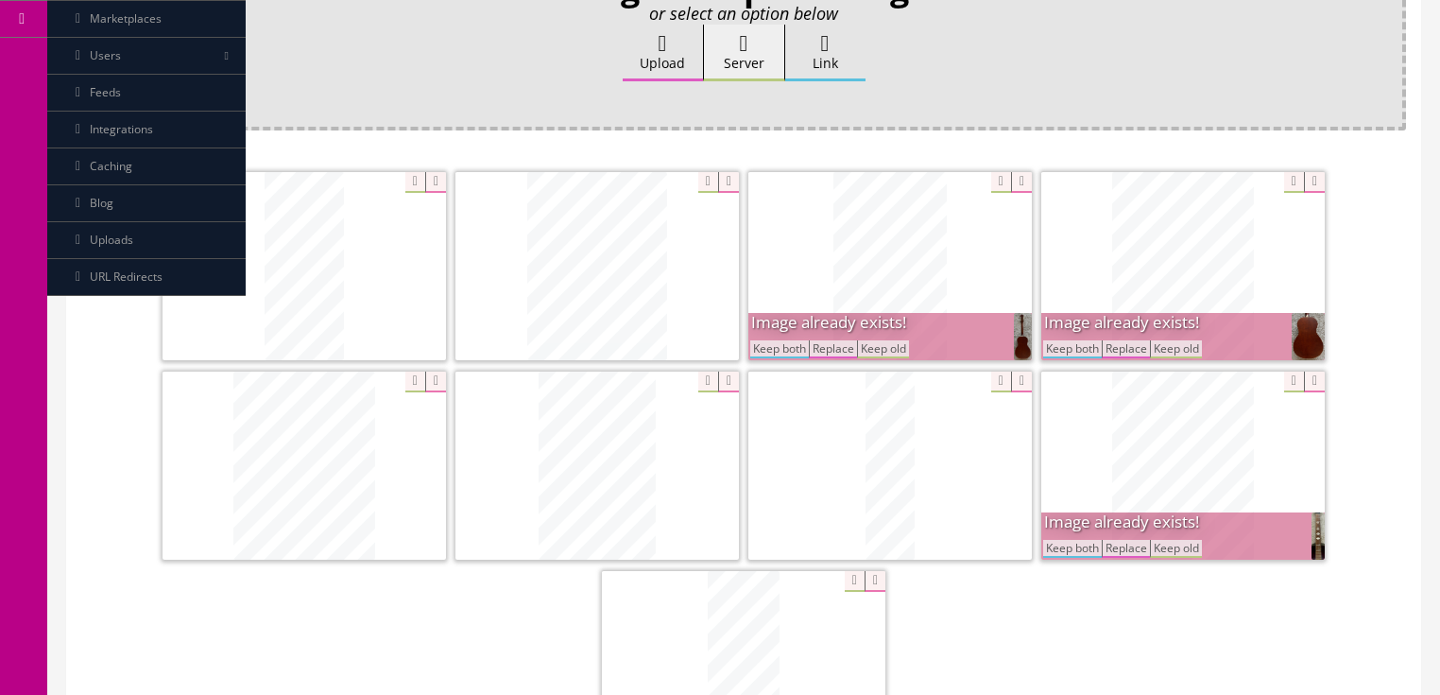
click at [1075, 548] on button "Keep both" at bounding box center [1072, 549] width 59 height 18
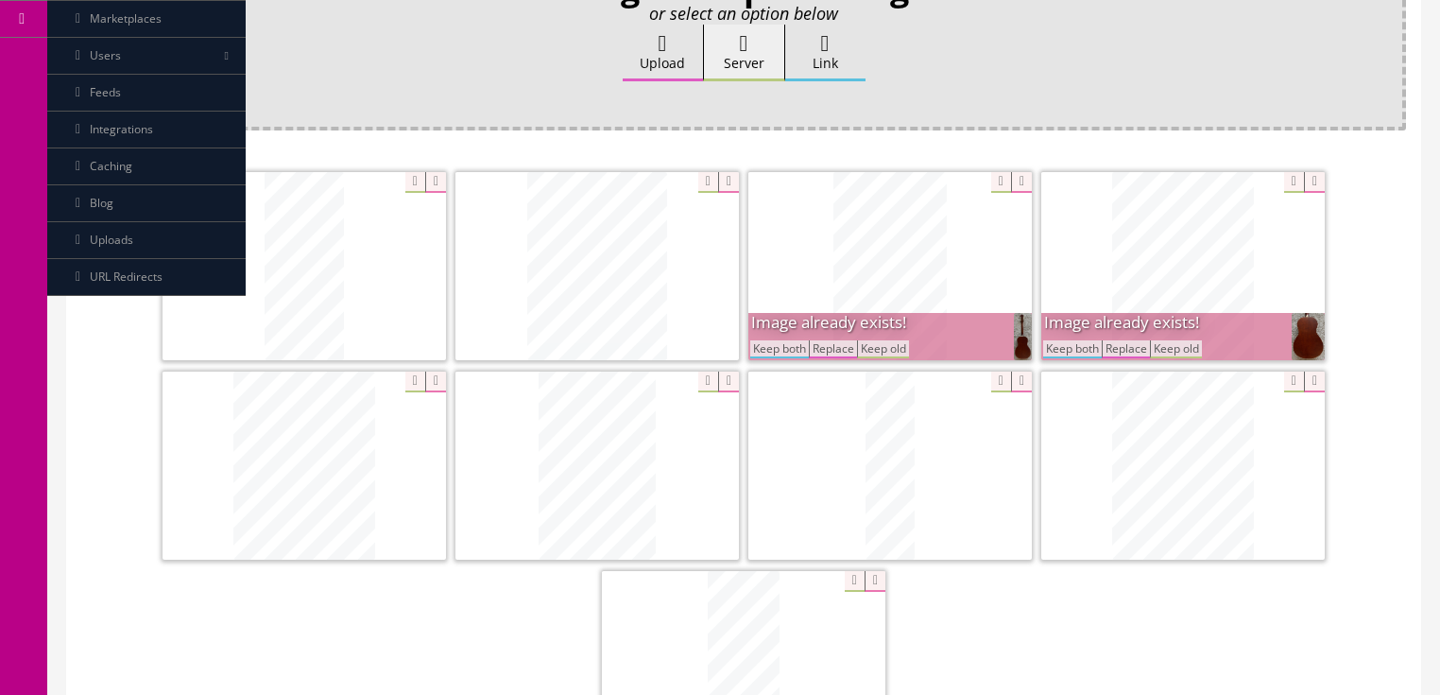
drag, startPoint x: 1081, startPoint y: 342, endPoint x: 1063, endPoint y: 345, distance: 18.2
click at [1081, 342] on button "Keep both" at bounding box center [1072, 349] width 59 height 18
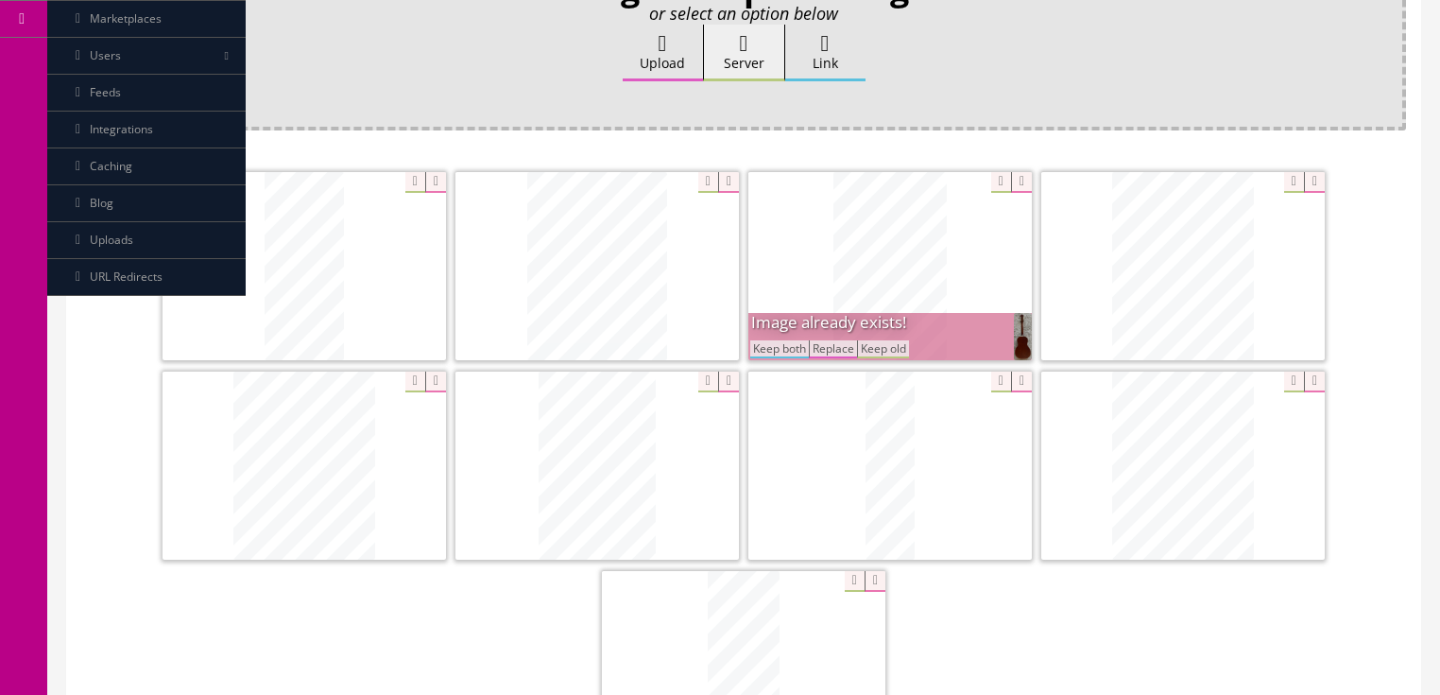
click at [760, 350] on button "Keep both" at bounding box center [779, 349] width 59 height 18
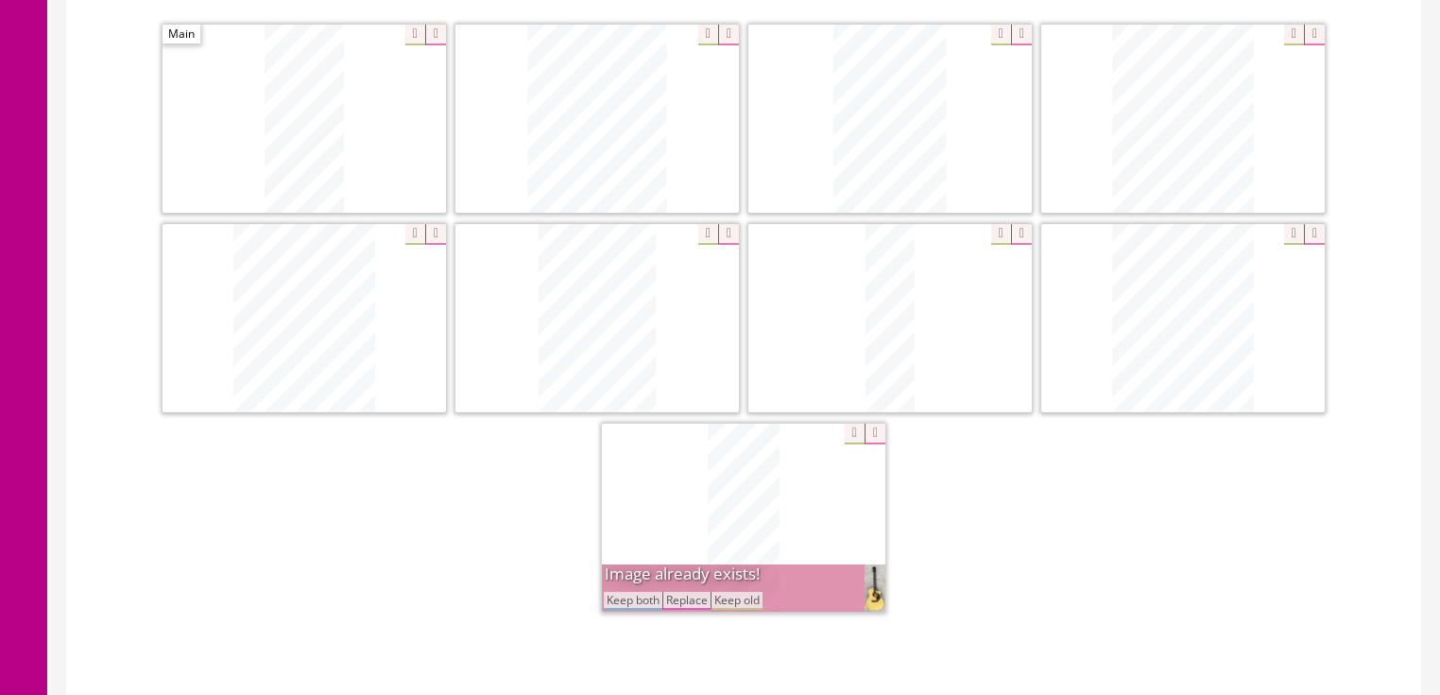
scroll to position [605, 0]
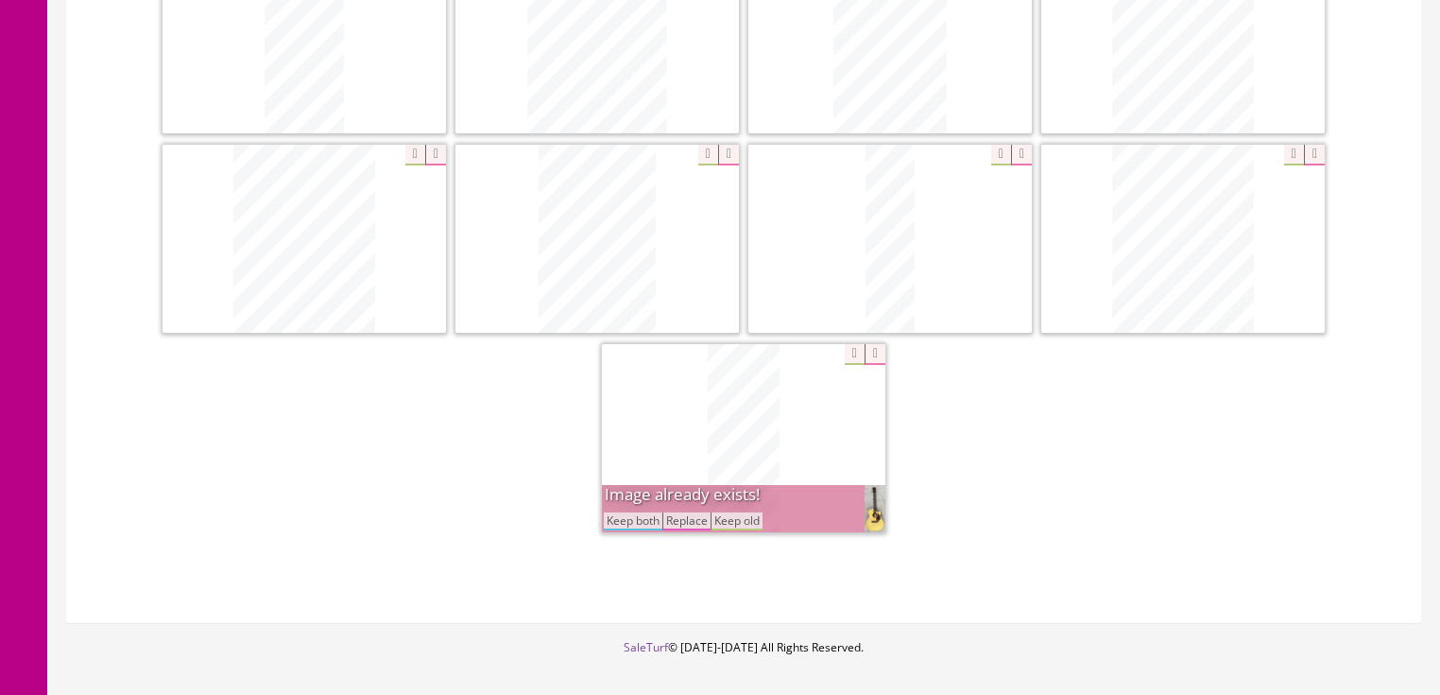
click at [624, 521] on button "Keep both" at bounding box center [633, 521] width 59 height 18
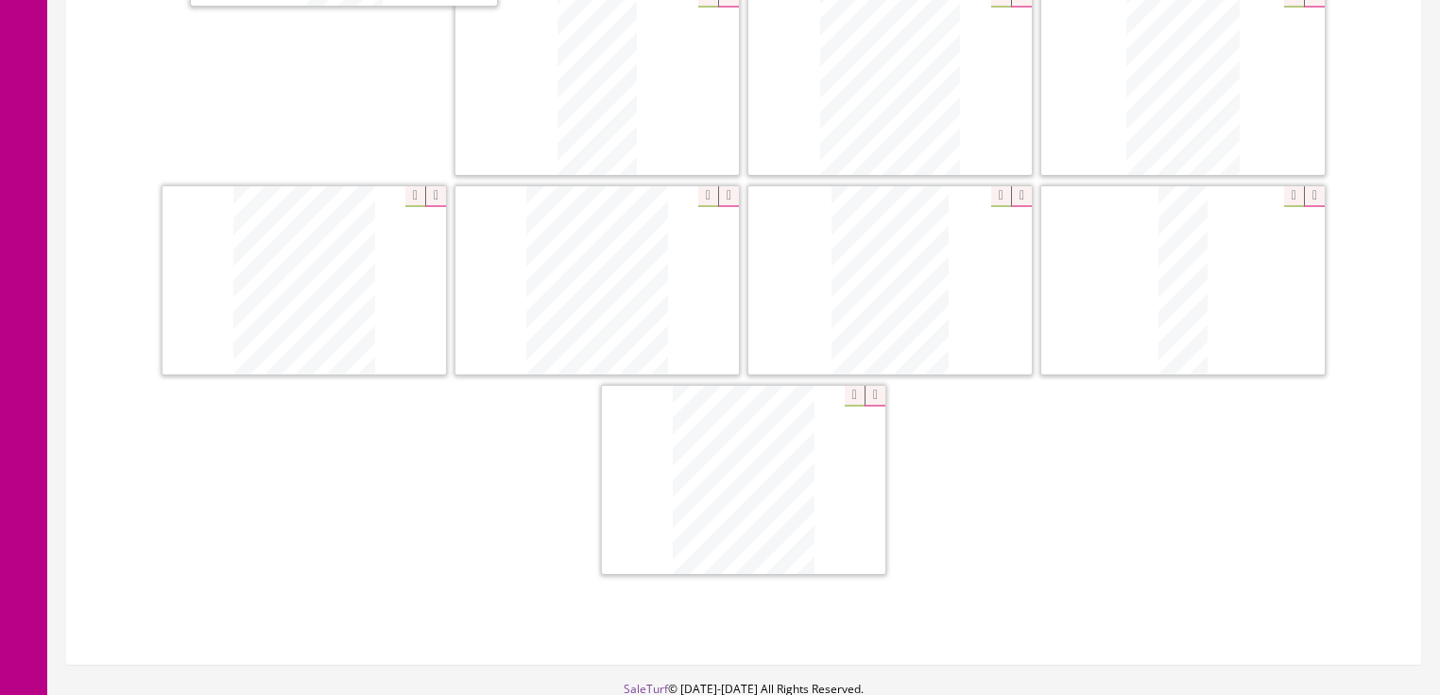
scroll to position [495, 0]
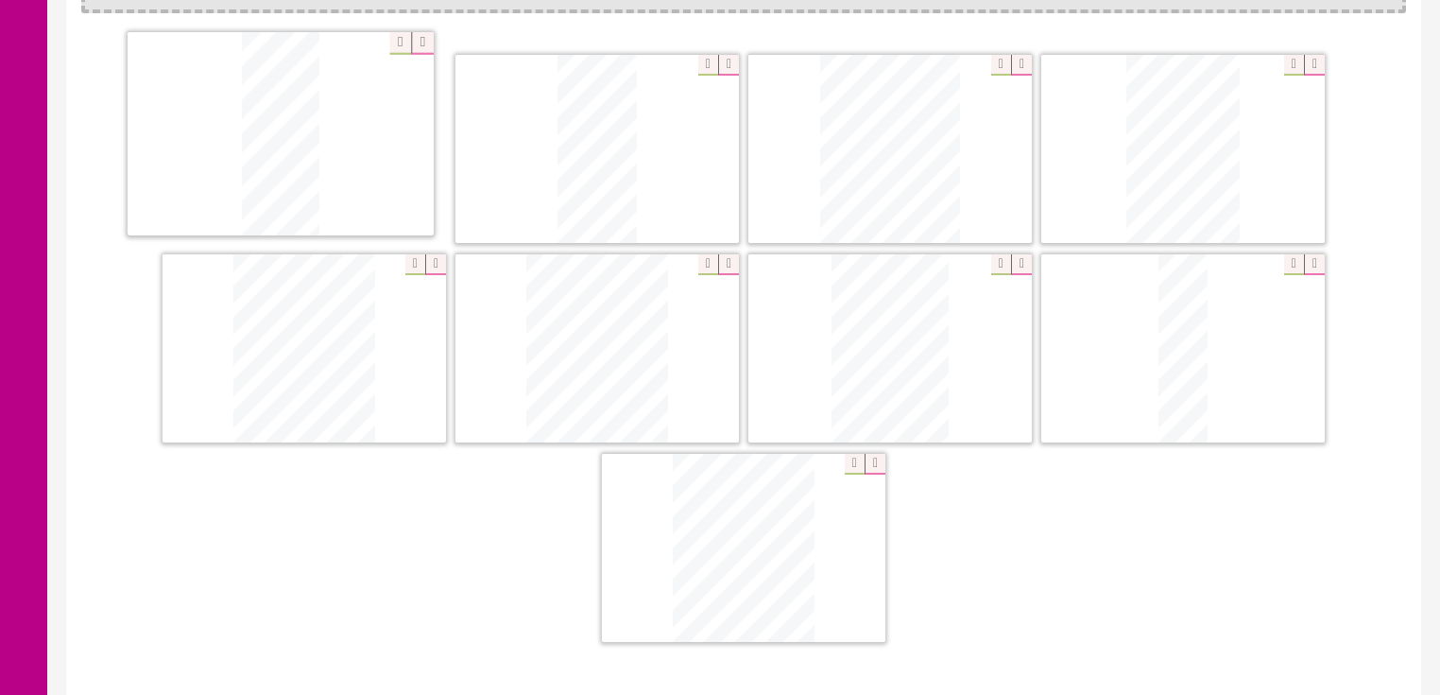
drag, startPoint x: 695, startPoint y: 482, endPoint x: 271, endPoint y: 207, distance: 504.8
drag, startPoint x: 747, startPoint y: 558, endPoint x: 878, endPoint y: 155, distance: 424.0
drag, startPoint x: 1165, startPoint y: 378, endPoint x: 231, endPoint y: 373, distance: 934.5
drag, startPoint x: 734, startPoint y: 563, endPoint x: 931, endPoint y: 352, distance: 288.8
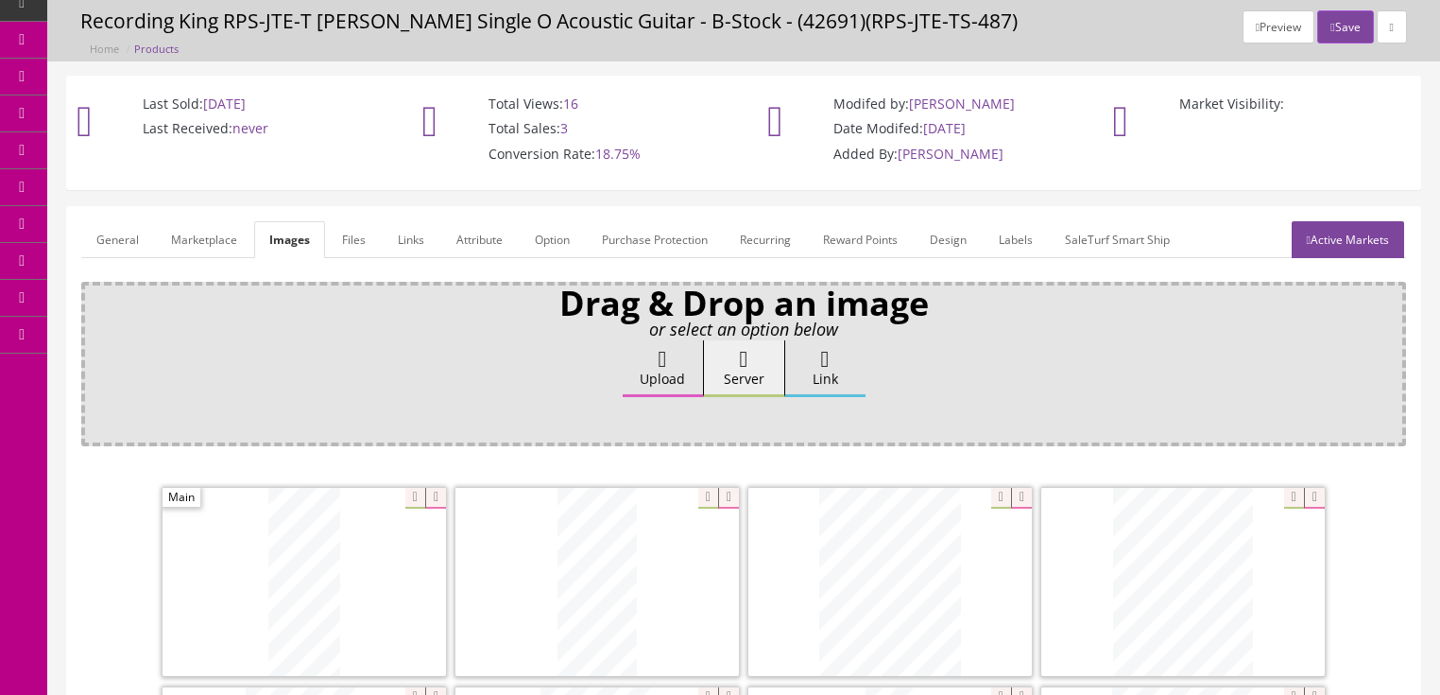
scroll to position [42, 0]
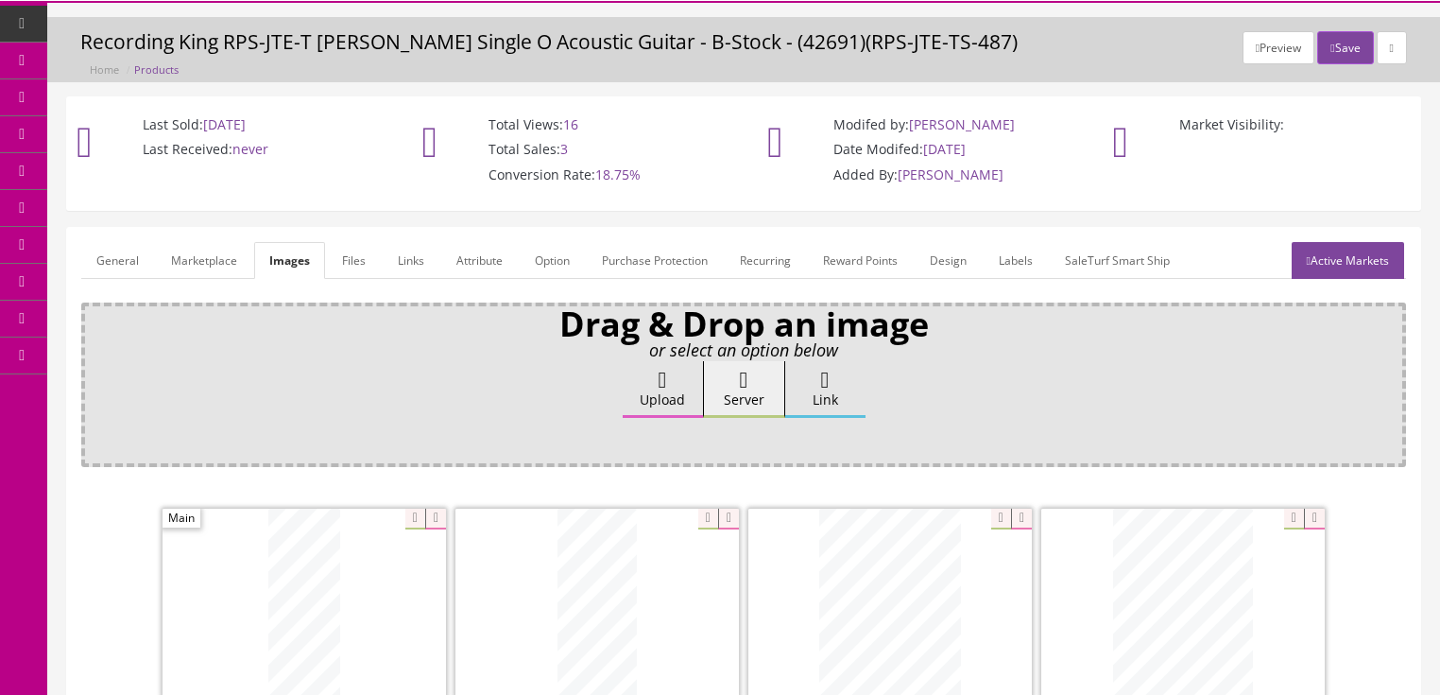
click at [1341, 260] on link "Active Markets" at bounding box center [1348, 260] width 112 height 37
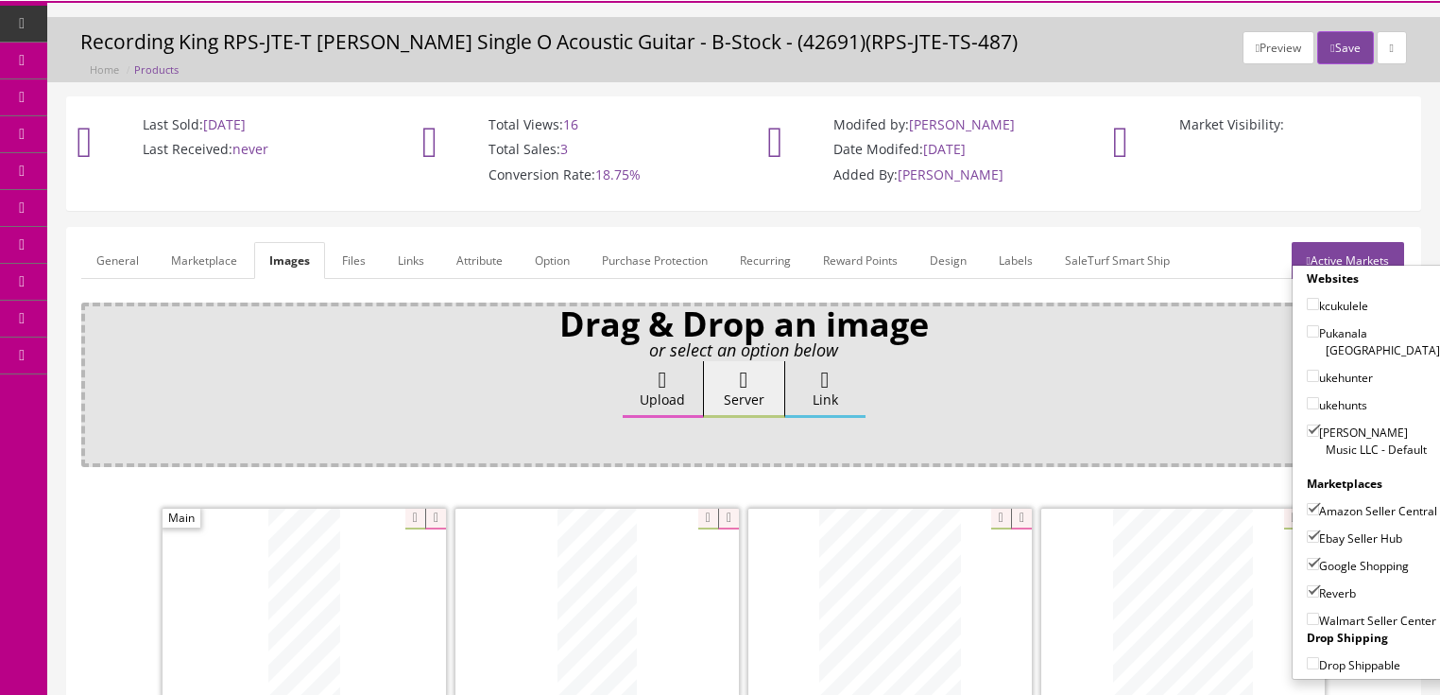
click at [1340, 257] on link "Active Markets" at bounding box center [1348, 260] width 112 height 37
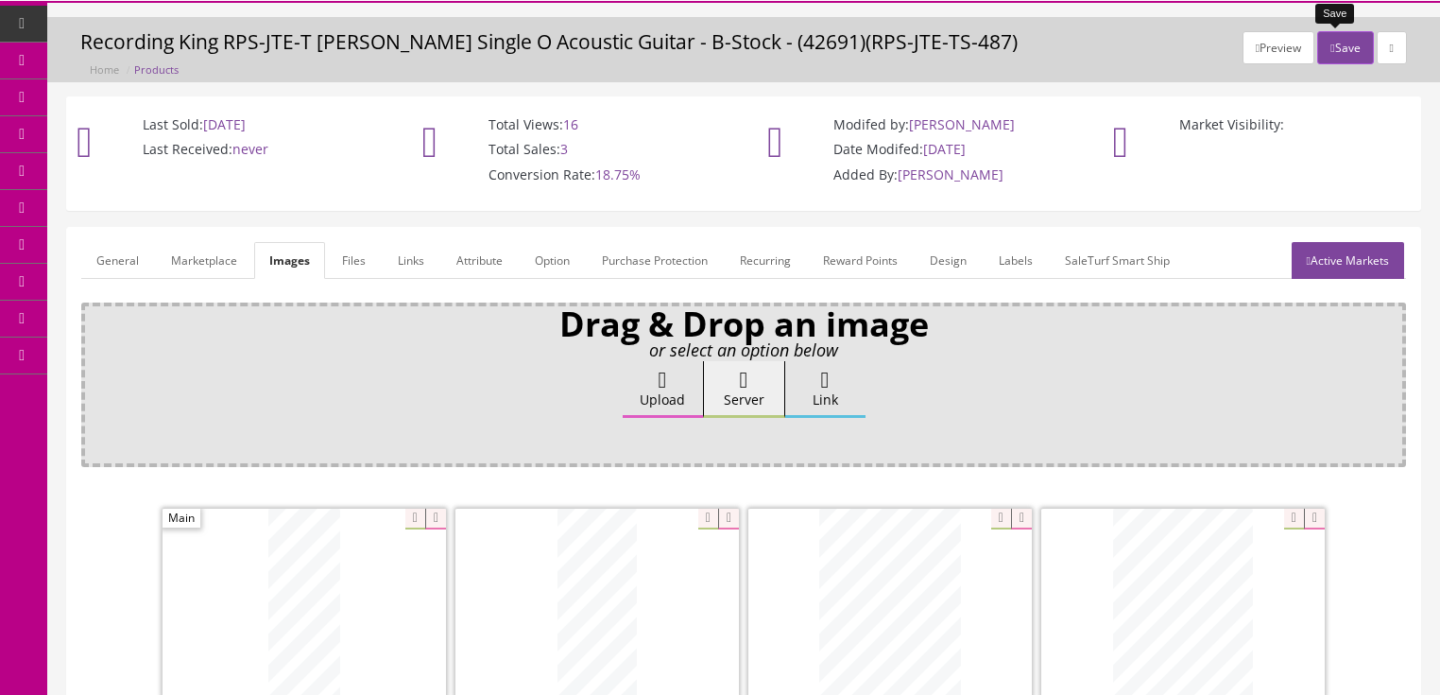
click at [1347, 44] on button "Save" at bounding box center [1345, 47] width 56 height 33
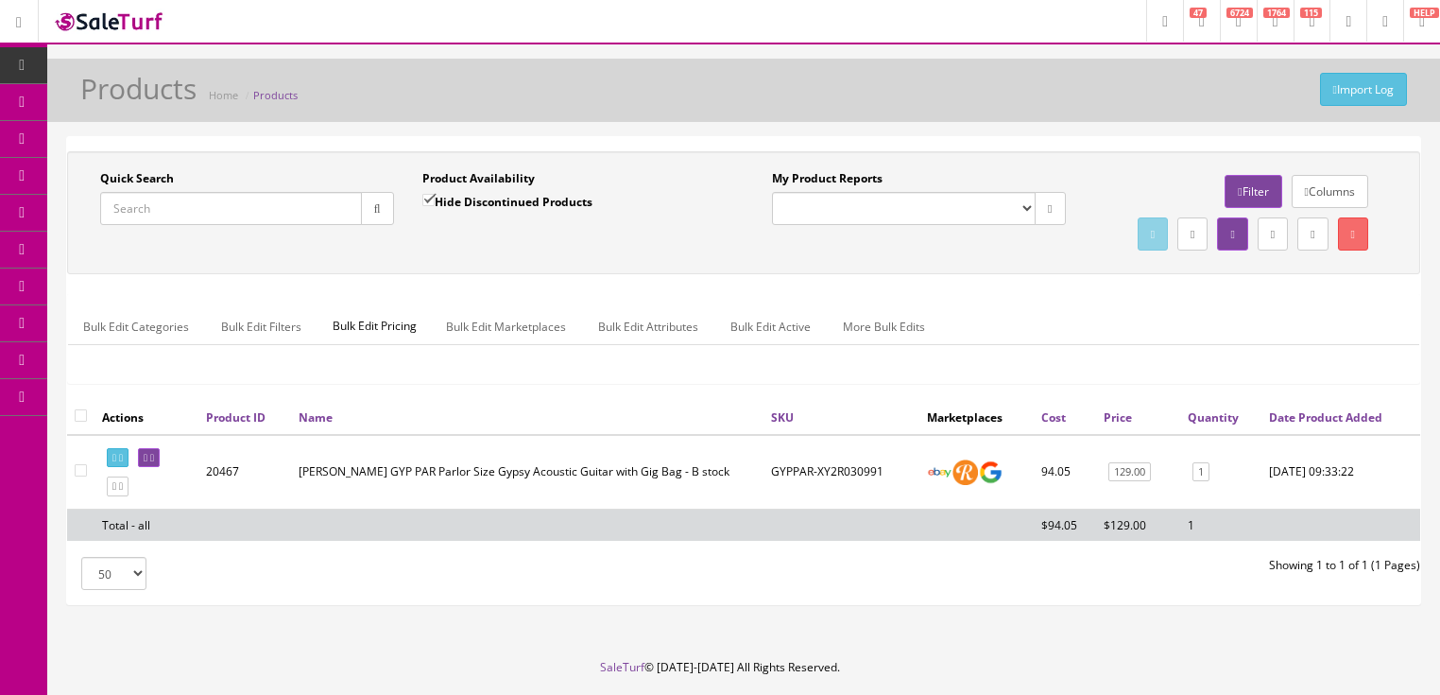
click at [300, 213] on input "Quick Search" at bounding box center [231, 208] width 262 height 33
click at [375, 214] on button "button" at bounding box center [377, 208] width 33 height 33
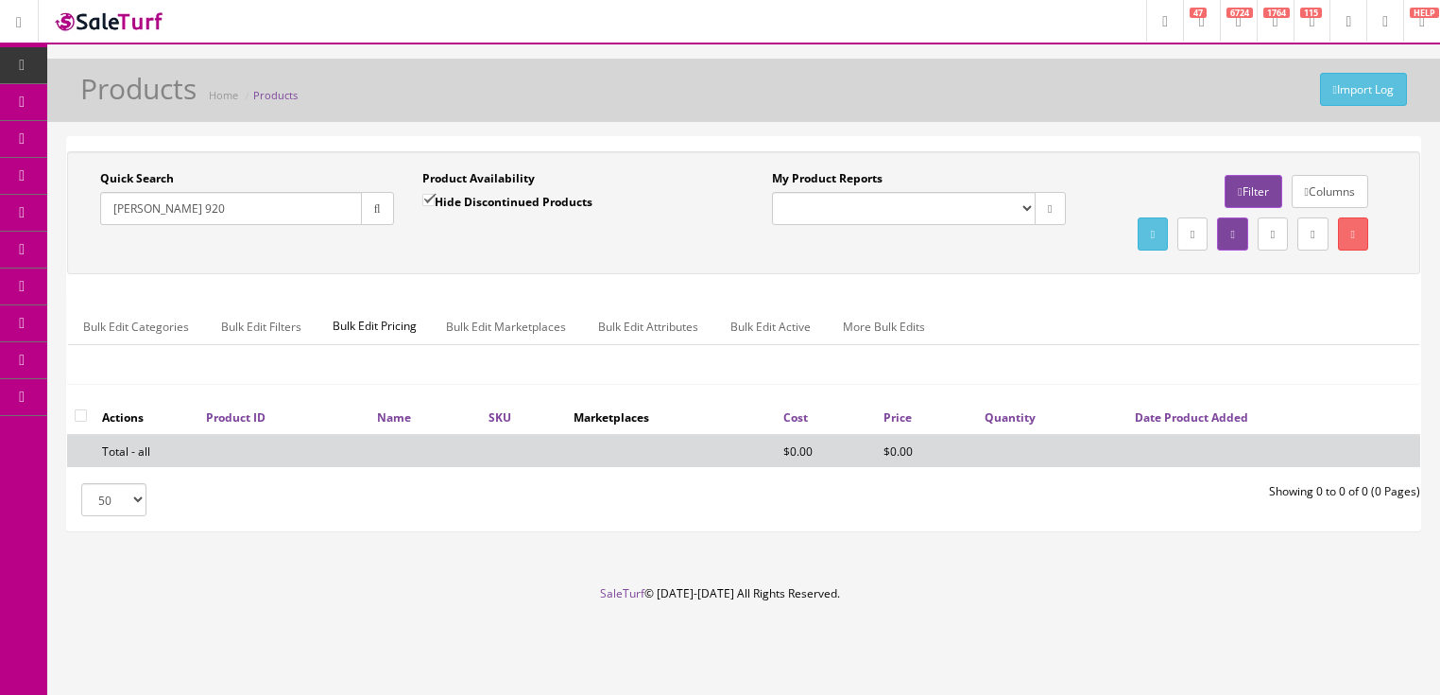
drag, startPoint x: 159, startPoint y: 209, endPoint x: 219, endPoint y: 207, distance: 60.5
click at [219, 207] on input "[PERSON_NAME] 920" at bounding box center [231, 208] width 262 height 33
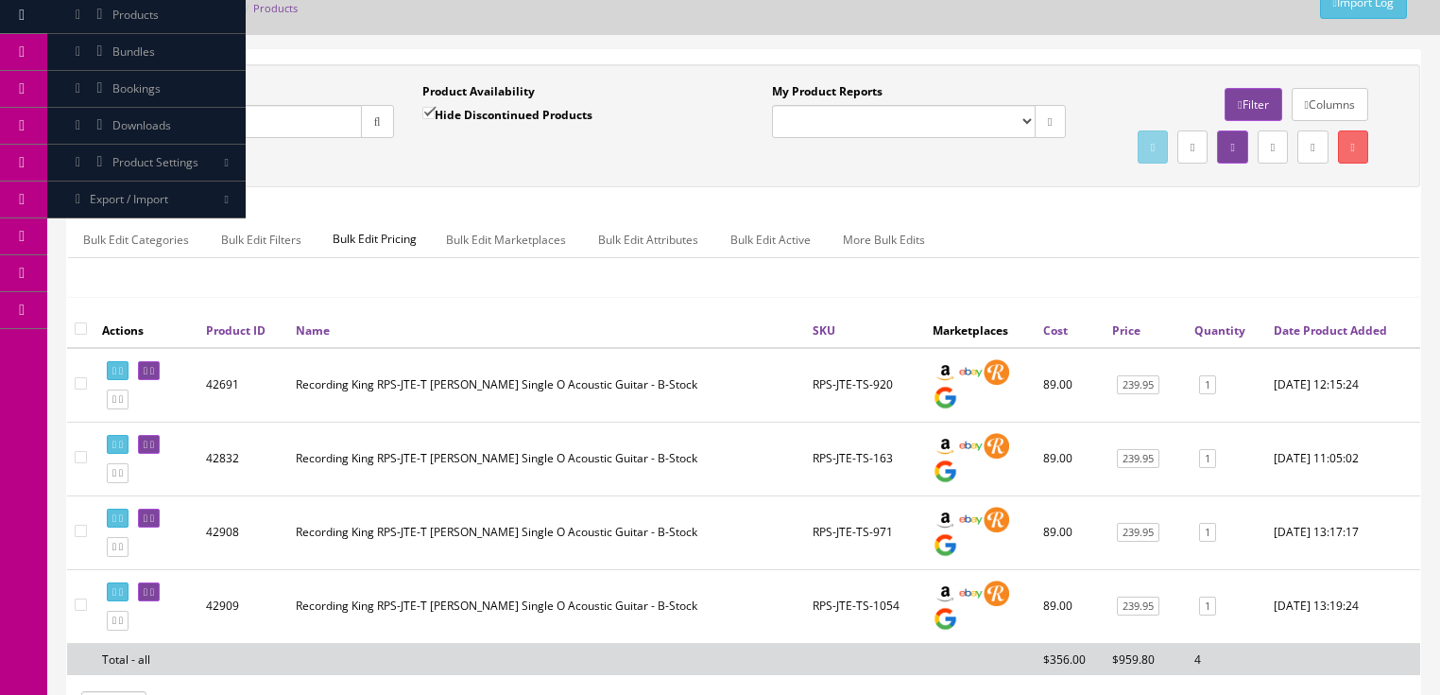
scroll to position [151, 0]
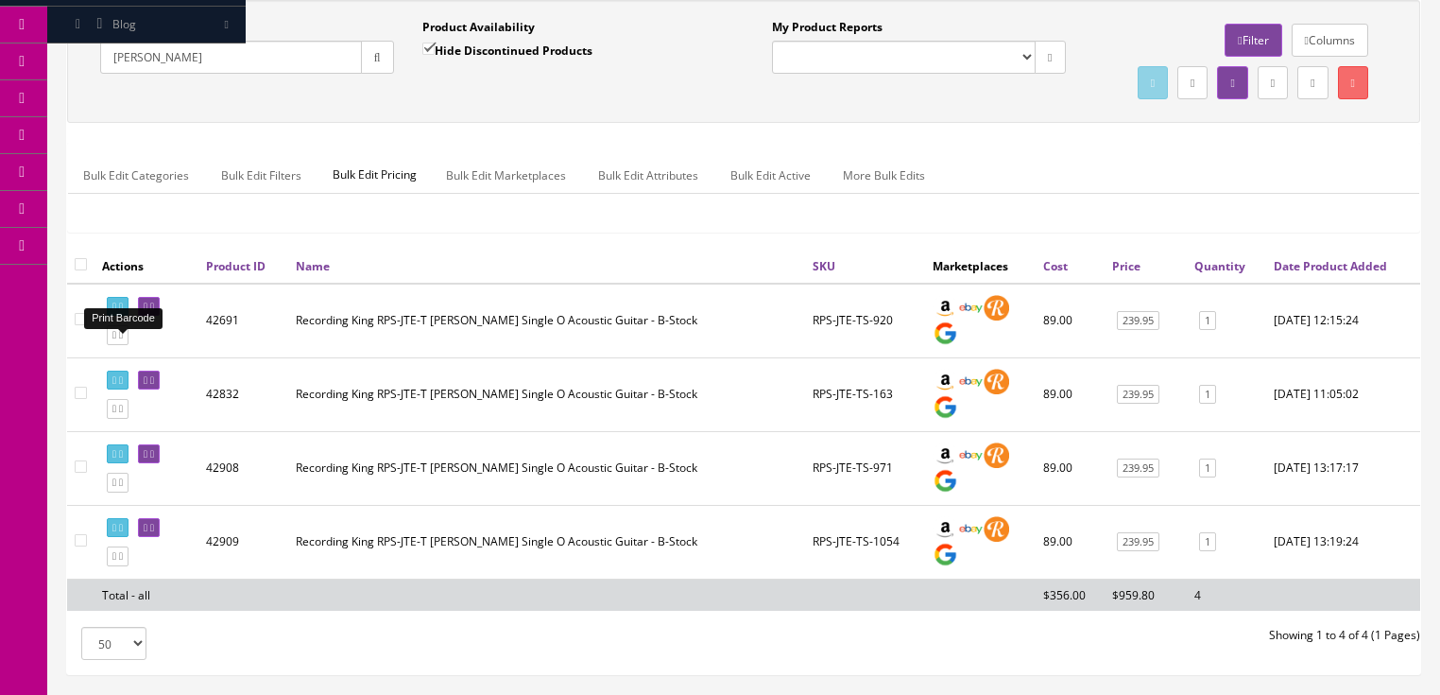
click at [113, 312] on icon at bounding box center [114, 306] width 4 height 10
drag, startPoint x: 164, startPoint y: 58, endPoint x: 77, endPoint y: 57, distance: 86.9
click at [77, 57] on div "Quick Search [PERSON_NAME] Date From Product Availability Hide Discontinued Pro…" at bounding box center [408, 53] width 672 height 69
type input "2817050533"
click at [431, 44] on input "Hide Discontinued Products" at bounding box center [428, 49] width 12 height 12
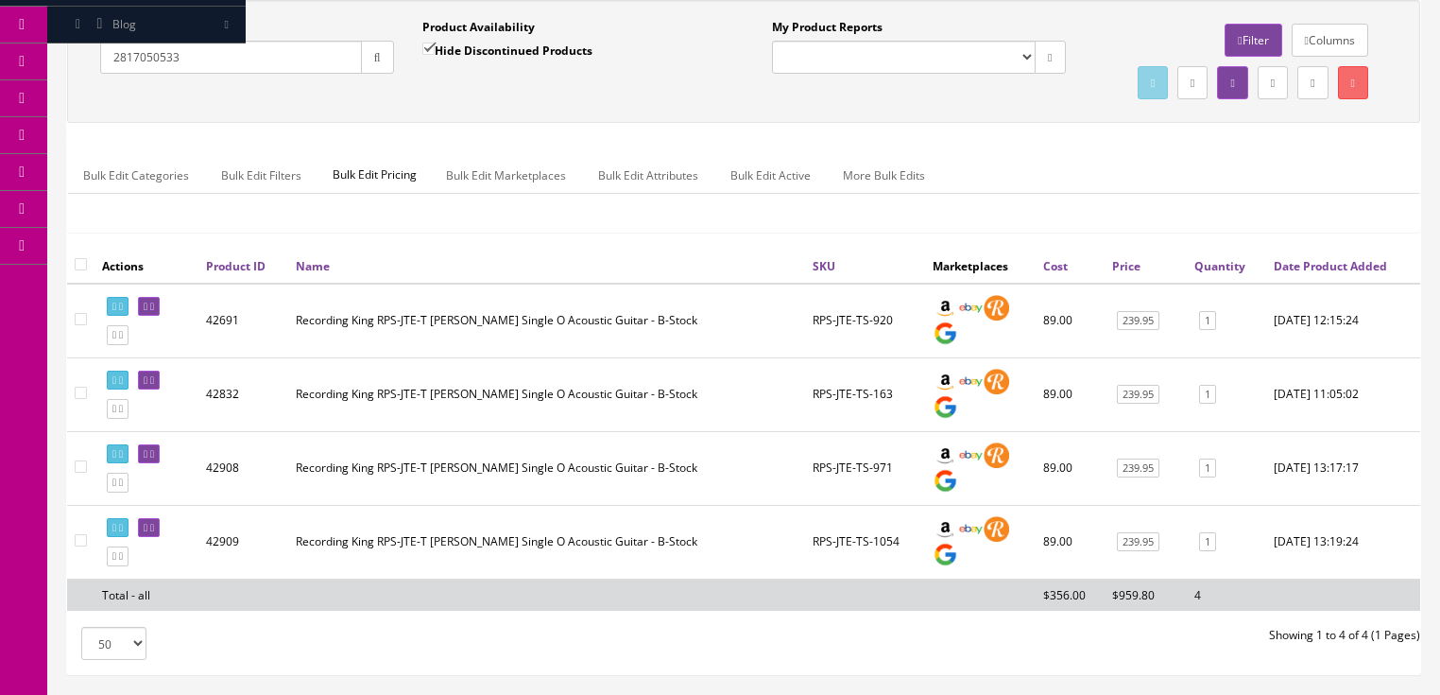
checkbox input "false"
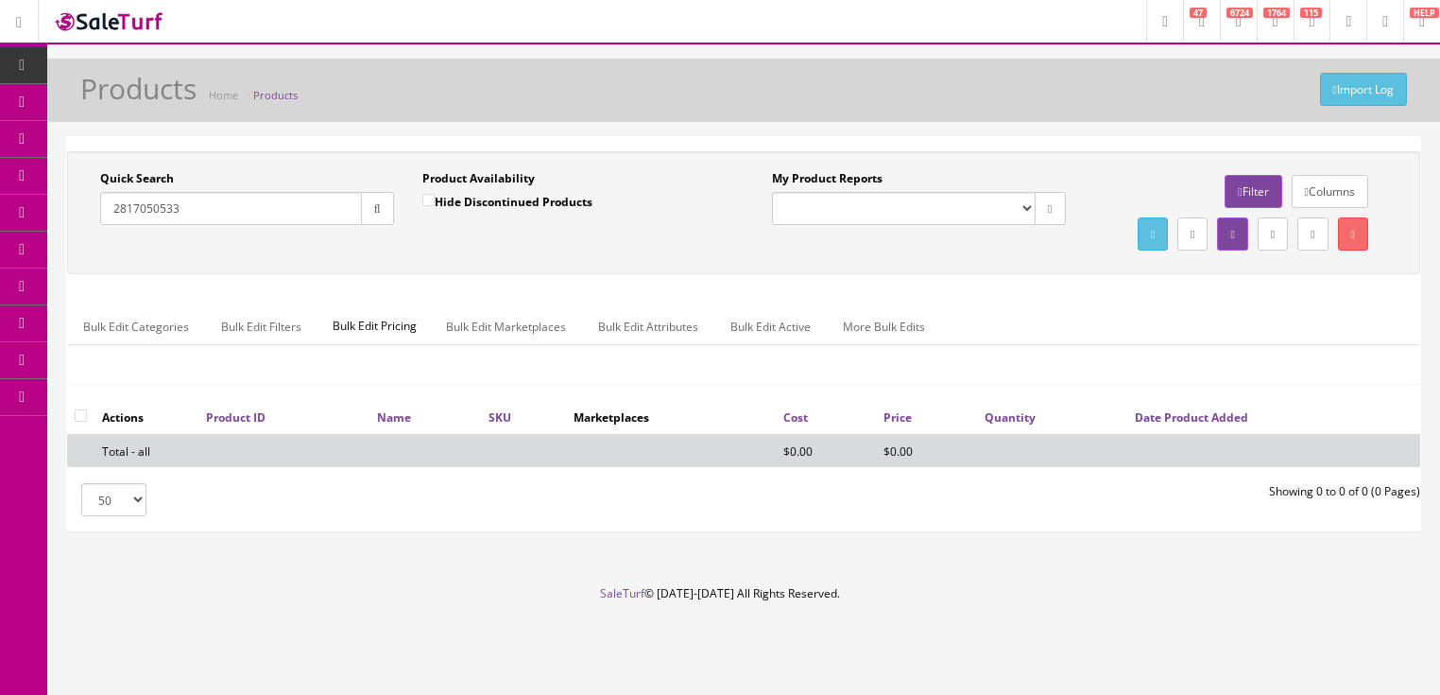
drag, startPoint x: 189, startPoint y: 189, endPoint x: 122, endPoint y: 188, distance: 67.1
click at [96, 202] on div "Quick Search 2817050533 Date From" at bounding box center [247, 204] width 322 height 69
click at [189, 192] on input "2817050533" at bounding box center [231, 208] width 262 height 33
drag, startPoint x: 189, startPoint y: 191, endPoint x: 92, endPoint y: 223, distance: 102.5
click at [92, 223] on div "Quick Search 2817050533 Date From Product Availability Hide Discontinued Produc…" at bounding box center [744, 212] width 1344 height 85
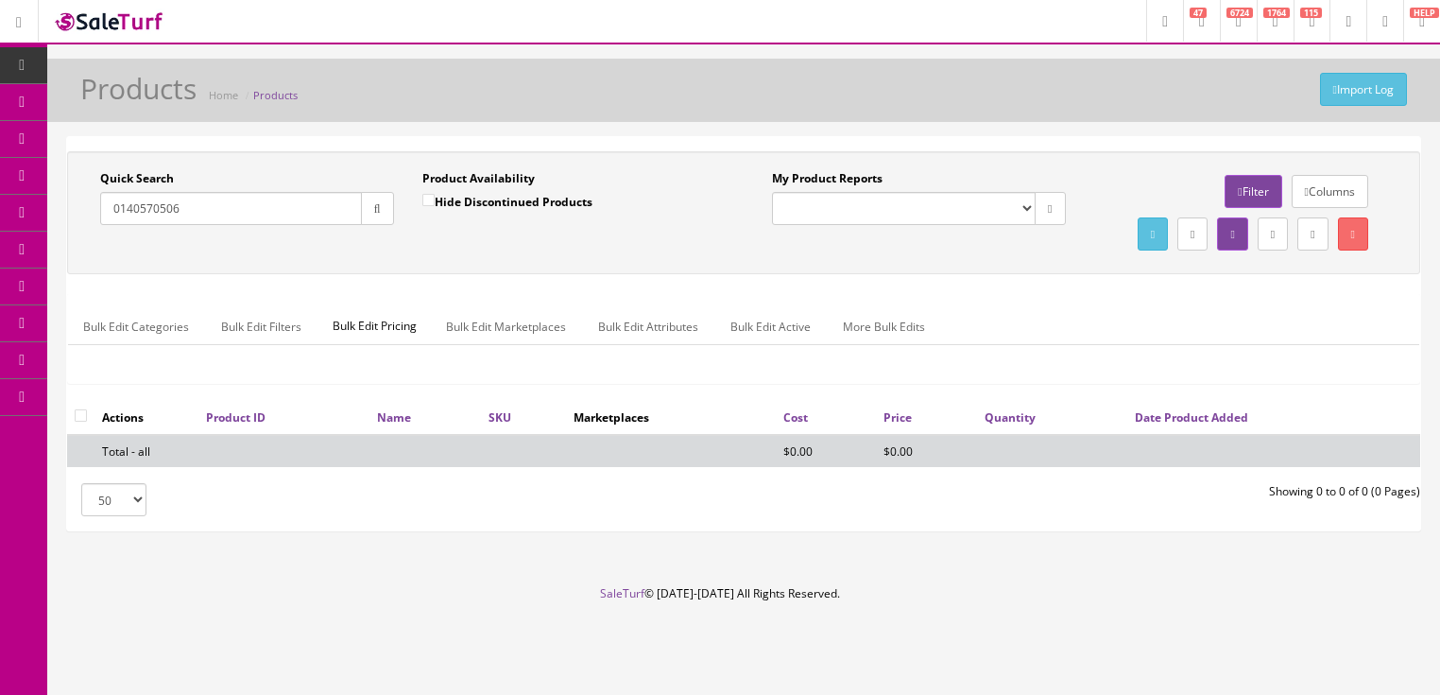
type input "0140570506"
click at [367, 192] on button "button" at bounding box center [377, 208] width 33 height 33
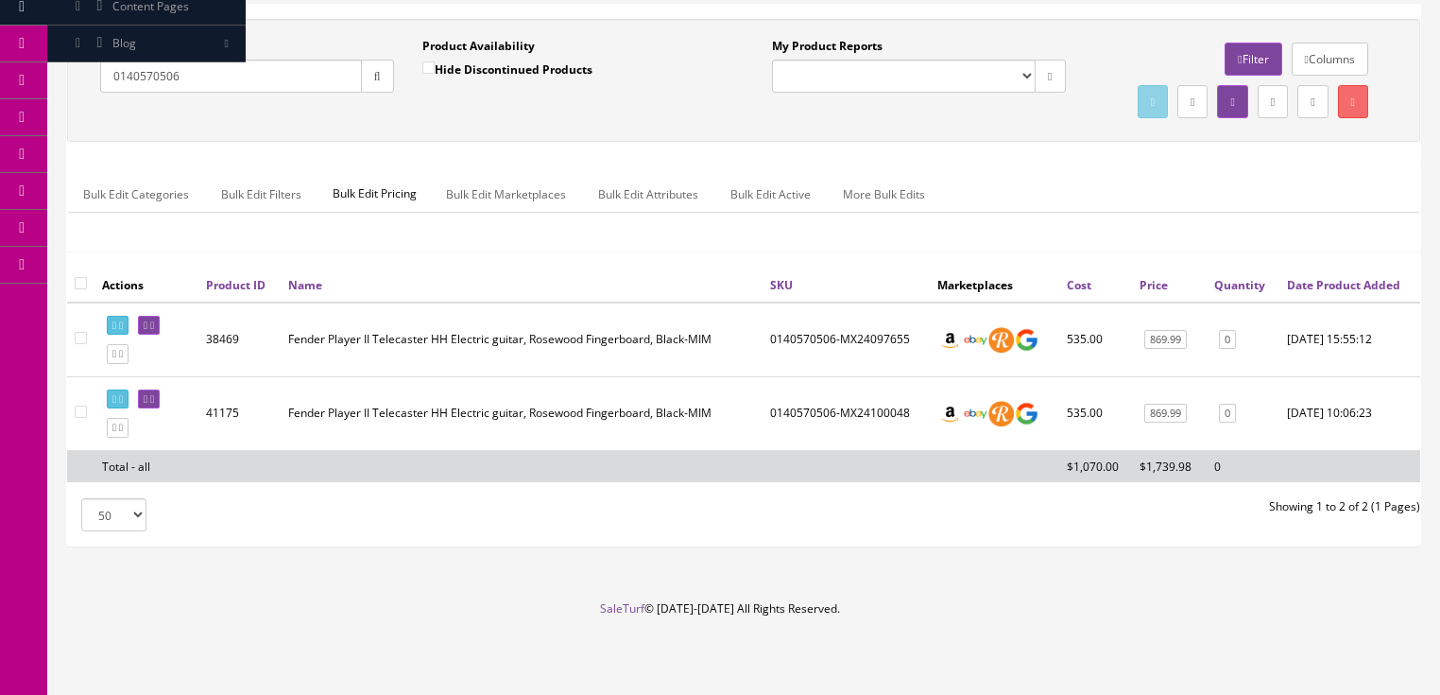
scroll to position [169, 0]
drag, startPoint x: 182, startPoint y: 38, endPoint x: 79, endPoint y: 55, distance: 104.4
click at [78, 55] on div "Quick Search 0140570506 Date From Product Availability Hide Discontinued Produc…" at bounding box center [408, 72] width 672 height 69
click at [154, 329] on icon at bounding box center [152, 325] width 4 height 10
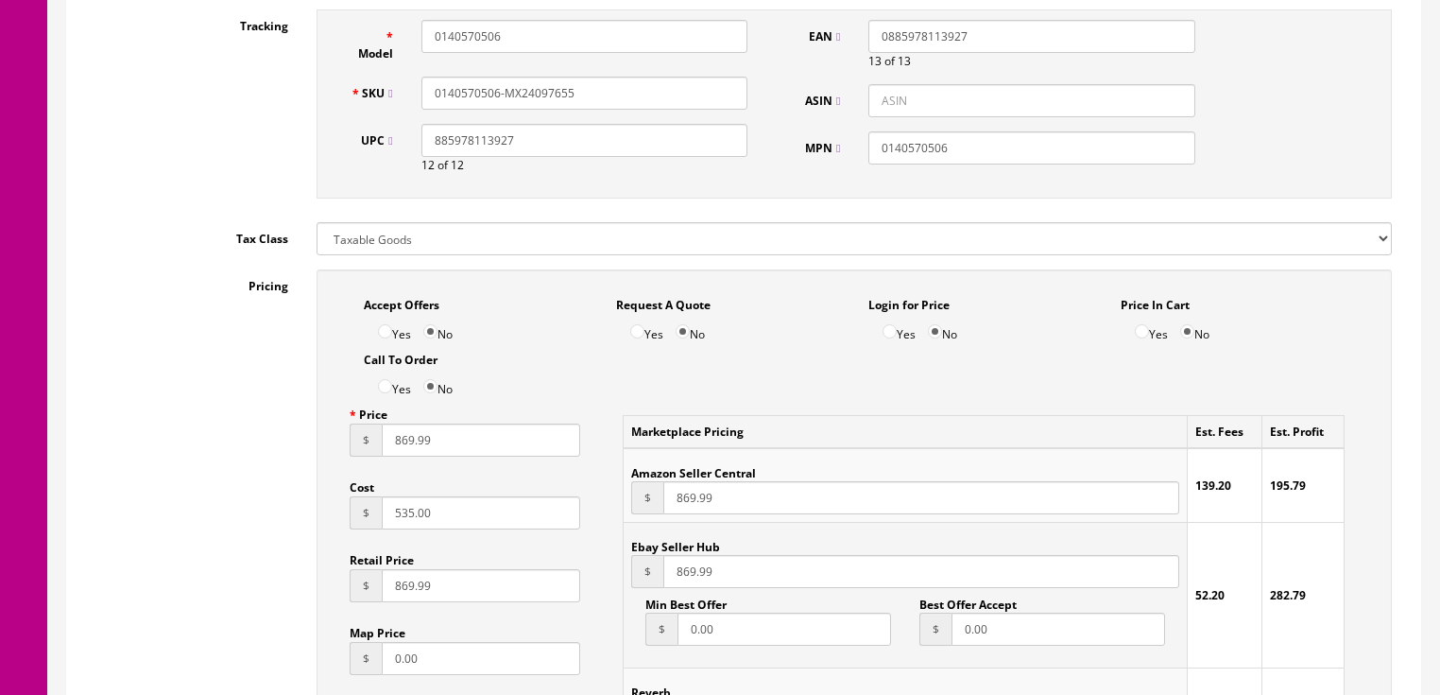
scroll to position [1058, 0]
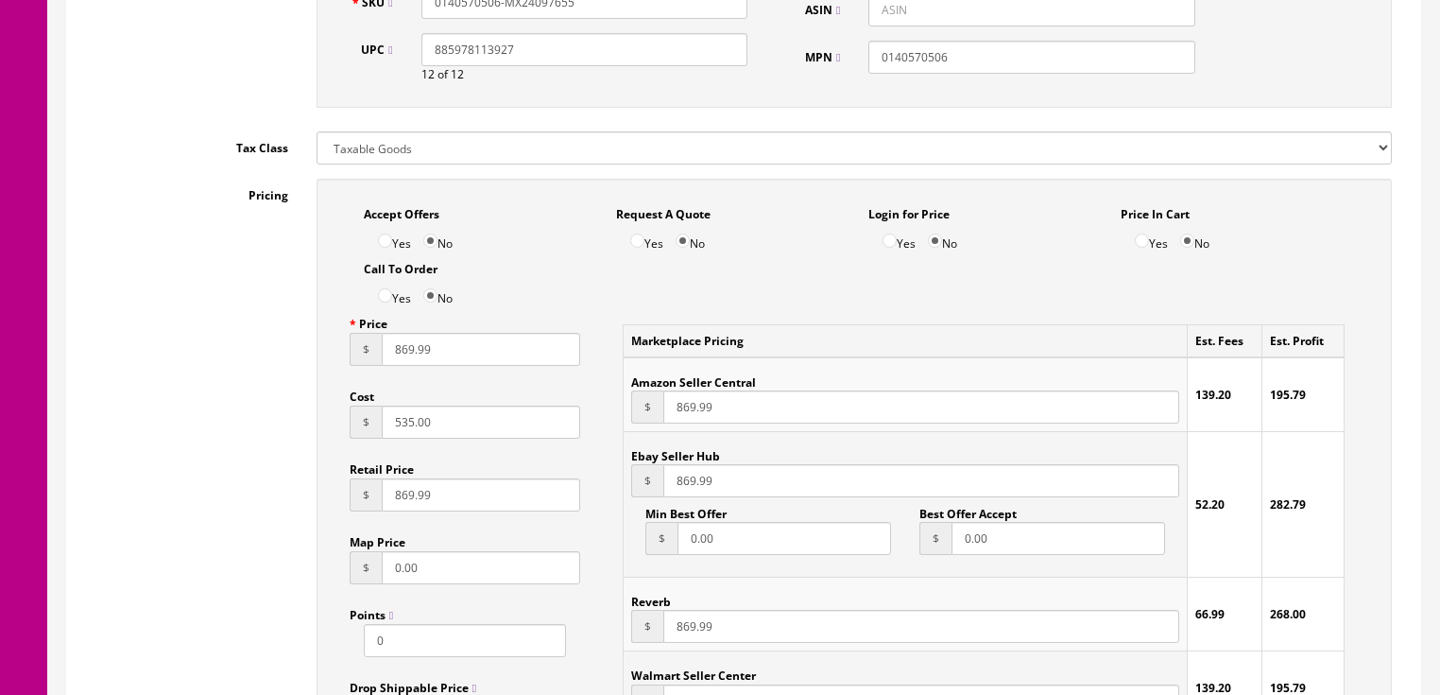
drag, startPoint x: 457, startPoint y: 427, endPoint x: 263, endPoint y: 429, distance: 194.7
click at [265, 429] on div "Pricing Accept Offers Yes No Request A Quote Yes No Login for Price Yes No Pric…" at bounding box center [743, 605] width 1325 height 853
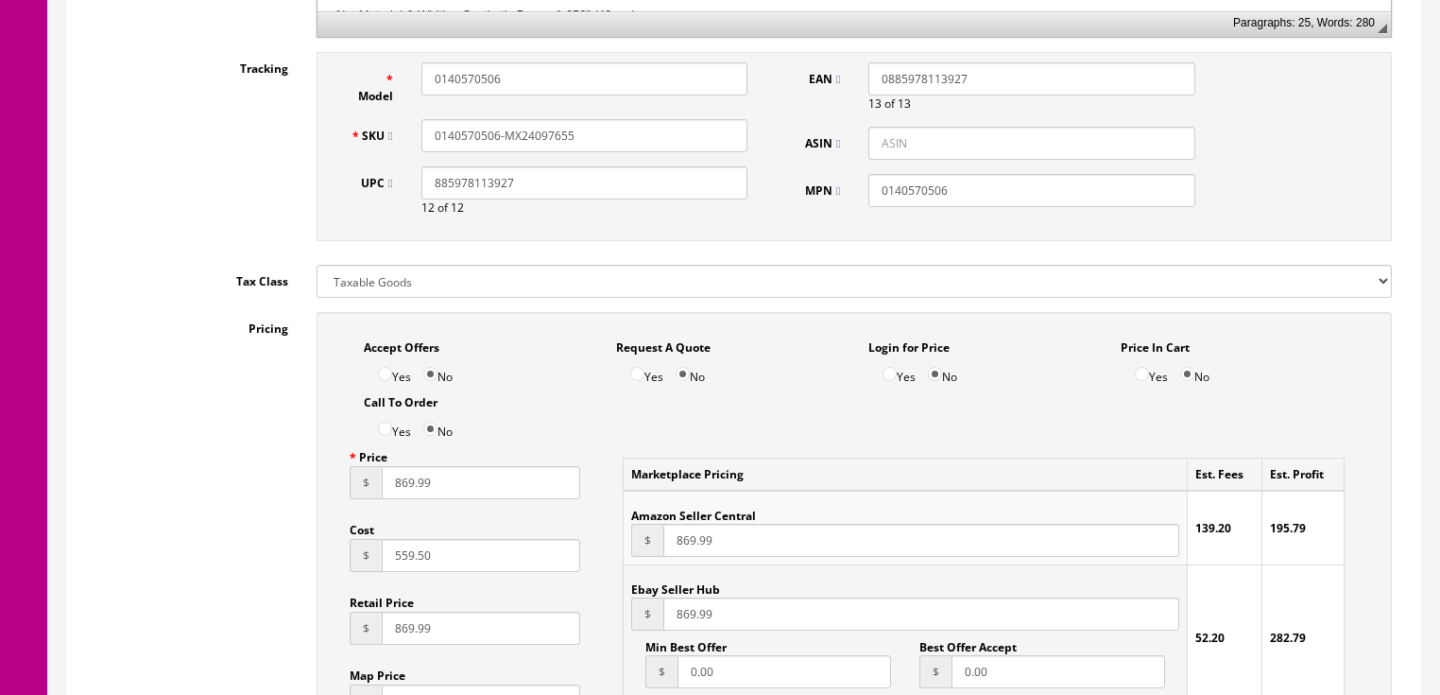
scroll to position [832, 0]
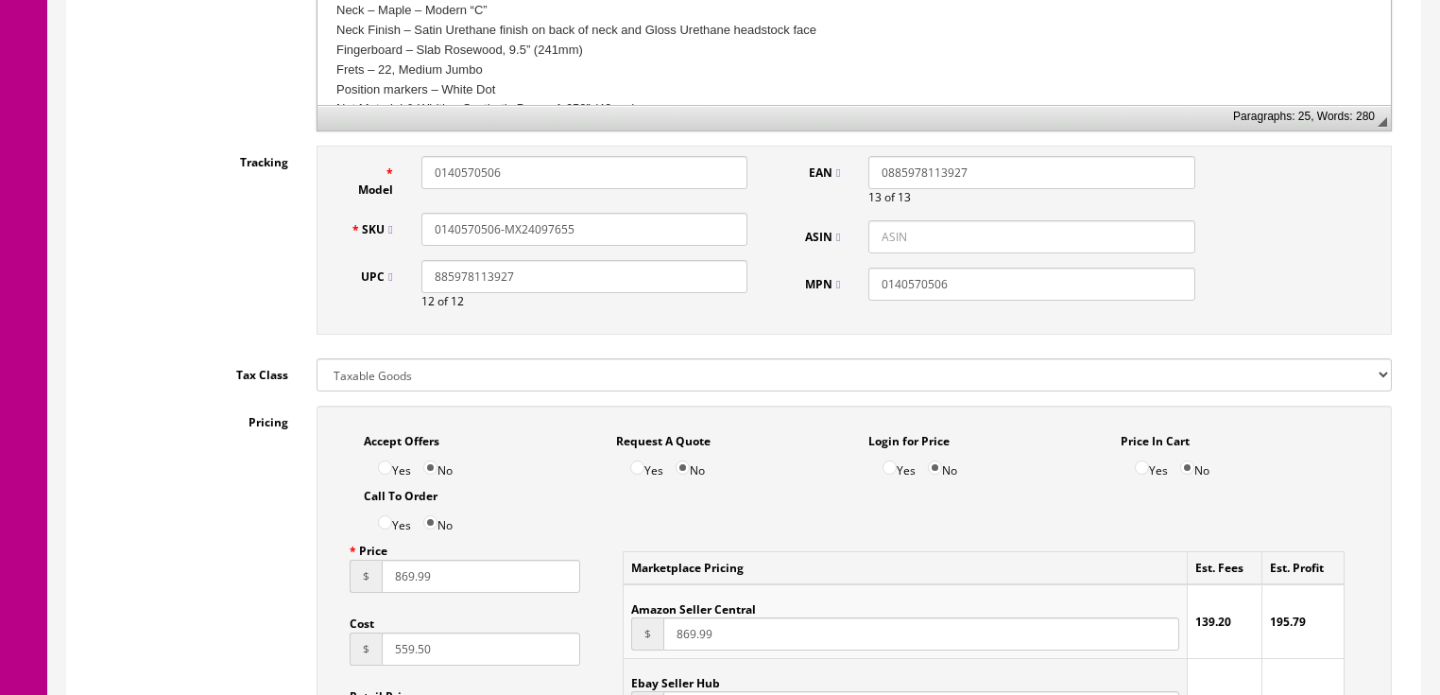
type input "559.50"
drag, startPoint x: 525, startPoint y: 232, endPoint x: 574, endPoint y: 232, distance: 48.2
click at [574, 232] on input "0140570506-MX24097655" at bounding box center [584, 229] width 326 height 33
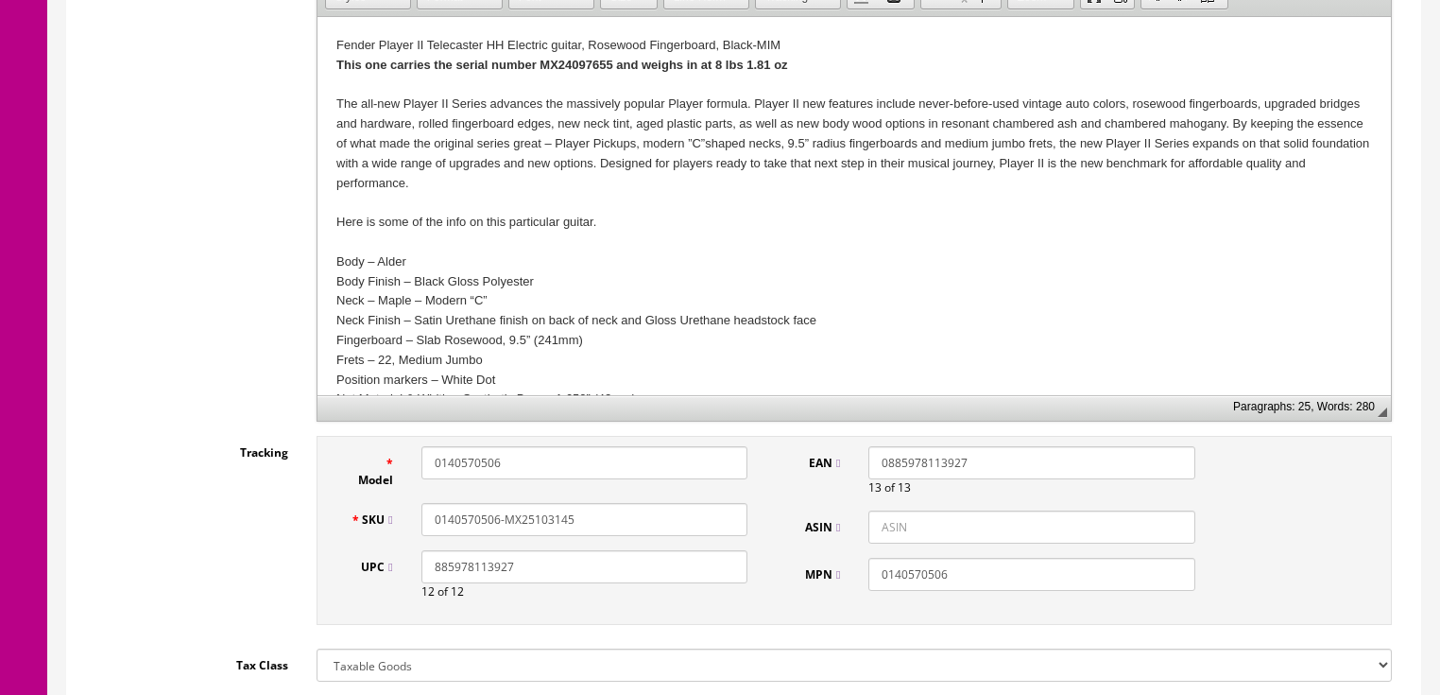
scroll to position [529, 0]
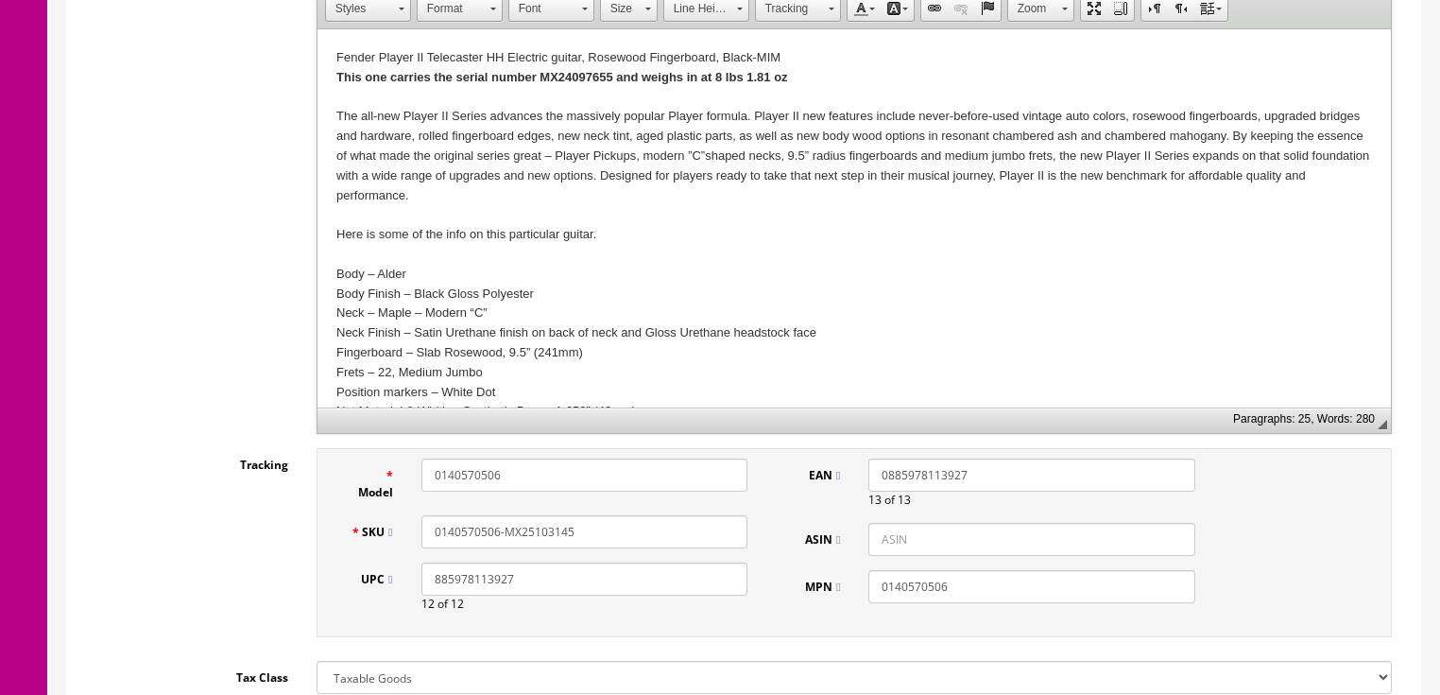
type input "0140570506-MX25103145"
click at [565, 66] on div "Fender Player II Telecaster HH Electric guitar, Rosewood Fingerboard, Black-MIM" at bounding box center [853, 58] width 1036 height 20
click at [564, 77] on strong "This one carries the serial number MX24097655" at bounding box center [473, 77] width 277 height 14
drag, startPoint x: 595, startPoint y: 525, endPoint x: 446, endPoint y: 529, distance: 149.3
click at [396, 529] on div "SKU 0140570506-MX25103145" at bounding box center [549, 531] width 426 height 33
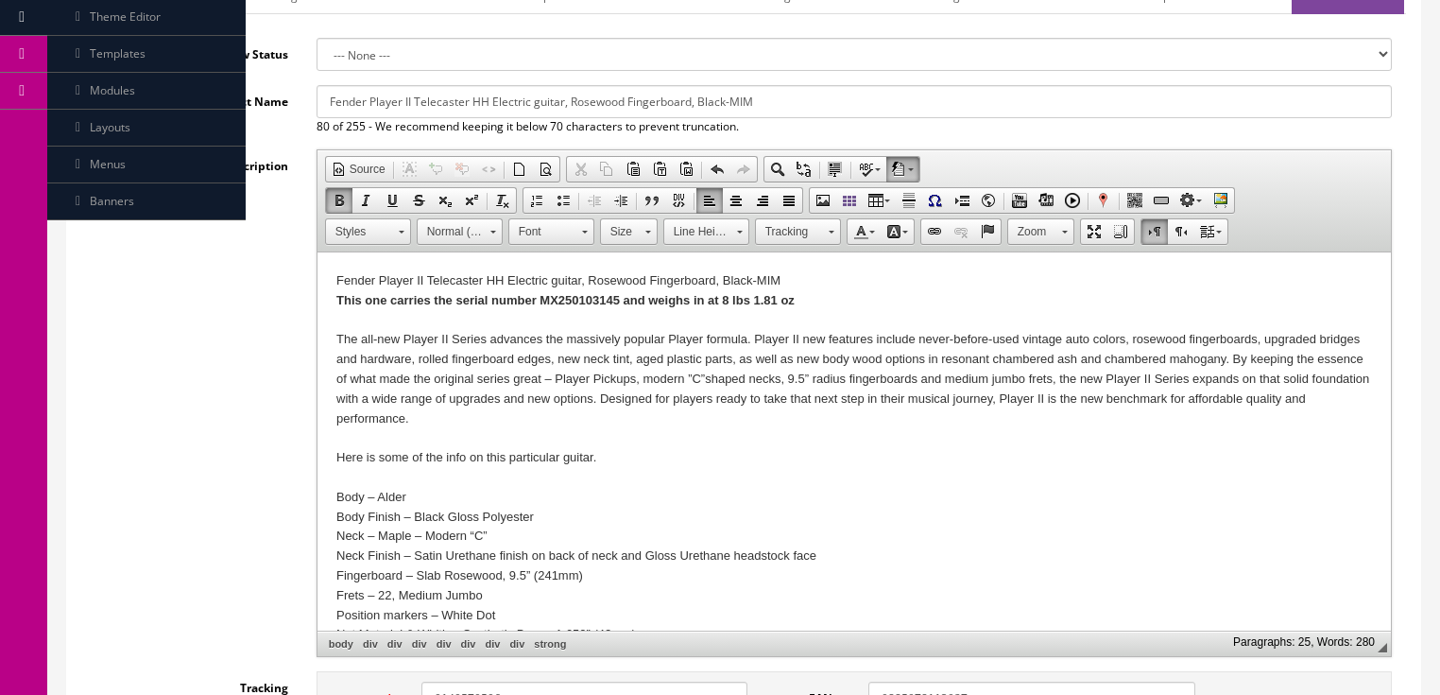
scroll to position [151, 0]
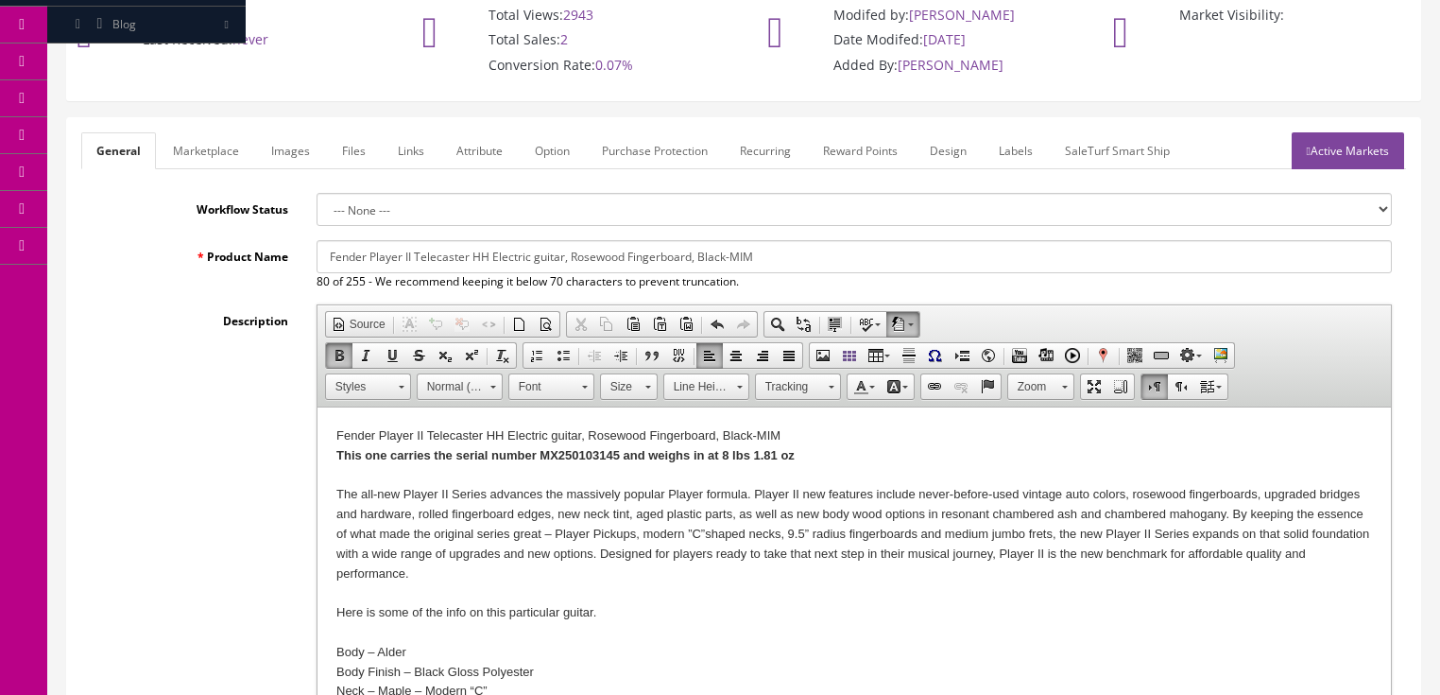
click at [211, 155] on link "Marketplace" at bounding box center [206, 150] width 96 height 37
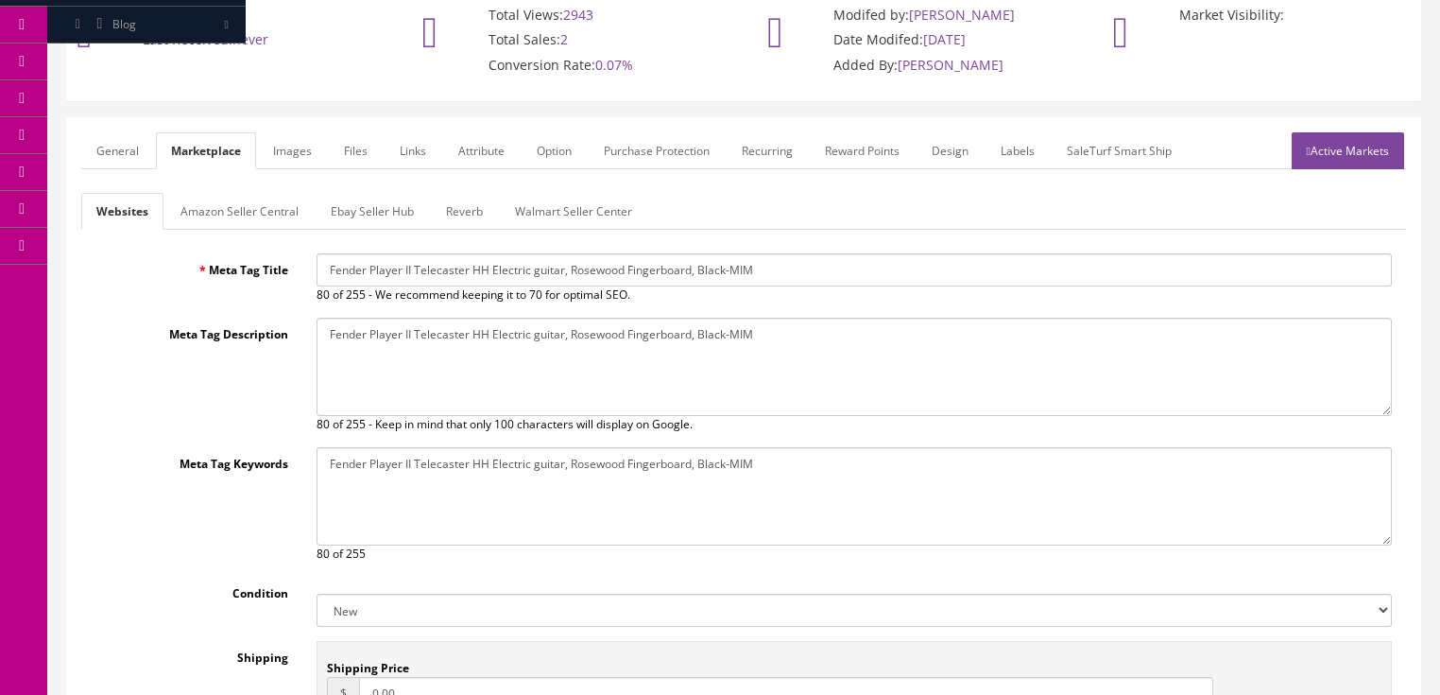
click at [472, 212] on link "Reverb" at bounding box center [464, 211] width 67 height 37
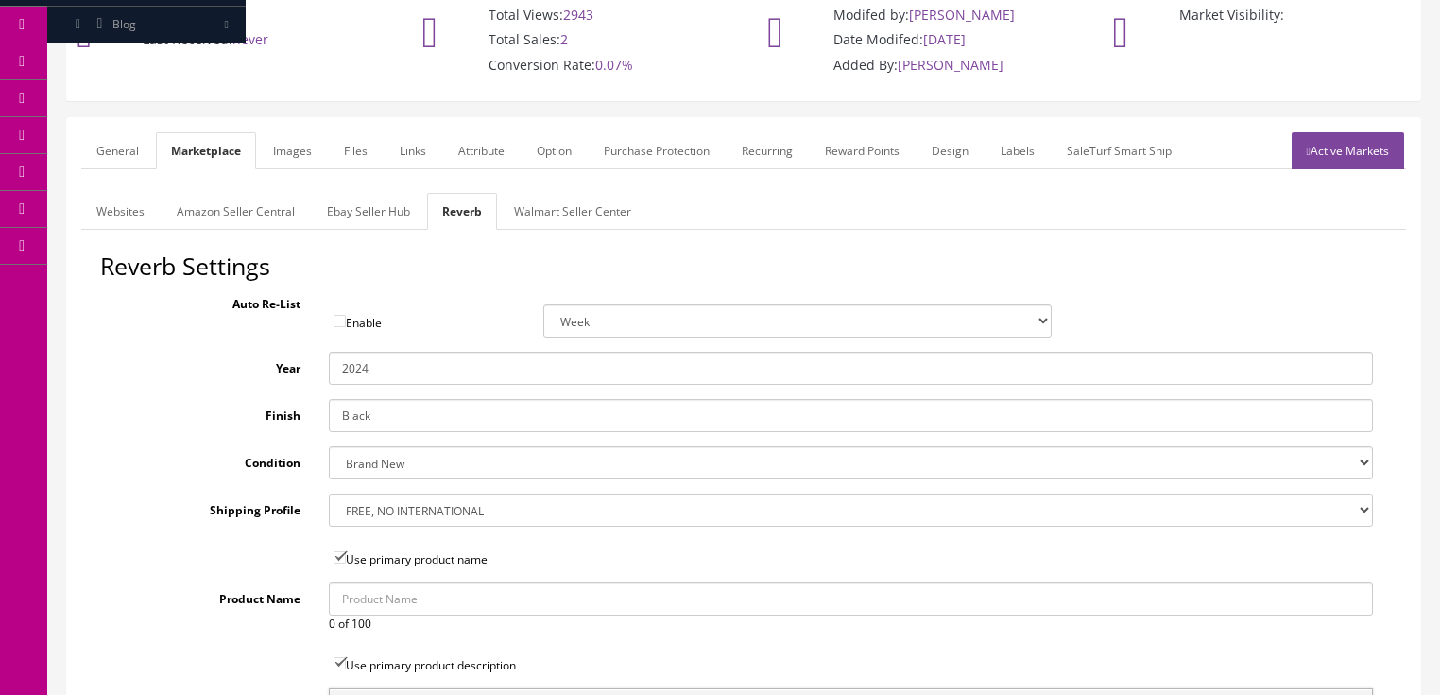
drag, startPoint x: 360, startPoint y: 371, endPoint x: 395, endPoint y: 375, distance: 35.2
click at [395, 375] on input "2024" at bounding box center [851, 368] width 1044 height 33
type input "2025"
click at [438, 269] on h2 "Reverb Settings" at bounding box center [743, 266] width 1287 height 26
click at [476, 156] on link "Attribute" at bounding box center [481, 150] width 77 height 37
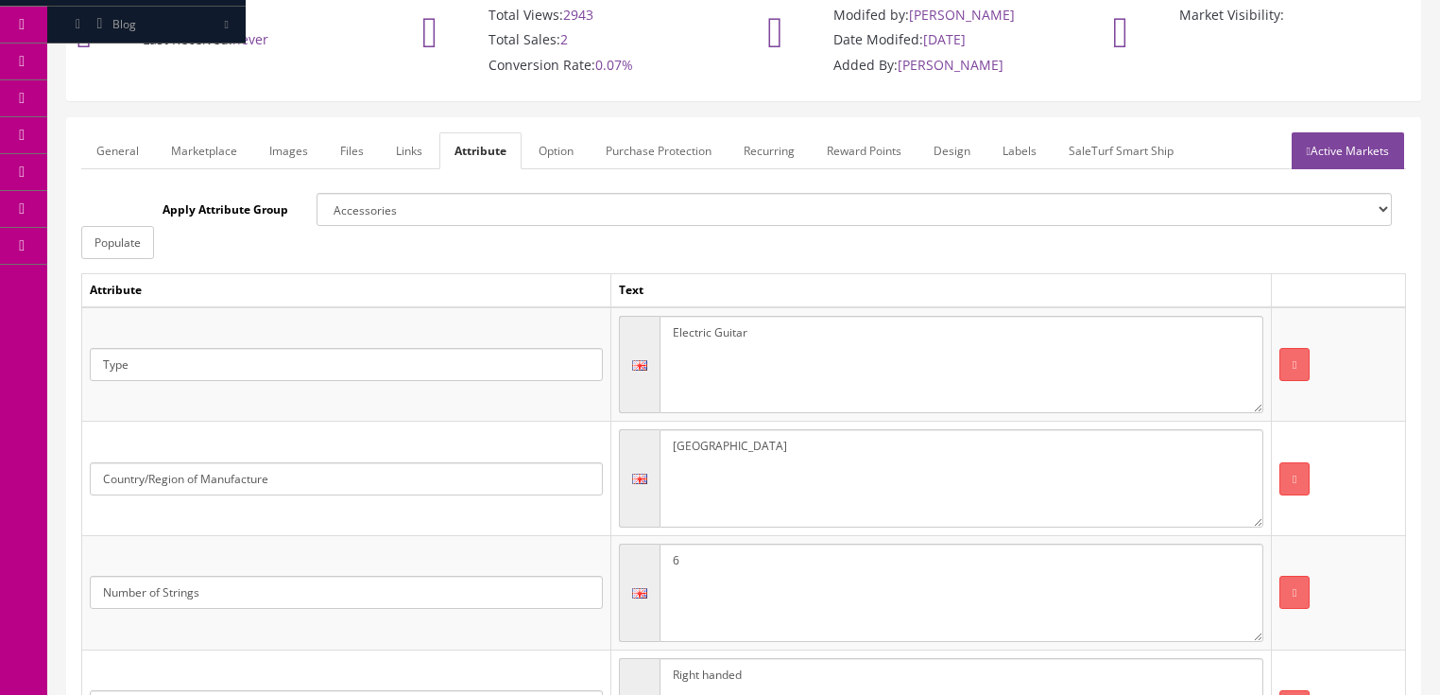
click at [1312, 160] on link "Active Markets" at bounding box center [1348, 150] width 112 height 37
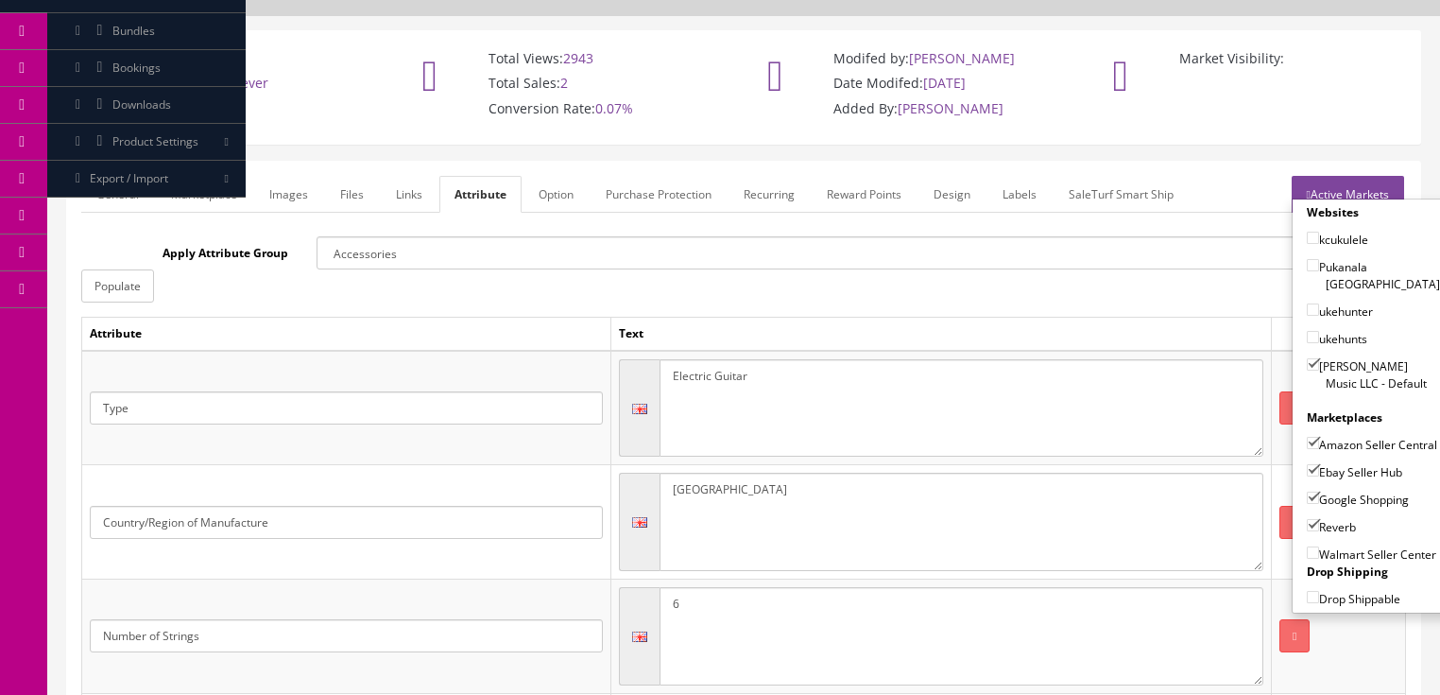
scroll to position [0, 0]
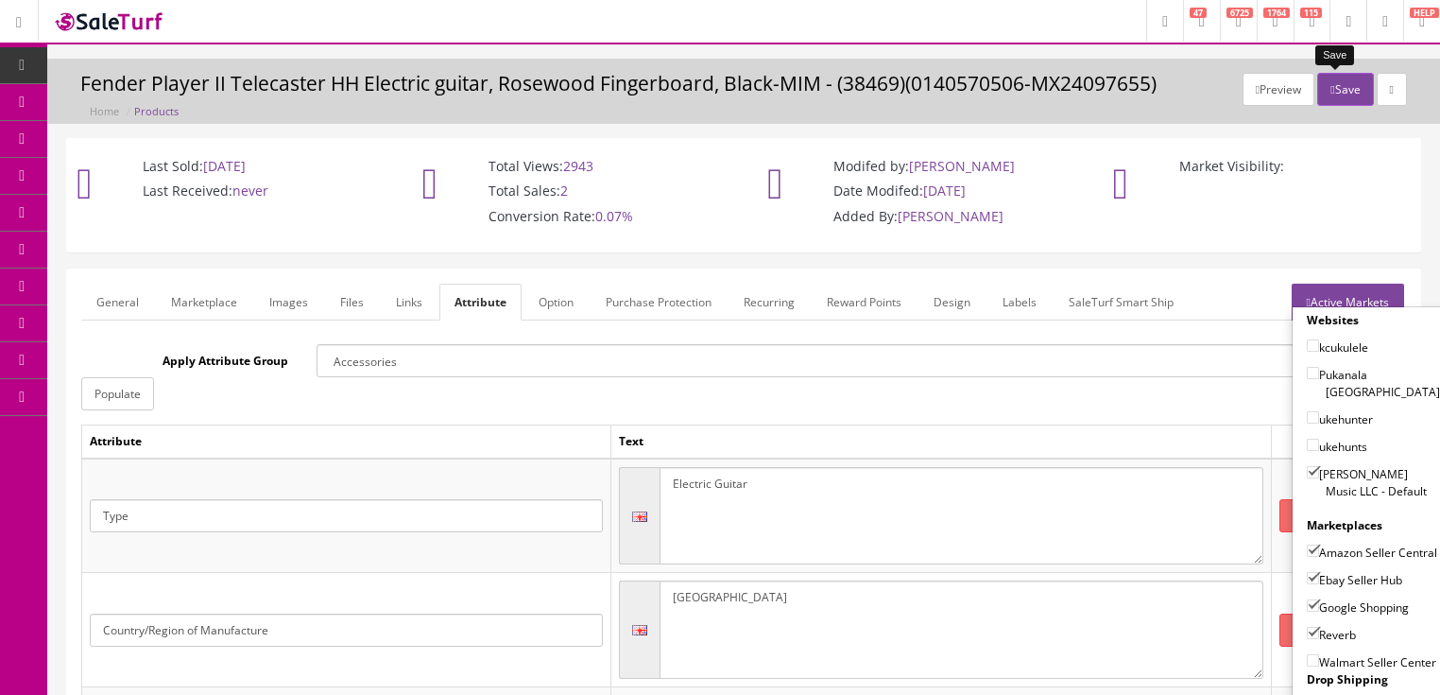
click at [1334, 89] on button "Save" at bounding box center [1345, 89] width 56 height 33
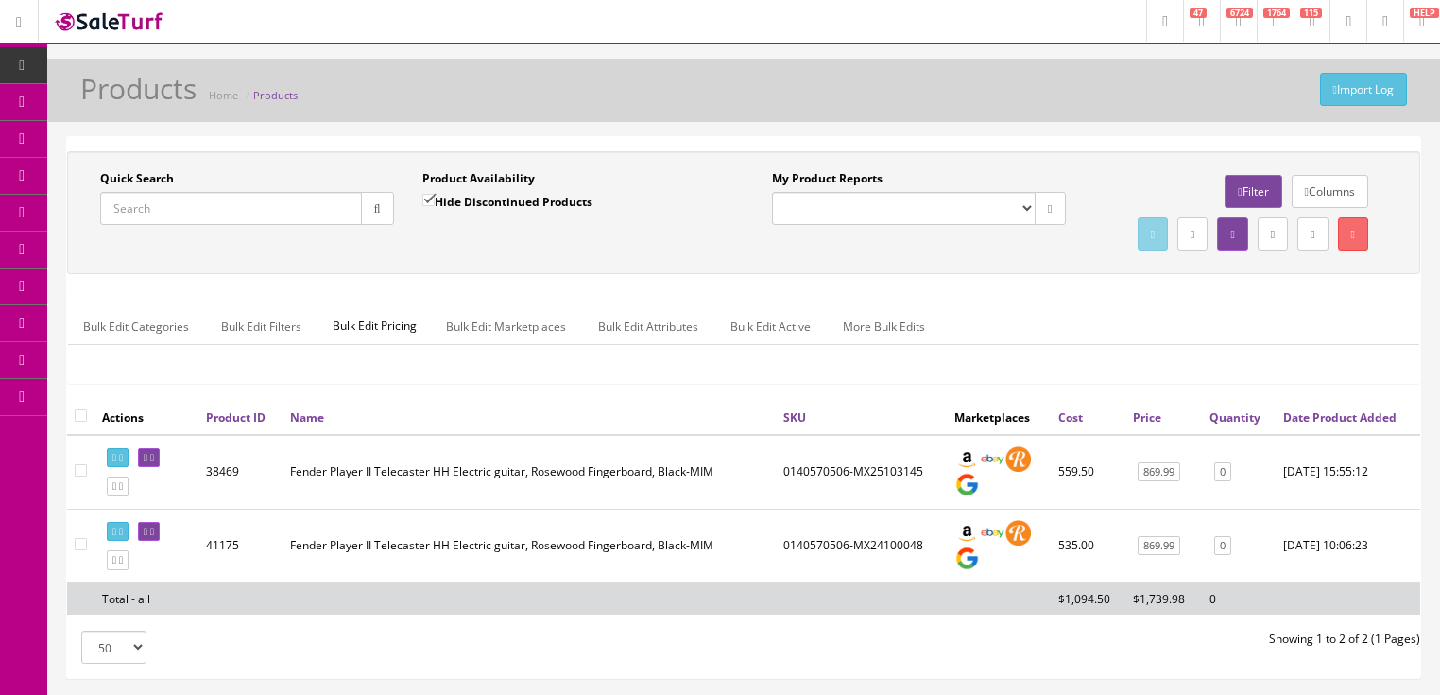
click at [239, 206] on input "Quick Search" at bounding box center [231, 208] width 262 height 33
paste input "0140570506-MX25103145"
type input "0140570506-MX25103145"
click at [427, 202] on input "Hide Discontinued Products" at bounding box center [428, 200] width 12 height 12
checkbox input "false"
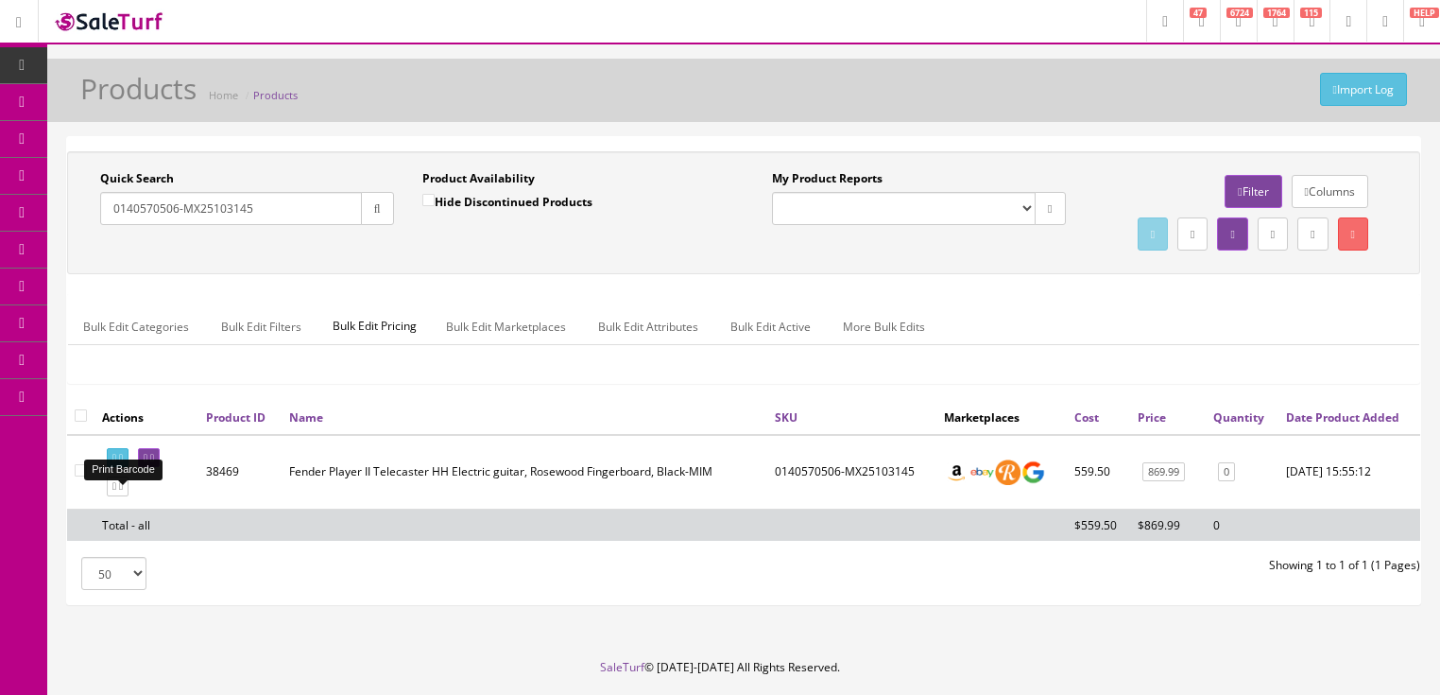
click at [127, 468] on link at bounding box center [118, 458] width 22 height 20
drag, startPoint x: 295, startPoint y: 210, endPoint x: 97, endPoint y: 277, distance: 208.6
click at [97, 255] on div "Quick Search 0140570506-MX25103145 Date From Product Availability Hide Disconti…" at bounding box center [744, 212] width 1344 height 85
type input "0140590506"
click at [384, 199] on button "button" at bounding box center [377, 208] width 33 height 33
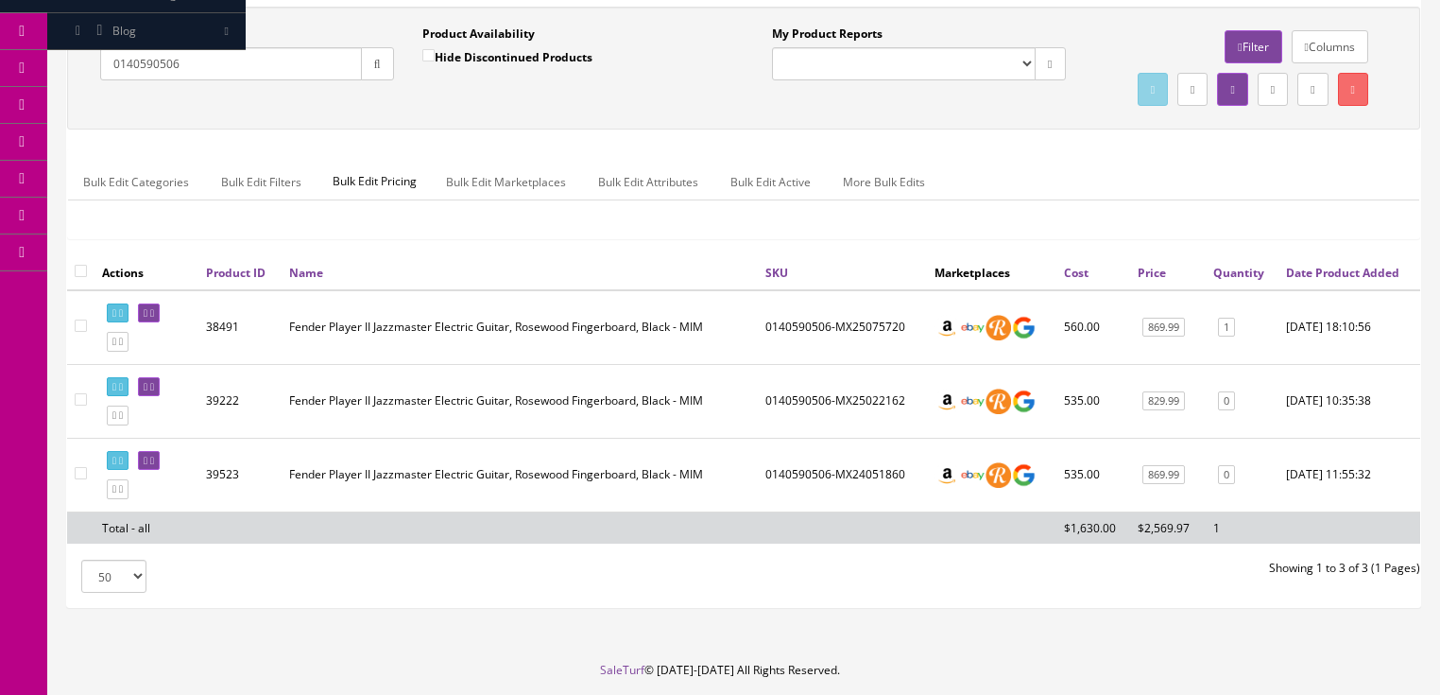
scroll to position [151, 0]
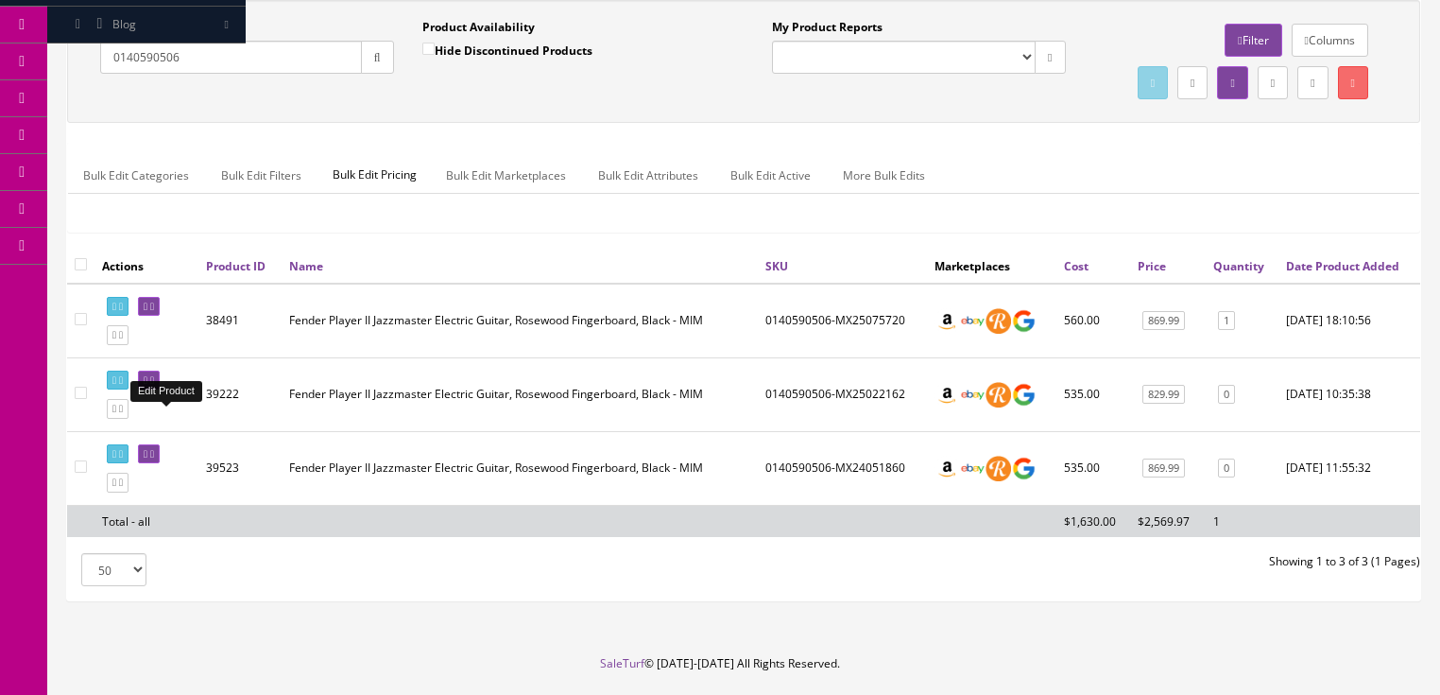
click at [154, 386] on icon at bounding box center [152, 380] width 4 height 10
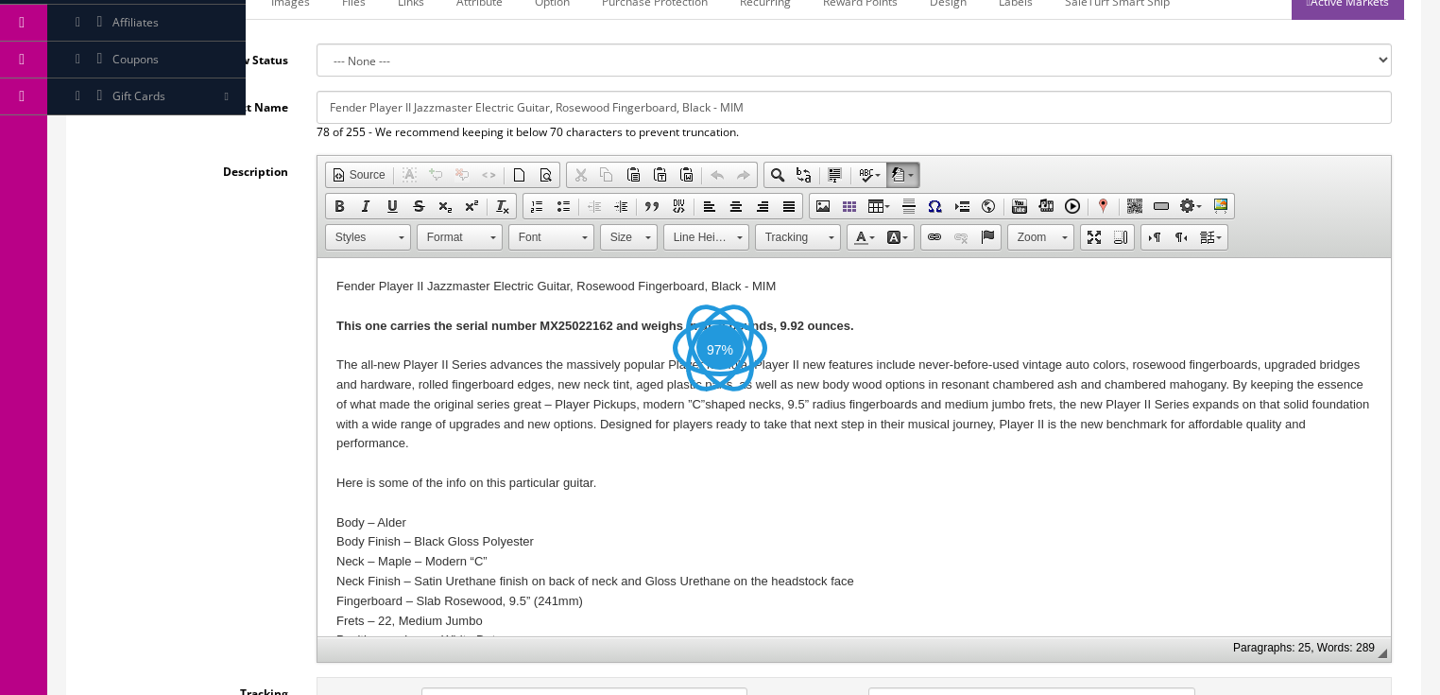
scroll to position [302, 0]
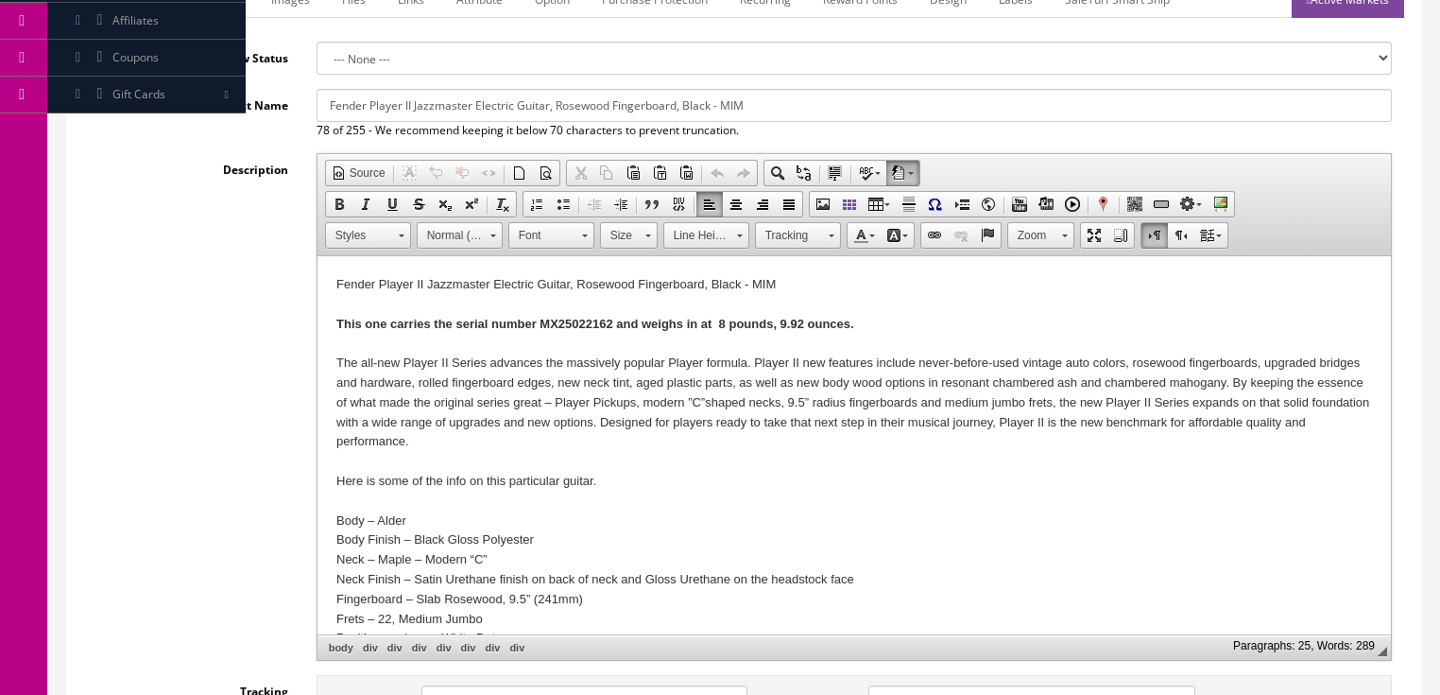
click at [575, 330] on strong "This one carries the serial number MX25022162 and weighs in at 8 pounds, 9.92 o…" at bounding box center [594, 324] width 518 height 14
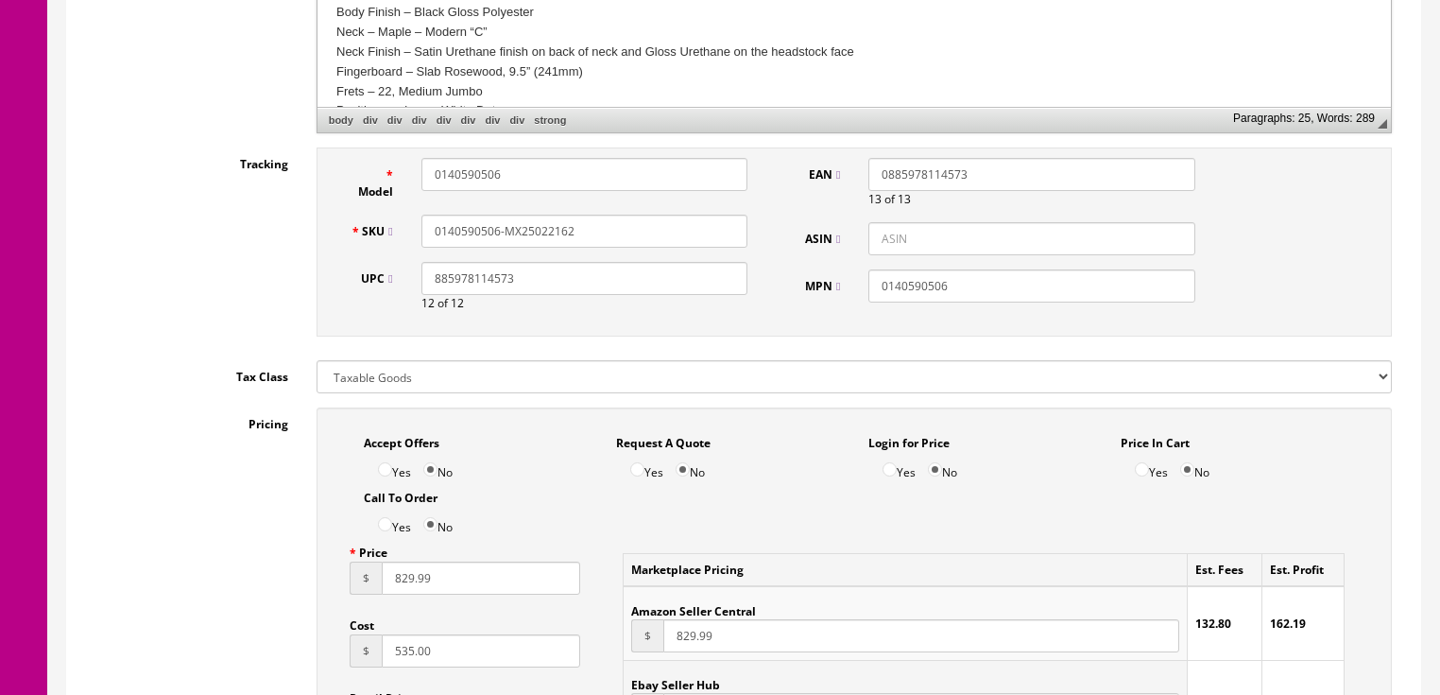
scroll to position [832, 0]
drag, startPoint x: 529, startPoint y: 231, endPoint x: 688, endPoint y: 231, distance: 158.7
click at [688, 231] on input "0140590506-MX25022162" at bounding box center [584, 229] width 326 height 33
type input "0140590506-MX25103572"
drag, startPoint x: 512, startPoint y: 169, endPoint x: 387, endPoint y: 183, distance: 125.5
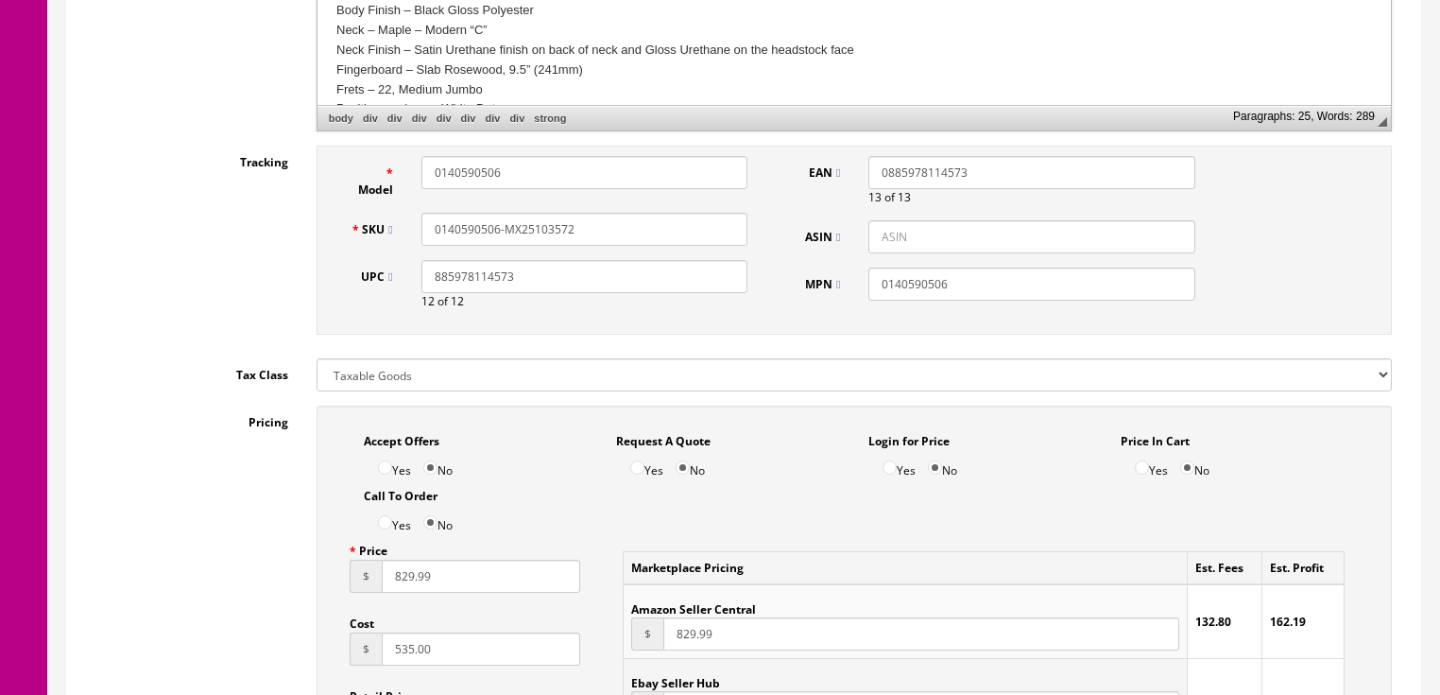
click at [387, 183] on div "Model 0140590506" at bounding box center [549, 177] width 426 height 43
click at [406, 581] on input "829.99" at bounding box center [481, 575] width 199 height 33
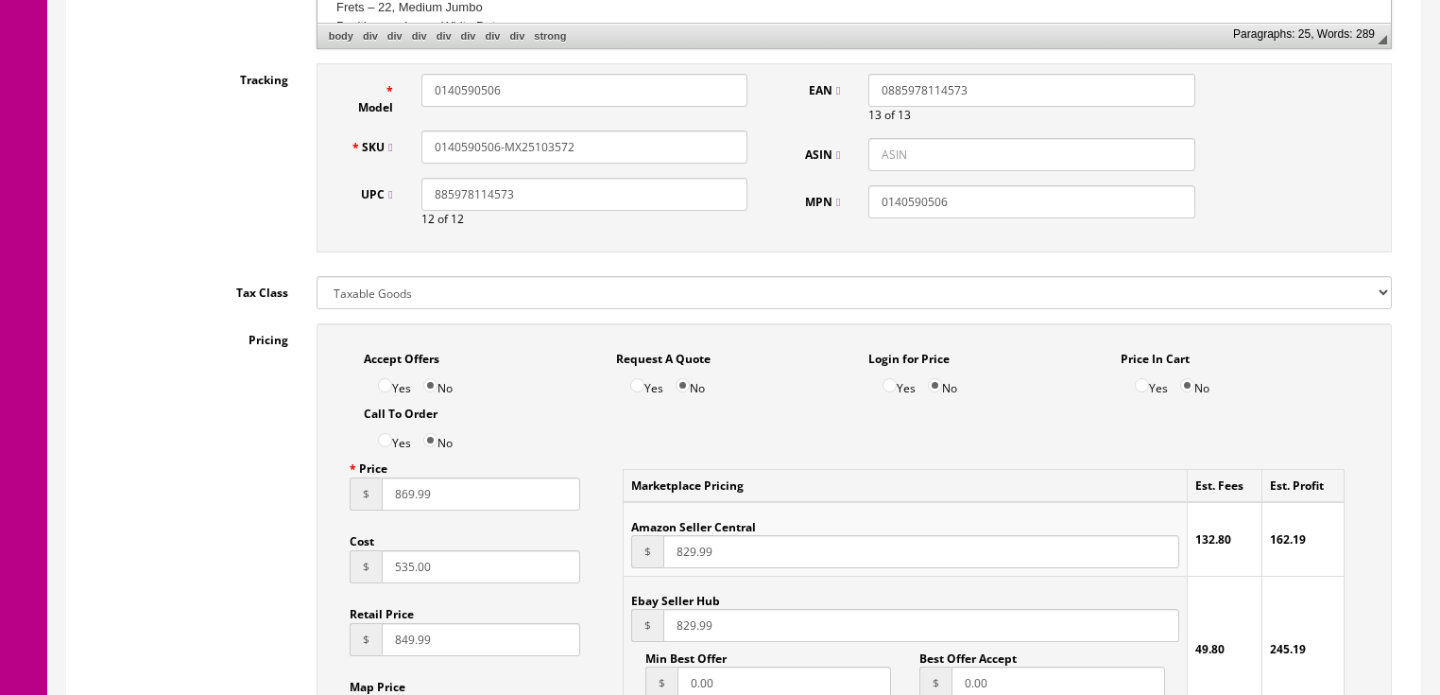
scroll to position [983, 0]
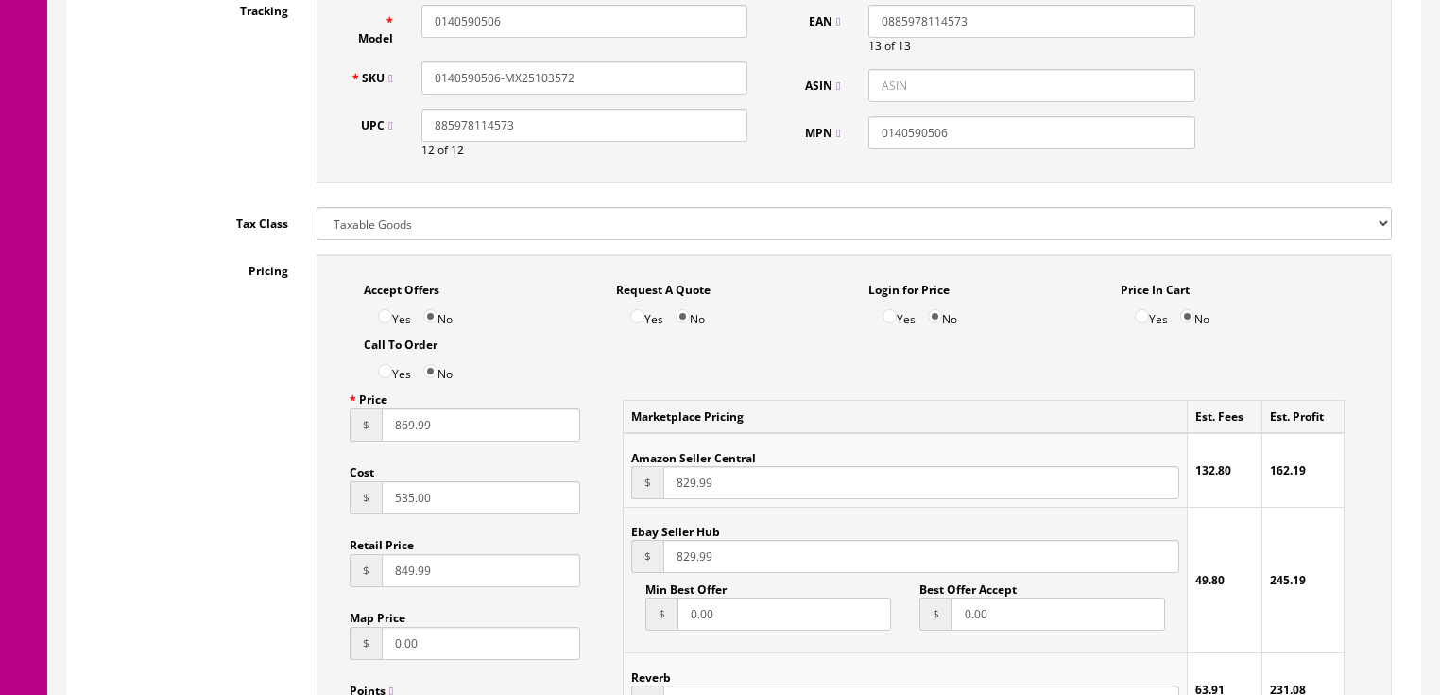
type input "869.99"
drag, startPoint x: 455, startPoint y: 506, endPoint x: 352, endPoint y: 506, distance: 103.0
click at [352, 506] on div "$ 535.00" at bounding box center [466, 497] width 232 height 33
type input "559.50"
click at [684, 488] on input "829.99" at bounding box center [920, 482] width 515 height 33
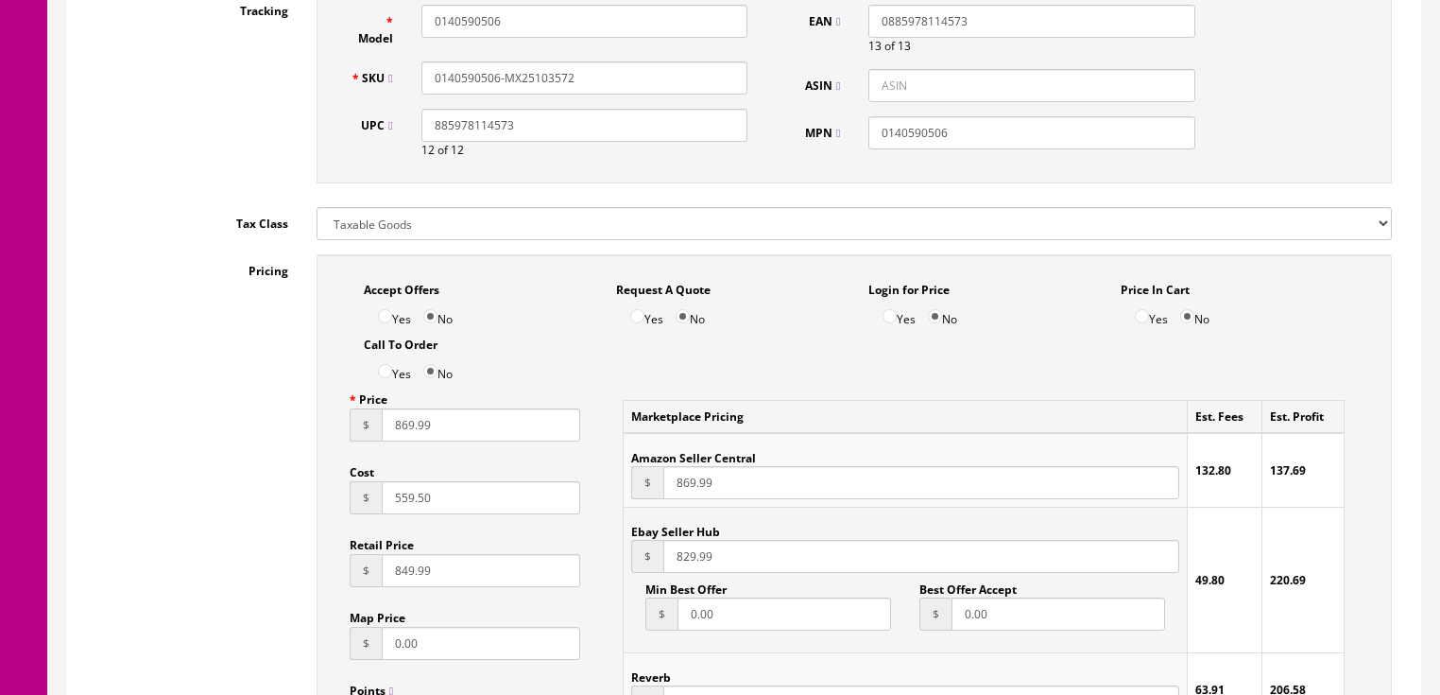
type input "869.99"
click at [684, 564] on input "829.99" at bounding box center [920, 556] width 515 height 33
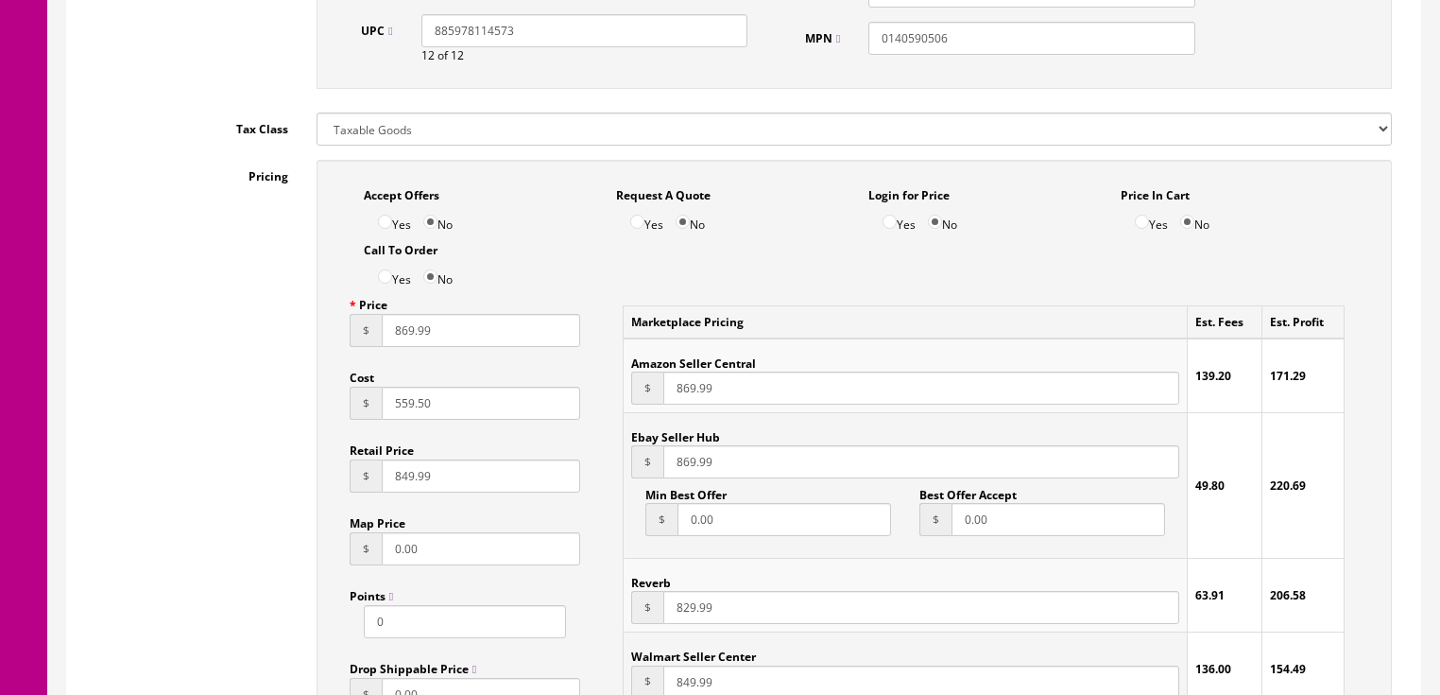
scroll to position [1134, 0]
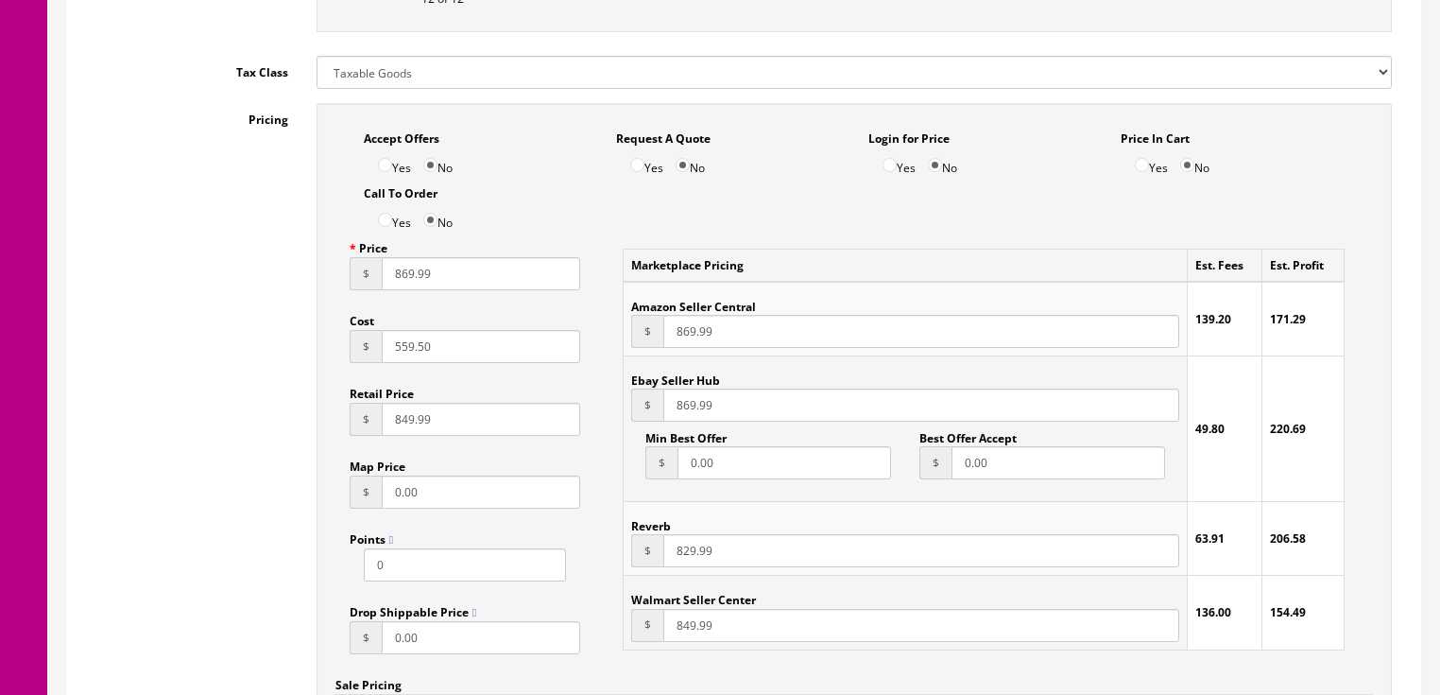
type input "869.99"
click at [684, 557] on input "829.99" at bounding box center [920, 550] width 515 height 33
type input "869.99"
click at [681, 627] on input "849.99" at bounding box center [920, 625] width 515 height 33
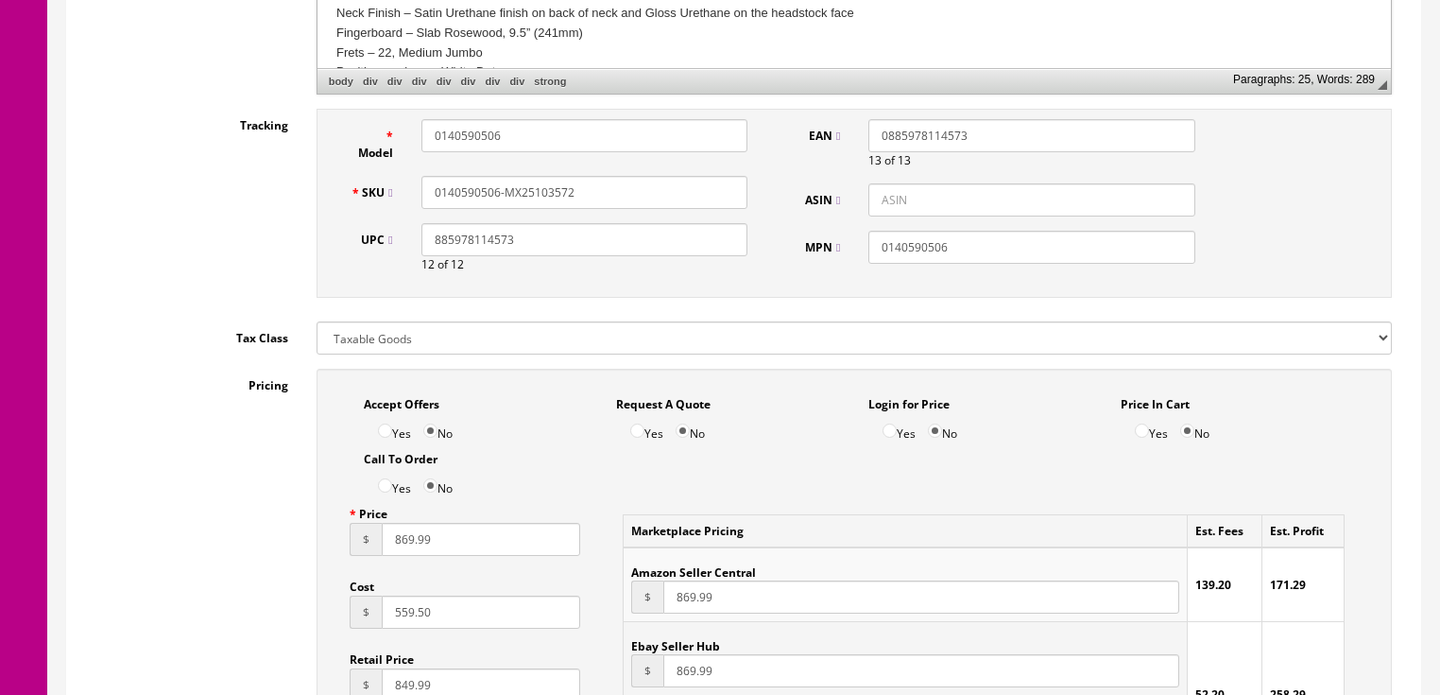
scroll to position [832, 0]
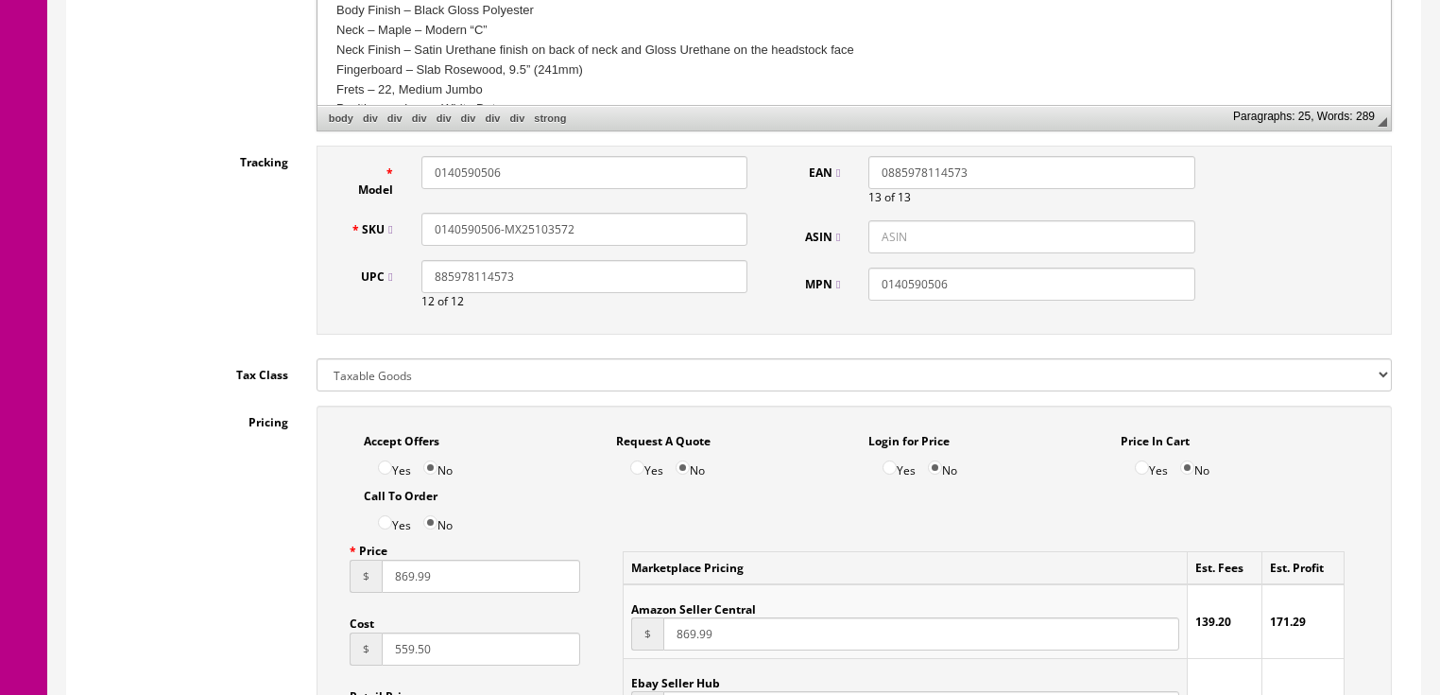
type input "869.99"
drag, startPoint x: 571, startPoint y: 231, endPoint x: 407, endPoint y: 232, distance: 163.5
click at [391, 232] on div "SKU 0140590506-MX25103572" at bounding box center [549, 229] width 426 height 33
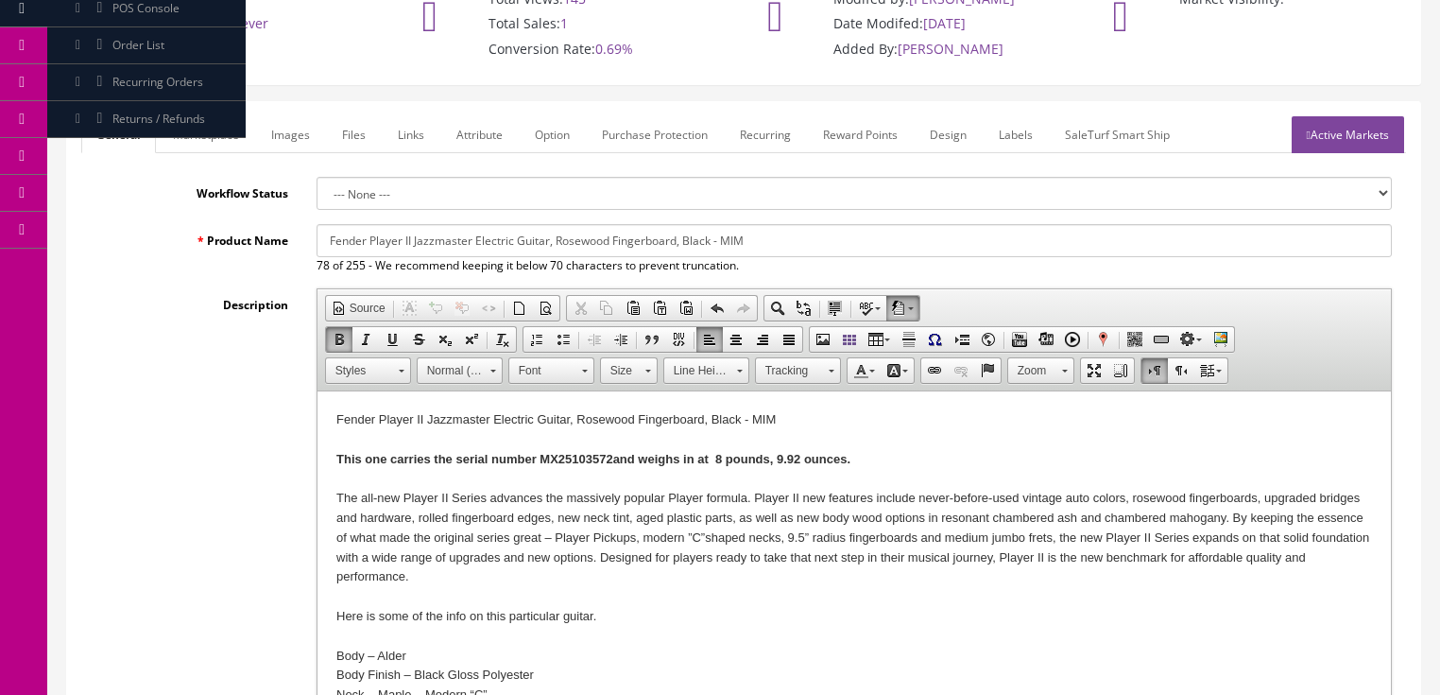
scroll to position [151, 0]
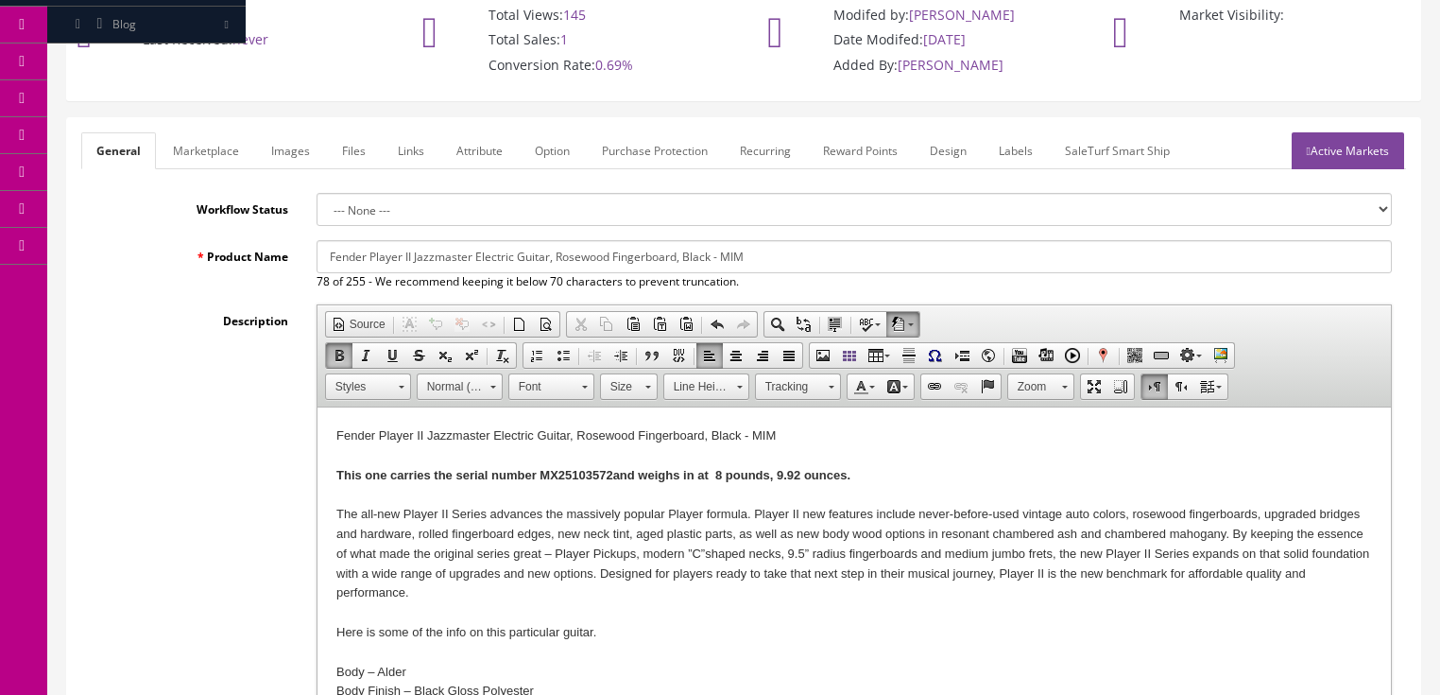
click at [226, 154] on link "Marketplace" at bounding box center [206, 150] width 96 height 37
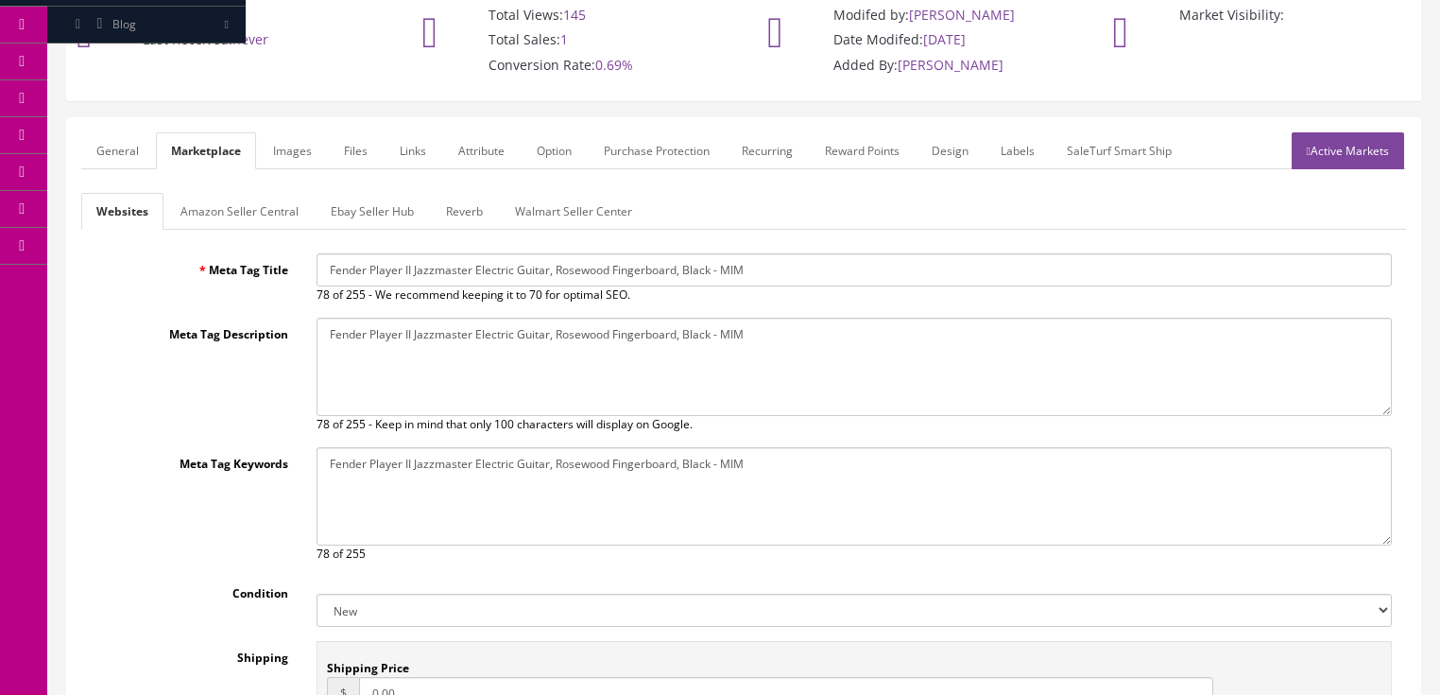
click at [471, 200] on link "Reverb" at bounding box center [464, 211] width 67 height 37
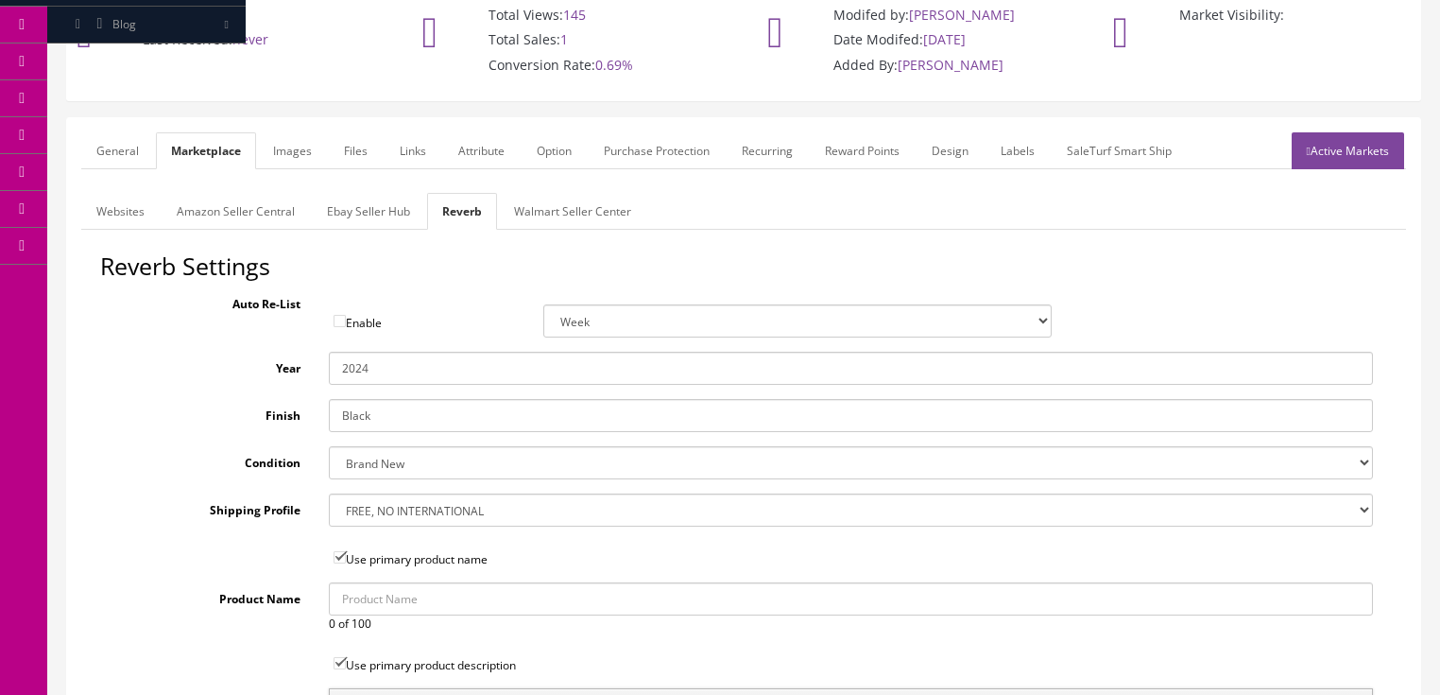
drag, startPoint x: 361, startPoint y: 369, endPoint x: 386, endPoint y: 374, distance: 26.1
click at [386, 374] on input "2024" at bounding box center [851, 368] width 1044 height 33
type input "2025"
click at [383, 289] on div "Auto Re-List Enable Week 2 Weeks 30 Days (Month) 90 Days (3 Months)" at bounding box center [743, 312] width 1287 height 50
drag, startPoint x: 285, startPoint y: 152, endPoint x: 294, endPoint y: 163, distance: 13.4
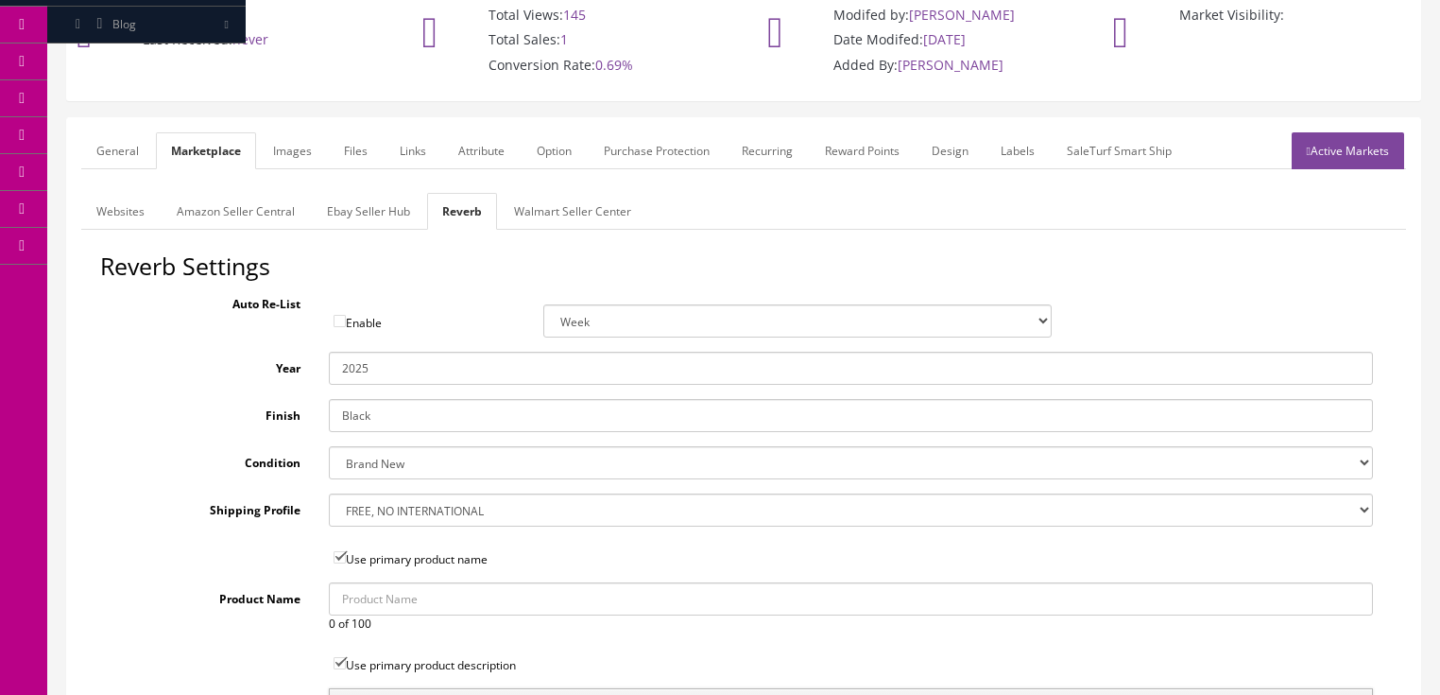
click at [286, 152] on link "Images" at bounding box center [292, 150] width 69 height 37
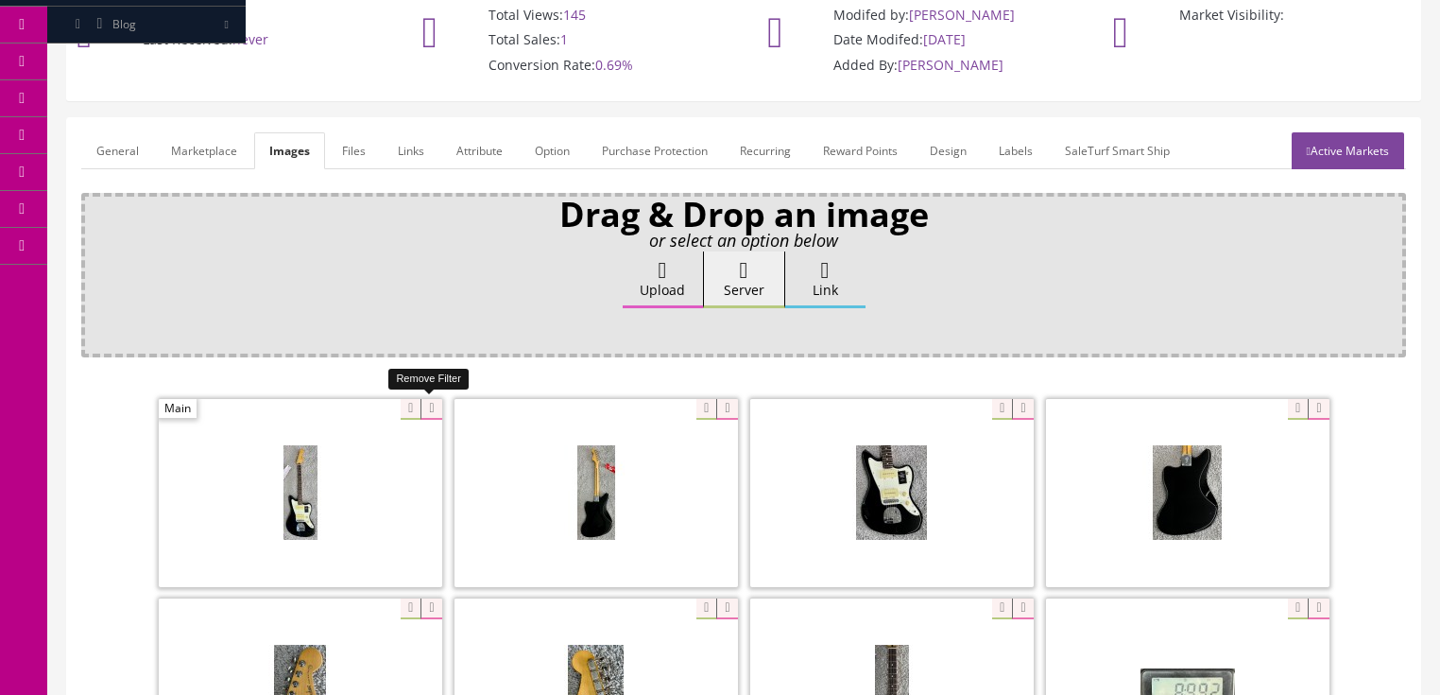
click at [425, 401] on icon at bounding box center [430, 409] width 21 height 21
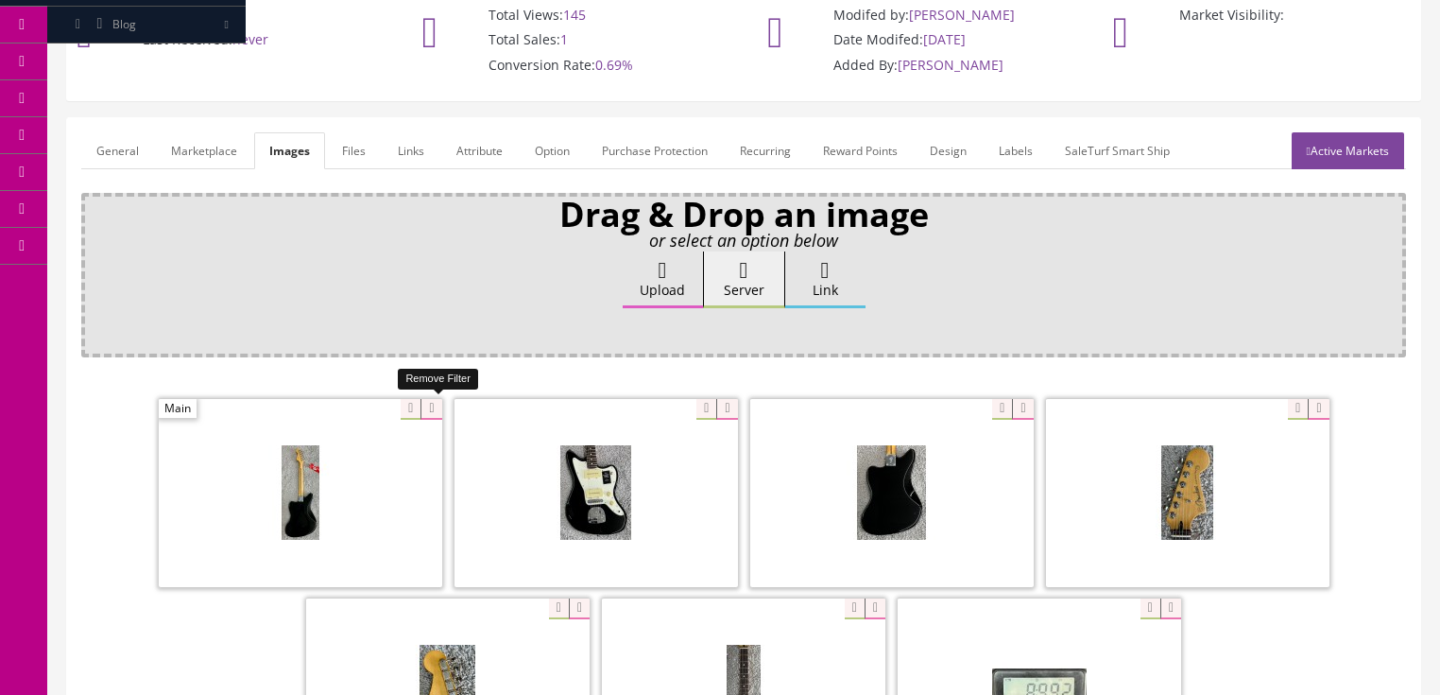
click at [425, 401] on icon at bounding box center [430, 409] width 21 height 21
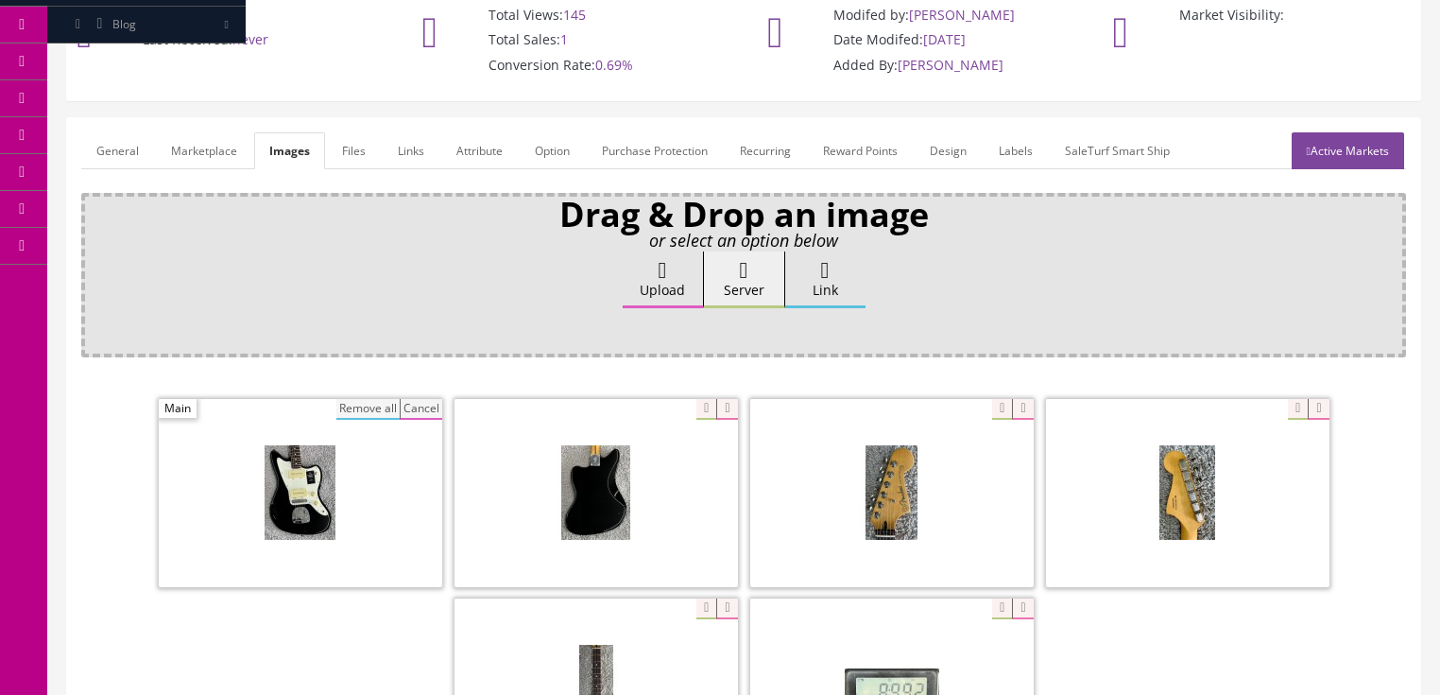
click at [376, 406] on button "Remove all" at bounding box center [367, 409] width 63 height 21
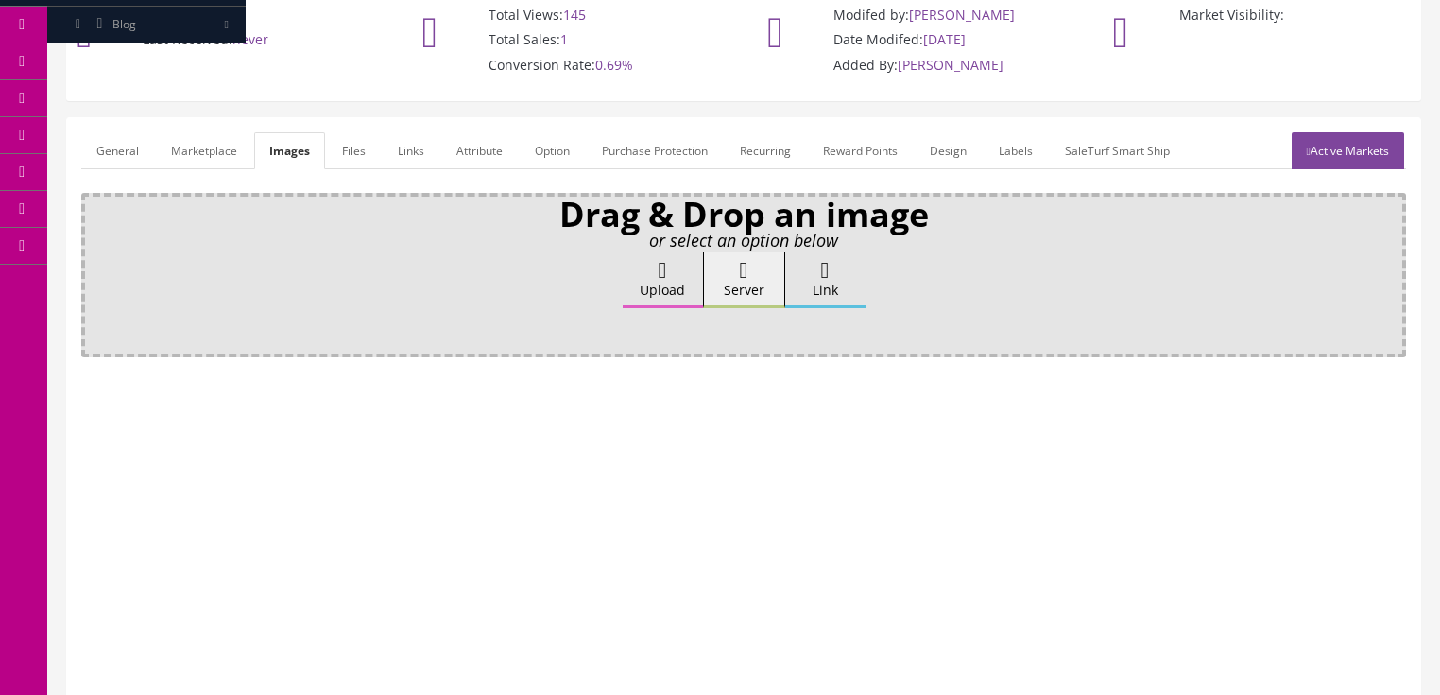
click at [469, 163] on link "Attribute" at bounding box center [479, 150] width 77 height 37
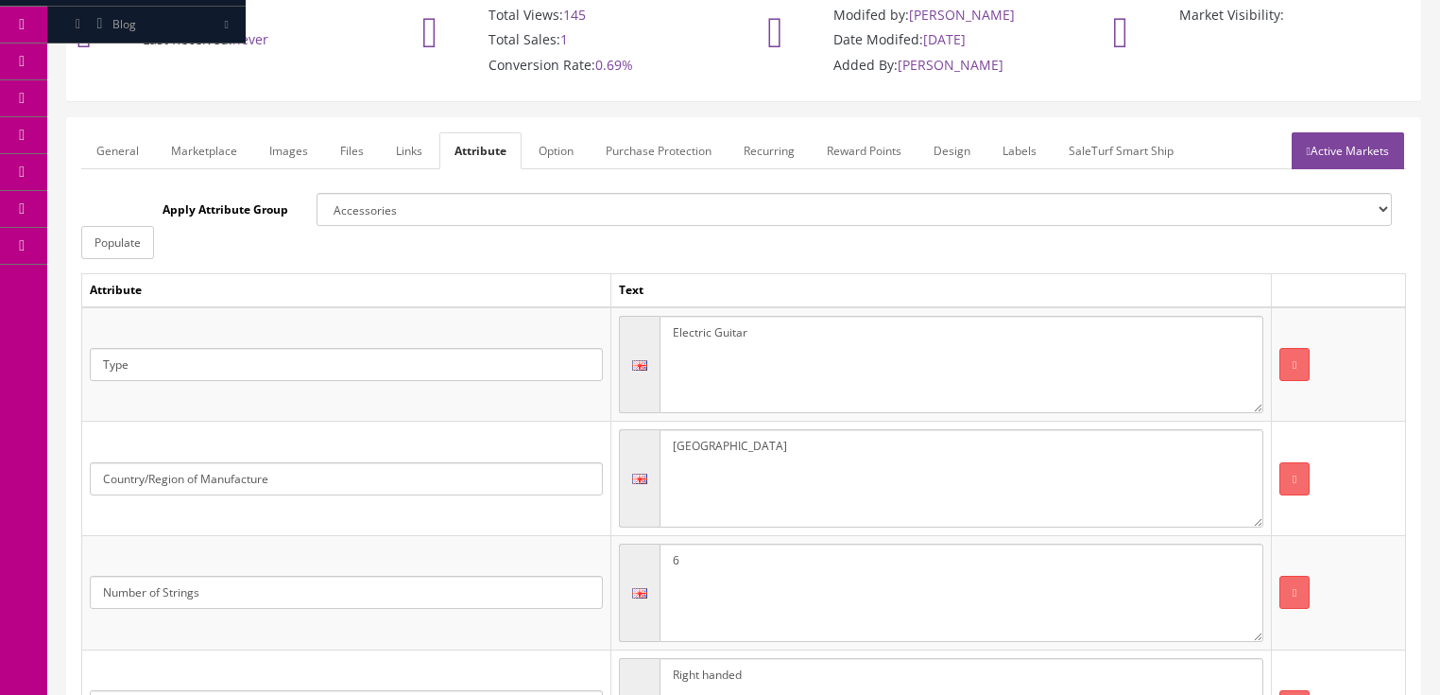
click at [1363, 162] on link "Active Markets" at bounding box center [1348, 150] width 112 height 37
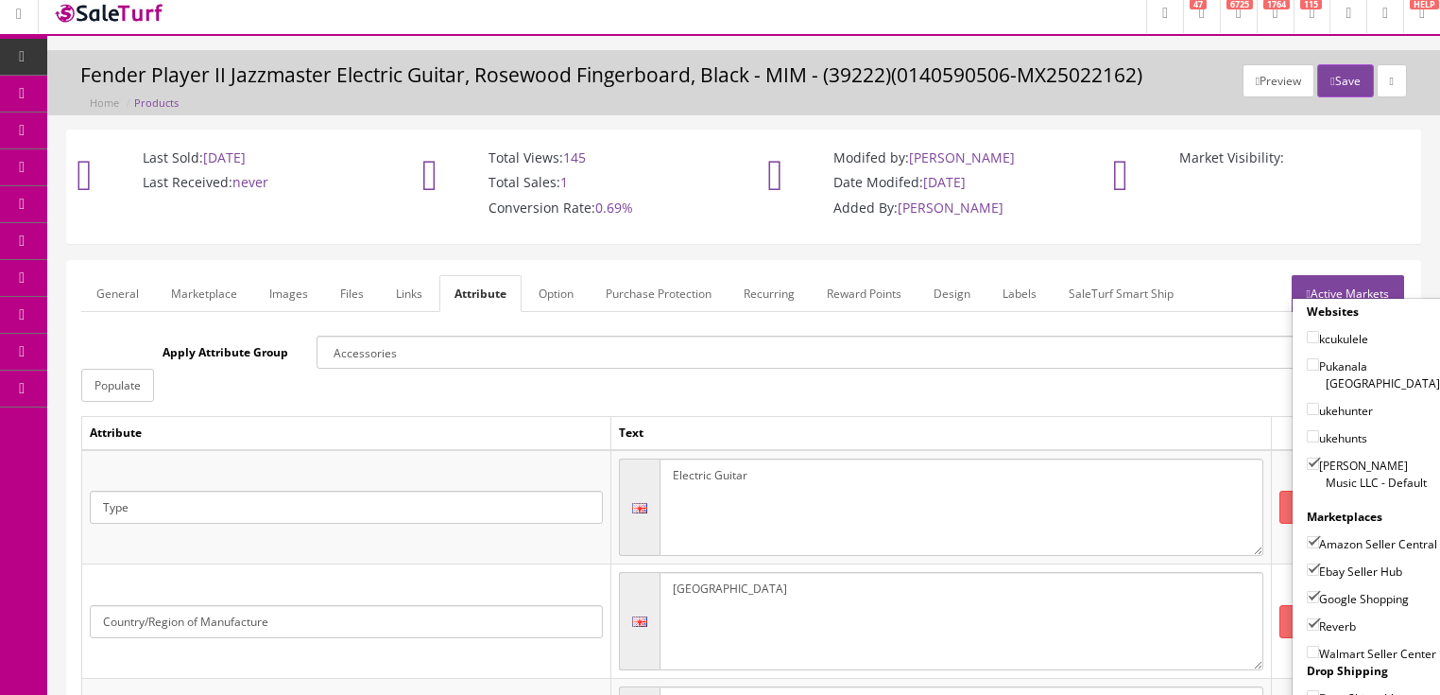
scroll to position [0, 0]
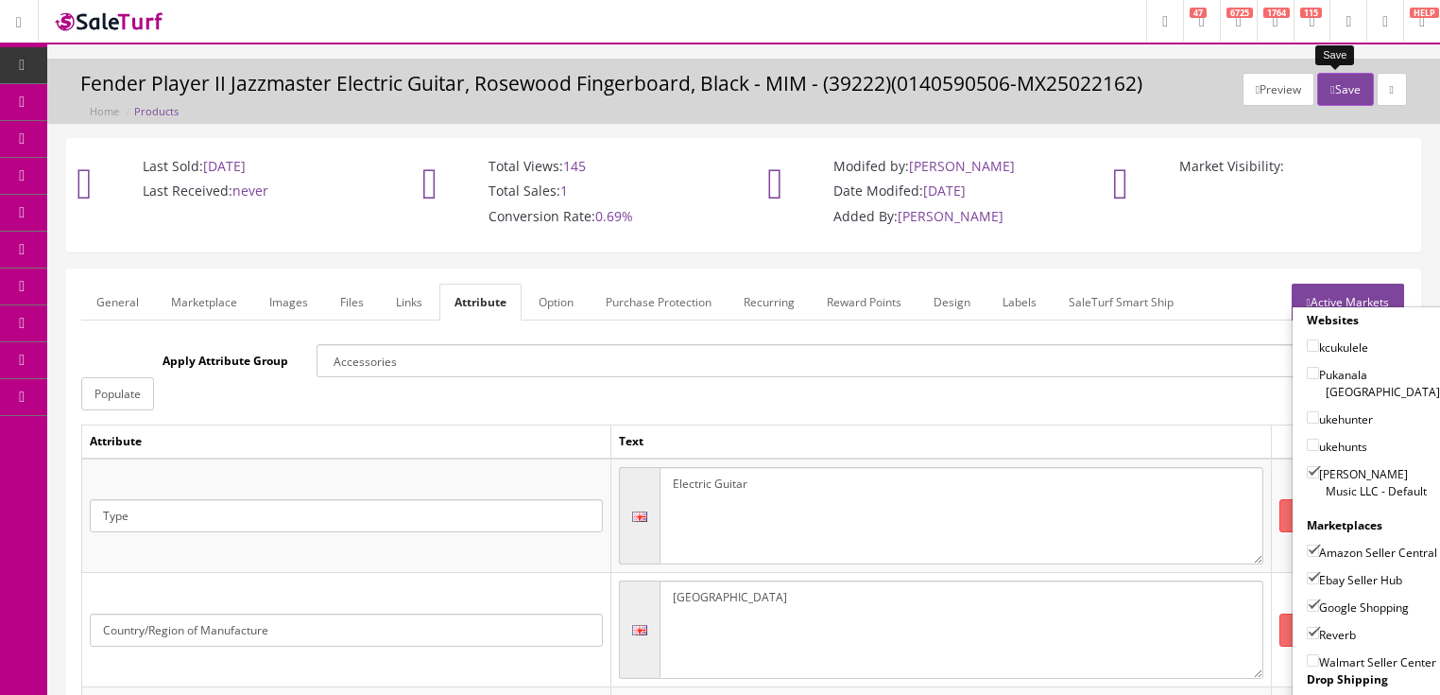
click at [1339, 88] on button "Save" at bounding box center [1345, 89] width 56 height 33
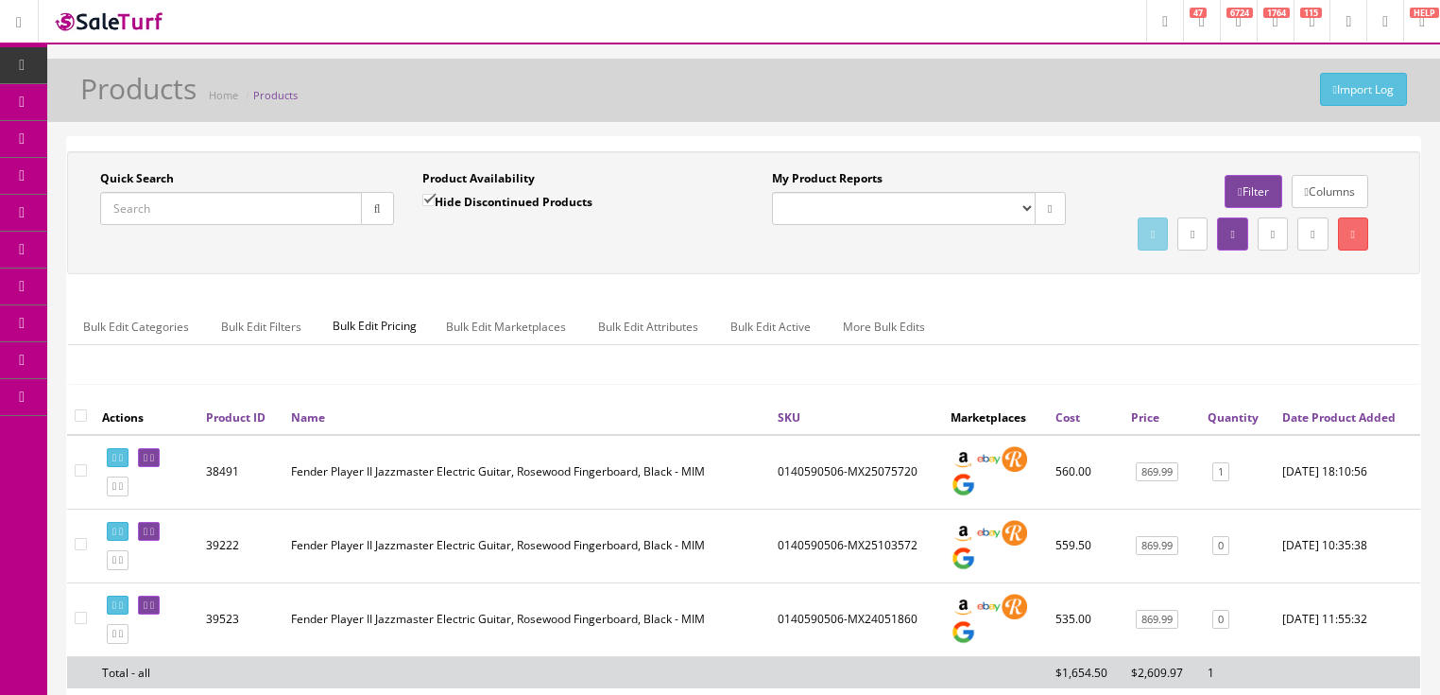
click at [315, 204] on input "Quick Search" at bounding box center [231, 208] width 262 height 33
paste input "0140590506-MX25103572"
type input "0140590506-MX25103572"
click at [424, 197] on input "Hide Discontinued Products" at bounding box center [428, 200] width 12 height 12
checkbox input "false"
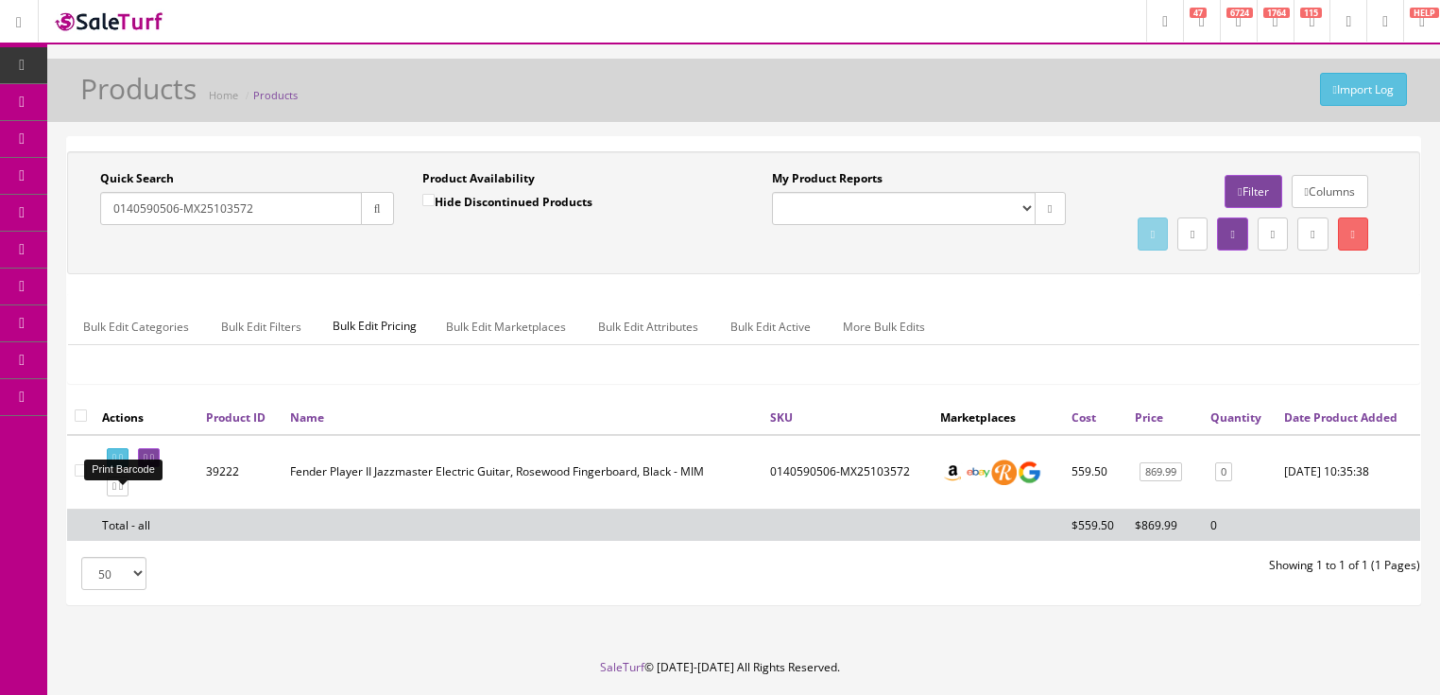
click at [123, 463] on icon at bounding box center [121, 458] width 4 height 10
drag, startPoint x: 281, startPoint y: 212, endPoint x: 89, endPoint y: 271, distance: 200.8
click at [89, 255] on div "Quick Search 0140590506-MX25103572 Date From Product Availability Hide Disconti…" at bounding box center [744, 212] width 1344 height 85
type input "0140570506"
click at [365, 199] on button "button" at bounding box center [377, 208] width 33 height 33
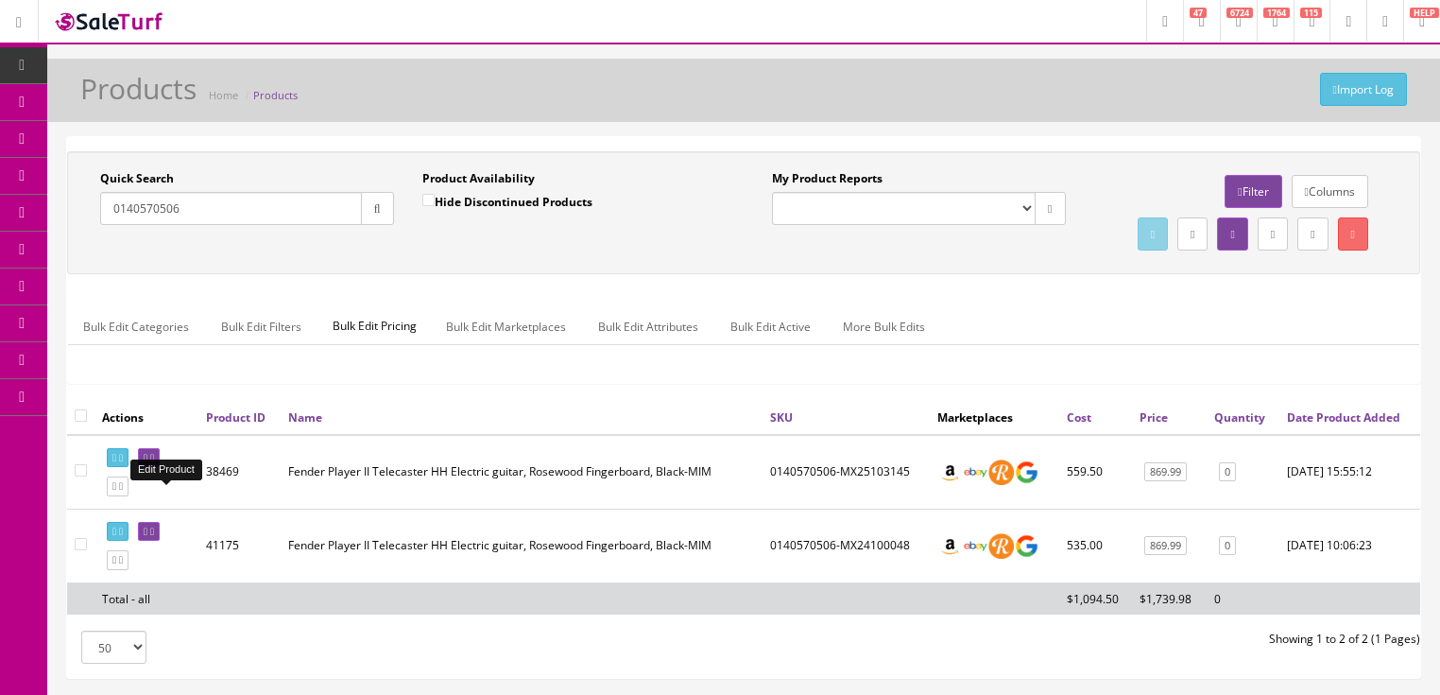
click at [154, 463] on icon at bounding box center [152, 458] width 4 height 10
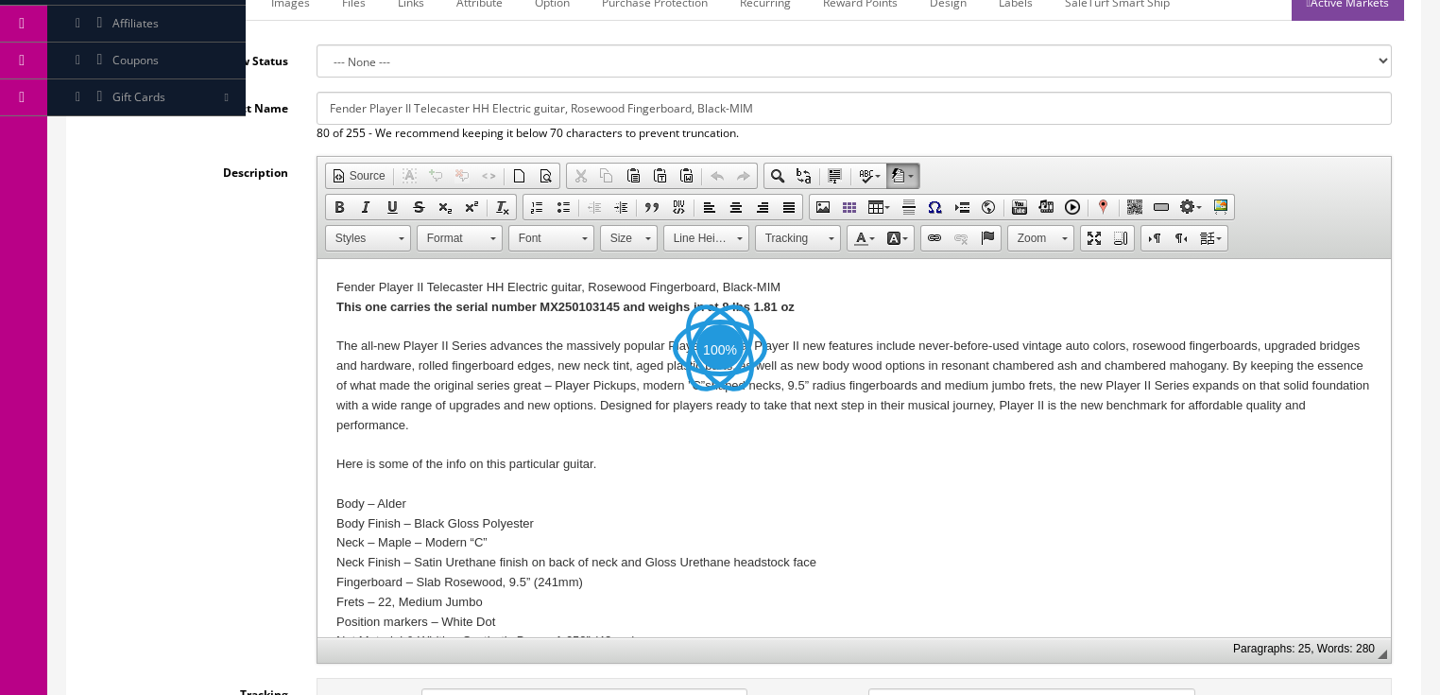
scroll to position [302, 0]
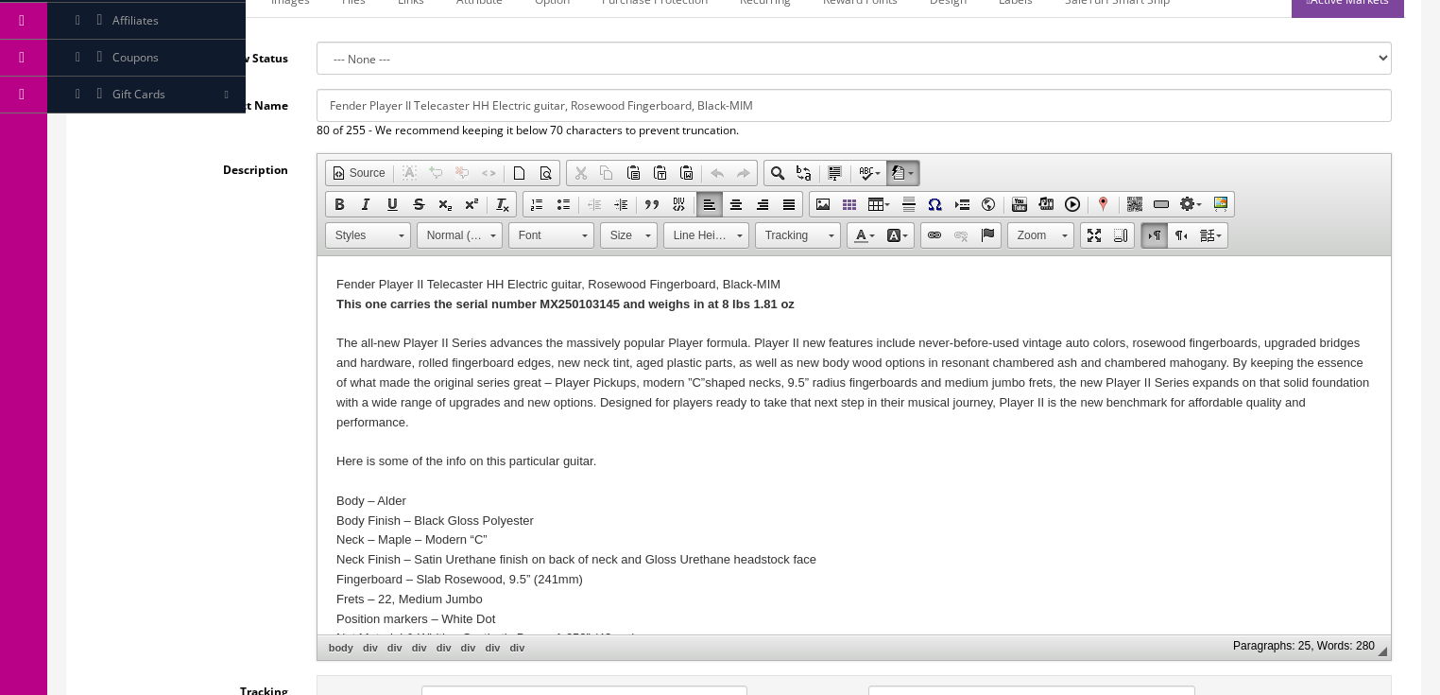
click at [576, 301] on strong "This one carries the serial number MX250103145" at bounding box center [476, 304] width 283 height 14
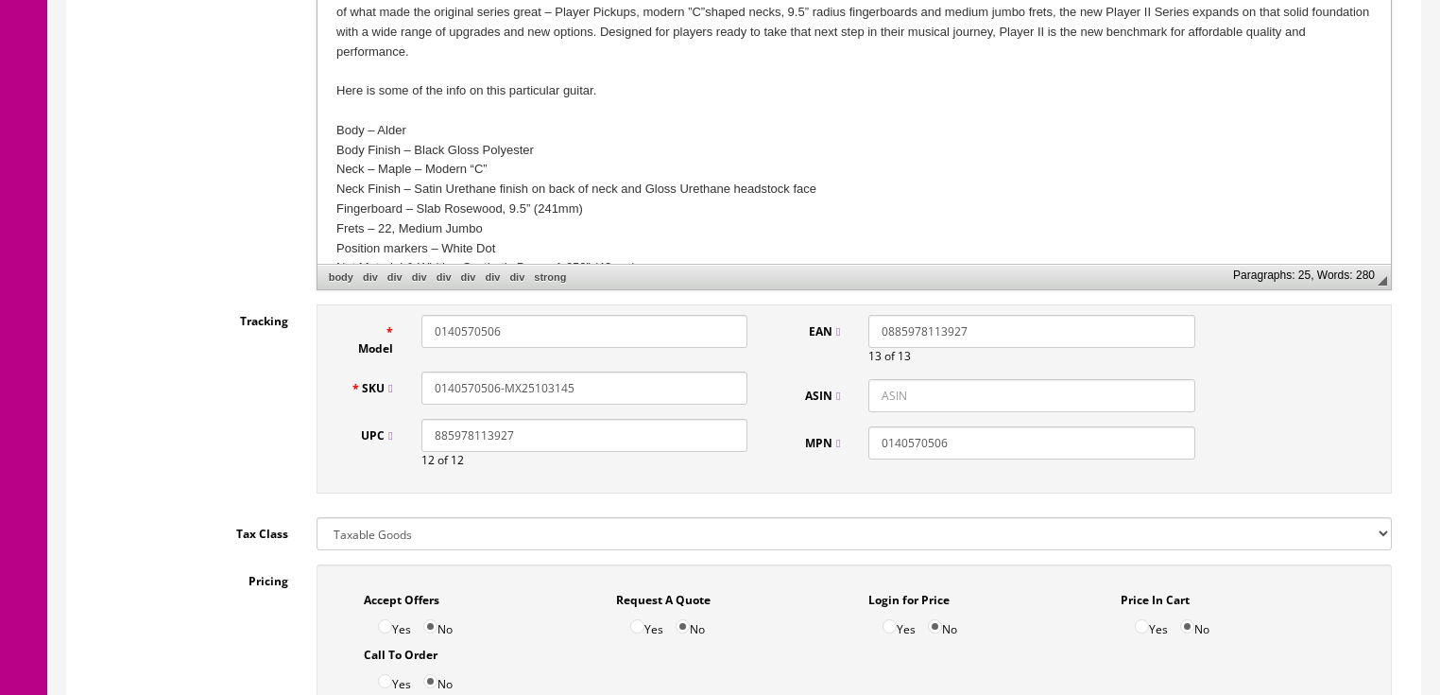
scroll to position [680, 0]
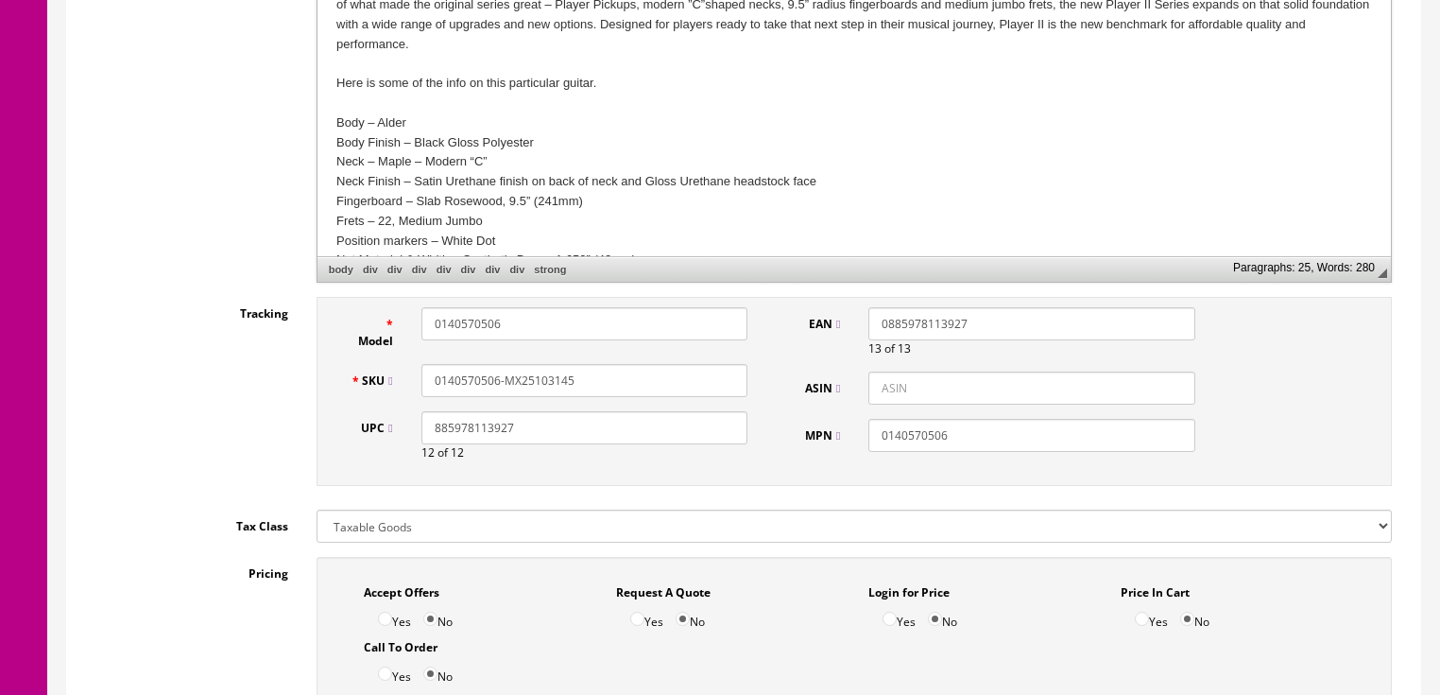
drag, startPoint x: 534, startPoint y: 383, endPoint x: 650, endPoint y: 383, distance: 116.2
click at [650, 383] on input "0140570506-MX25103145" at bounding box center [584, 380] width 326 height 33
drag, startPoint x: 434, startPoint y: 378, endPoint x: 594, endPoint y: 386, distance: 160.8
click at [594, 386] on input "0140570506-MX25099505" at bounding box center [584, 380] width 326 height 33
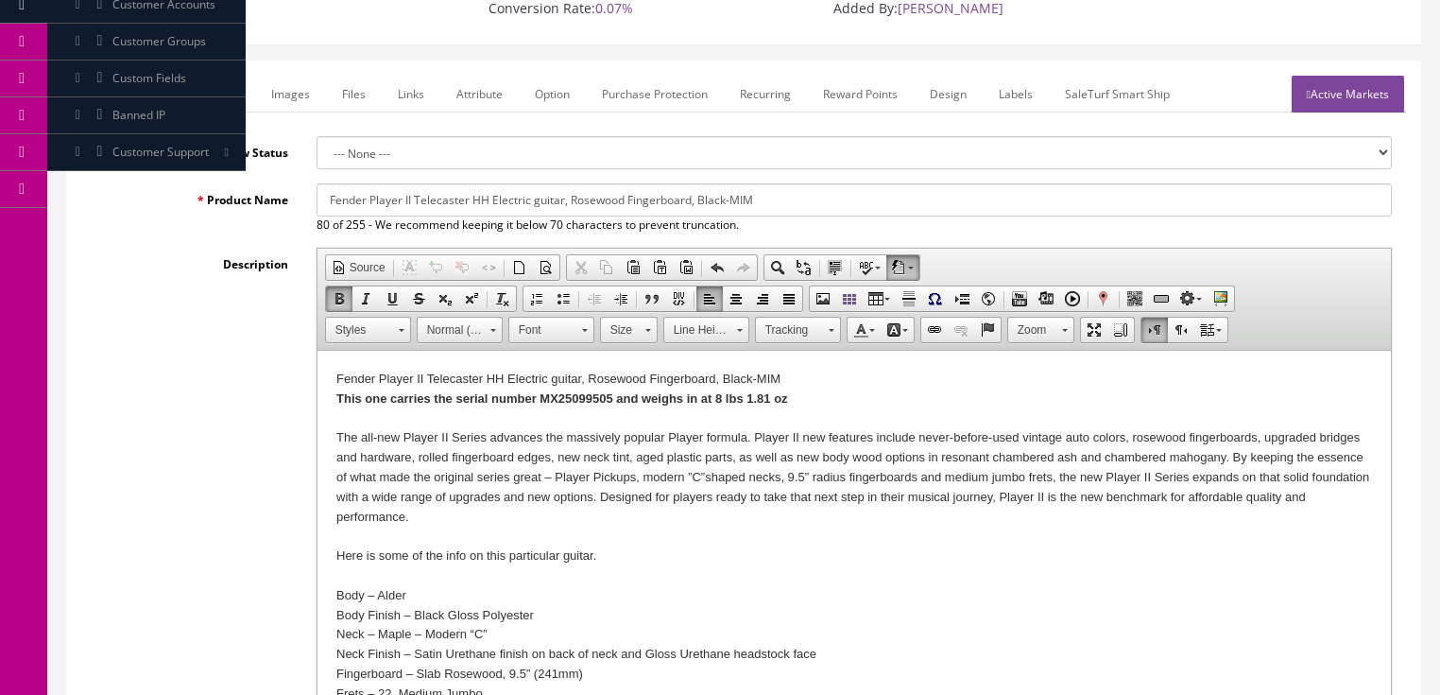
scroll to position [151, 0]
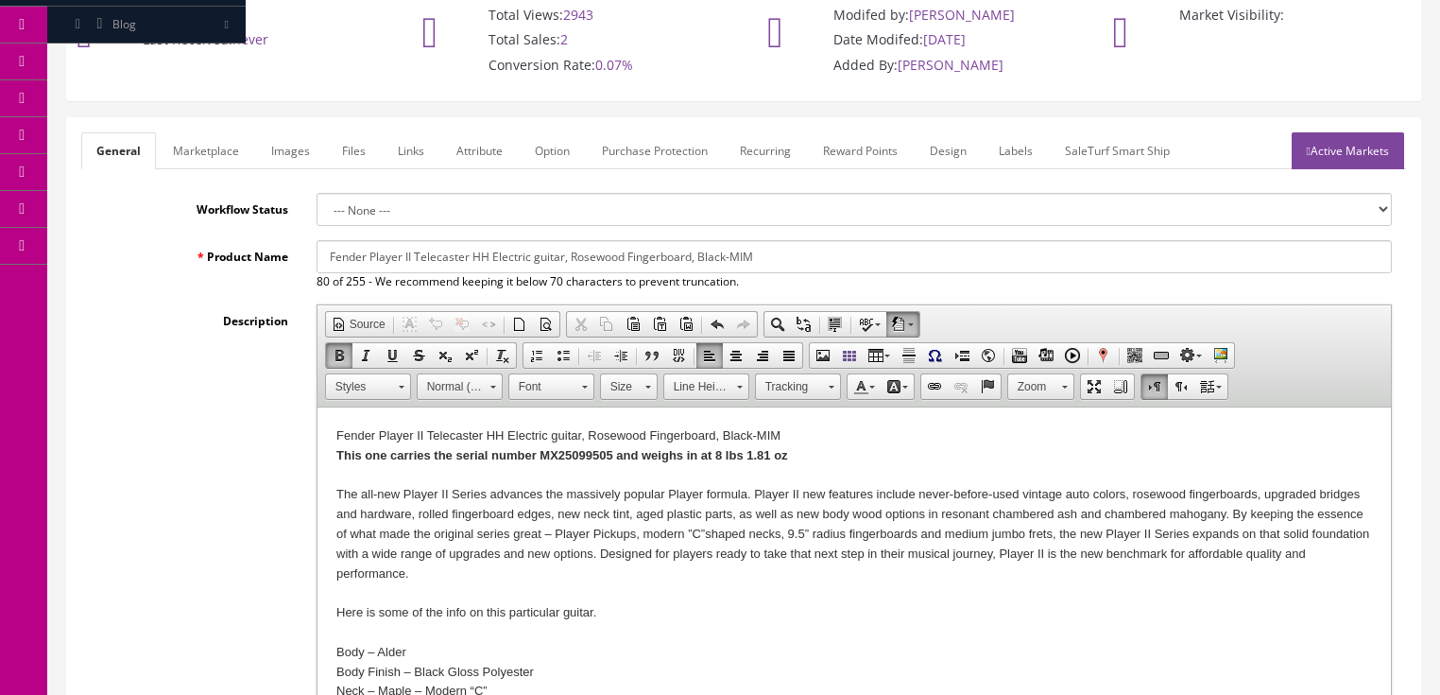
type input "0140570506-MX25099505"
click at [218, 146] on link "Marketplace" at bounding box center [206, 150] width 96 height 37
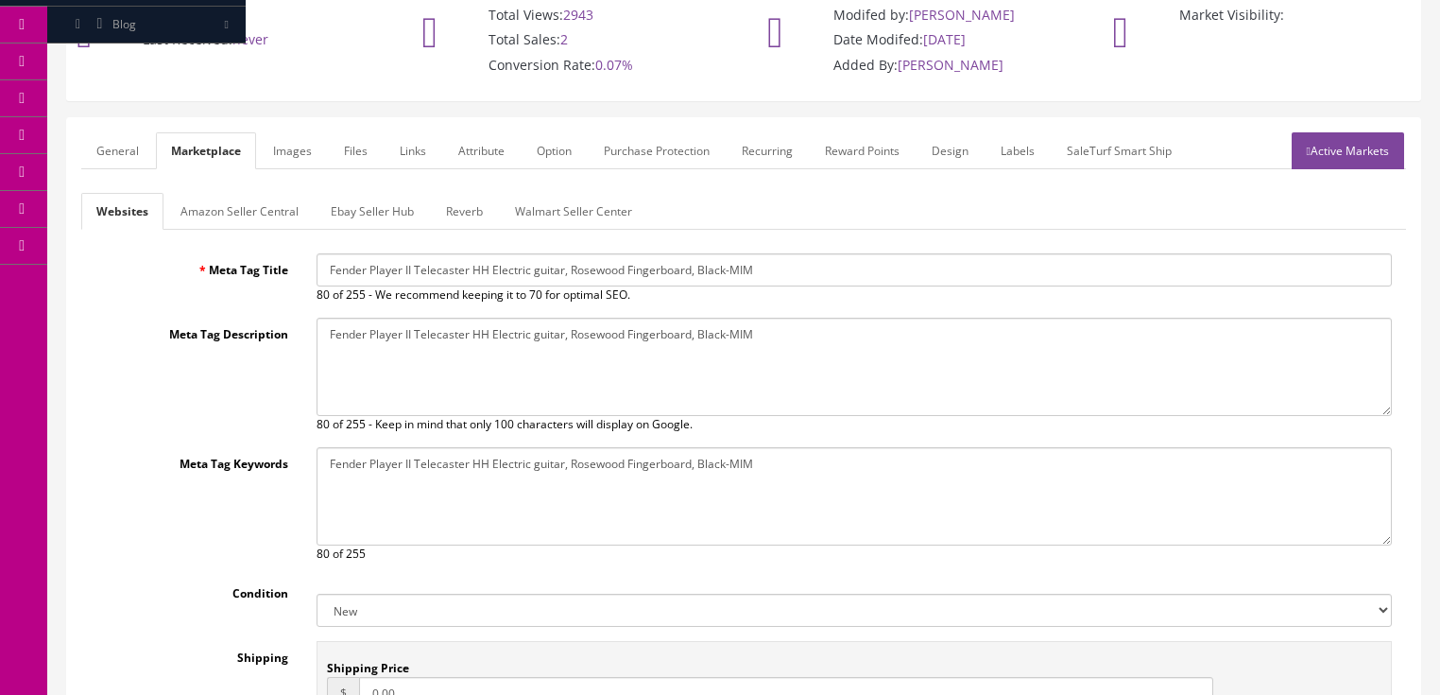
click at [457, 206] on link "Reverb" at bounding box center [464, 211] width 67 height 37
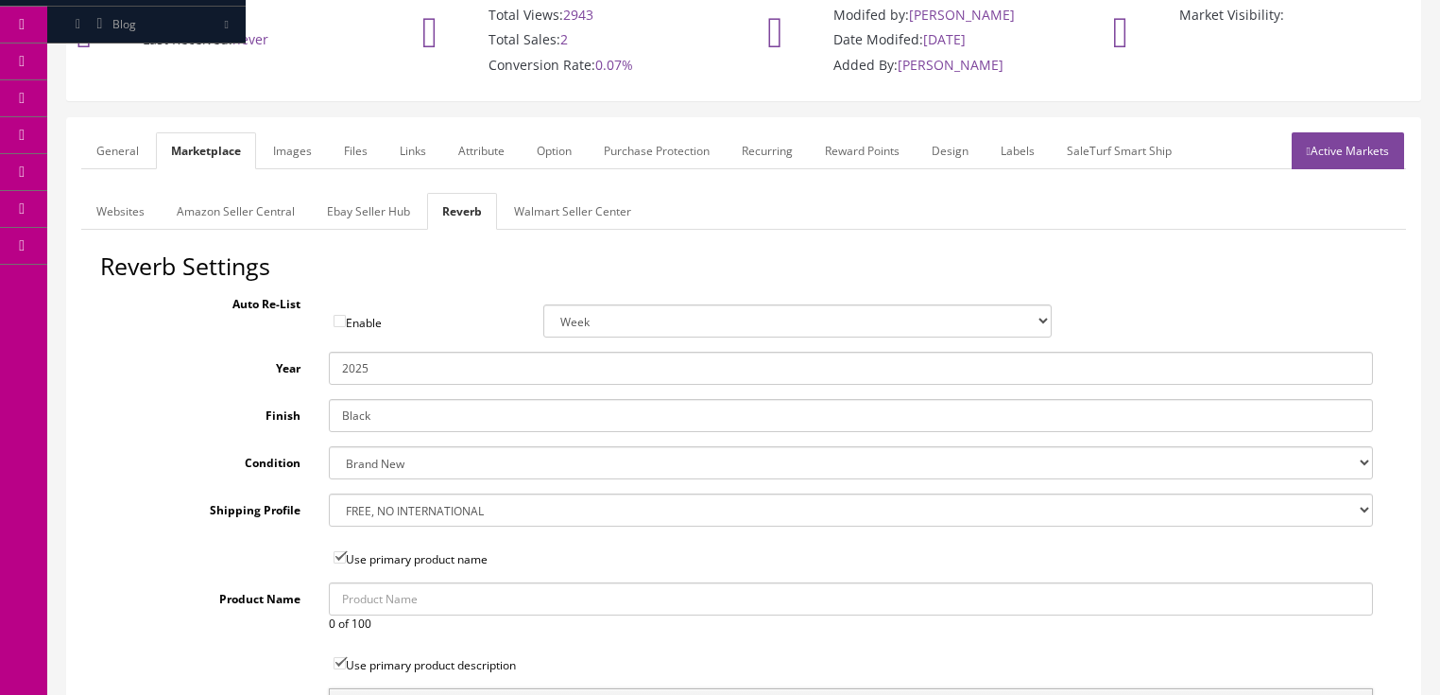
click at [288, 161] on link "Images" at bounding box center [292, 150] width 69 height 37
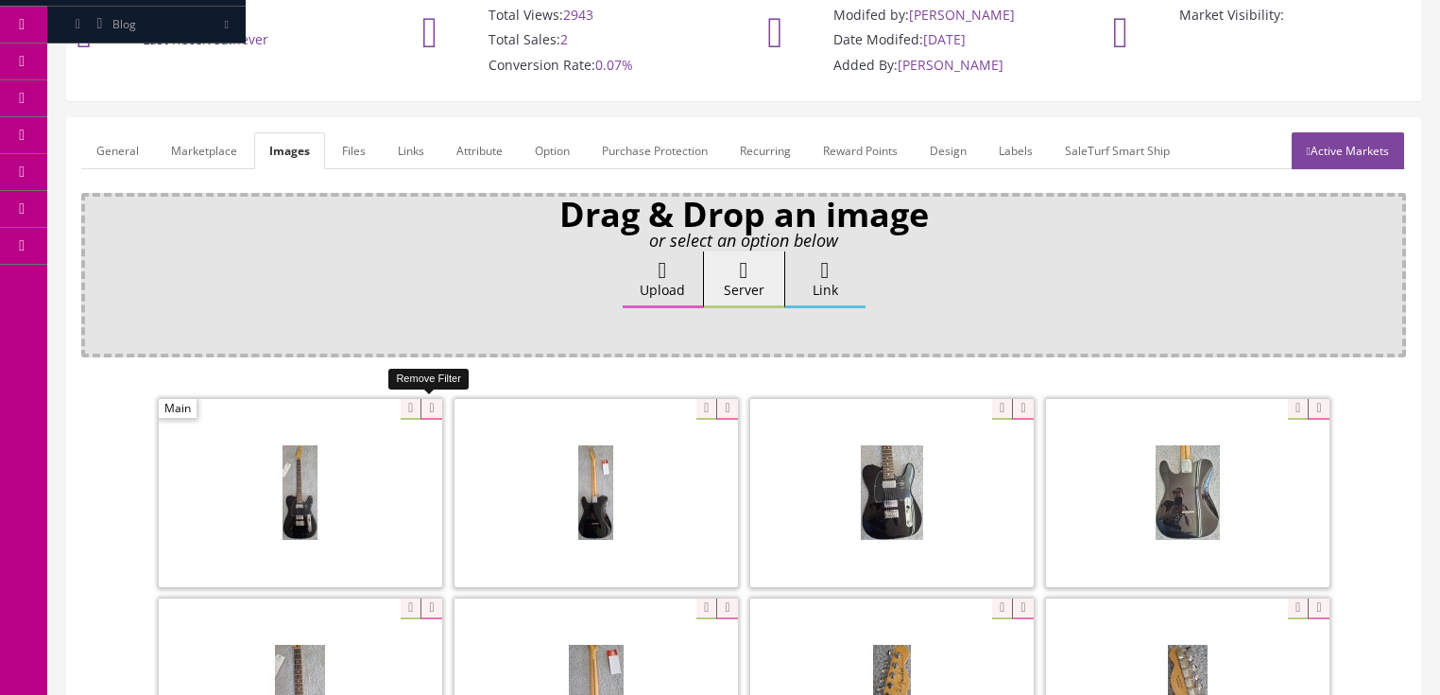
click at [429, 409] on icon at bounding box center [430, 409] width 21 height 21
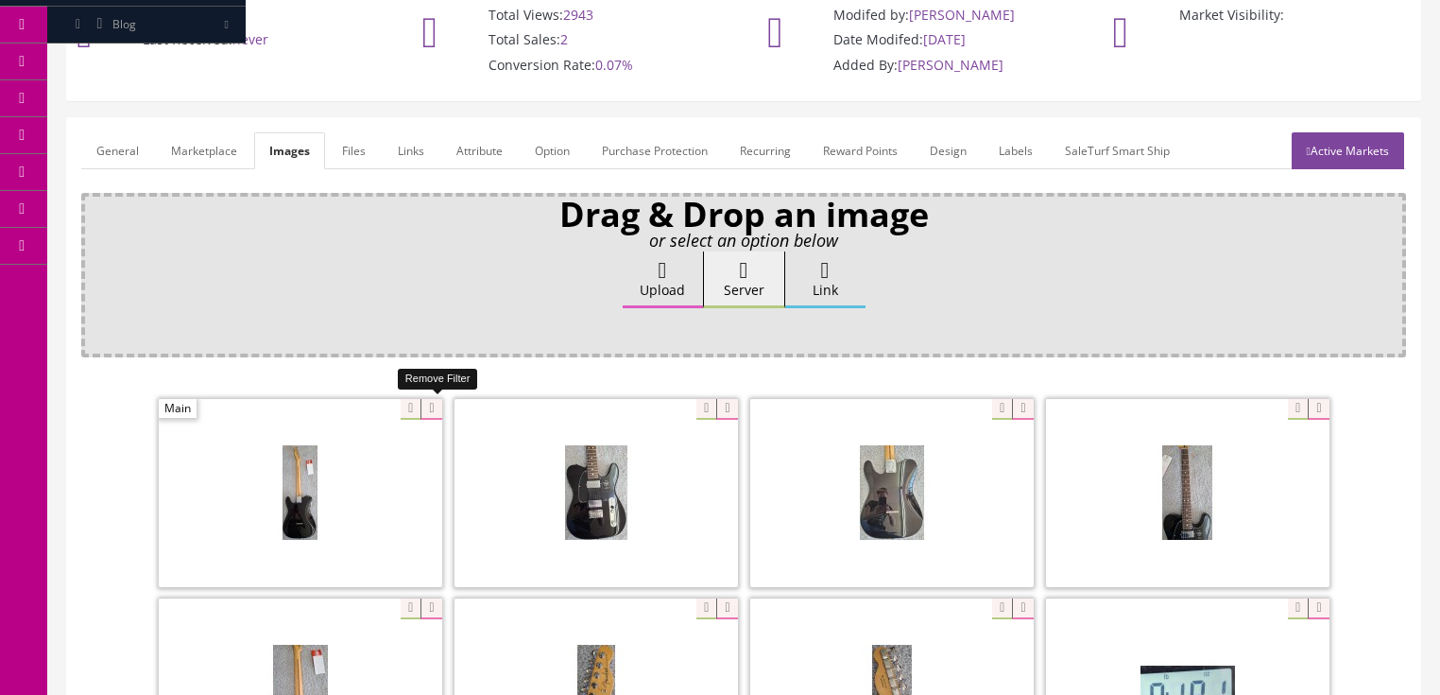
click at [429, 409] on icon at bounding box center [430, 409] width 21 height 21
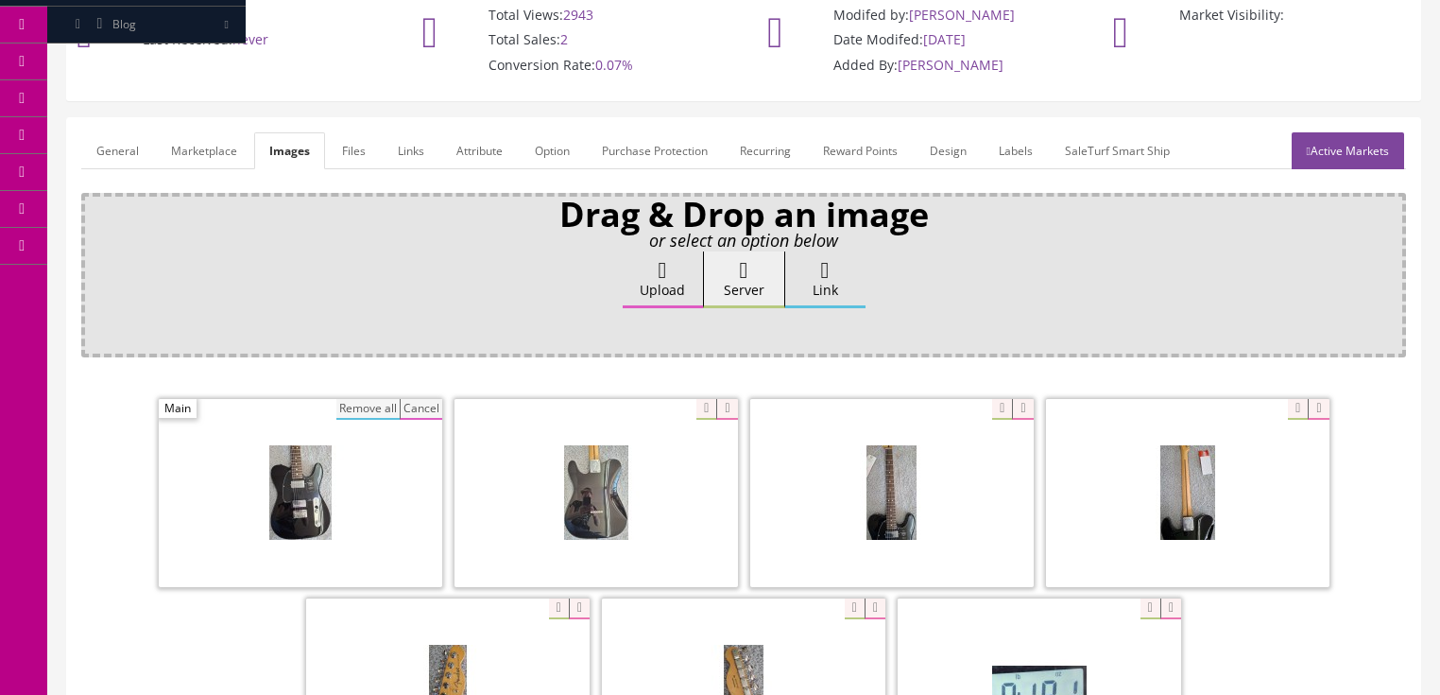
click at [377, 411] on button "Remove all" at bounding box center [367, 409] width 63 height 21
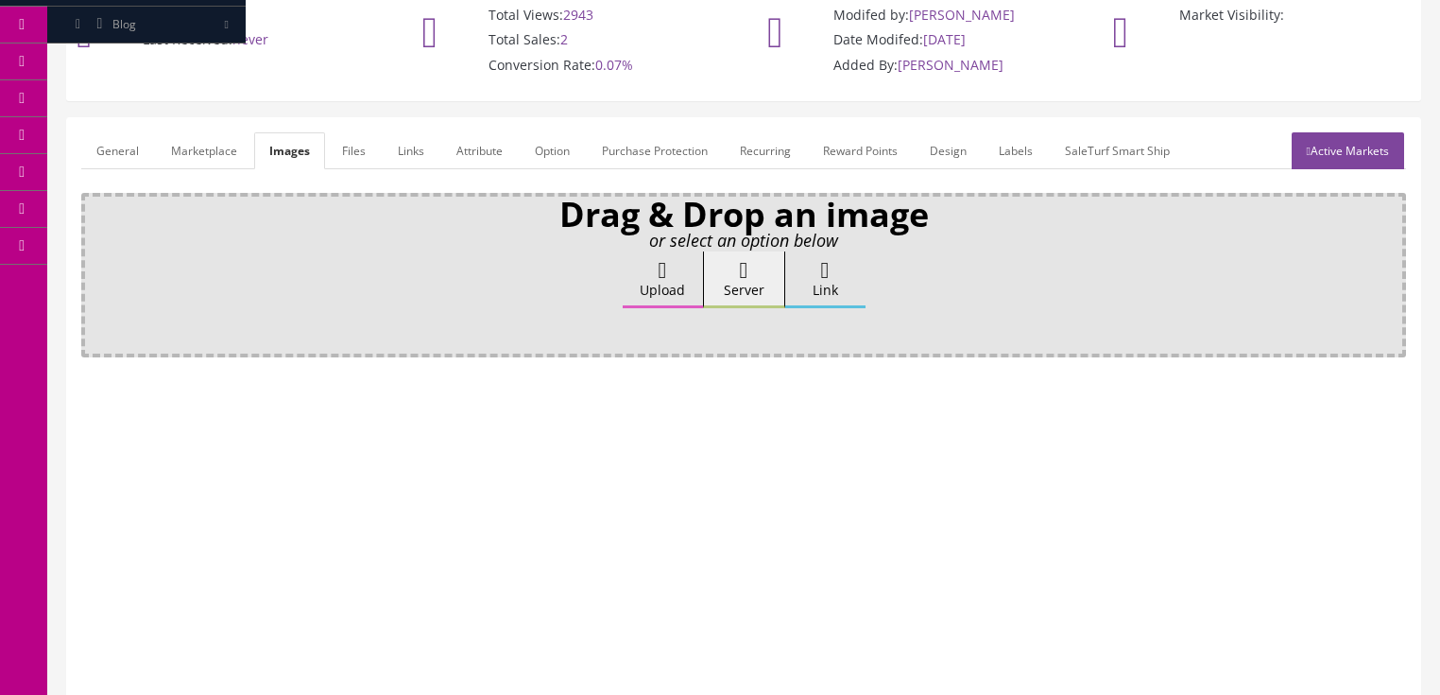
click at [479, 146] on link "Attribute" at bounding box center [479, 150] width 77 height 37
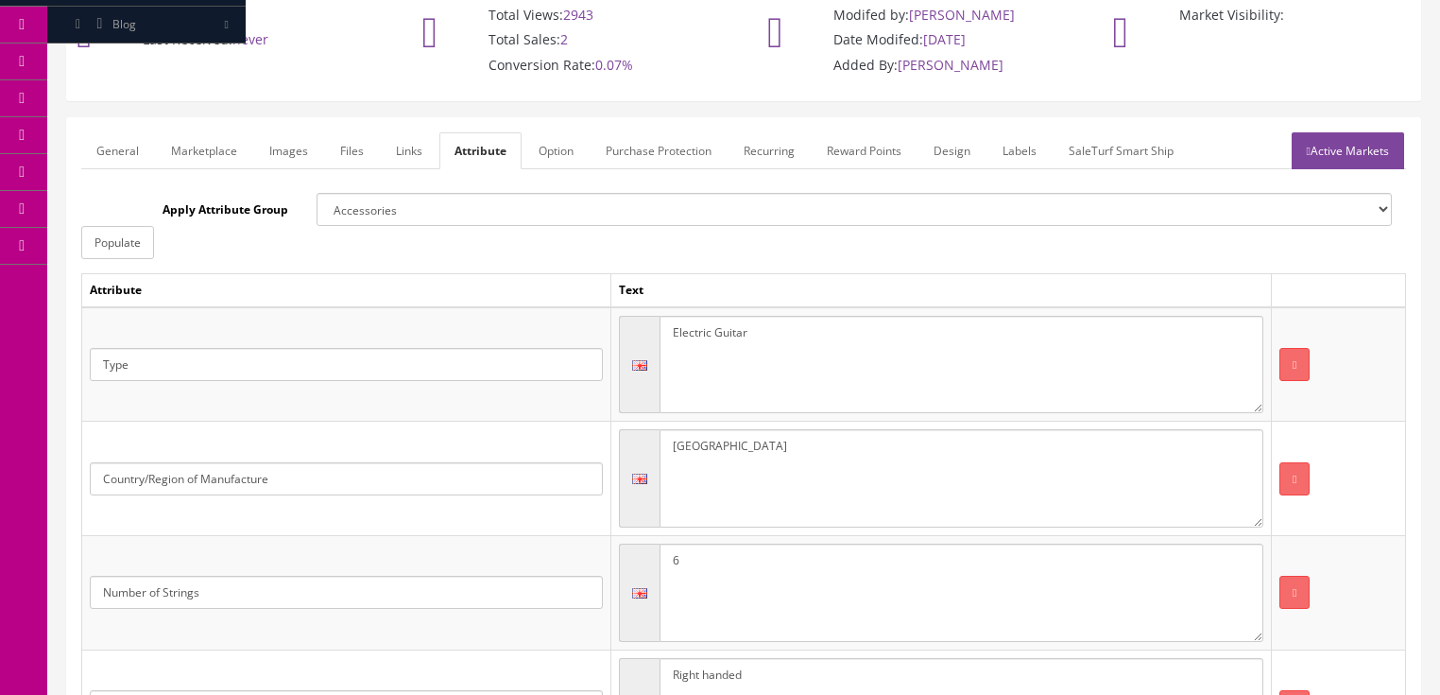
click at [1332, 149] on link "Active Markets" at bounding box center [1348, 150] width 112 height 37
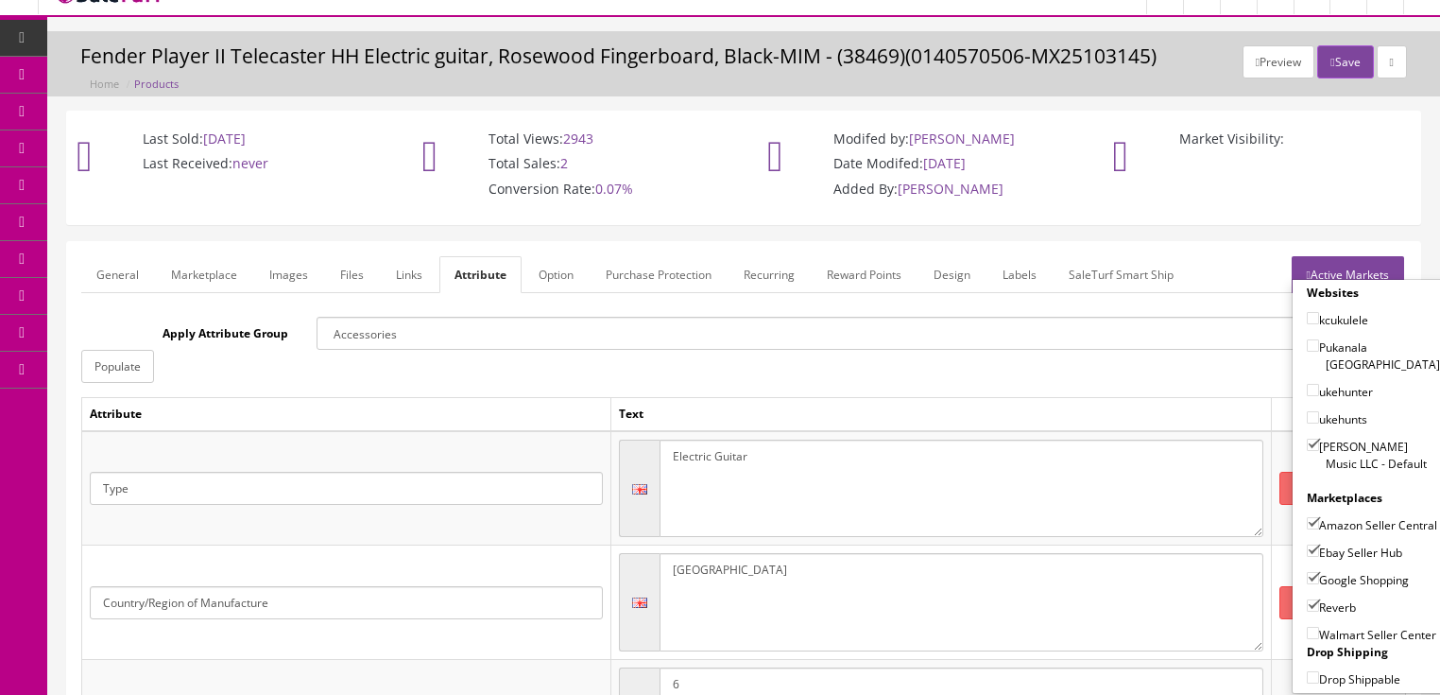
scroll to position [0, 0]
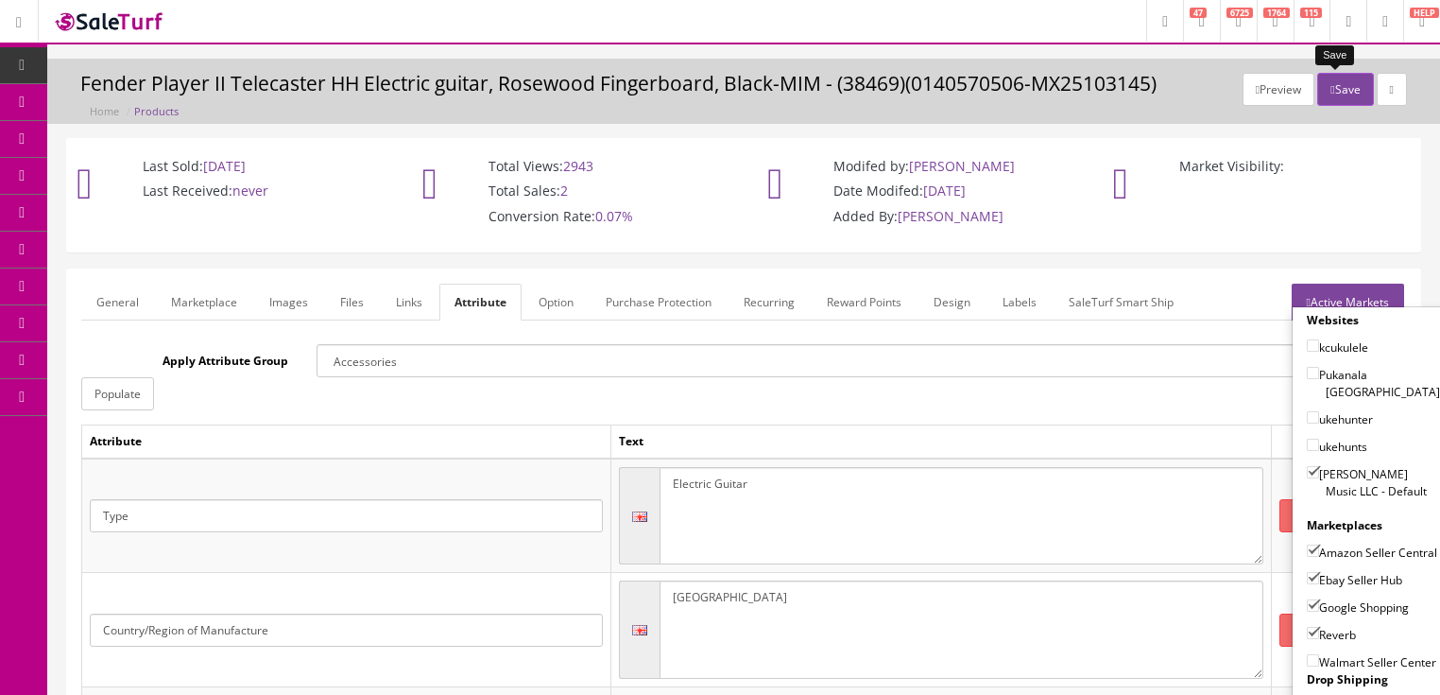
click at [1335, 87] on button "Save" at bounding box center [1345, 89] width 56 height 33
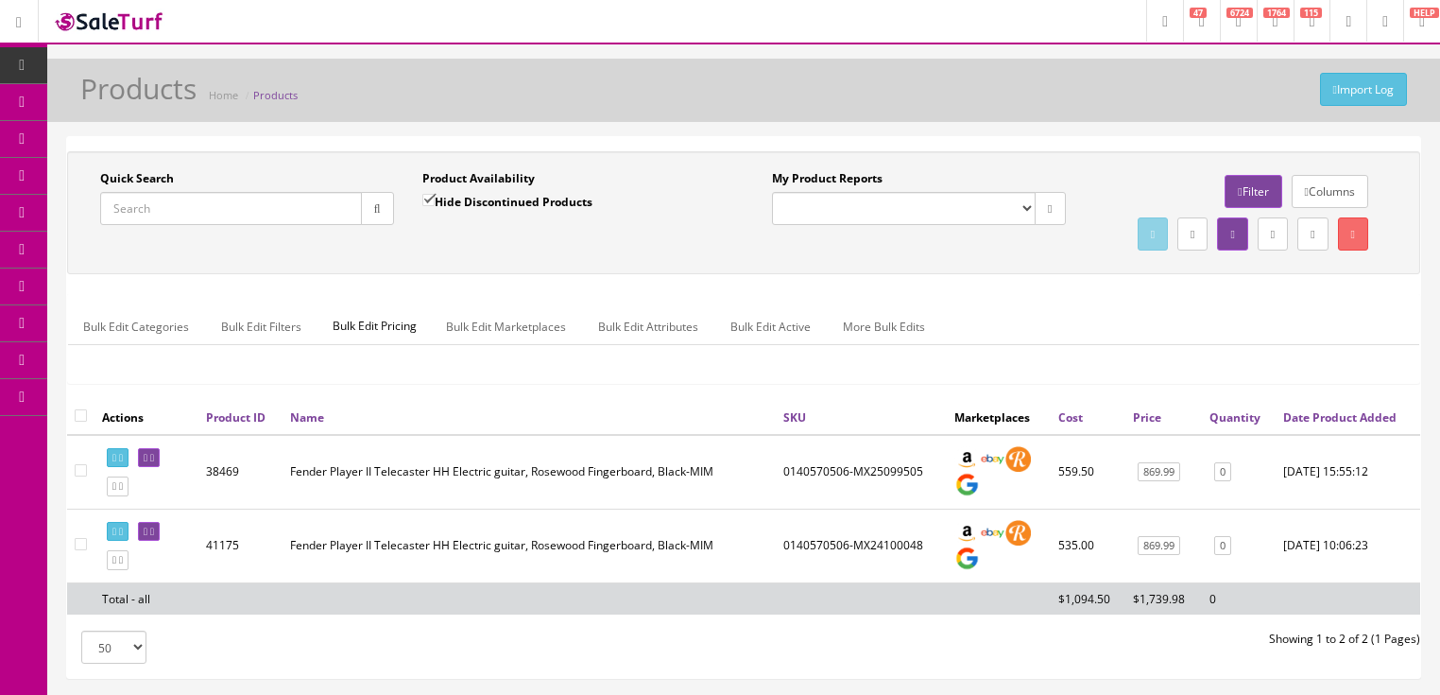
click at [263, 219] on input "Quick Search" at bounding box center [231, 208] width 262 height 33
paste input "0140570506-MX25099505"
type input "0140570506-MX25099505"
click at [429, 202] on input "Hide Discontinued Products" at bounding box center [428, 200] width 12 height 12
checkbox input "false"
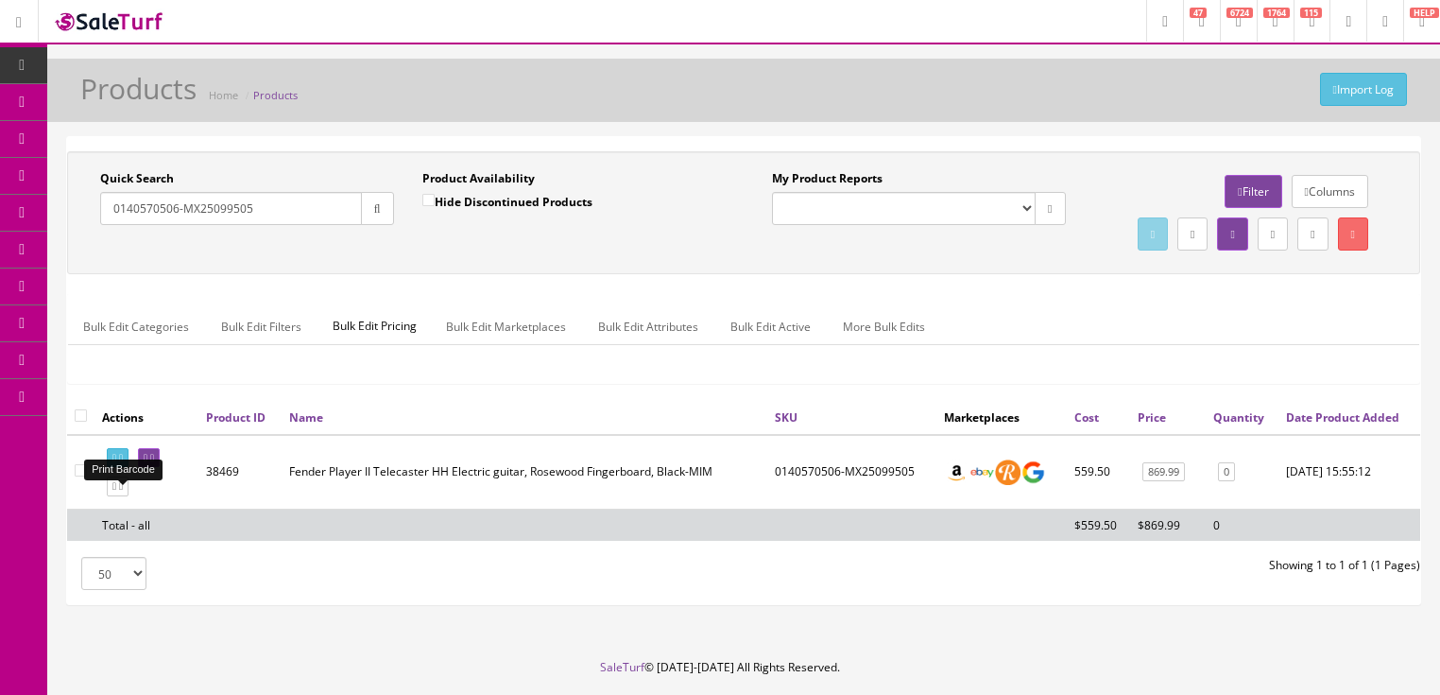
click at [116, 463] on icon at bounding box center [114, 458] width 4 height 10
drag, startPoint x: 268, startPoint y: 207, endPoint x: 61, endPoint y: 268, distance: 215.9
click at [61, 268] on div "Quick Search 0140570506-MX25099505 Date From Product Availability Hide Disconti…" at bounding box center [743, 378] width 1393 height 485
type input "0140480565"
click at [366, 197] on button "button" at bounding box center [377, 208] width 33 height 33
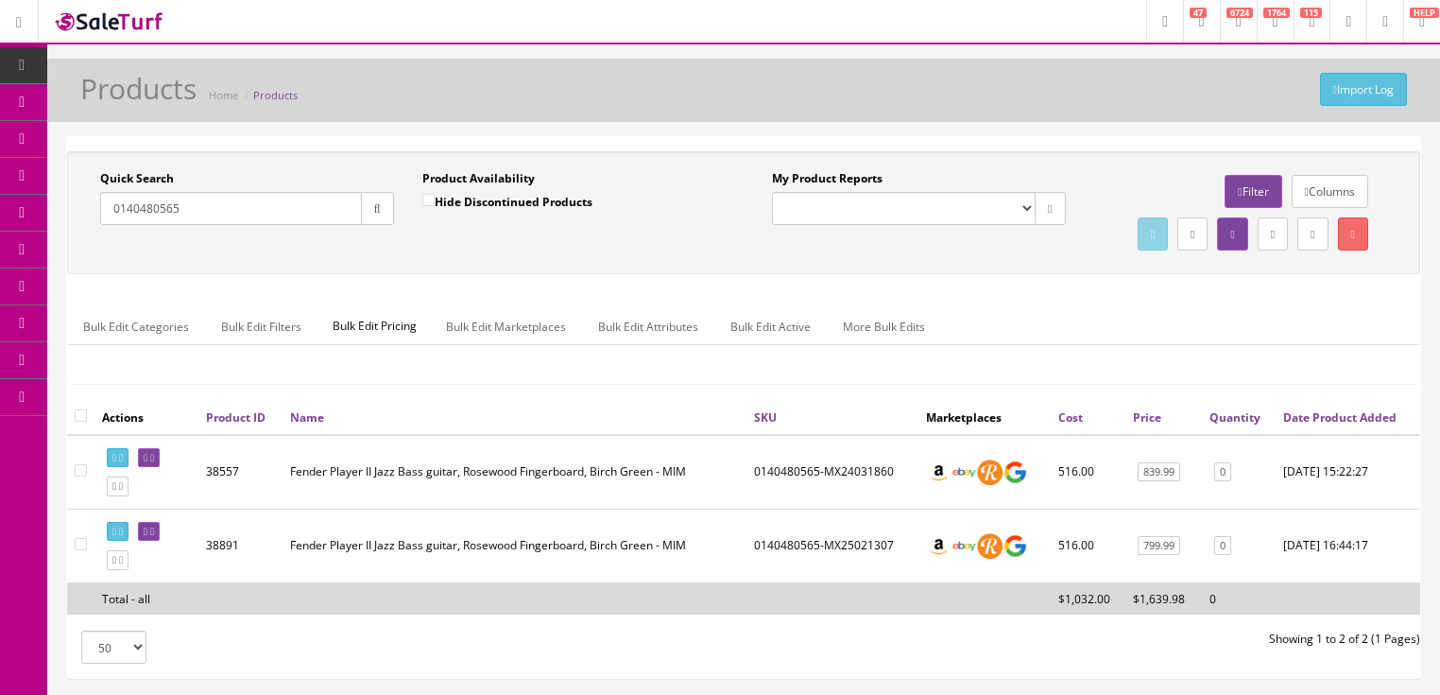
drag, startPoint x: 193, startPoint y: 213, endPoint x: 107, endPoint y: 218, distance: 86.2
click at [90, 232] on div "Quick Search 0140480565 Date From" at bounding box center [247, 204] width 322 height 69
click at [154, 463] on icon at bounding box center [152, 458] width 4 height 10
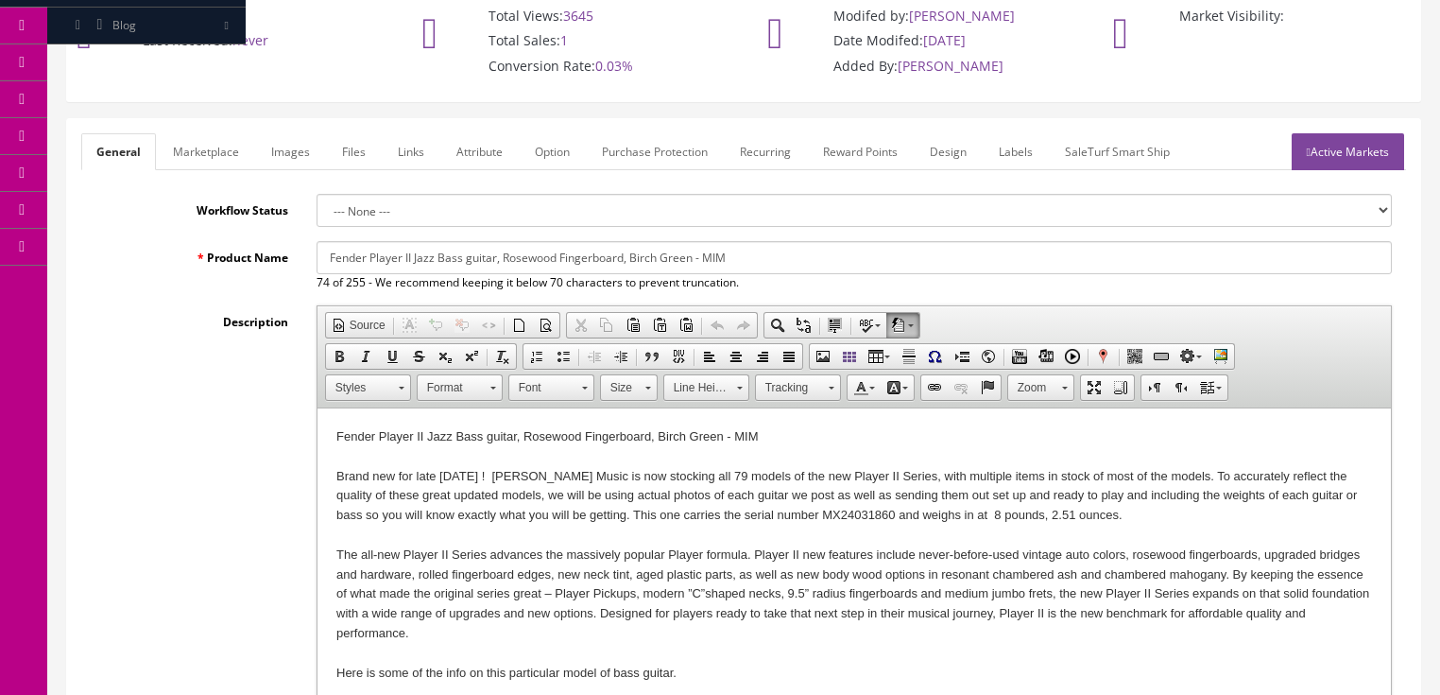
scroll to position [151, 0]
drag, startPoint x: 335, startPoint y: 472, endPoint x: 512, endPoint y: 467, distance: 176.8
click at [512, 467] on div "Brand new for late [DATE] ! [PERSON_NAME] Music is now stocking all 79 models o…" at bounding box center [853, 495] width 1036 height 59
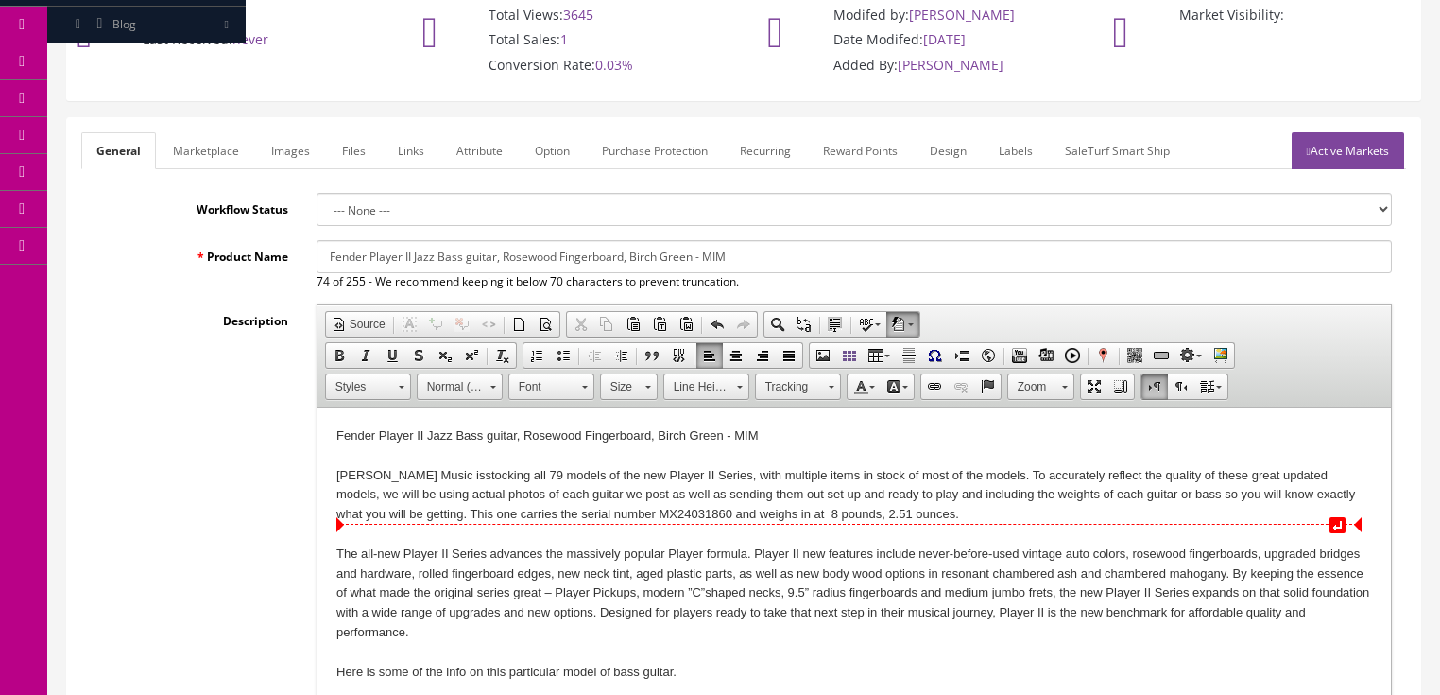
click at [593, 512] on div "[PERSON_NAME] Music is stocking all 79 models of the new Player II Series, with…" at bounding box center [853, 495] width 1036 height 59
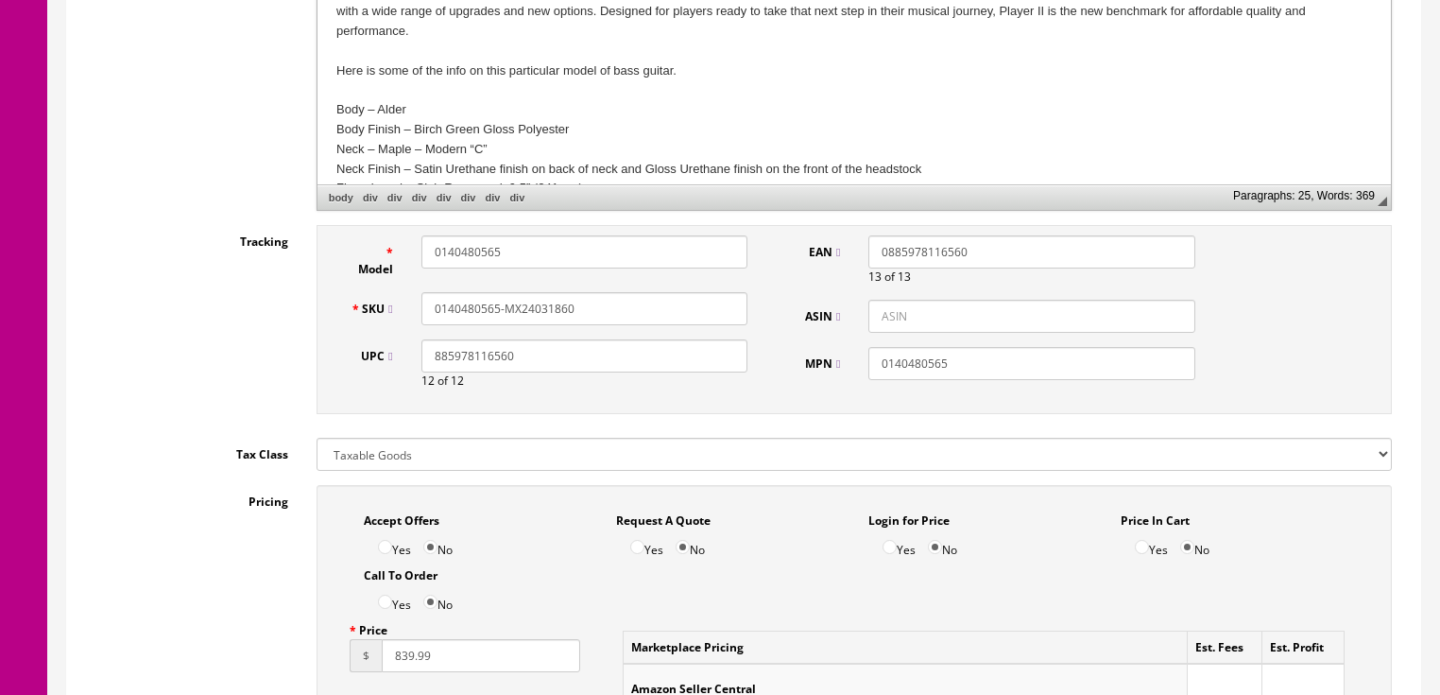
scroll to position [756, 0]
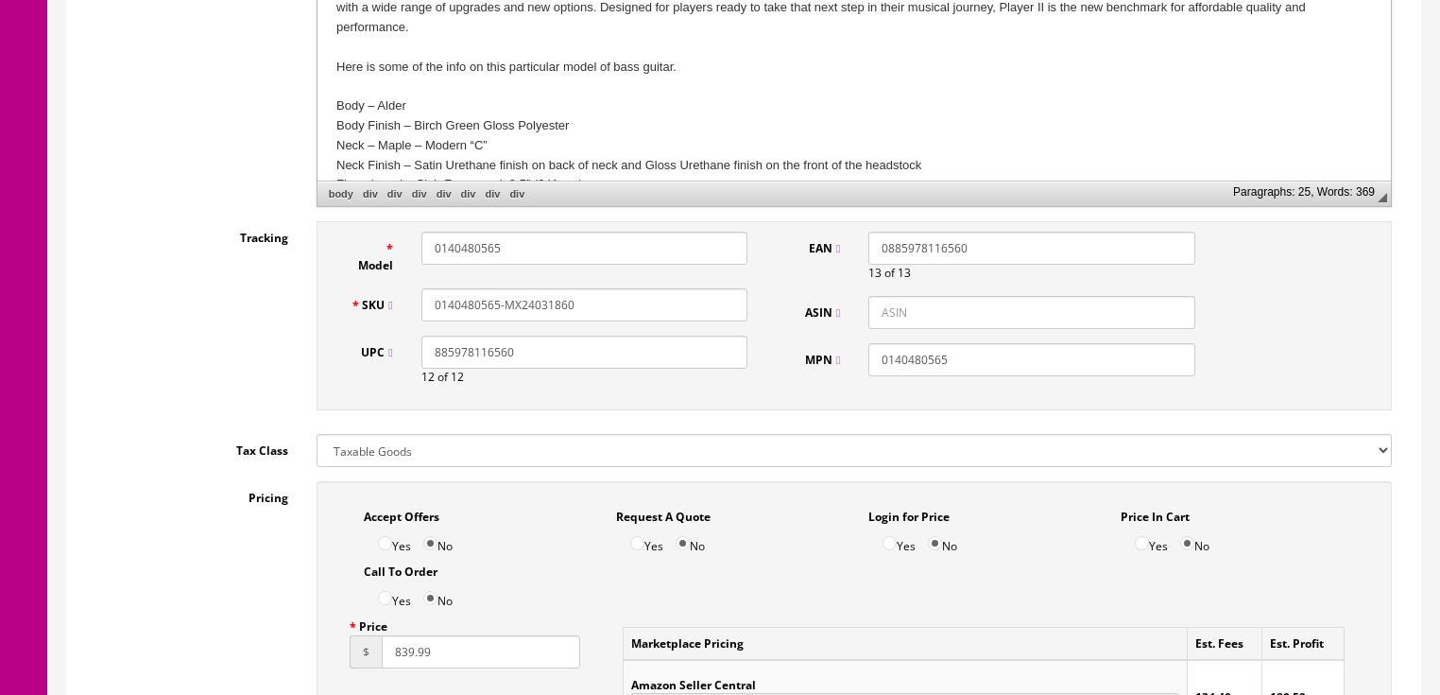
drag, startPoint x: 524, startPoint y: 302, endPoint x: 643, endPoint y: 302, distance: 119.1
click at [643, 302] on input "0140480565-MX24031860" at bounding box center [584, 304] width 326 height 33
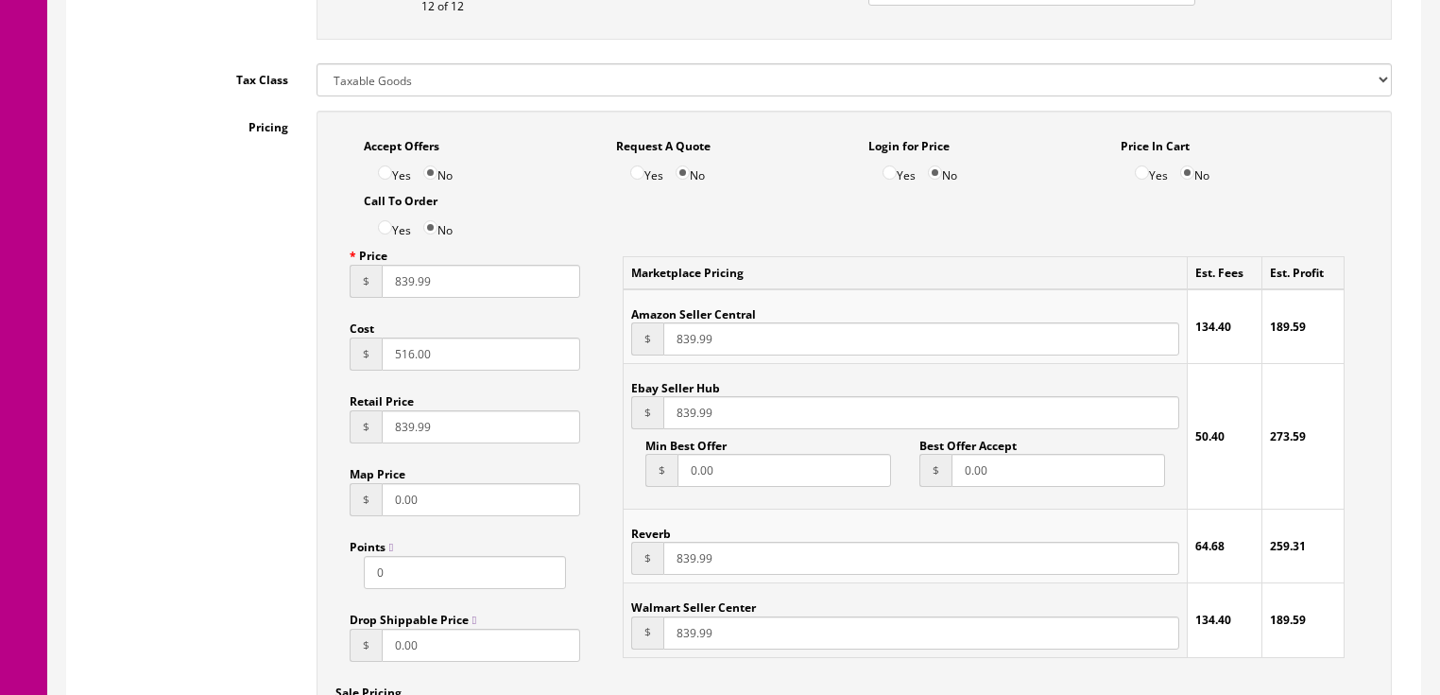
scroll to position [1134, 0]
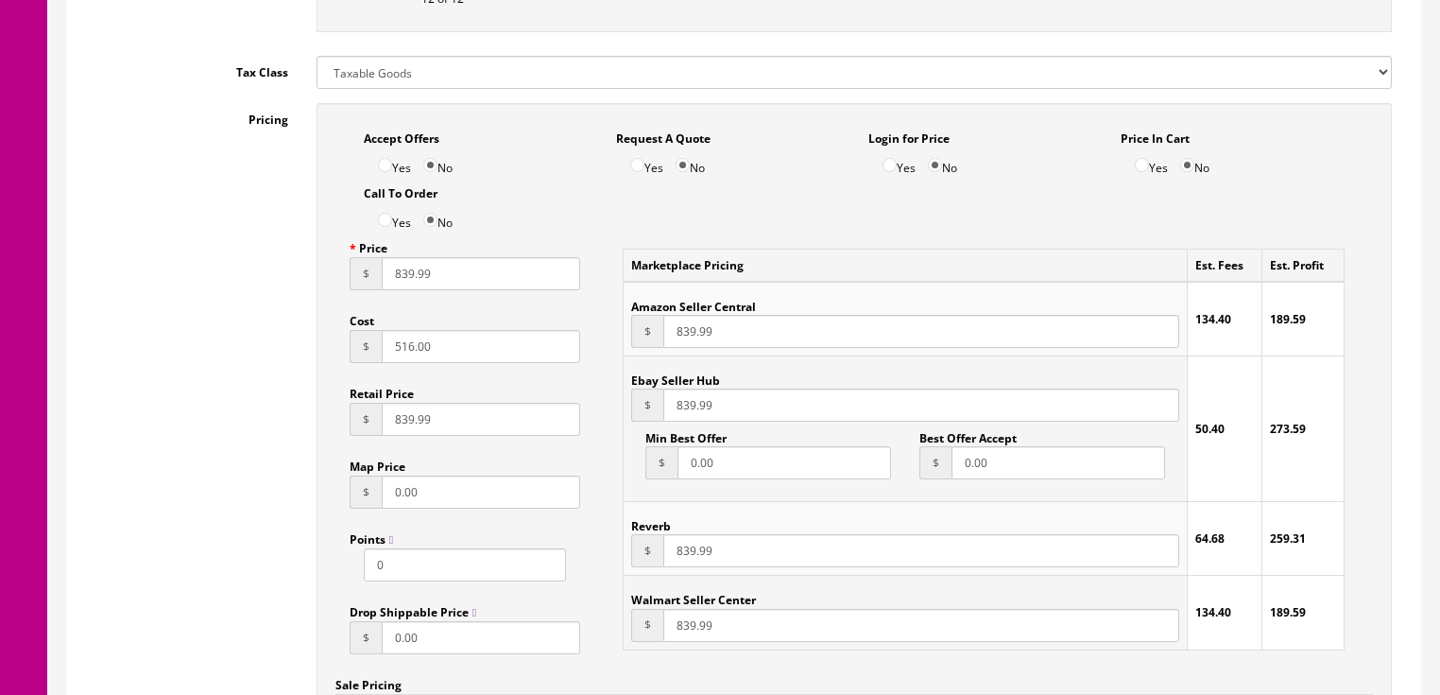
type input "0140480565-MX25095415"
drag, startPoint x: 400, startPoint y: 360, endPoint x: 472, endPoint y: 359, distance: 71.8
click at [469, 359] on input "516.00" at bounding box center [481, 346] width 199 height 33
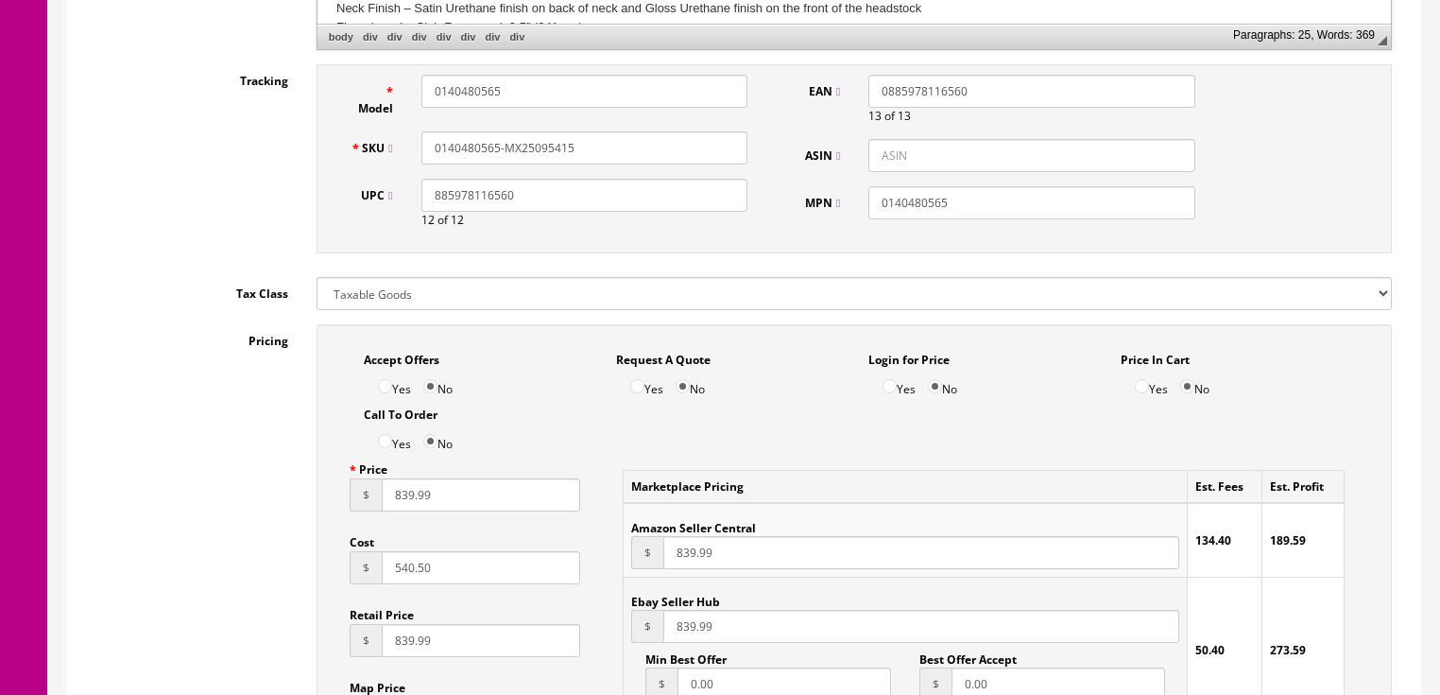
scroll to position [907, 0]
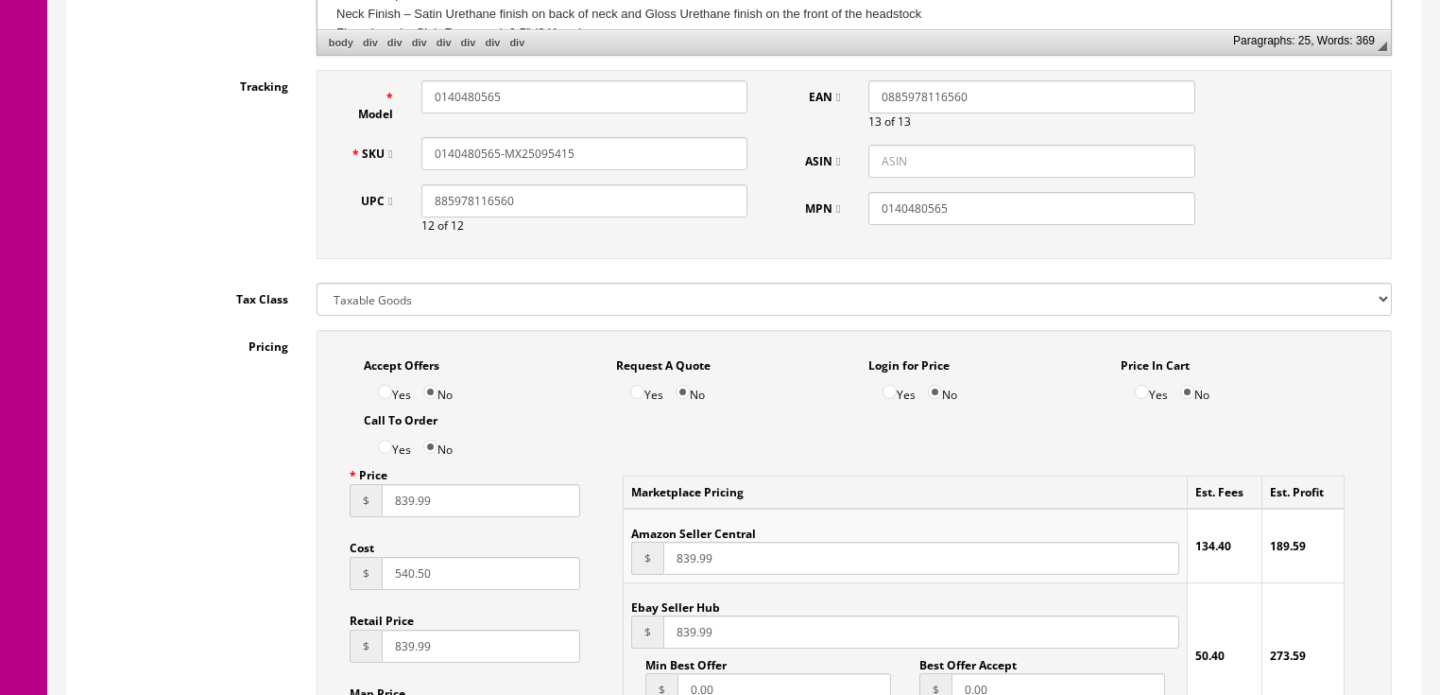
type input "540.50"
drag, startPoint x: 575, startPoint y: 157, endPoint x: 435, endPoint y: 167, distance: 140.2
click at [420, 167] on div "SKU 0140480565-MX25095415" at bounding box center [549, 153] width 426 height 33
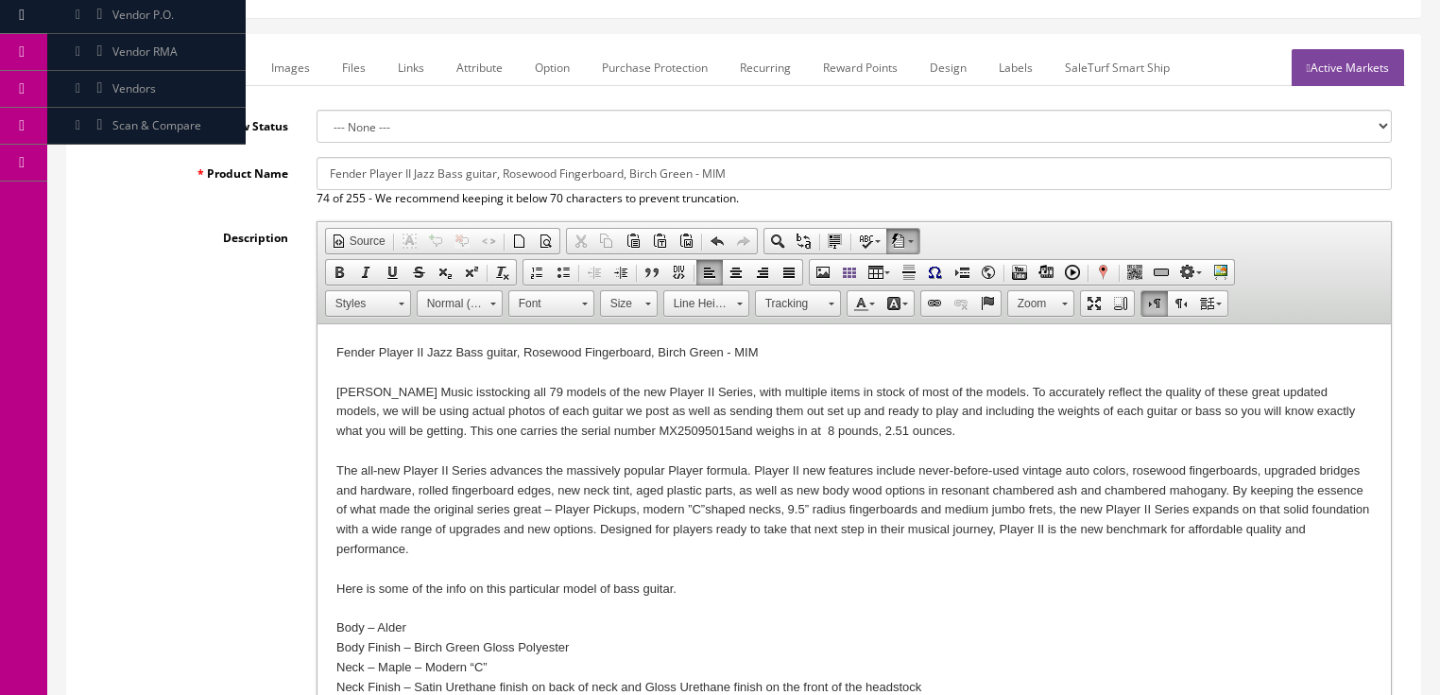
scroll to position [227, 0]
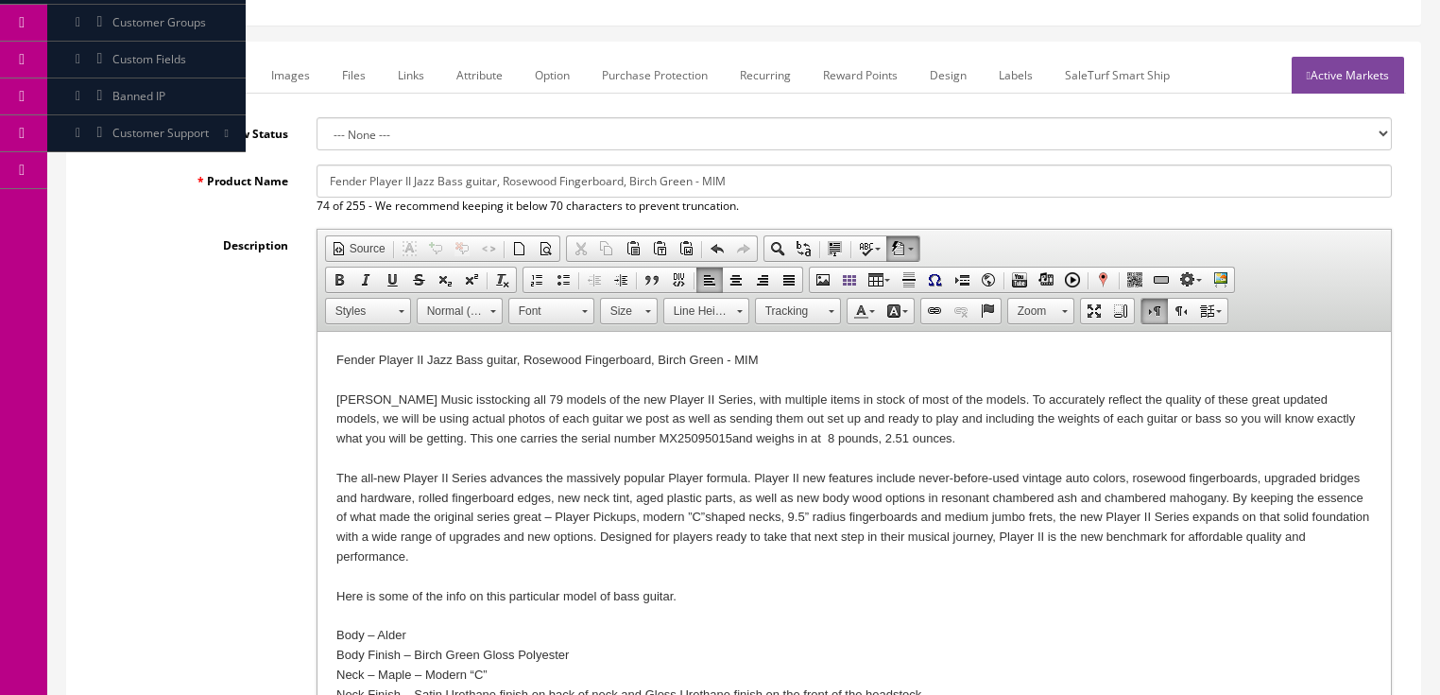
click at [229, 89] on link "Marketplace" at bounding box center [206, 75] width 96 height 37
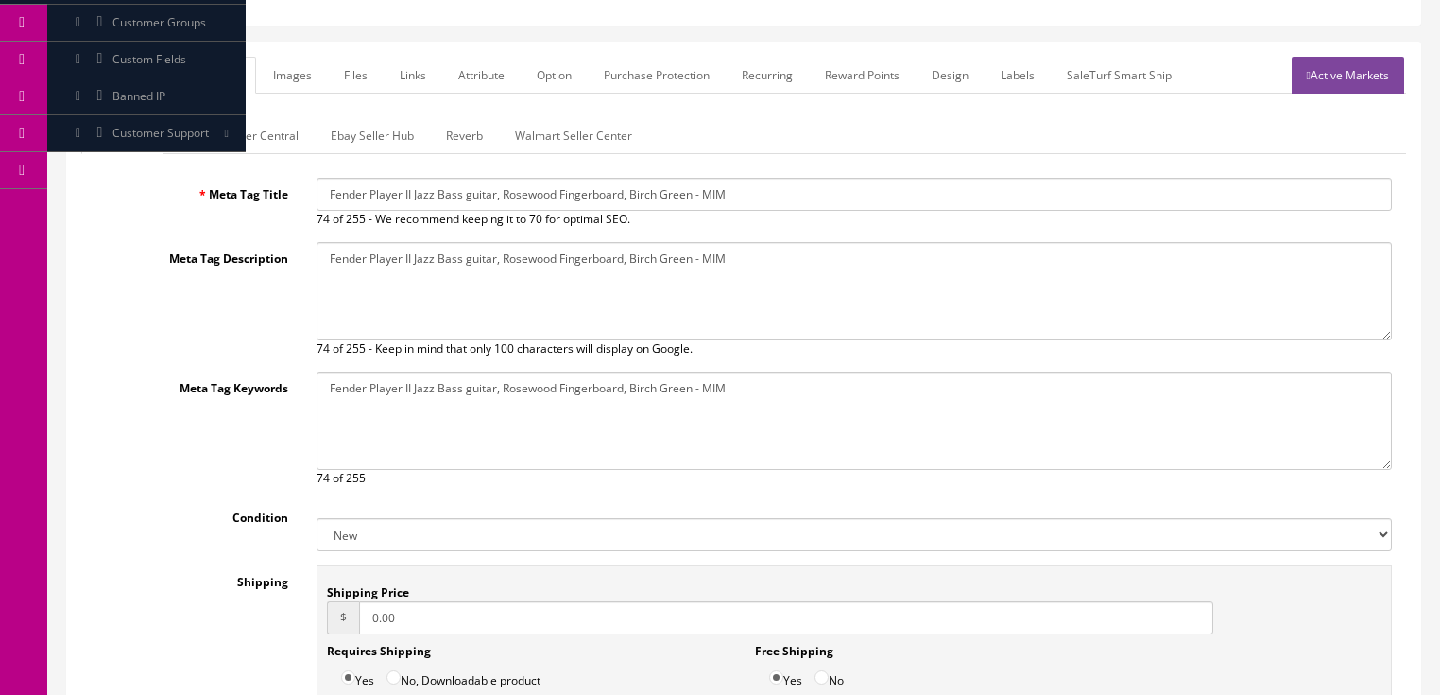
click at [459, 138] on link "Reverb" at bounding box center [464, 135] width 67 height 37
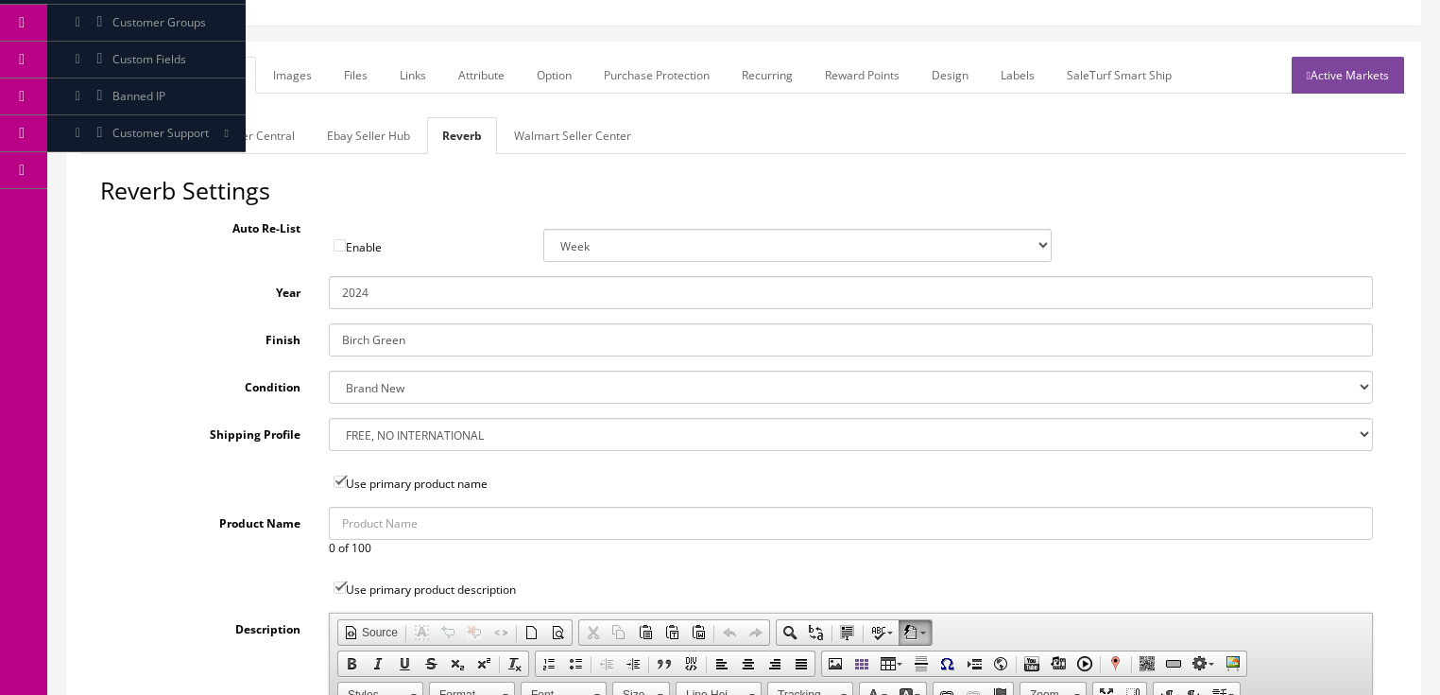
drag, startPoint x: 363, startPoint y: 294, endPoint x: 401, endPoint y: 300, distance: 38.2
click at [401, 300] on input "2024" at bounding box center [851, 292] width 1044 height 33
type input "2025"
click at [419, 197] on h2 "Reverb Settings" at bounding box center [743, 191] width 1287 height 26
click at [275, 76] on link "Images" at bounding box center [292, 75] width 69 height 37
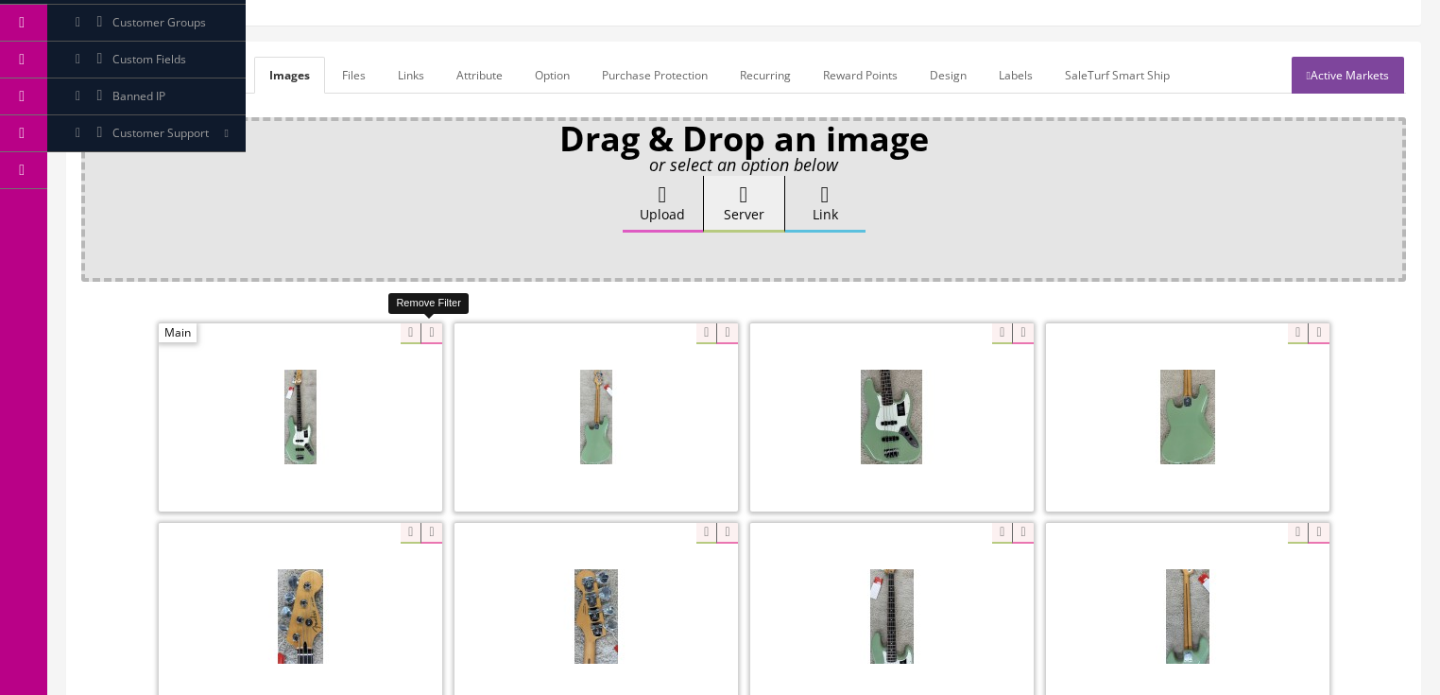
click at [428, 325] on icon at bounding box center [430, 333] width 21 height 21
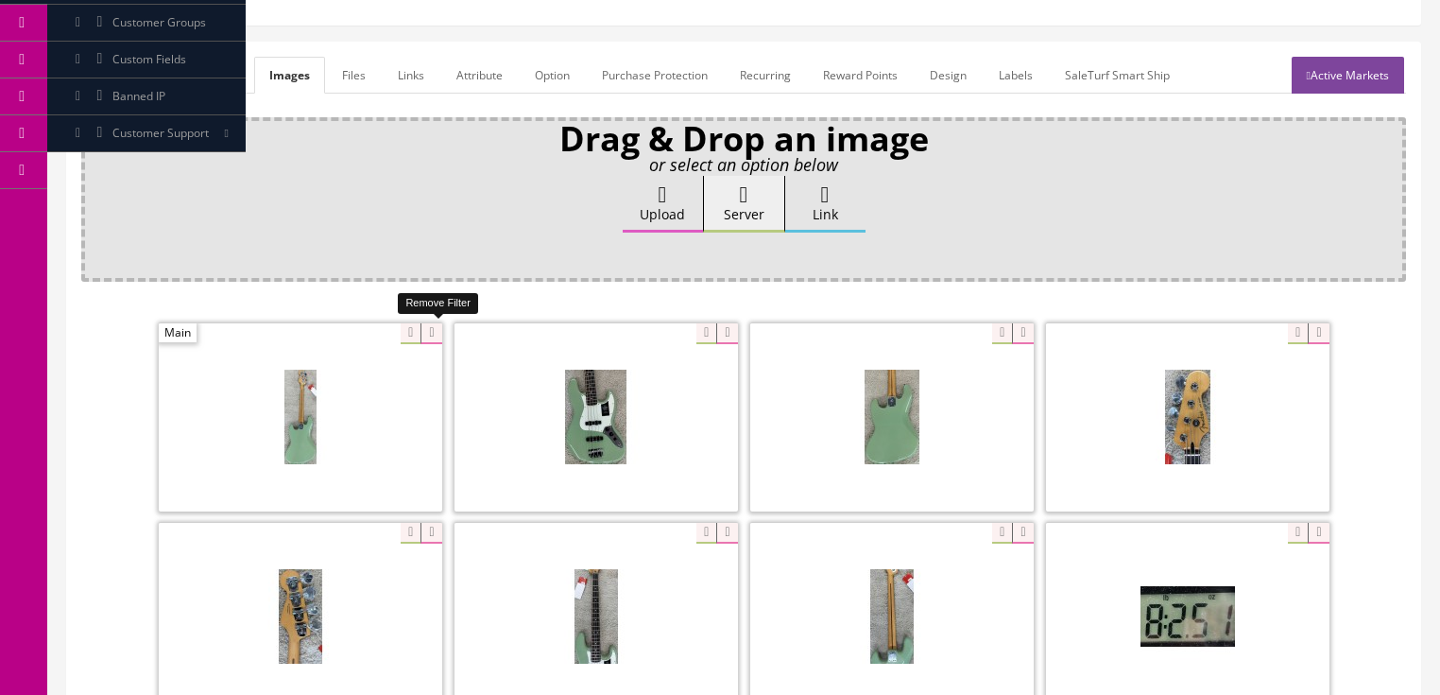
drag, startPoint x: 428, startPoint y: 325, endPoint x: 395, endPoint y: 329, distance: 33.3
click at [427, 325] on icon at bounding box center [430, 333] width 21 height 21
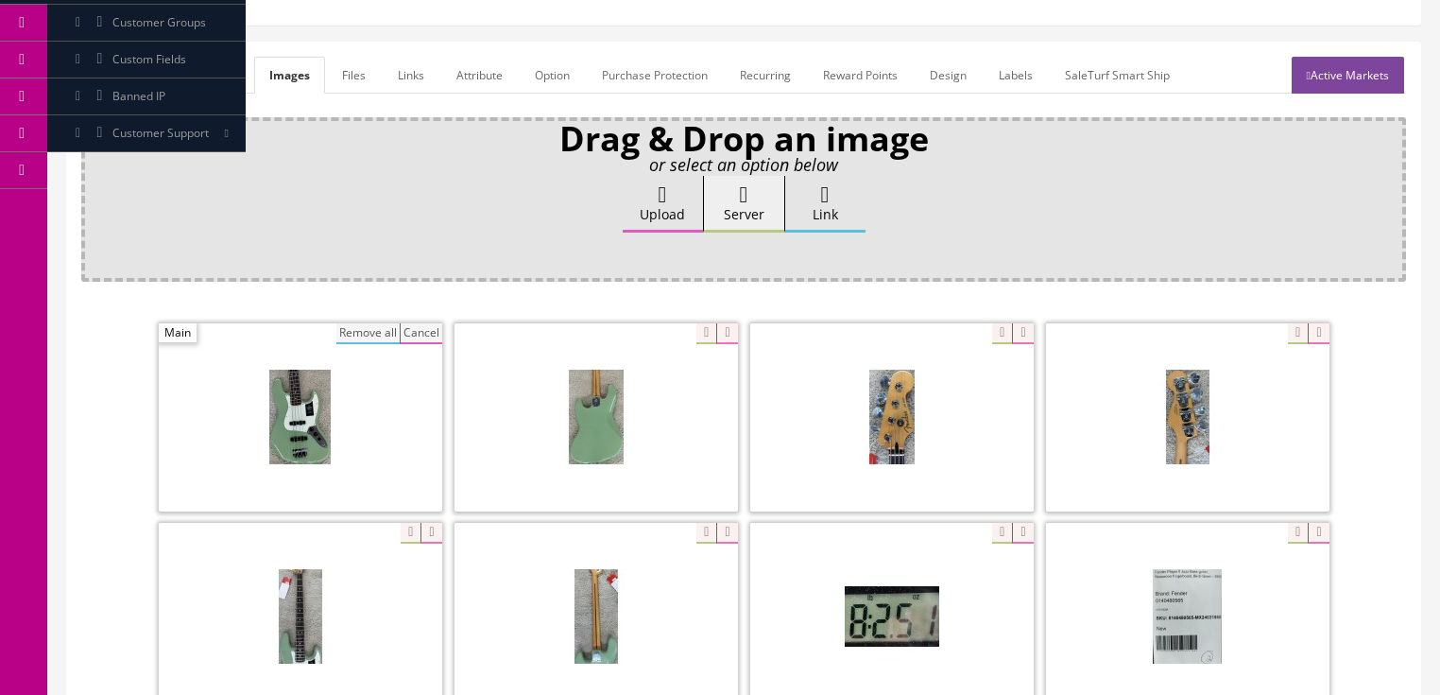
click at [382, 329] on button "Remove all" at bounding box center [367, 333] width 63 height 21
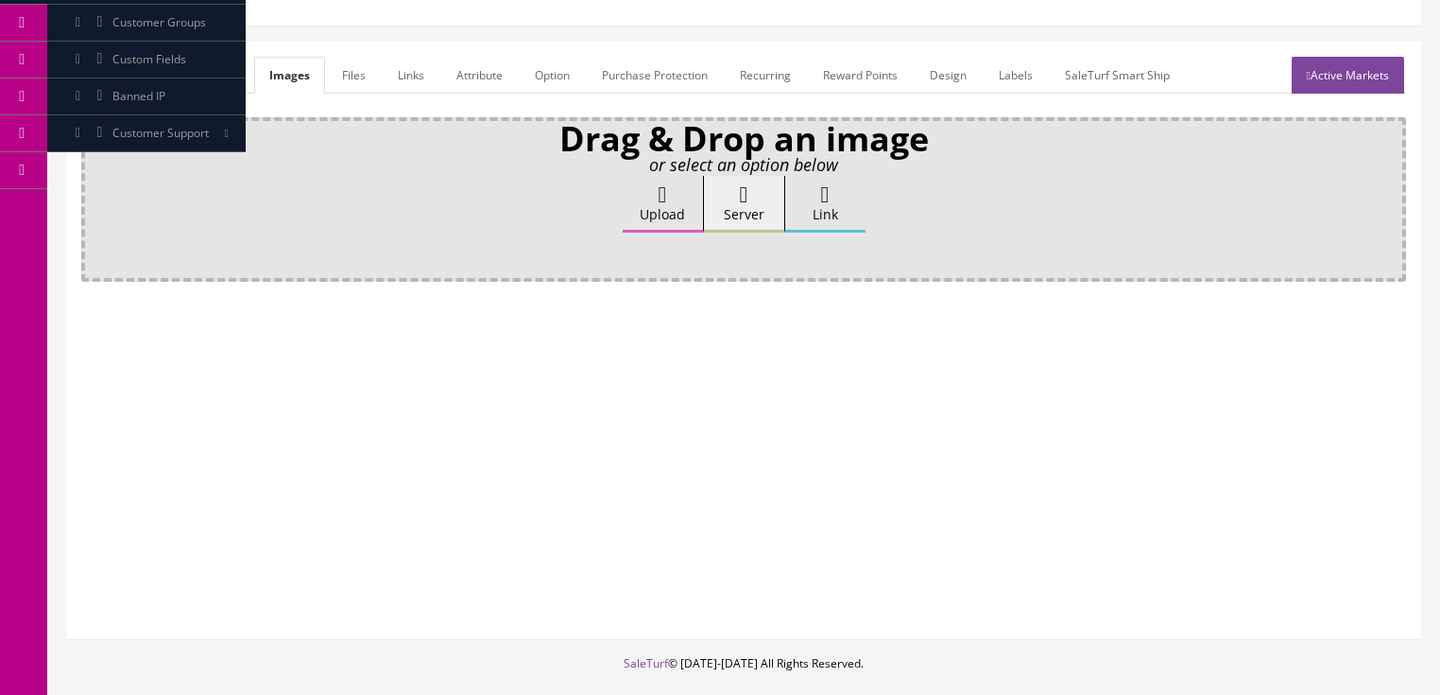
click at [1368, 68] on link "Active Markets" at bounding box center [1348, 75] width 112 height 37
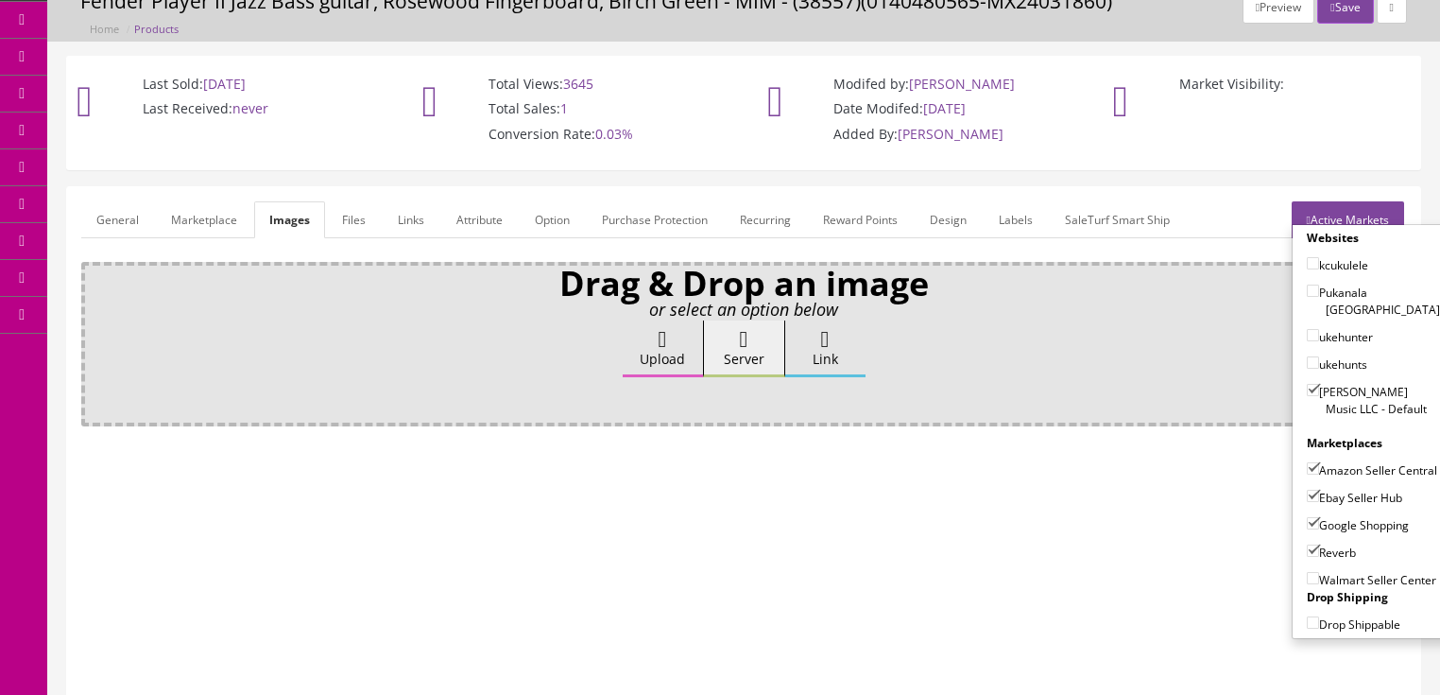
scroll to position [76, 0]
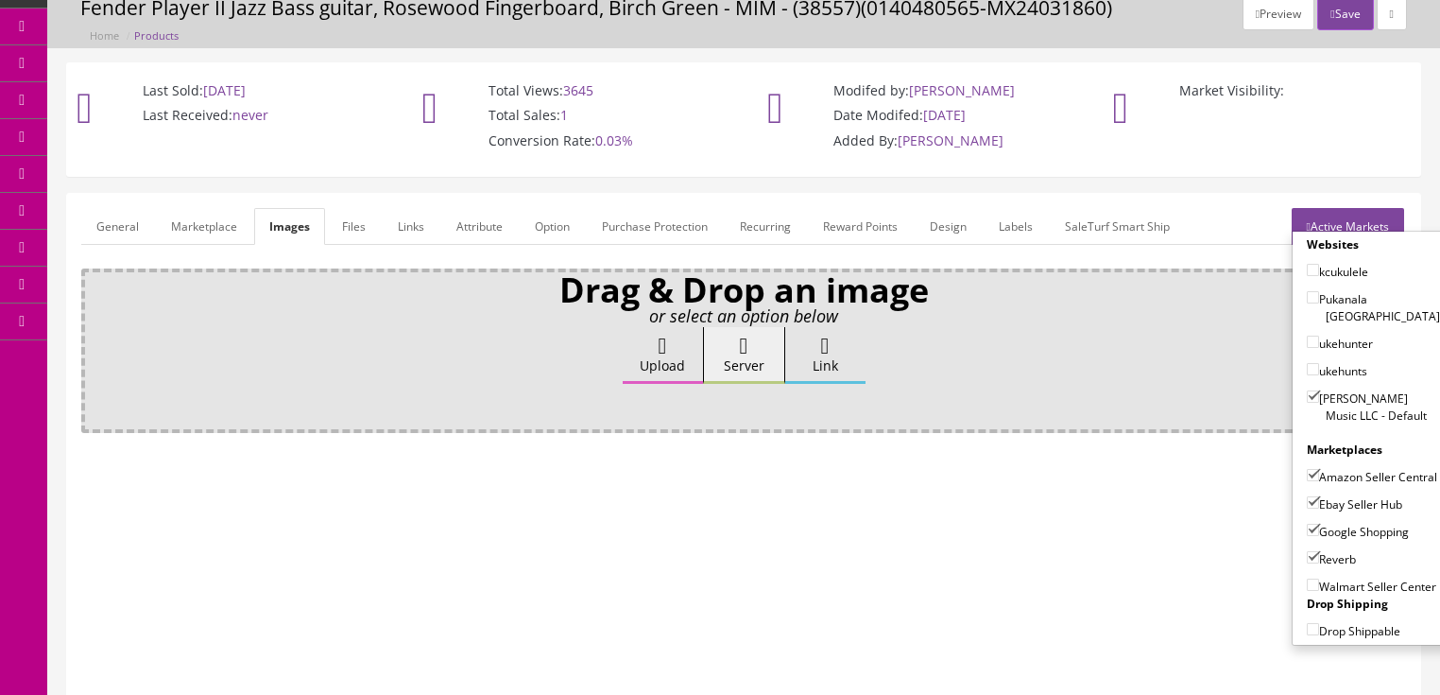
click at [1347, 19] on button "Save" at bounding box center [1345, 13] width 56 height 33
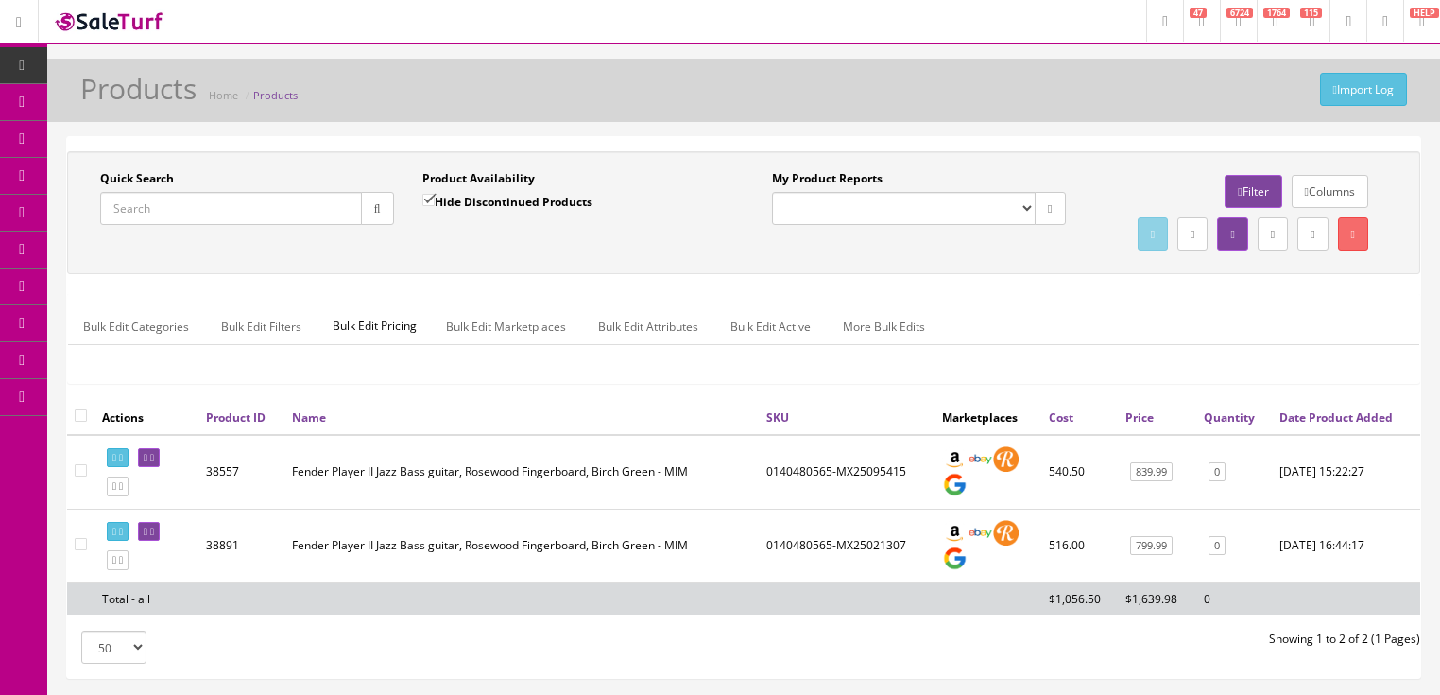
click at [222, 211] on input "Quick Search" at bounding box center [231, 208] width 262 height 33
paste input "0140480565-MX25095415"
type input "0140480565-MX25095415"
click at [423, 197] on input "Hide Discontinued Products" at bounding box center [428, 200] width 12 height 12
checkbox input "false"
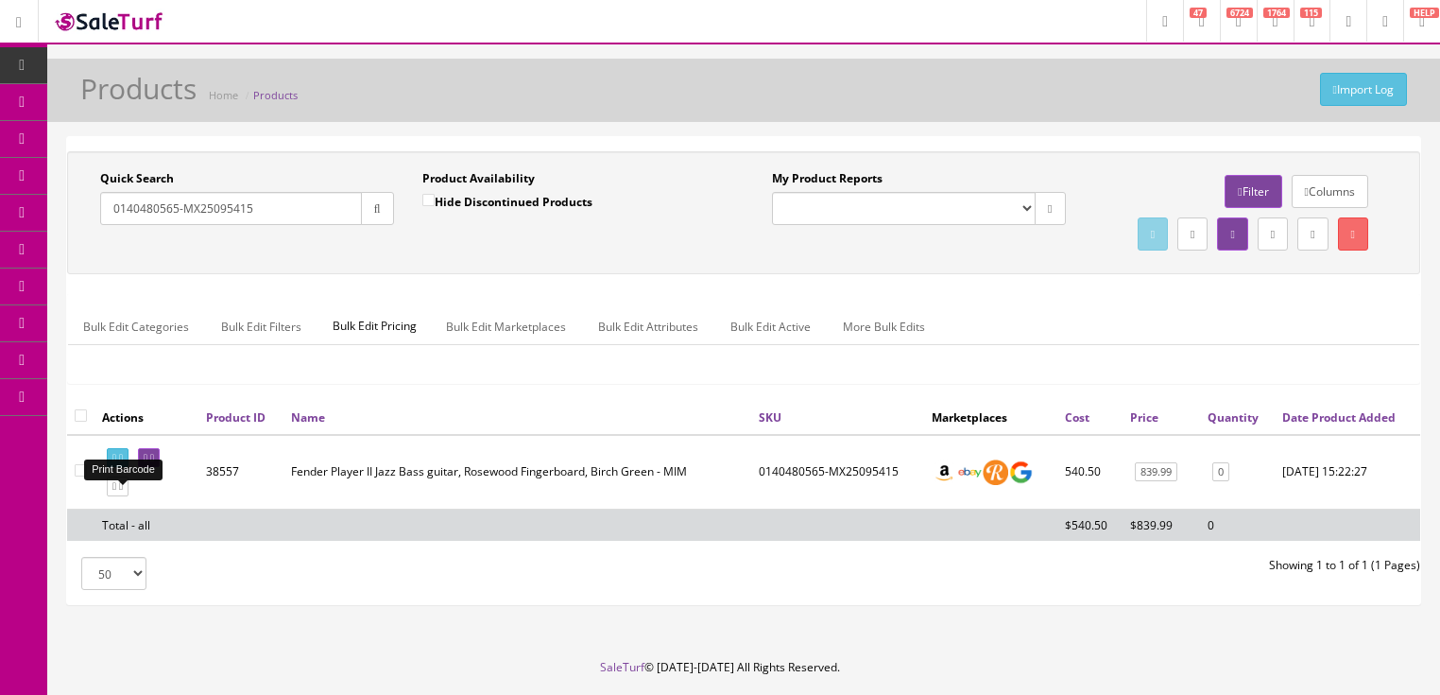
click at [116, 463] on icon at bounding box center [114, 458] width 4 height 10
drag, startPoint x: 276, startPoint y: 218, endPoint x: 110, endPoint y: 273, distance: 175.1
click at [110, 255] on div "Quick Search 0140480565-MX25095415 Date From Product Availability Hide Disconti…" at bounding box center [744, 212] width 1344 height 85
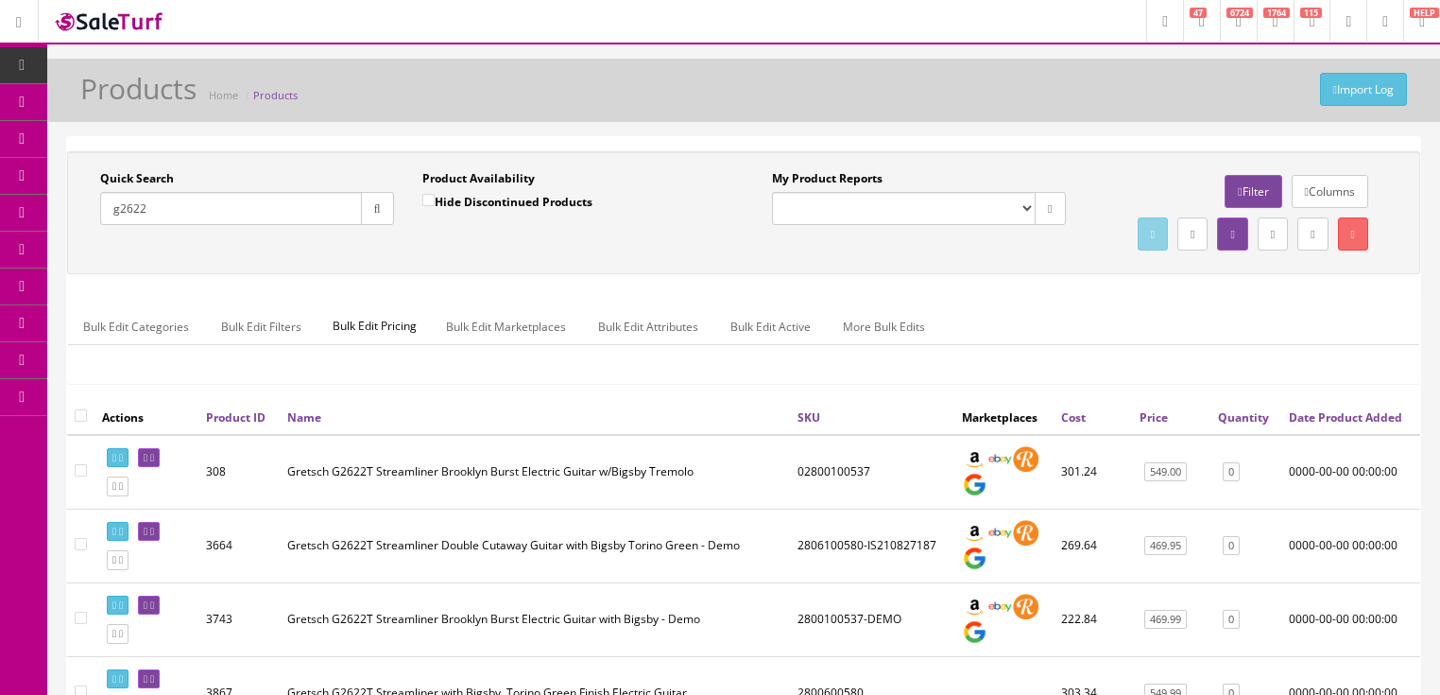
type input "g2622"
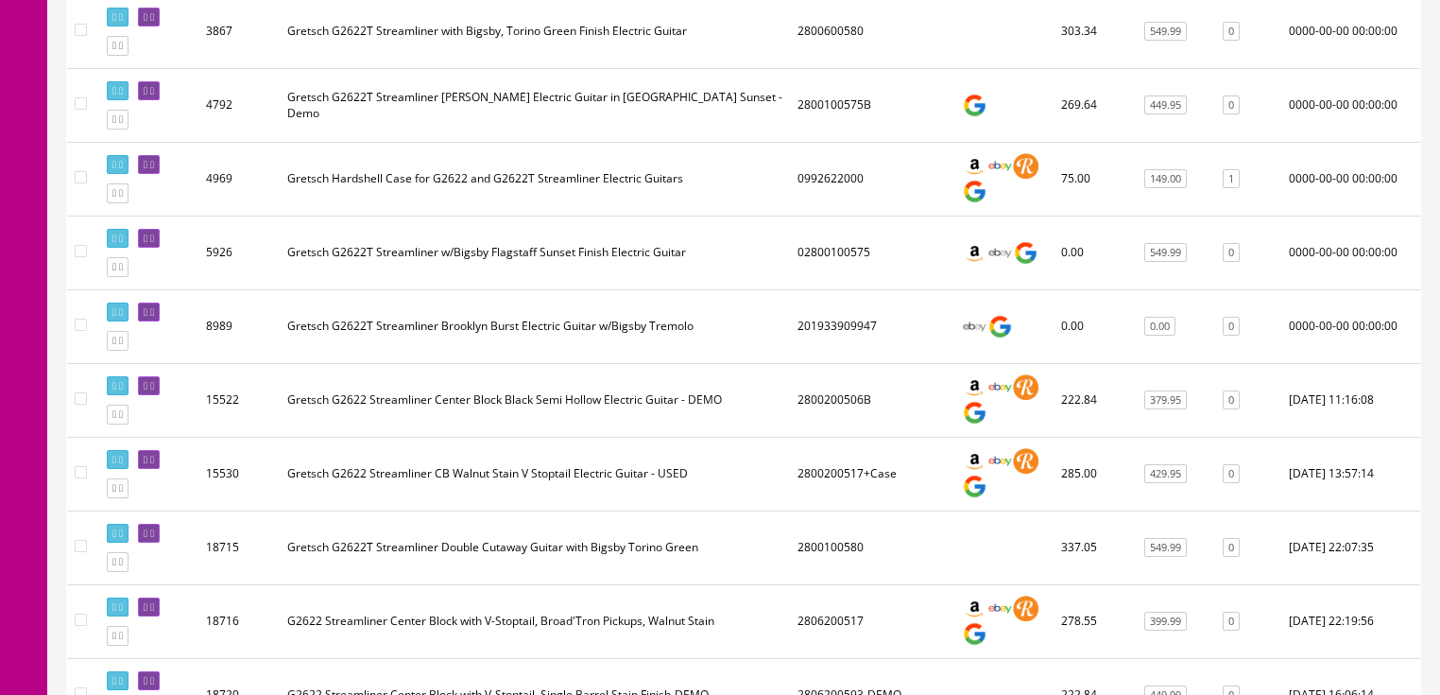
scroll to position [680, 0]
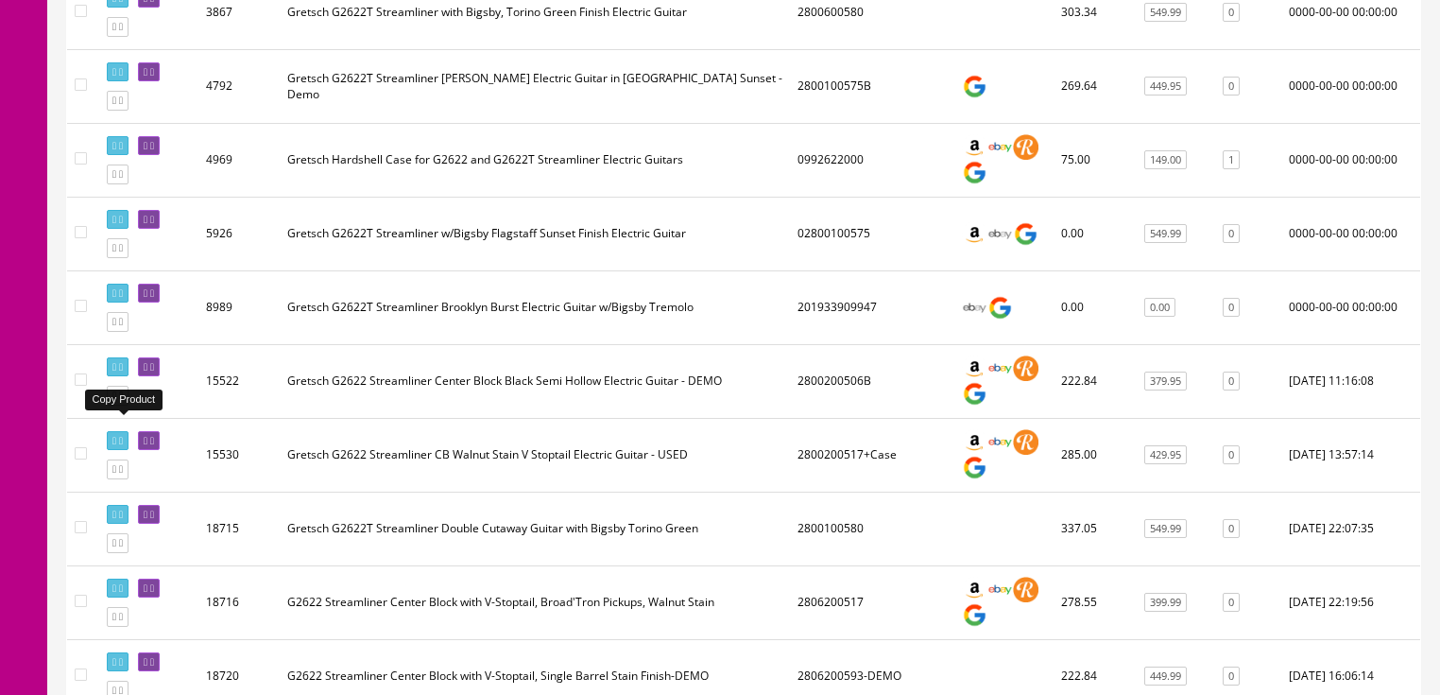
click at [120, 405] on link at bounding box center [118, 396] width 22 height 20
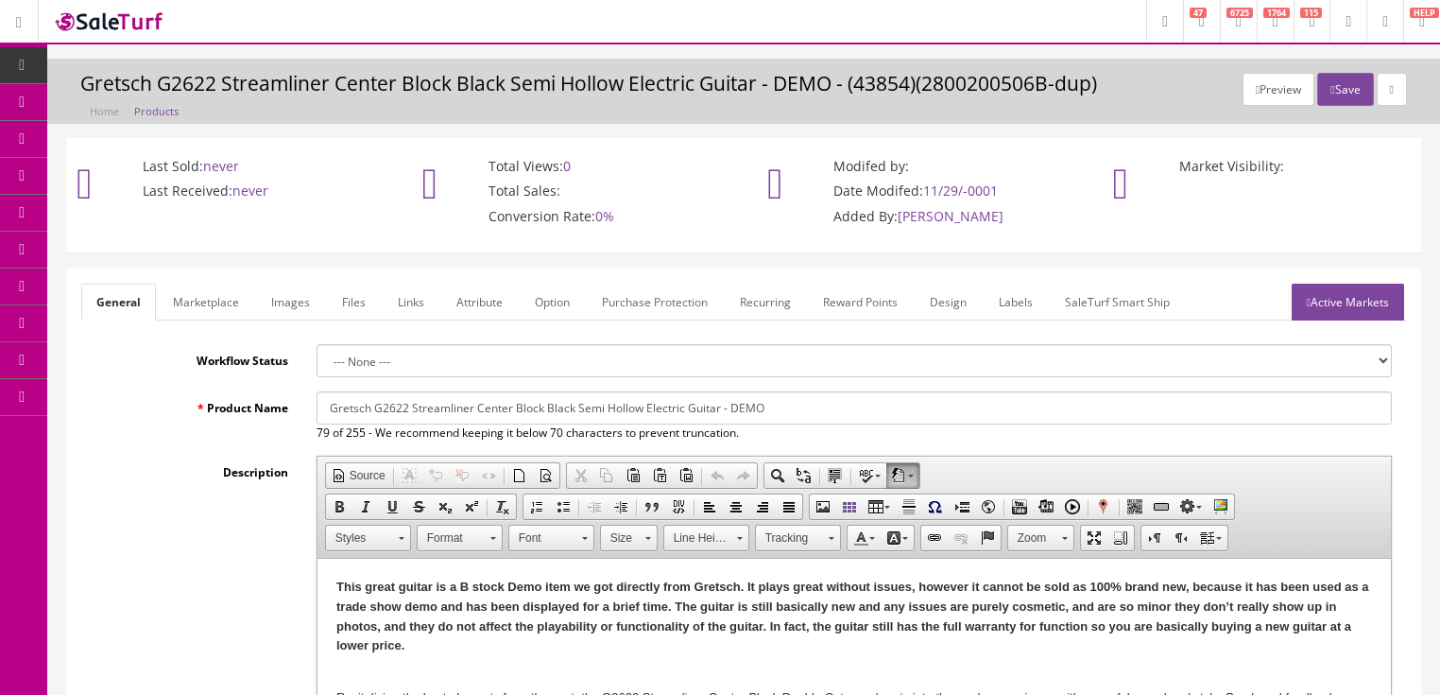
drag, startPoint x: 375, startPoint y: 405, endPoint x: 787, endPoint y: 416, distance: 412.1
click at [787, 416] on input "Gretsch G2622 Streamliner Center Block Black Semi Hollow Electric Guitar - DEMO" at bounding box center [854, 407] width 1075 height 33
paste input "™ Center Block Double-Cut with V-Stoptail, Laurel Fingerboard, Broad’Tron™ BT-3…"
drag, startPoint x: 329, startPoint y: 411, endPoint x: 1123, endPoint y: 423, distance: 793.8
click at [1123, 423] on div "Gretsch G2622 Streamliner™ Center Block Double-Cut with V-Stoptail, Laurel Fing…" at bounding box center [854, 416] width 1104 height 50
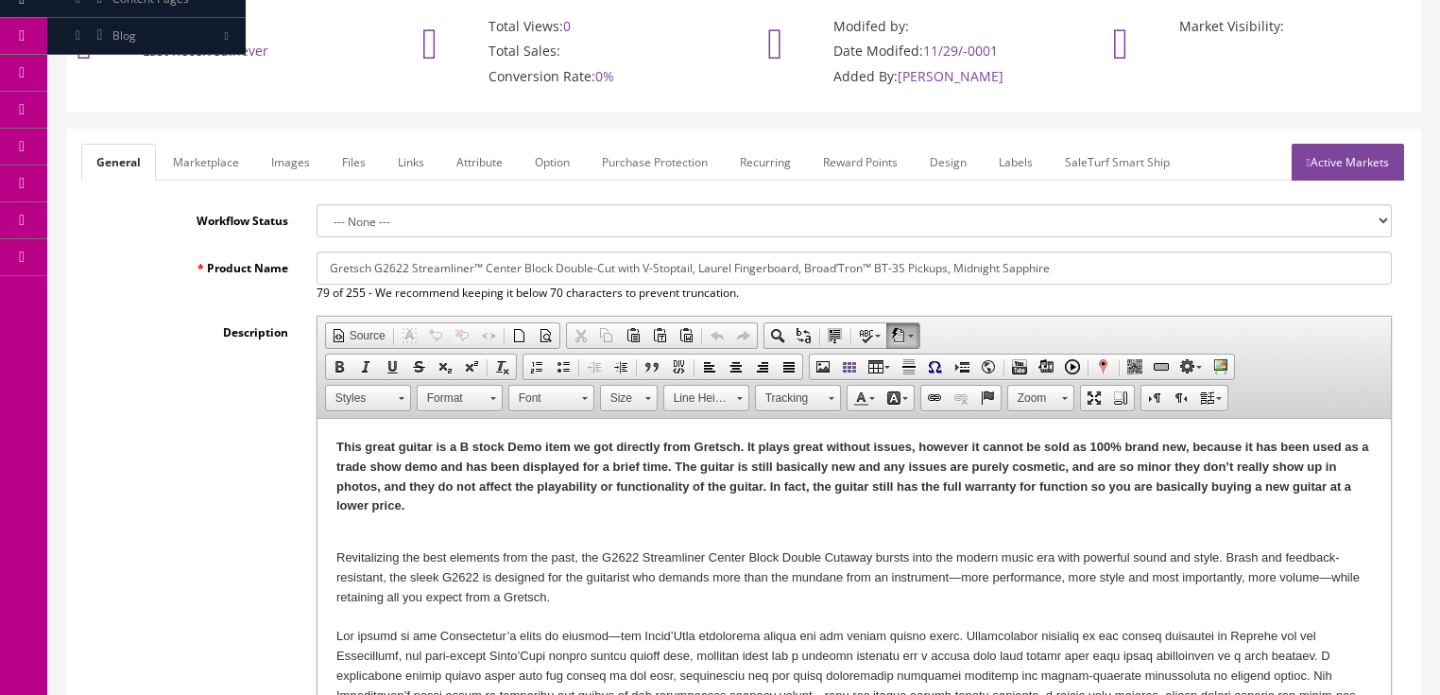
scroll to position [151, 0]
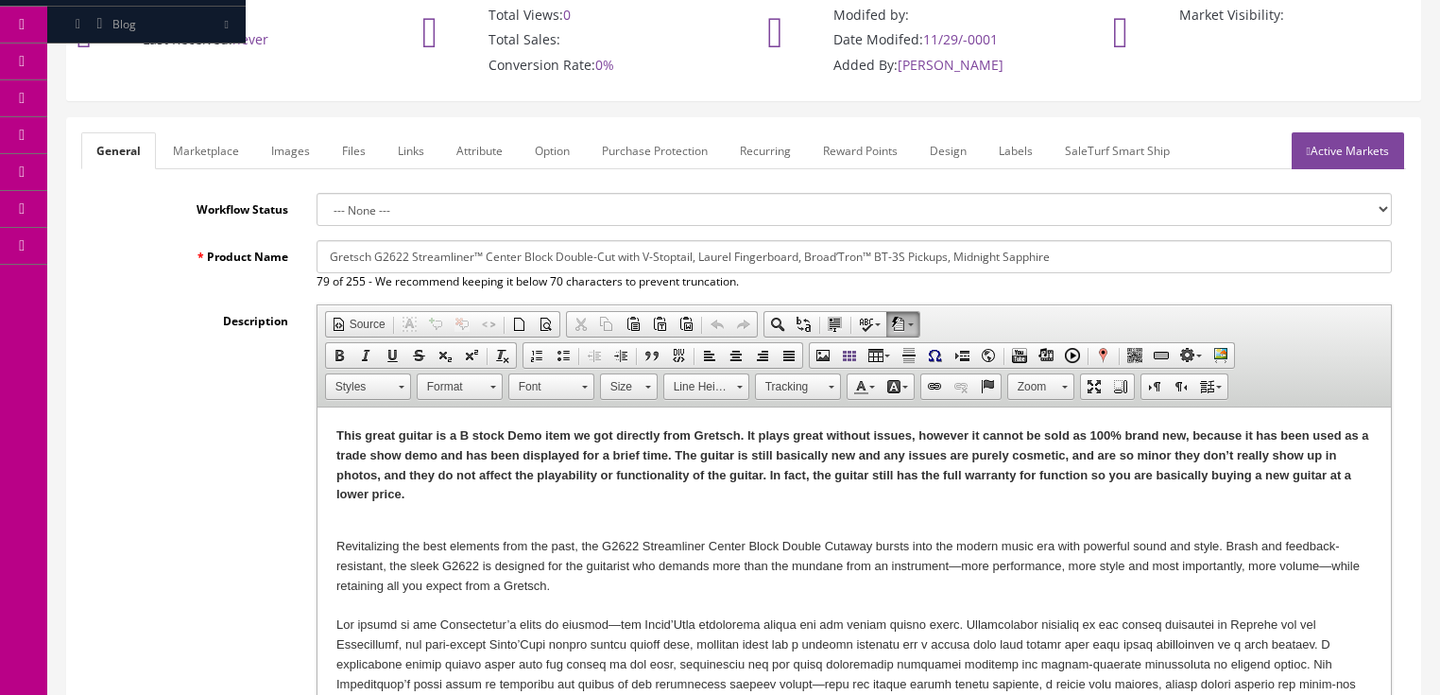
type input "Gretsch G2622 Streamliner™ Center Block Double-Cut with V-Stoptail, Laurel Fing…"
drag, startPoint x: 332, startPoint y: 437, endPoint x: 414, endPoint y: 487, distance: 95.8
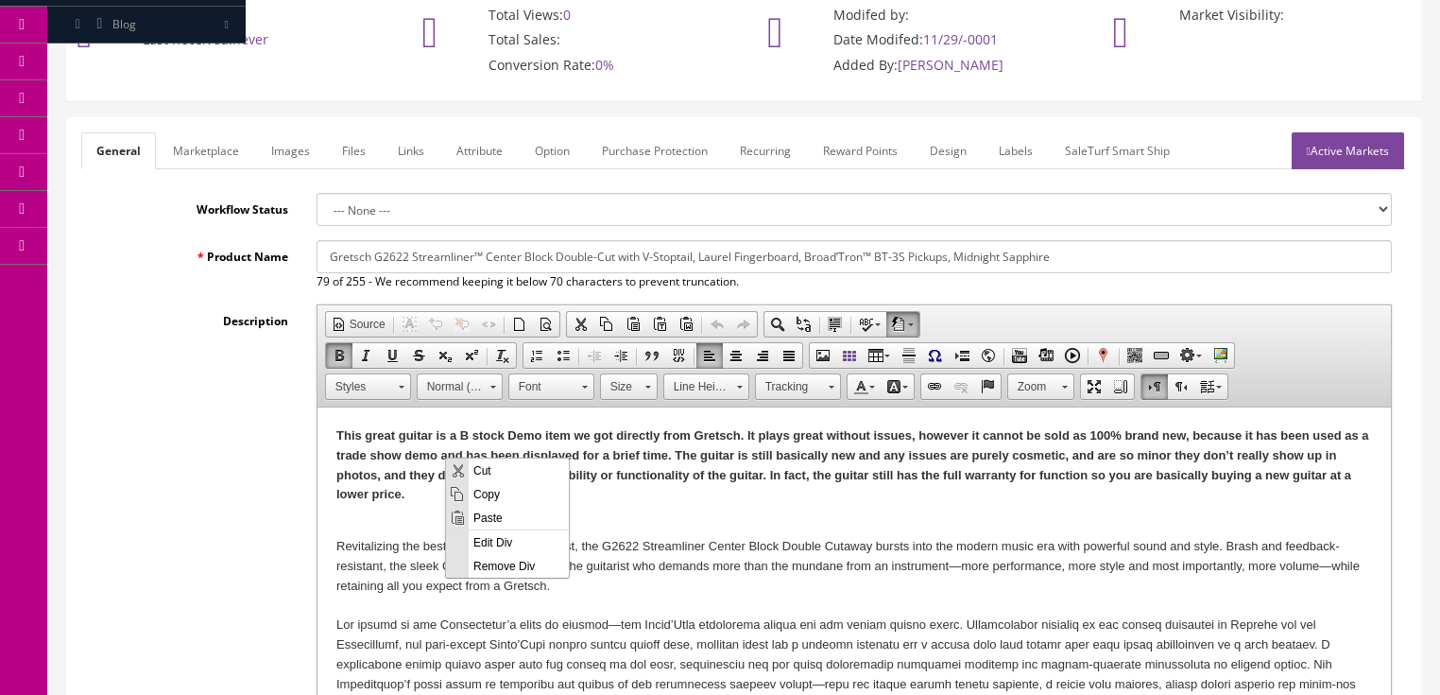
scroll to position [0, 0]
click at [483, 518] on span "Paste" at bounding box center [519, 517] width 100 height 24
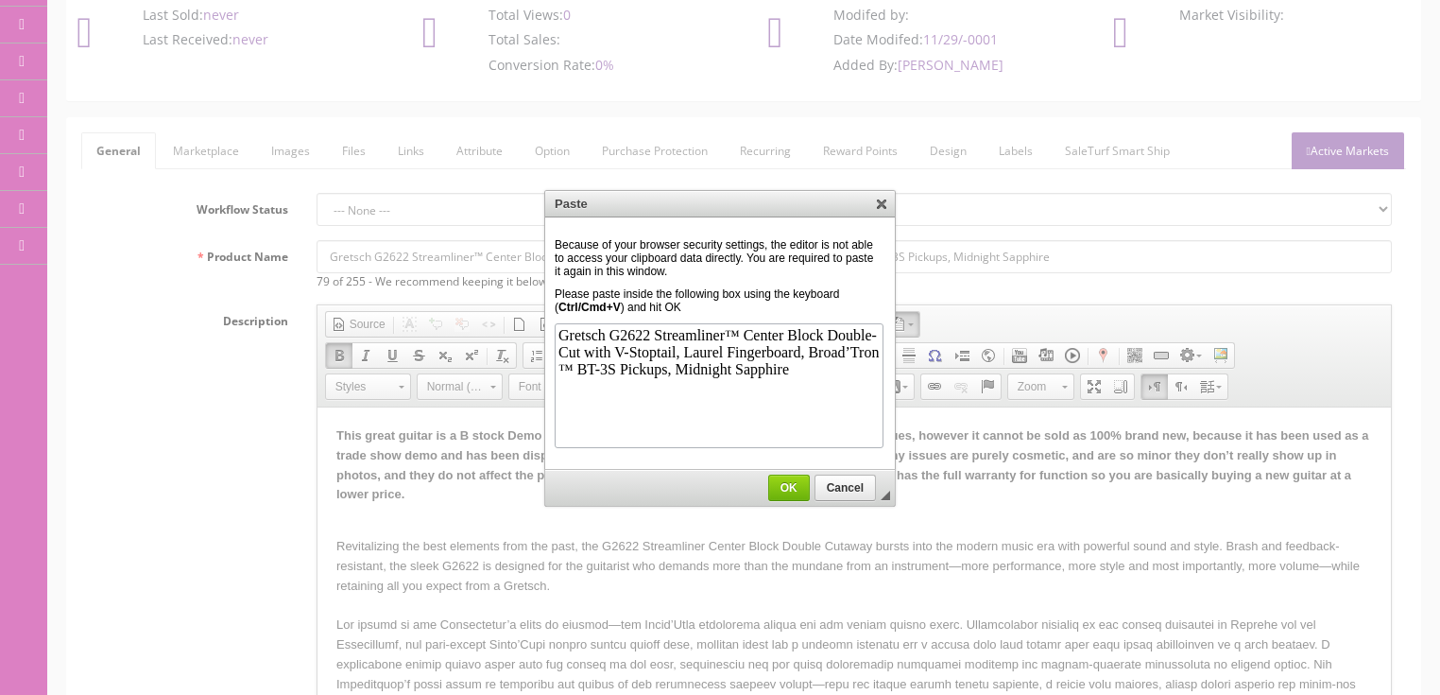
click at [786, 484] on span "OK" at bounding box center [789, 487] width 40 height 13
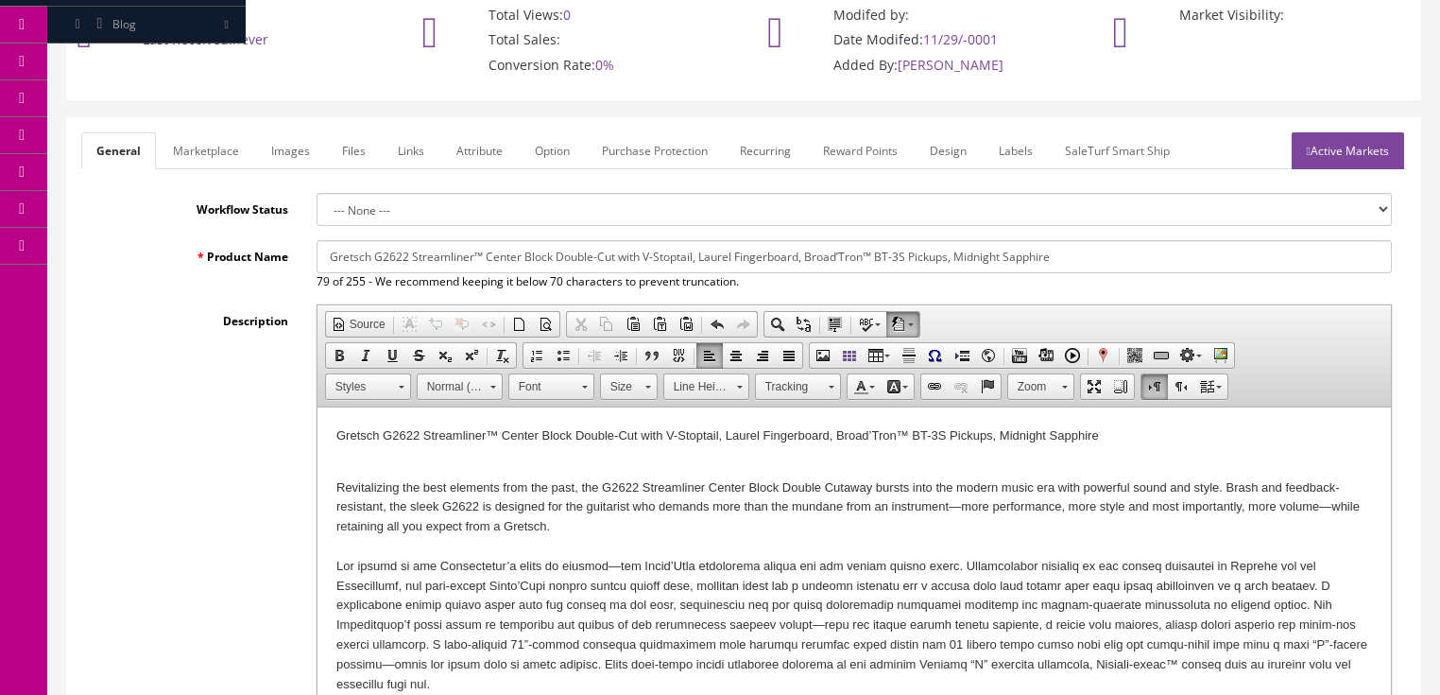
click at [214, 159] on link "Marketplace" at bounding box center [206, 150] width 96 height 37
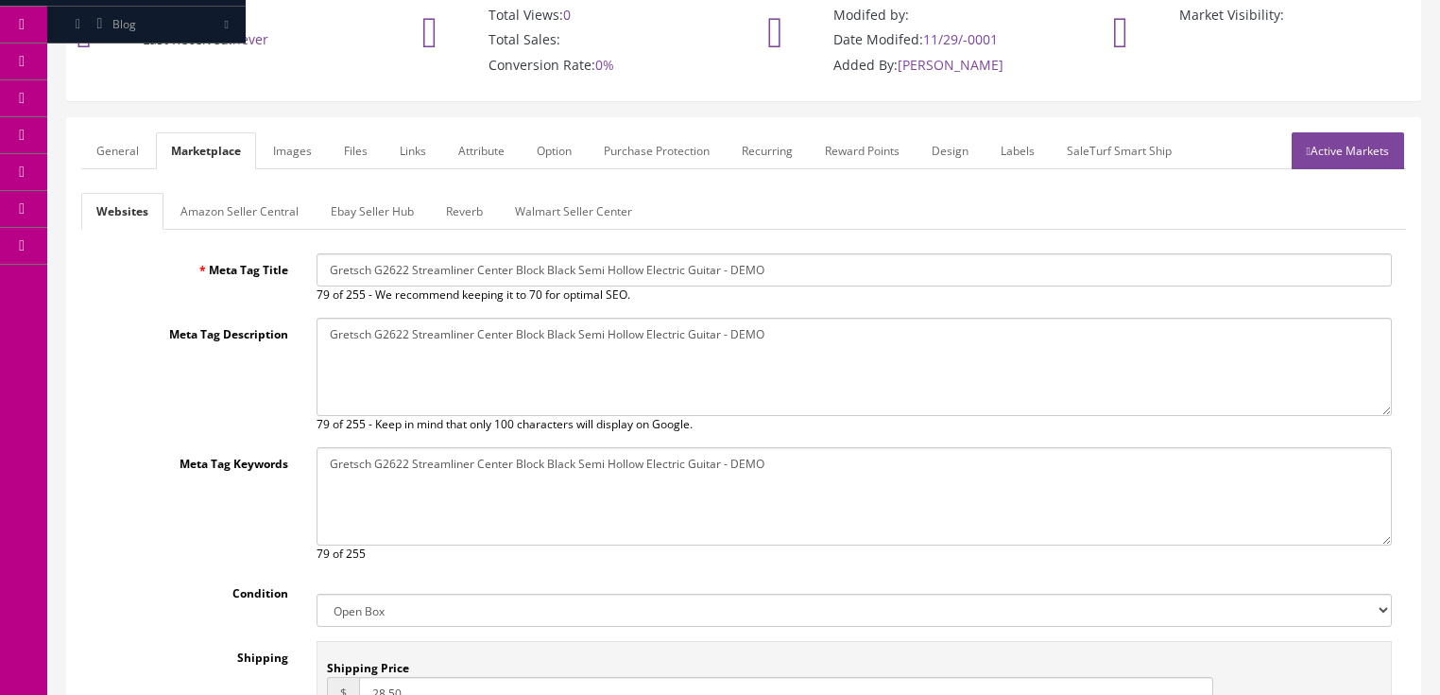
drag, startPoint x: 334, startPoint y: 278, endPoint x: 1025, endPoint y: 283, distance: 690.8
click at [1025, 283] on input "Gretsch G2622 Streamliner Center Block Black Semi Hollow Electric Guitar - DEMO" at bounding box center [854, 269] width 1075 height 33
paste input "Gretsch G2622 Streamliner™ Center Block Double-Cut with V-Stoptail, Laurel Fing…"
click at [322, 270] on input "GGretsch G2622 Streamliner™ Center Block Double-Cut with V-Stoptail, Laurel Fin…" at bounding box center [854, 269] width 1075 height 33
type input "Gretsch G2622 Streamliner™ Center Block Double-Cut with V-Stoptail, Laurel Fing…"
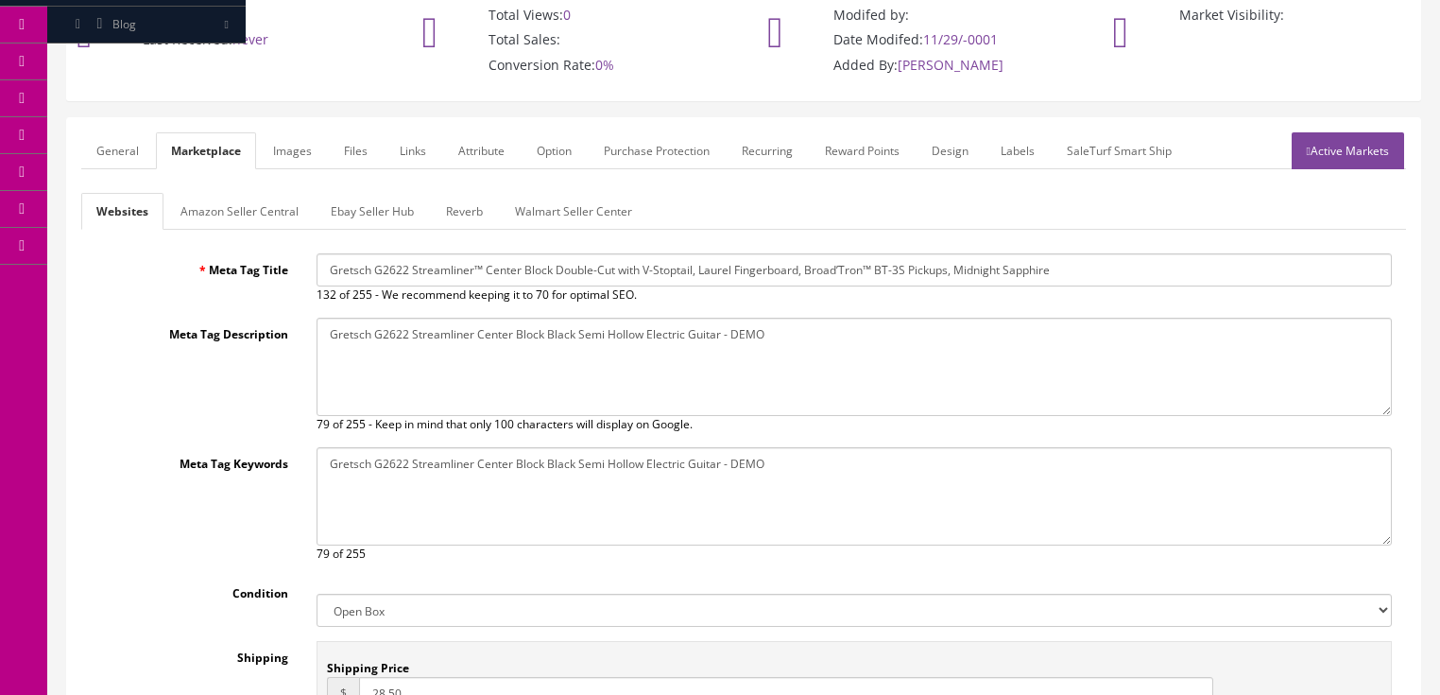
drag, startPoint x: 320, startPoint y: 336, endPoint x: 776, endPoint y: 338, distance: 455.5
click at [776, 338] on textarea "Gretsch G2622 Streamliner Center Block Black Semi Hollow Electric Guitar - DEMO" at bounding box center [854, 366] width 1075 height 98
paste textarea "™ Center Block Double-Cut with V-Stoptail, Laurel Fingerboard, Broad’Tron™ BT-3…"
type textarea "Gretsch G2622 Streamliner™ Center Block Double-Cut with V-Stoptail, Laurel Fing…"
drag, startPoint x: 327, startPoint y: 463, endPoint x: 828, endPoint y: 476, distance: 501.0
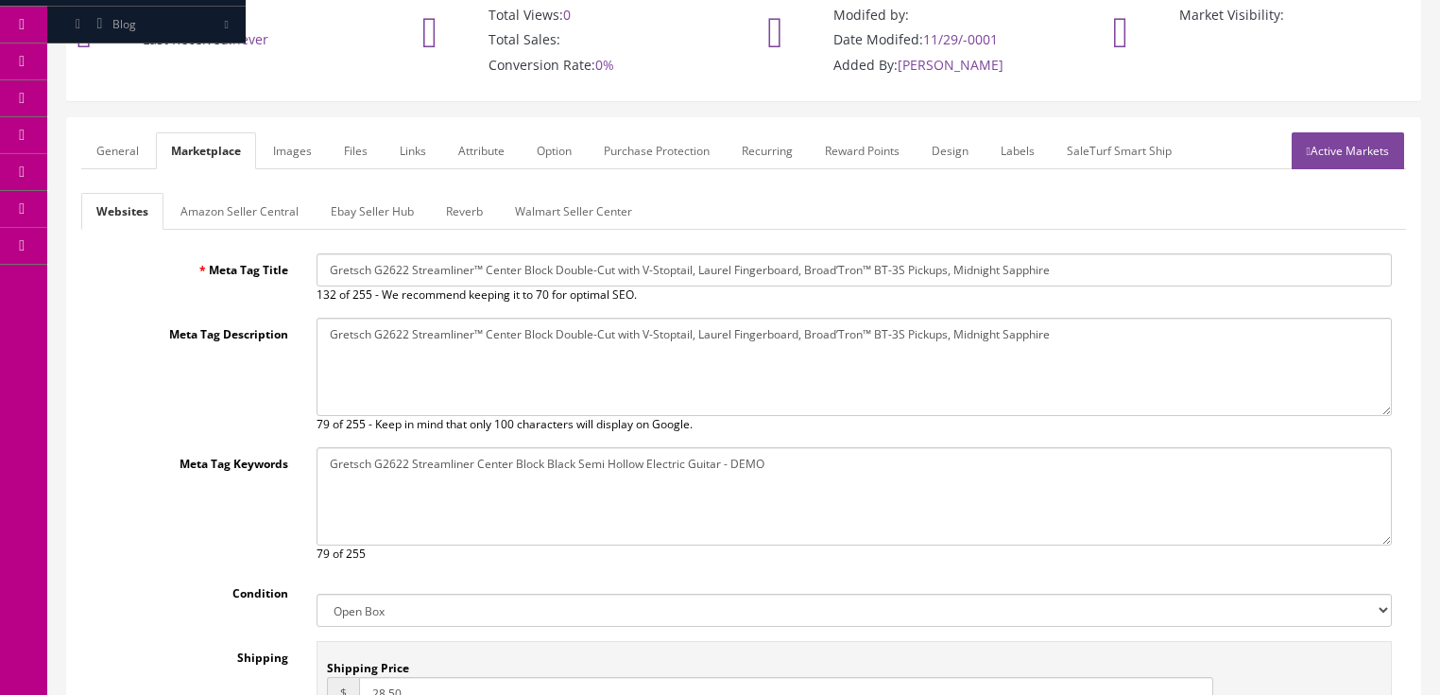
click at [828, 476] on textarea "Gretsch G2622 Streamliner Center Block Black Semi Hollow Electric Guitar - DEMO" at bounding box center [854, 496] width 1075 height 98
paste textarea "™ Center Block Double-Cut with V-Stoptail, Laurel Fingerboard, Broad’Tron™ BT-3…"
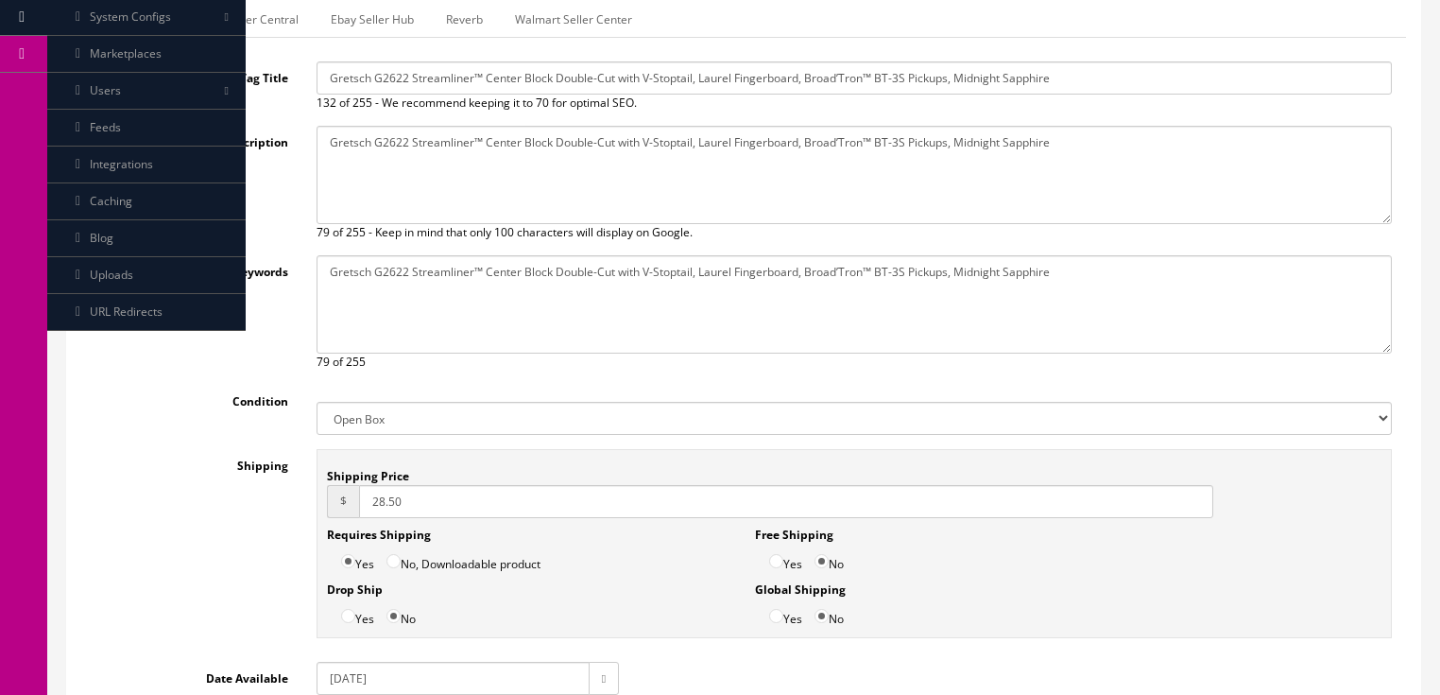
scroll to position [378, 0]
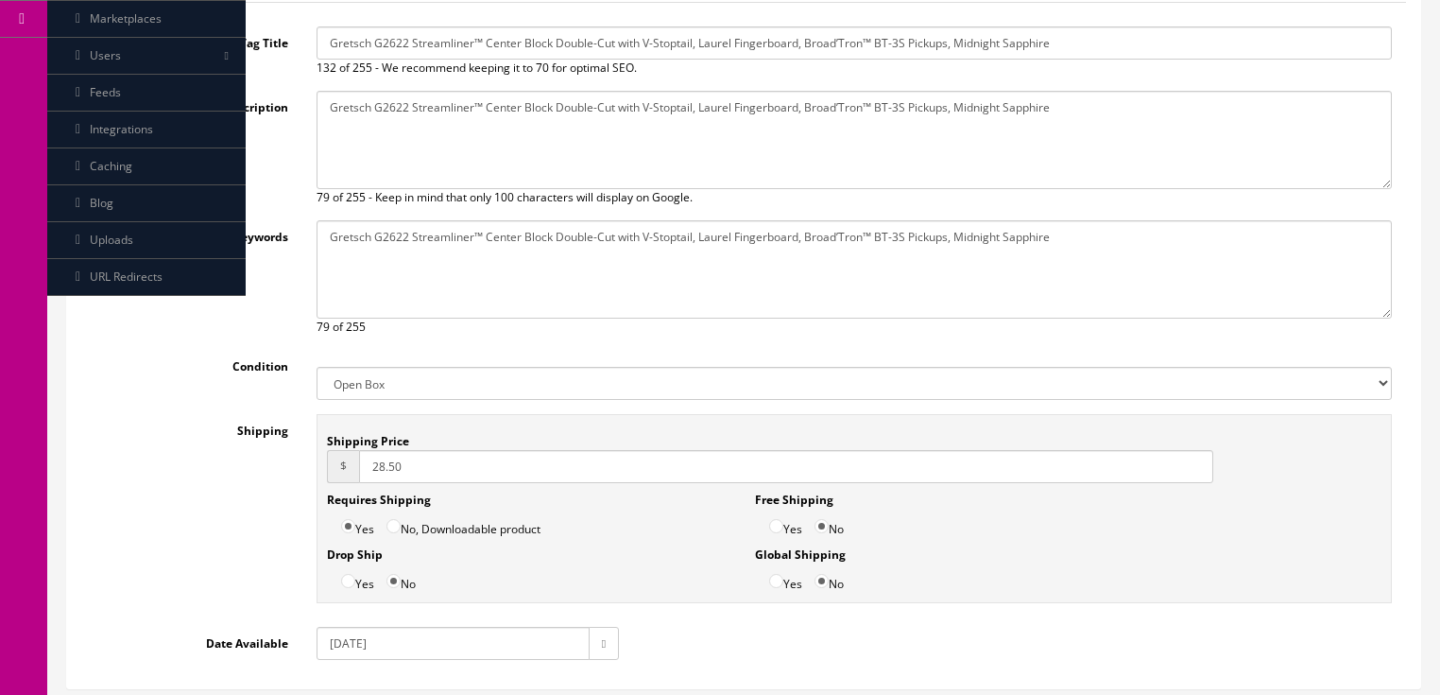
type textarea "Gretsch G2622 Streamliner™ Center Block Double-Cut with V-Stoptail, Laurel Fing…"
click at [413, 391] on select "New Used B Stock Open Box Re-Packed" at bounding box center [854, 383] width 1075 height 33
select select "New"
click at [317, 367] on select "New Used B Stock Open Box Re-Packed" at bounding box center [854, 383] width 1075 height 33
drag, startPoint x: 414, startPoint y: 475, endPoint x: 336, endPoint y: 485, distance: 78.1
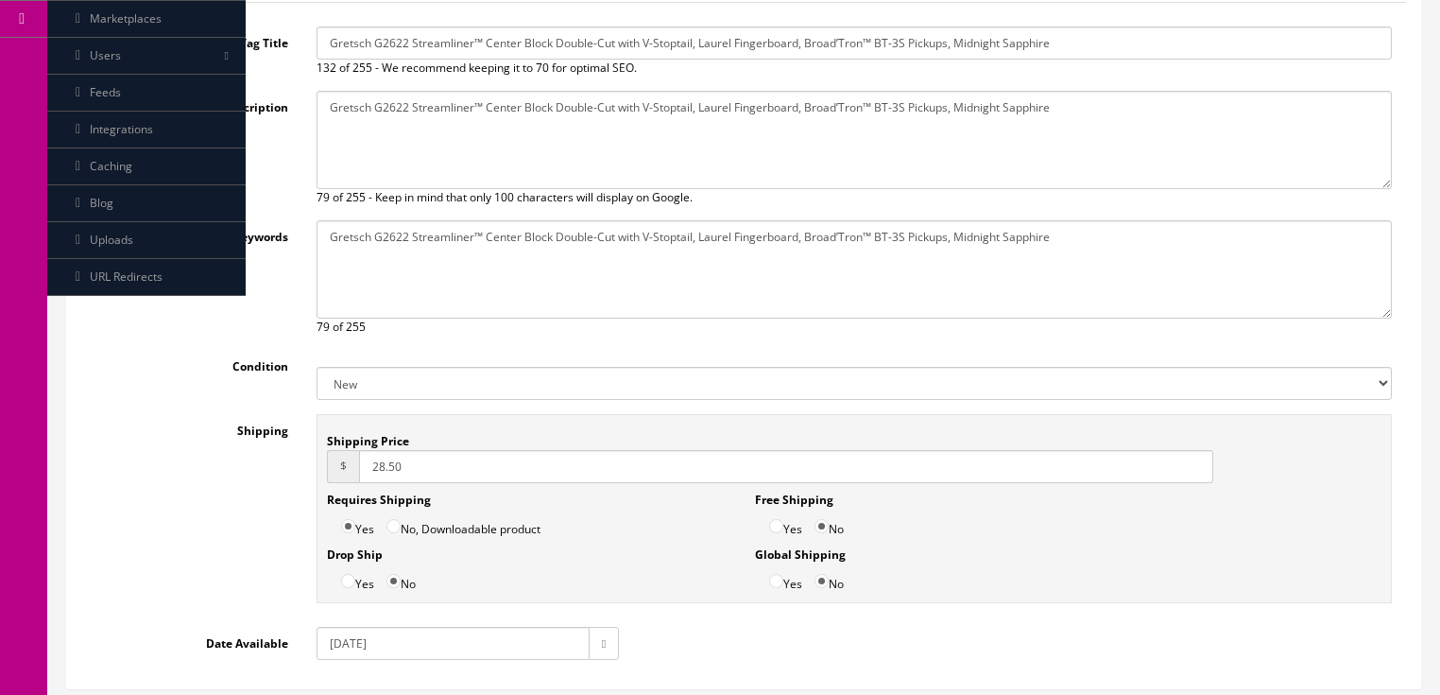
click at [336, 485] on div "Shipping Price $ 28.50 Requires Shipping Yes No, Downloadable product Drop Ship…" at bounding box center [854, 508] width 1075 height 189
type input "0.00"
click at [774, 528] on input "Yes" at bounding box center [776, 526] width 14 height 14
radio input "true"
click at [343, 646] on input "2018-05-03" at bounding box center [453, 642] width 273 height 33
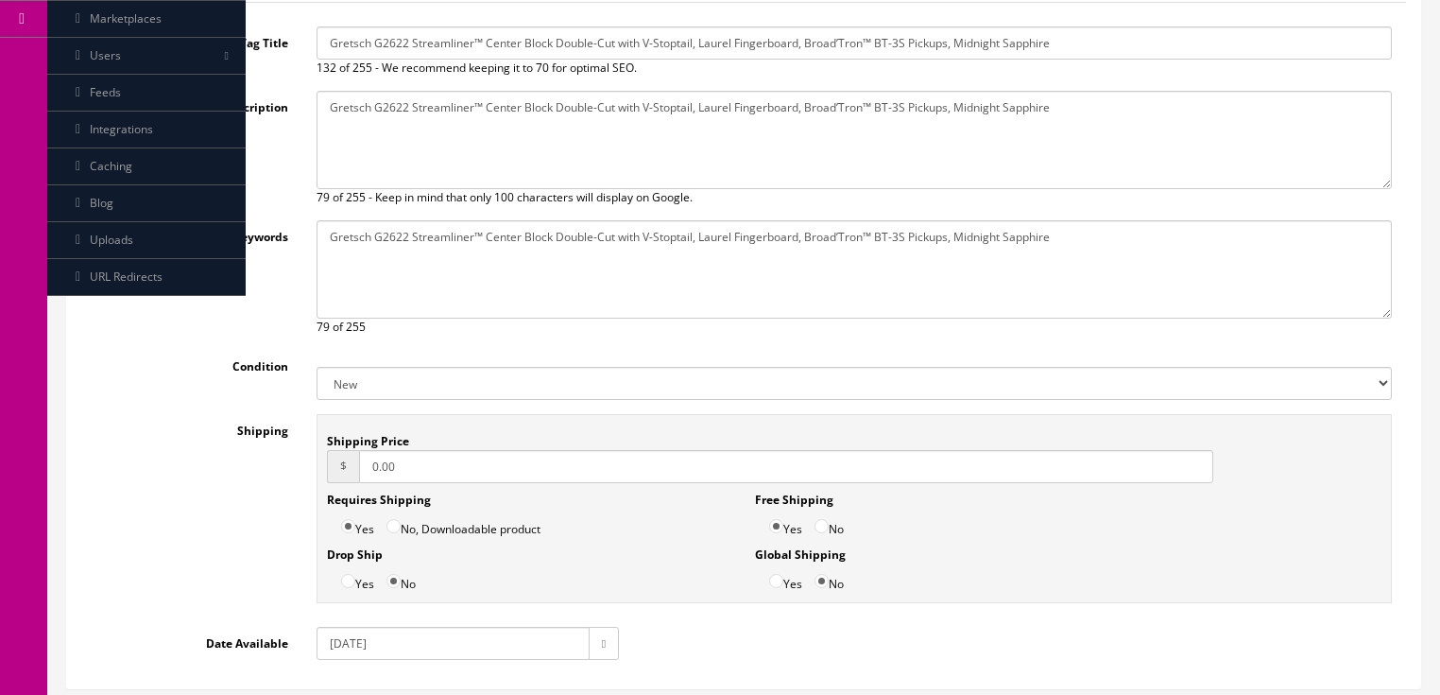
click at [365, 643] on input "2025-05-03" at bounding box center [453, 642] width 273 height 33
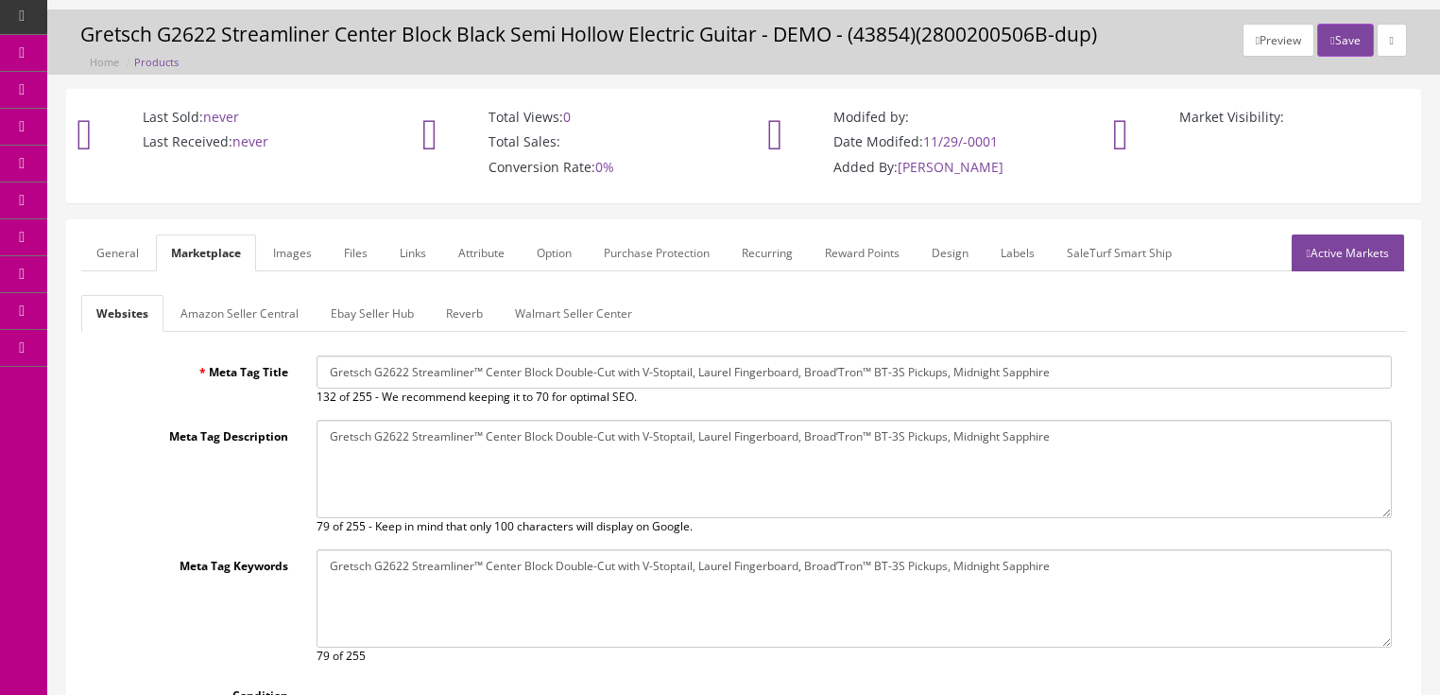
scroll to position [0, 0]
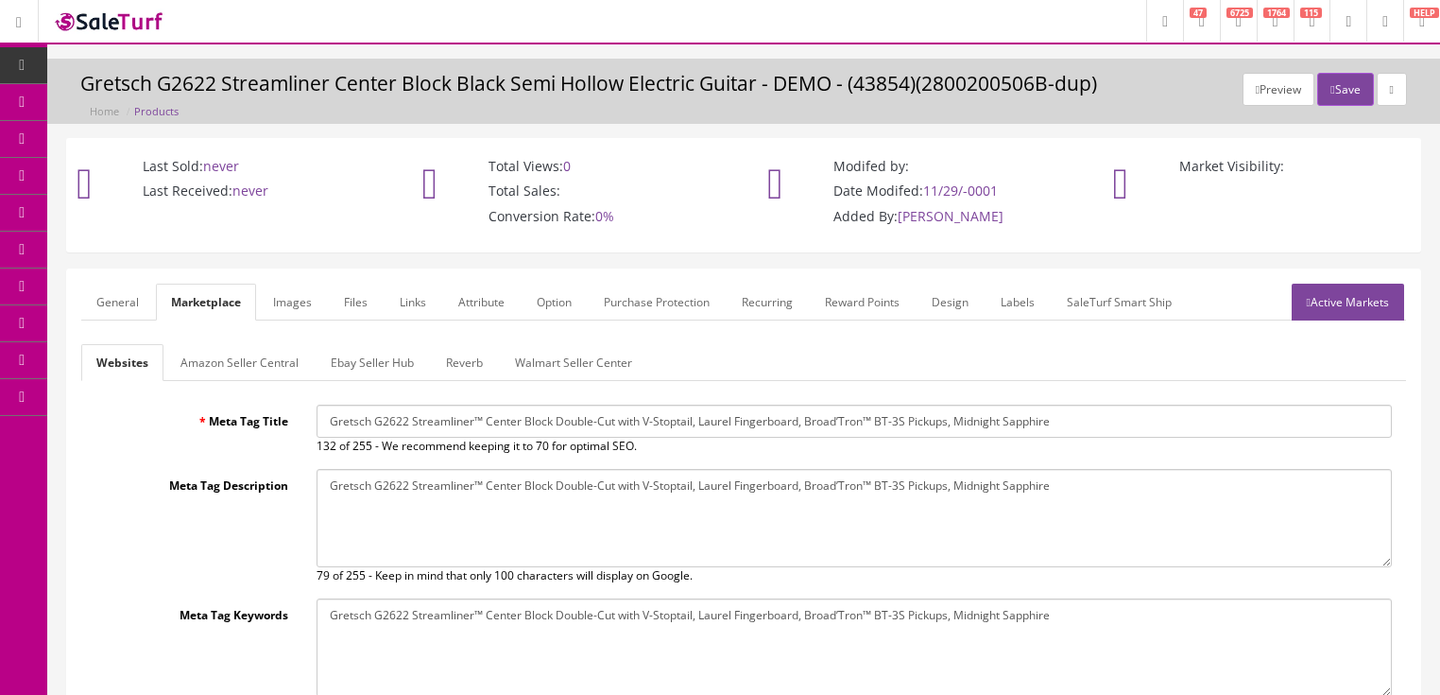
type input "2025-09-03"
click at [215, 364] on link "Amazon Seller Central" at bounding box center [239, 362] width 148 height 37
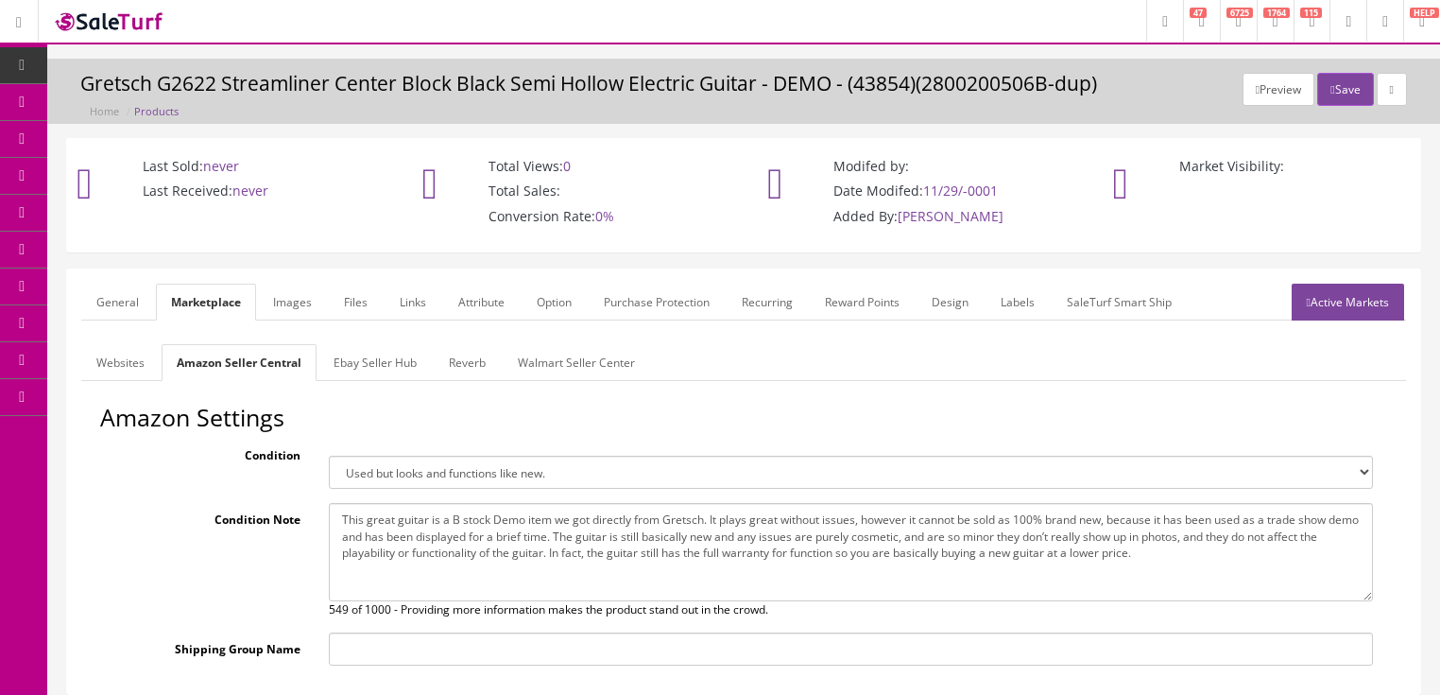
click at [355, 477] on select "Brand new item, unused, in original packaging. New item, but packaging has been…" at bounding box center [851, 471] width 1044 height 33
select select "new_new"
click at [329, 455] on select "Brand new item, unused, in original packaging. New item, but packaging has been…" at bounding box center [851, 471] width 1044 height 33
drag, startPoint x: 336, startPoint y: 516, endPoint x: 1257, endPoint y: 561, distance: 921.5
click at [1257, 561] on textarea "This great guitar is a B stock Demo item we got directly from Gretsch. It plays…" at bounding box center [851, 552] width 1044 height 98
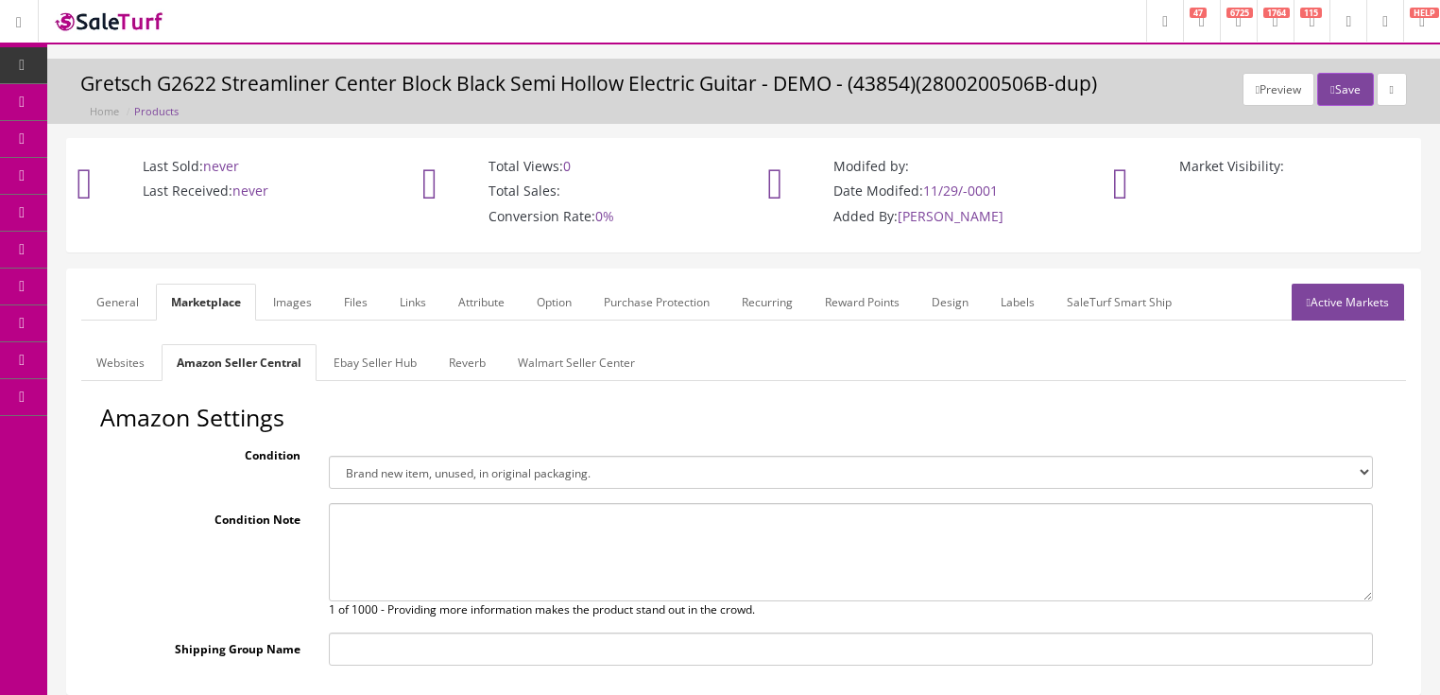
click at [386, 352] on link "Ebay Seller Hub" at bounding box center [374, 362] width 113 height 37
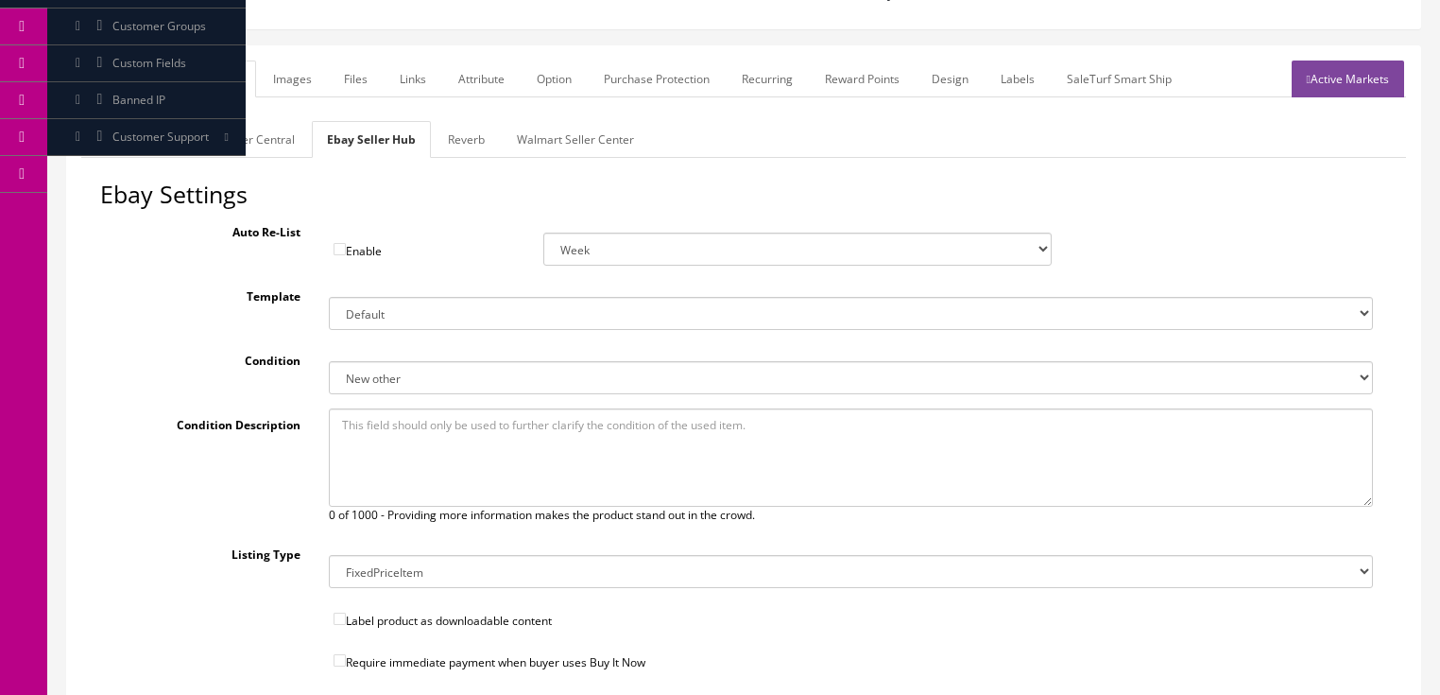
scroll to position [227, 0]
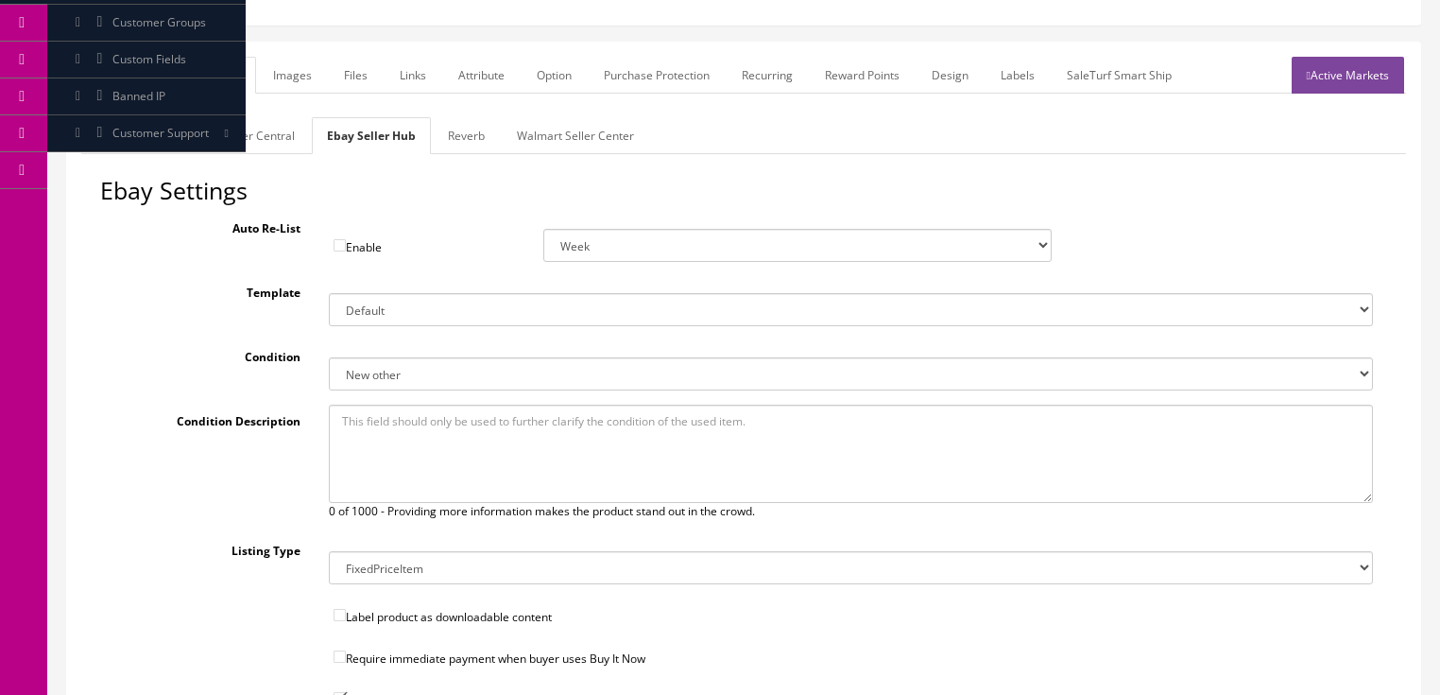
click at [370, 373] on select "New New other New with defects Manufacturer refurbished Seller refurbished Used…" at bounding box center [851, 373] width 1044 height 33
select select "1000"
click at [329, 357] on select "New New other New with defects Manufacturer refurbished Seller refurbished Used…" at bounding box center [851, 373] width 1044 height 33
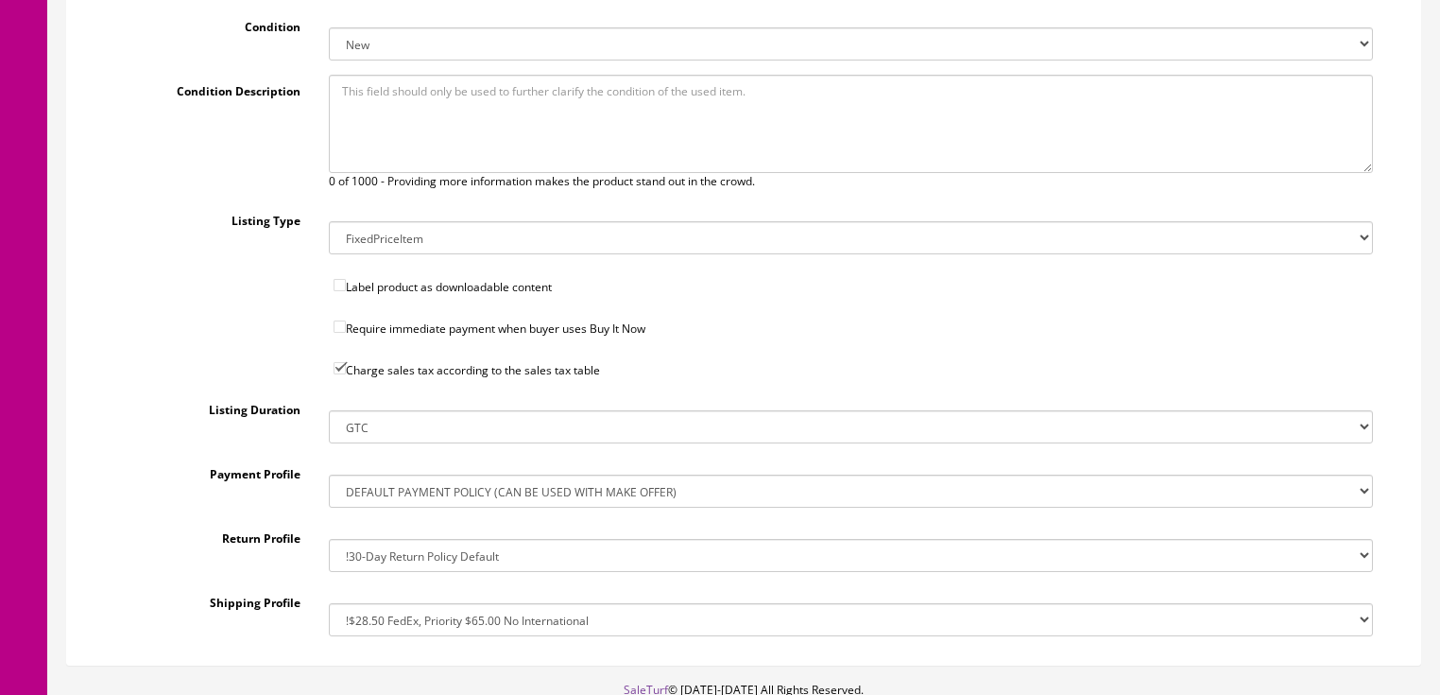
scroll to position [672, 0]
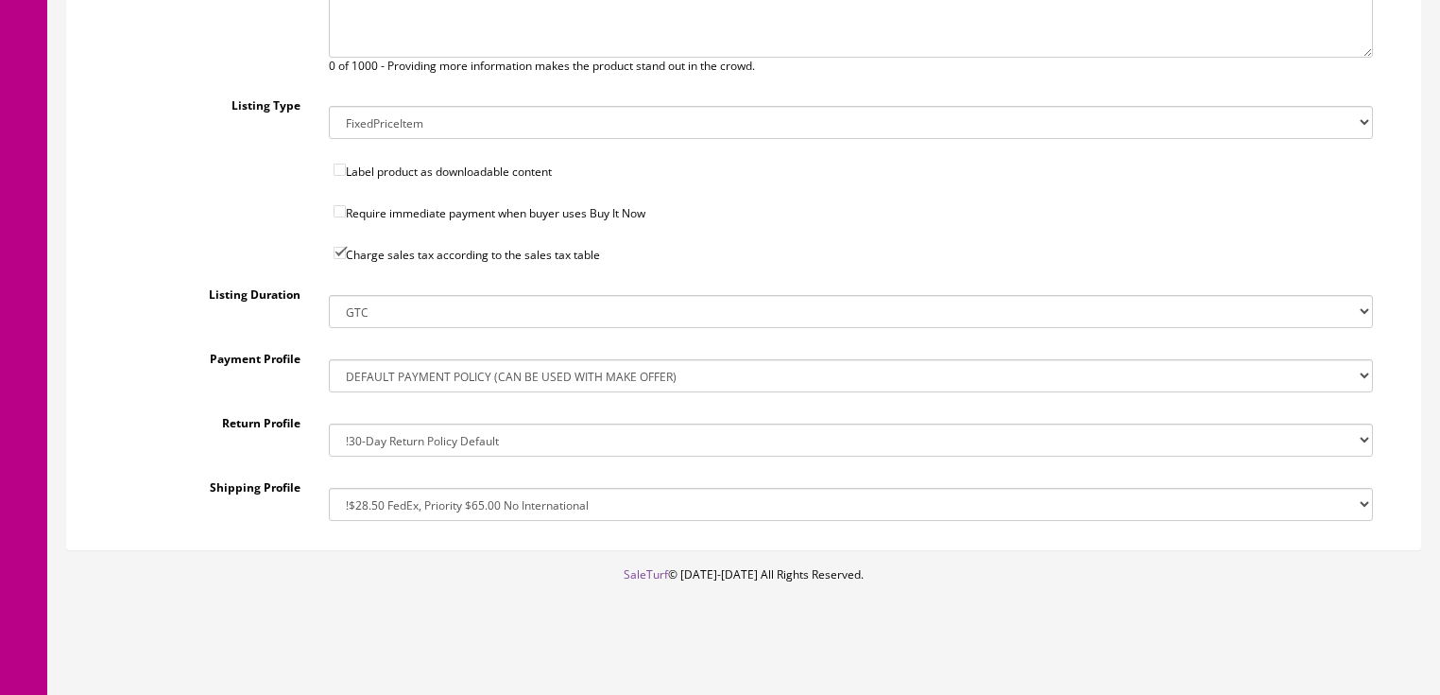
click at [382, 496] on select "!$28.50 FedEx, Priority $65.00 No International !$28.50 FedEx, Priority $65.00 …" at bounding box center [851, 504] width 1044 height 33
select select "112947954017"
click at [329, 488] on select "!$28.50 FedEx, Priority $65.00 No International !$28.50 FedEx, Priority $65.00 …" at bounding box center [851, 504] width 1044 height 33
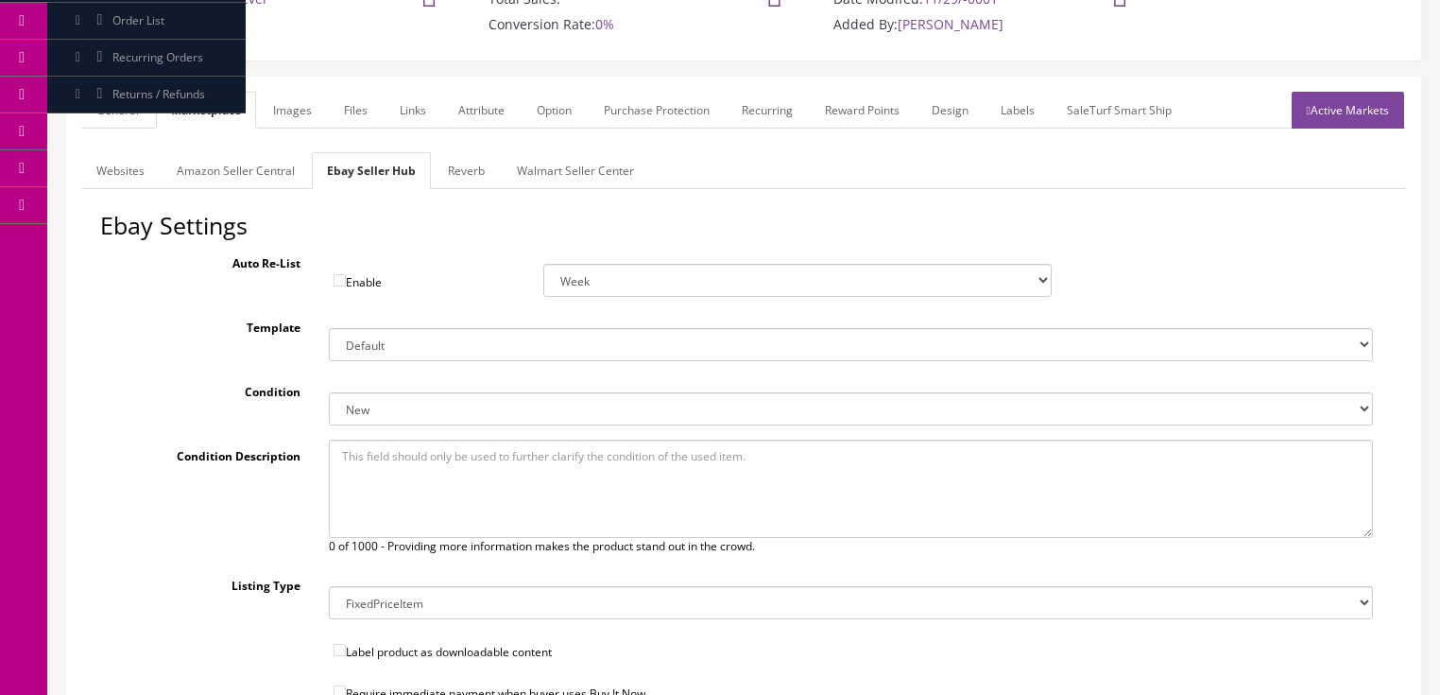
scroll to position [67, 0]
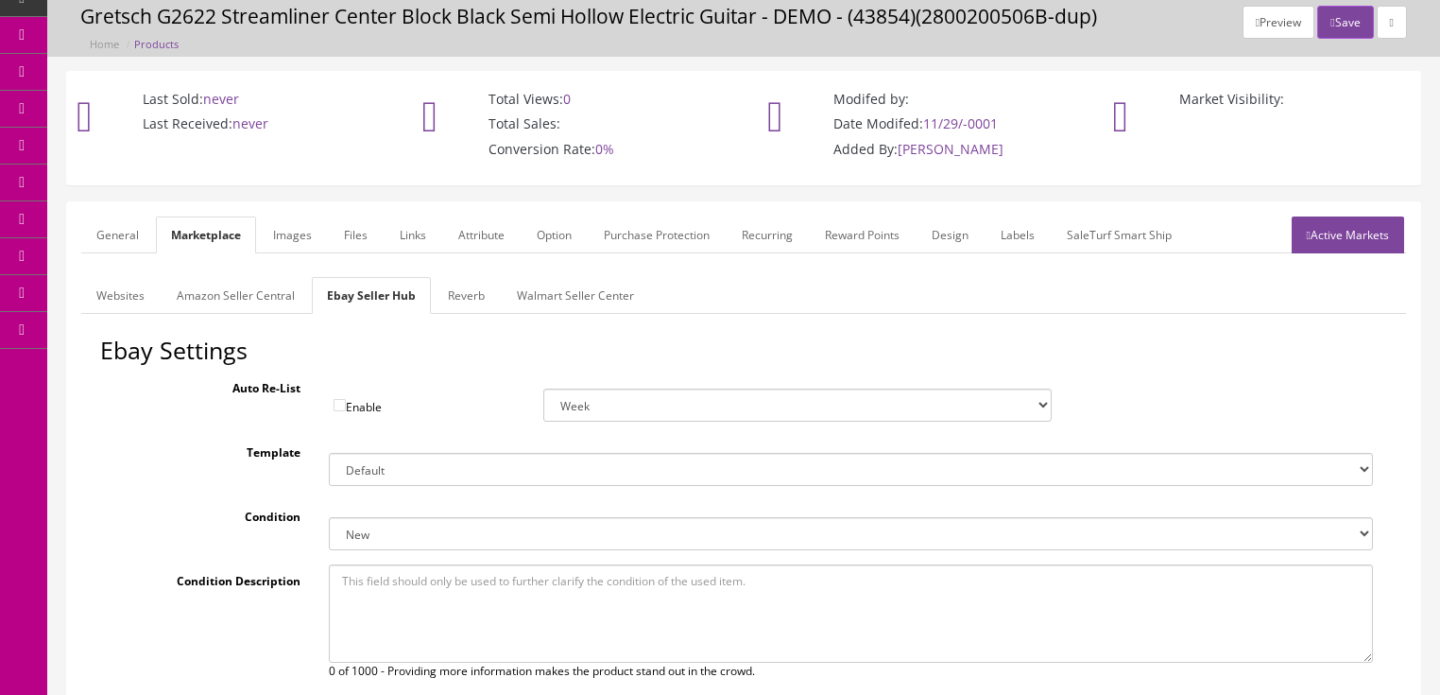
click at [465, 283] on link "Reverb" at bounding box center [466, 295] width 67 height 37
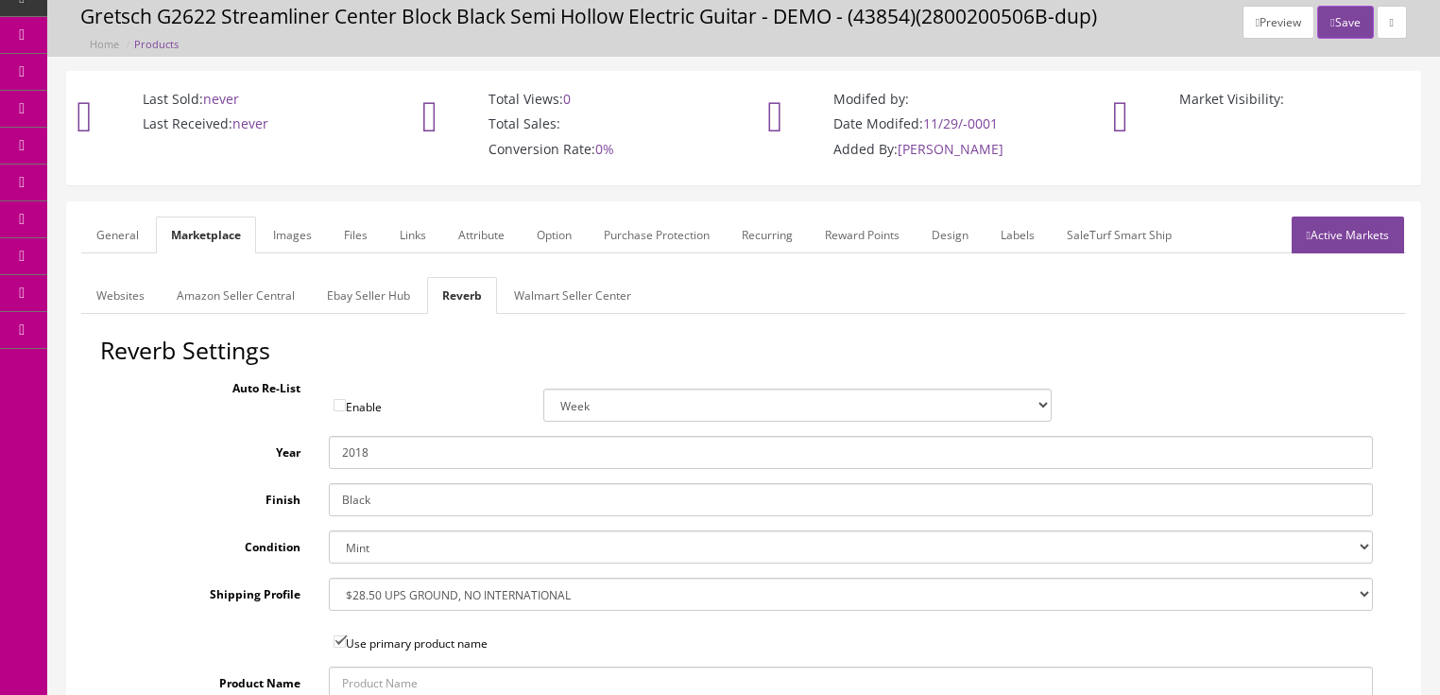
drag, startPoint x: 353, startPoint y: 452, endPoint x: 410, endPoint y: 457, distance: 57.0
click at [410, 457] on input "2018" at bounding box center [851, 452] width 1044 height 33
type input "2025"
click at [346, 540] on select "Brand New Mint Excellent Very Good Good Fair Poor B-Stock Non Functioning" at bounding box center [851, 546] width 1044 height 33
select select "7c3f45de-2ae0-4c81-8400-fdb6b1d74890"
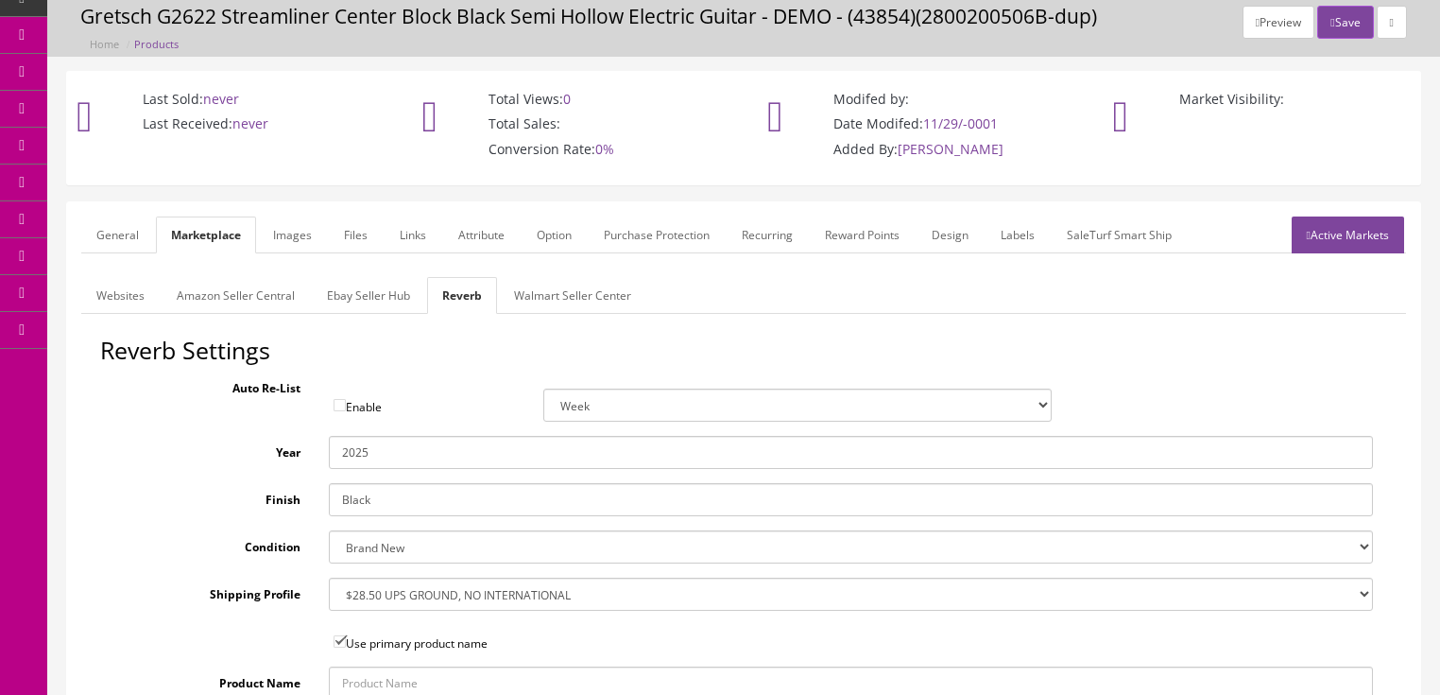
click at [329, 530] on select "Brand New Mint Excellent Very Good Good Fair Poor B-Stock Non Functioning" at bounding box center [851, 546] width 1044 height 33
drag, startPoint x: 374, startPoint y: 503, endPoint x: 318, endPoint y: 493, distance: 56.5
click at [318, 493] on div "Black" at bounding box center [851, 499] width 1072 height 33
type input "Midnight Sapphire"
click at [396, 584] on select "--- None --- $3.49 USPS Shipping MH INSURED $20000 GUITAR MH INSURED $11000 GUI…" at bounding box center [851, 593] width 1044 height 33
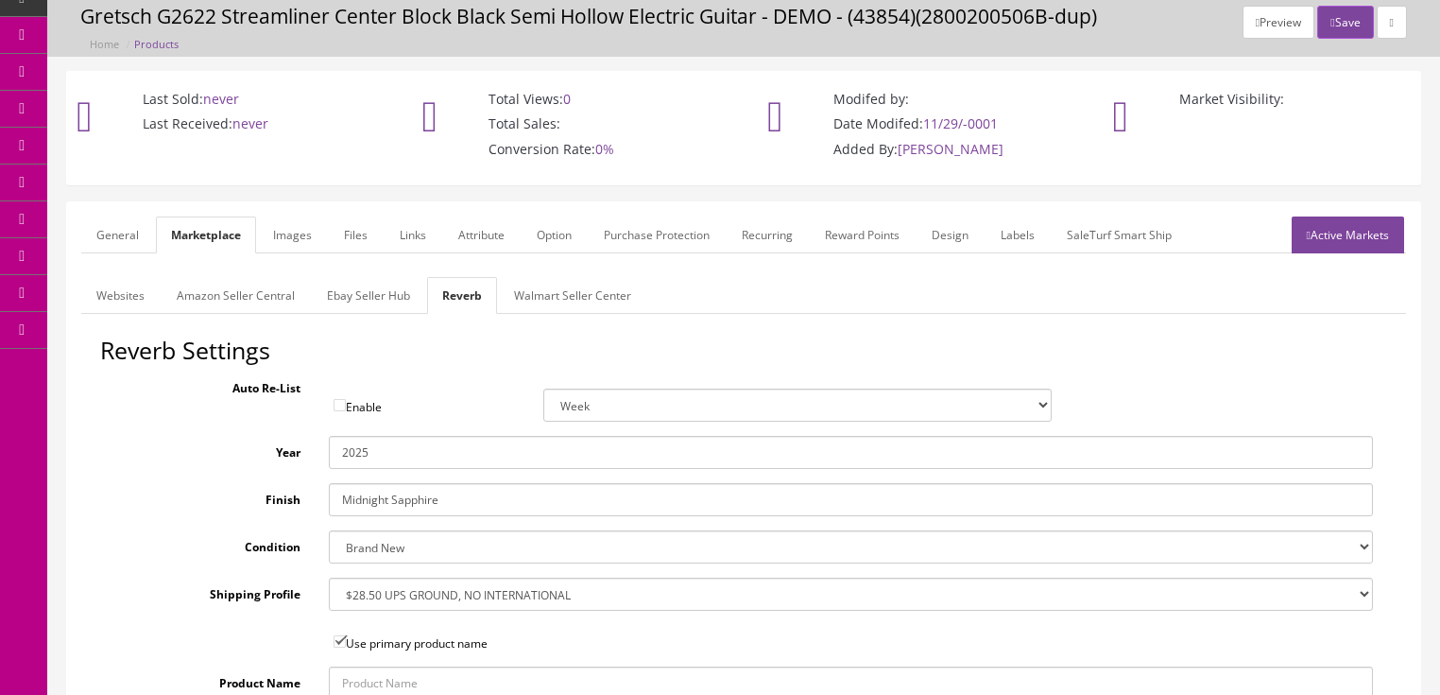
select select "12724"
click at [329, 577] on select "--- None --- $3.49 USPS Shipping MH INSURED $20000 GUITAR MH INSURED $11000 GUI…" at bounding box center [851, 593] width 1044 height 33
click at [338, 293] on link "Ebay Seller Hub" at bounding box center [368, 295] width 113 height 37
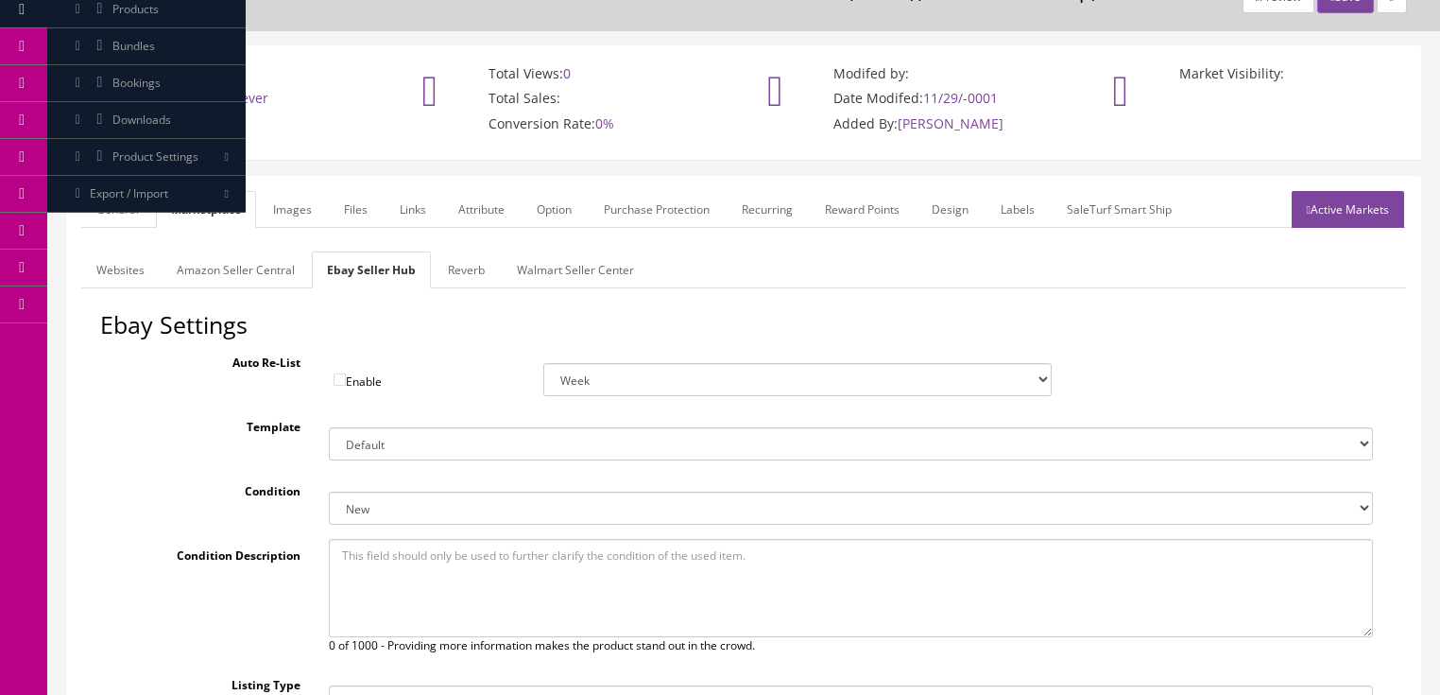
scroll to position [0, 0]
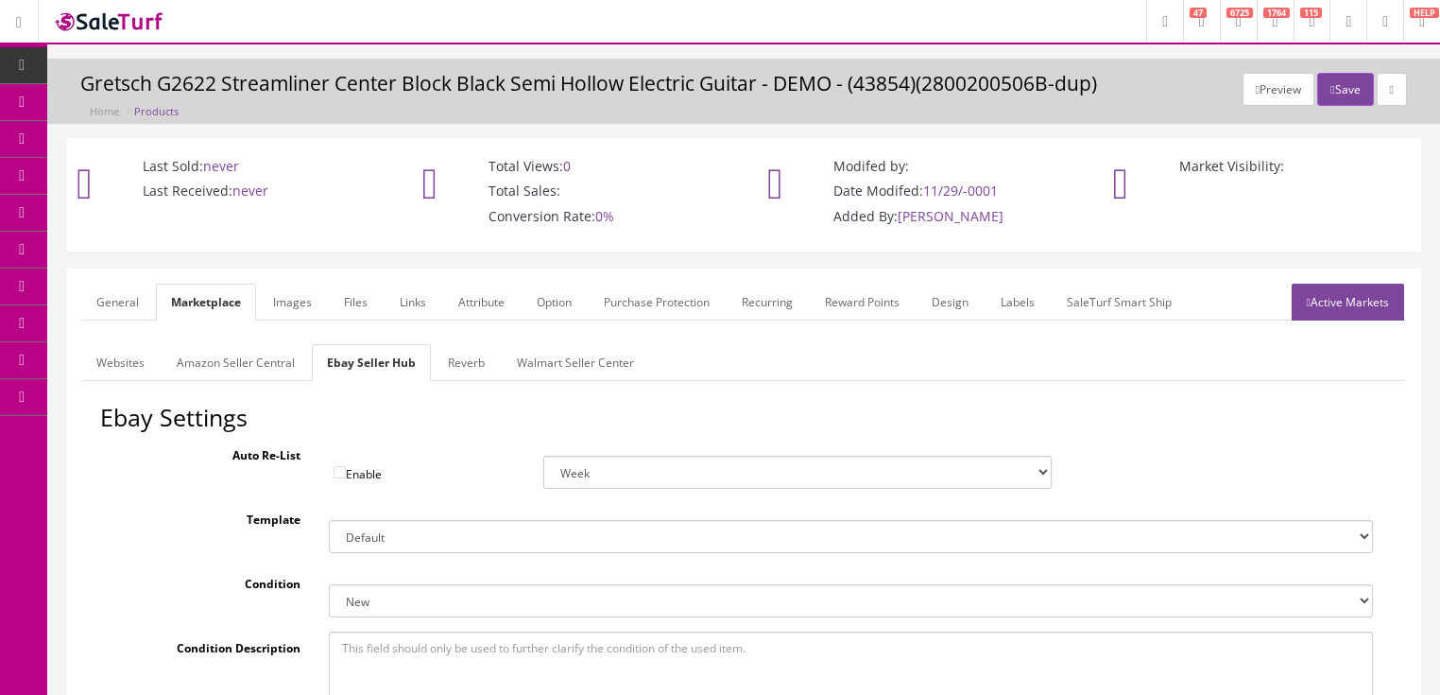
click at [267, 300] on link "Images" at bounding box center [292, 301] width 69 height 37
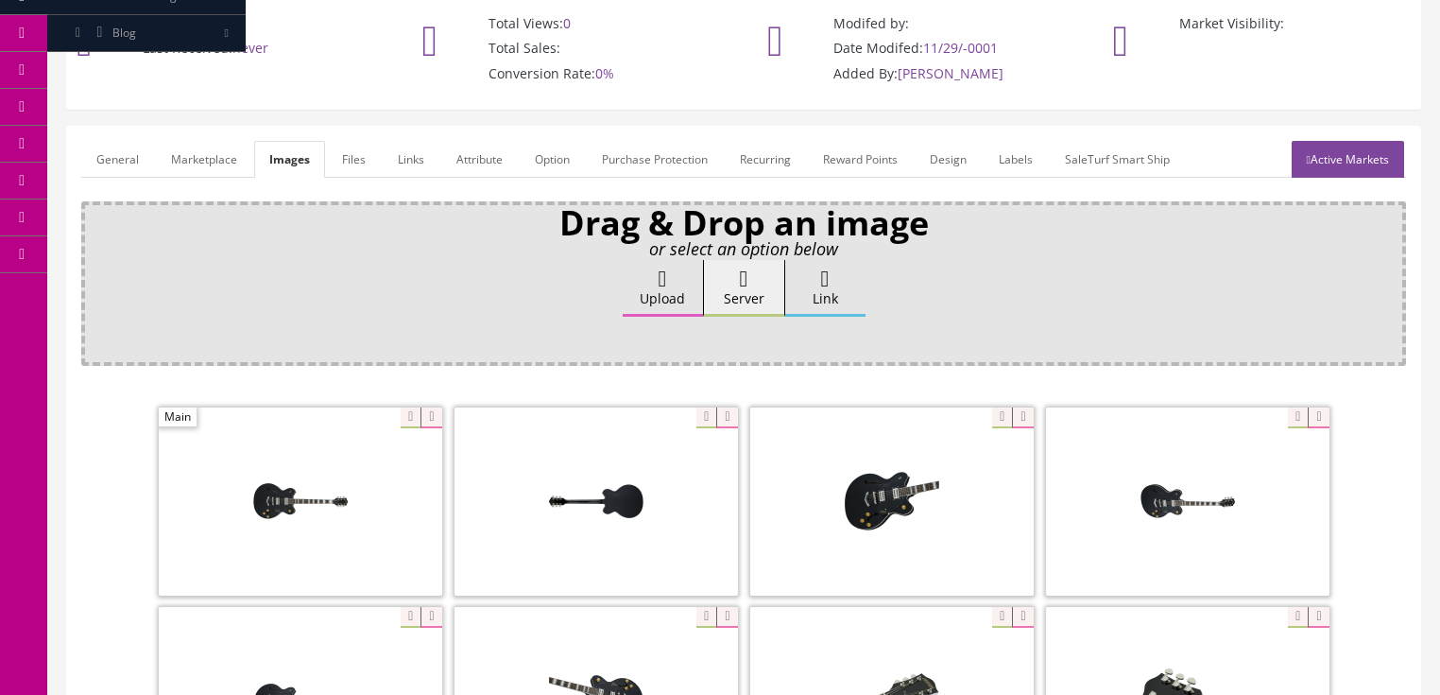
scroll to position [227, 0]
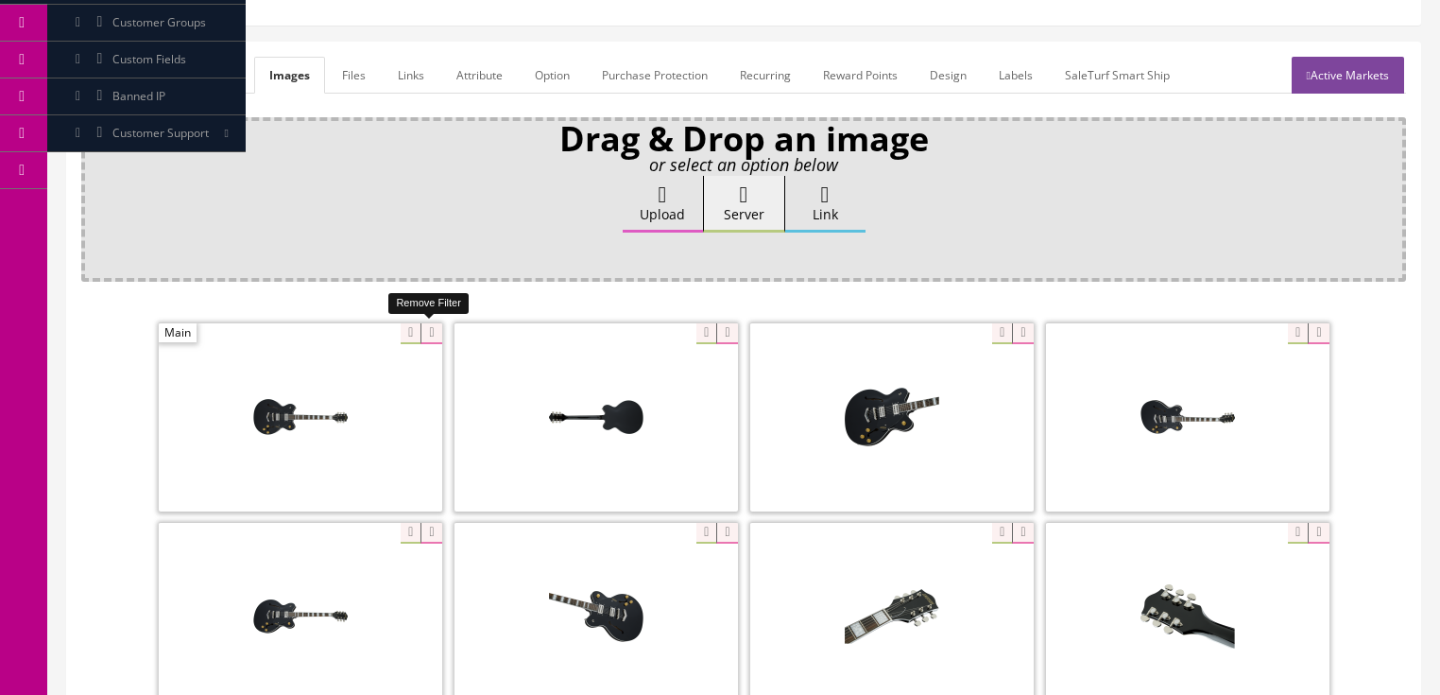
click at [435, 331] on icon at bounding box center [430, 333] width 21 height 21
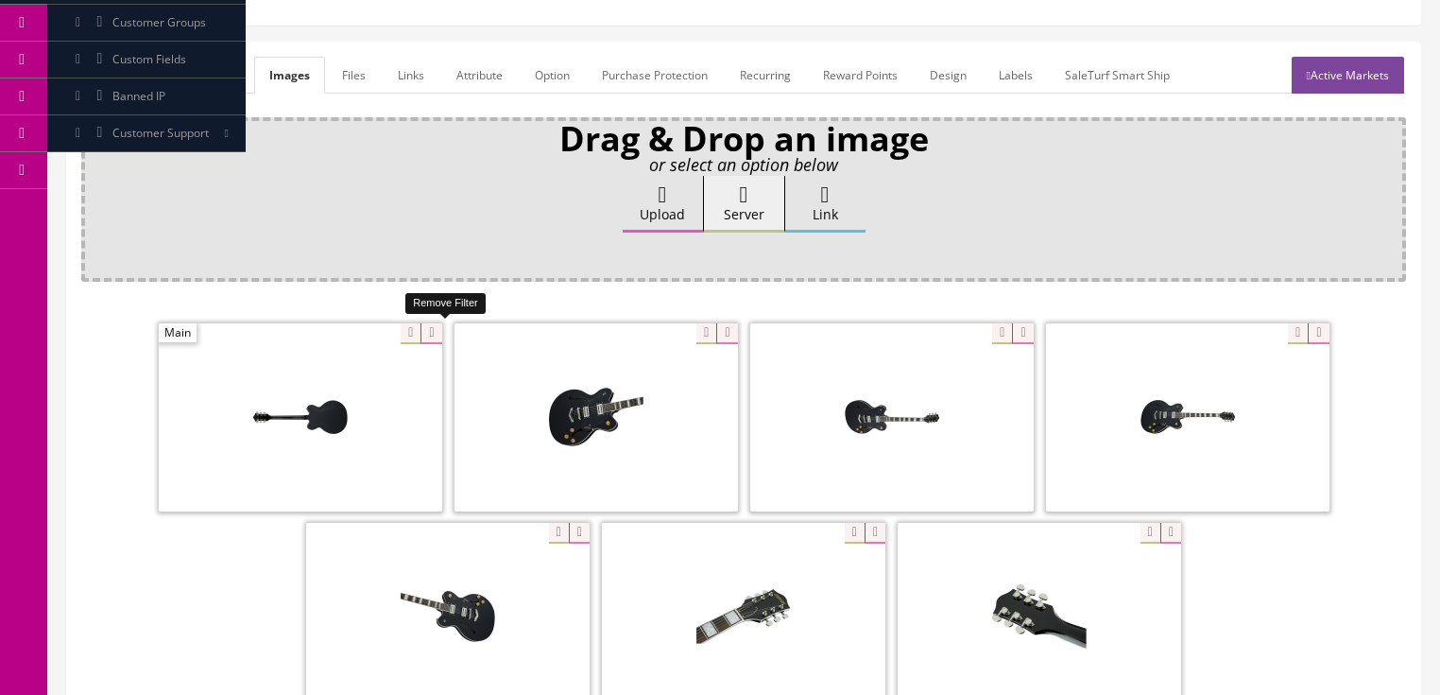
click at [435, 331] on icon at bounding box center [430, 333] width 21 height 21
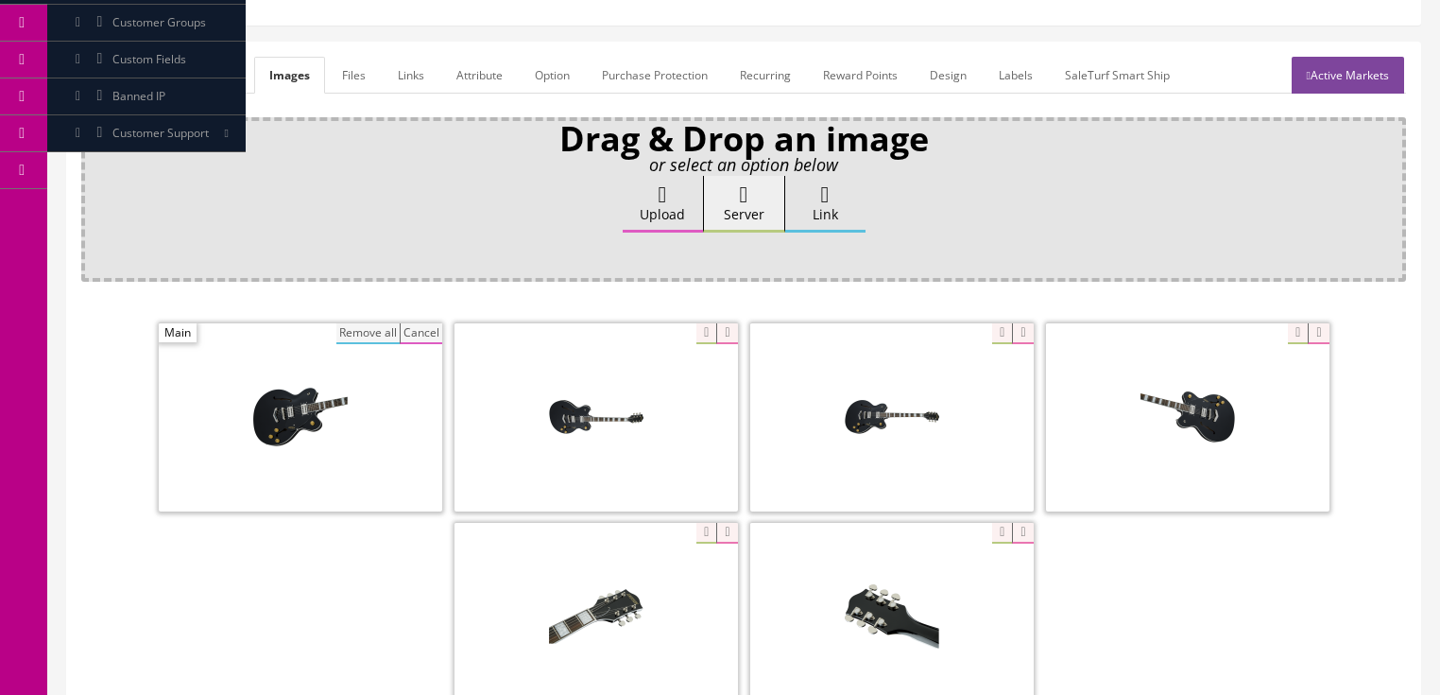
click at [387, 331] on button "Remove all" at bounding box center [367, 333] width 63 height 21
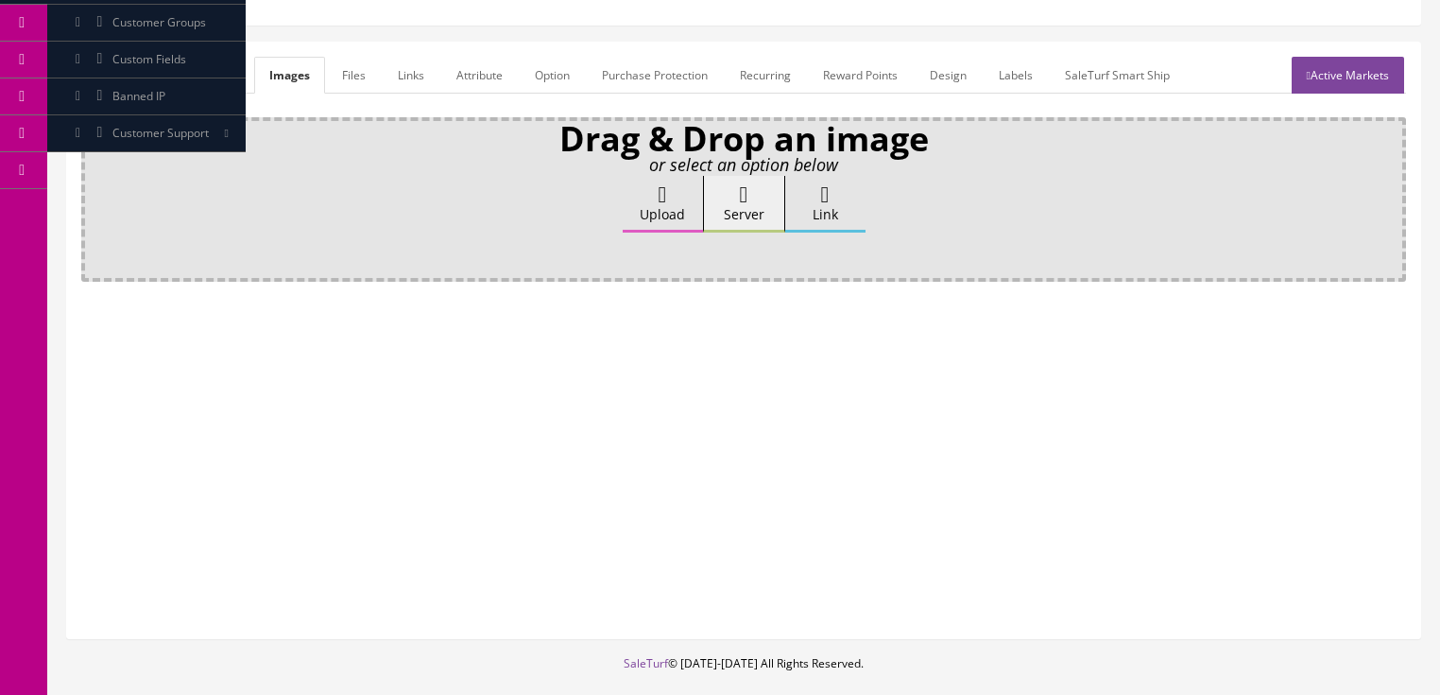
click at [481, 76] on link "Attribute" at bounding box center [479, 75] width 77 height 37
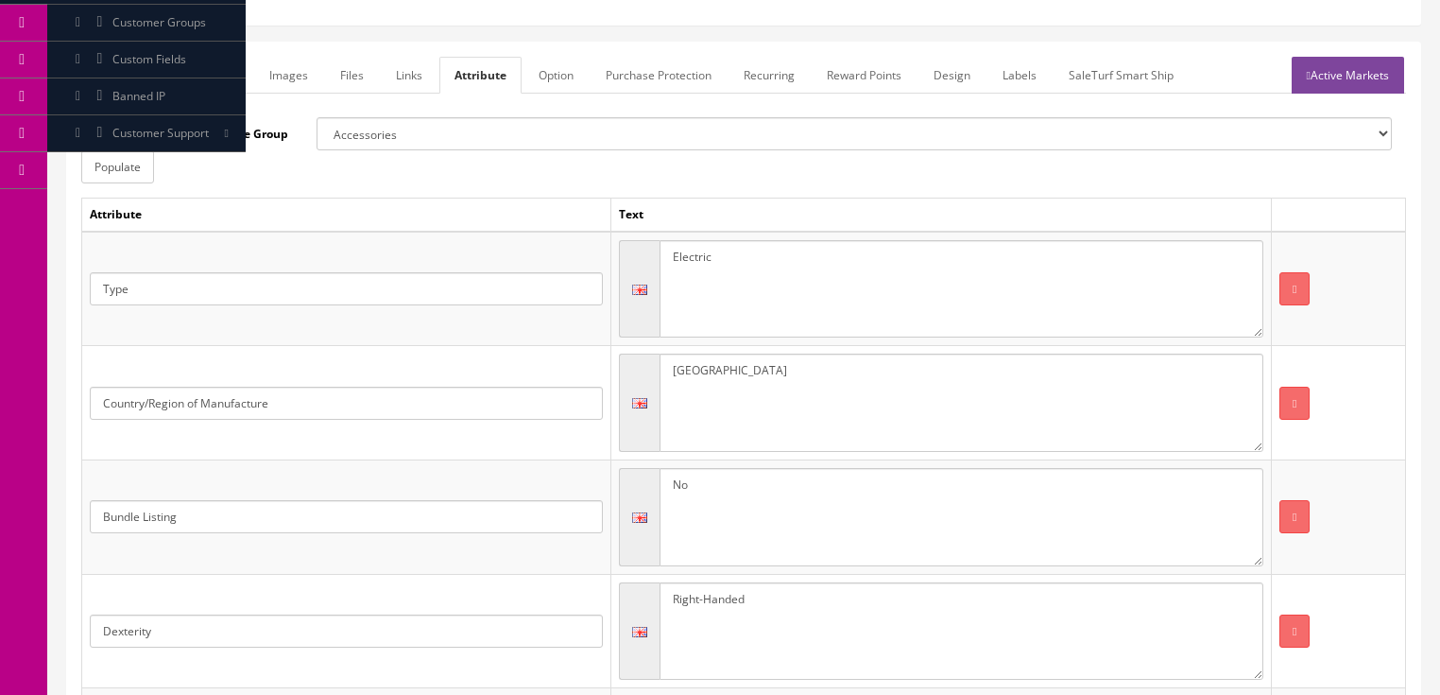
drag, startPoint x: 715, startPoint y: 380, endPoint x: 632, endPoint y: 372, distance: 83.5
click at [632, 372] on div "[GEOGRAPHIC_DATA]" at bounding box center [941, 402] width 644 height 98
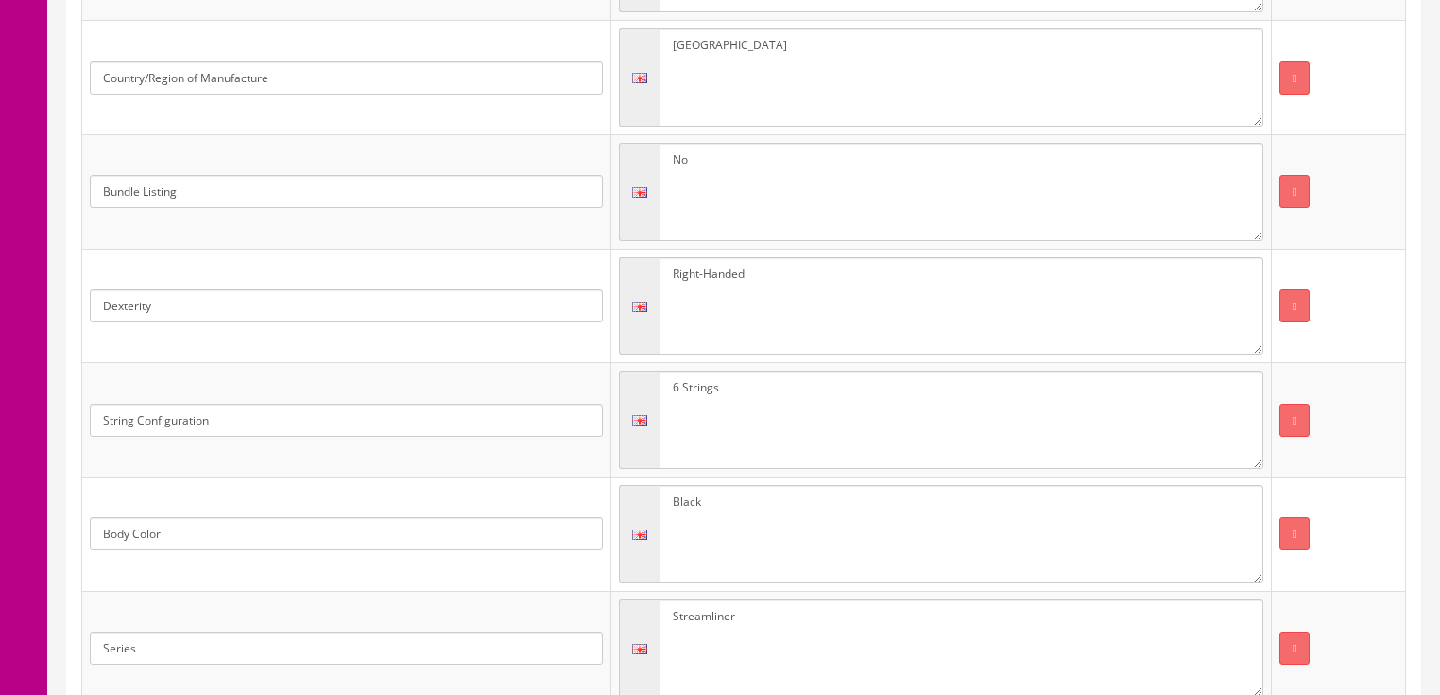
scroll to position [605, 0]
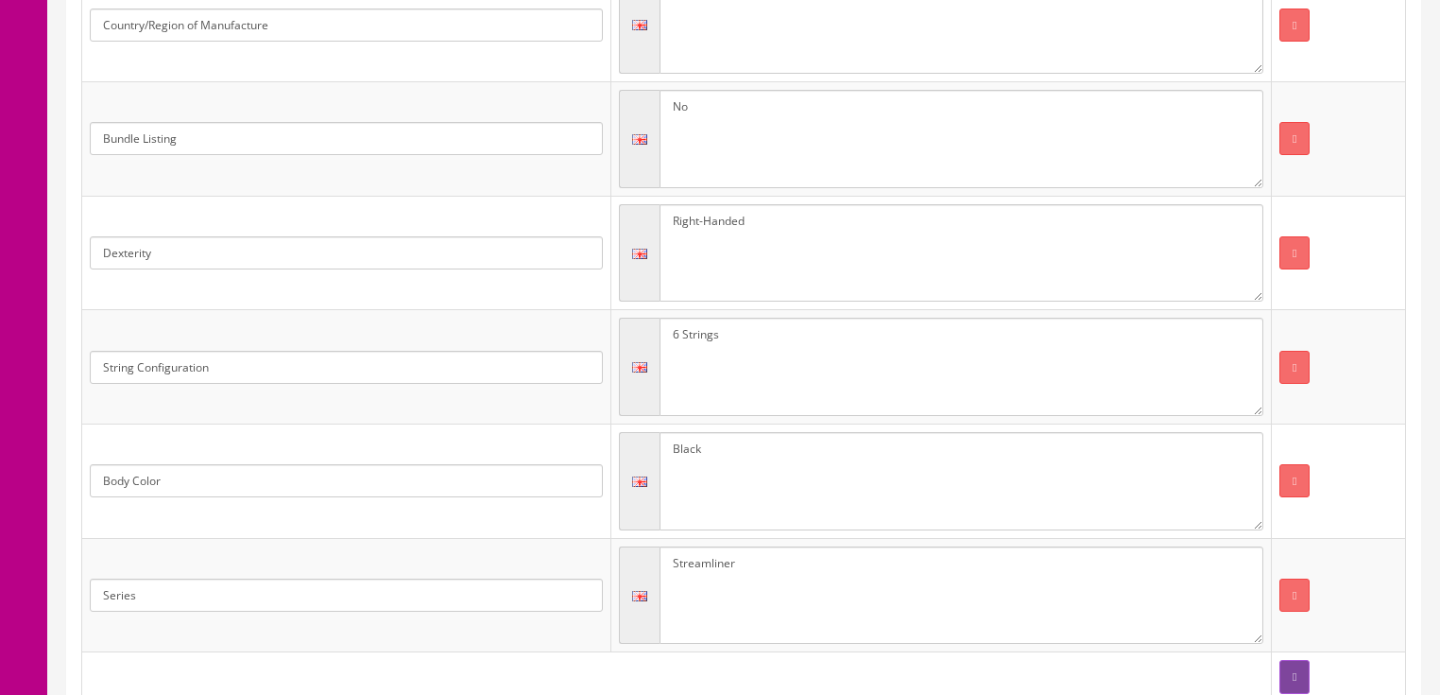
type textarea "[GEOGRAPHIC_DATA]"
drag, startPoint x: 726, startPoint y: 454, endPoint x: 605, endPoint y: 454, distance: 120.9
click at [605, 454] on tr "Body Color Black" at bounding box center [744, 481] width 1324 height 114
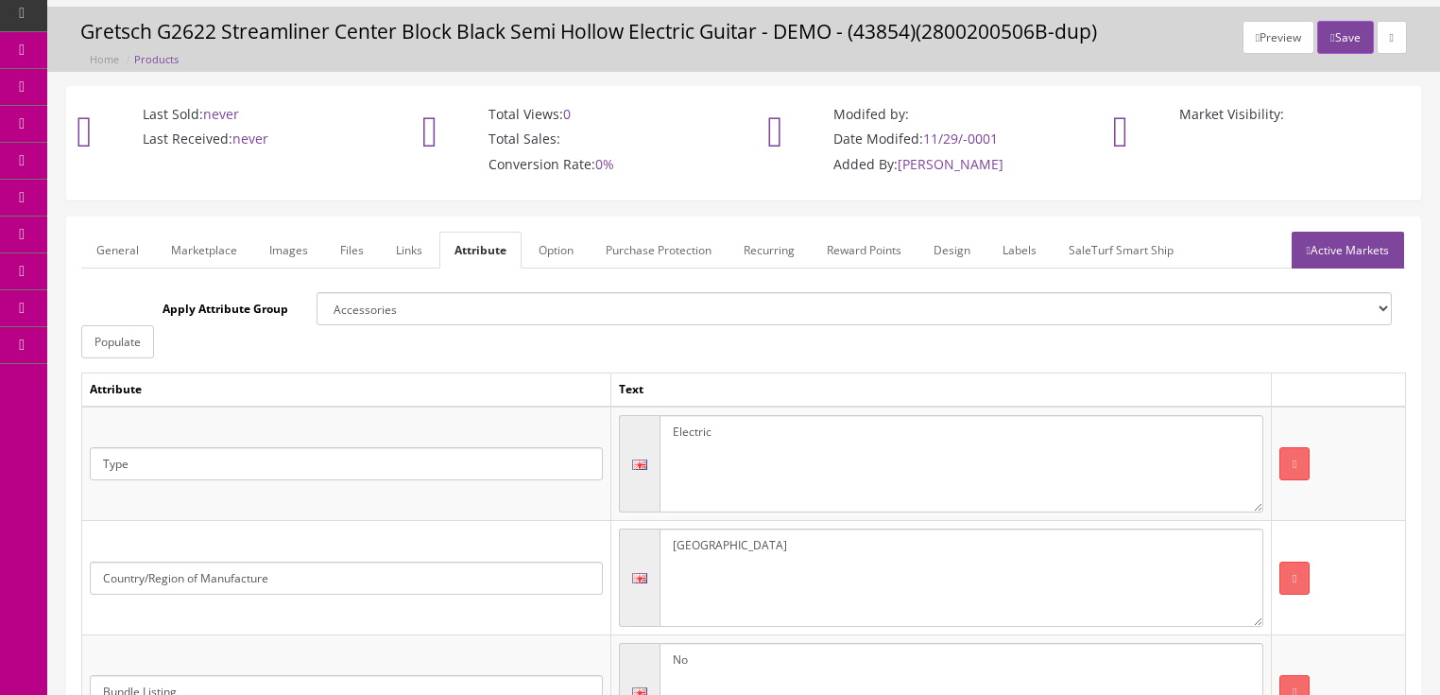
scroll to position [0, 0]
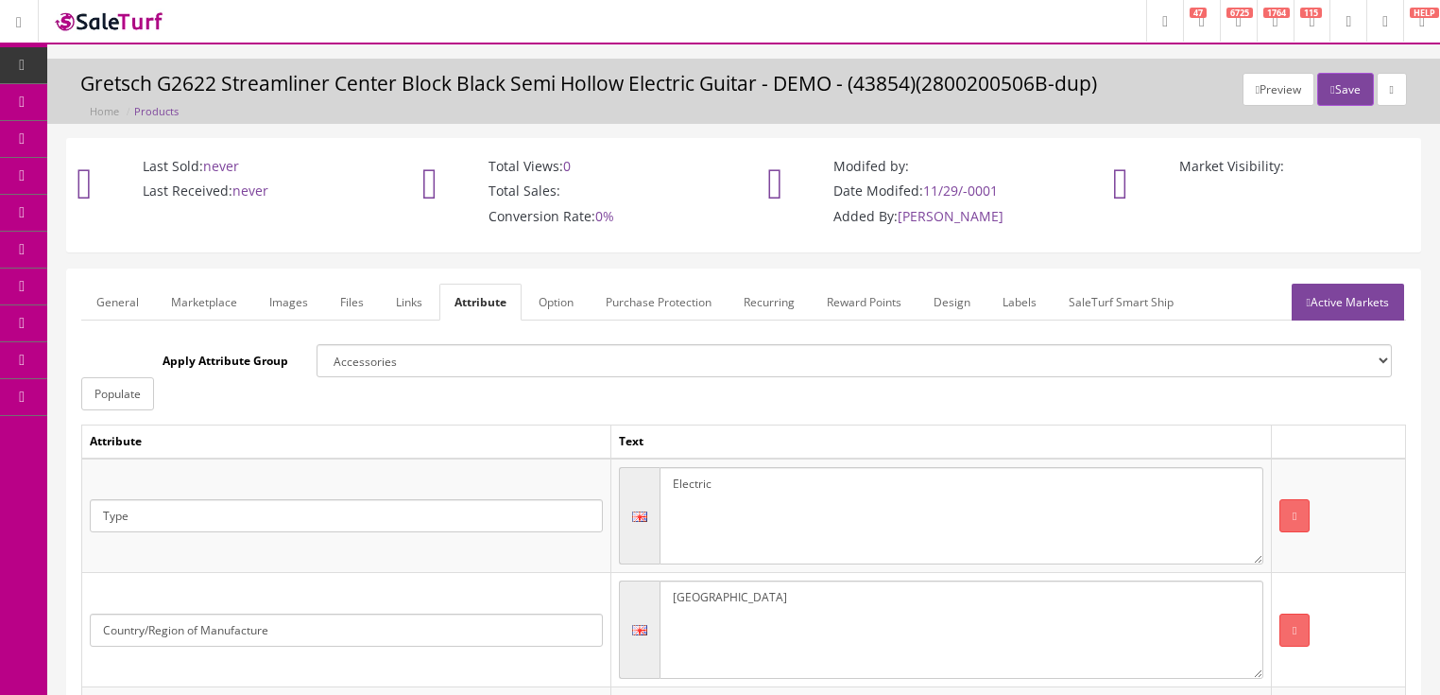
type textarea "Midnight Sapphire"
click at [1361, 301] on link "Active Markets" at bounding box center [1348, 301] width 112 height 37
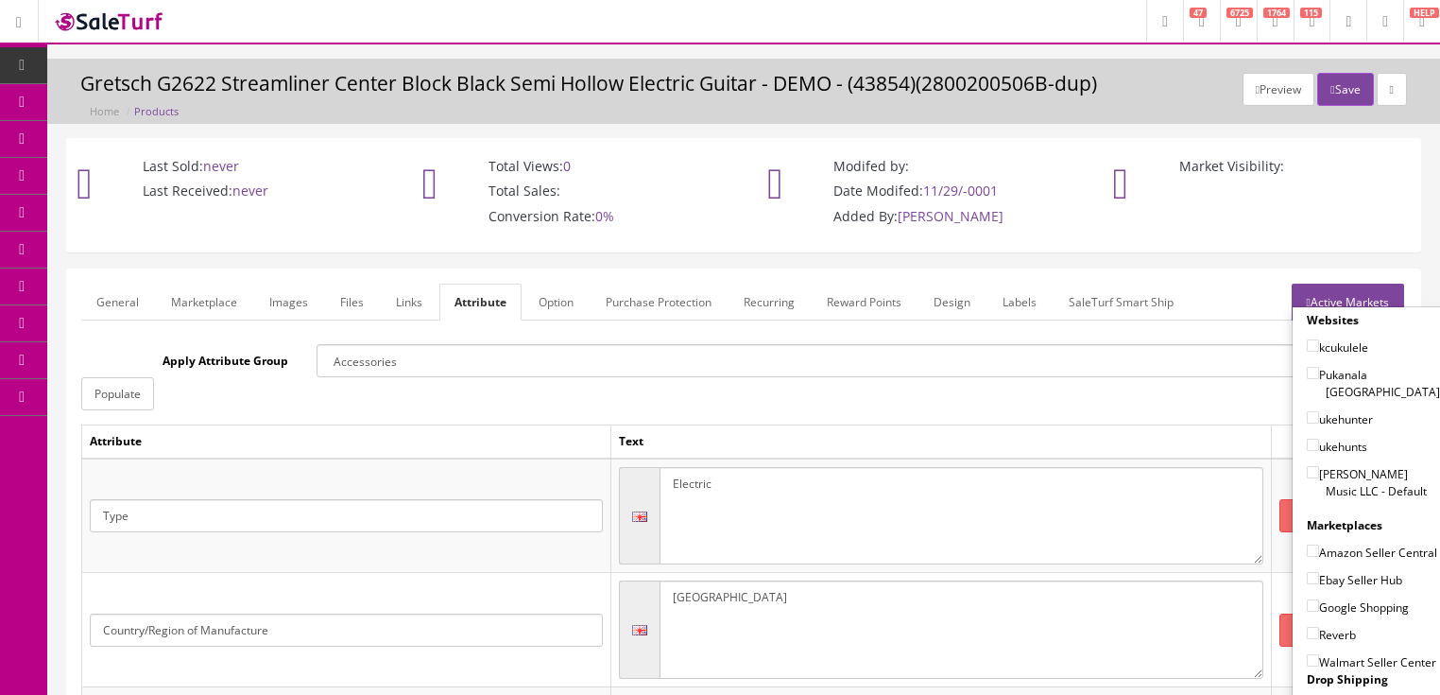
click at [1307, 466] on input"] "[PERSON_NAME] Music LLC - Default" at bounding box center [1313, 472] width 12 height 12
checkbox input"] "true"
click at [1307, 544] on input"] "Amazon Seller Central" at bounding box center [1313, 550] width 12 height 12
checkbox input"] "true"
click at [1311, 572] on input"] "Ebay Seller Hub" at bounding box center [1313, 578] width 12 height 12
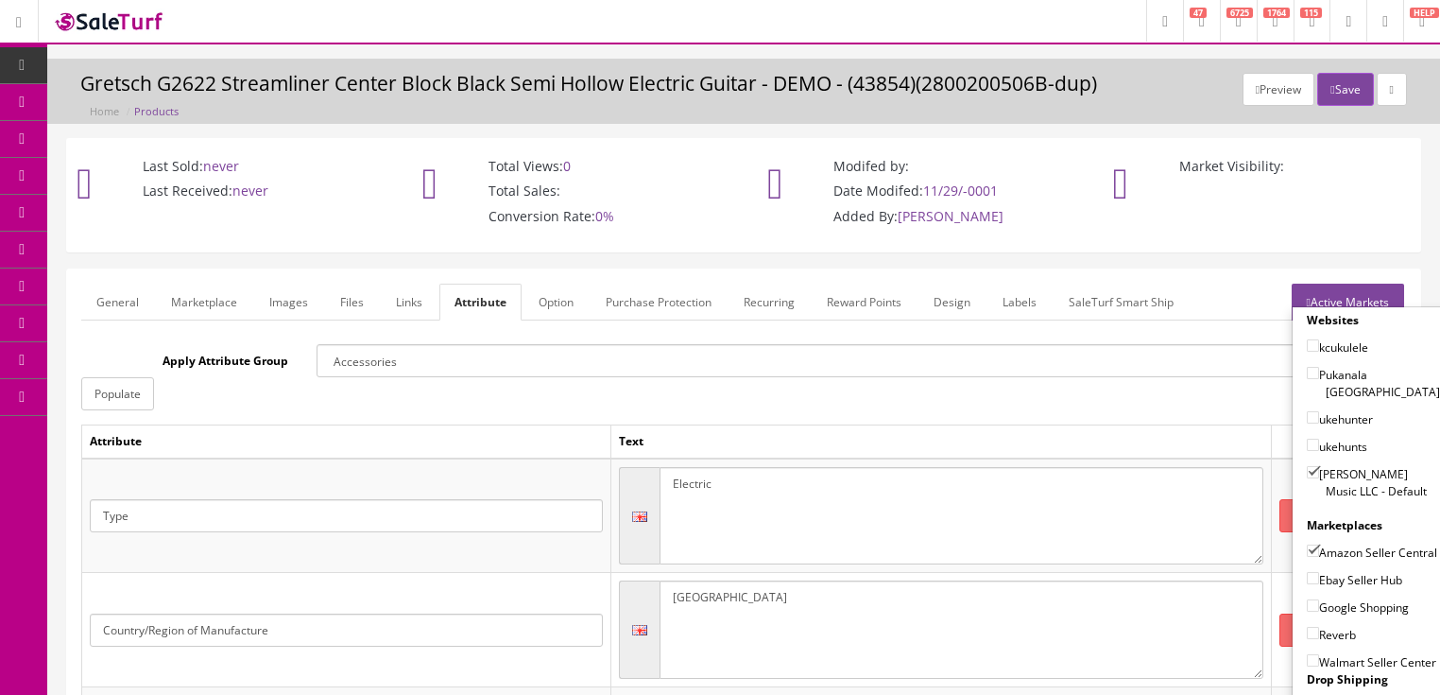
checkbox input"] "true"
click at [1307, 601] on input"] "Google Shopping" at bounding box center [1313, 605] width 12 height 12
checkbox input"] "true"
drag, startPoint x: 1305, startPoint y: 628, endPoint x: 1328, endPoint y: 548, distance: 83.5
click at [1307, 628] on input"] "Reverb" at bounding box center [1313, 632] width 12 height 12
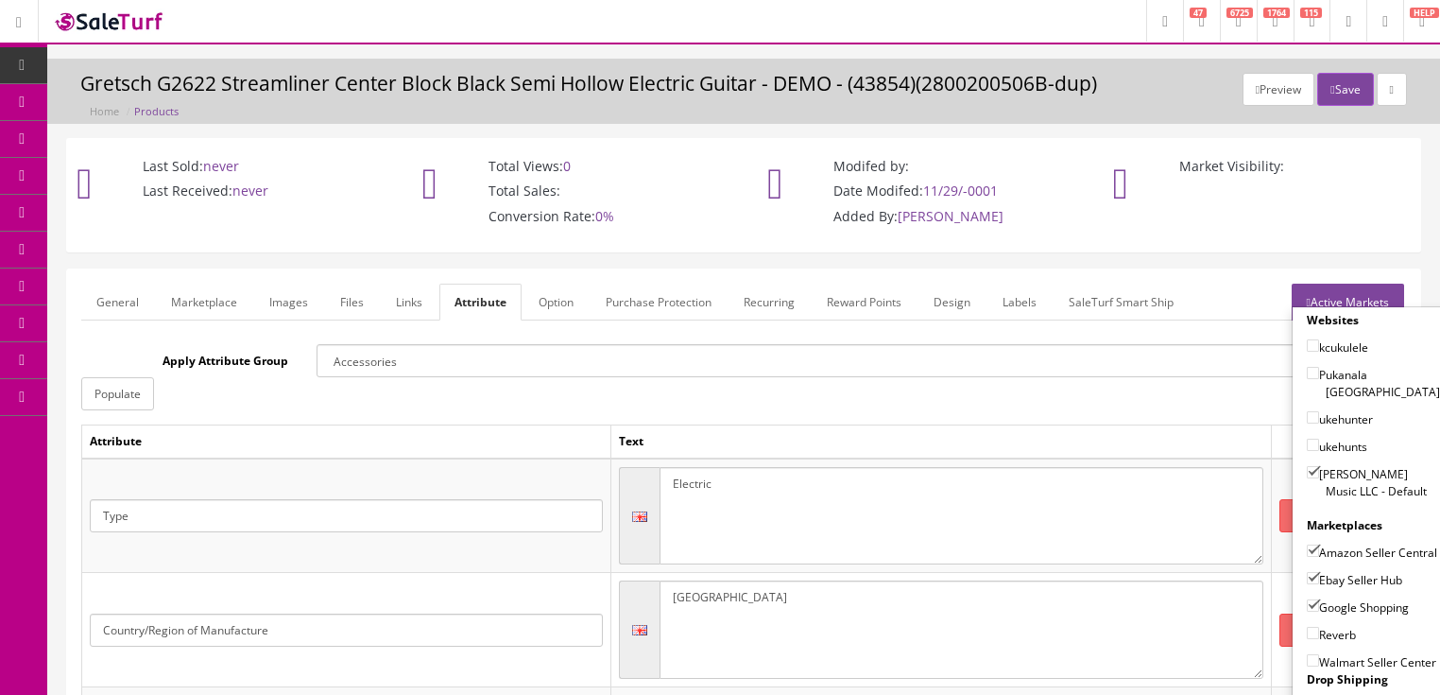
checkbox input"] "true"
click at [1351, 295] on link "Active Markets" at bounding box center [1348, 301] width 112 height 37
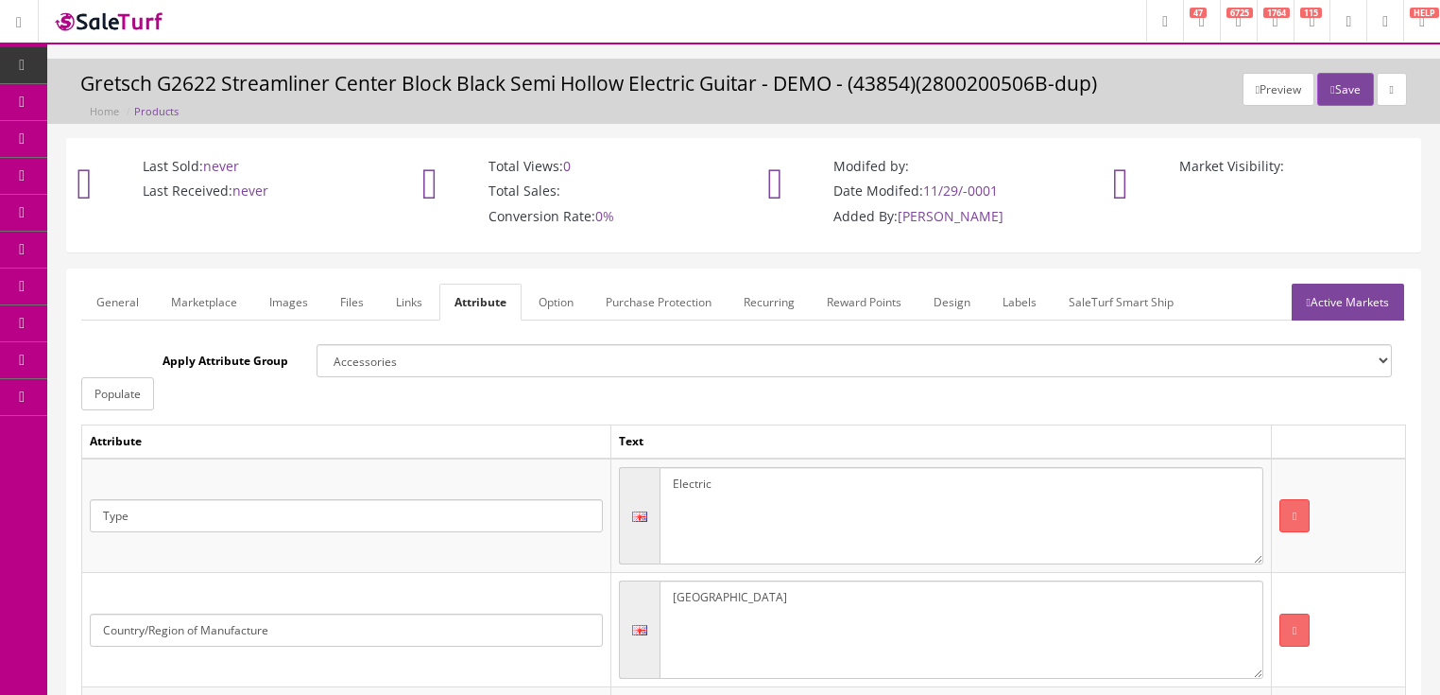
click at [286, 308] on link "Images" at bounding box center [288, 301] width 69 height 37
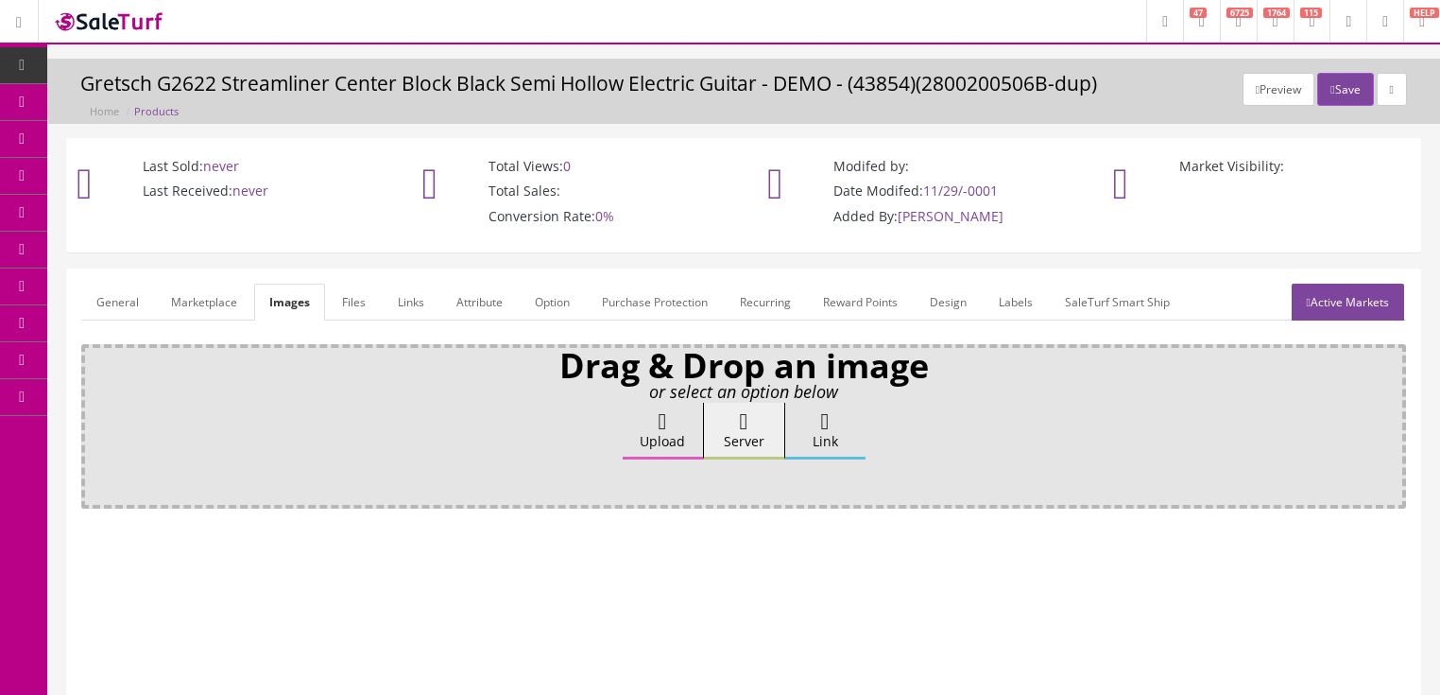
click at [663, 426] on icon at bounding box center [663, 421] width 9 height 23
click at [94, 421] on input "Upload" at bounding box center [94, 412] width 0 height 19
click at [686, 421] on label "Upload" at bounding box center [663, 431] width 80 height 57
click at [94, 421] on input "Upload" at bounding box center [94, 412] width 0 height 19
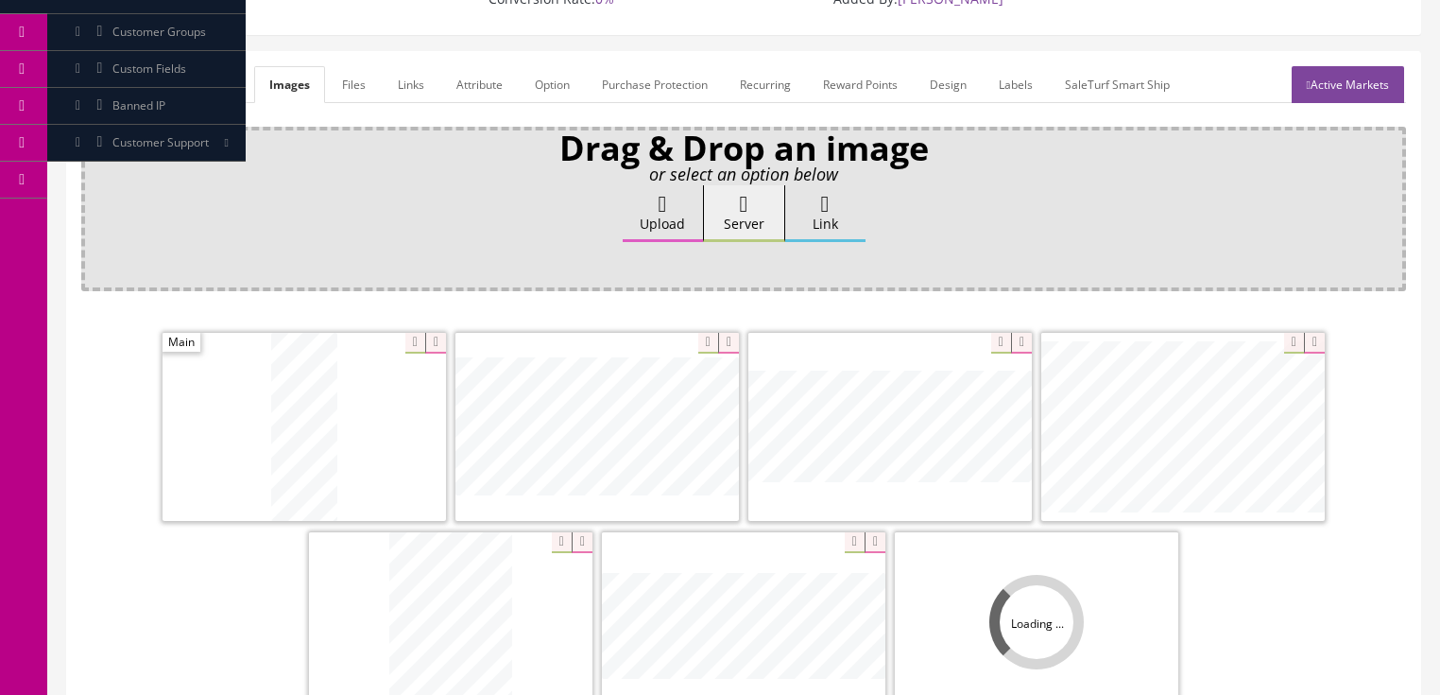
scroll to position [378, 0]
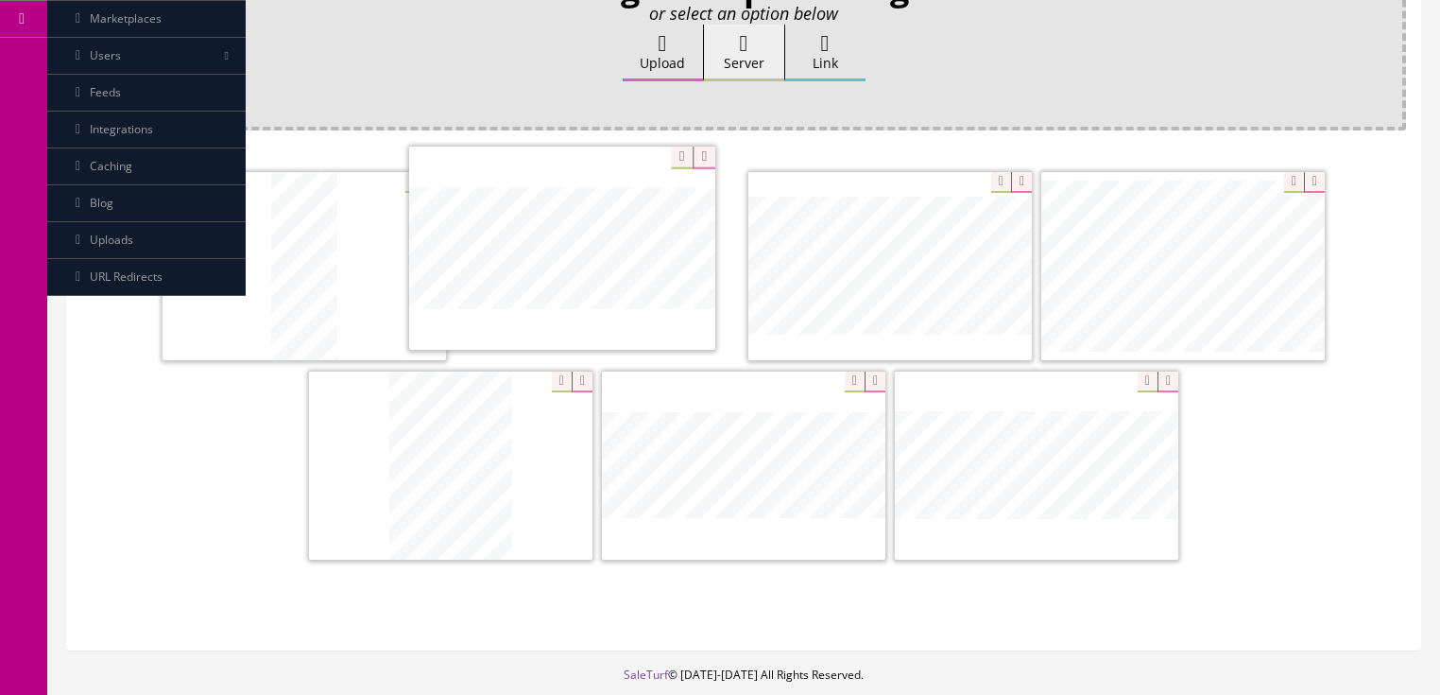
drag, startPoint x: 806, startPoint y: 301, endPoint x: 488, endPoint y: 285, distance: 318.8
drag, startPoint x: 1058, startPoint y: 465, endPoint x: 752, endPoint y: 451, distance: 306.5
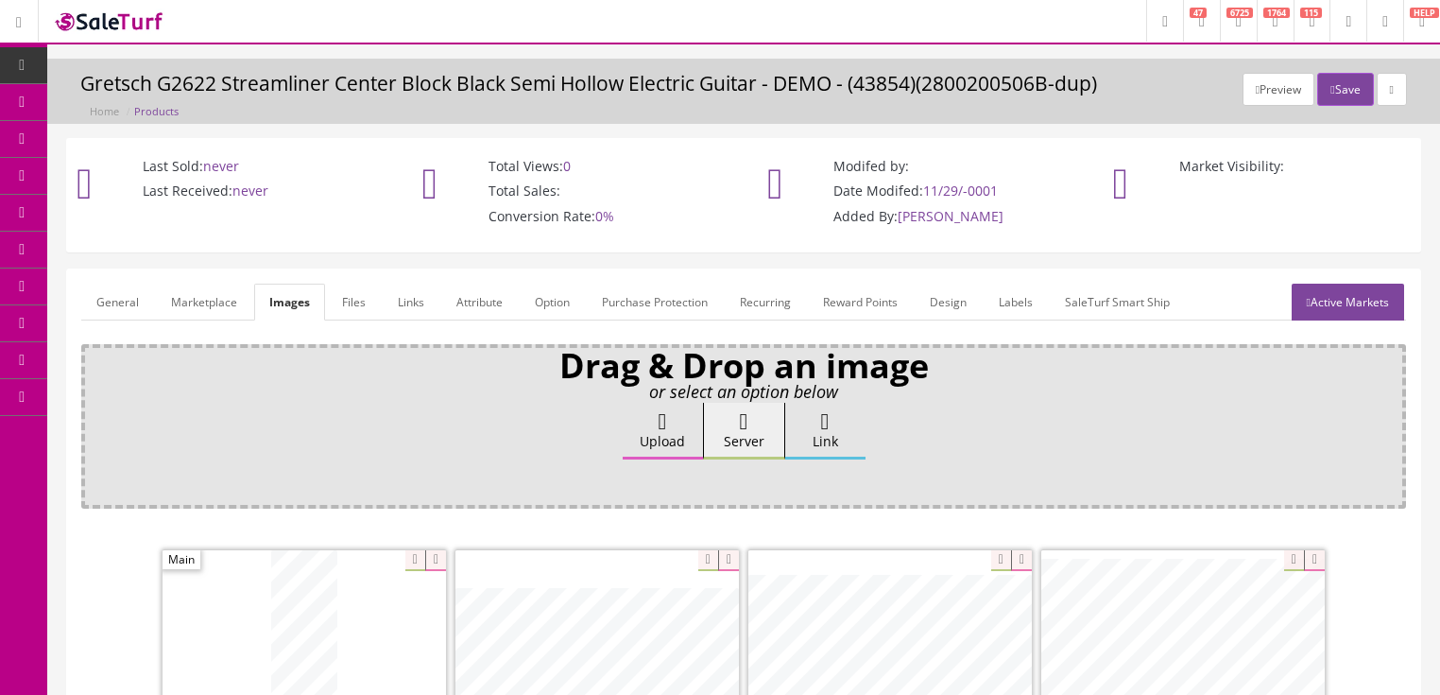
scroll to position [0, 0]
click at [1316, 304] on link "Active Markets" at bounding box center [1348, 301] width 112 height 37
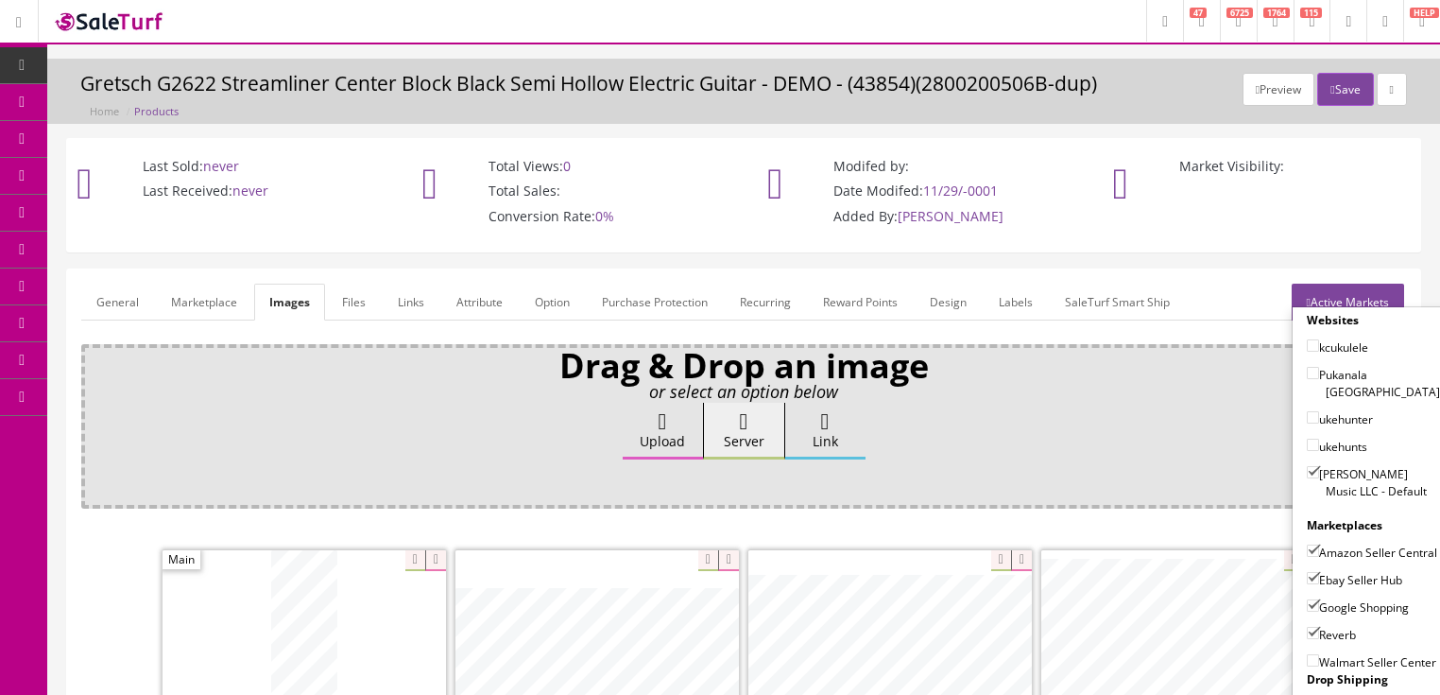
click at [1341, 293] on link "Active Markets" at bounding box center [1348, 301] width 112 height 37
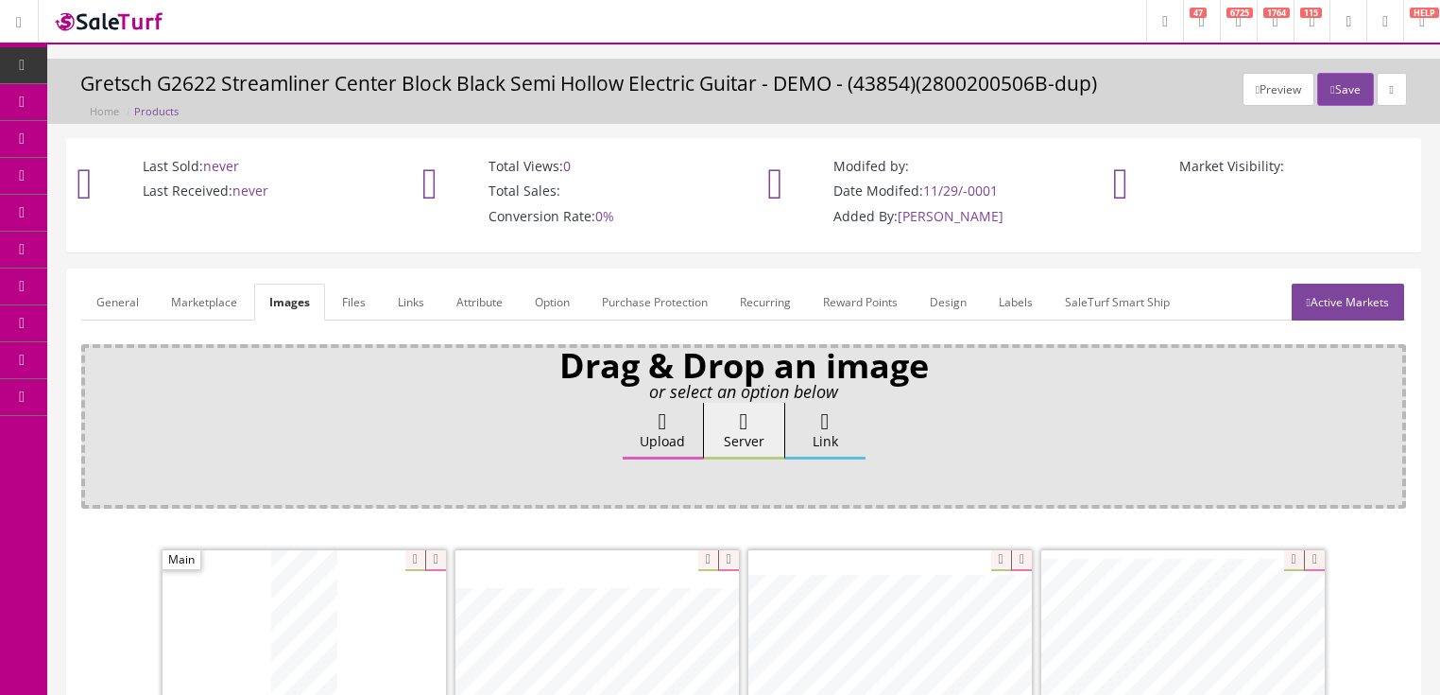
click at [117, 300] on link "General" at bounding box center [117, 301] width 73 height 37
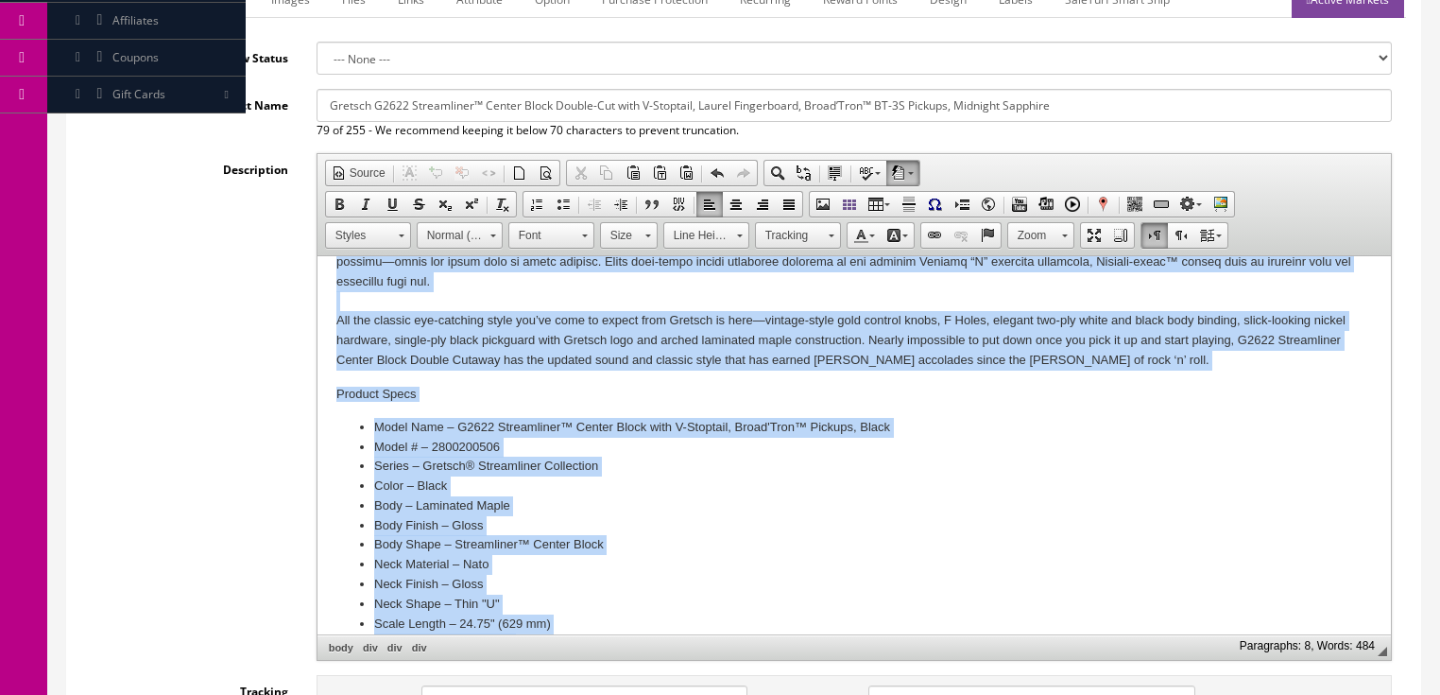
scroll to position [643, 0]
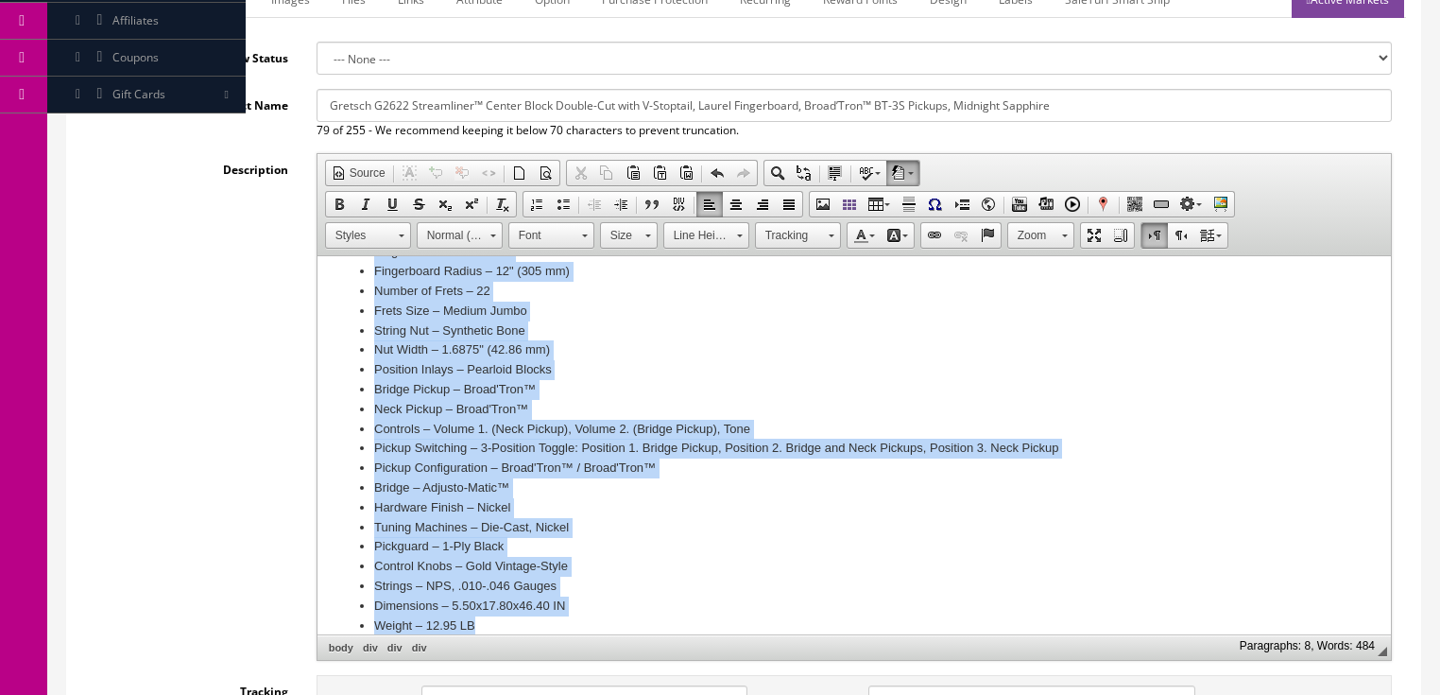
drag, startPoint x: 344, startPoint y: 310, endPoint x: 671, endPoint y: 667, distance: 484.2
click at [671, 654] on html "Gretsch G2622 Streamliner™ Center Block Double-Cut with V-Stoptail, Laurel Fing…" at bounding box center [853, 134] width 1073 height 1040
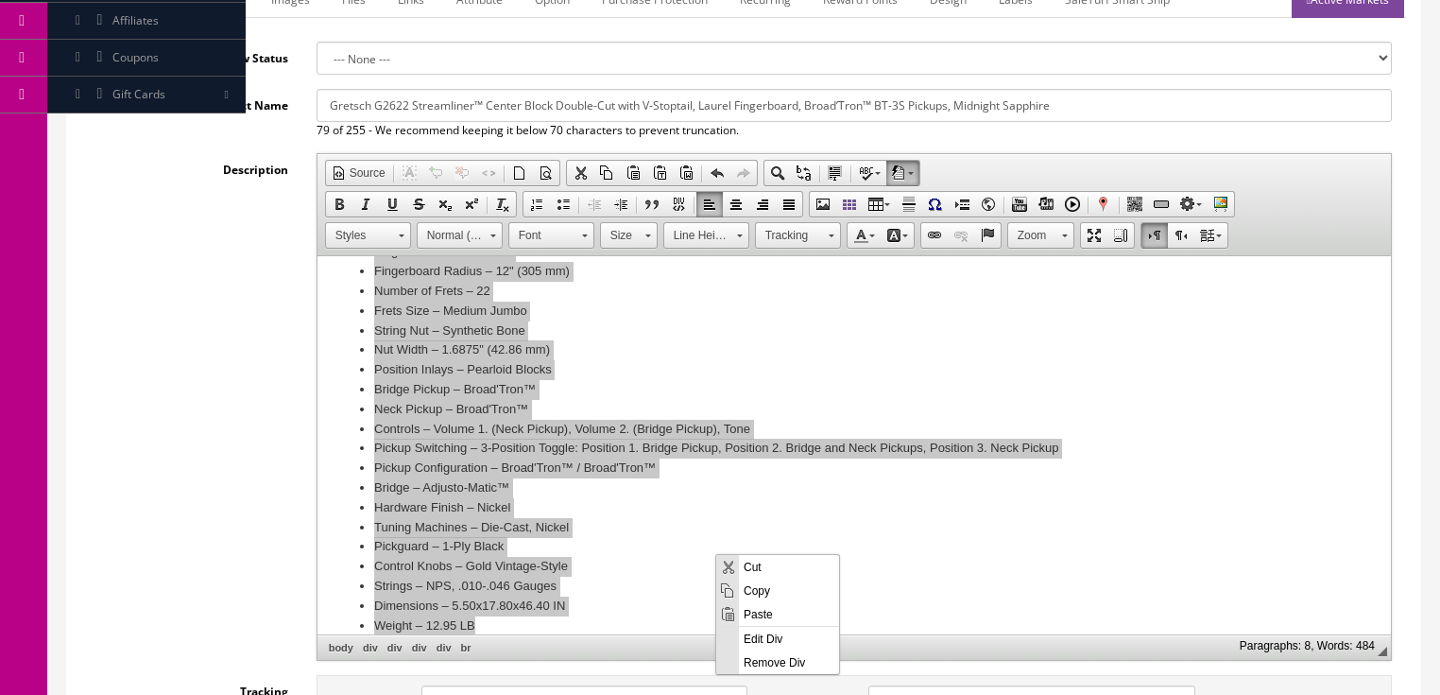
drag, startPoint x: 759, startPoint y: 613, endPoint x: 1473, endPoint y: 1163, distance: 901.5
click at [759, 613] on span "Paste" at bounding box center [789, 613] width 100 height 24
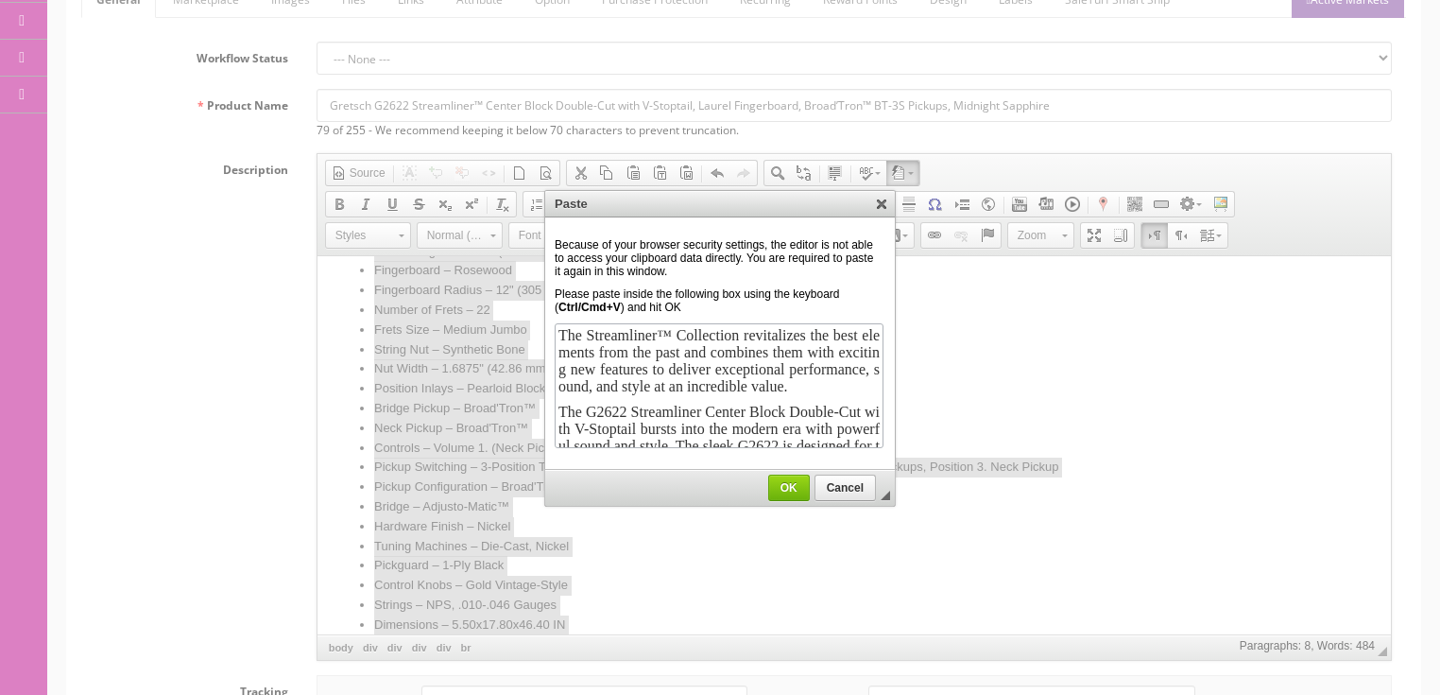
scroll to position [426, 0]
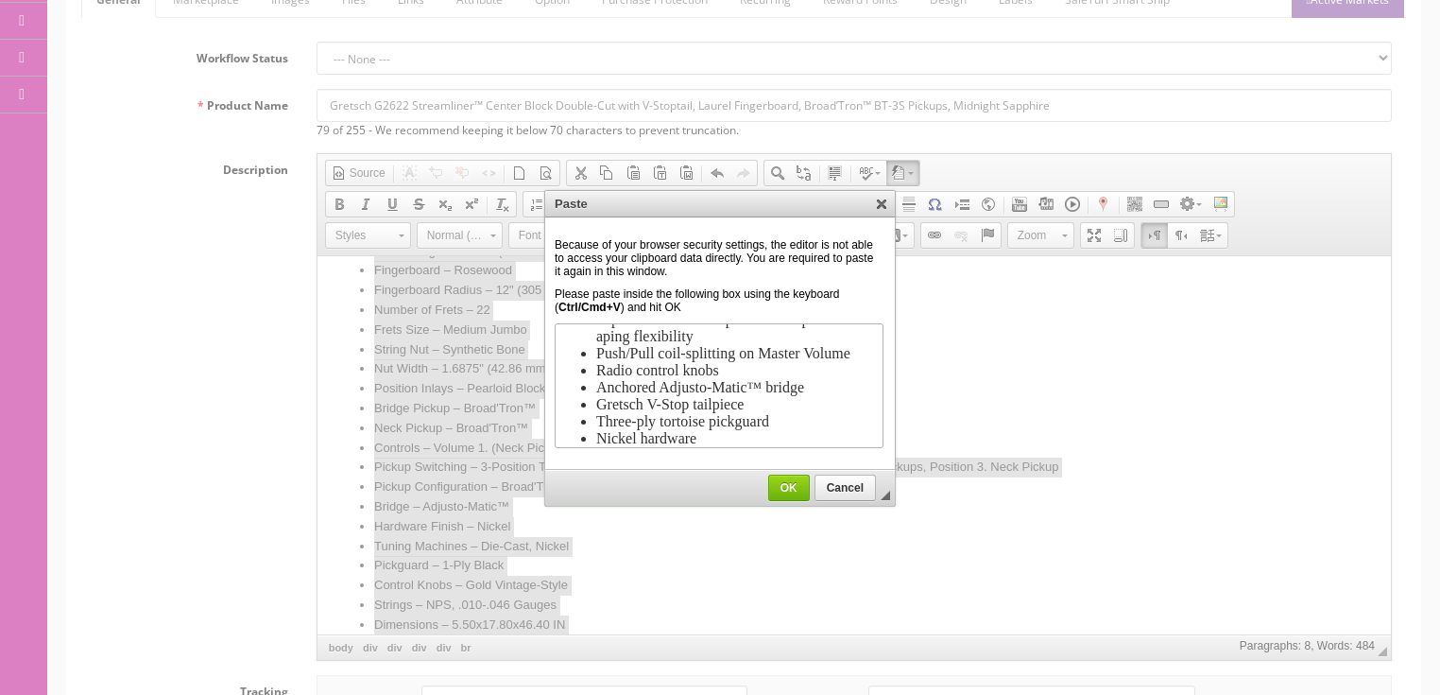
click at [795, 481] on span "OK" at bounding box center [789, 487] width 40 height 13
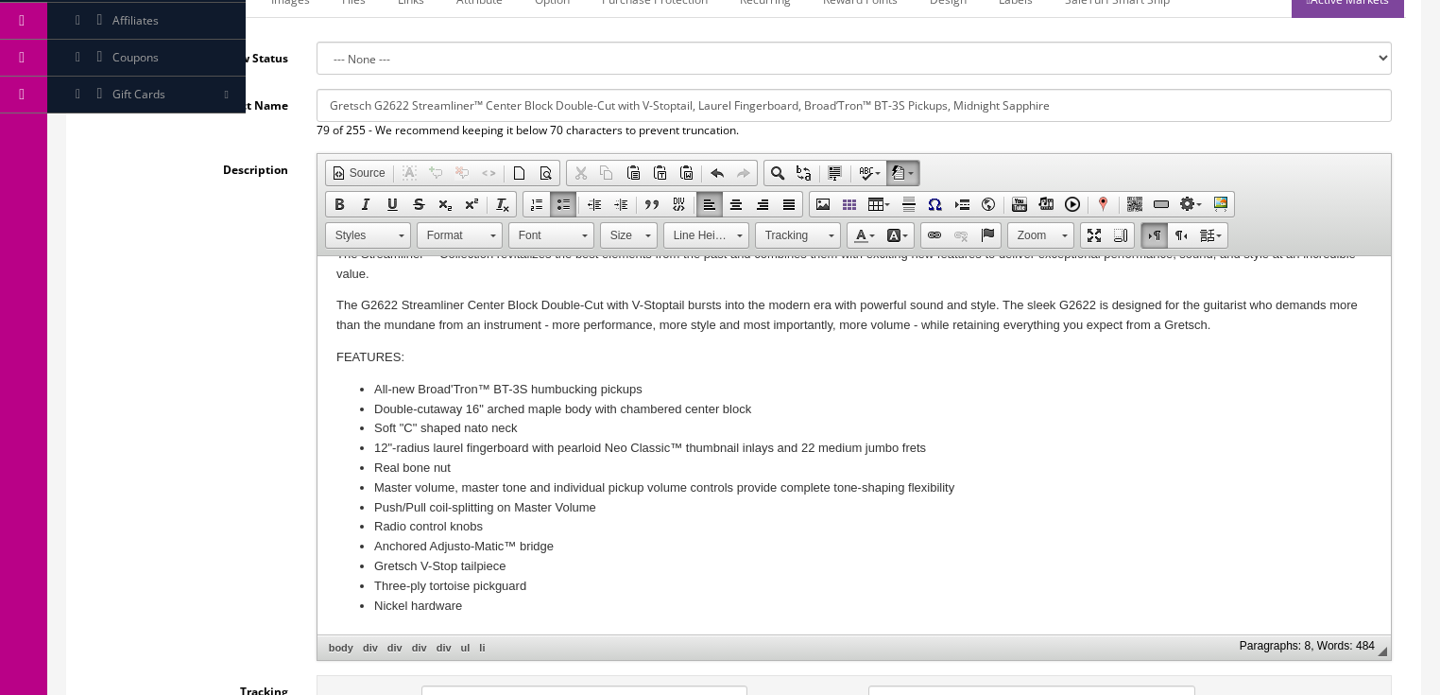
scroll to position [0, 0]
click at [508, 605] on li "Nickel hardware" at bounding box center [853, 606] width 960 height 20
click at [505, 610] on li "Nickel hardware" at bounding box center [853, 606] width 960 height 20
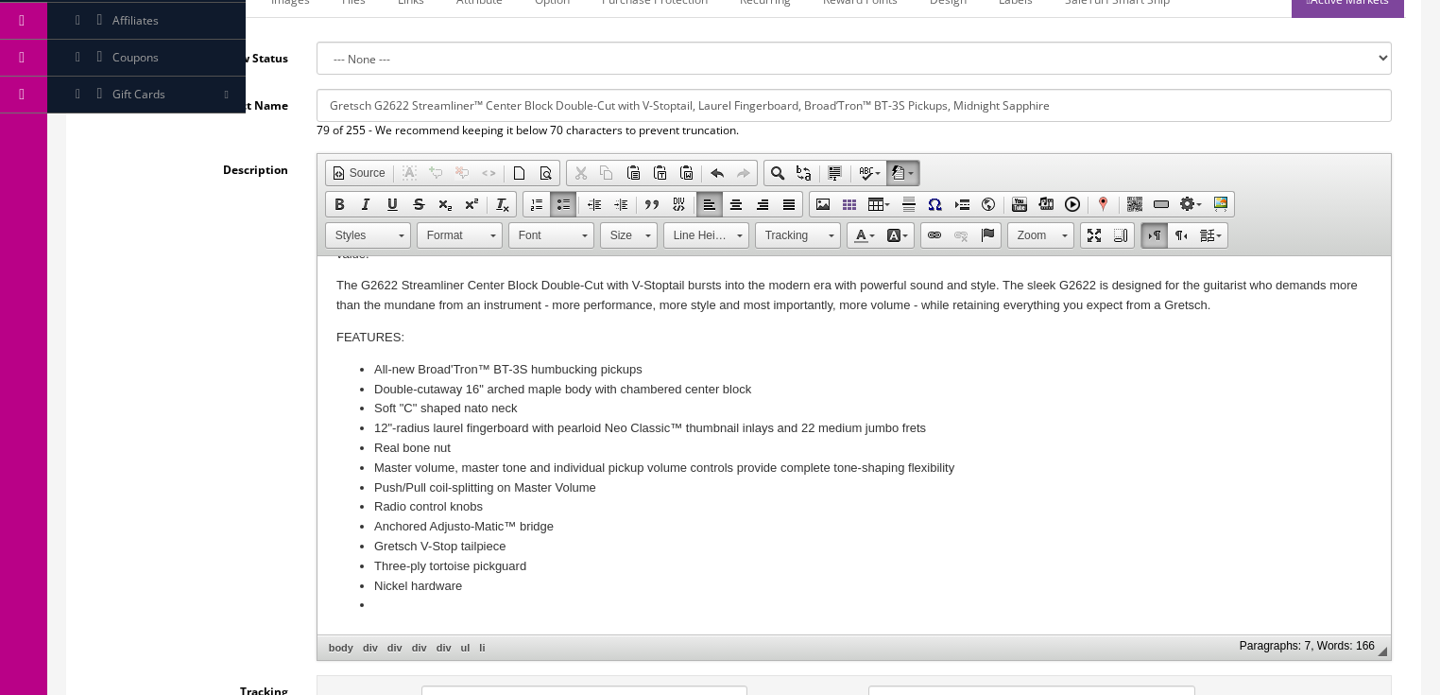
scroll to position [94, 0]
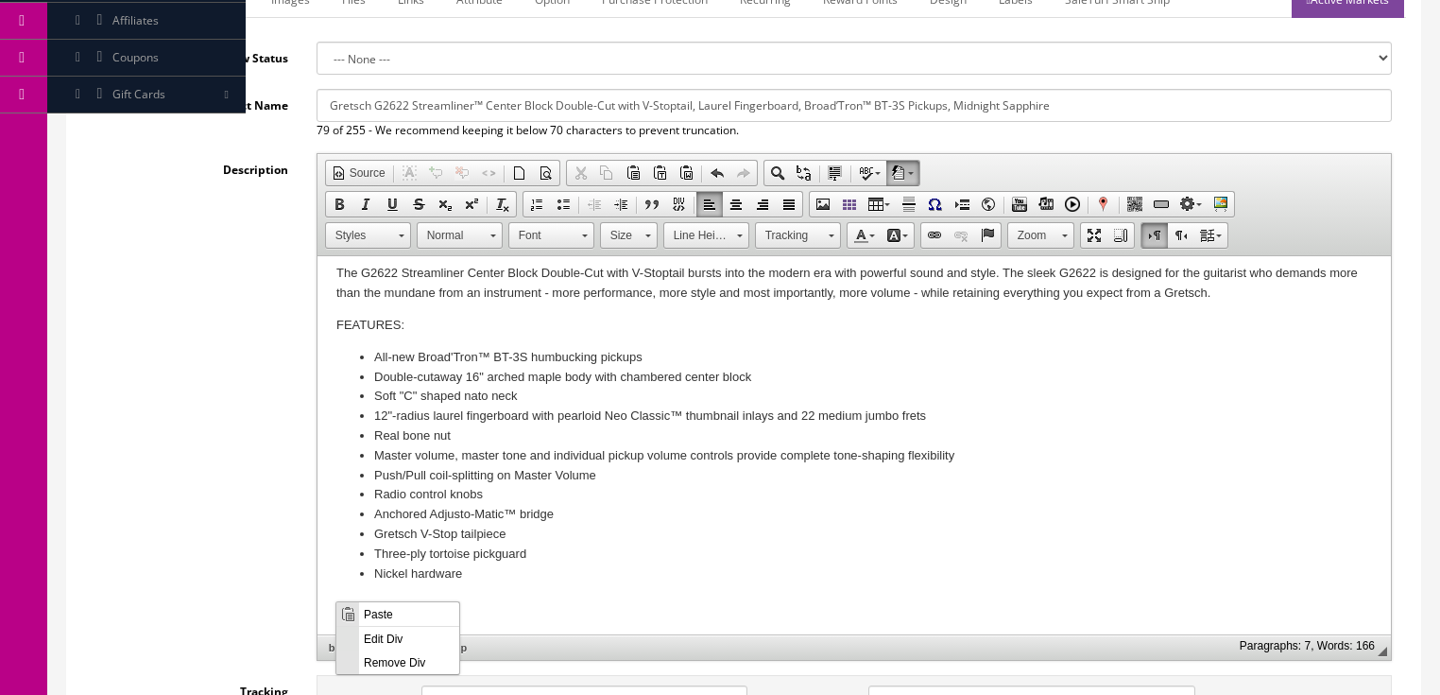
click at [379, 612] on span "Paste" at bounding box center [409, 613] width 100 height 24
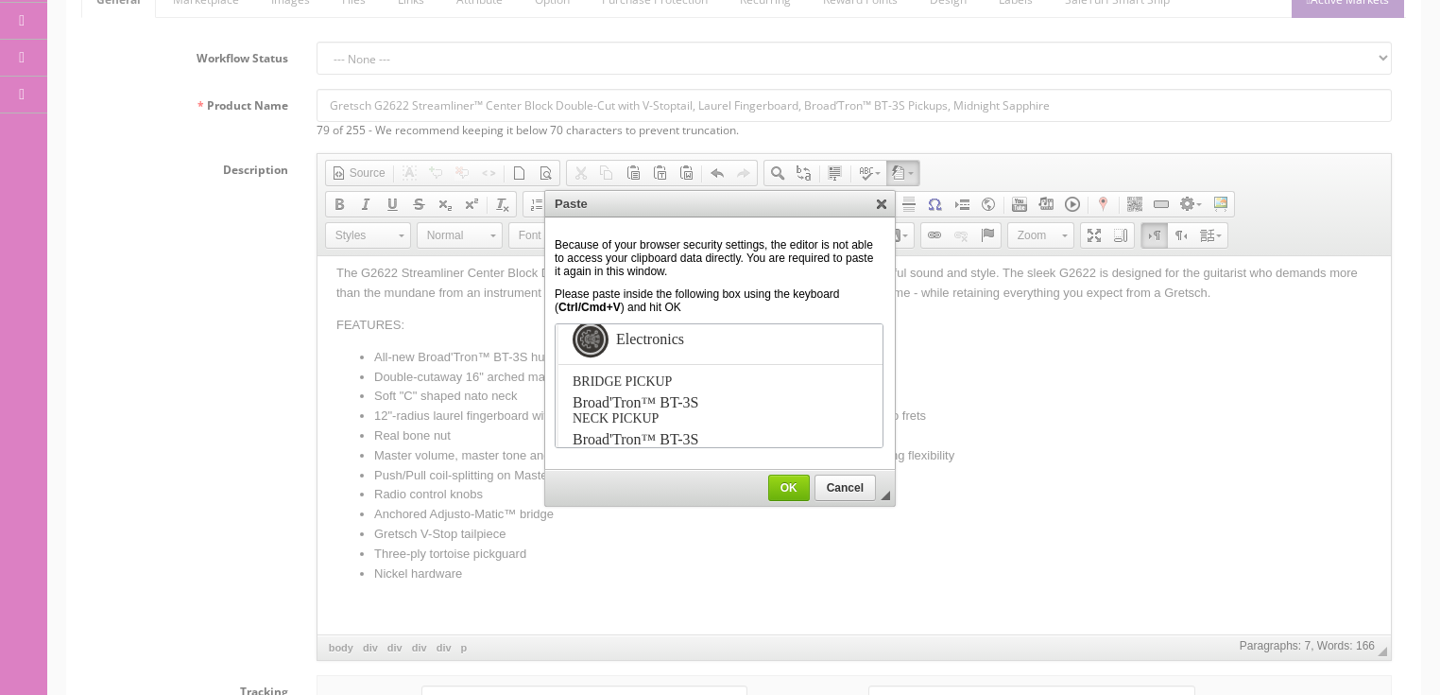
scroll to position [3125, 0]
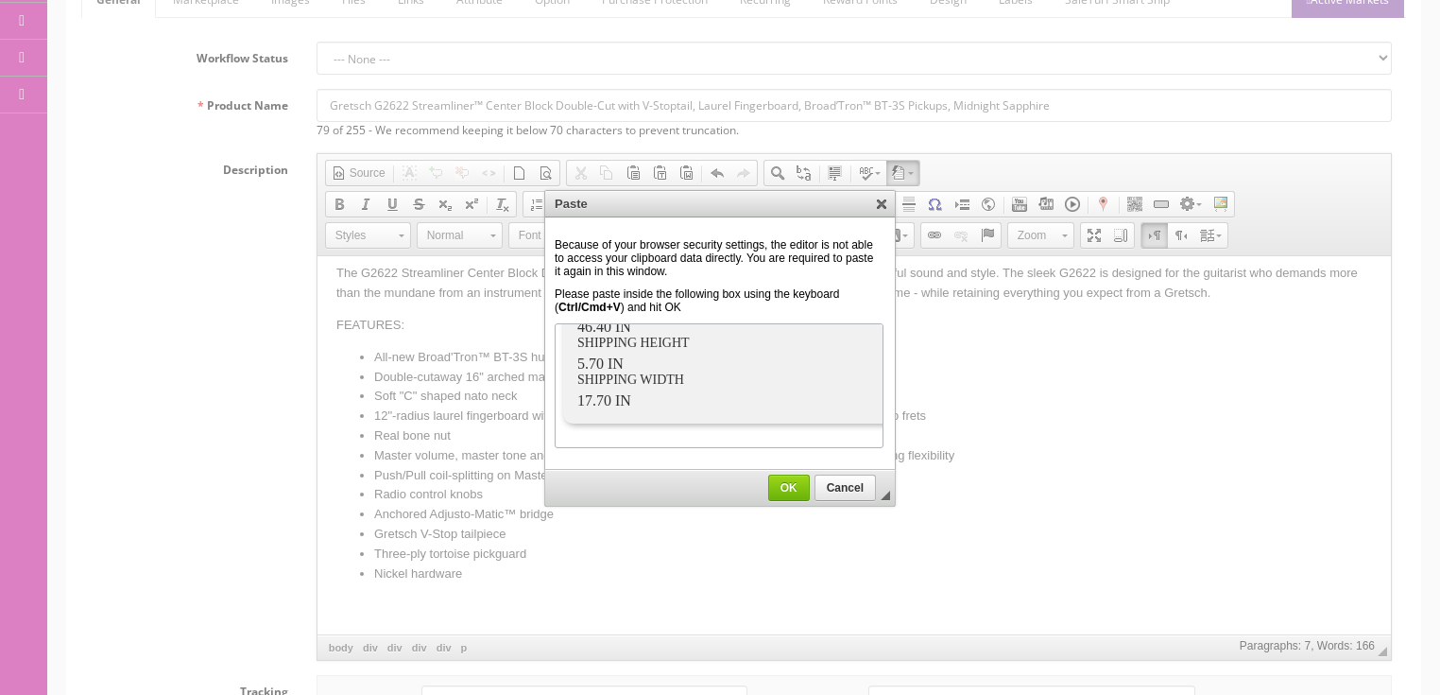
click at [781, 488] on span "OK" at bounding box center [789, 487] width 40 height 13
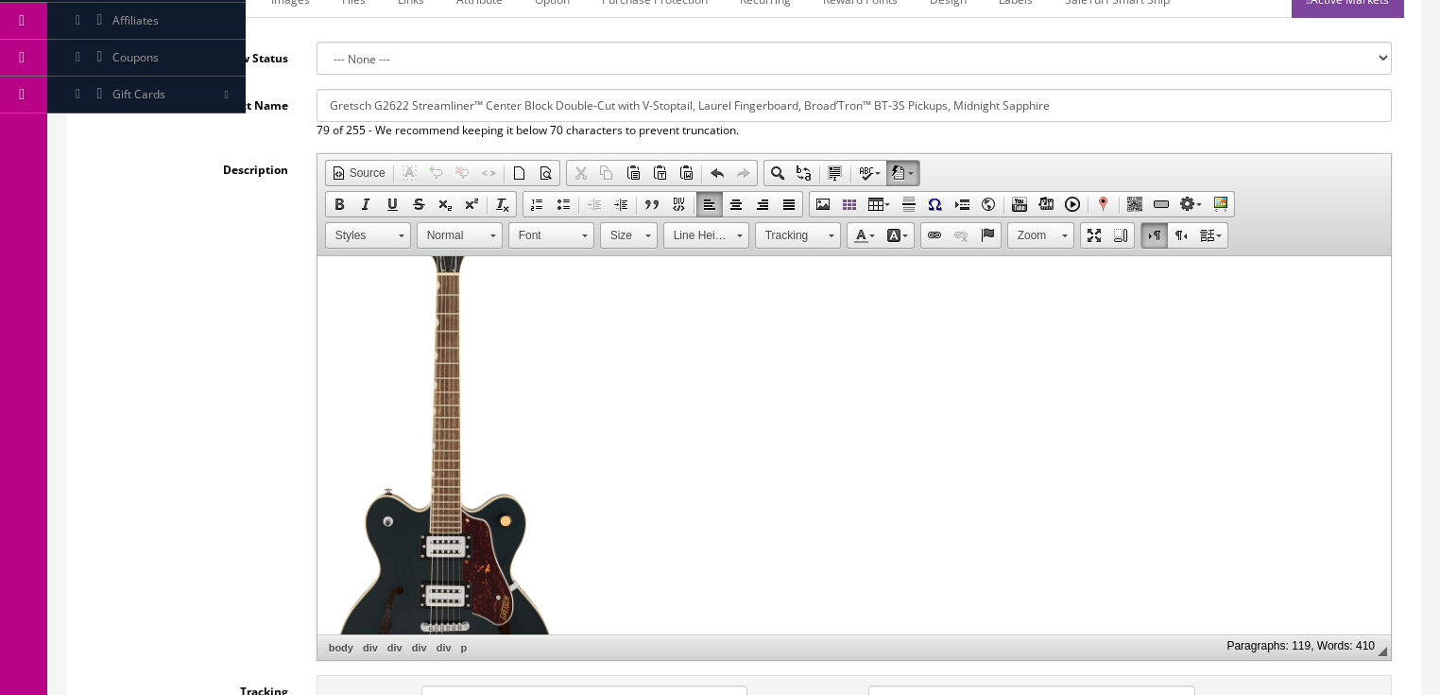
scroll to position [2700, 0]
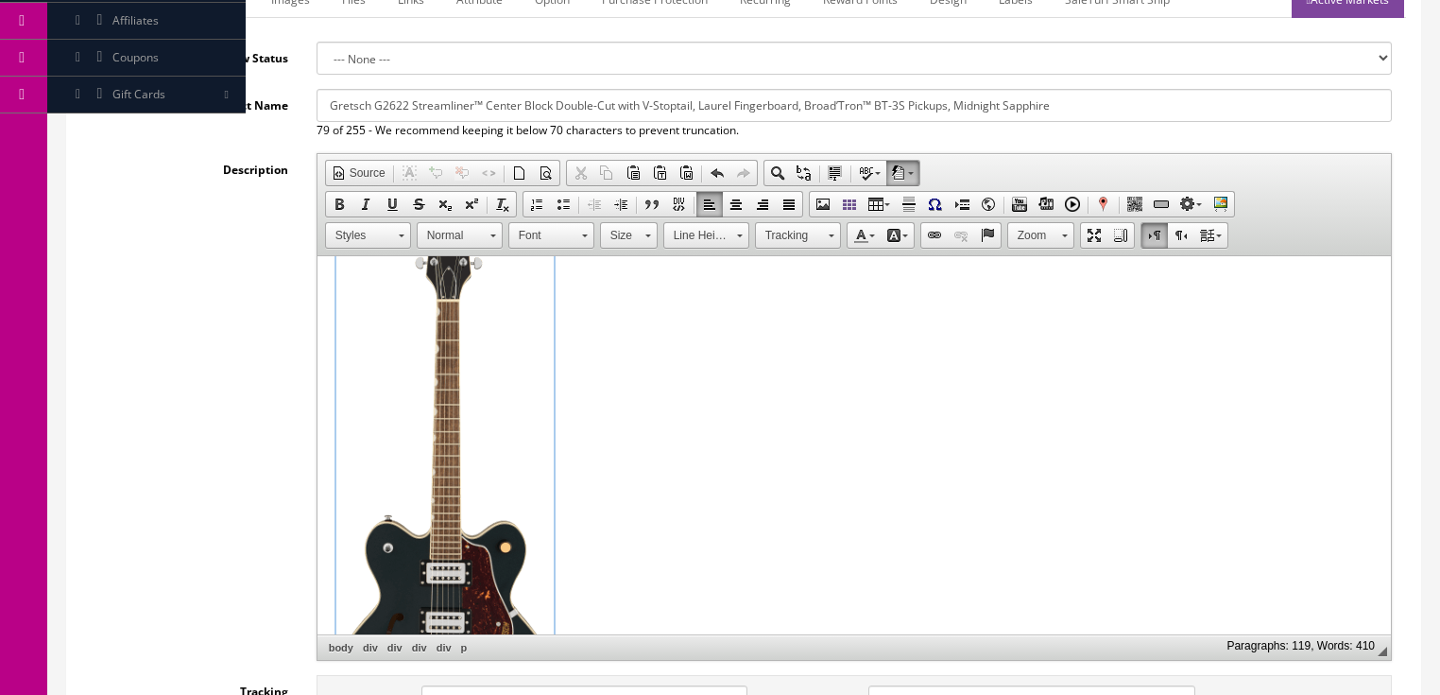
click at [489, 509] on img "sku-image image widget" at bounding box center [443, 492] width 217 height 614
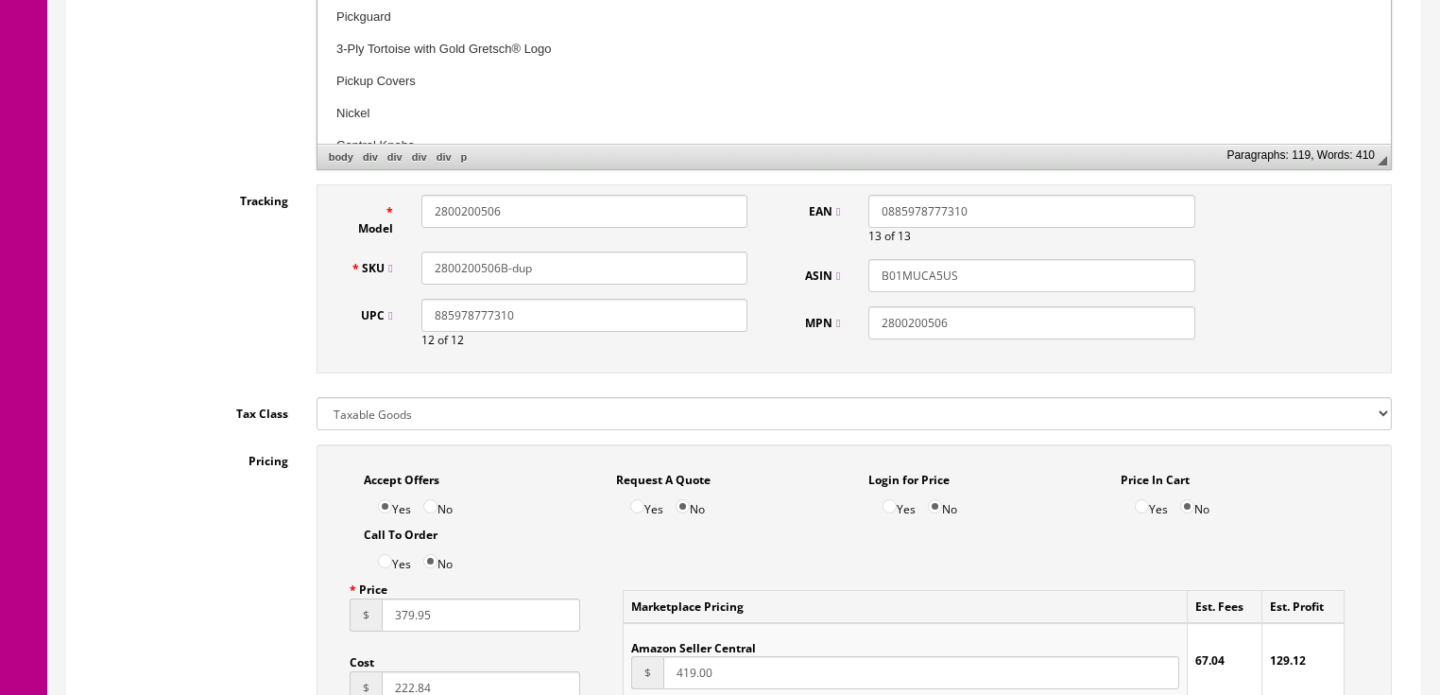
scroll to position [832, 0]
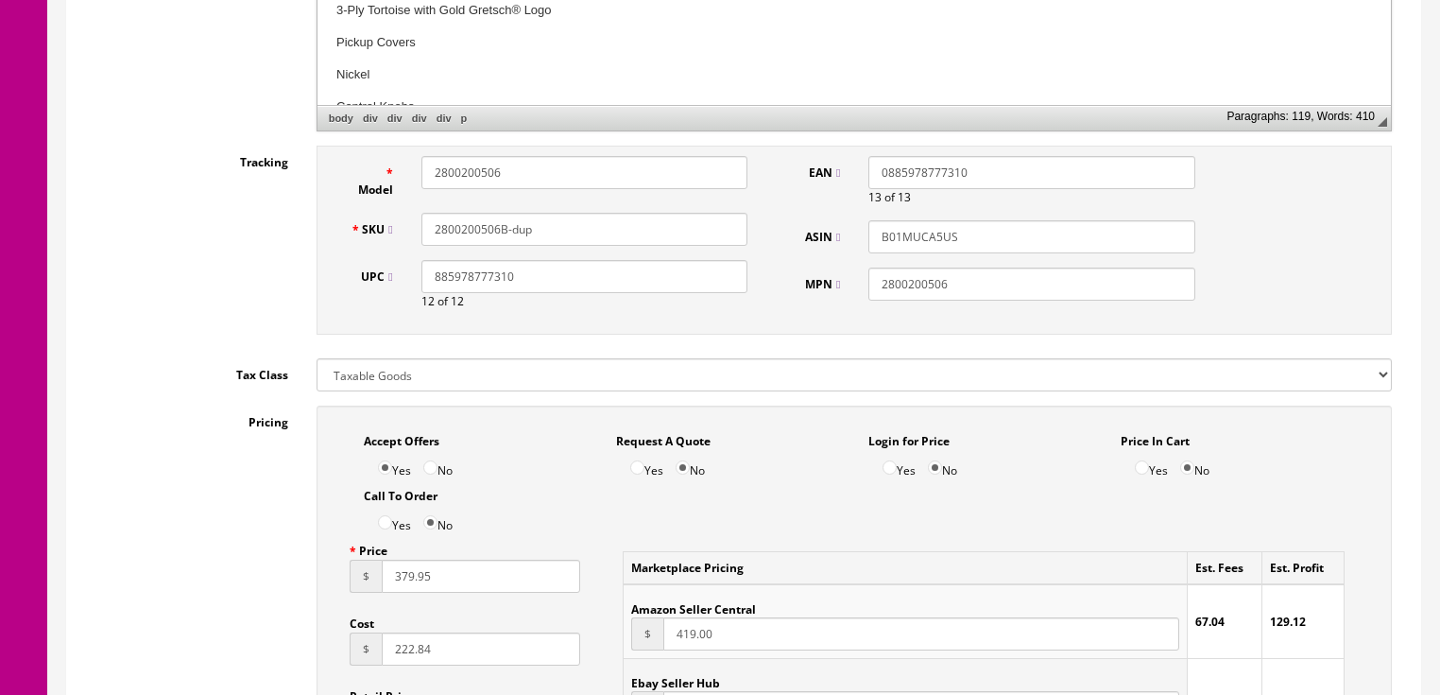
click at [435, 563] on div "Price $ 379.95" at bounding box center [466, 563] width 232 height 59
drag, startPoint x: 438, startPoint y: 579, endPoint x: 437, endPoint y: 497, distance: 82.2
click at [437, 479] on label "No" at bounding box center [437, 464] width 29 height 29
click at [437, 474] on input "No" at bounding box center [430, 467] width 14 height 14
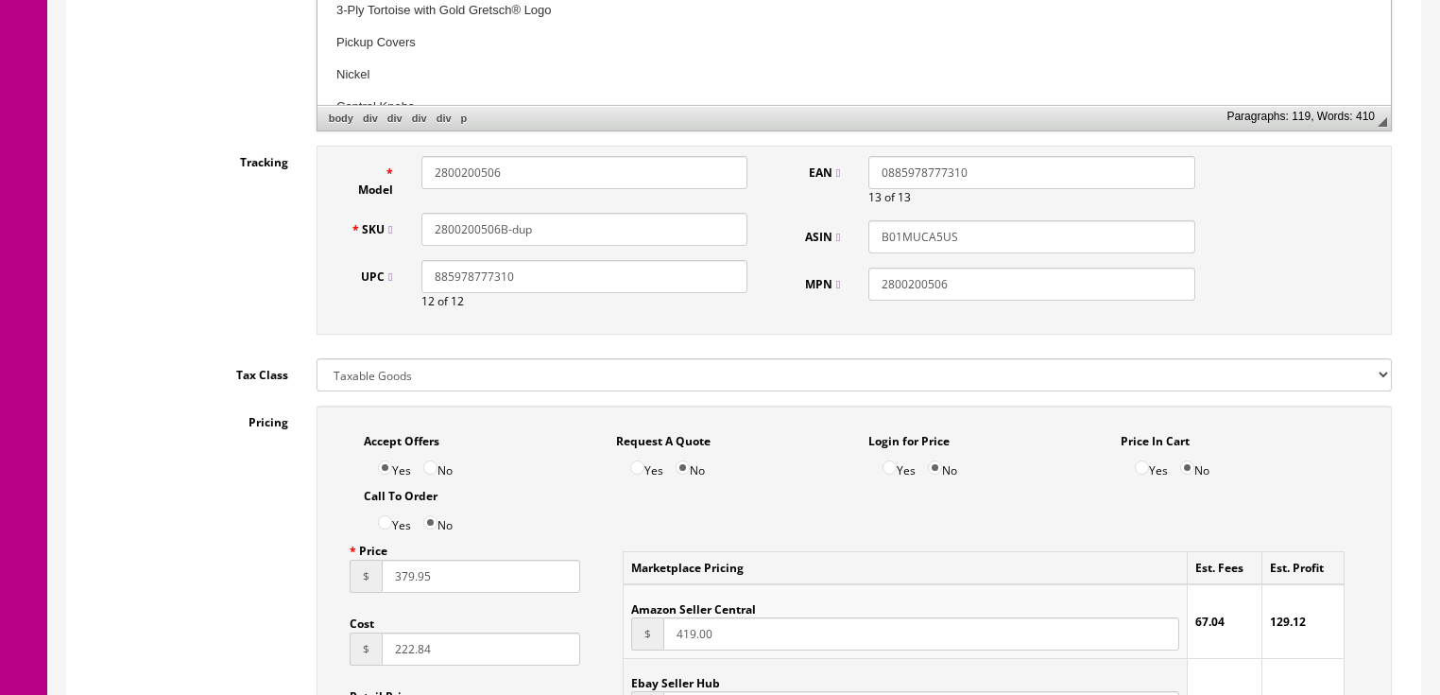
radio input "true"
drag, startPoint x: 451, startPoint y: 584, endPoint x: 325, endPoint y: 593, distance: 126.0
type input "529.99"
drag, startPoint x: 428, startPoint y: 653, endPoint x: 325, endPoint y: 653, distance: 103.0
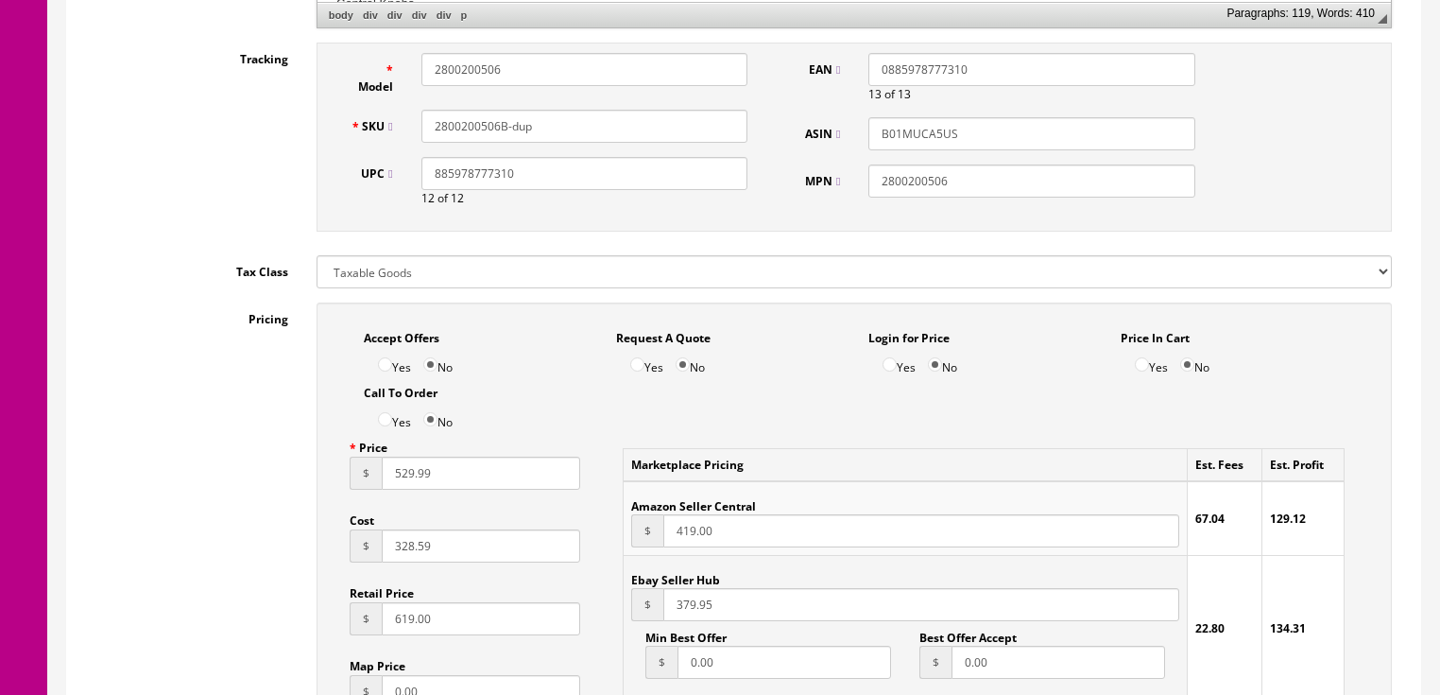
scroll to position [1058, 0]
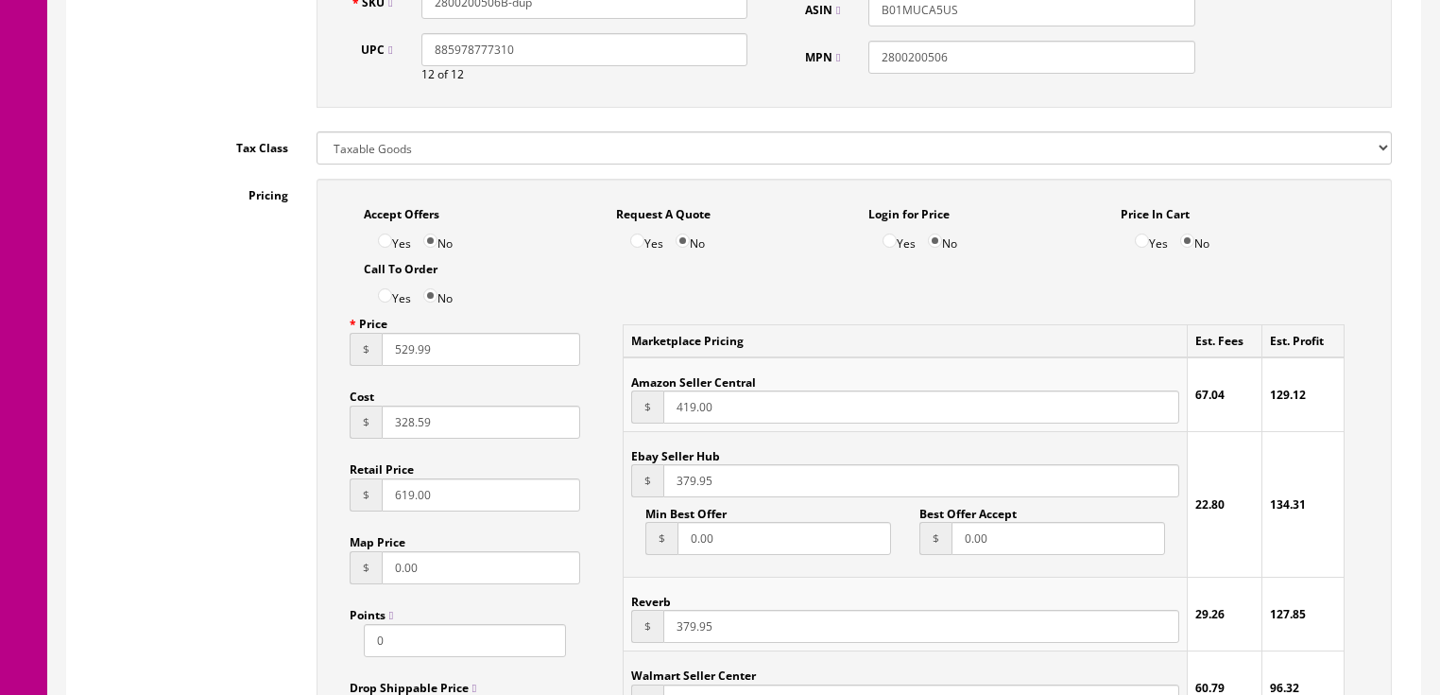
type input "328.59"
drag, startPoint x: 767, startPoint y: 408, endPoint x: 653, endPoint y: 416, distance: 114.6
click at [653, 416] on div "$ 419.00" at bounding box center [904, 406] width 547 height 33
type input "529.99"
drag, startPoint x: 722, startPoint y: 494, endPoint x: 638, endPoint y: 495, distance: 84.1
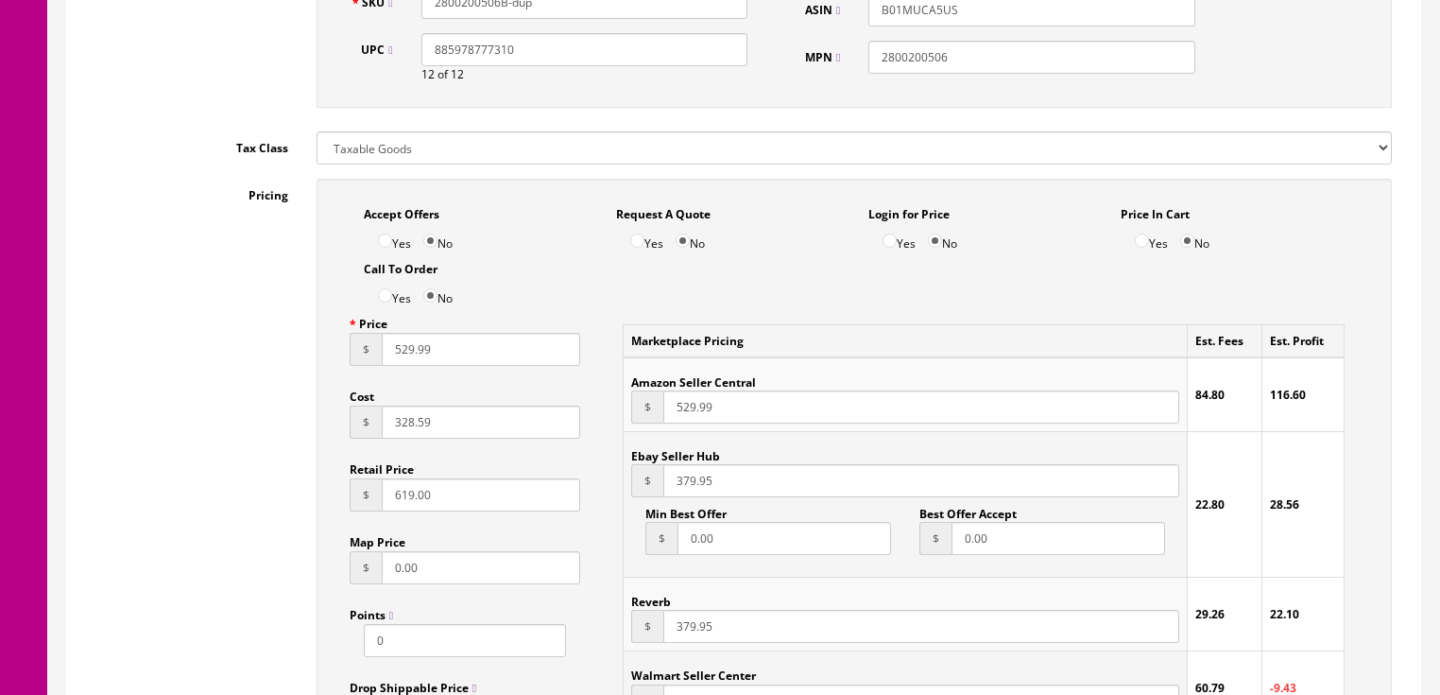
click at [638, 495] on div "$ 379.95" at bounding box center [904, 480] width 547 height 33
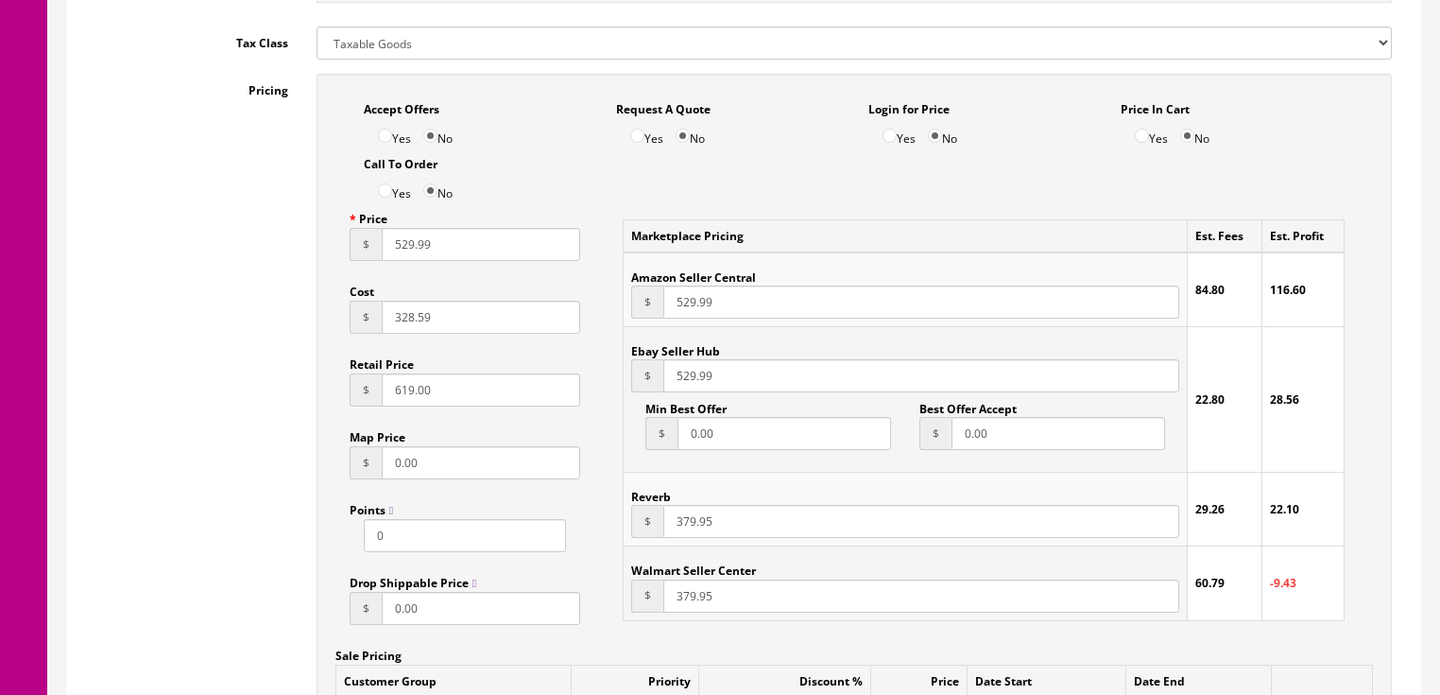
scroll to position [1209, 0]
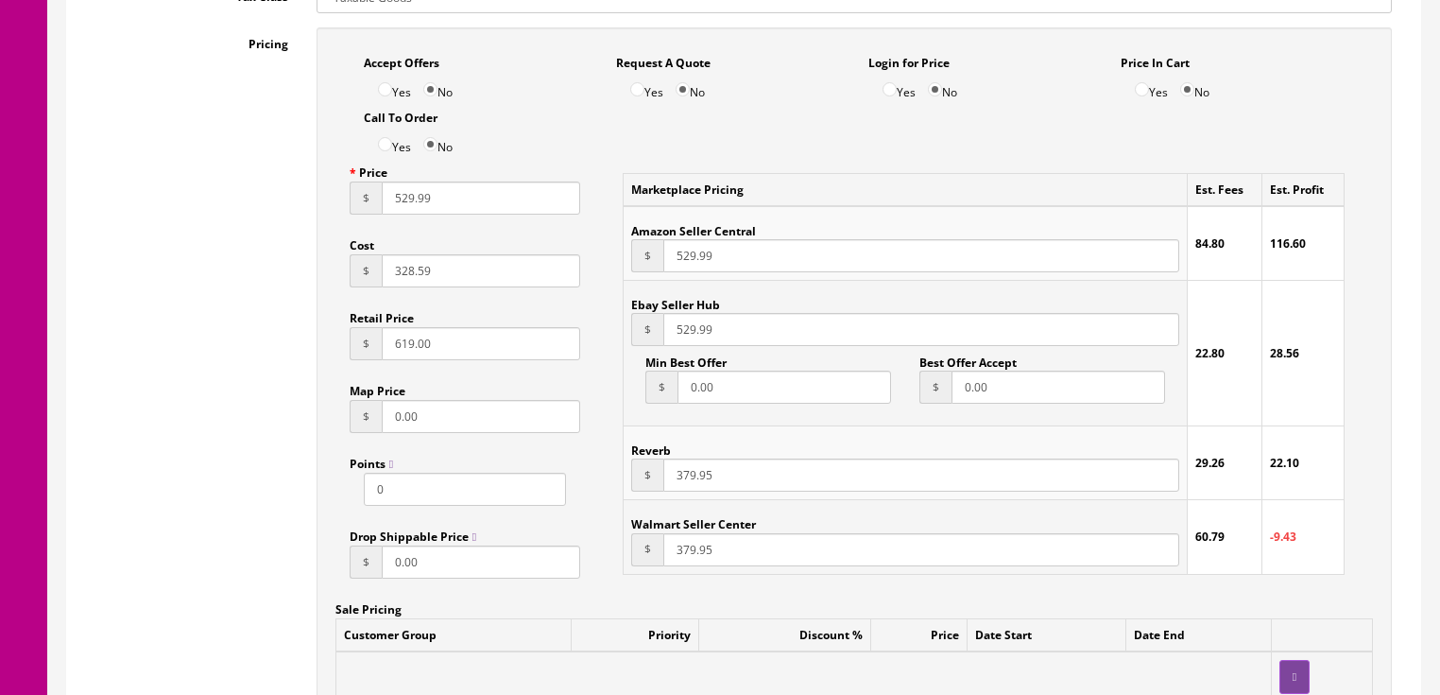
type input "529.99"
drag, startPoint x: 730, startPoint y: 479, endPoint x: 609, endPoint y: 505, distance: 124.5
click at [609, 505] on div "Marketplace Pricing Est. Fees Est. Profit Amazon Seller Central $ 529.99 84.80 …" at bounding box center [984, 373] width 750 height 434
type input "529.99"
drag, startPoint x: 718, startPoint y: 560, endPoint x: 630, endPoint y: 560, distance: 87.9
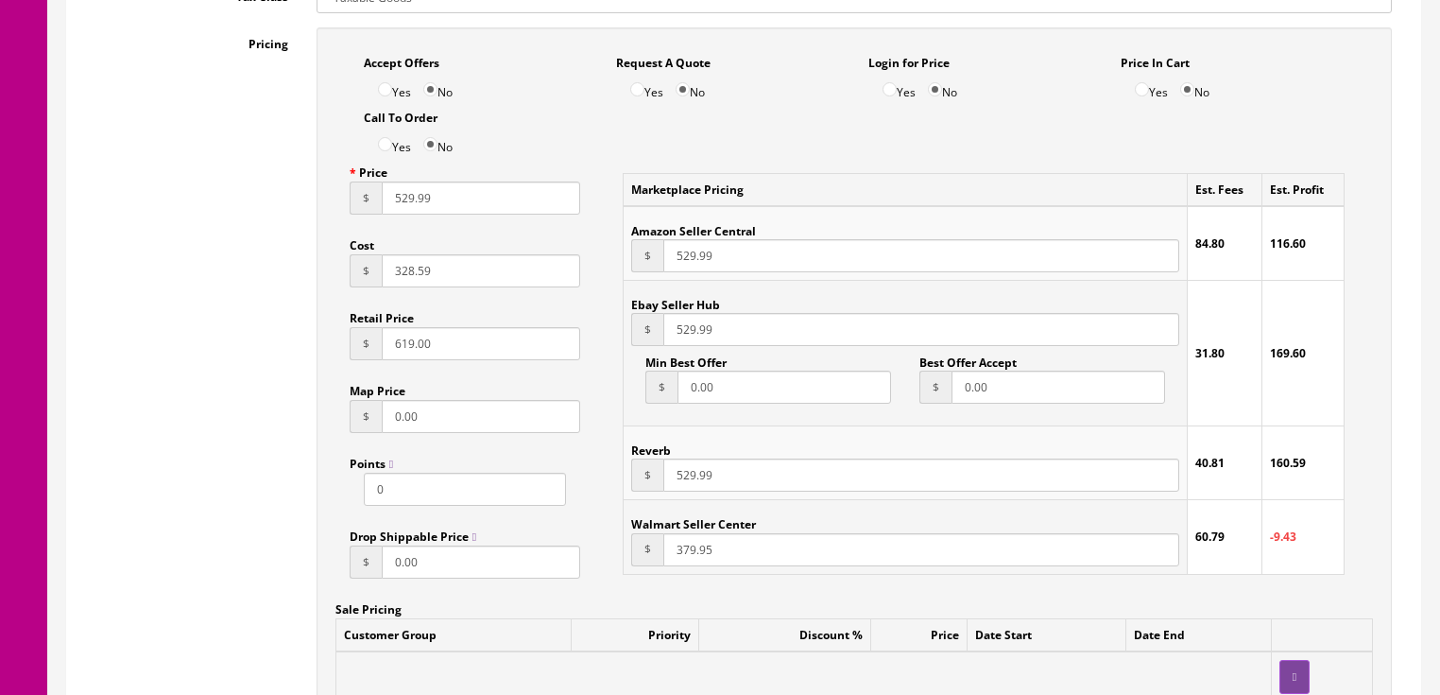
click at [631, 560] on div "$ 379.95" at bounding box center [904, 549] width 547 height 33
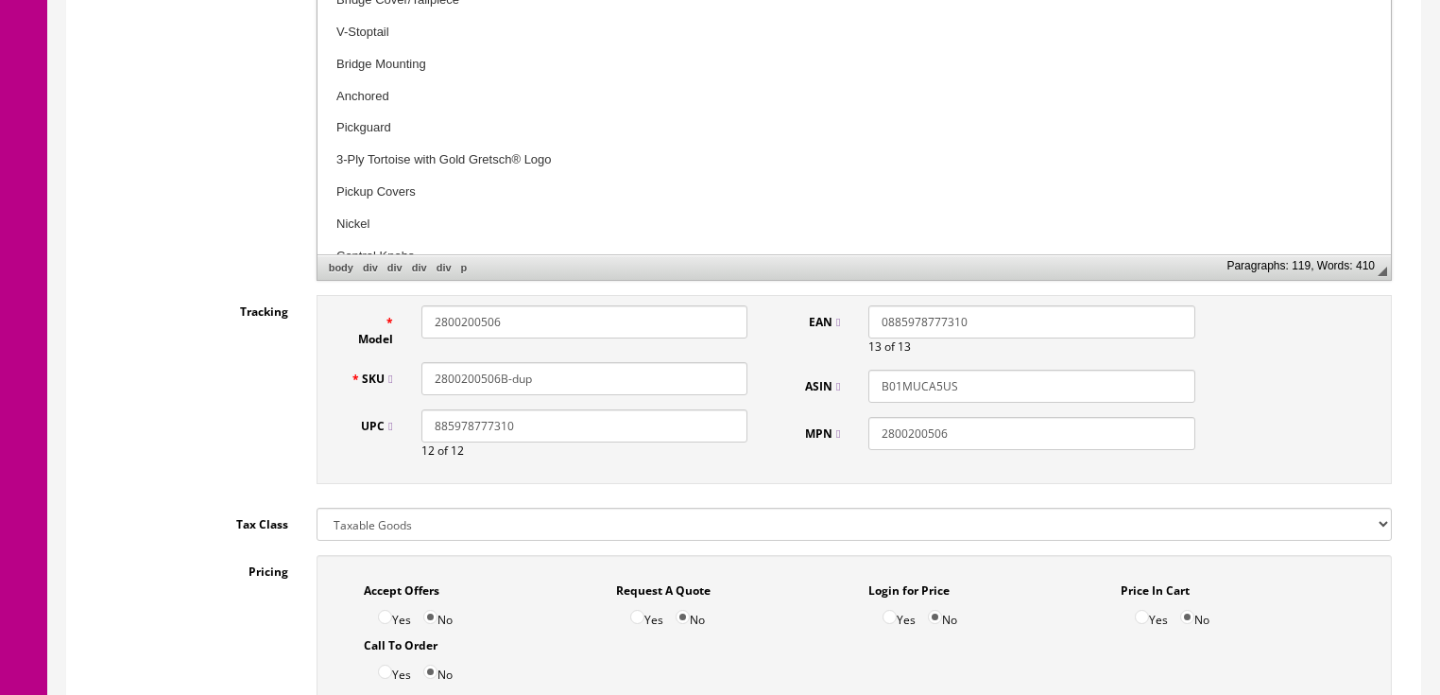
scroll to position [680, 0]
type input "529.99"
drag, startPoint x: 435, startPoint y: 431, endPoint x: 532, endPoint y: 431, distance: 97.3
click at [532, 431] on input "885978777310" at bounding box center [584, 427] width 326 height 33
paste input "680429"
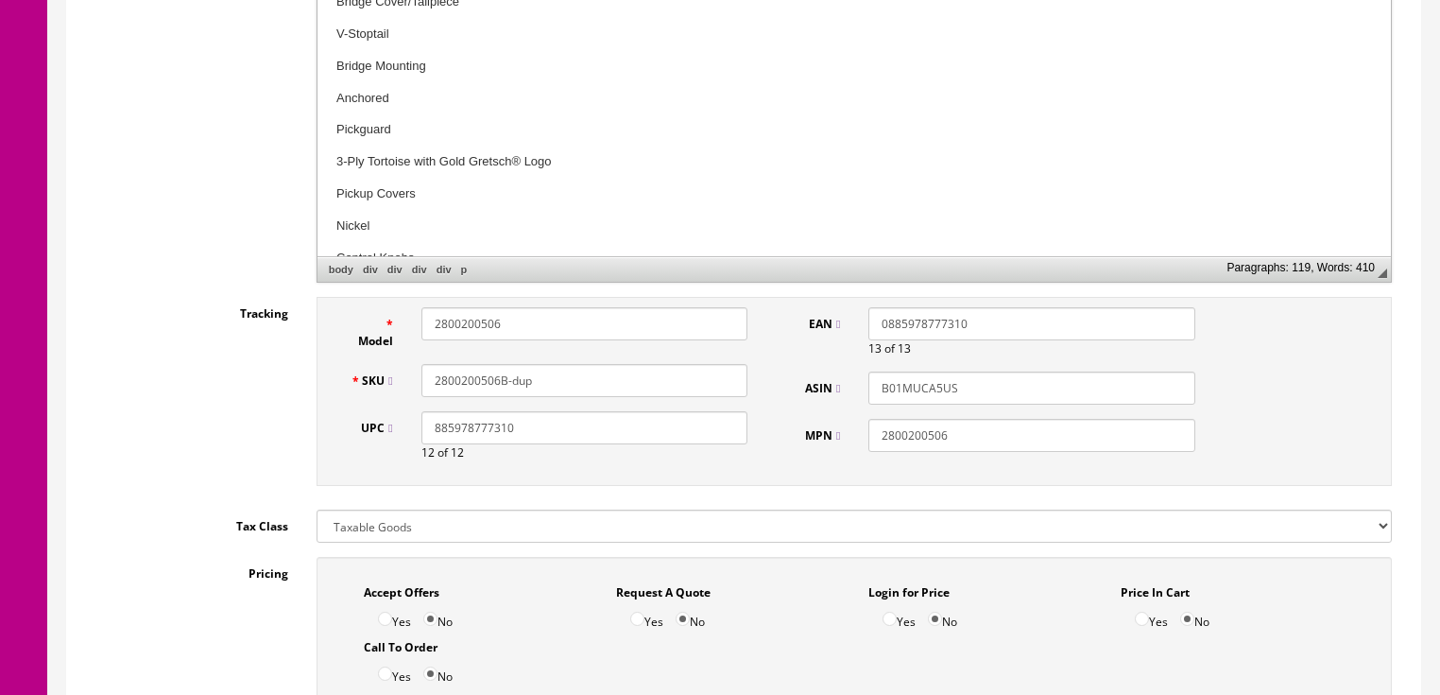
type input "885978680429"
drag, startPoint x: 434, startPoint y: 437, endPoint x: 94, endPoint y: 426, distance: 339.4
click at [429, 437] on input "885978680429" at bounding box center [584, 427] width 326 height 33
drag, startPoint x: 982, startPoint y: 316, endPoint x: 883, endPoint y: 316, distance: 99.2
click at [825, 316] on div "EAN 0885978777310 13 of 13" at bounding box center [996, 332] width 426 height 50
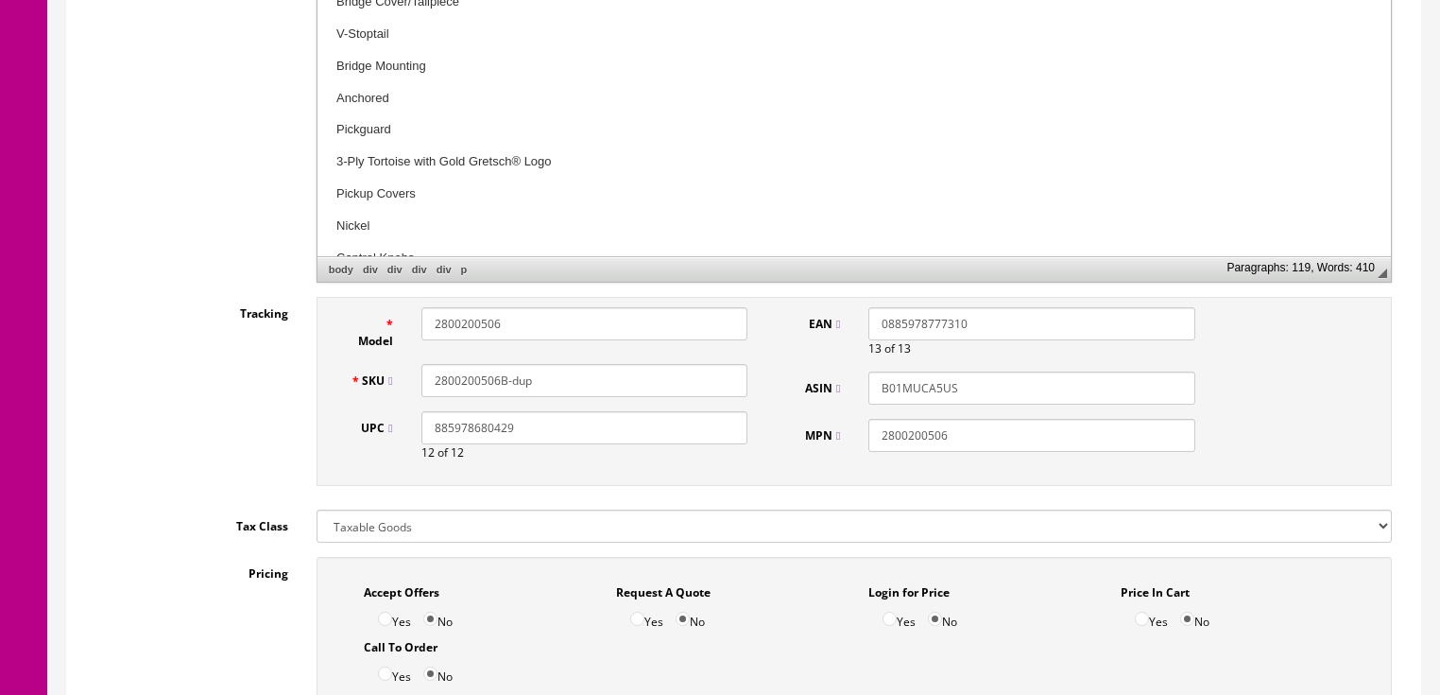
paste input "885978680429"
click at [877, 317] on input "885978680429" at bounding box center [1031, 323] width 326 height 33
type input "0885978680429"
drag, startPoint x: 510, startPoint y: 331, endPoint x: 442, endPoint y: 317, distance: 69.5
click at [372, 333] on div "Model 2800200506" at bounding box center [549, 328] width 426 height 43
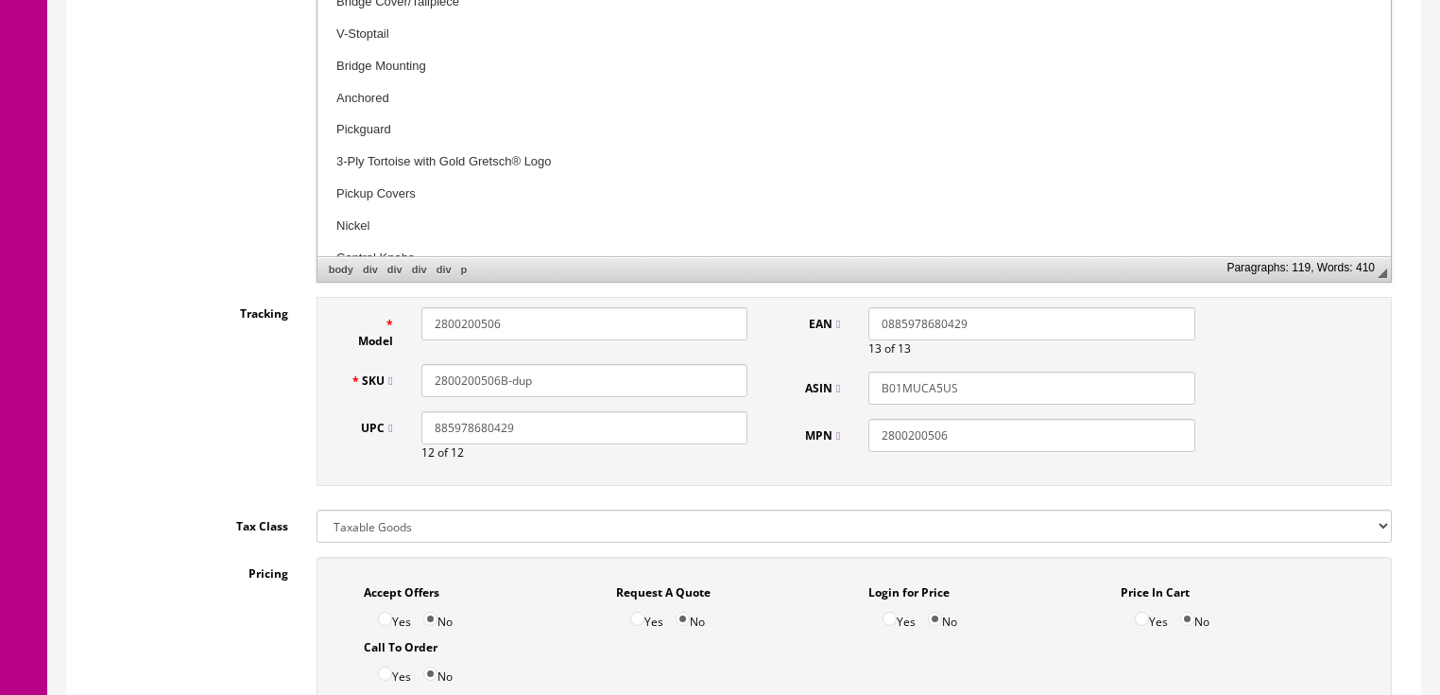
paste input "2817050533"
type input "2817050533"
drag, startPoint x: 551, startPoint y: 379, endPoint x: 397, endPoint y: 382, distance: 154.0
click at [297, 386] on div "Tracking Model 2817050533 SKU 2800200506B-dup UPC 885978680429 12 of 12 EAN 088…" at bounding box center [743, 396] width 1325 height 198
paste input "2817050533"
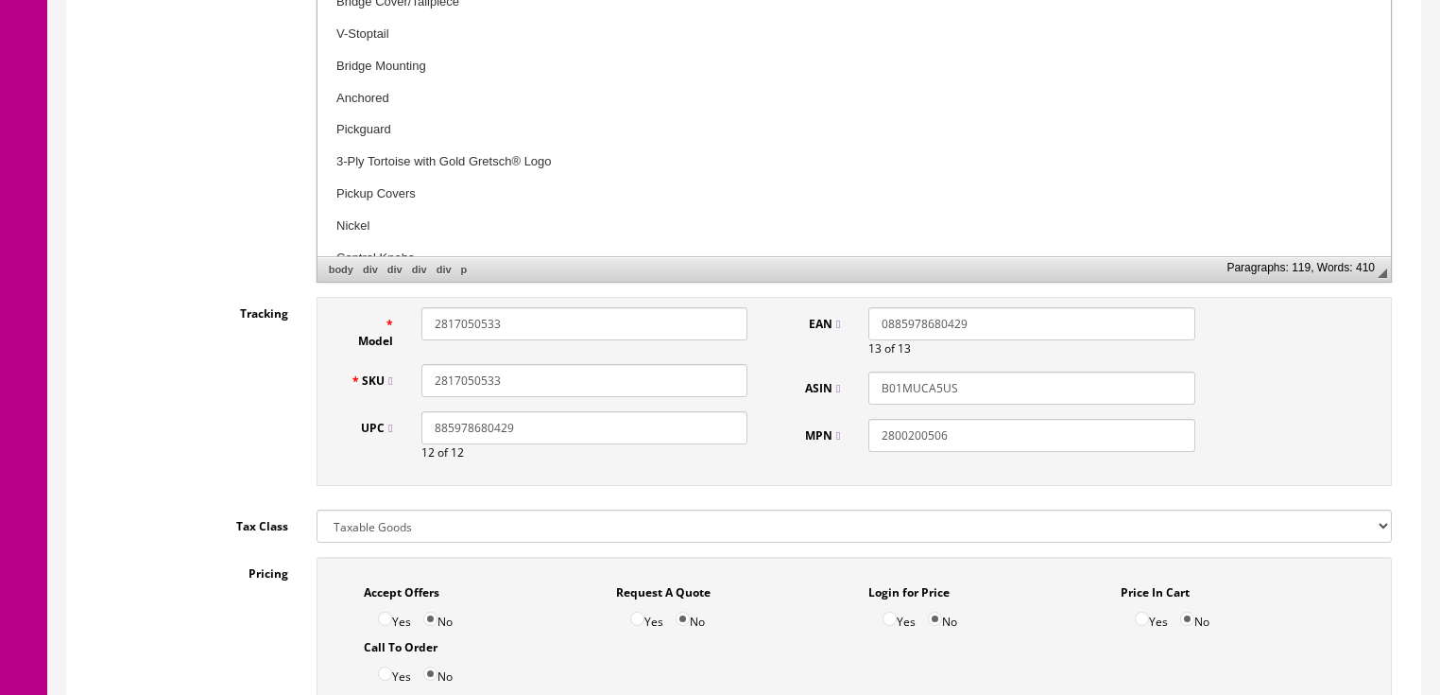
type input "2817050533"
drag, startPoint x: 949, startPoint y: 437, endPoint x: 859, endPoint y: 455, distance: 91.5
click at [821, 455] on div "EAN 0885978680429 13 of 13 ASIN B01MUCA5US MPN 2800200506" at bounding box center [996, 386] width 426 height 159
paste input "2817050533"
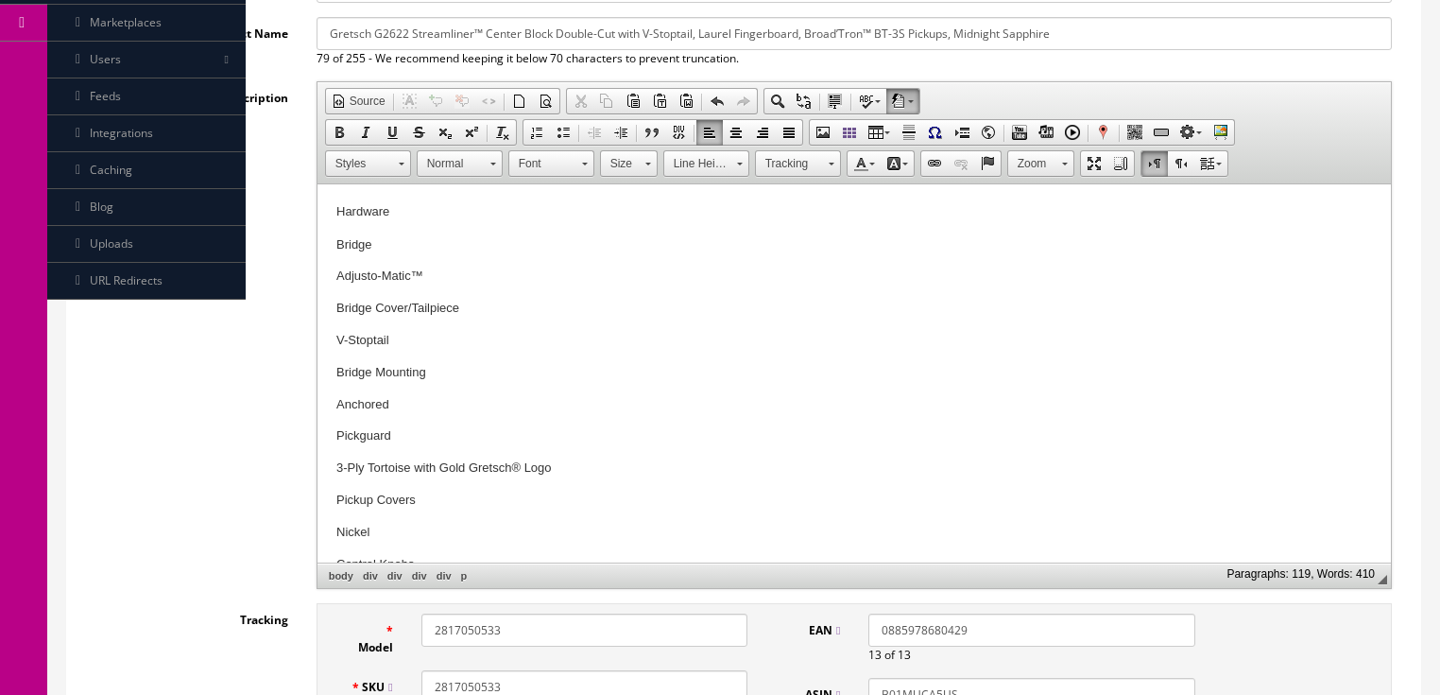
scroll to position [302, 0]
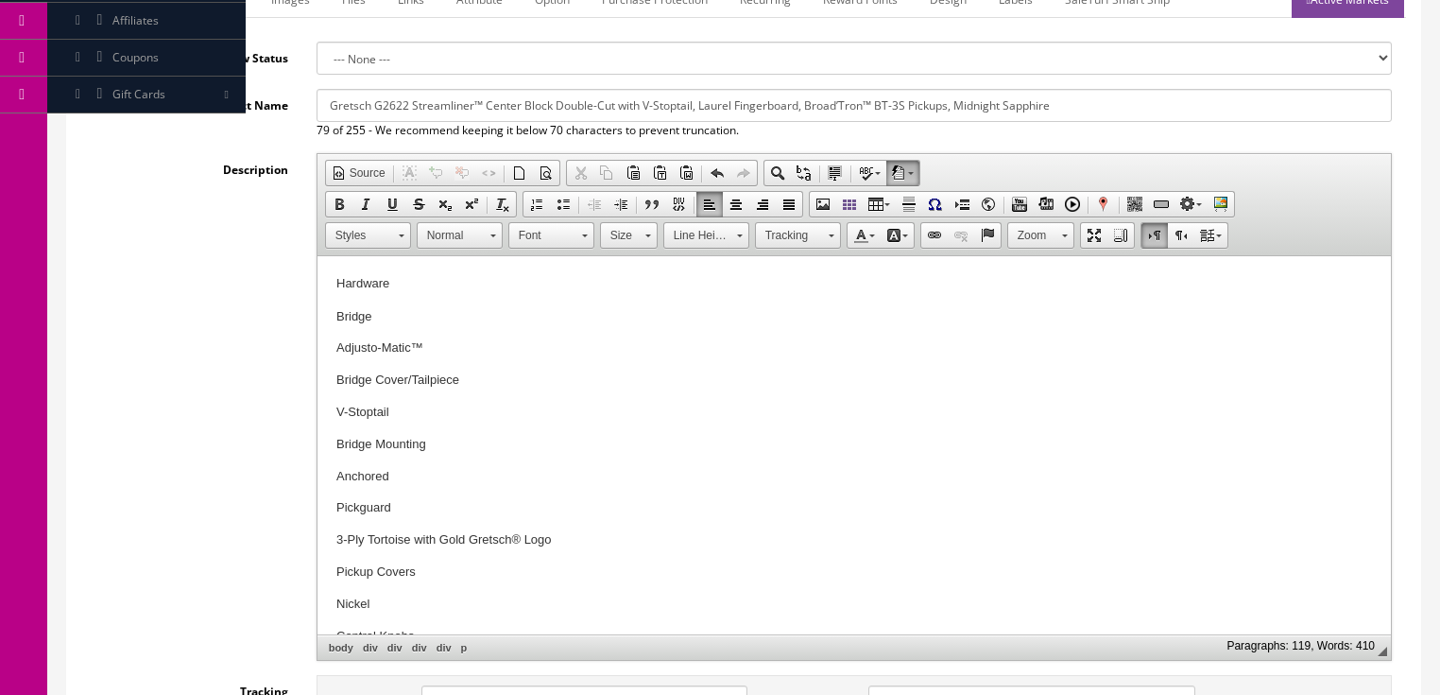
type input "2817050533"
click at [697, 107] on input "Gretsch G2622 Streamliner™ Center Block Double-Cut with V-Stoptail, Laurel Fing…" at bounding box center [854, 105] width 1075 height 33
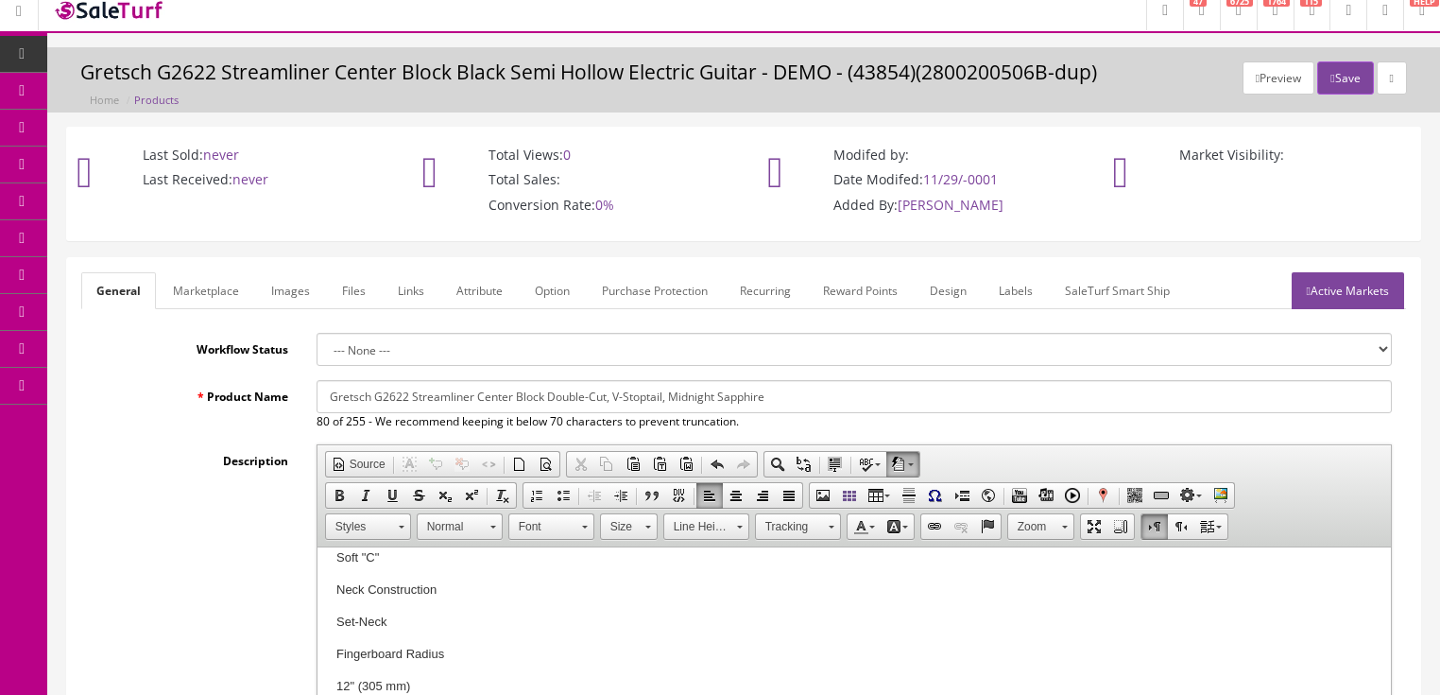
scroll to position [0, 0]
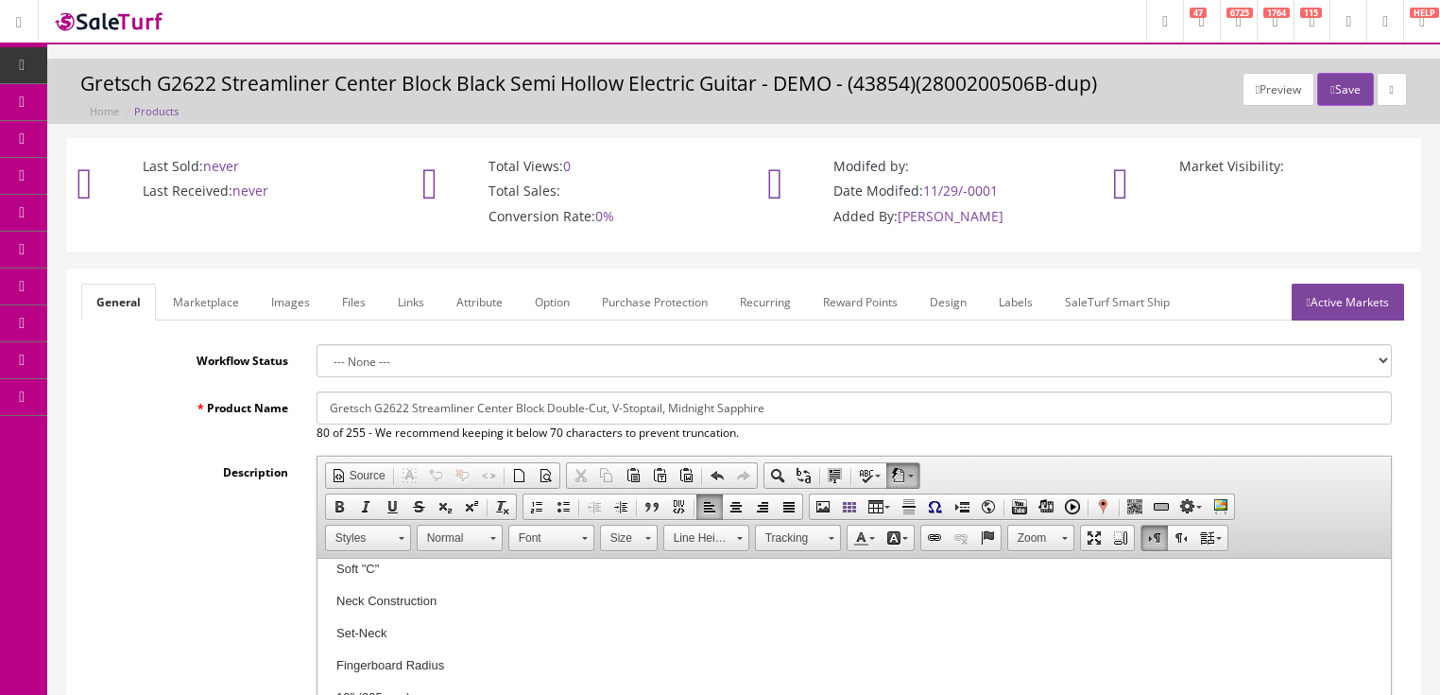
type input "Gretsch G2622 Streamliner Center Block Double-Cut, V-Stoptail, Midnight Sapphire"
click at [284, 313] on link "Images" at bounding box center [290, 301] width 69 height 37
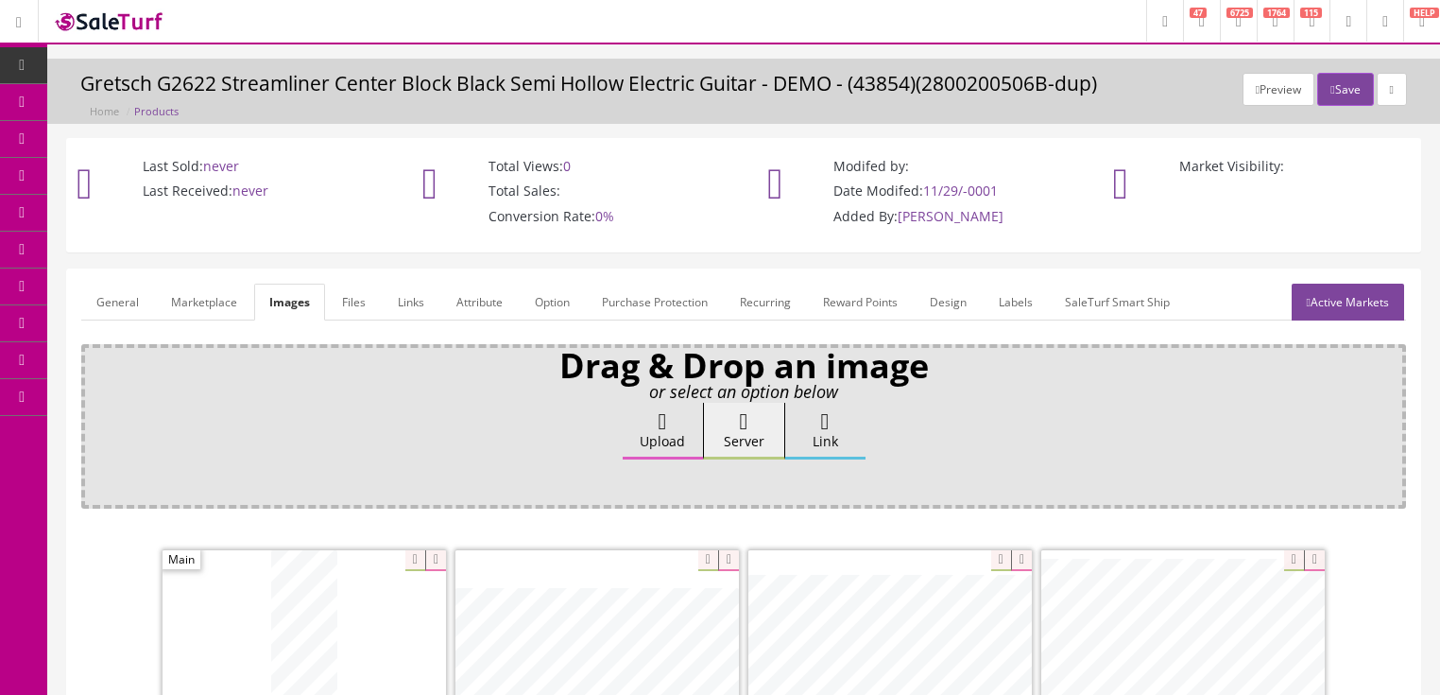
click at [489, 300] on link "Attribute" at bounding box center [479, 301] width 77 height 37
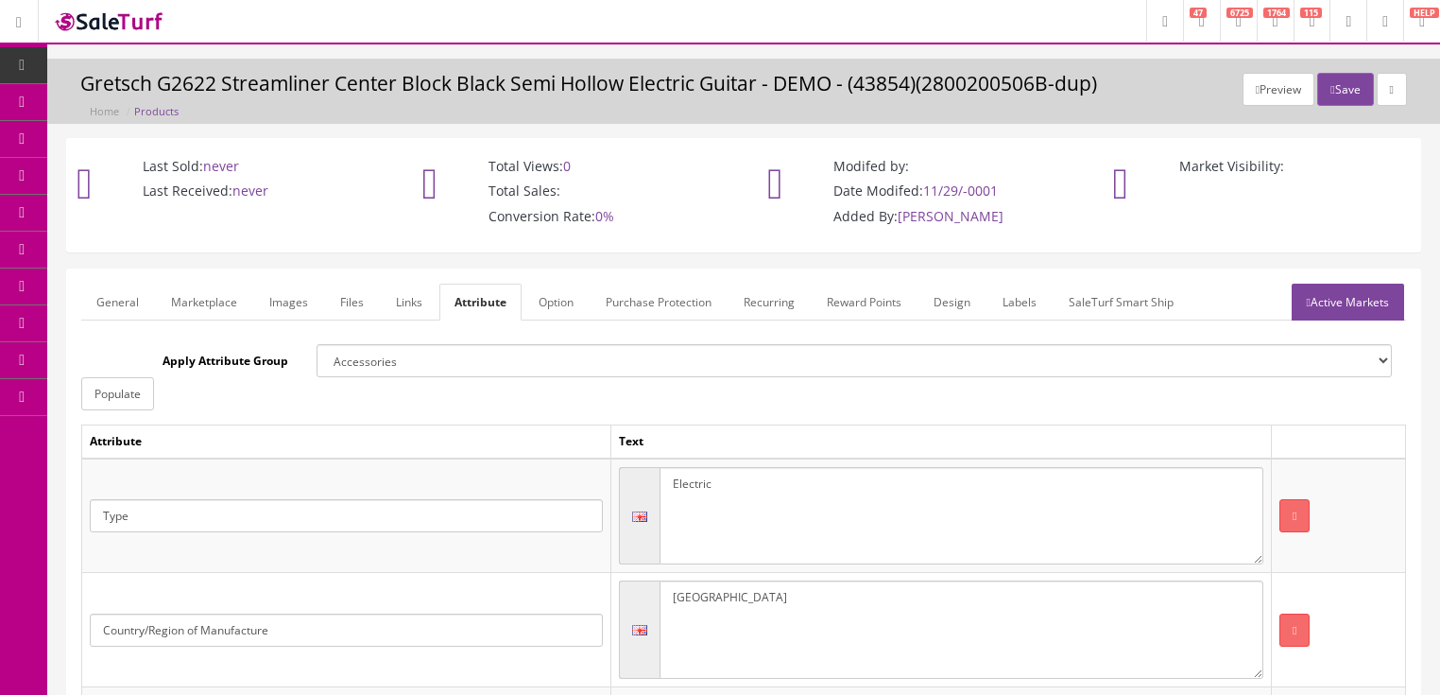
click at [1330, 305] on link "Active Markets" at bounding box center [1348, 301] width 112 height 37
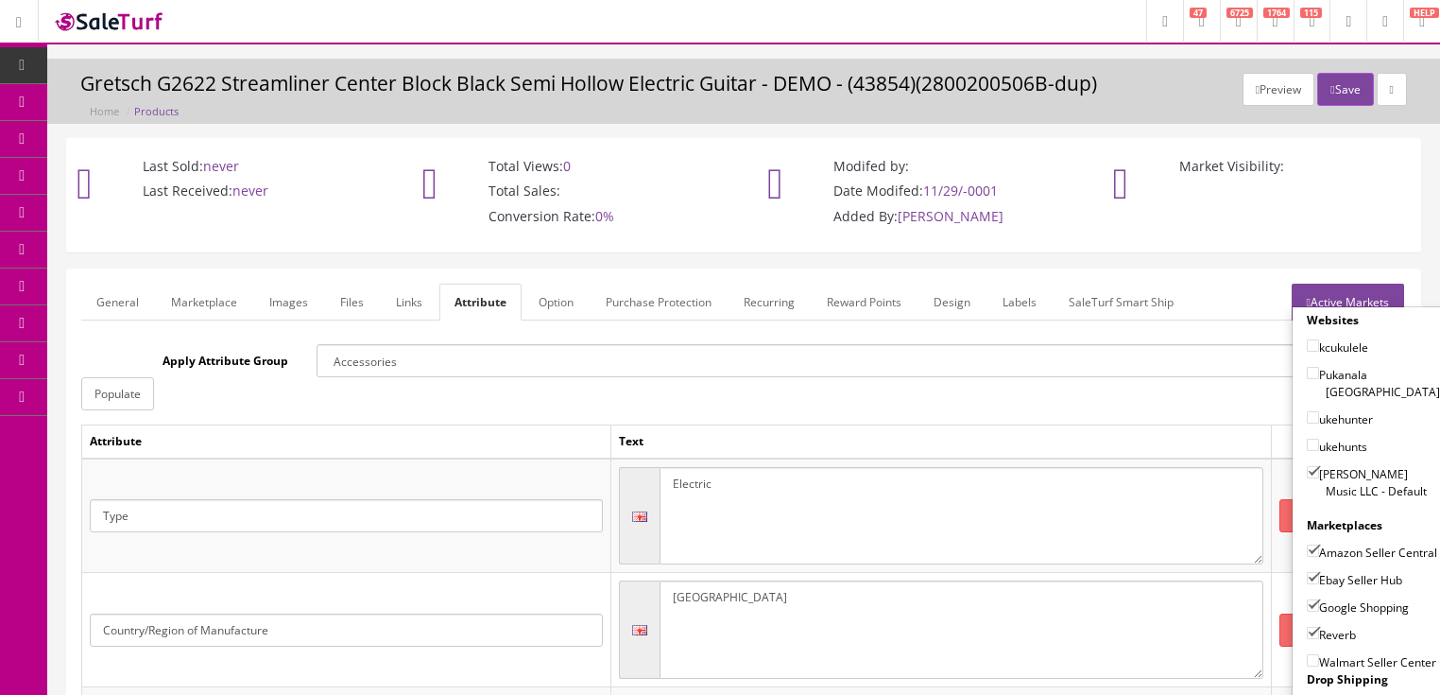
click at [1338, 294] on link "Active Markets" at bounding box center [1348, 301] width 112 height 37
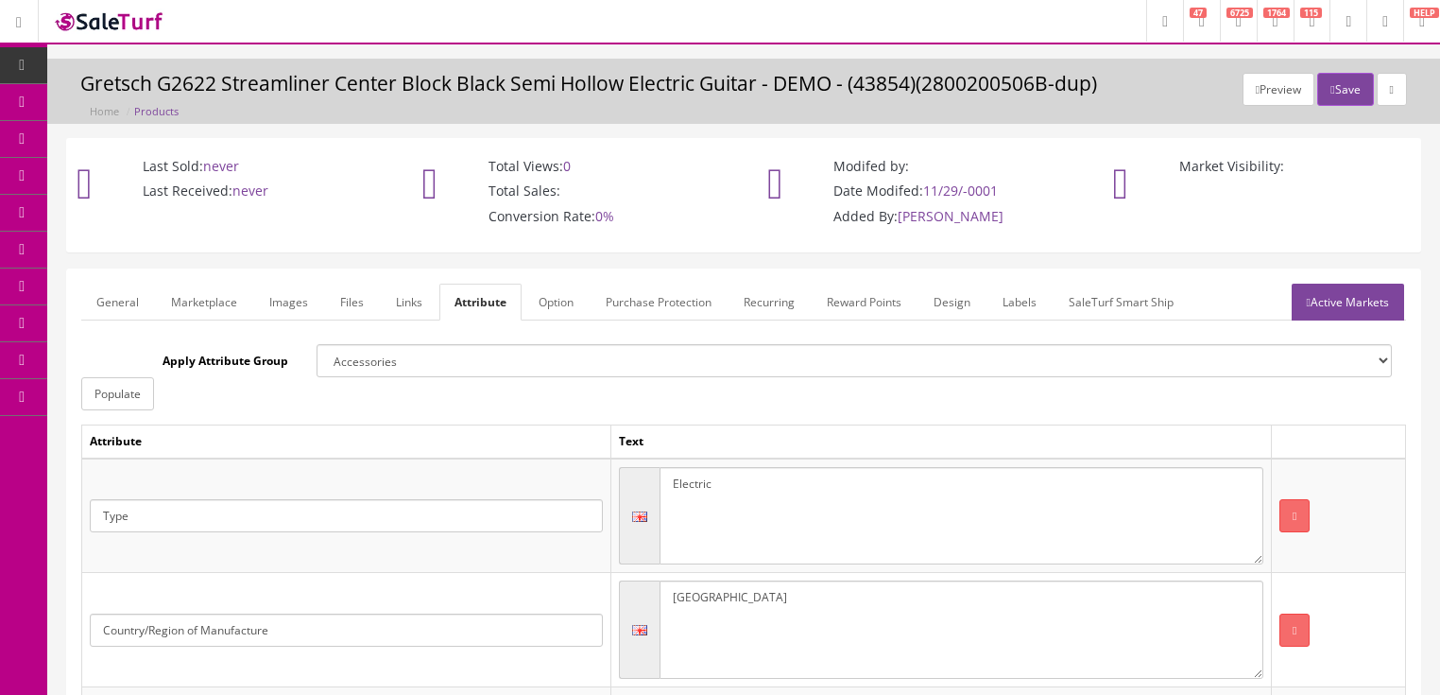
click at [93, 306] on link "General" at bounding box center [117, 301] width 73 height 37
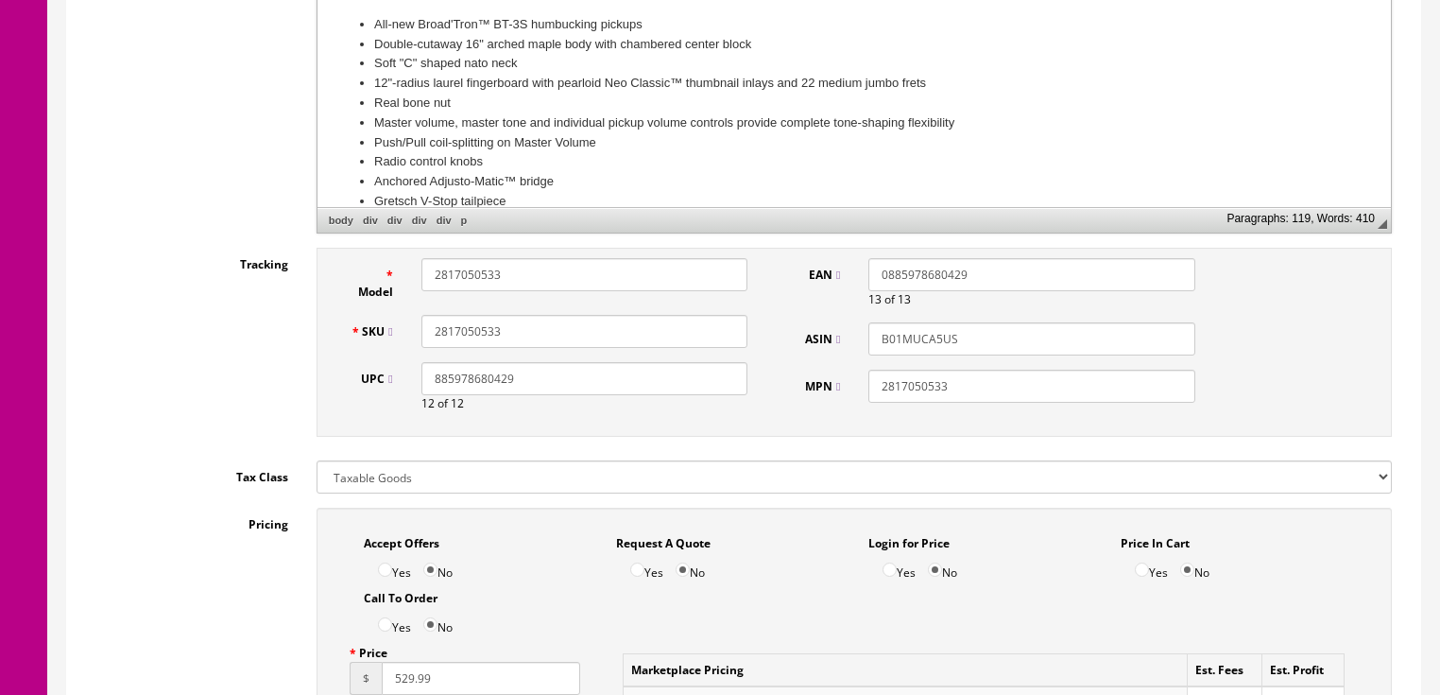
scroll to position [832, 0]
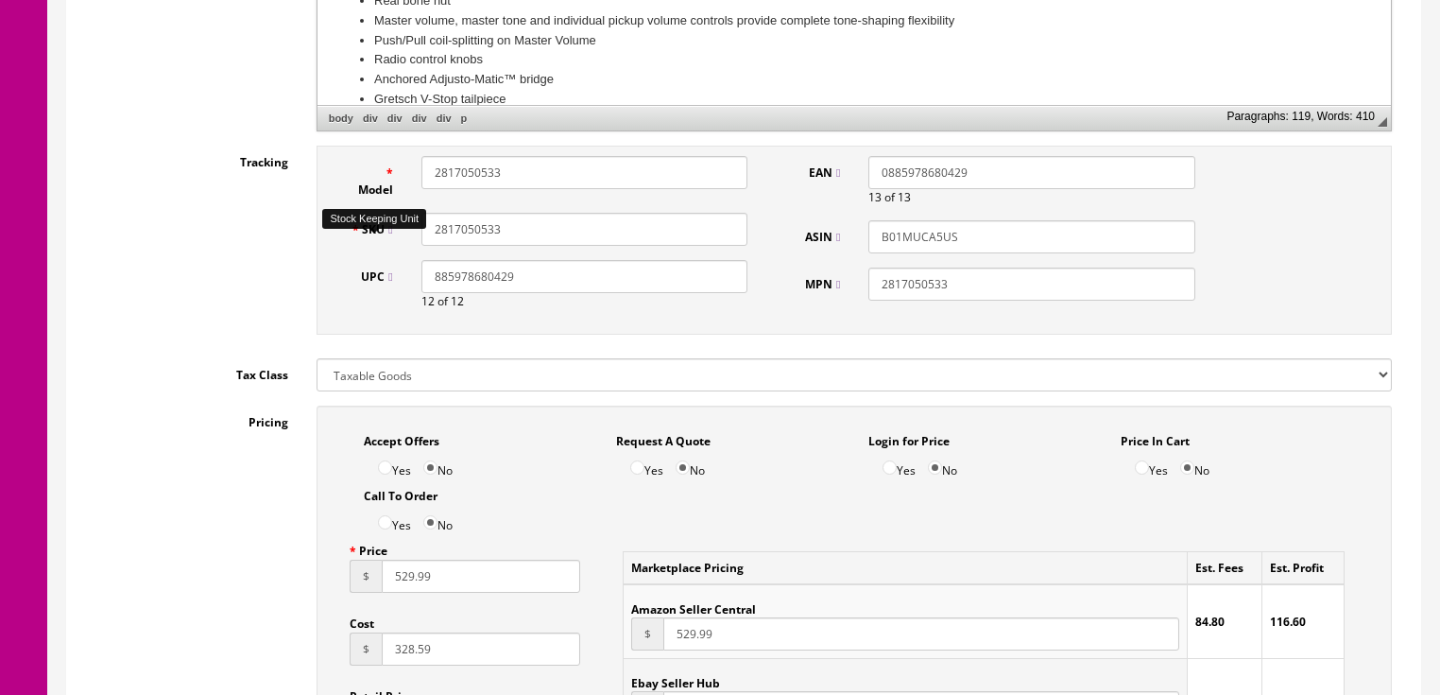
drag, startPoint x: 509, startPoint y: 229, endPoint x: 460, endPoint y: 241, distance: 50.6
click at [385, 242] on div "SKU 2817050533" at bounding box center [549, 229] width 426 height 33
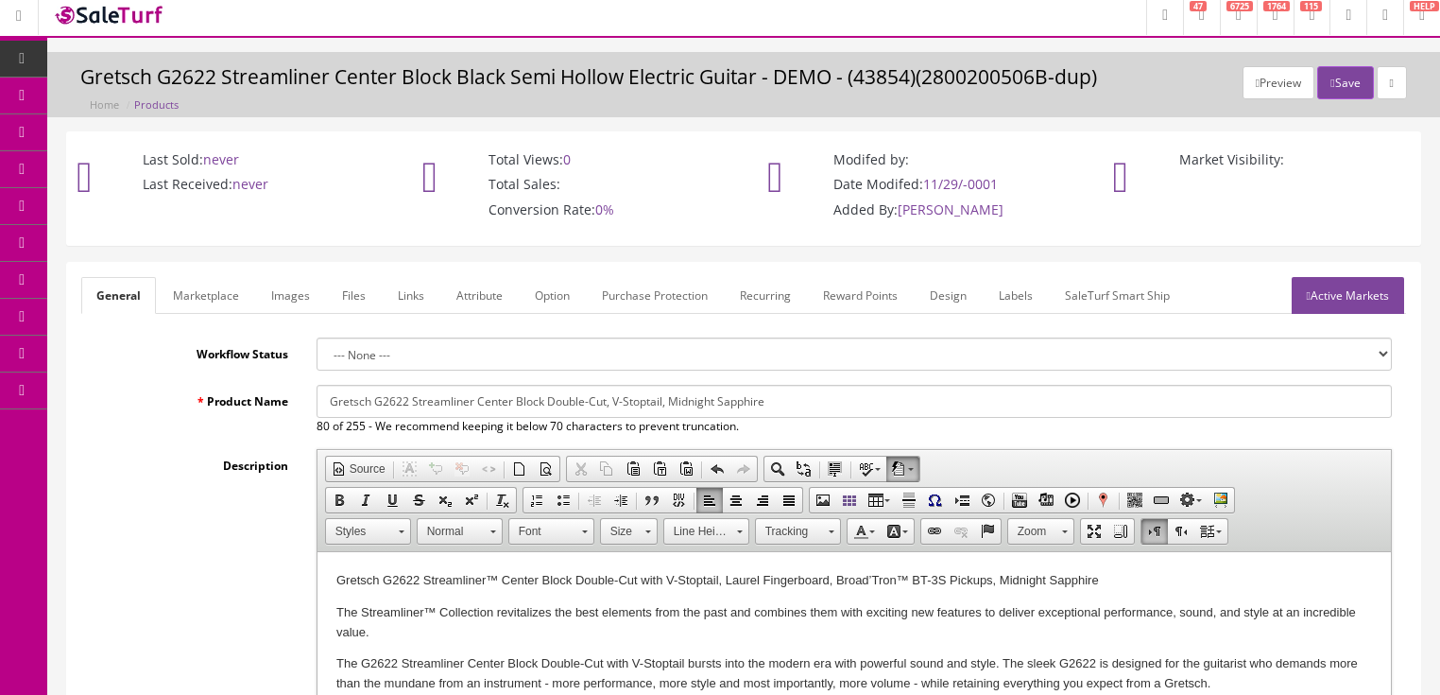
scroll to position [0, 0]
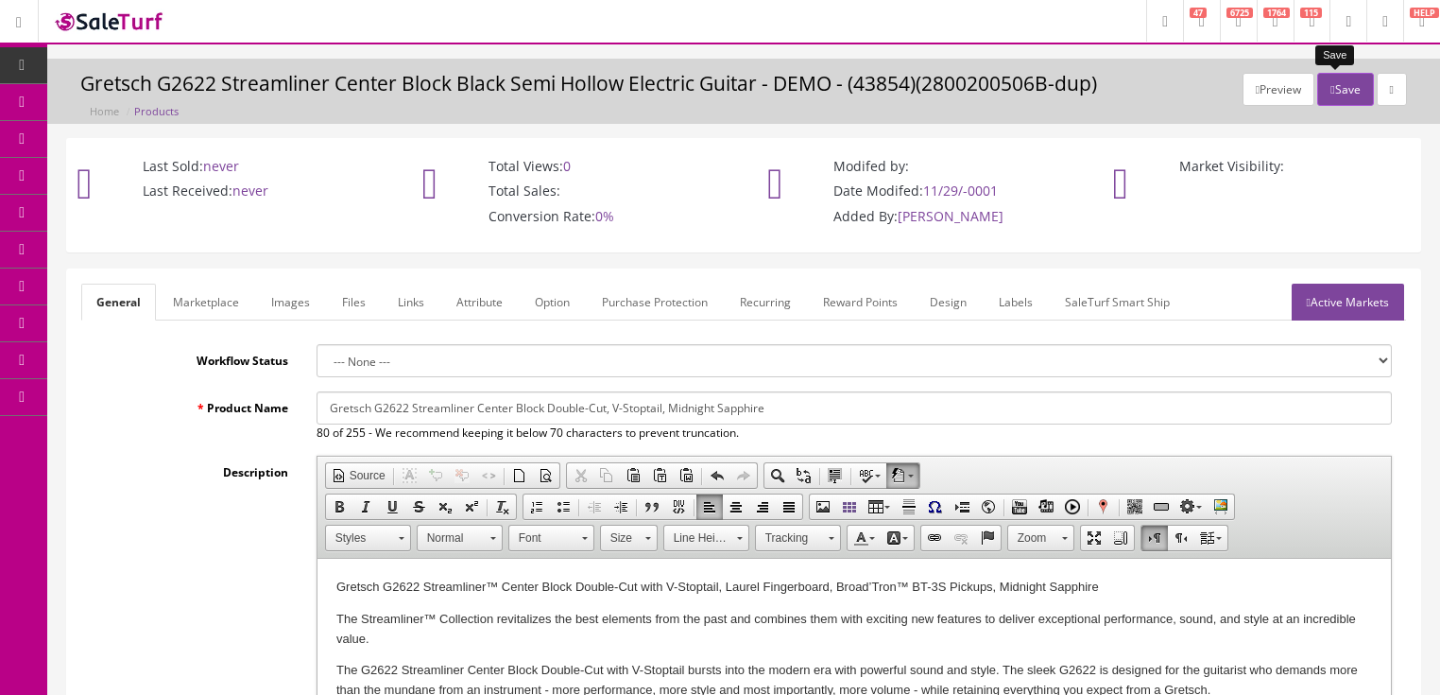
click at [1324, 96] on button "Save" at bounding box center [1345, 89] width 56 height 33
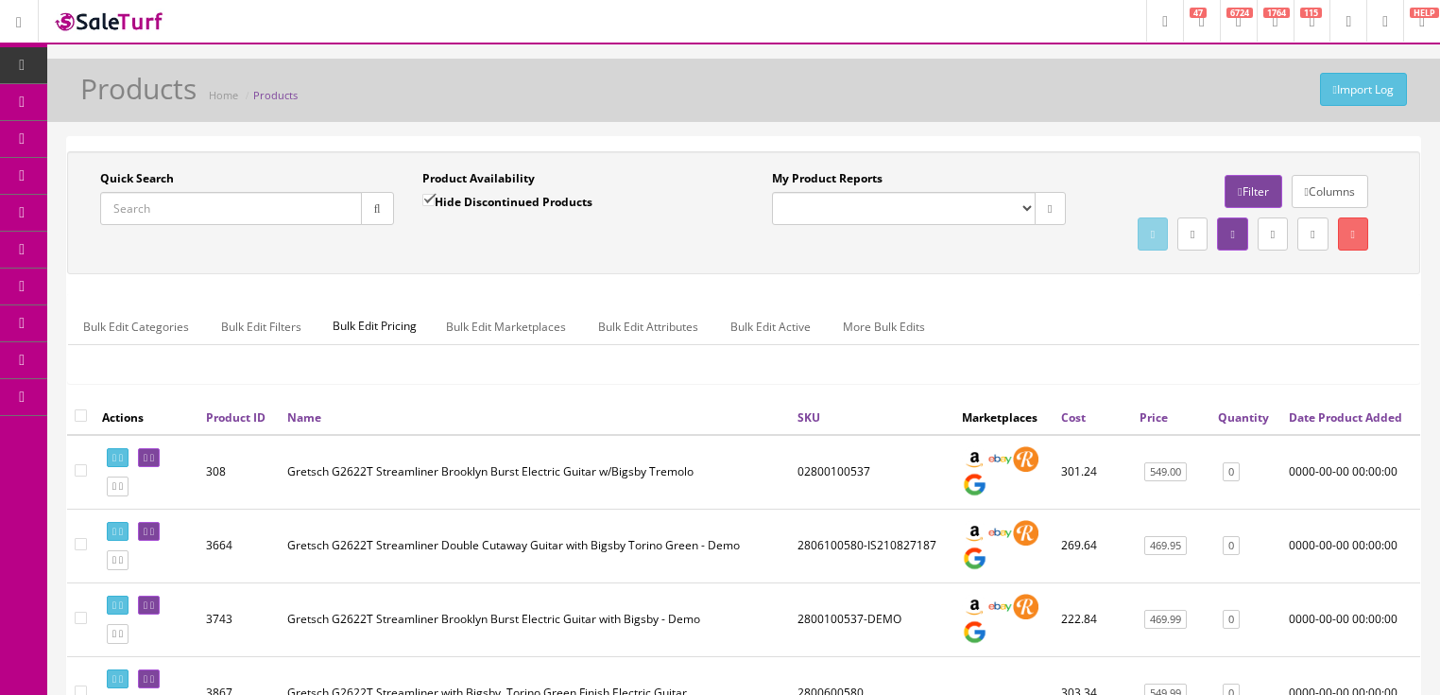
click at [197, 205] on input "Quick Search" at bounding box center [231, 208] width 262 height 33
paste input "2817050533"
type input "2817050533"
click at [435, 202] on input "Hide Discontinued Products" at bounding box center [428, 200] width 12 height 12
checkbox input "false"
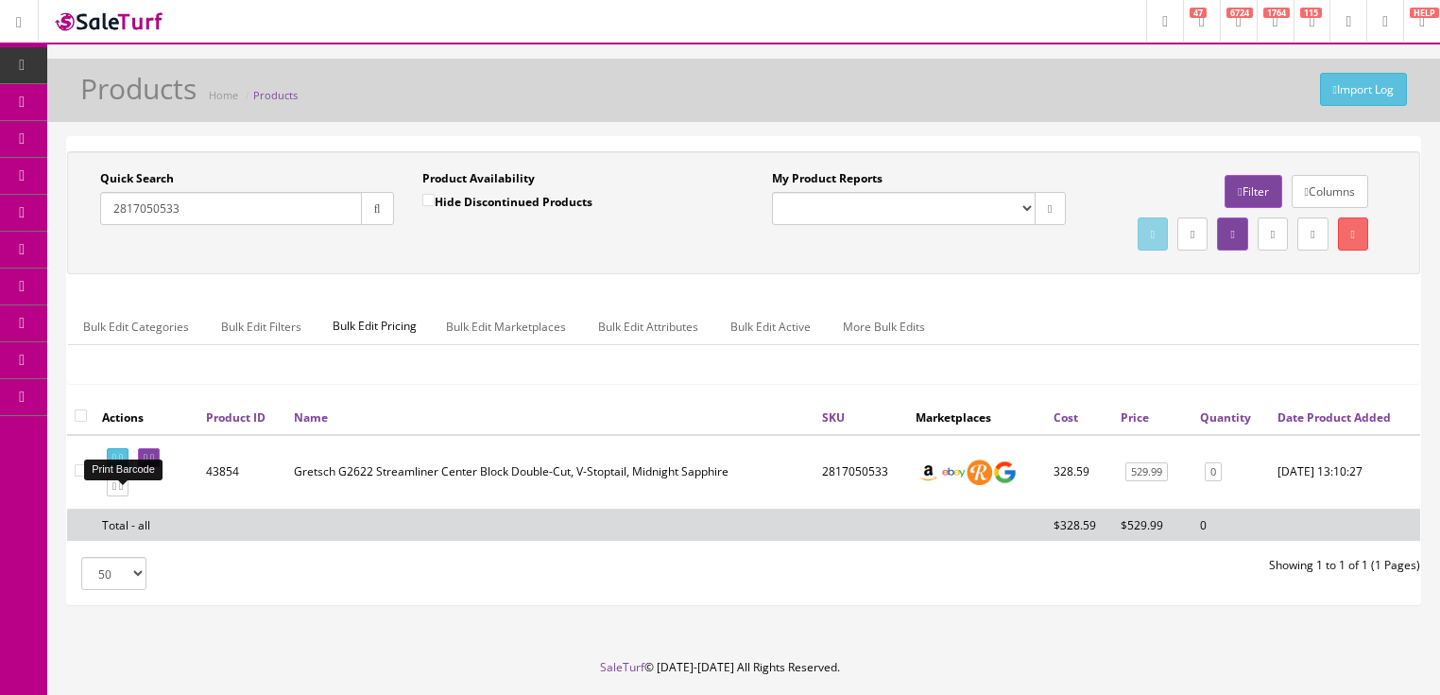
click at [123, 463] on icon at bounding box center [121, 458] width 4 height 10
drag, startPoint x: 191, startPoint y: 200, endPoint x: 91, endPoint y: 235, distance: 106.1
click at [91, 235] on div "Quick Search 2817050533 Date From" at bounding box center [247, 204] width 322 height 69
type input "gyp tat mah"
click at [375, 206] on icon "button" at bounding box center [377, 208] width 7 height 11
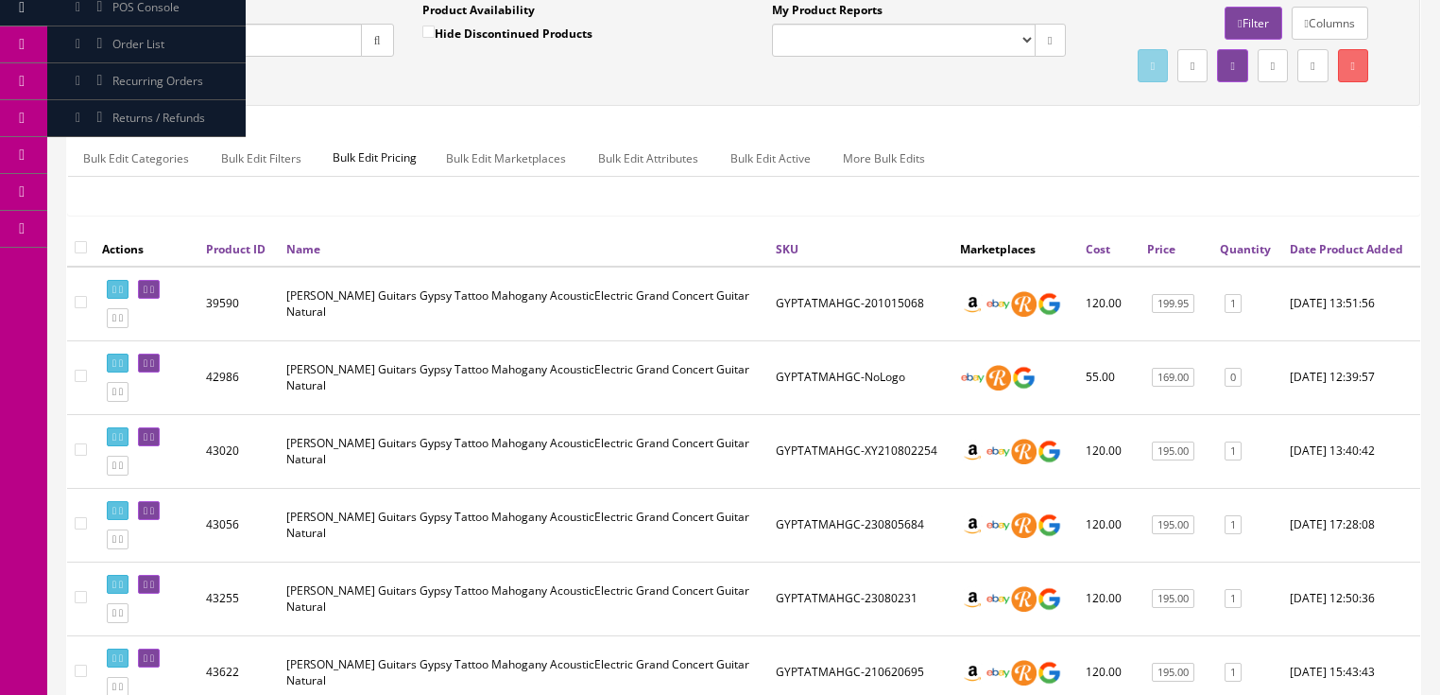
scroll to position [151, 0]
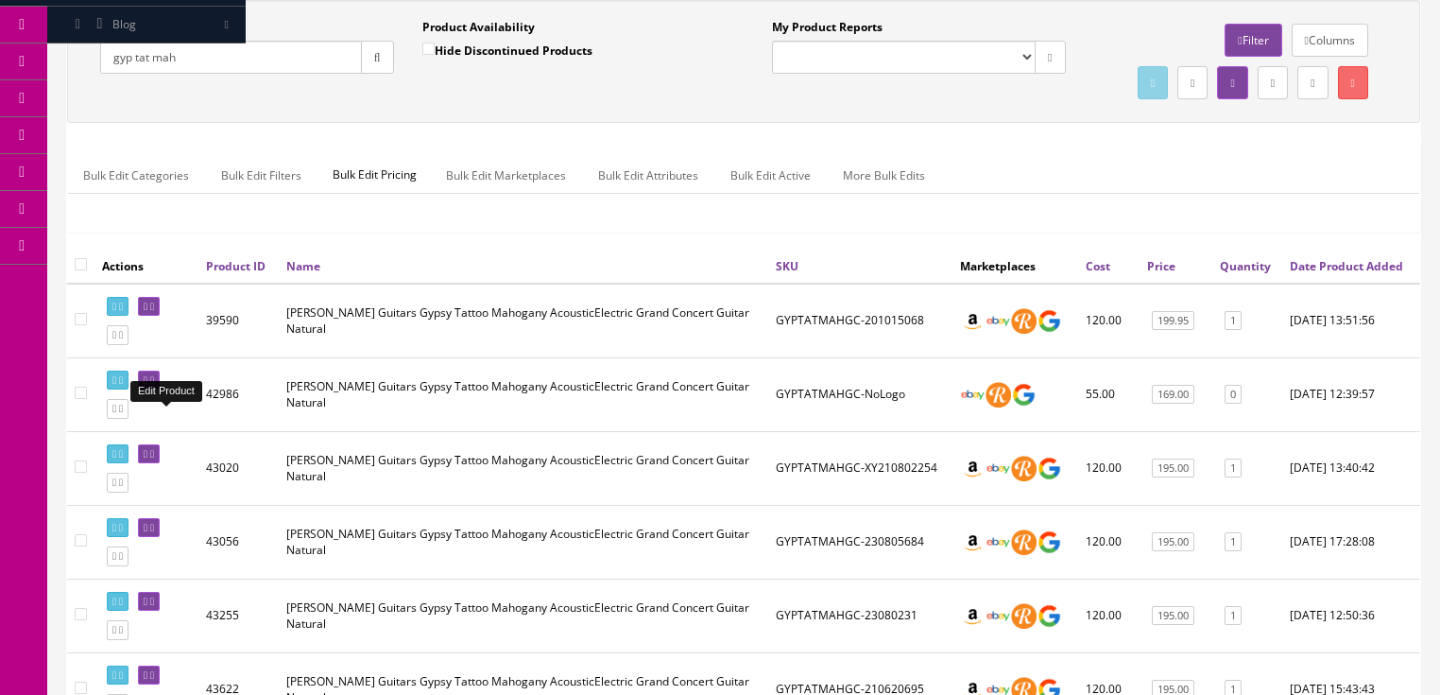
click at [147, 386] on icon at bounding box center [146, 380] width 4 height 10
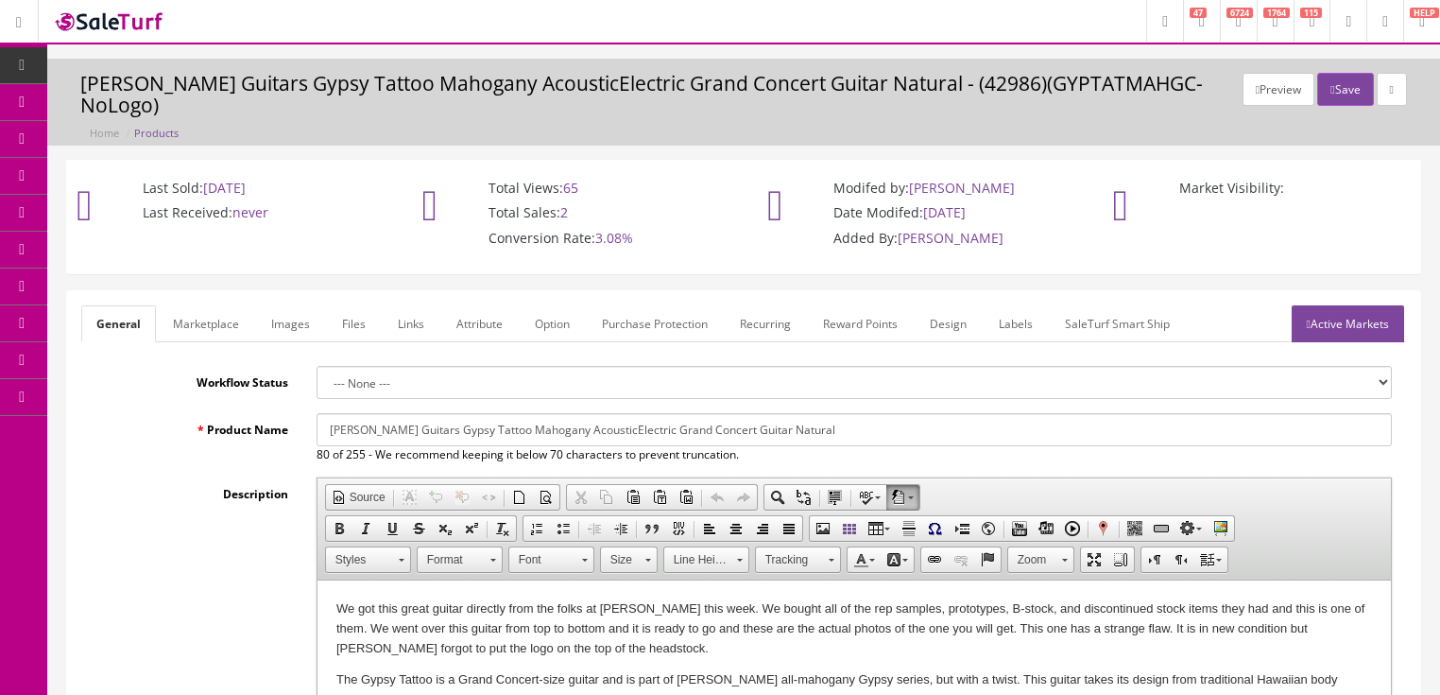
click at [277, 305] on link "Images" at bounding box center [290, 323] width 69 height 37
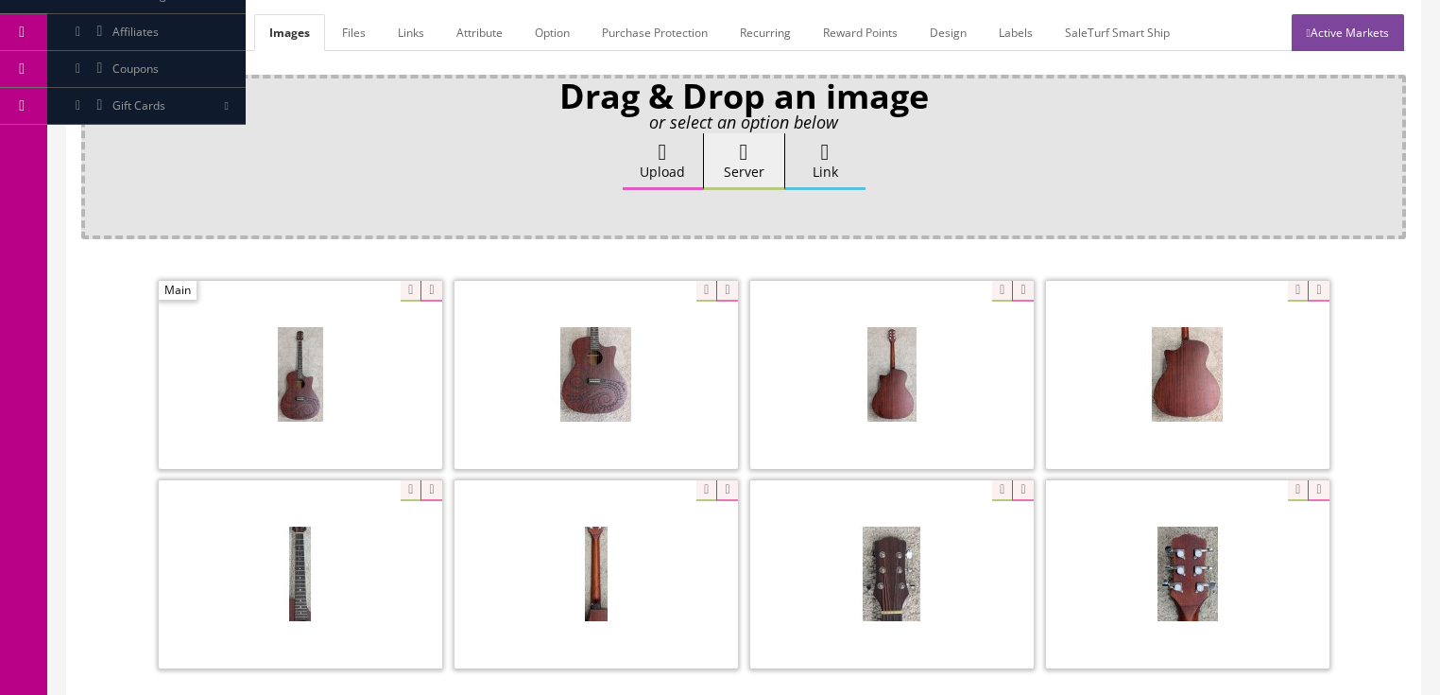
scroll to position [302, 0]
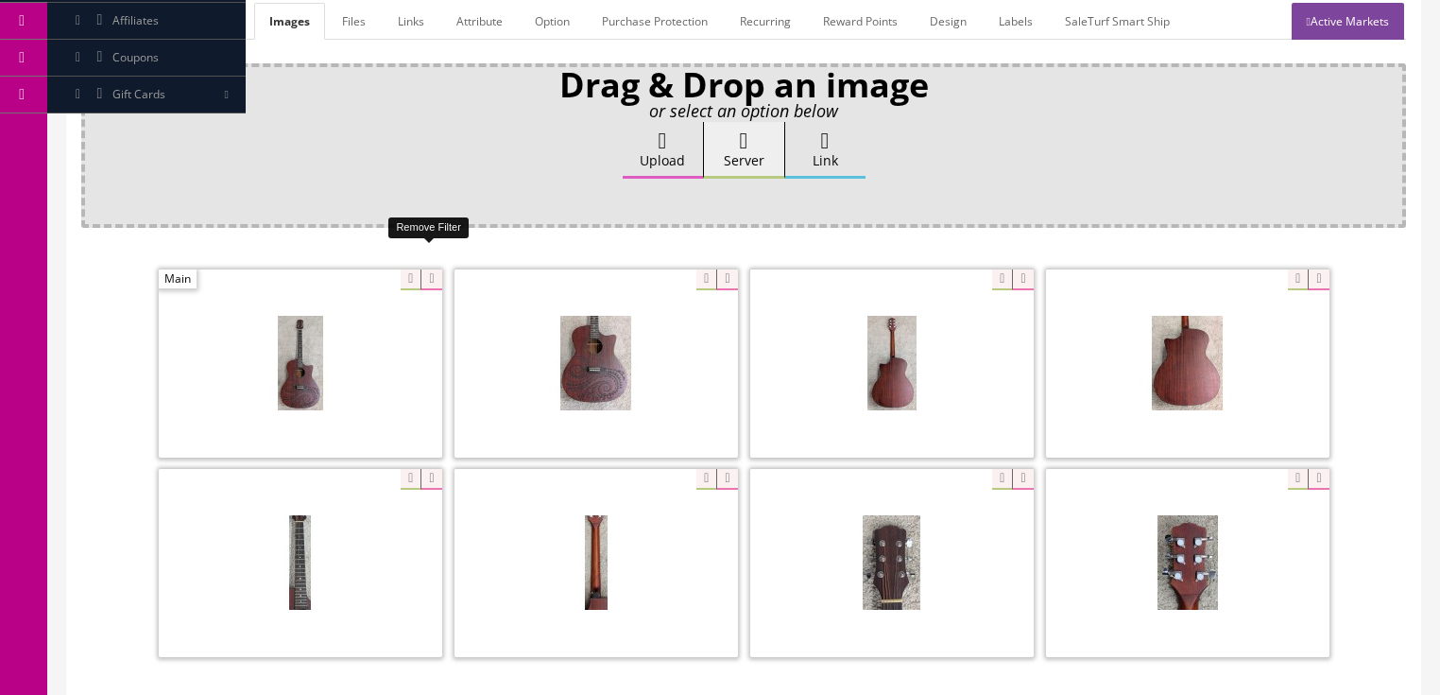
click at [424, 269] on icon at bounding box center [430, 279] width 21 height 21
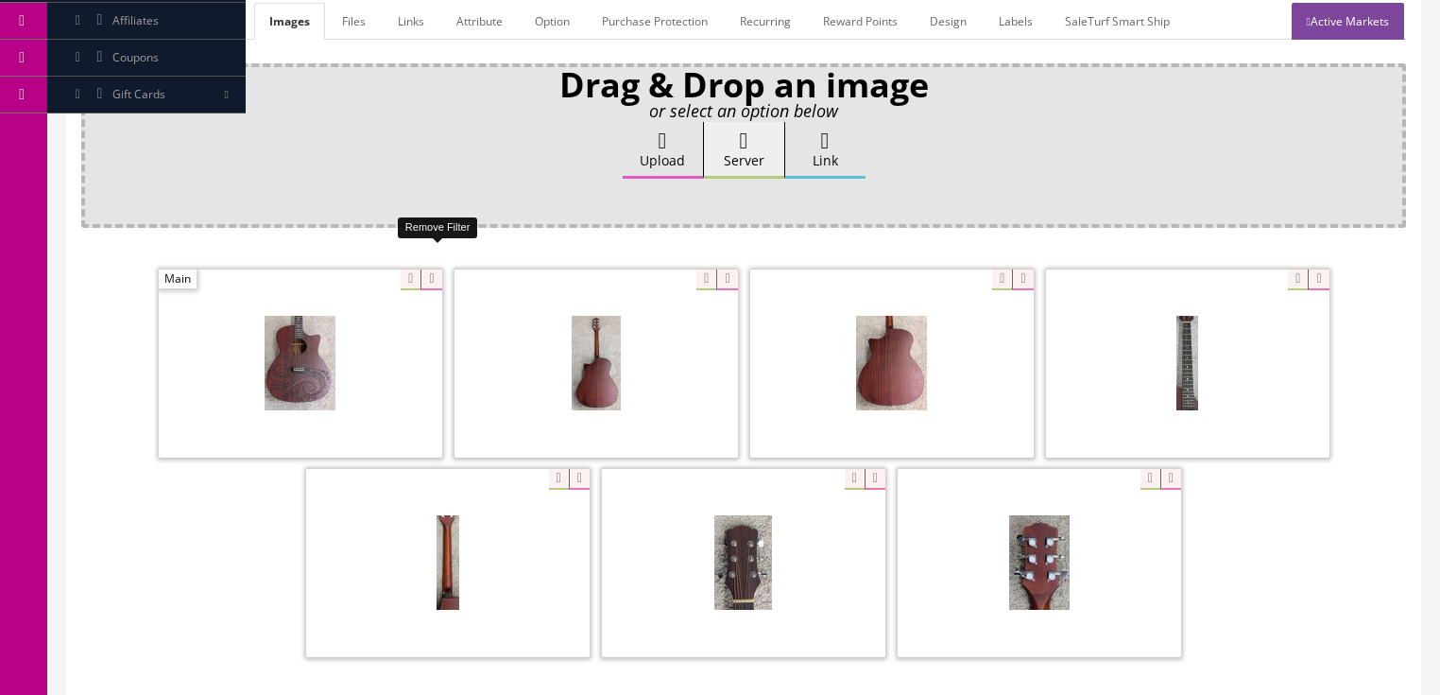
drag, startPoint x: 424, startPoint y: 252, endPoint x: 324, endPoint y: 267, distance: 101.3
click at [423, 269] on icon at bounding box center [430, 279] width 21 height 21
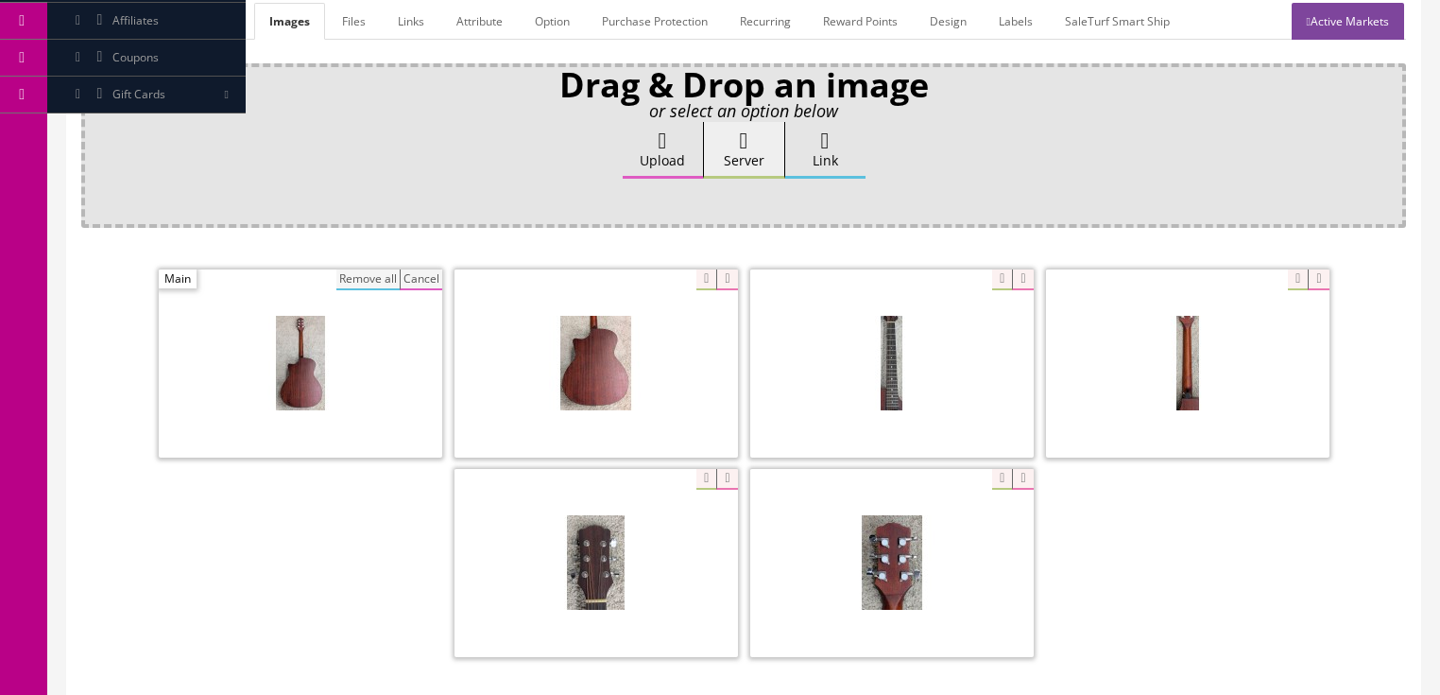
click at [356, 269] on button "Remove all" at bounding box center [367, 279] width 63 height 21
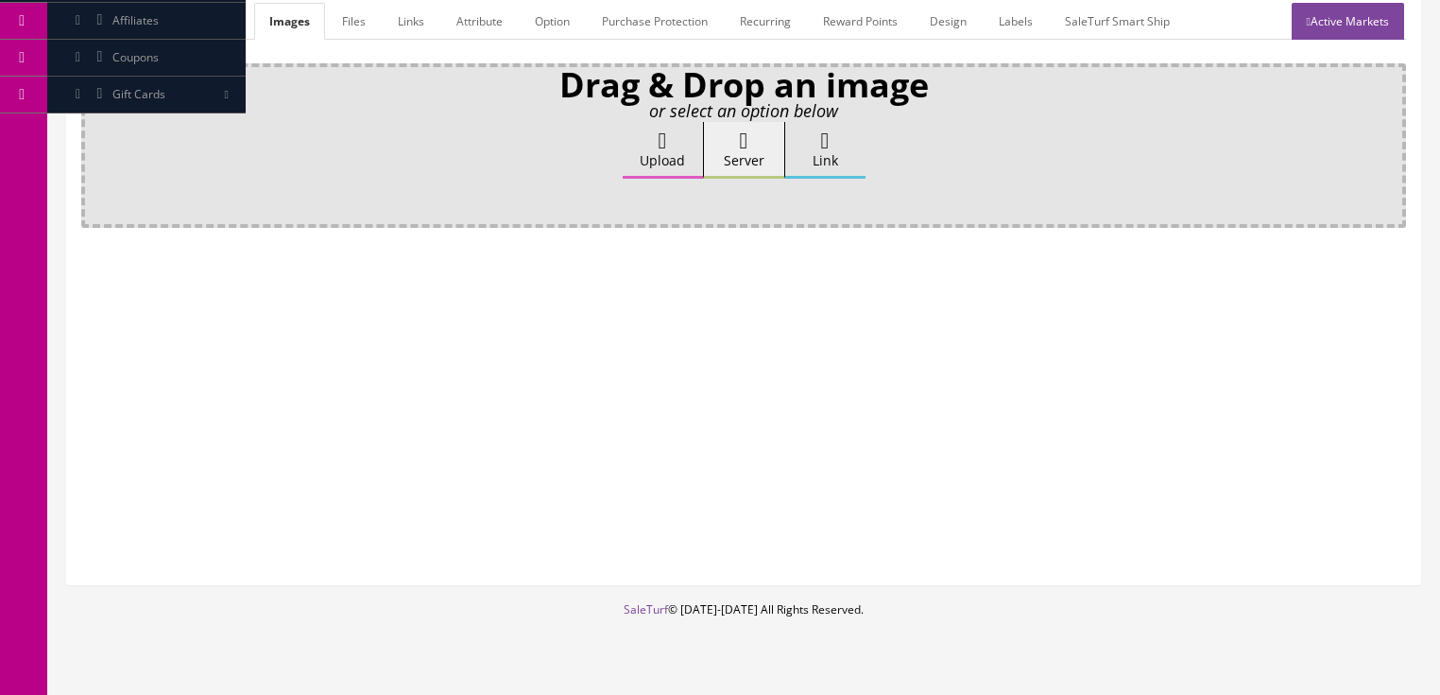
click at [688, 122] on label "Upload" at bounding box center [663, 150] width 80 height 57
click at [94, 122] on input "Upload" at bounding box center [94, 131] width 0 height 19
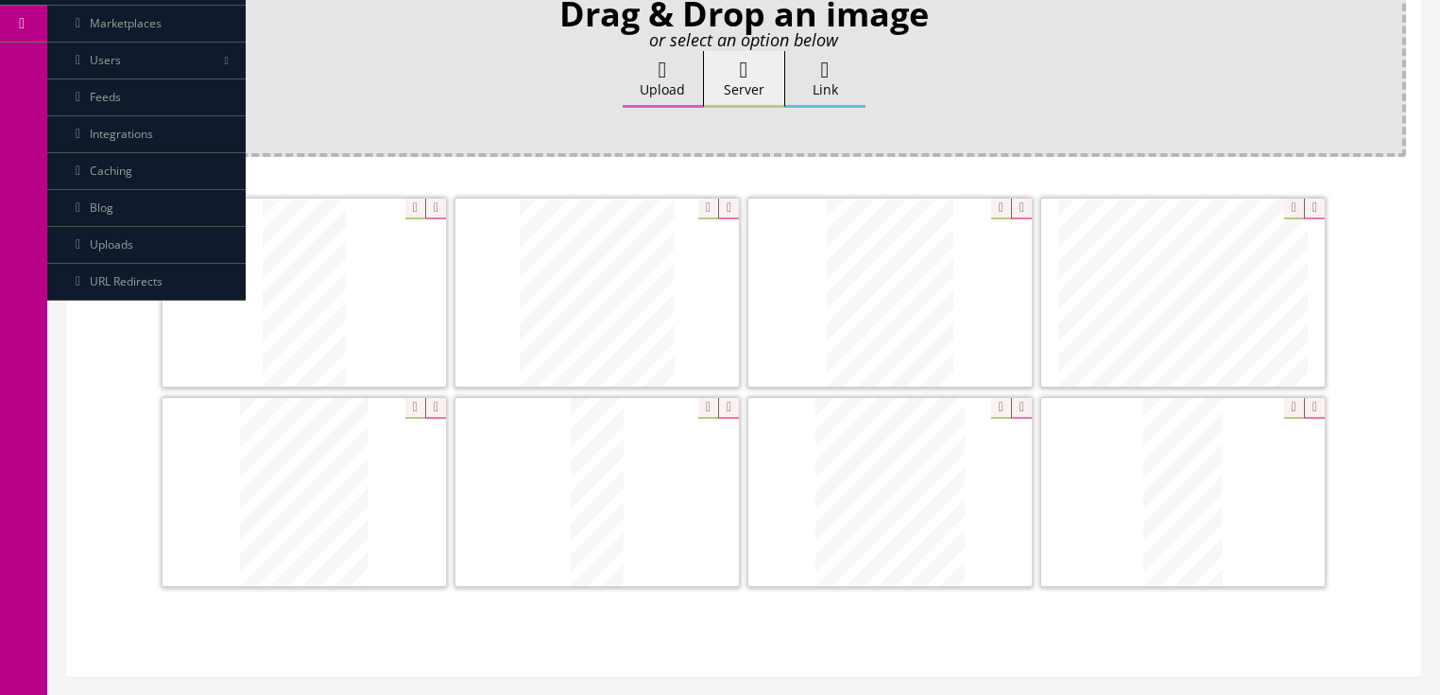
scroll to position [378, 0]
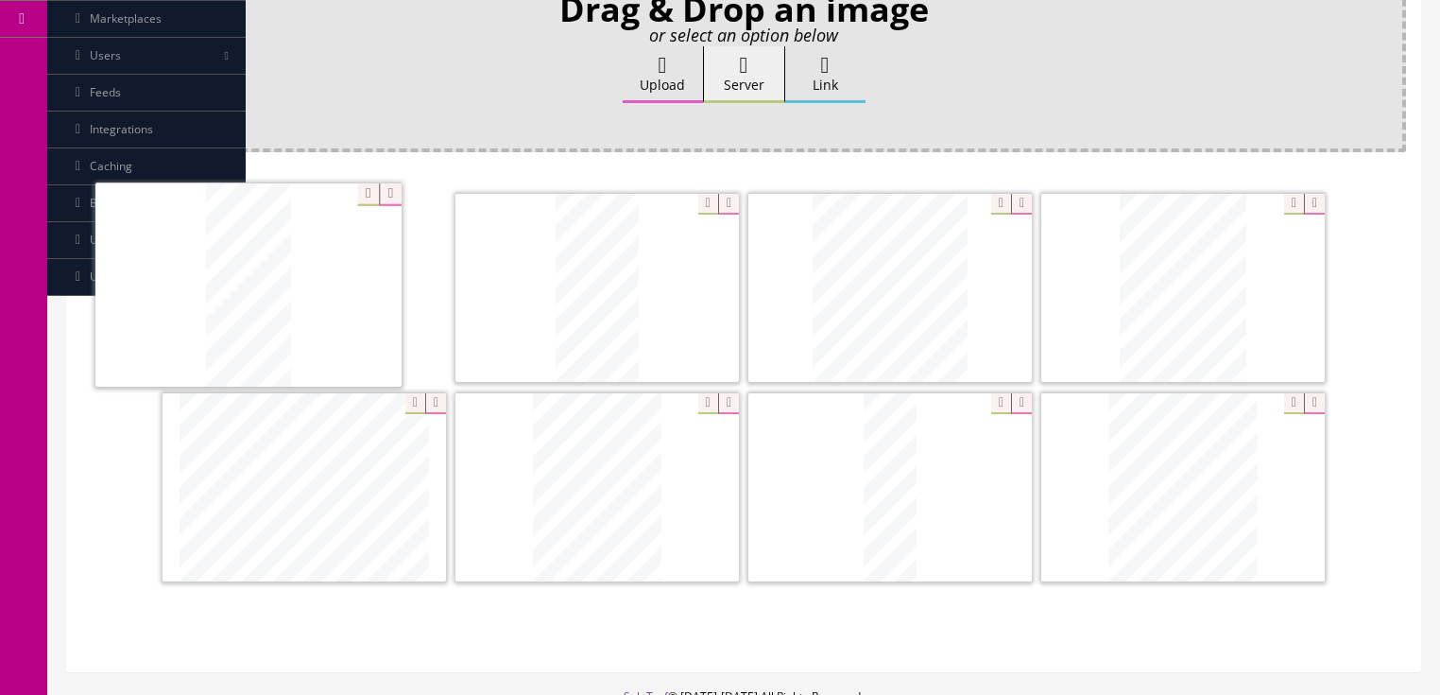
drag, startPoint x: 1180, startPoint y: 459, endPoint x: 331, endPoint y: 276, distance: 869.0
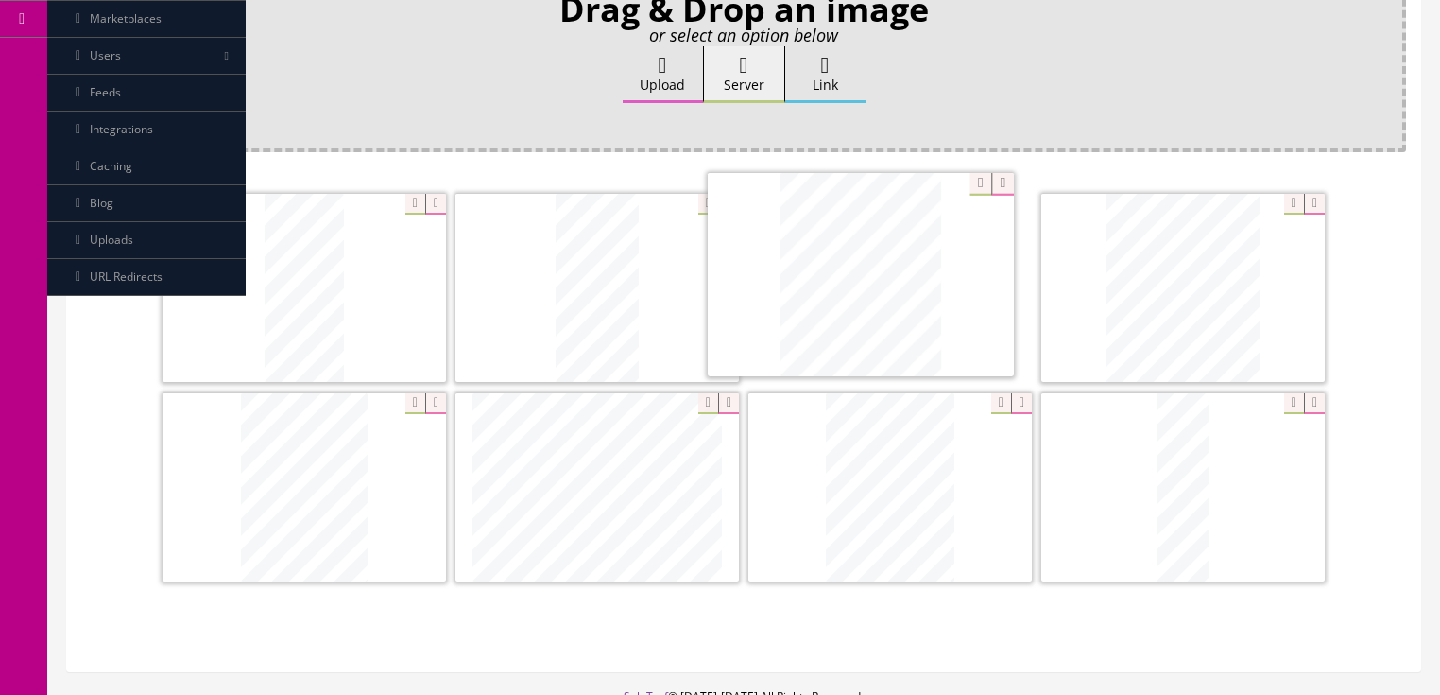
drag, startPoint x: 1175, startPoint y: 425, endPoint x: 857, endPoint y: 235, distance: 370.8
drag, startPoint x: 917, startPoint y: 431, endPoint x: 280, endPoint y: 428, distance: 636.9
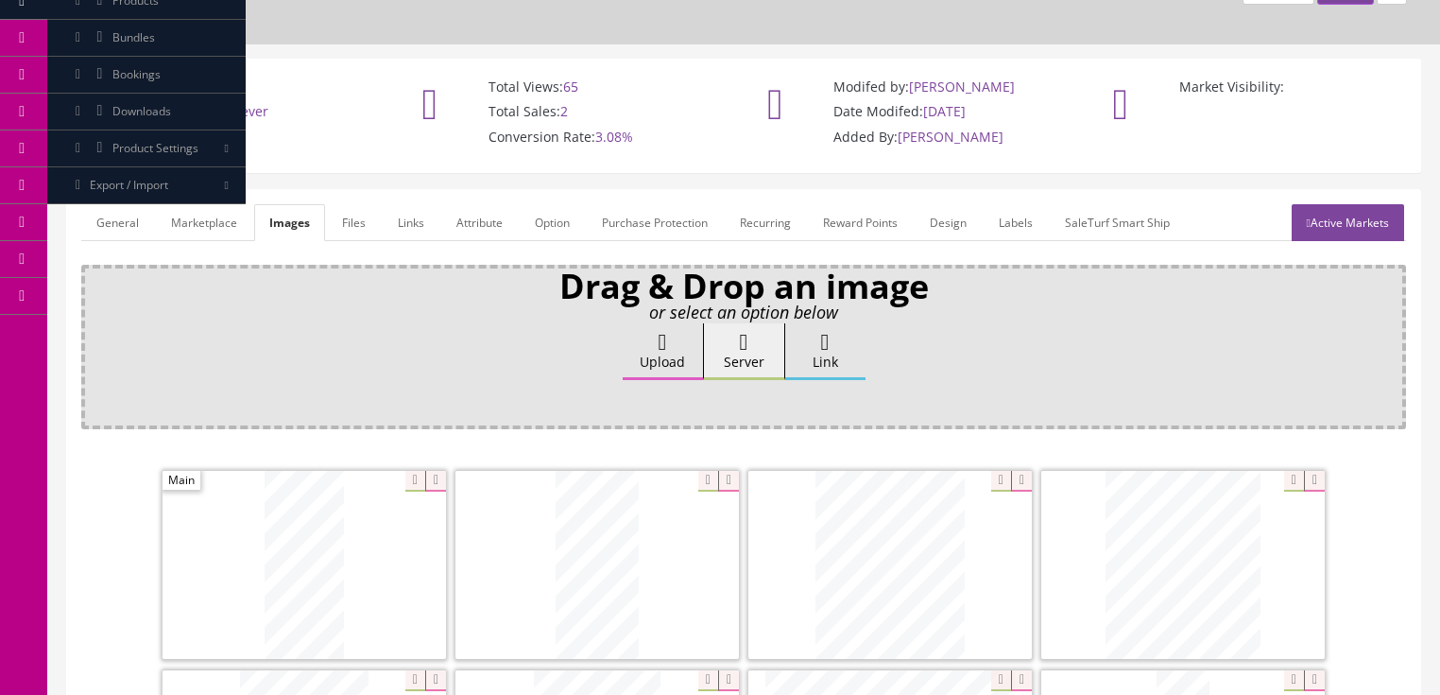
scroll to position [76, 0]
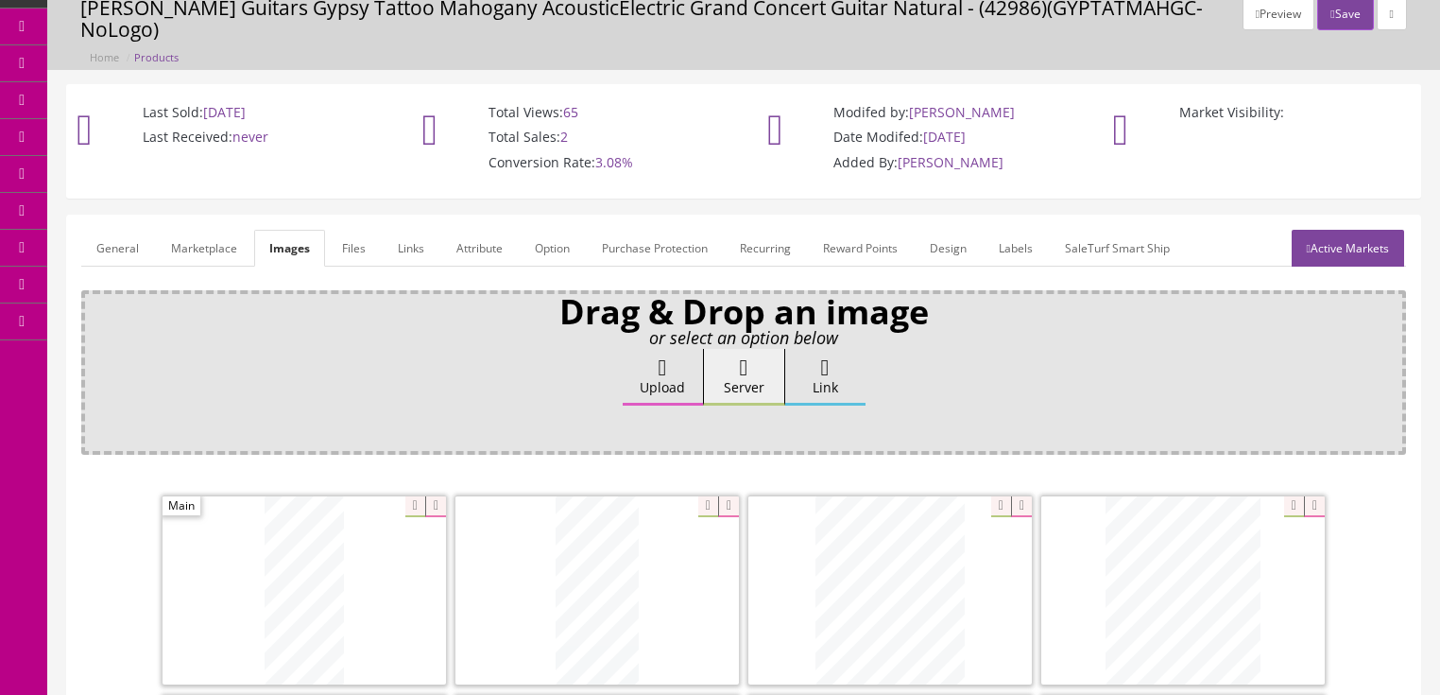
click at [1357, 230] on link "Active Markets" at bounding box center [1348, 248] width 112 height 37
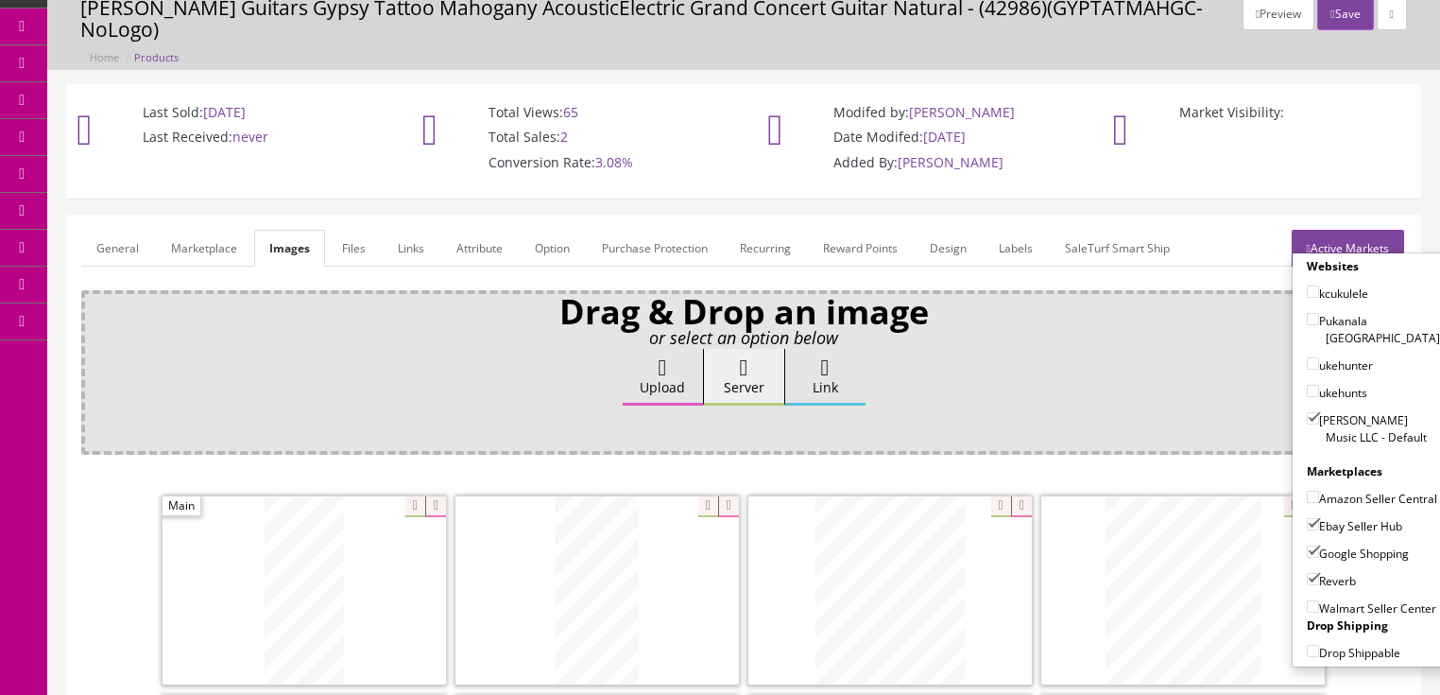
click at [1307, 490] on input"] "Amazon Seller Central" at bounding box center [1313, 496] width 12 height 12
checkbox input"] "true"
click at [1352, 230] on link "Active Markets" at bounding box center [1348, 248] width 112 height 37
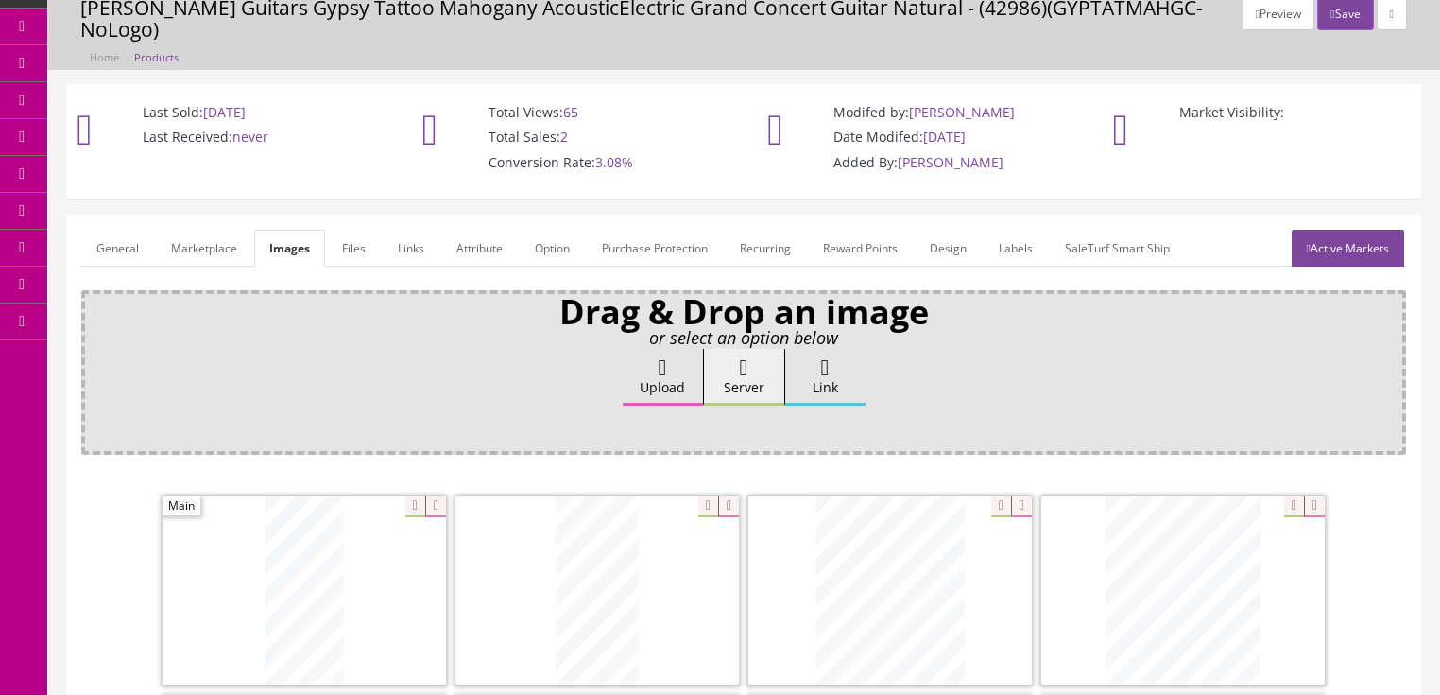
click at [128, 240] on link "General" at bounding box center [117, 248] width 73 height 37
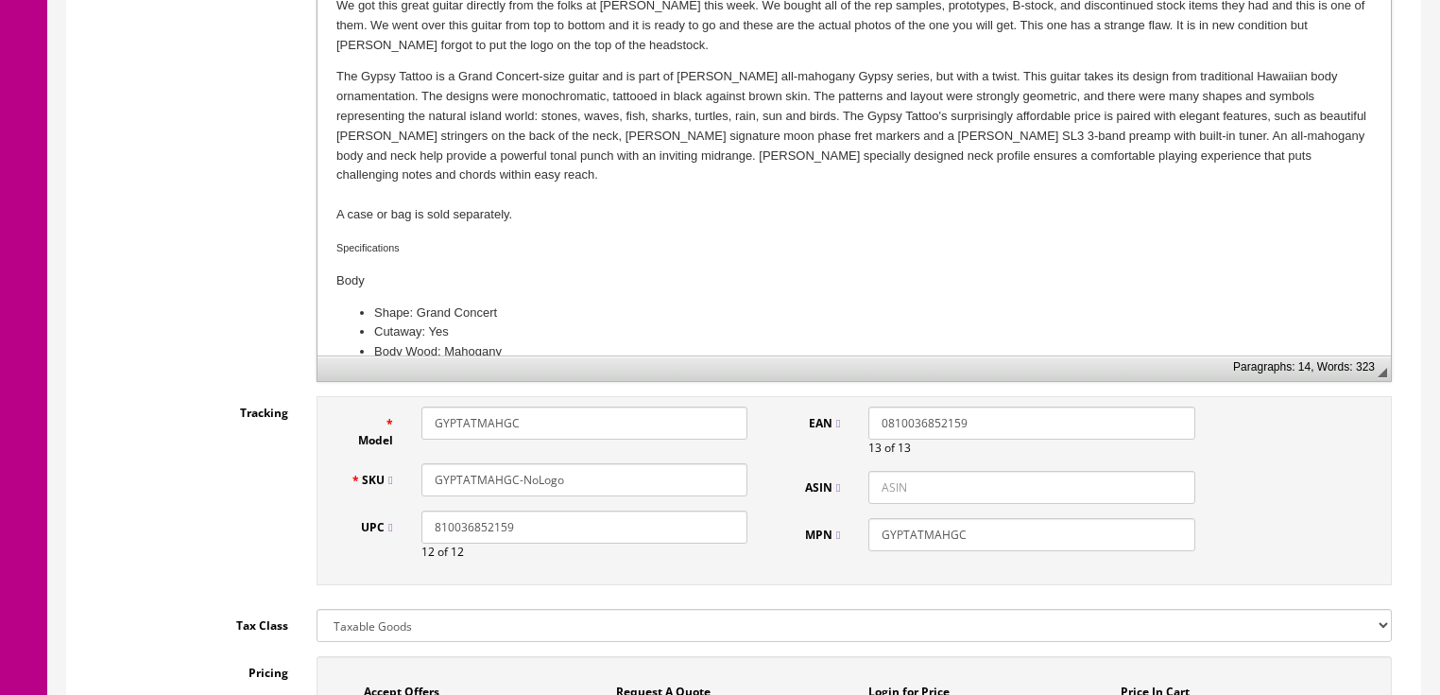
scroll to position [680, 0]
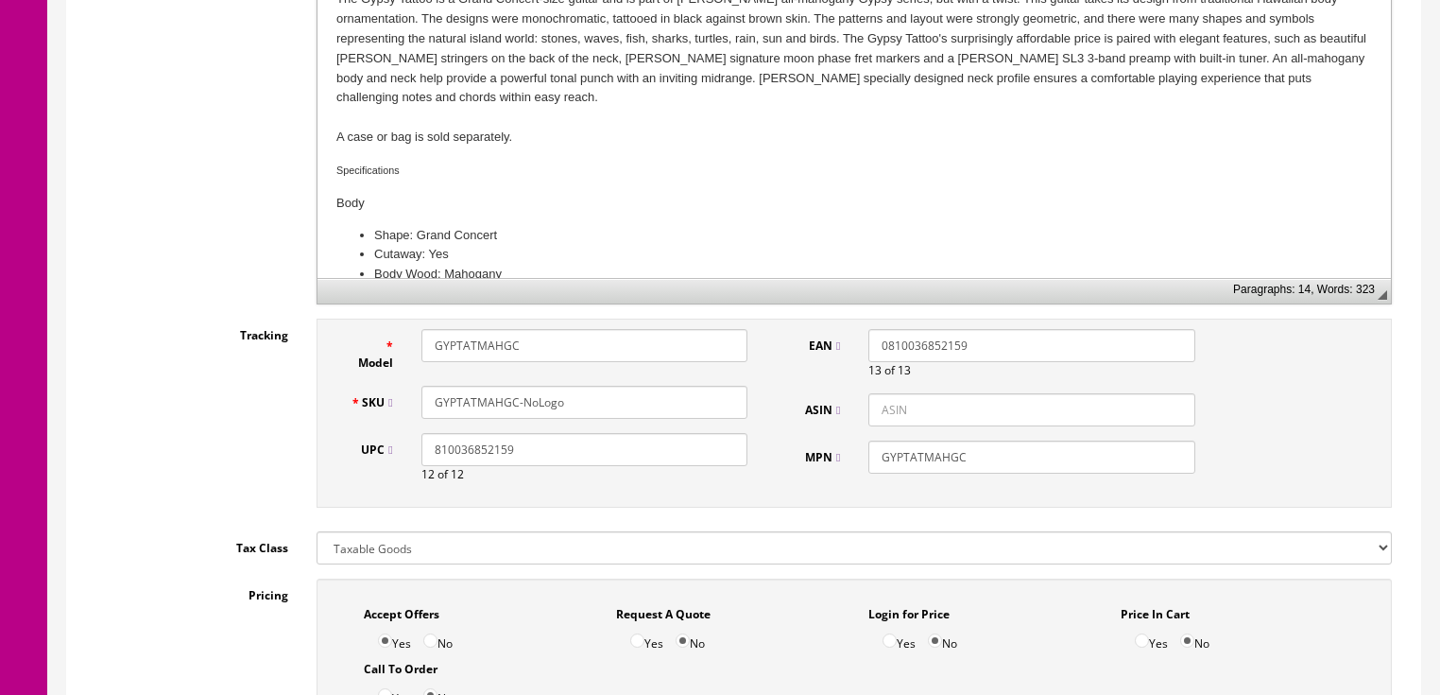
drag, startPoint x: 521, startPoint y: 375, endPoint x: 586, endPoint y: 379, distance: 65.3
click at [586, 386] on input "GYPTATMAHGC-NoLogo" at bounding box center [584, 402] width 326 height 33
type input "GYPTATMAHGC-XY23080081"
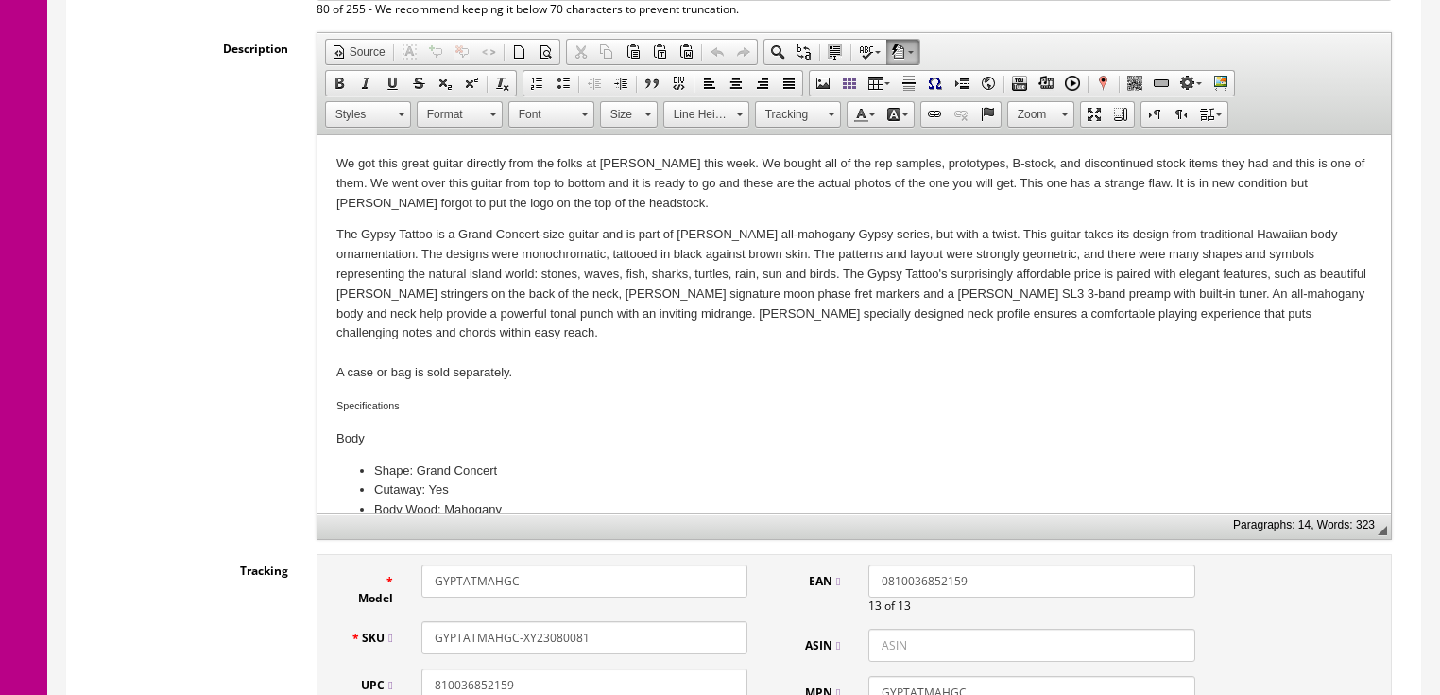
scroll to position [378, 0]
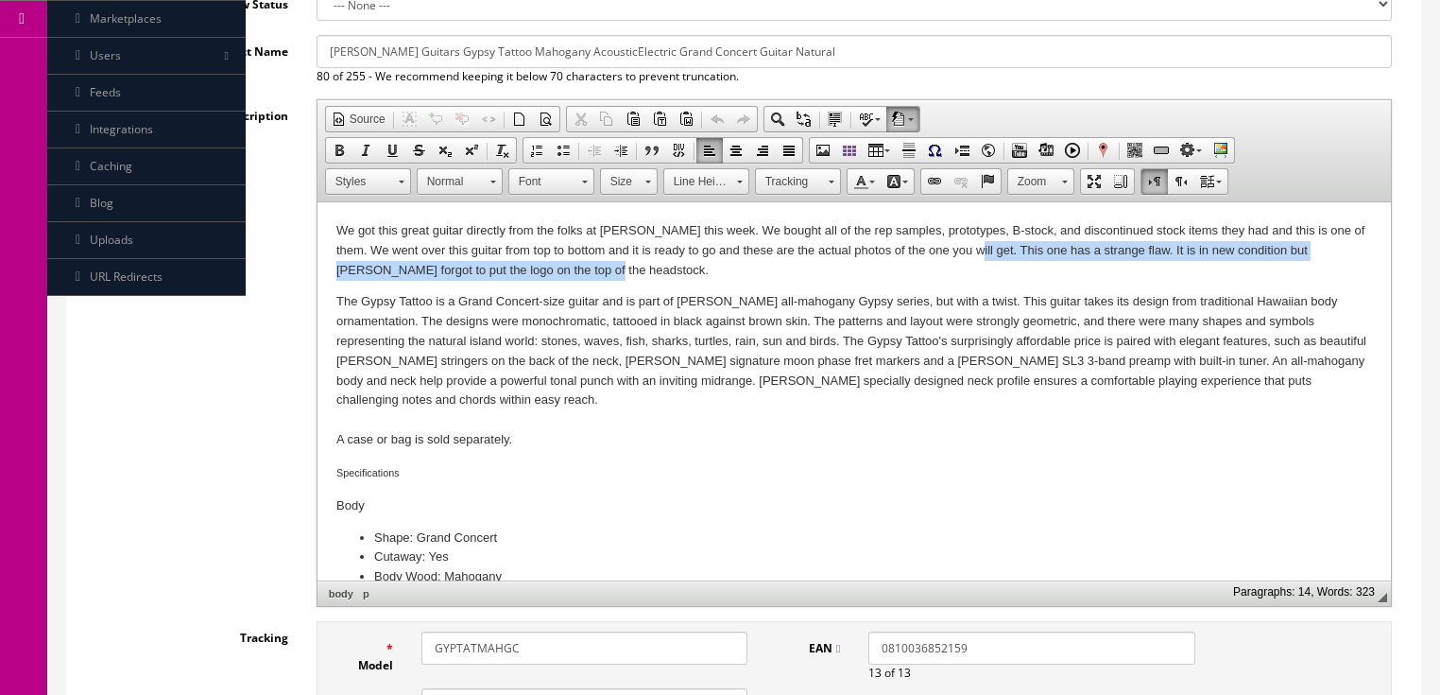
drag, startPoint x: 965, startPoint y: 255, endPoint x: 986, endPoint y: 271, distance: 27.0
click at [986, 271] on p "We got this great guitar directly from the folks at Dean this week. We bought a…" at bounding box center [853, 250] width 1036 height 59
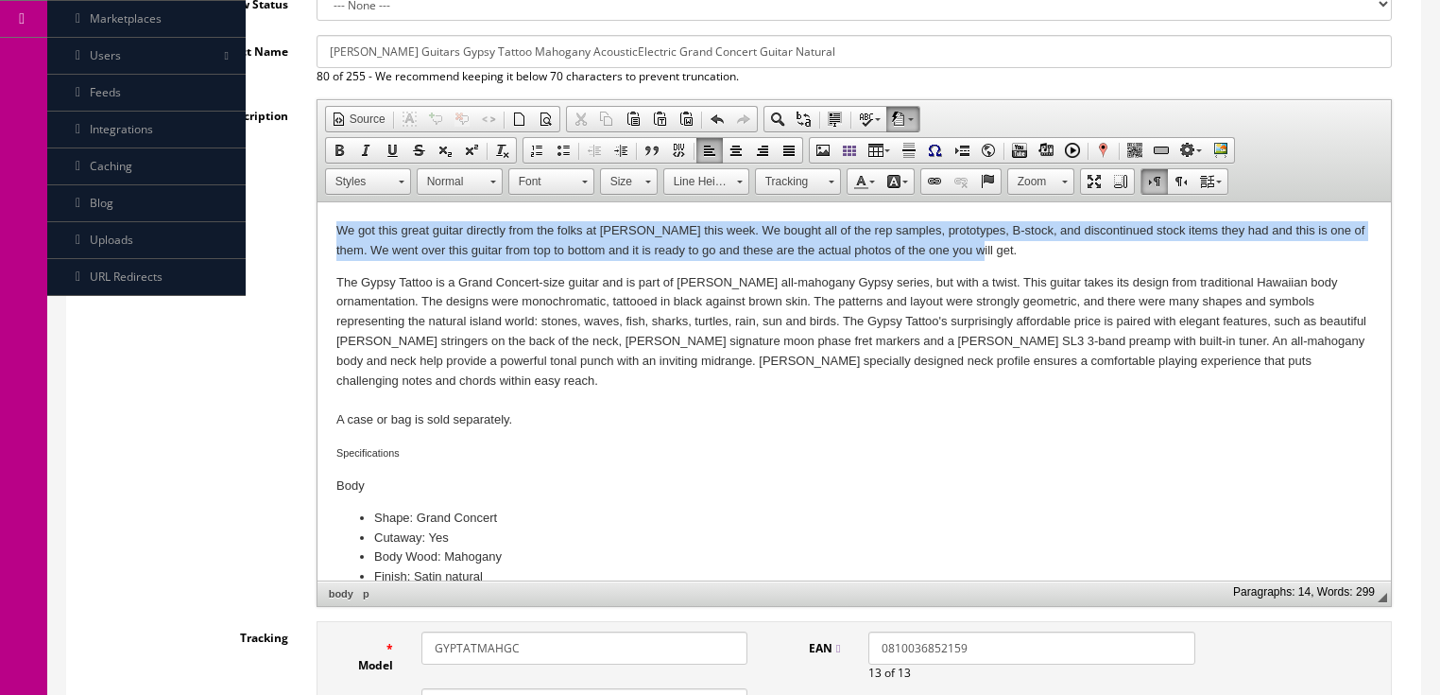
drag, startPoint x: 323, startPoint y: 227, endPoint x: 1019, endPoint y: 248, distance: 695.8
click at [1019, 248] on html "We got this great guitar directly from the folks at Dean this week. We bought a…" at bounding box center [853, 659] width 1073 height 915
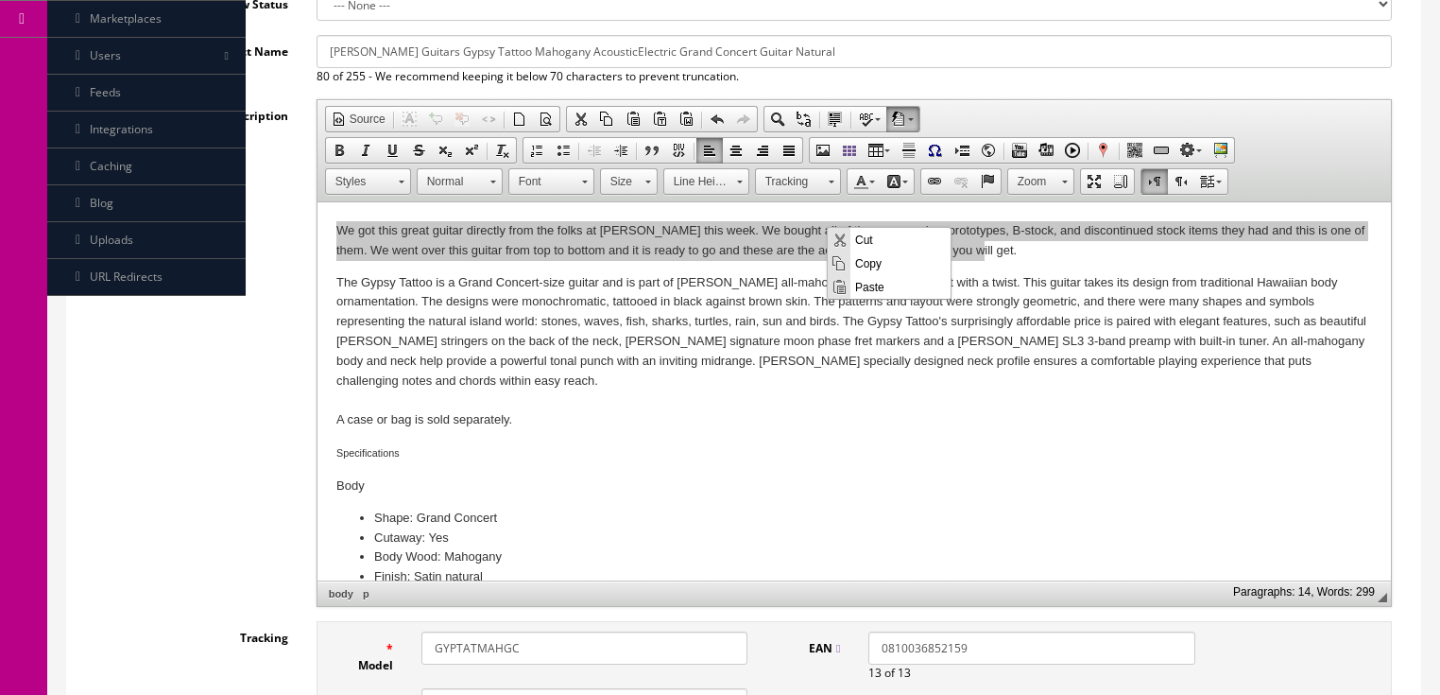
scroll to position [0, 0]
click at [866, 261] on span "Copy" at bounding box center [900, 262] width 100 height 24
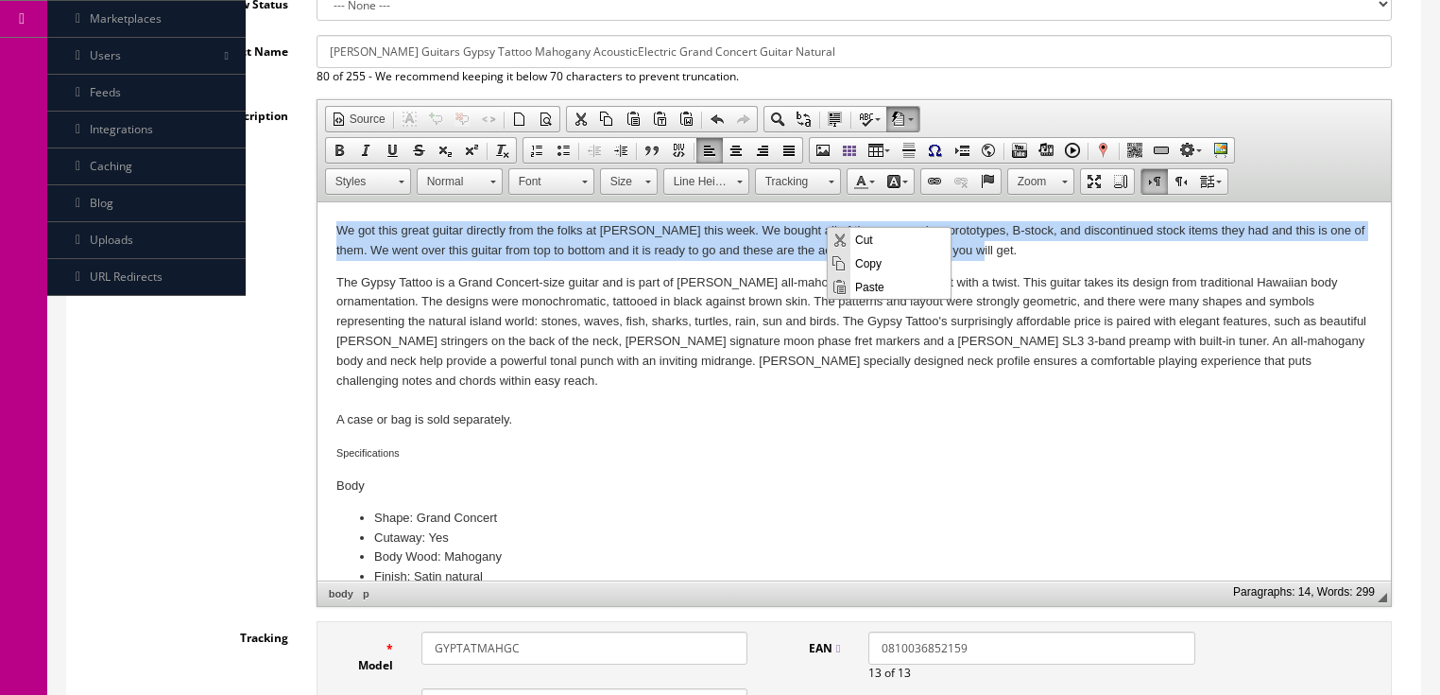
copy p "We got this great guitar directly from the folks at Dean this week. We bought a…"
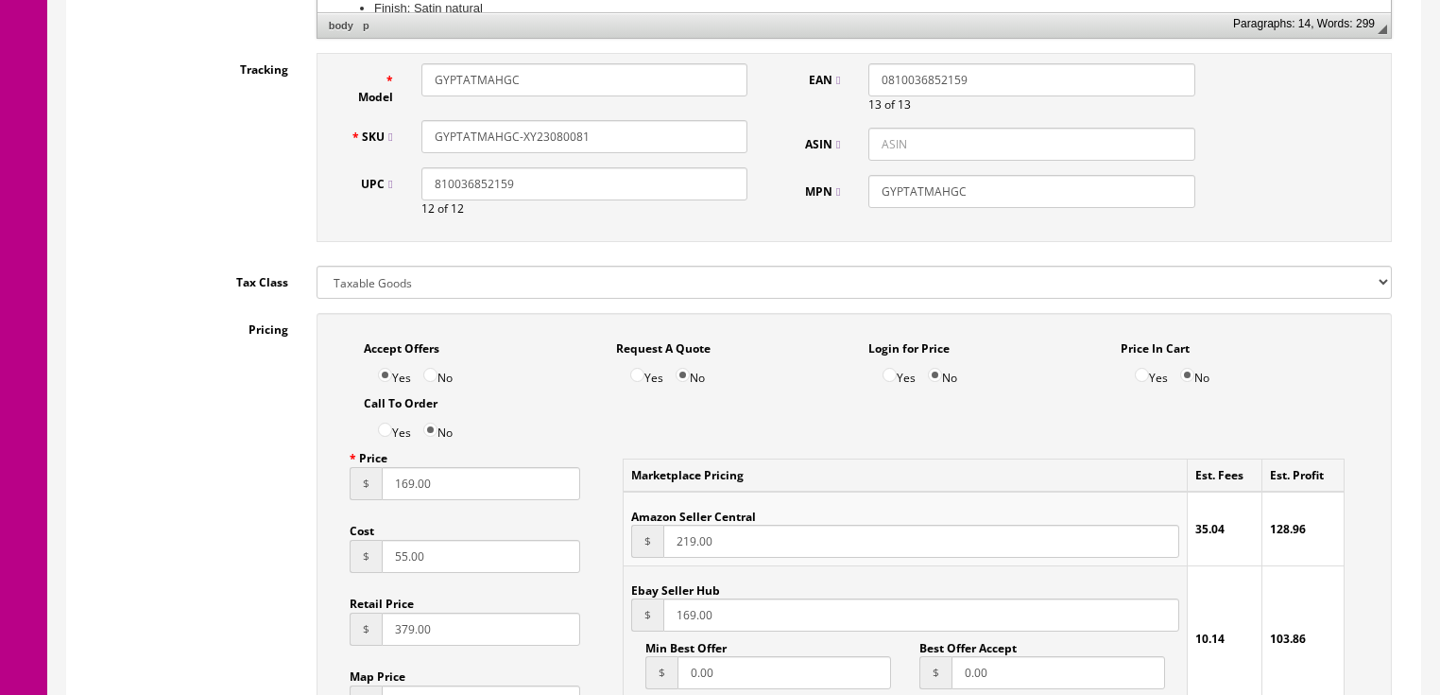
scroll to position [983, 0]
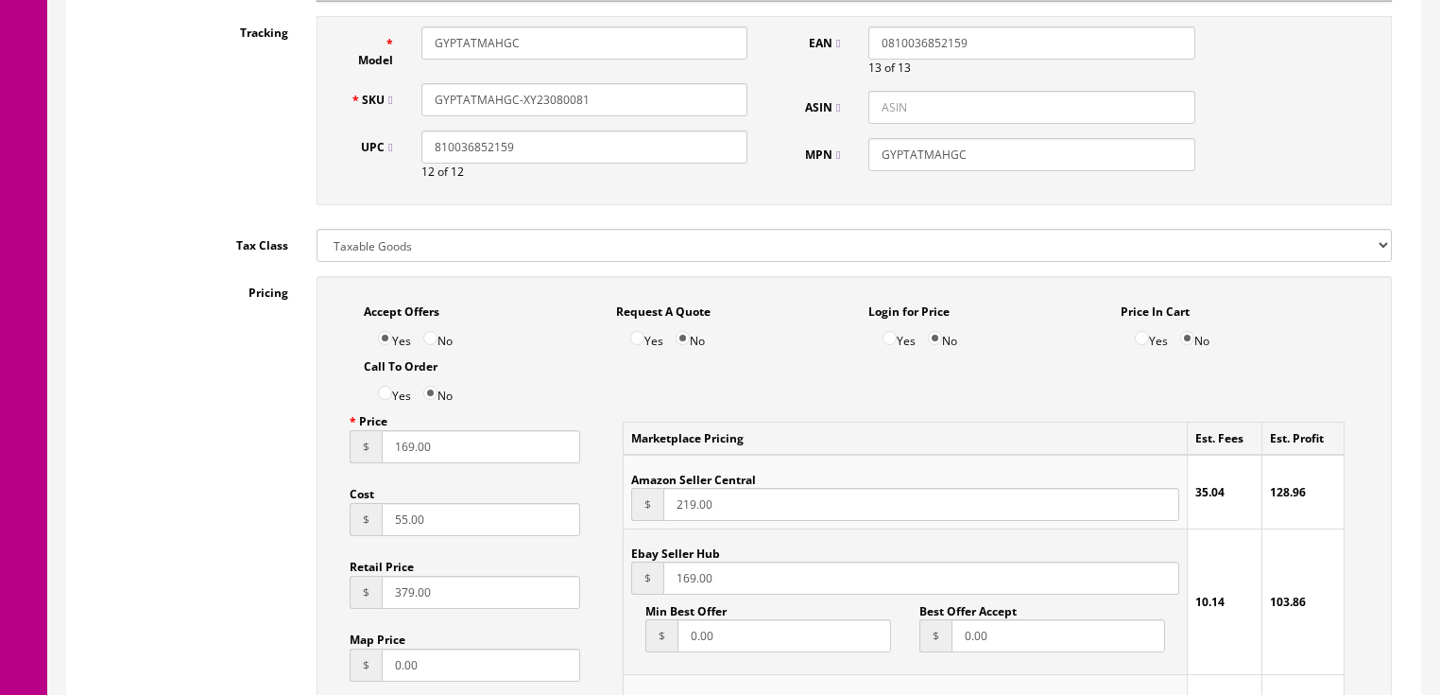
click at [406, 430] on input "169.00" at bounding box center [481, 446] width 199 height 33
type input "199.00"
click at [690, 567] on input "169.00" at bounding box center [920, 577] width 515 height 33
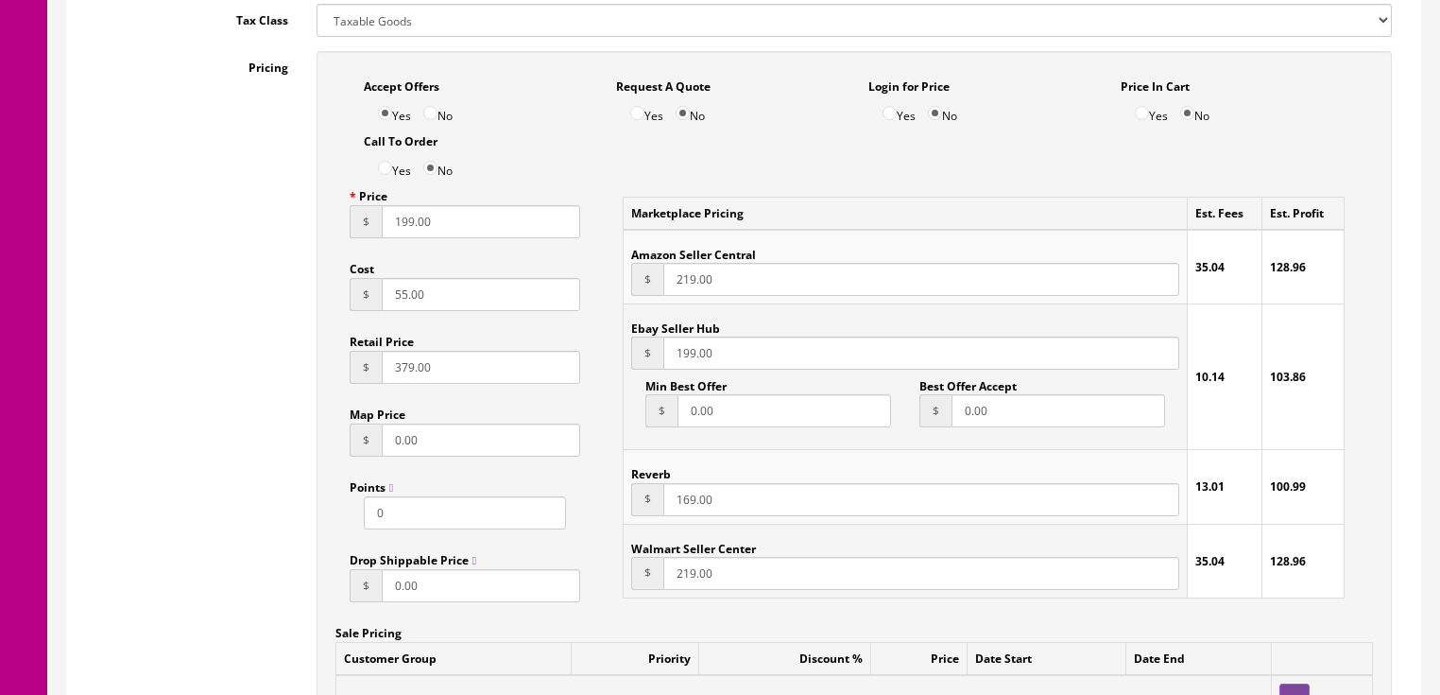
scroll to position [1209, 0]
type input "199.00"
click at [692, 482] on input "169.00" at bounding box center [920, 497] width 515 height 33
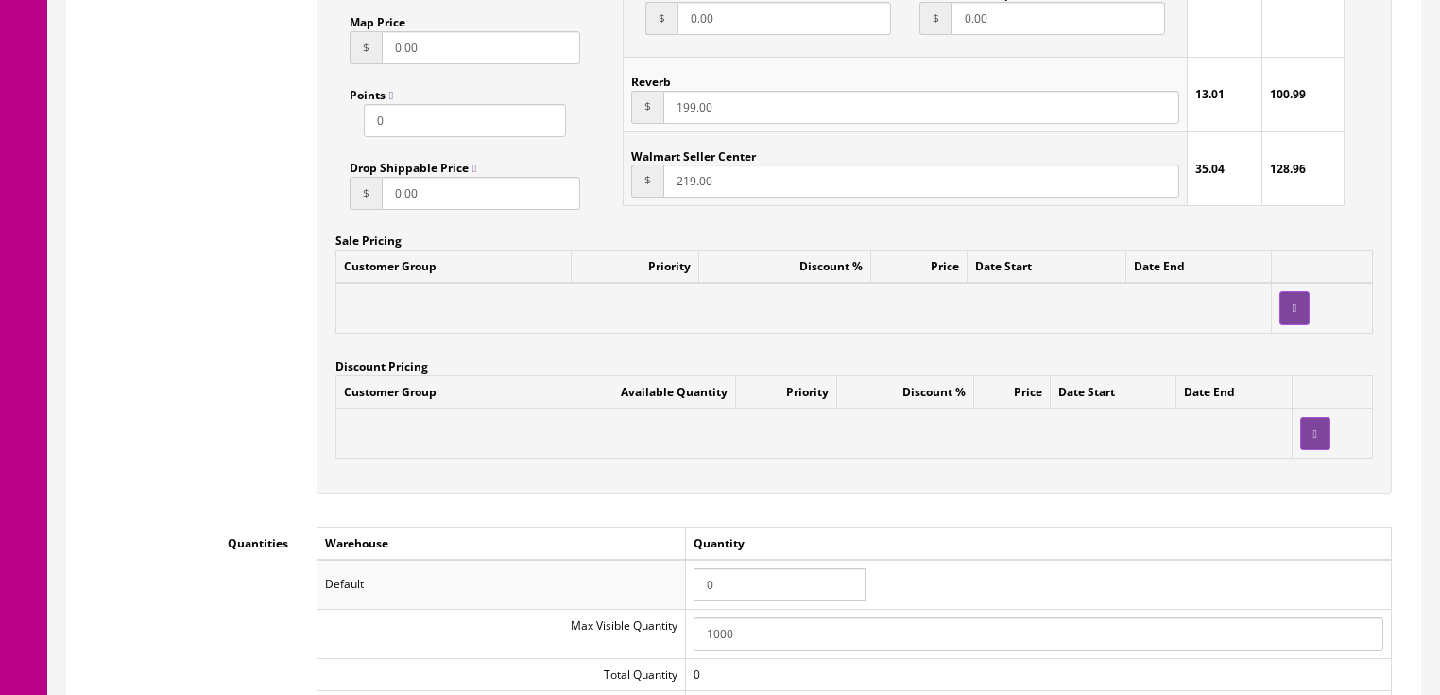
scroll to position [1739, 0]
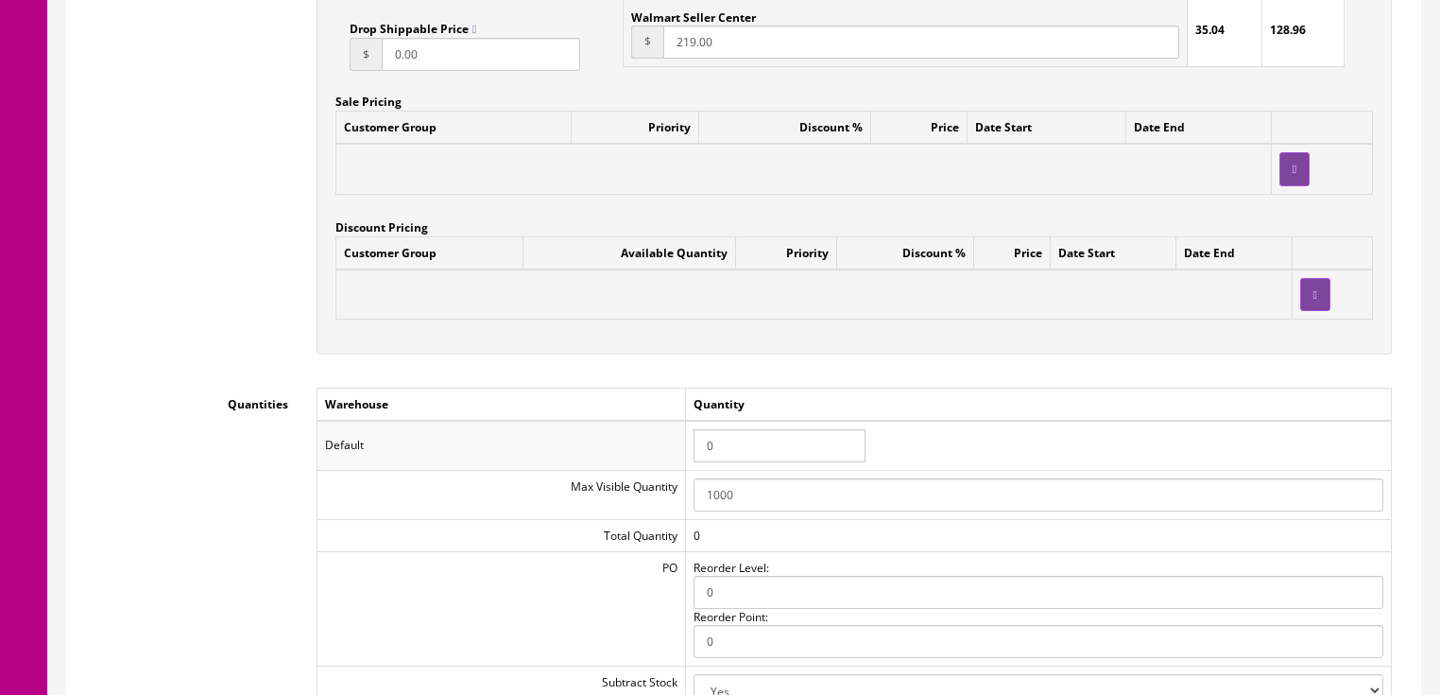
type input "199.00"
drag, startPoint x: 737, startPoint y: 423, endPoint x: 626, endPoint y: 423, distance: 111.5
click at [626, 423] on tr "Default 0" at bounding box center [854, 444] width 1074 height 49
type input "1"
click at [567, 420] on td "Default" at bounding box center [501, 444] width 369 height 49
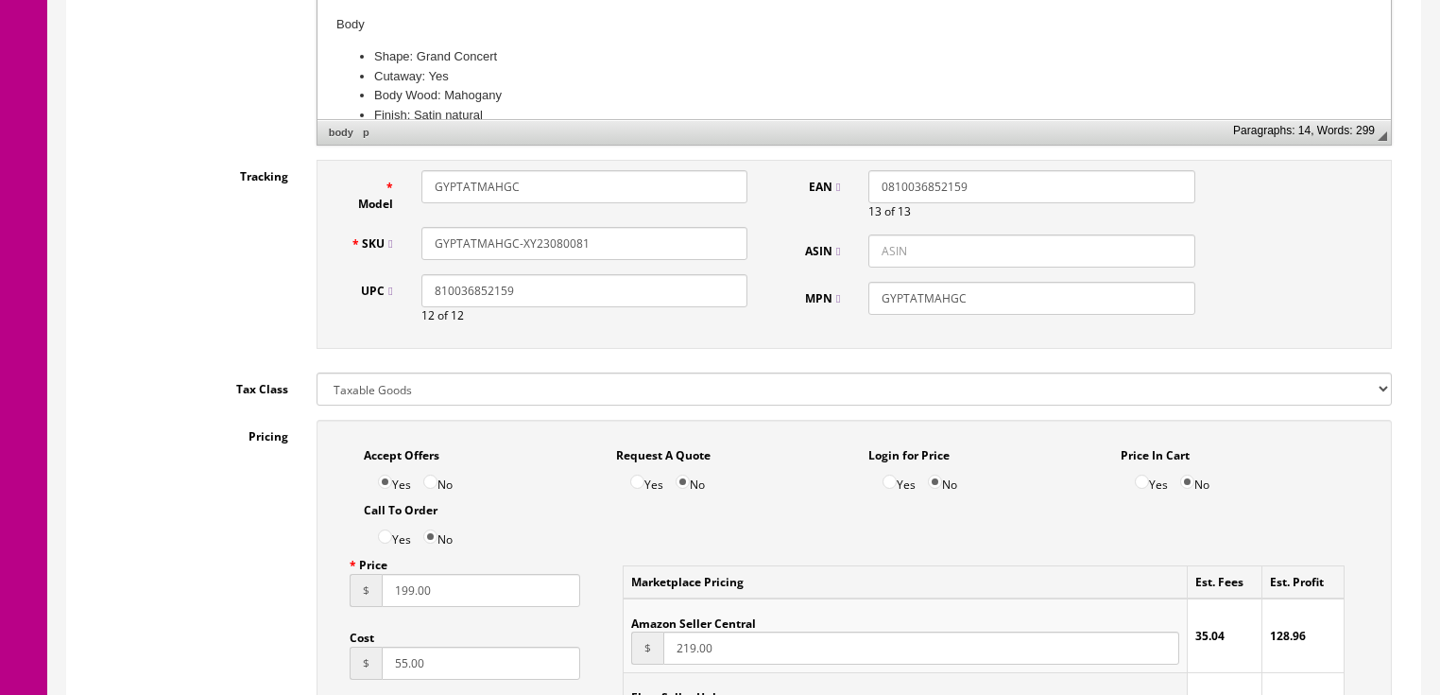
scroll to position [832, 0]
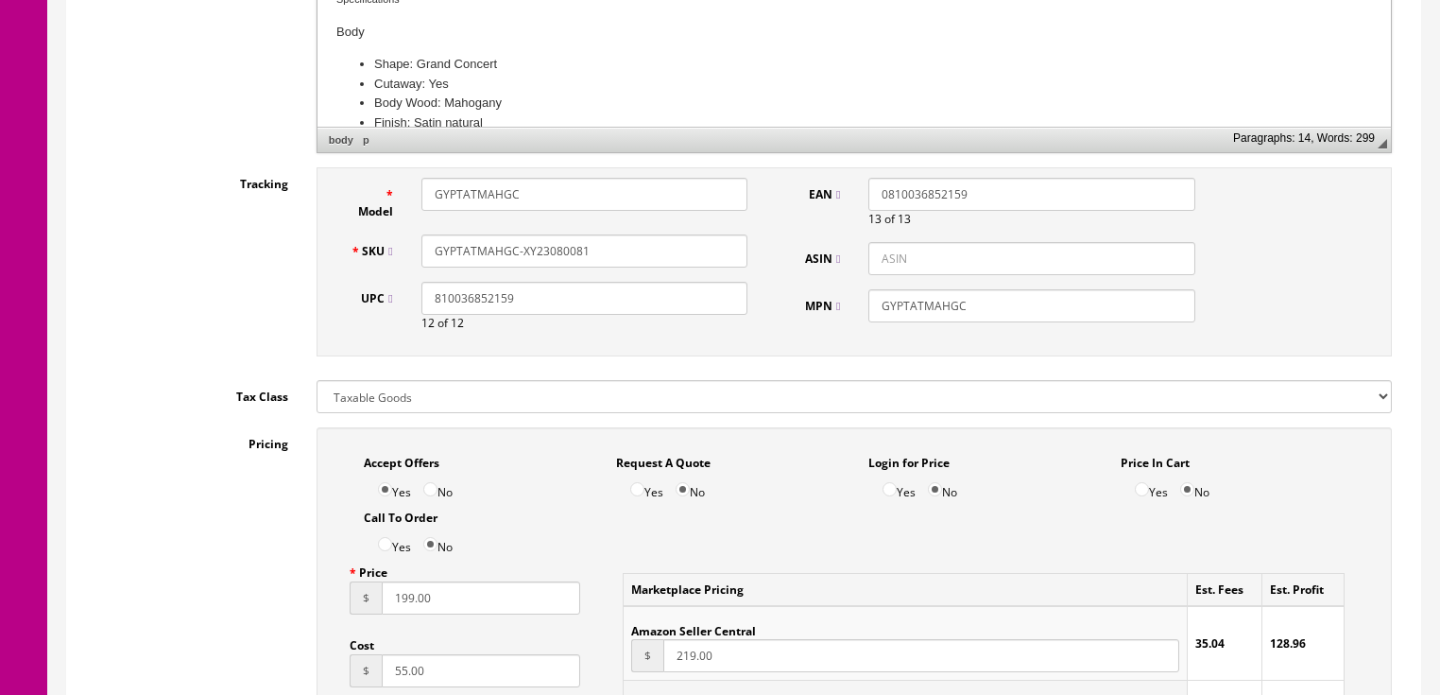
drag, startPoint x: 592, startPoint y: 219, endPoint x: 409, endPoint y: 222, distance: 182.4
click at [409, 234] on div "GYPTATMAHGC-XY23080081" at bounding box center [584, 250] width 354 height 33
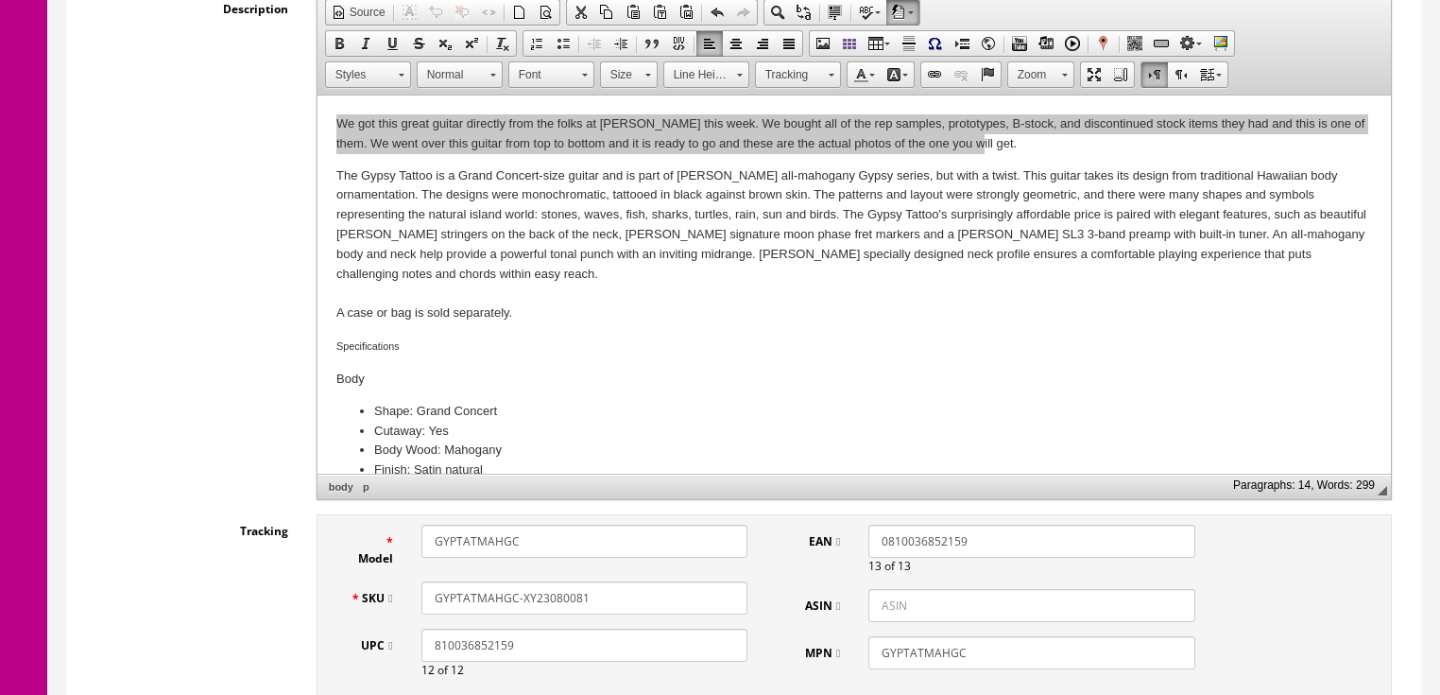
scroll to position [454, 0]
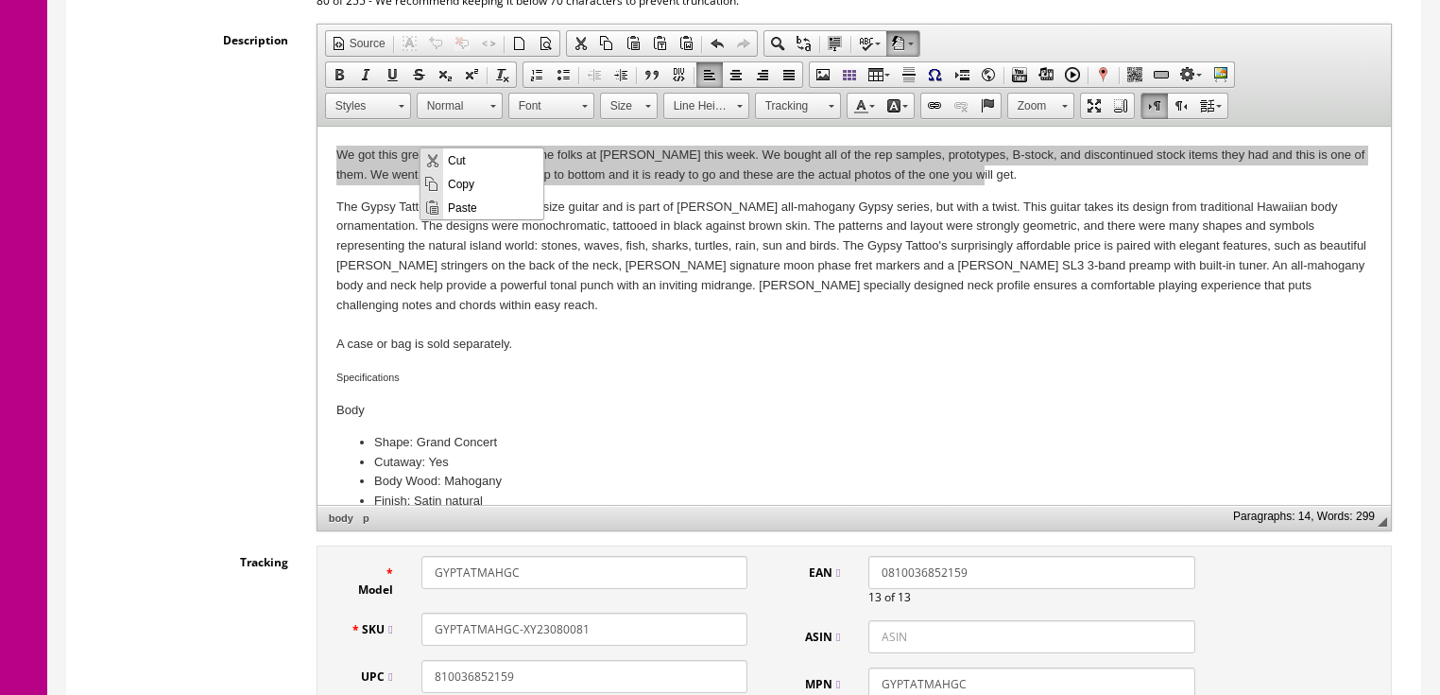
click at [475, 185] on span "Copy" at bounding box center [493, 183] width 100 height 24
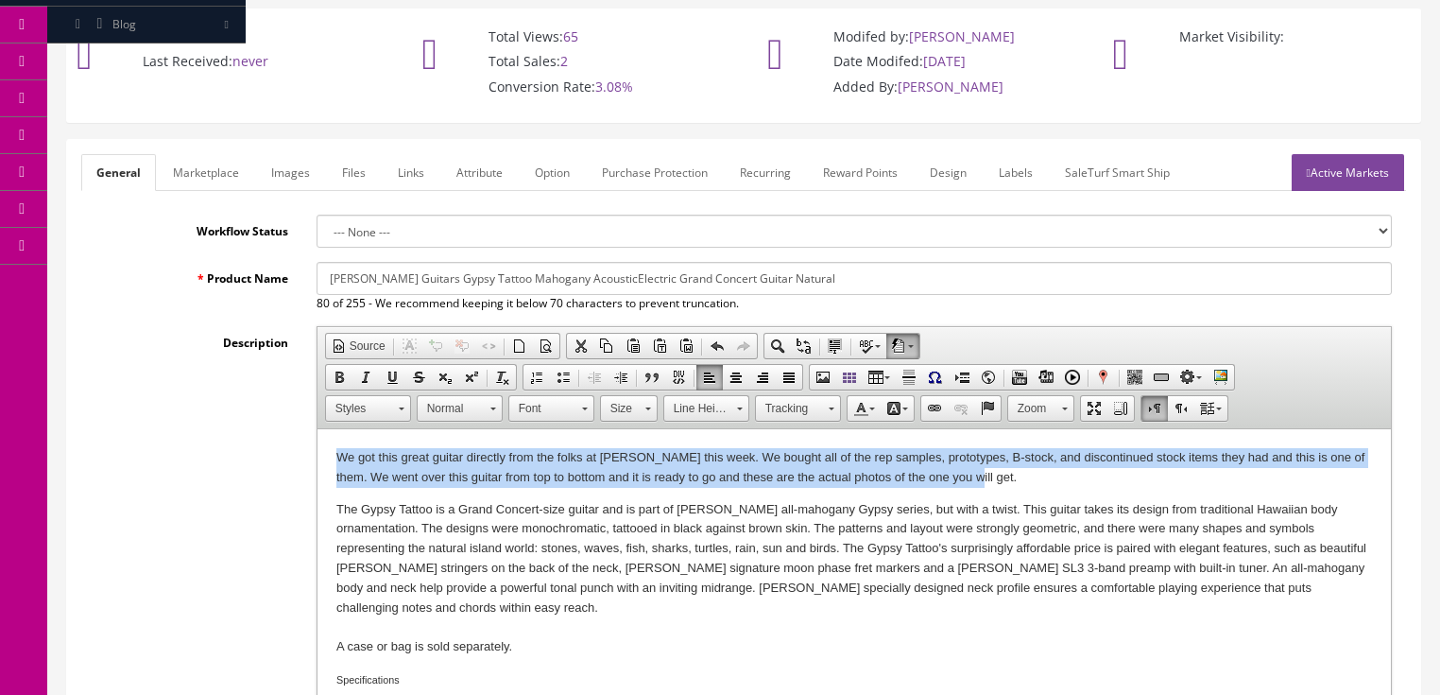
scroll to position [151, 0]
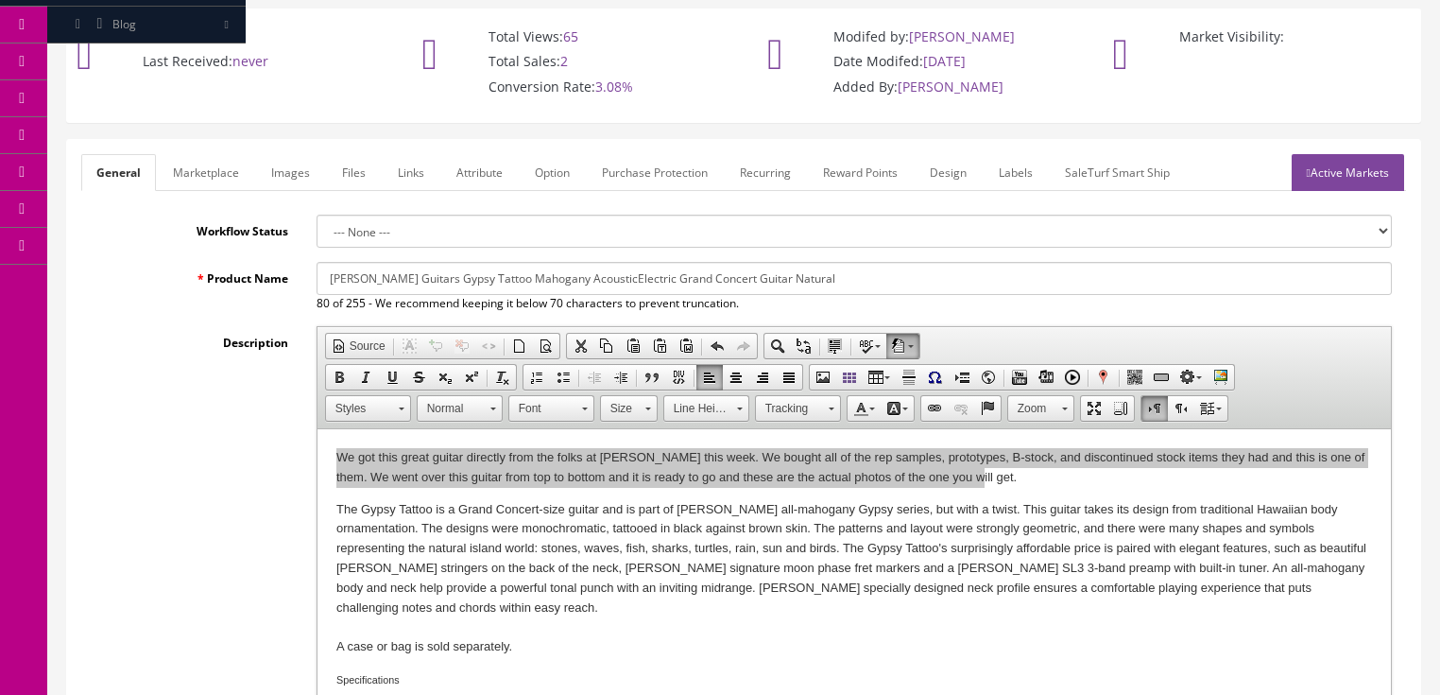
click at [200, 159] on link "Marketplace" at bounding box center [206, 172] width 96 height 37
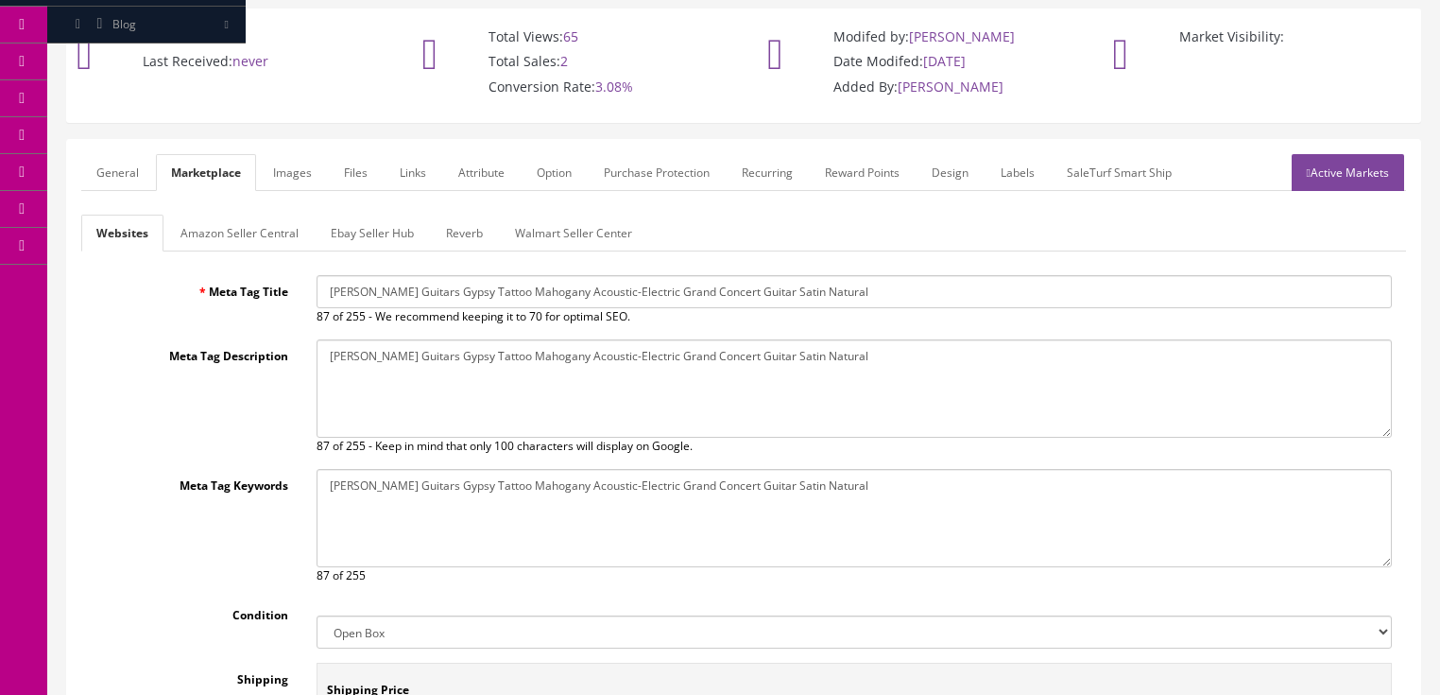
click at [245, 214] on link "Amazon Seller Central" at bounding box center [239, 232] width 148 height 37
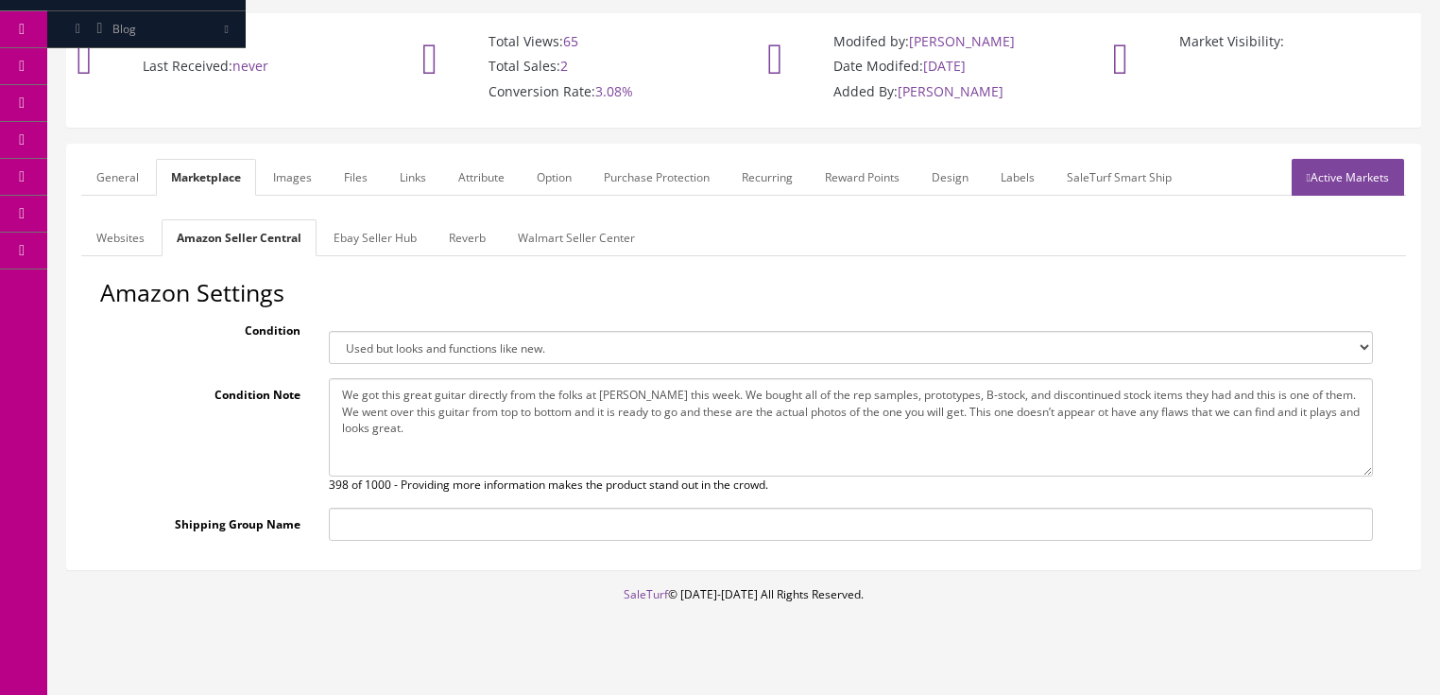
drag, startPoint x: 334, startPoint y: 366, endPoint x: 472, endPoint y: 441, distance: 157.3
click at [472, 441] on textarea "We got this great guitar directly from the folks at Dean this week. We bought a…" at bounding box center [851, 427] width 1044 height 98
drag, startPoint x: 568, startPoint y: 378, endPoint x: 525, endPoint y: 410, distance: 53.3
click at [525, 410] on textarea "We got this great guitar directly from the folks at Dean this week. We bought a…" at bounding box center [851, 427] width 1044 height 98
click at [343, 219] on link "Ebay Seller Hub" at bounding box center [374, 237] width 113 height 37
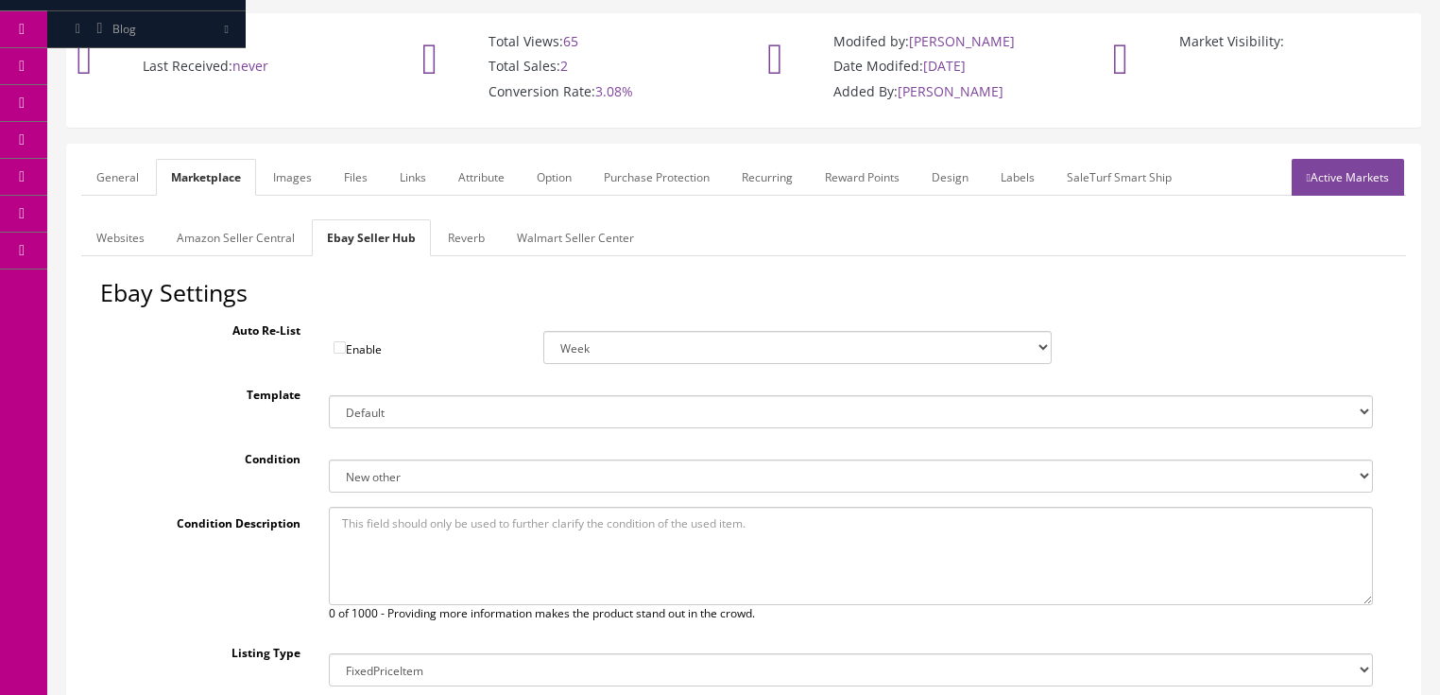
click at [455, 231] on link "Reverb" at bounding box center [466, 237] width 67 height 37
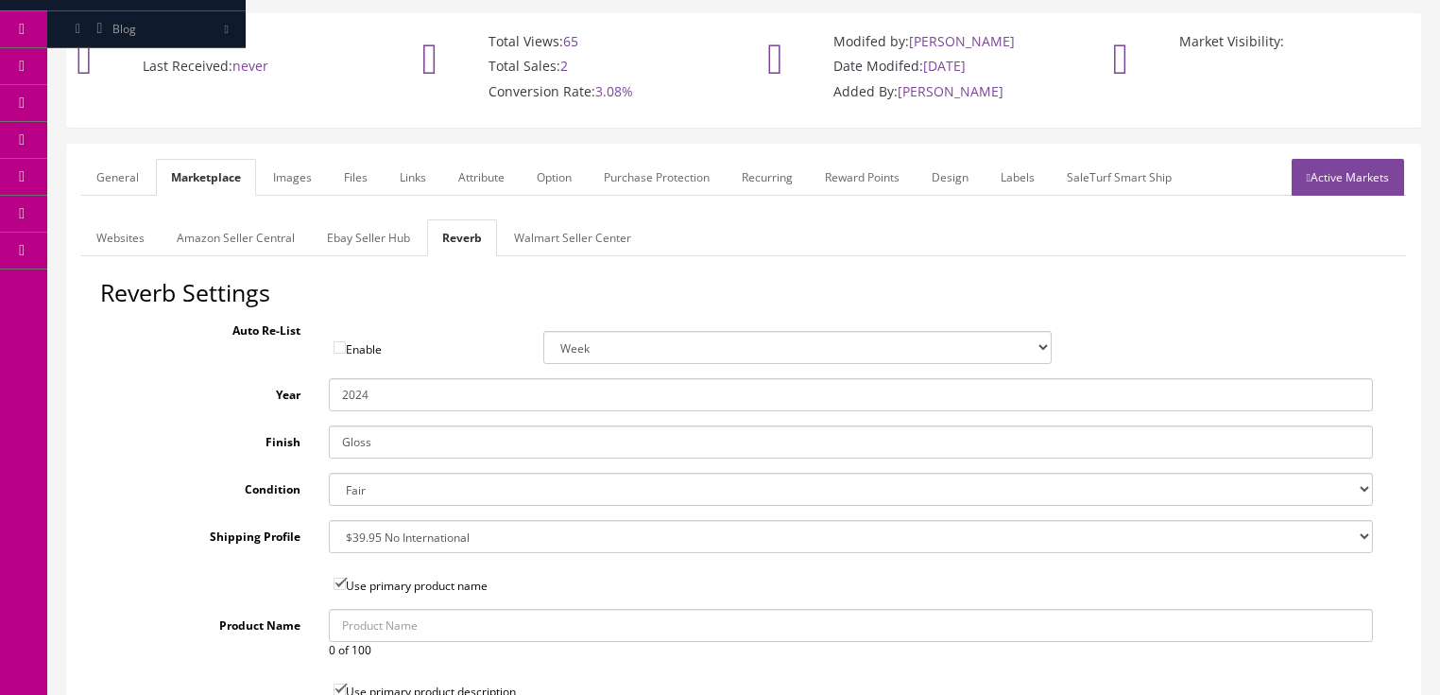
drag, startPoint x: 361, startPoint y: 375, endPoint x: 403, endPoint y: 381, distance: 42.0
click at [403, 381] on input "2024" at bounding box center [851, 394] width 1044 height 33
type input "2025"
click at [373, 472] on select "Brand New Mint Excellent Very Good Good Fair Poor B-Stock Non Functioning" at bounding box center [851, 488] width 1044 height 33
select select "df268ad1-c462-4ba6-b6db-e007e23922ea"
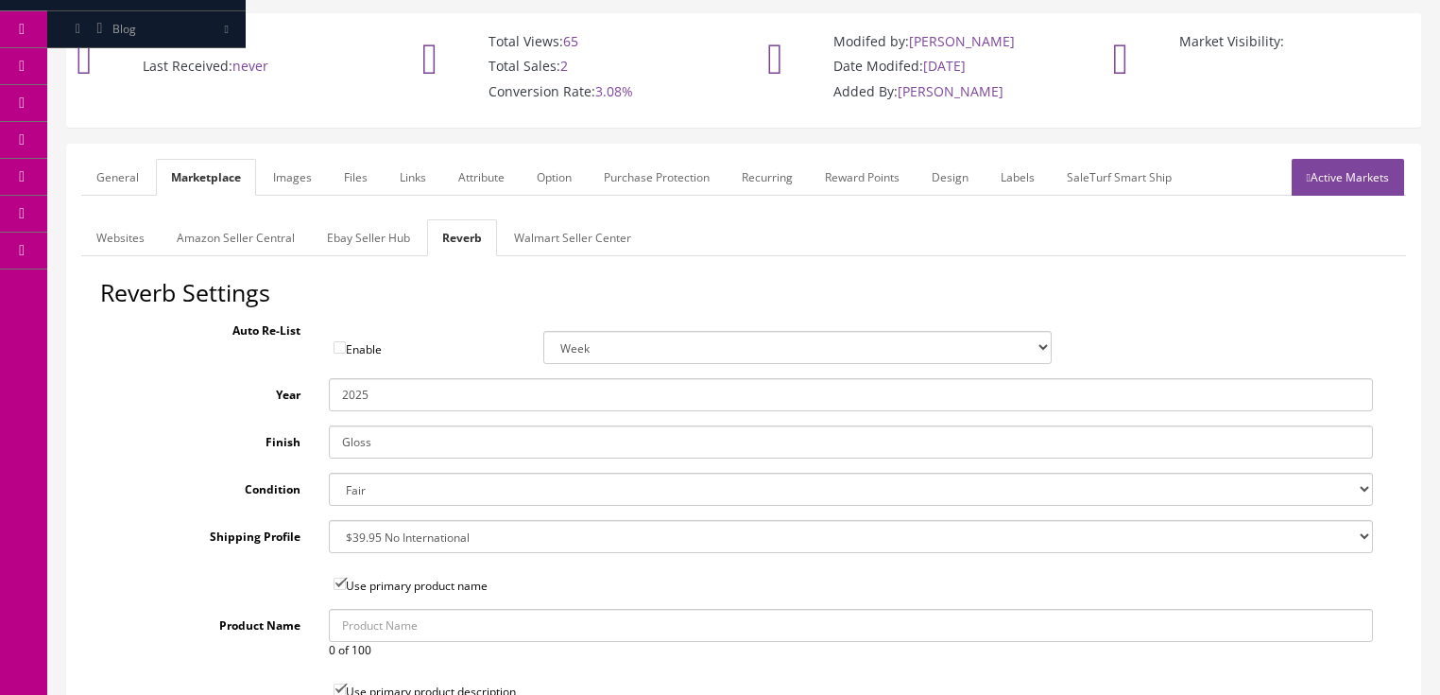
click at [329, 472] on select "Brand New Mint Excellent Very Good Good Fair Poor B-Stock Non Functioning" at bounding box center [851, 488] width 1044 height 33
click at [367, 219] on link "Ebay Seller Hub" at bounding box center [368, 237] width 113 height 37
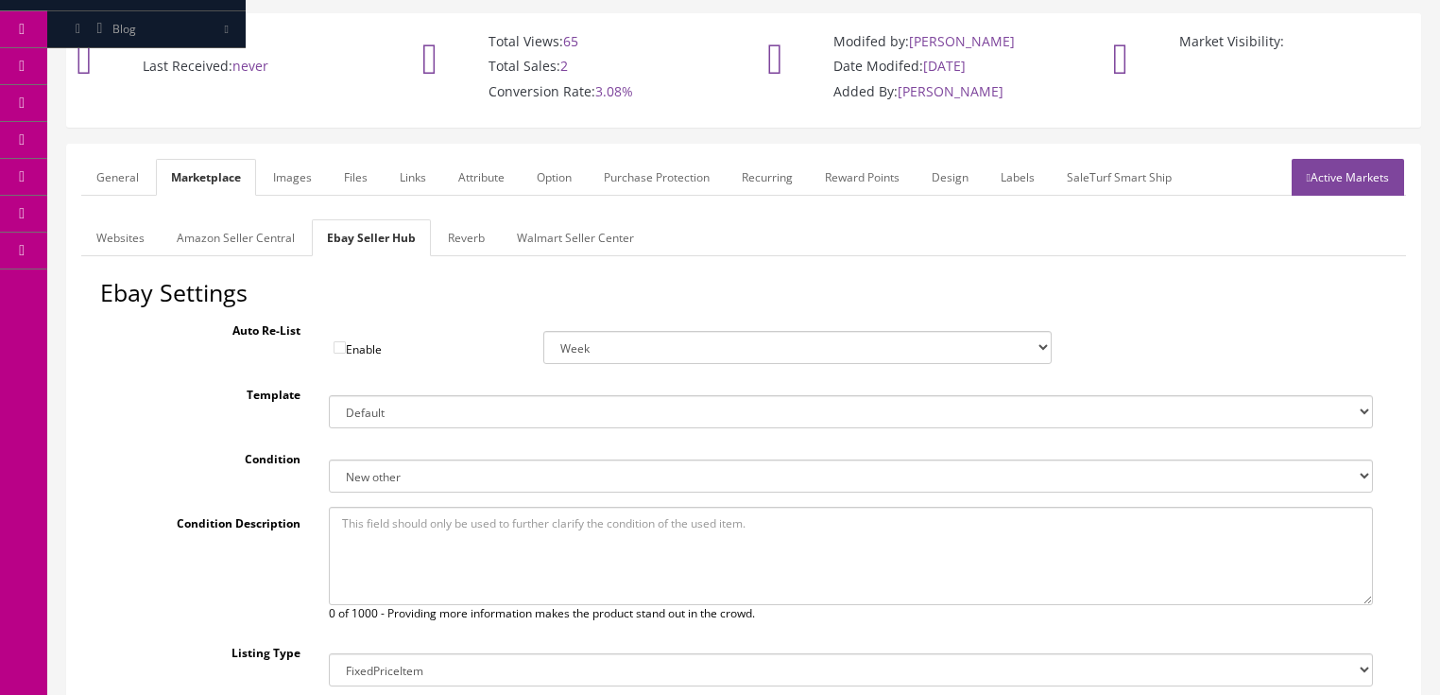
click at [283, 159] on link "Images" at bounding box center [292, 177] width 69 height 37
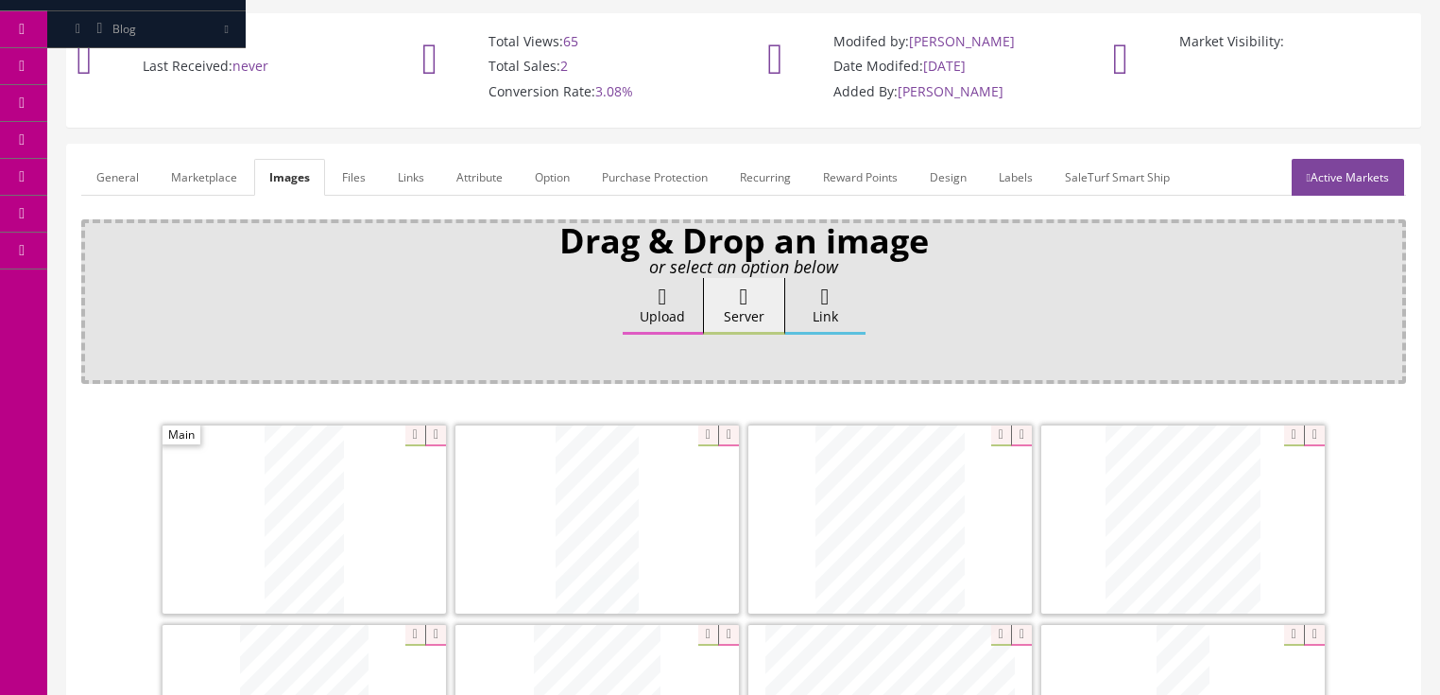
click at [478, 169] on link "Attribute" at bounding box center [479, 177] width 77 height 37
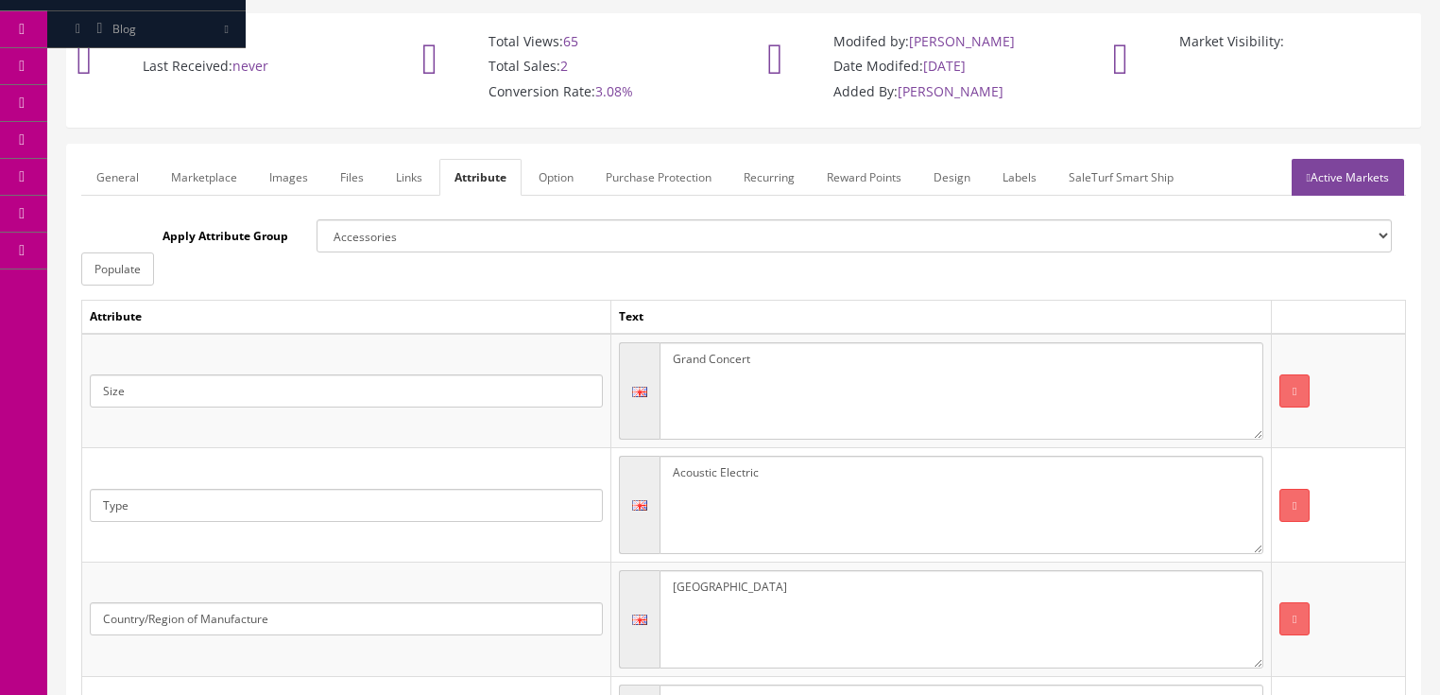
click at [1391, 162] on link "Active Markets" at bounding box center [1348, 177] width 112 height 37
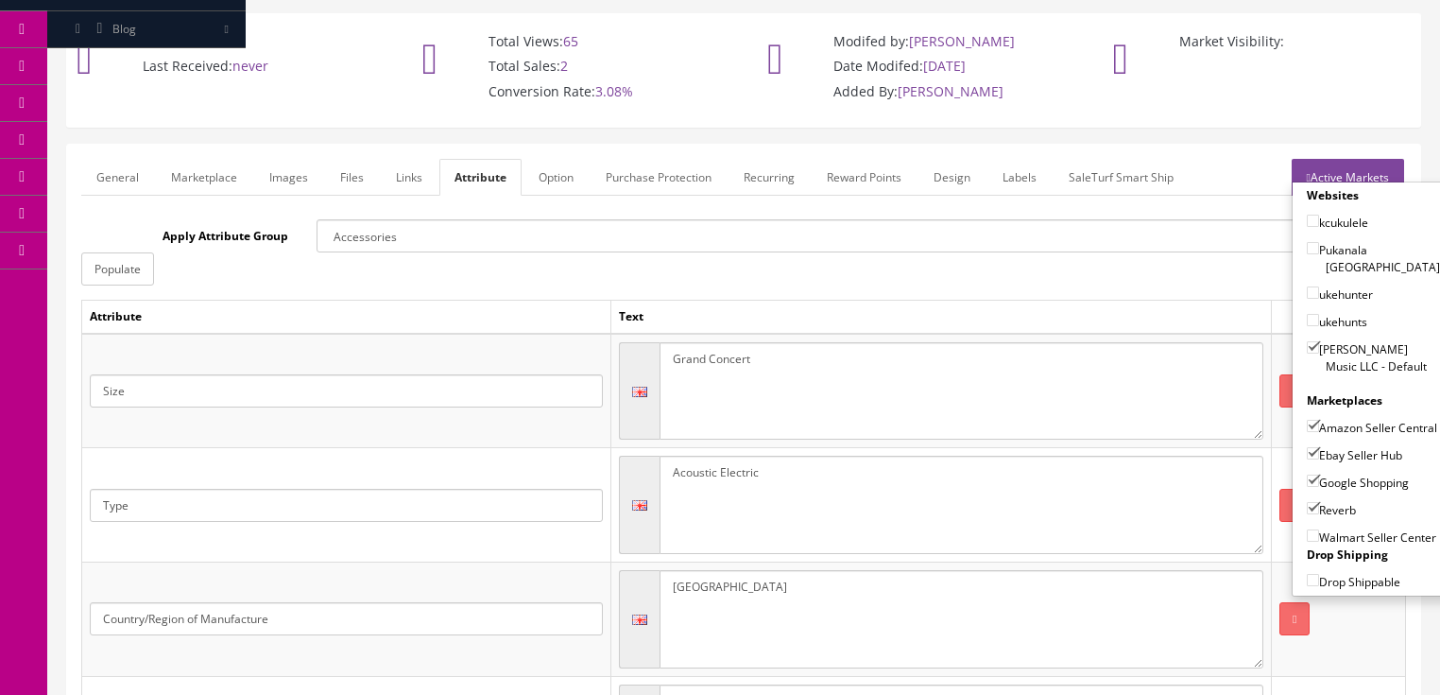
click at [1369, 159] on link "Active Markets" at bounding box center [1348, 177] width 112 height 37
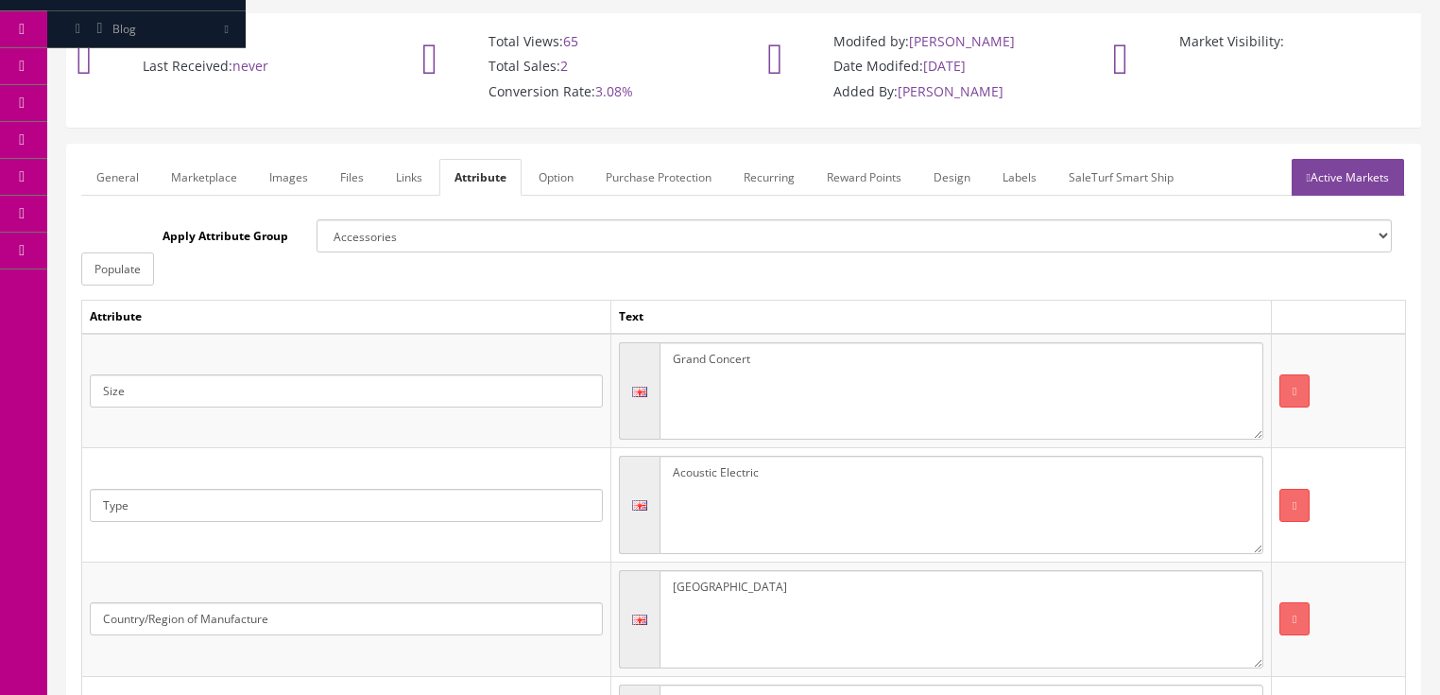
click at [115, 162] on link "General" at bounding box center [117, 177] width 73 height 37
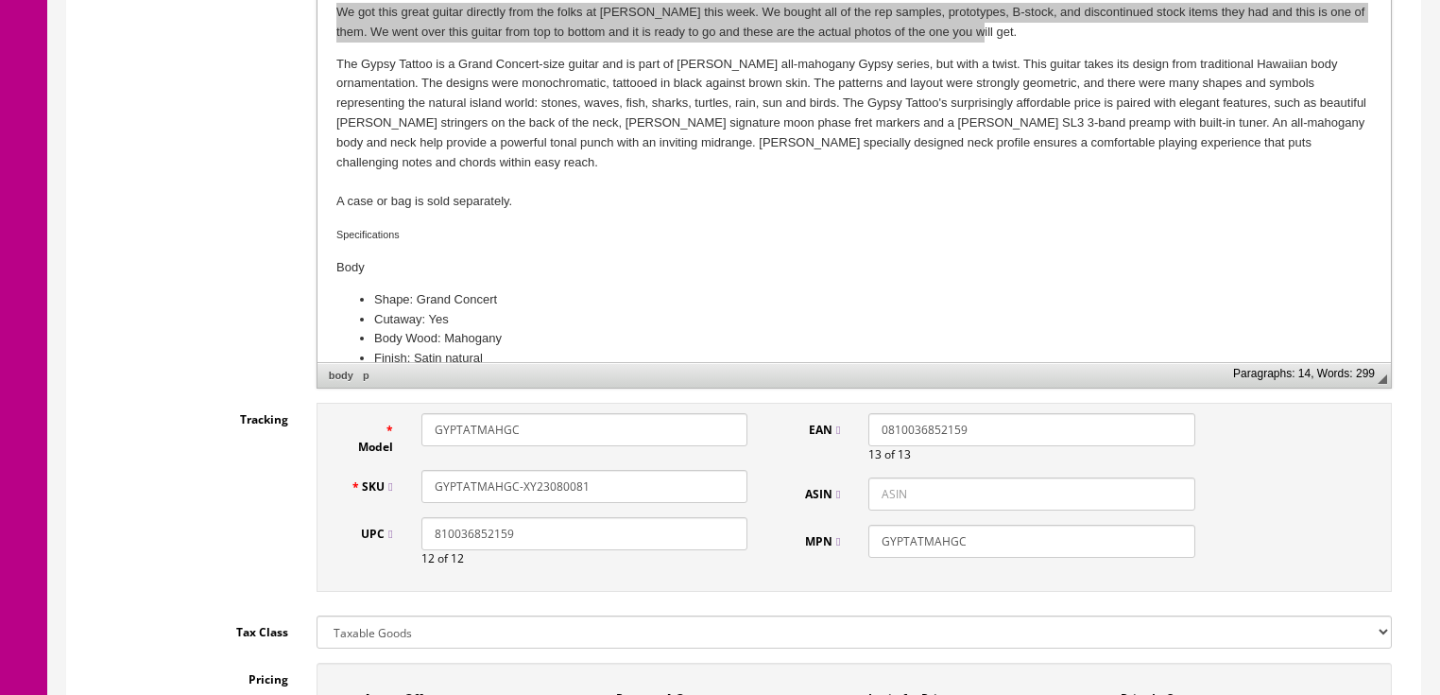
scroll to position [600, 0]
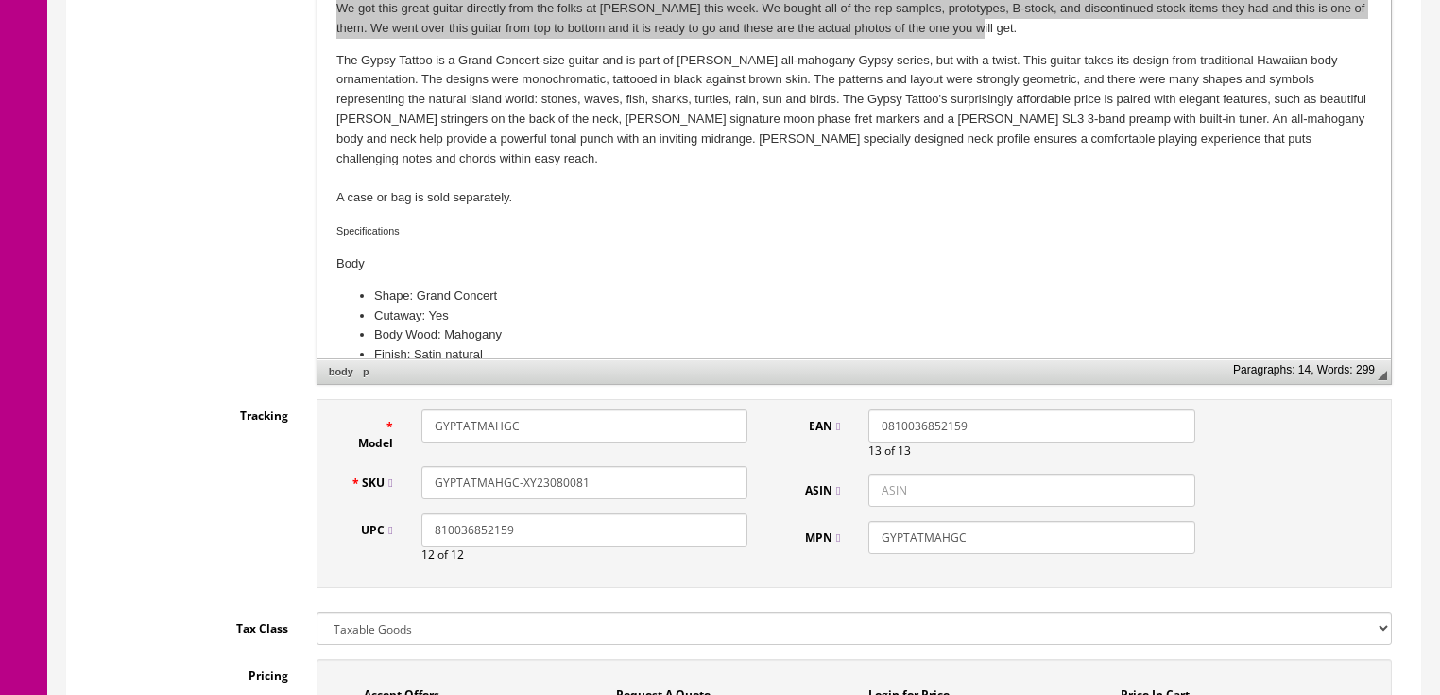
drag, startPoint x: 589, startPoint y: 461, endPoint x: 427, endPoint y: 461, distance: 161.6
click at [427, 466] on input "GYPTATMAHGC-XY23080081" at bounding box center [584, 482] width 326 height 33
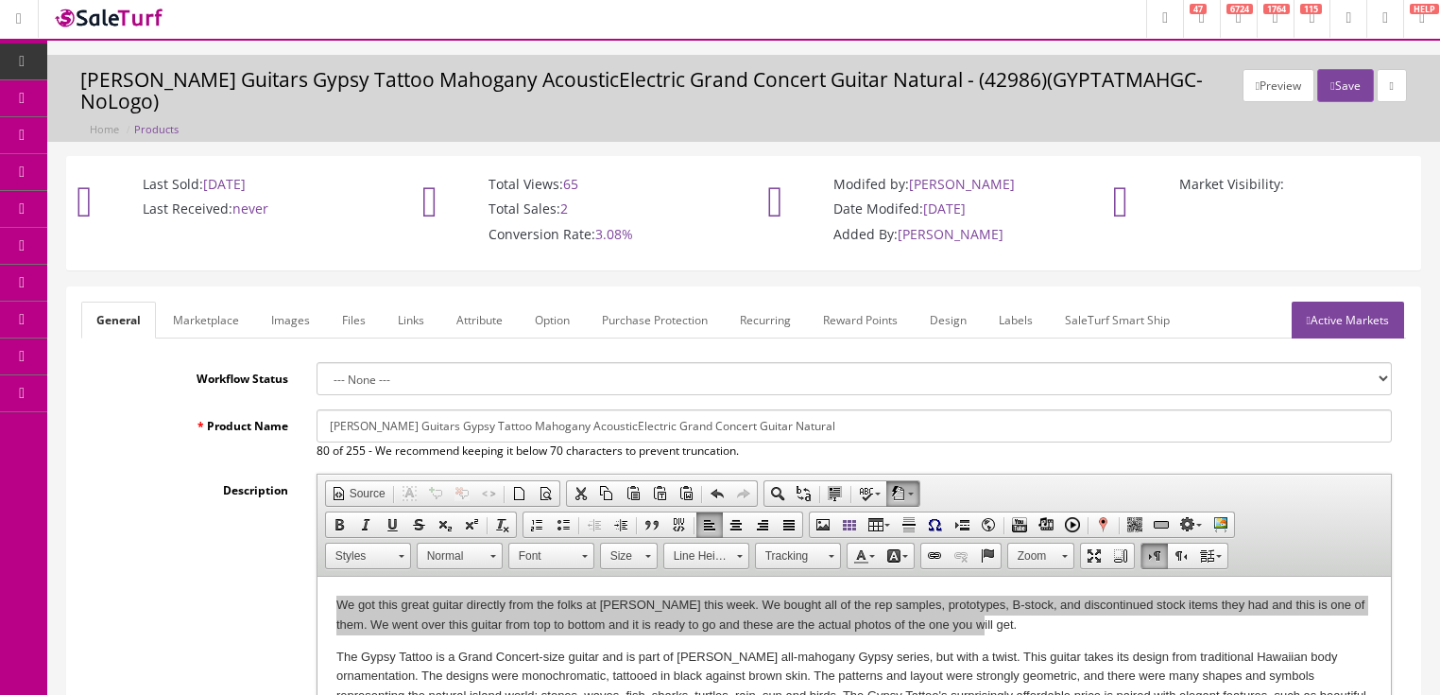
scroll to position [0, 0]
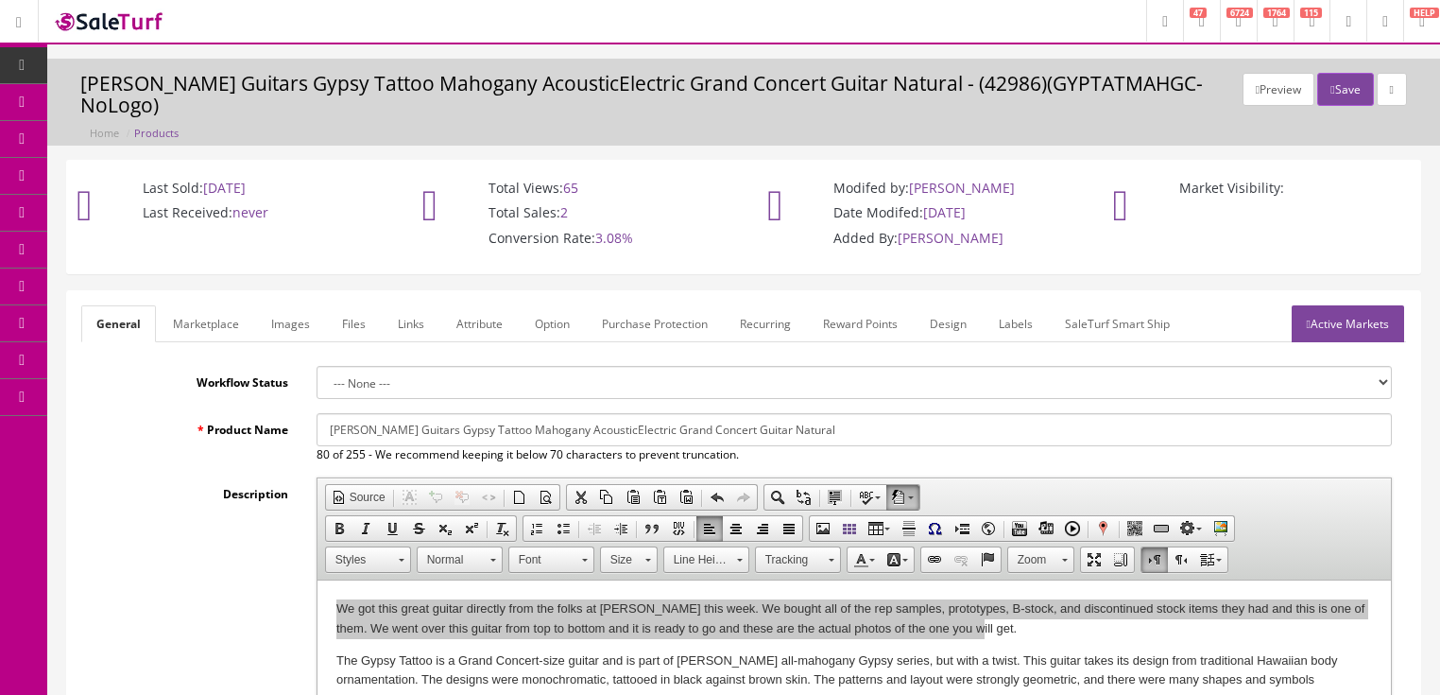
click at [1327, 306] on link "Active Markets" at bounding box center [1348, 323] width 112 height 37
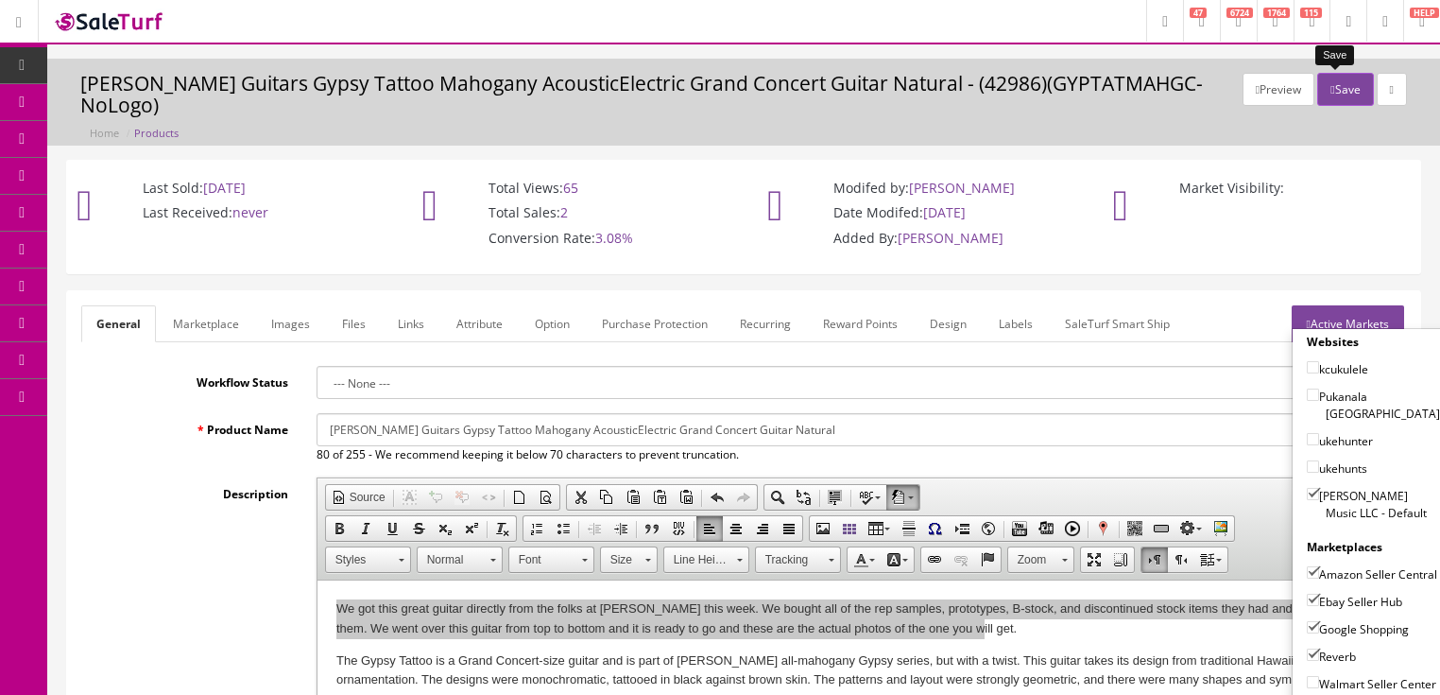
click at [1317, 80] on button "Save" at bounding box center [1345, 89] width 56 height 33
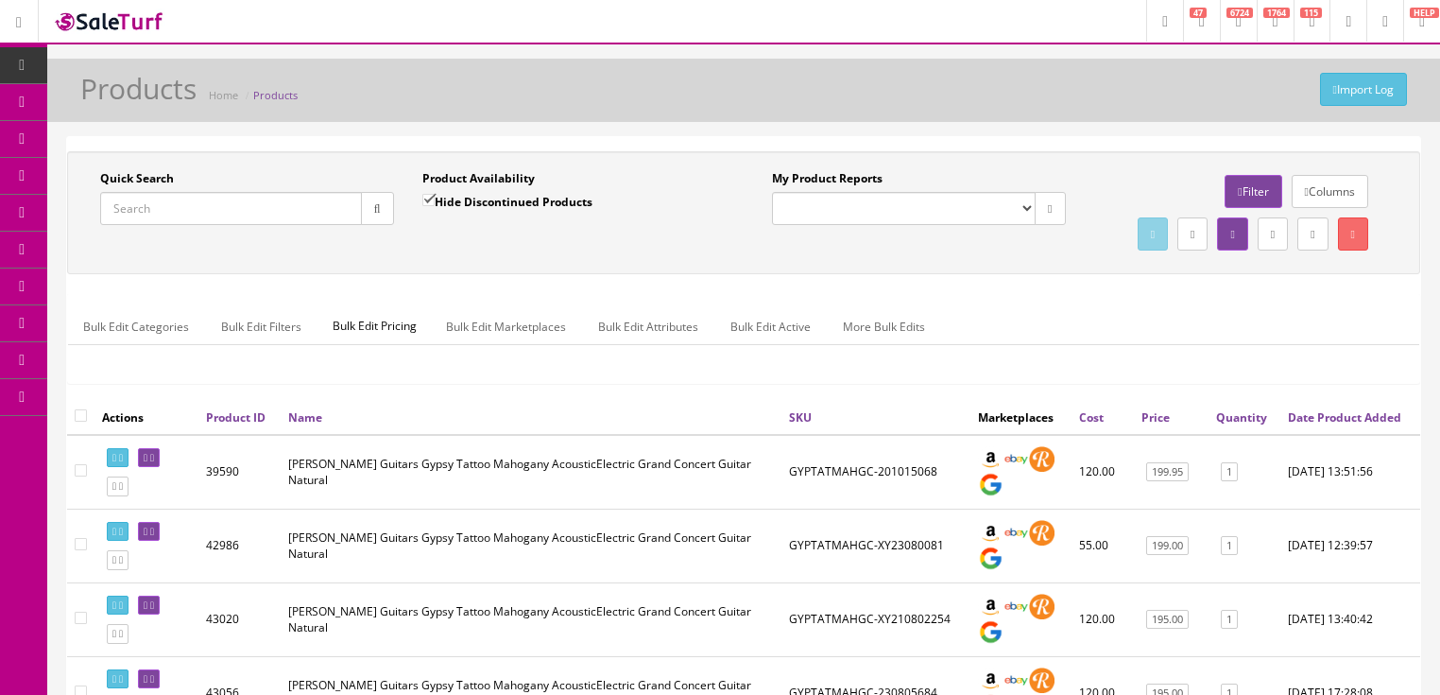
click at [246, 208] on input "Quick Search" at bounding box center [231, 208] width 262 height 33
paste input "GYPTATMAHGC-XY23080081"
type input "GYPTATMAHGC-XY23080081"
click at [386, 217] on button "button" at bounding box center [377, 208] width 33 height 33
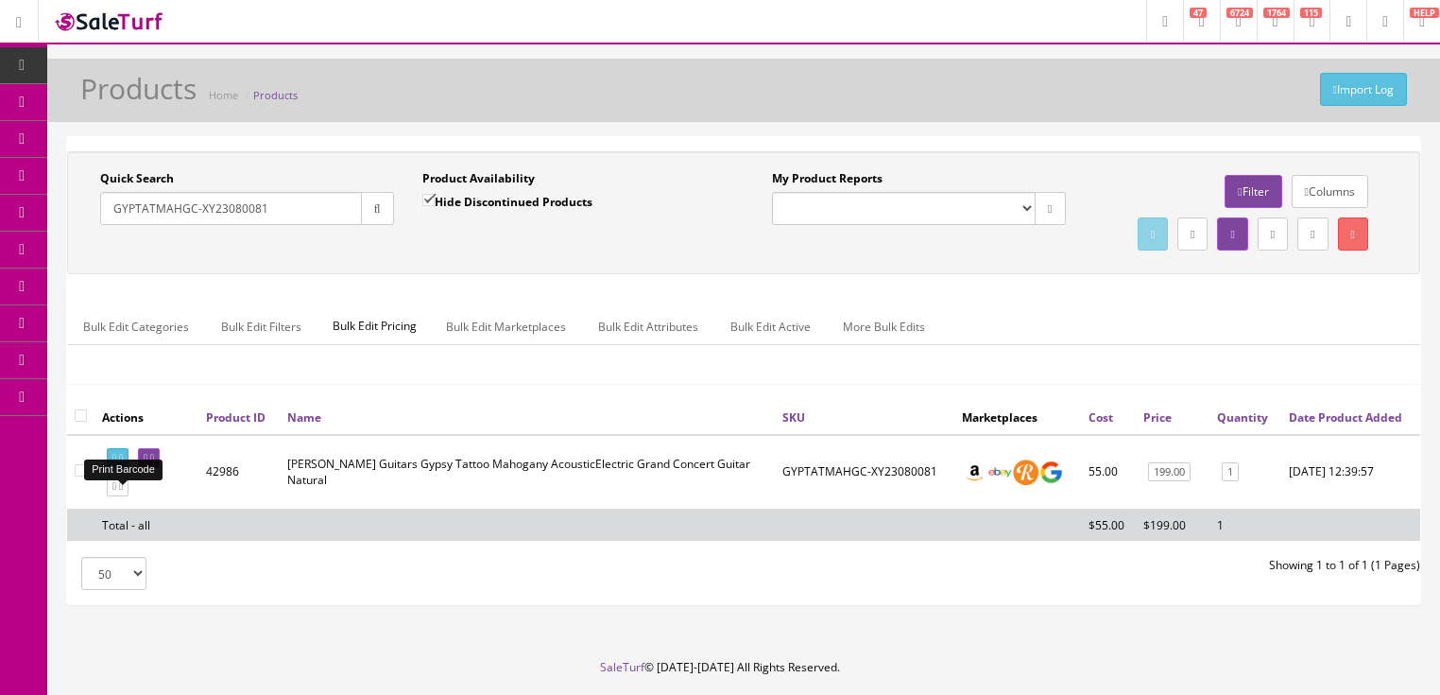
click at [128, 468] on link at bounding box center [118, 458] width 22 height 20
